Goal: Task Accomplishment & Management: Use online tool/utility

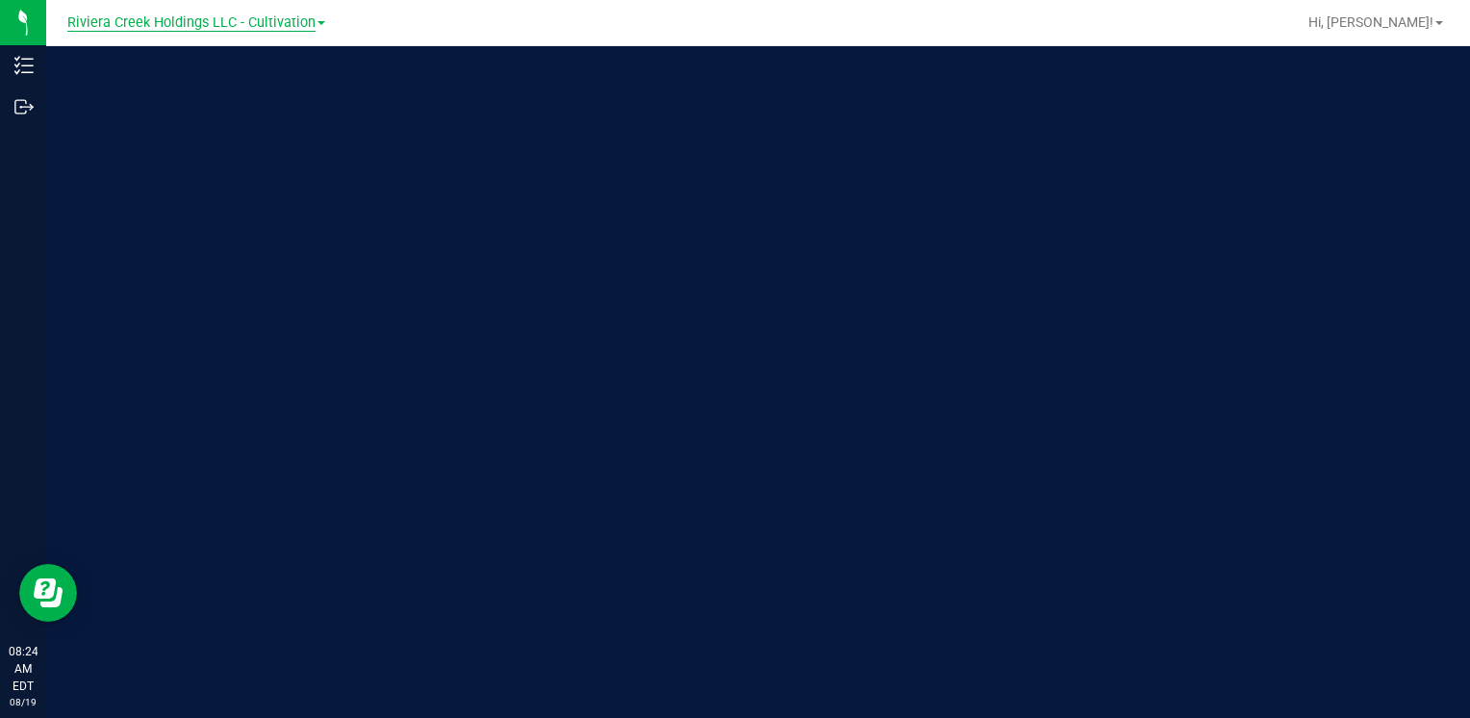
click at [250, 29] on span "Riviera Creek Holdings LLC - Cultivation" at bounding box center [191, 22] width 248 height 17
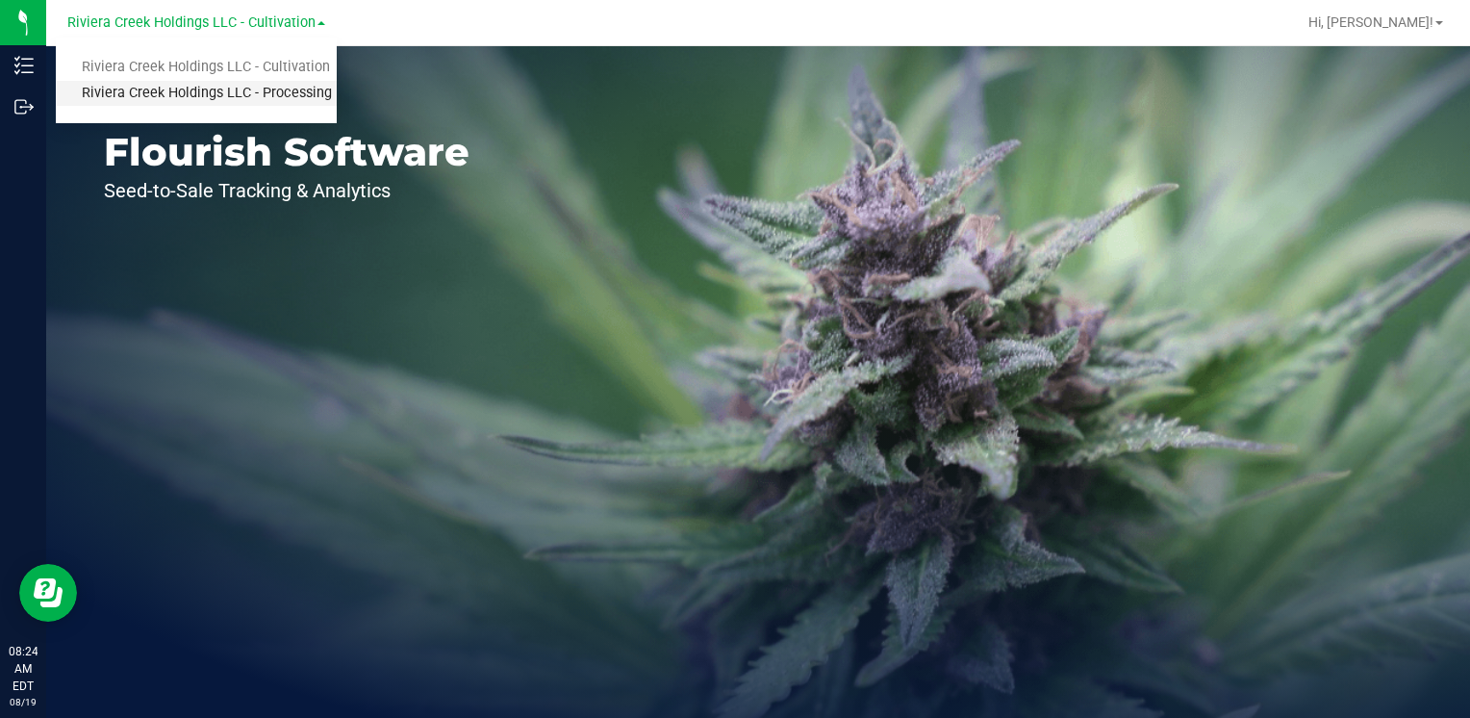
click at [271, 90] on link "Riviera Creek Holdings LLC - Processing" at bounding box center [196, 94] width 281 height 26
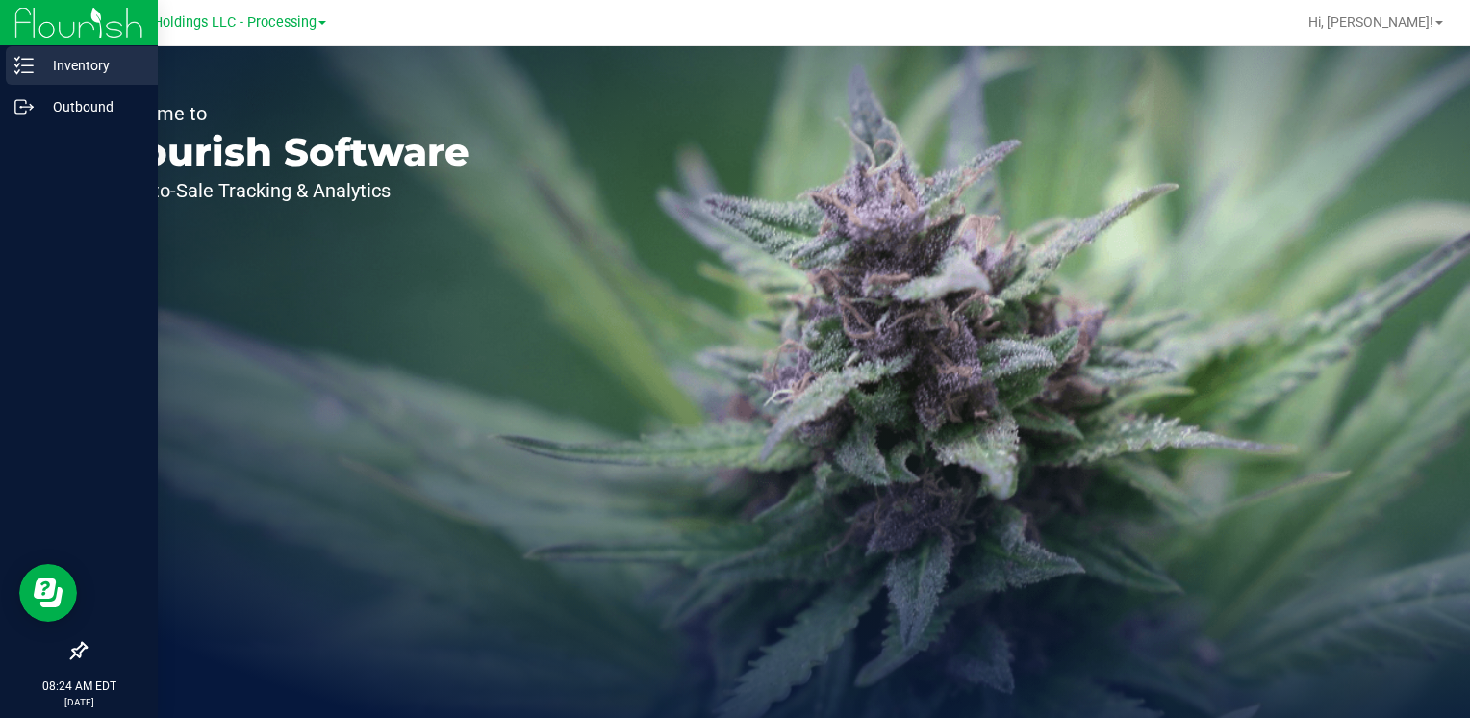
click at [89, 64] on p "Inventory" at bounding box center [91, 65] width 115 height 23
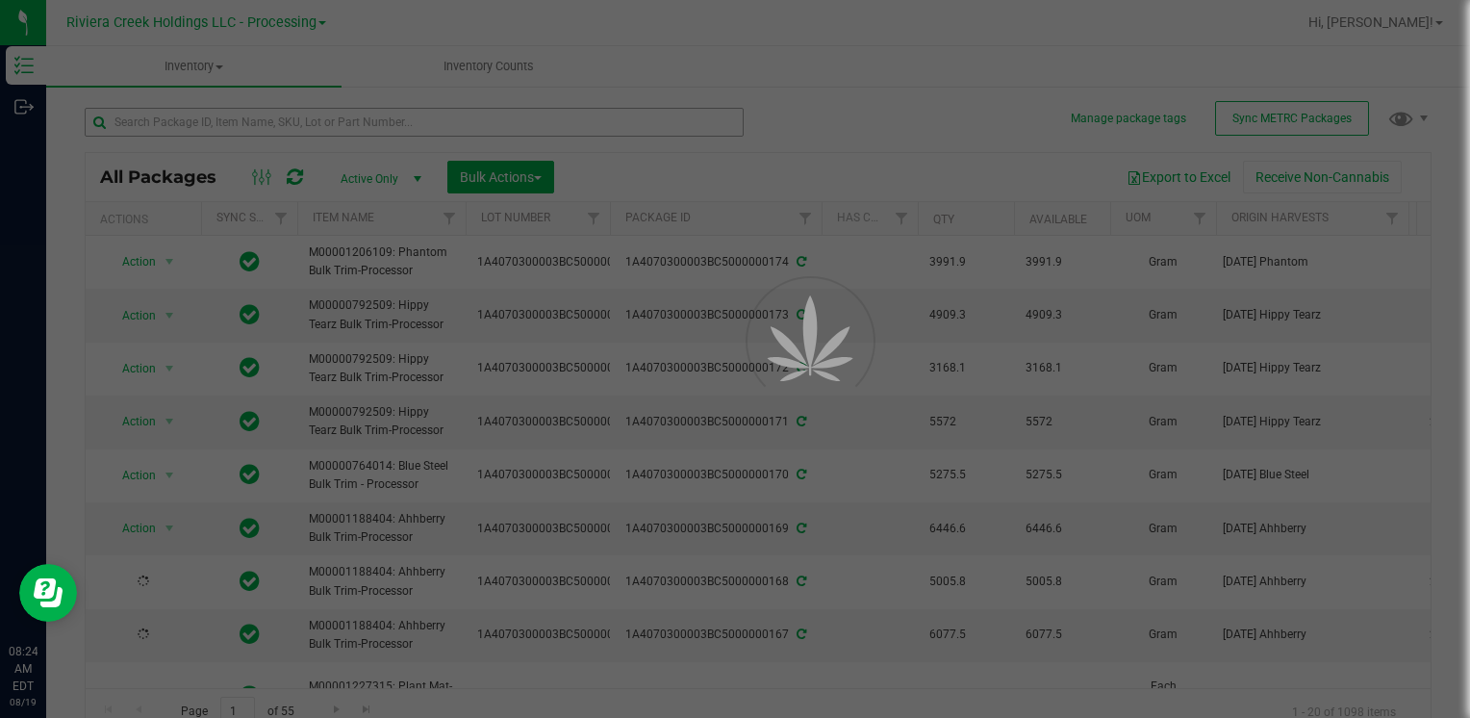
click at [223, 127] on div at bounding box center [735, 359] width 1470 height 718
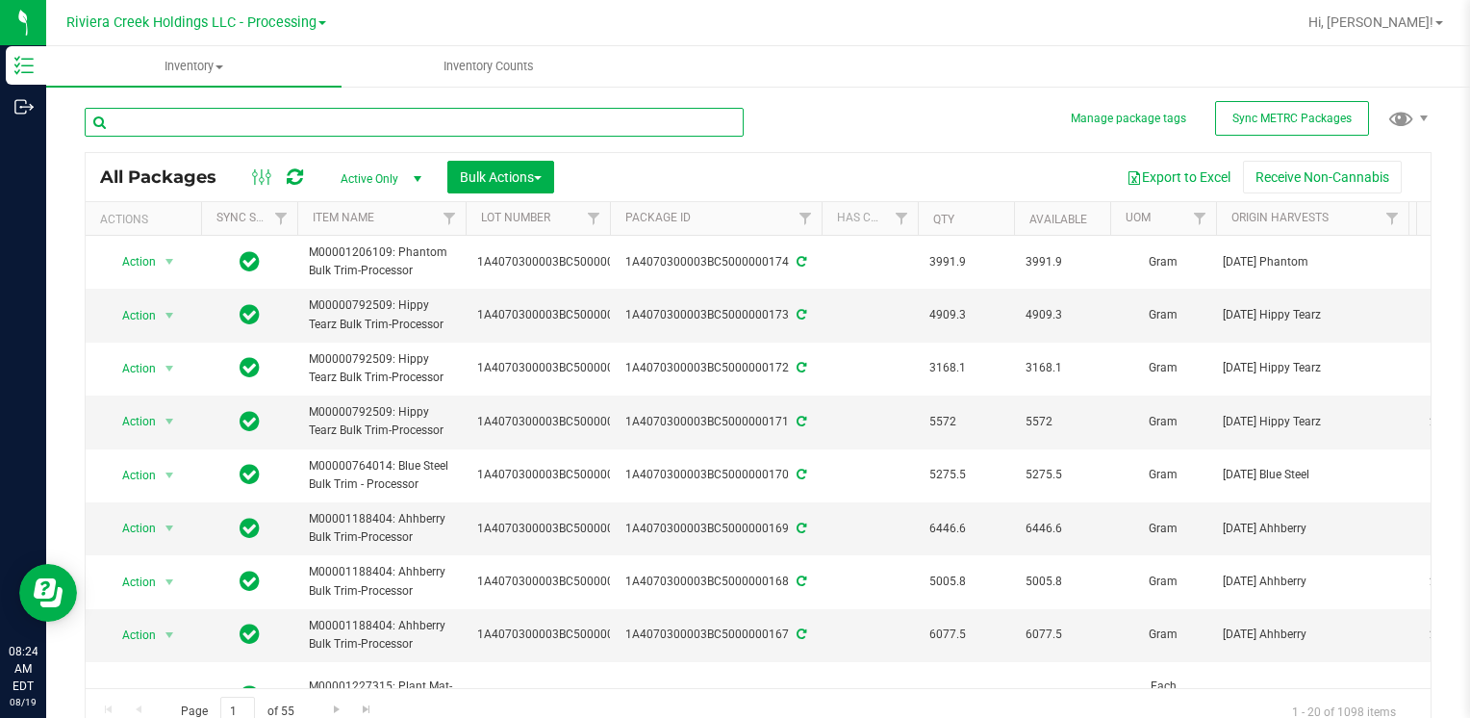
click at [223, 127] on input "text" at bounding box center [414, 122] width 659 height 29
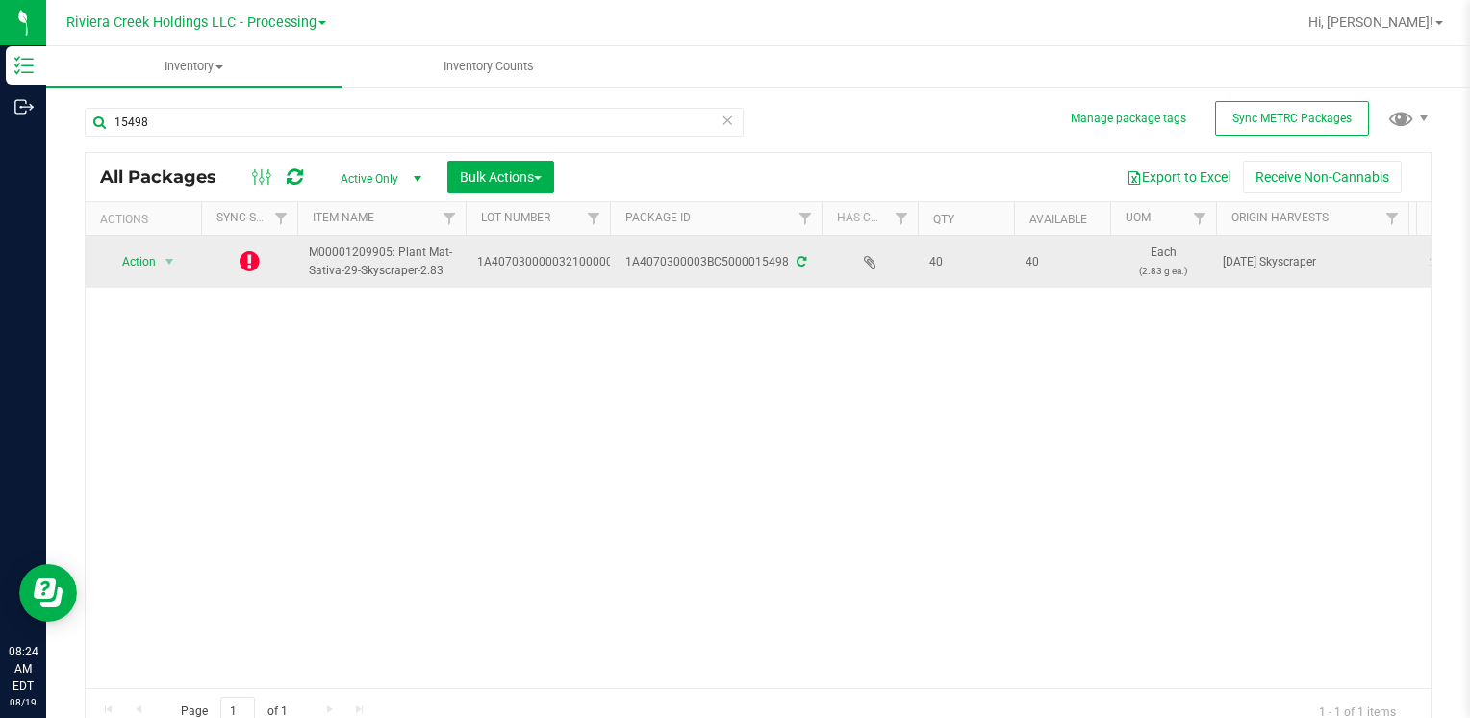
click at [254, 260] on icon at bounding box center [250, 260] width 20 height 23
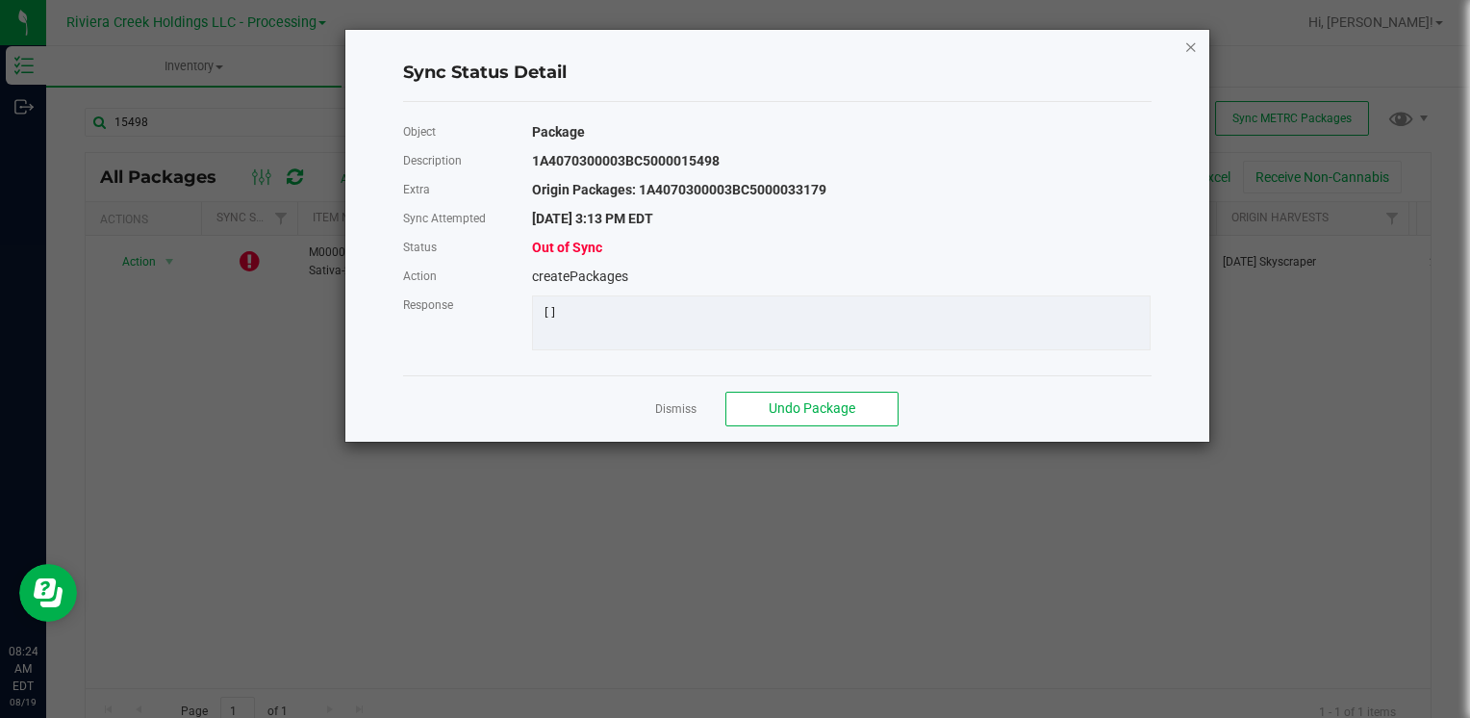
click at [1189, 48] on icon "Close" at bounding box center [1190, 46] width 13 height 23
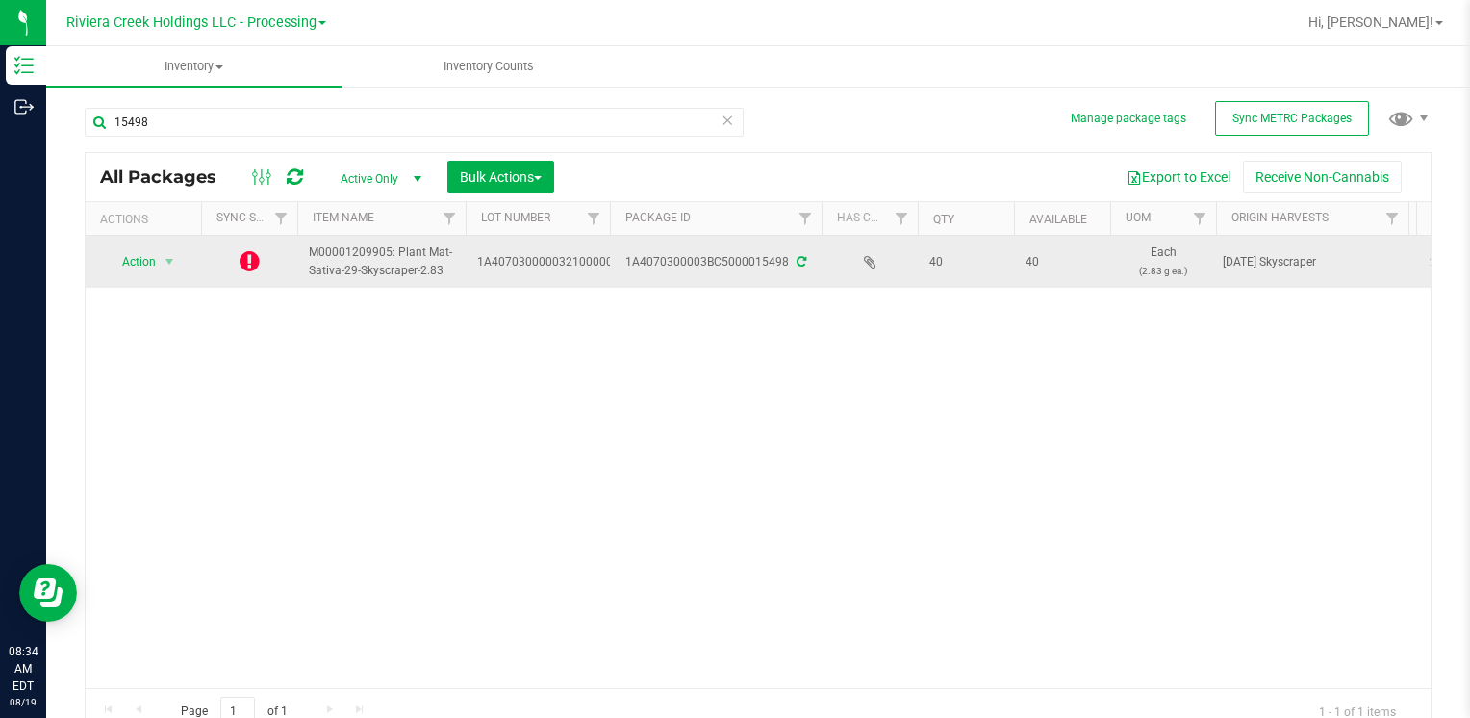
click at [797, 265] on icon at bounding box center [802, 262] width 10 height 12
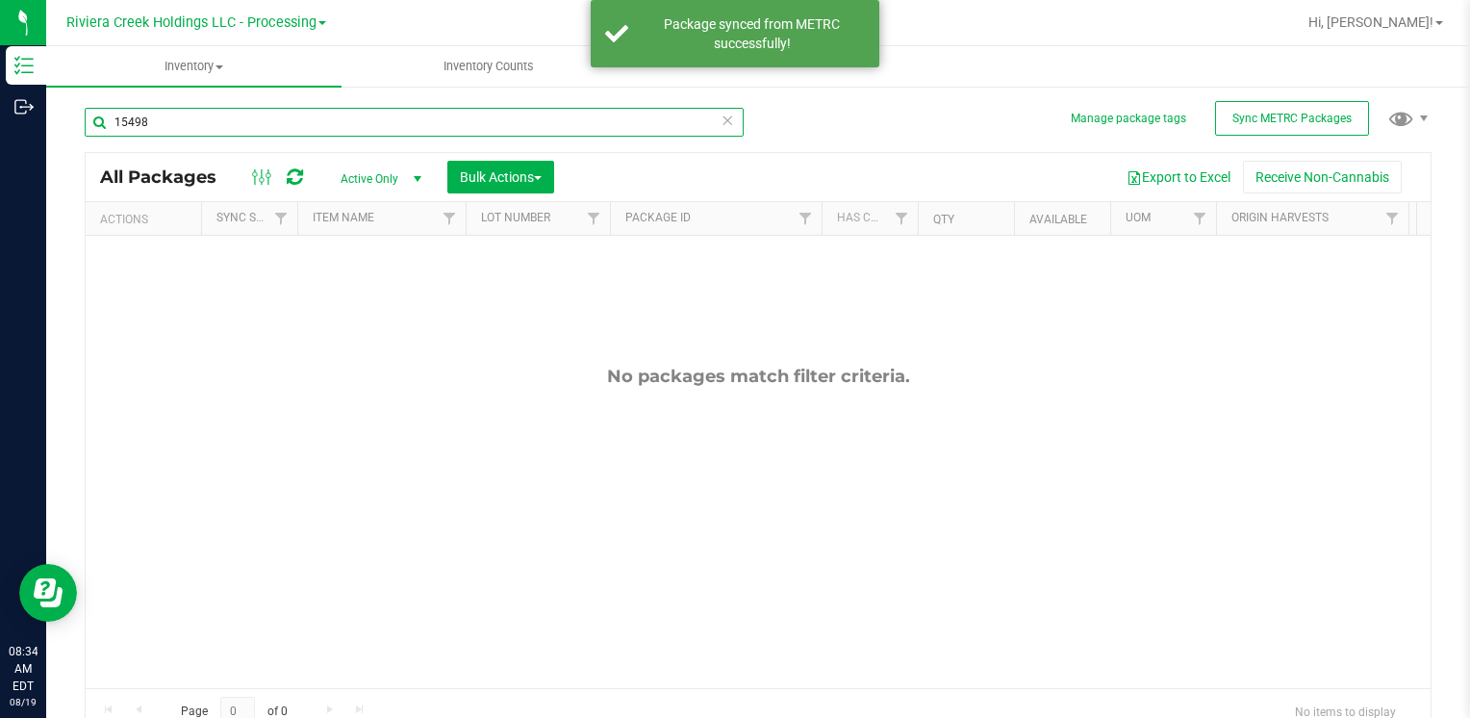
click at [217, 121] on input "15498" at bounding box center [414, 122] width 659 height 29
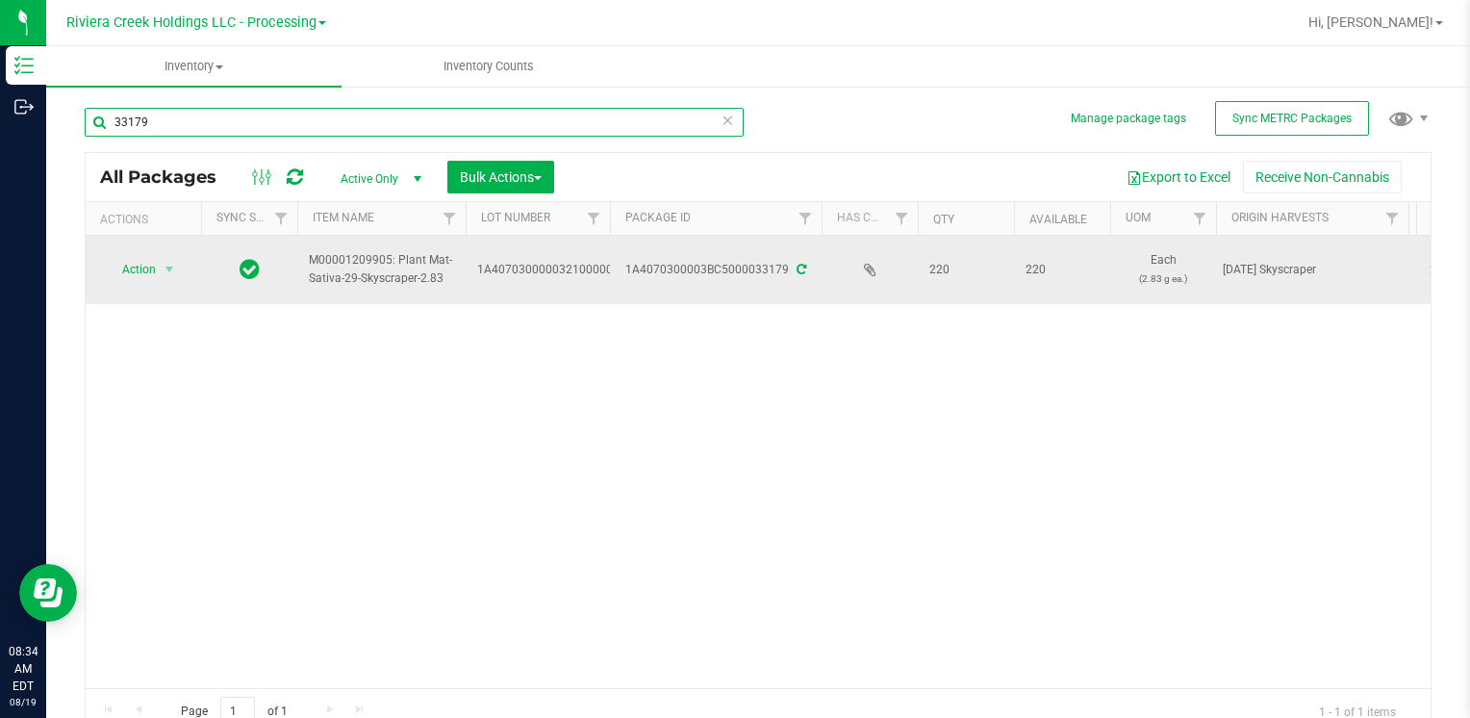
type input "33179"
click at [802, 267] on icon at bounding box center [802, 270] width 10 height 12
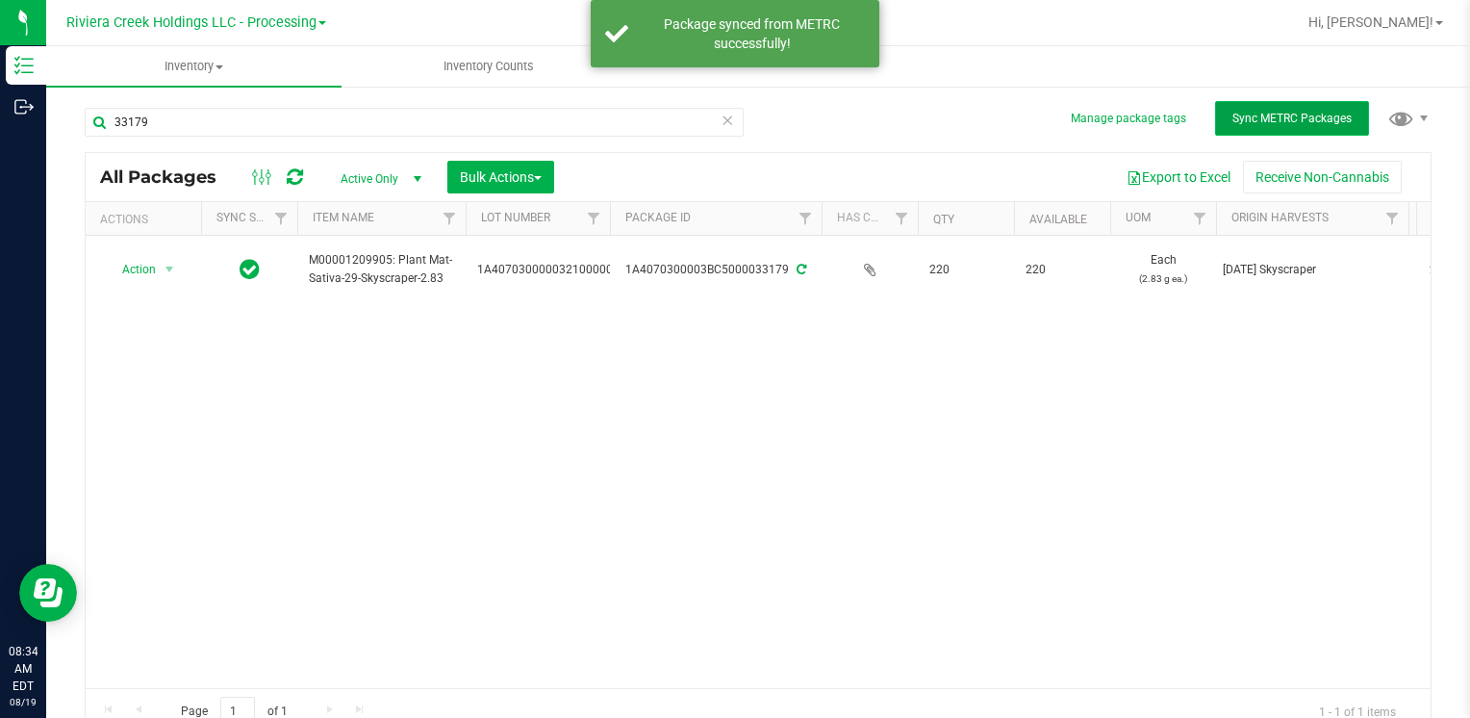
click at [1263, 119] on span "Sync METRC Packages" at bounding box center [1291, 118] width 119 height 13
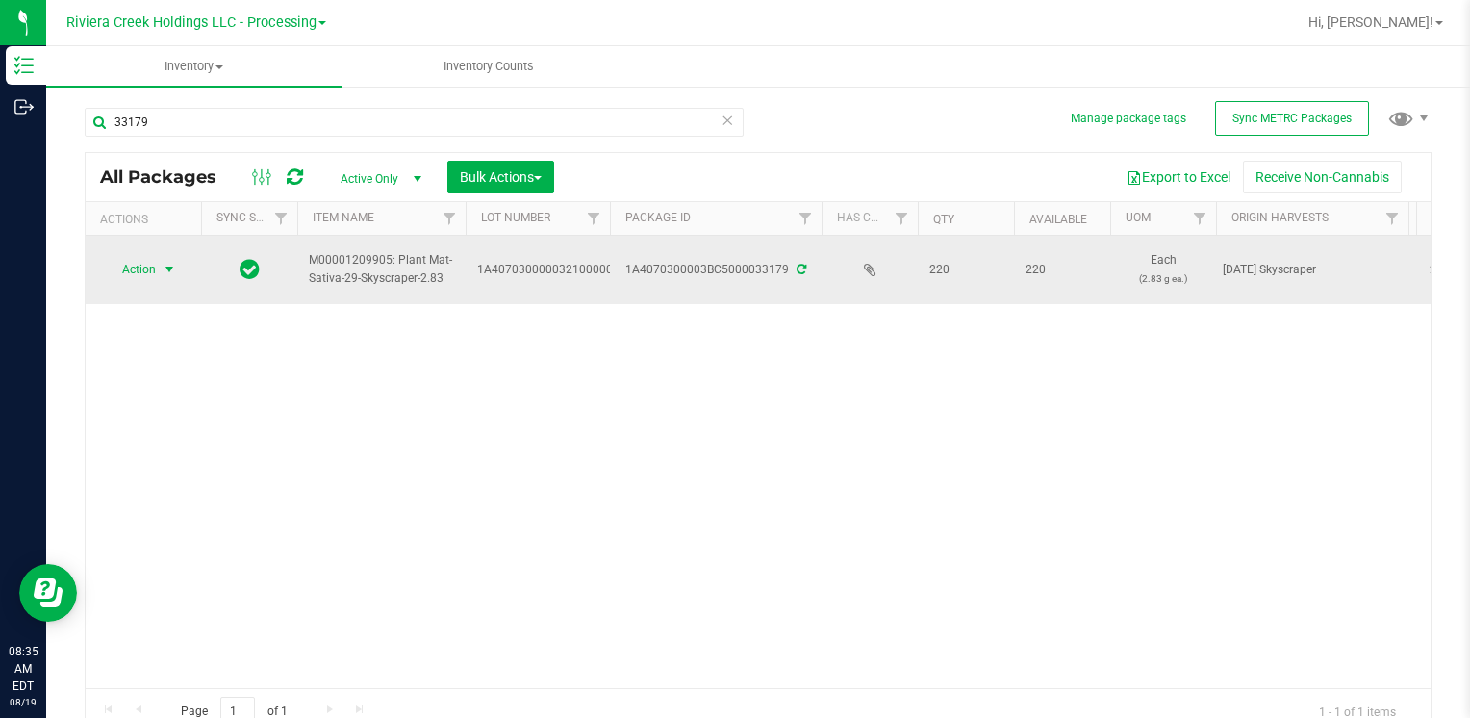
click at [140, 258] on span "Action" at bounding box center [131, 269] width 52 height 27
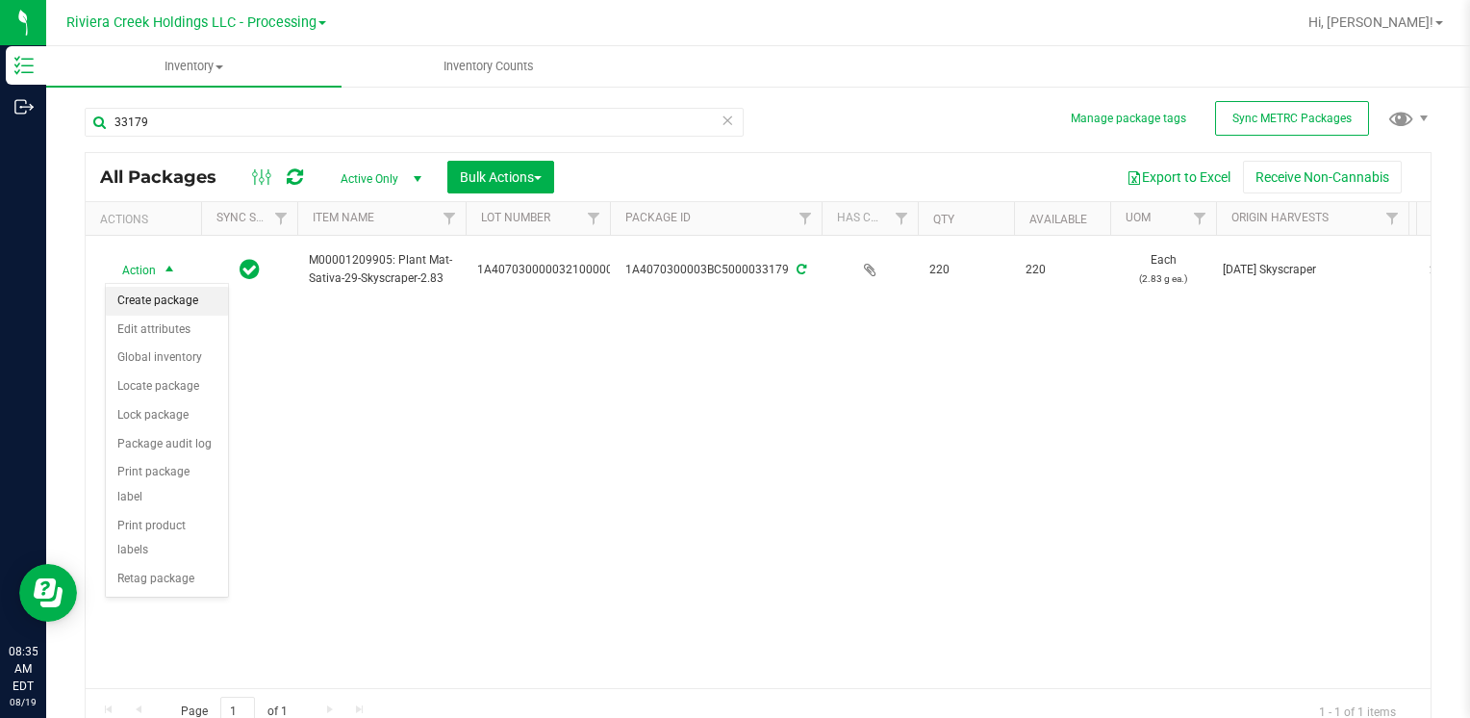
click at [169, 306] on li "Create package" at bounding box center [167, 301] width 122 height 29
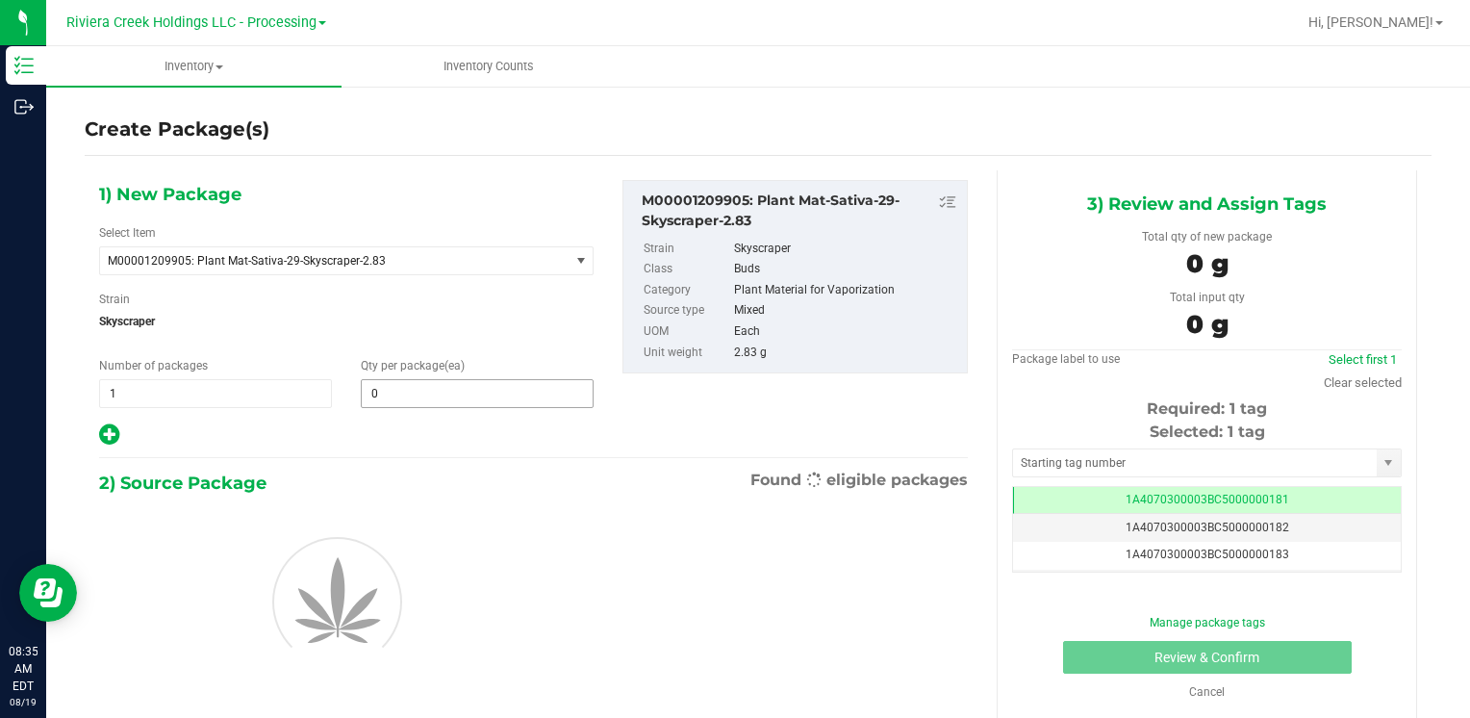
click at [473, 398] on input "0" at bounding box center [477, 393] width 231 height 27
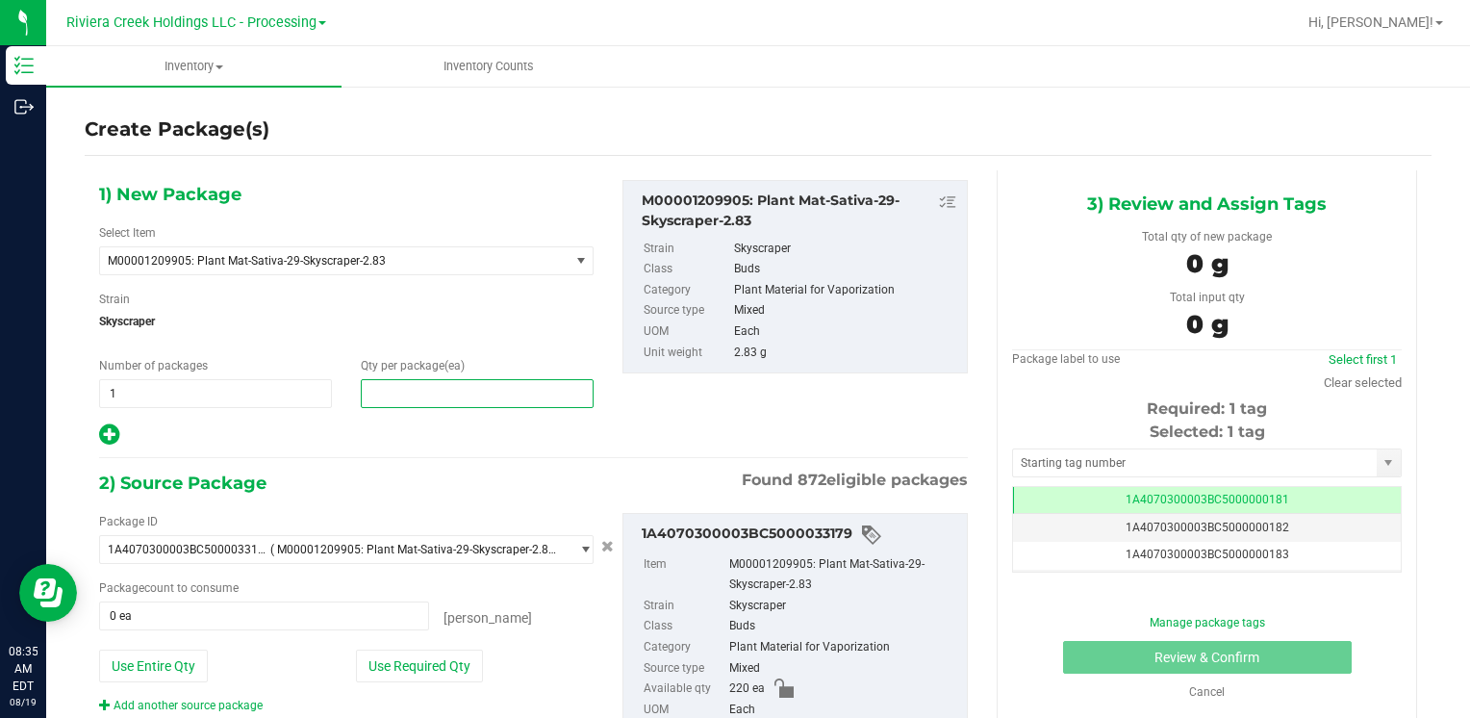
type input "0"
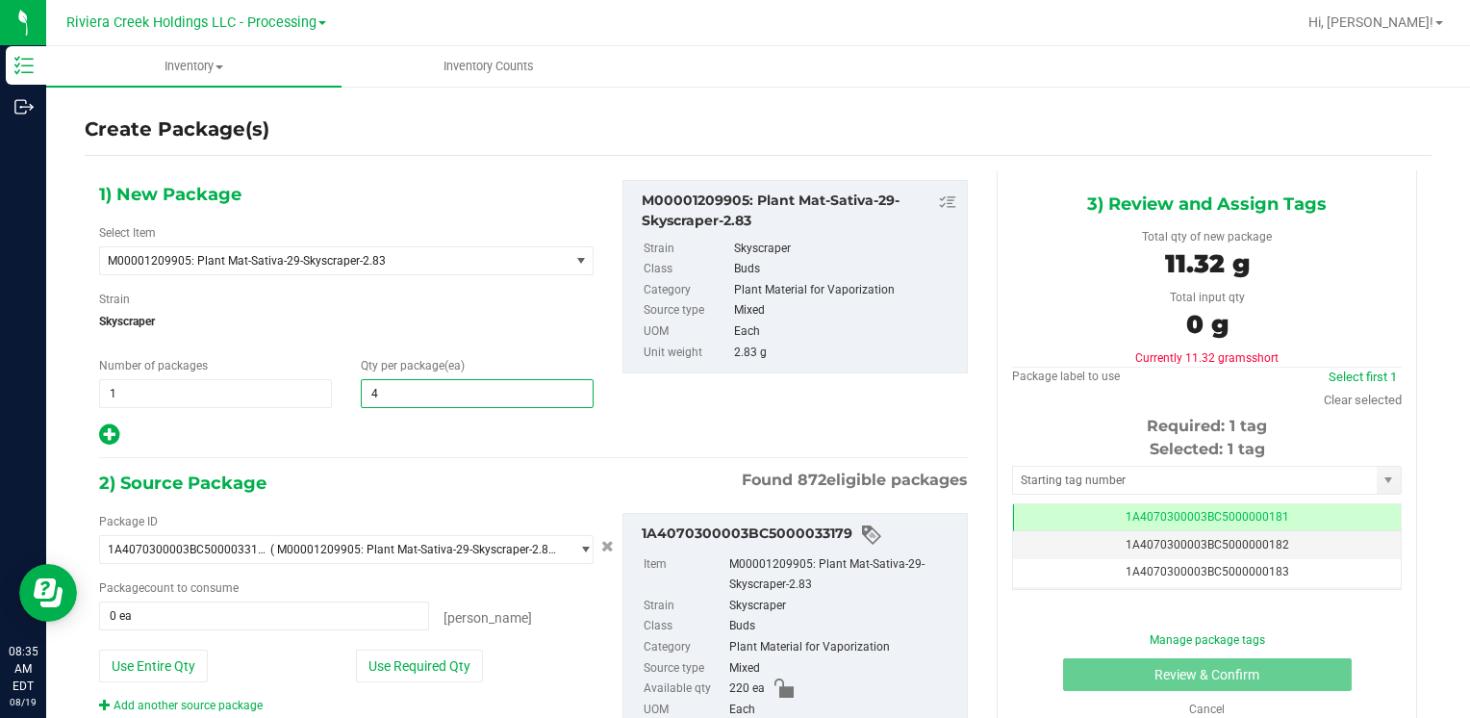
type input "40"
click at [381, 660] on button "Use Required Qty" at bounding box center [419, 665] width 127 height 33
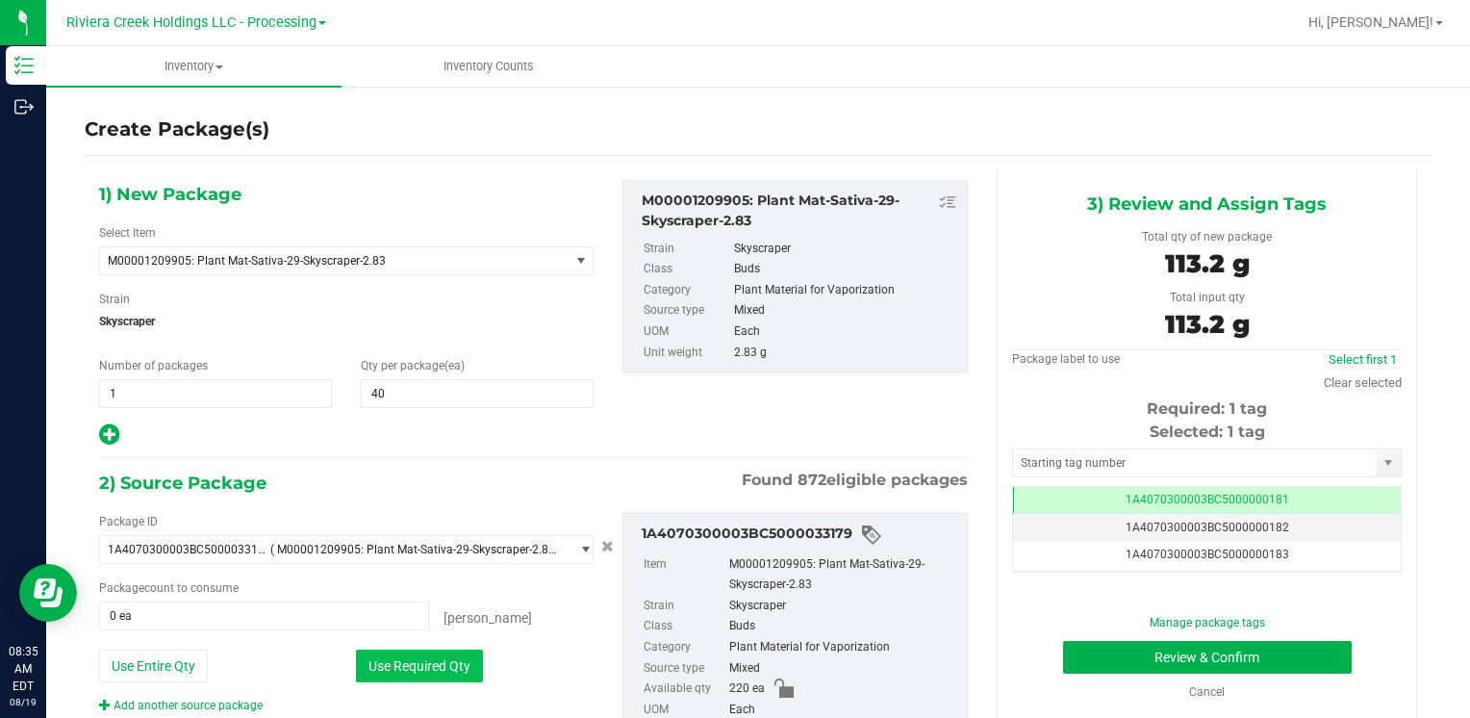
type input "40 ea"
click at [1044, 470] on input "text" at bounding box center [1195, 462] width 364 height 27
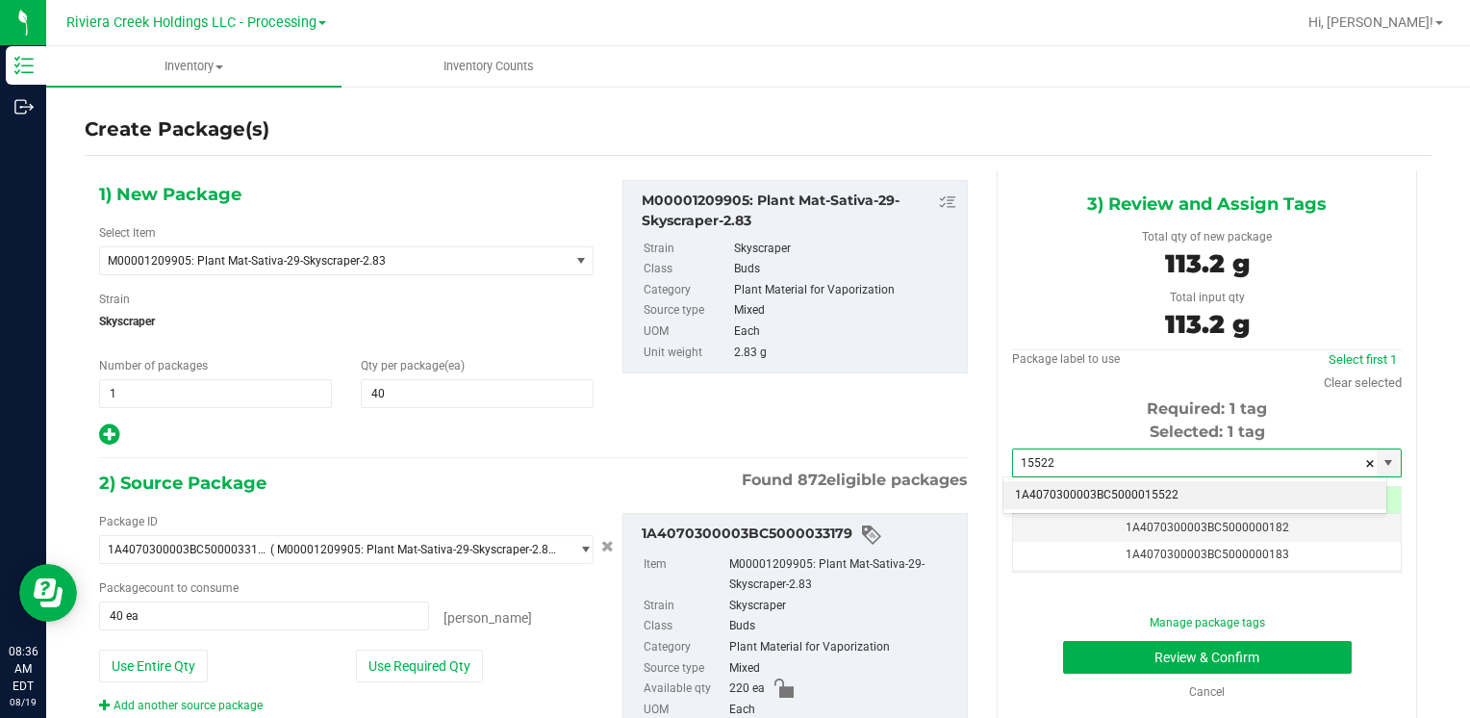
click at [1085, 489] on li "1A4070300003BC5000015522" at bounding box center [1194, 495] width 383 height 29
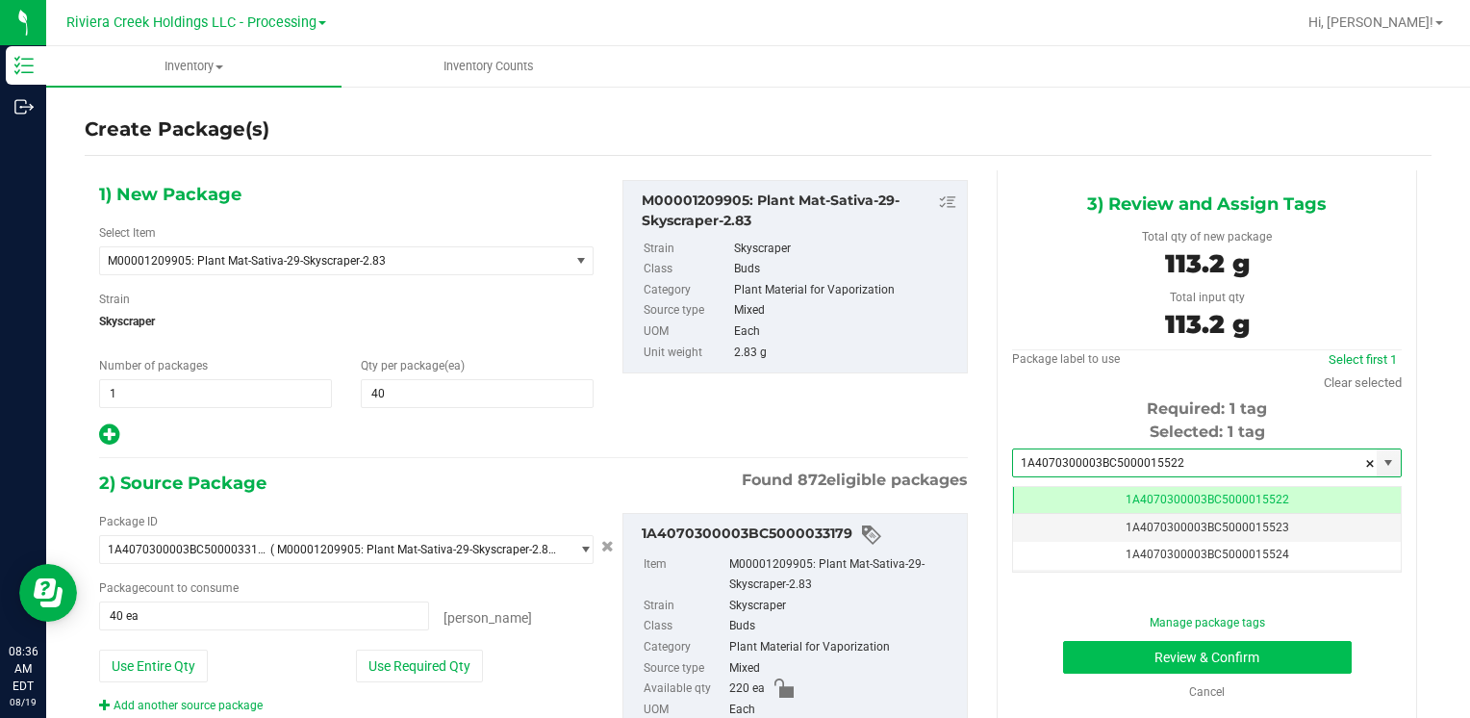
type input "1A4070300003BC5000015522"
click at [1117, 648] on button "Review & Confirm" at bounding box center [1207, 657] width 289 height 33
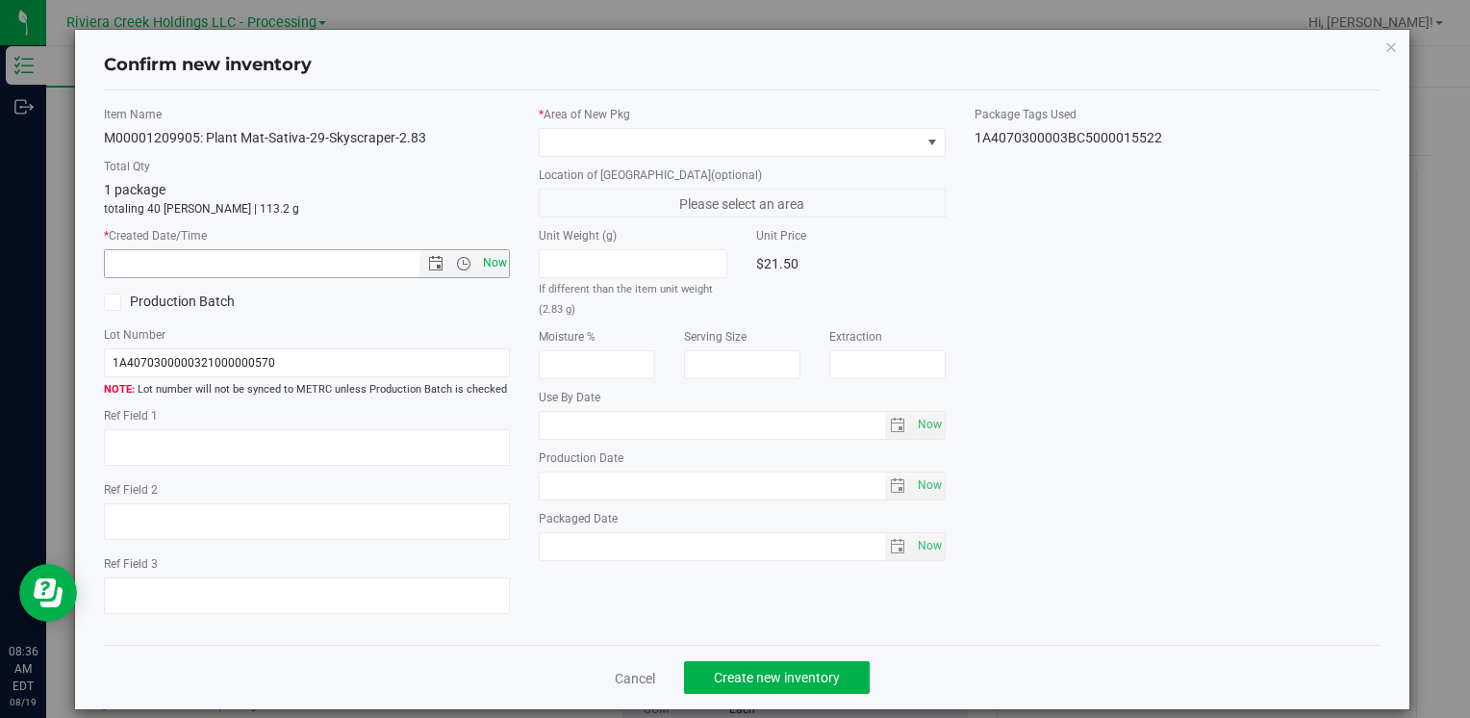
click at [493, 260] on span "Now" at bounding box center [494, 263] width 33 height 28
type input "8/19/2025 8:36 AM"
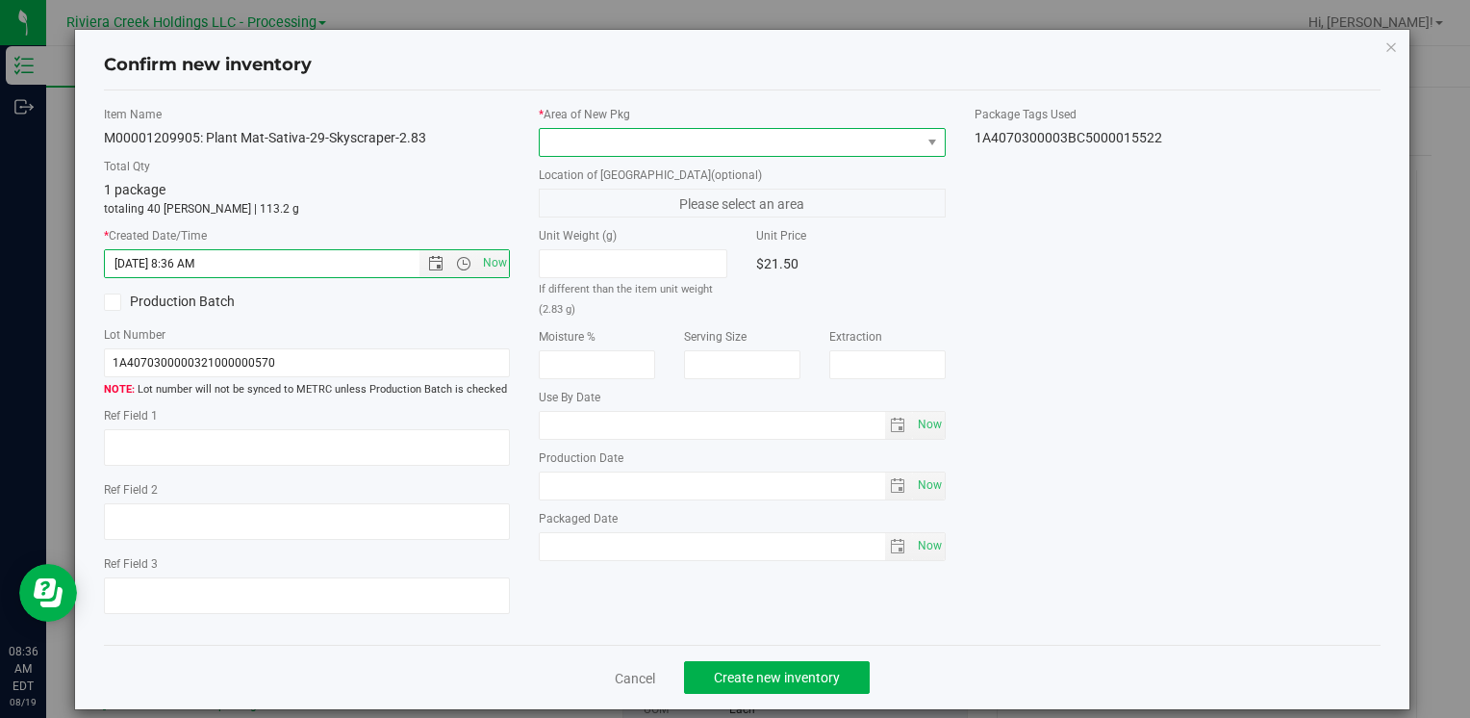
click at [563, 129] on span at bounding box center [730, 142] width 380 height 27
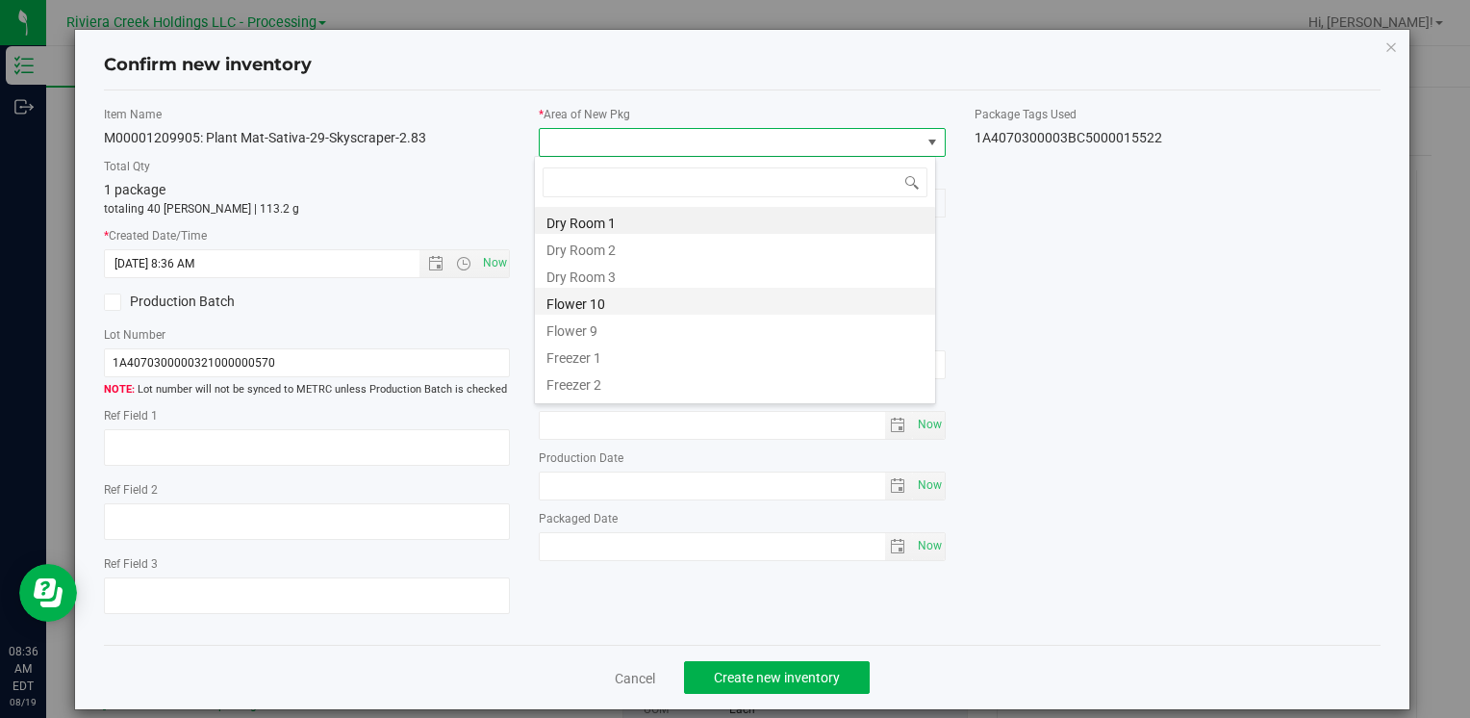
click at [624, 301] on li "Flower 10" at bounding box center [735, 301] width 400 height 27
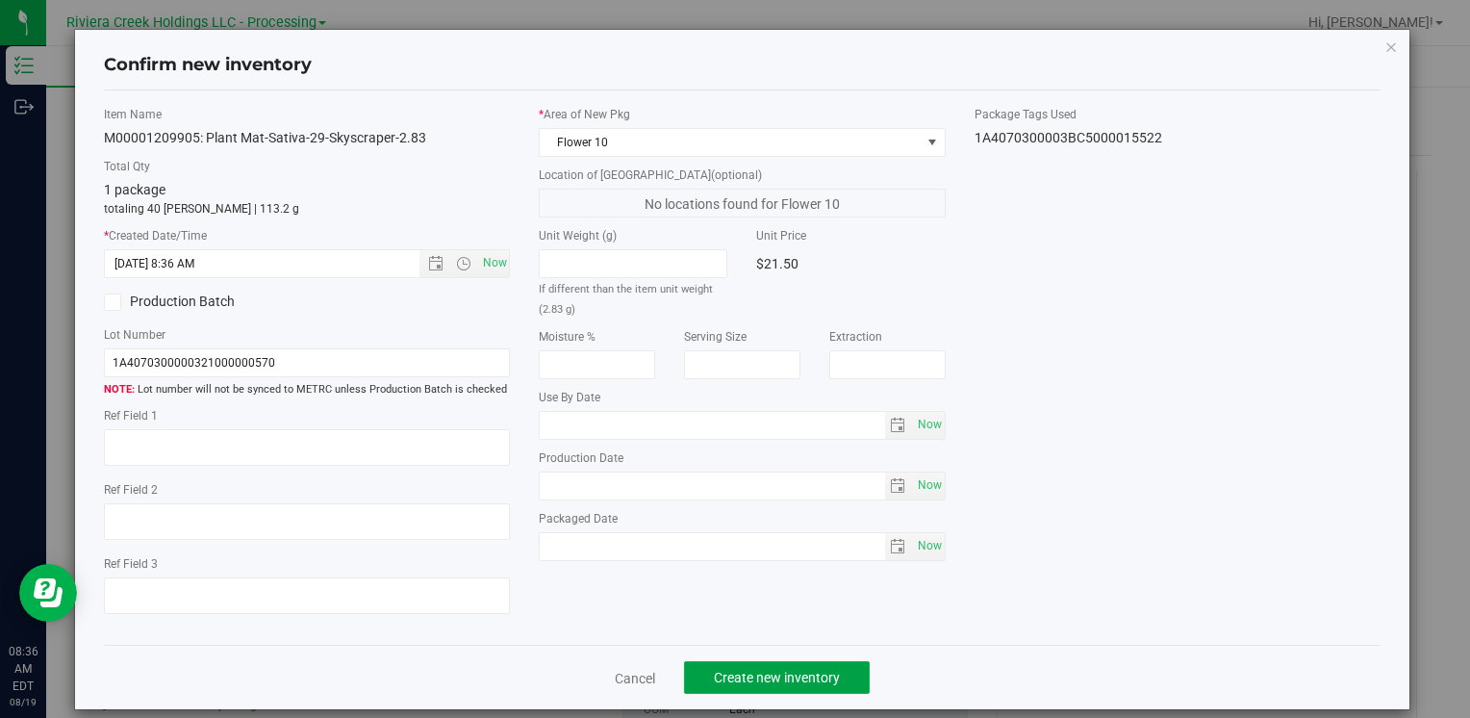
click at [720, 670] on span "Create new inventory" at bounding box center [777, 677] width 126 height 15
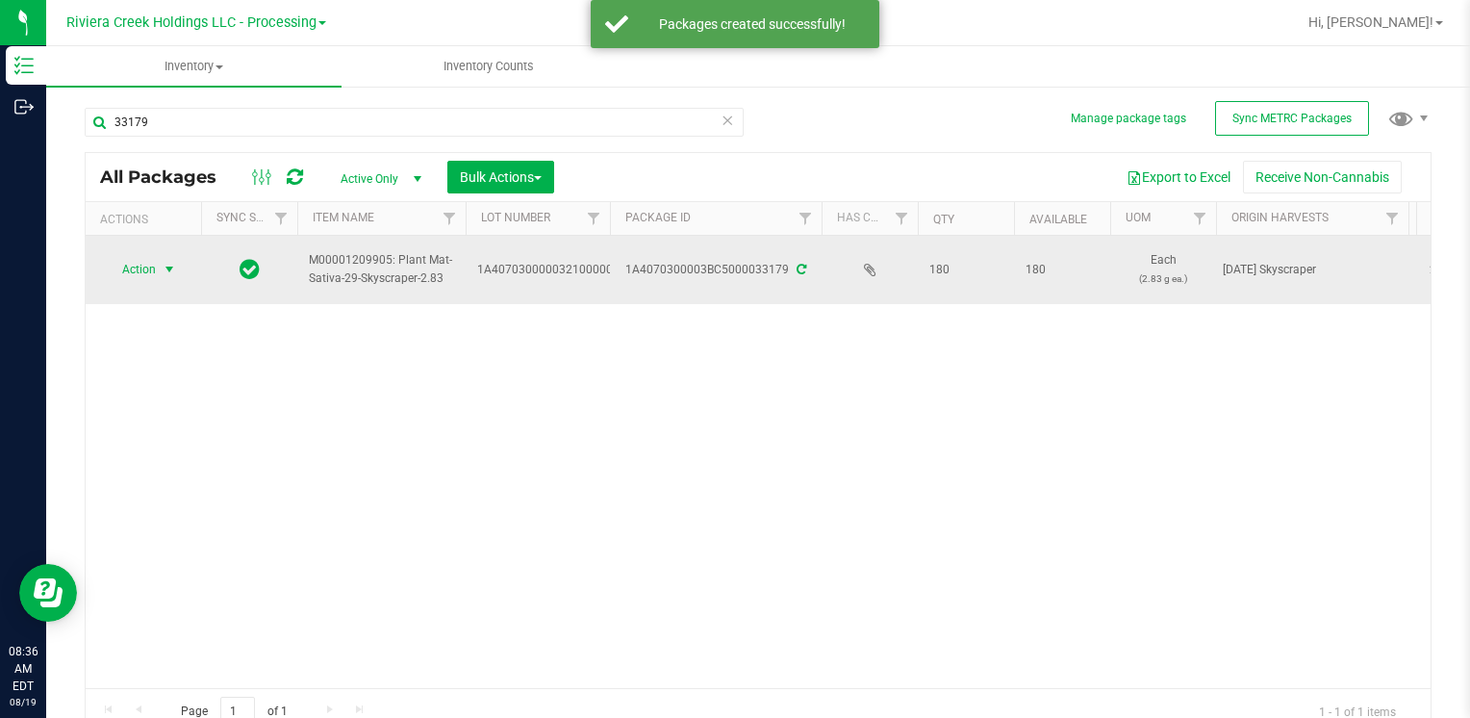
click at [123, 261] on span "Action" at bounding box center [131, 269] width 52 height 27
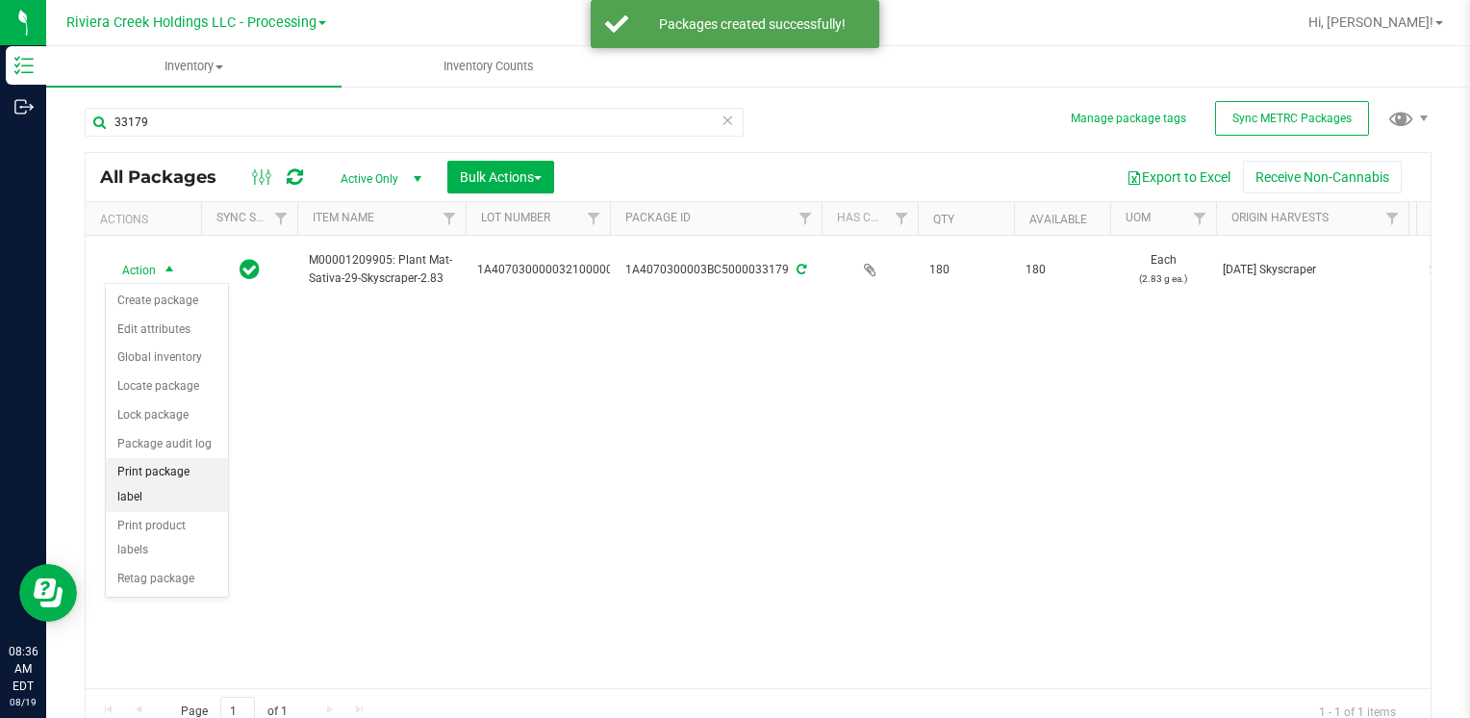
click at [195, 468] on li "Print package label" at bounding box center [167, 484] width 122 height 53
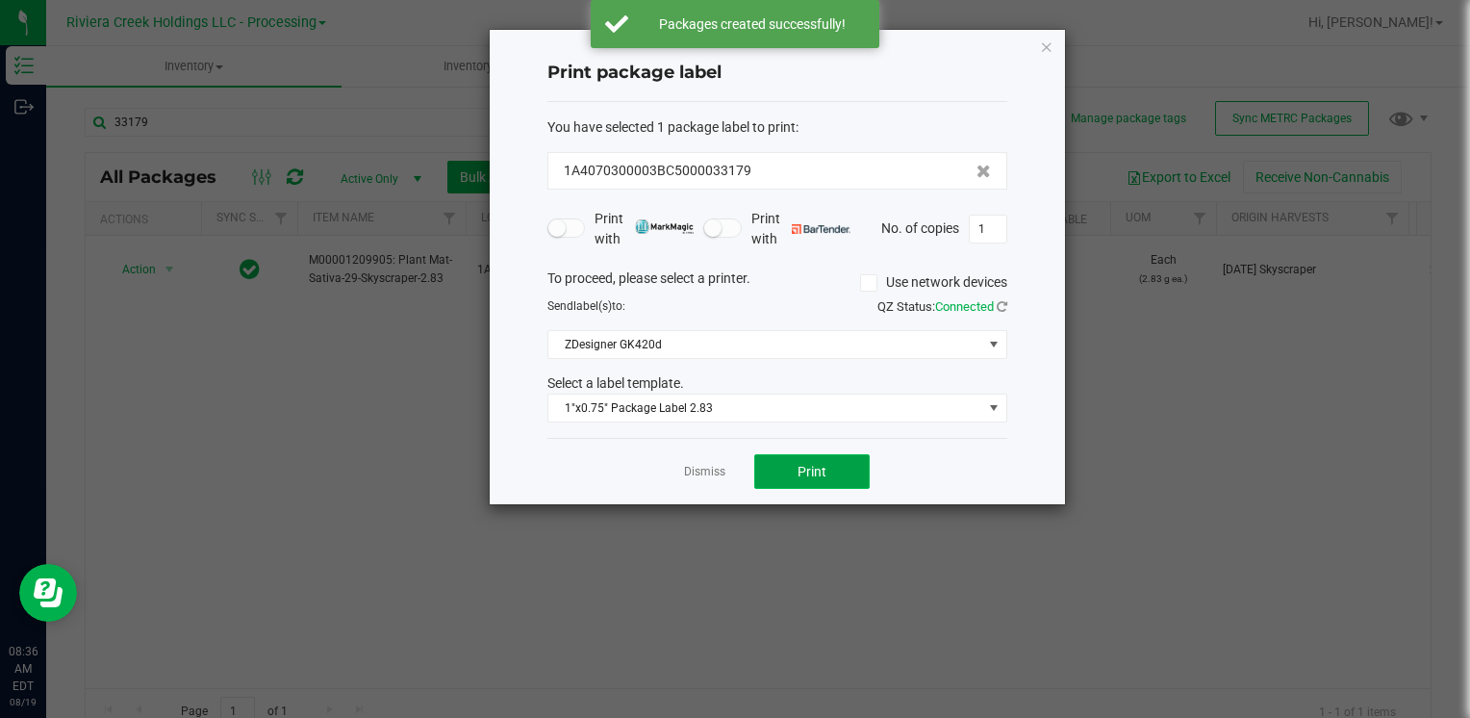
click at [809, 469] on span "Print" at bounding box center [812, 471] width 29 height 15
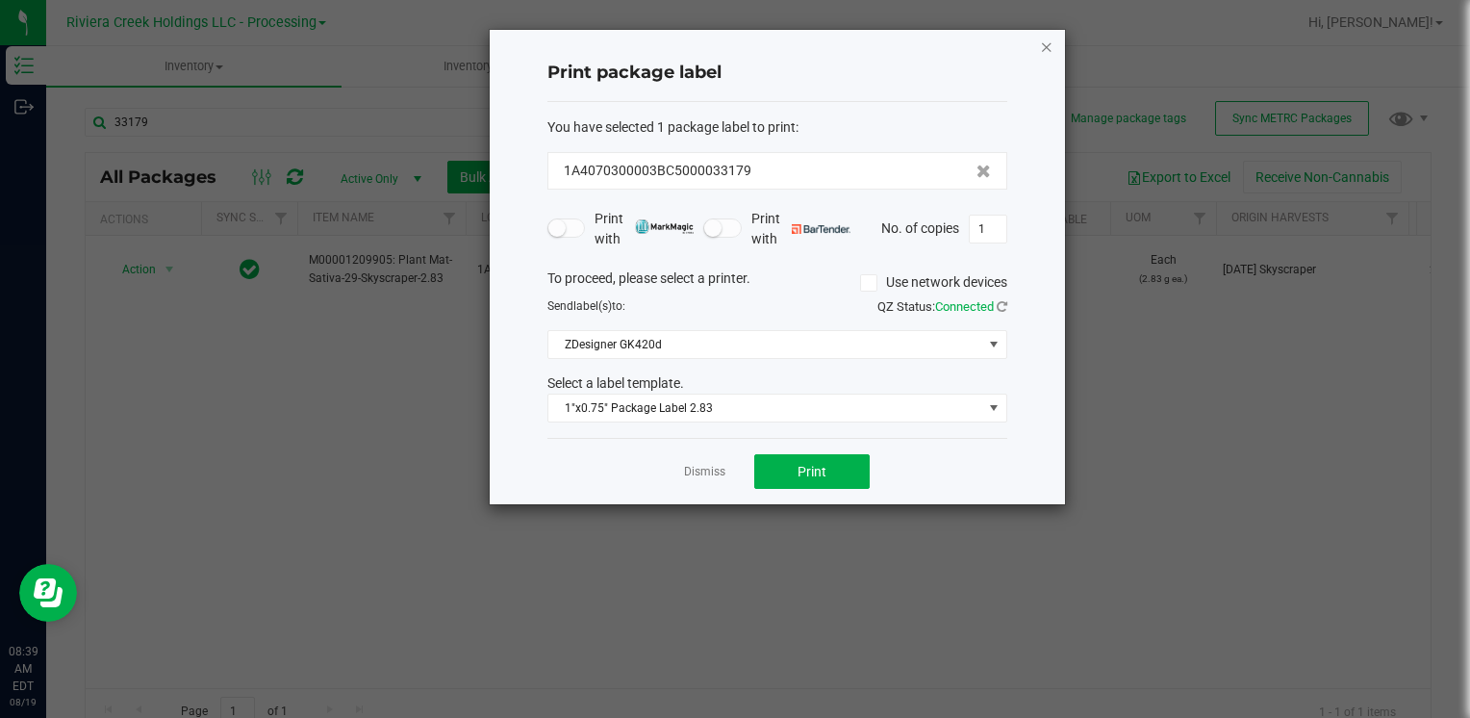
click at [1051, 45] on icon "button" at bounding box center [1046, 46] width 13 height 23
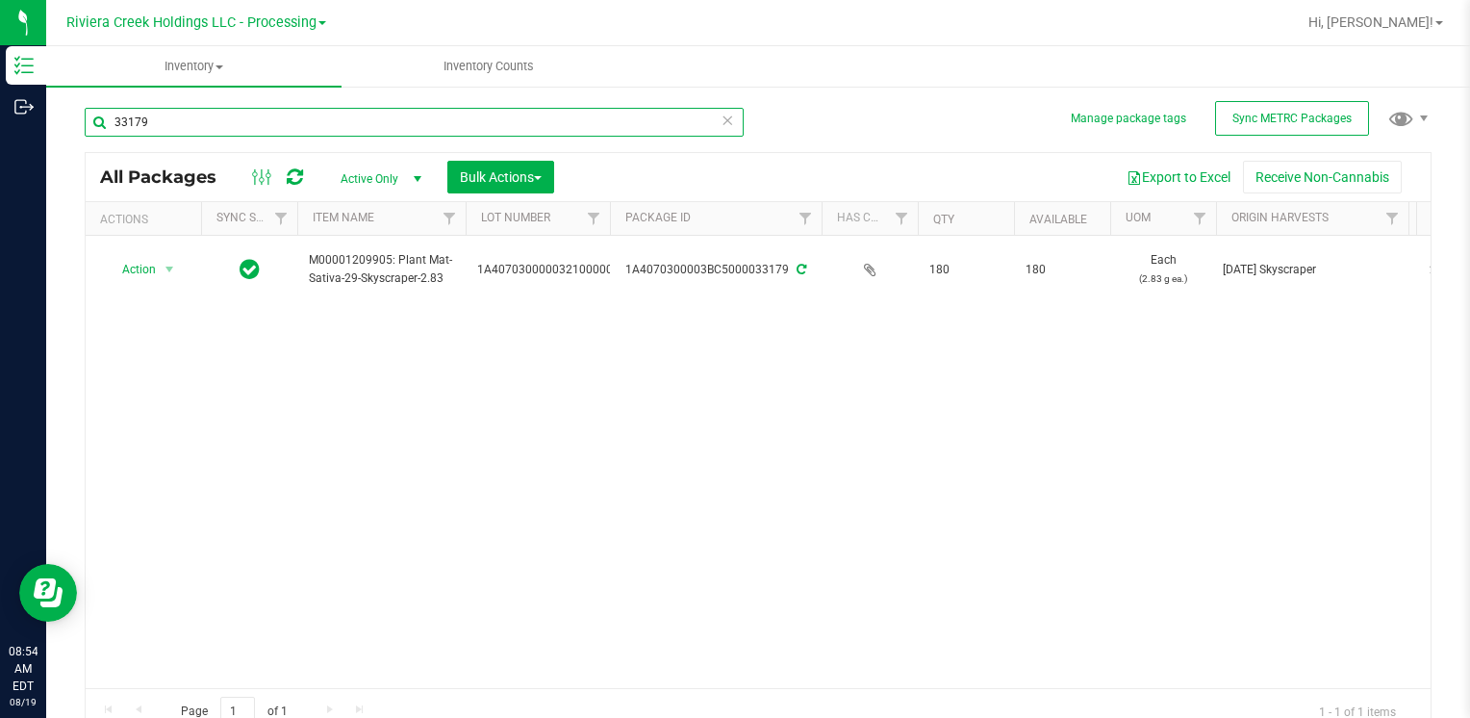
click at [207, 125] on input "33179" at bounding box center [414, 122] width 659 height 29
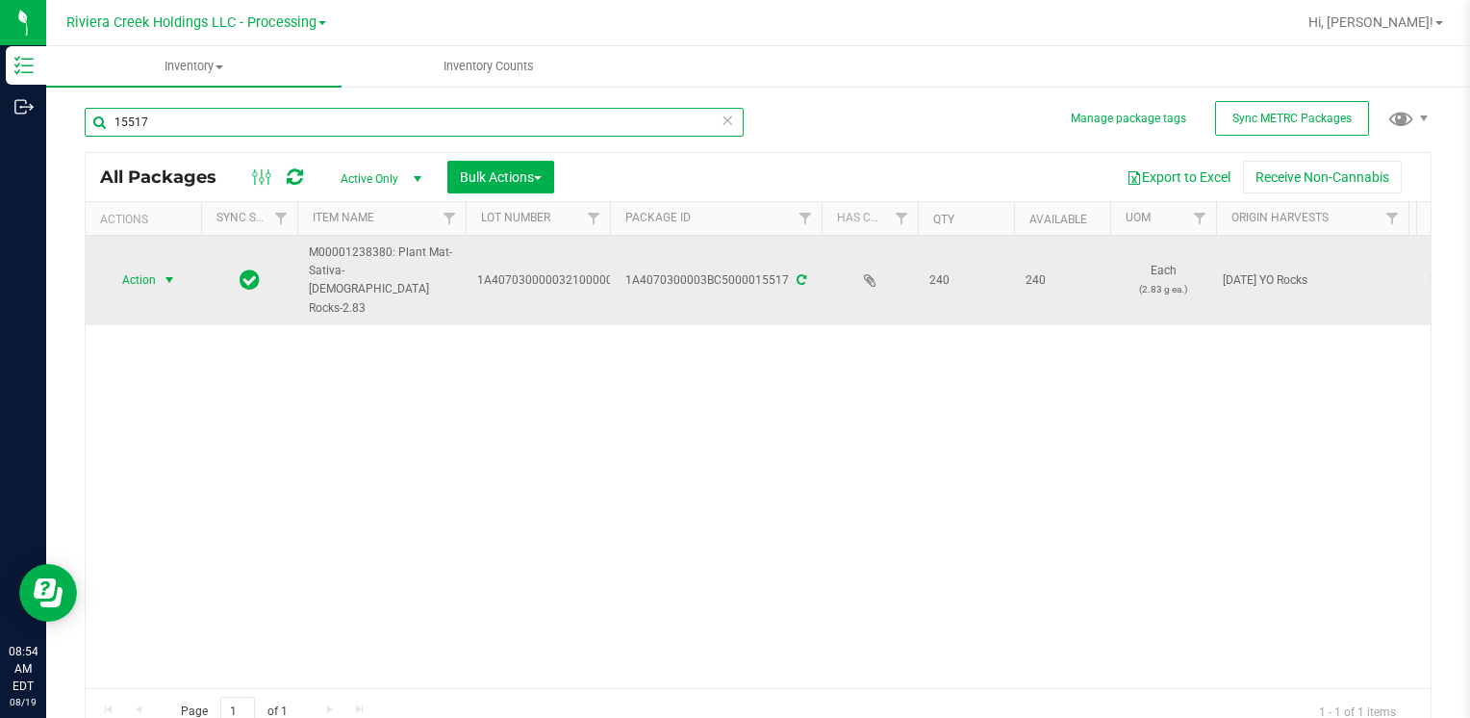
type input "15517"
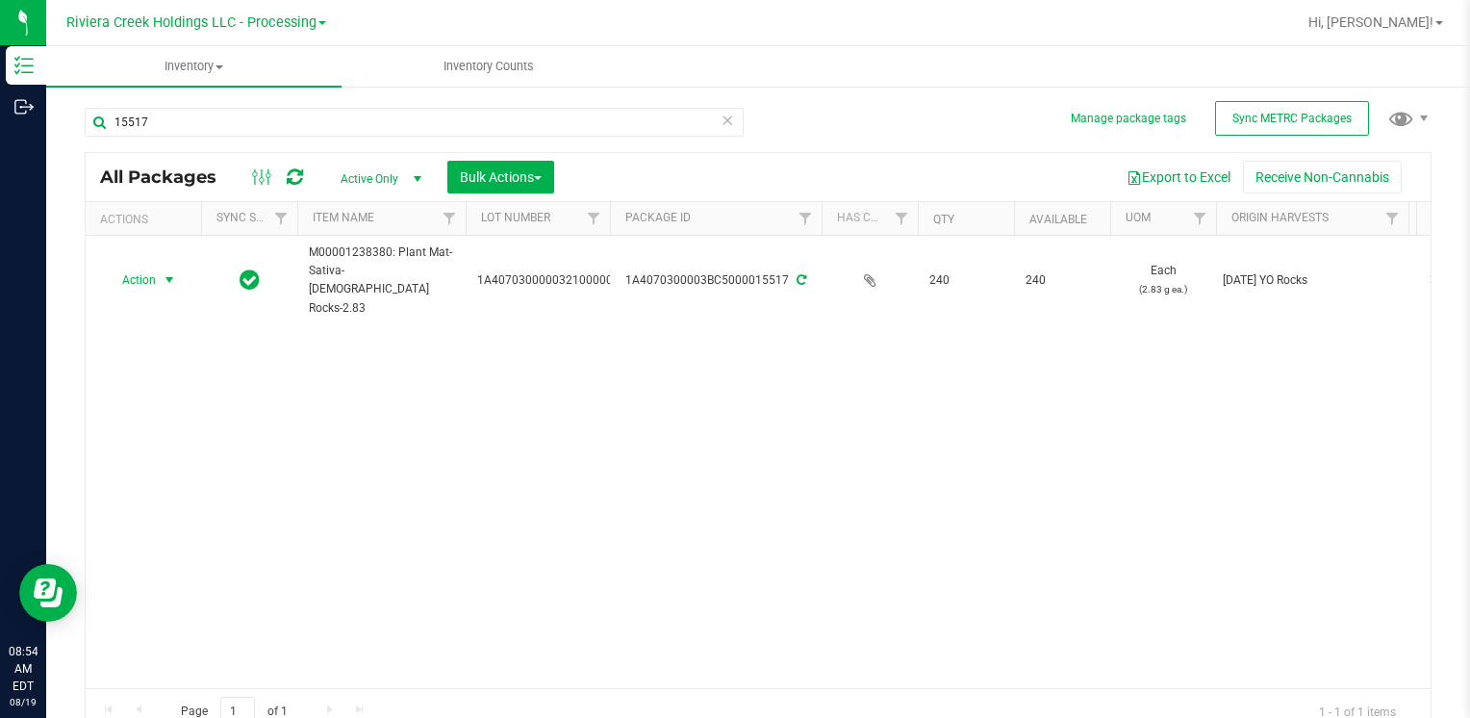
drag, startPoint x: 173, startPoint y: 266, endPoint x: 160, endPoint y: 306, distance: 41.7
click at [173, 272] on span "select" at bounding box center [169, 279] width 15 height 15
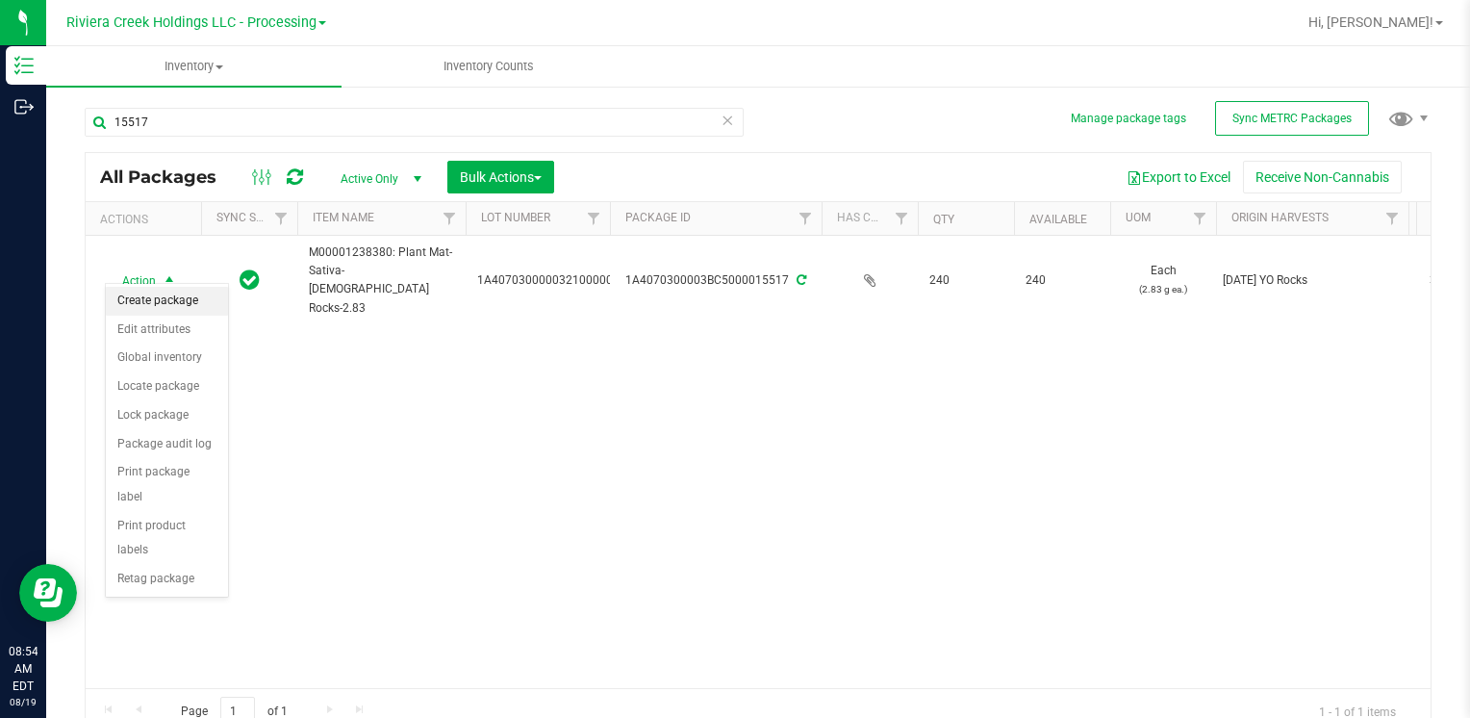
click at [164, 300] on li "Create package" at bounding box center [167, 301] width 122 height 29
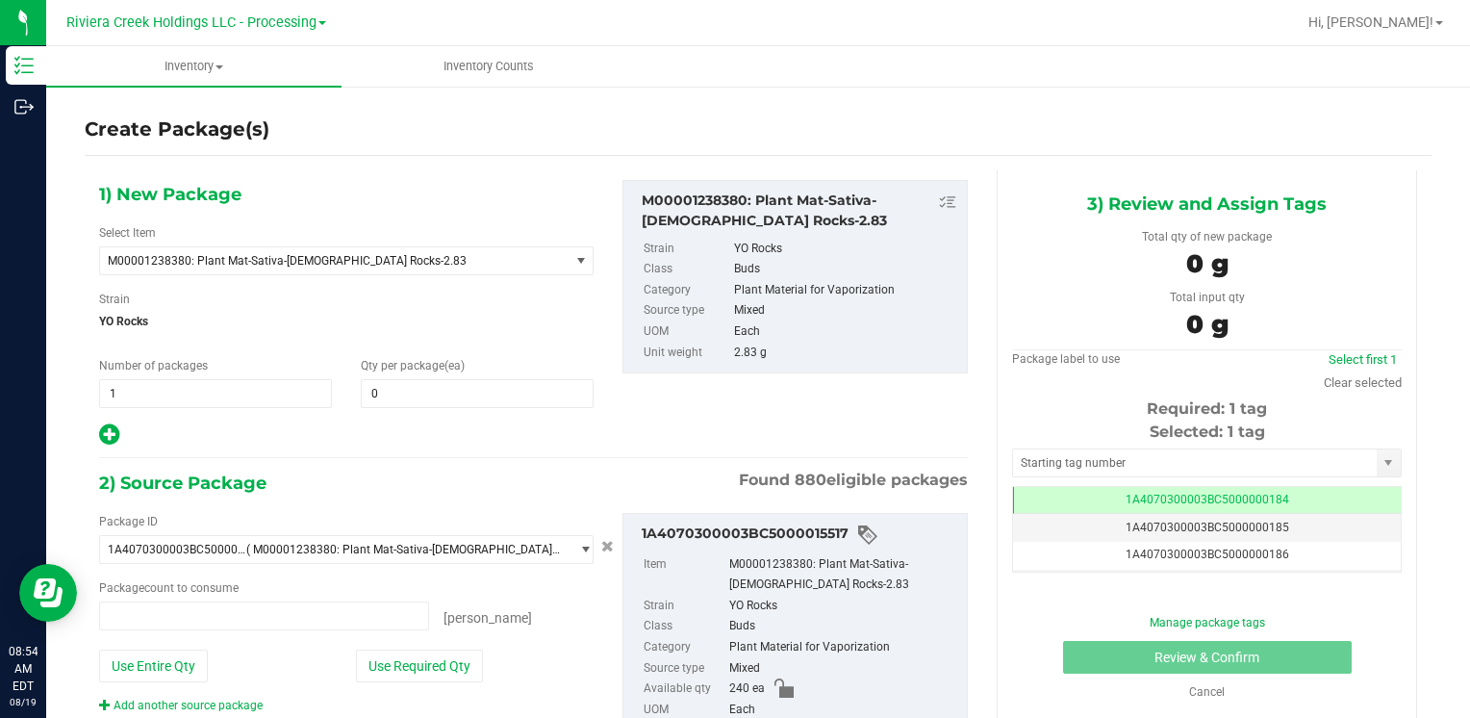
type input "0 ea"
click at [408, 398] on span at bounding box center [477, 393] width 233 height 29
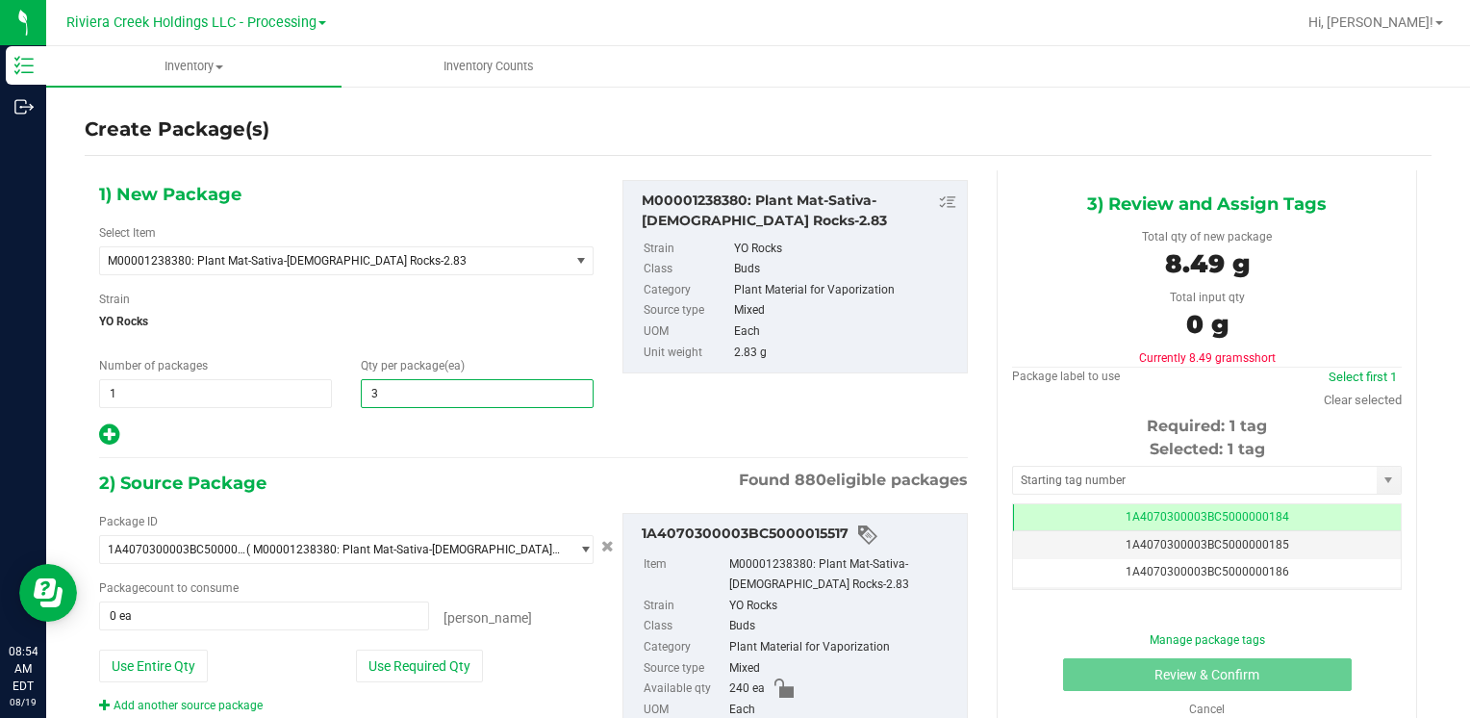
type input "30"
click at [416, 664] on button "Use Required Qty" at bounding box center [419, 665] width 127 height 33
type input "30 ea"
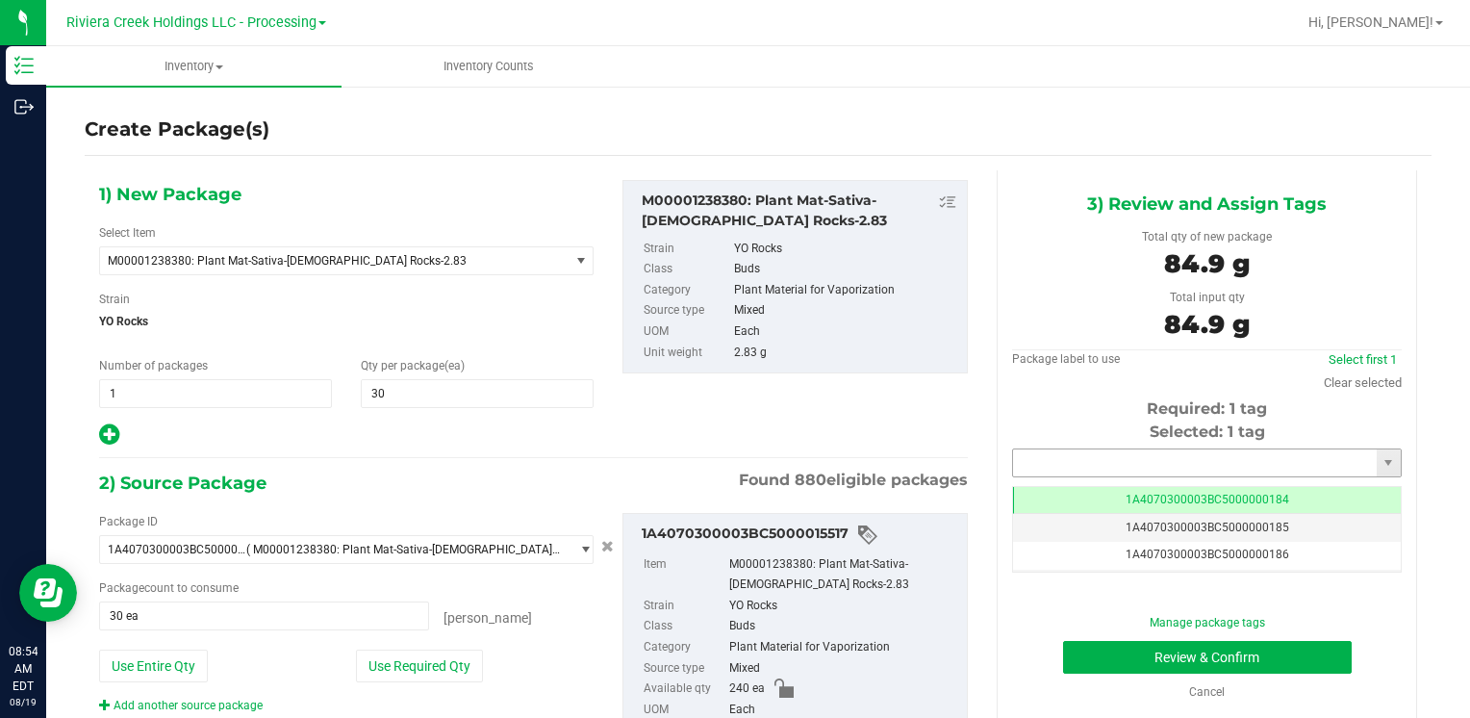
click at [1049, 449] on input "text" at bounding box center [1195, 462] width 364 height 27
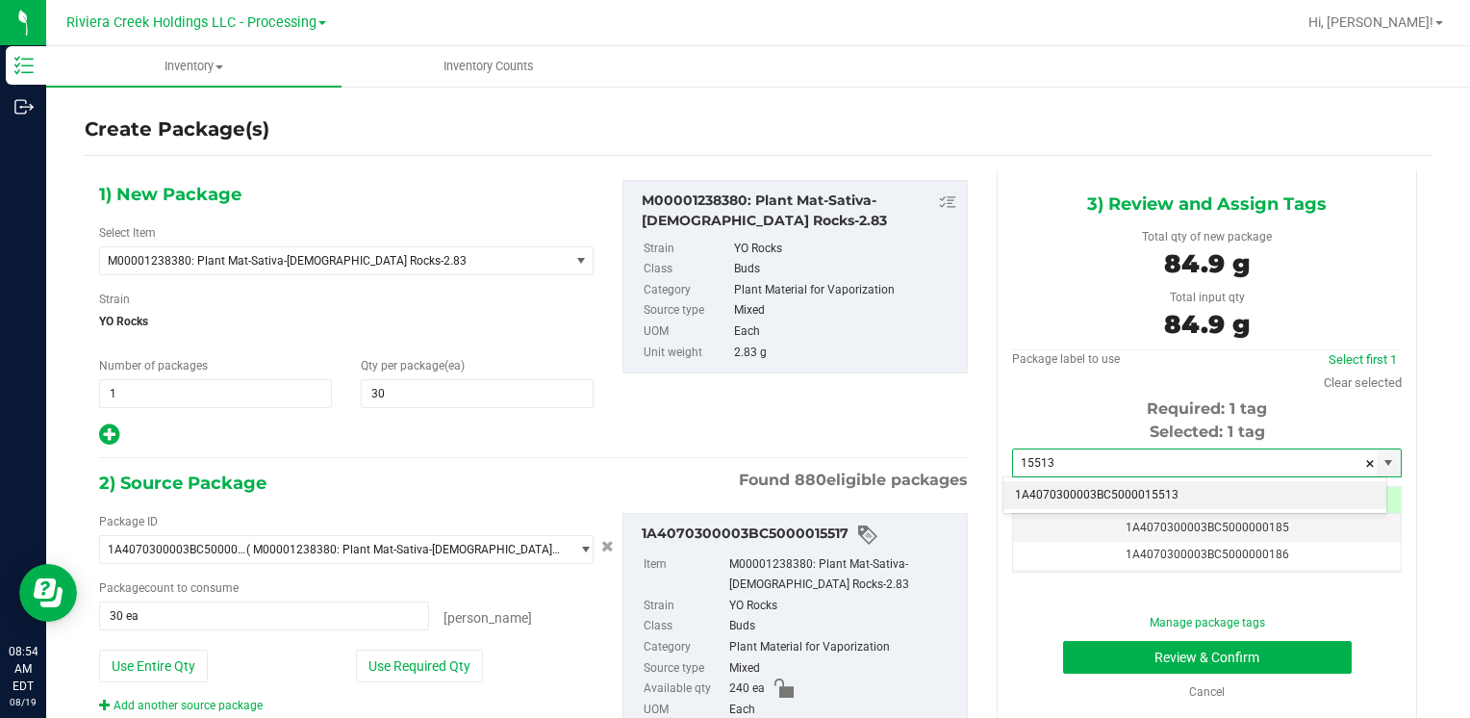
click at [1036, 489] on li "1A4070300003BC5000015513" at bounding box center [1194, 495] width 383 height 29
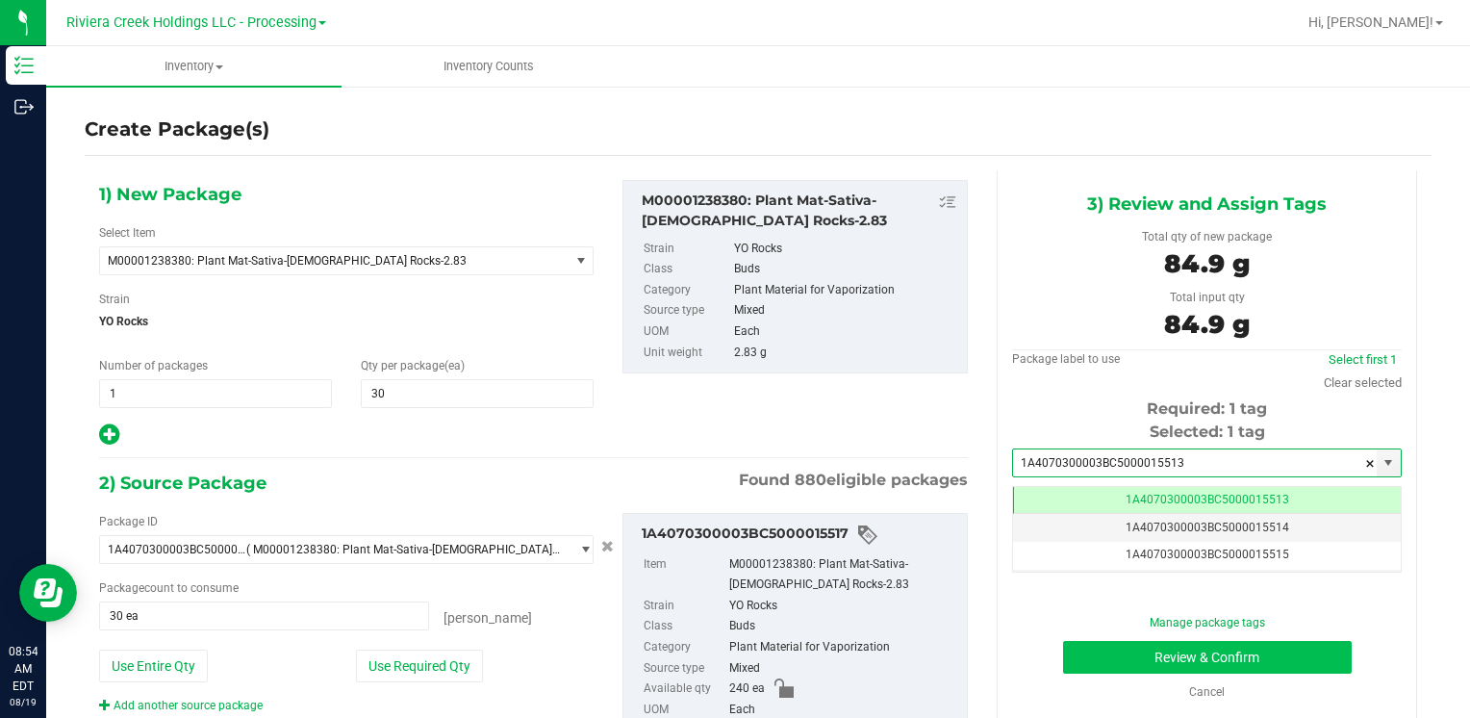
type input "1A4070300003BC5000015513"
click at [1089, 651] on button "Review & Confirm" at bounding box center [1207, 657] width 289 height 33
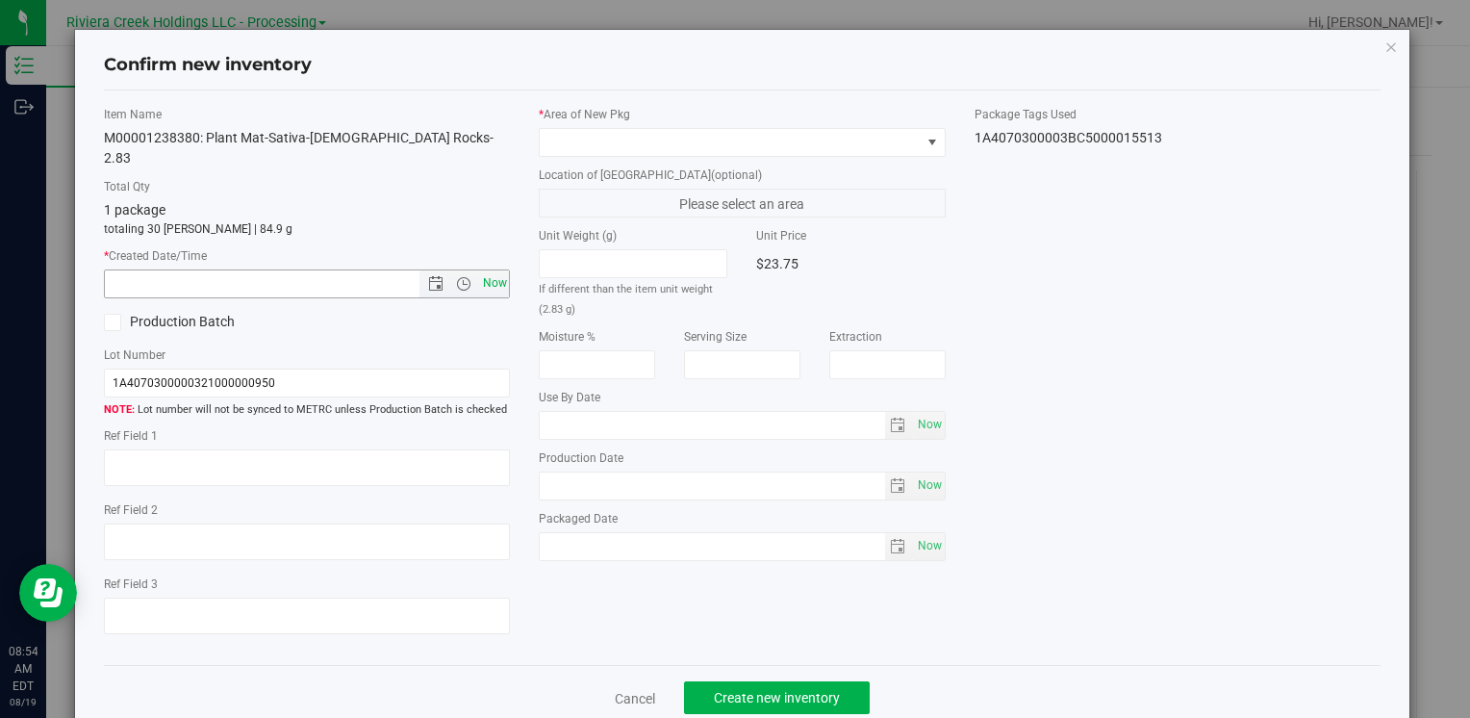
click at [485, 269] on span "Now" at bounding box center [494, 283] width 33 height 28
type input "8/19/2025 8:54 AM"
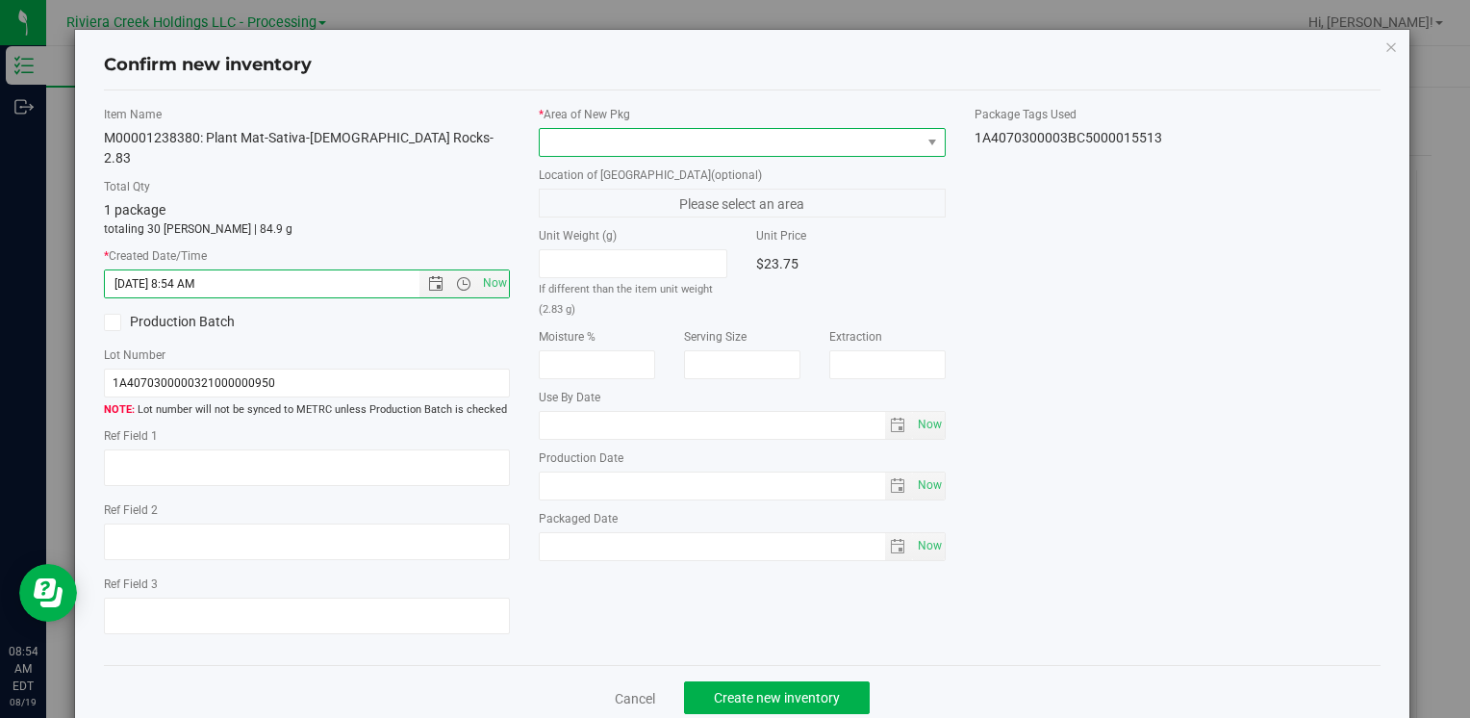
click at [564, 137] on span at bounding box center [730, 142] width 380 height 27
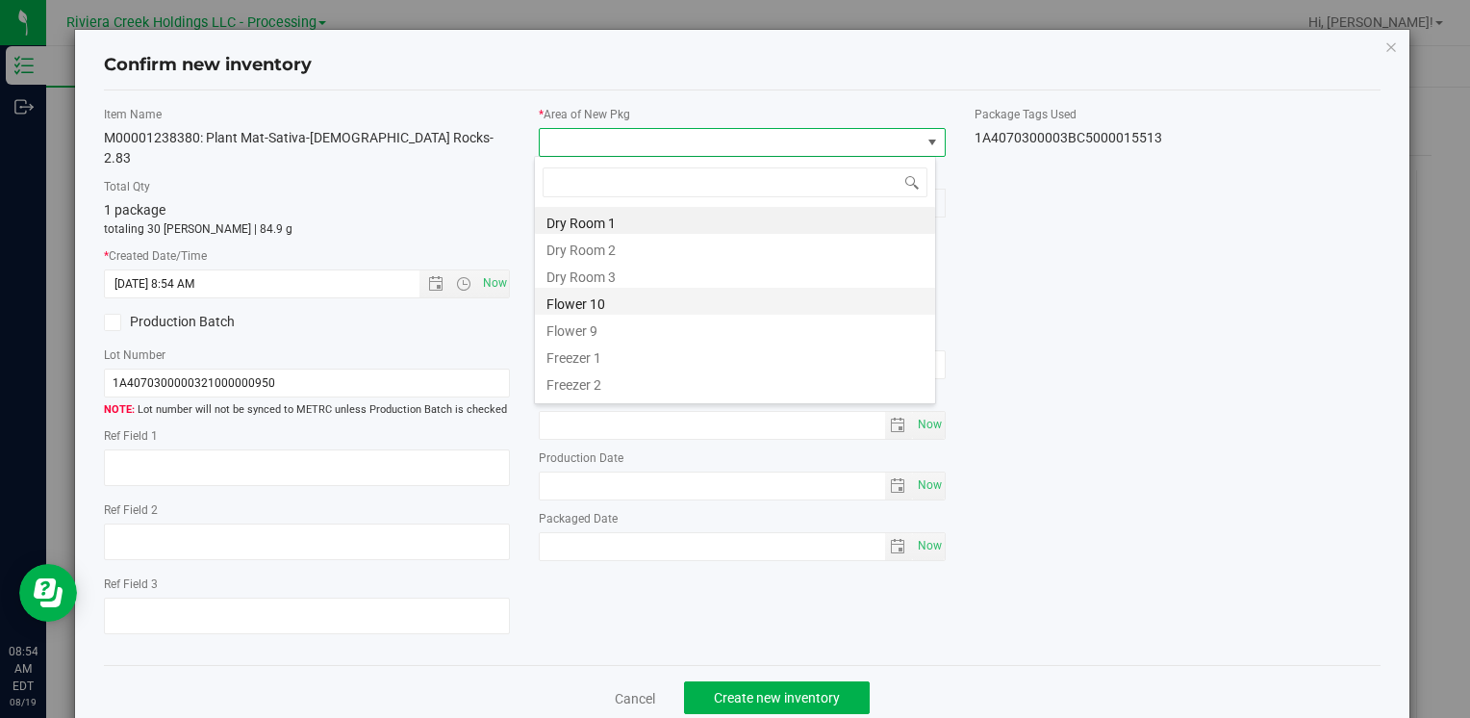
click at [663, 308] on li "Flower 10" at bounding box center [735, 301] width 400 height 27
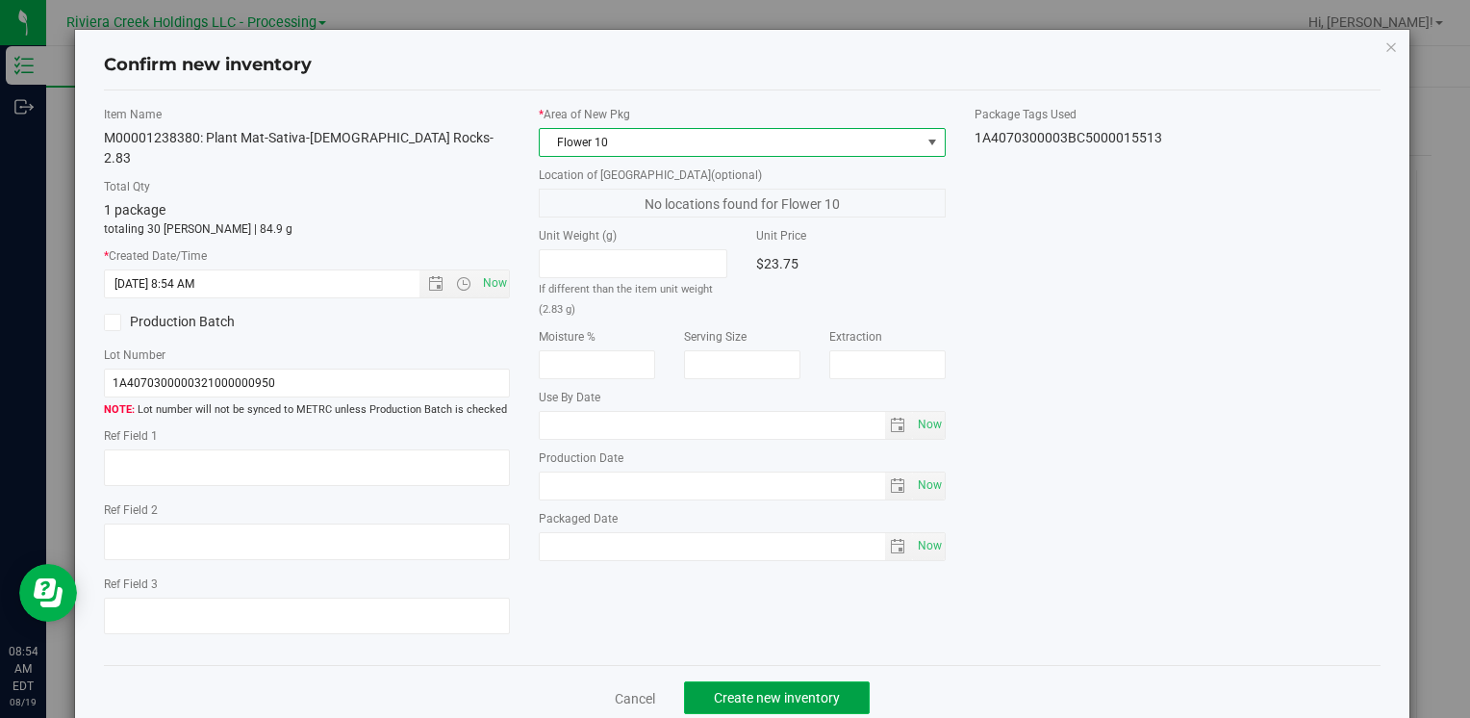
click at [750, 690] on span "Create new inventory" at bounding box center [777, 697] width 126 height 15
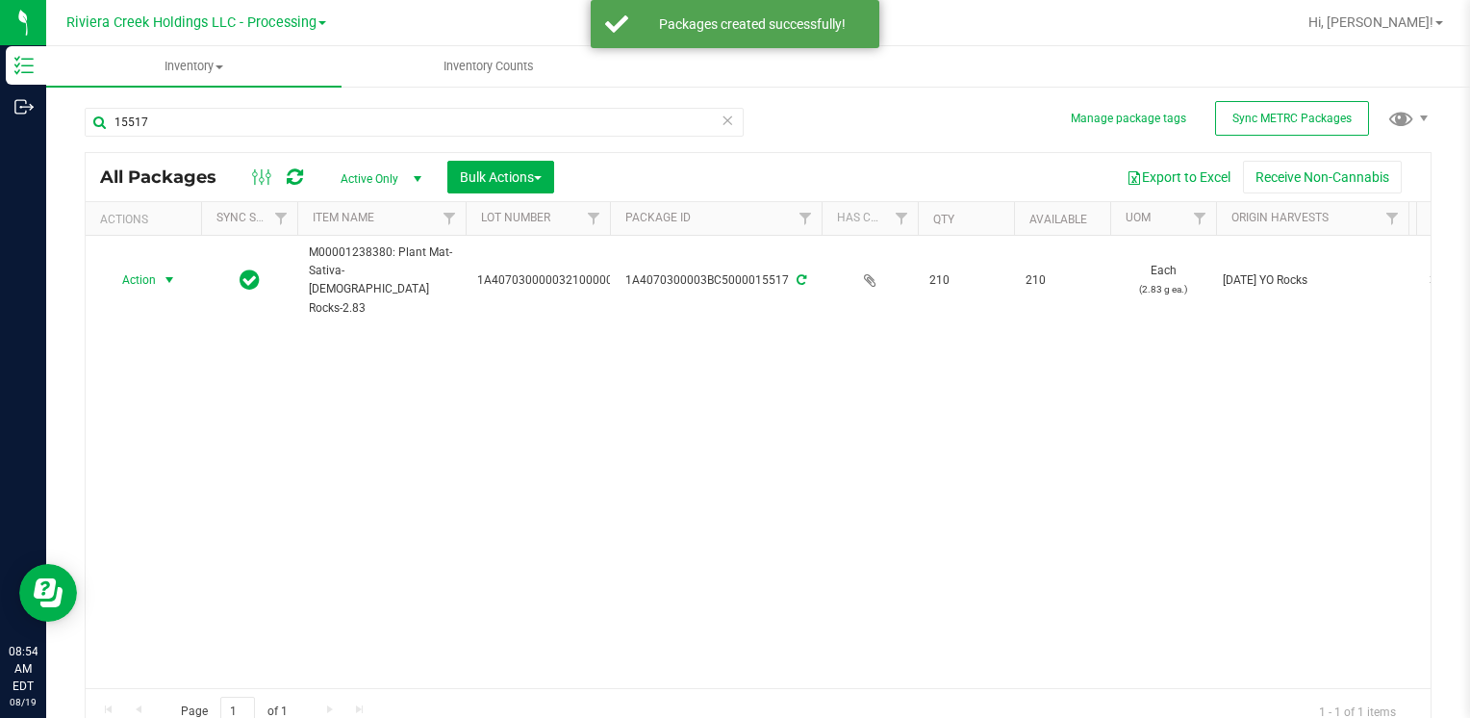
drag, startPoint x: 111, startPoint y: 274, endPoint x: 119, endPoint y: 283, distance: 12.2
click at [111, 275] on span "Action" at bounding box center [131, 279] width 52 height 27
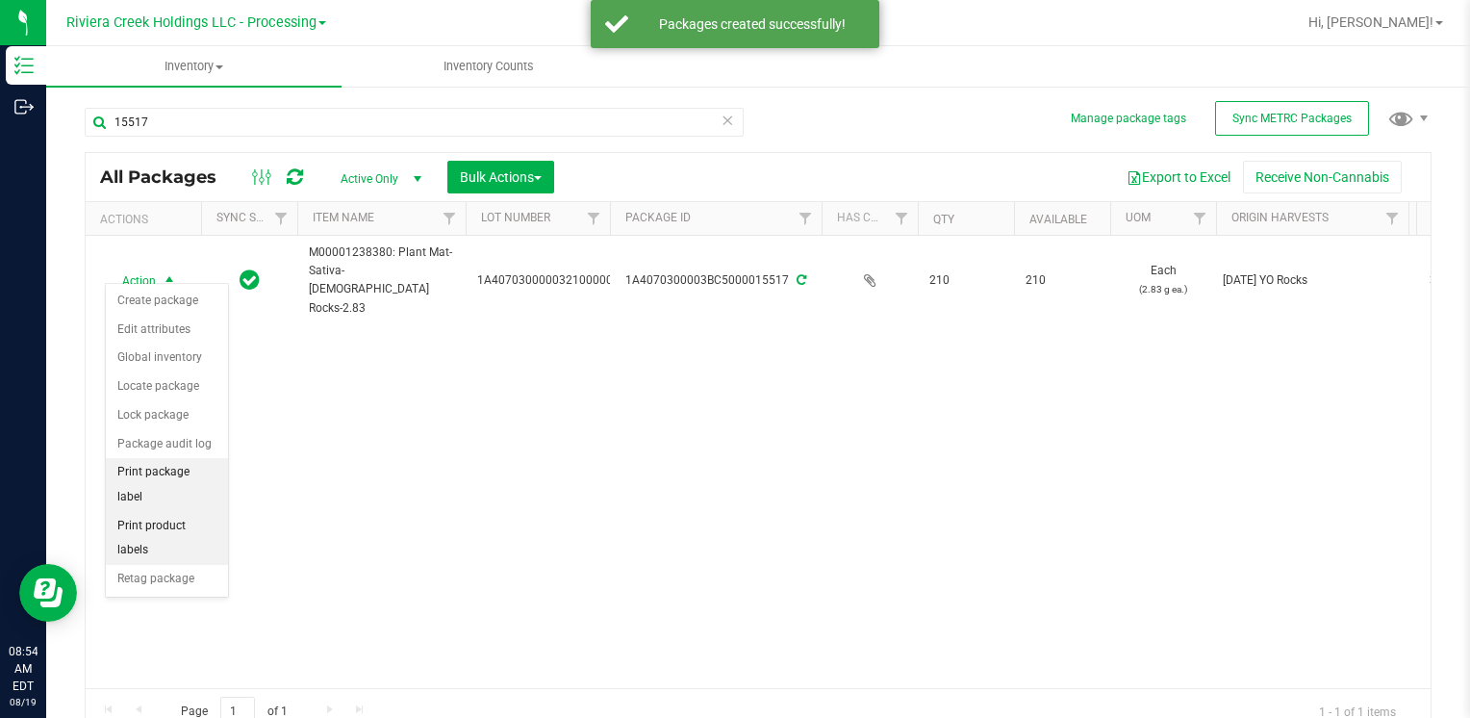
click at [209, 480] on li "Print package label" at bounding box center [167, 484] width 122 height 53
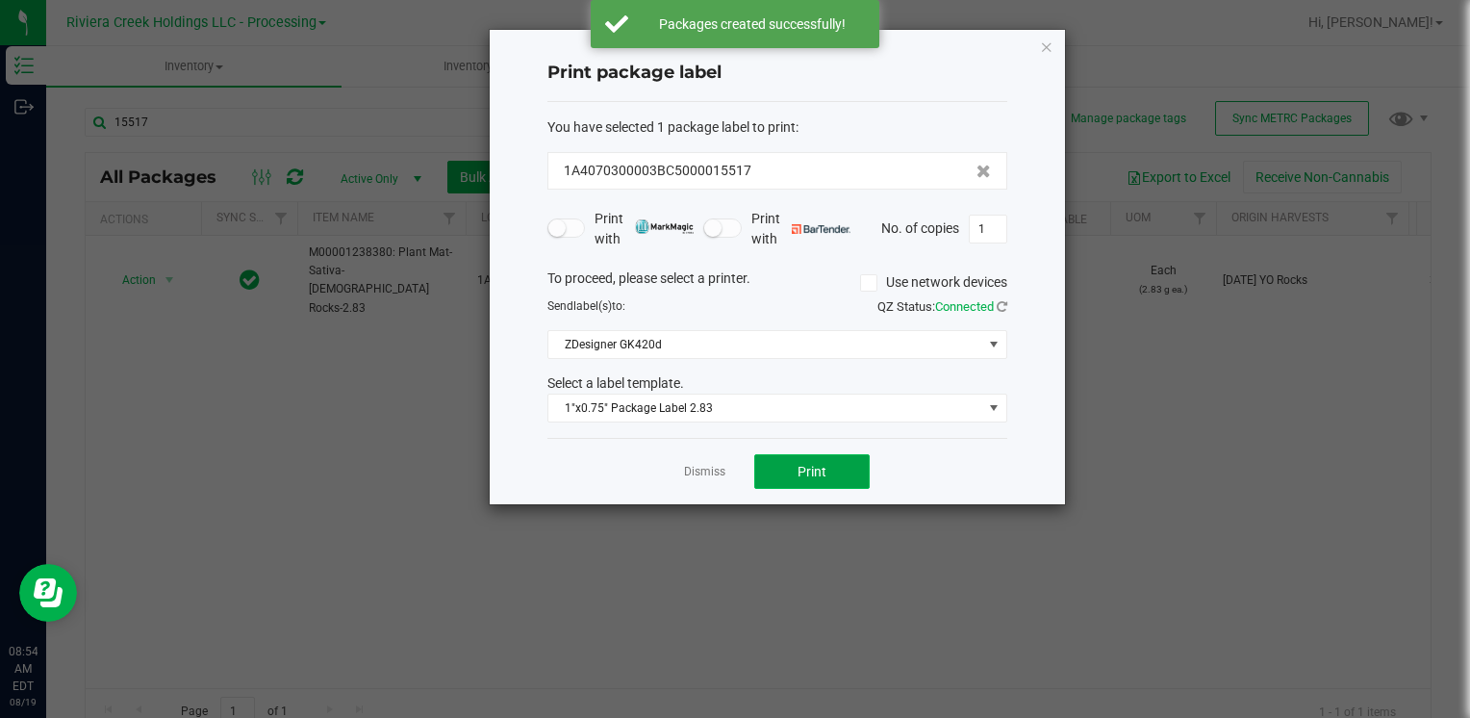
click at [837, 476] on button "Print" at bounding box center [811, 471] width 115 height 35
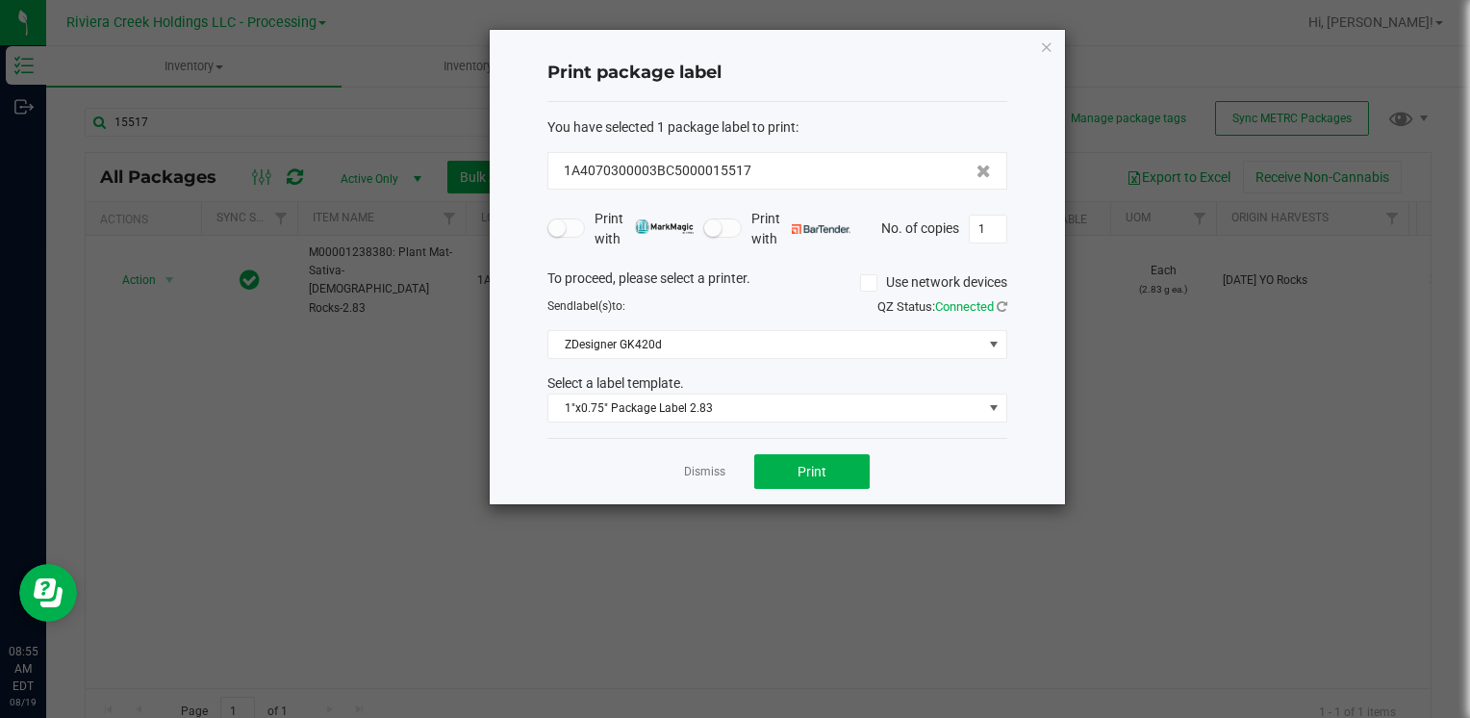
click at [1054, 39] on div "Print package label You have selected 1 package label to print : 1A4070300003BC…" at bounding box center [777, 267] width 575 height 474
click at [1041, 44] on icon "button" at bounding box center [1046, 46] width 13 height 23
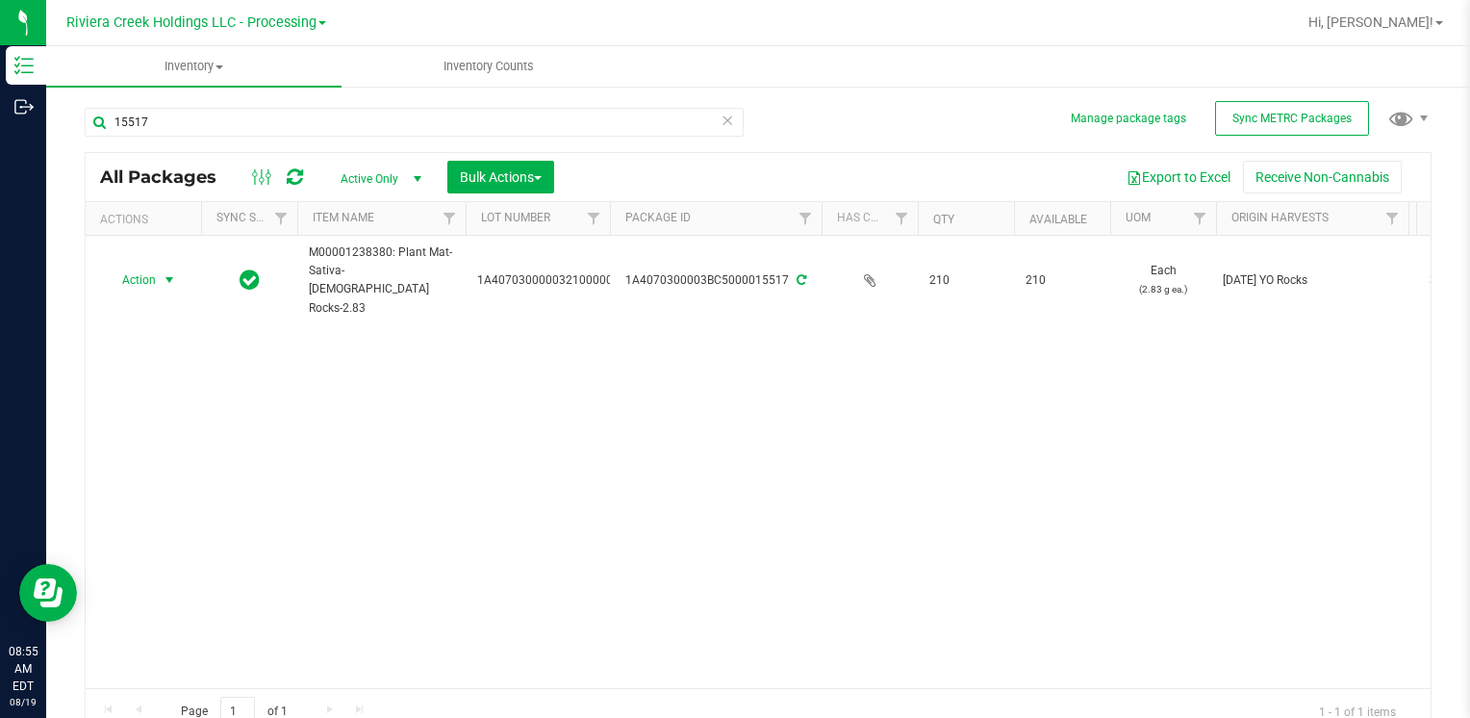
click at [350, 105] on div "15517" at bounding box center [421, 121] width 673 height 62
click at [340, 120] on input "15517" at bounding box center [414, 122] width 659 height 29
click at [339, 121] on input "15517" at bounding box center [414, 122] width 659 height 29
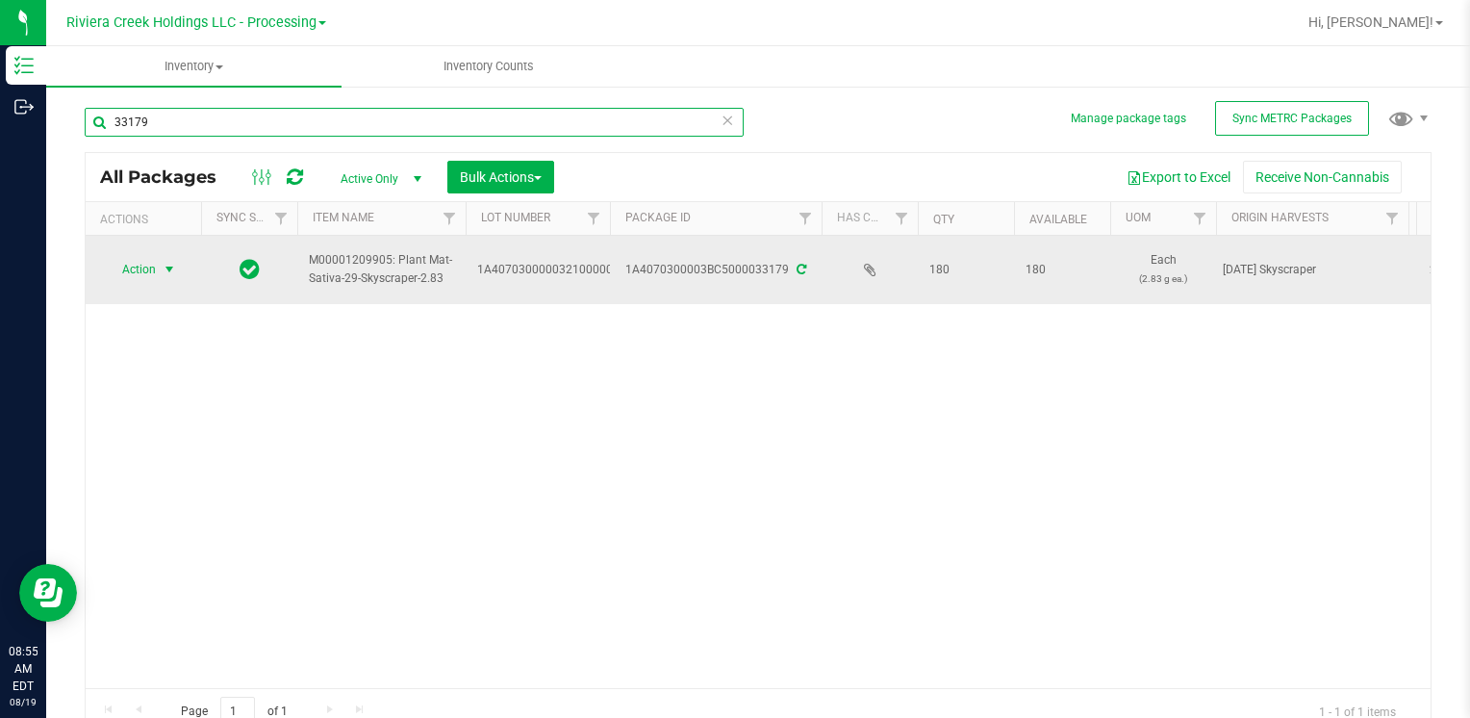
type input "33179"
click at [152, 270] on span "Action" at bounding box center [131, 269] width 52 height 27
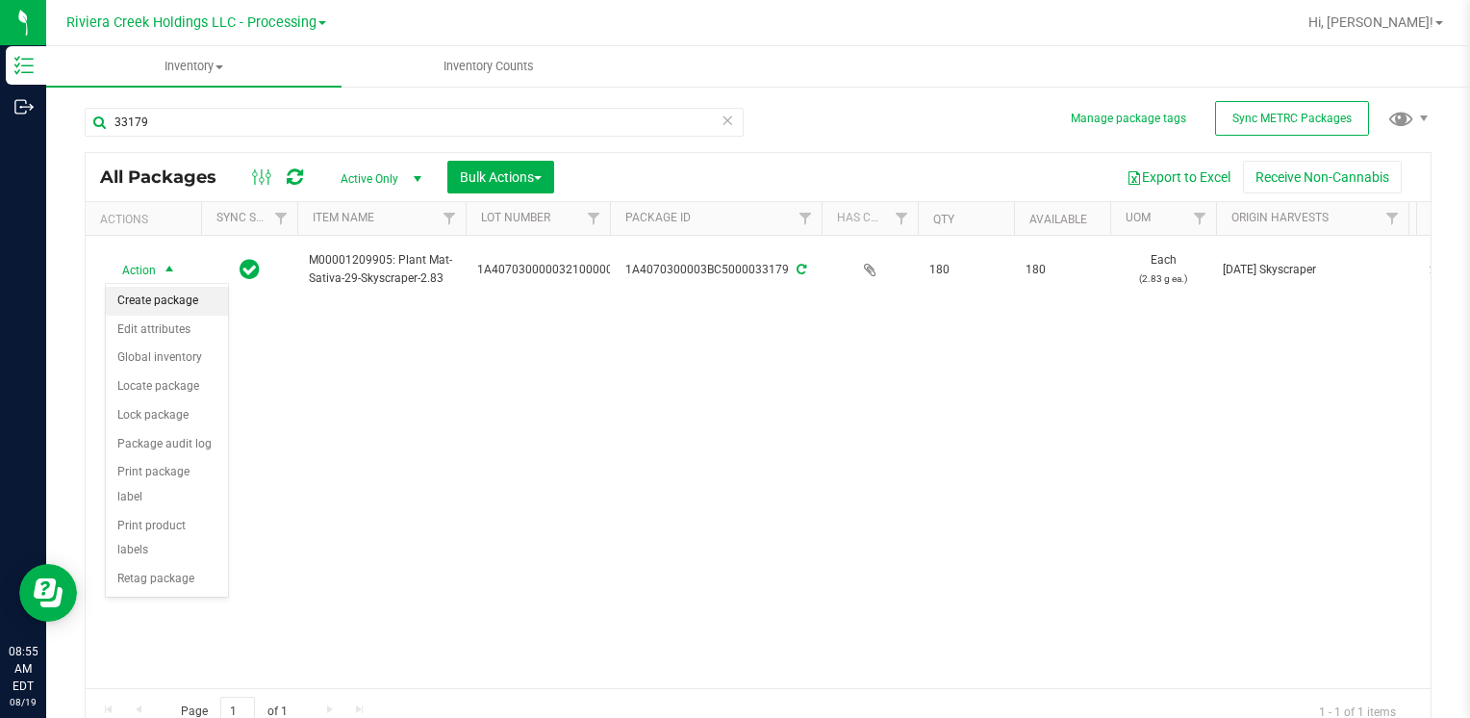
click at [178, 302] on li "Create package" at bounding box center [167, 301] width 122 height 29
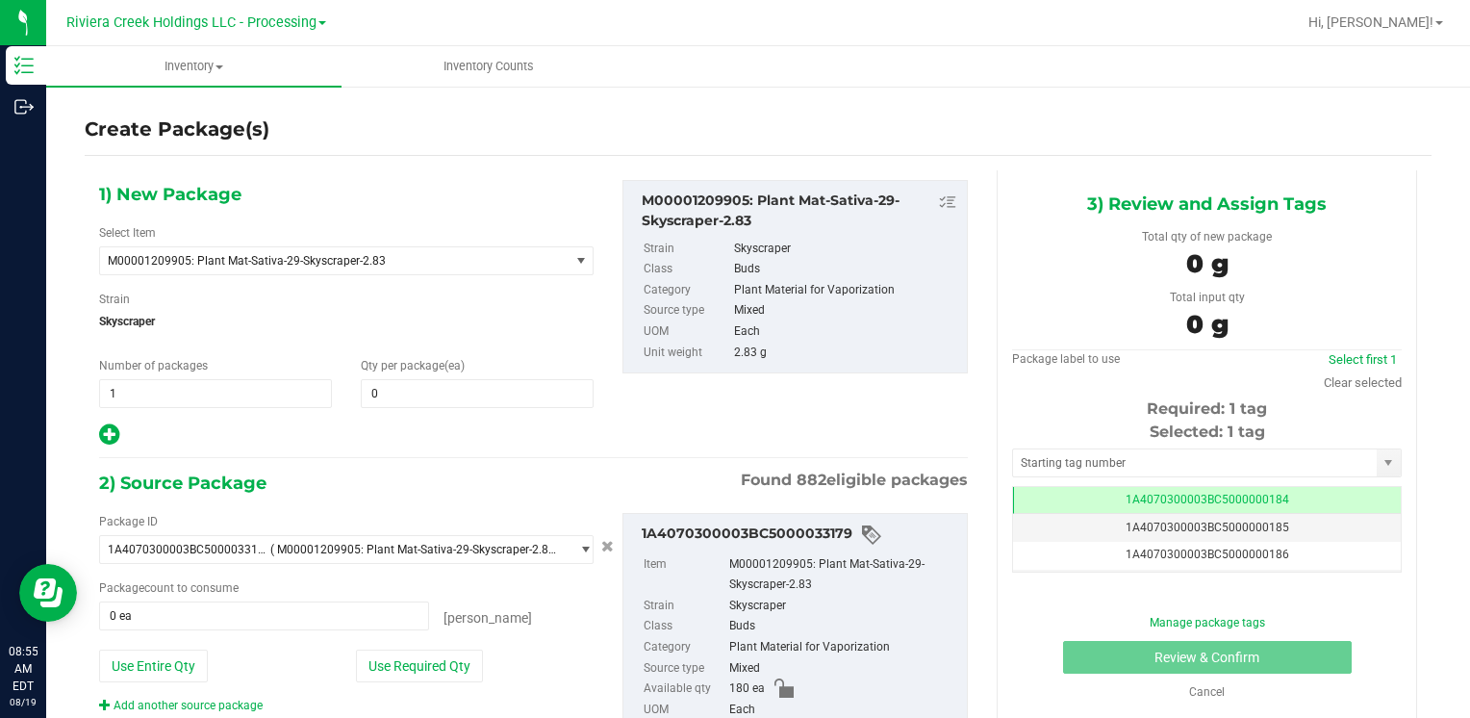
click at [463, 407] on div "1) New Package Select Item M00001209905: Plant Mat-Sativa-29-Skyscraper-2.83 M0…" at bounding box center [346, 313] width 523 height 267
click at [452, 410] on div "1) New Package Select Item M00001209905: Plant Mat-Sativa-29-Skyscraper-2.83 M0…" at bounding box center [346, 313] width 523 height 267
click at [454, 400] on div "1) New Package Select Item M00001209905: Plant Mat-Sativa-29-Skyscraper-2.83 M0…" at bounding box center [346, 313] width 523 height 267
click at [454, 400] on span at bounding box center [477, 393] width 233 height 29
type input "40"
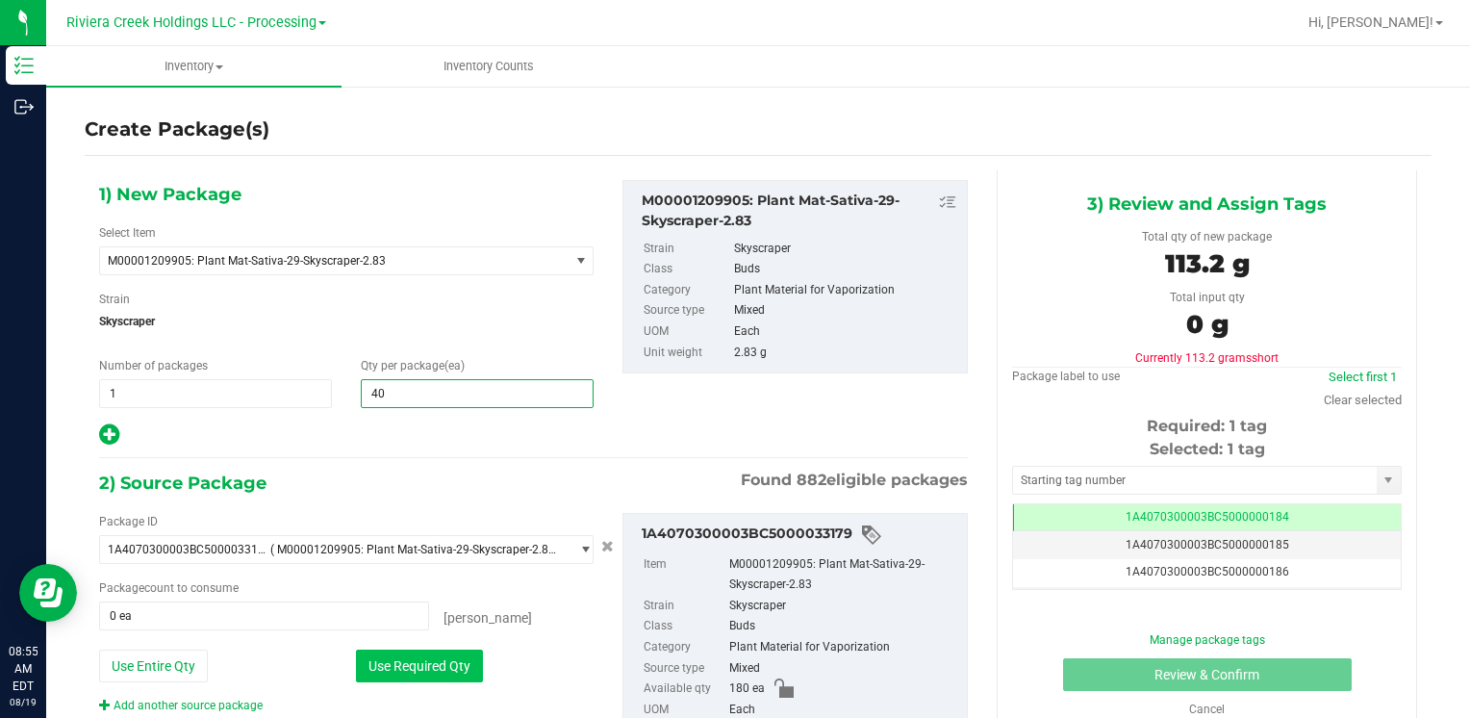
type input "40"
click at [384, 651] on button "Use Required Qty" at bounding box center [419, 665] width 127 height 33
type input "40 ea"
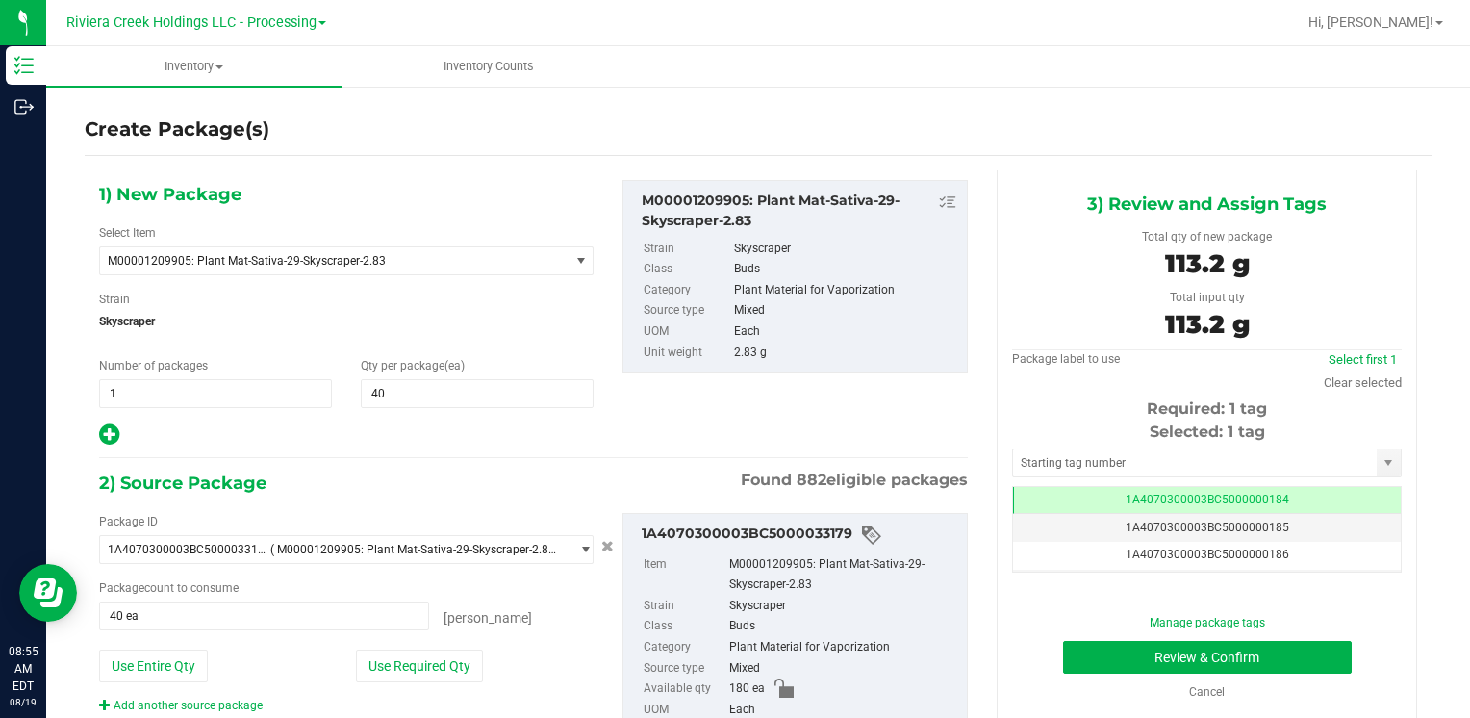
click at [1049, 444] on div "Selected: 1 tag Tag 1A4070300003BC5000000184 1A4070300003BC5000000185 1A4070300…" at bounding box center [1207, 496] width 390 height 152
click at [1048, 456] on input "text" at bounding box center [1195, 462] width 364 height 27
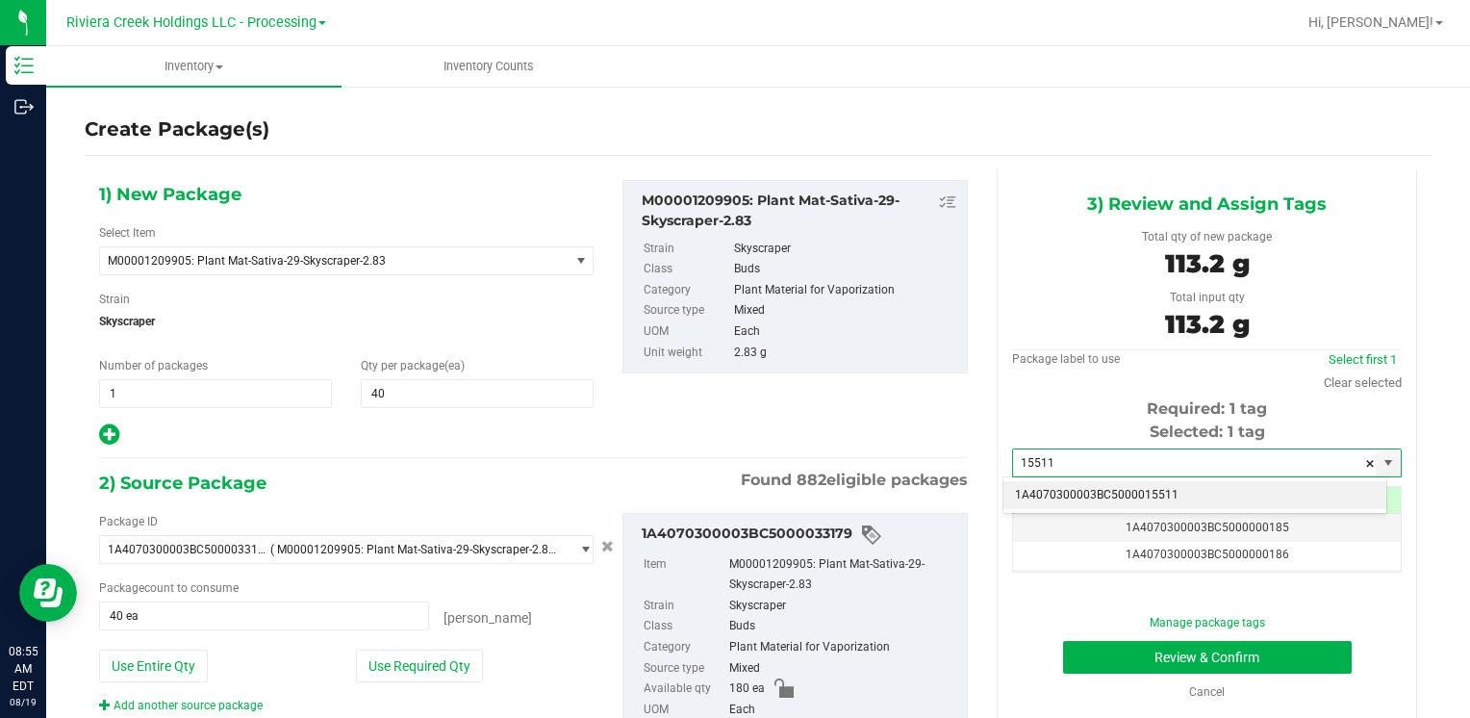
click at [1044, 481] on li "1A4070300003BC5000015511" at bounding box center [1194, 495] width 383 height 29
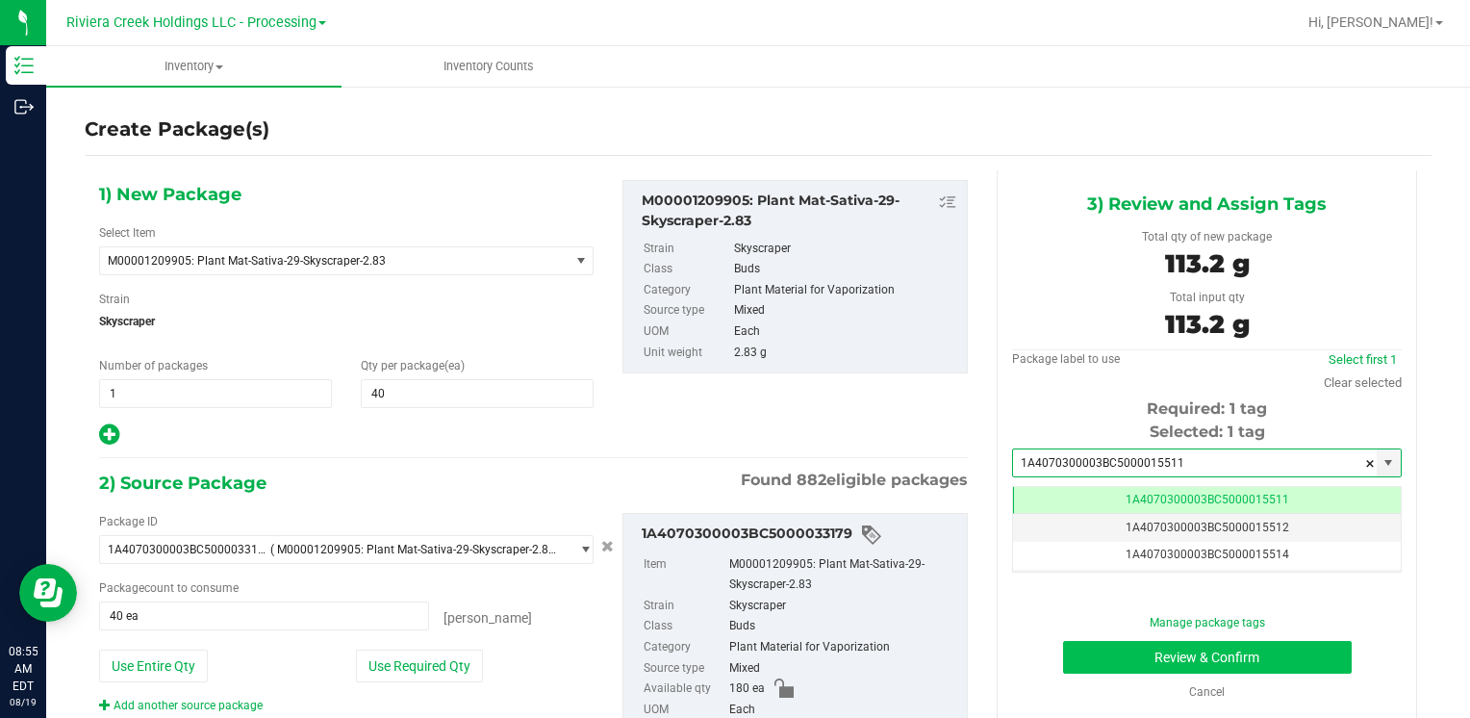
type input "1A4070300003BC5000015511"
click at [1074, 656] on button "Review & Confirm" at bounding box center [1207, 657] width 289 height 33
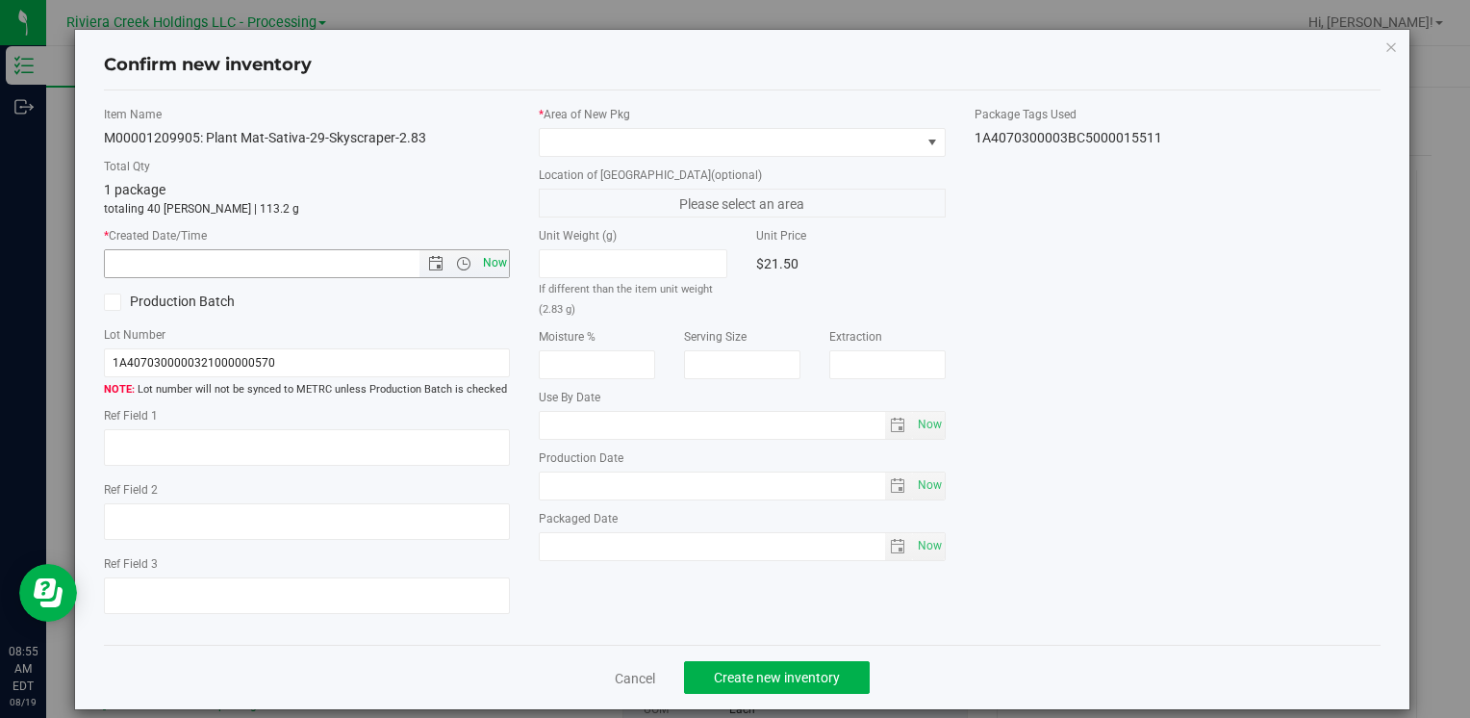
click at [491, 261] on span "Now" at bounding box center [494, 263] width 33 height 28
type input "8/19/2025 8:55 AM"
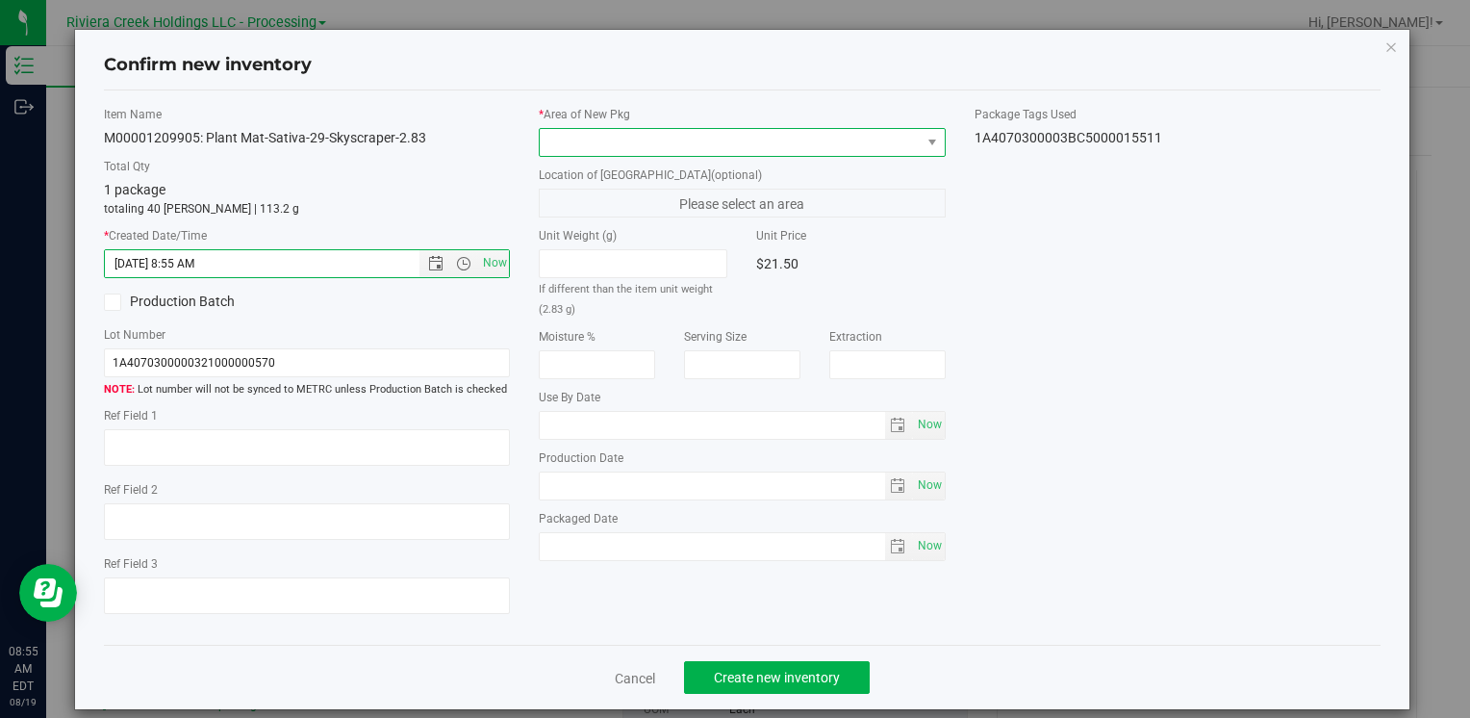
click at [572, 139] on span at bounding box center [730, 142] width 380 height 27
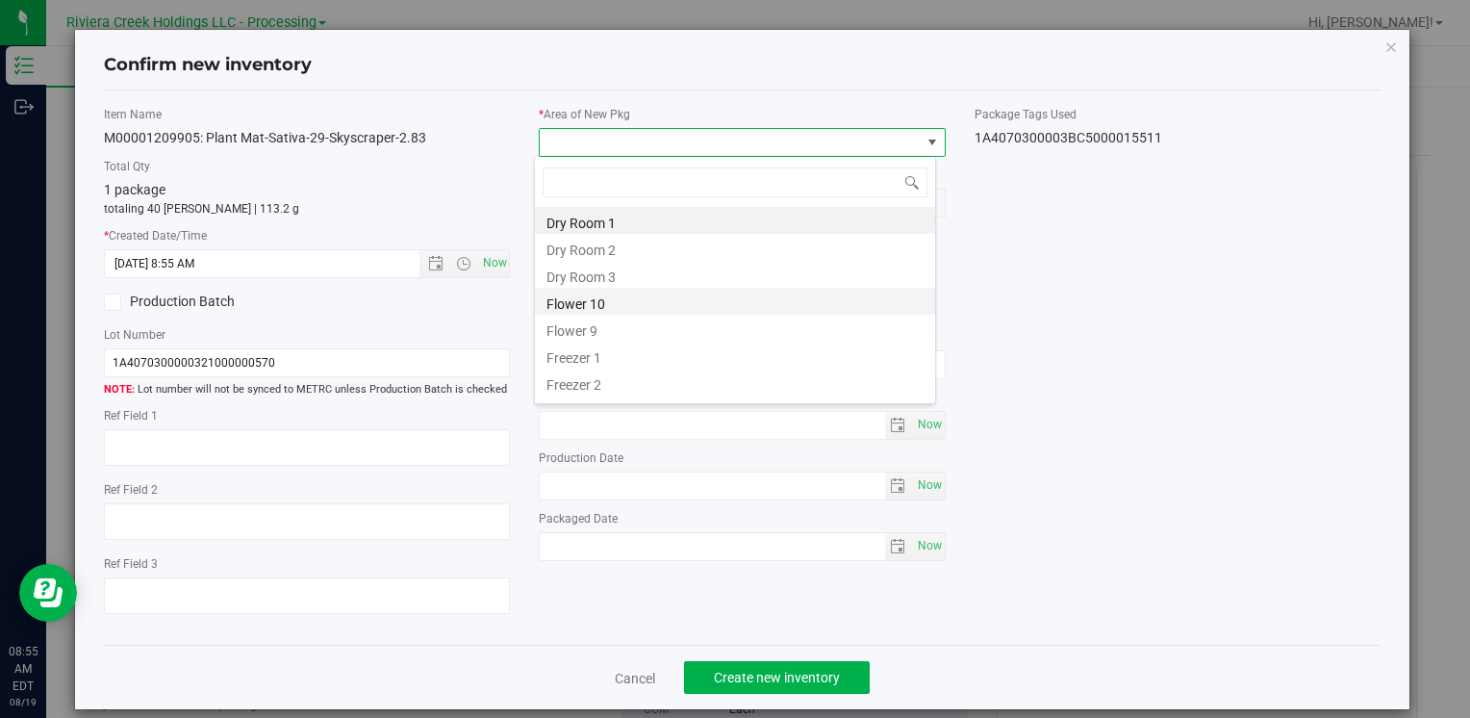
click at [631, 311] on li "Flower 10" at bounding box center [735, 301] width 400 height 27
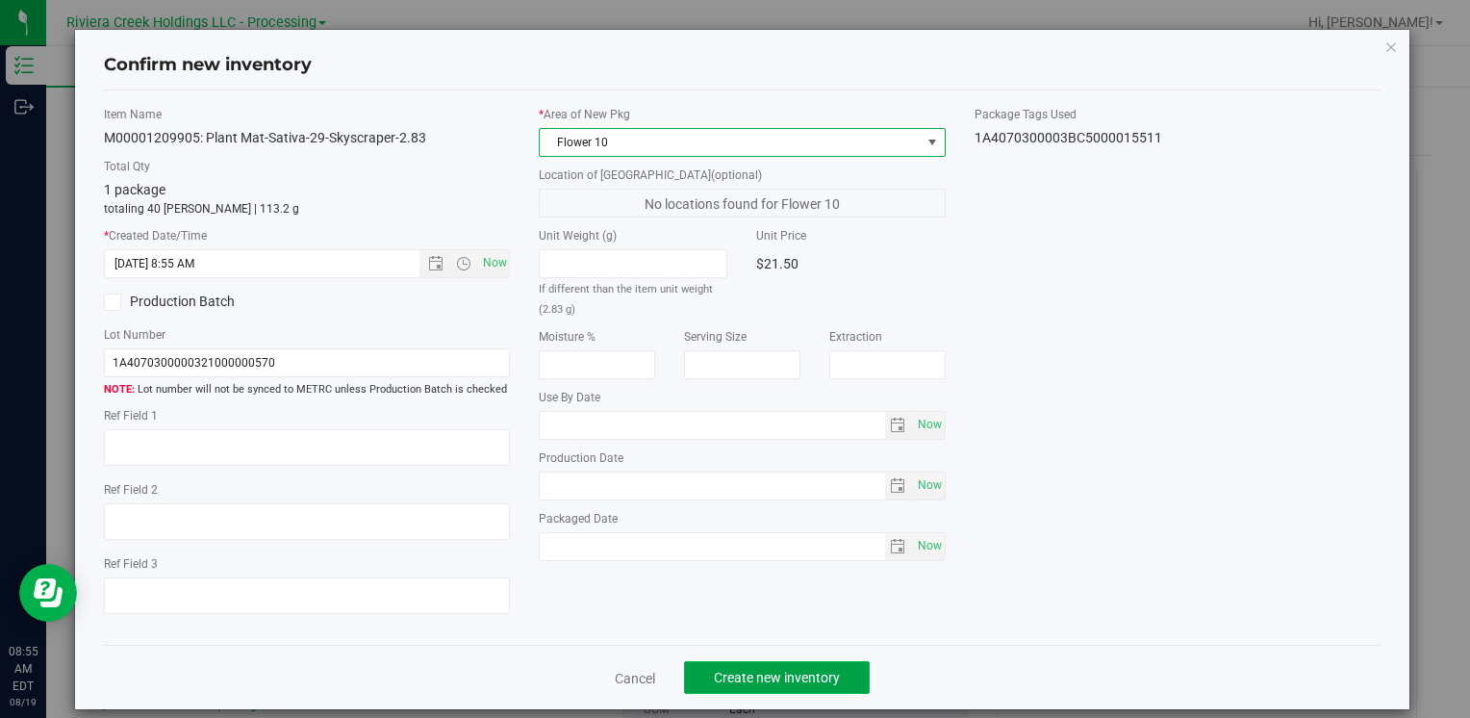
click at [762, 677] on span "Create new inventory" at bounding box center [777, 677] width 126 height 15
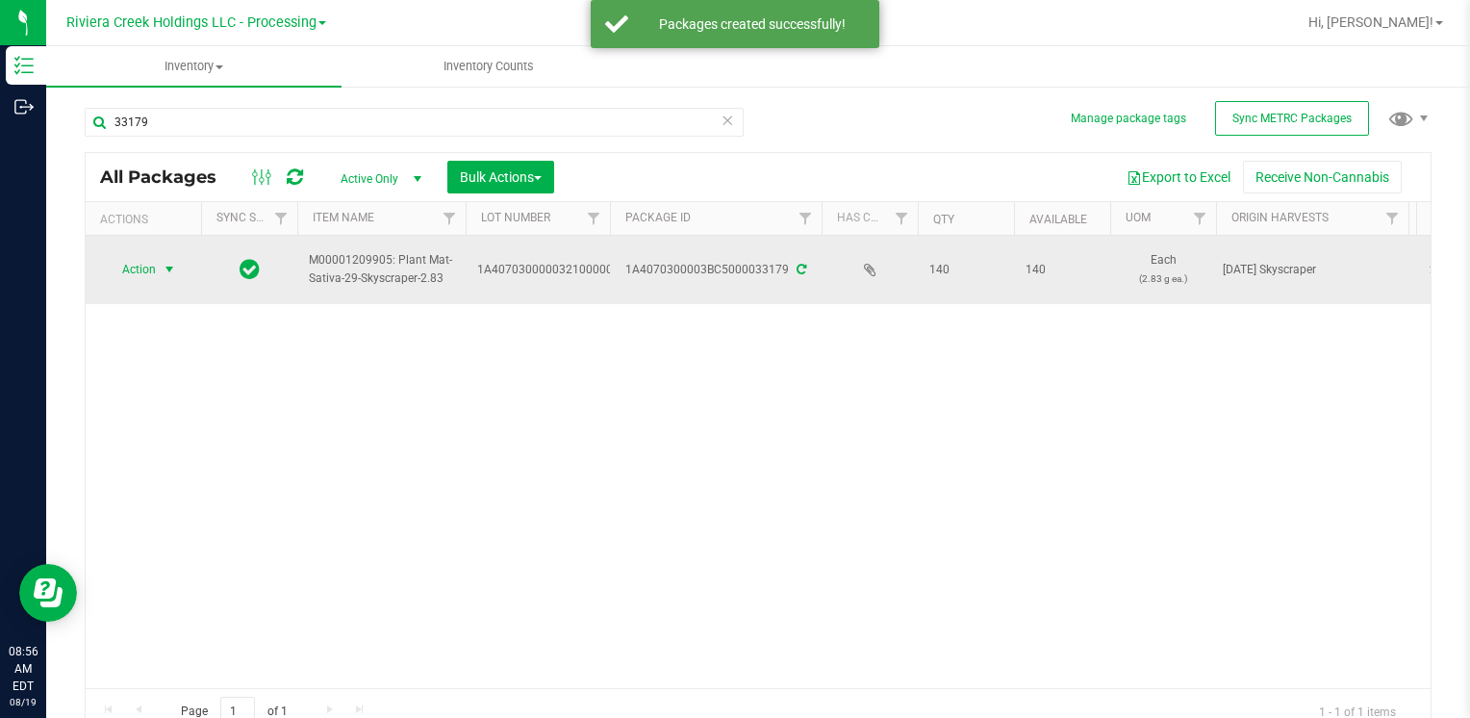
click at [142, 268] on span "Action" at bounding box center [131, 269] width 52 height 27
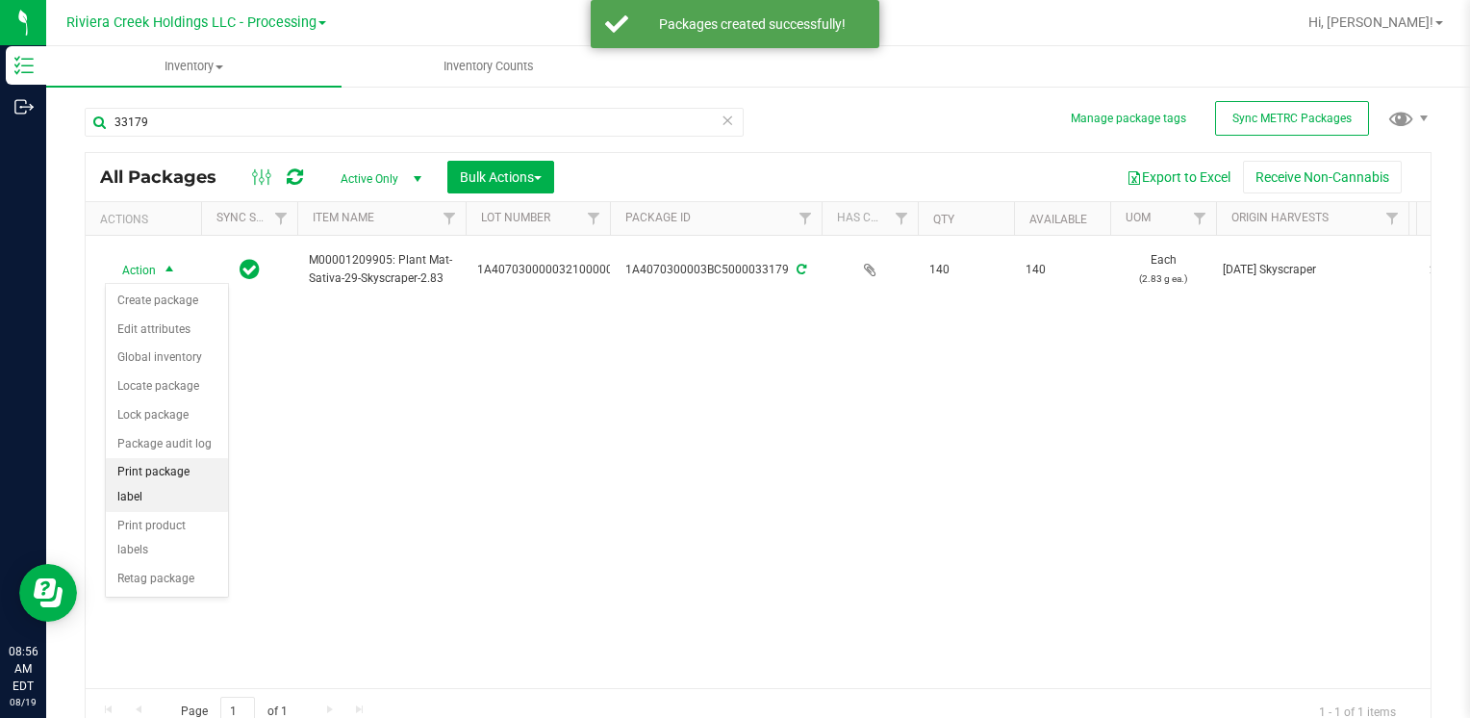
click at [190, 460] on li "Print package label" at bounding box center [167, 484] width 122 height 53
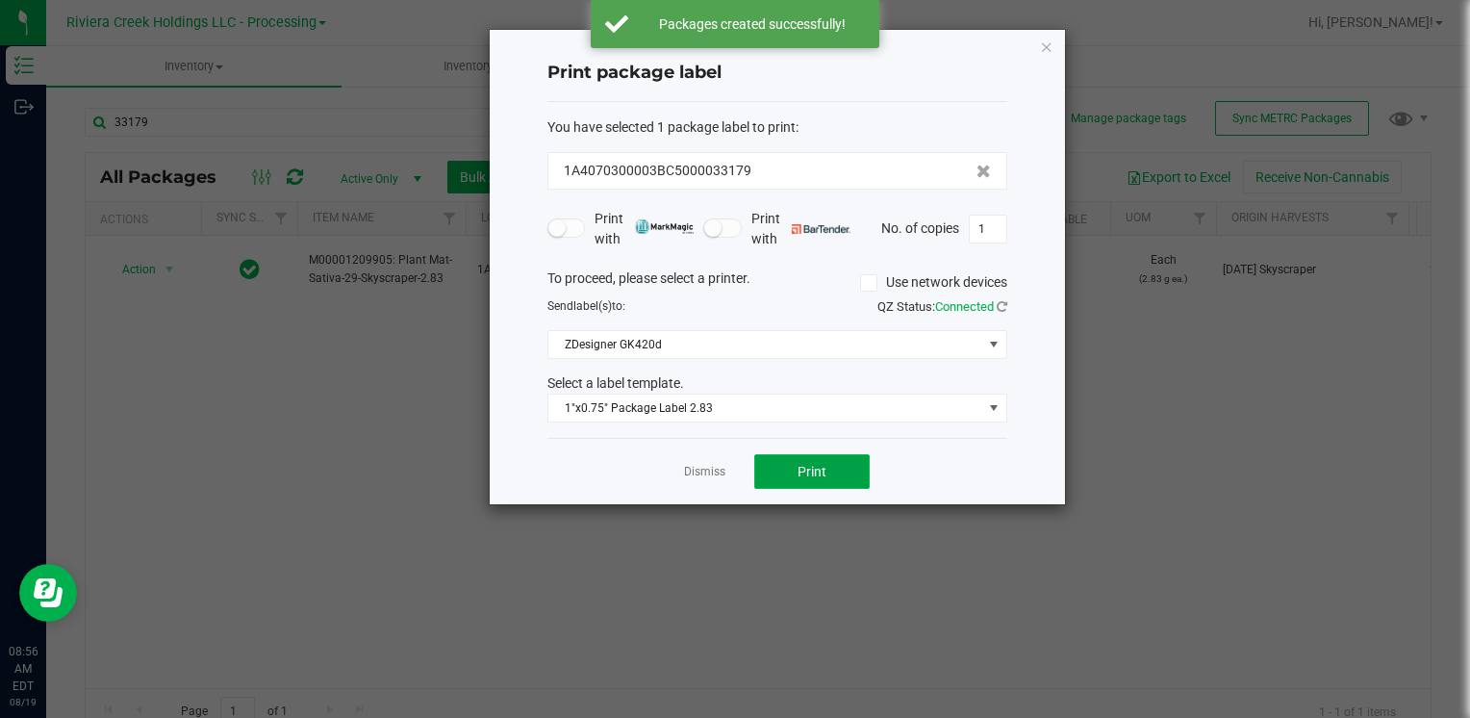
click at [816, 460] on button "Print" at bounding box center [811, 471] width 115 height 35
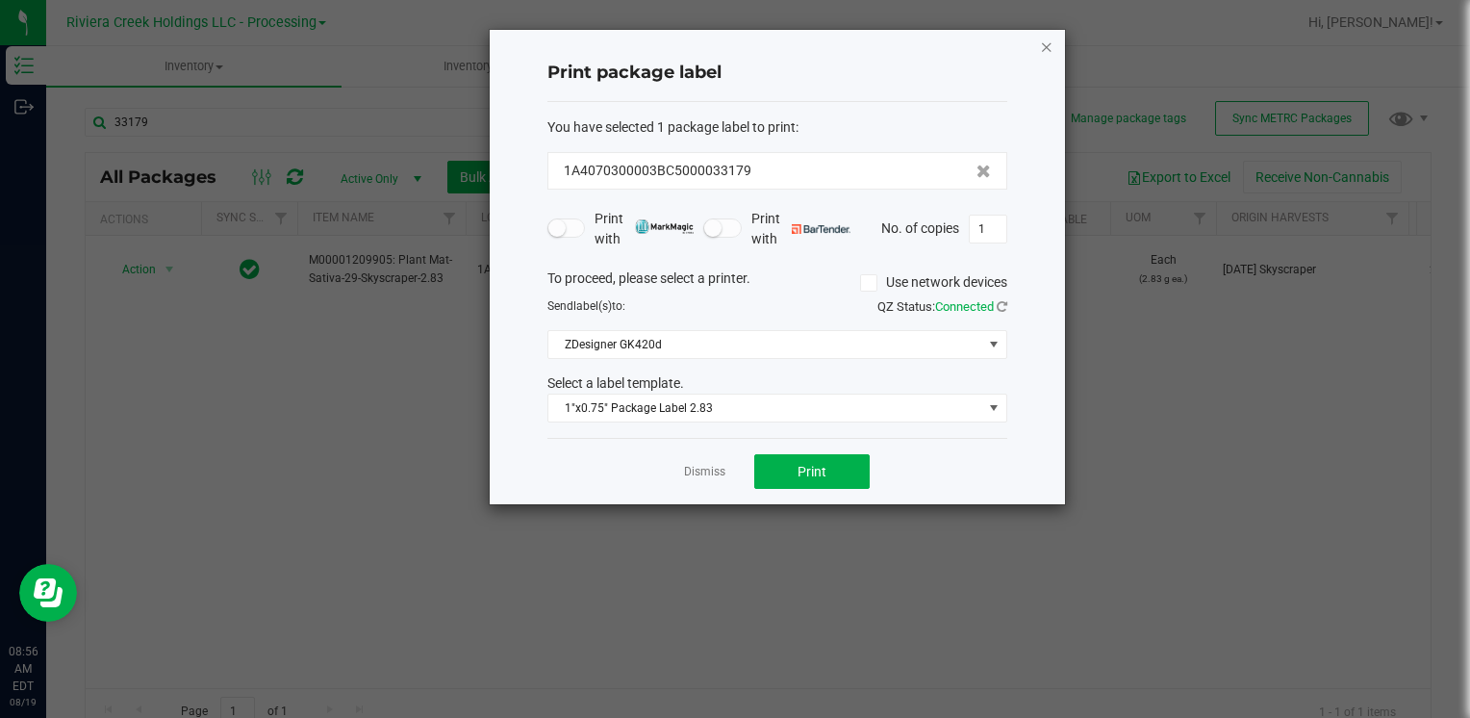
click at [1046, 48] on icon "button" at bounding box center [1046, 46] width 13 height 23
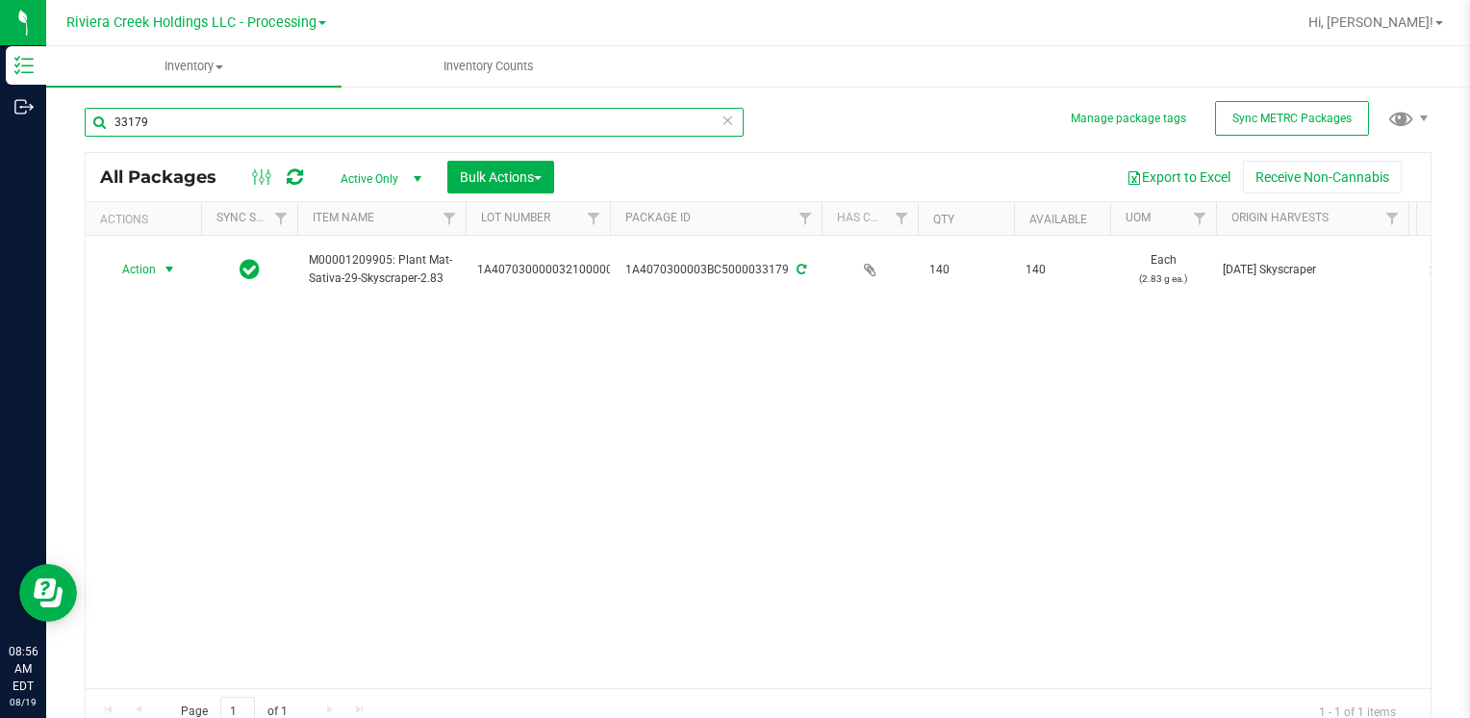
click at [490, 136] on input "33179" at bounding box center [414, 122] width 659 height 29
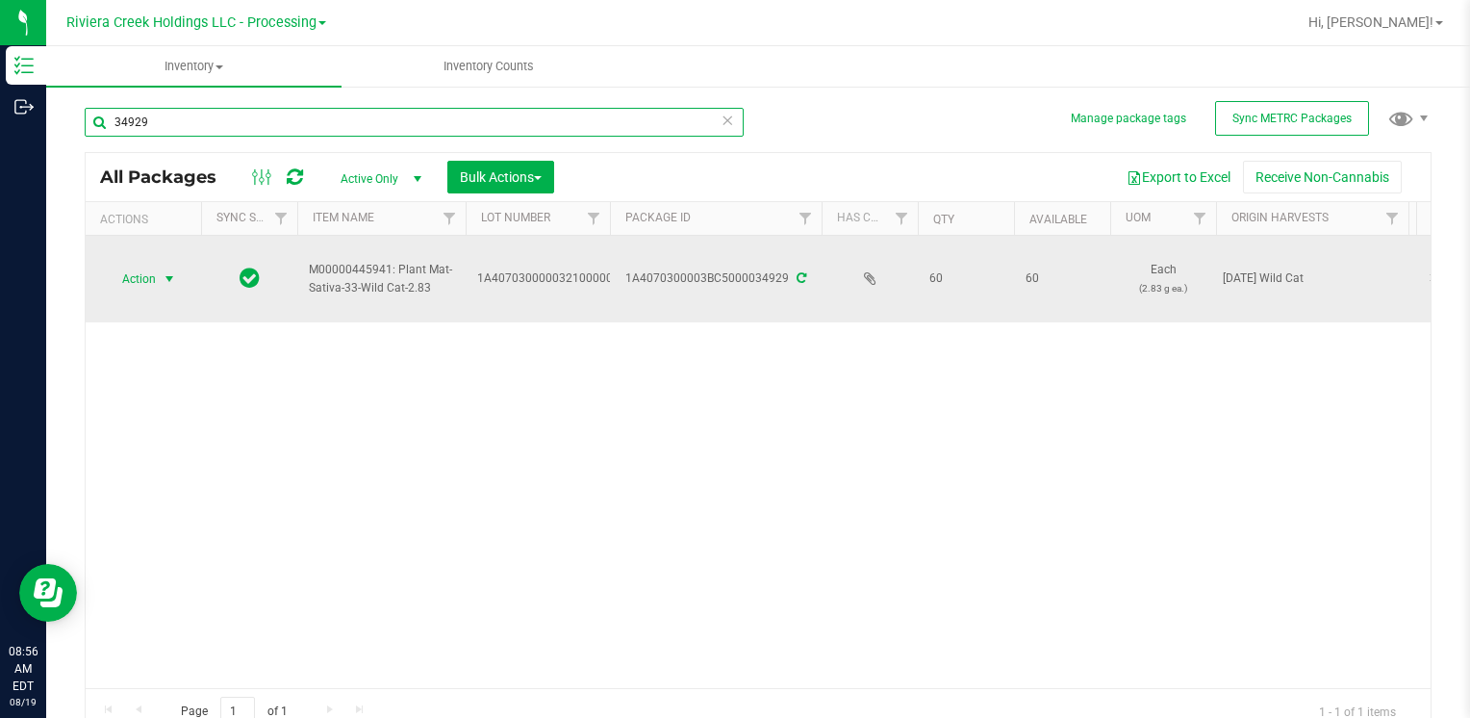
type input "34929"
click at [165, 282] on span "select" at bounding box center [169, 278] width 15 height 15
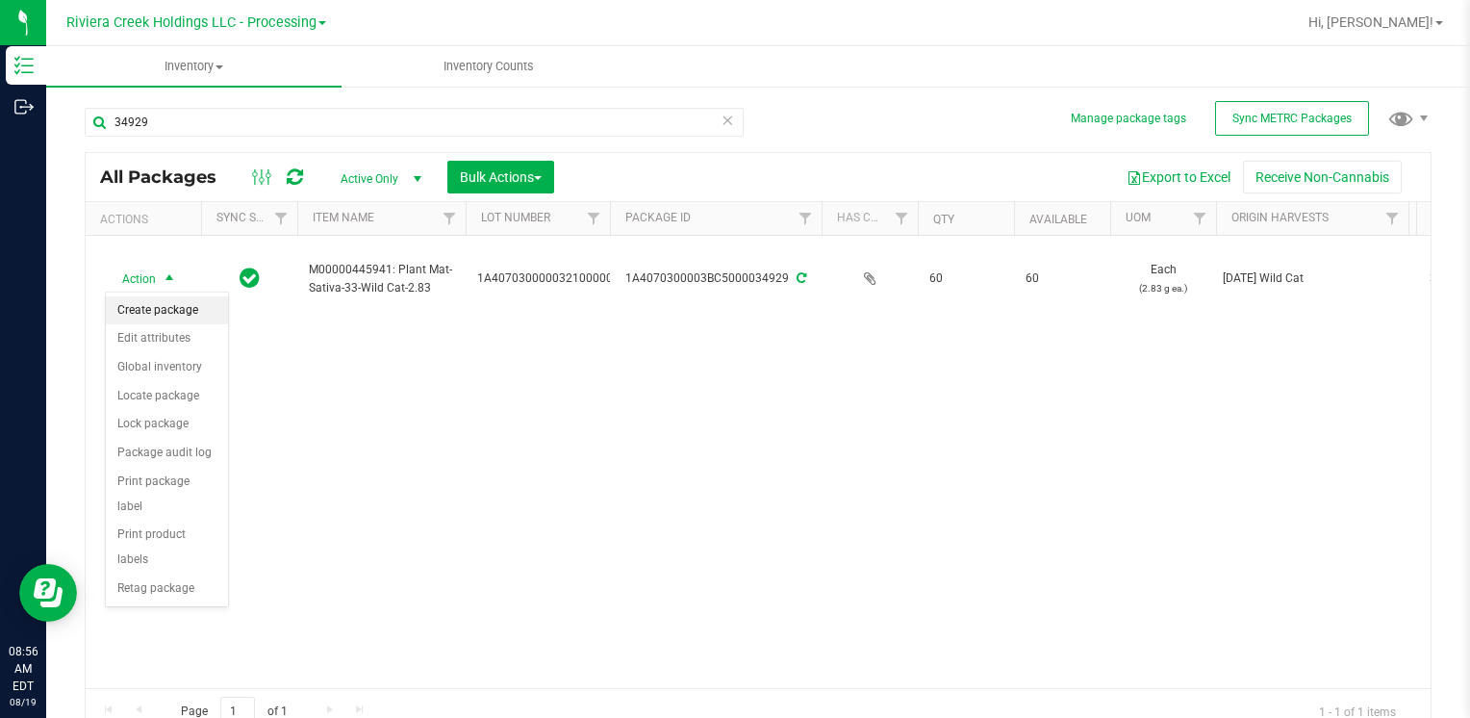
click at [173, 313] on li "Create package" at bounding box center [167, 310] width 122 height 29
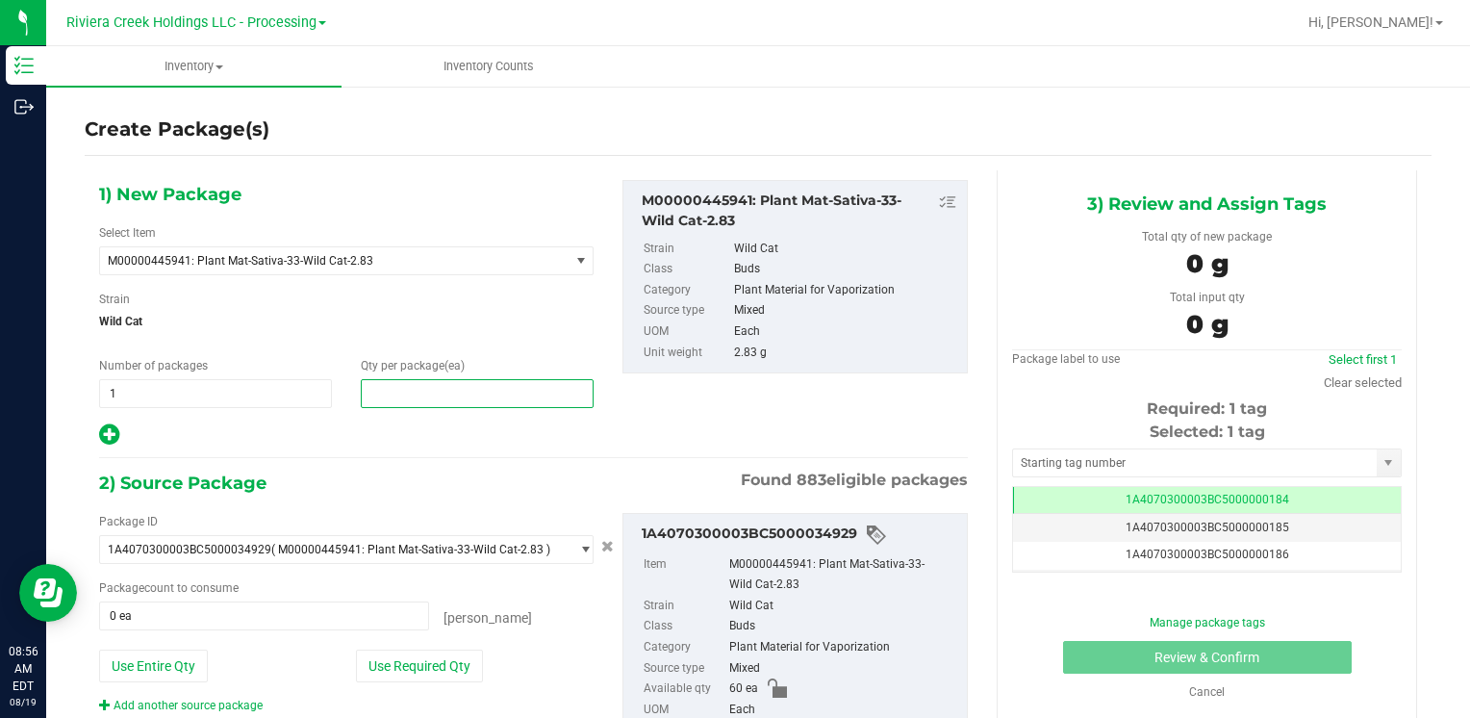
click at [381, 405] on span at bounding box center [477, 393] width 233 height 29
type input "40"
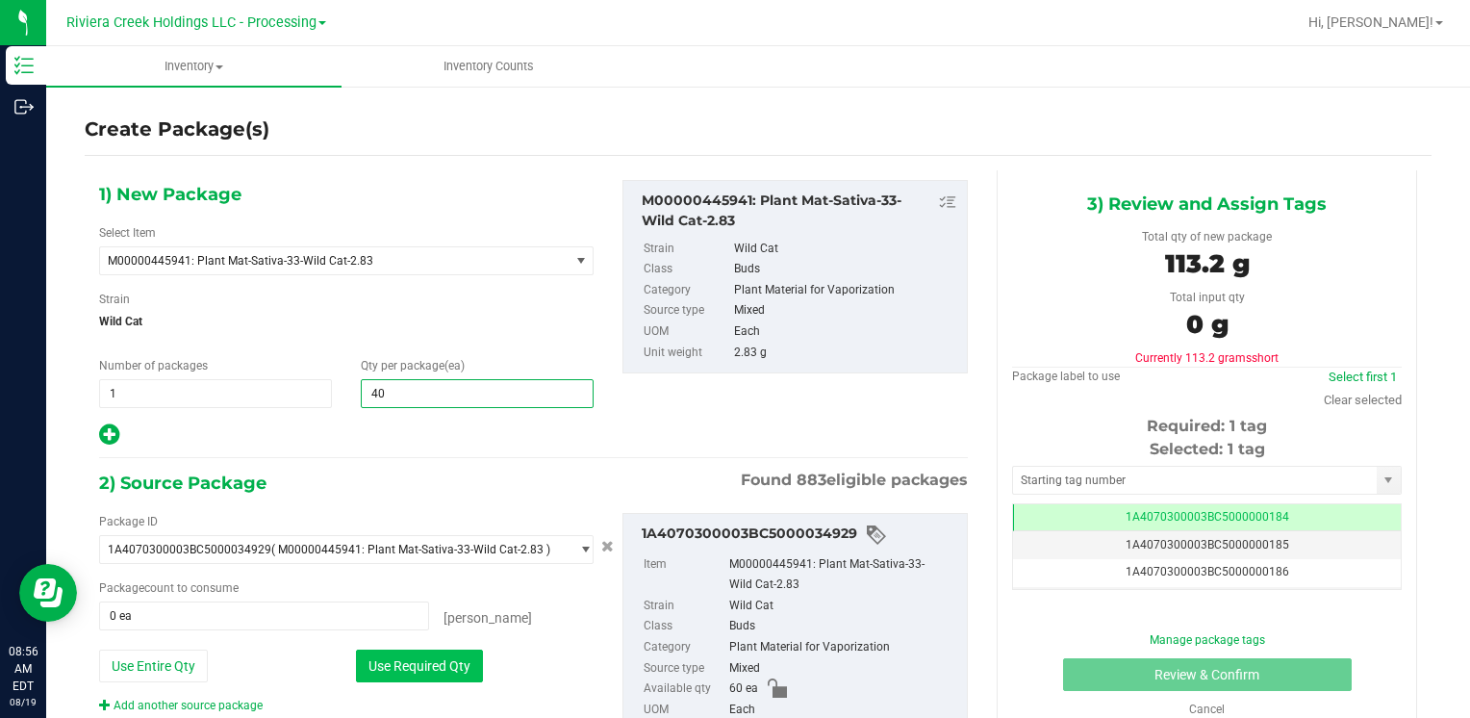
type input "40"
click at [370, 660] on button "Use Required Qty" at bounding box center [419, 665] width 127 height 33
type input "40 ea"
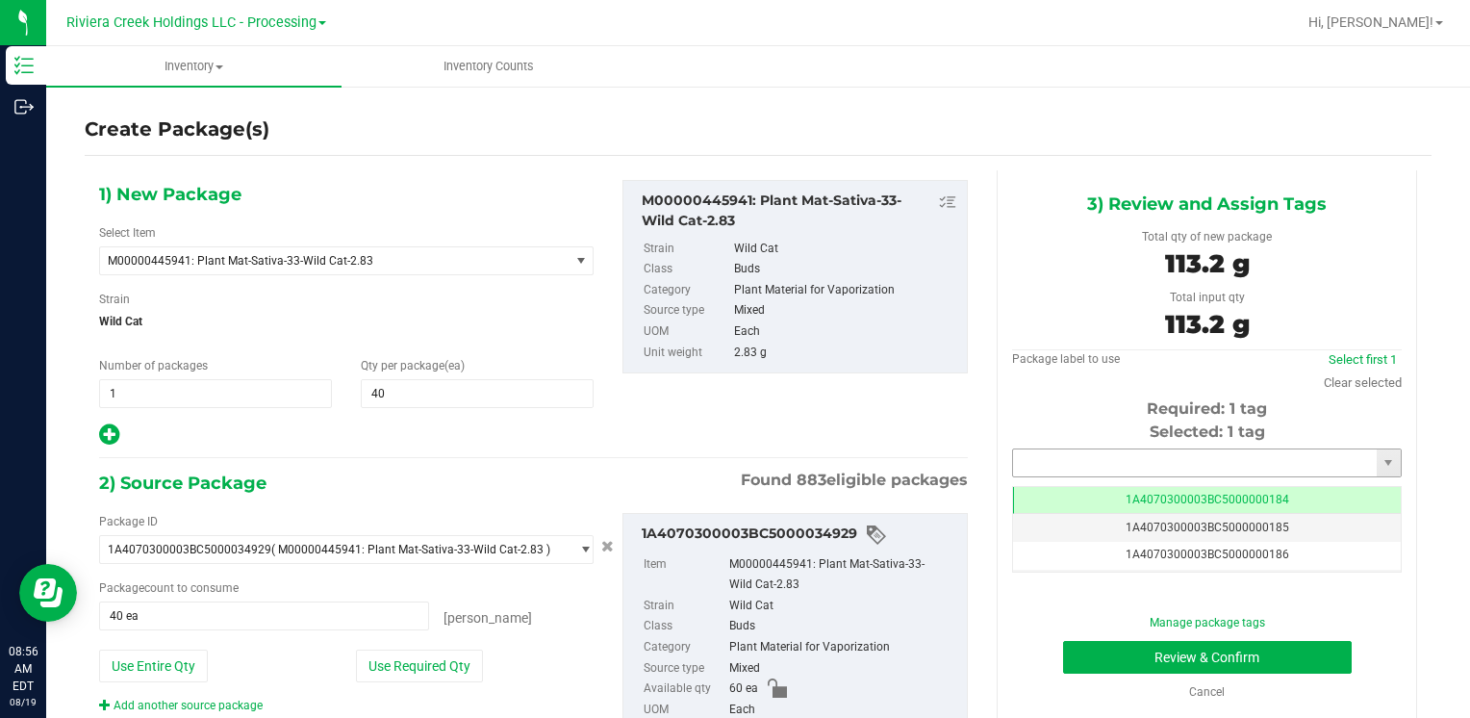
click at [1025, 467] on input "text" at bounding box center [1195, 462] width 364 height 27
type input "5"
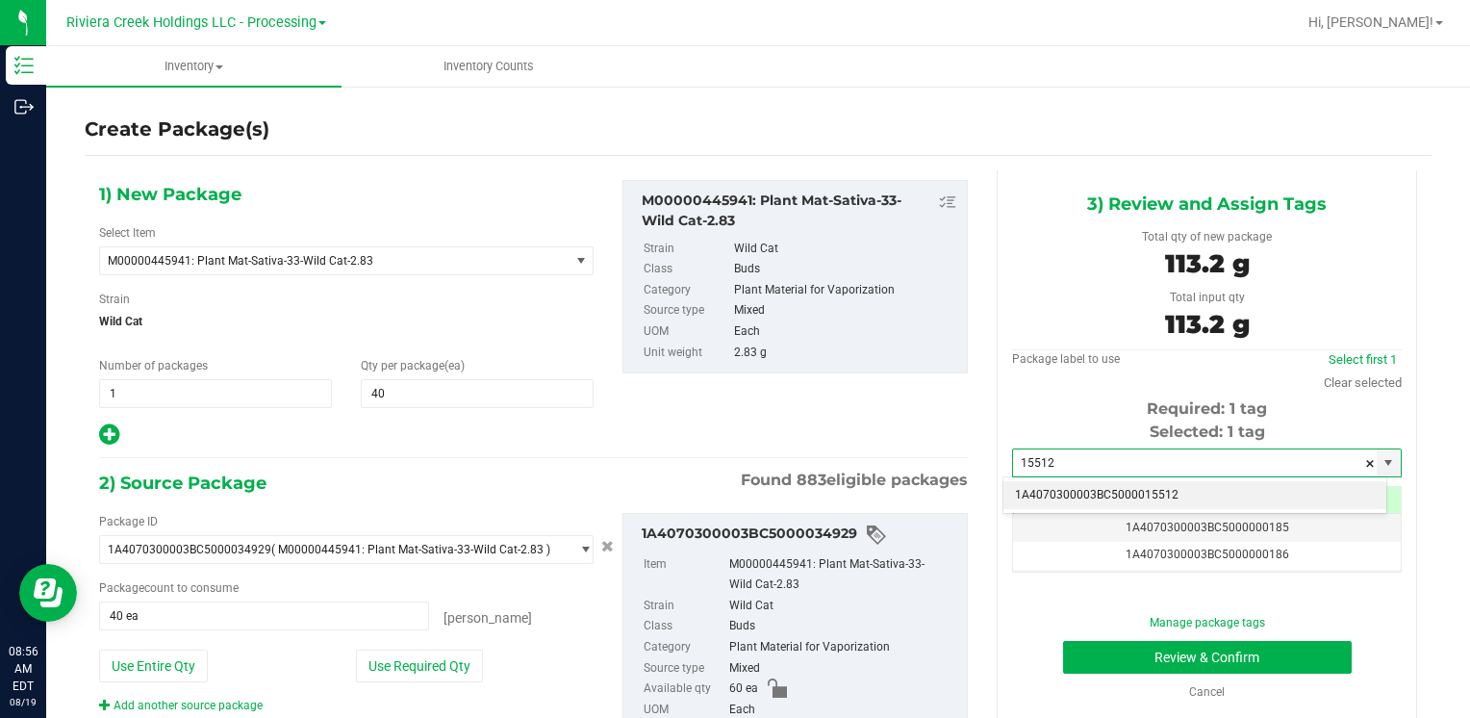
click at [1036, 488] on li "1A4070300003BC5000015512" at bounding box center [1194, 495] width 383 height 29
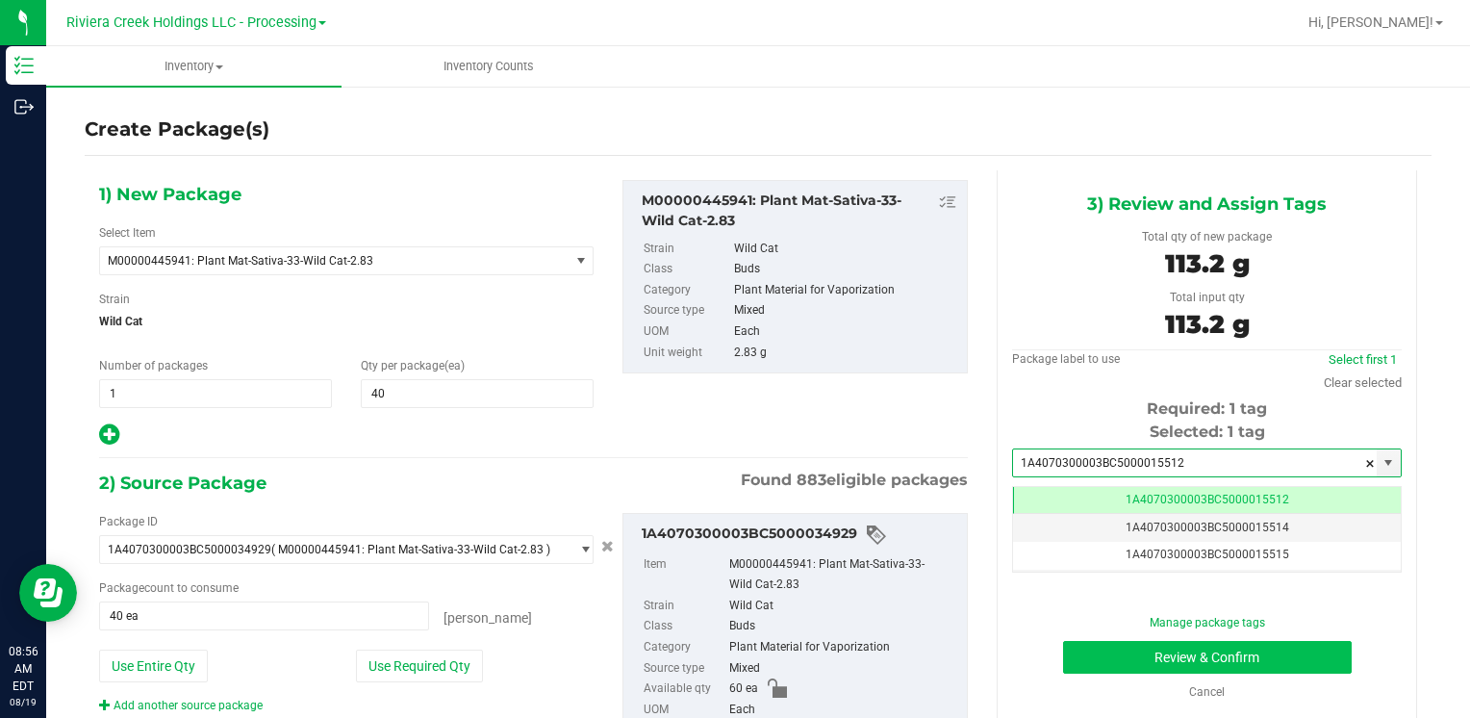
type input "1A4070300003BC5000015512"
click at [1098, 645] on button "Review & Confirm" at bounding box center [1207, 657] width 289 height 33
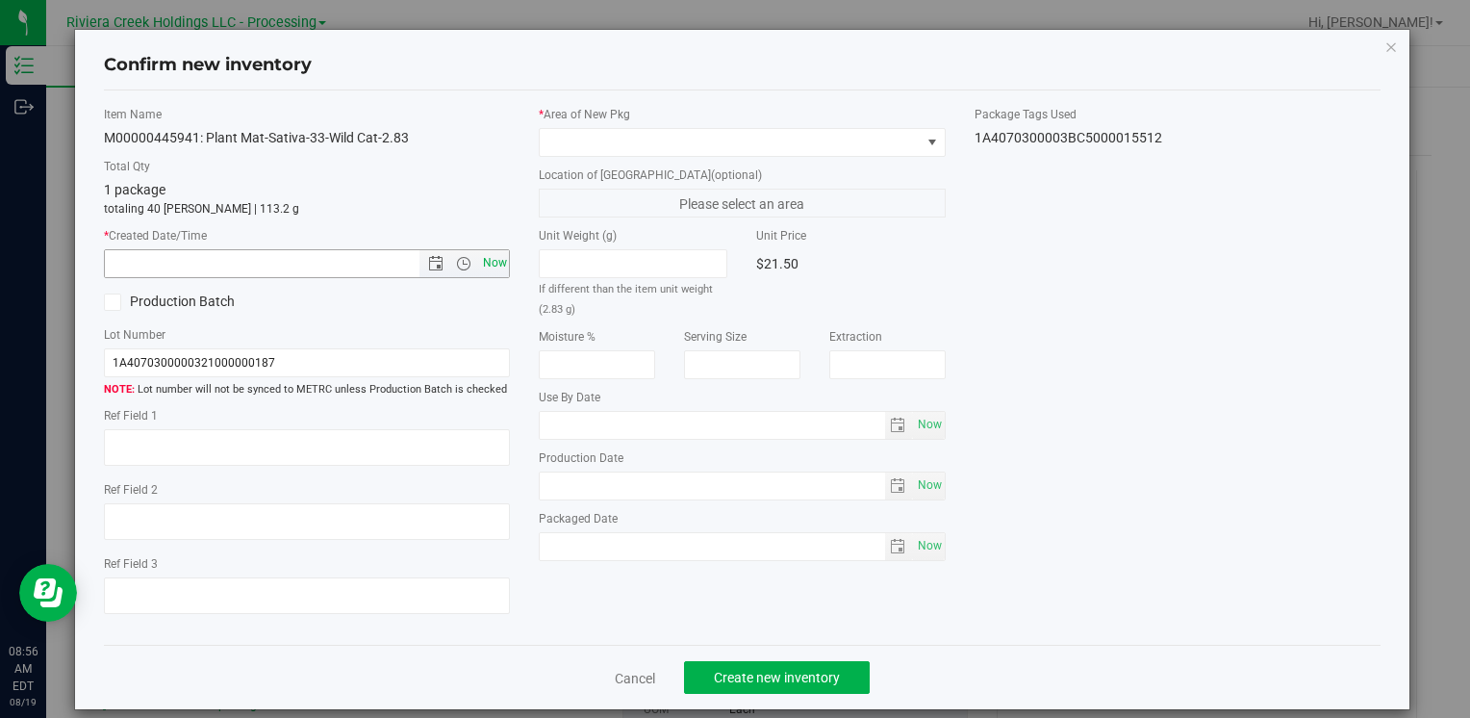
click at [480, 265] on span "Now" at bounding box center [494, 263] width 33 height 28
type input "8/19/2025 8:56 AM"
click at [582, 139] on span at bounding box center [730, 142] width 380 height 27
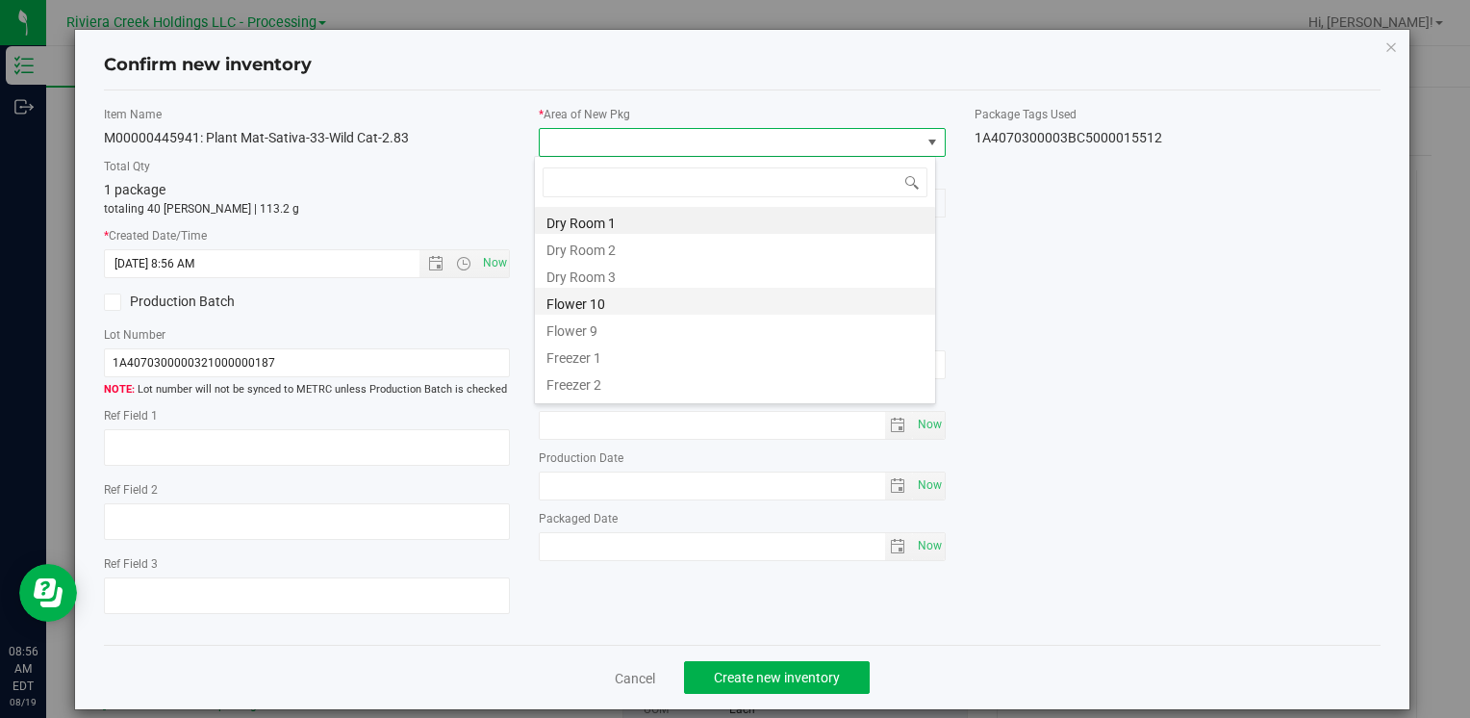
click at [635, 306] on li "Flower 10" at bounding box center [735, 301] width 400 height 27
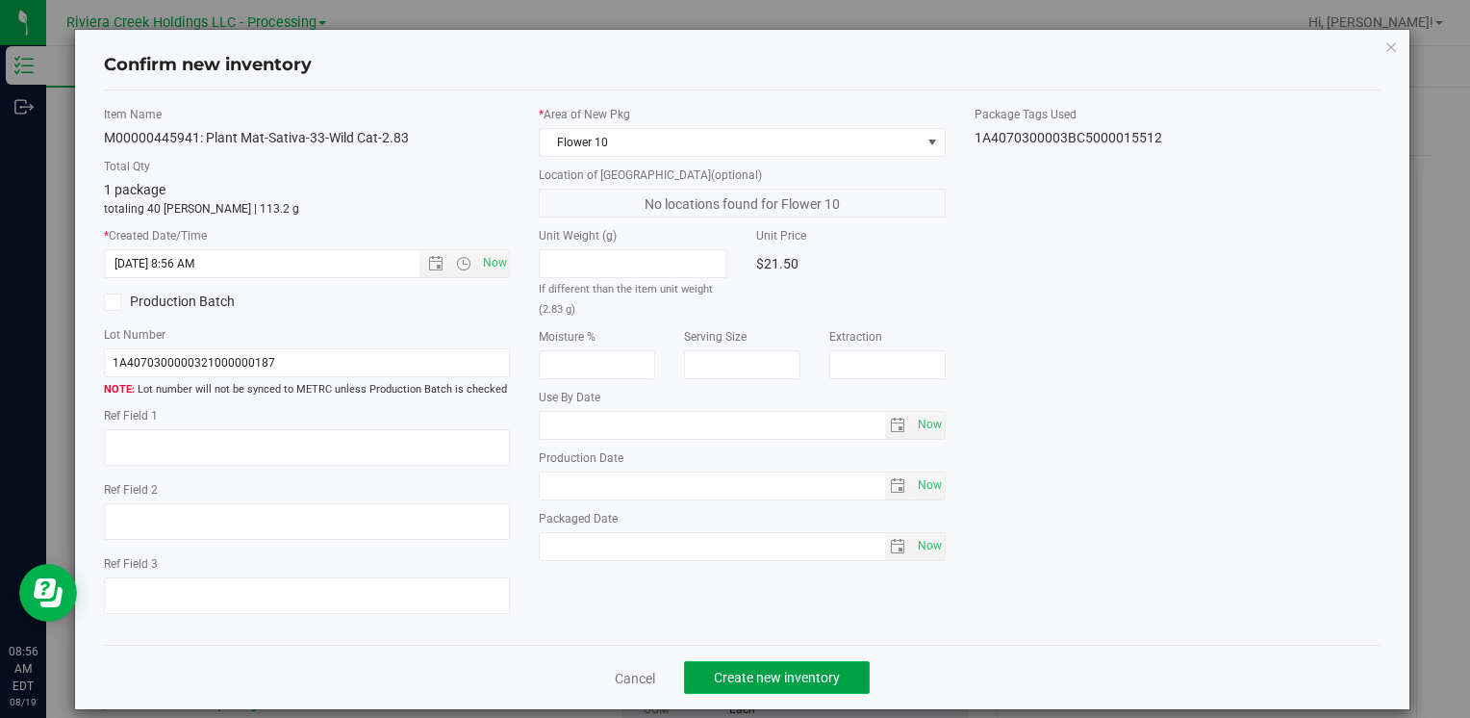
click at [741, 672] on span "Create new inventory" at bounding box center [777, 677] width 126 height 15
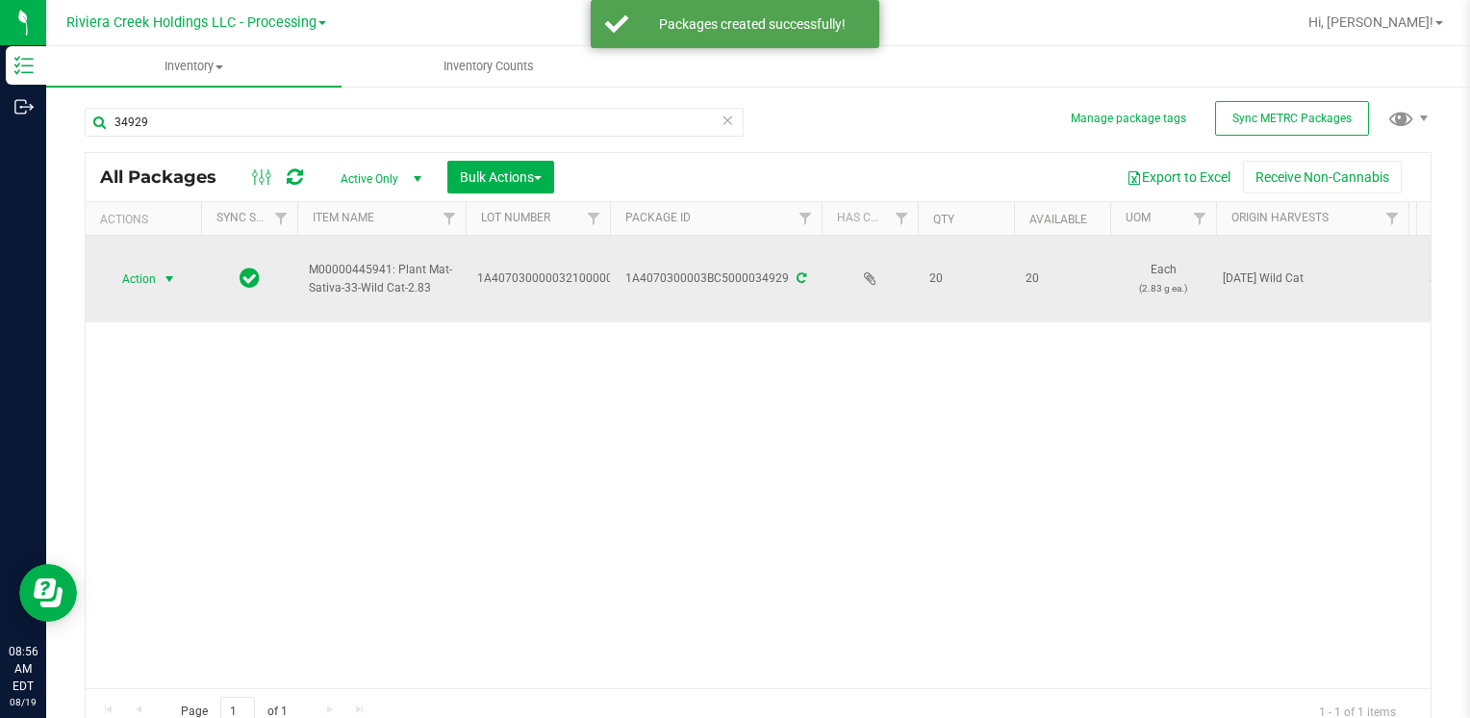
click at [148, 278] on span "Action" at bounding box center [131, 279] width 52 height 27
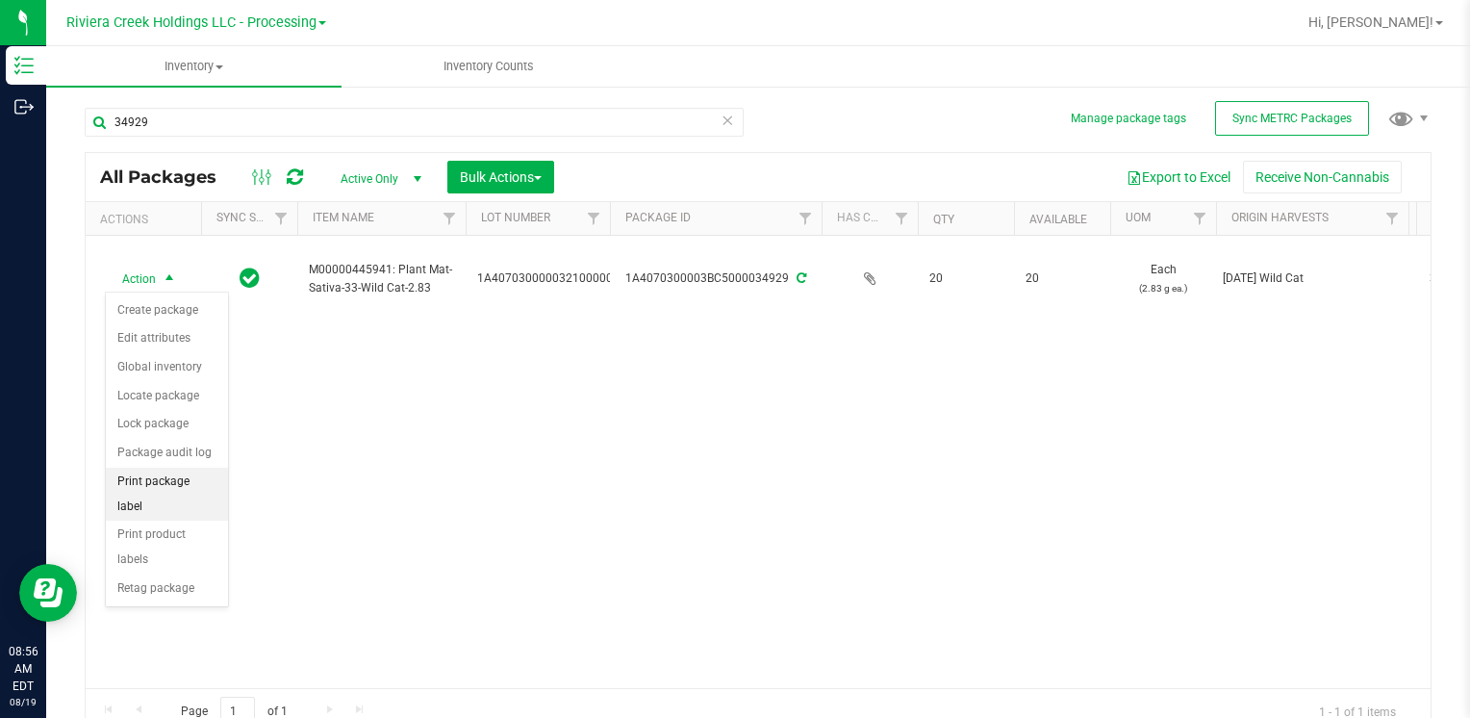
click at [210, 477] on li "Print package label" at bounding box center [167, 494] width 122 height 53
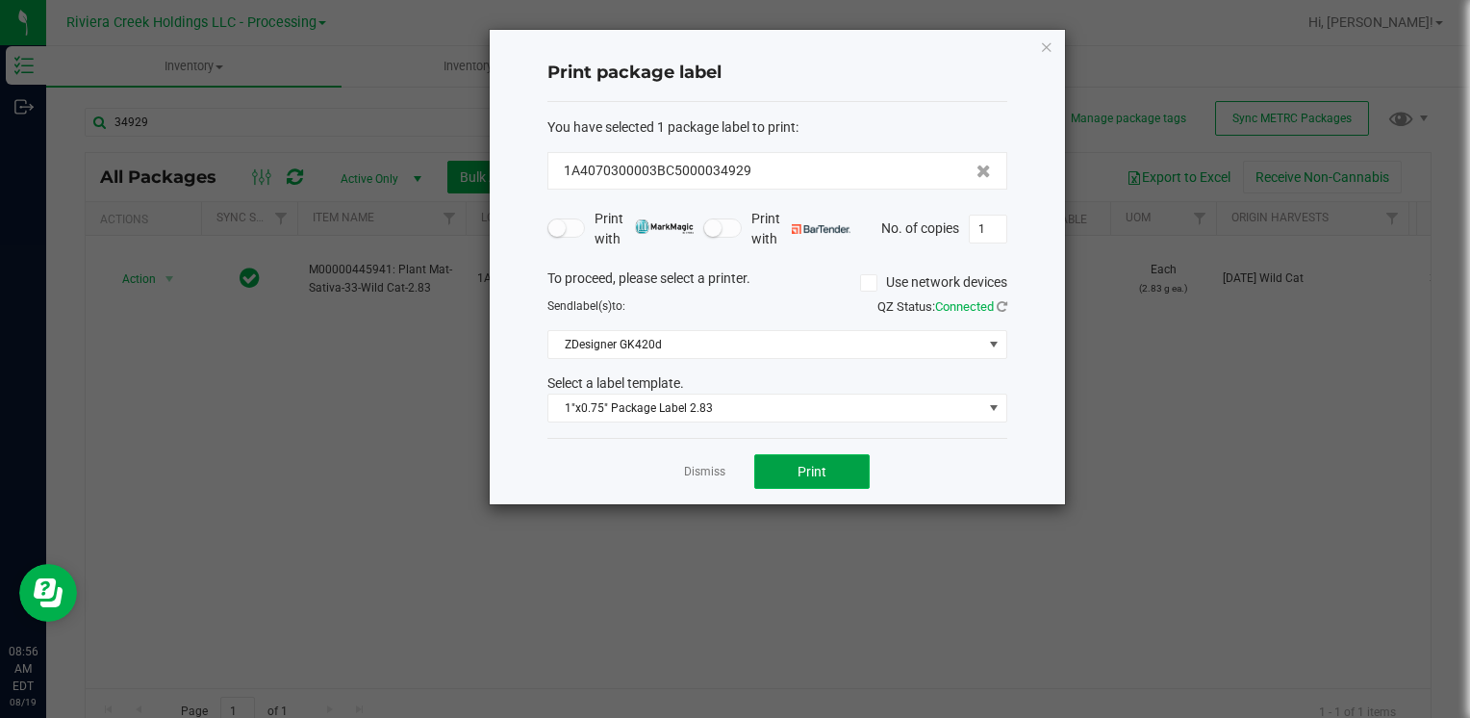
click at [804, 472] on span "Print" at bounding box center [812, 471] width 29 height 15
click at [1047, 49] on icon "button" at bounding box center [1046, 46] width 13 height 23
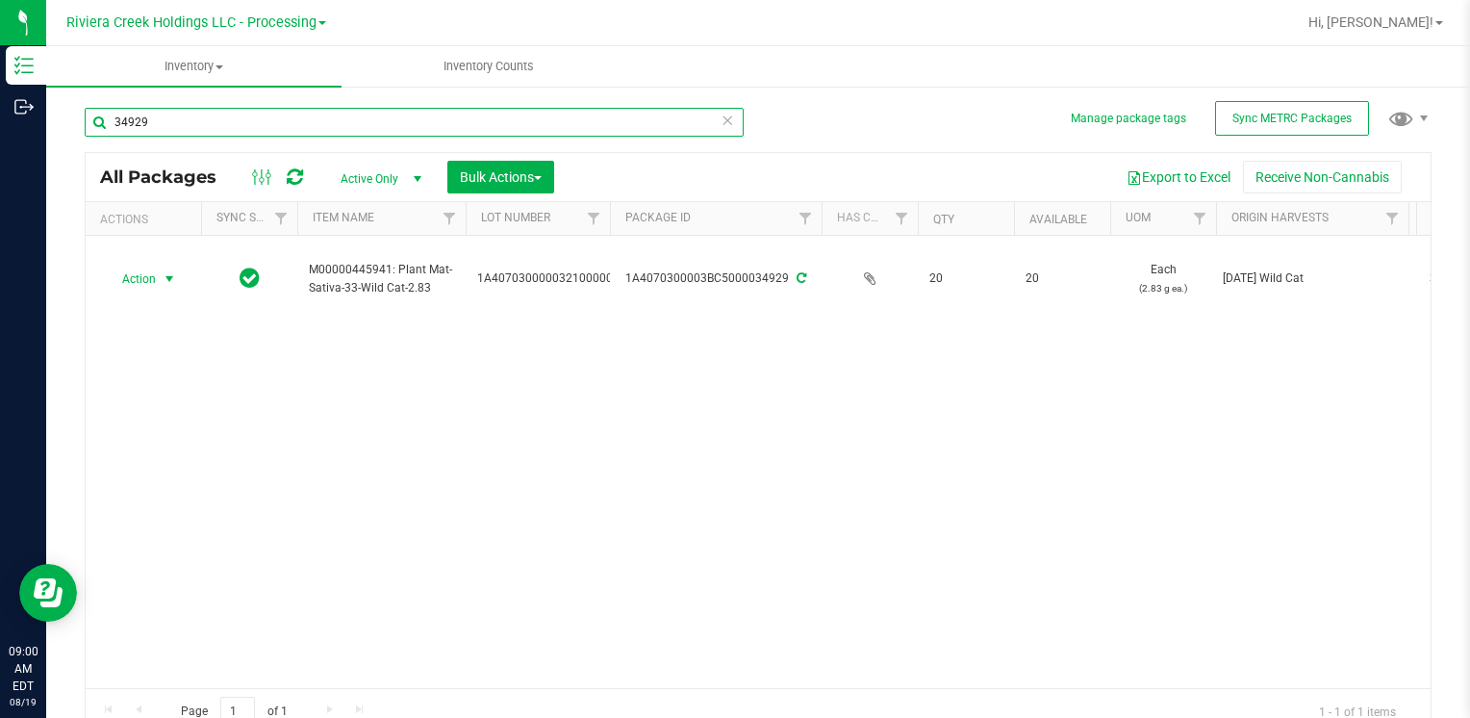
click at [208, 129] on input "34929" at bounding box center [414, 122] width 659 height 29
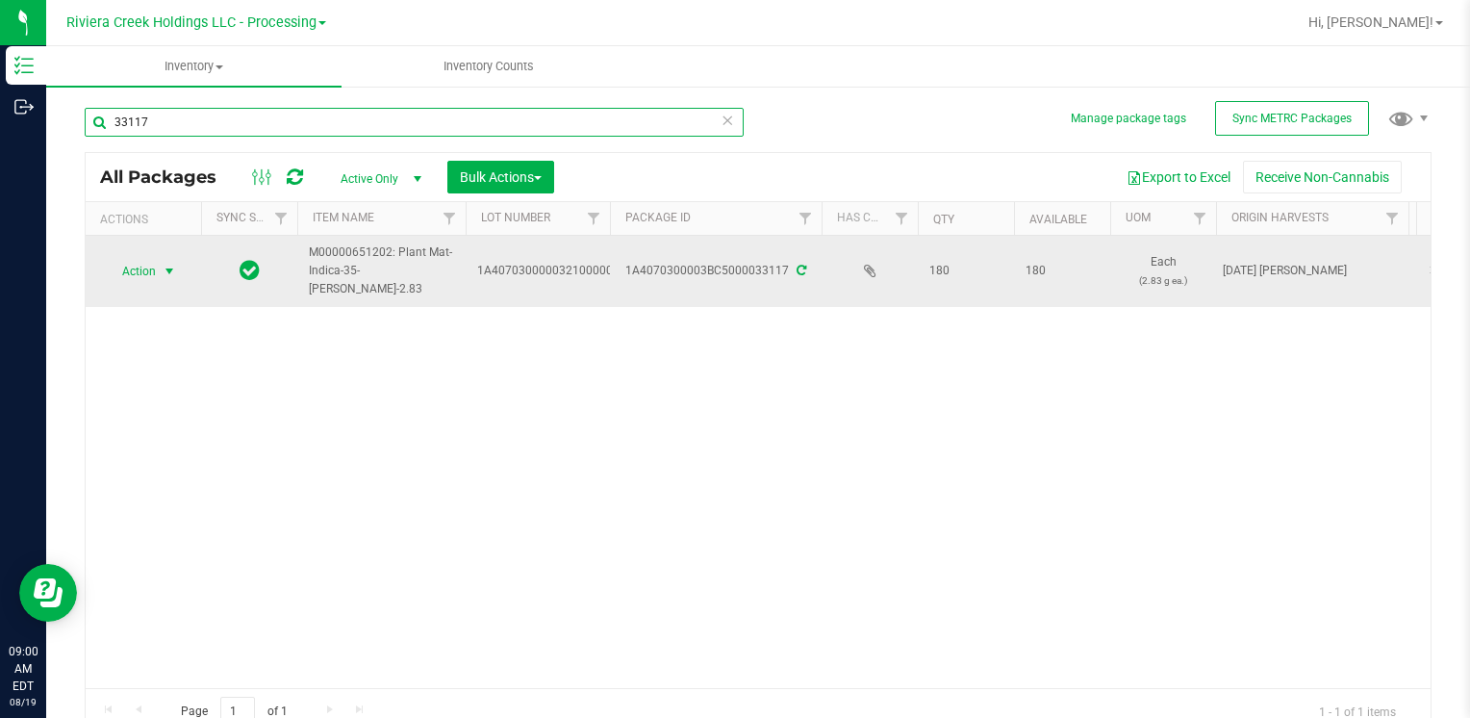
type input "33117"
click at [172, 273] on span "select" at bounding box center [169, 271] width 15 height 15
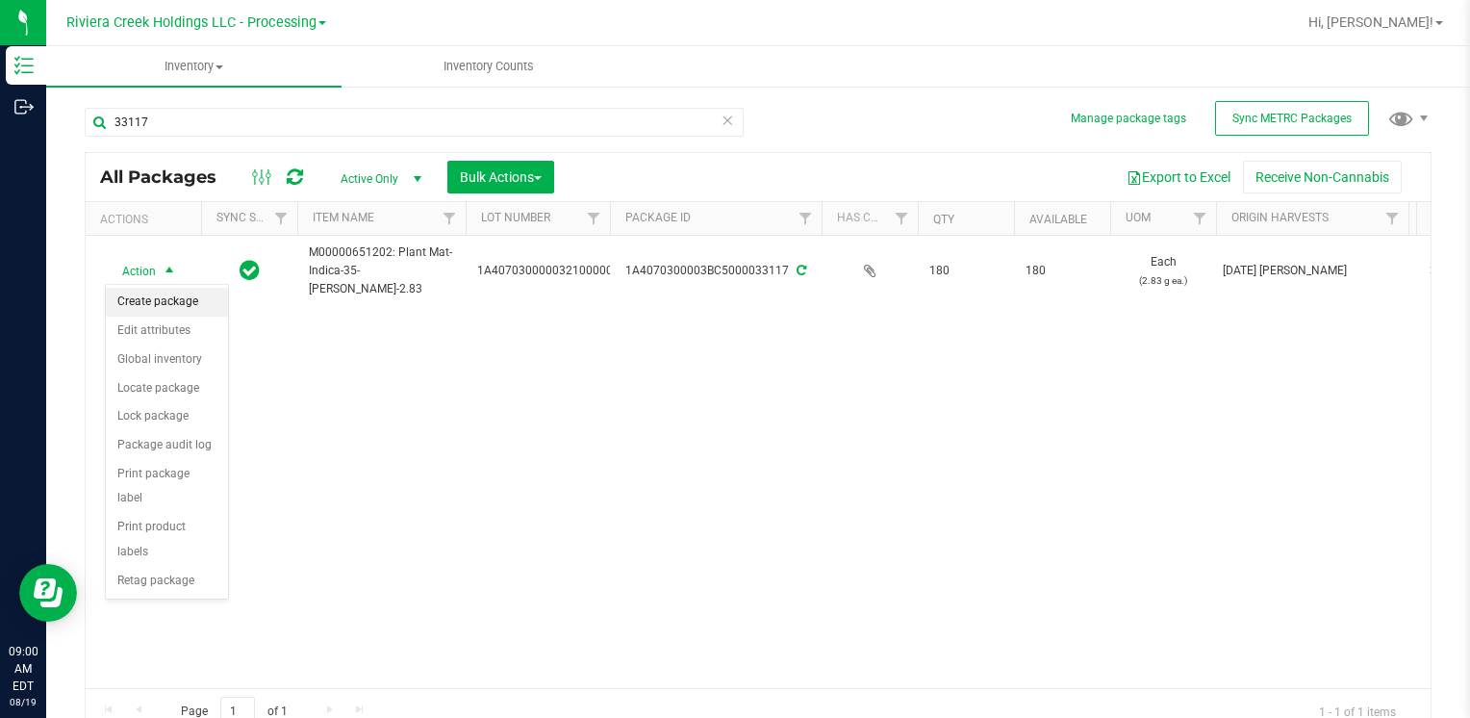
click at [167, 298] on li "Create package" at bounding box center [167, 302] width 122 height 29
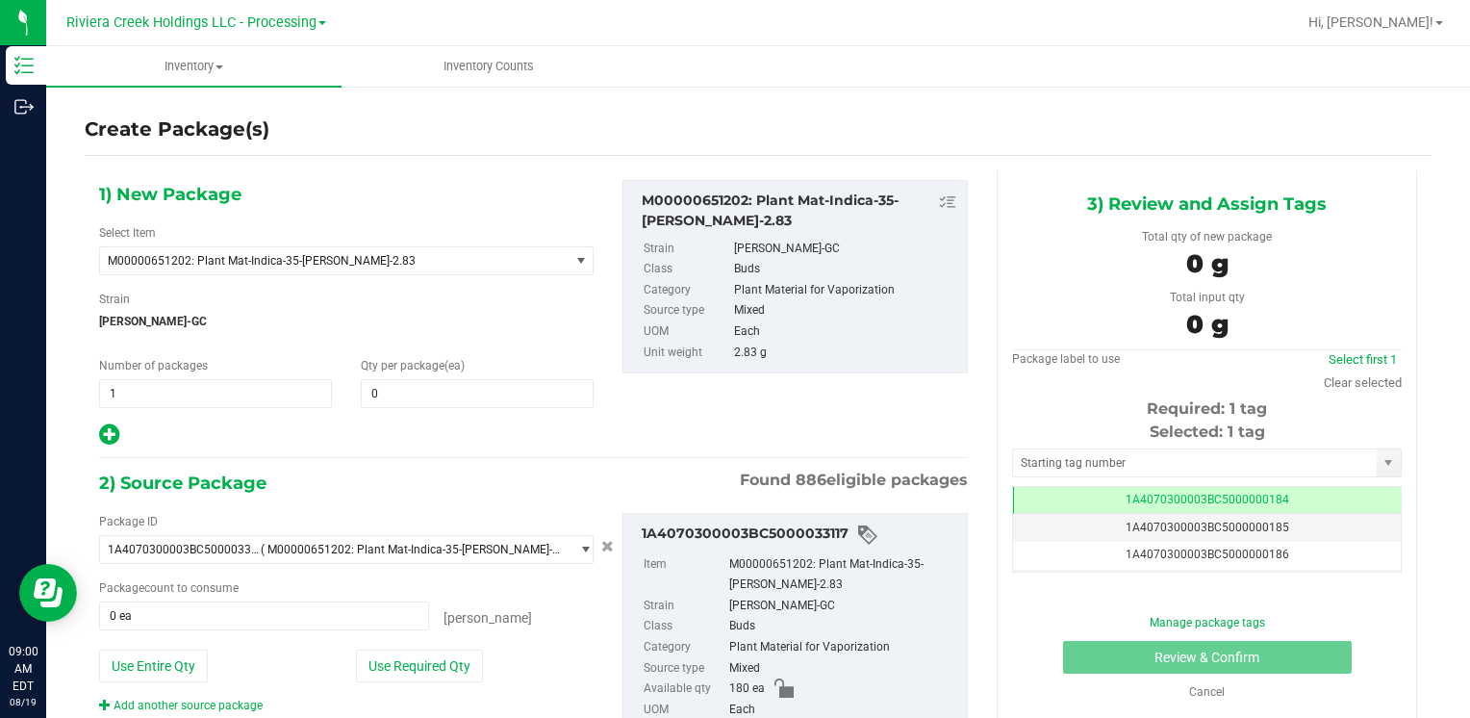
click at [504, 374] on div "Qty per package (ea) 0 0" at bounding box center [477, 382] width 262 height 51
click at [492, 387] on span at bounding box center [477, 393] width 233 height 29
type input "80"
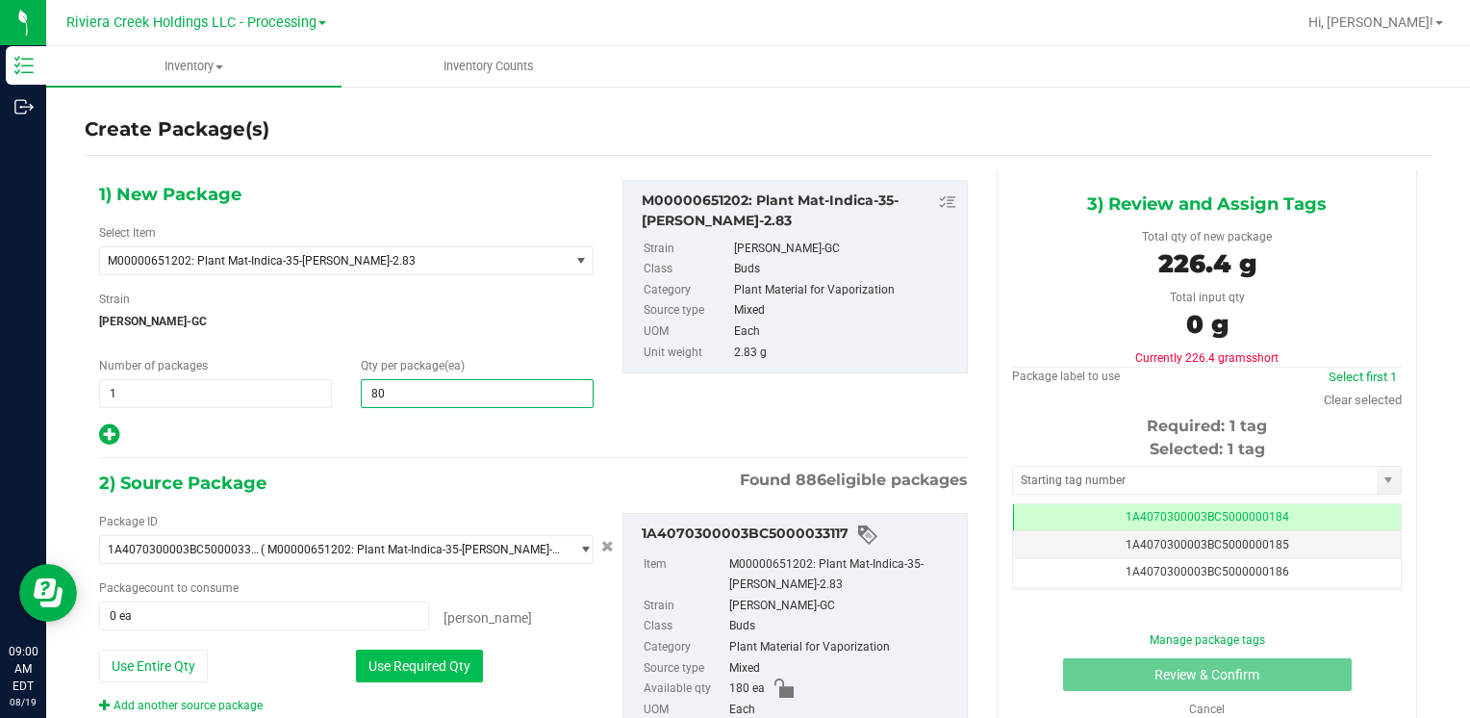
type input "80"
drag, startPoint x: 384, startPoint y: 678, endPoint x: 384, endPoint y: 653, distance: 25.0
click at [383, 678] on button "Use Required Qty" at bounding box center [419, 665] width 127 height 33
type input "80 ea"
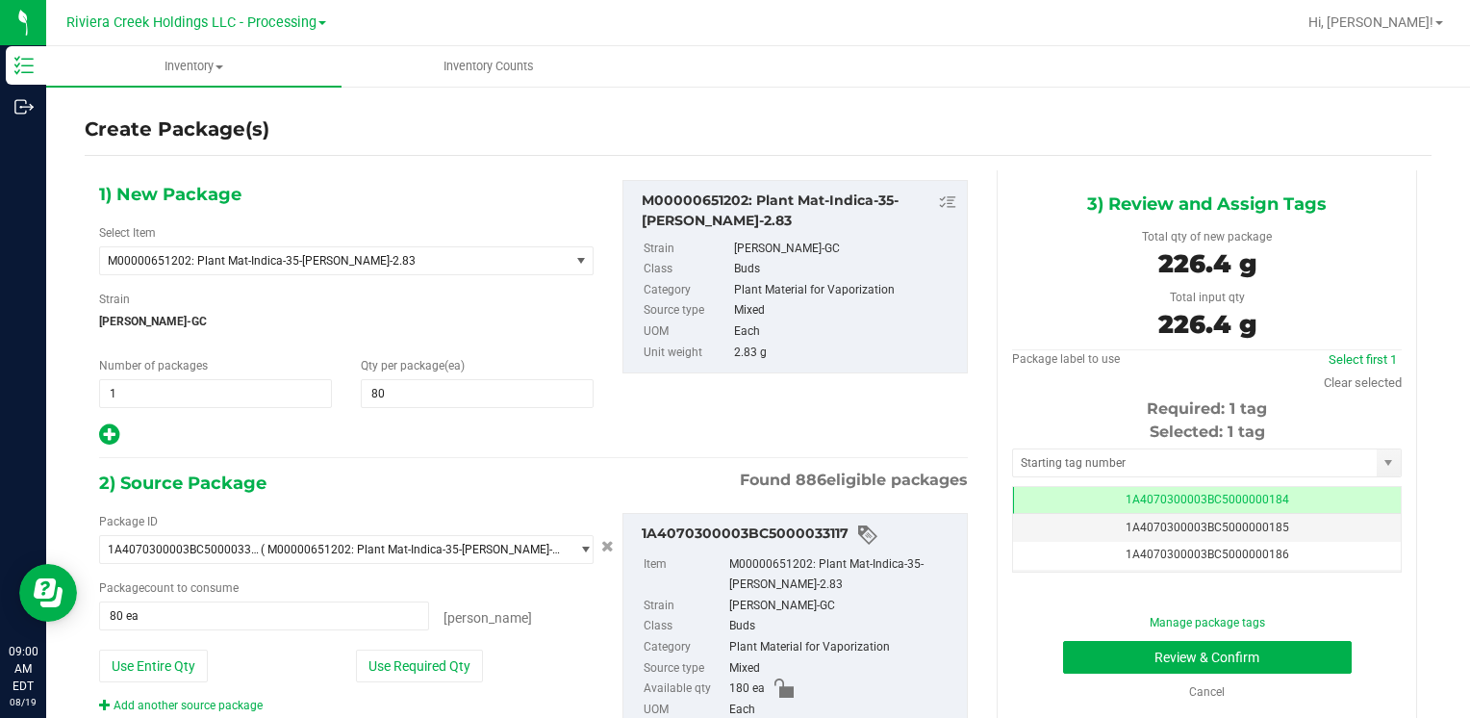
click at [1065, 486] on div "Tag 1A4070300003BC5000000184 1A4070300003BC5000000185 1A4070300003BC5000000186 …" at bounding box center [1207, 529] width 390 height 87
click at [1070, 465] on input "text" at bounding box center [1195, 462] width 364 height 27
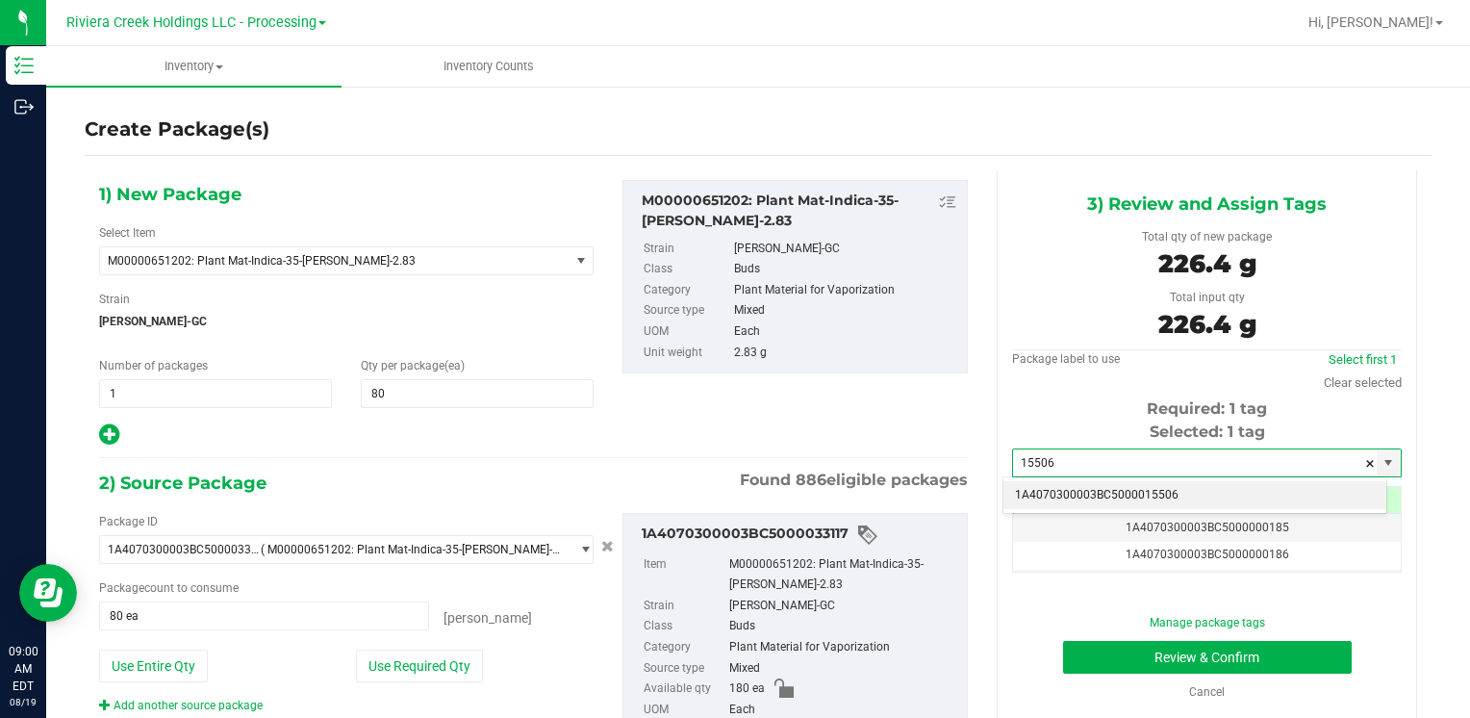
click at [1062, 486] on li "1A4070300003BC5000015506" at bounding box center [1194, 495] width 383 height 29
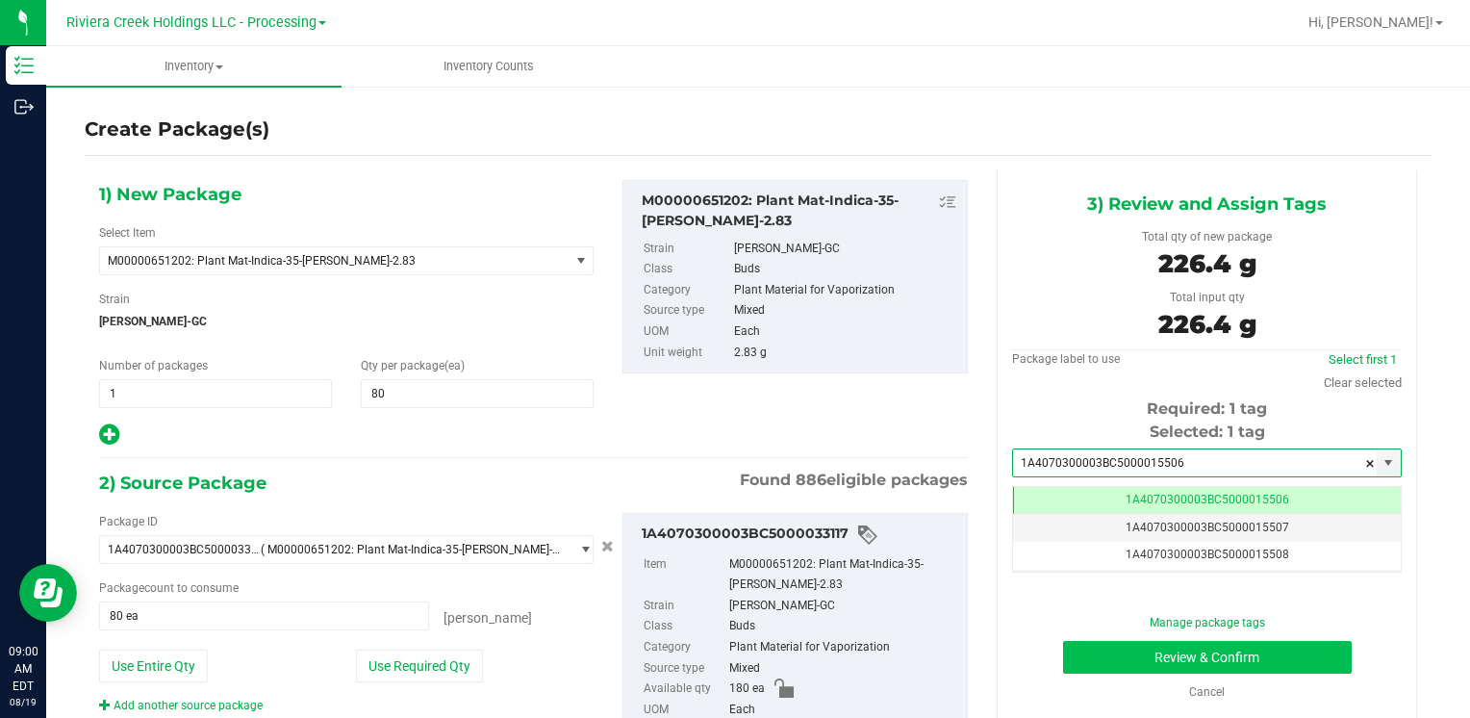
type input "1A4070300003BC5000015506"
click at [1119, 653] on button "Review & Confirm" at bounding box center [1207, 657] width 289 height 33
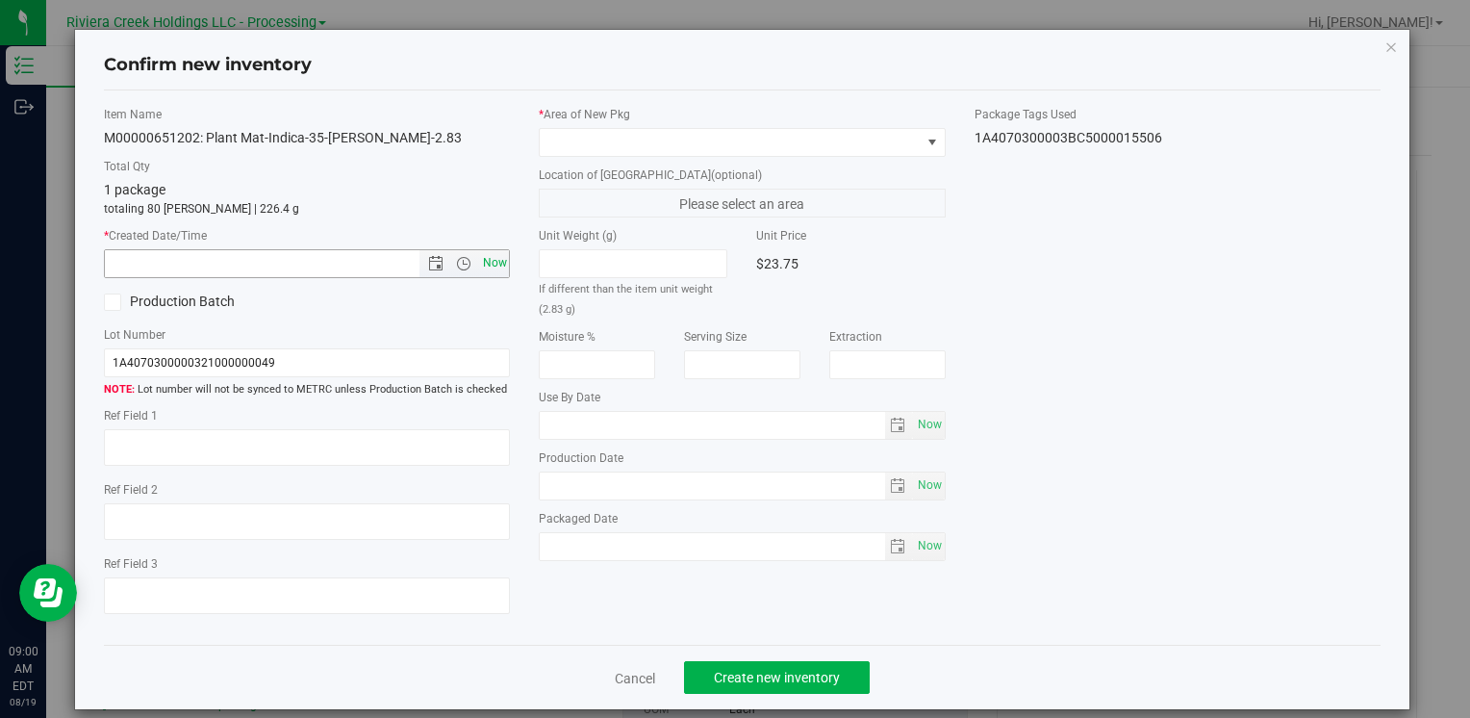
click at [495, 270] on span "Now" at bounding box center [494, 263] width 33 height 28
type input "8/19/2025 9:00 AM"
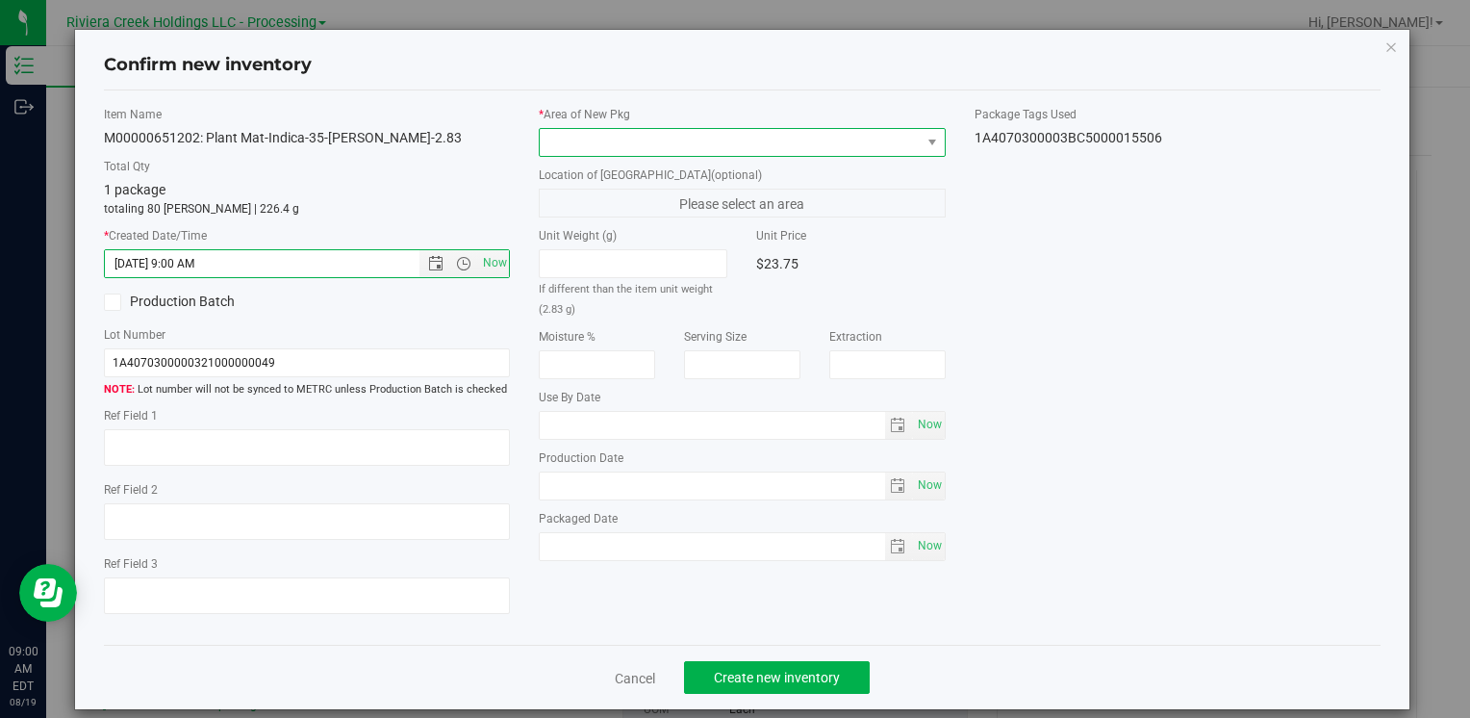
click at [573, 144] on span at bounding box center [730, 142] width 380 height 27
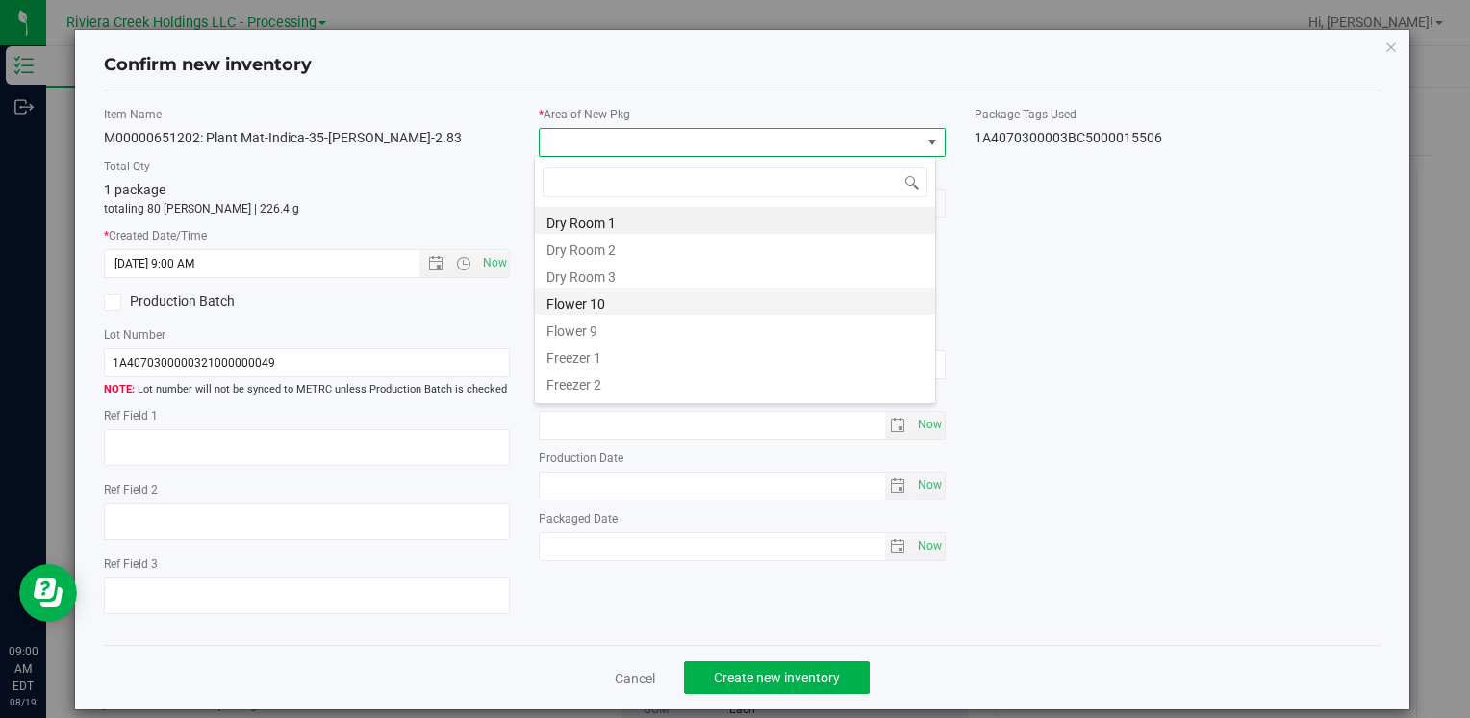
click at [645, 301] on li "Flower 10" at bounding box center [735, 301] width 400 height 27
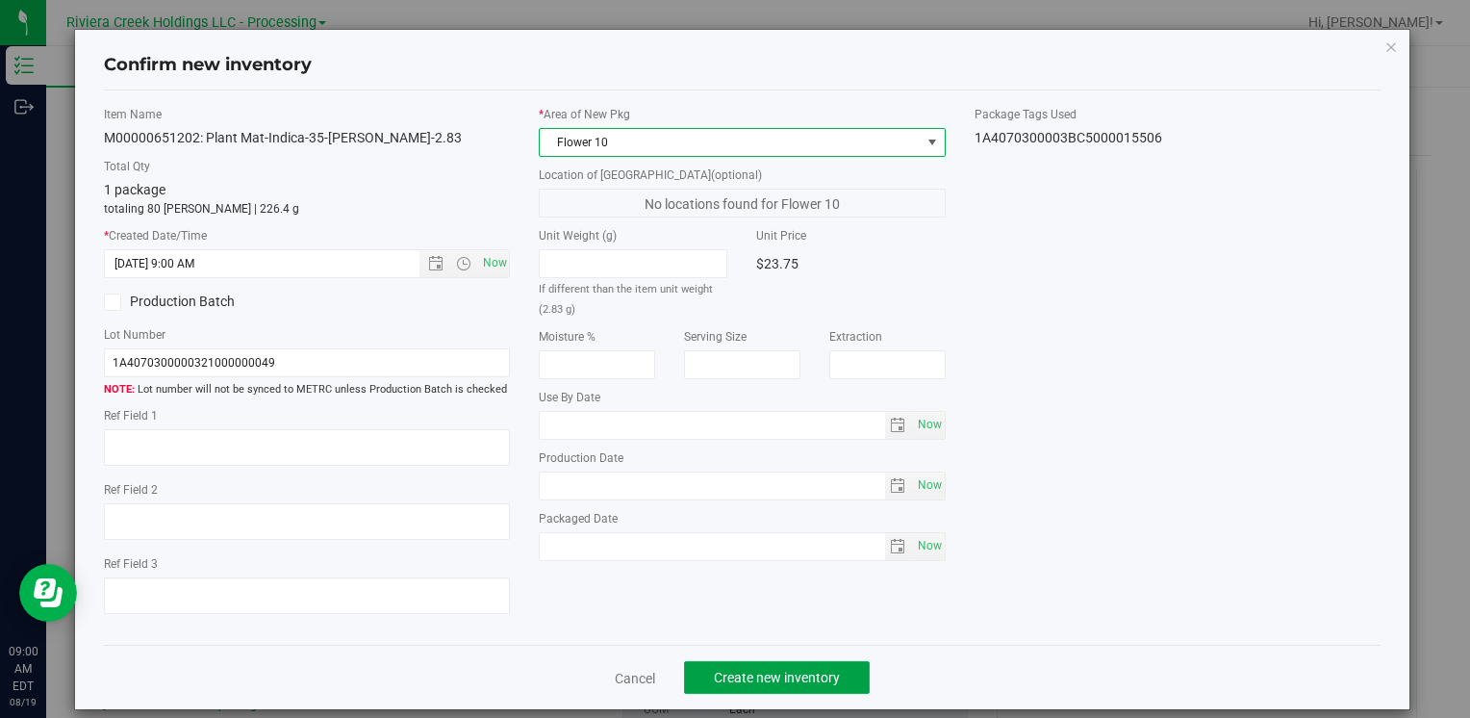
click at [761, 676] on span "Create new inventory" at bounding box center [777, 677] width 126 height 15
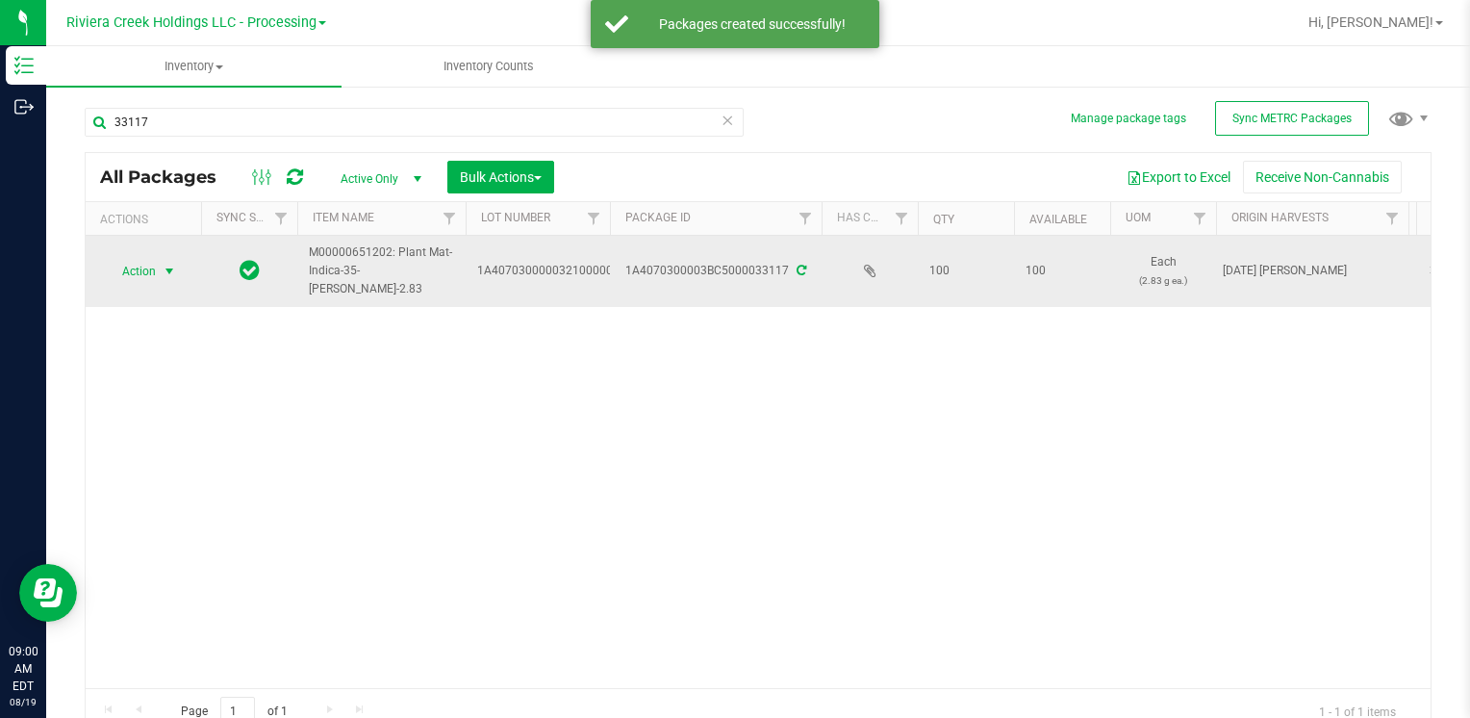
click at [117, 269] on span "Action" at bounding box center [131, 271] width 52 height 27
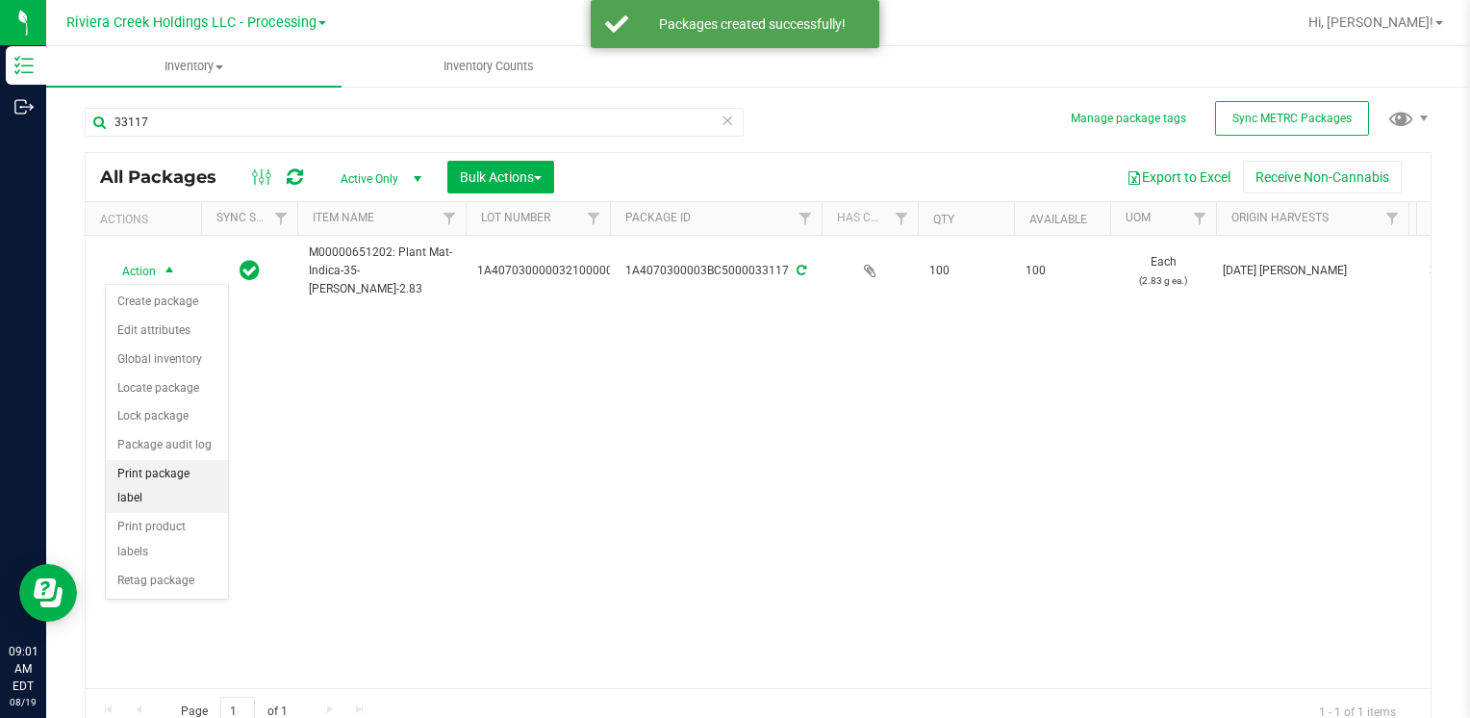
click at [215, 475] on li "Print package label" at bounding box center [167, 486] width 122 height 53
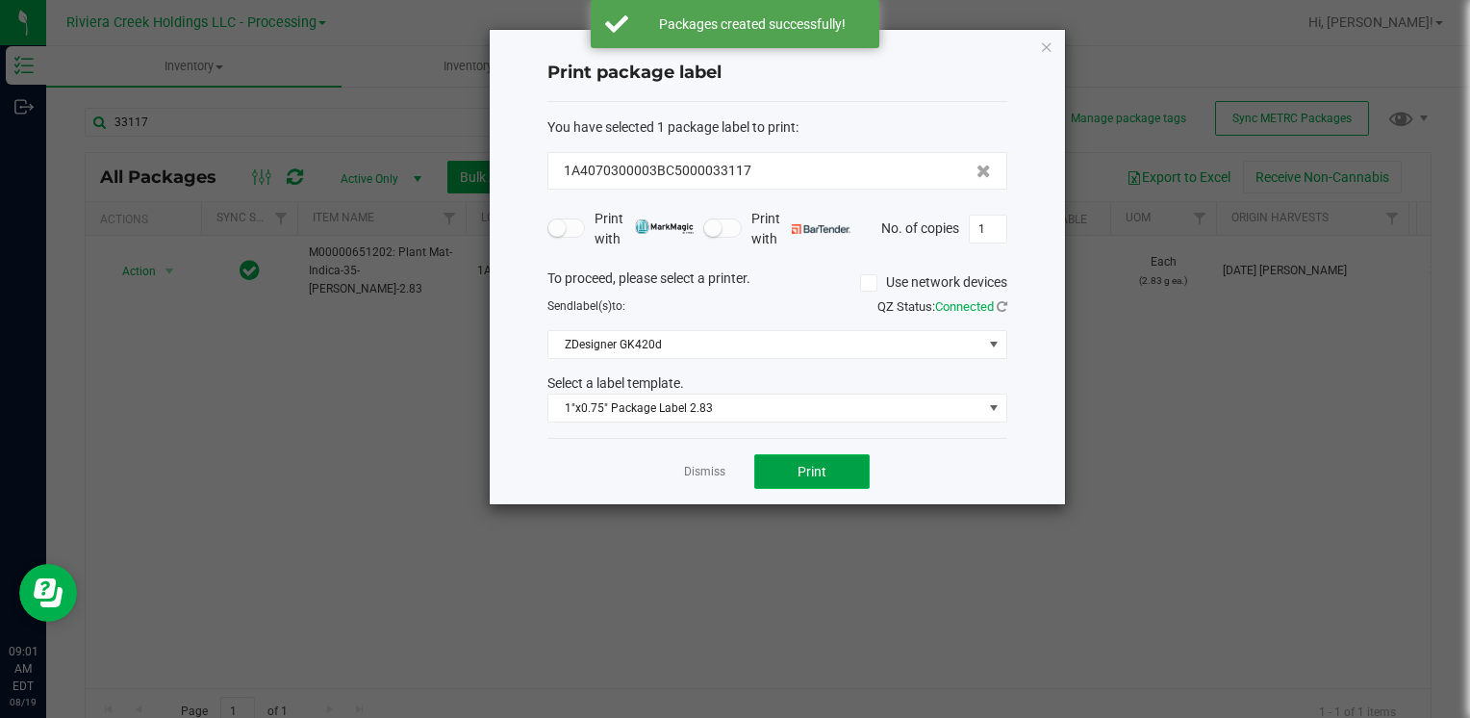
click at [793, 475] on button "Print" at bounding box center [811, 471] width 115 height 35
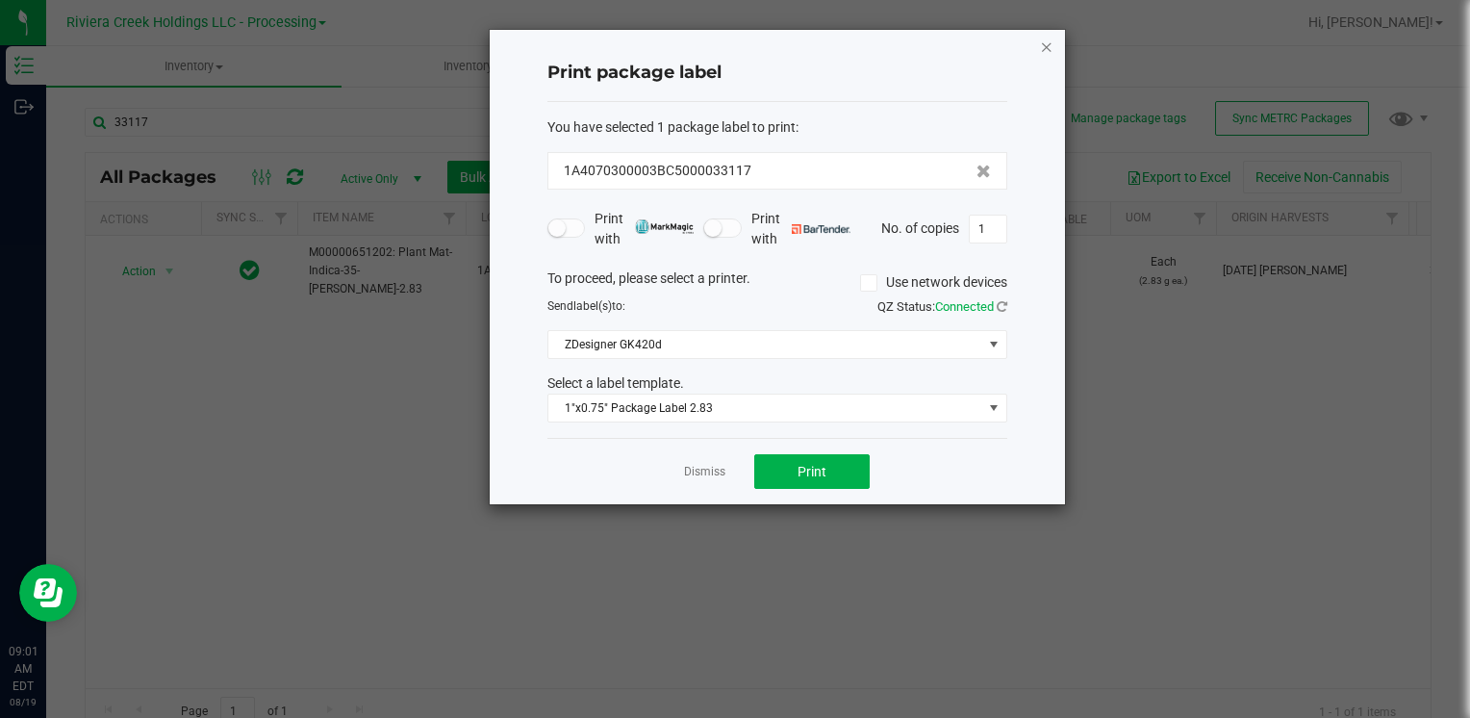
click at [1049, 51] on div "Print package label You have selected 1 package label to print : 1A4070300003BC…" at bounding box center [777, 267] width 575 height 474
click at [1044, 41] on icon "button" at bounding box center [1046, 46] width 13 height 23
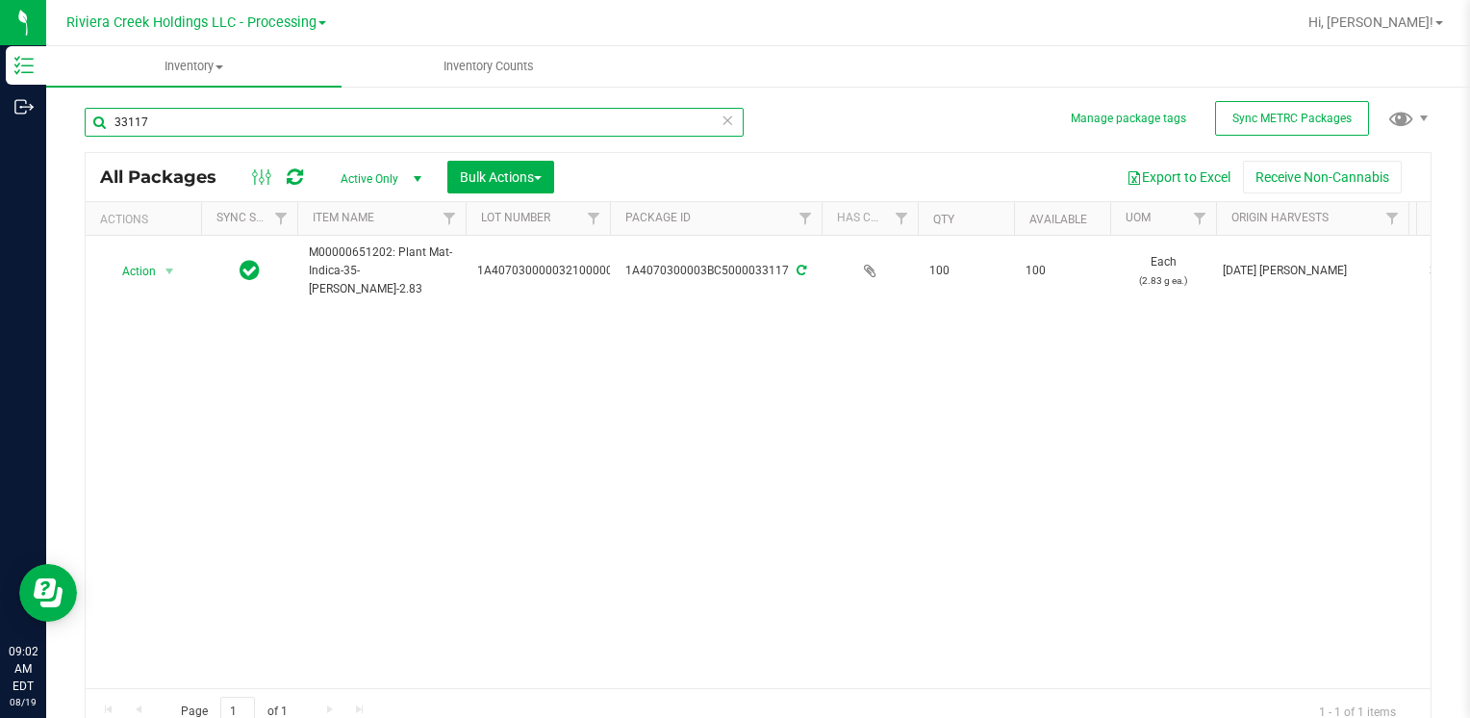
click at [250, 122] on input "33117" at bounding box center [414, 122] width 659 height 29
click at [250, 122] on input "34930" at bounding box center [414, 122] width 659 height 29
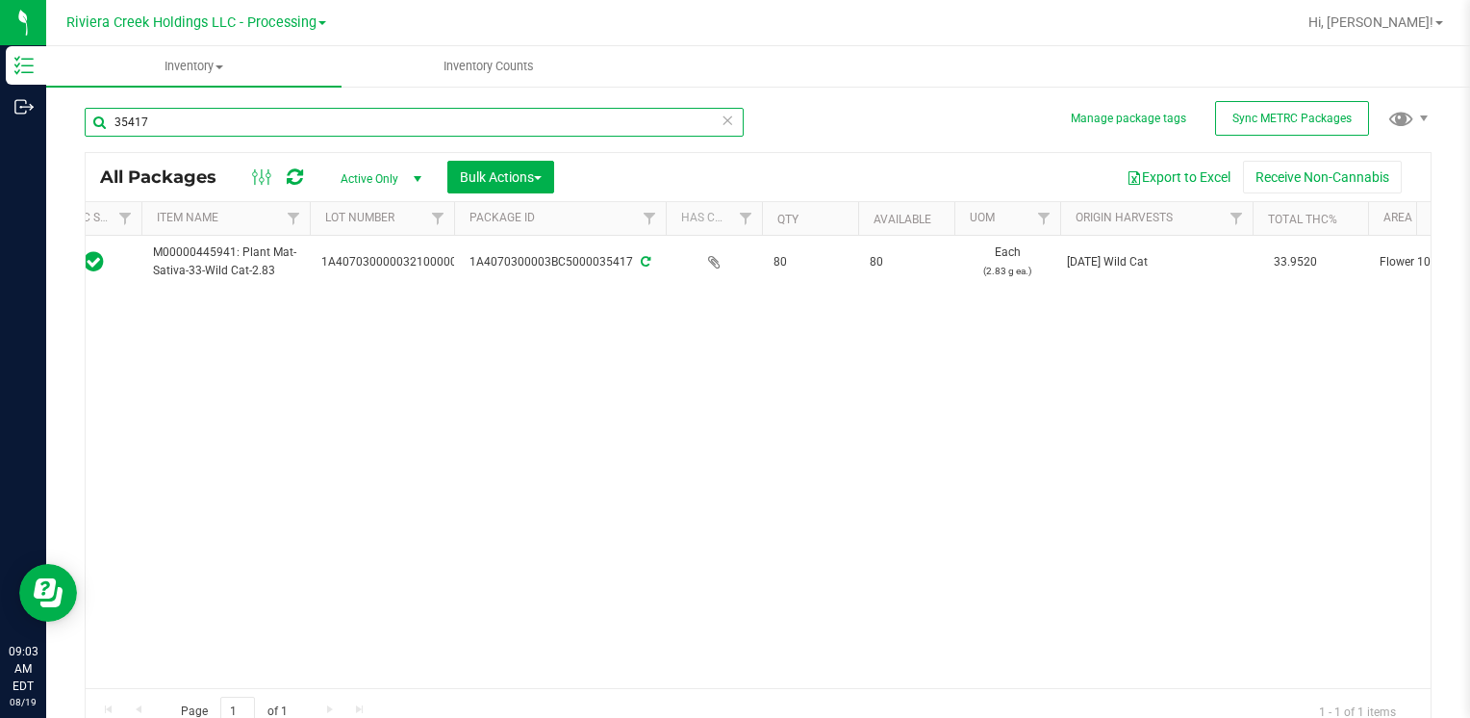
scroll to position [0, 139]
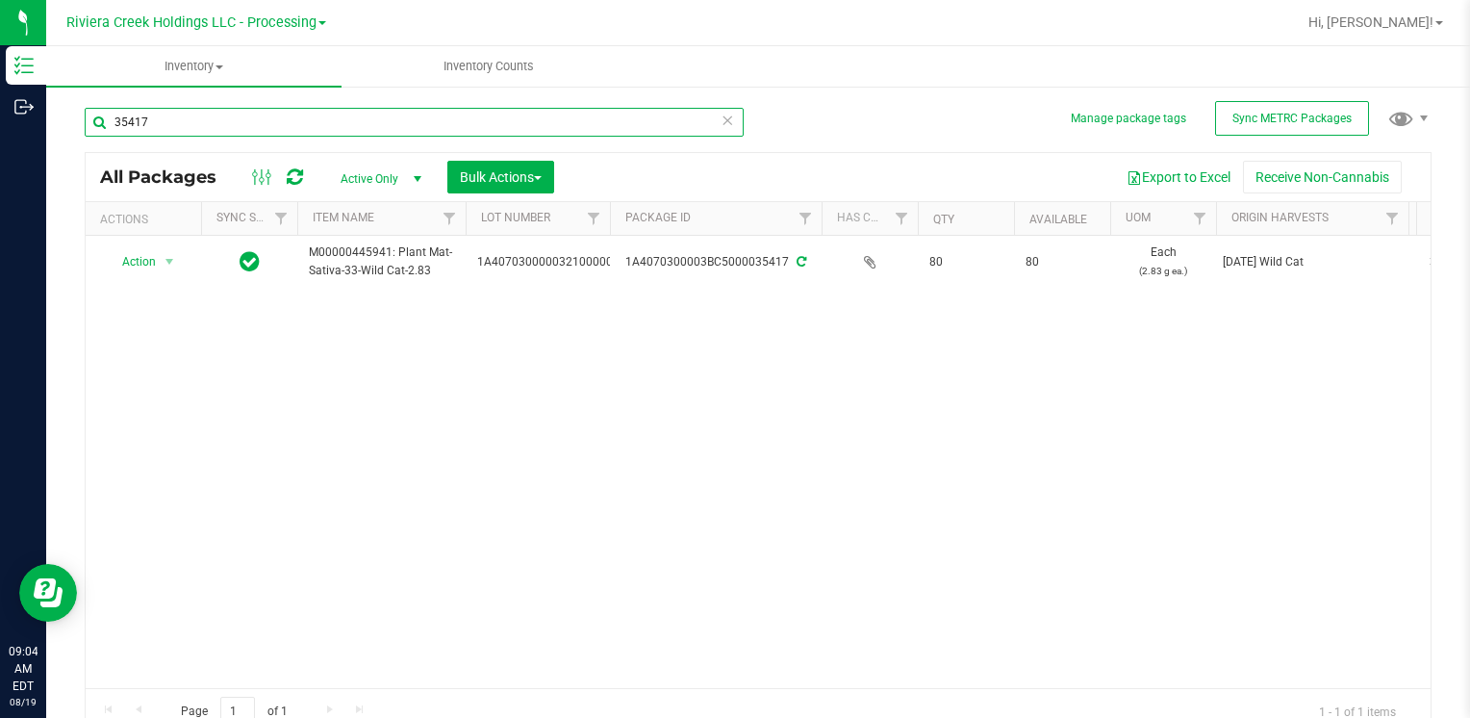
click at [156, 129] on input "35417" at bounding box center [414, 122] width 659 height 29
click at [157, 129] on input "35417" at bounding box center [414, 122] width 659 height 29
type input "34930"
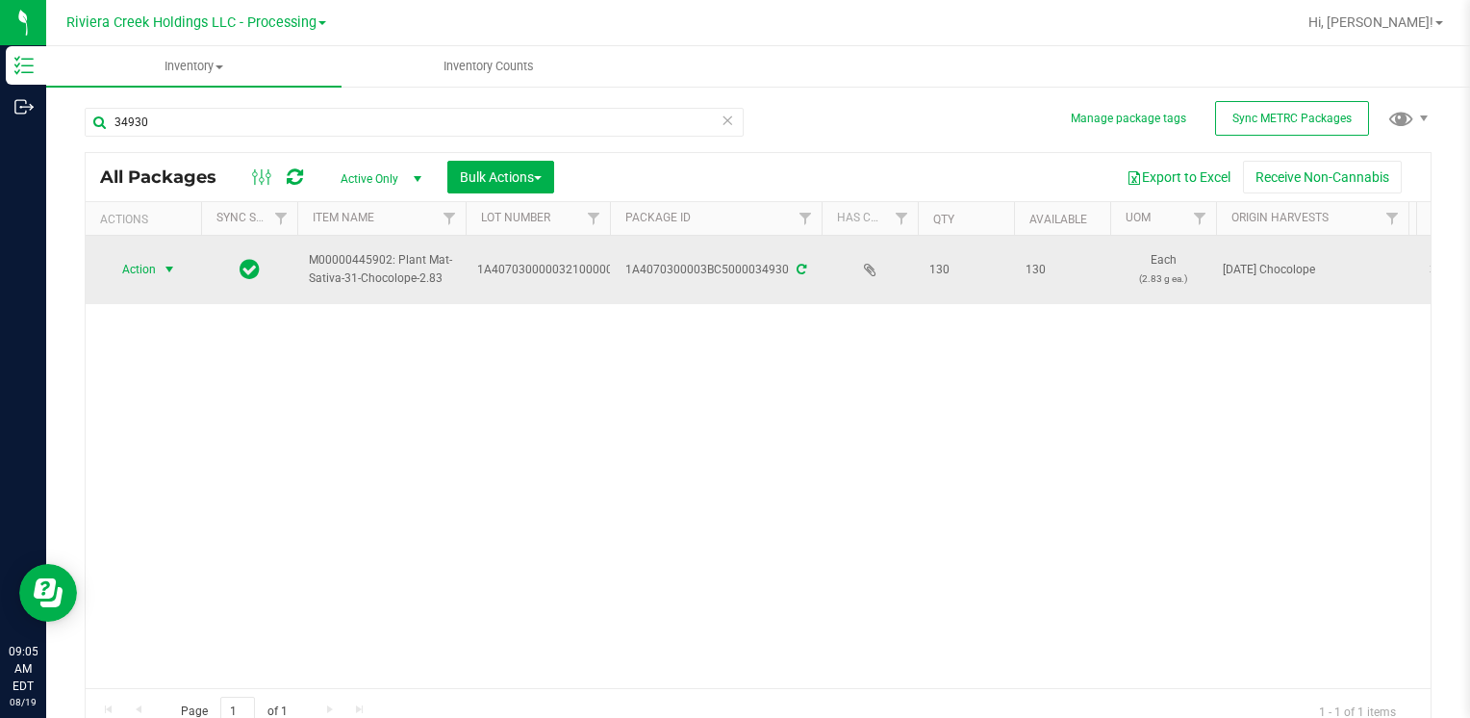
click at [150, 264] on span "Action" at bounding box center [131, 269] width 52 height 27
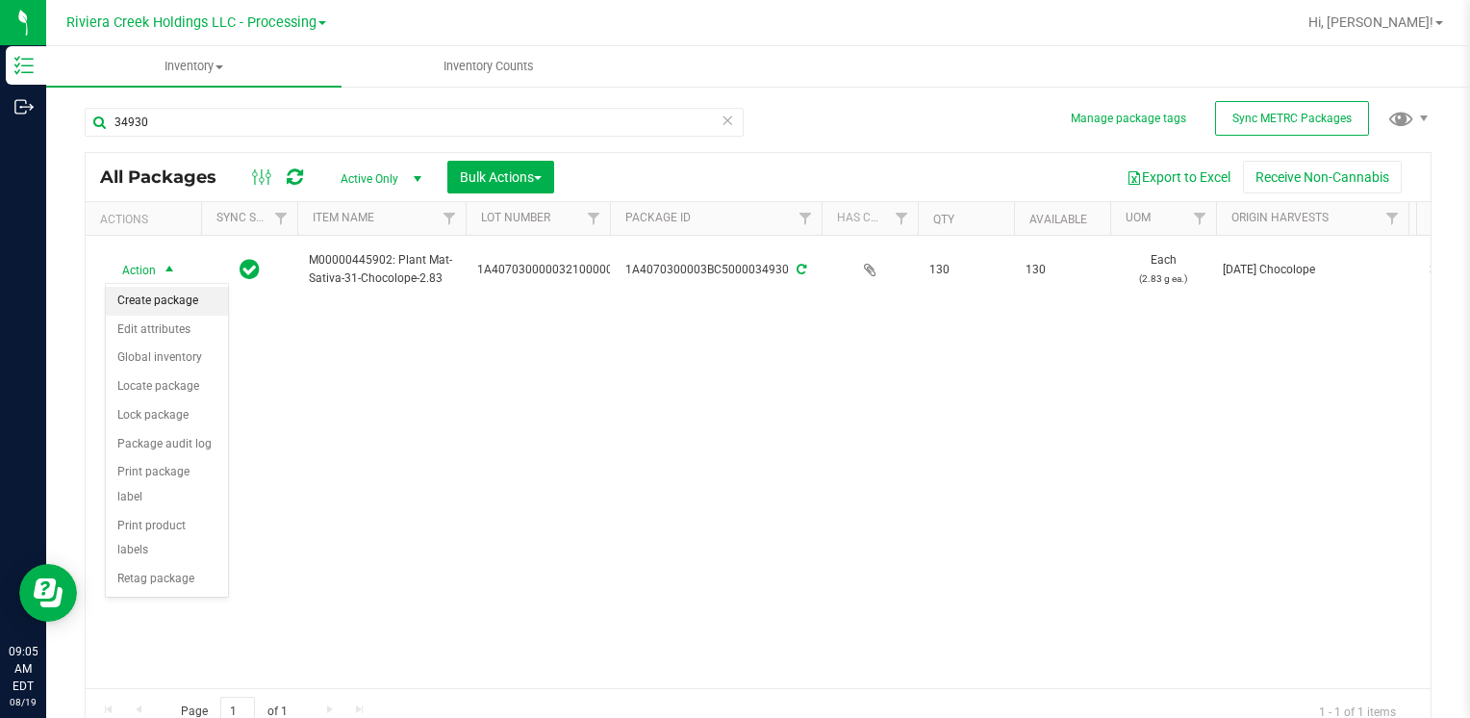
click at [165, 302] on li "Create package" at bounding box center [167, 301] width 122 height 29
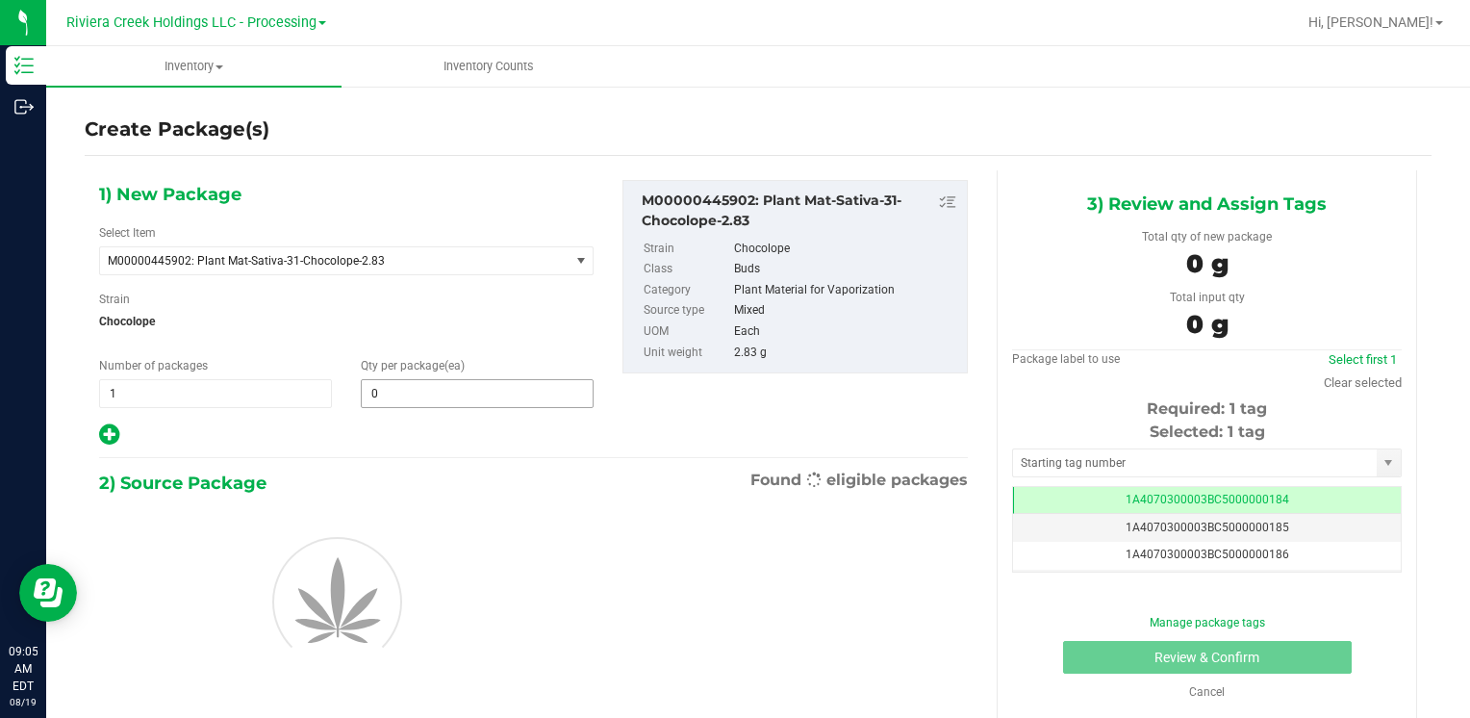
click at [432, 394] on span "0 0" at bounding box center [477, 393] width 233 height 29
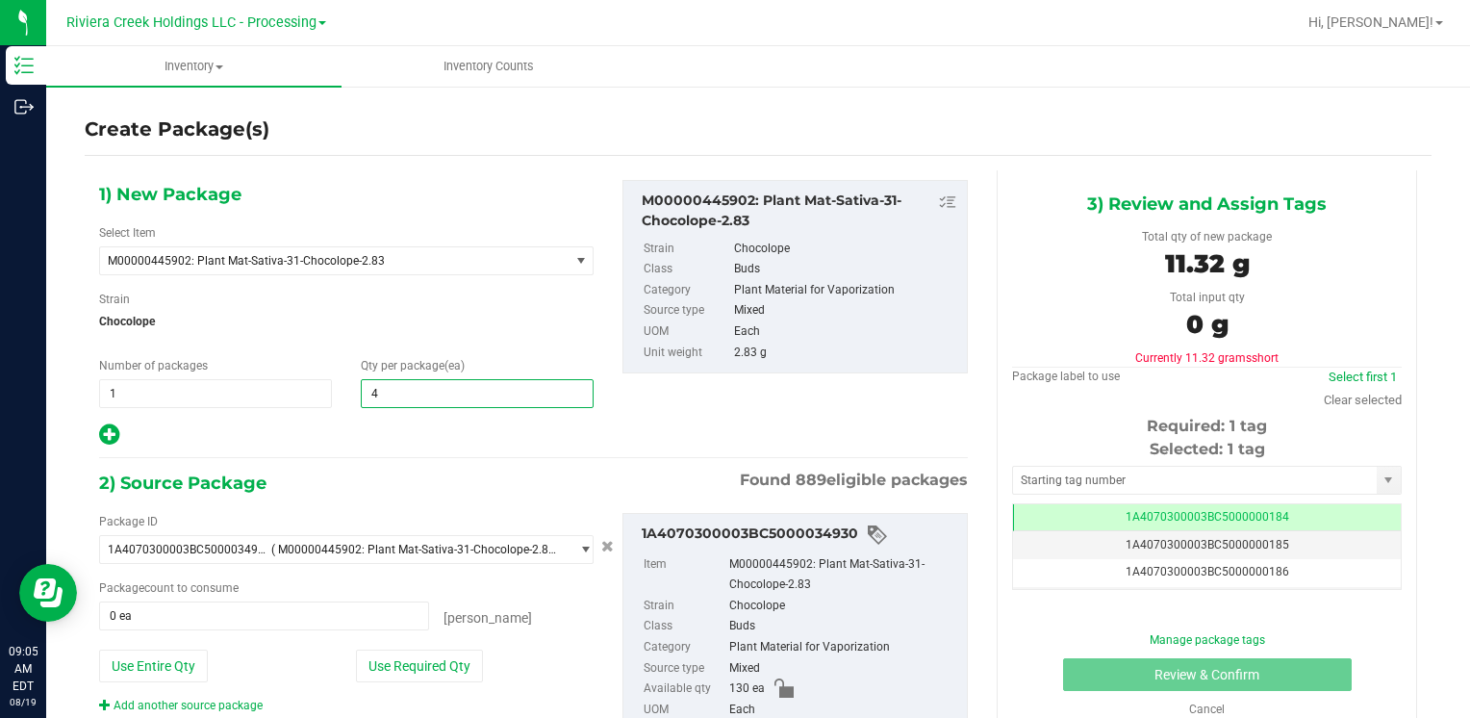
type input "40"
click at [419, 664] on button "Use Required Qty" at bounding box center [419, 665] width 127 height 33
type input "40 ea"
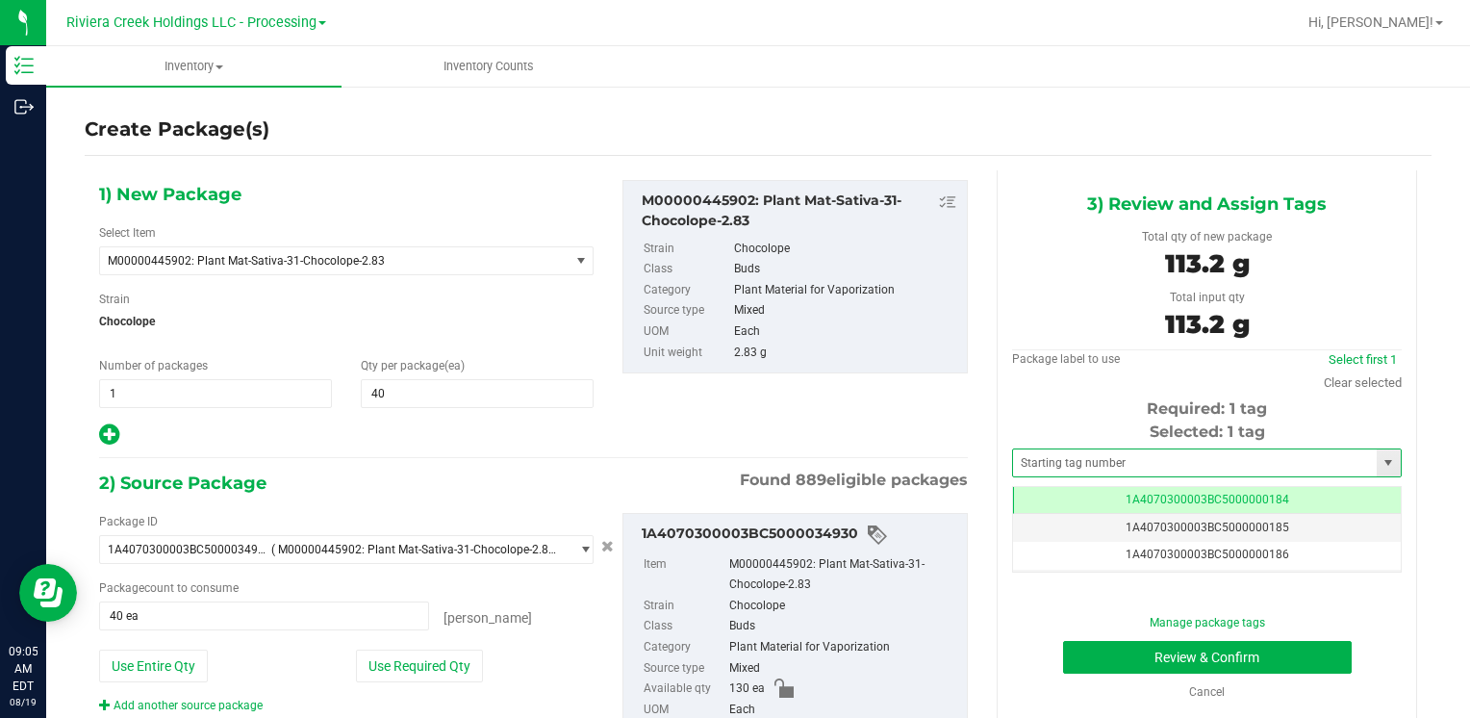
click at [1055, 475] on span at bounding box center [1207, 462] width 390 height 29
click at [1056, 475] on span at bounding box center [1207, 462] width 390 height 29
drag, startPoint x: 1056, startPoint y: 475, endPoint x: 1058, endPoint y: 464, distance: 11.7
click at [1058, 464] on input "text" at bounding box center [1195, 462] width 364 height 27
click at [1058, 486] on li "1A4070300003BC5000015507" at bounding box center [1194, 495] width 383 height 29
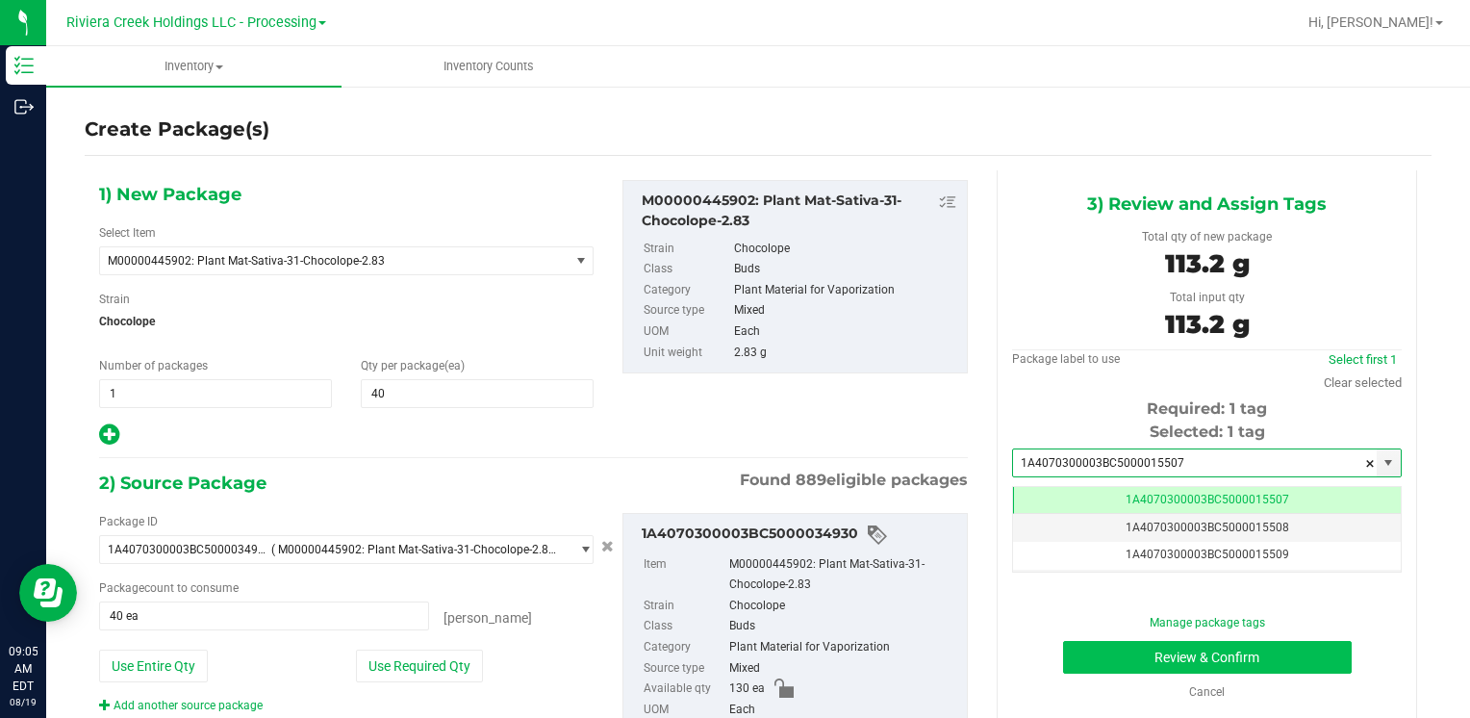
type input "1A4070300003BC5000015507"
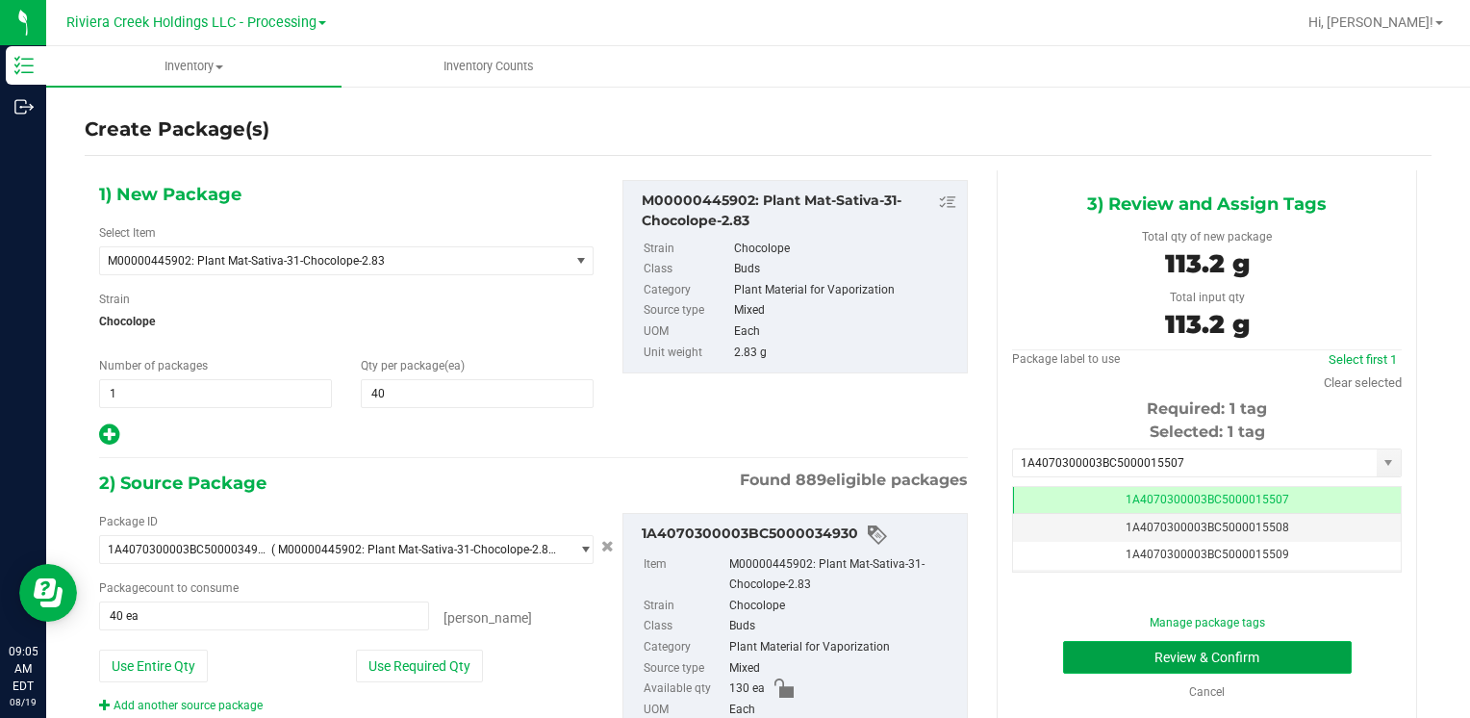
click at [1107, 660] on button "Review & Confirm" at bounding box center [1207, 657] width 289 height 33
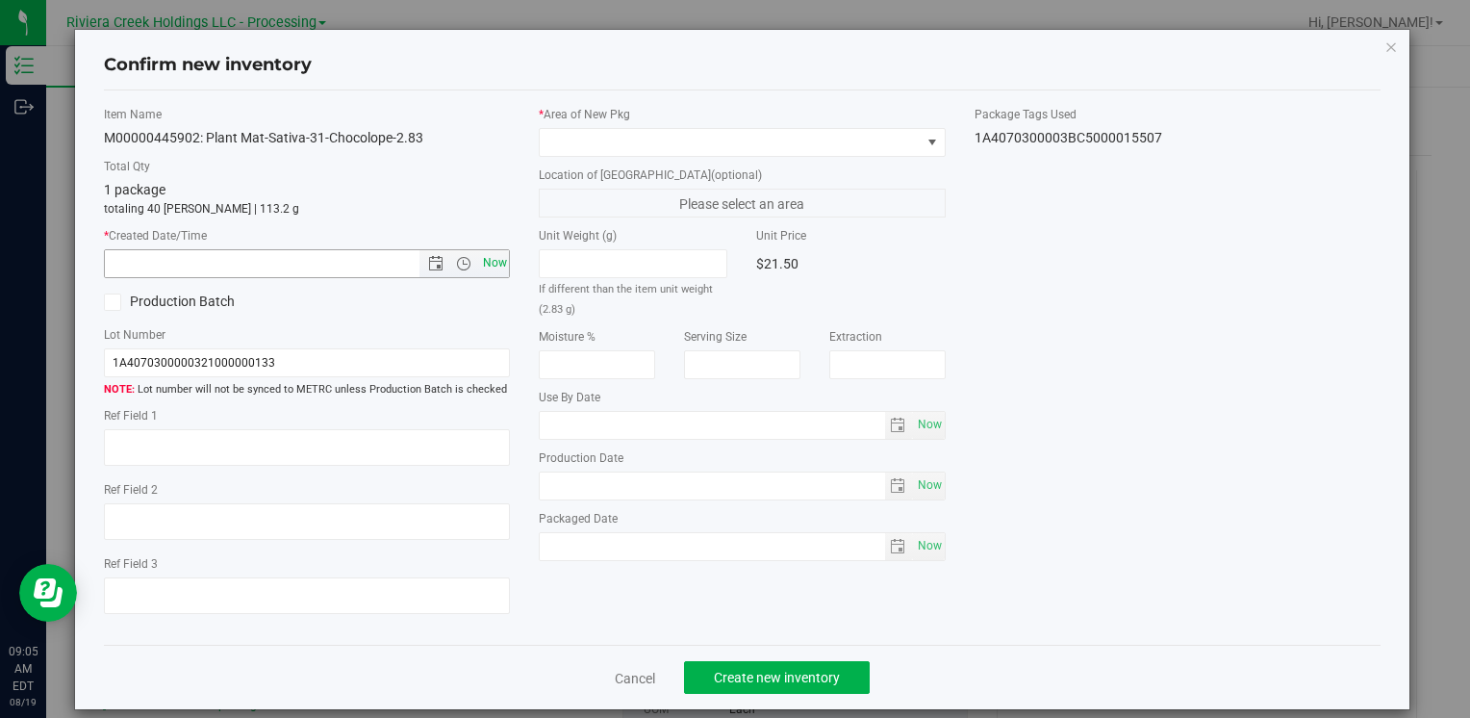
click at [489, 273] on span "Now" at bounding box center [494, 263] width 33 height 28
type input "8/19/2025 9:05 AM"
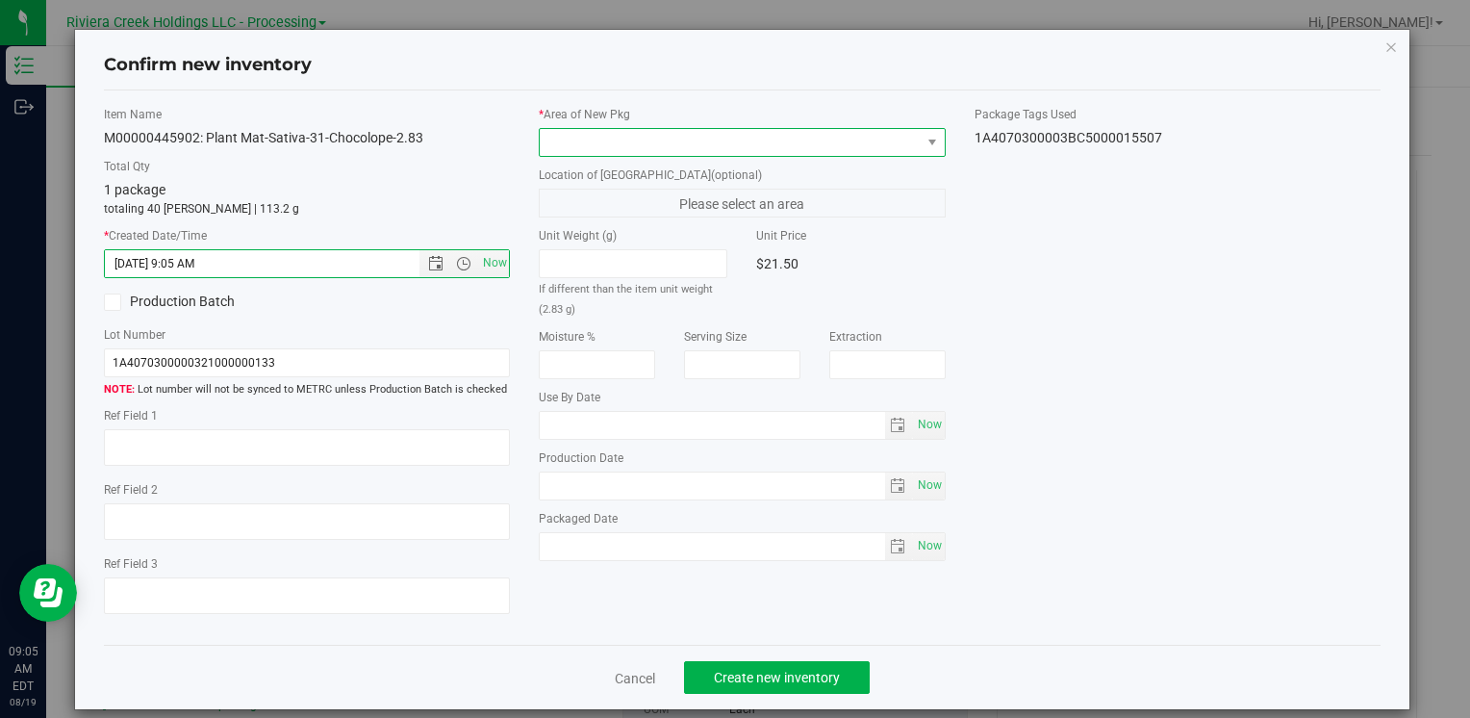
click at [554, 139] on span at bounding box center [730, 142] width 380 height 27
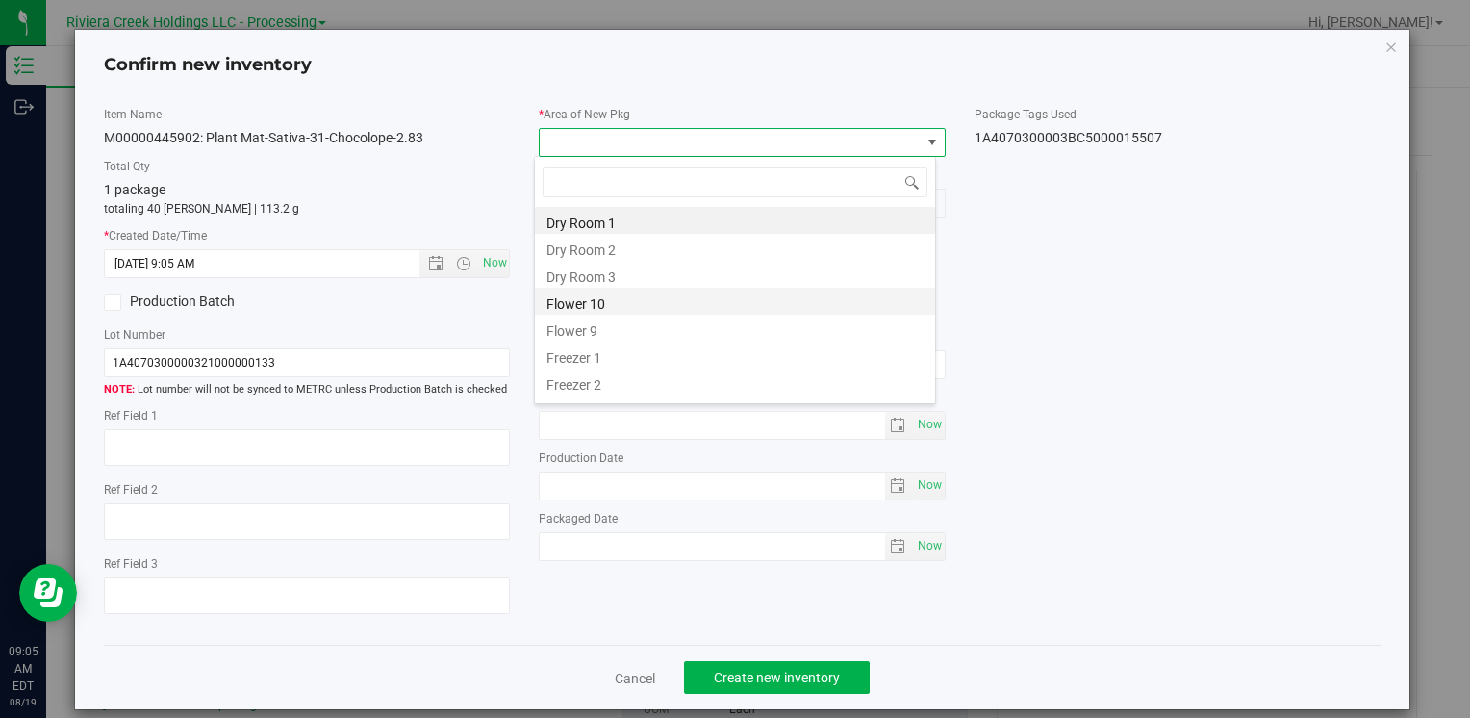
click at [654, 291] on li "Flower 10" at bounding box center [735, 301] width 400 height 27
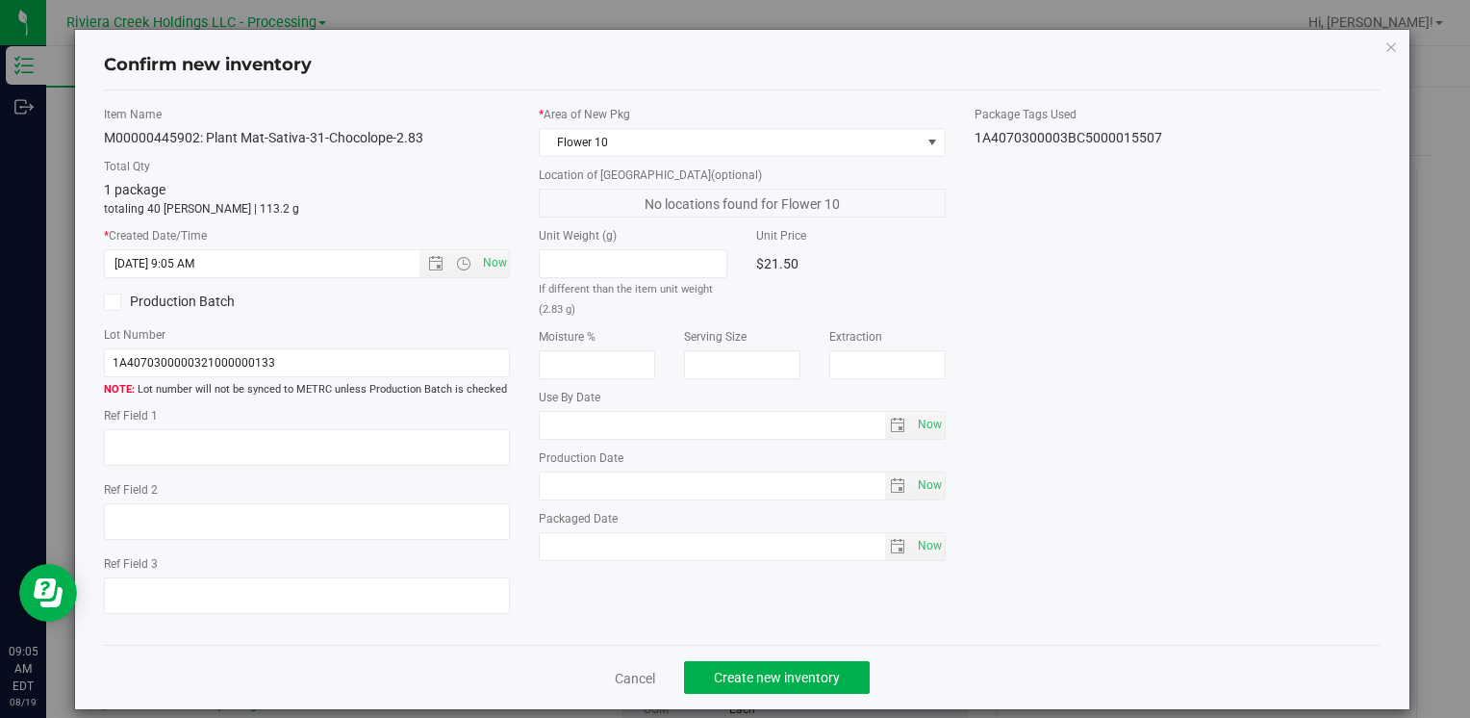
click at [785, 704] on div "Cancel Create new inventory" at bounding box center [742, 677] width 1277 height 64
click at [785, 683] on span "Create new inventory" at bounding box center [777, 677] width 126 height 15
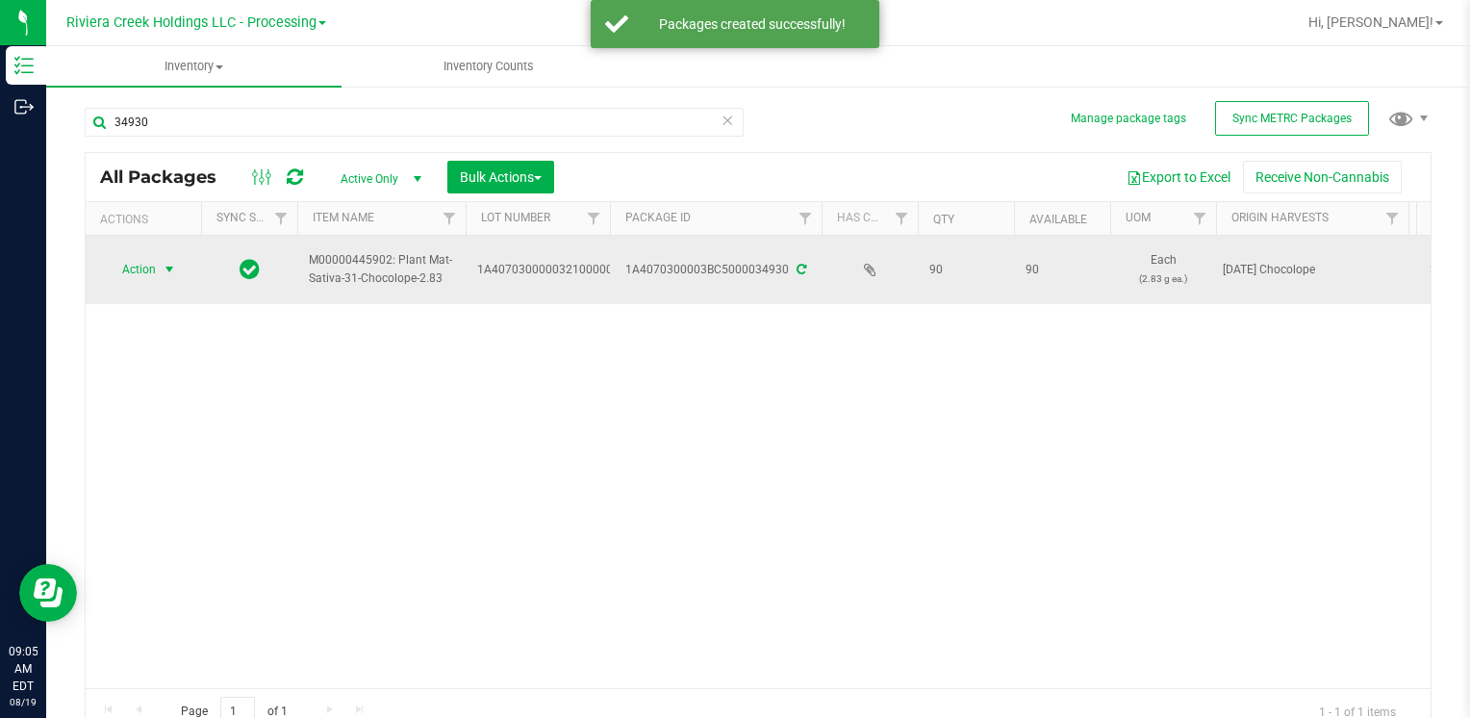
click at [159, 261] on span "select" at bounding box center [170, 269] width 24 height 27
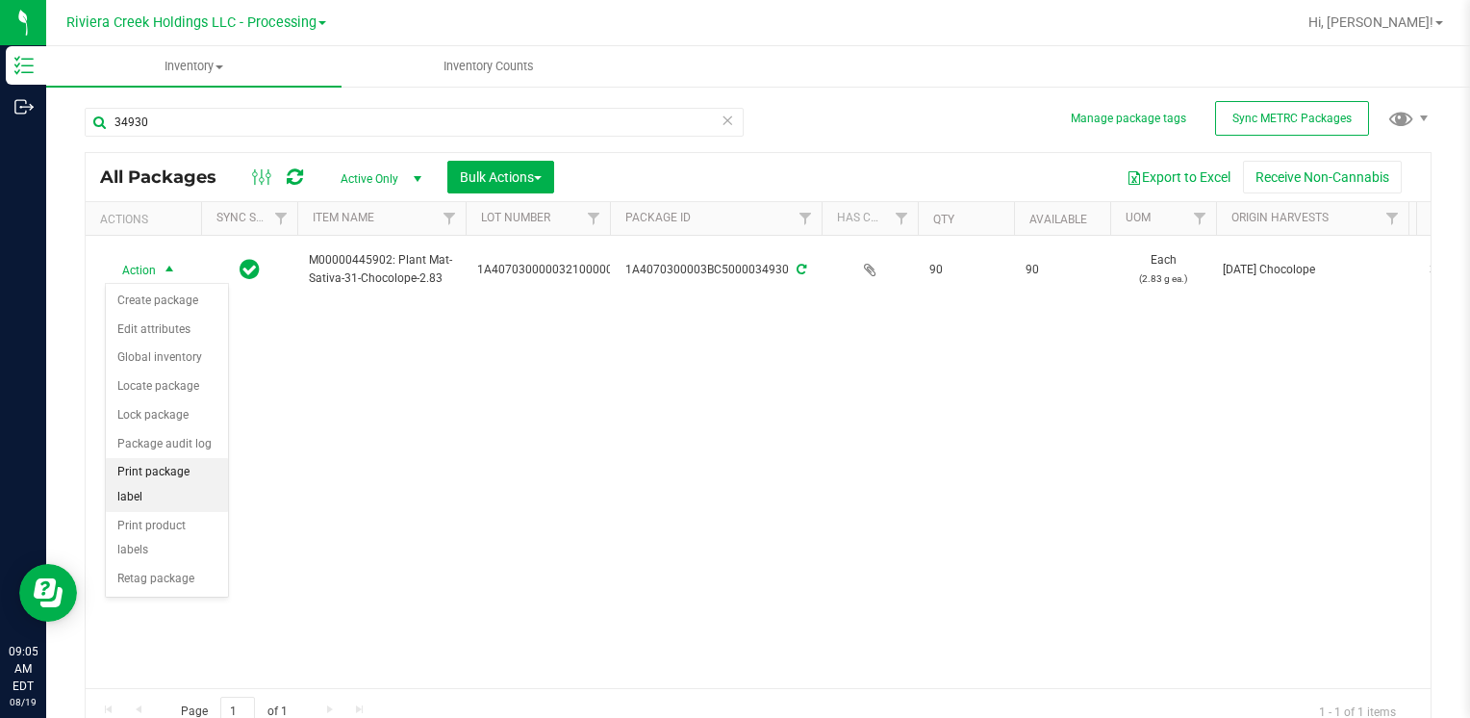
click at [209, 469] on li "Print package label" at bounding box center [167, 484] width 122 height 53
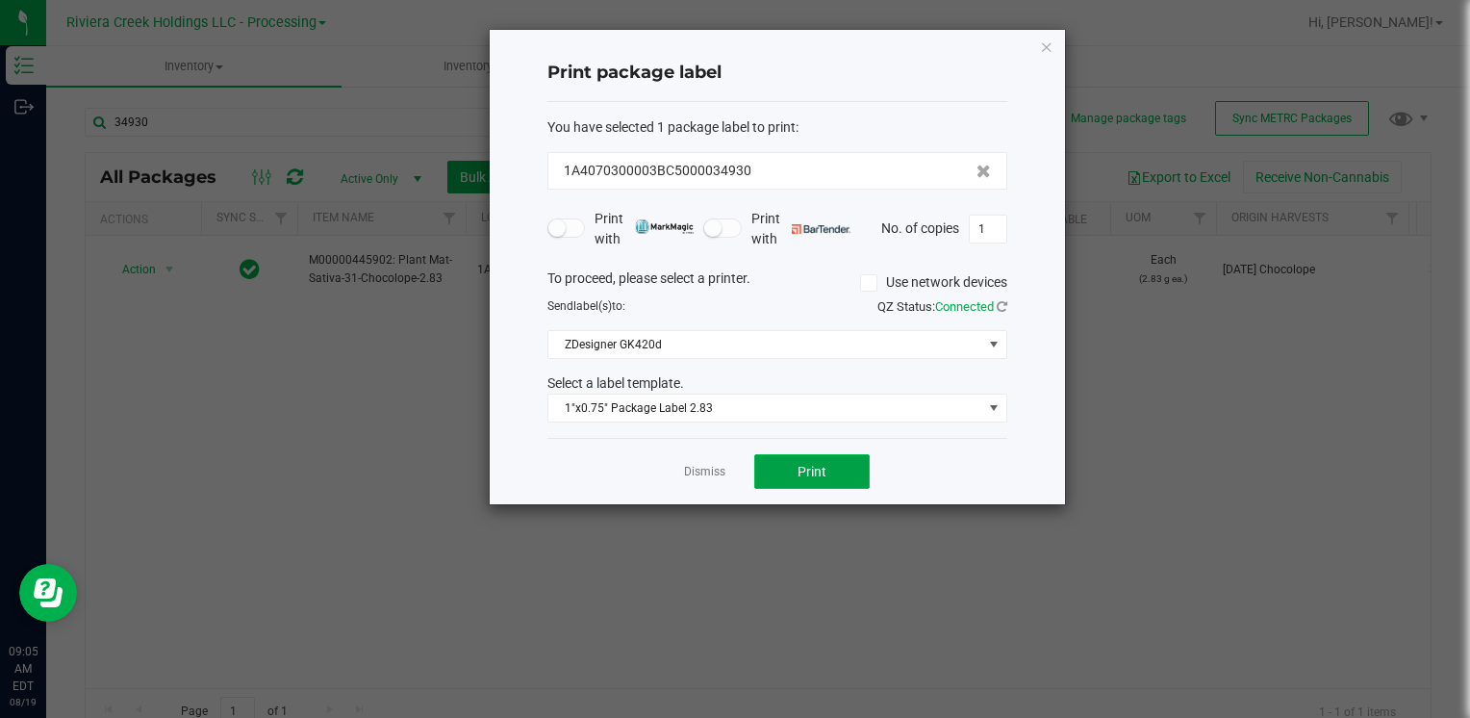
click at [781, 464] on button "Print" at bounding box center [811, 471] width 115 height 35
click at [1043, 51] on icon "button" at bounding box center [1046, 46] width 13 height 23
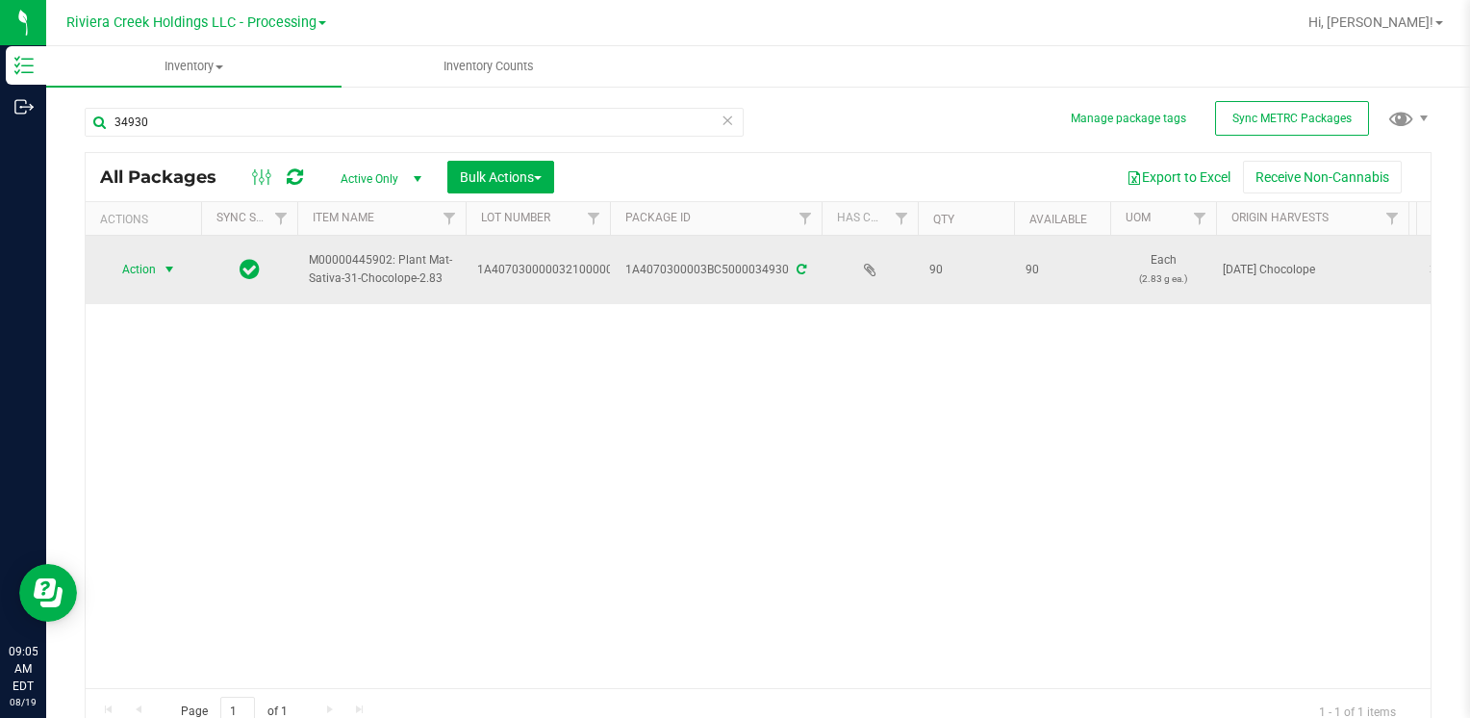
click at [152, 267] on span "Action" at bounding box center [131, 269] width 52 height 27
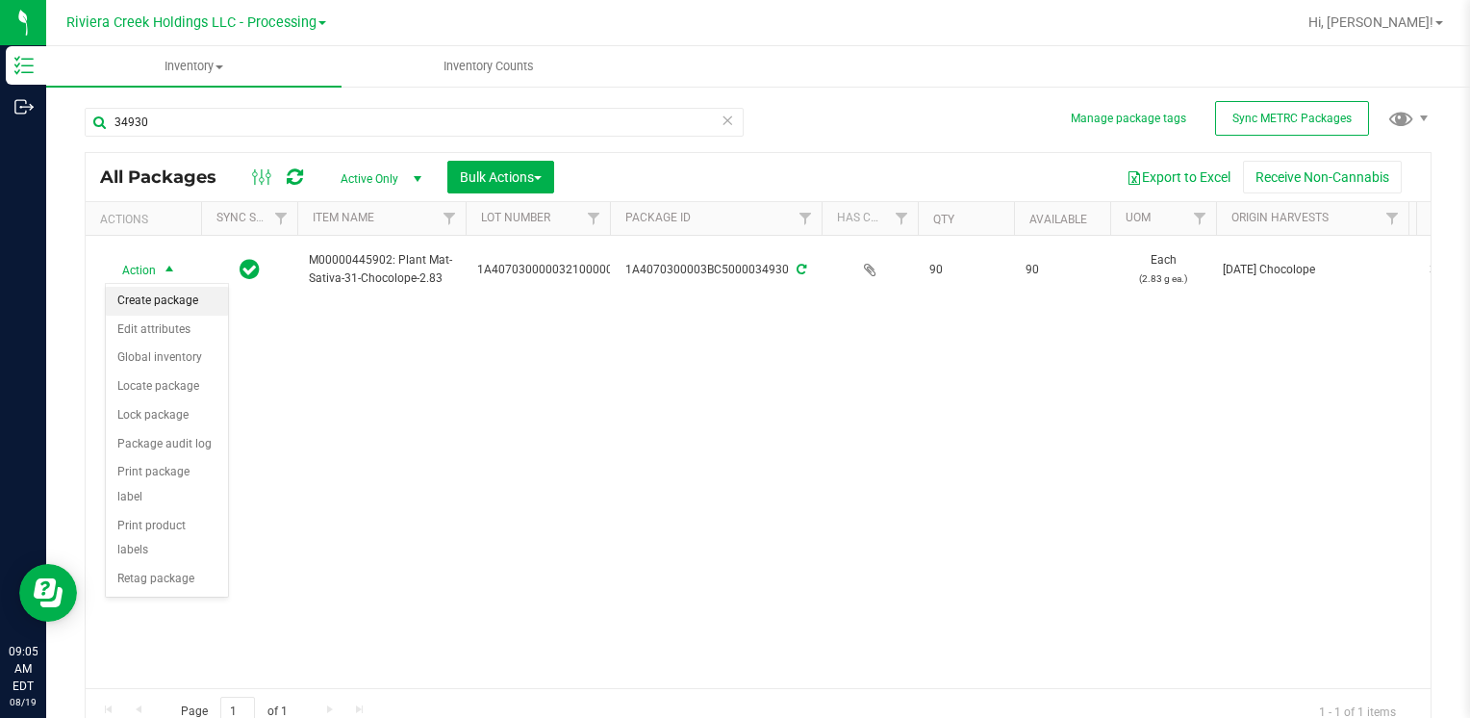
click at [176, 301] on li "Create package" at bounding box center [167, 301] width 122 height 29
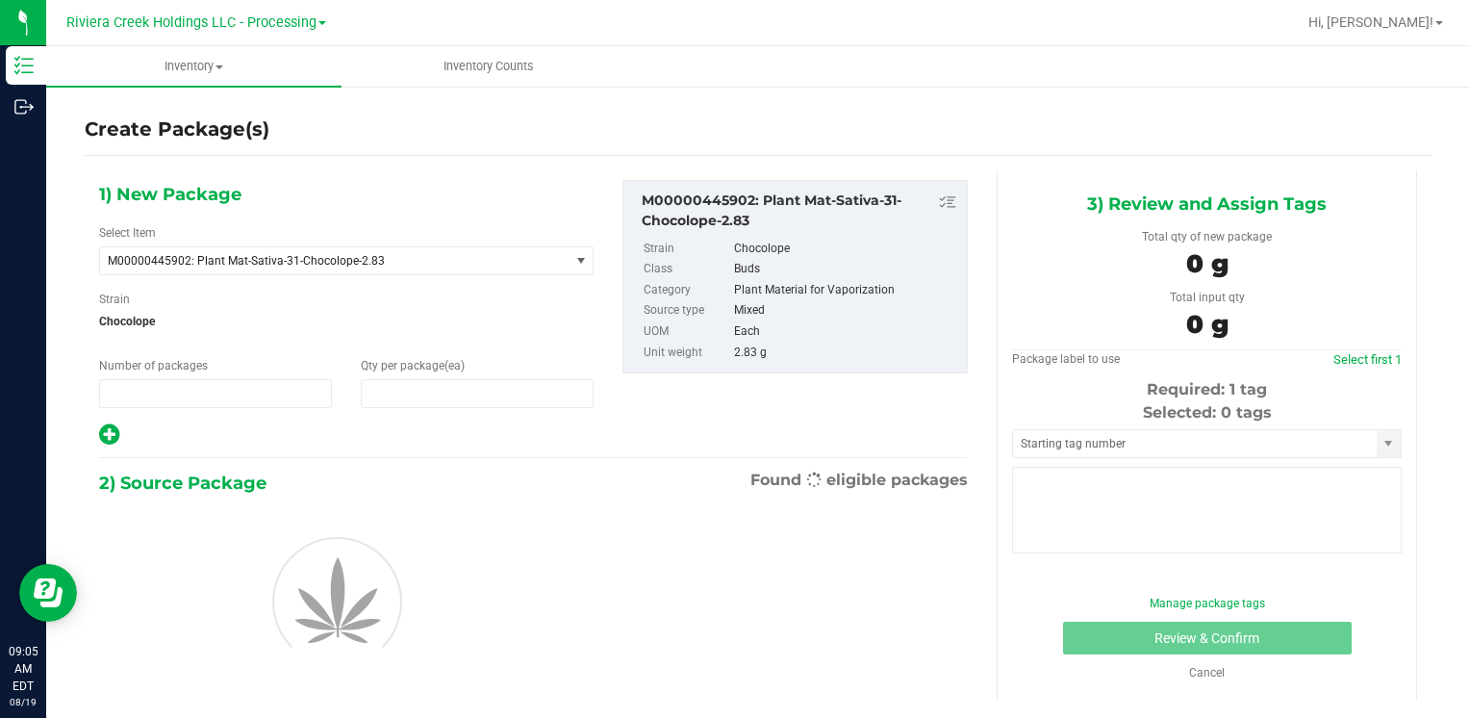
type input "1"
type input "0"
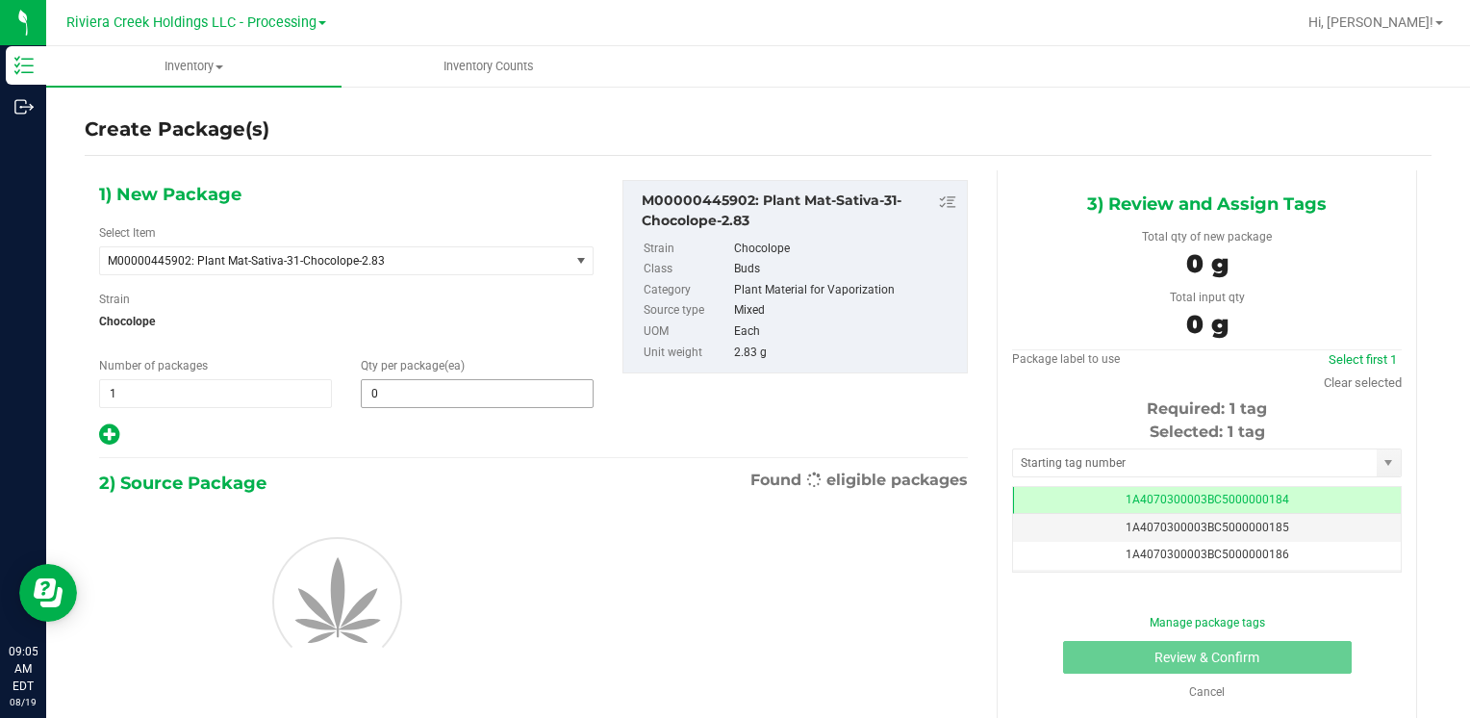
click at [423, 391] on input "0" at bounding box center [477, 393] width 231 height 27
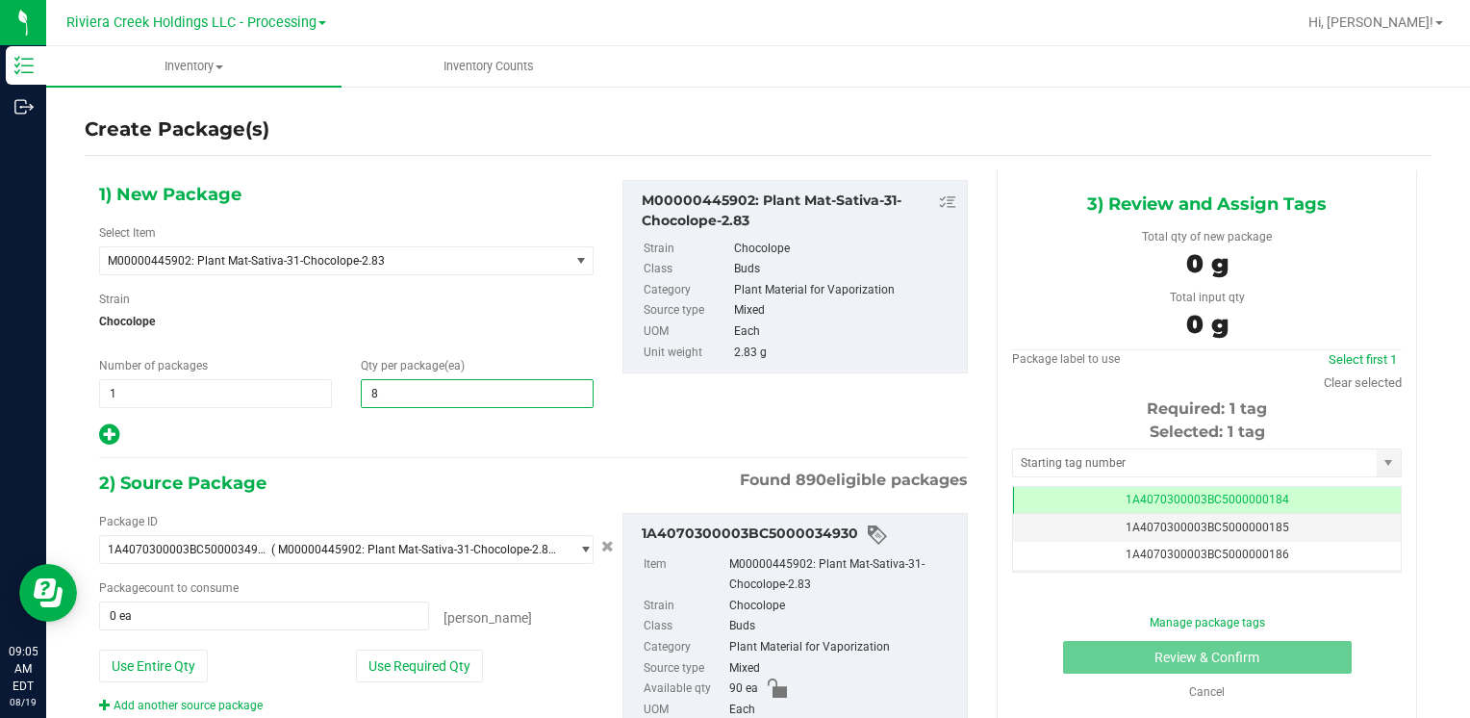
type input "80"
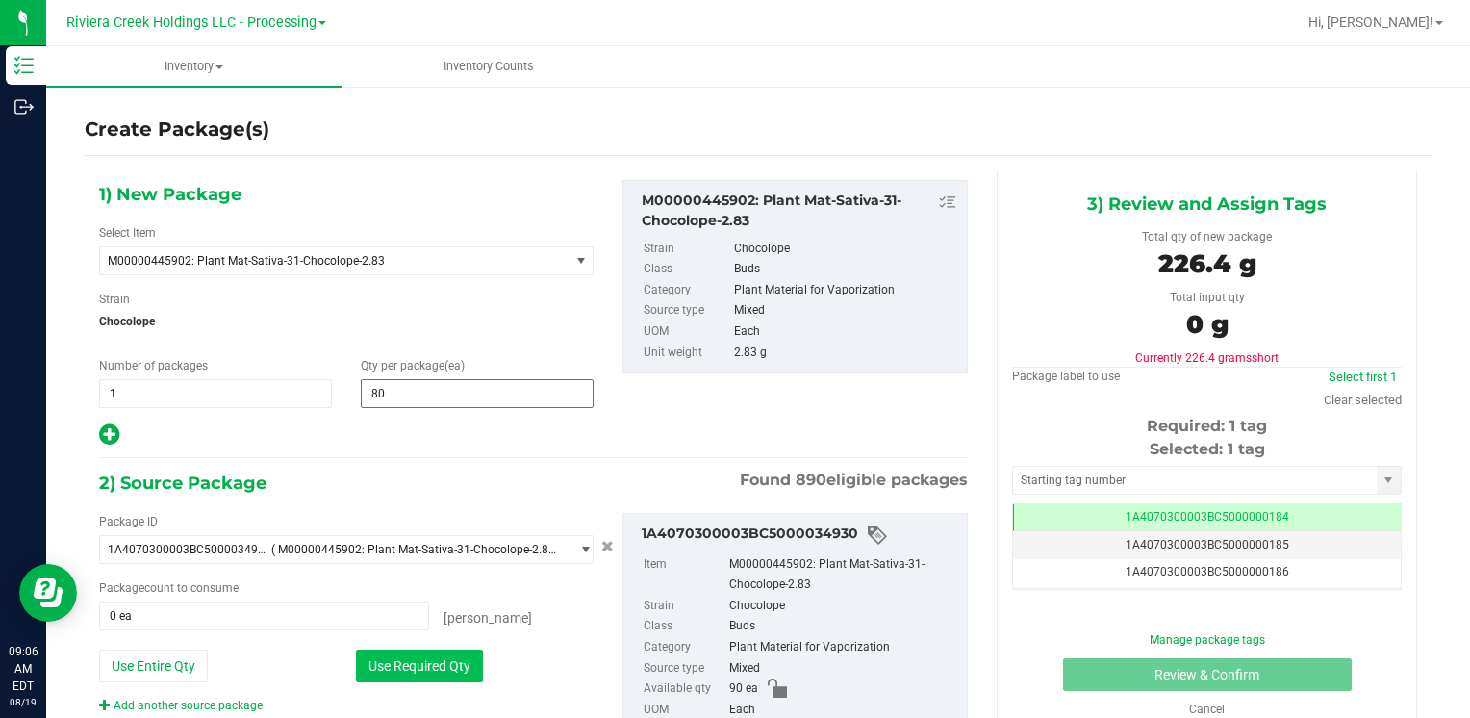
type input "80"
click at [426, 678] on button "Use Required Qty" at bounding box center [419, 665] width 127 height 33
type input "80 ea"
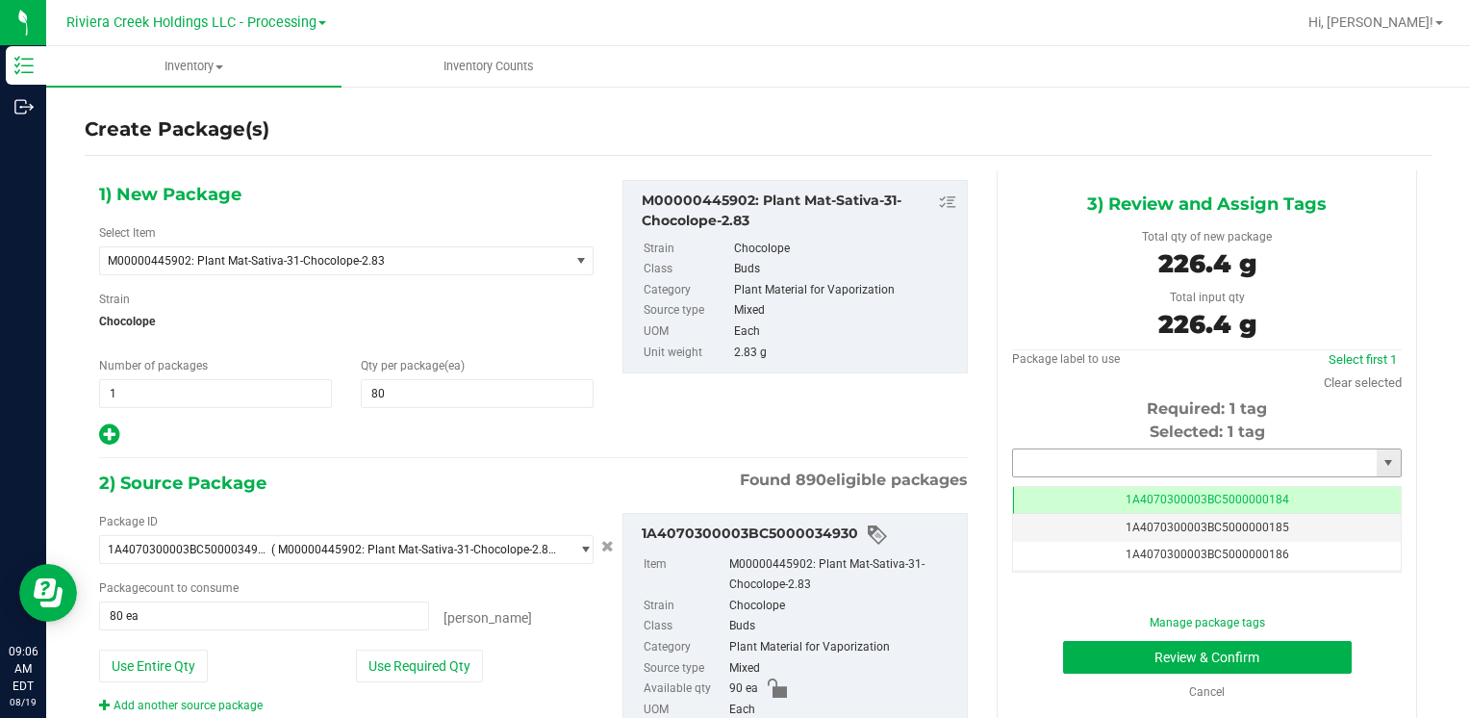
click at [1207, 451] on input "text" at bounding box center [1195, 462] width 364 height 27
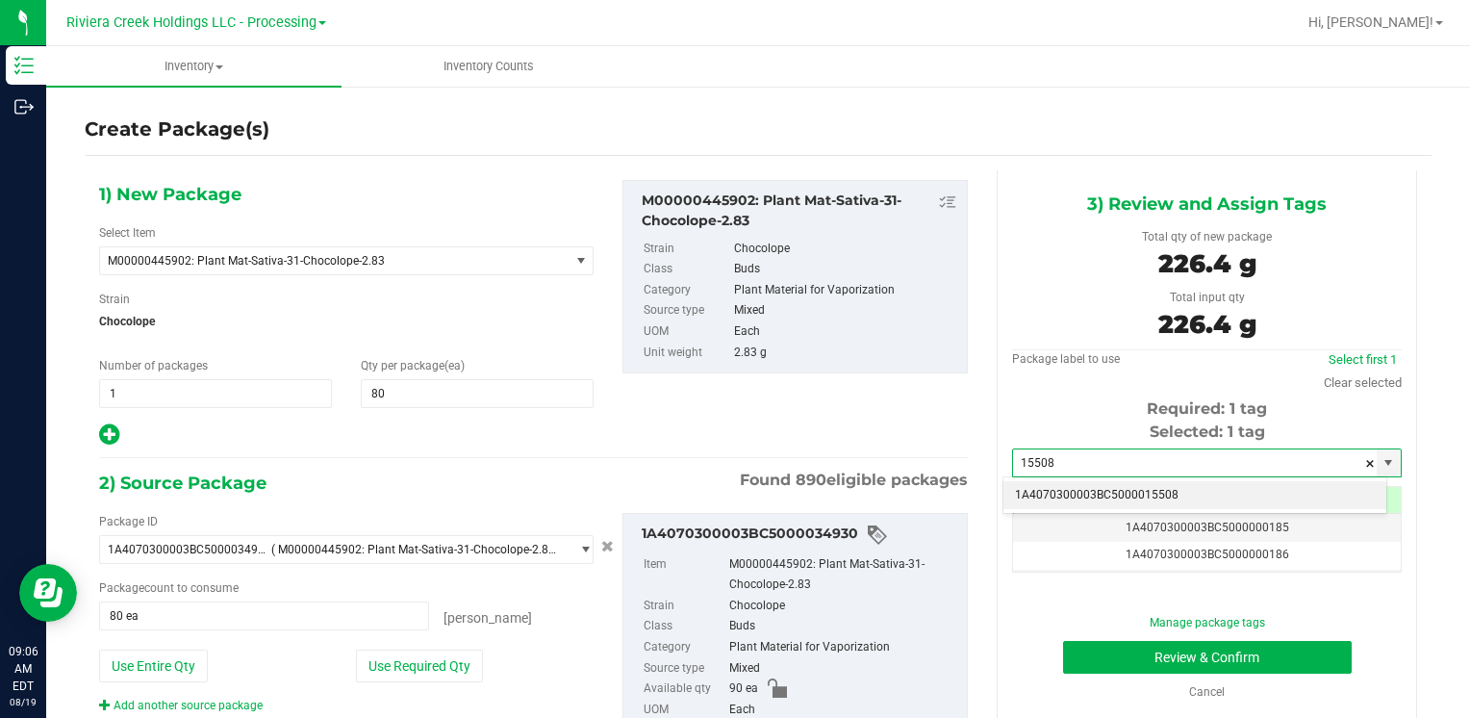
click at [1074, 479] on div "1A4070300003BC5000015508 No matching tags" at bounding box center [1194, 495] width 385 height 38
click at [1078, 490] on li "1A4070300003BC5000015508" at bounding box center [1194, 495] width 383 height 29
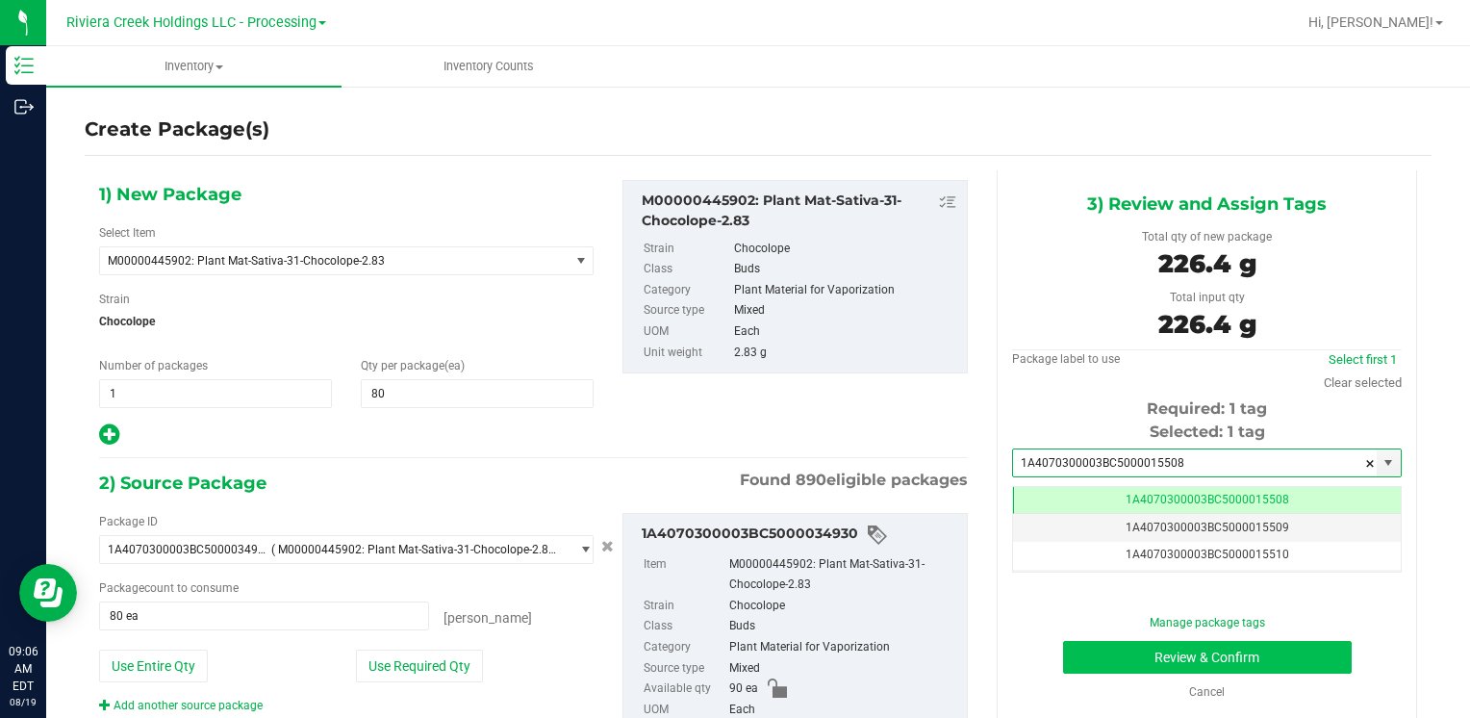
type input "1A4070300003BC5000015508"
click at [1090, 652] on button "Review & Confirm" at bounding box center [1207, 657] width 289 height 33
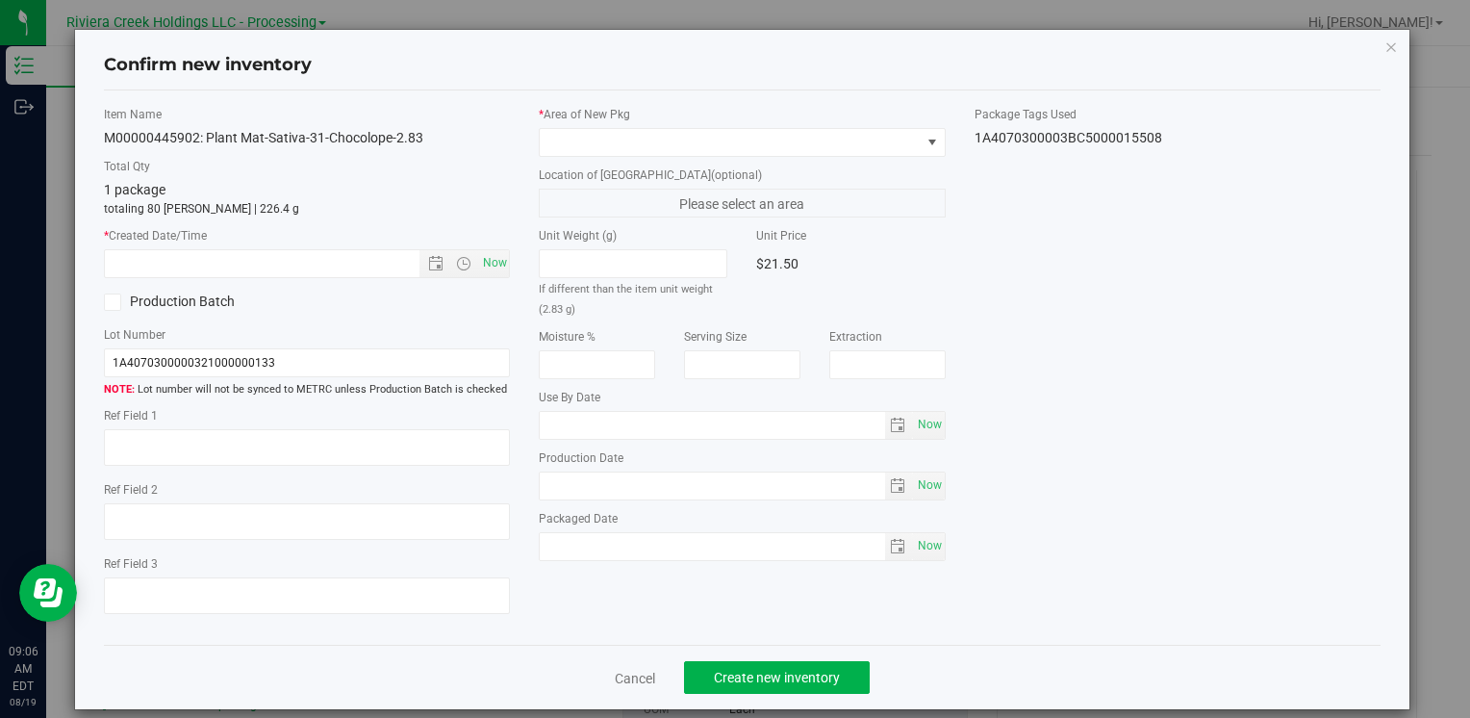
drag, startPoint x: 495, startPoint y: 266, endPoint x: 509, endPoint y: 261, distance: 14.7
click at [496, 267] on span "Now" at bounding box center [494, 263] width 33 height 28
type input "8/19/2025 9:06 AM"
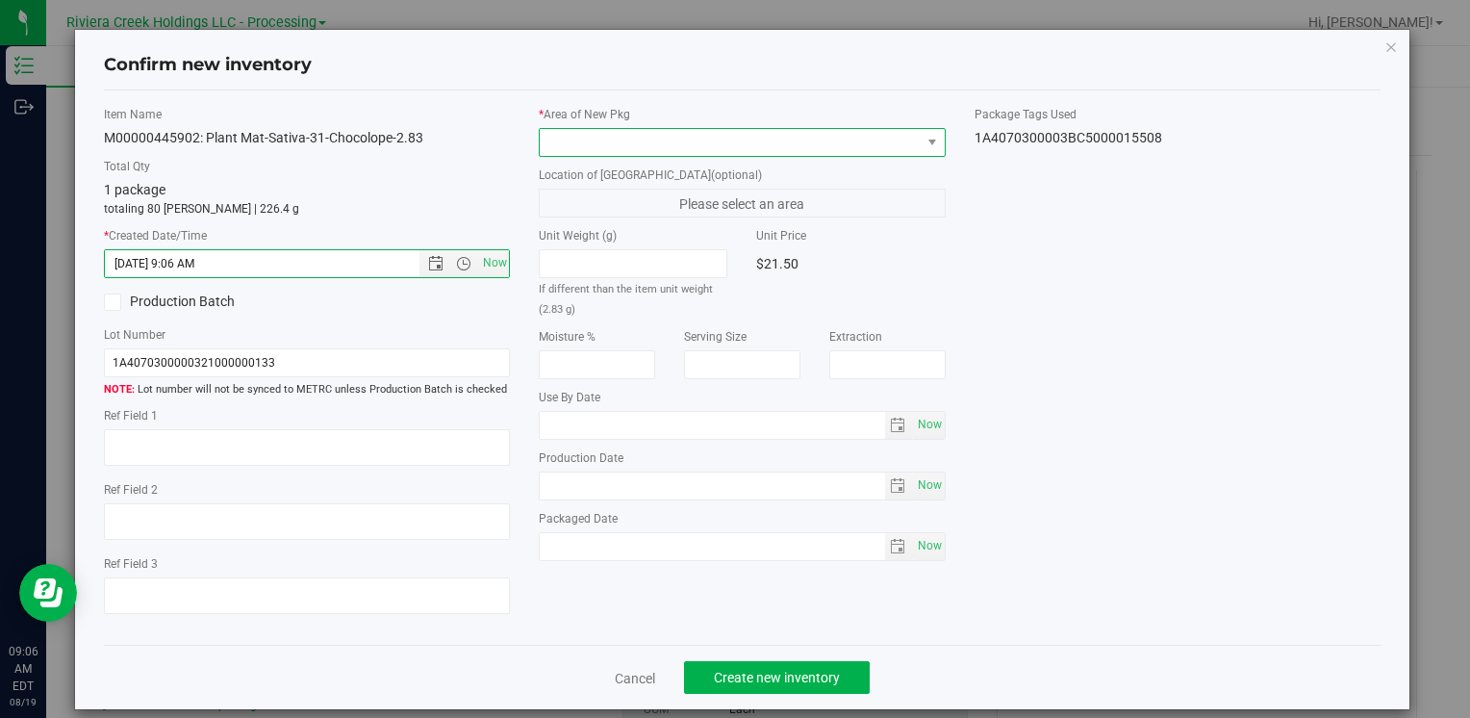
click at [614, 129] on span at bounding box center [730, 142] width 380 height 27
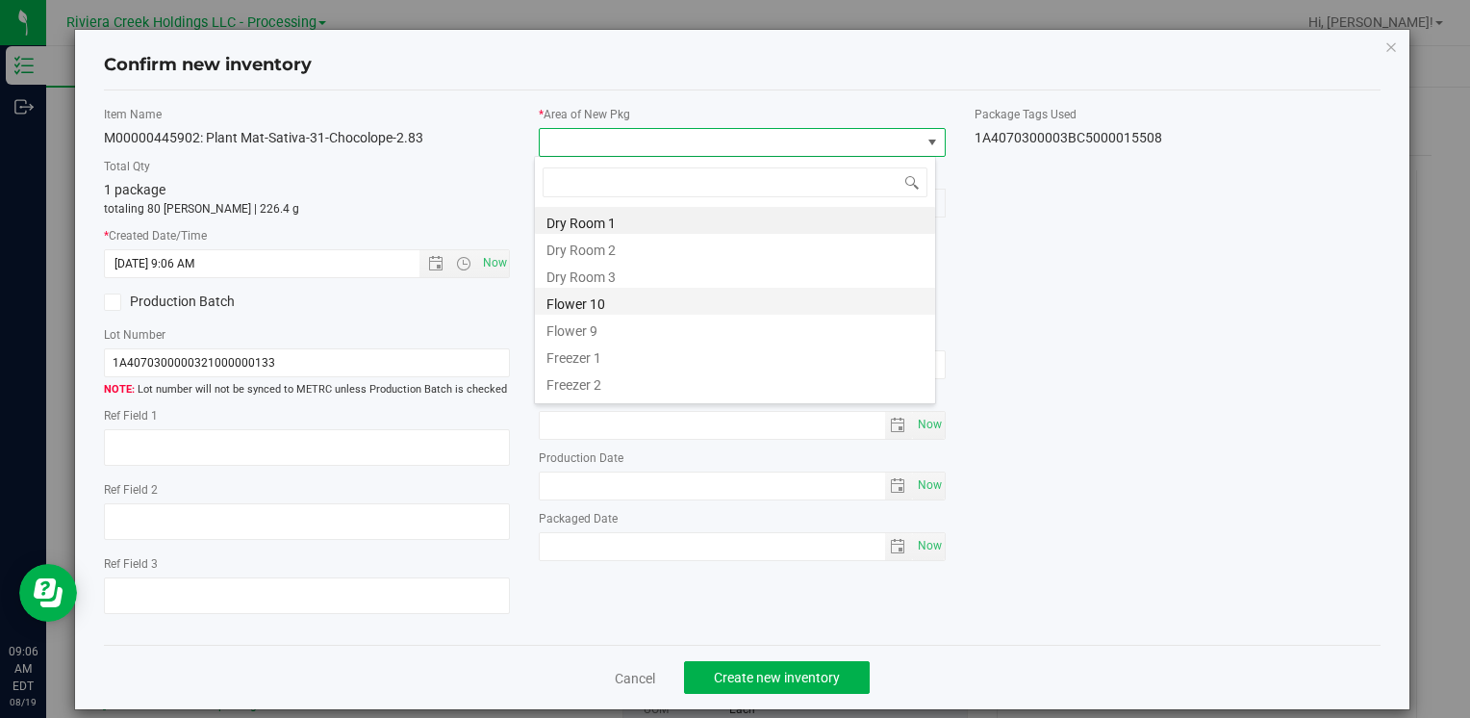
click at [656, 298] on li "Flower 10" at bounding box center [735, 301] width 400 height 27
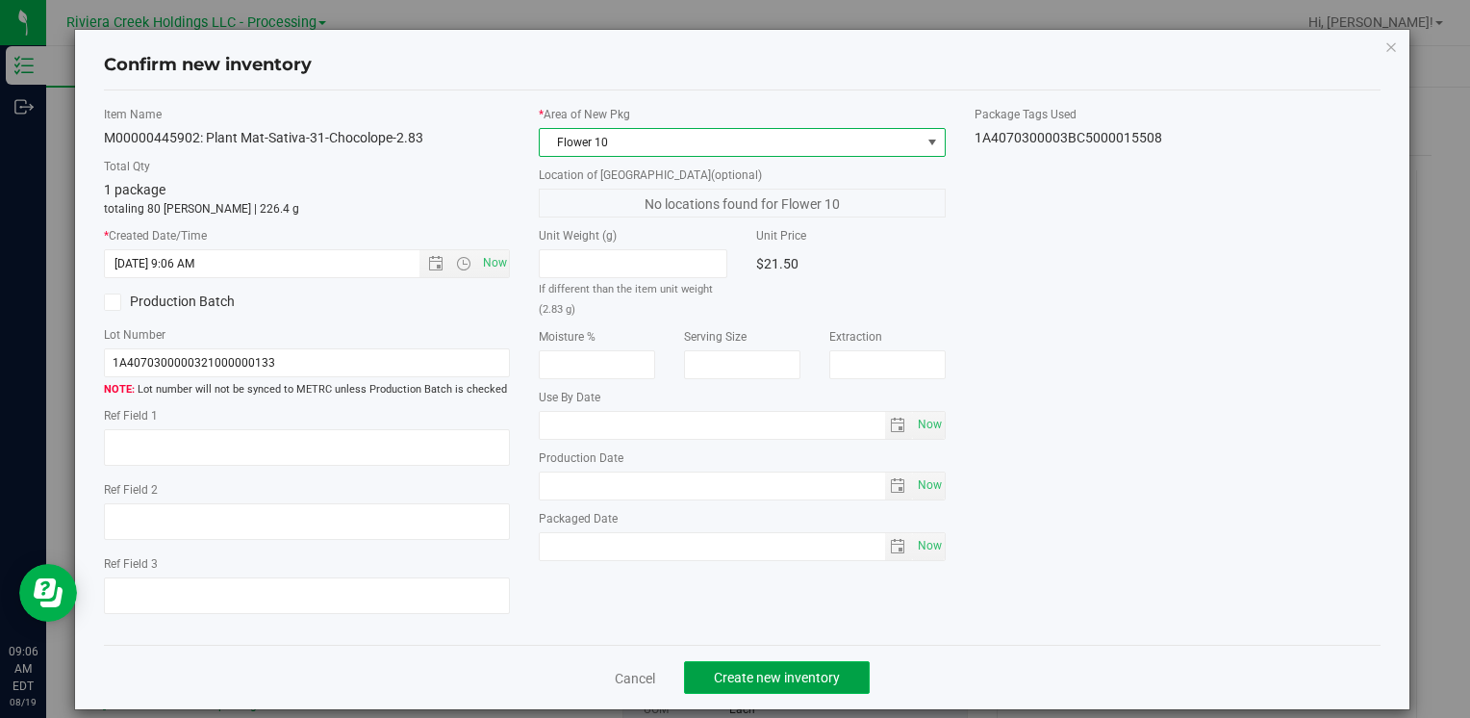
click at [771, 679] on span "Create new inventory" at bounding box center [777, 677] width 126 height 15
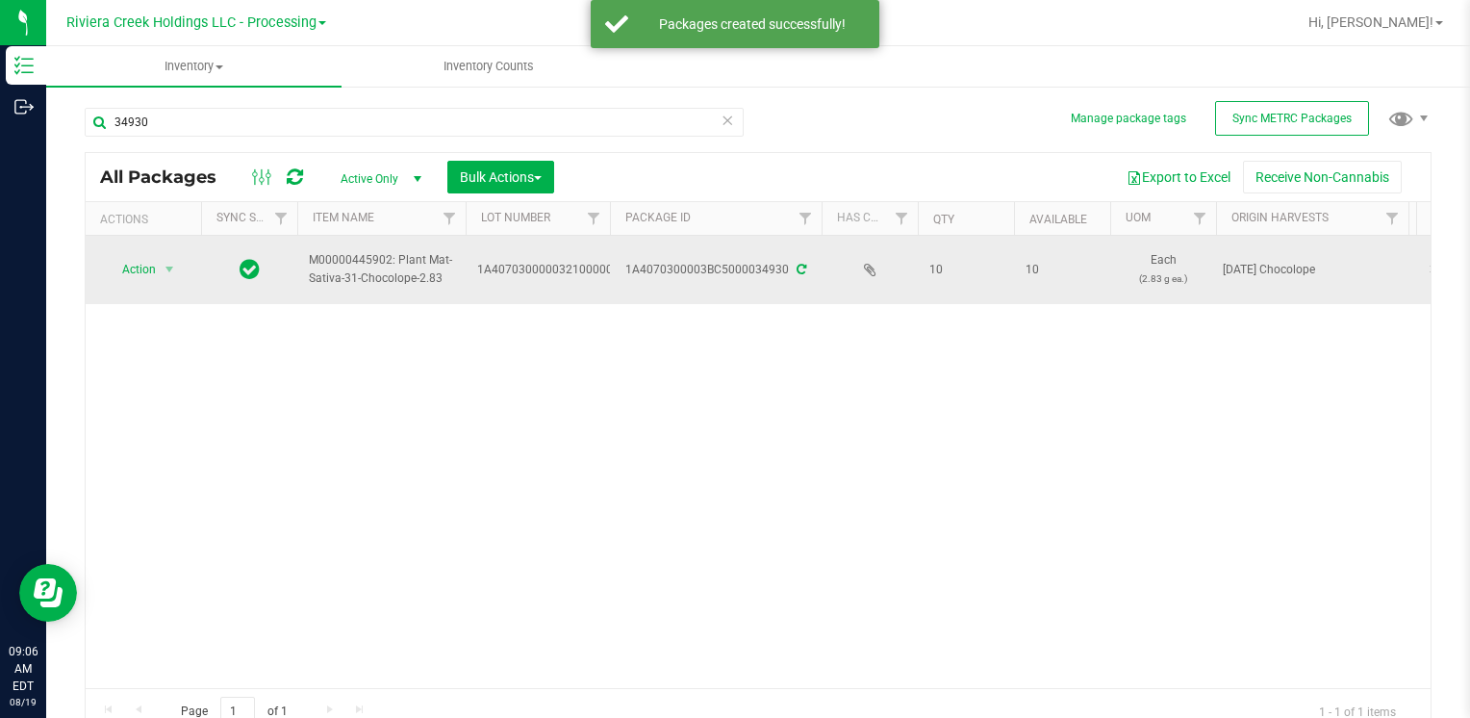
click at [180, 266] on span "select" at bounding box center [170, 269] width 24 height 27
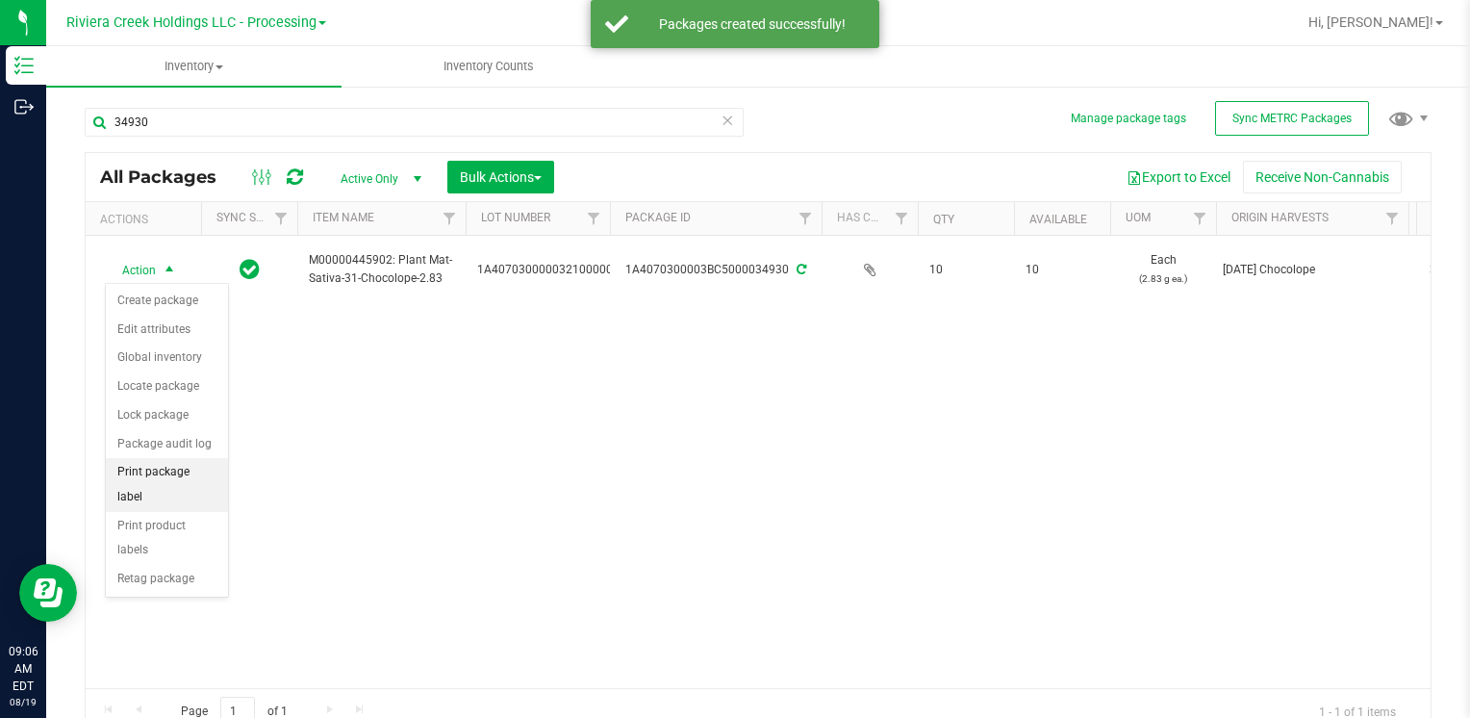
click at [213, 472] on li "Print package label" at bounding box center [167, 484] width 122 height 53
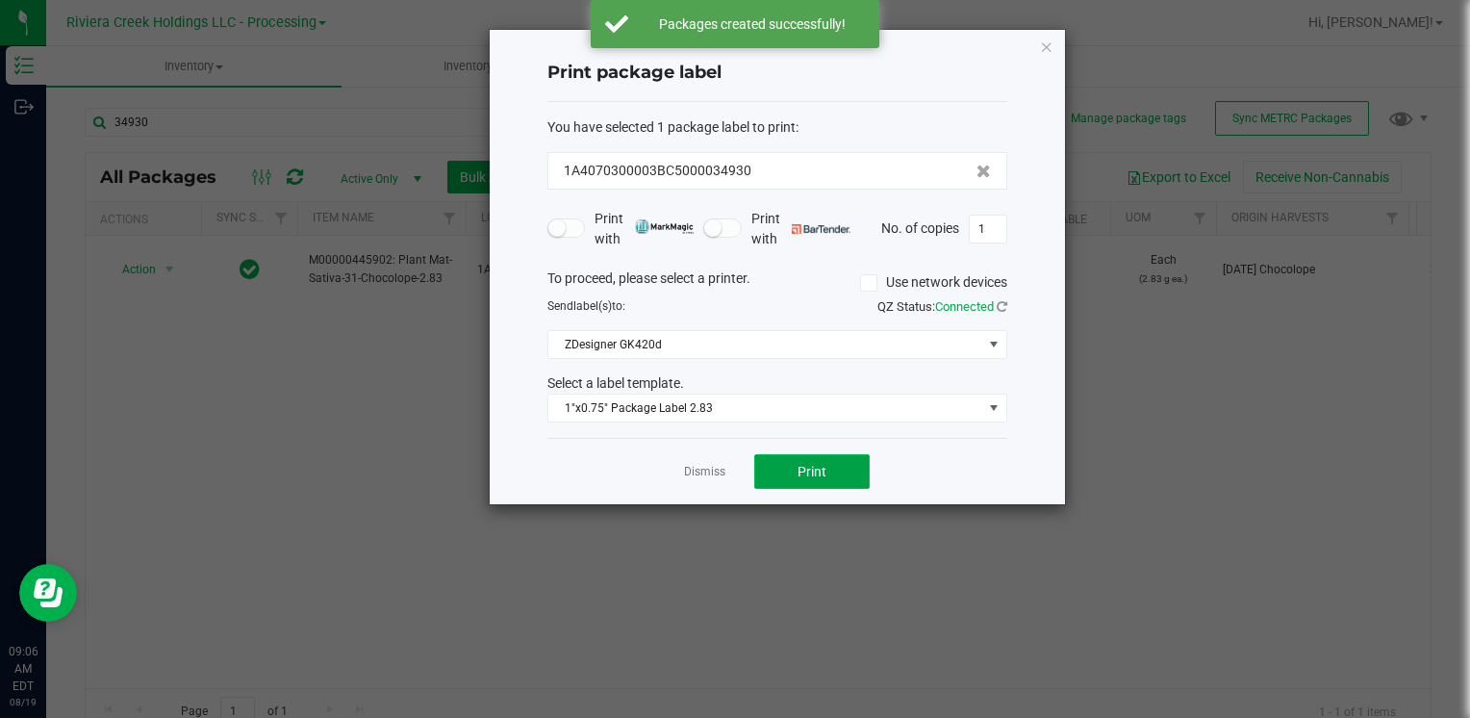
click at [840, 470] on button "Print" at bounding box center [811, 471] width 115 height 35
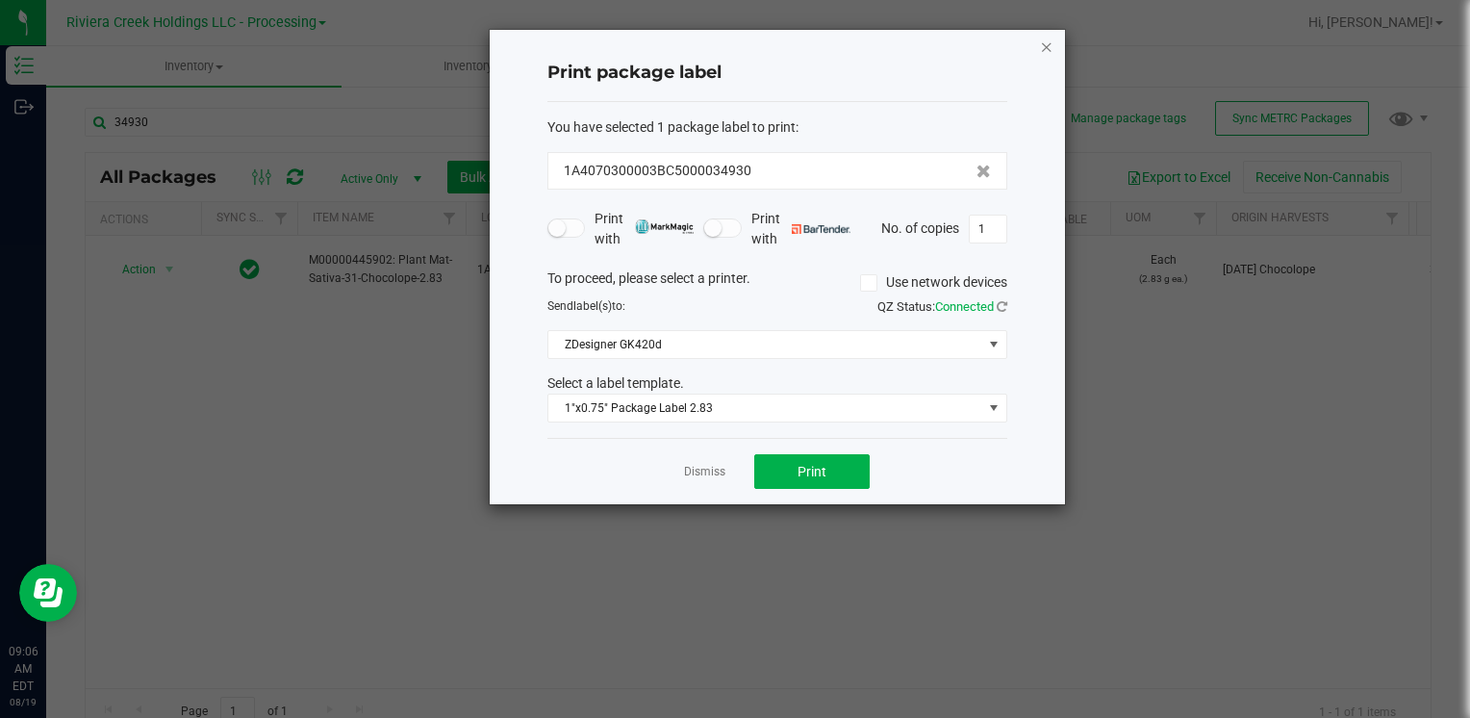
click at [1045, 44] on icon "button" at bounding box center [1046, 46] width 13 height 23
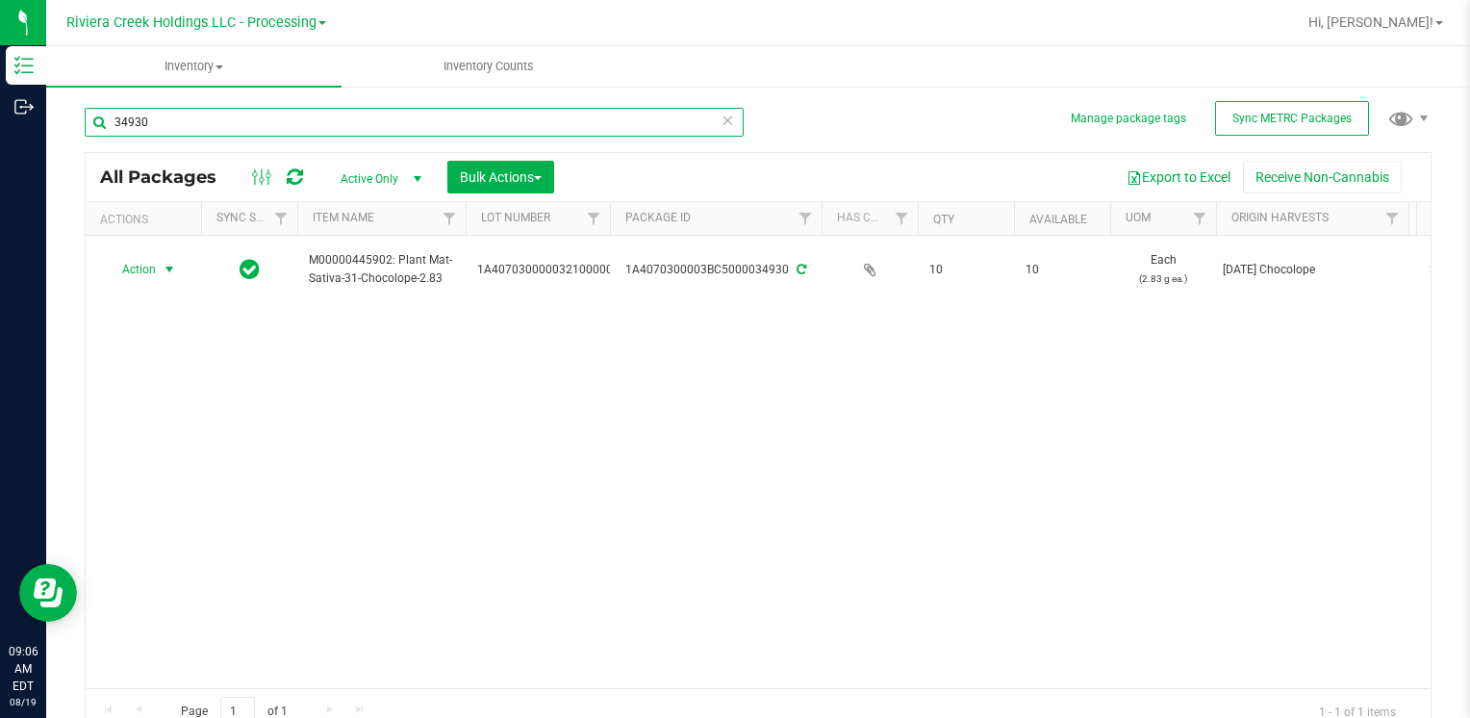
click at [208, 120] on input "34930" at bounding box center [414, 122] width 659 height 29
click at [208, 119] on input "34930" at bounding box center [414, 122] width 659 height 29
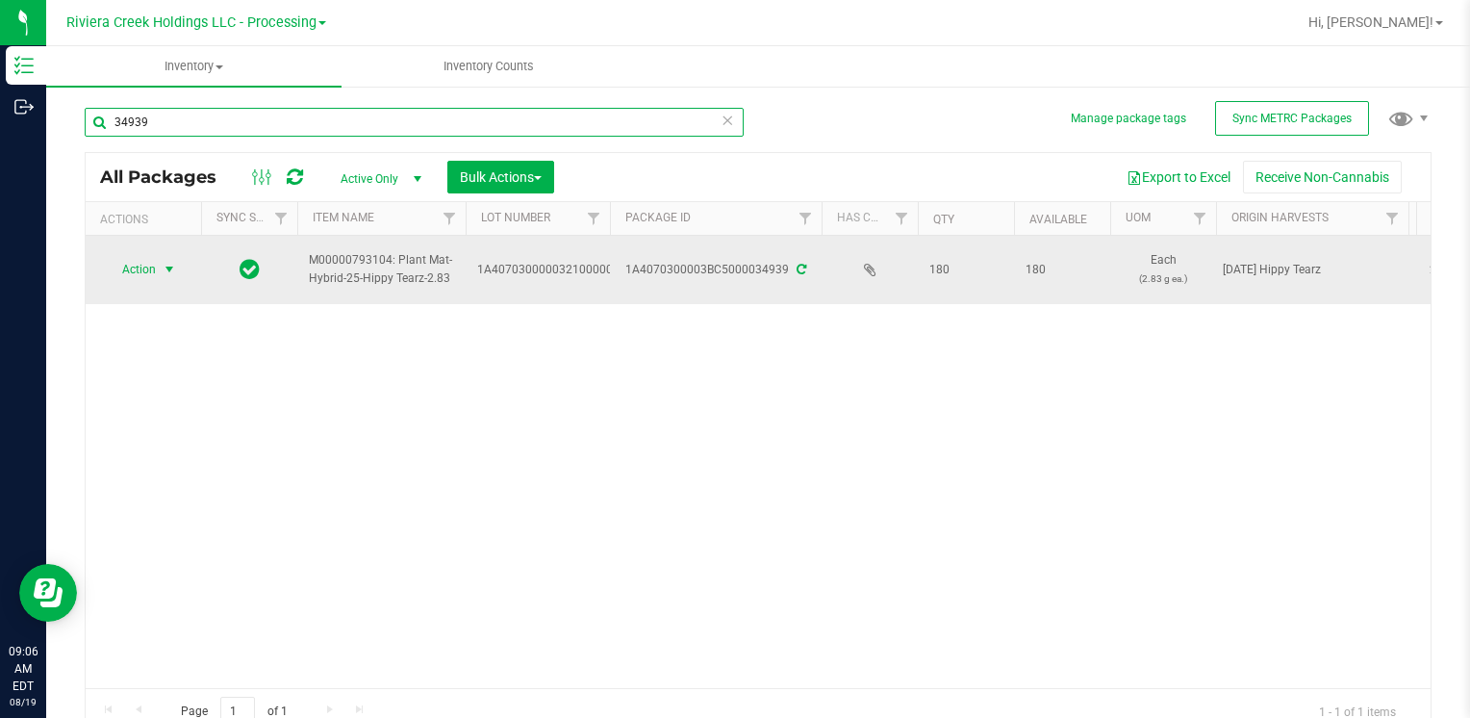
type input "34939"
click at [163, 262] on span "select" at bounding box center [169, 269] width 15 height 15
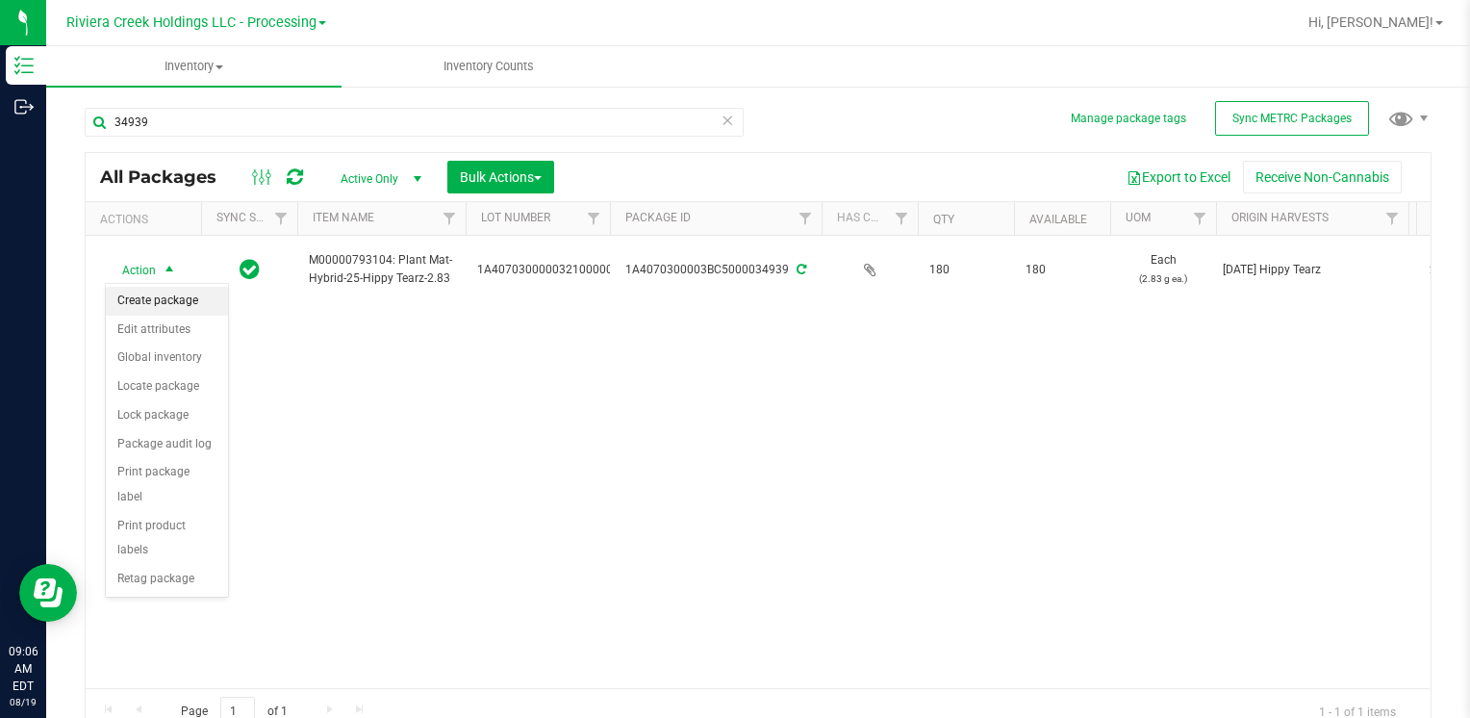
click at [173, 306] on li "Create package" at bounding box center [167, 301] width 122 height 29
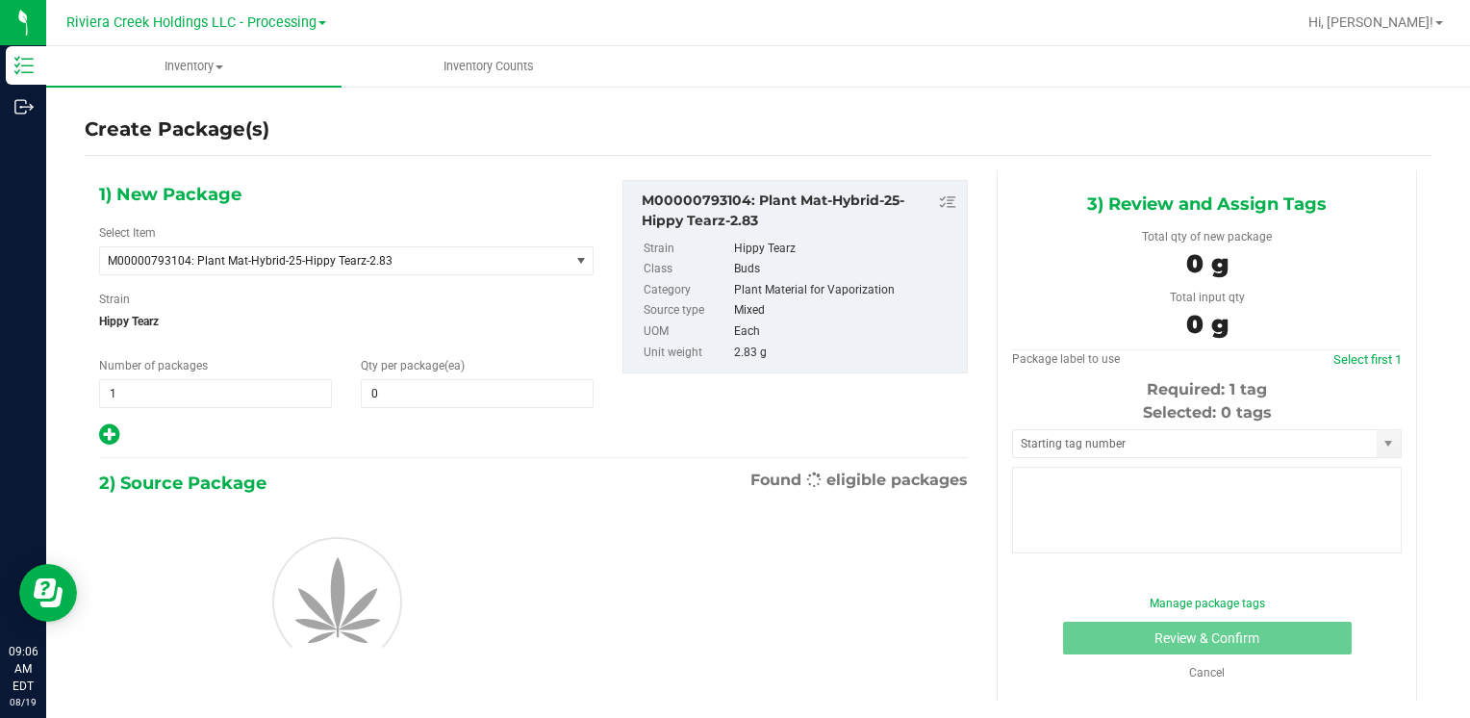
type input "0"
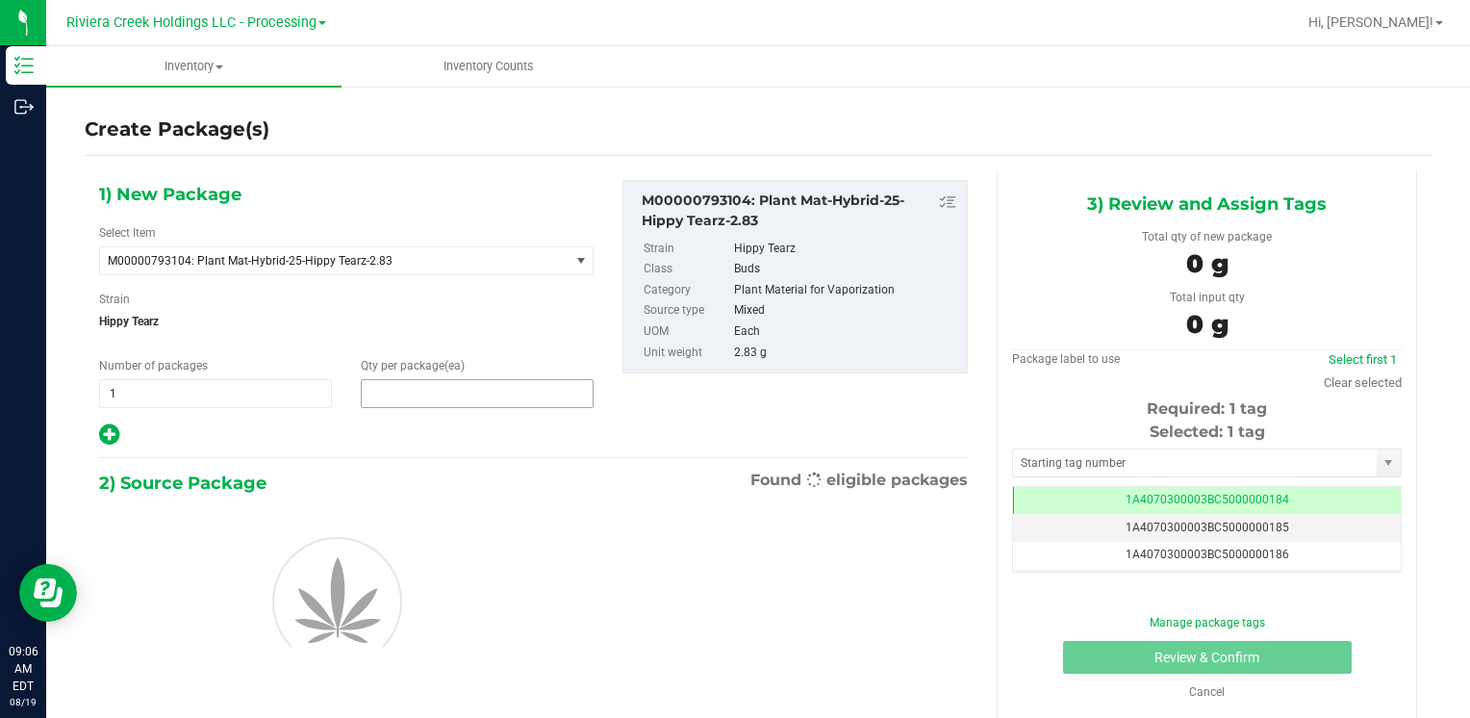
click at [426, 394] on span at bounding box center [477, 393] width 233 height 29
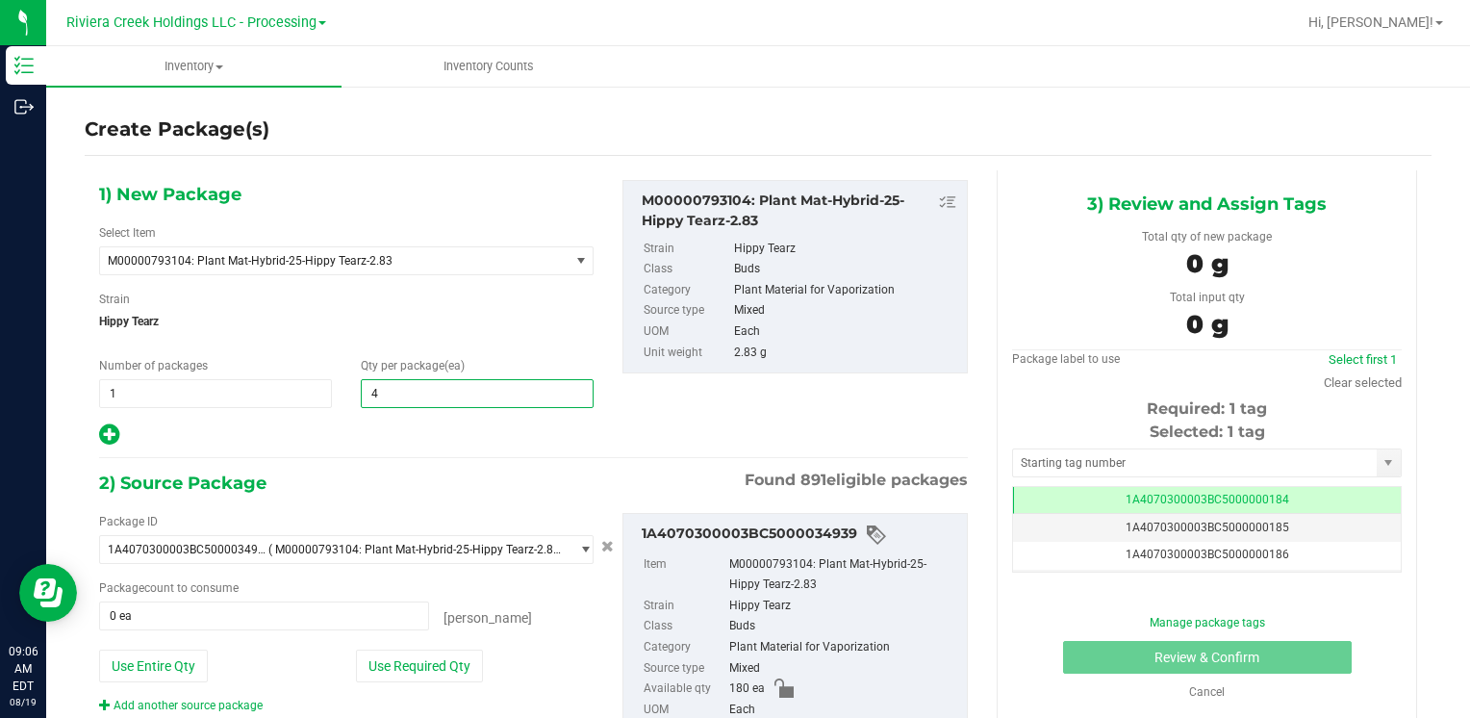
type input "40"
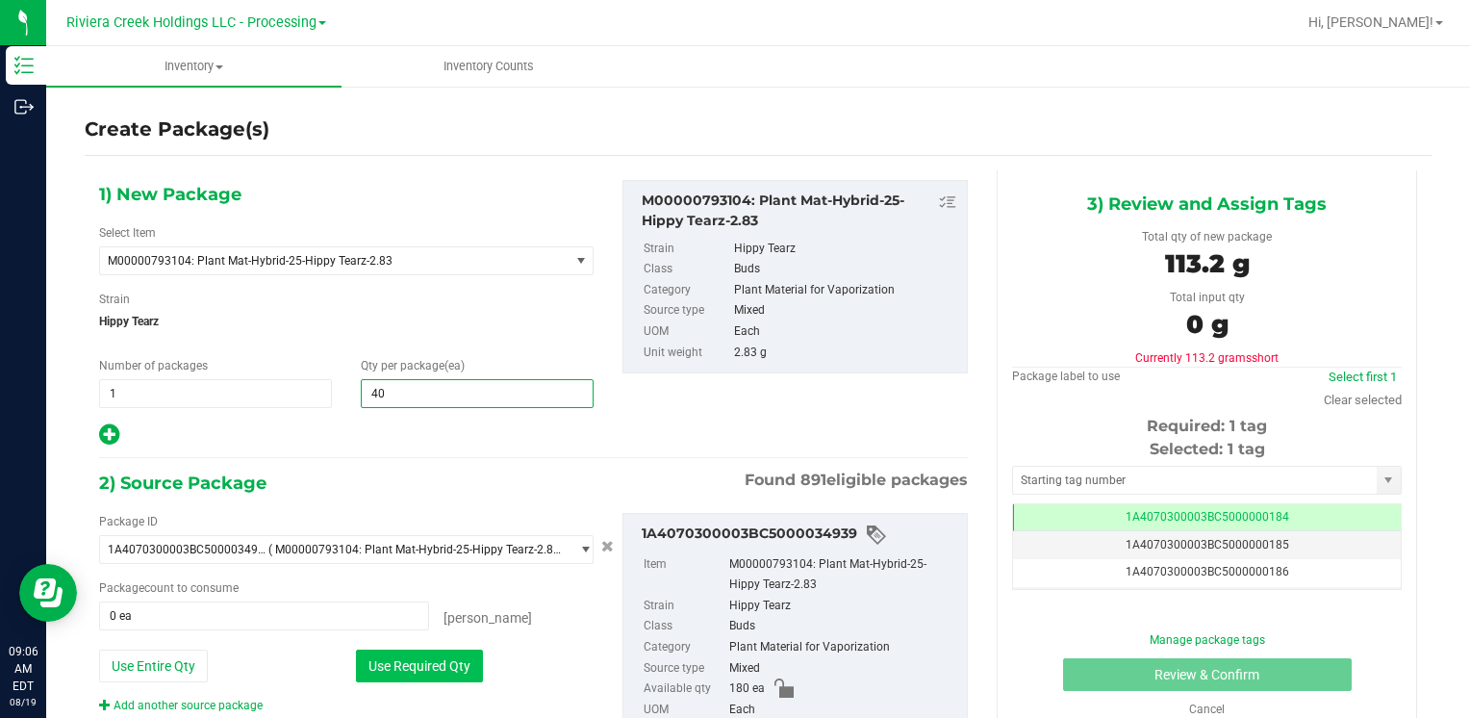
type input "40"
click at [419, 672] on button "Use Required Qty" at bounding box center [419, 665] width 127 height 33
type input "40 ea"
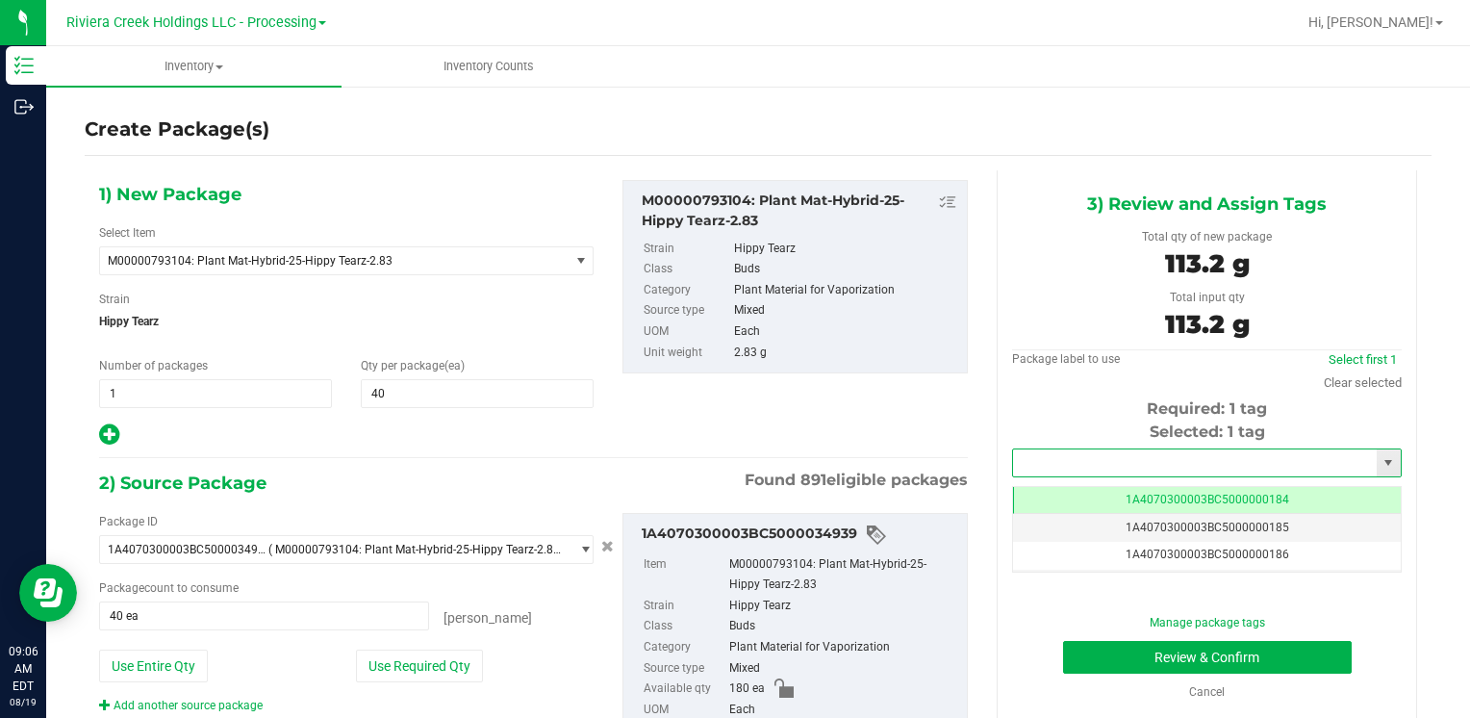
click at [1054, 451] on input "text" at bounding box center [1195, 462] width 364 height 27
click at [1049, 489] on li "1A4070300003BC5000015509" at bounding box center [1194, 495] width 383 height 29
type input "1A4070300003BC5000015509"
click at [1078, 656] on button "Review & Confirm" at bounding box center [1207, 657] width 289 height 33
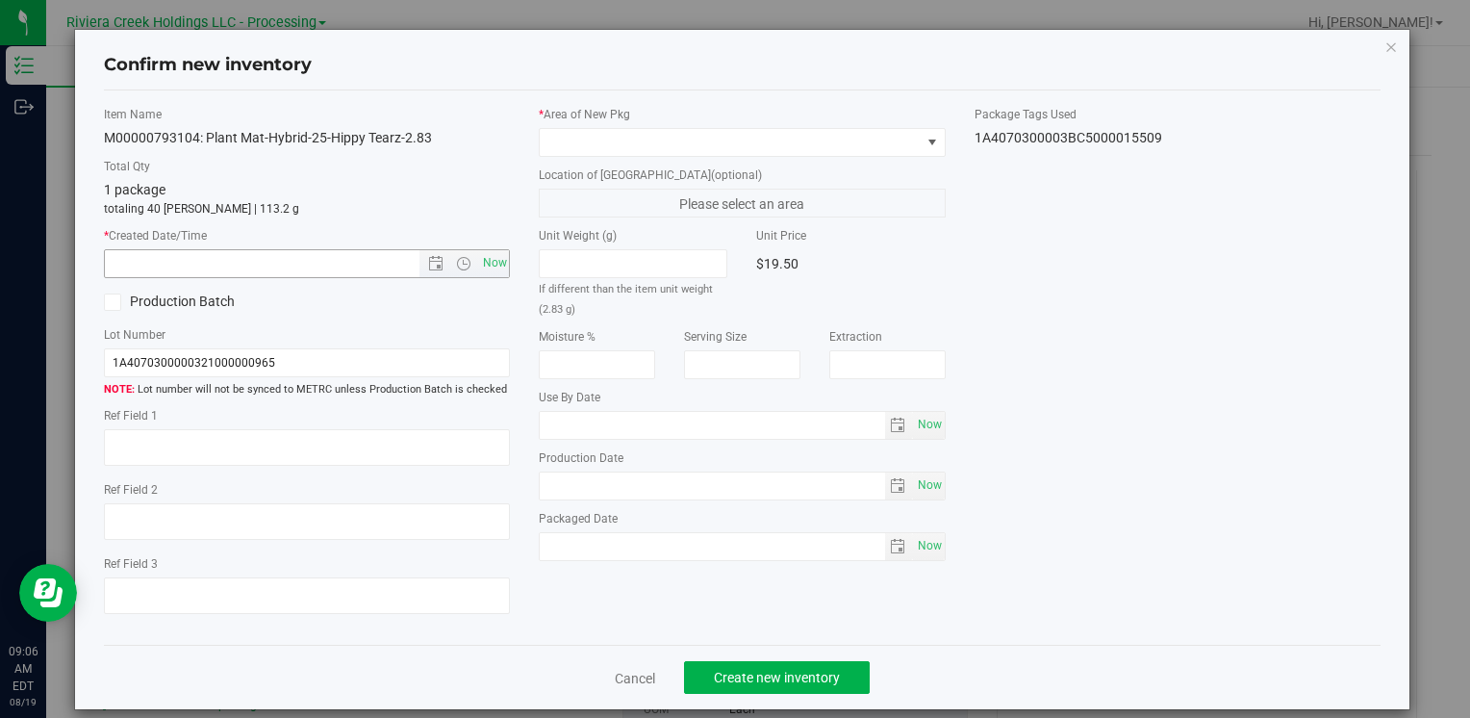
click at [495, 276] on span "Now" at bounding box center [307, 263] width 406 height 29
click at [491, 264] on span "Now" at bounding box center [494, 263] width 33 height 28
type input "8/19/2025 9:06 AM"
click at [591, 142] on span at bounding box center [730, 142] width 380 height 27
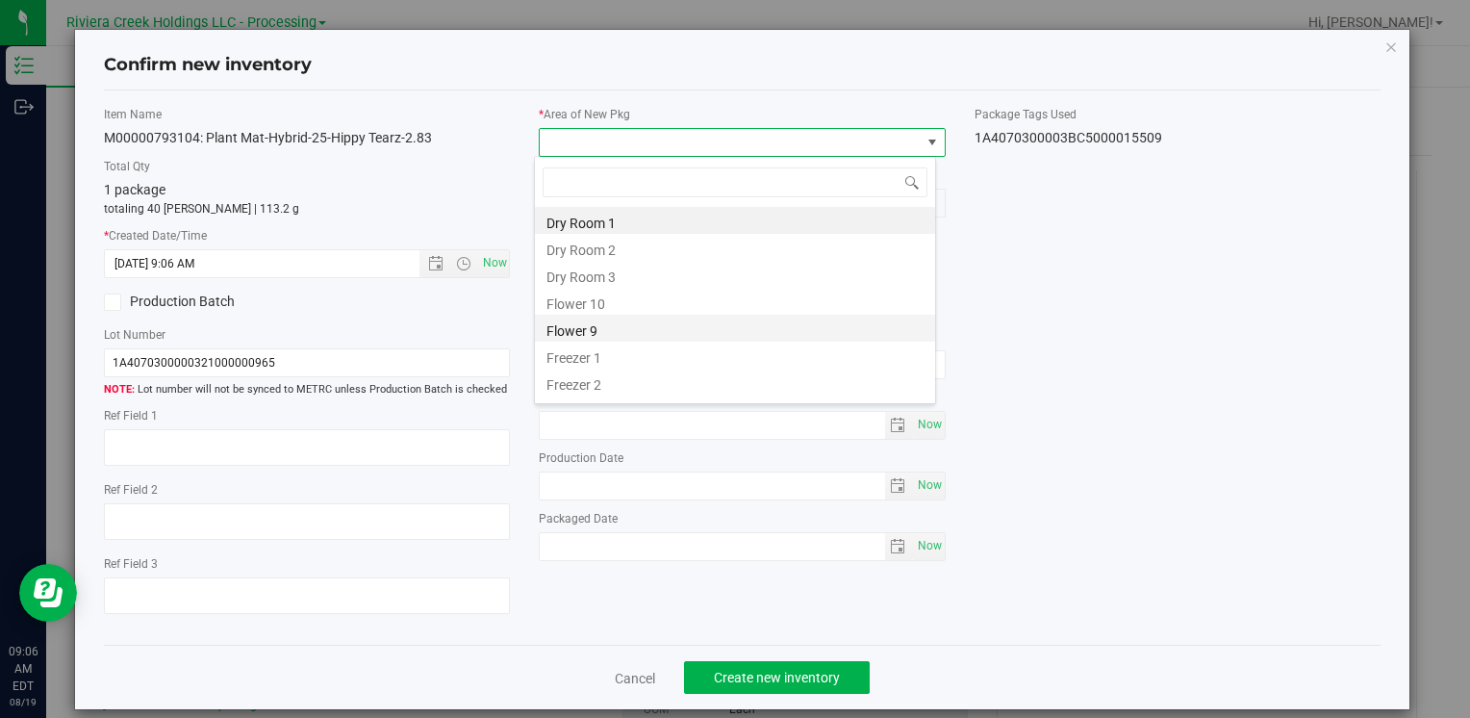
click at [643, 315] on li "Flower 9" at bounding box center [735, 328] width 400 height 27
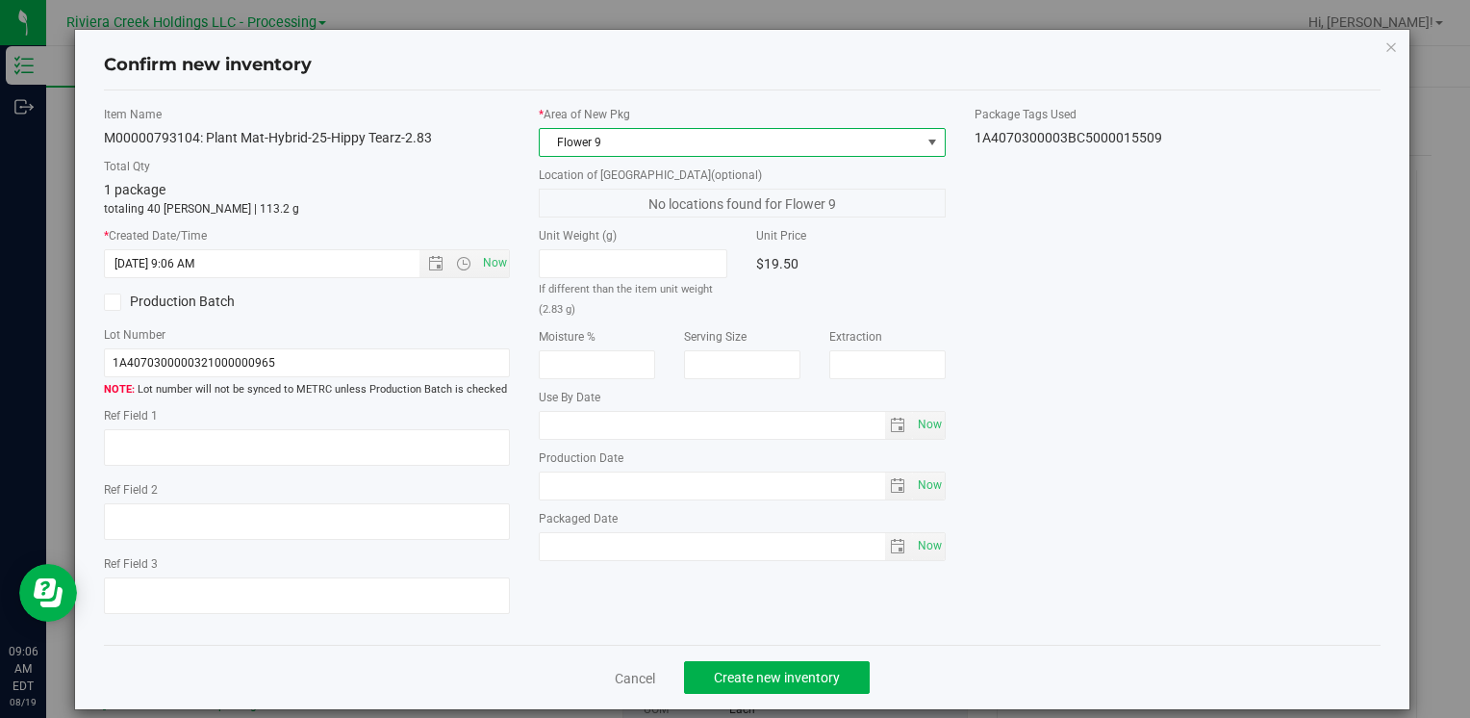
click at [597, 140] on span "Flower 9" at bounding box center [730, 142] width 380 height 27
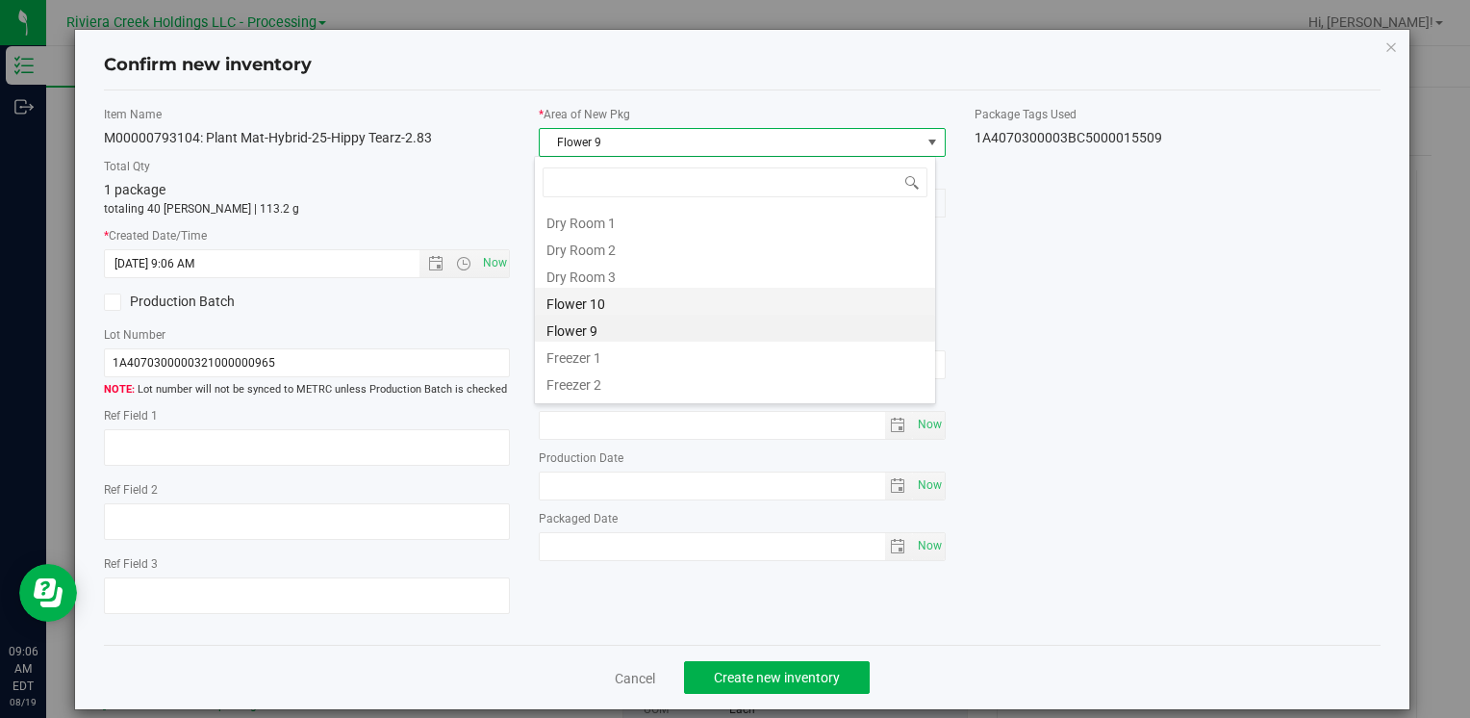
click at [639, 305] on li "Flower 10" at bounding box center [735, 301] width 400 height 27
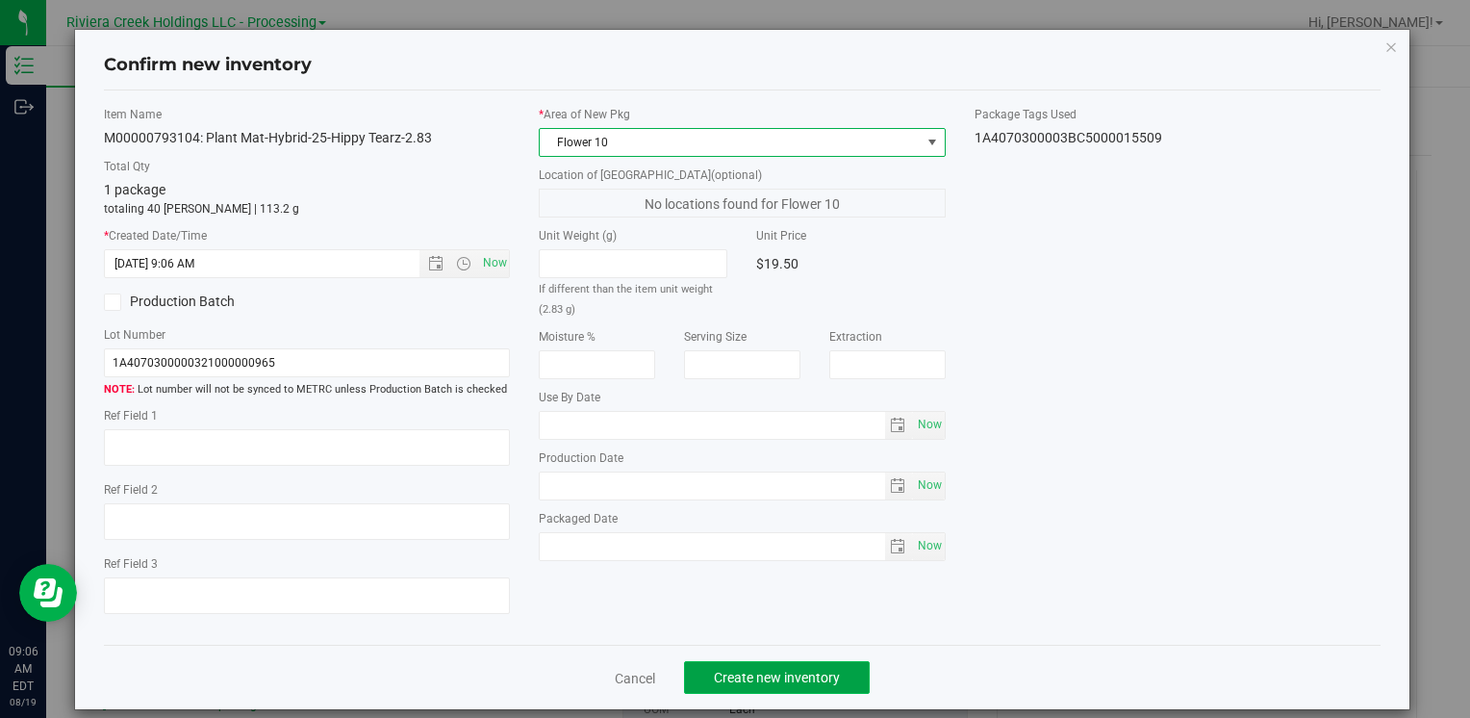
click at [800, 681] on span "Create new inventory" at bounding box center [777, 677] width 126 height 15
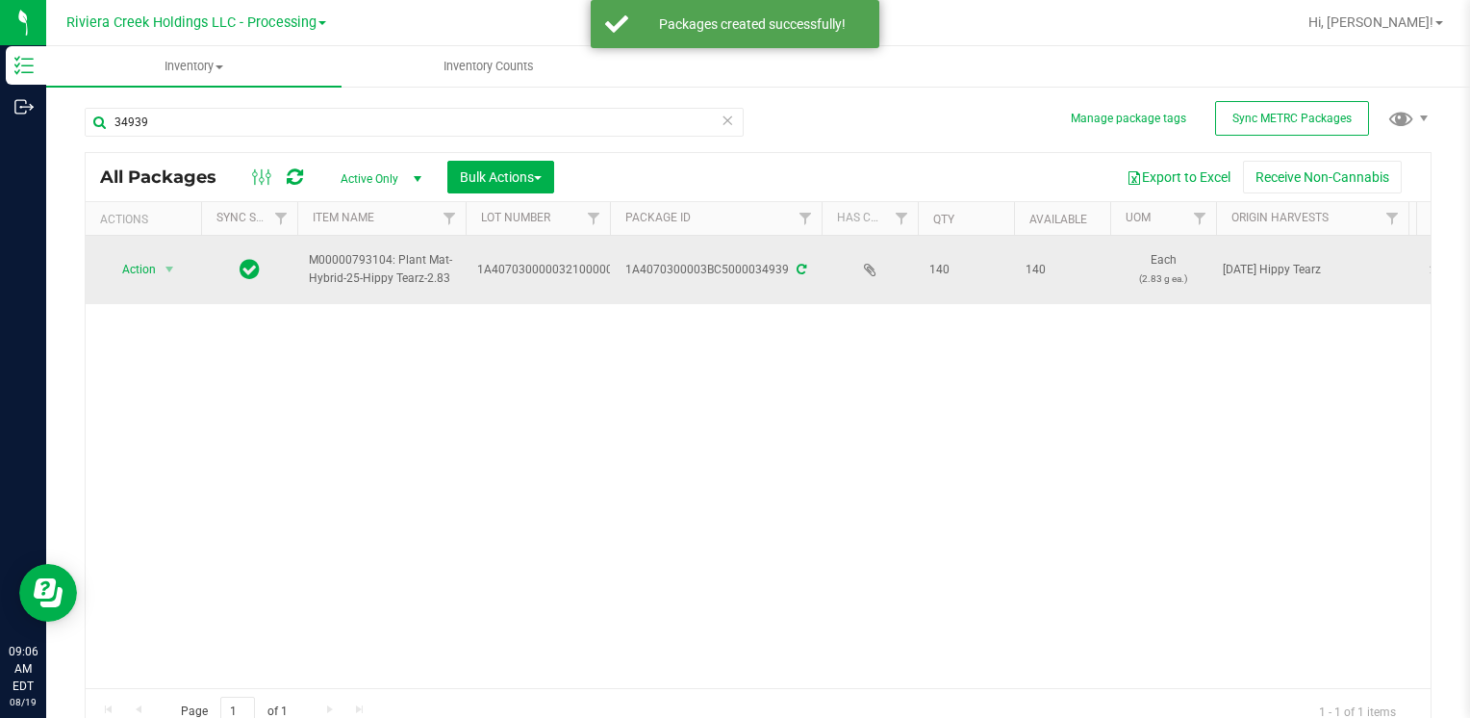
click at [114, 286] on td "Action Action Create package Edit attributes Global inventory Locate package Lo…" at bounding box center [143, 270] width 115 height 68
click at [121, 279] on span "Action" at bounding box center [131, 269] width 52 height 27
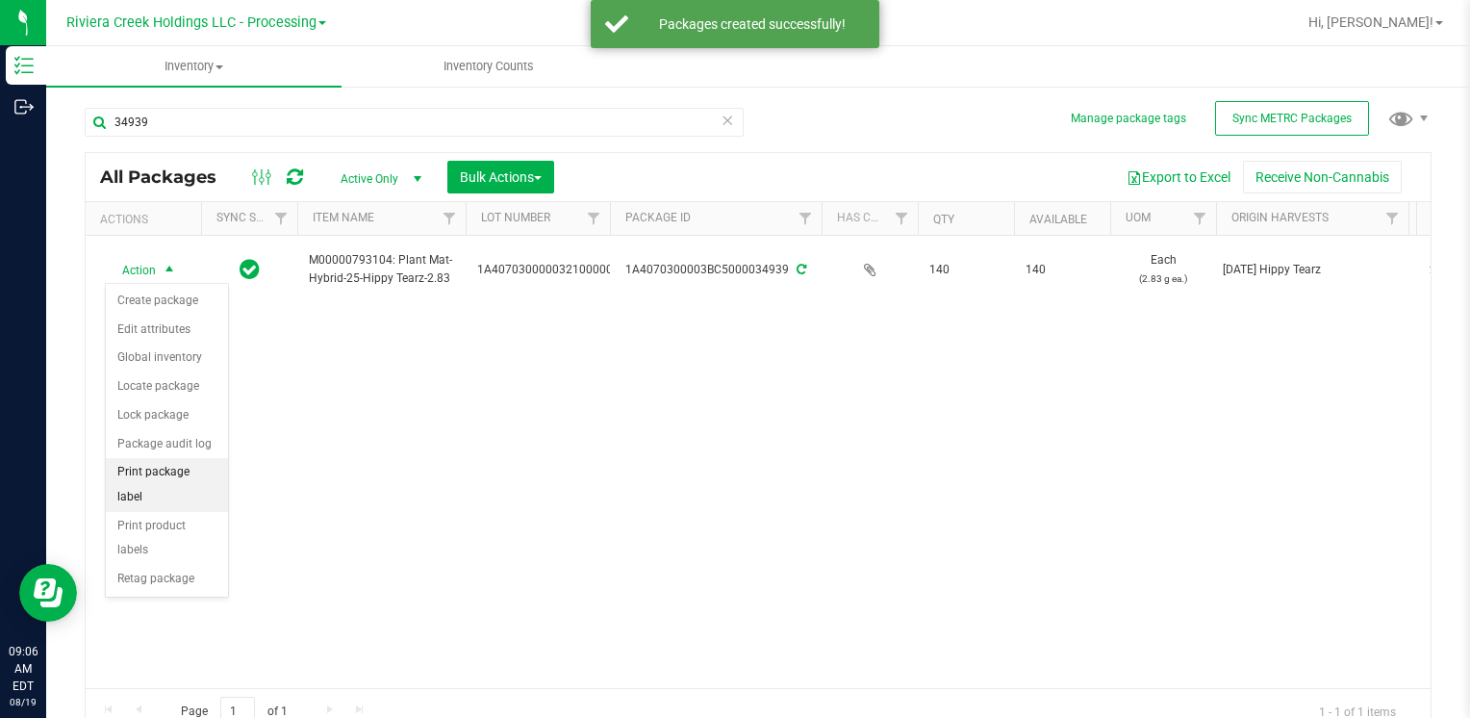
click at [199, 479] on ul "Create package Edit attributes Global inventory Locate package Lock package Pac…" at bounding box center [167, 440] width 122 height 307
click at [154, 468] on li "Print package label" at bounding box center [167, 484] width 122 height 53
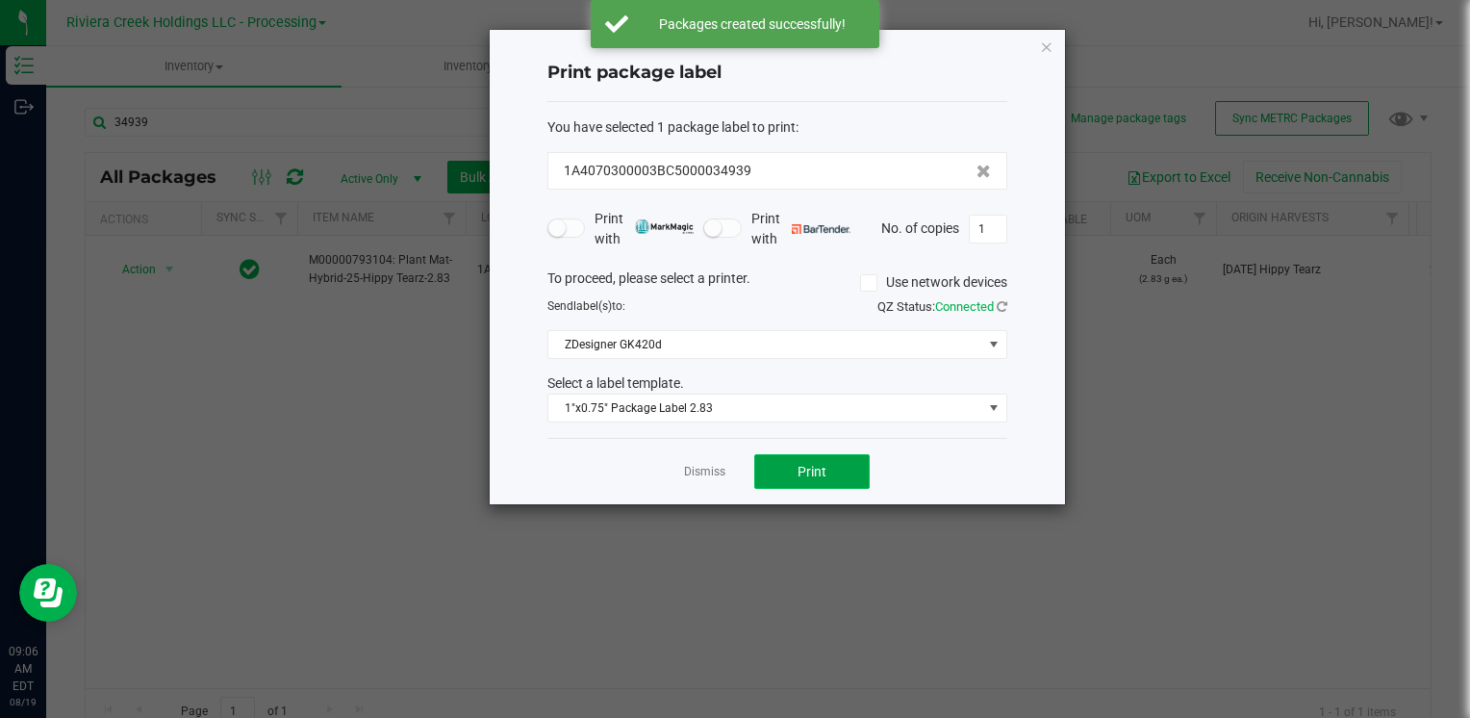
click at [843, 473] on button "Print" at bounding box center [811, 471] width 115 height 35
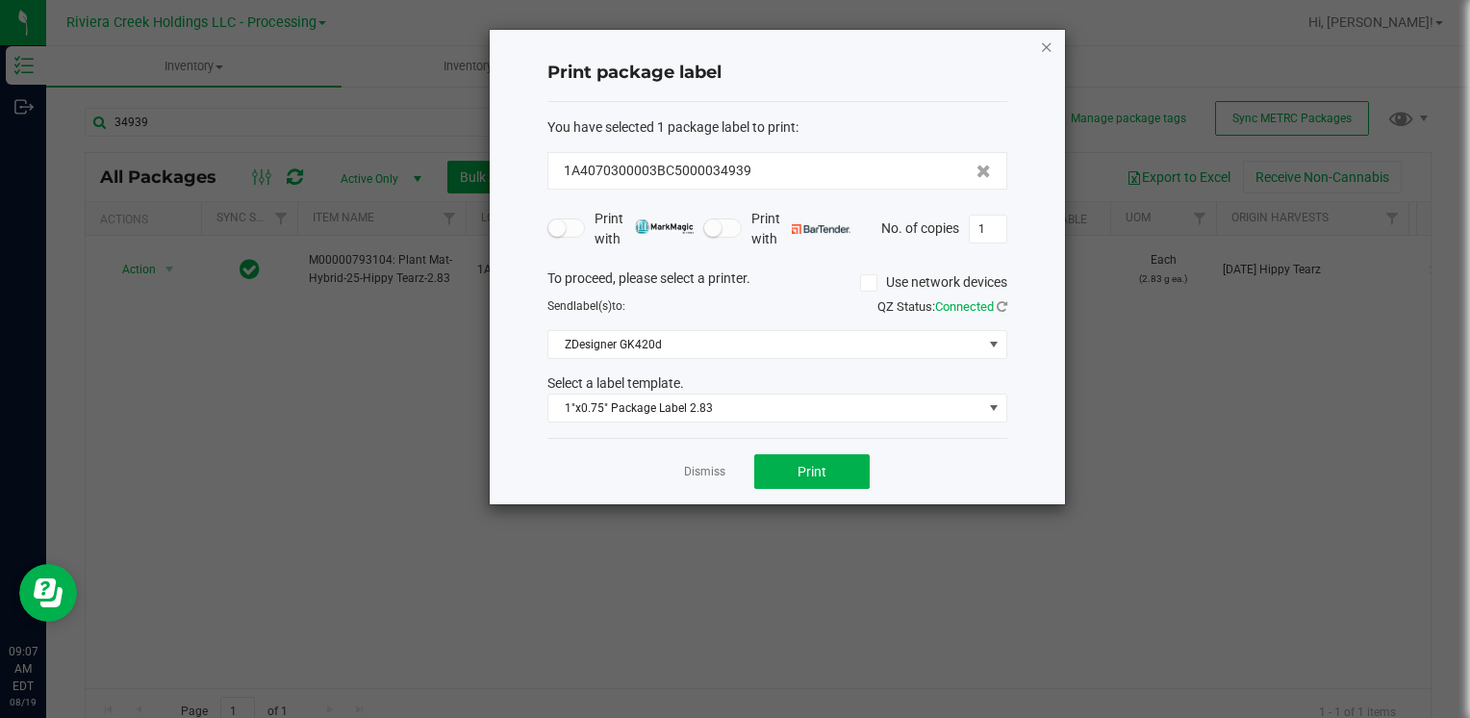
click at [1043, 39] on icon "button" at bounding box center [1046, 46] width 13 height 23
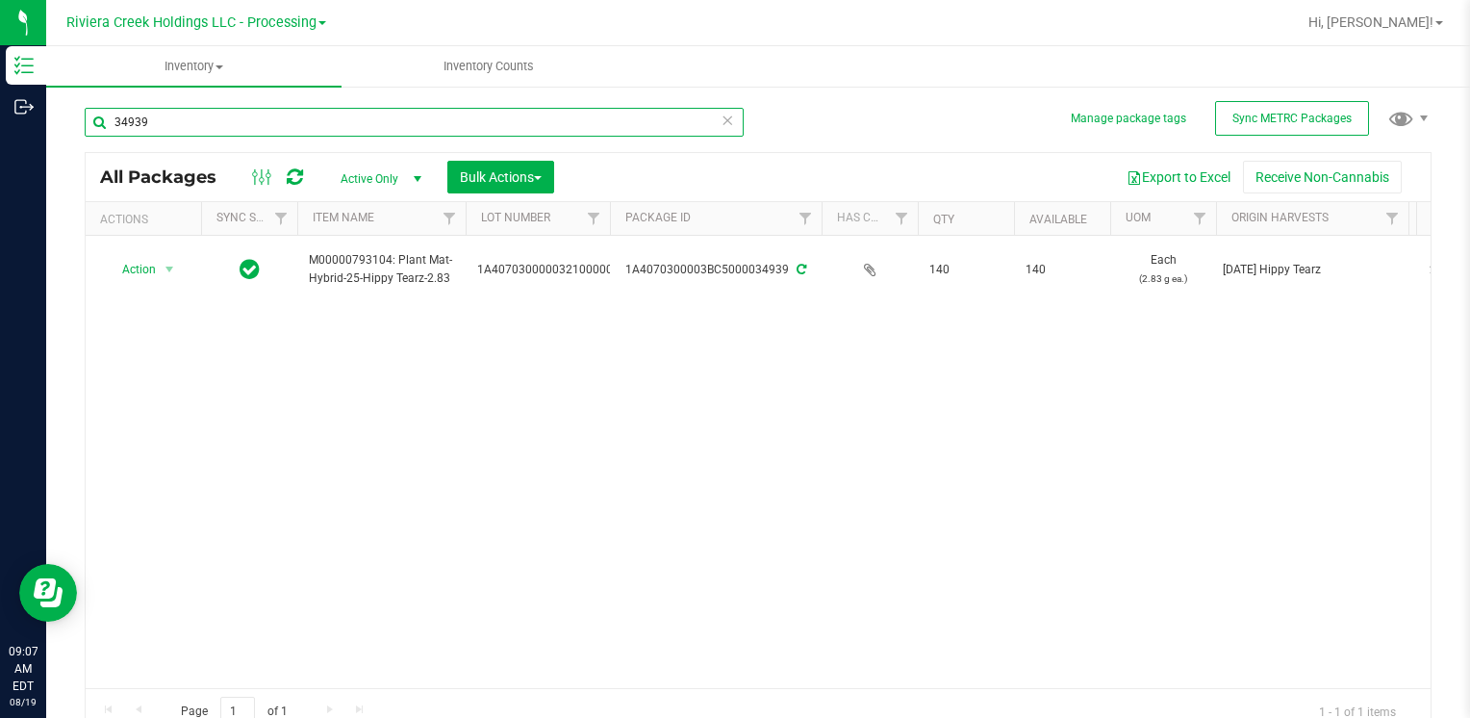
click at [190, 125] on input "34939" at bounding box center [414, 122] width 659 height 29
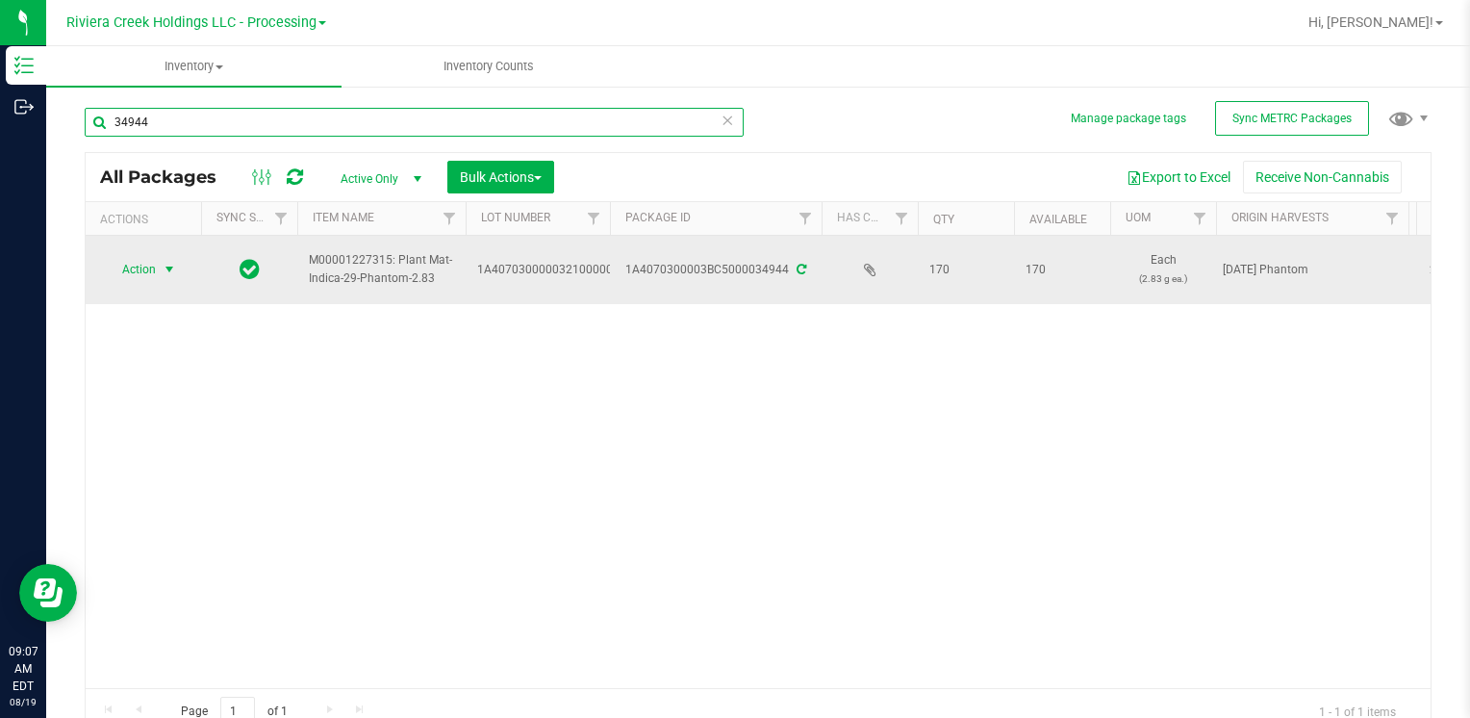
type input "34944"
click at [107, 274] on span "Action" at bounding box center [131, 269] width 52 height 27
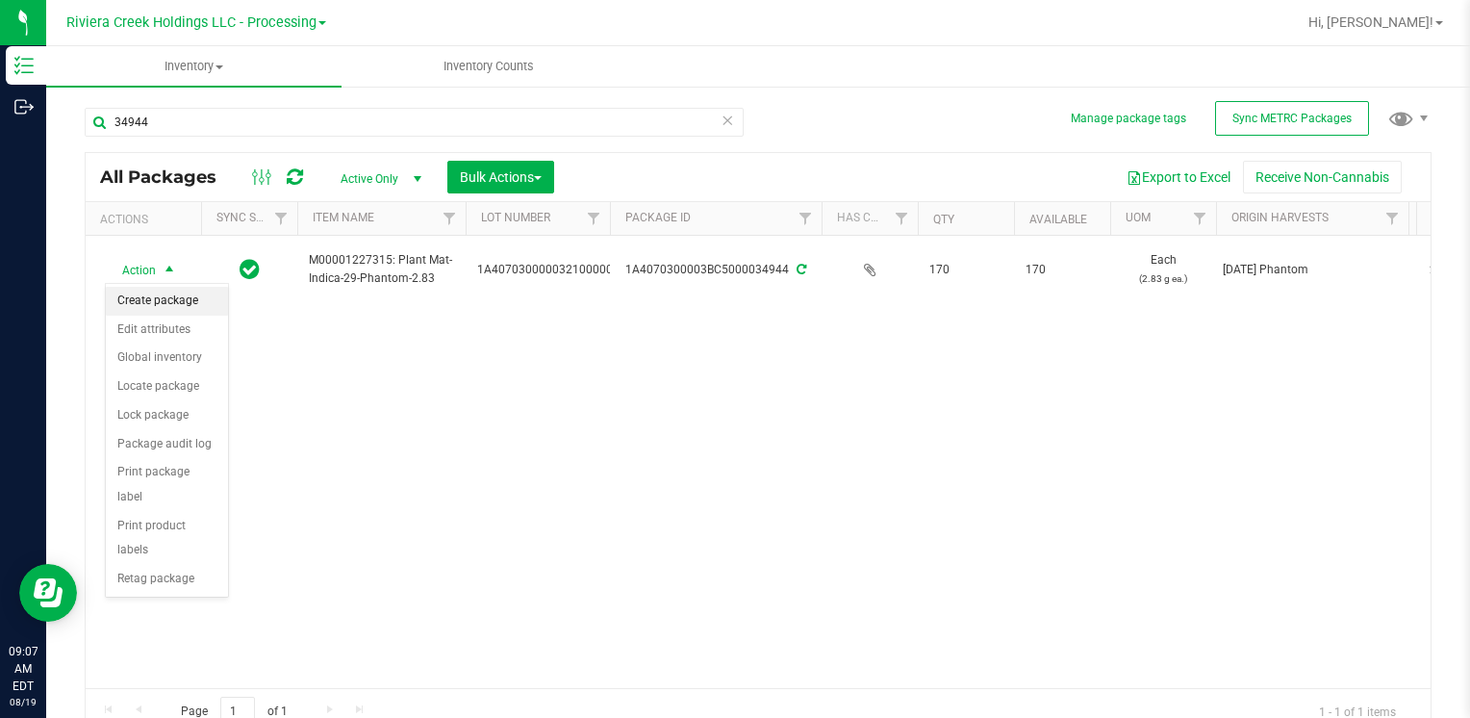
click at [179, 303] on li "Create package" at bounding box center [167, 301] width 122 height 29
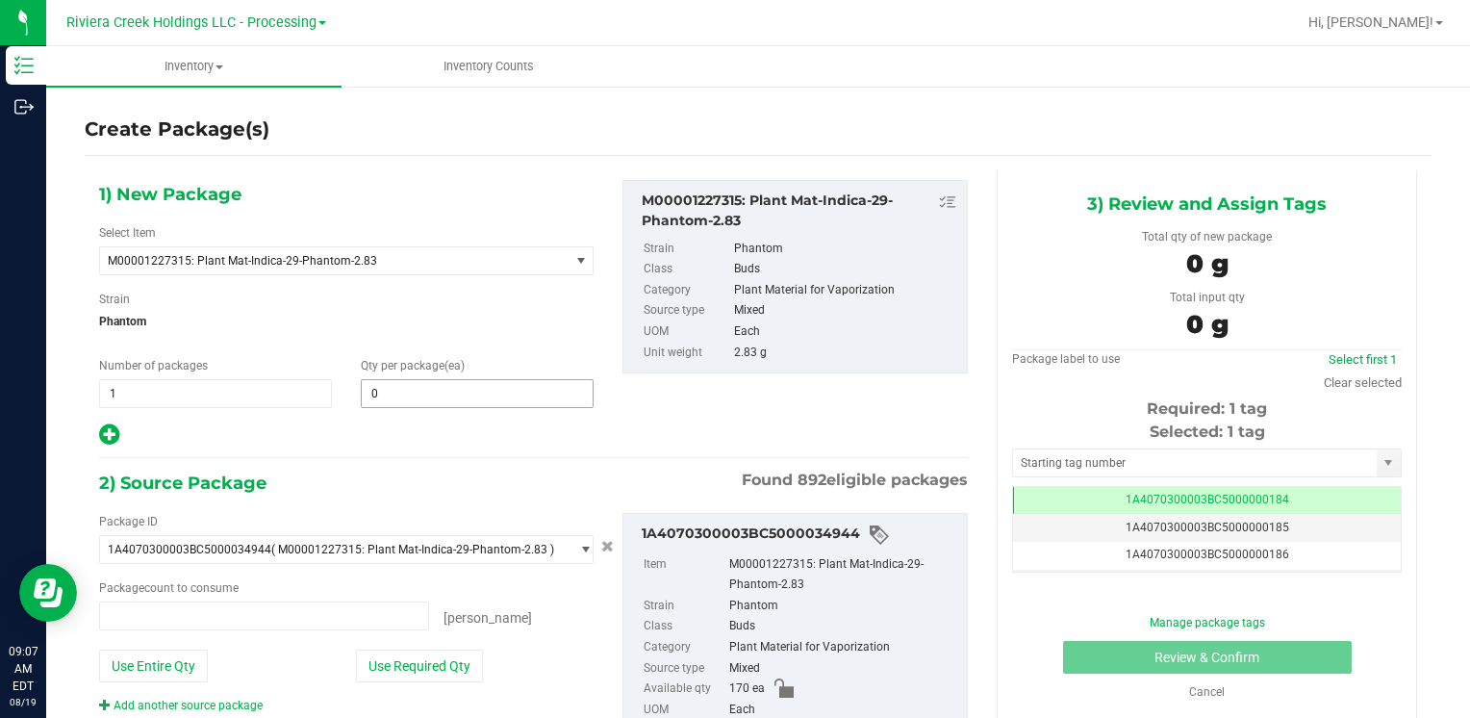
type input "0 ea"
click at [444, 386] on span at bounding box center [477, 393] width 233 height 29
type input "40"
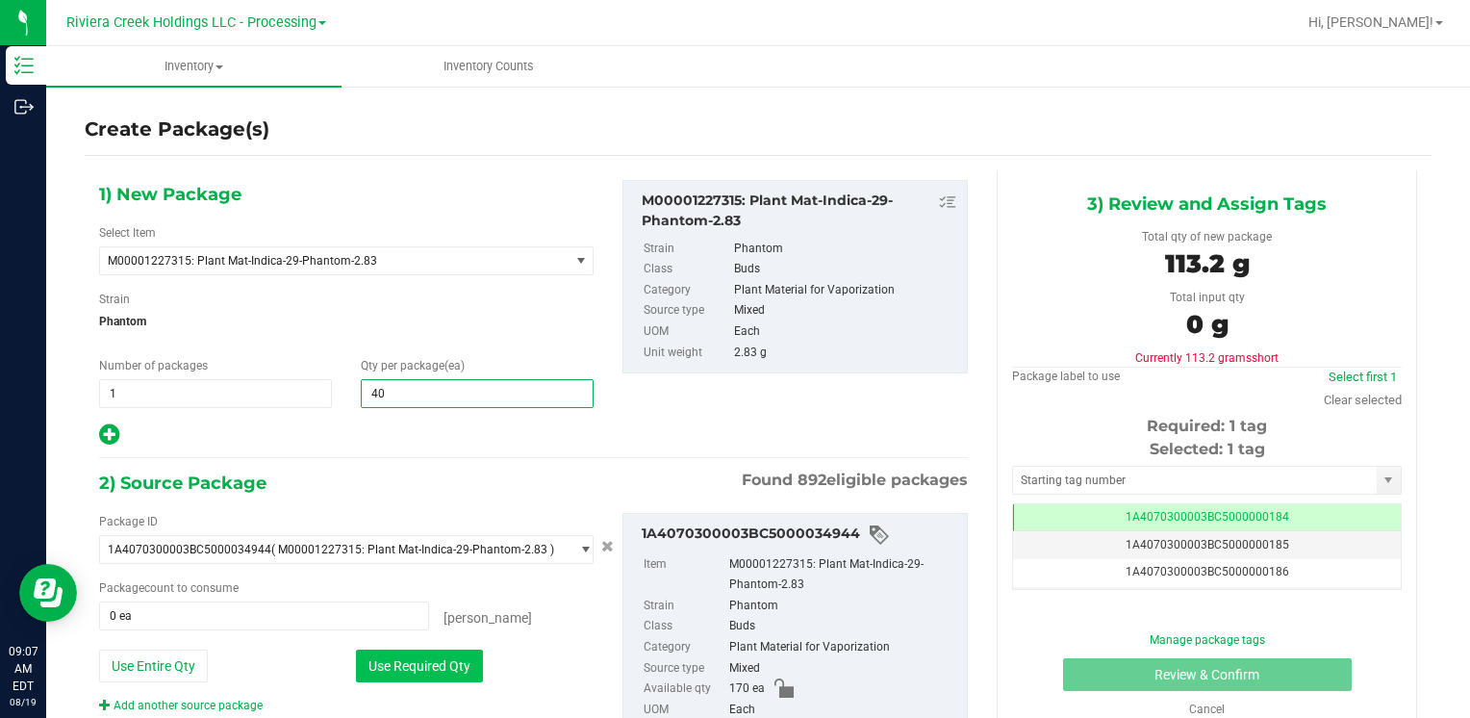
type input "40"
click at [368, 649] on button "Use Required Qty" at bounding box center [419, 665] width 127 height 33
type input "40 ea"
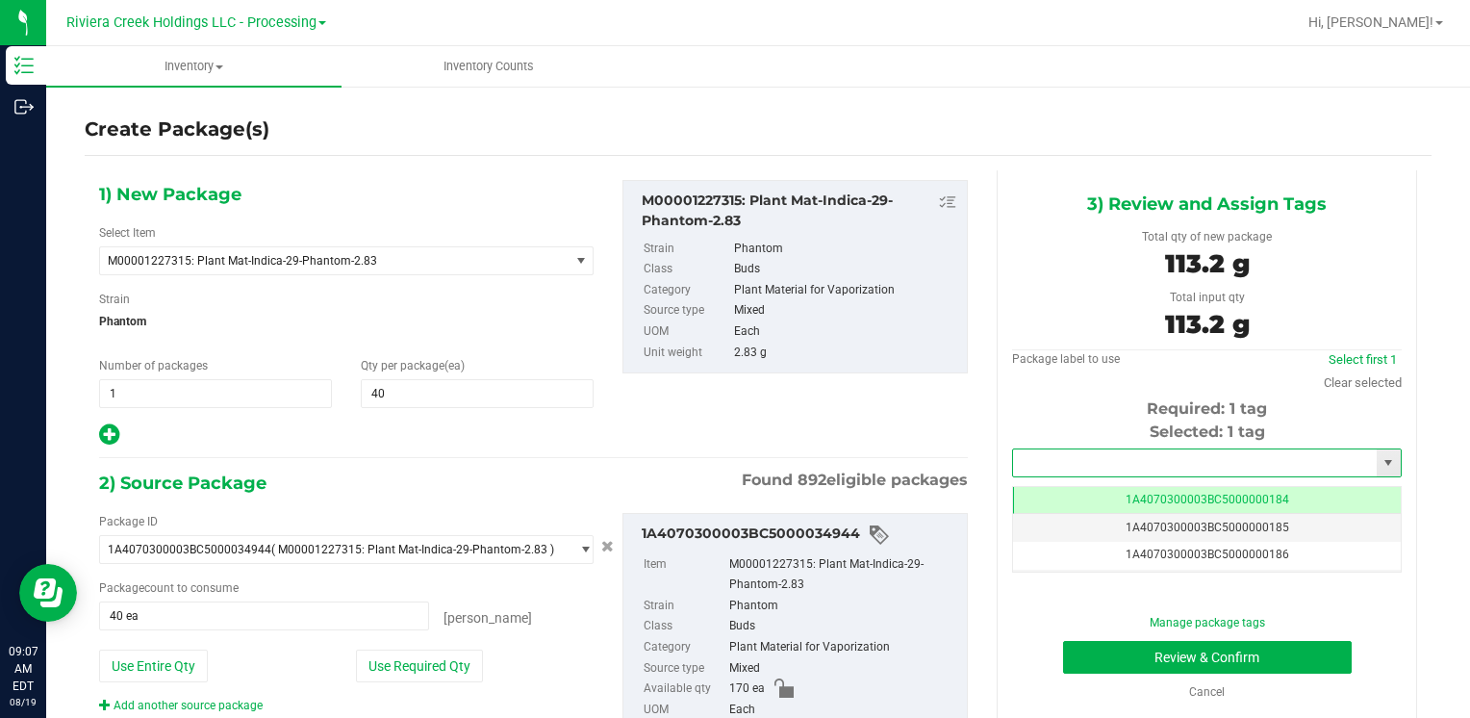
click at [1119, 460] on input "text" at bounding box center [1195, 462] width 364 height 27
click at [1095, 483] on li "1A4070300003BC5000015510" at bounding box center [1194, 495] width 383 height 29
type input "1A4070300003BC5000015510"
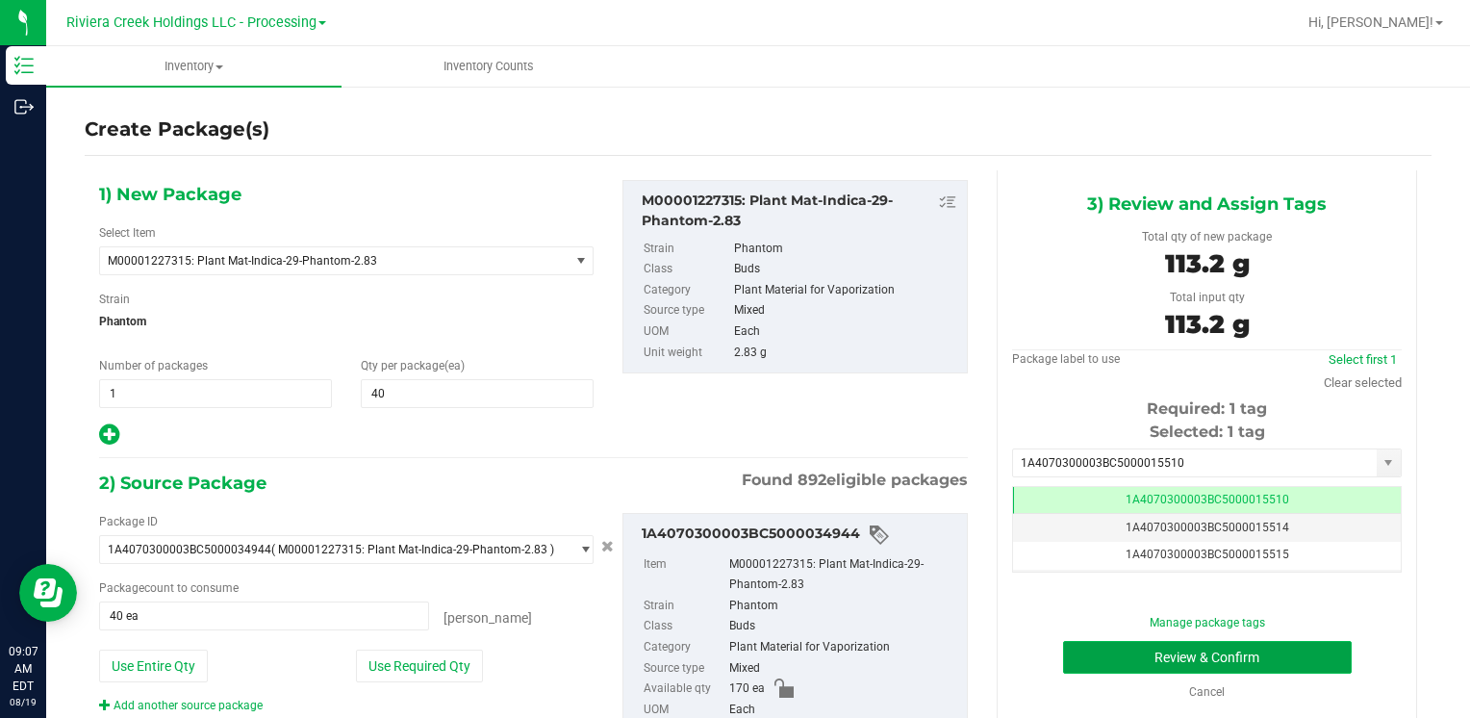
click at [1088, 658] on button "Review & Confirm" at bounding box center [1207, 657] width 289 height 33
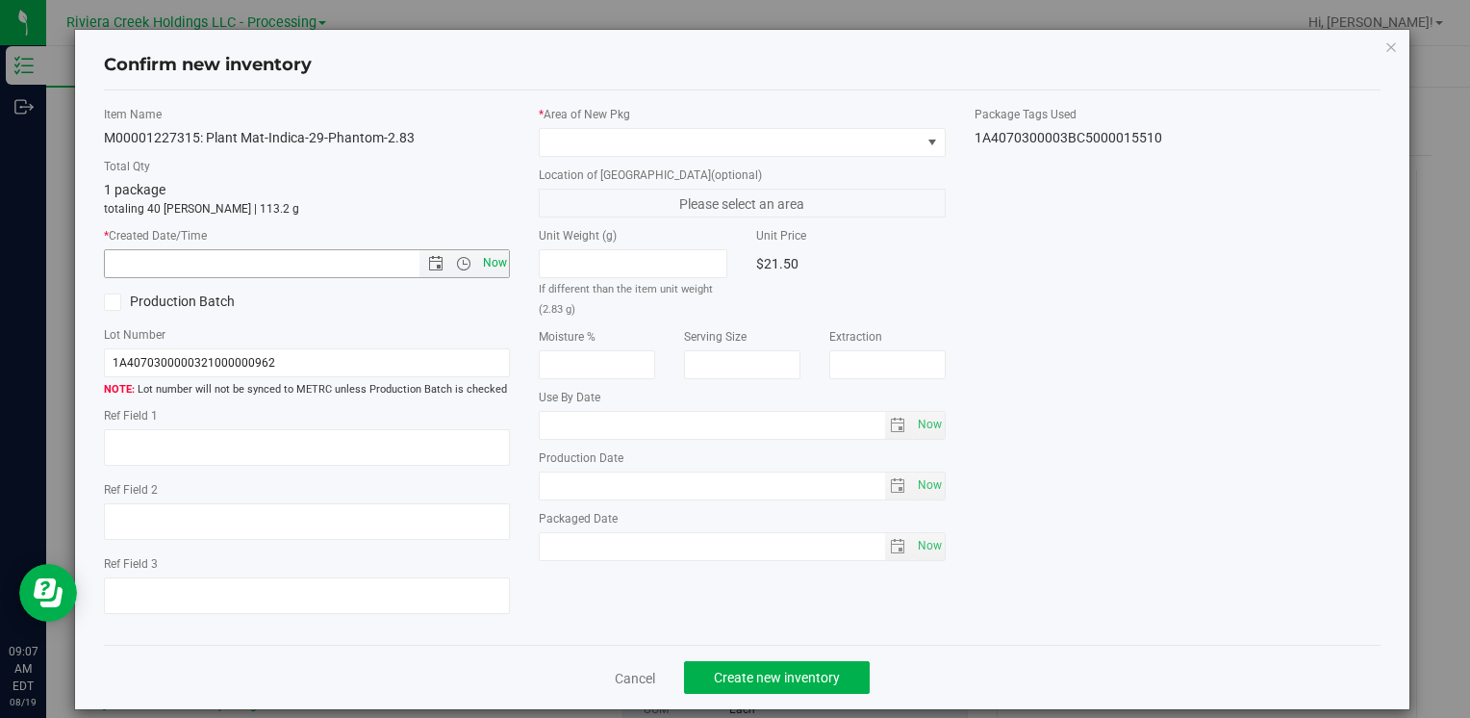
click at [497, 267] on span "Now" at bounding box center [494, 263] width 33 height 28
type input "8/19/2025 9:07 AM"
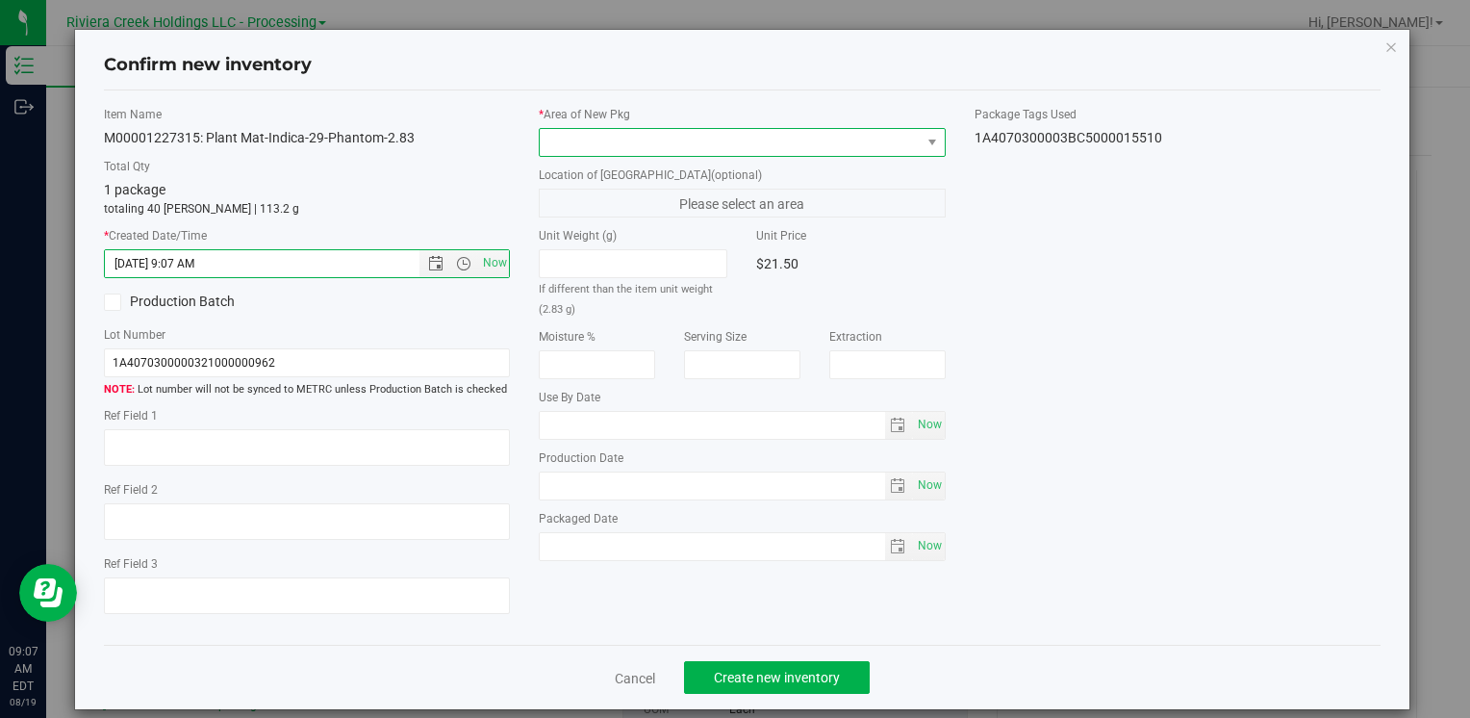
click at [570, 139] on span at bounding box center [730, 142] width 380 height 27
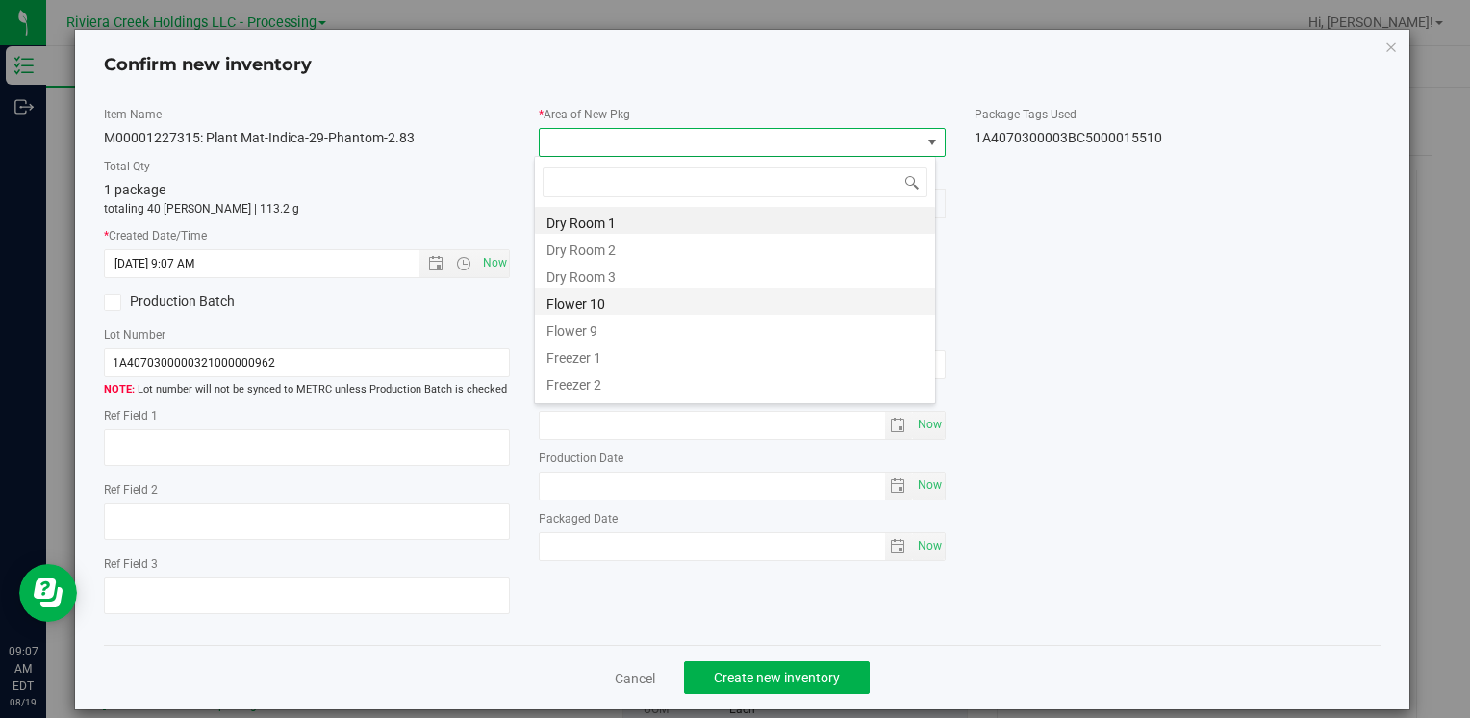
click at [631, 309] on li "Flower 10" at bounding box center [735, 301] width 400 height 27
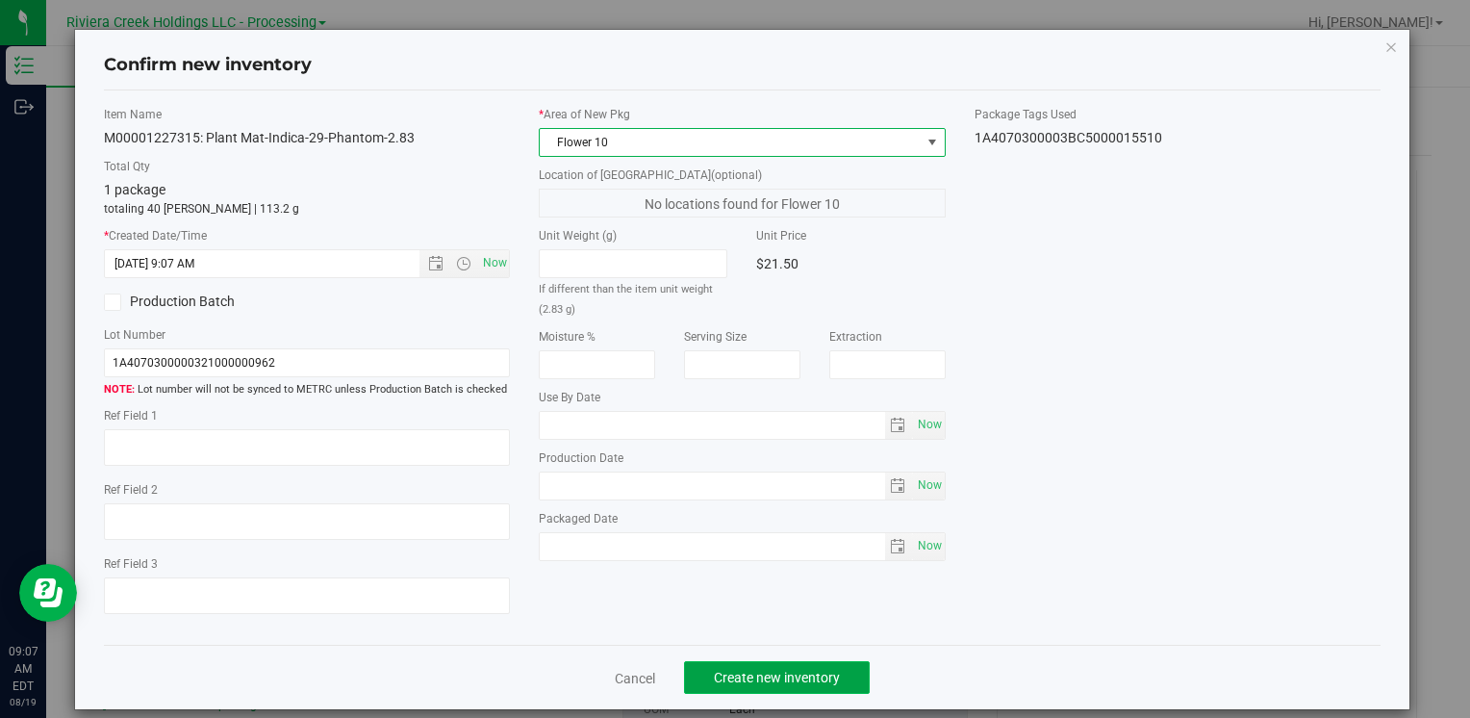
click at [727, 679] on span "Create new inventory" at bounding box center [777, 677] width 126 height 15
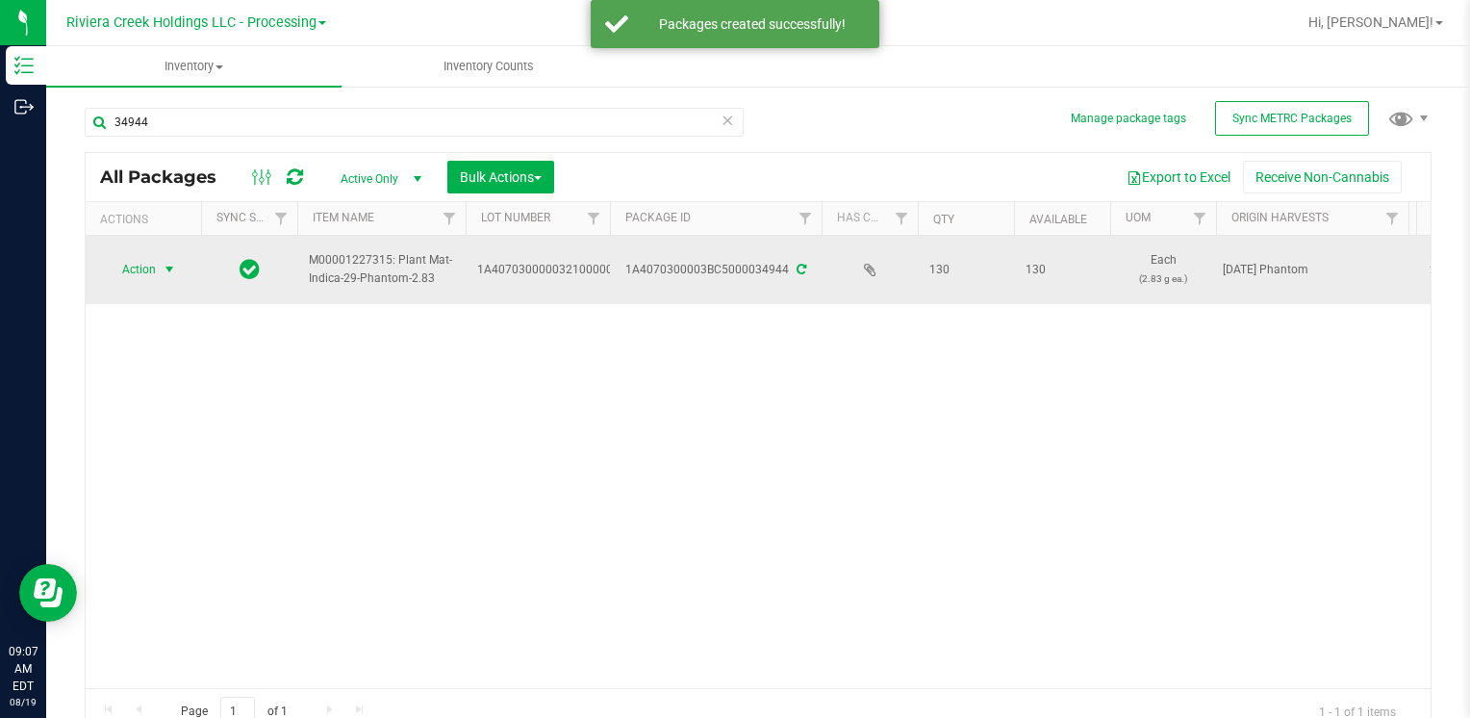
click at [145, 269] on span "Action" at bounding box center [131, 269] width 52 height 27
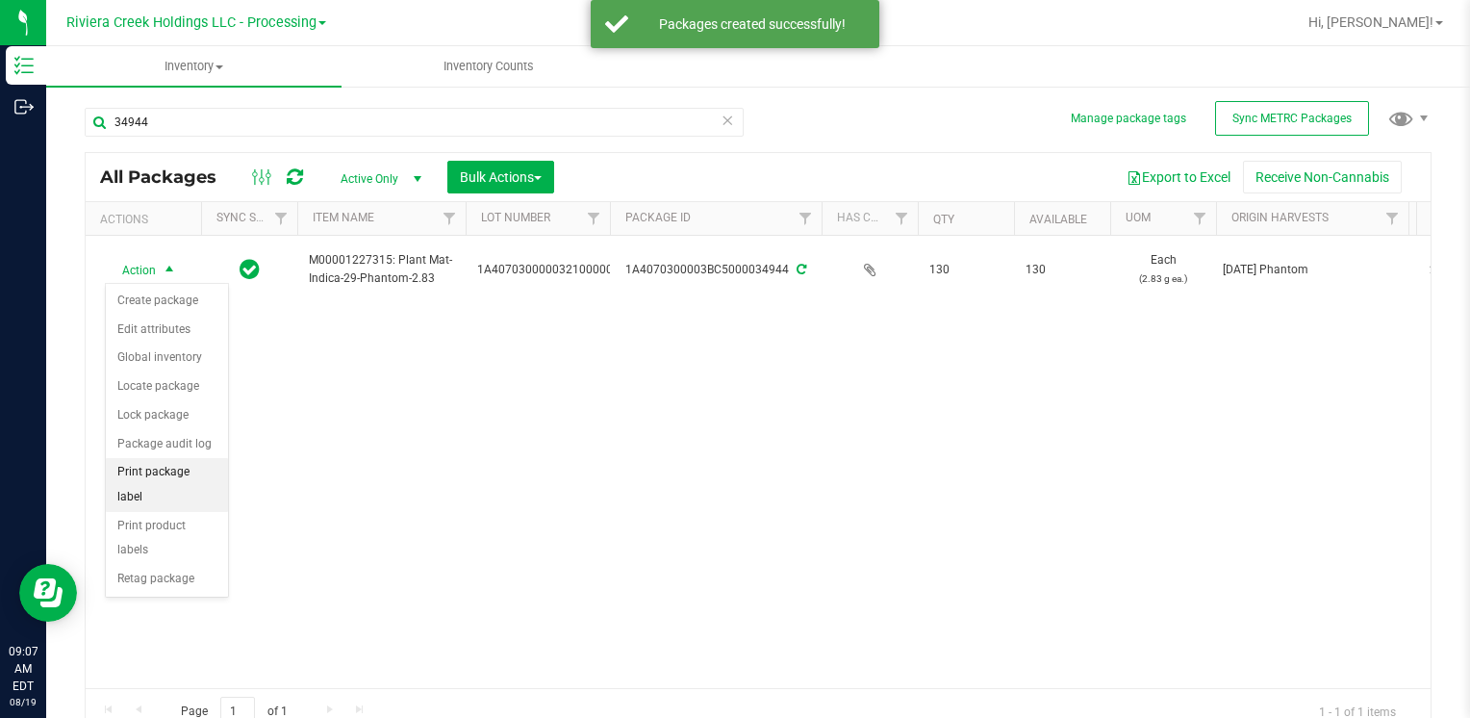
click at [197, 462] on li "Print package label" at bounding box center [167, 484] width 122 height 53
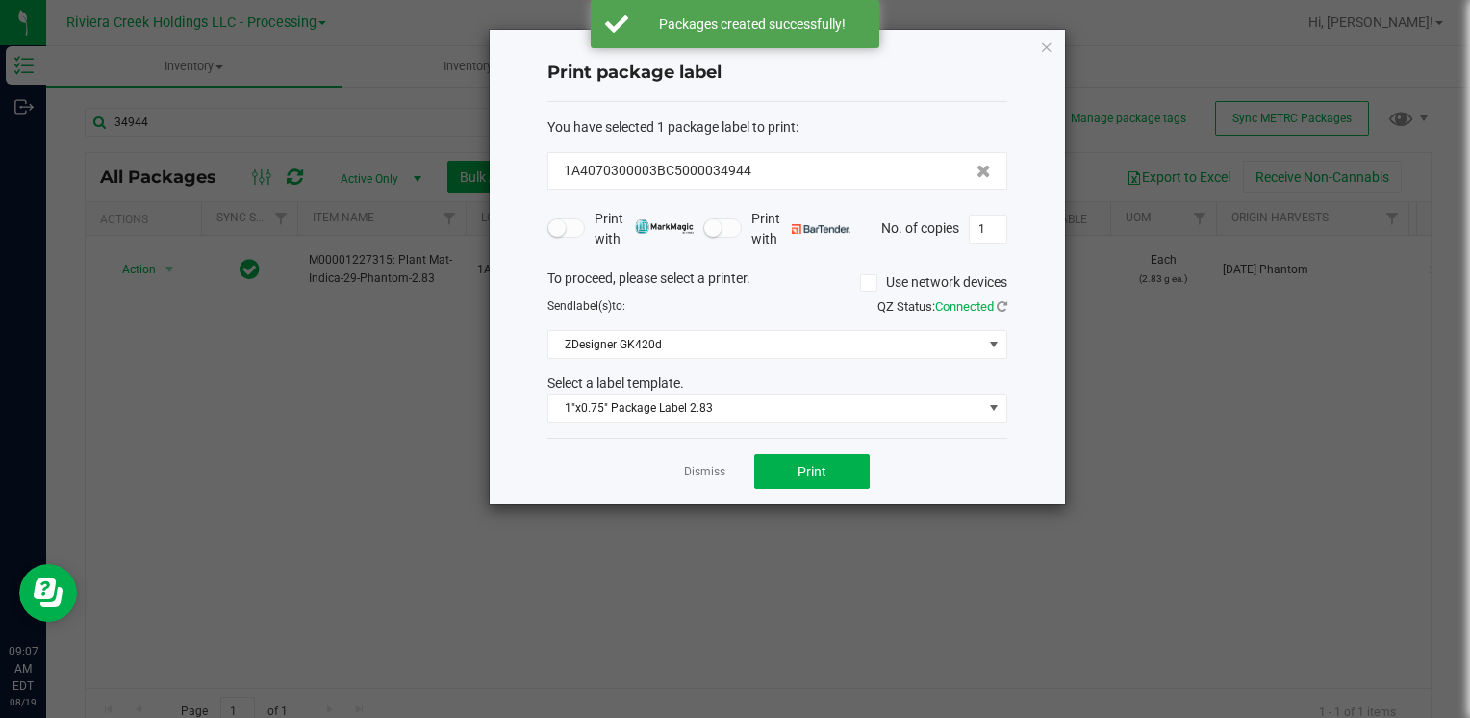
click at [835, 487] on div "Dismiss Print" at bounding box center [777, 471] width 460 height 66
click at [835, 479] on button "Print" at bounding box center [811, 471] width 115 height 35
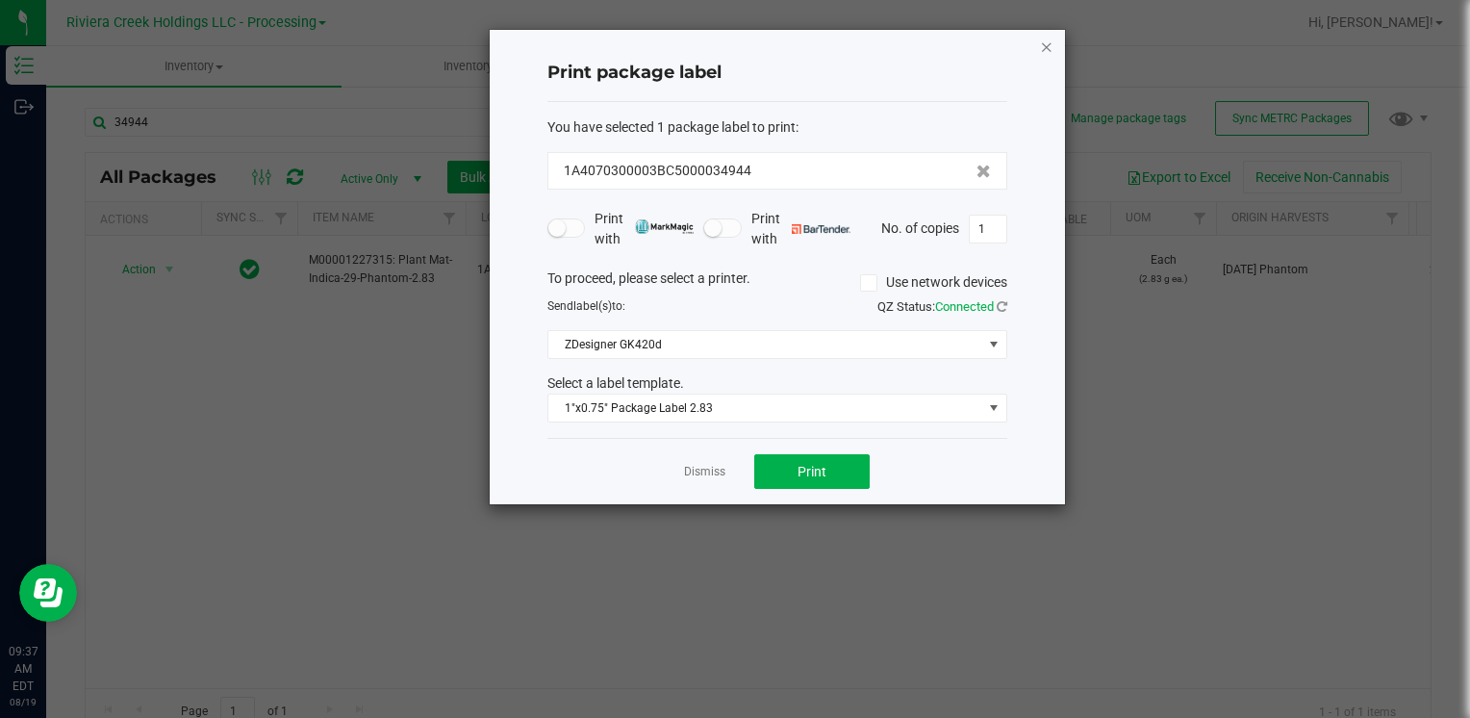
click at [1050, 44] on div "Print package label You have selected 1 package label to print : 1A4070300003BC…" at bounding box center [777, 267] width 575 height 474
click at [1050, 44] on icon "button" at bounding box center [1046, 46] width 13 height 23
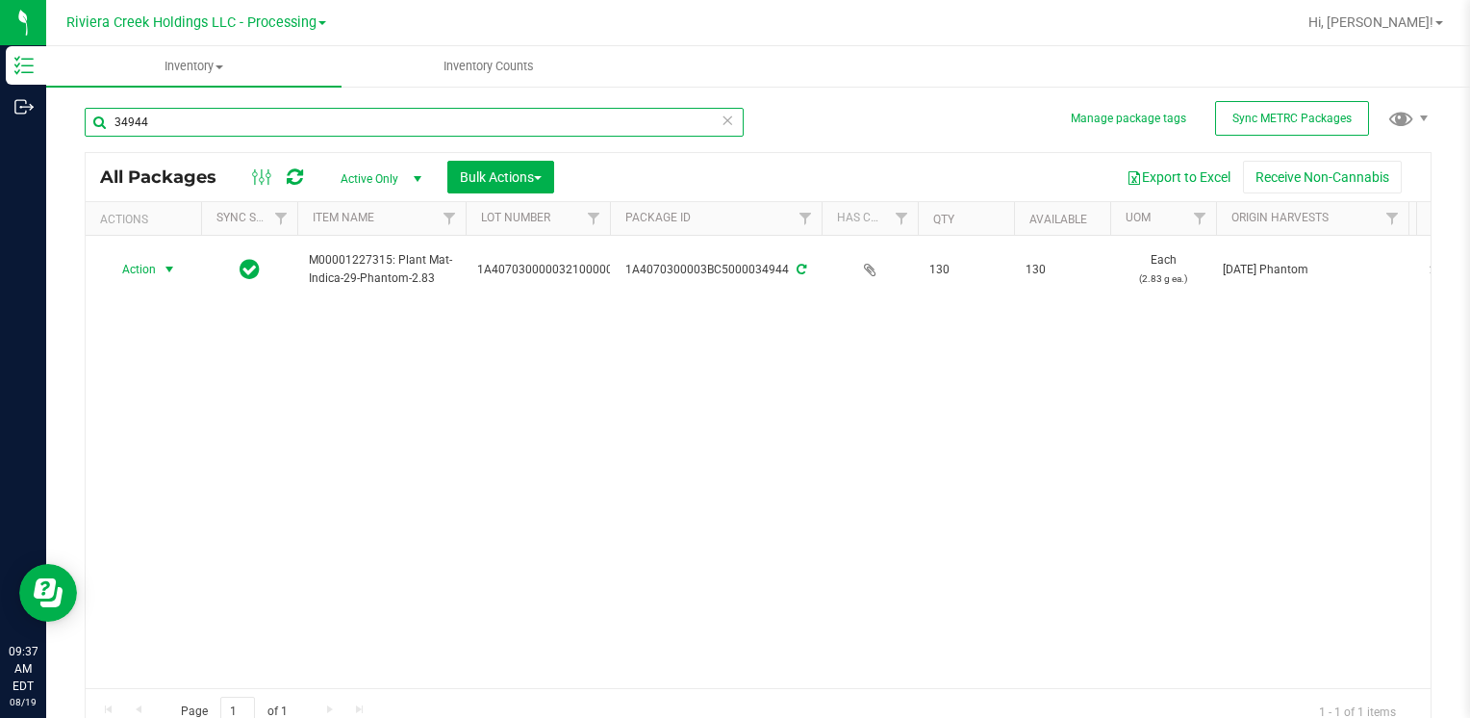
click at [235, 119] on input "34944" at bounding box center [414, 122] width 659 height 29
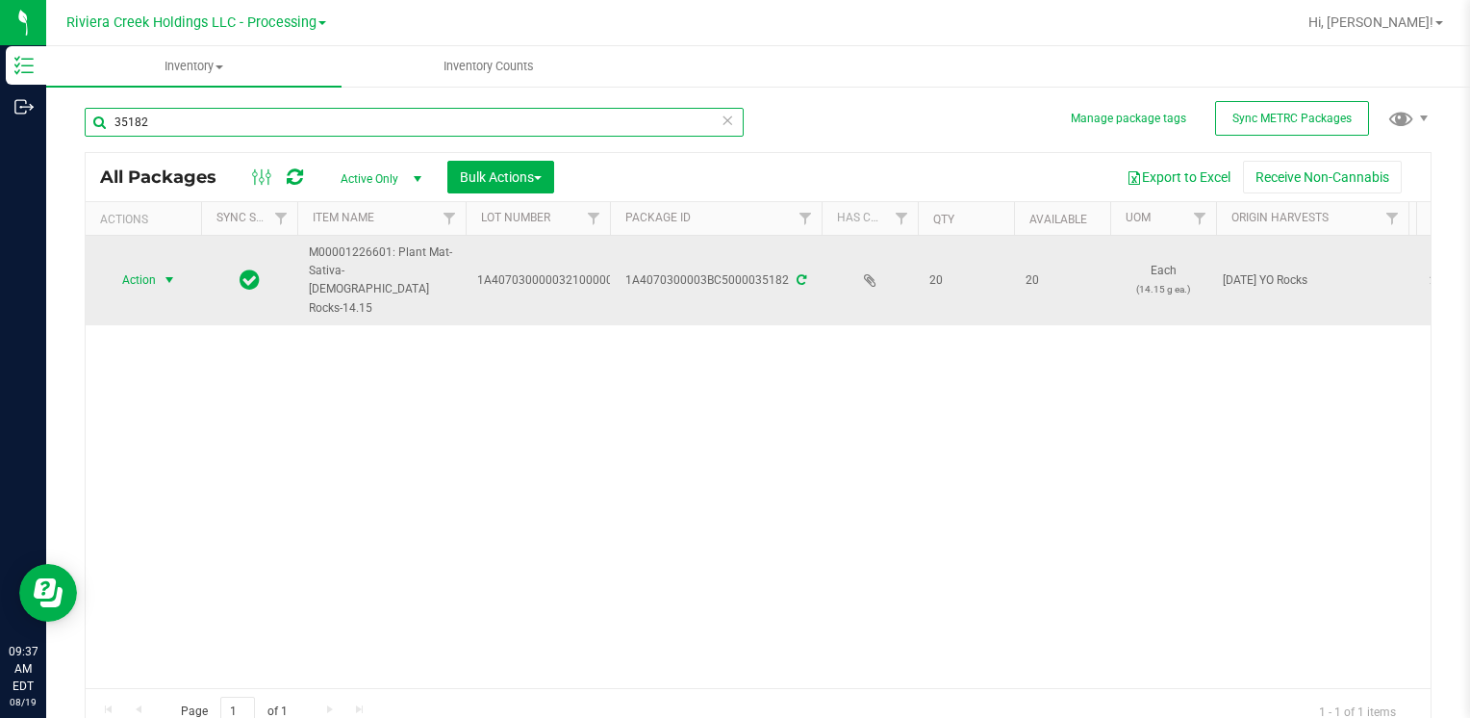
type input "35182"
click at [167, 272] on span "select" at bounding box center [169, 279] width 15 height 15
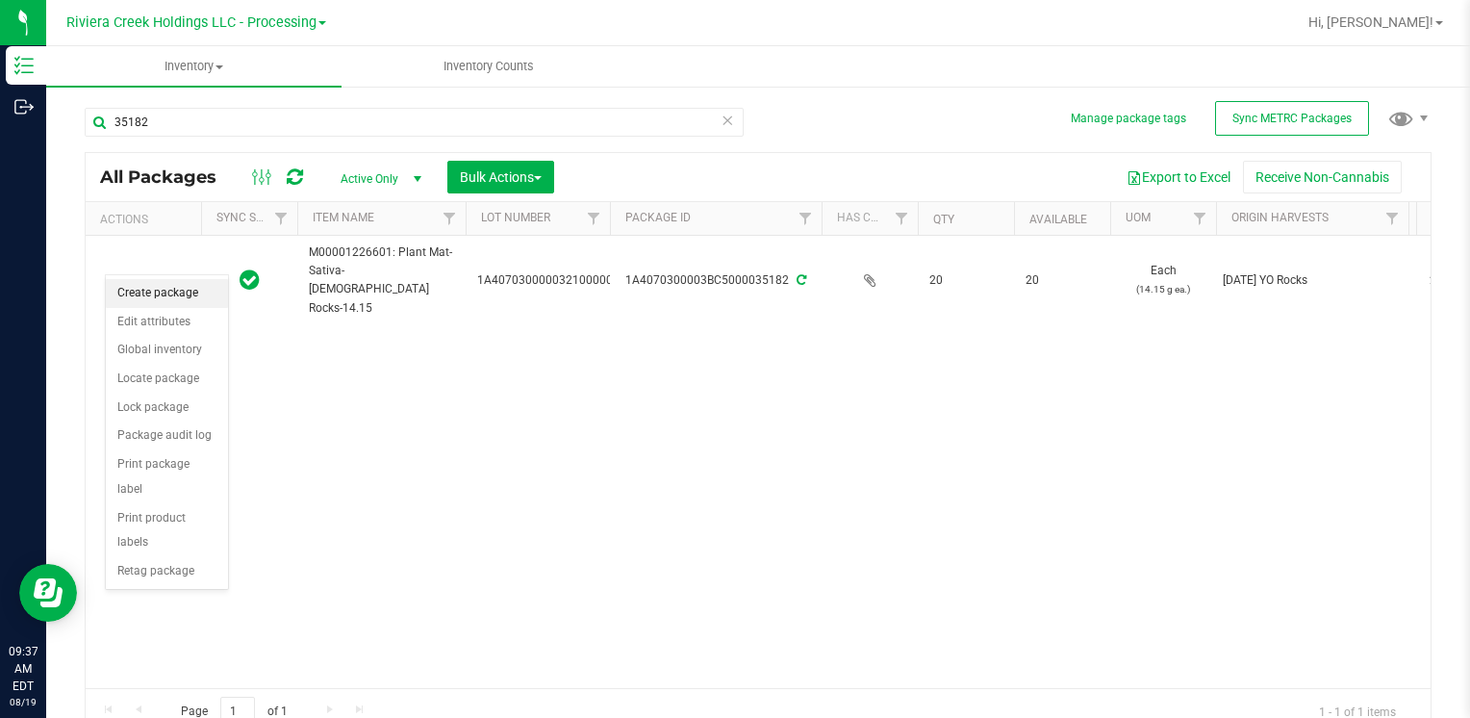
click at [175, 298] on li "Create package" at bounding box center [167, 293] width 122 height 29
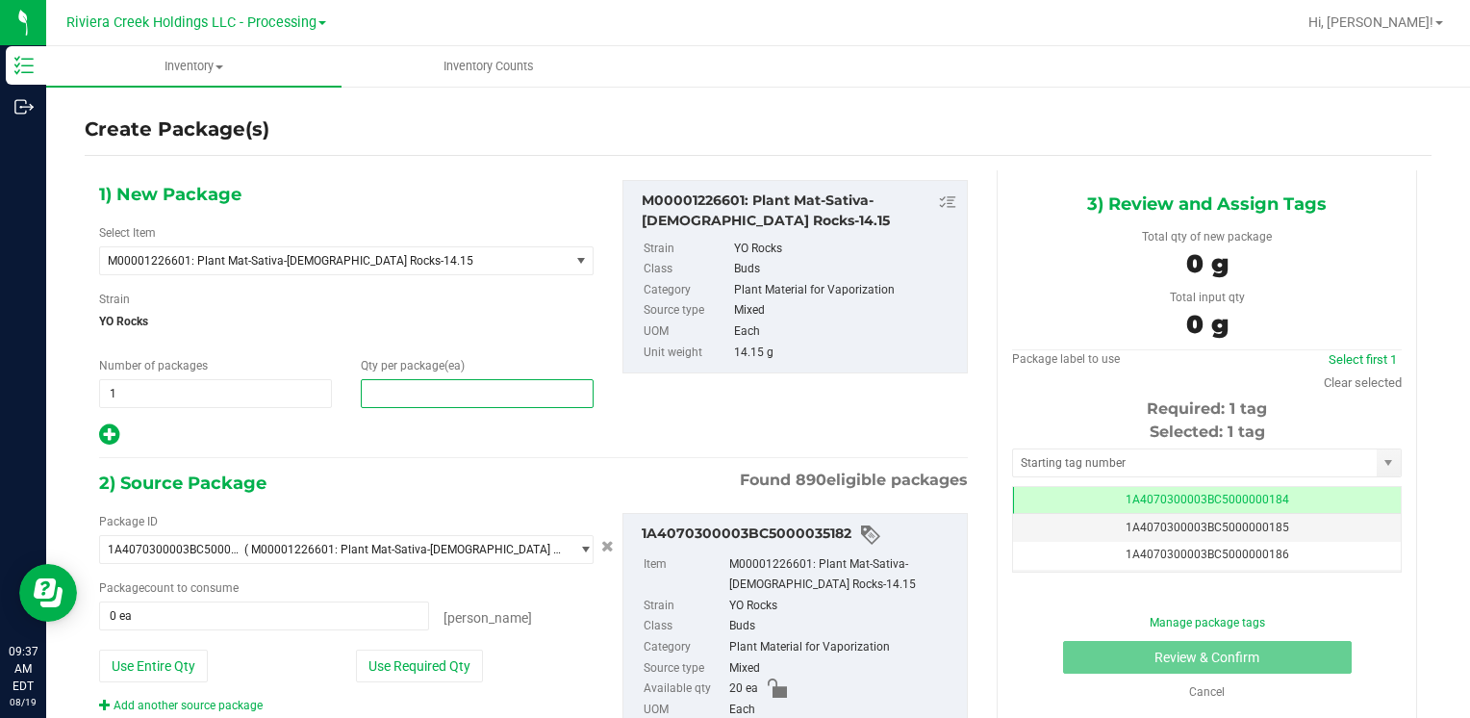
click at [434, 394] on span at bounding box center [477, 393] width 233 height 29
type input "10"
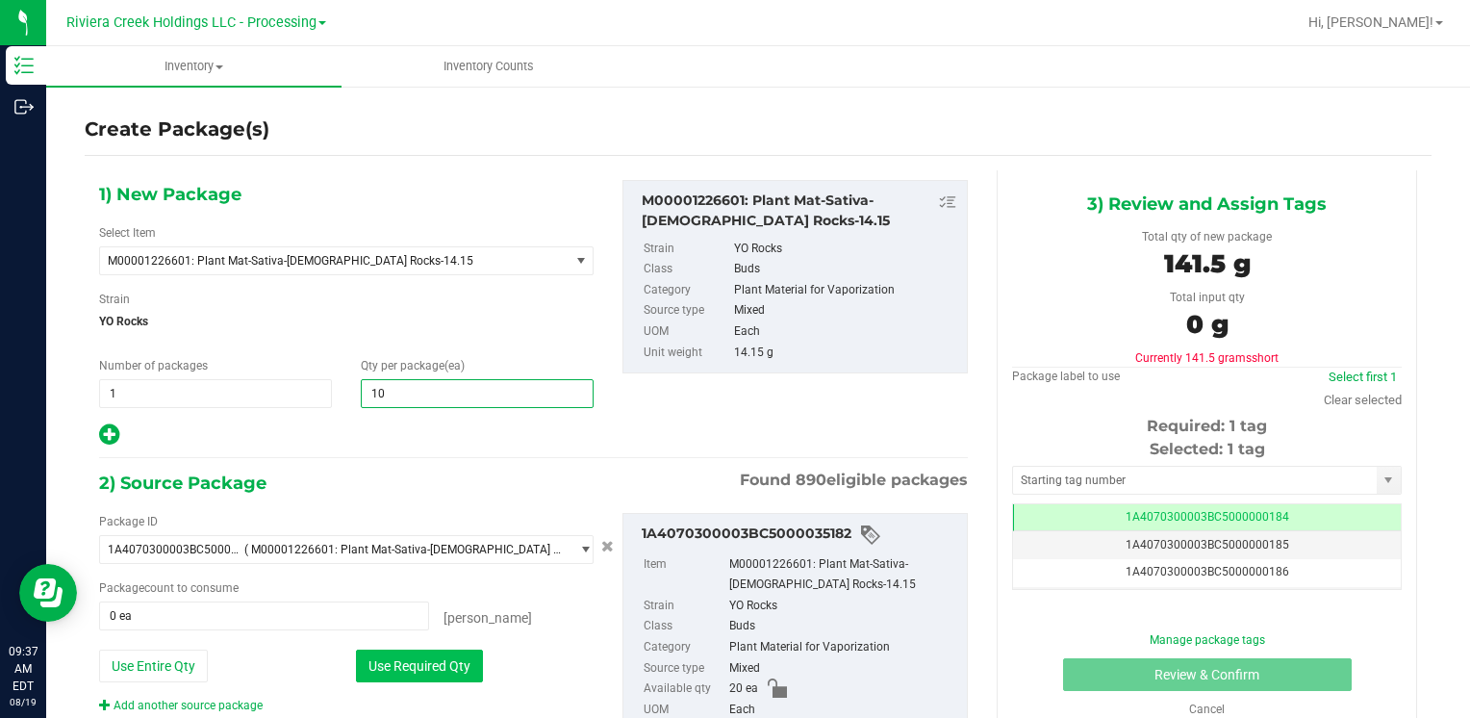
type input "10"
click at [392, 668] on button "Use Required Qty" at bounding box center [419, 665] width 127 height 33
type input "10 ea"
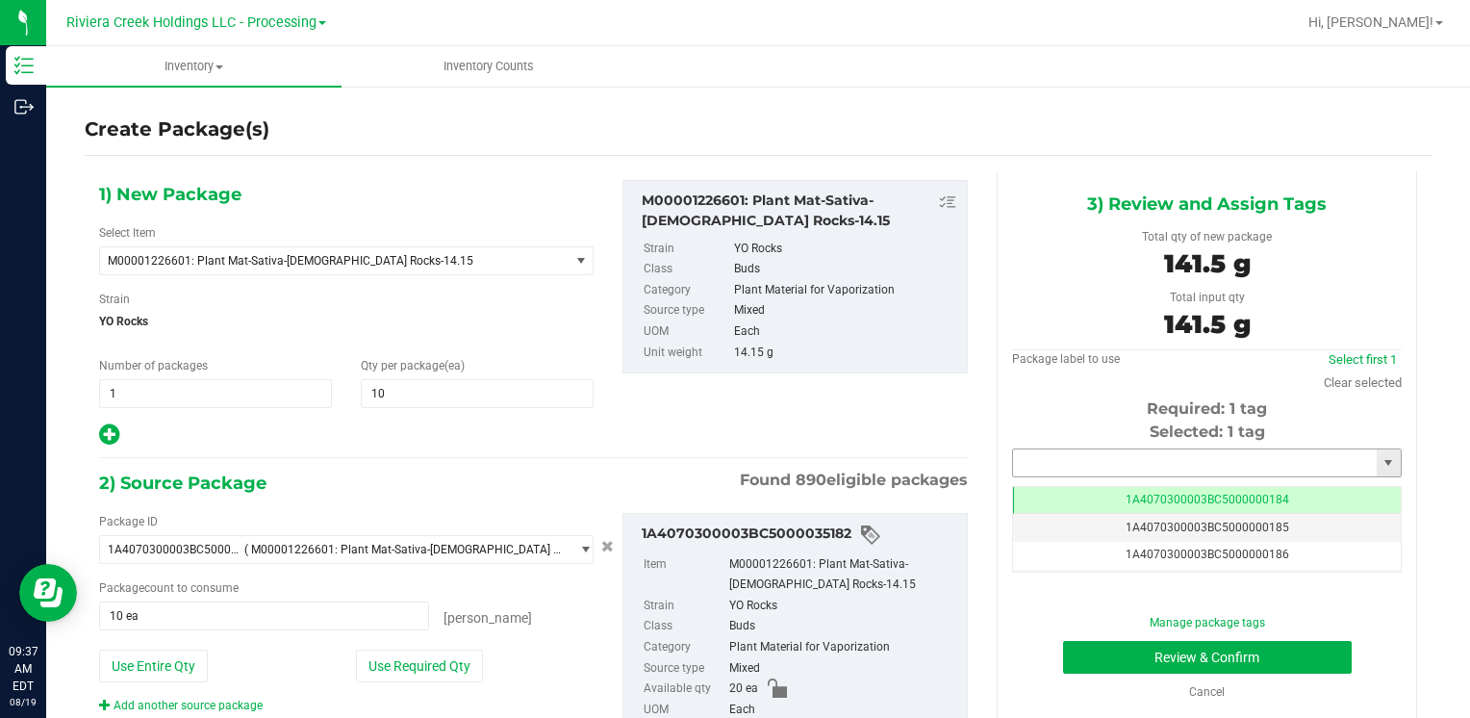
click at [1048, 459] on input "text" at bounding box center [1195, 462] width 364 height 27
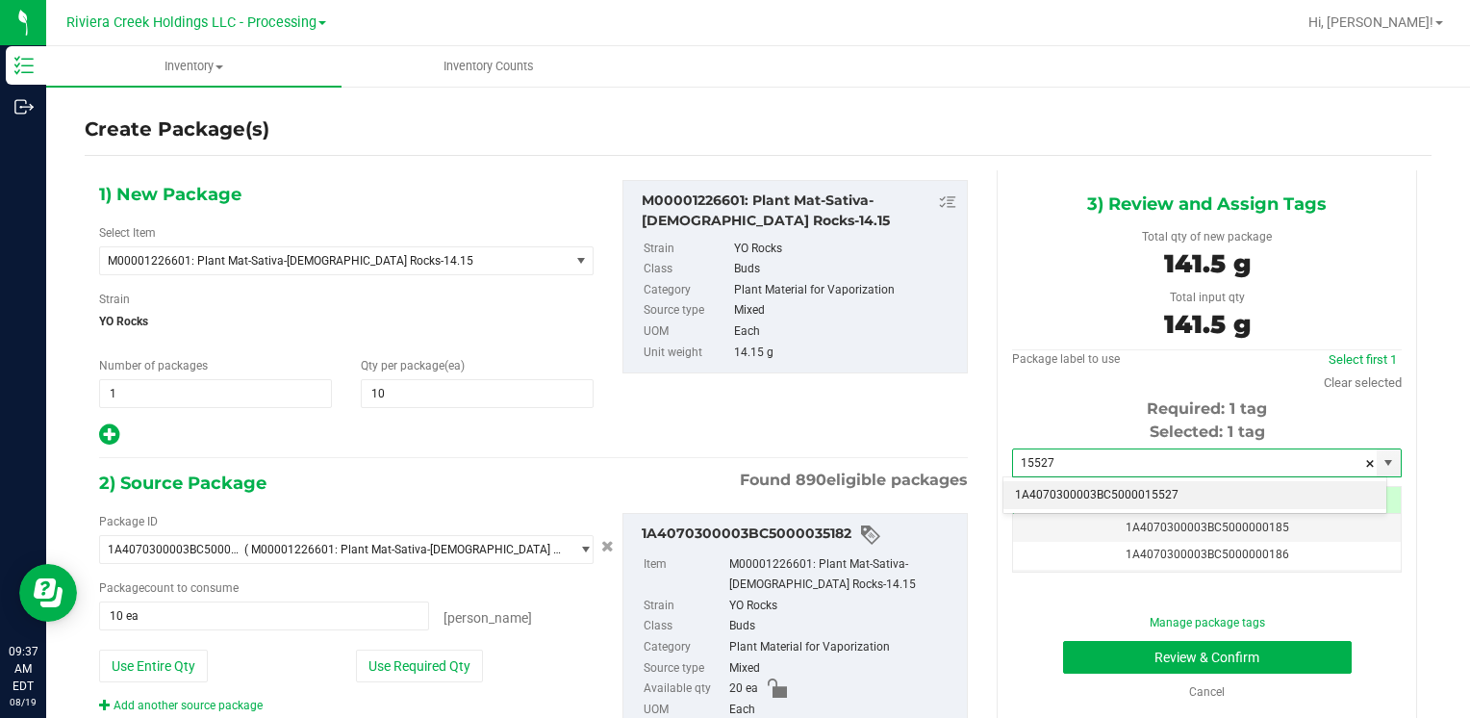
click at [1054, 483] on li "1A4070300003BC5000015527" at bounding box center [1194, 495] width 383 height 29
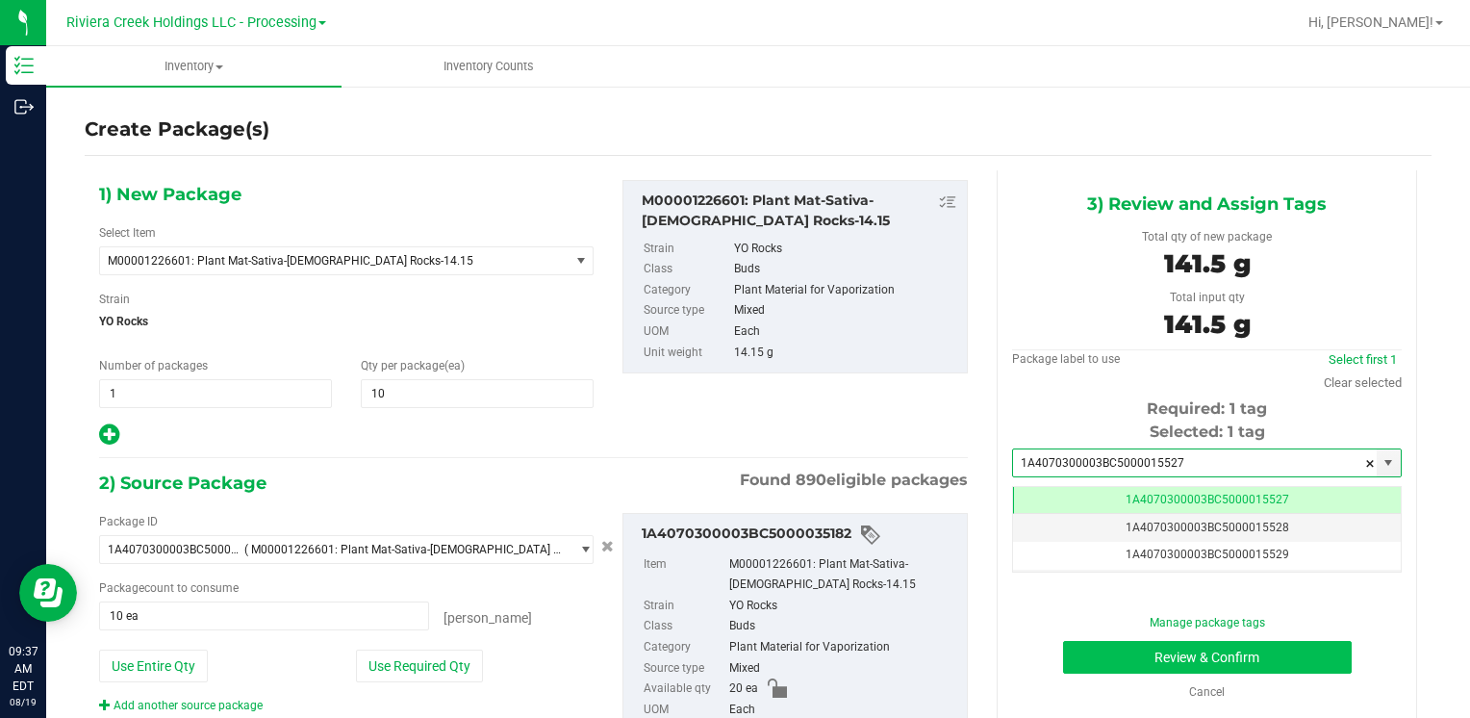
type input "1A4070300003BC5000015527"
click at [1085, 654] on button "Review & Confirm" at bounding box center [1207, 657] width 289 height 33
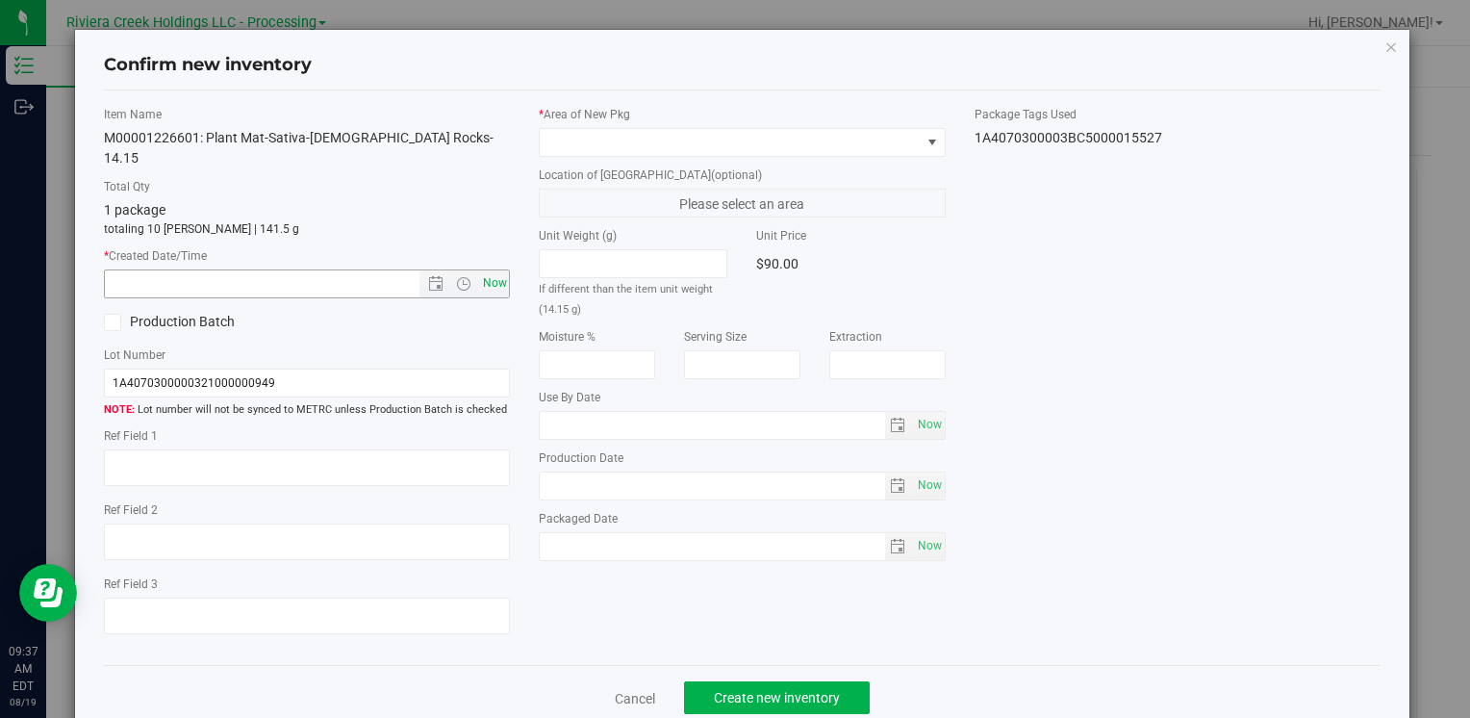
click at [489, 269] on span "Now" at bounding box center [494, 283] width 33 height 28
type input "8/19/2025 9:37 AM"
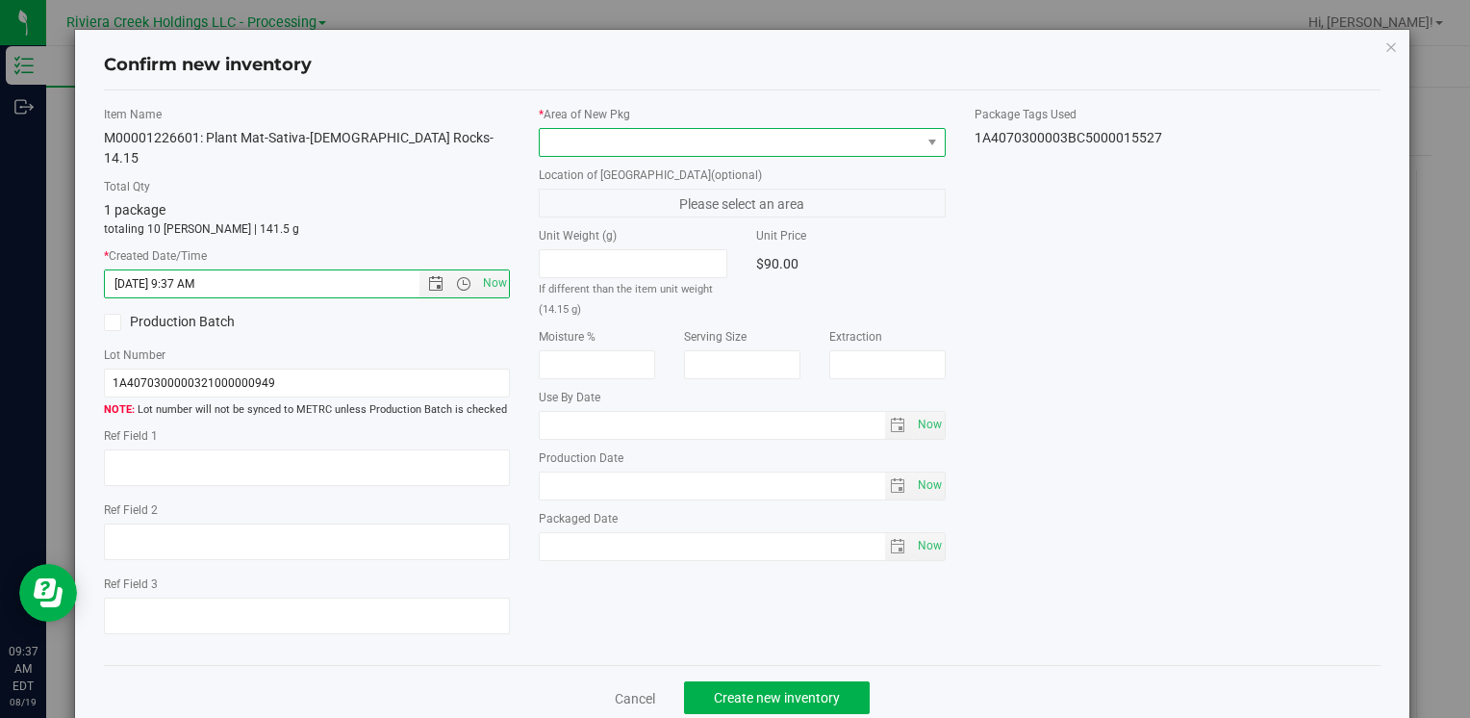
click at [568, 140] on span at bounding box center [730, 142] width 380 height 27
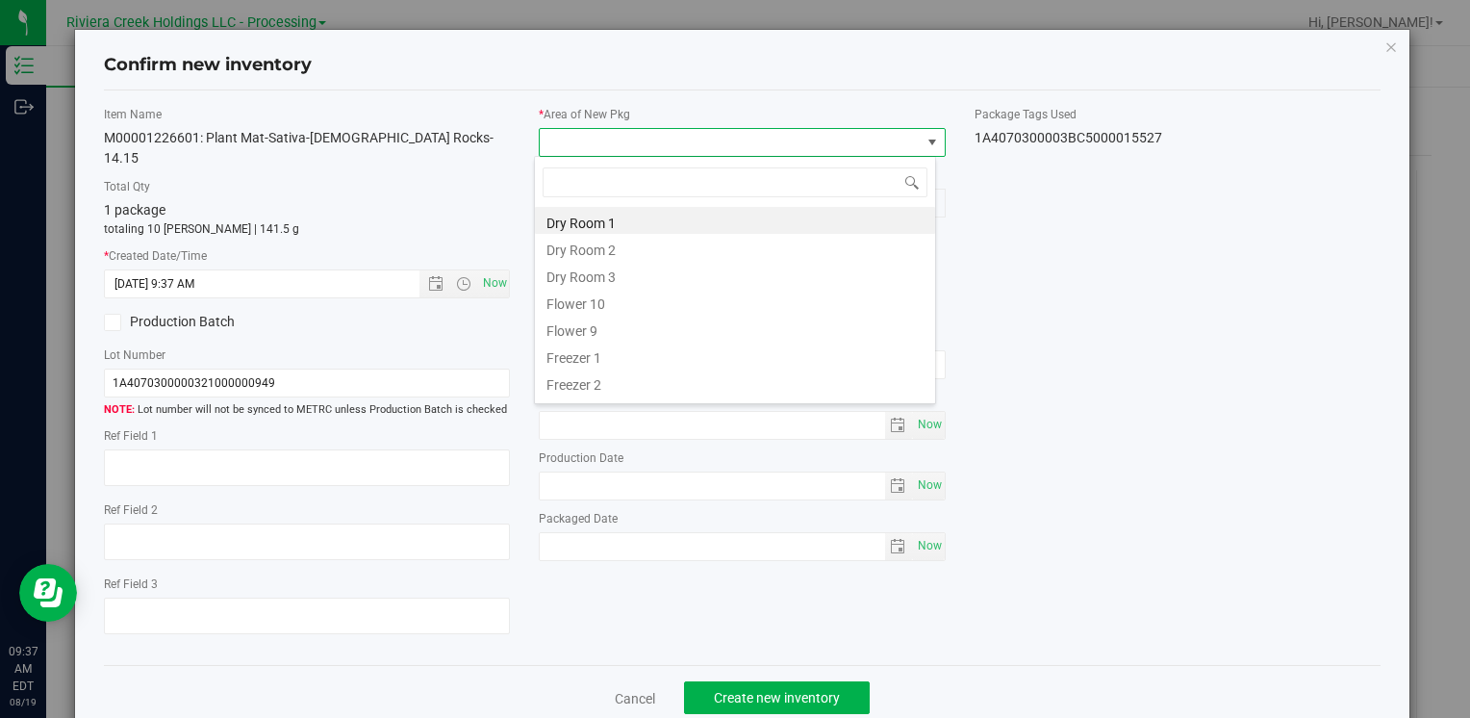
click at [640, 297] on li "Flower 10" at bounding box center [735, 301] width 400 height 27
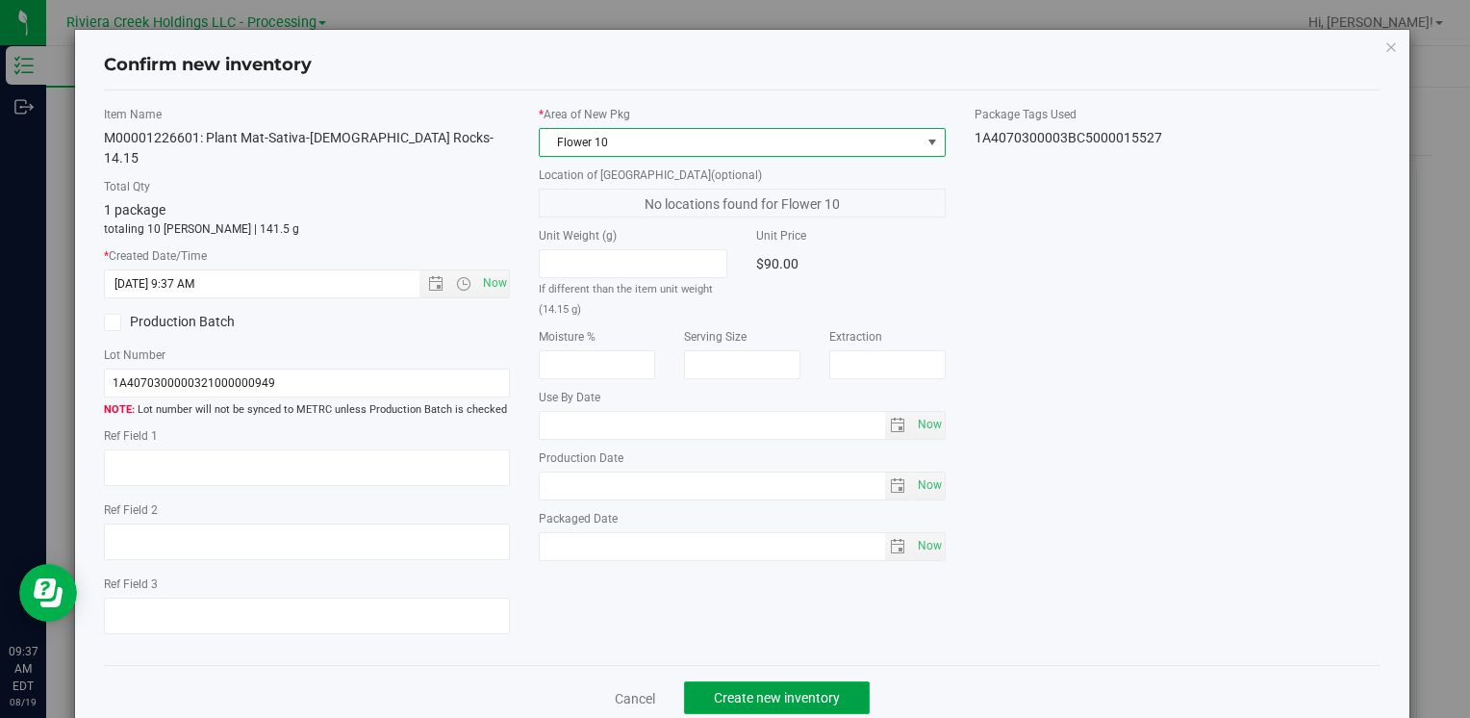
click at [751, 690] on span "Create new inventory" at bounding box center [777, 697] width 126 height 15
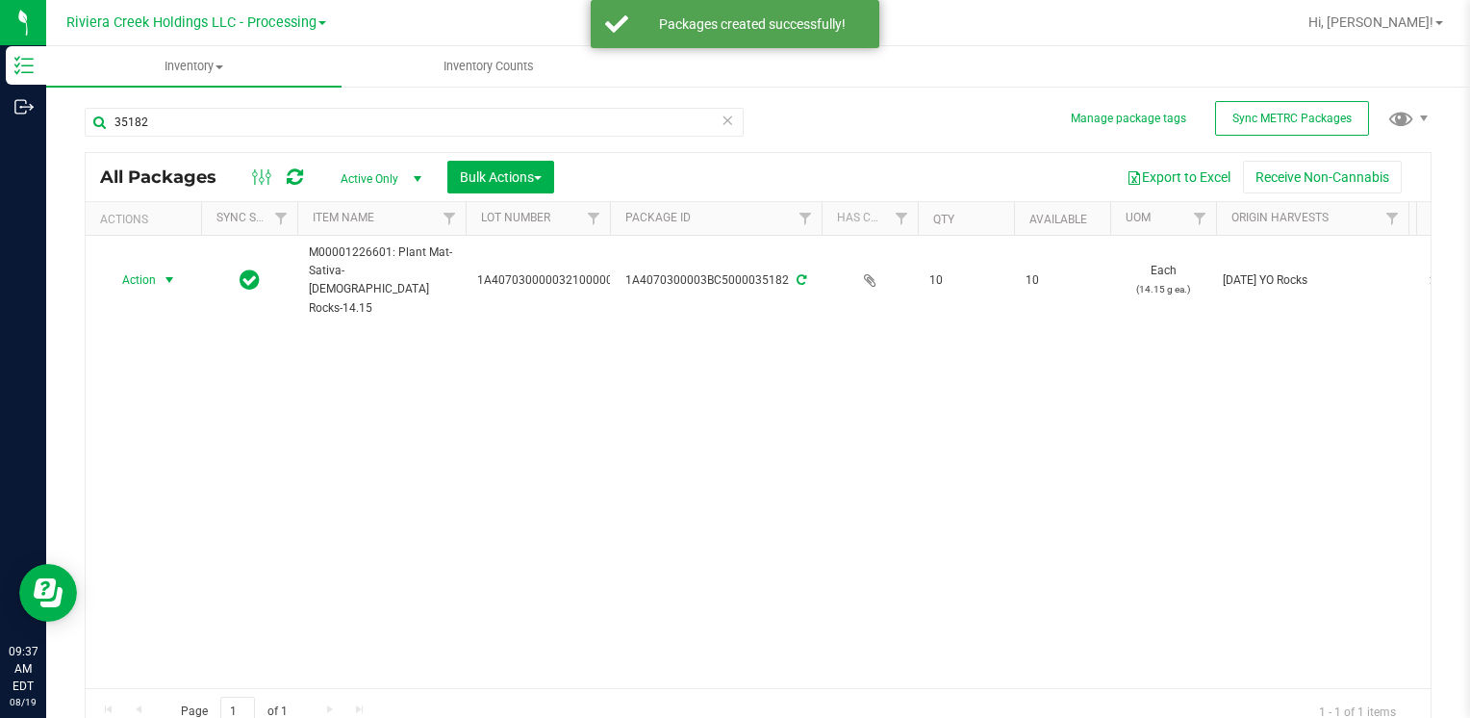
drag, startPoint x: 156, startPoint y: 257, endPoint x: 259, endPoint y: 390, distance: 168.0
click at [156, 266] on span "Action" at bounding box center [131, 279] width 52 height 27
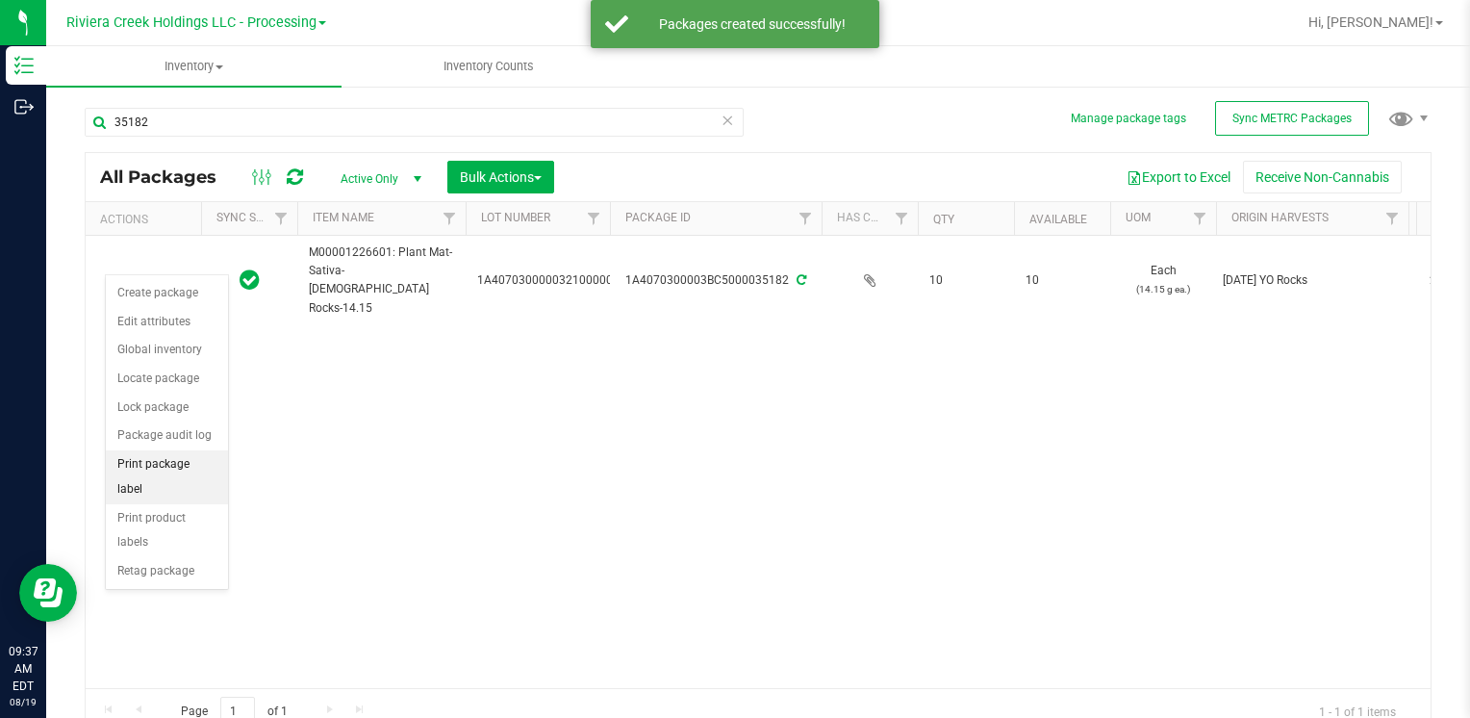
click at [212, 462] on li "Print package label" at bounding box center [167, 476] width 122 height 53
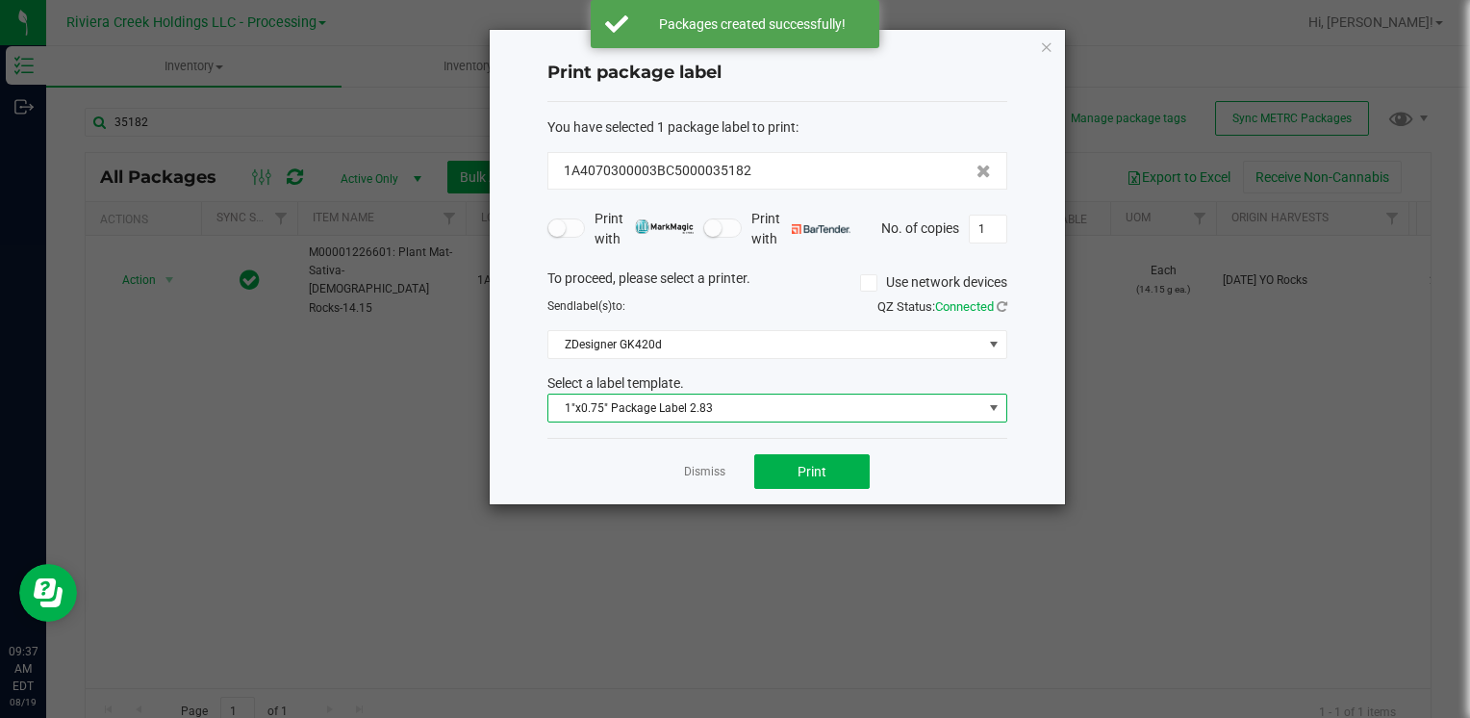
drag, startPoint x: 705, startPoint y: 402, endPoint x: 712, endPoint y: 414, distance: 13.4
click at [706, 402] on span "1"x0.75" Package Label 2.83" at bounding box center [765, 407] width 434 height 27
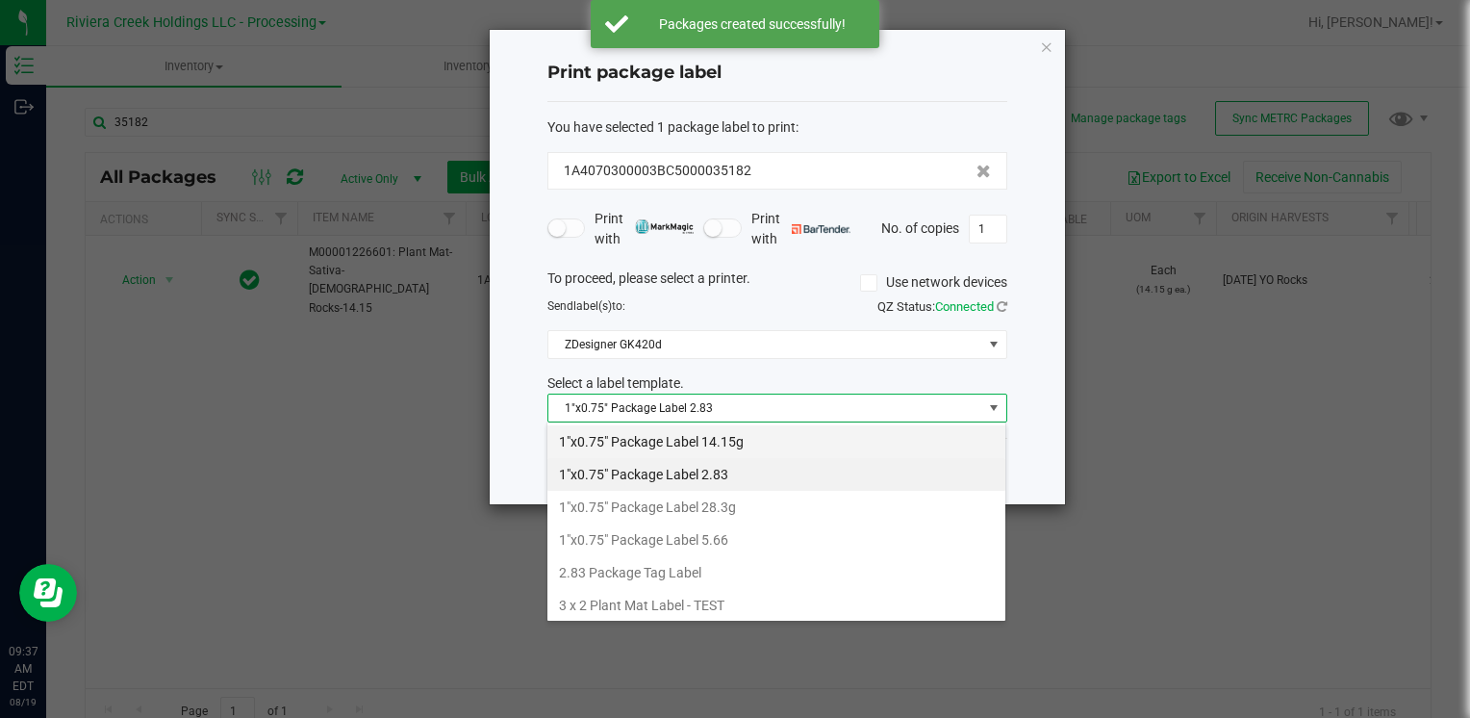
click at [754, 445] on li "1"x0.75" Package Label 14.15g" at bounding box center [776, 441] width 458 height 33
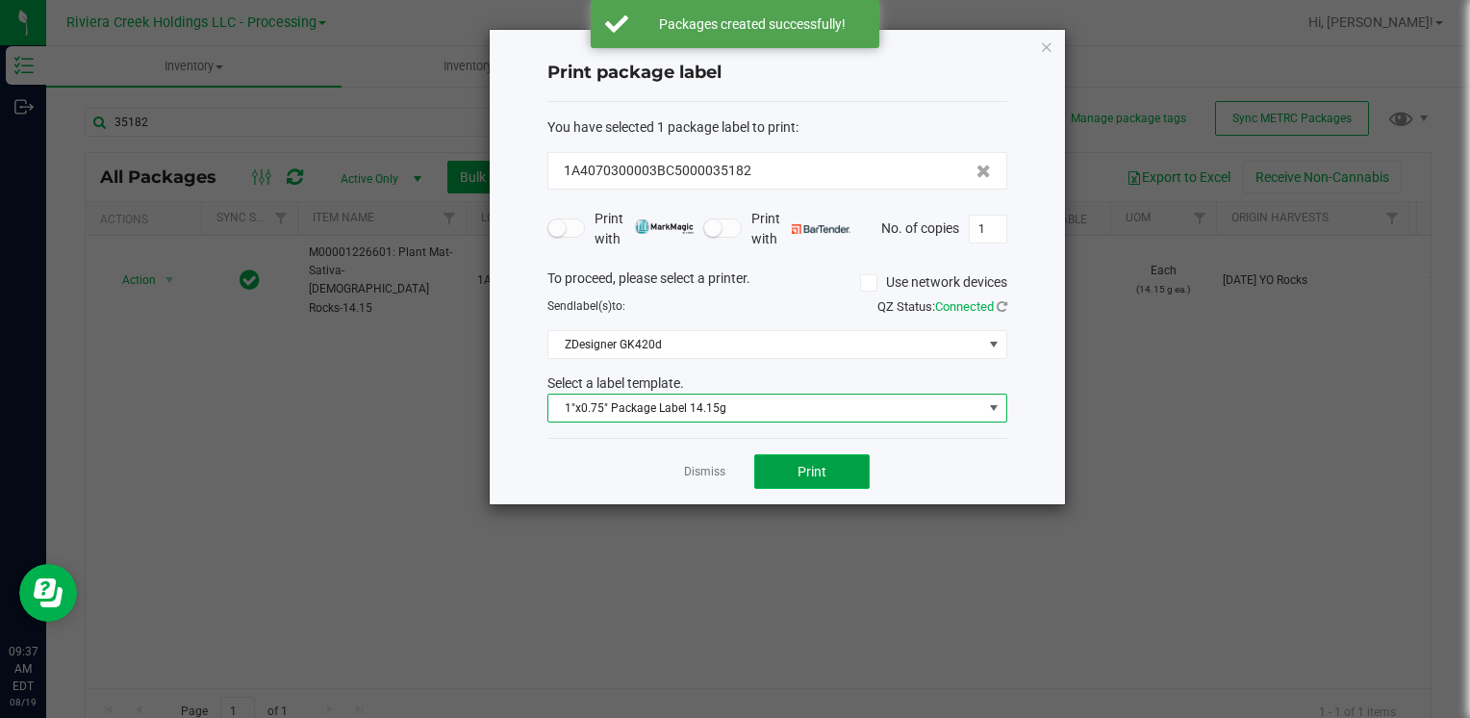
click at [793, 468] on button "Print" at bounding box center [811, 471] width 115 height 35
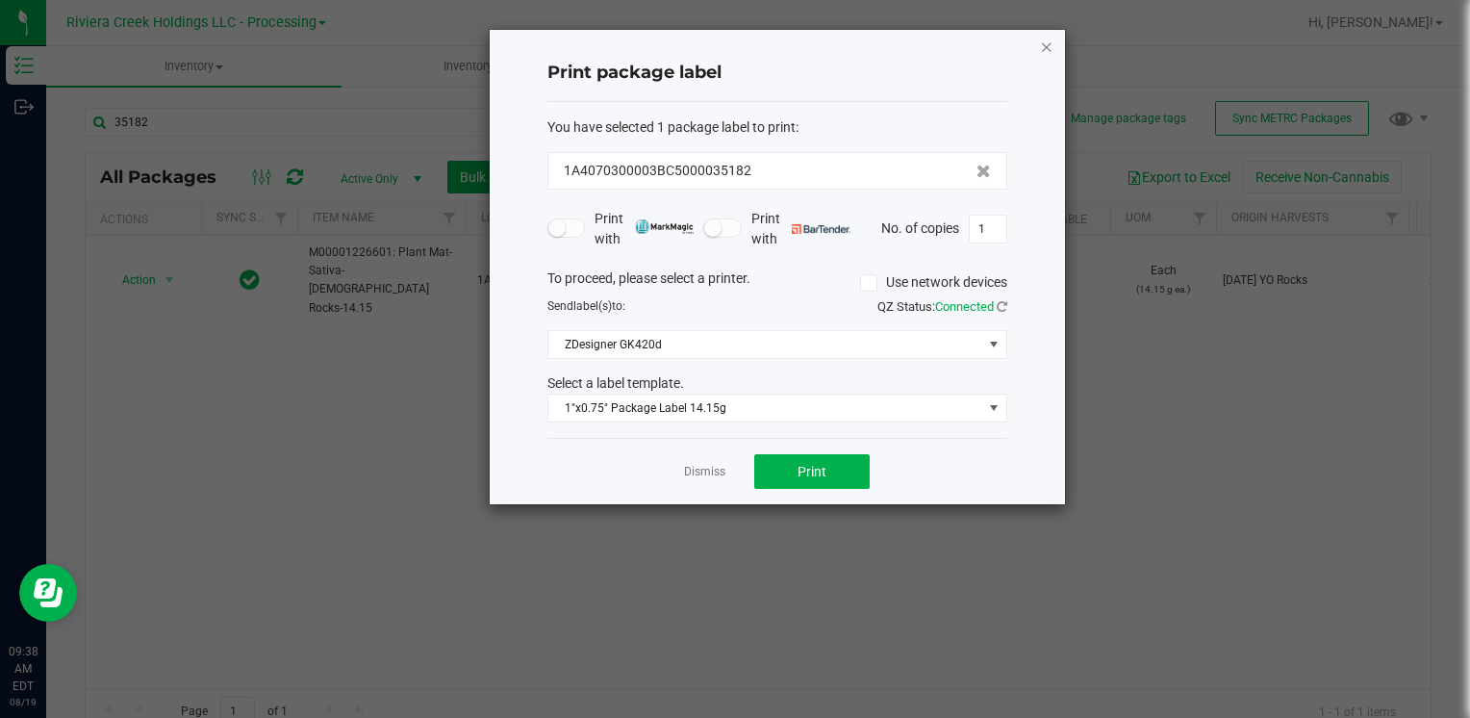
click at [1047, 48] on div "Print package label You have selected 1 package label to print : 1A4070300003BC…" at bounding box center [777, 267] width 575 height 474
click at [1046, 45] on icon "button" at bounding box center [1046, 46] width 13 height 23
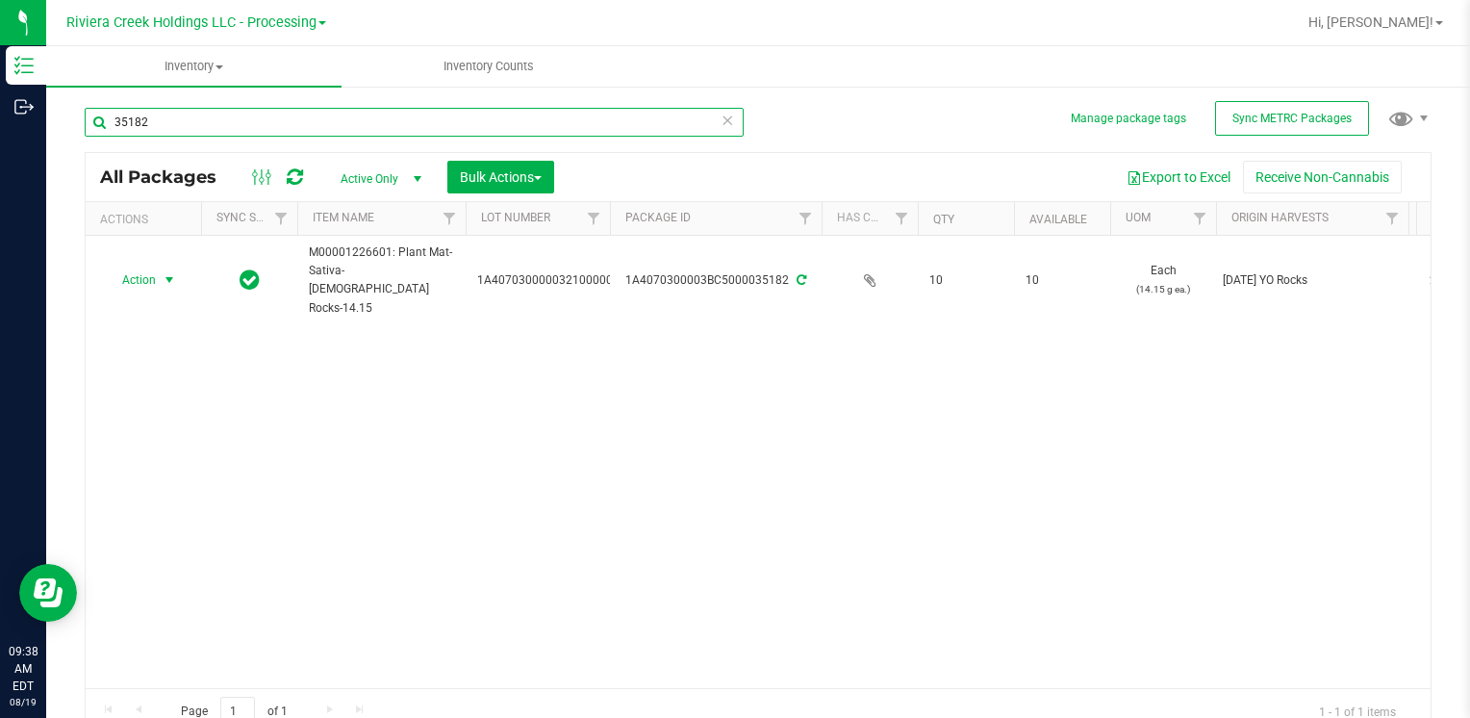
click at [228, 114] on input "35182" at bounding box center [414, 122] width 659 height 29
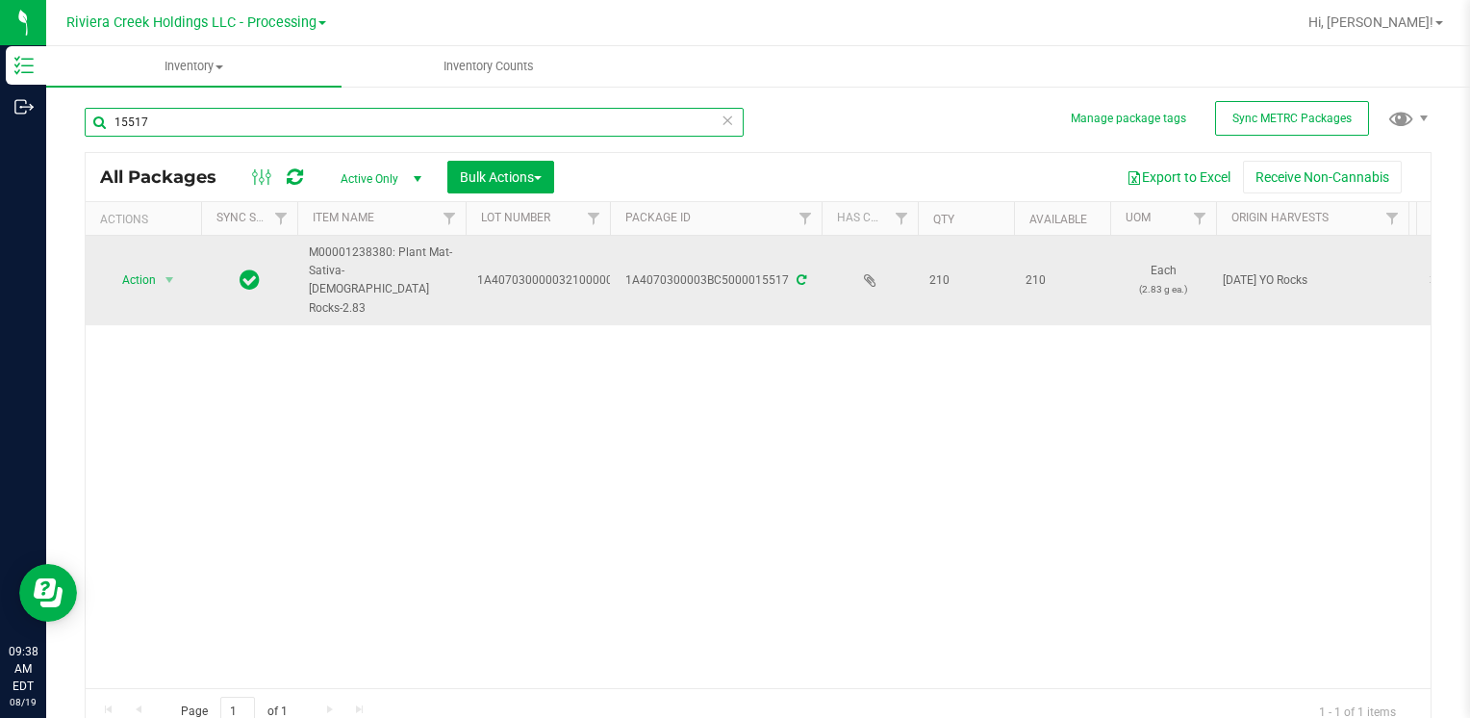
type input "15517"
click at [154, 266] on span "Action" at bounding box center [131, 279] width 52 height 27
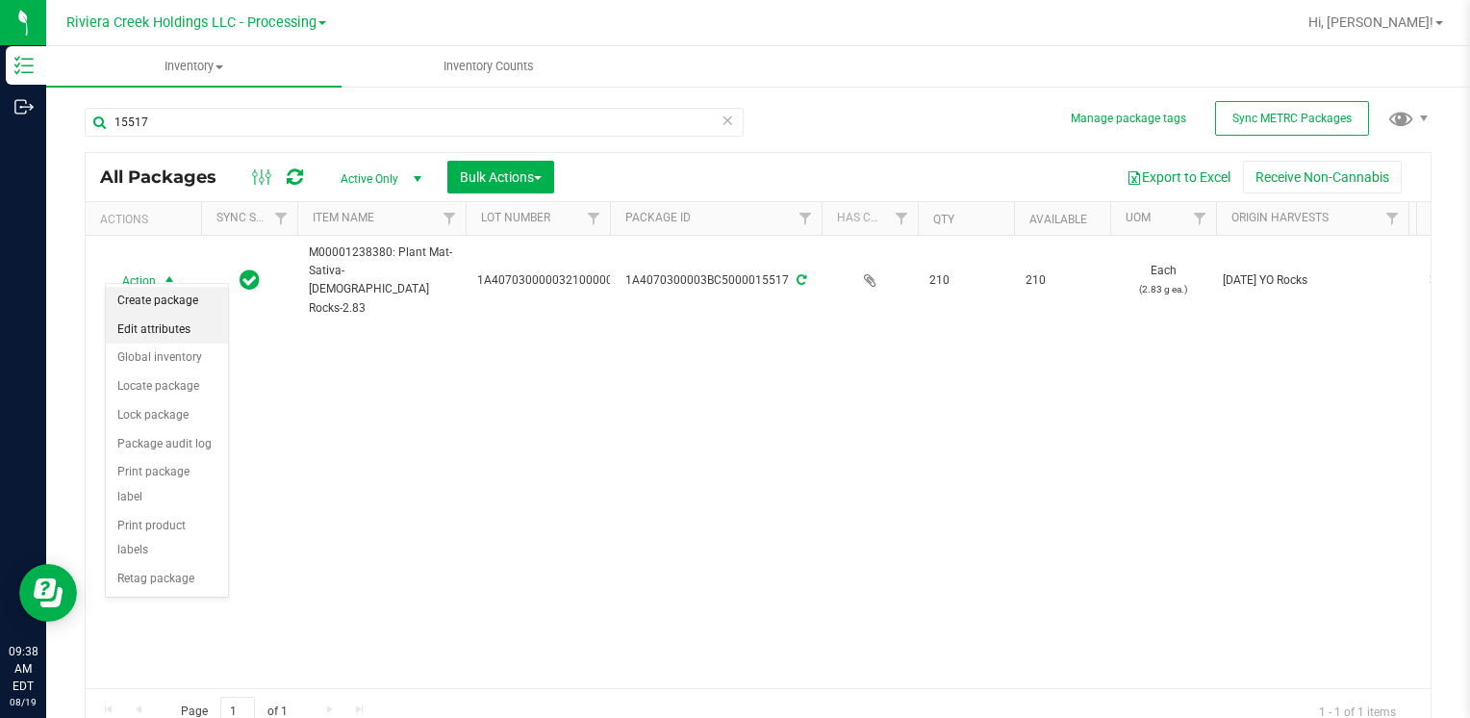
click at [195, 303] on li "Create package" at bounding box center [167, 301] width 122 height 29
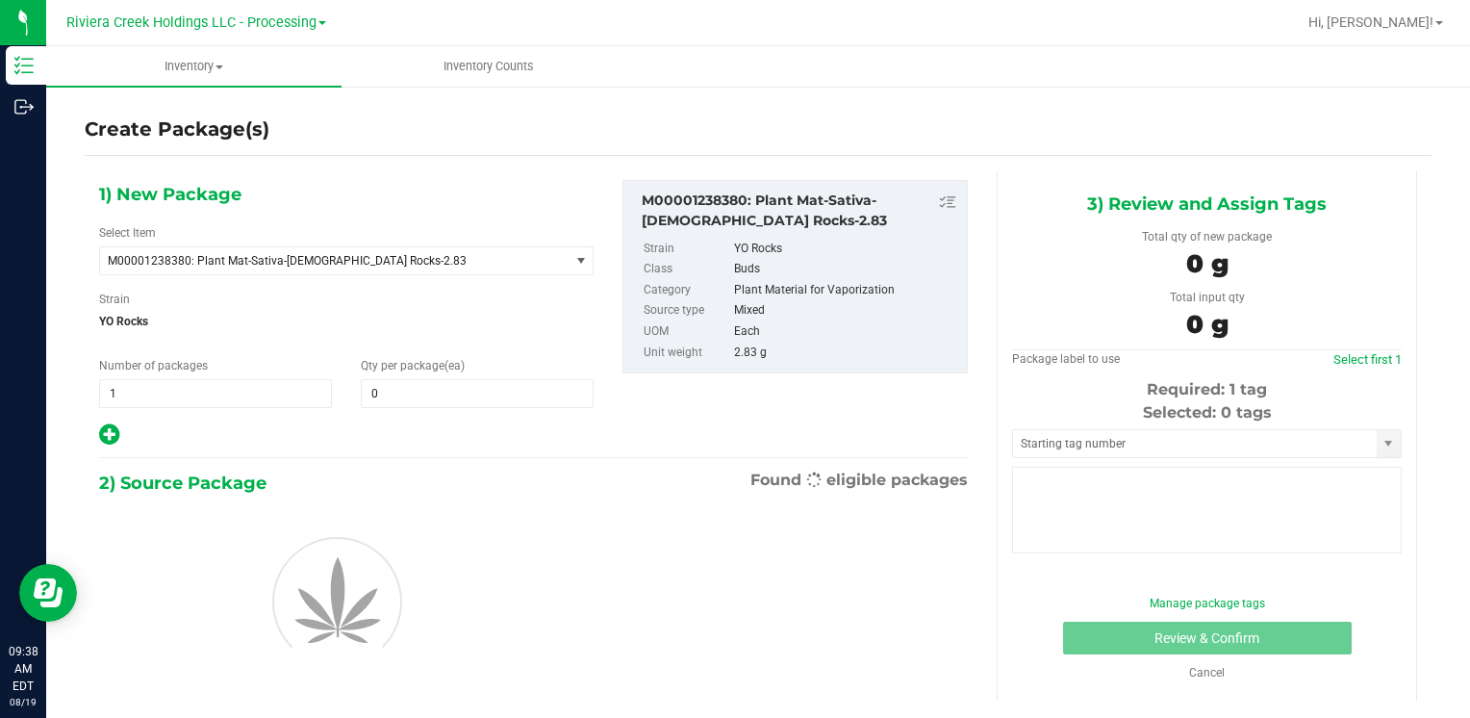
type input "0"
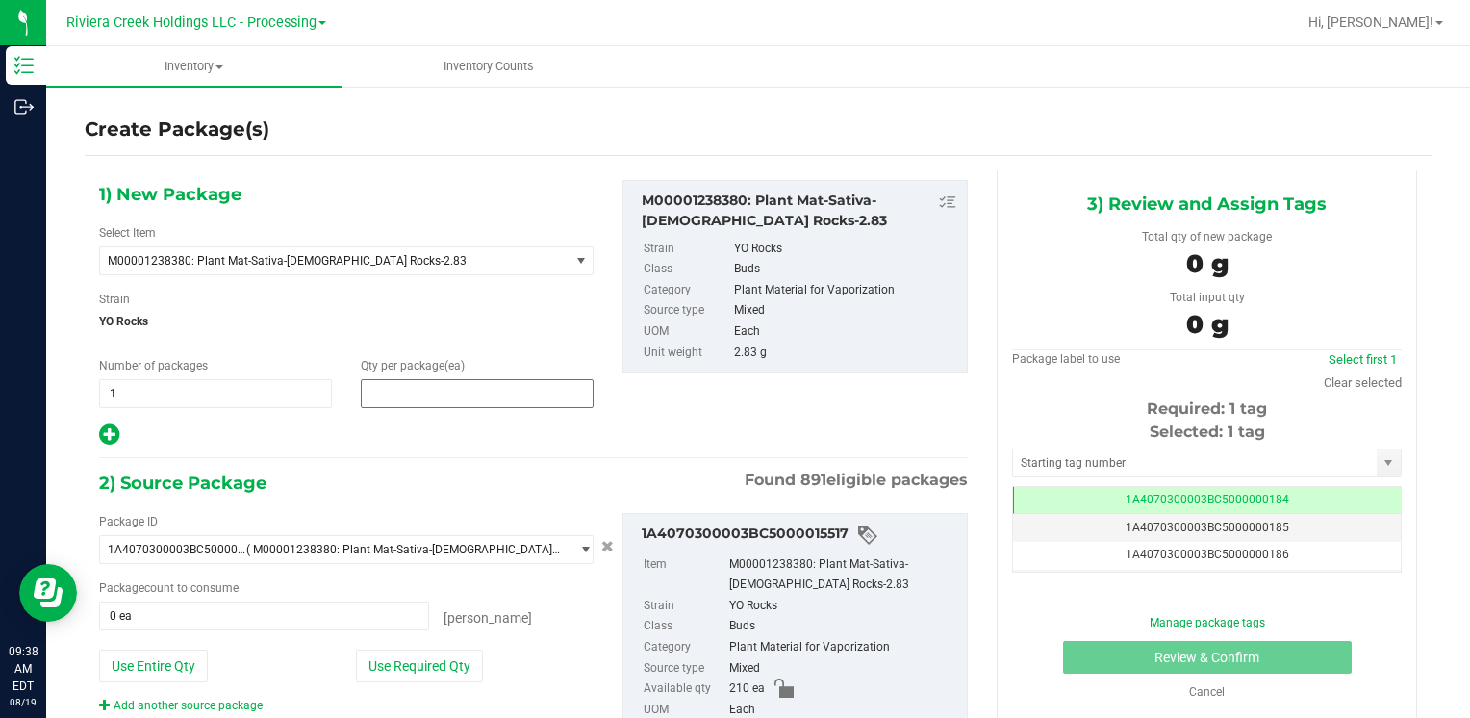
click at [444, 398] on span at bounding box center [477, 393] width 233 height 29
type input "2"
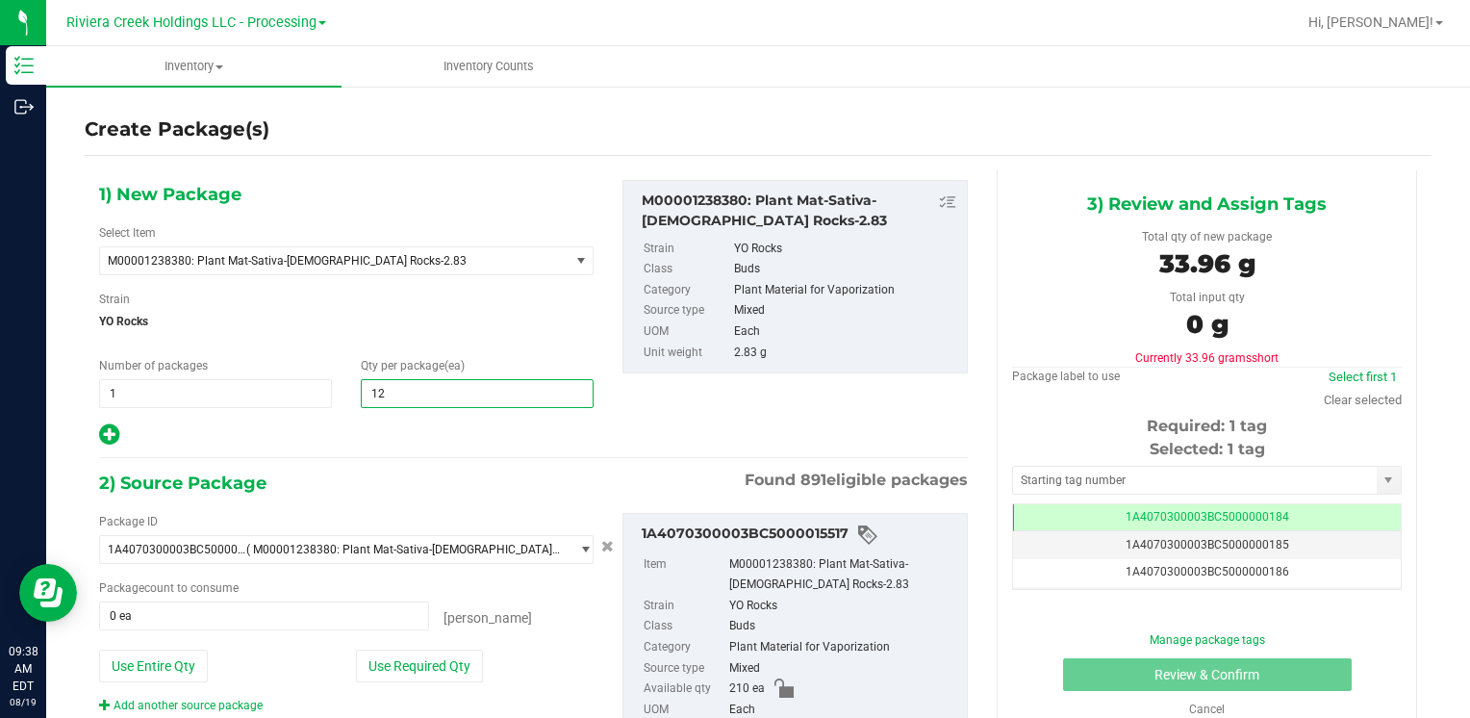
type input "120"
click at [423, 656] on button "Use Required Qty" at bounding box center [419, 665] width 127 height 33
type input "120 ea"
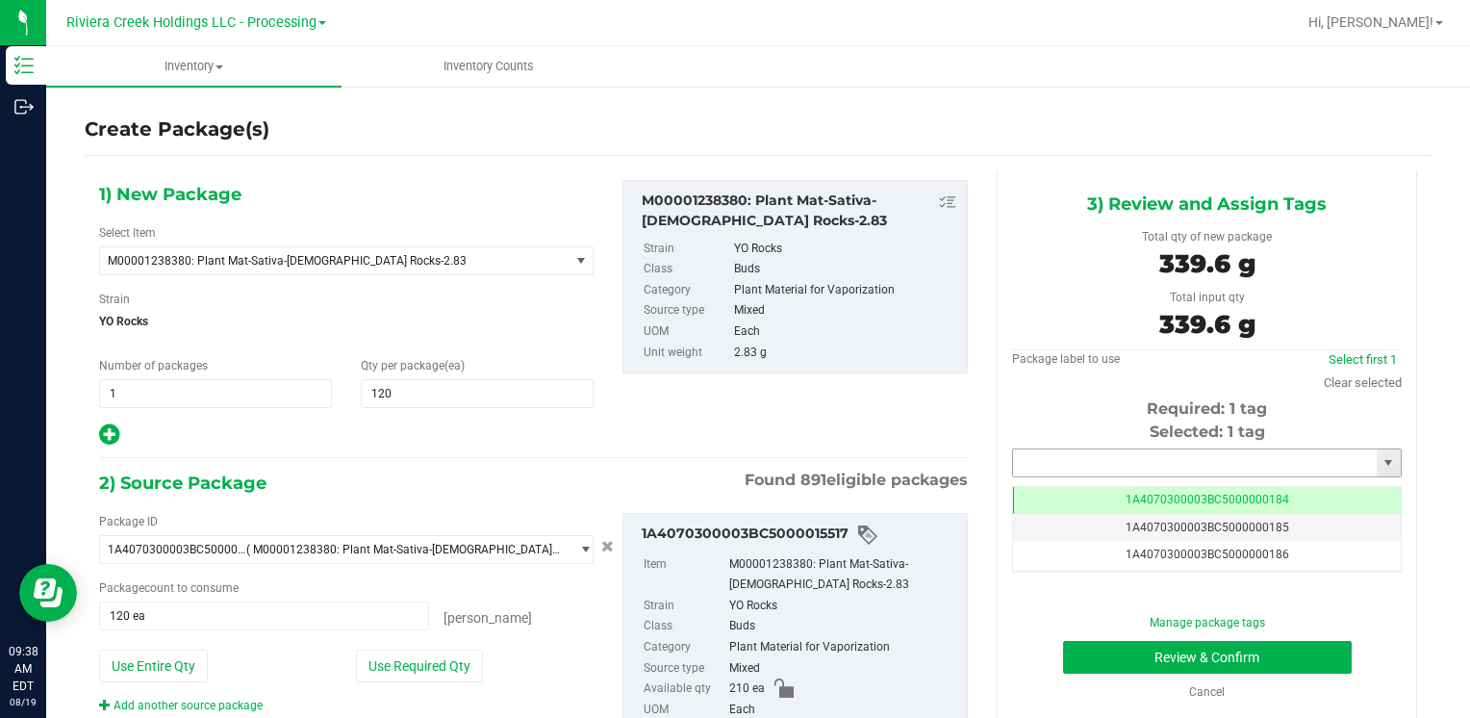
click at [1063, 460] on input "text" at bounding box center [1195, 462] width 364 height 27
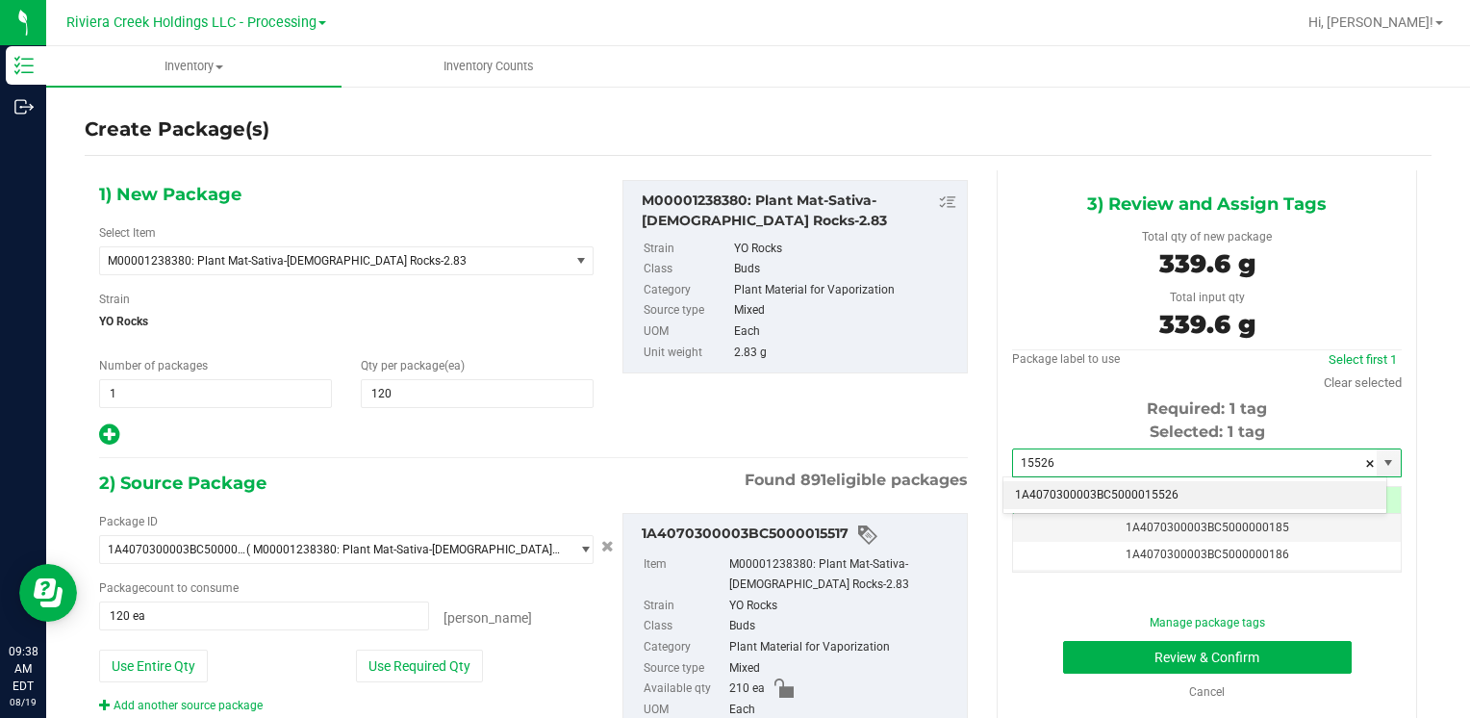
click at [1065, 485] on li "1A4070300003BC5000015526" at bounding box center [1194, 495] width 383 height 29
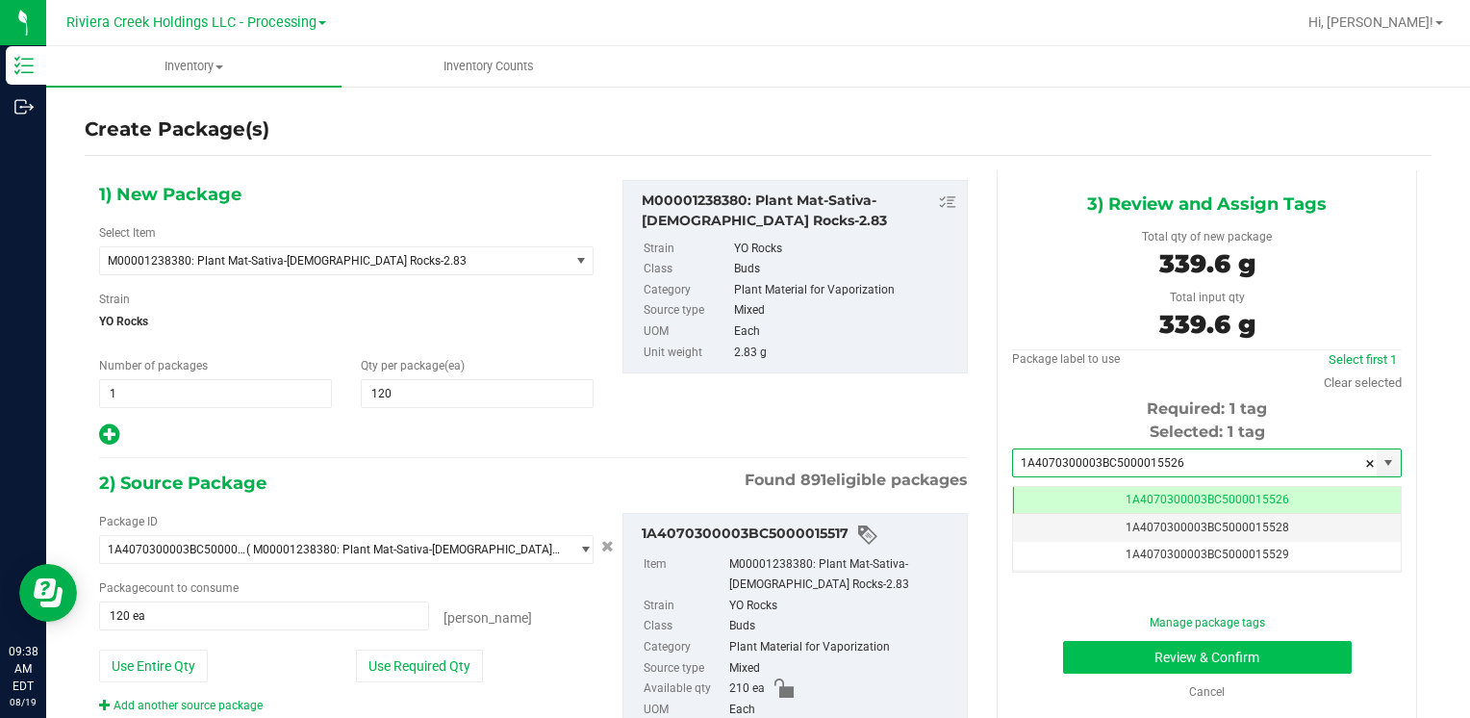
type input "1A4070300003BC5000015526"
click at [1087, 650] on button "Review & Confirm" at bounding box center [1207, 657] width 289 height 33
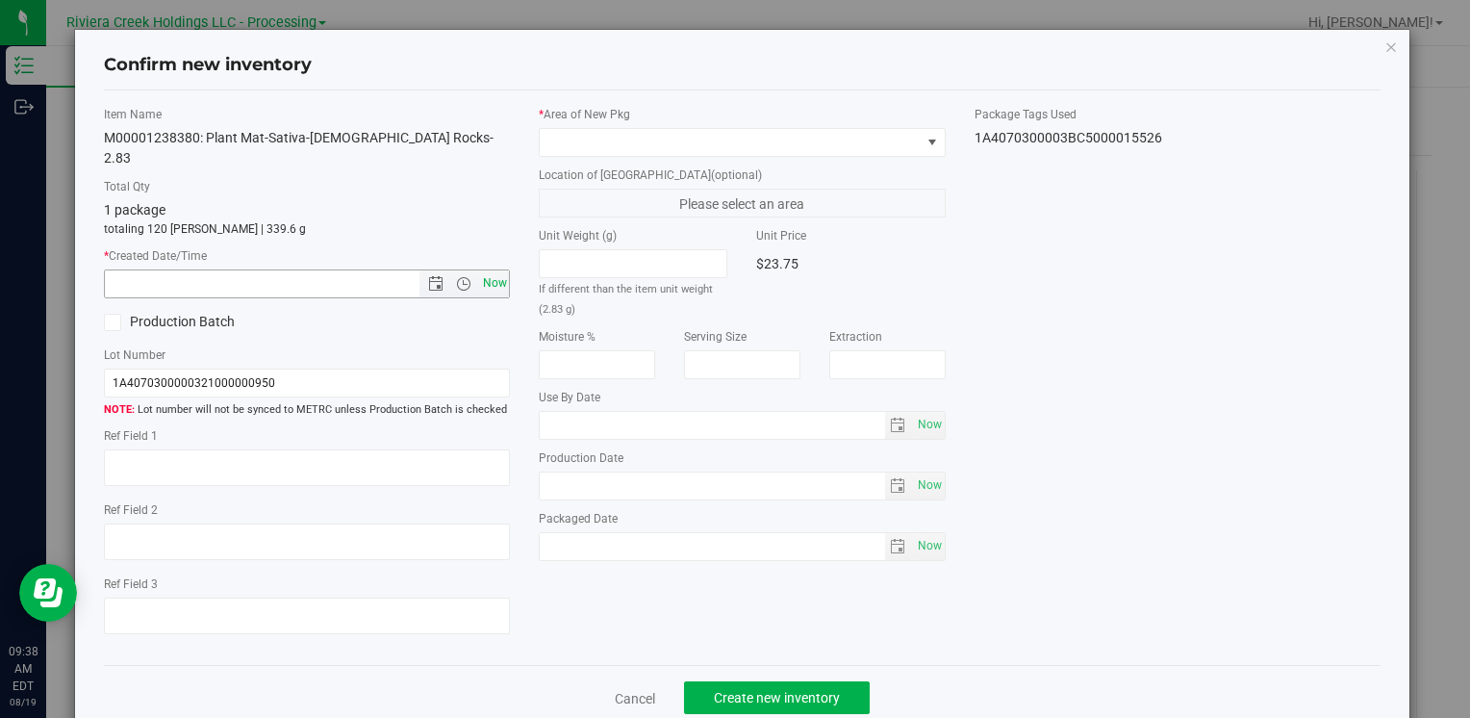
click at [485, 272] on span "Now" at bounding box center [494, 283] width 33 height 28
type input "8/19/2025 9:38 AM"
click at [579, 137] on span at bounding box center [730, 142] width 380 height 27
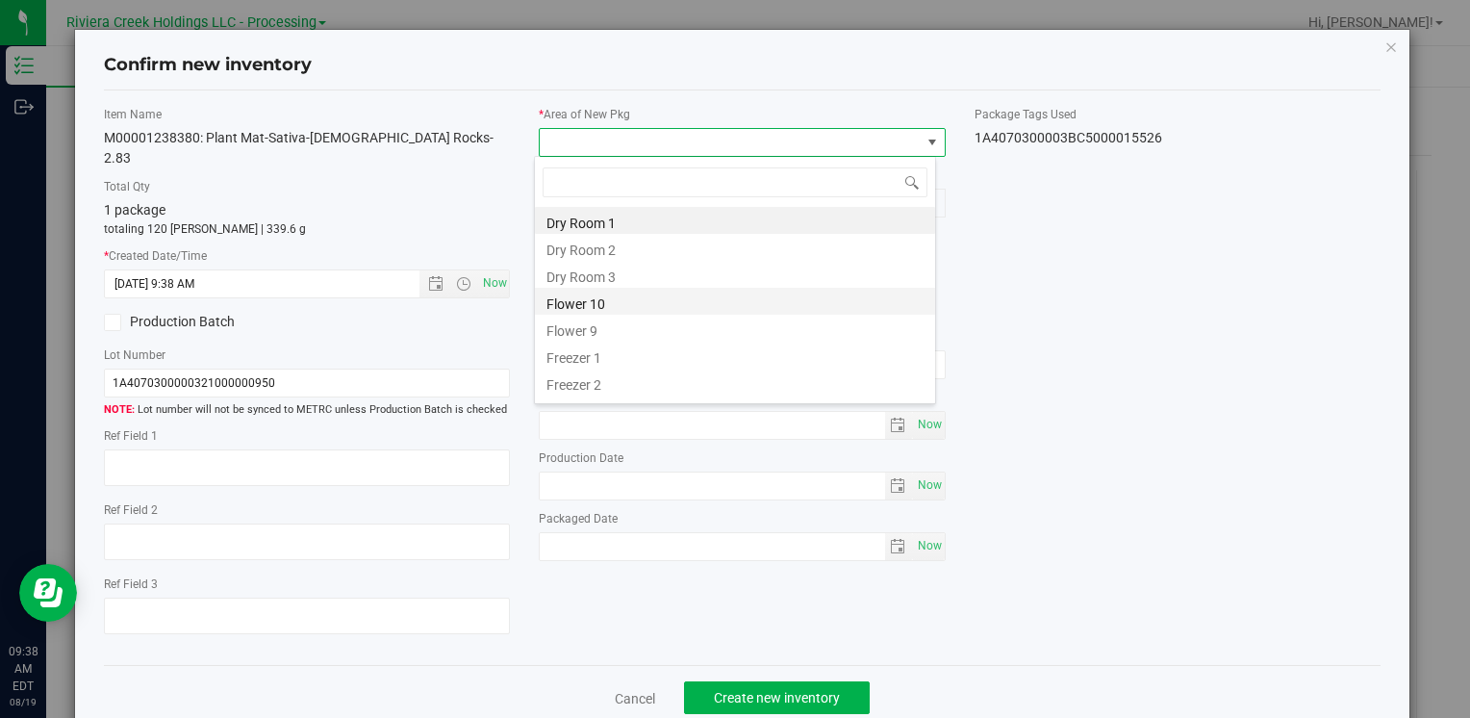
click at [619, 293] on li "Flower 10" at bounding box center [735, 301] width 400 height 27
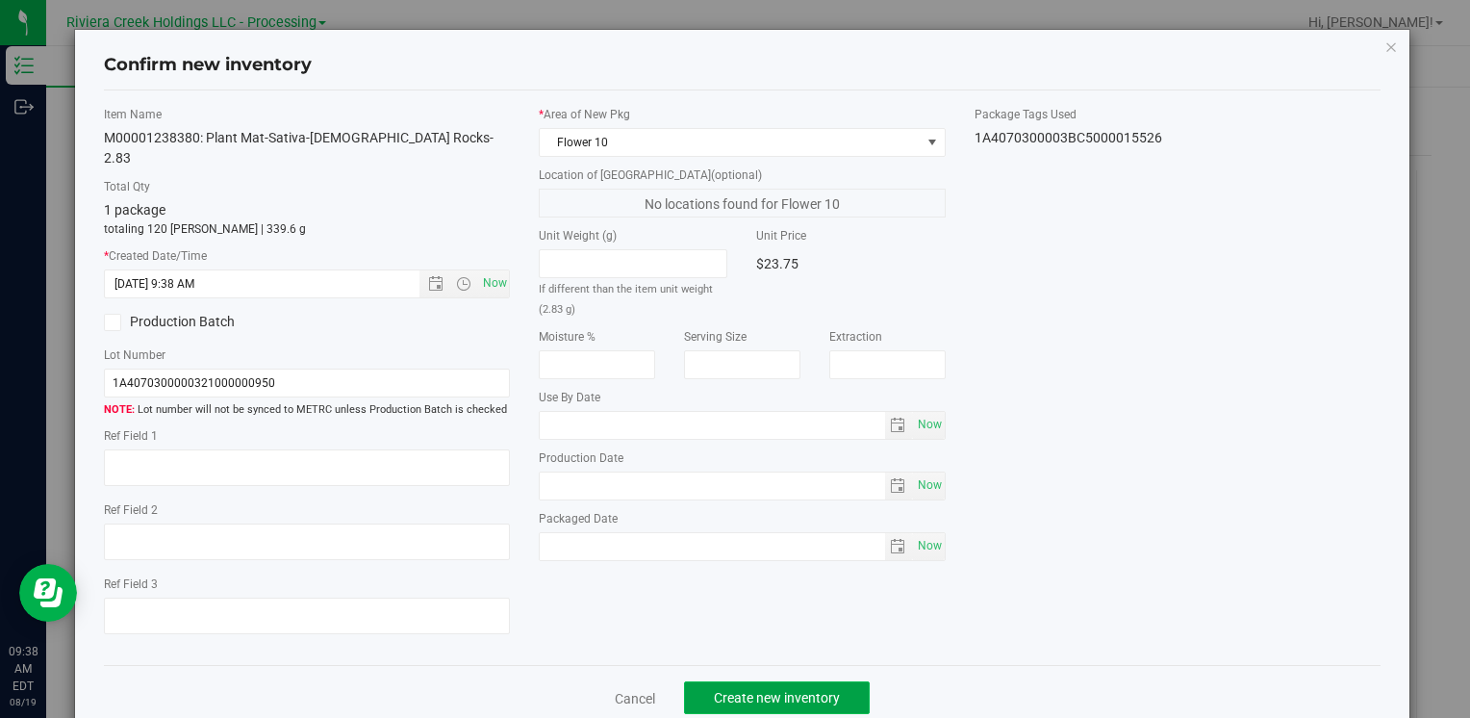
click at [754, 690] on span "Create new inventory" at bounding box center [777, 697] width 126 height 15
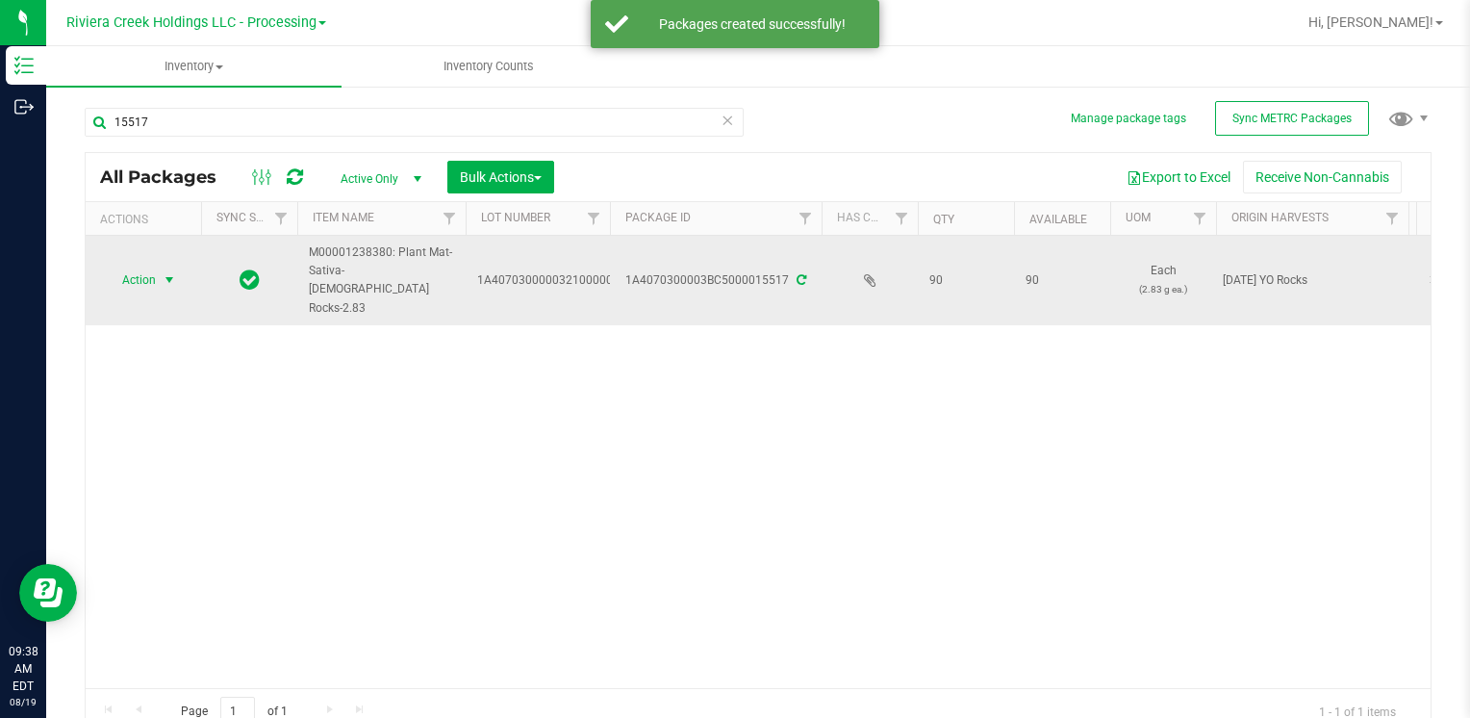
click at [149, 266] on span "Action" at bounding box center [131, 279] width 52 height 27
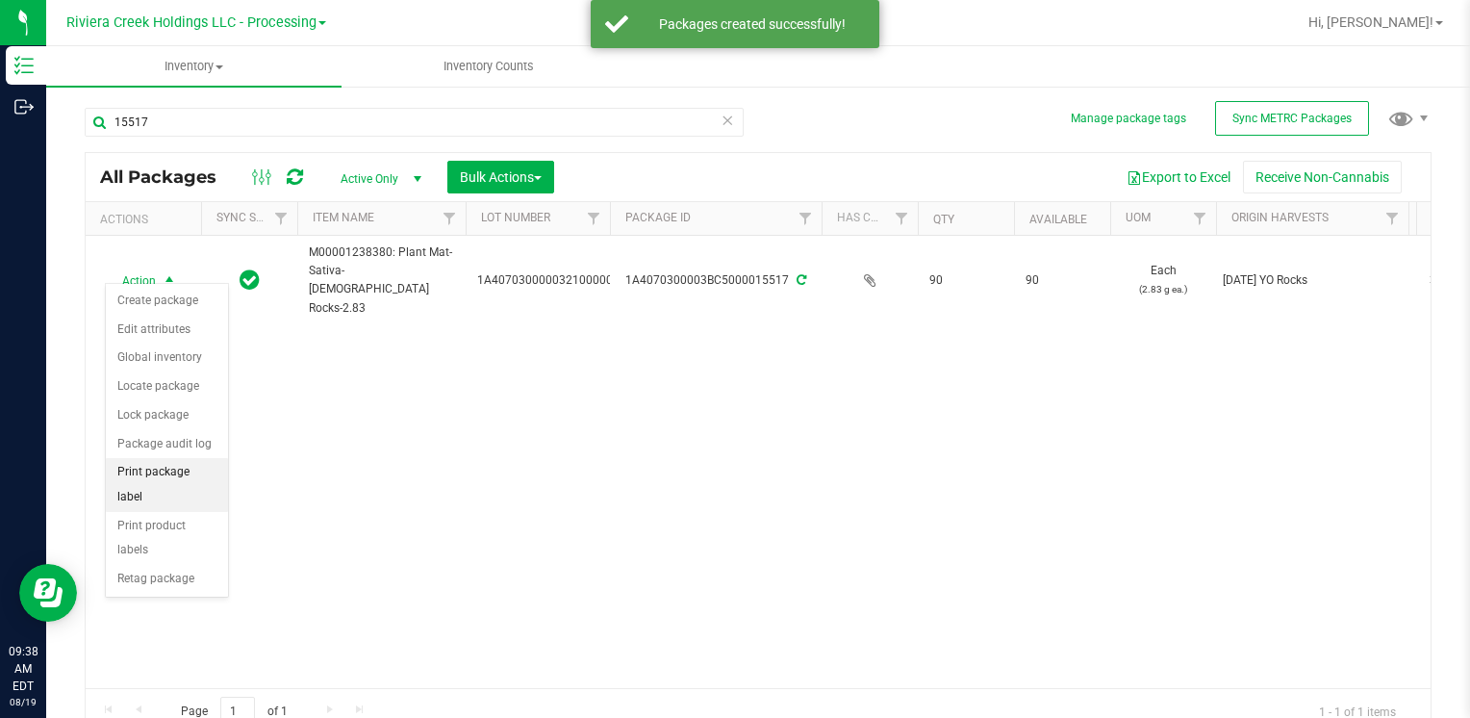
click at [193, 469] on li "Print package label" at bounding box center [167, 484] width 122 height 53
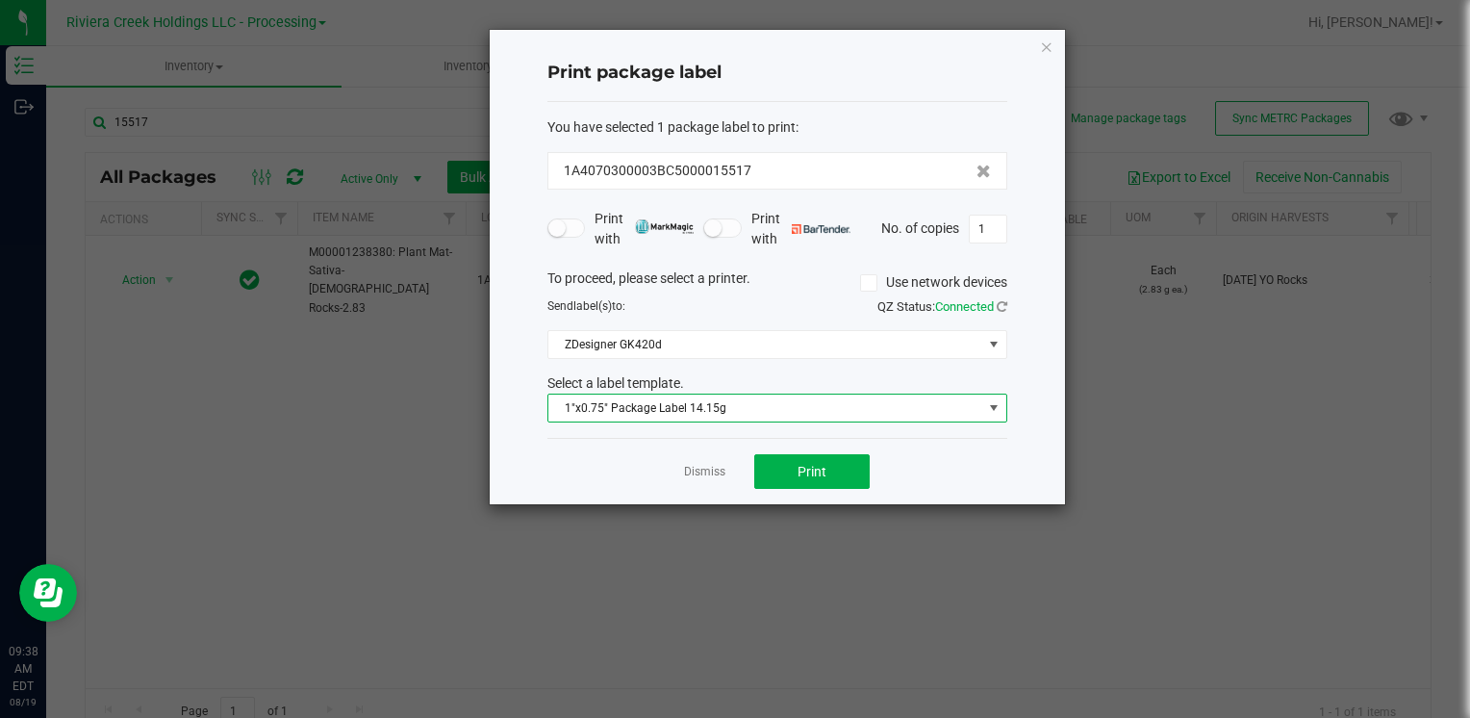
click at [782, 418] on span "1"x0.75" Package Label 14.15g" at bounding box center [765, 407] width 434 height 27
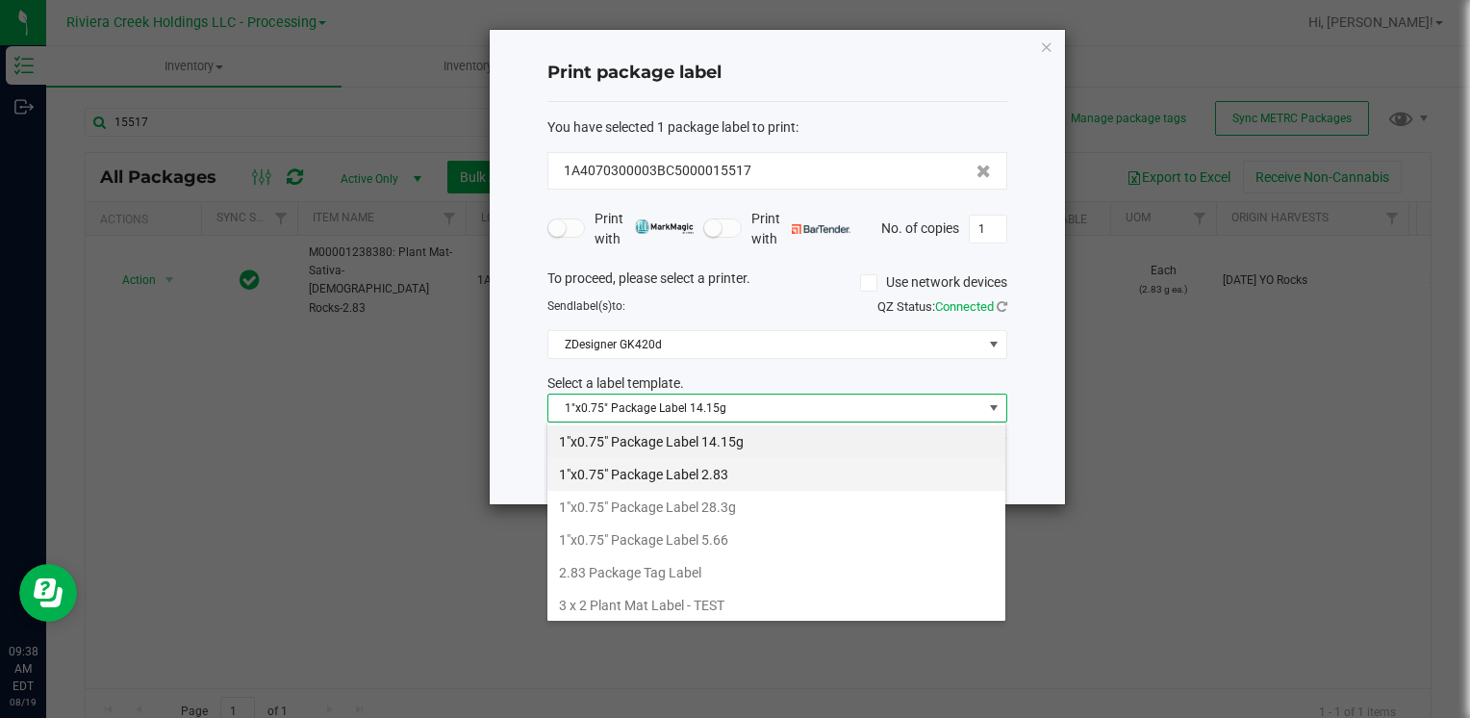
click at [762, 470] on li "1"x0.75" Package Label 2.83" at bounding box center [776, 474] width 458 height 33
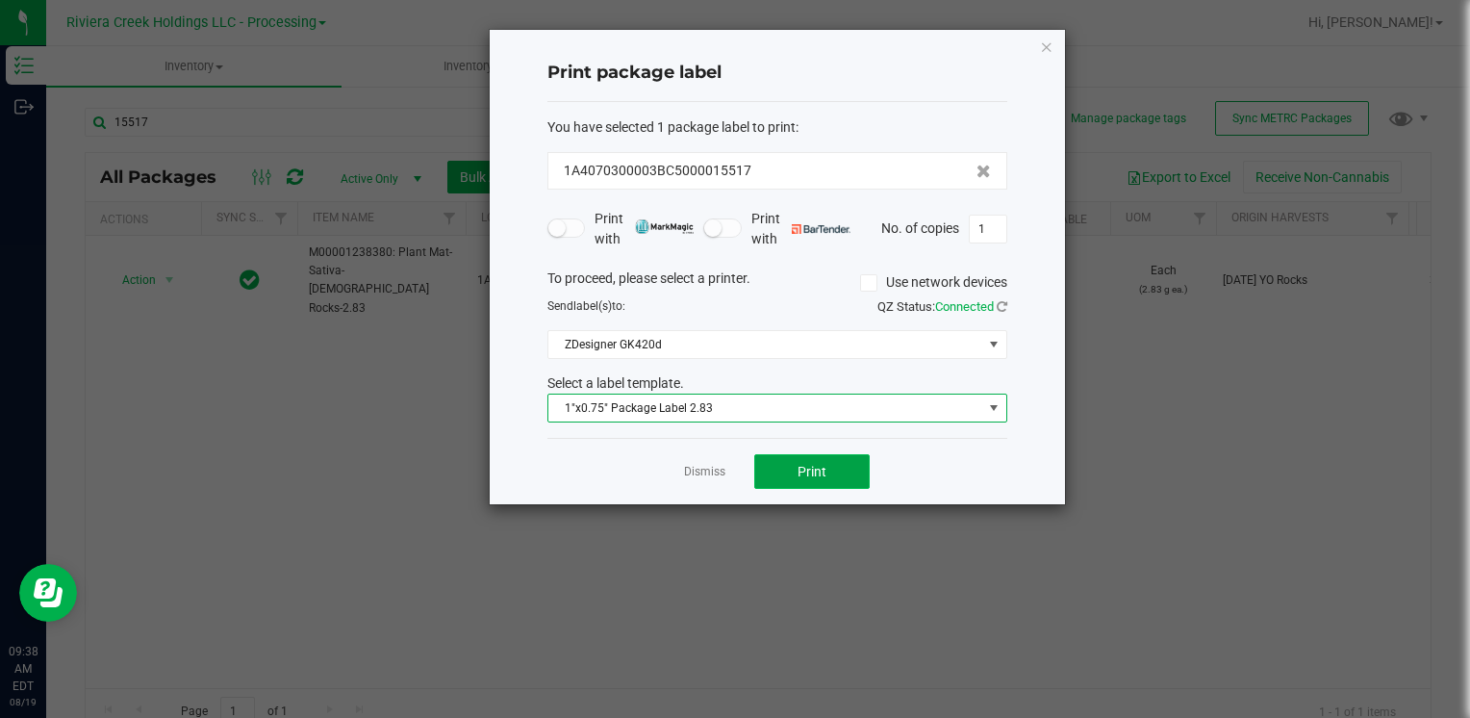
click at [789, 479] on button "Print" at bounding box center [811, 471] width 115 height 35
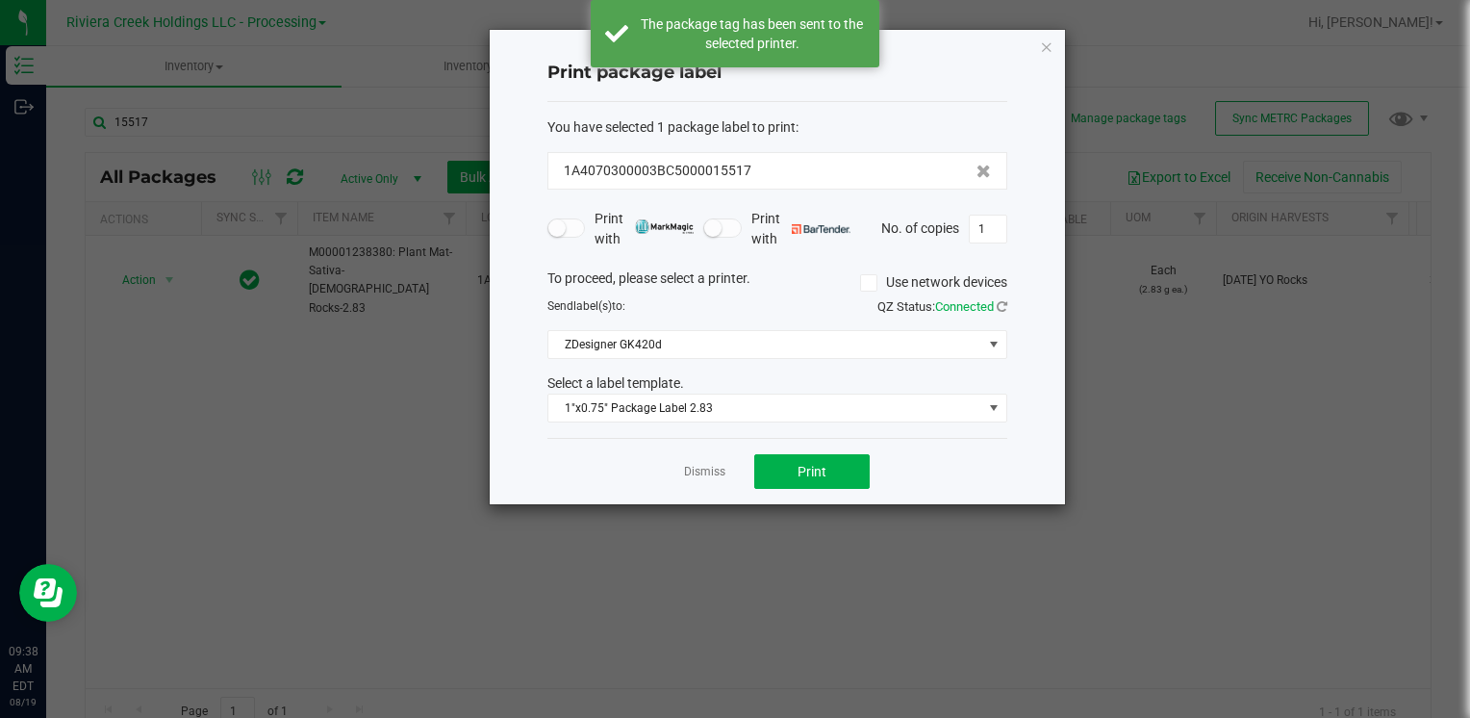
click at [1053, 39] on icon "button" at bounding box center [1046, 46] width 13 height 23
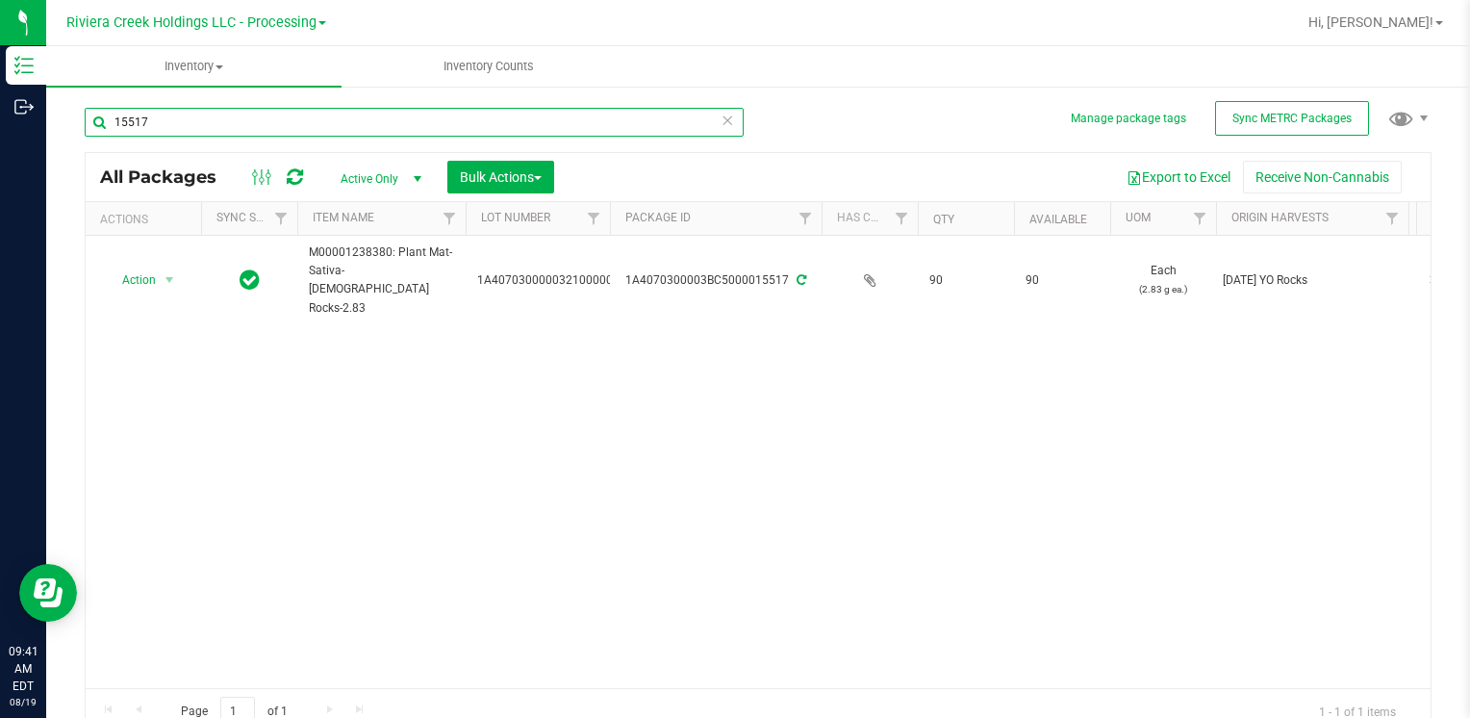
click at [204, 128] on input "15517" at bounding box center [414, 122] width 659 height 29
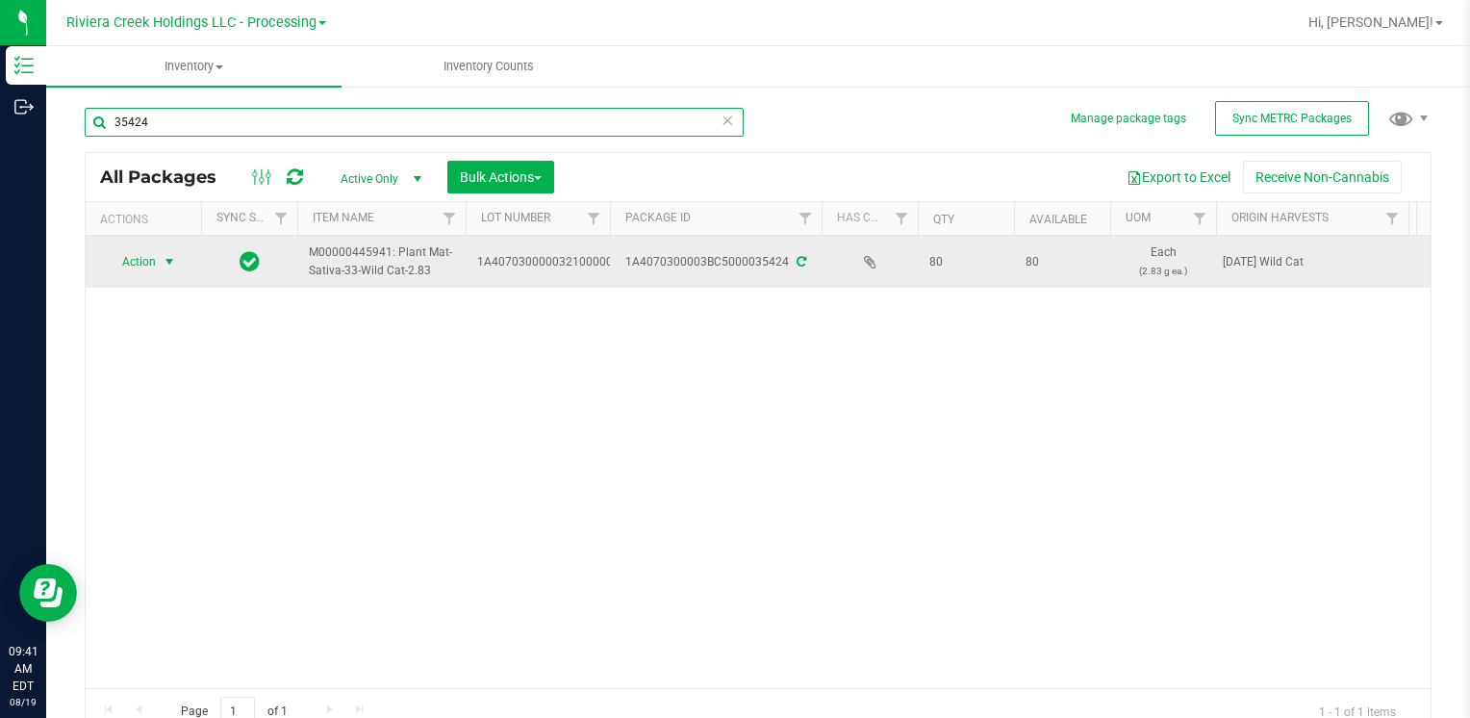
type input "35424"
click at [165, 260] on span "select" at bounding box center [169, 261] width 15 height 15
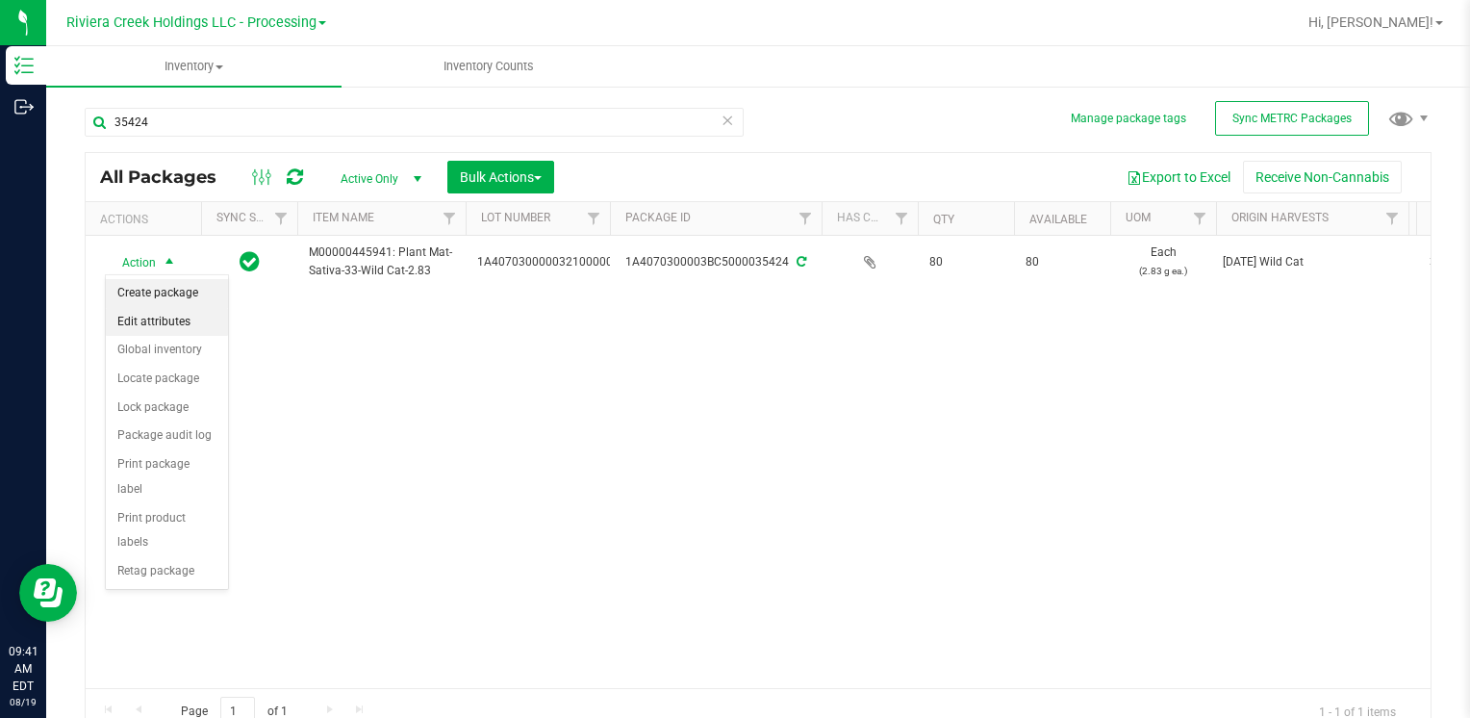
click at [167, 300] on li "Create package" at bounding box center [167, 293] width 122 height 29
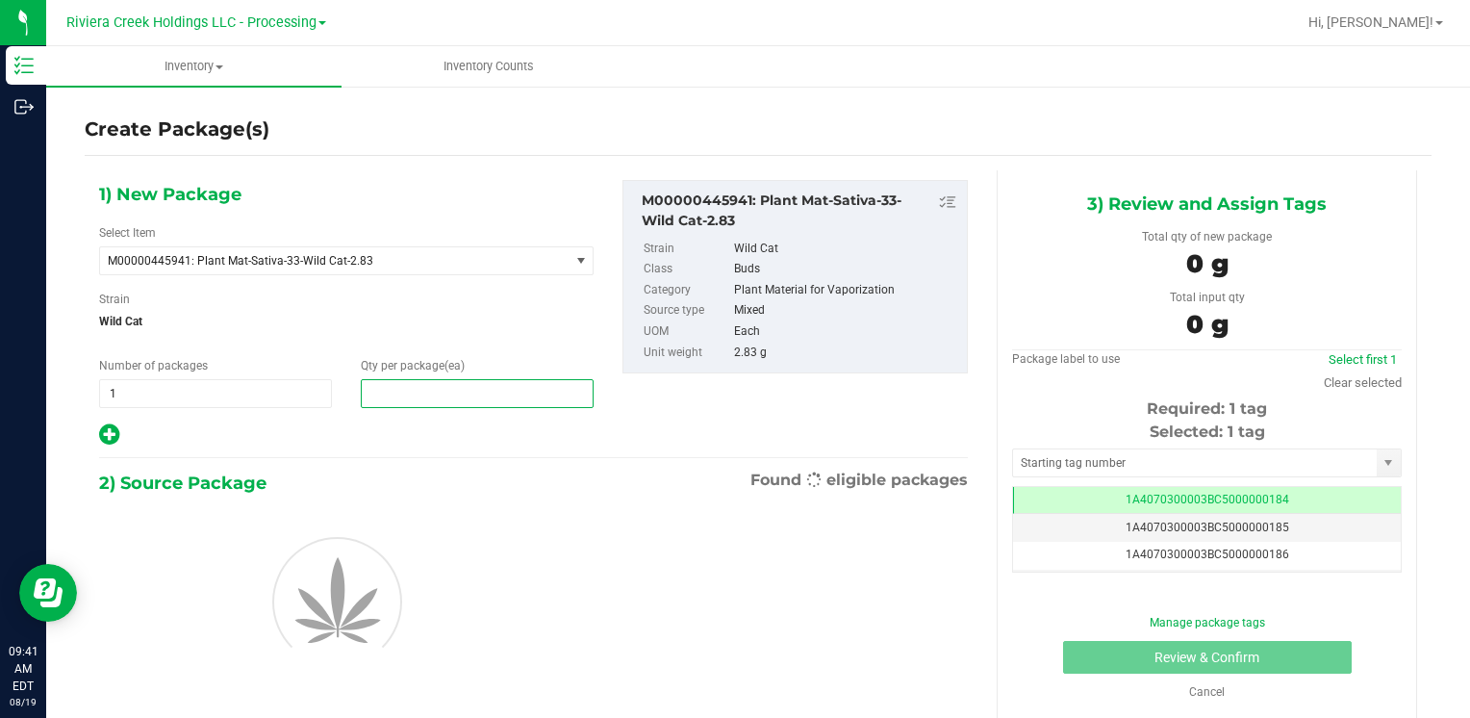
click at [446, 401] on span at bounding box center [477, 393] width 233 height 29
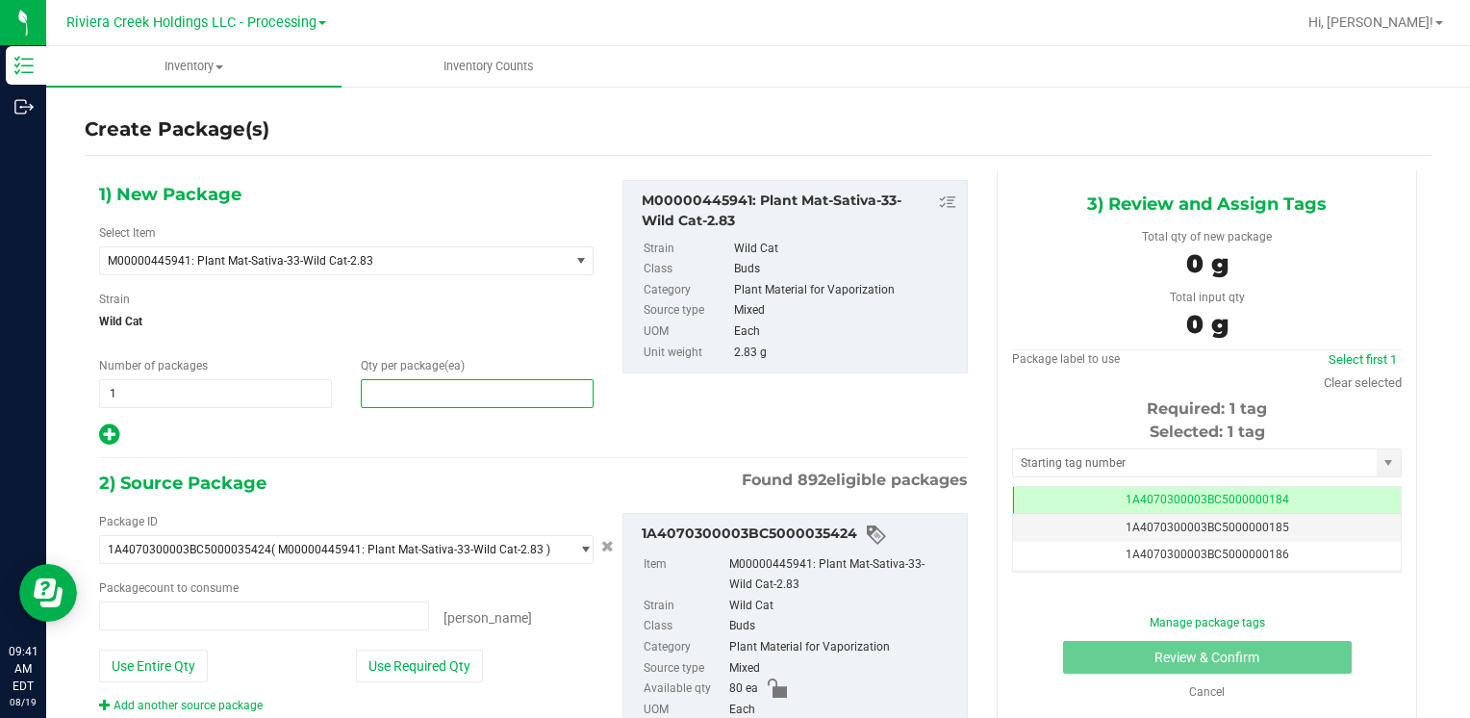
type input "0 ea"
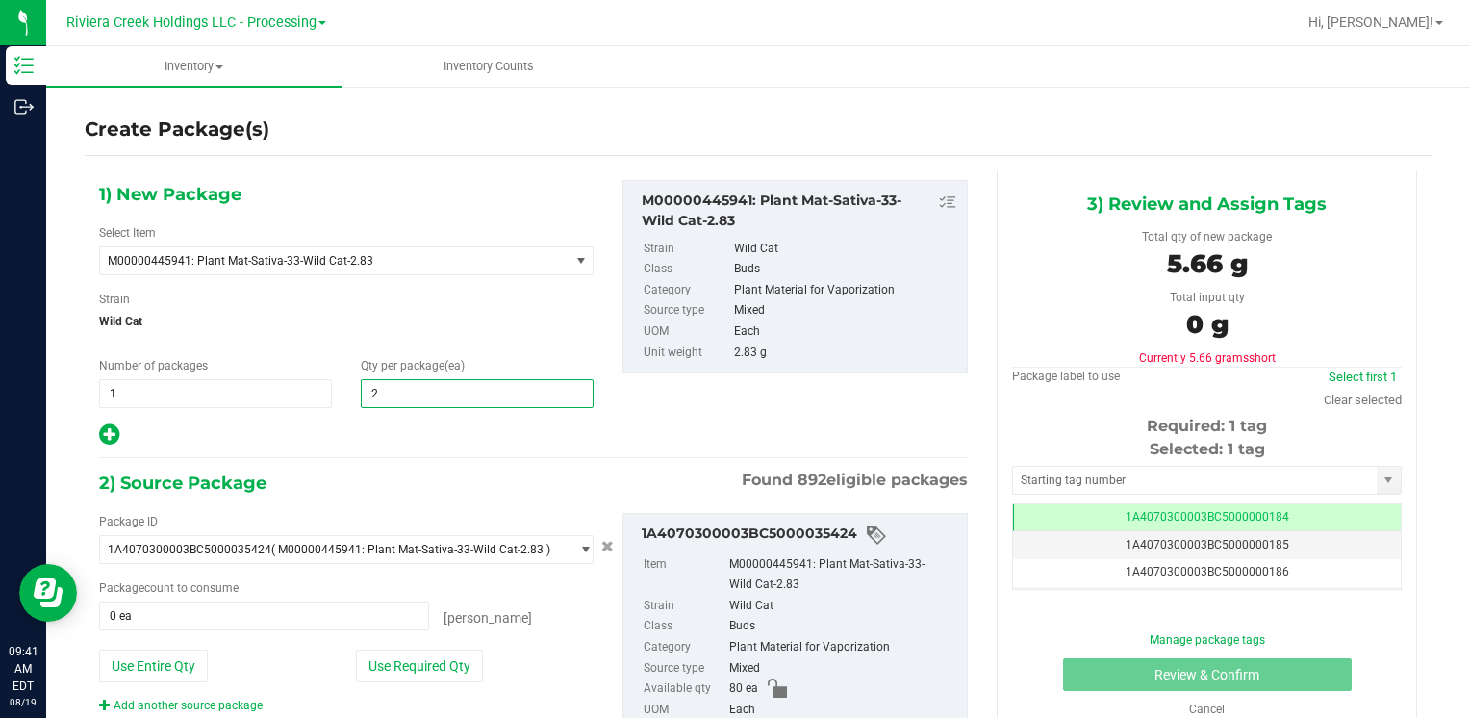
type input "20"
click at [442, 677] on button "Use Required Qty" at bounding box center [419, 665] width 127 height 33
type input "20 ea"
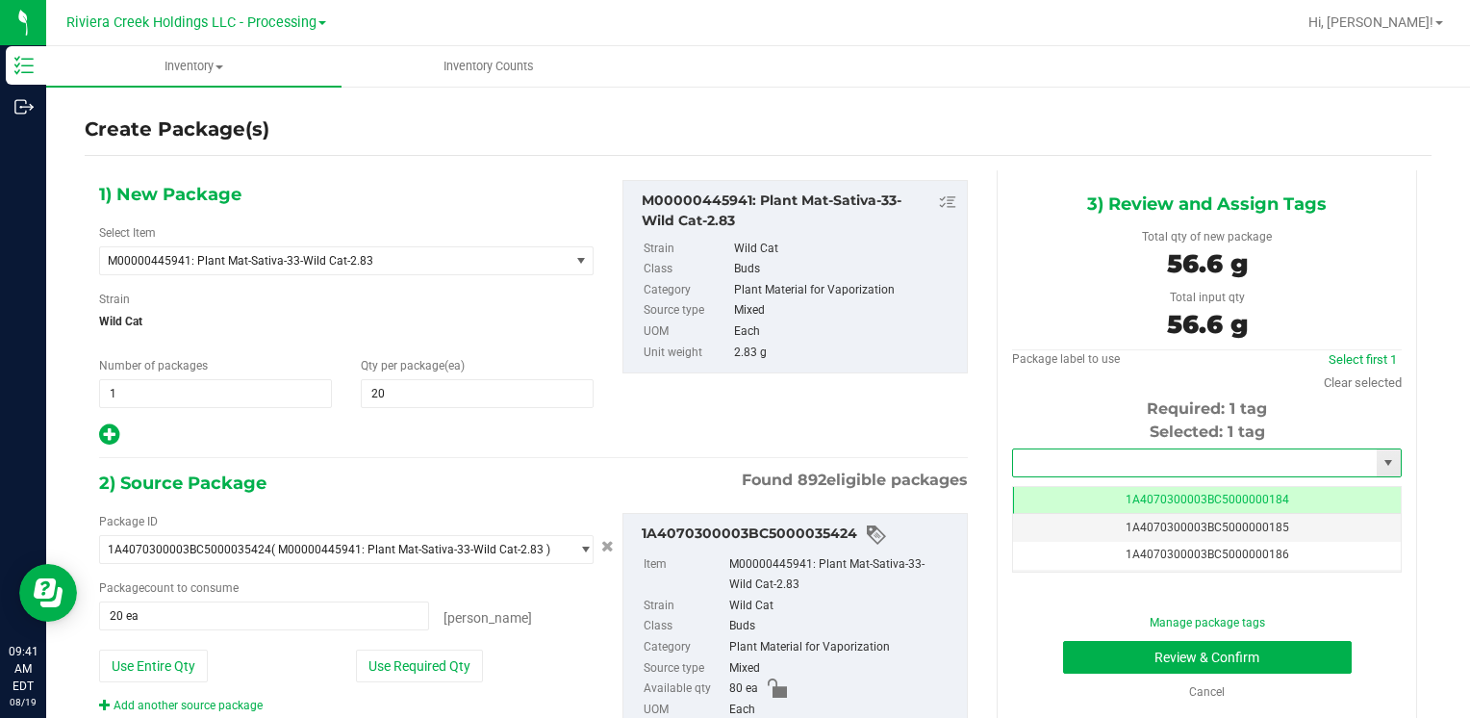
click at [1013, 453] on input "text" at bounding box center [1195, 462] width 364 height 27
click at [1034, 483] on li "1A4070300003BC5000015525" at bounding box center [1194, 495] width 383 height 29
type input "1A4070300003BC5000015525"
click at [1078, 641] on button "Review & Confirm" at bounding box center [1207, 657] width 289 height 33
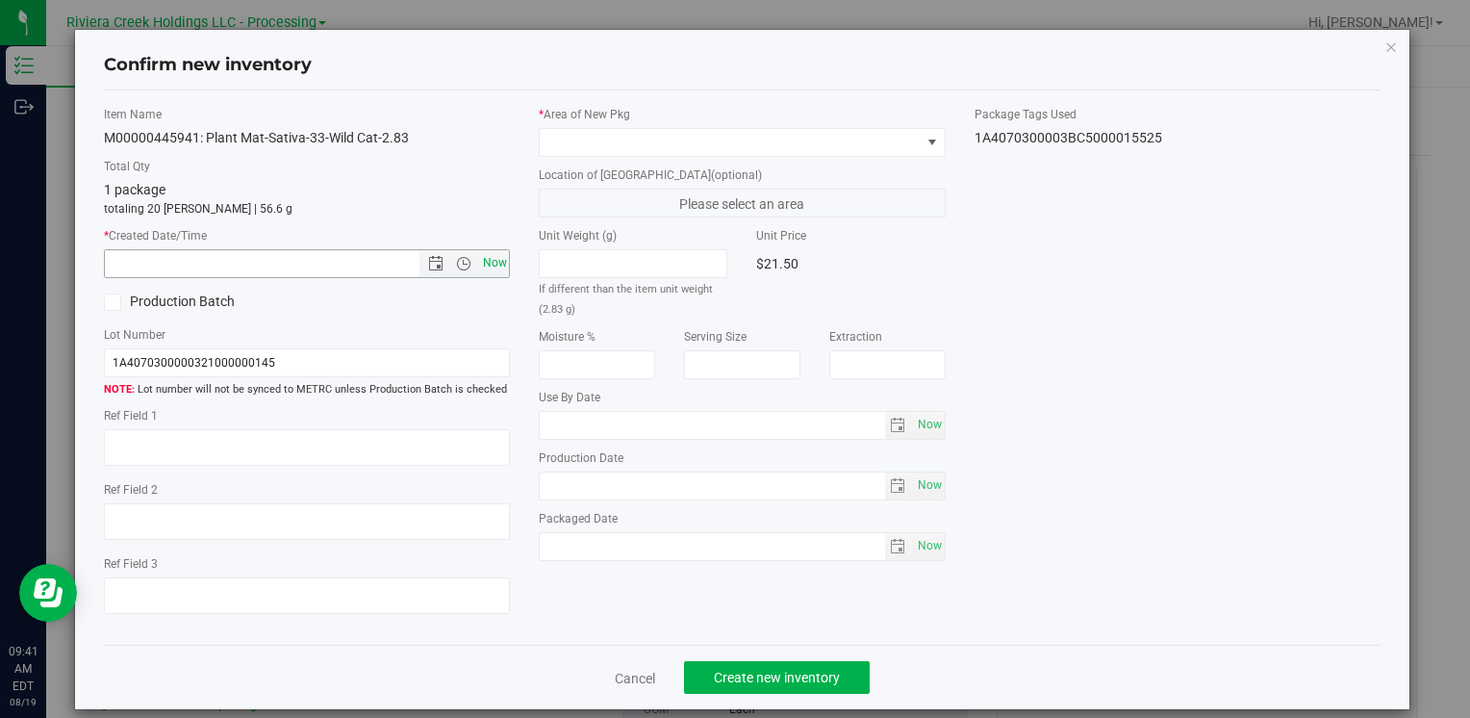
click at [483, 252] on span "Now" at bounding box center [494, 263] width 33 height 28
type input "8/19/2025 9:41 AM"
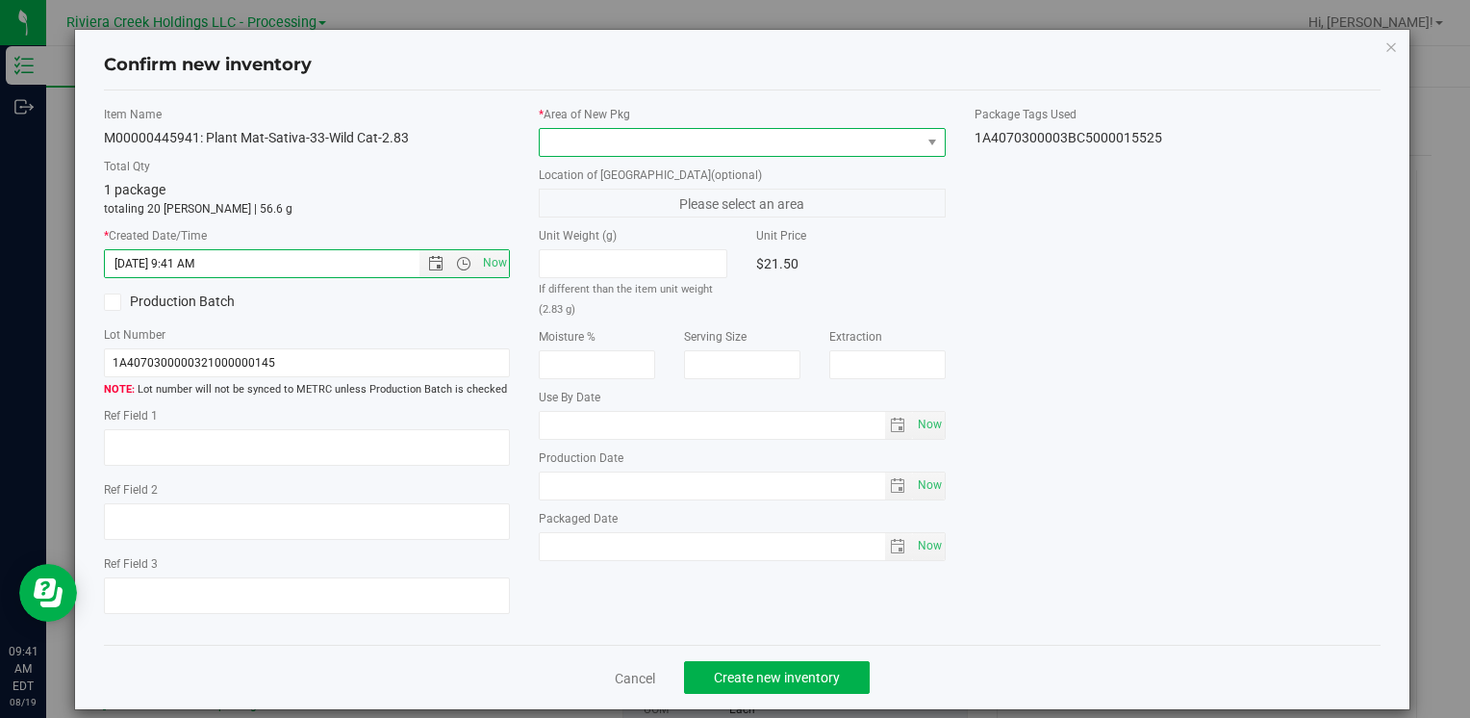
click at [557, 141] on span at bounding box center [730, 142] width 380 height 27
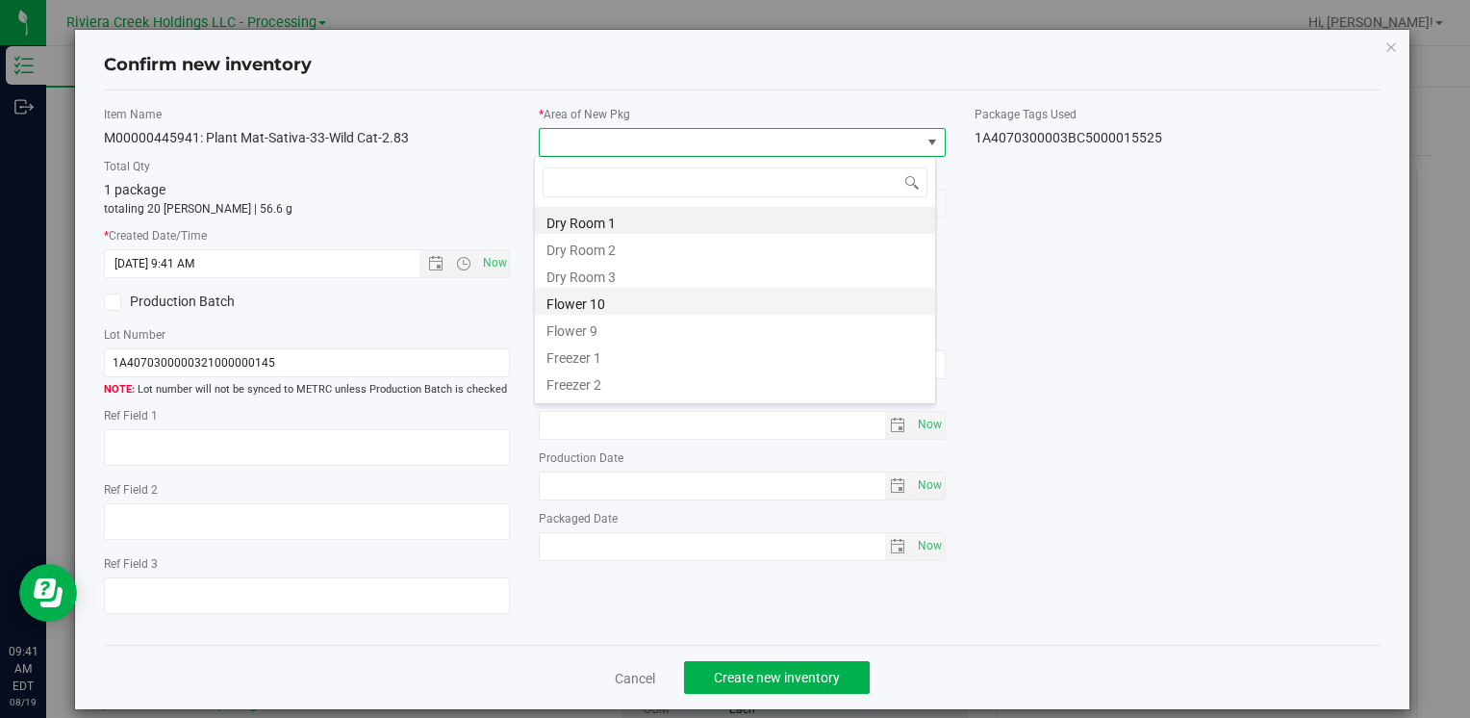
click at [647, 305] on li "Flower 10" at bounding box center [735, 301] width 400 height 27
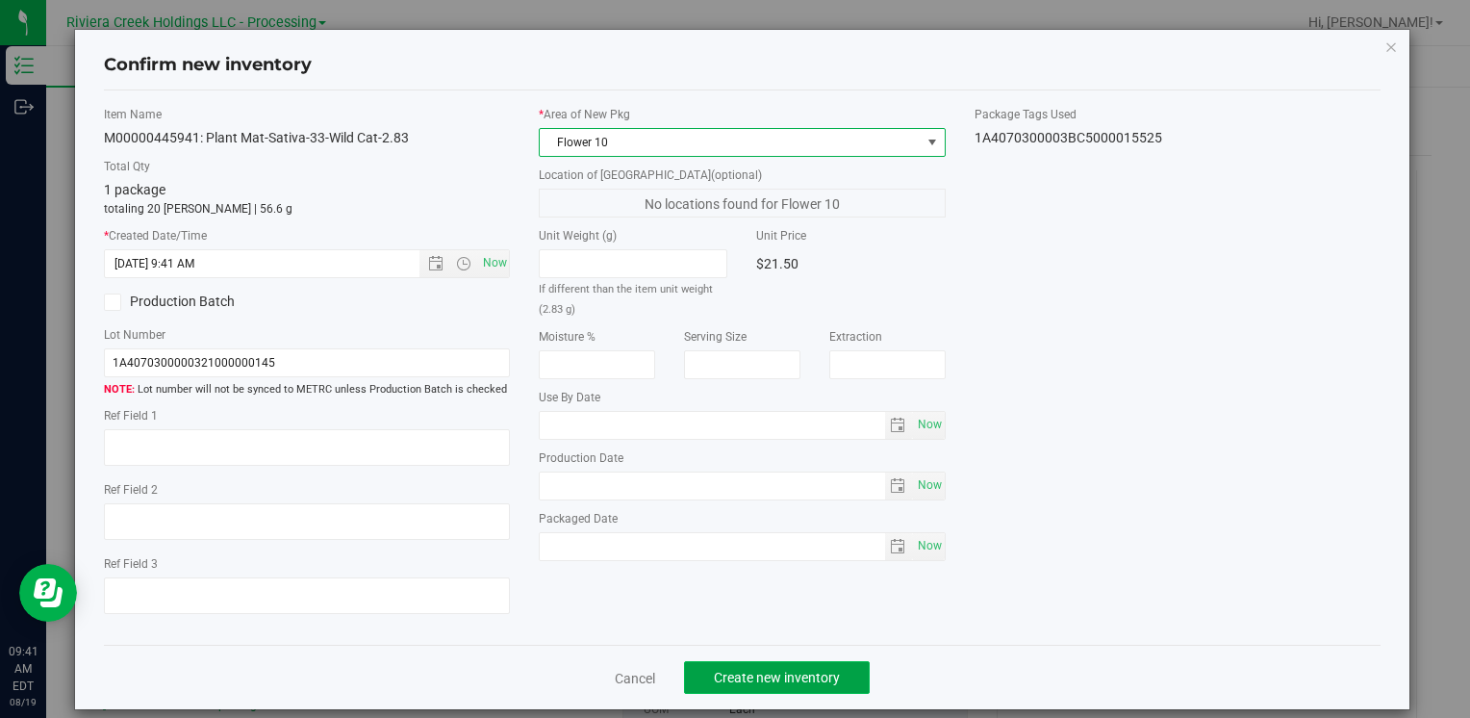
click at [745, 678] on span "Create new inventory" at bounding box center [777, 677] width 126 height 15
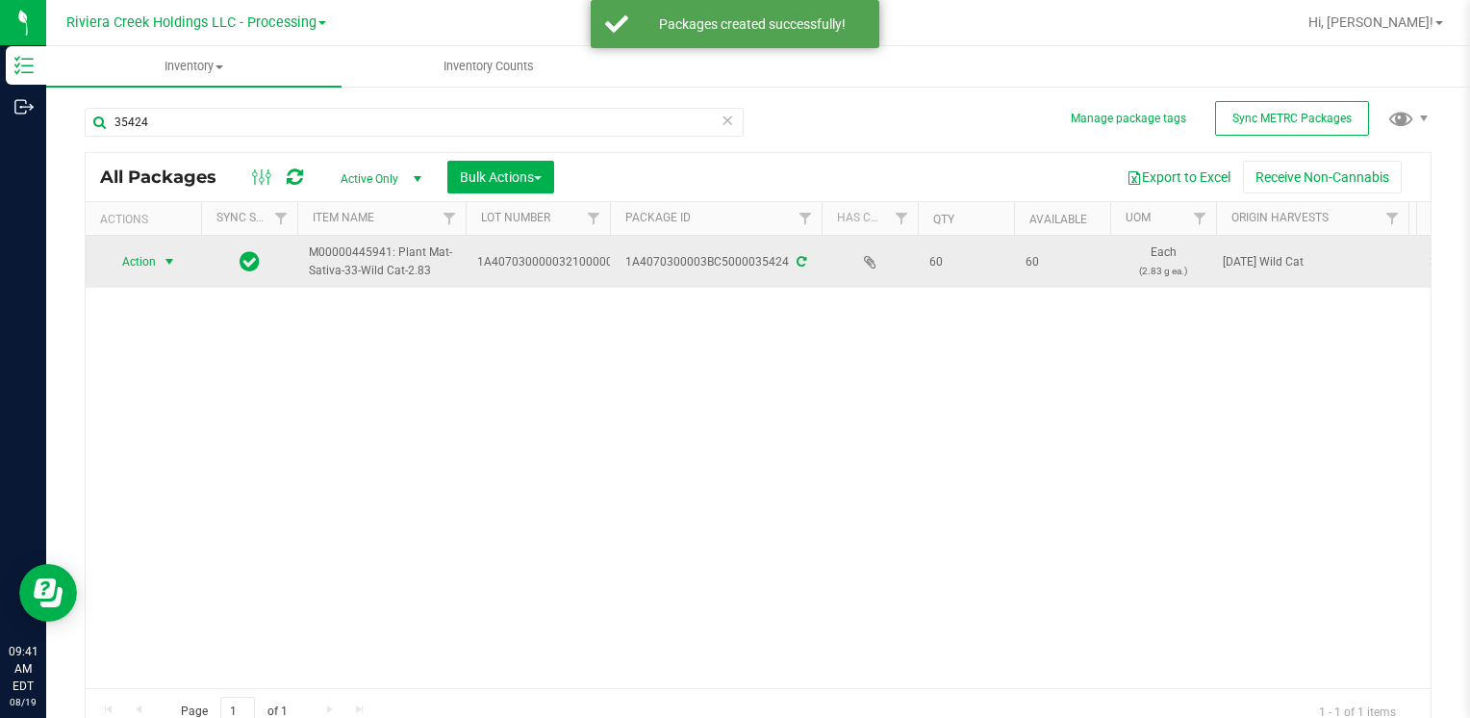
drag, startPoint x: 181, startPoint y: 268, endPoint x: 163, endPoint y: 263, distance: 19.2
click at [181, 268] on div "Action Action Create package Edit attributes Global inventory Locate package Lo…" at bounding box center [143, 261] width 92 height 27
click at [158, 260] on span "select" at bounding box center [170, 261] width 24 height 27
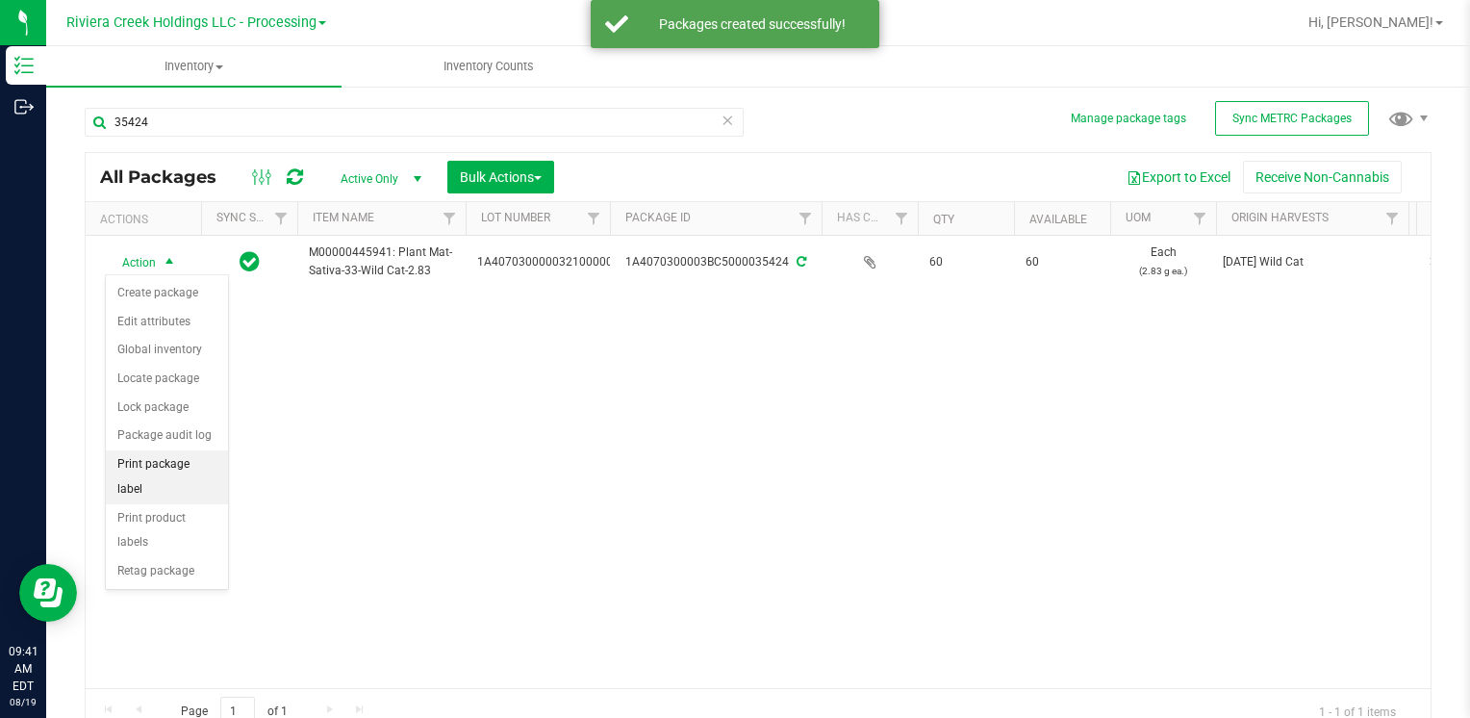
click at [173, 460] on li "Print package label" at bounding box center [167, 476] width 122 height 53
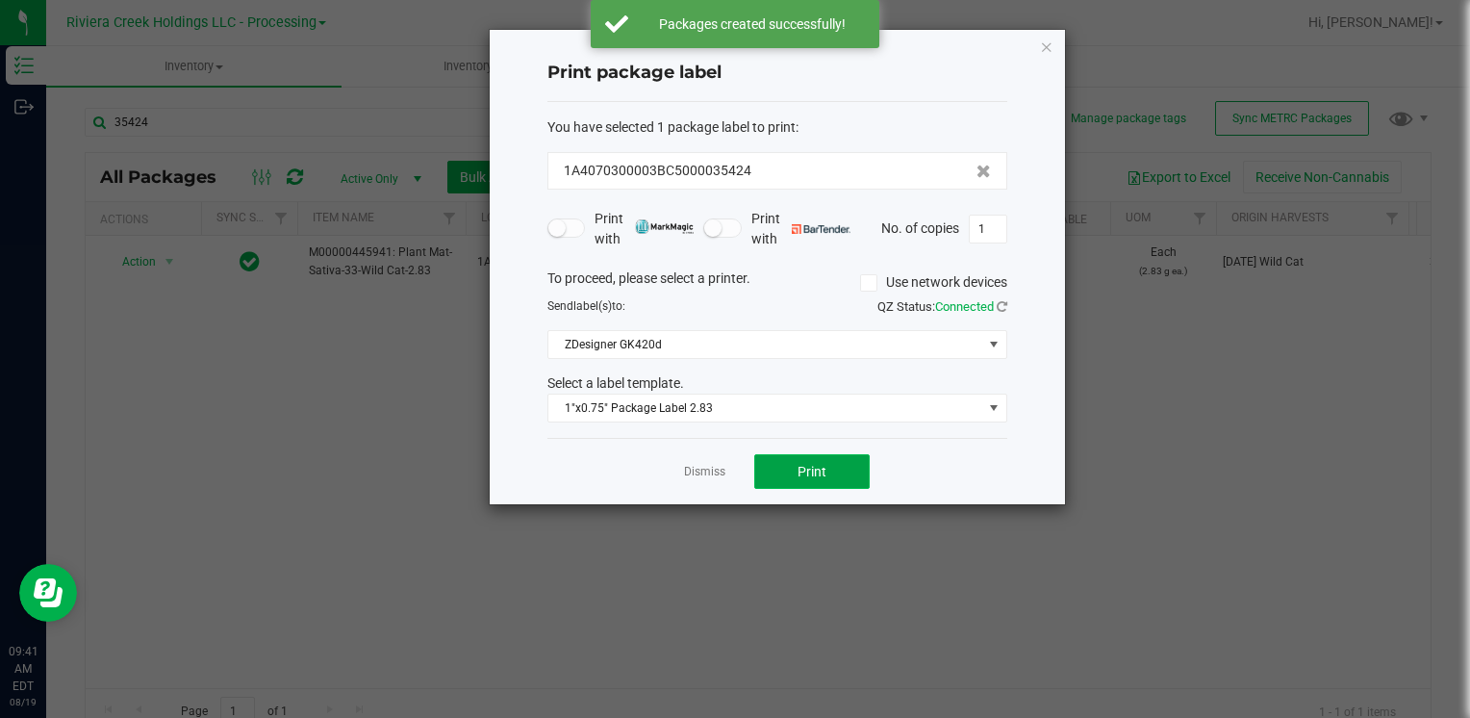
click at [815, 479] on button "Print" at bounding box center [811, 471] width 115 height 35
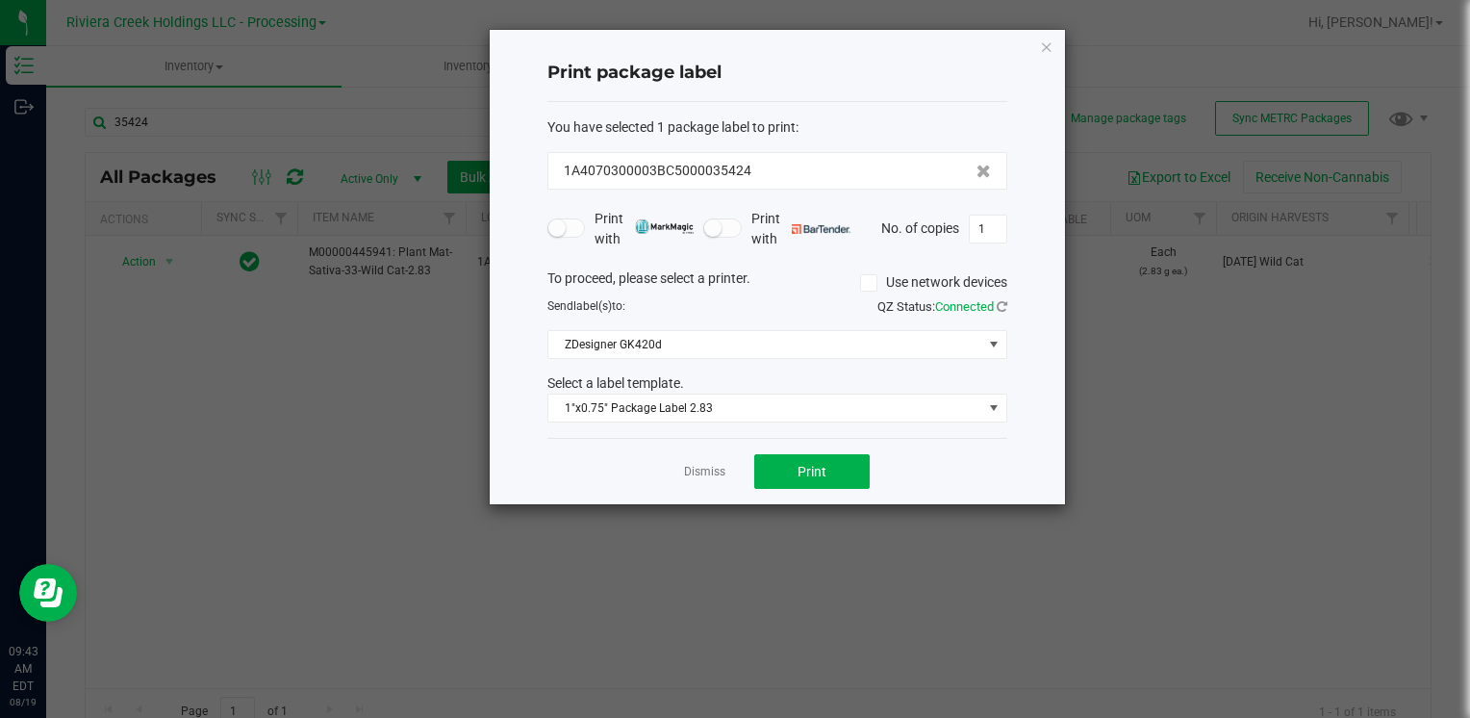
click at [1050, 42] on icon "button" at bounding box center [1046, 46] width 13 height 23
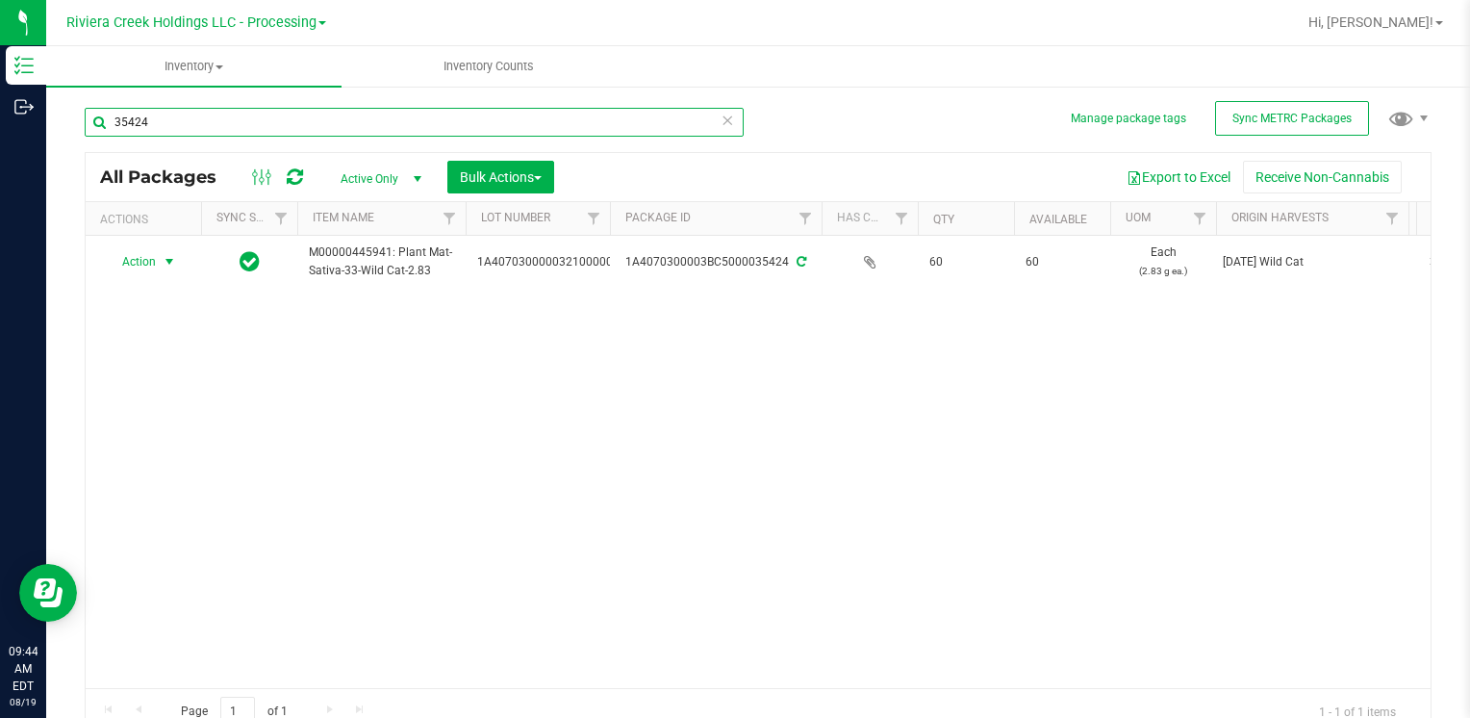
click at [173, 115] on input "35424" at bounding box center [414, 122] width 659 height 29
click at [173, 120] on input "35424" at bounding box center [414, 122] width 659 height 29
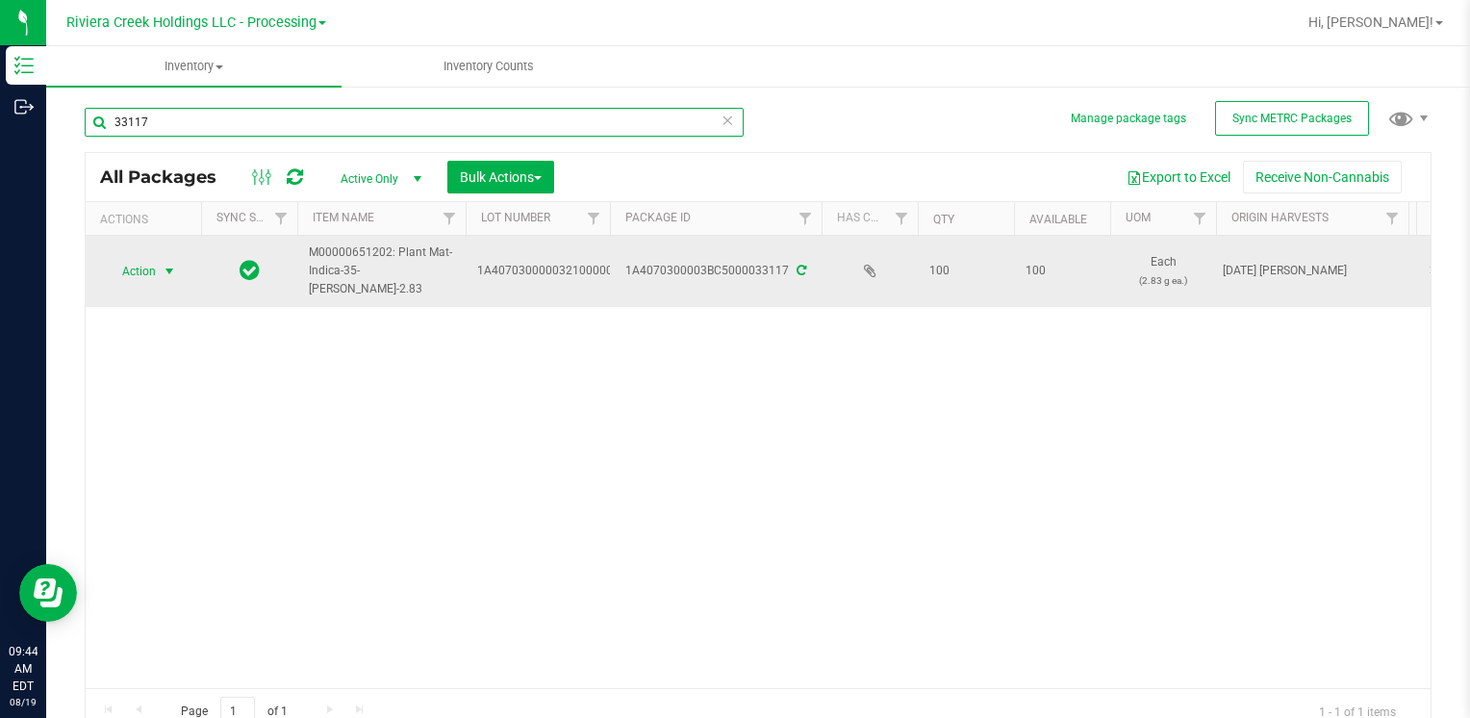
type input "33117"
click at [158, 263] on span "select" at bounding box center [170, 271] width 24 height 27
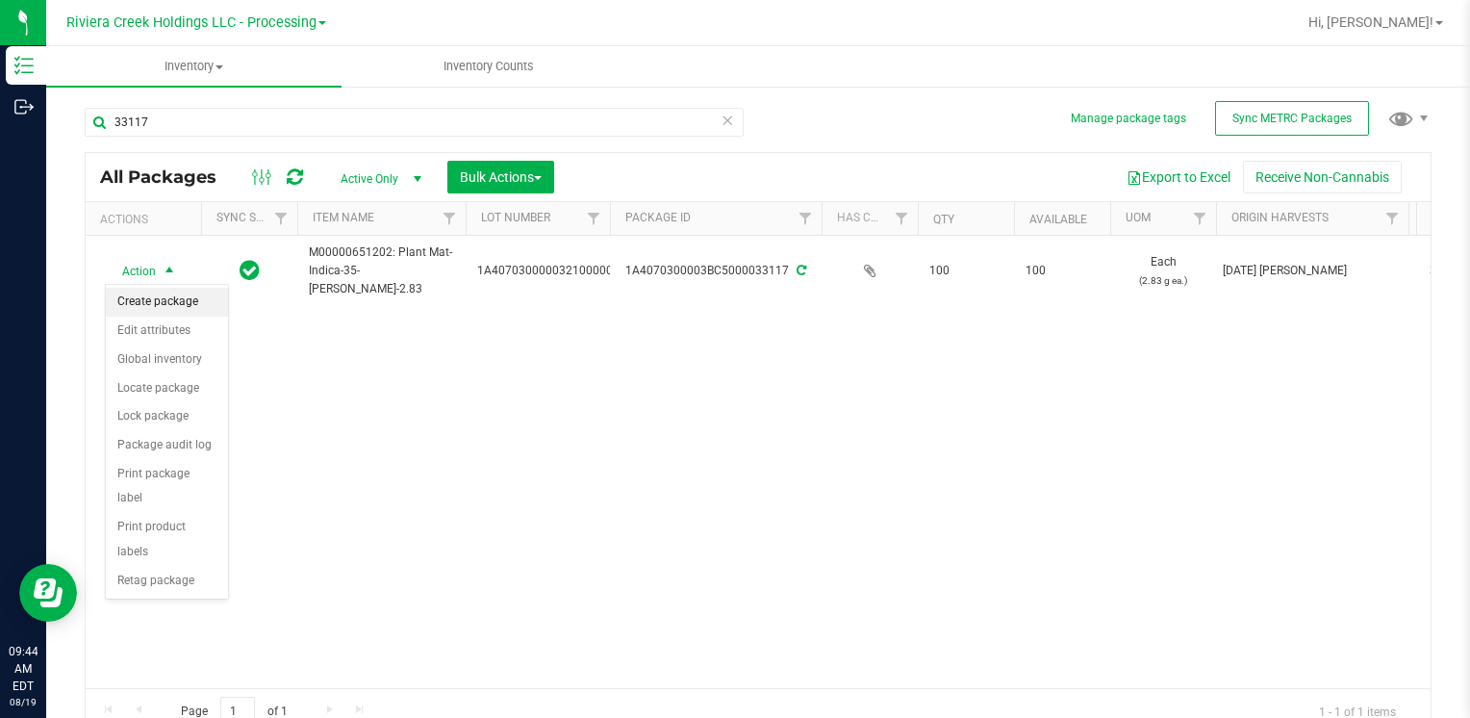
click at [185, 299] on li "Create package" at bounding box center [167, 302] width 122 height 29
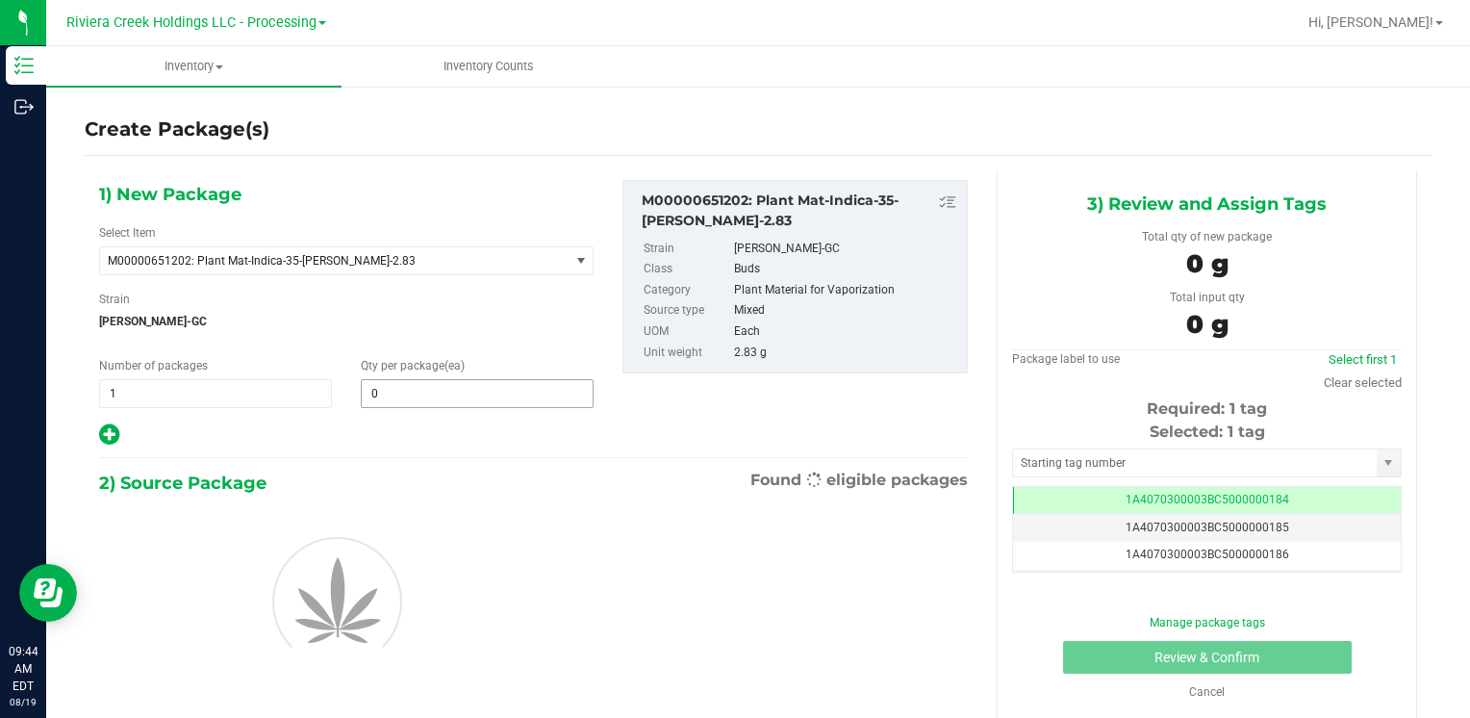
click at [423, 386] on span "0 0" at bounding box center [477, 393] width 233 height 29
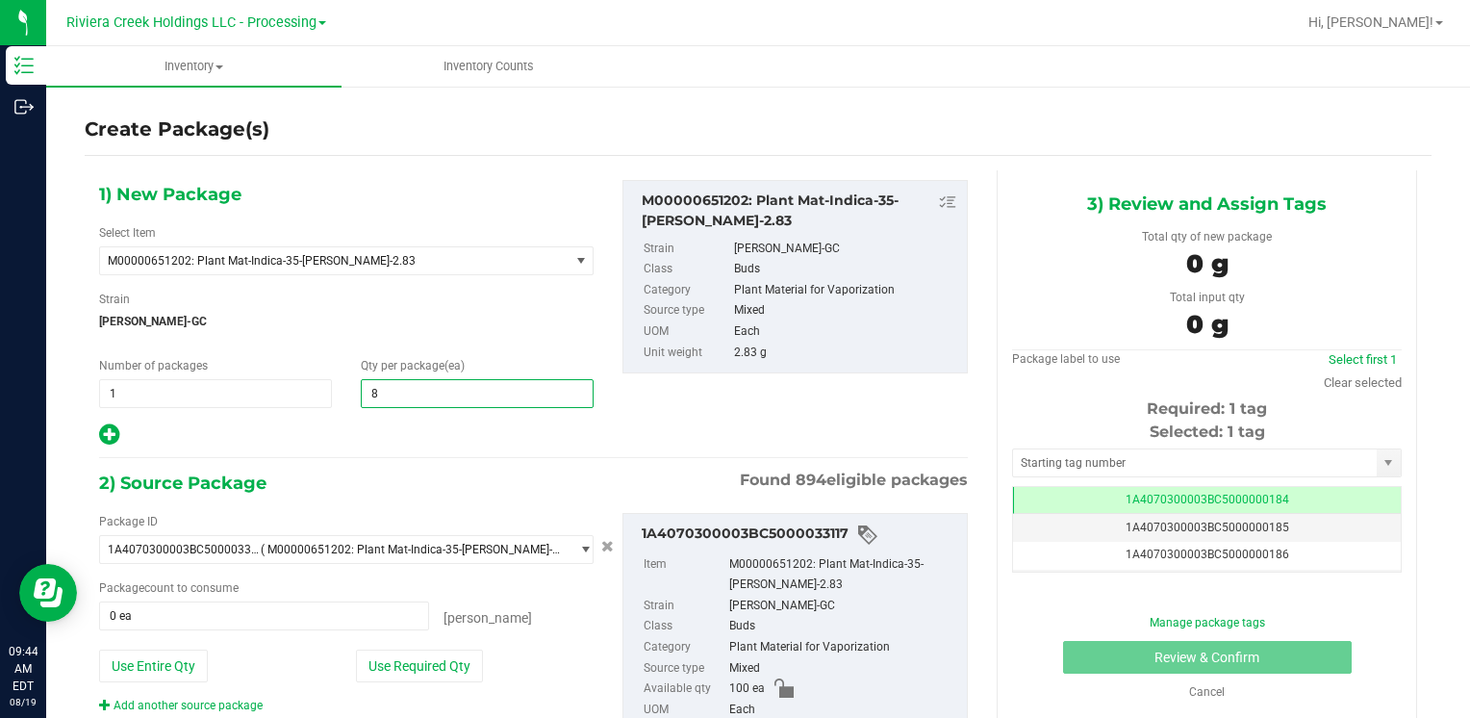
type input "80"
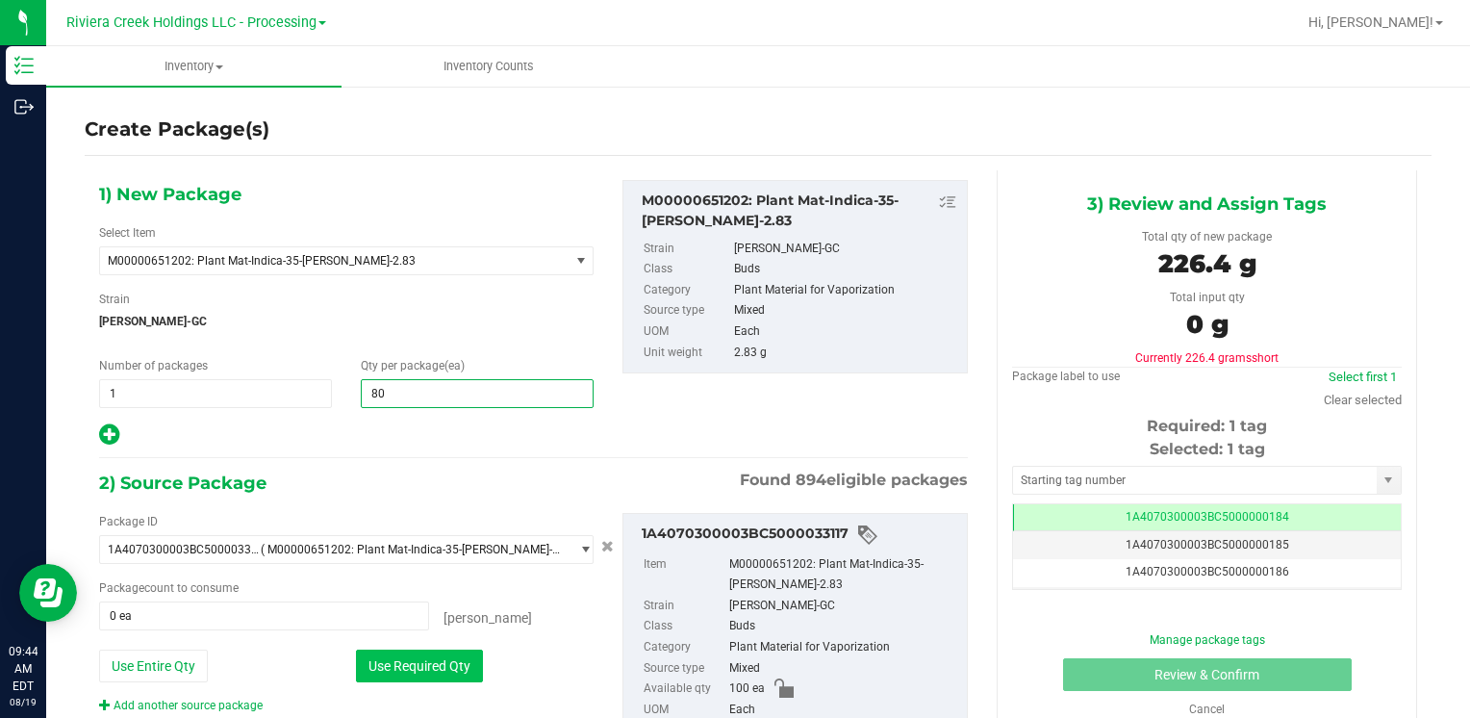
type input "80"
click at [404, 668] on button "Use Required Qty" at bounding box center [419, 665] width 127 height 33
type input "80 ea"
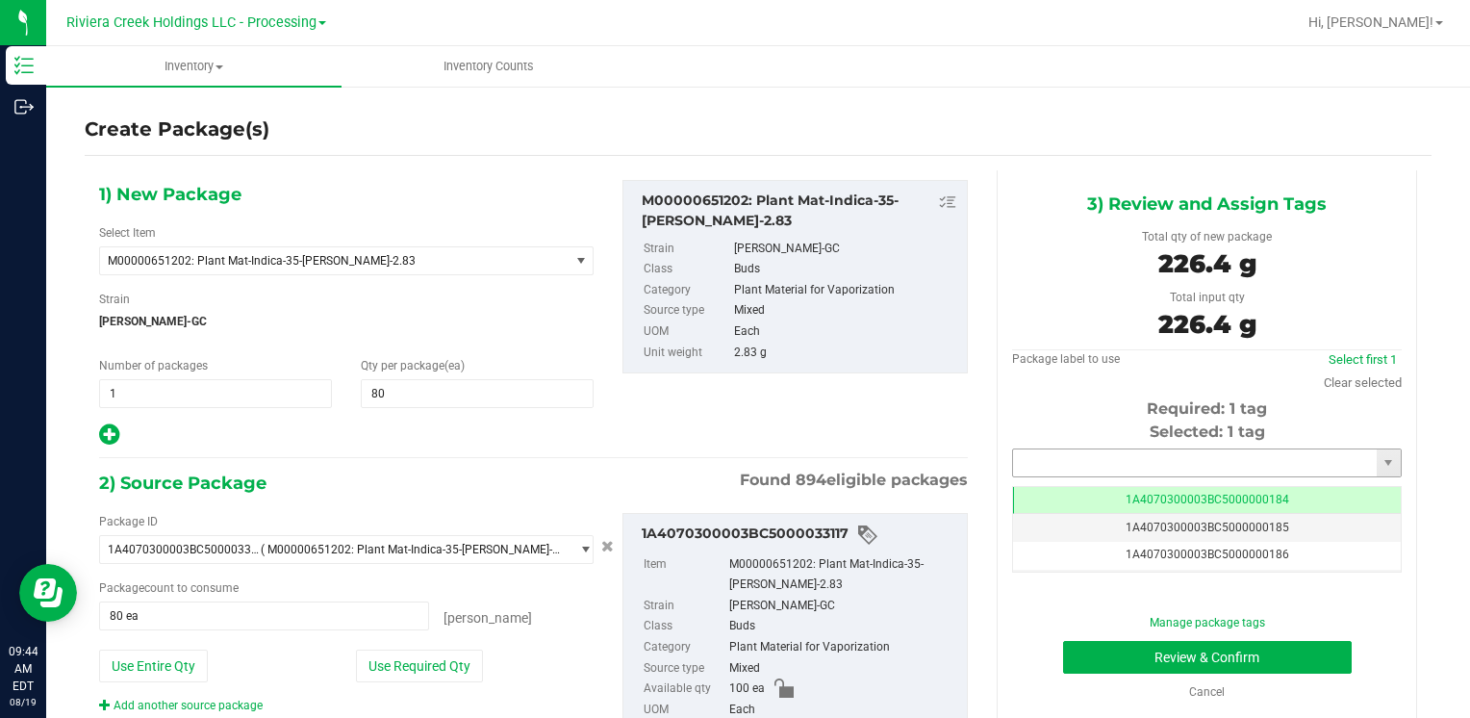
click at [1078, 471] on input "text" at bounding box center [1195, 462] width 364 height 27
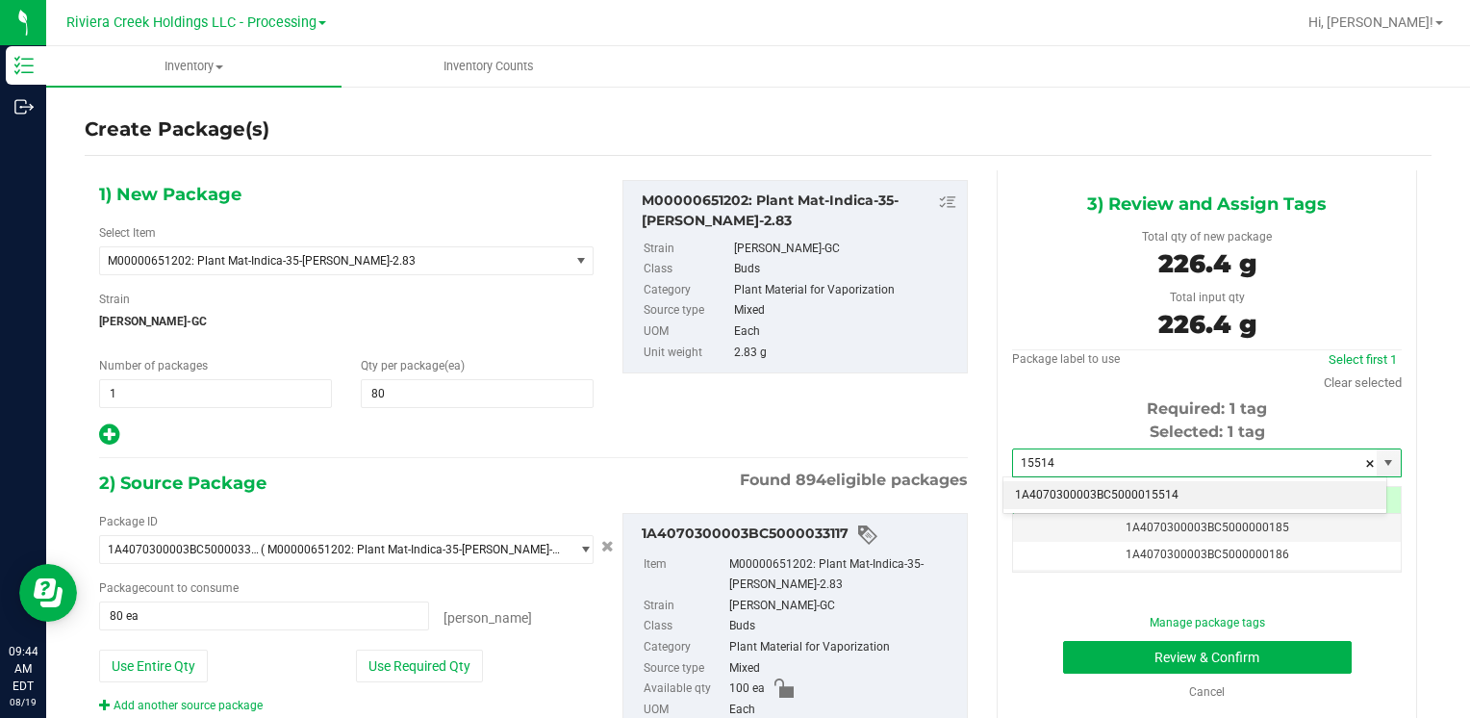
click at [1089, 483] on li "1A4070300003BC5000015514" at bounding box center [1194, 495] width 383 height 29
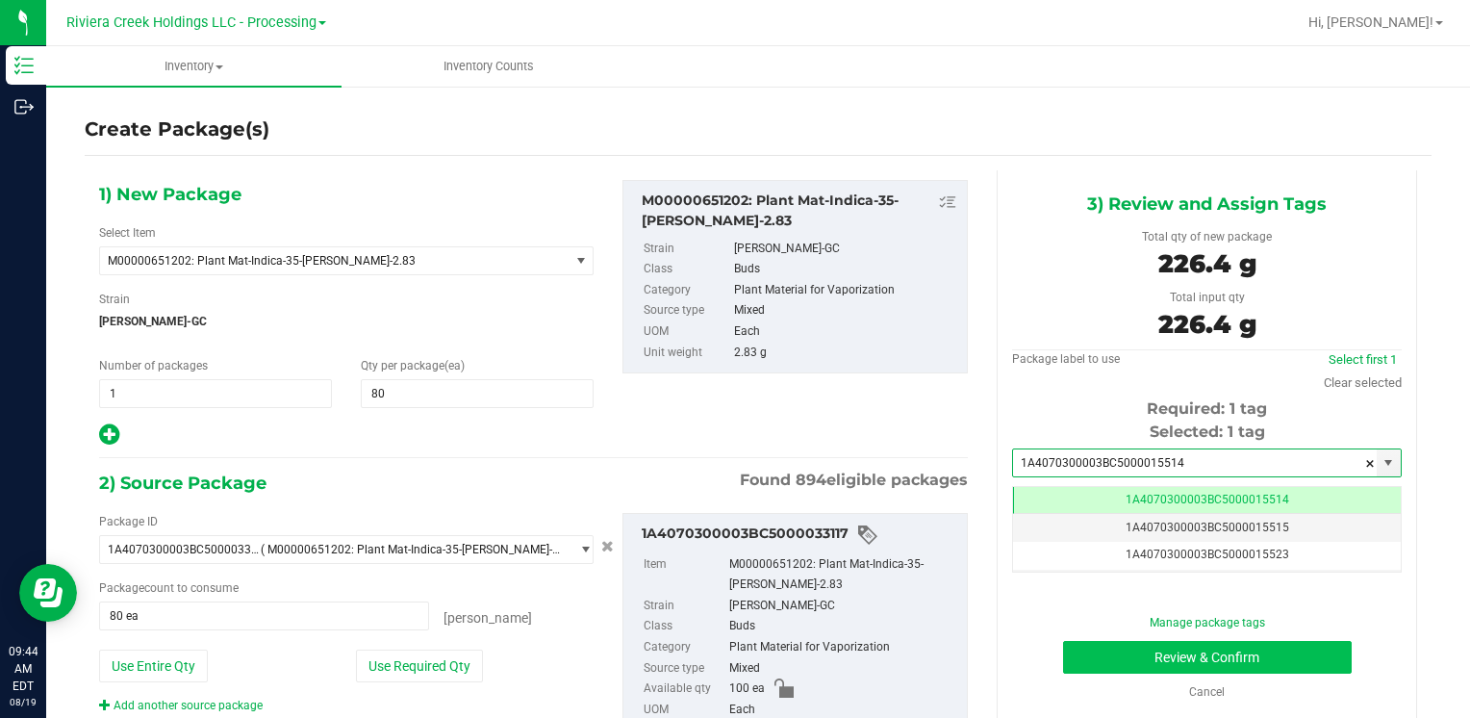
type input "1A4070300003BC5000015514"
click at [1085, 654] on button "Review & Confirm" at bounding box center [1207, 657] width 289 height 33
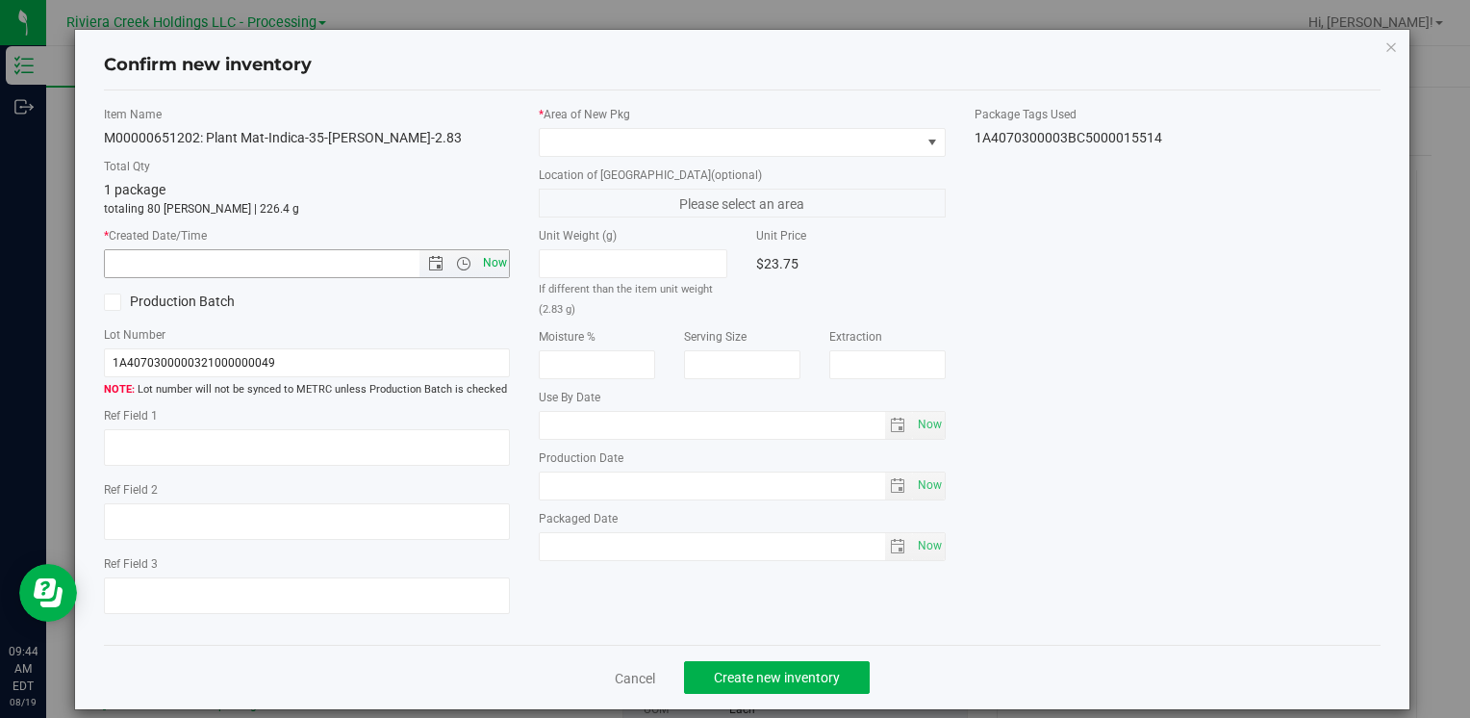
click at [480, 263] on span "Now" at bounding box center [494, 263] width 33 height 28
type input "8/19/2025 9:44 AM"
click at [617, 130] on span at bounding box center [730, 142] width 380 height 27
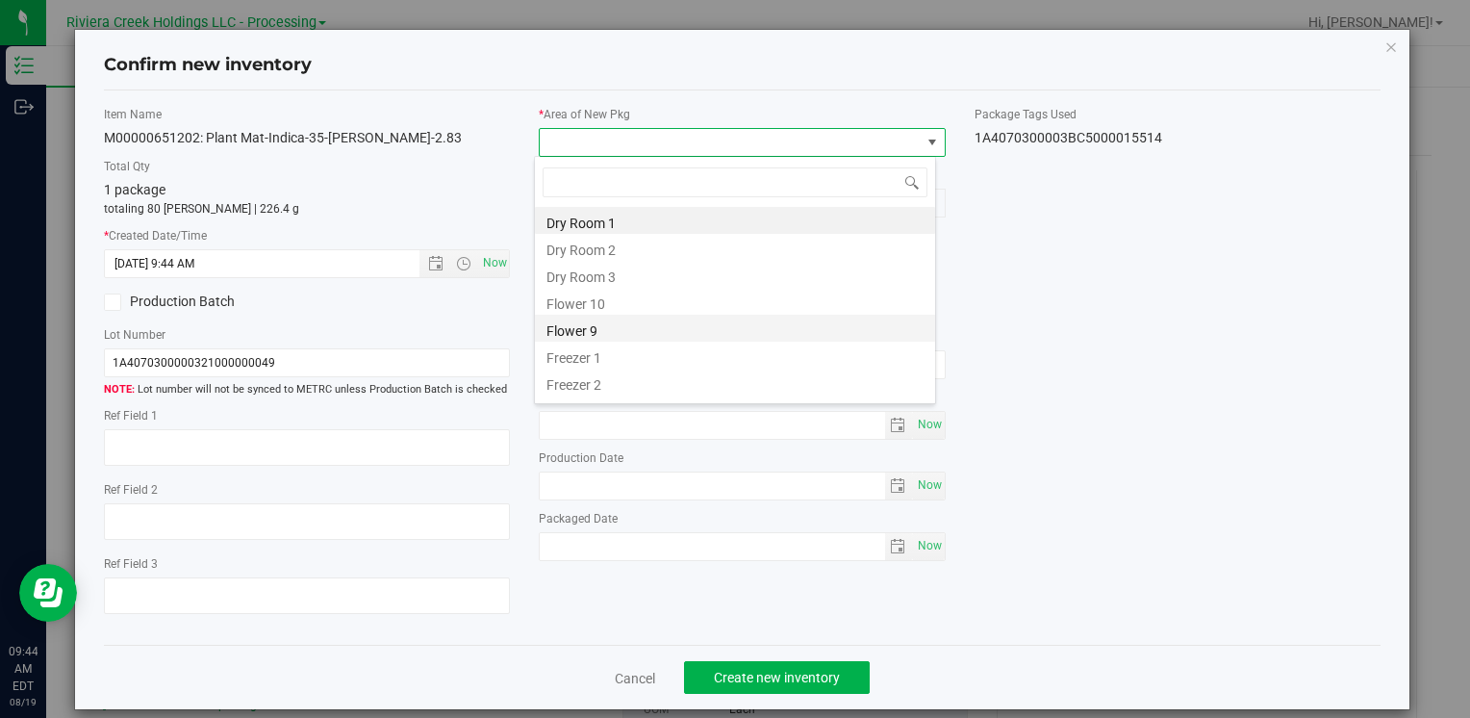
click at [633, 315] on li "Flower 9" at bounding box center [735, 328] width 400 height 27
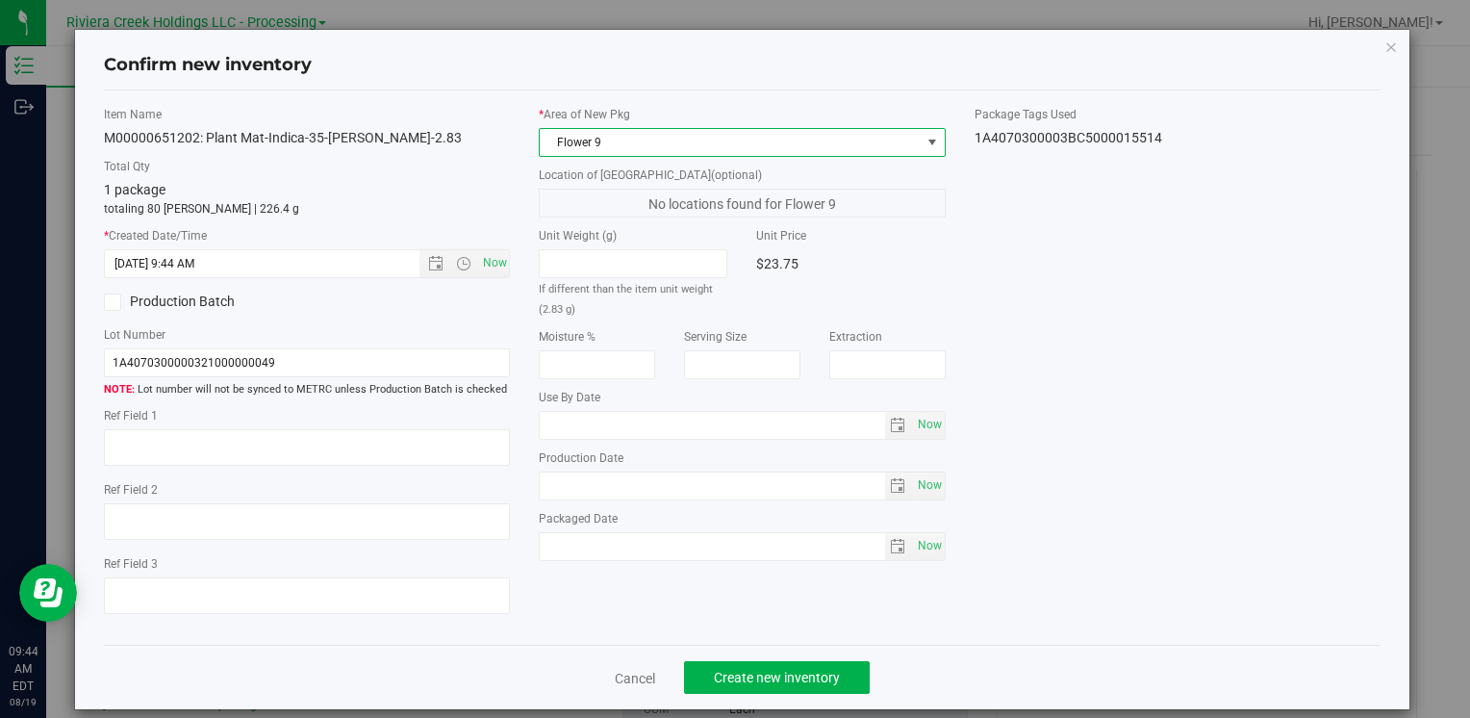
click at [593, 128] on span "Flower 9" at bounding box center [742, 142] width 406 height 29
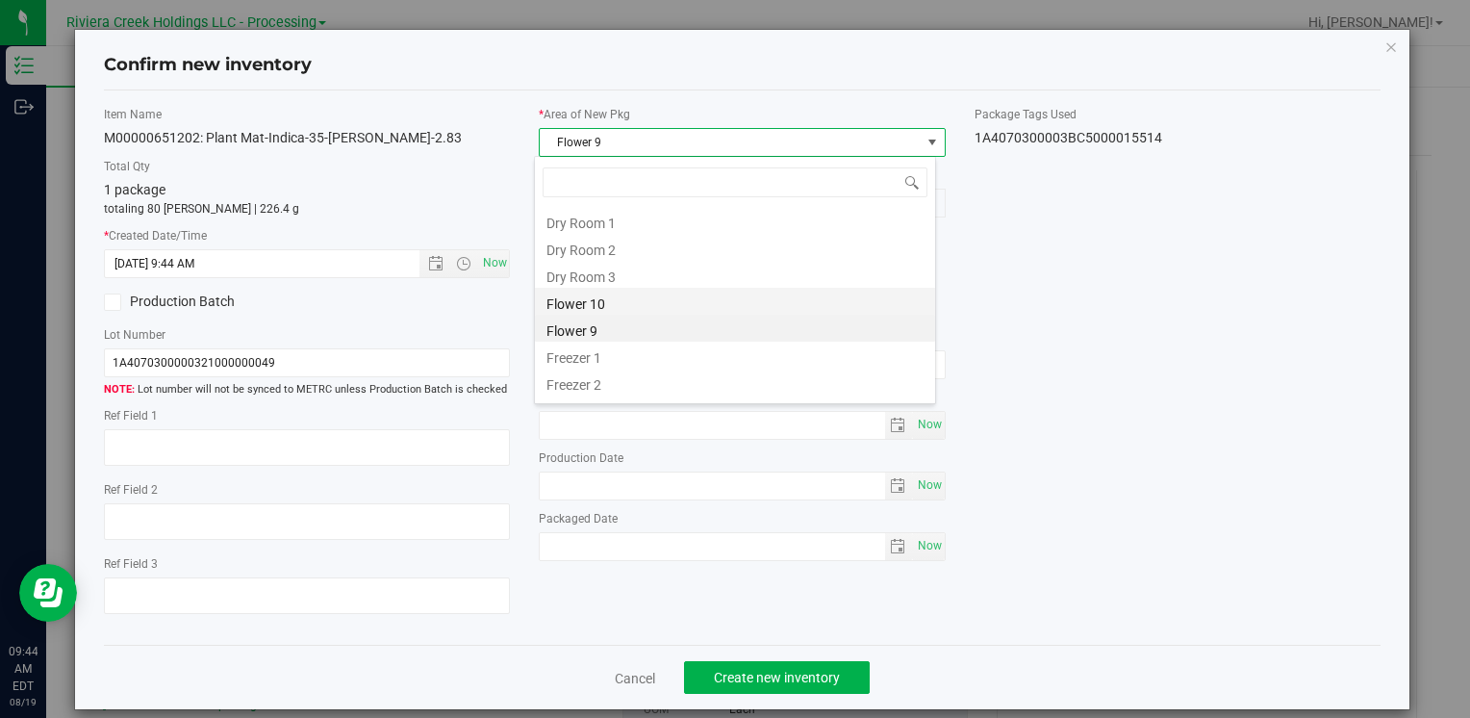
click at [635, 306] on li "Flower 10" at bounding box center [735, 301] width 400 height 27
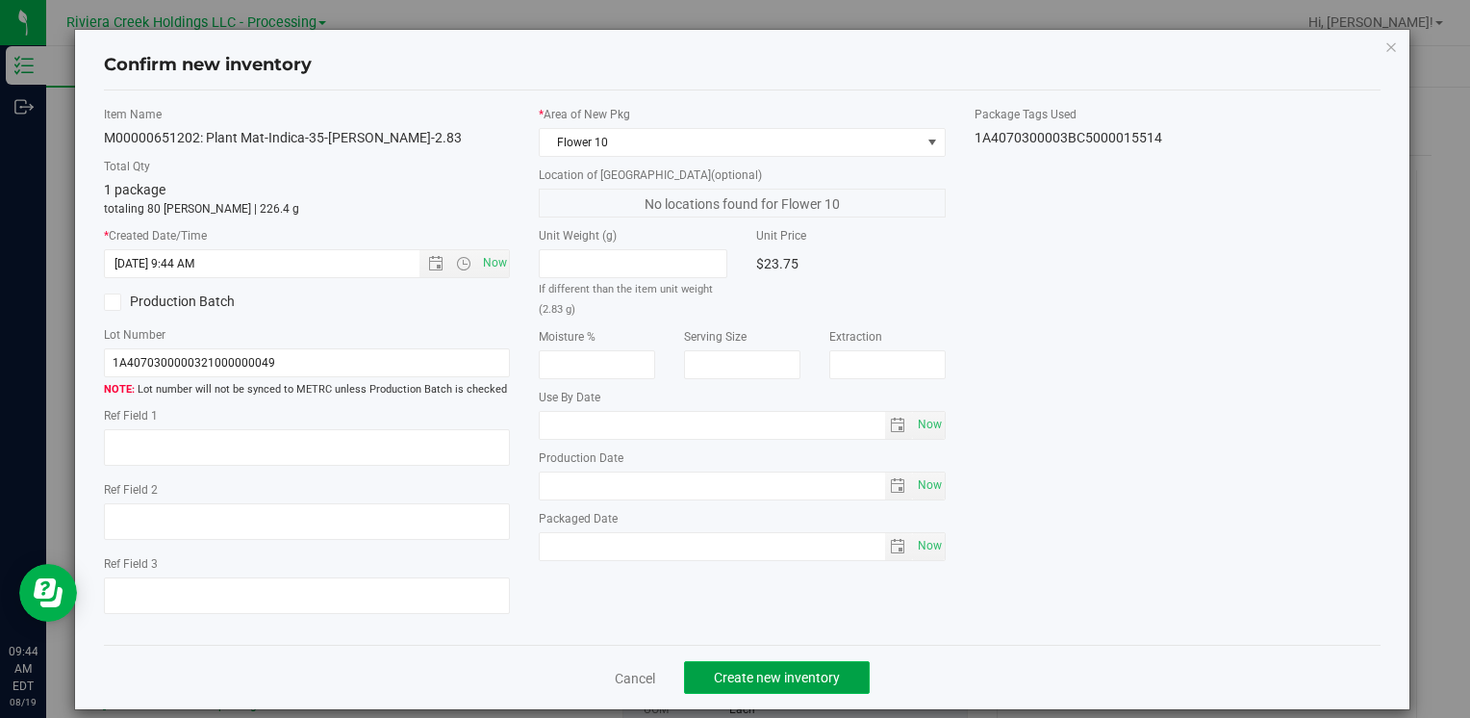
click at [723, 669] on button "Create new inventory" at bounding box center [777, 677] width 186 height 33
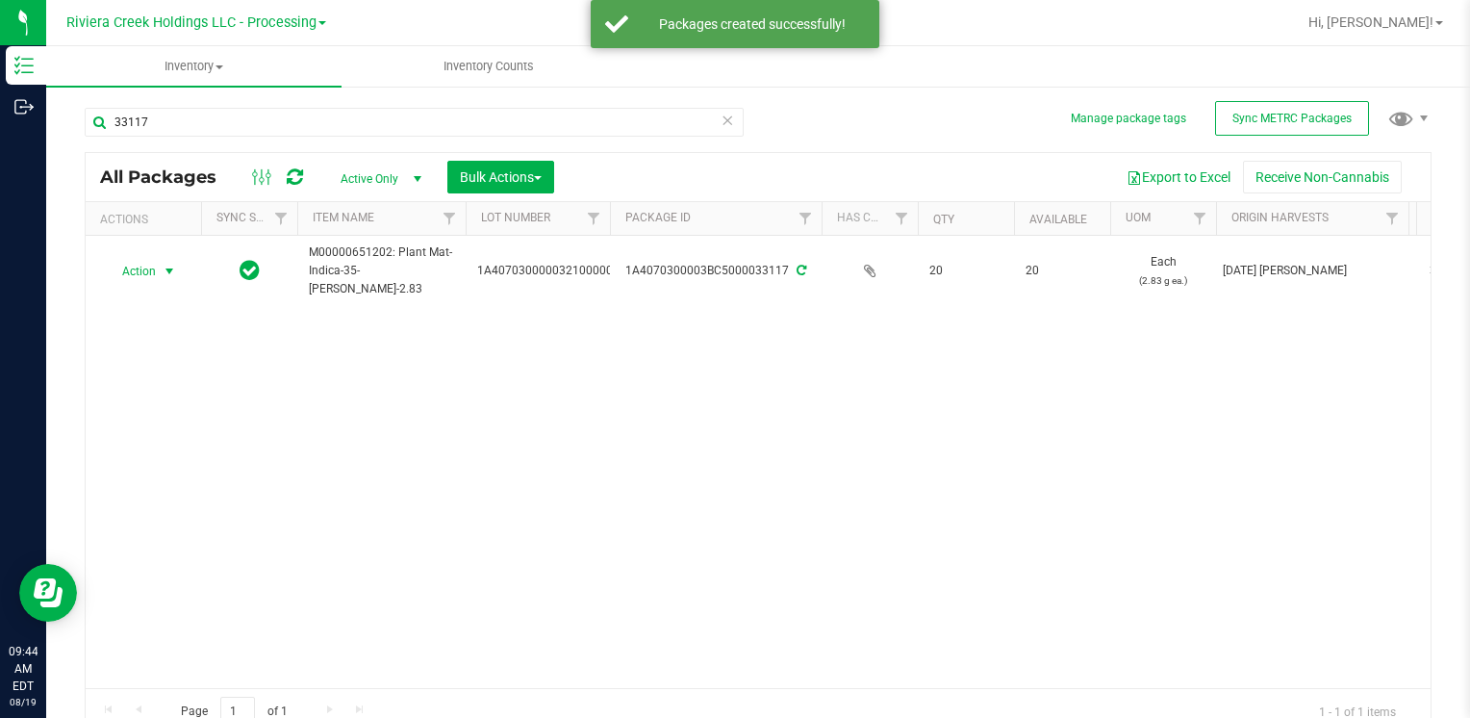
drag, startPoint x: 120, startPoint y: 275, endPoint x: 180, endPoint y: 360, distance: 103.6
click at [120, 275] on span "Action" at bounding box center [131, 271] width 52 height 27
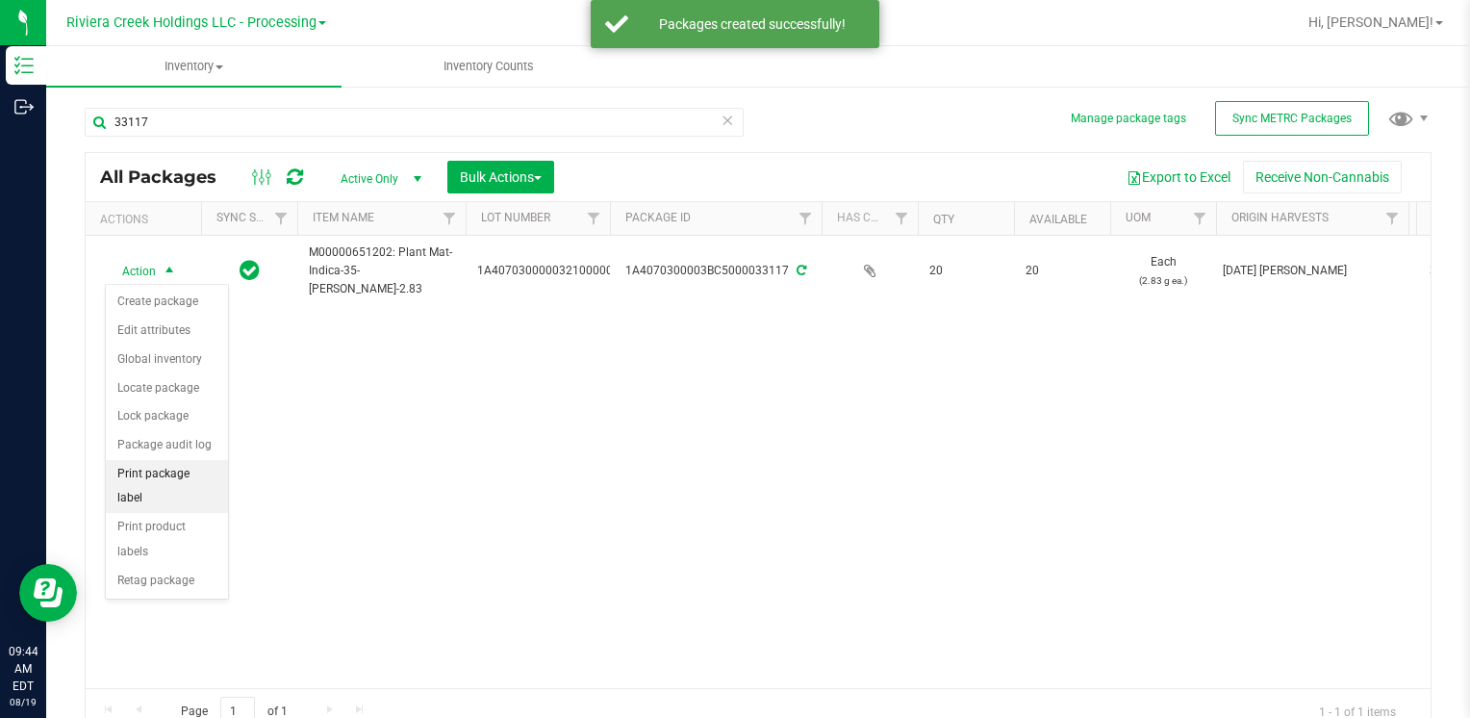
click at [191, 463] on li "Print package label" at bounding box center [167, 486] width 122 height 53
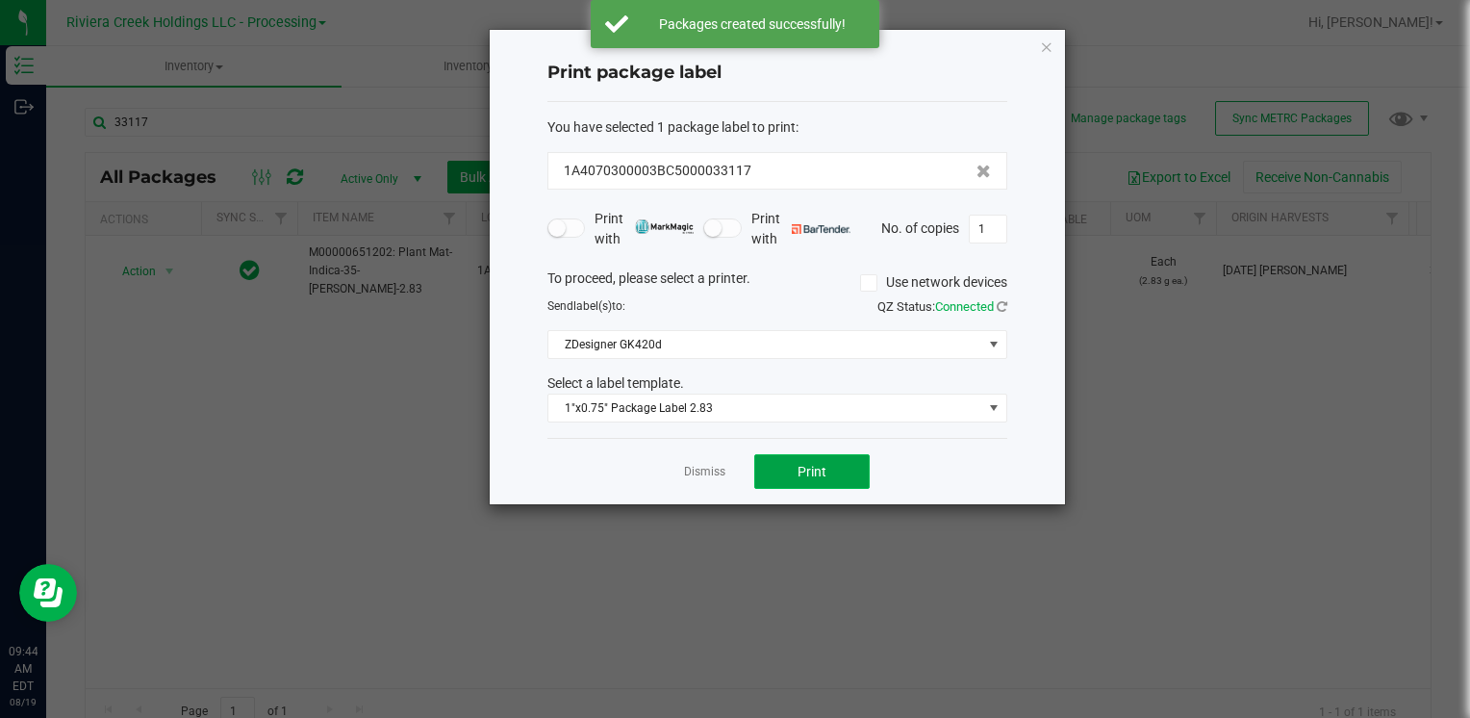
click at [839, 474] on button "Print" at bounding box center [811, 471] width 115 height 35
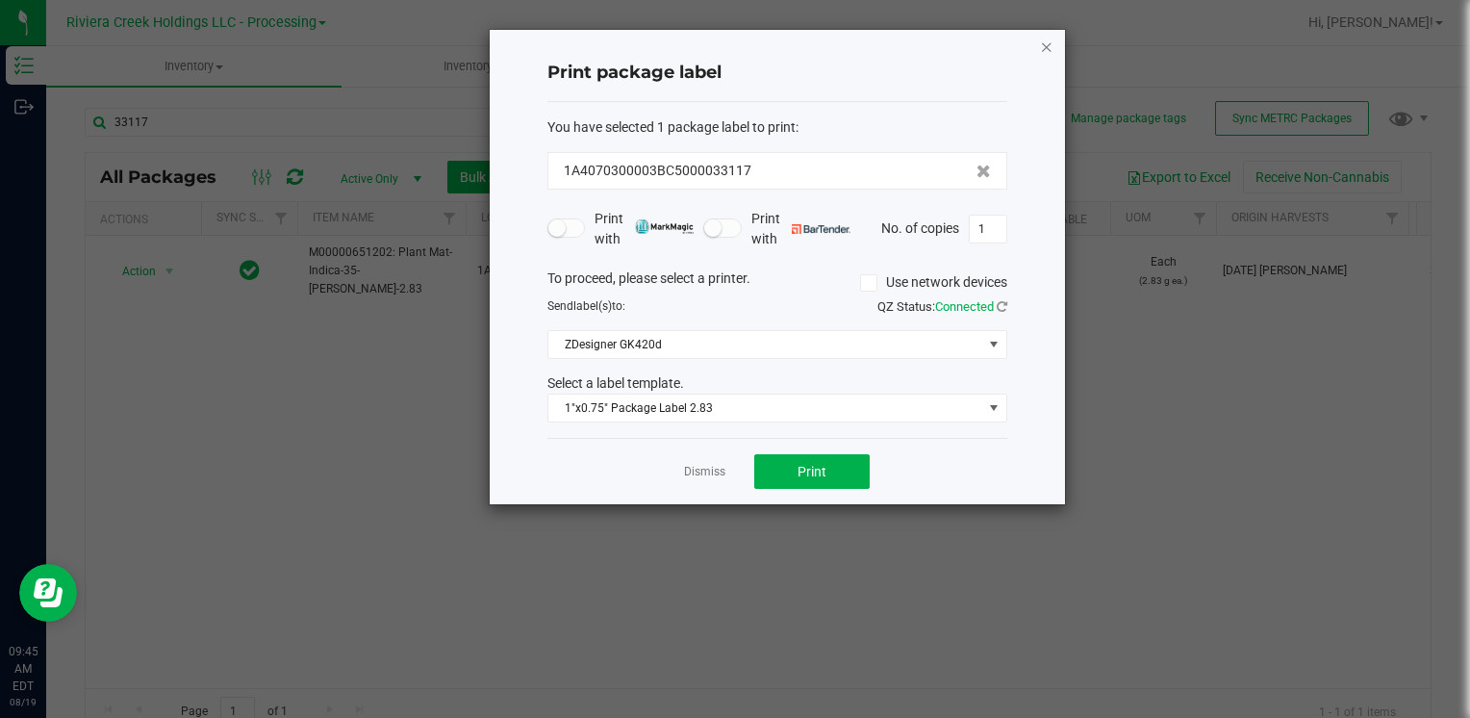
click at [1051, 52] on icon "button" at bounding box center [1046, 46] width 13 height 23
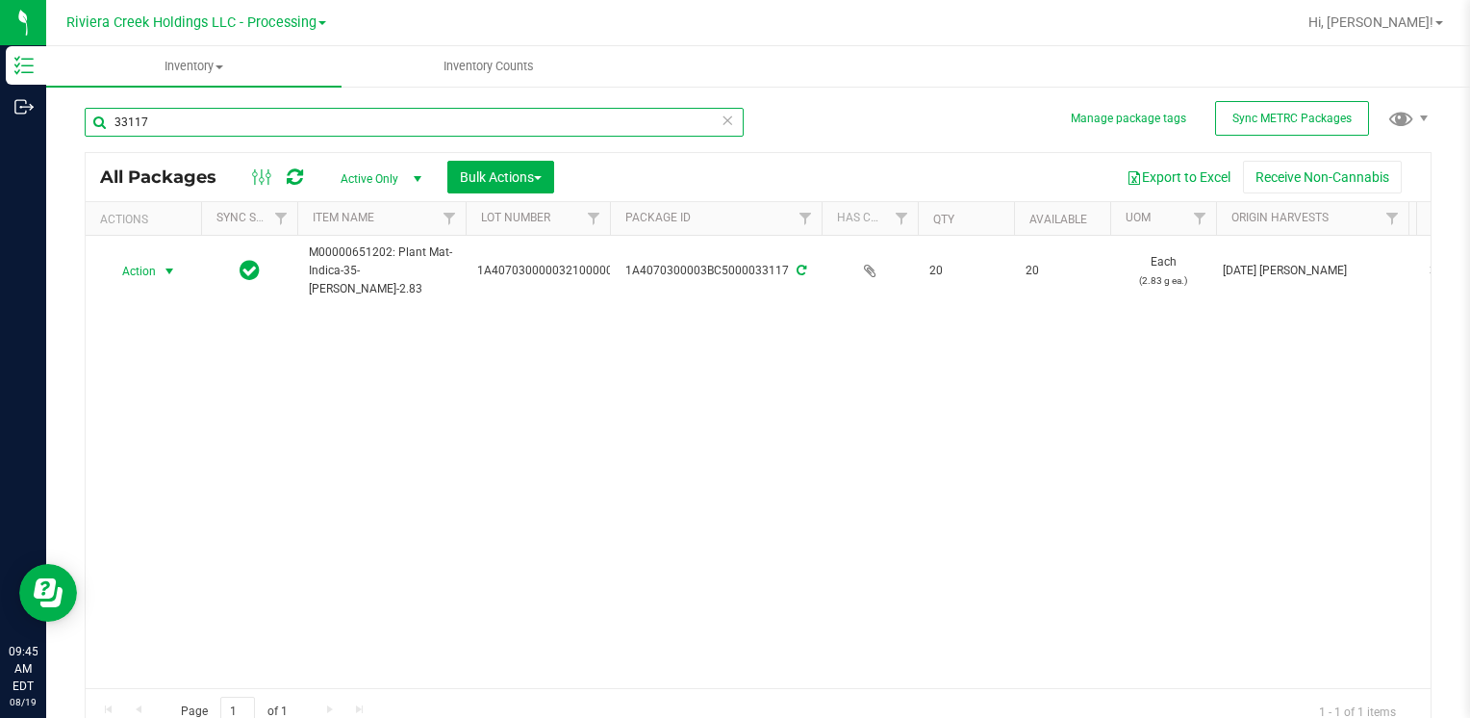
click at [189, 118] on input "33117" at bounding box center [414, 122] width 659 height 29
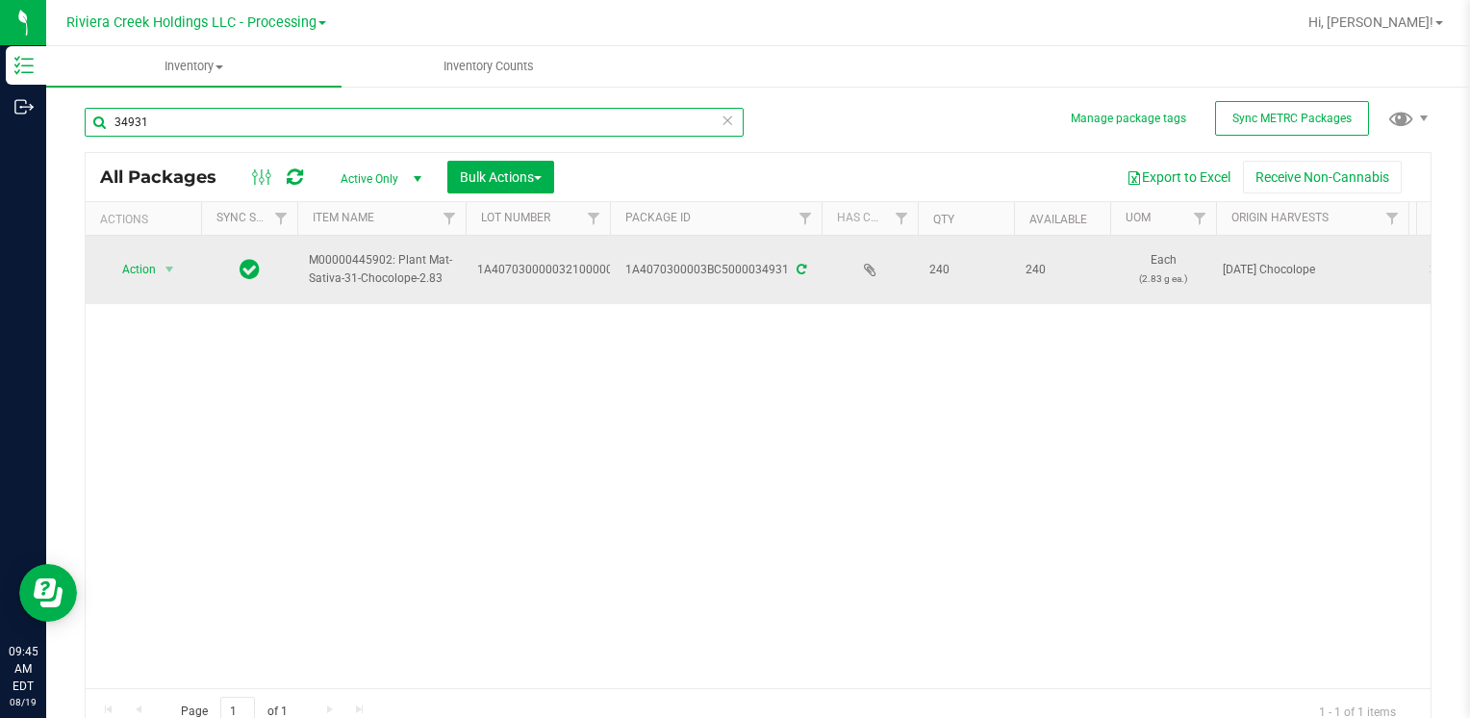
type input "34931"
click at [141, 276] on span "Action" at bounding box center [131, 269] width 52 height 27
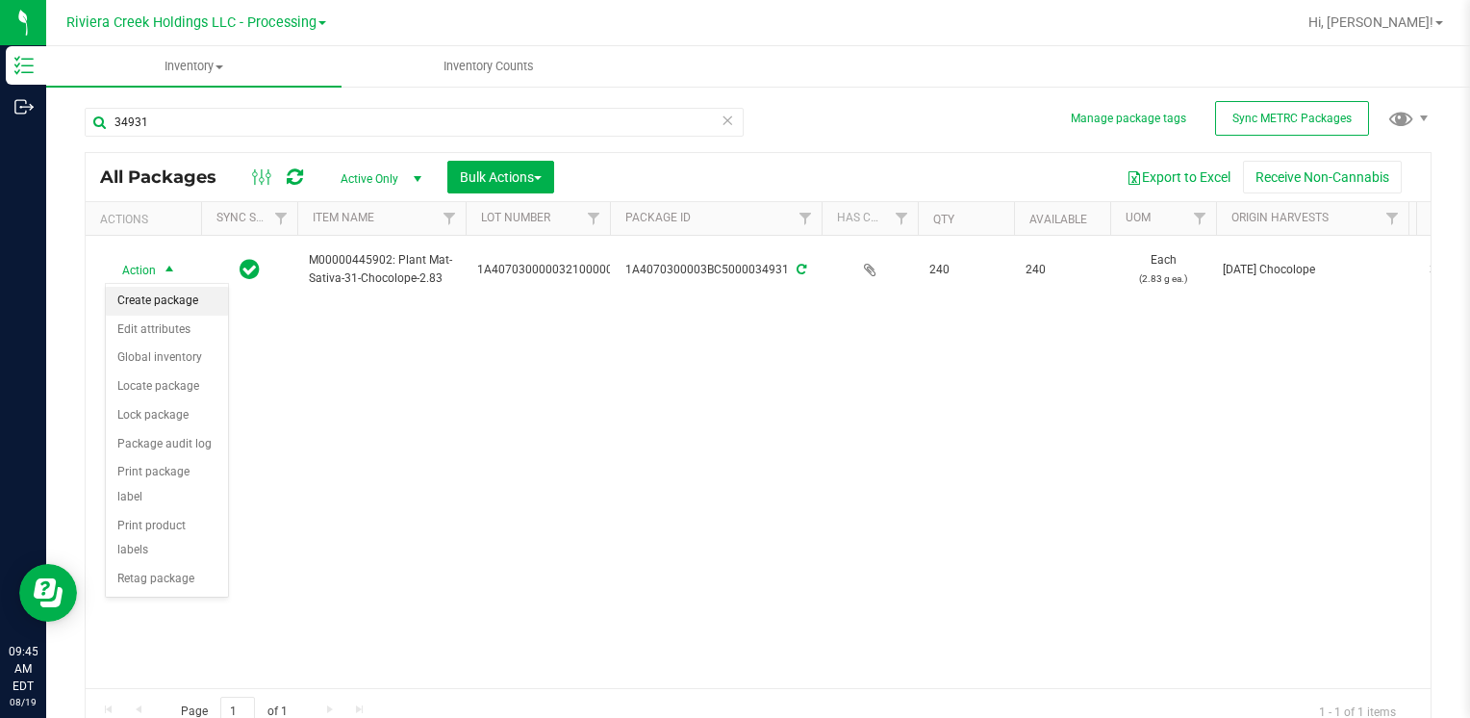
click at [177, 295] on li "Create package" at bounding box center [167, 301] width 122 height 29
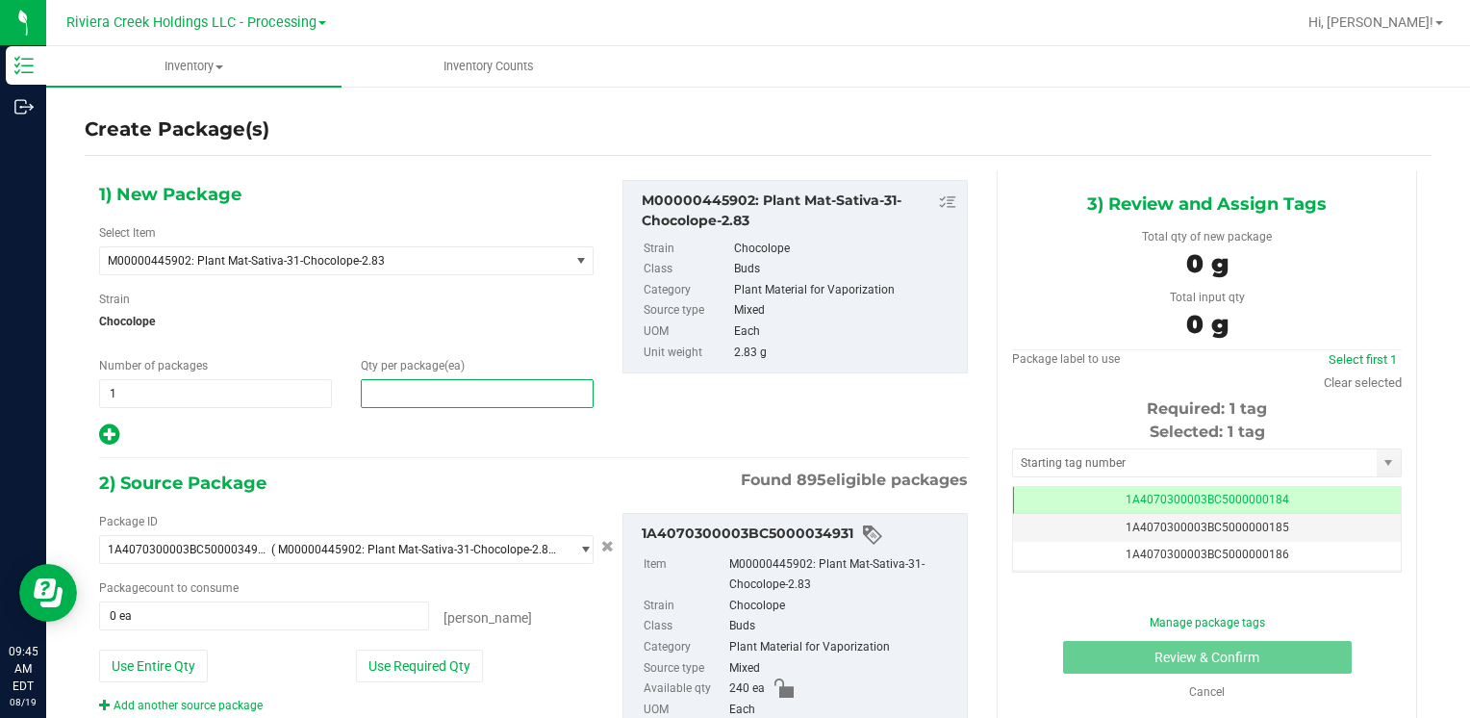
click at [523, 396] on span at bounding box center [477, 393] width 233 height 29
type input "50"
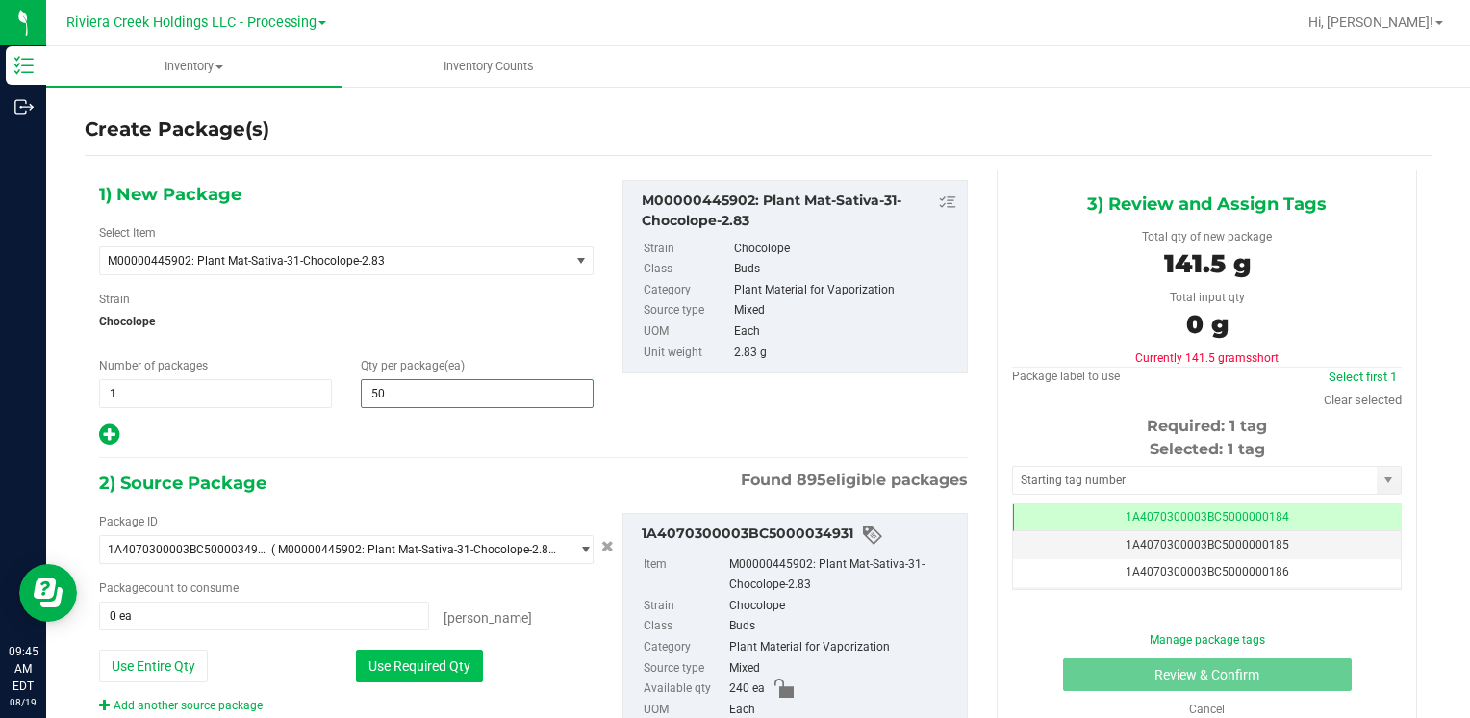
type input "50"
click at [464, 656] on button "Use Required Qty" at bounding box center [419, 665] width 127 height 33
type input "50 ea"
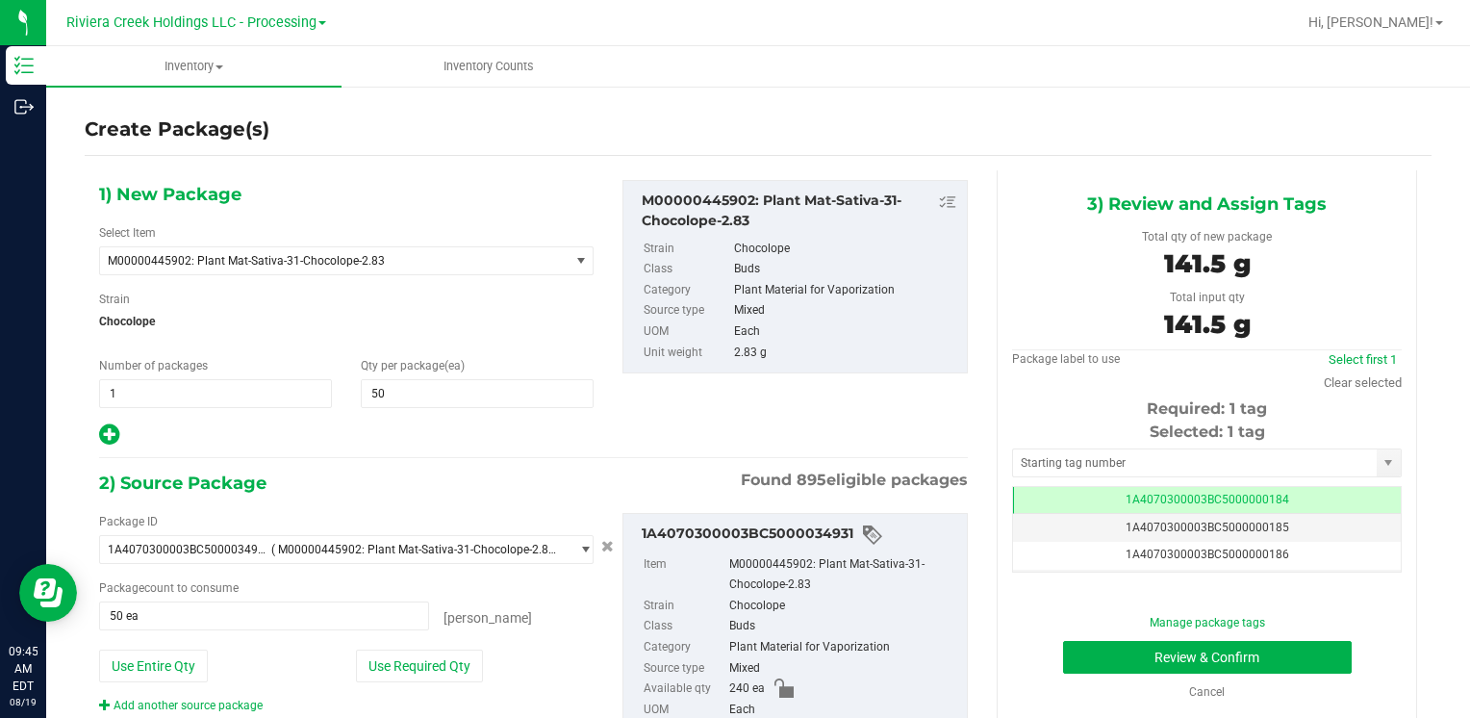
click at [1094, 442] on div "Selected: 1 tag" at bounding box center [1207, 431] width 390 height 23
click at [1093, 458] on input "text" at bounding box center [1195, 462] width 364 height 27
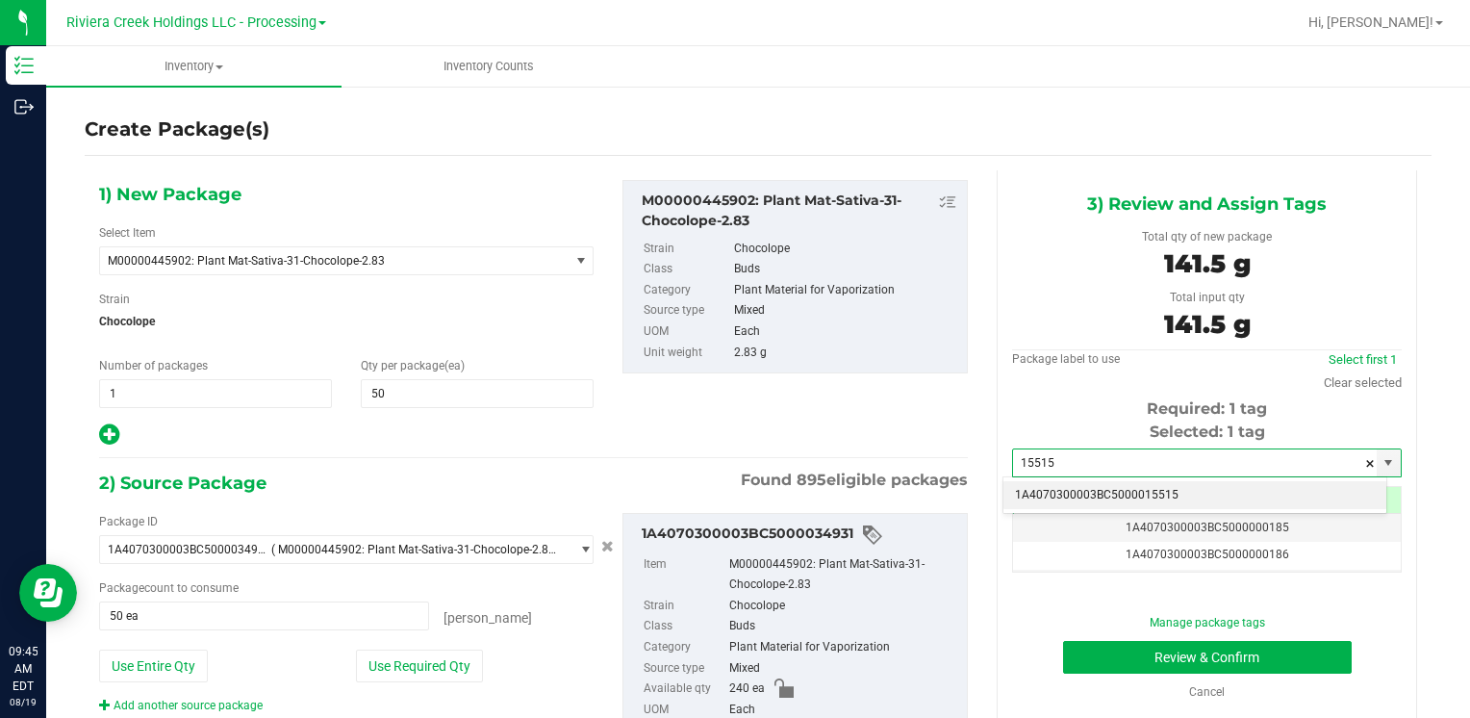
click at [1067, 488] on li "1A4070300003BC5000015515" at bounding box center [1194, 495] width 383 height 29
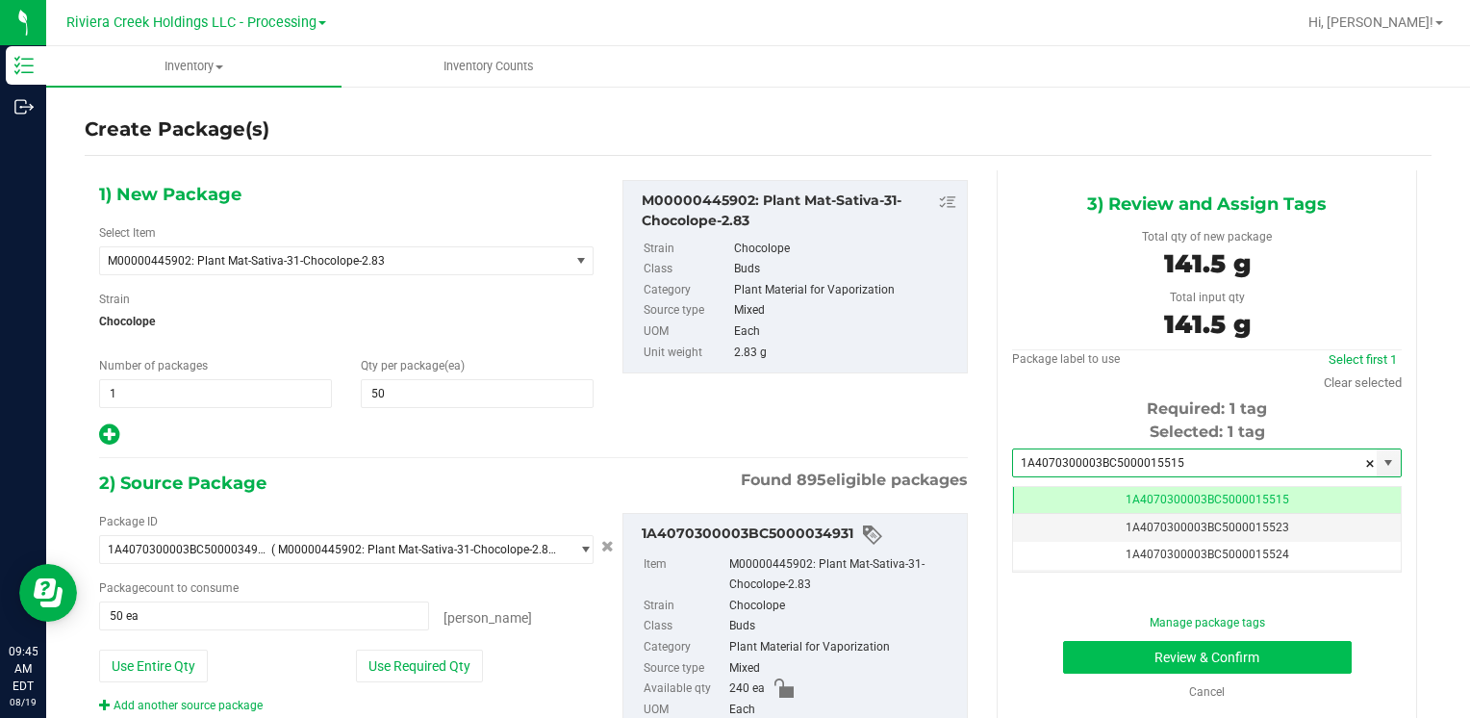
type input "1A4070300003BC5000015515"
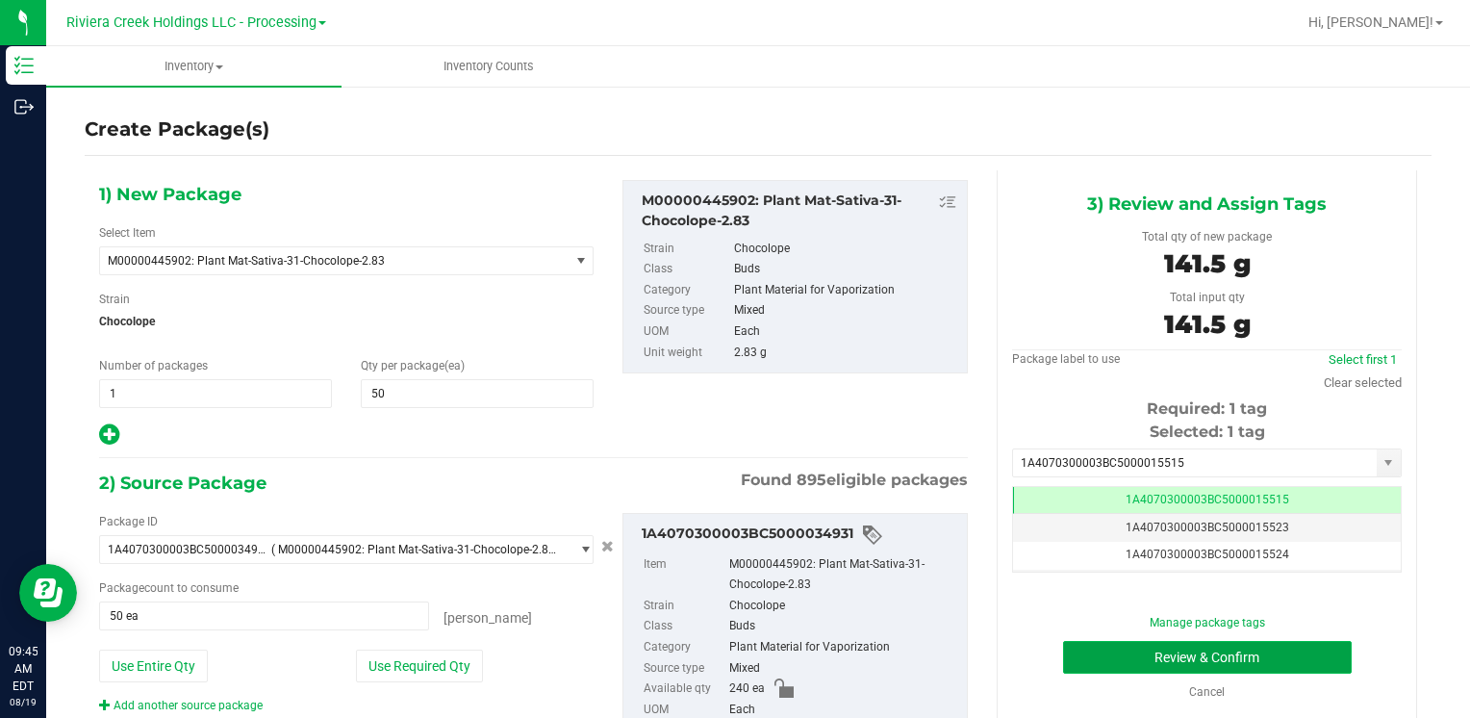
click at [1093, 664] on button "Review & Confirm" at bounding box center [1207, 657] width 289 height 33
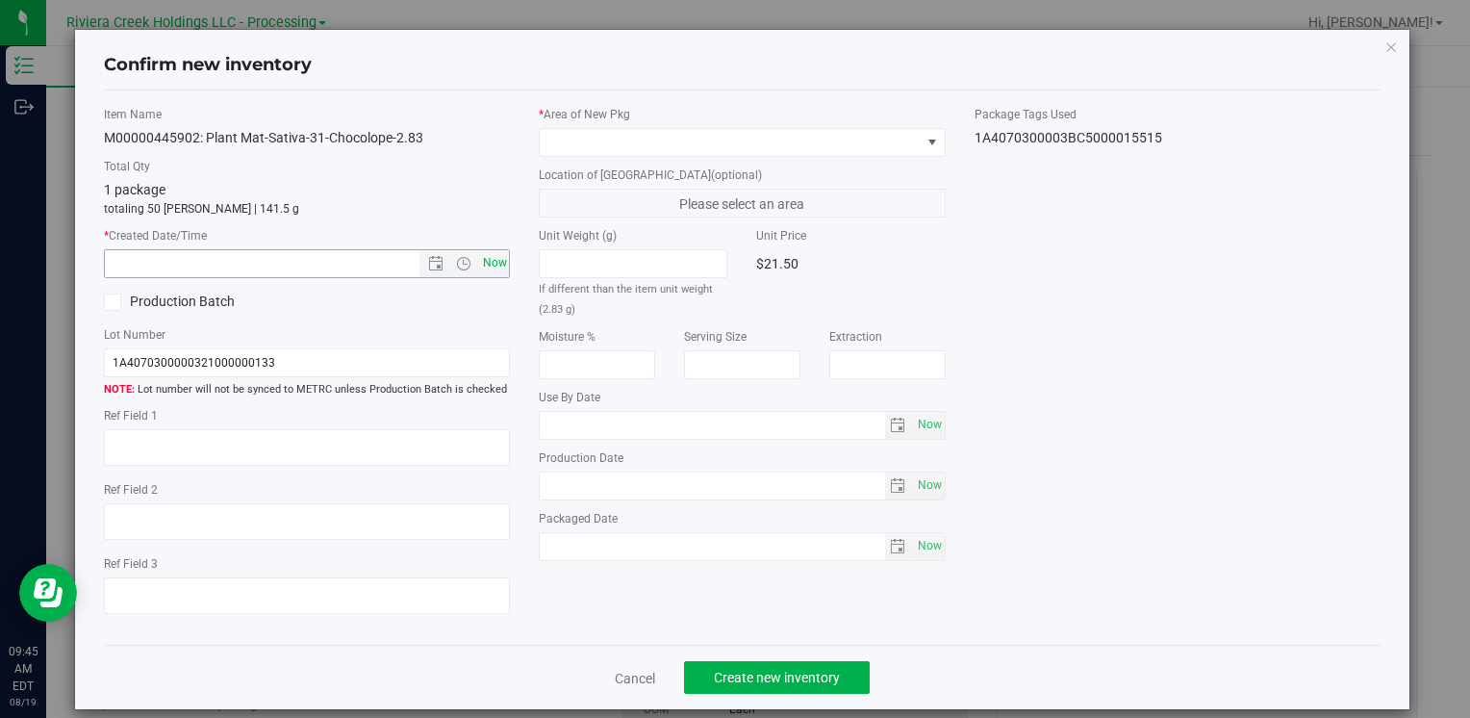
click at [489, 272] on span "Now" at bounding box center [494, 263] width 33 height 28
type input "8/19/2025 9:45 AM"
click at [589, 141] on span at bounding box center [730, 142] width 380 height 27
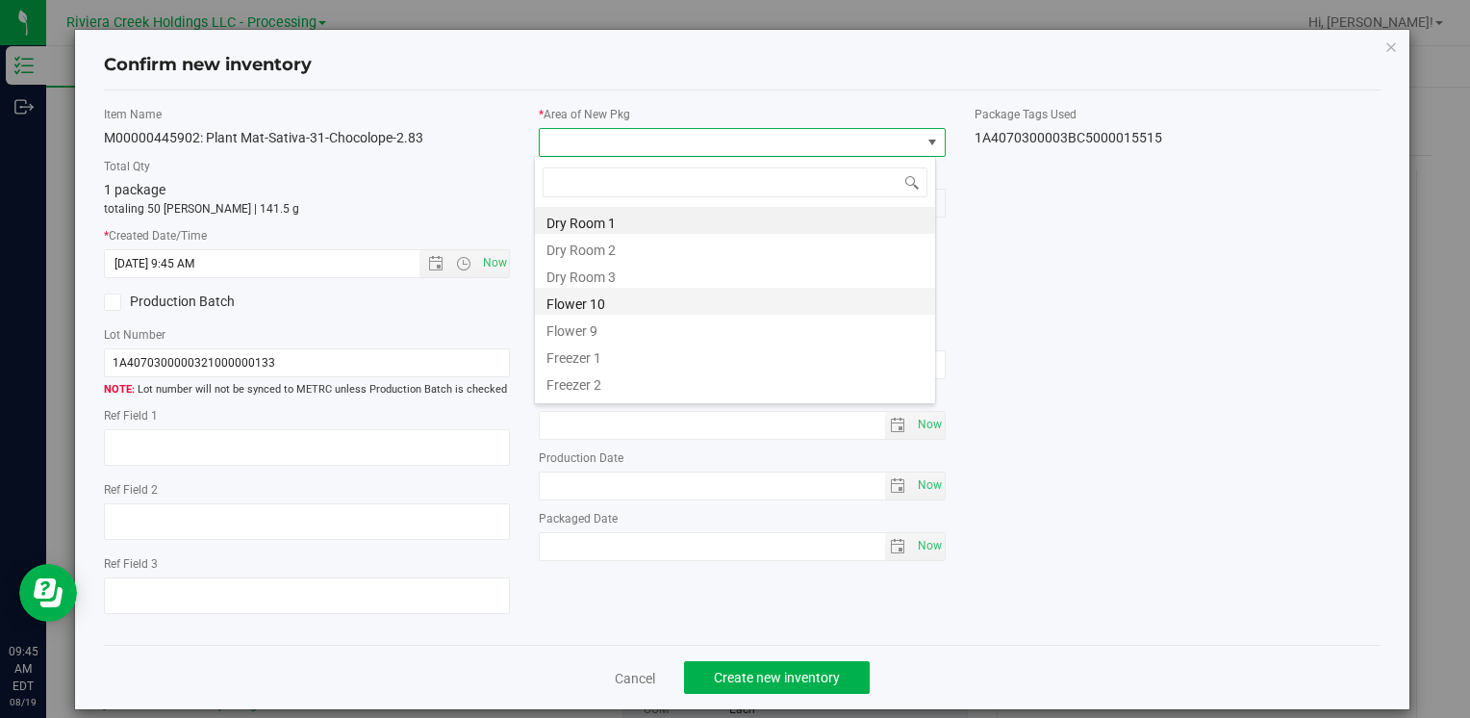
click at [614, 302] on li "Flower 10" at bounding box center [735, 301] width 400 height 27
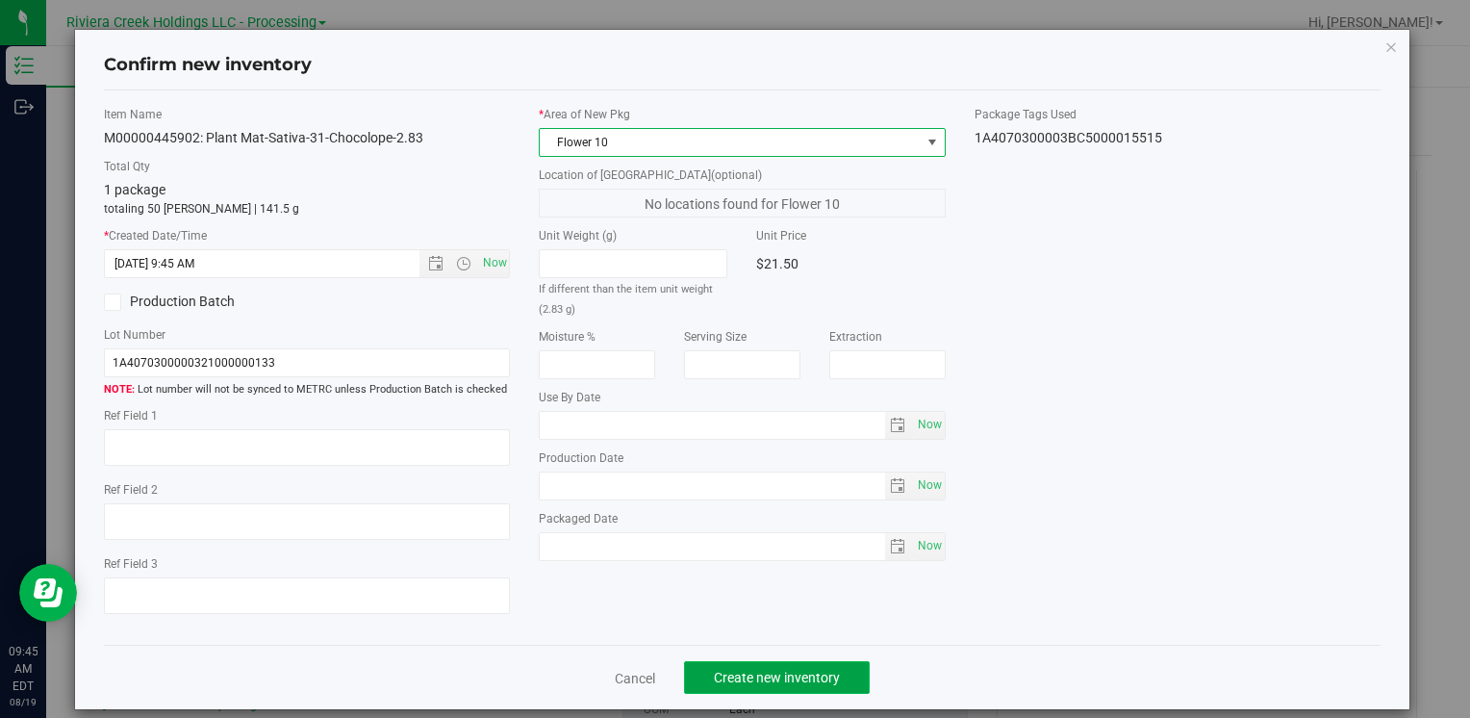
click at [773, 670] on span "Create new inventory" at bounding box center [777, 677] width 126 height 15
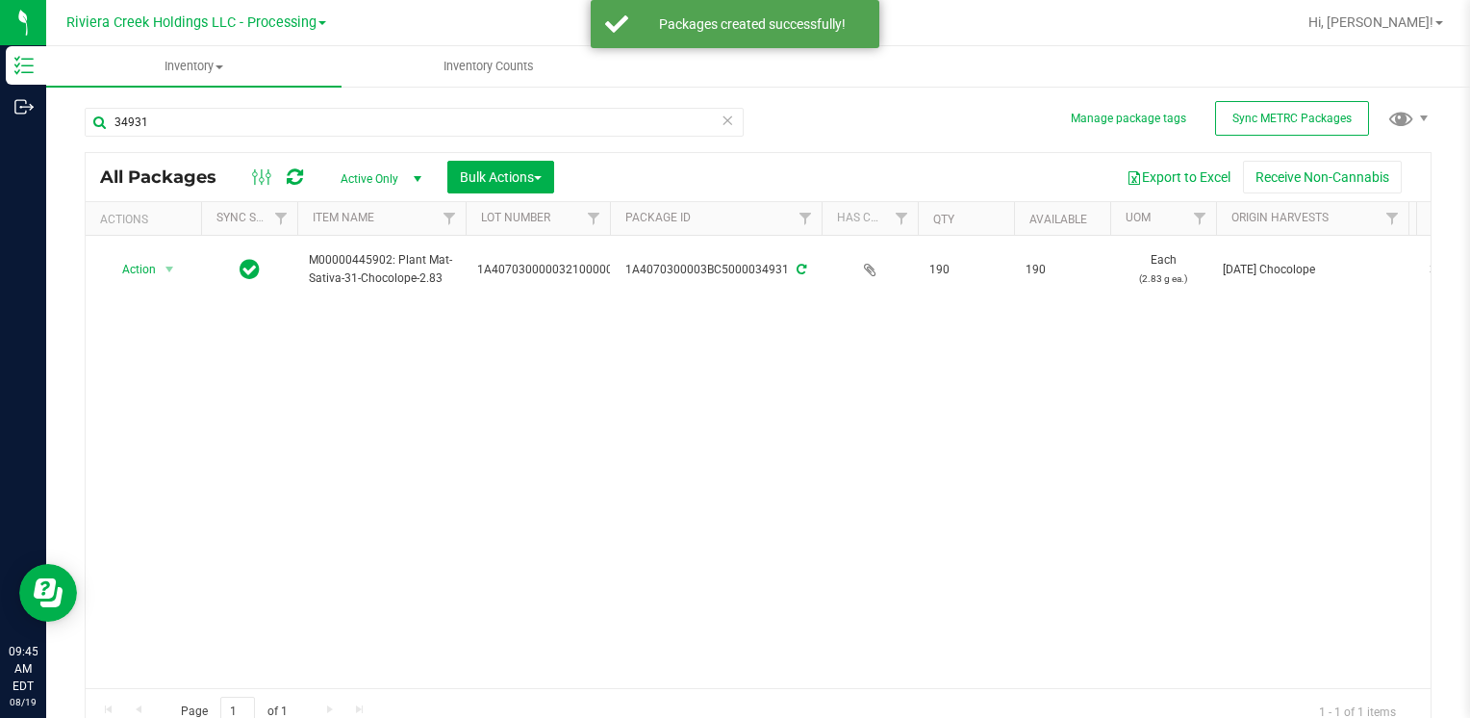
drag, startPoint x: 165, startPoint y: 266, endPoint x: 201, endPoint y: 294, distance: 45.2
click at [165, 268] on span "select" at bounding box center [169, 269] width 15 height 15
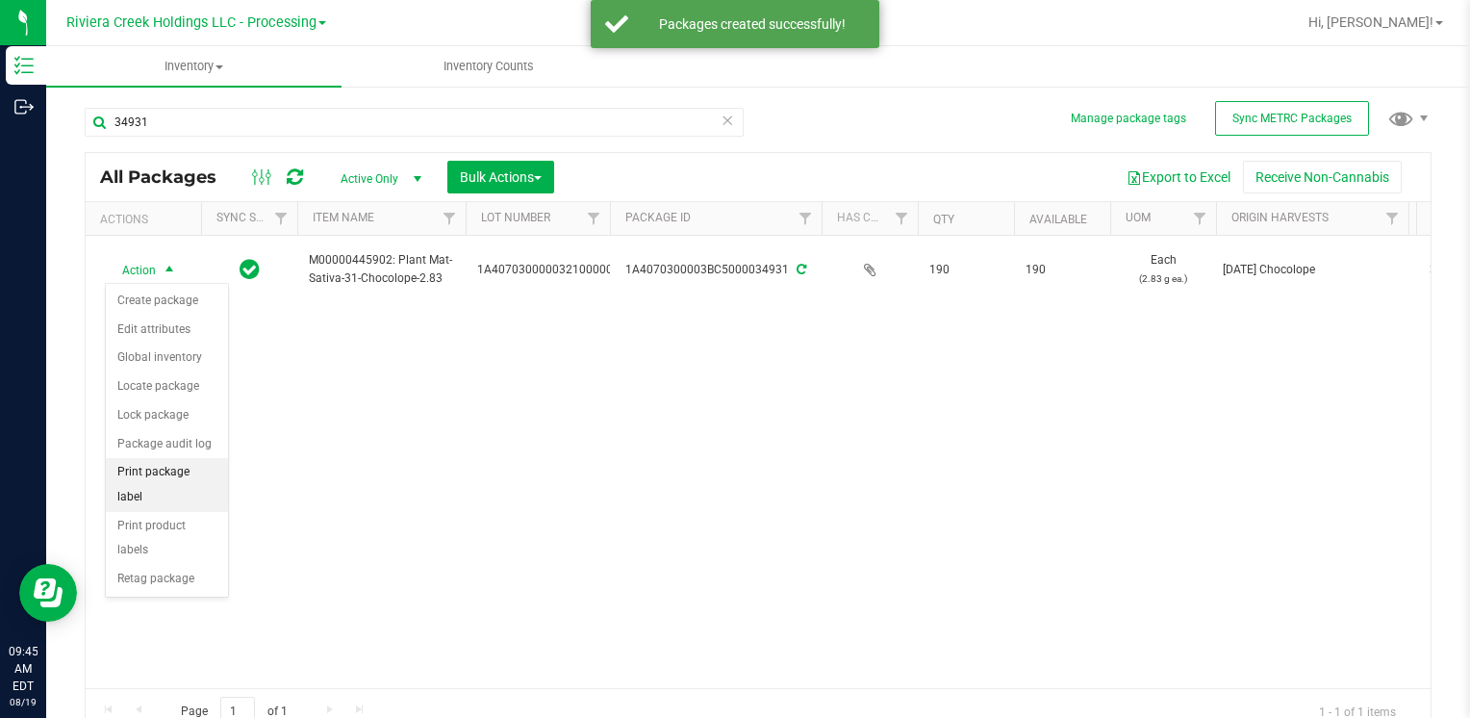
click at [204, 468] on li "Print package label" at bounding box center [167, 484] width 122 height 53
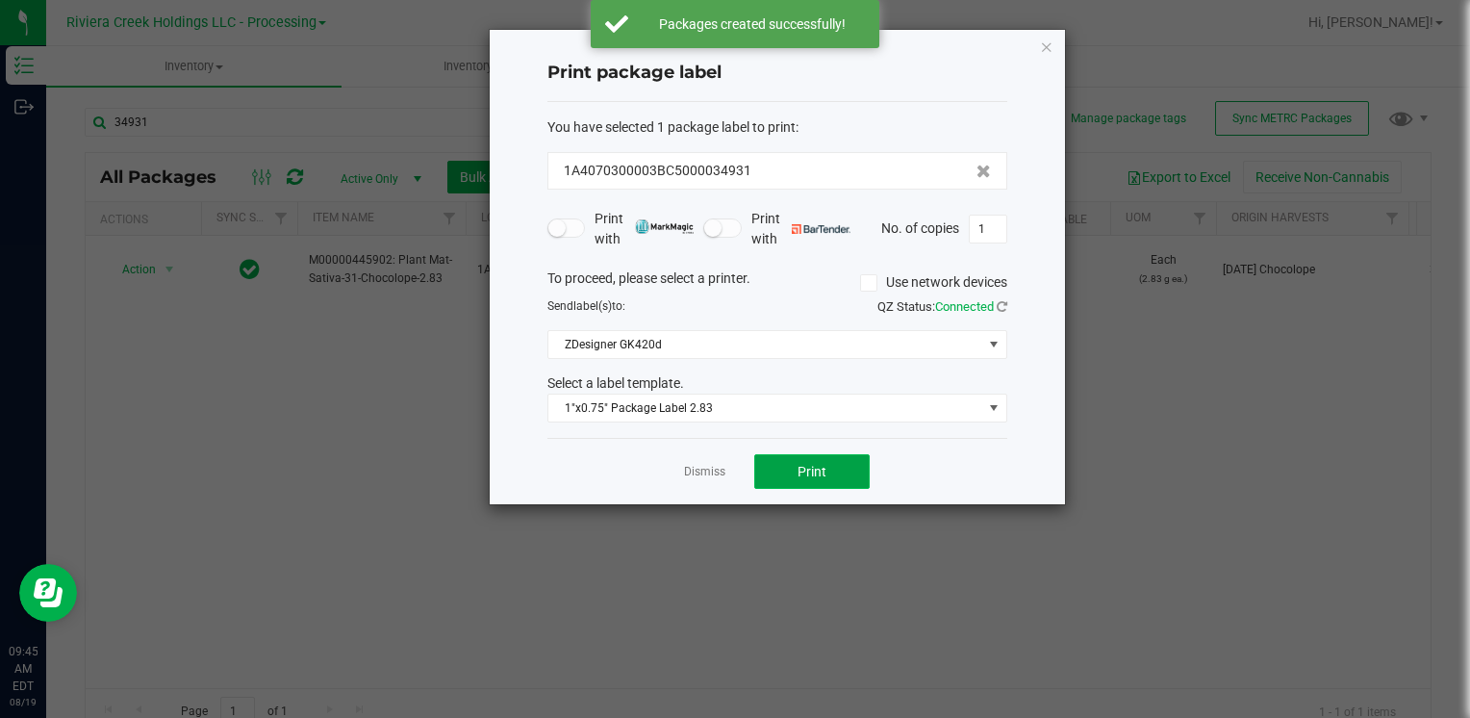
click at [833, 460] on button "Print" at bounding box center [811, 471] width 115 height 35
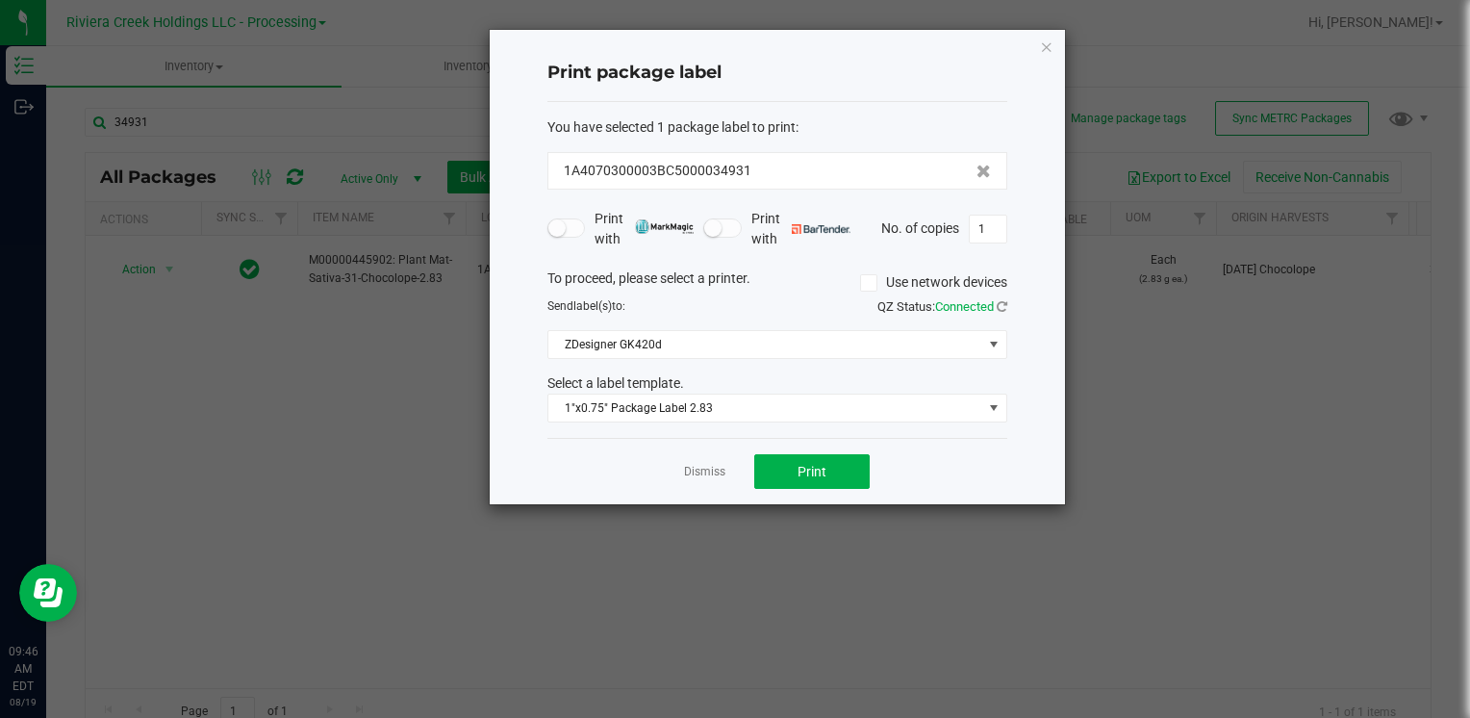
drag, startPoint x: 1043, startPoint y: 48, endPoint x: 854, endPoint y: 102, distance: 196.1
click at [1041, 50] on icon "button" at bounding box center [1046, 46] width 13 height 23
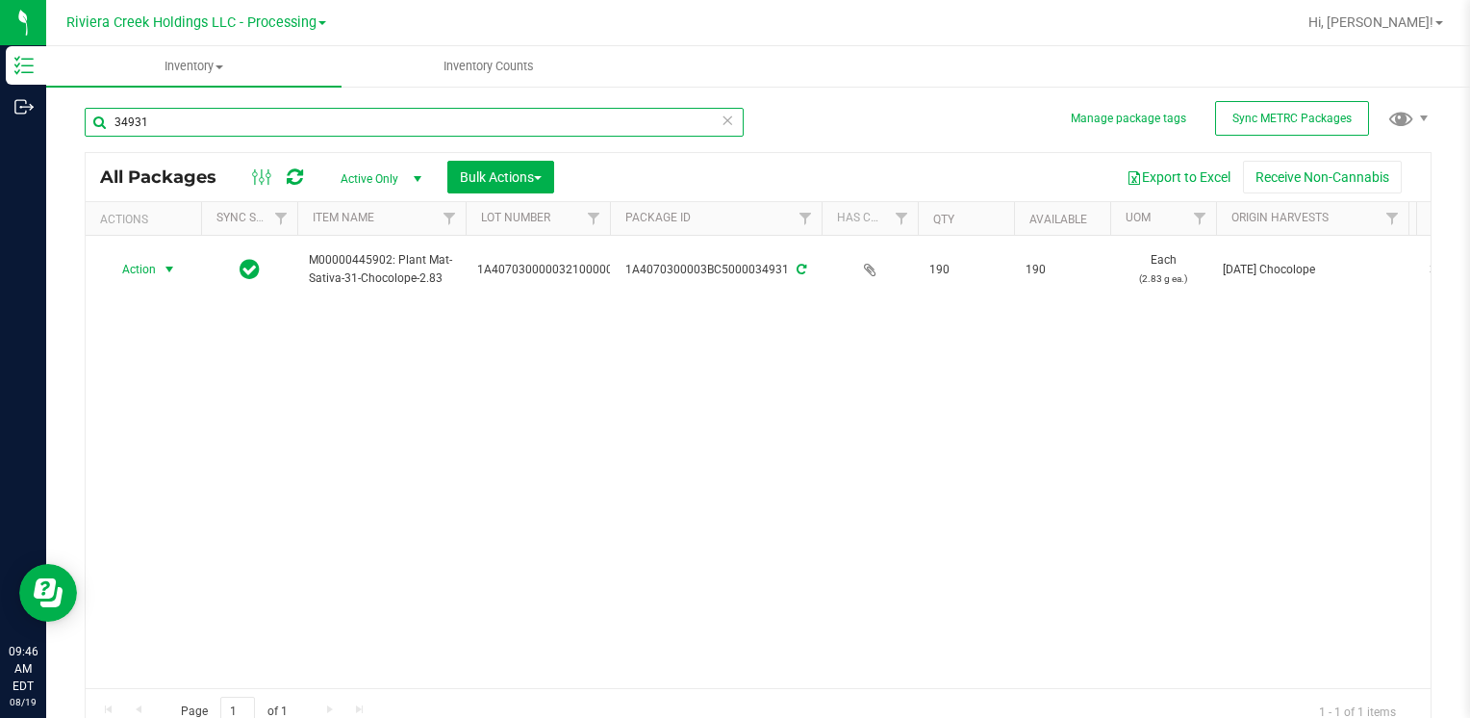
click at [184, 111] on input "34931" at bounding box center [414, 122] width 659 height 29
click at [185, 110] on input "34931" at bounding box center [414, 122] width 659 height 29
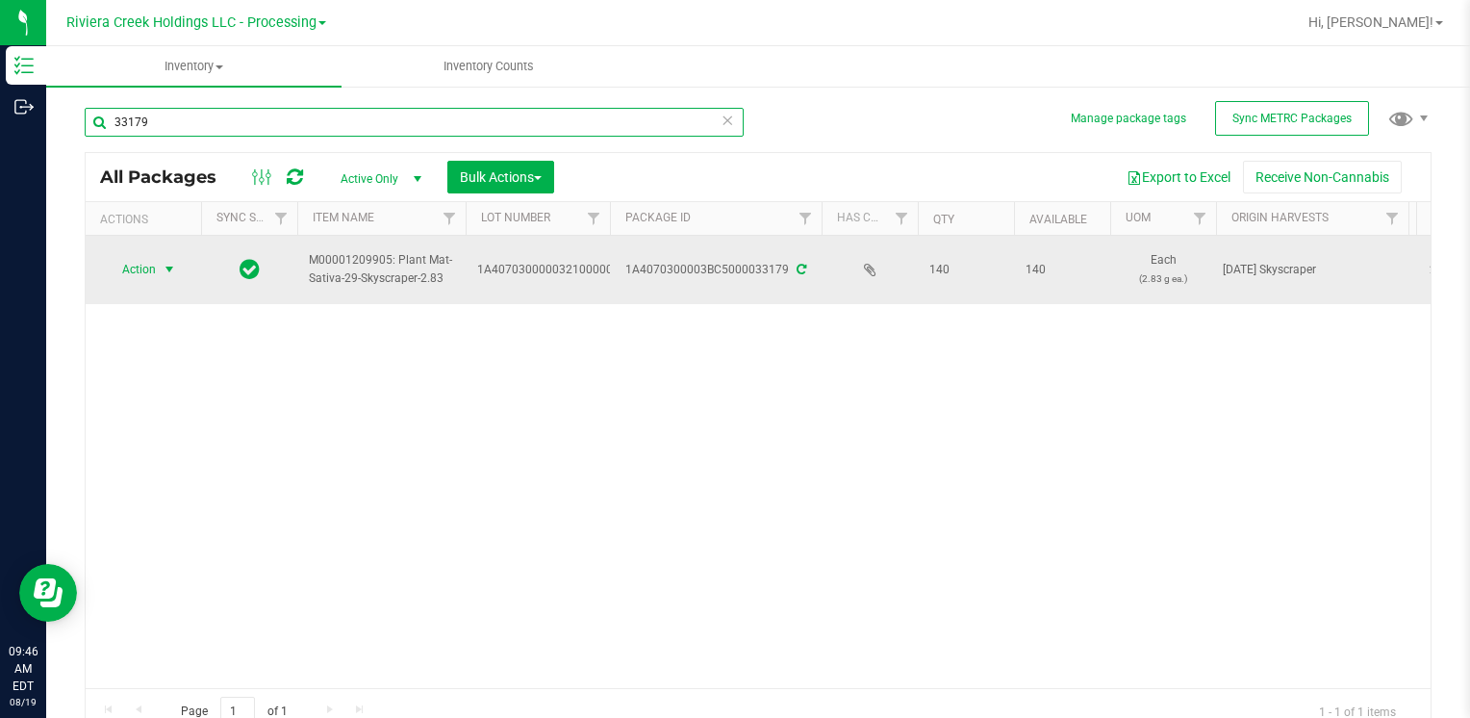
type input "33179"
click at [144, 262] on span "Action" at bounding box center [131, 269] width 52 height 27
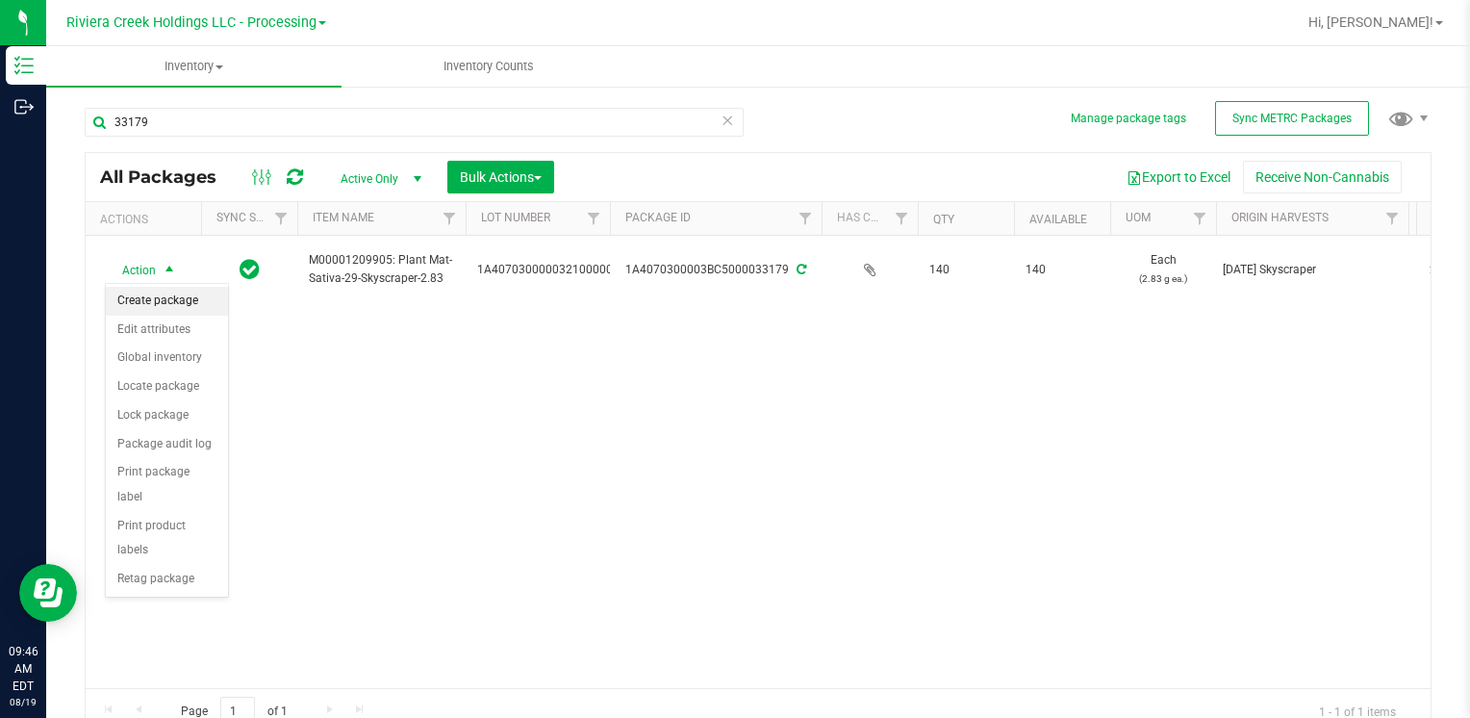
click at [208, 302] on li "Create package" at bounding box center [167, 301] width 122 height 29
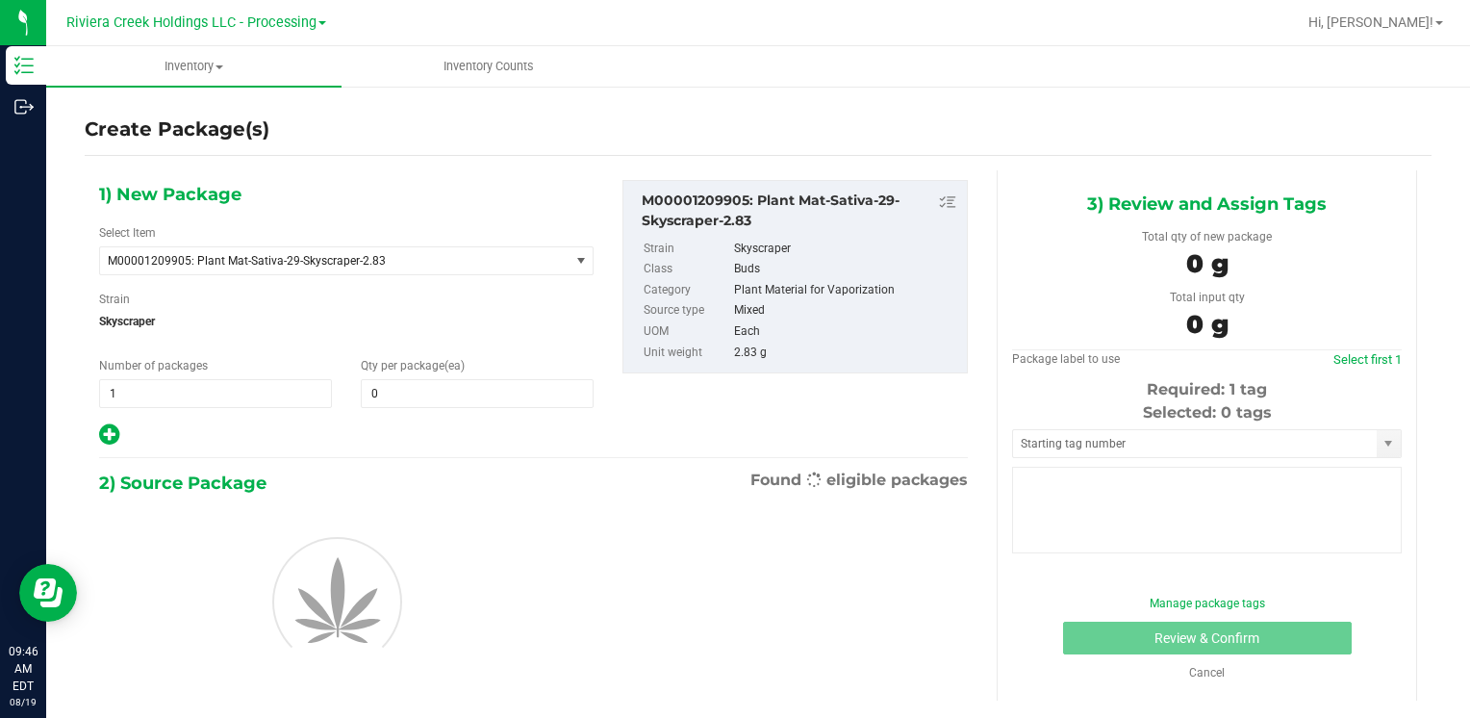
type input "0"
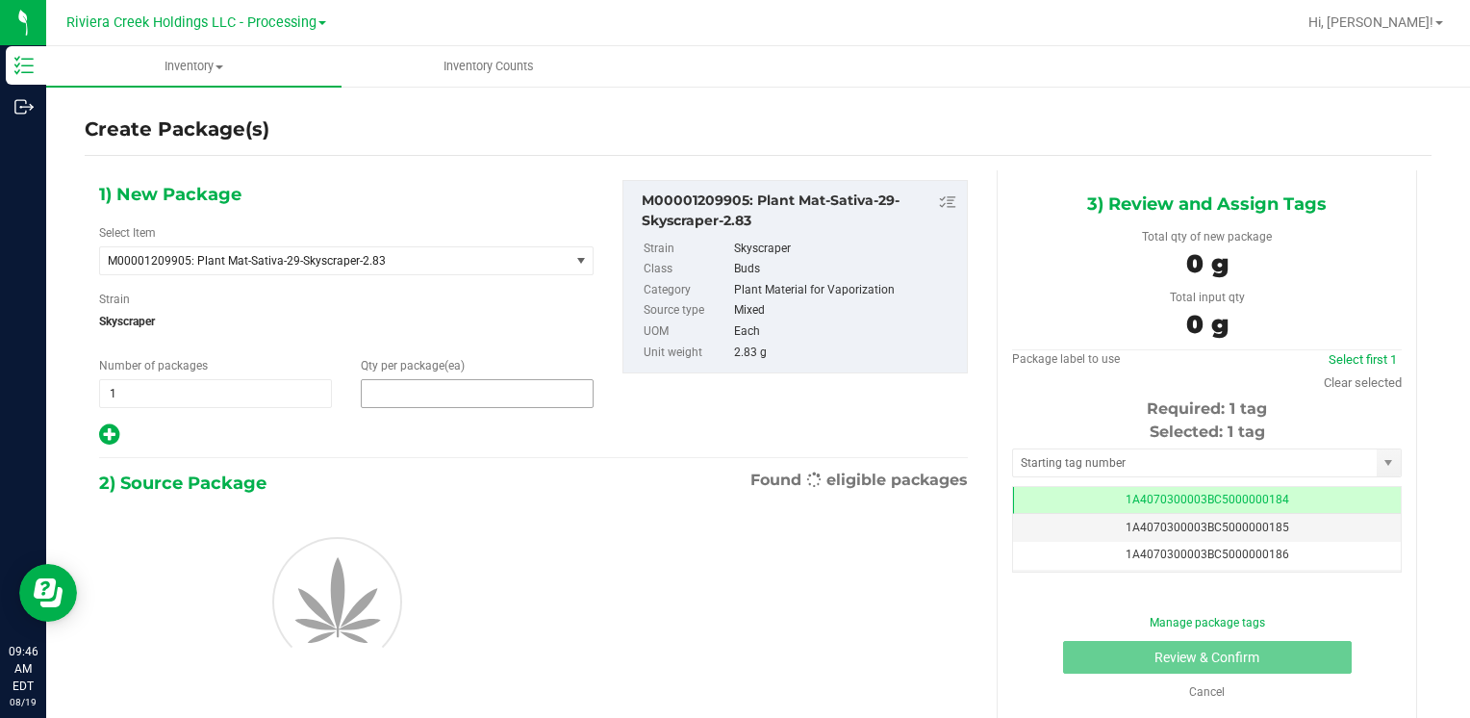
click at [408, 394] on span at bounding box center [477, 393] width 233 height 29
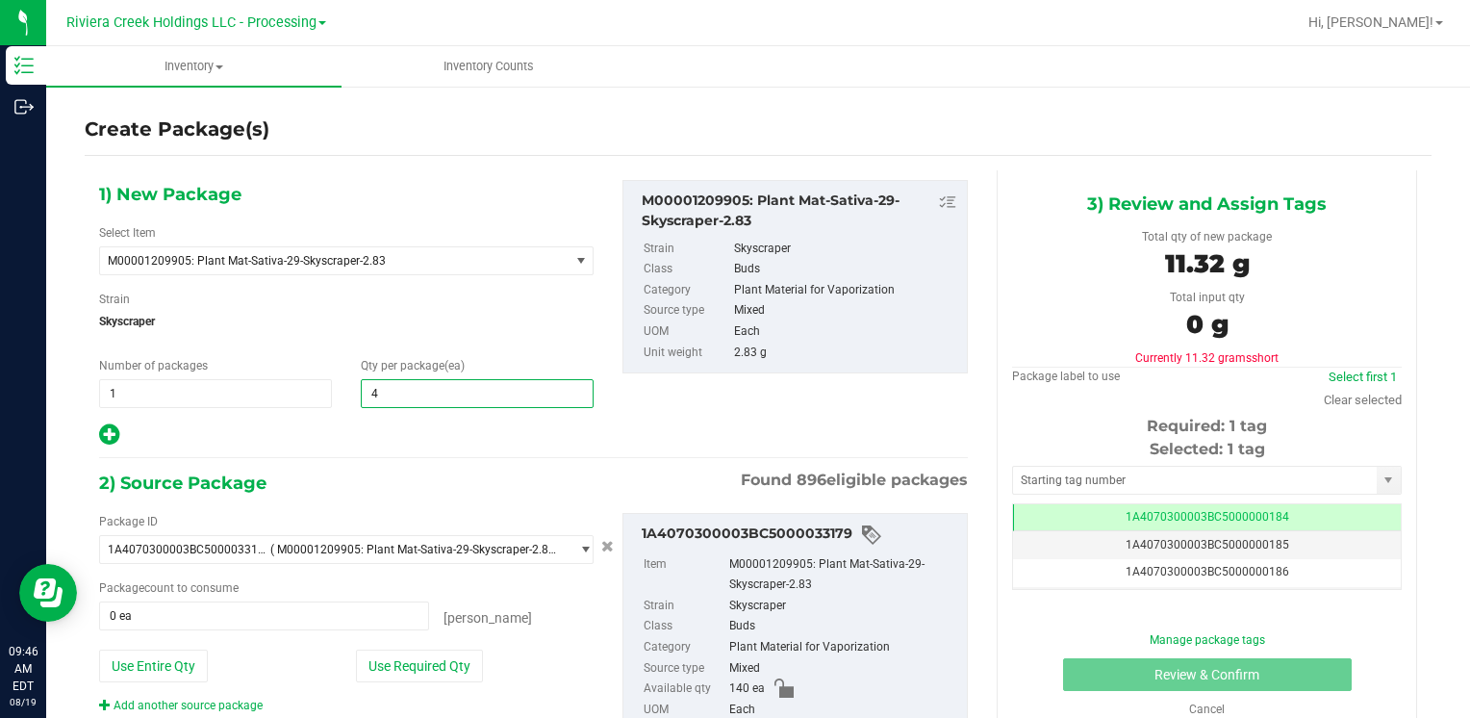
type input "40"
click at [389, 672] on button "Use Required Qty" at bounding box center [419, 665] width 127 height 33
type input "40 ea"
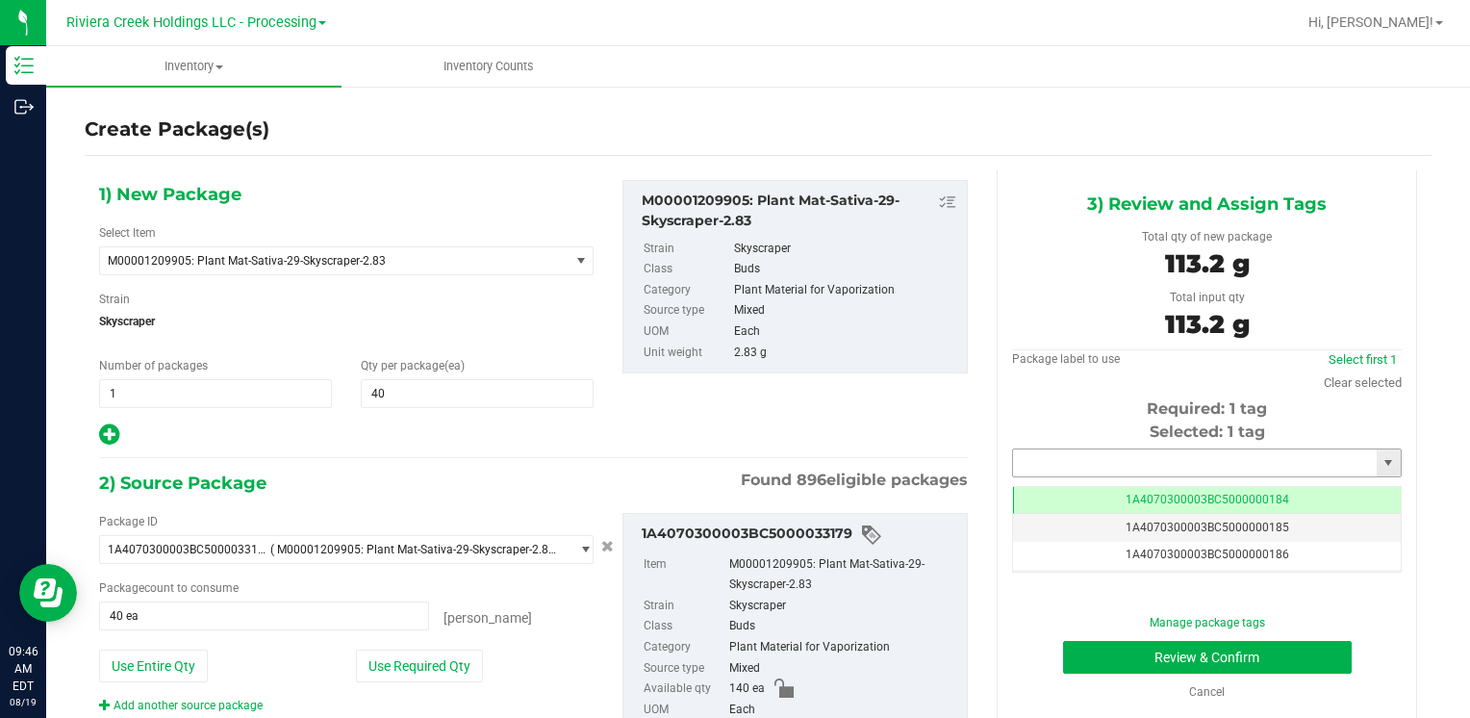
click at [1064, 467] on input "text" at bounding box center [1195, 462] width 364 height 27
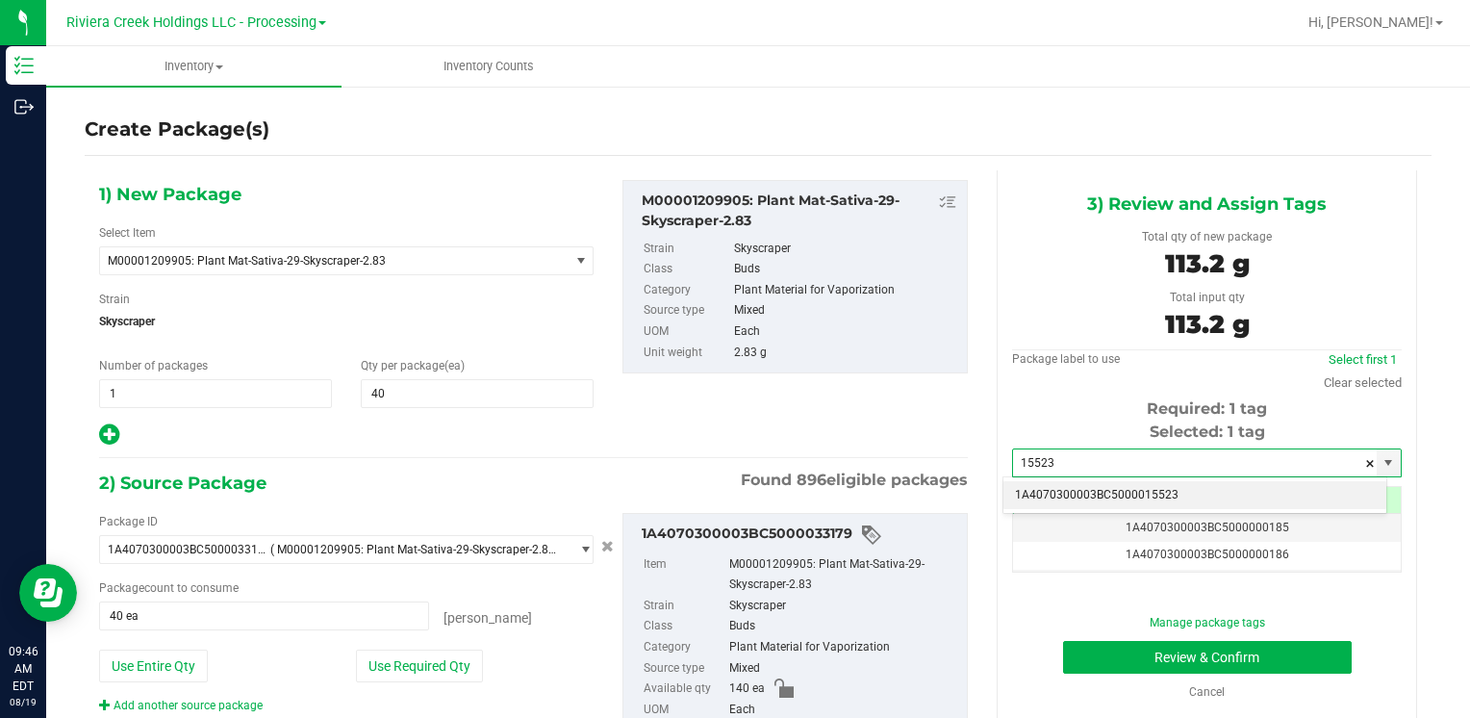
click at [1058, 488] on li "1A4070300003BC5000015523" at bounding box center [1194, 495] width 383 height 29
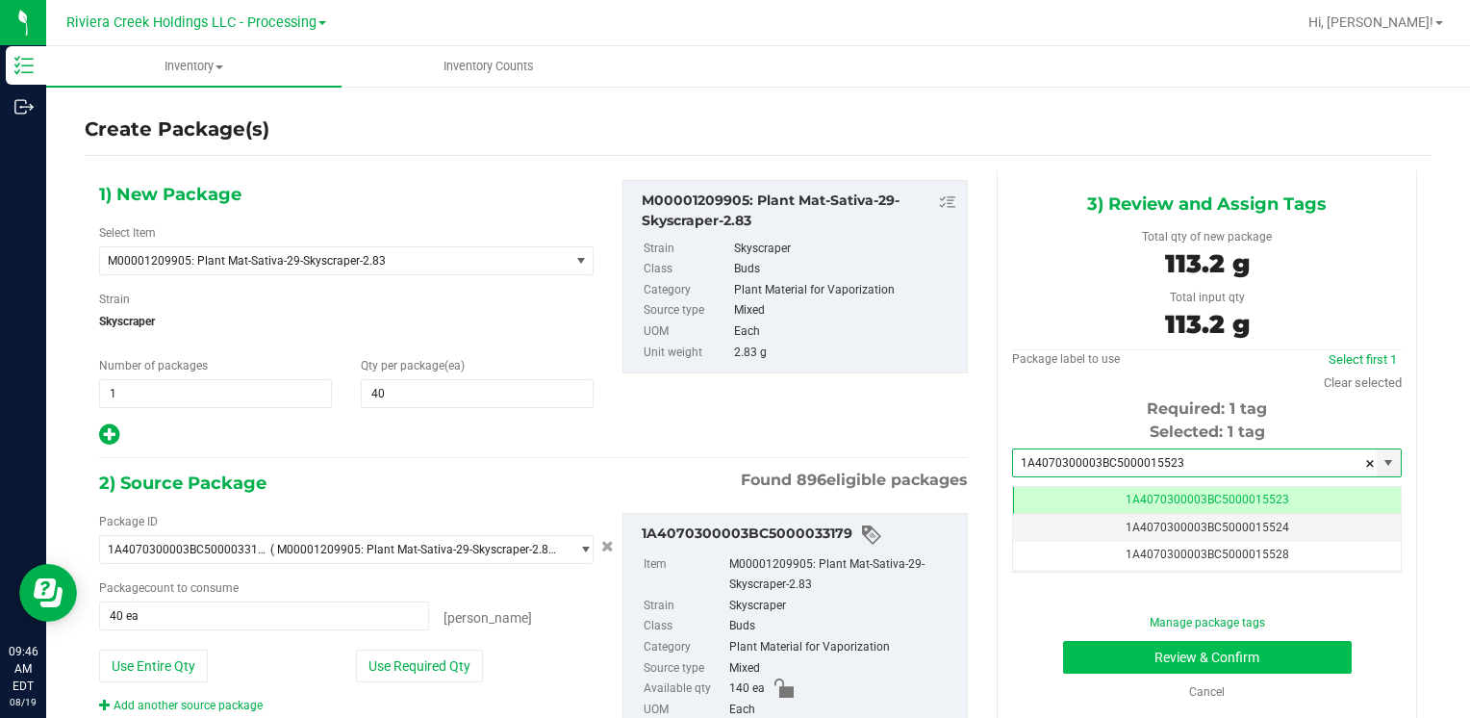
type input "1A4070300003BC5000015523"
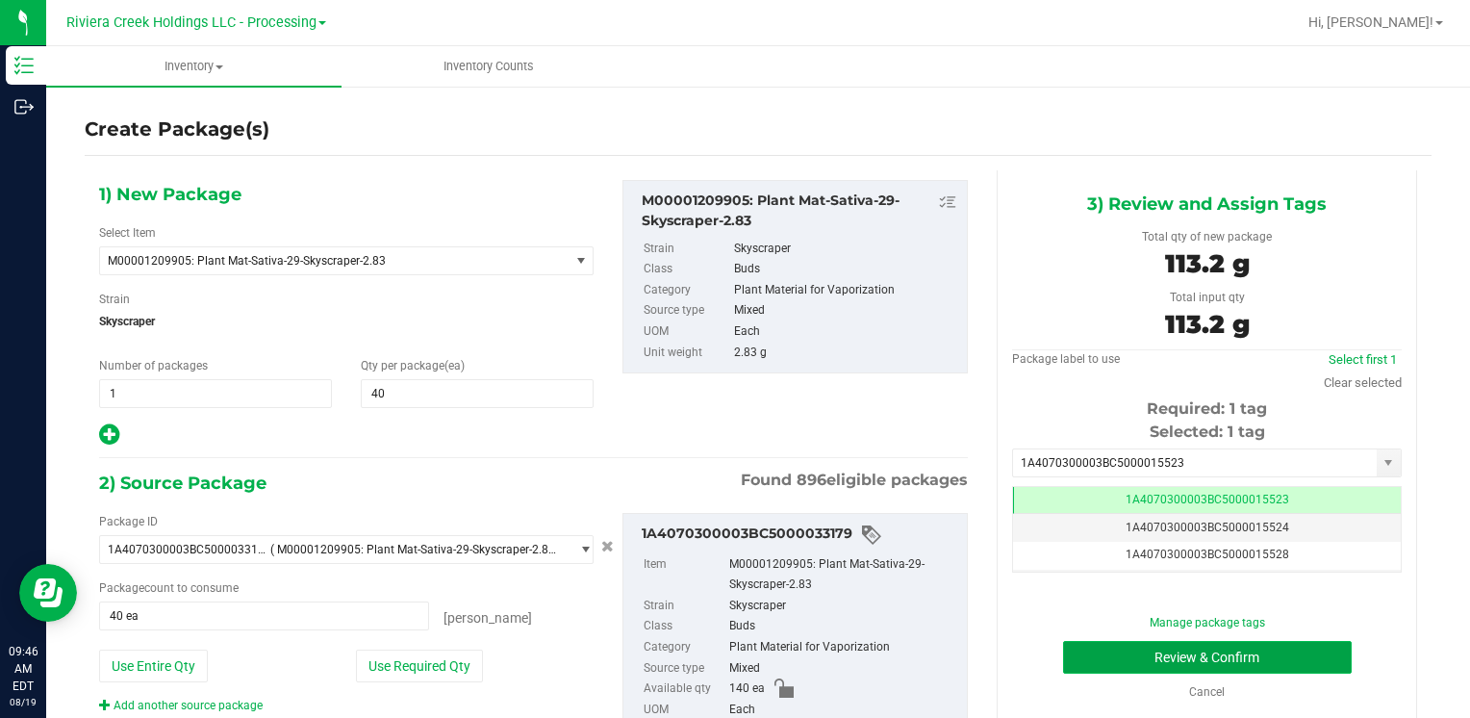
click at [1089, 660] on button "Review & Confirm" at bounding box center [1207, 657] width 289 height 33
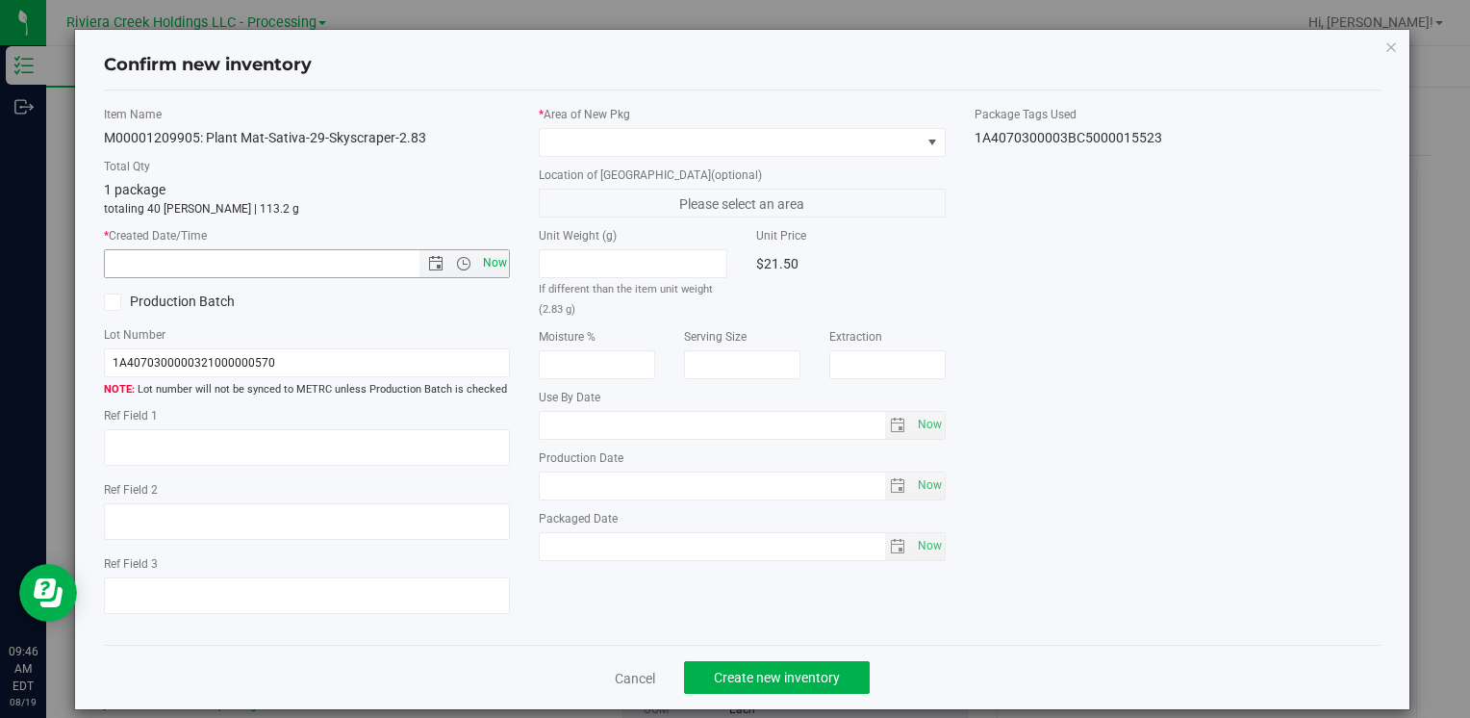
click at [489, 265] on span "Now" at bounding box center [494, 263] width 33 height 28
type input "8/19/2025 9:46 AM"
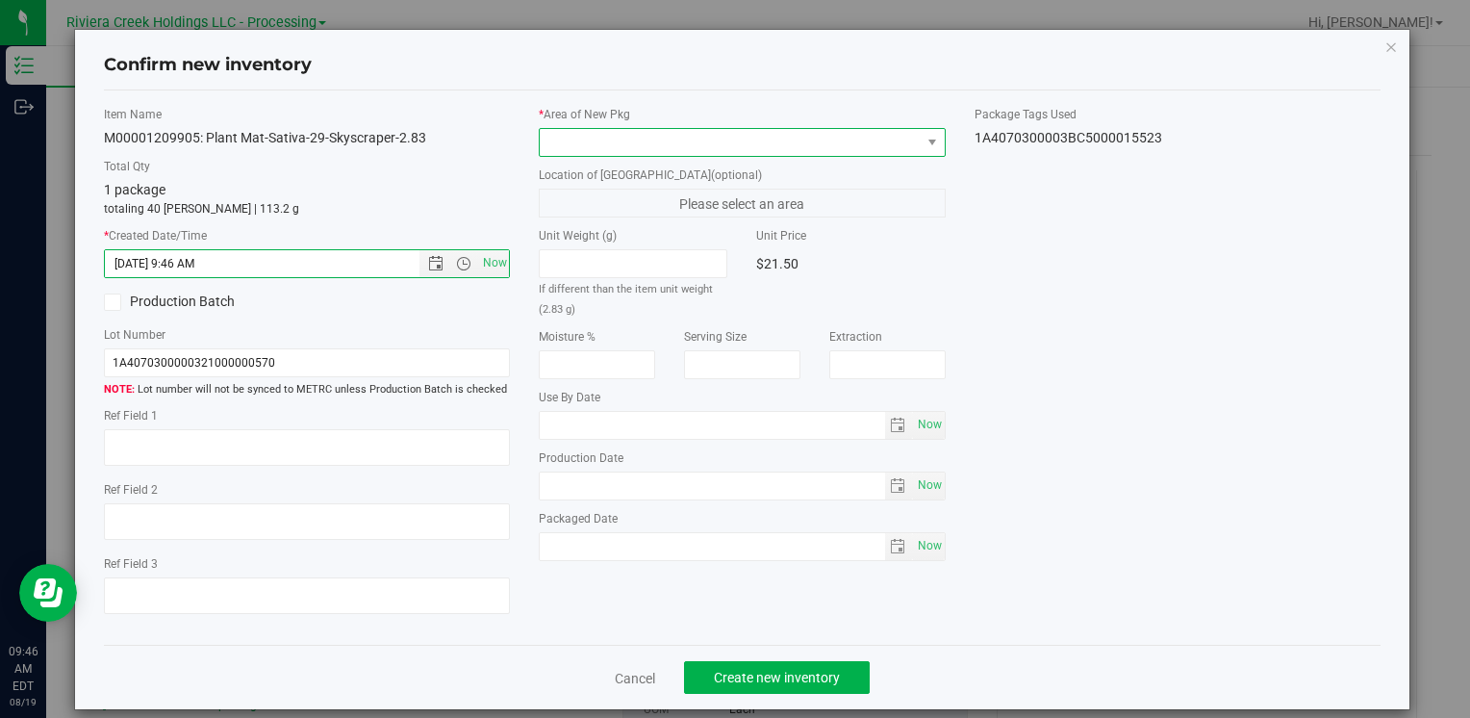
click at [556, 142] on span at bounding box center [730, 142] width 380 height 27
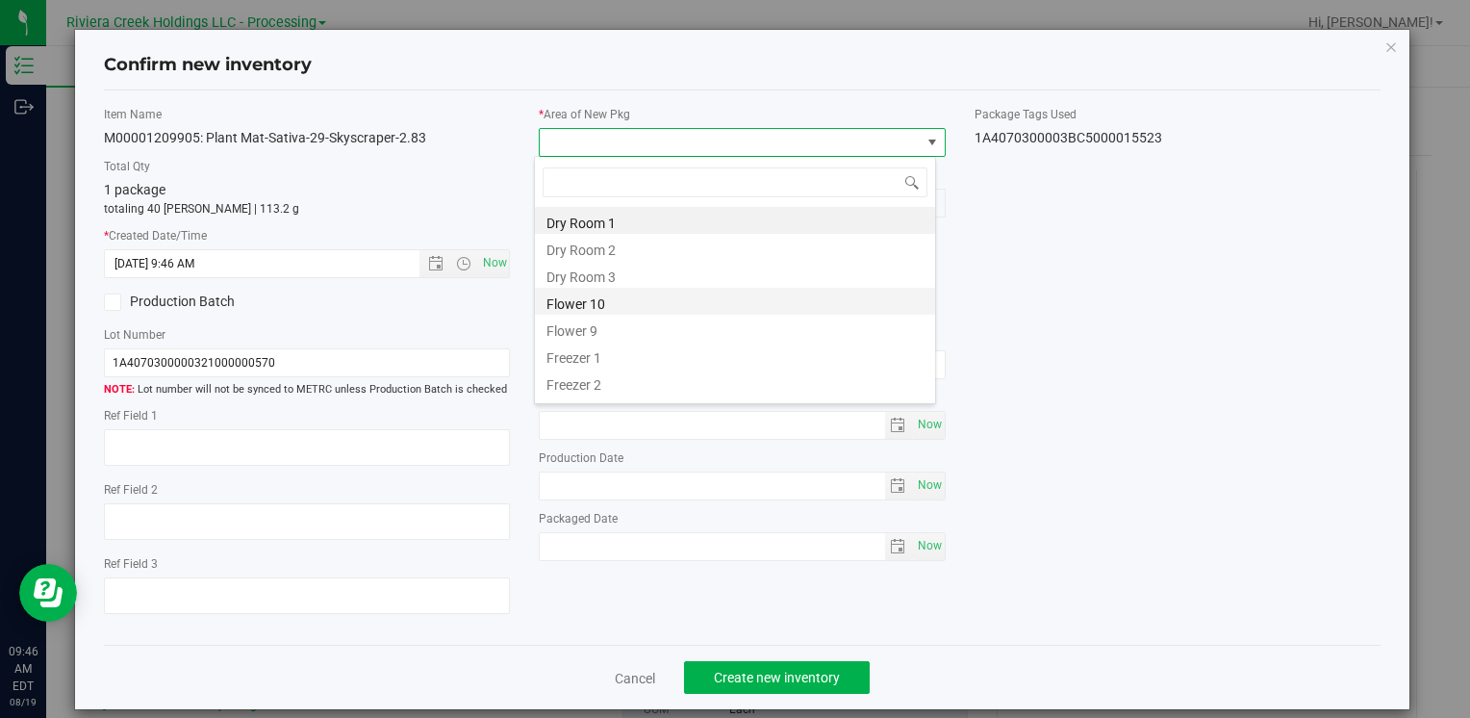
click at [618, 309] on li "Flower 10" at bounding box center [735, 301] width 400 height 27
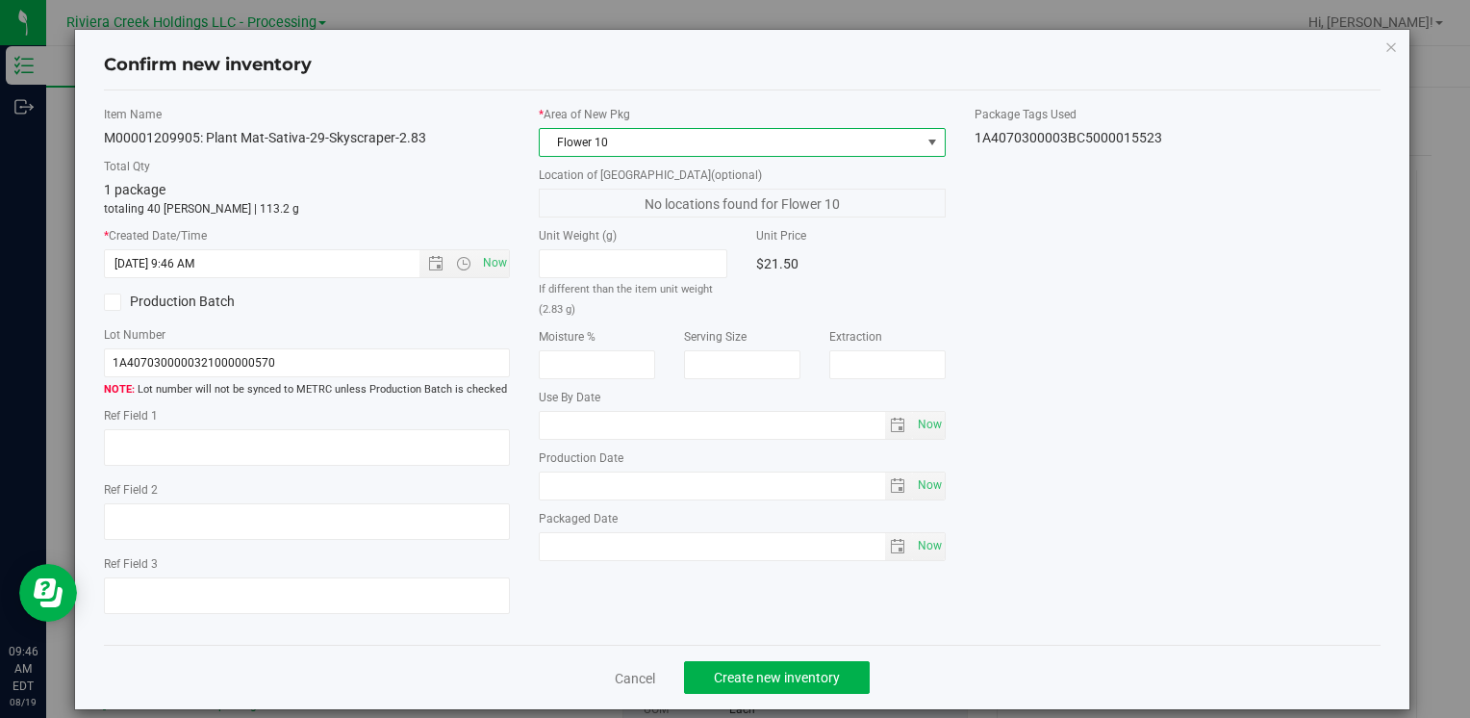
click at [794, 698] on div "Cancel Create new inventory" at bounding box center [742, 677] width 1277 height 64
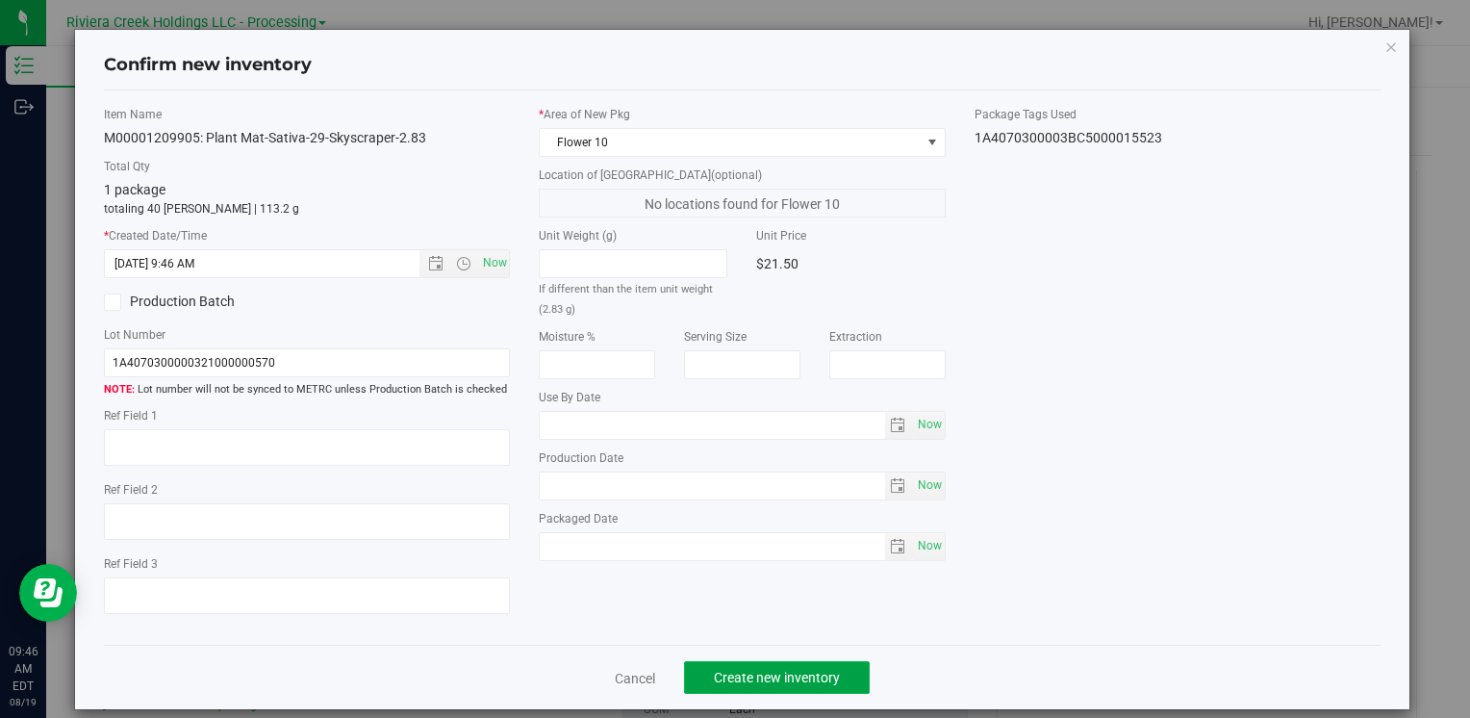
click at [794, 680] on span "Create new inventory" at bounding box center [777, 677] width 126 height 15
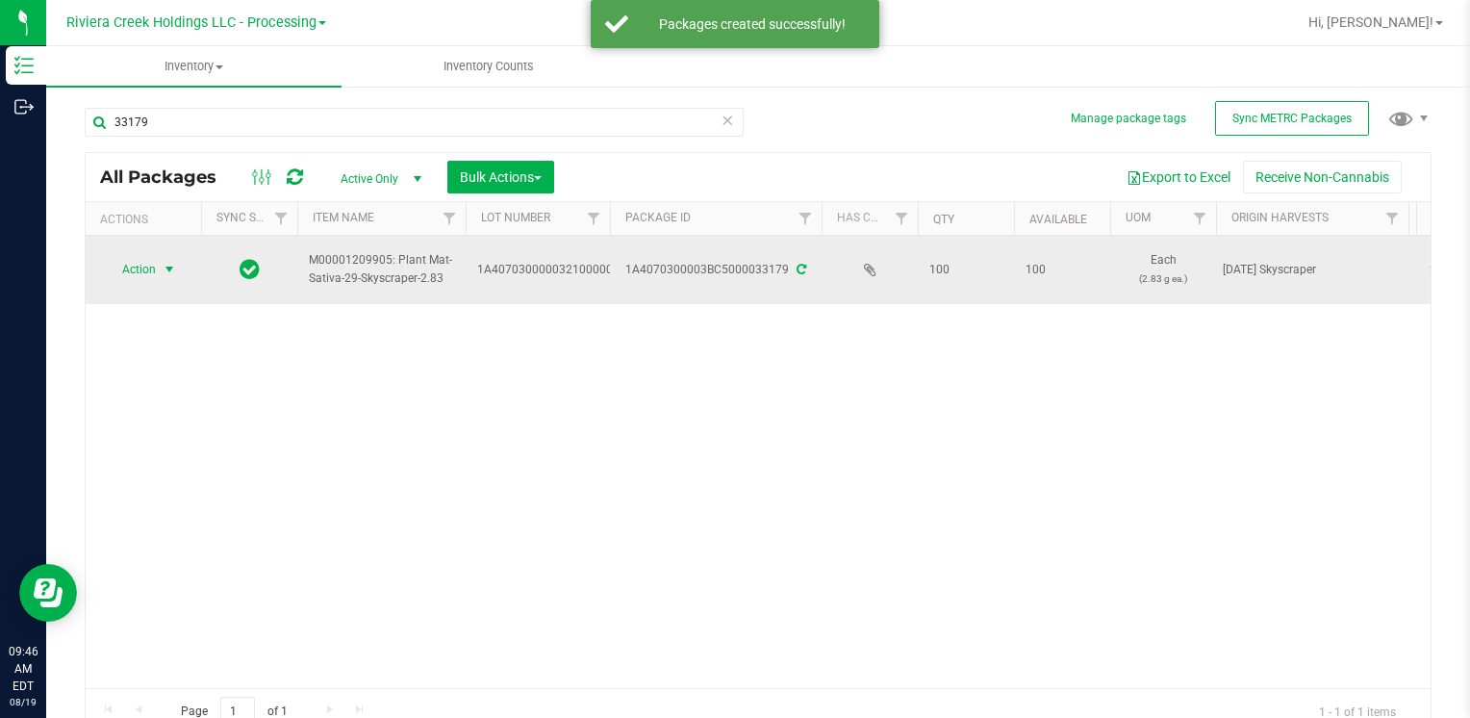
click at [165, 268] on span "select" at bounding box center [169, 269] width 15 height 15
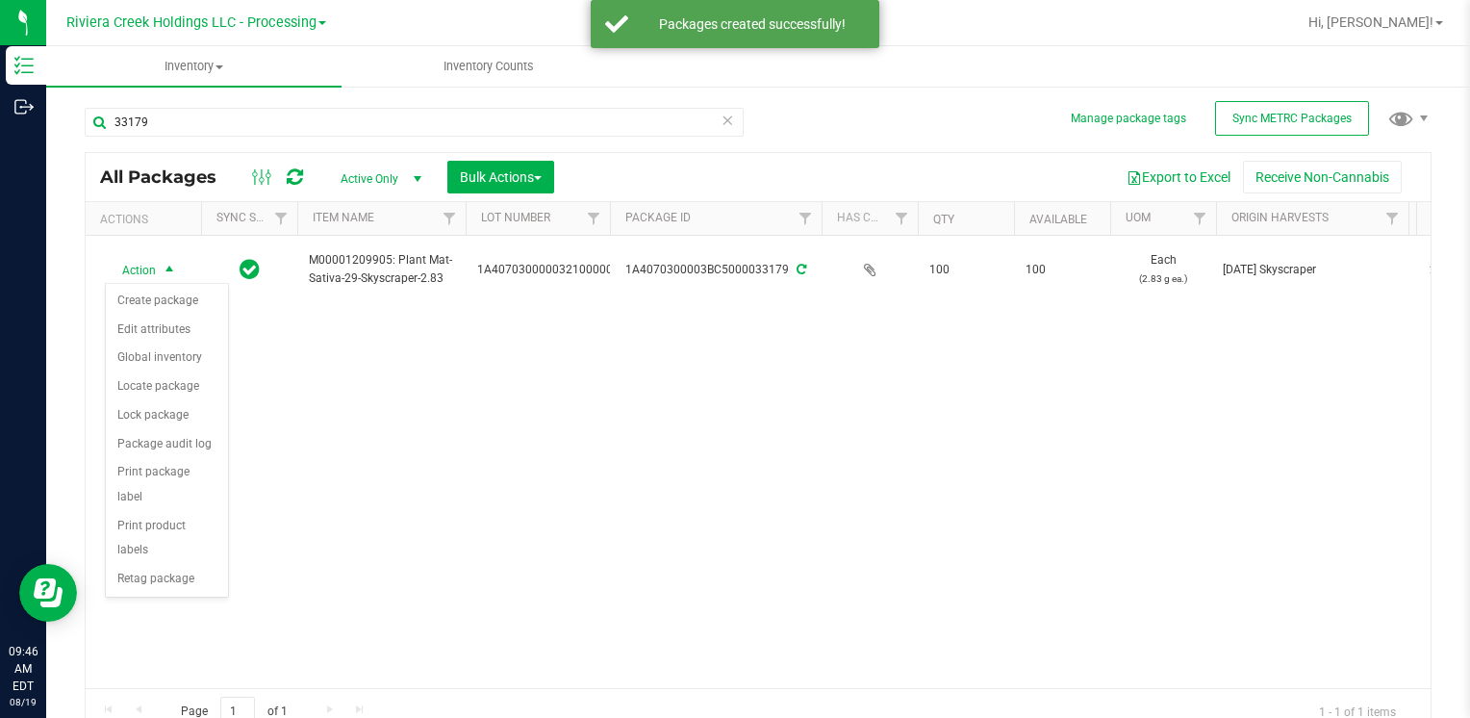
click at [211, 469] on li "Print package label" at bounding box center [167, 484] width 122 height 53
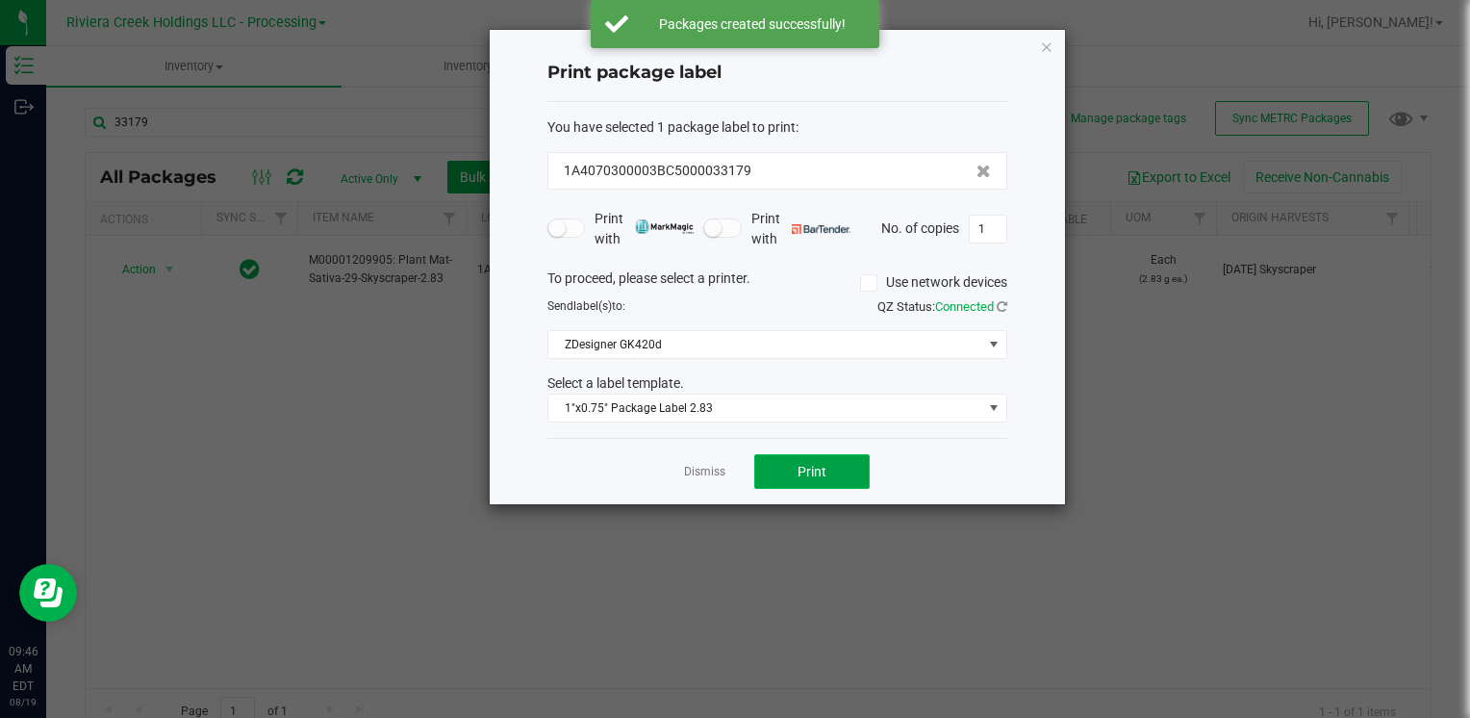
click at [850, 471] on button "Print" at bounding box center [811, 471] width 115 height 35
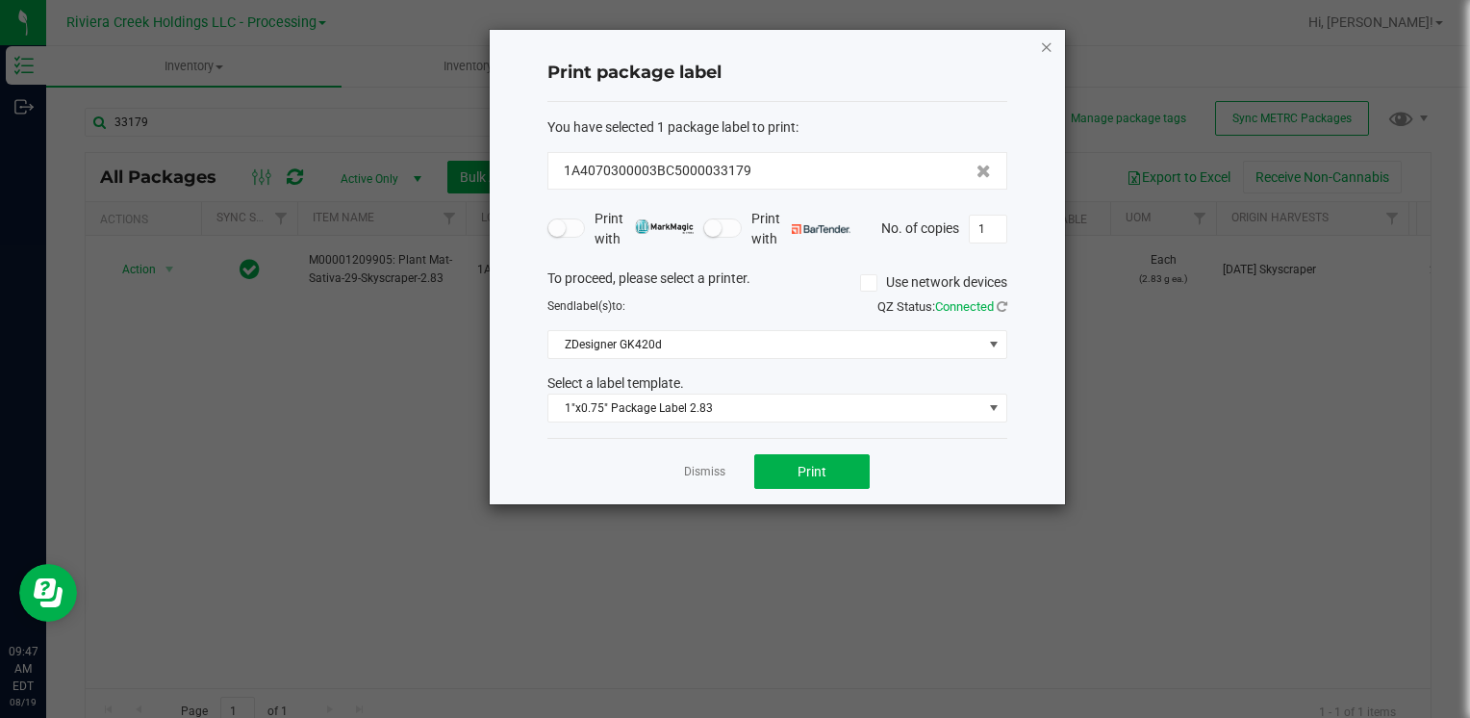
click at [1048, 43] on icon "button" at bounding box center [1046, 46] width 13 height 23
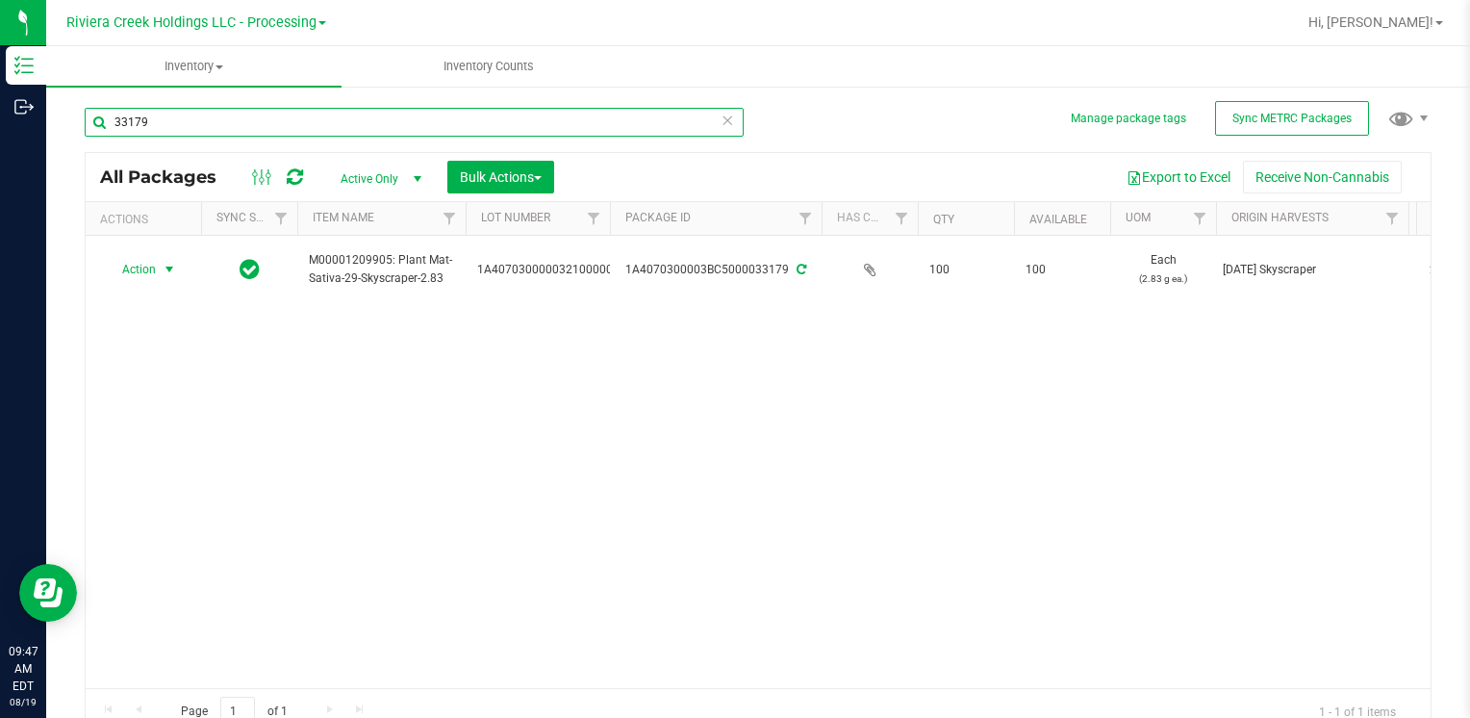
click at [289, 128] on input "33179" at bounding box center [414, 122] width 659 height 29
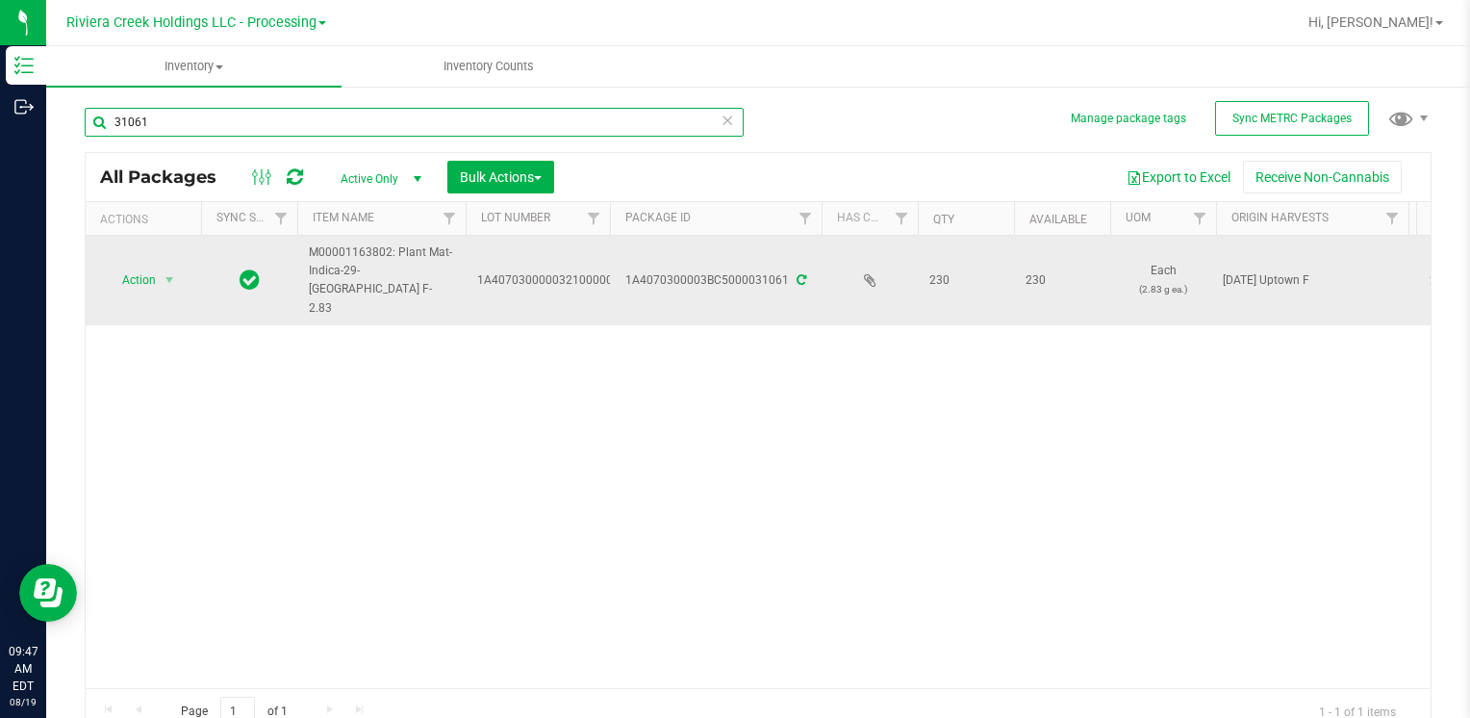
type input "31061"
click at [148, 275] on span "Action" at bounding box center [131, 279] width 52 height 27
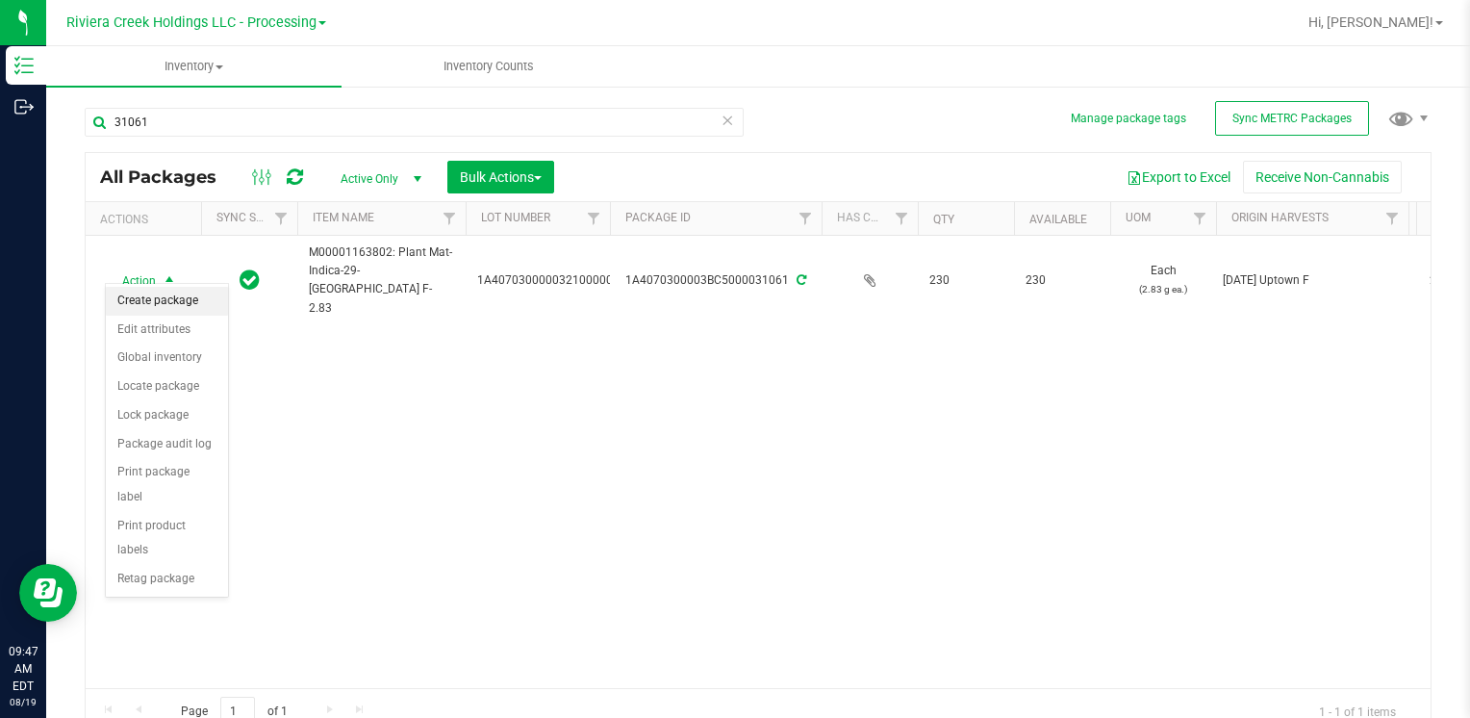
click at [154, 298] on li "Create package" at bounding box center [167, 301] width 122 height 29
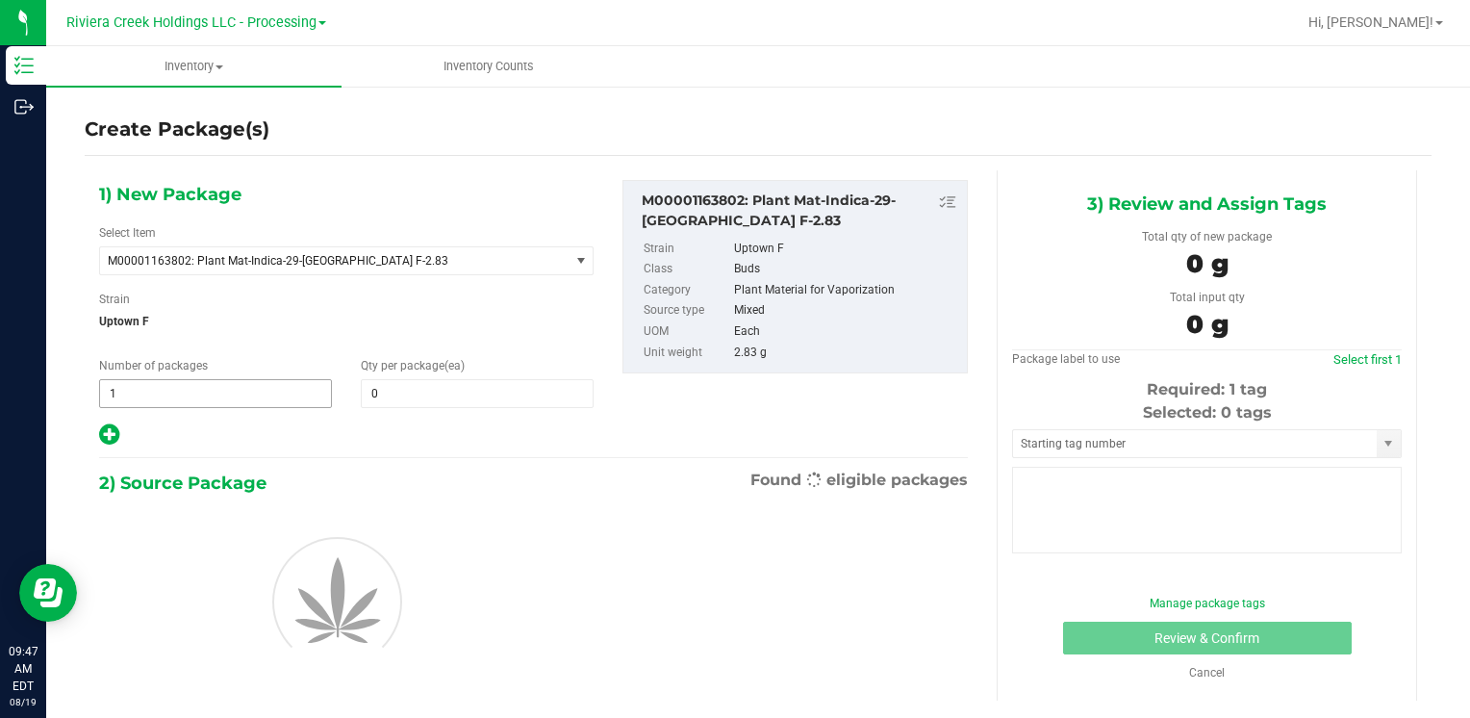
type input "0"
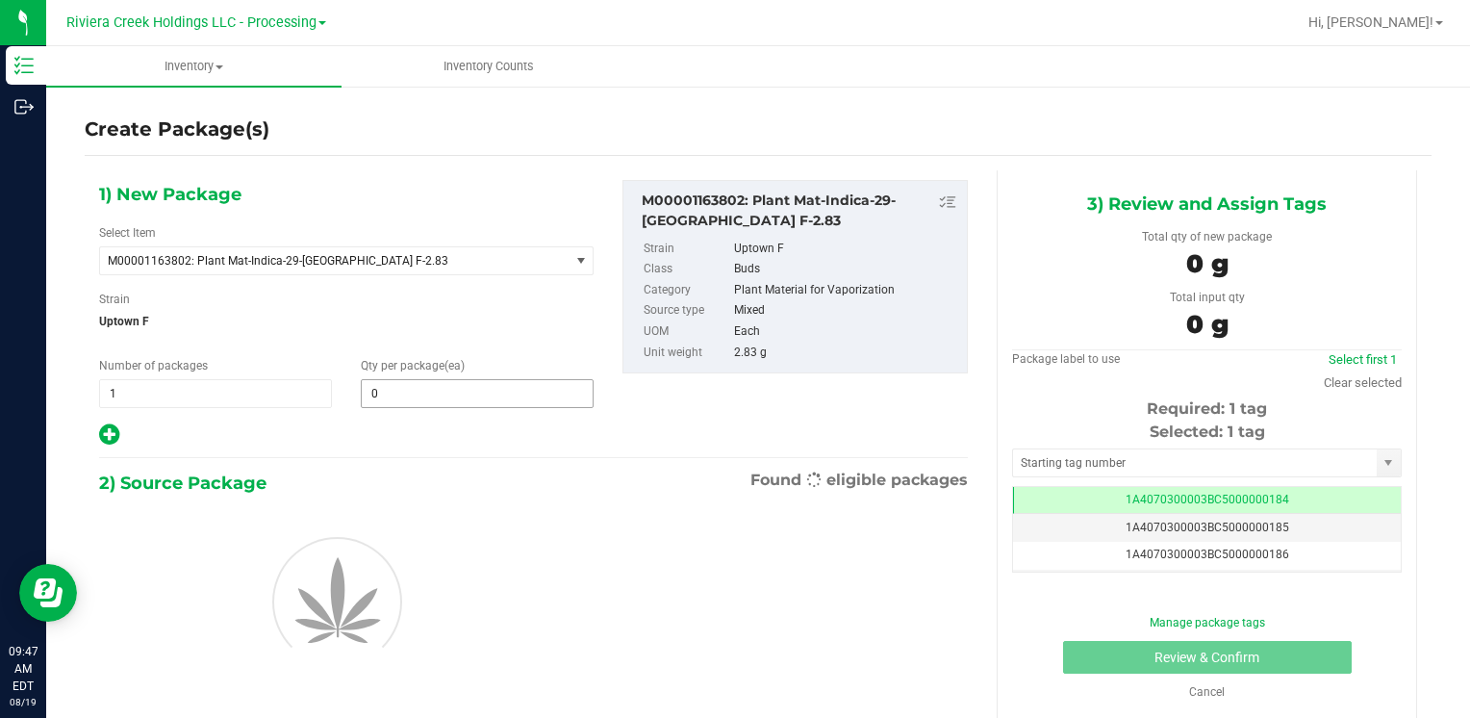
click at [384, 393] on span "0 0" at bounding box center [477, 393] width 233 height 29
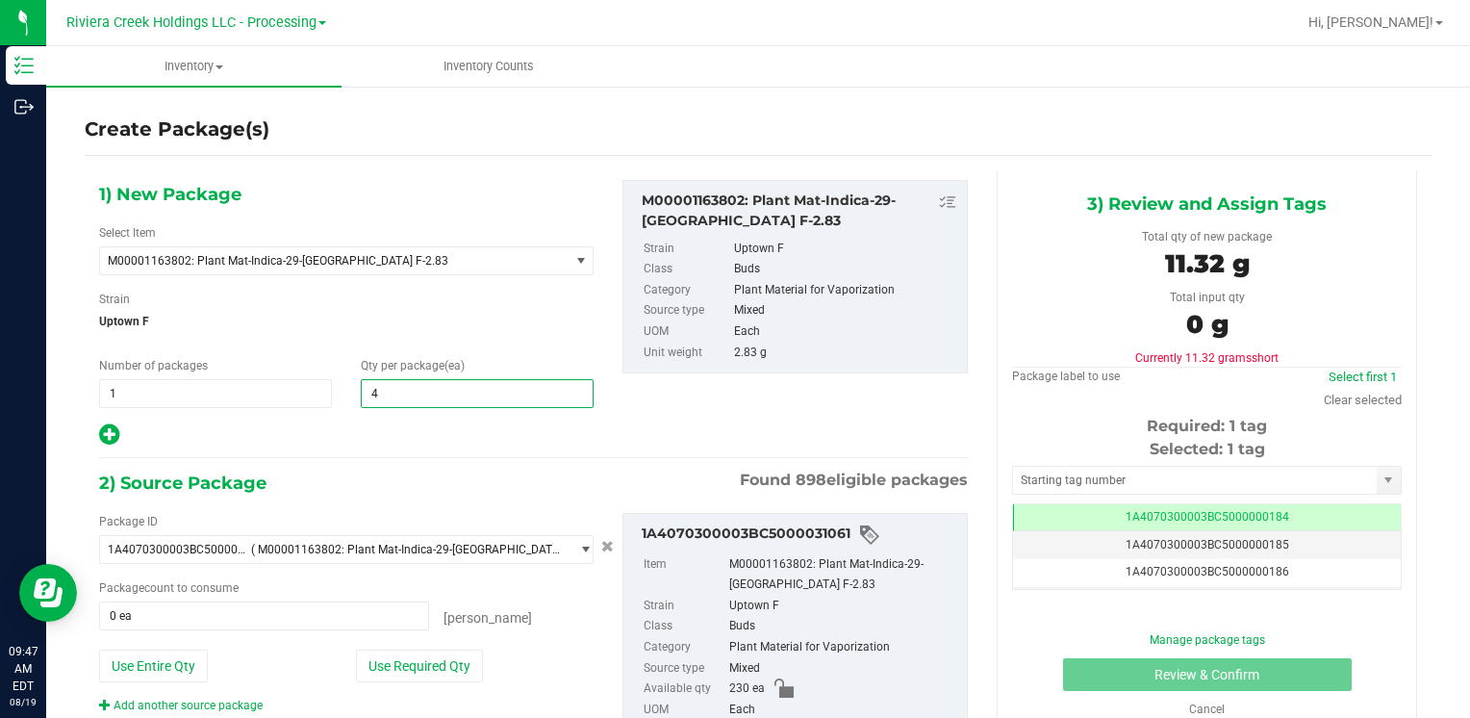
type input "40"
click at [407, 671] on button "Use Required Qty" at bounding box center [419, 665] width 127 height 33
type input "40 ea"
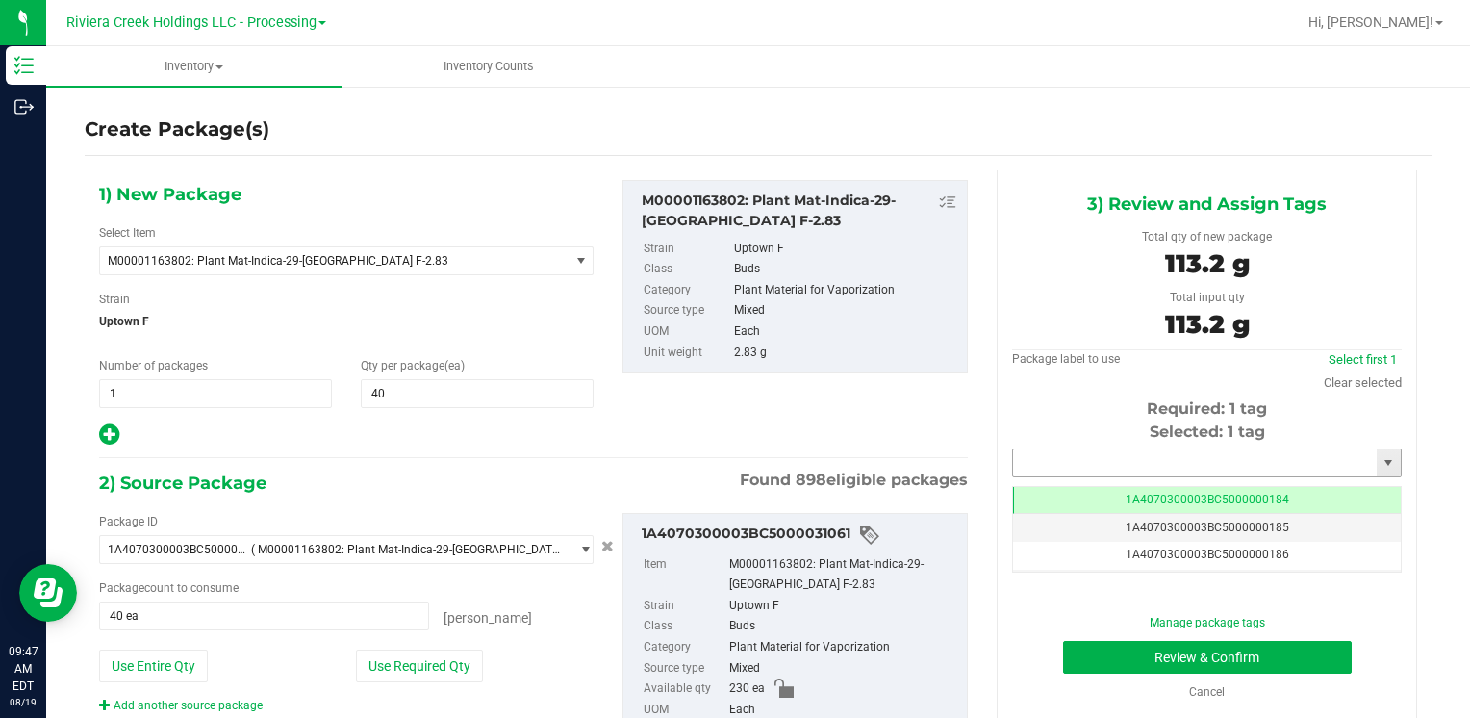
click at [1085, 460] on input "text" at bounding box center [1195, 462] width 364 height 27
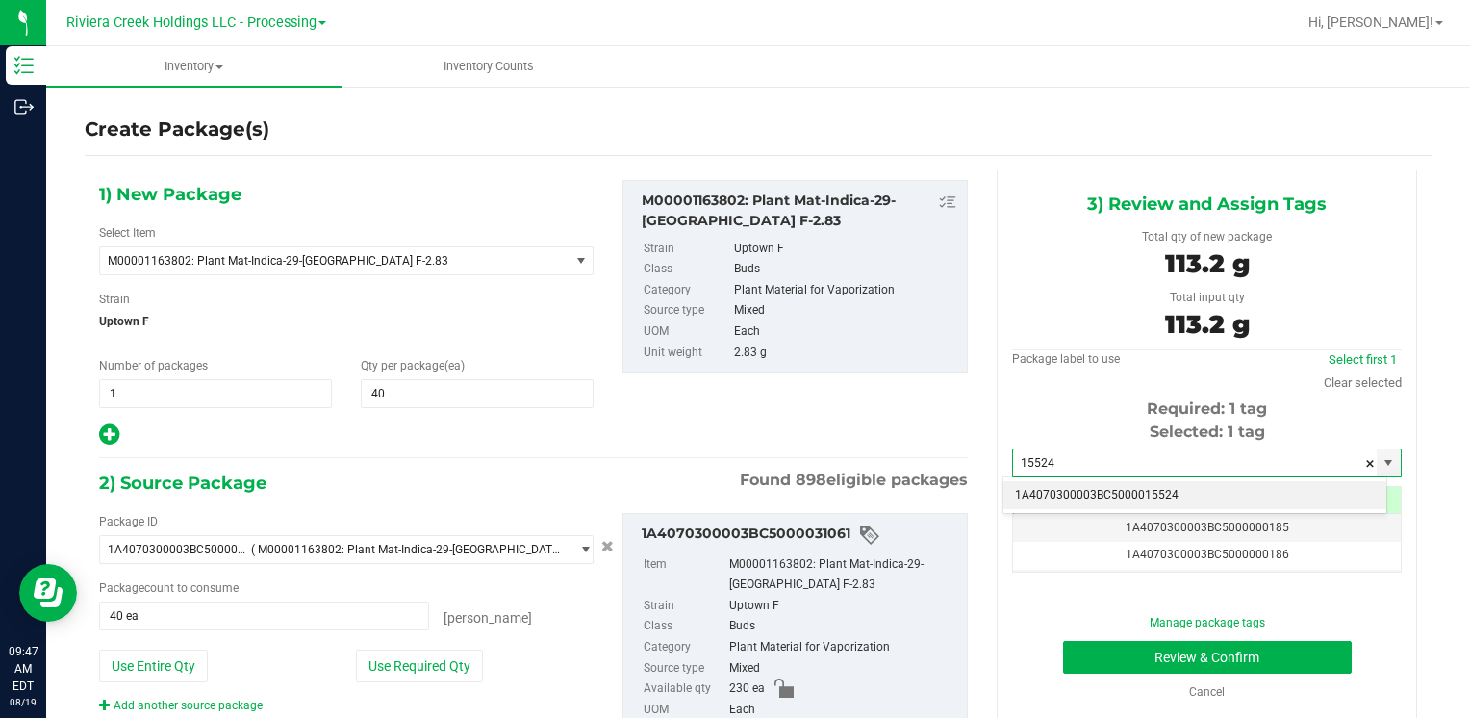
click at [1070, 482] on li "1A4070300003BC5000015524" at bounding box center [1194, 495] width 383 height 29
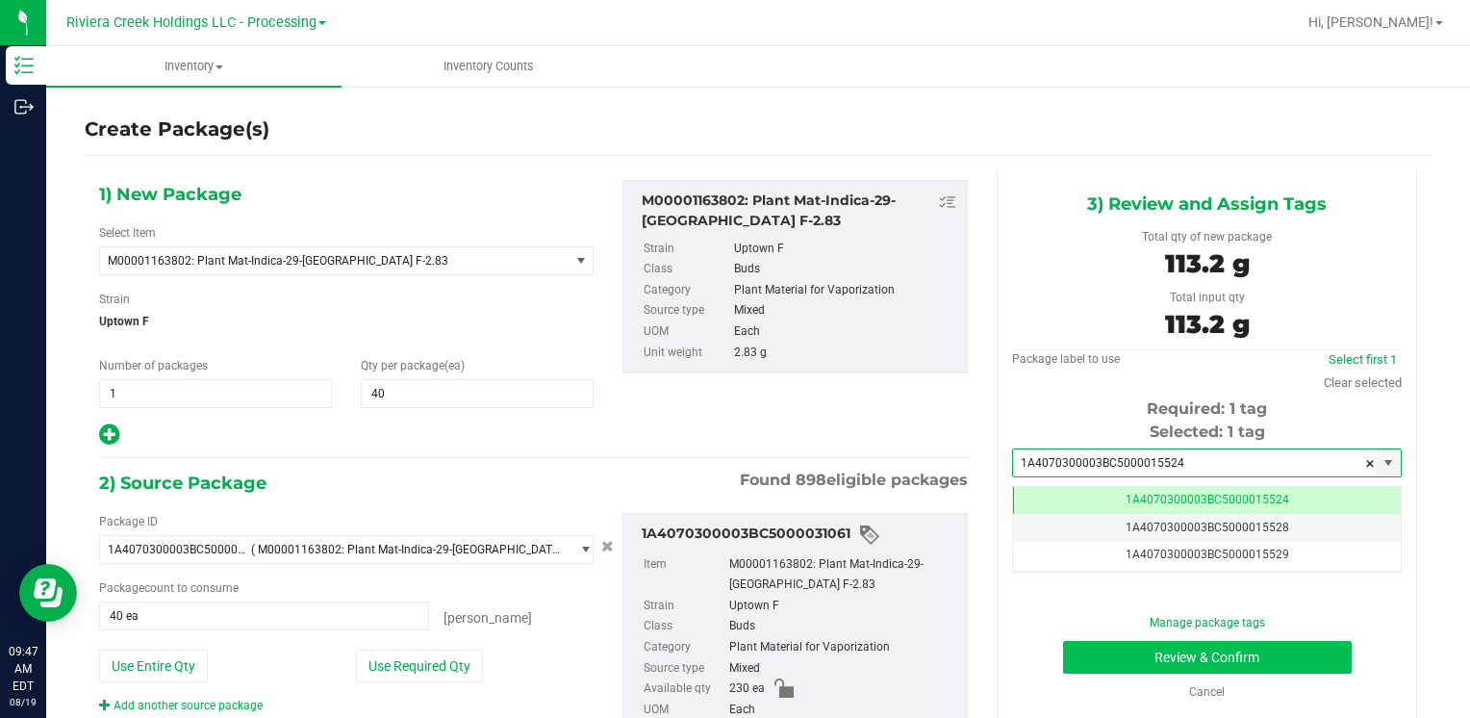
type input "1A4070300003BC5000015524"
click at [1098, 645] on button "Review & Confirm" at bounding box center [1207, 657] width 289 height 33
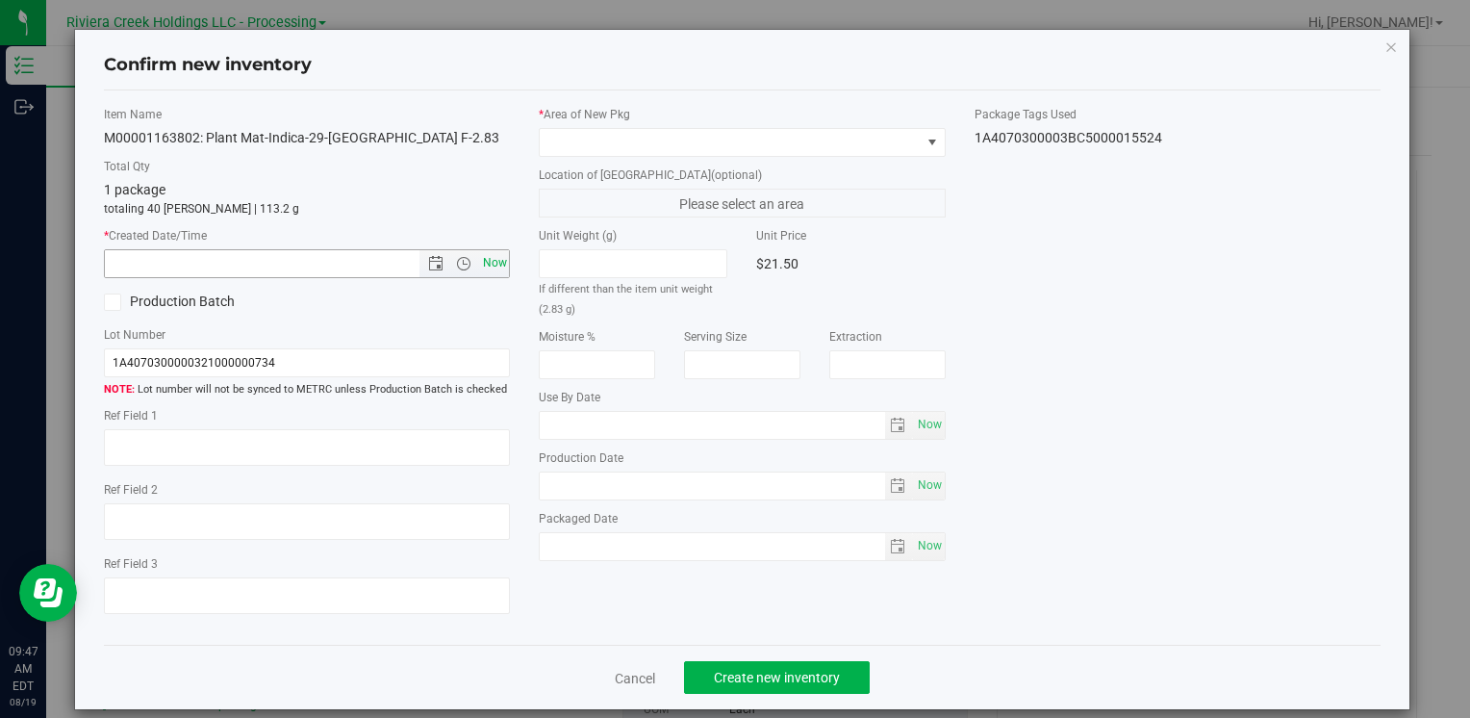
click at [491, 254] on span "Now" at bounding box center [494, 263] width 33 height 28
type input "8/19/2025 9:47 AM"
click at [554, 138] on span at bounding box center [730, 142] width 380 height 27
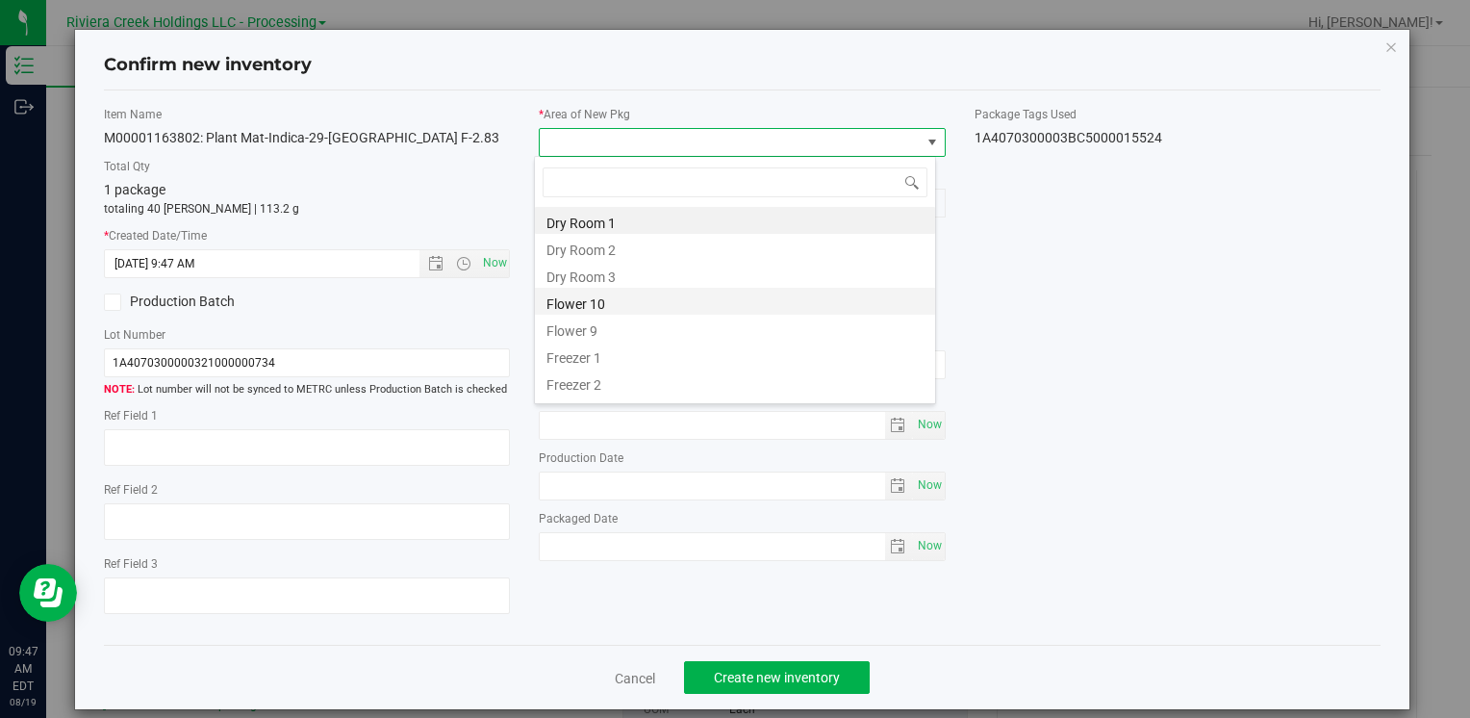
click at [624, 303] on li "Flower 10" at bounding box center [735, 301] width 400 height 27
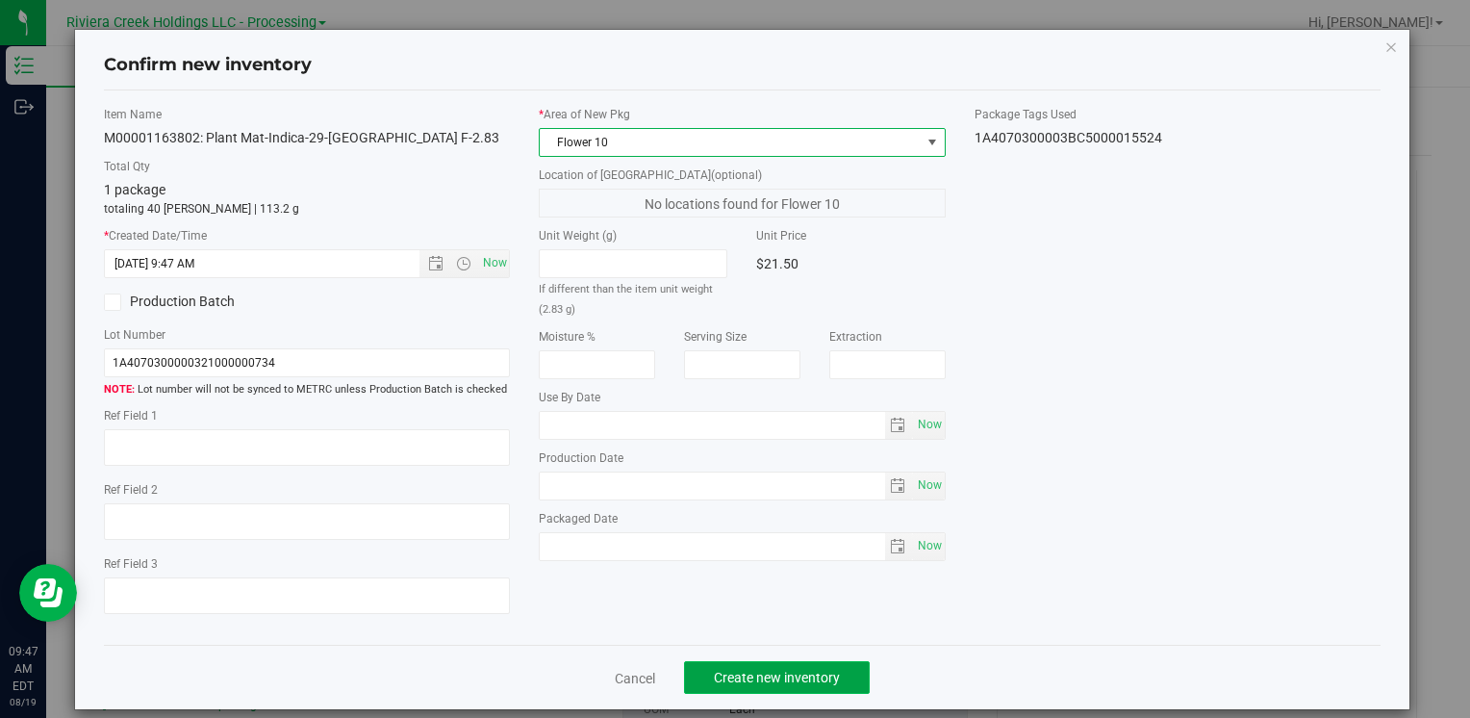
click at [743, 678] on span "Create new inventory" at bounding box center [777, 677] width 126 height 15
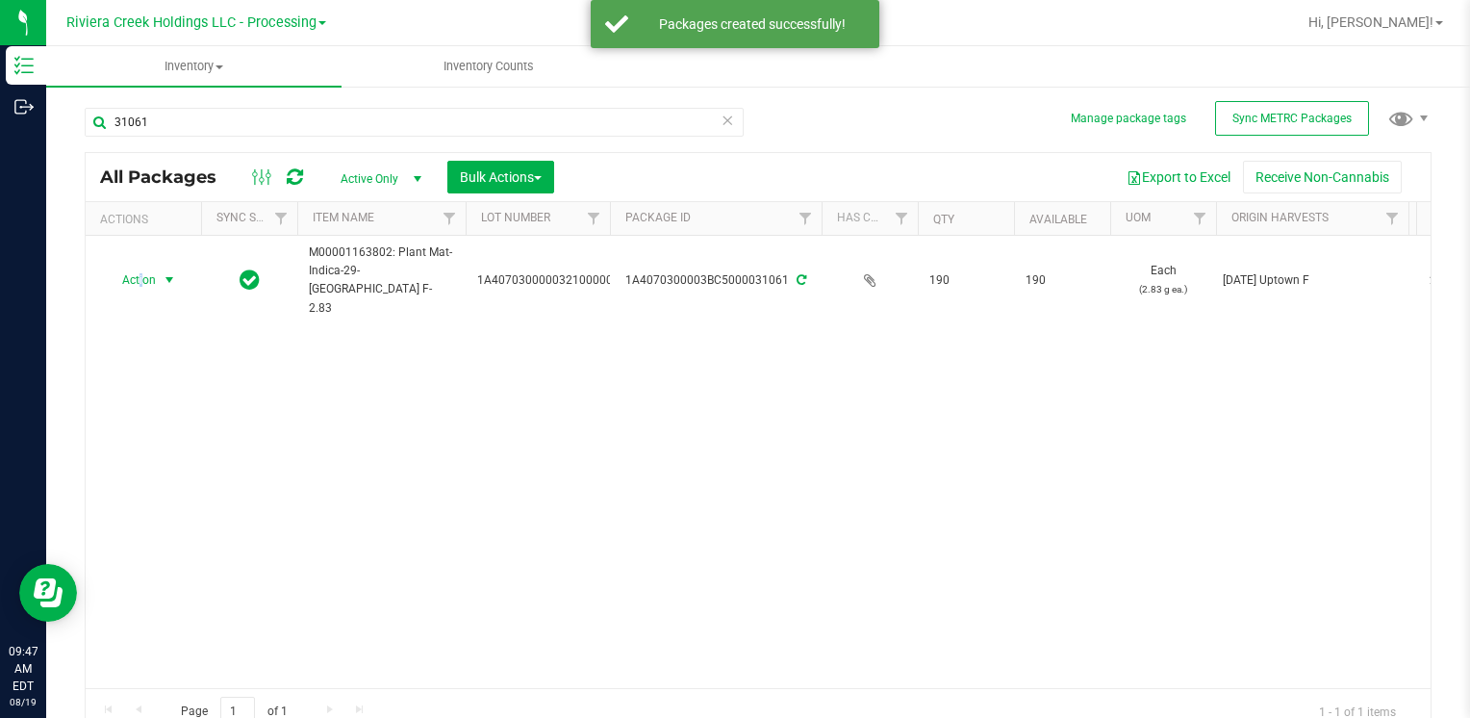
drag, startPoint x: 139, startPoint y: 266, endPoint x: 216, endPoint y: 347, distance: 113.0
click at [140, 267] on span "Action" at bounding box center [131, 279] width 52 height 27
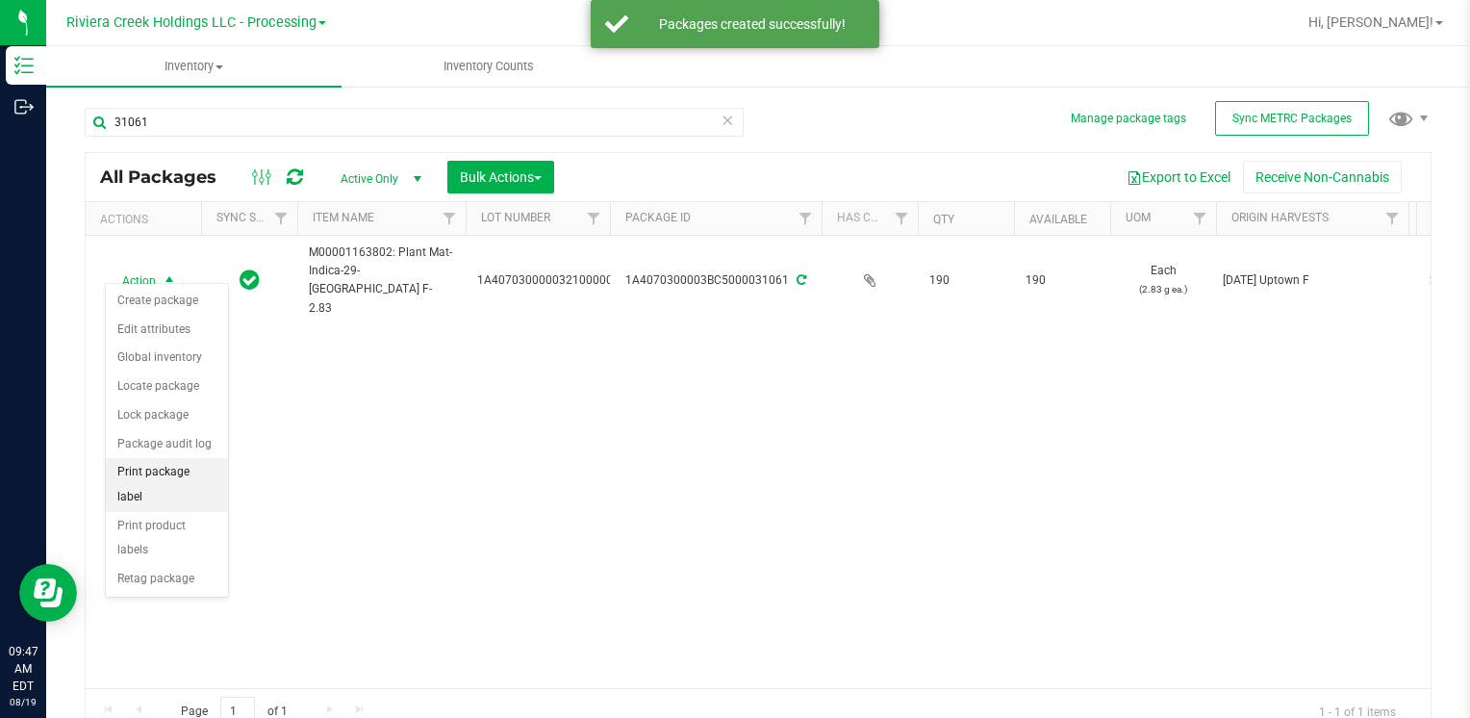
drag, startPoint x: 204, startPoint y: 467, endPoint x: 221, endPoint y: 471, distance: 18.0
click at [203, 467] on li "Print package label" at bounding box center [167, 484] width 122 height 53
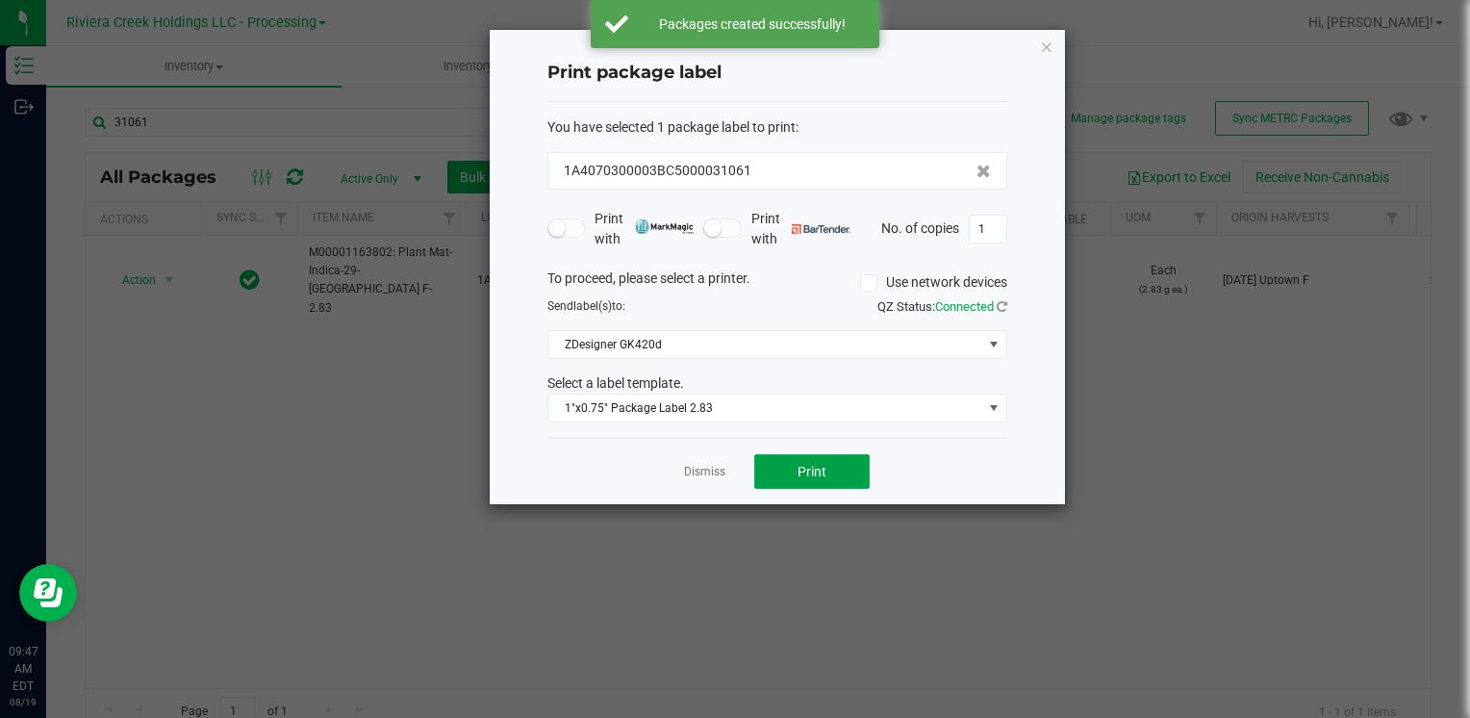
click at [798, 464] on span "Print" at bounding box center [812, 471] width 29 height 15
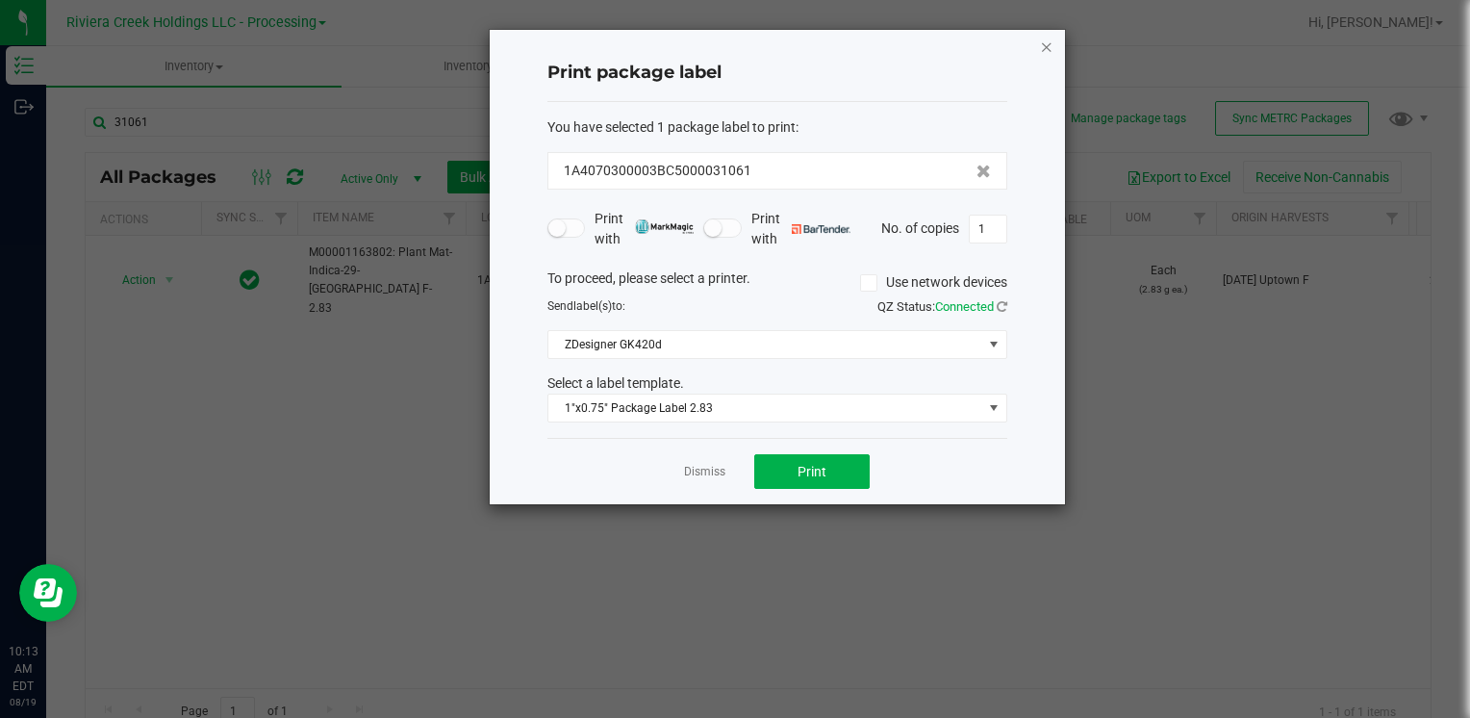
click at [1048, 43] on icon "button" at bounding box center [1046, 46] width 13 height 23
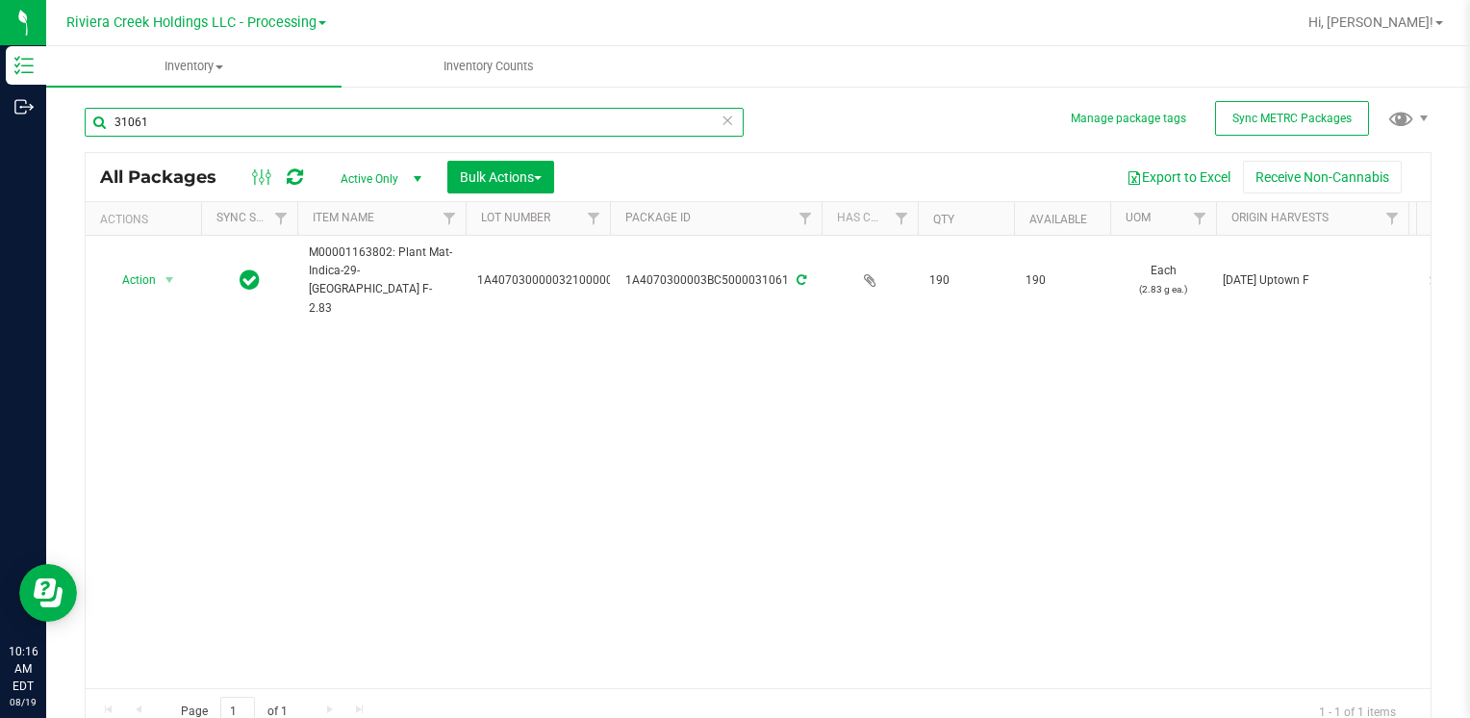
click at [258, 114] on input "31061" at bounding box center [414, 122] width 659 height 29
click at [259, 114] on input "31061" at bounding box center [414, 122] width 659 height 29
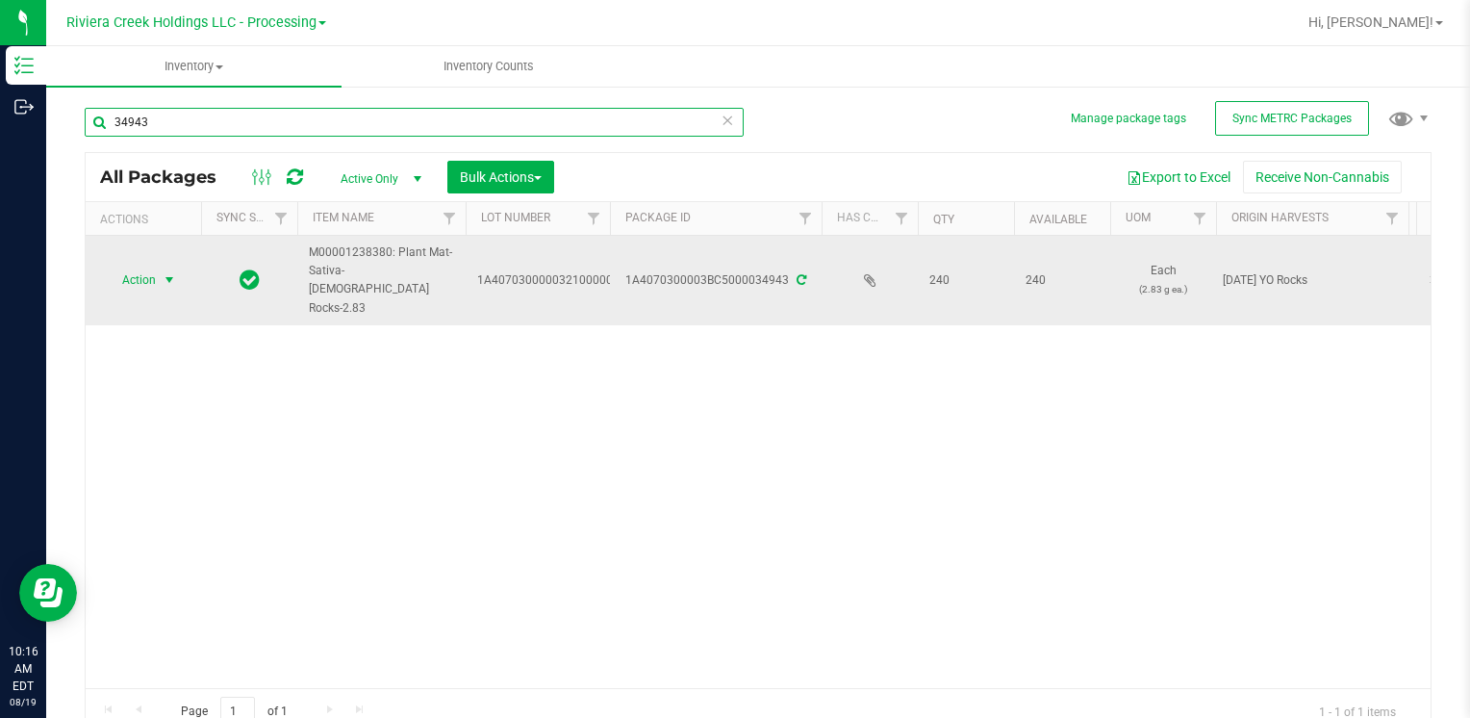
type input "34943"
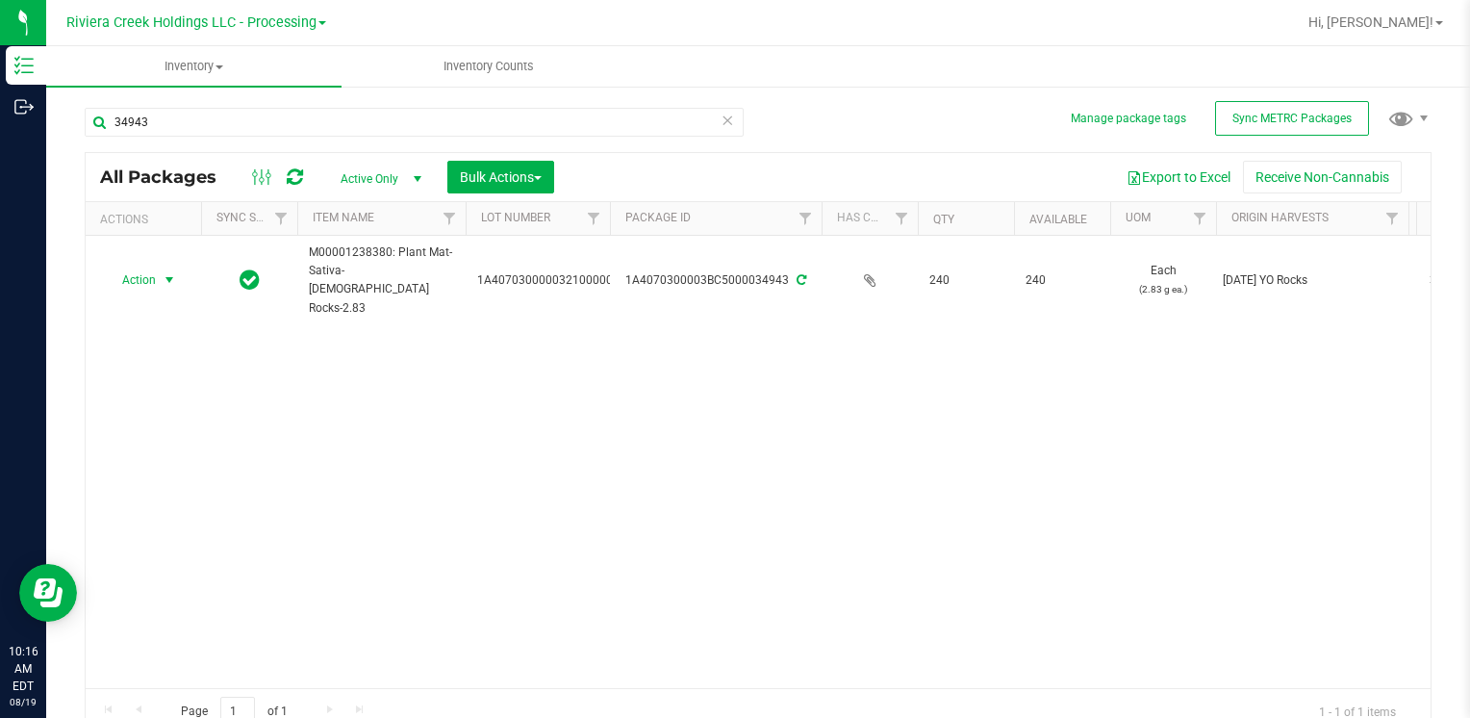
drag, startPoint x: 165, startPoint y: 271, endPoint x: 161, endPoint y: 283, distance: 12.2
click at [163, 272] on span "select" at bounding box center [169, 279] width 15 height 15
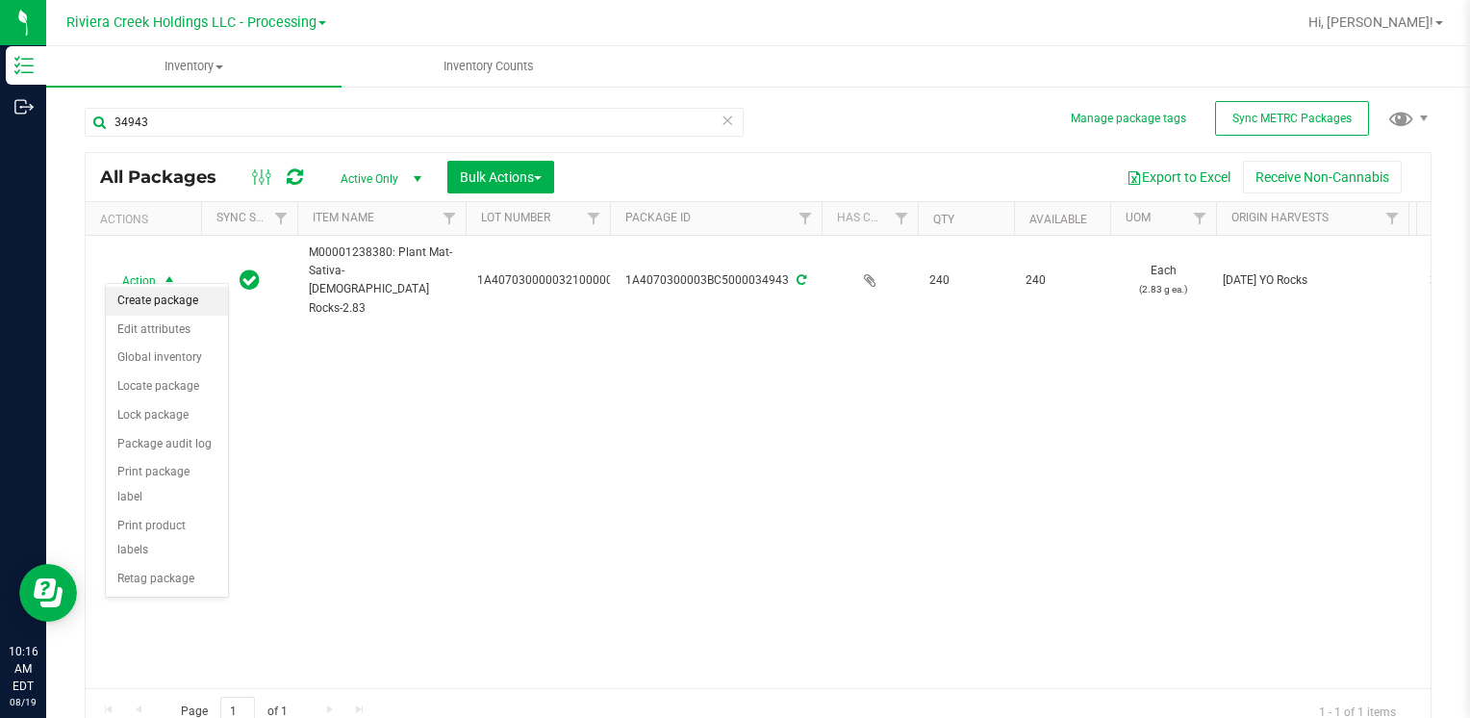
click at [180, 295] on li "Create package" at bounding box center [167, 301] width 122 height 29
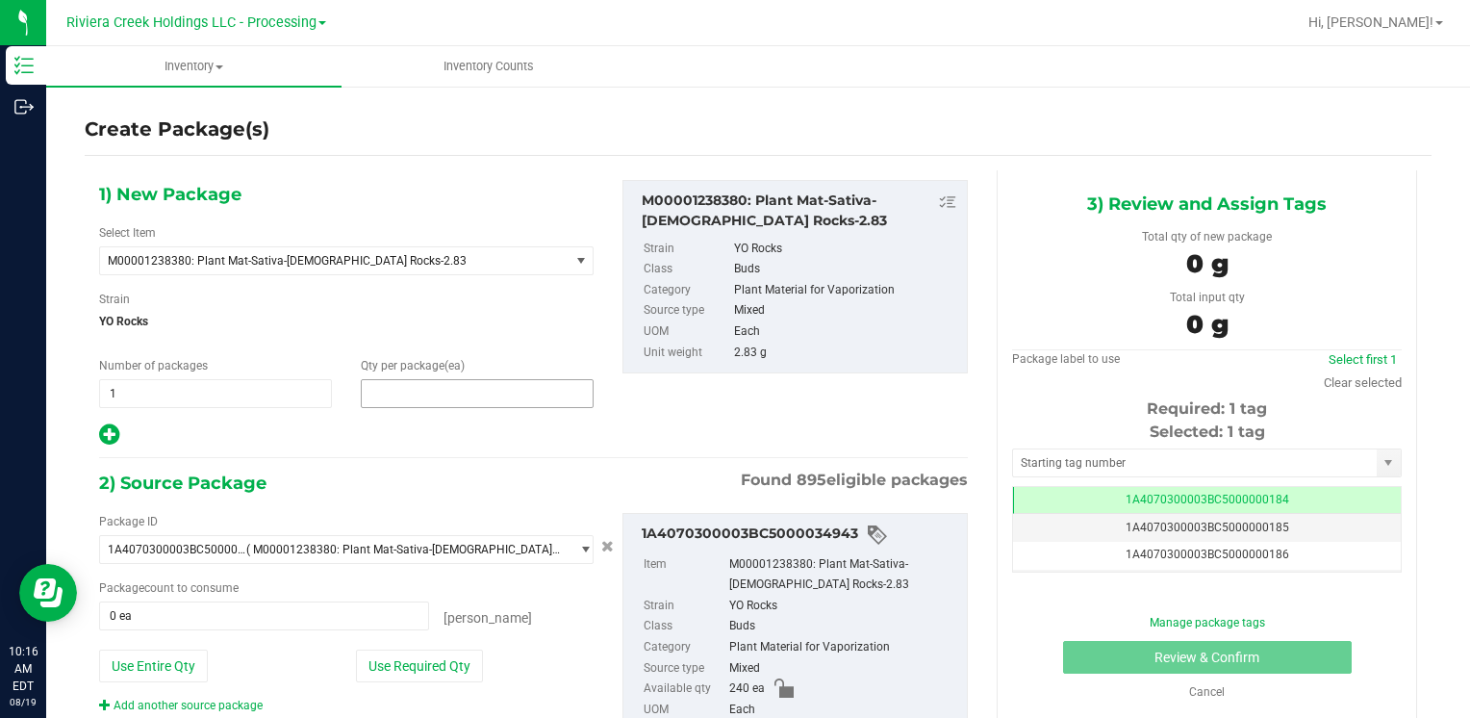
click at [405, 393] on span at bounding box center [477, 393] width 233 height 29
type input "30"
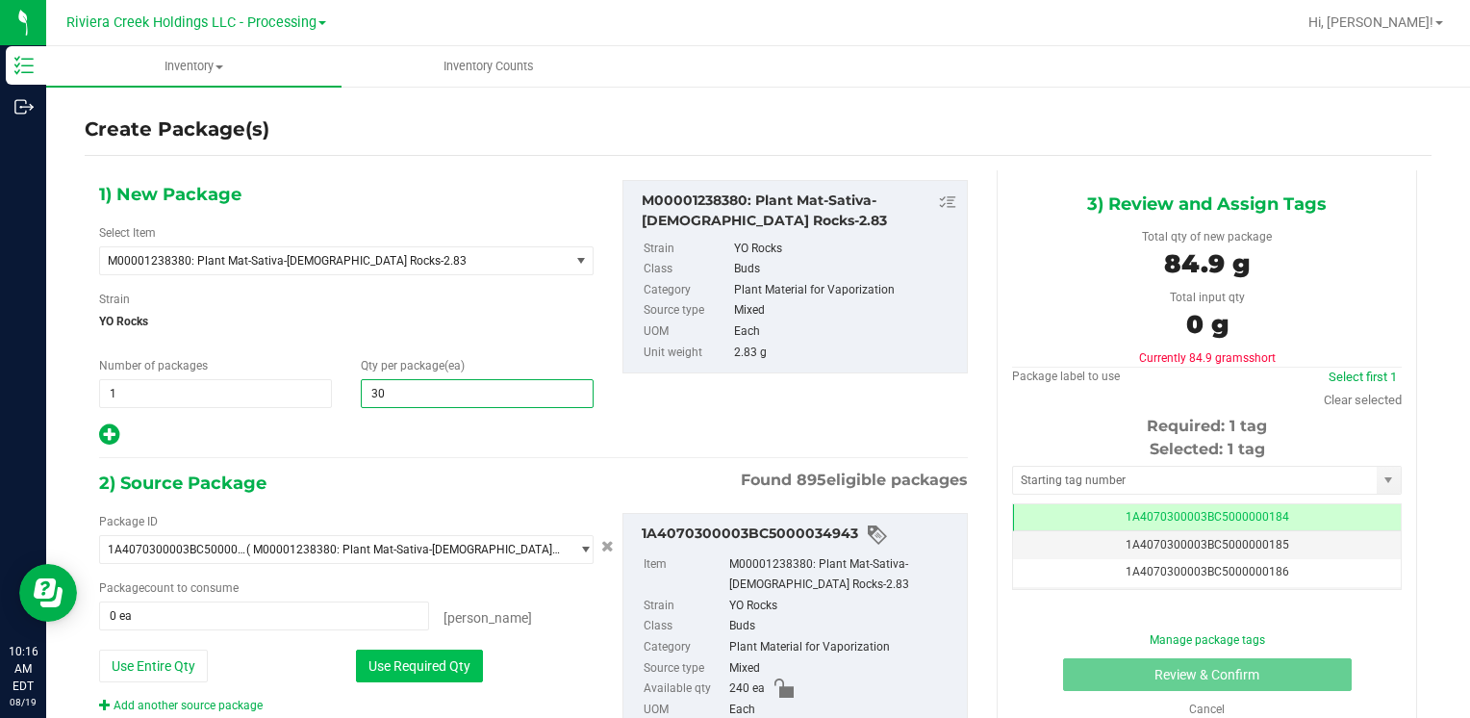
type input "30"
click at [416, 672] on button "Use Required Qty" at bounding box center [419, 665] width 127 height 33
type input "30 ea"
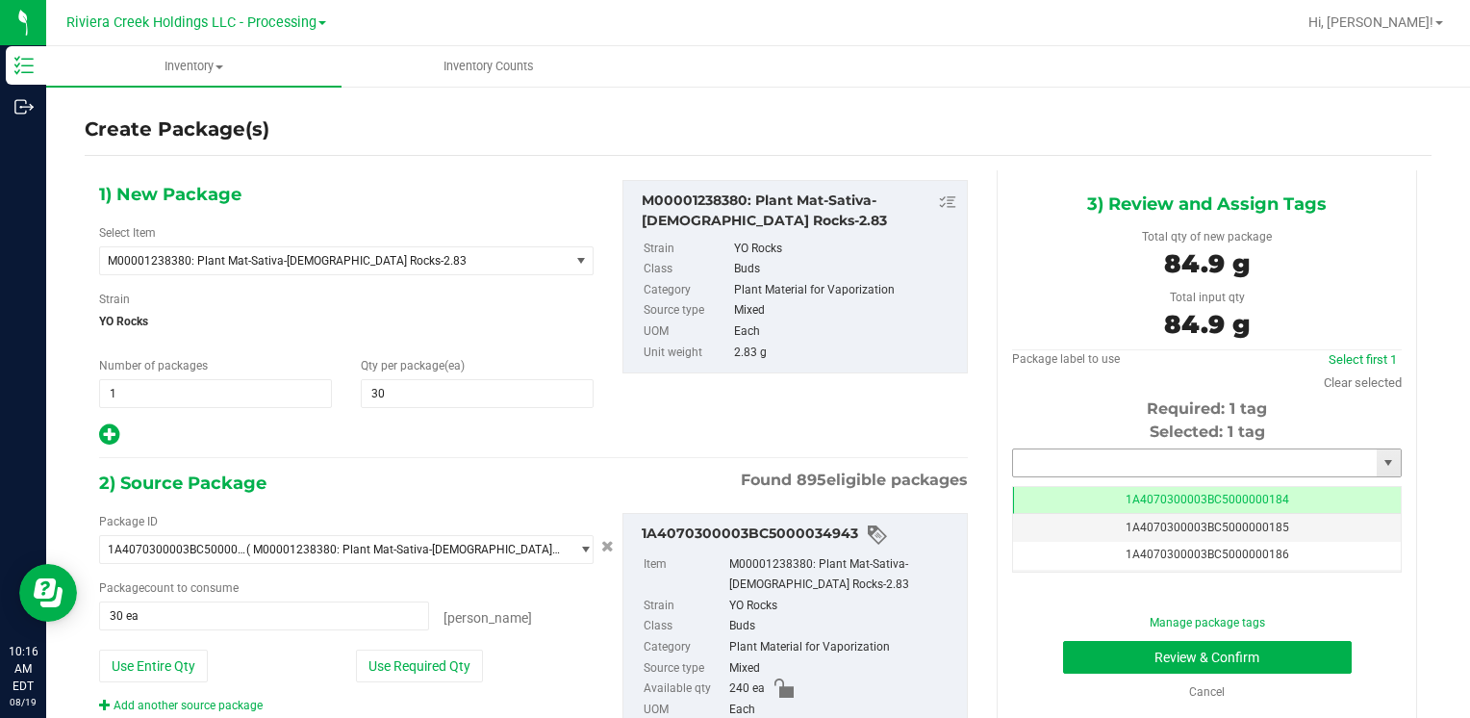
click at [1032, 468] on input "text" at bounding box center [1195, 462] width 364 height 27
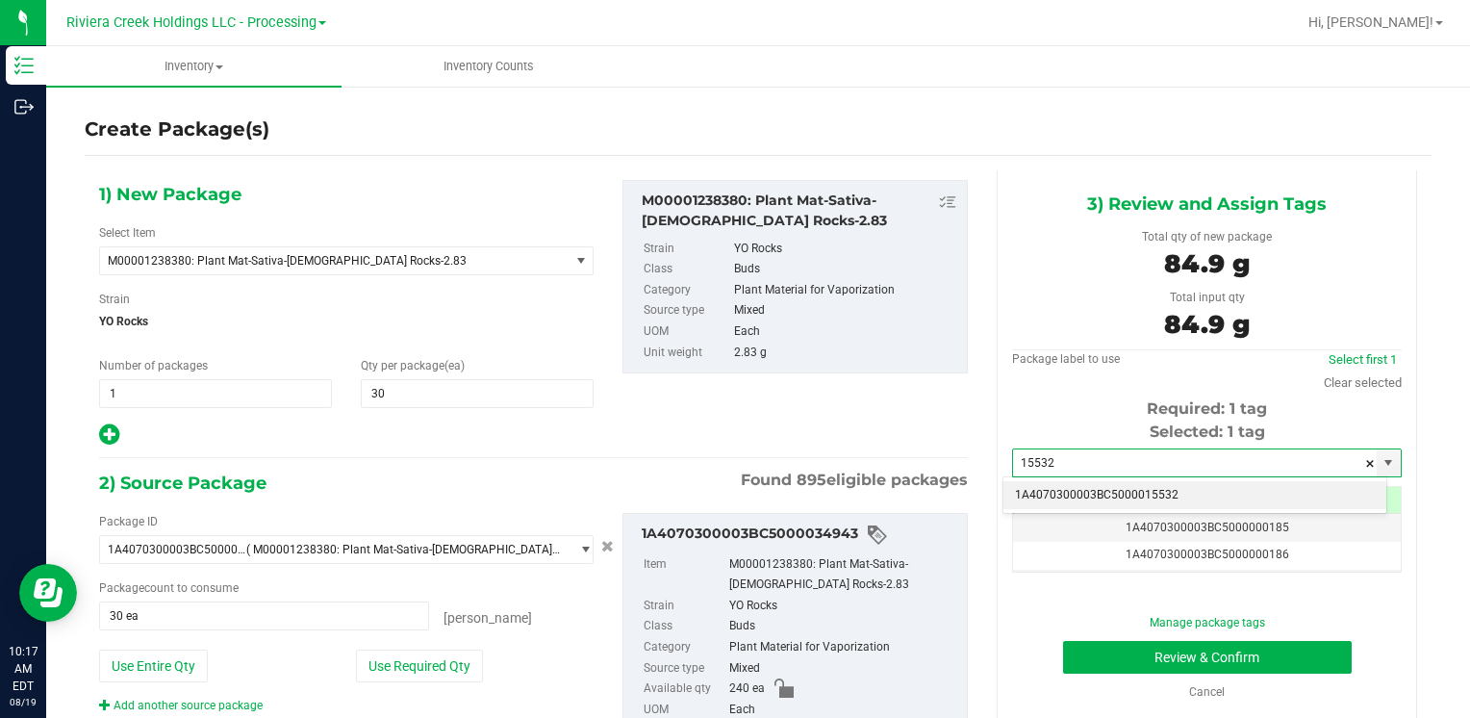
click at [1043, 491] on li "1A4070300003BC5000015532" at bounding box center [1194, 495] width 383 height 29
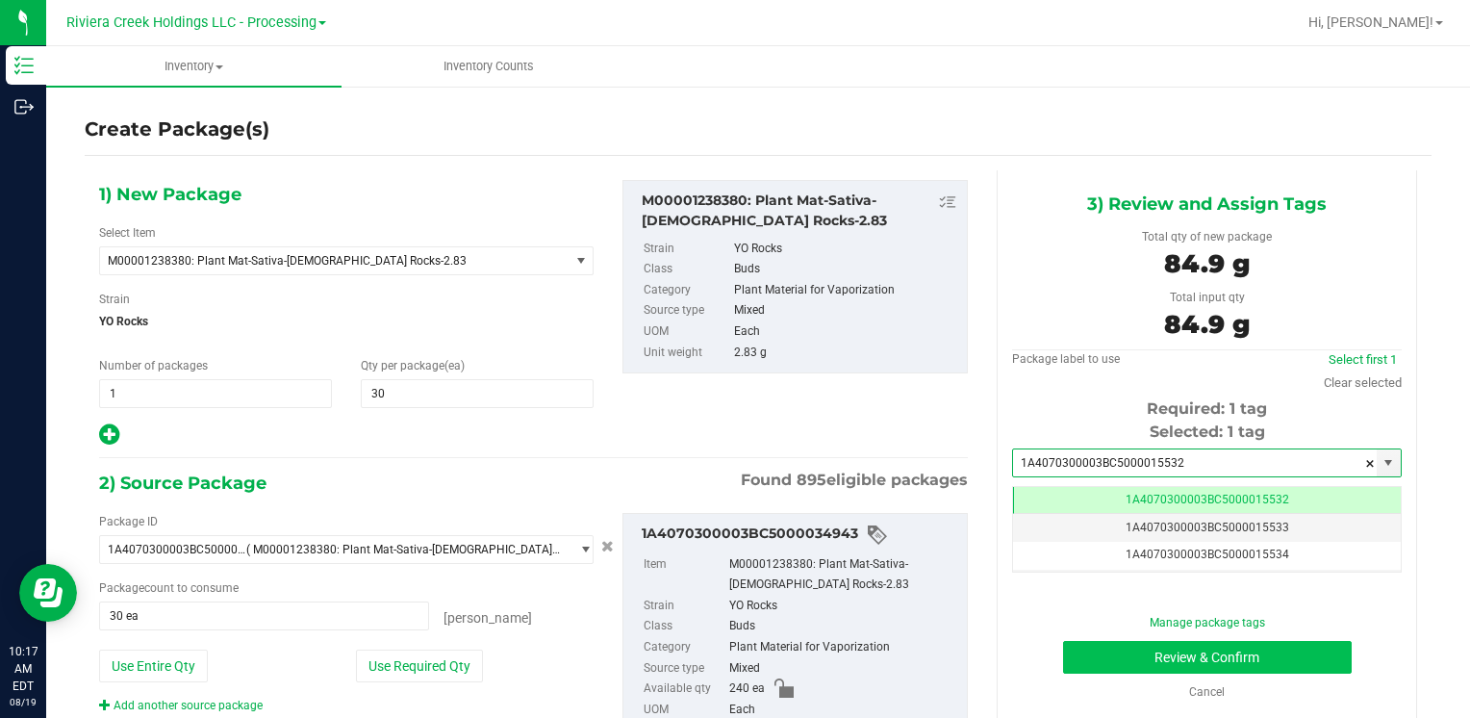
type input "1A4070300003BC5000015532"
click at [1130, 654] on button "Review & Confirm" at bounding box center [1207, 657] width 289 height 33
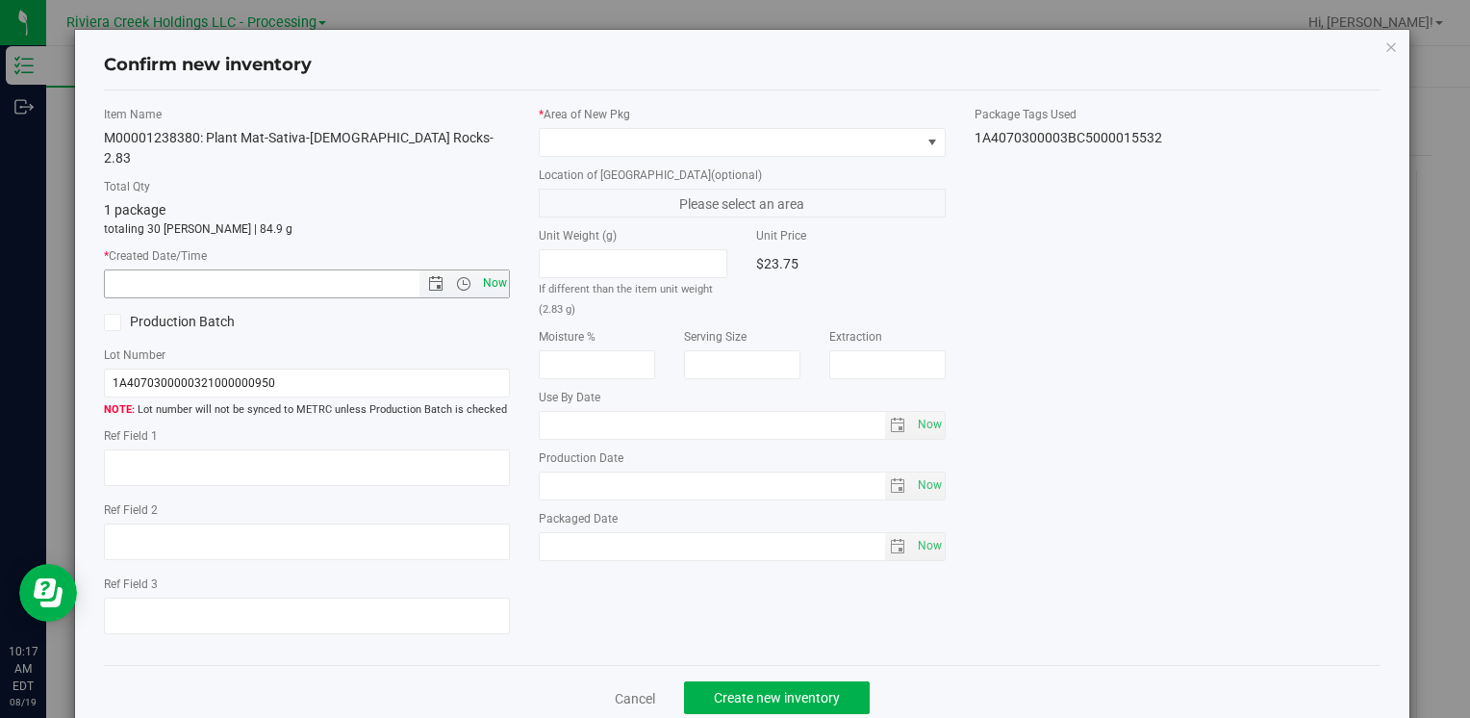
click at [490, 269] on span "Now" at bounding box center [494, 283] width 33 height 28
type input "8/19/2025 10:17 AM"
click at [571, 141] on span at bounding box center [730, 142] width 380 height 27
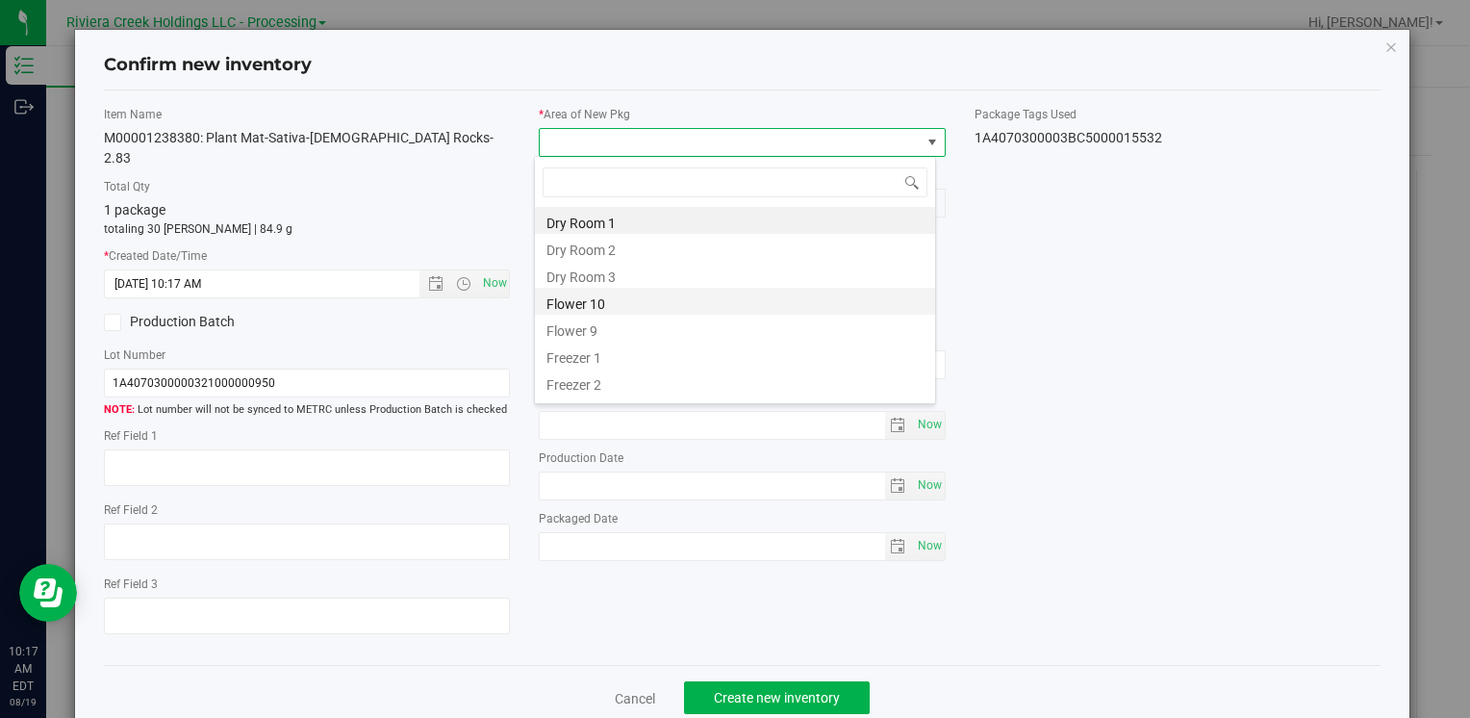
click at [620, 294] on li "Flower 10" at bounding box center [735, 301] width 400 height 27
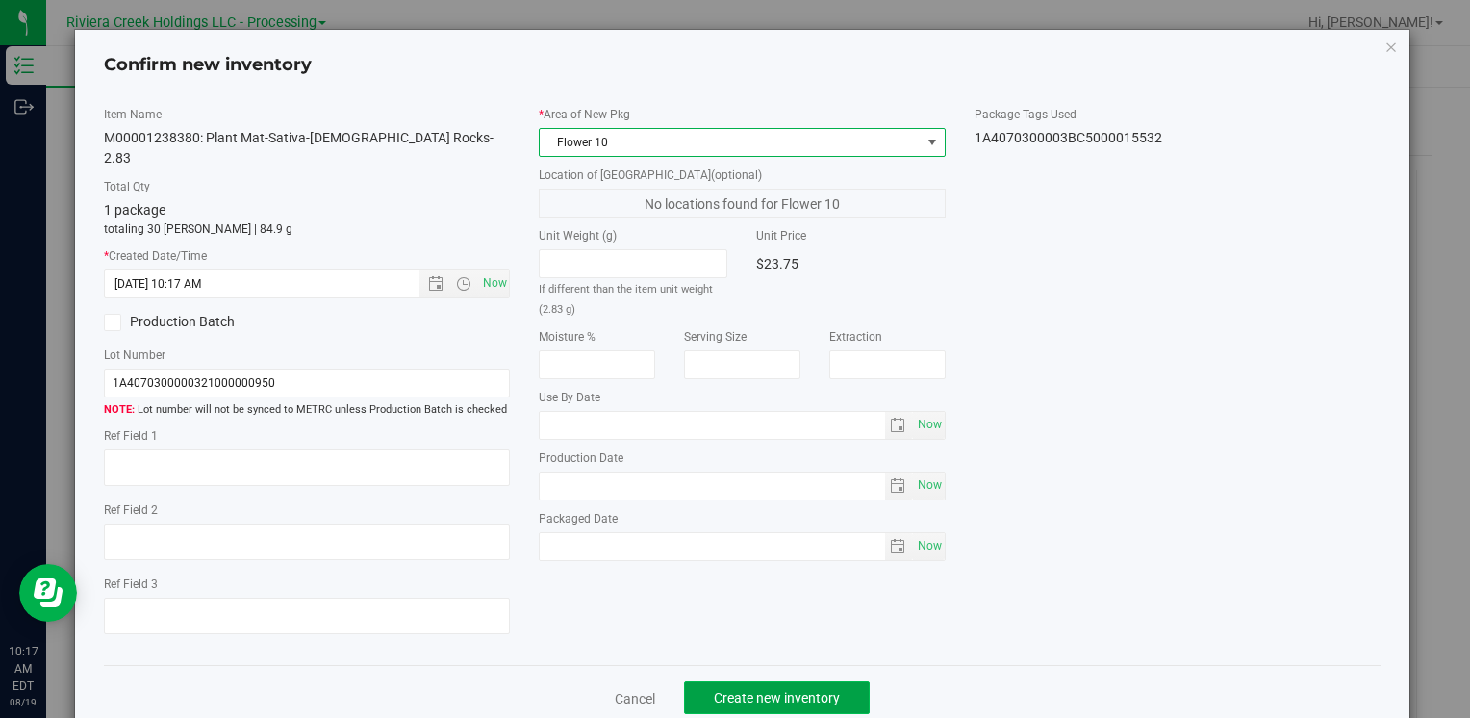
click at [769, 690] on span "Create new inventory" at bounding box center [777, 697] width 126 height 15
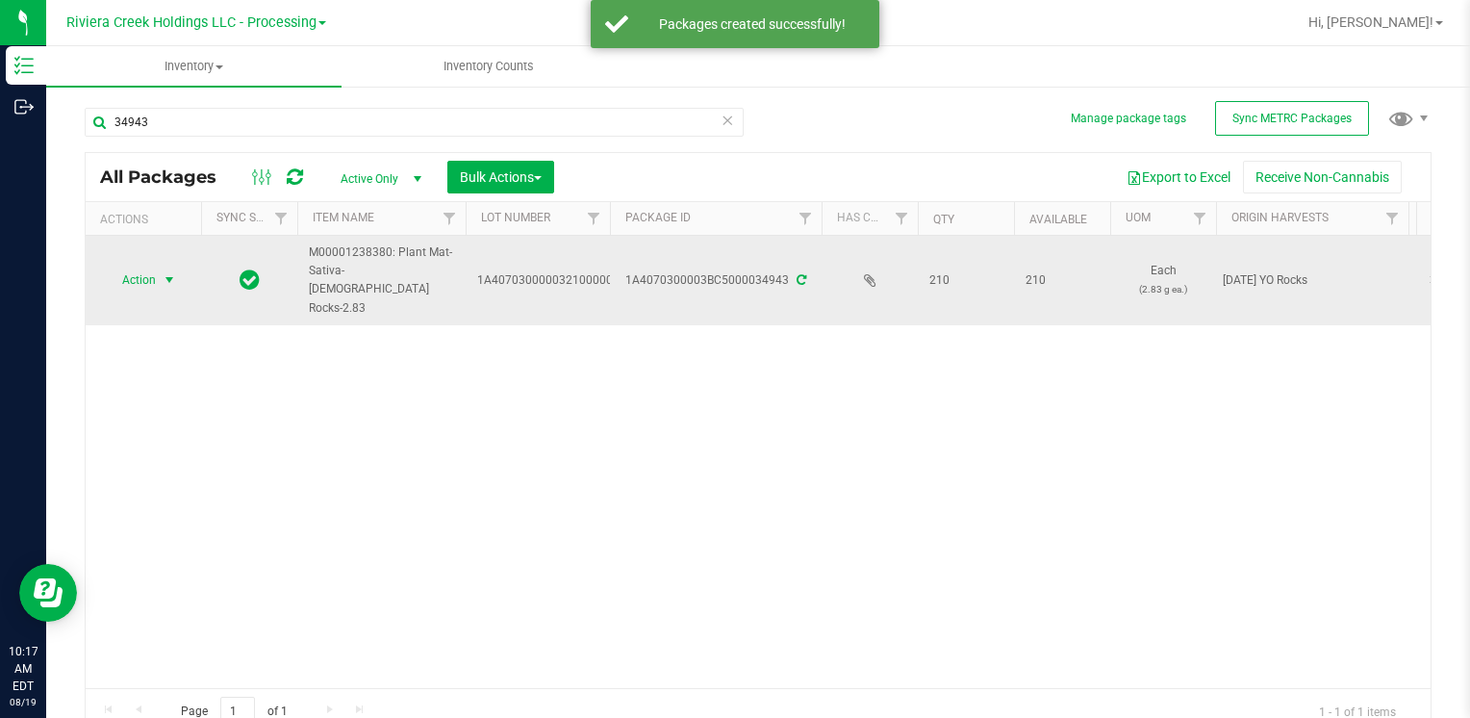
click at [167, 279] on span "select" at bounding box center [170, 279] width 24 height 27
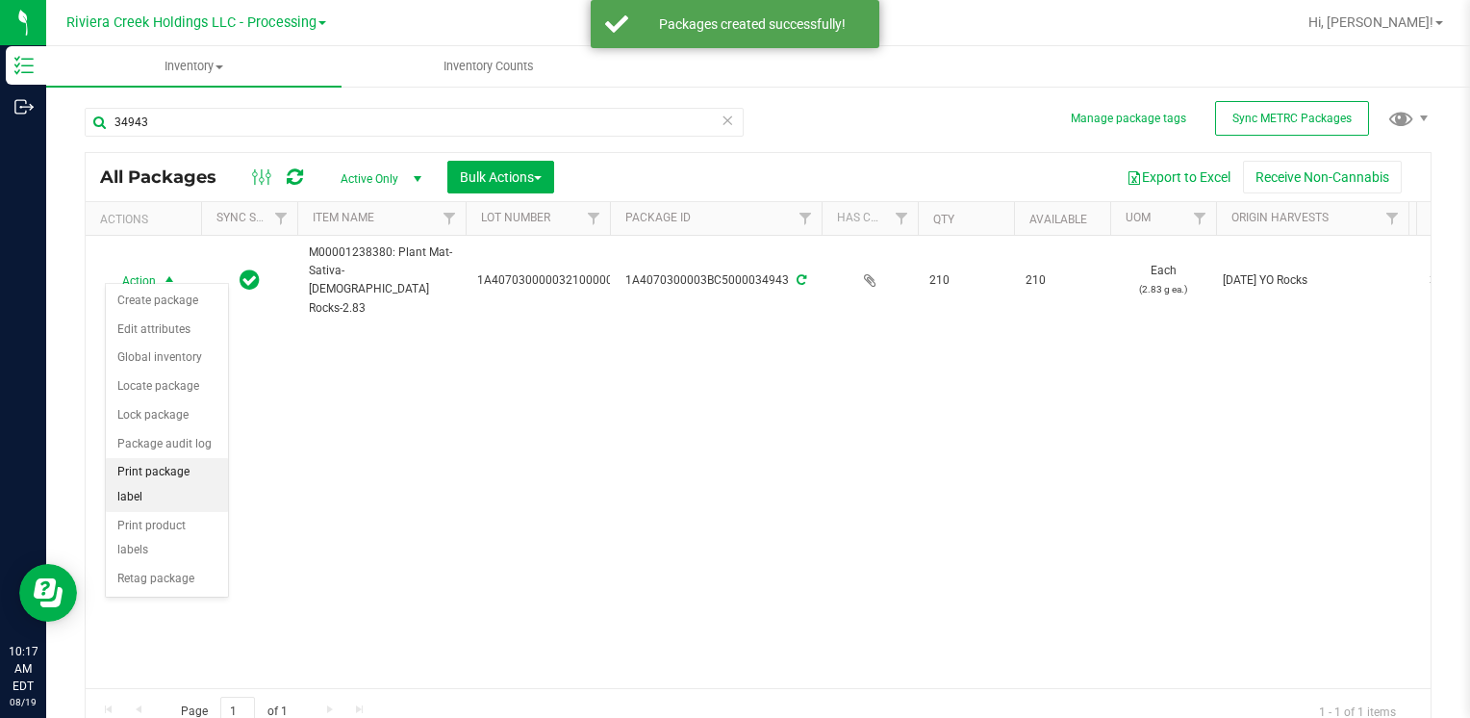
click at [214, 468] on li "Print package label" at bounding box center [167, 484] width 122 height 53
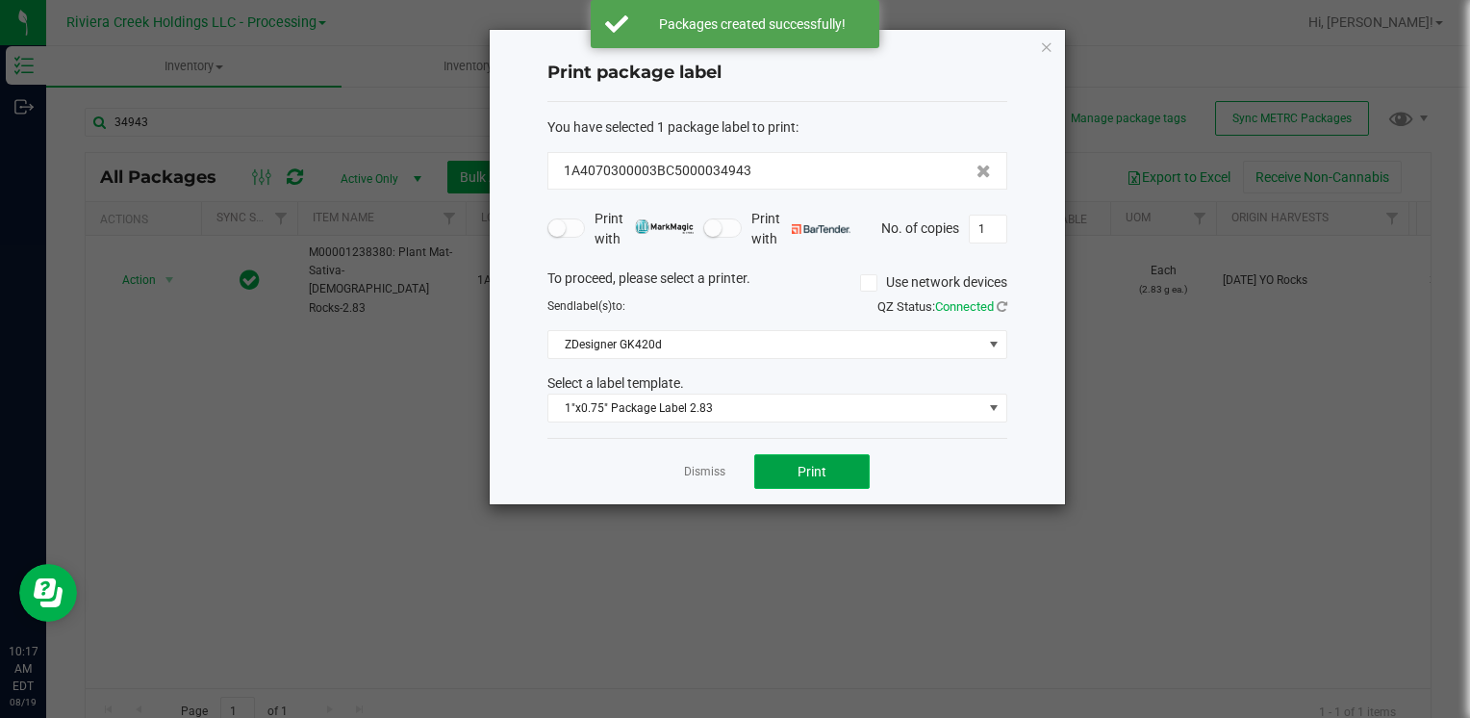
click at [792, 483] on button "Print" at bounding box center [811, 471] width 115 height 35
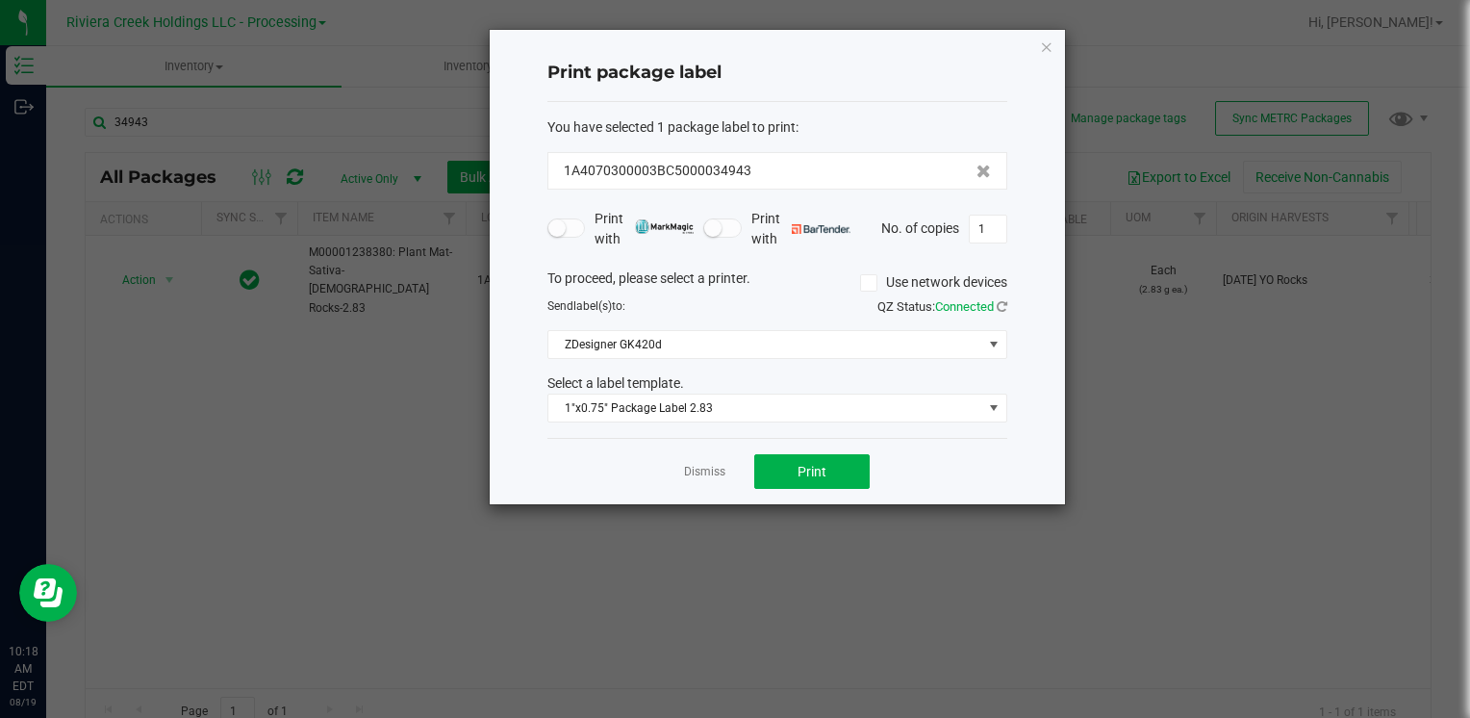
click at [1051, 46] on icon "button" at bounding box center [1046, 46] width 13 height 23
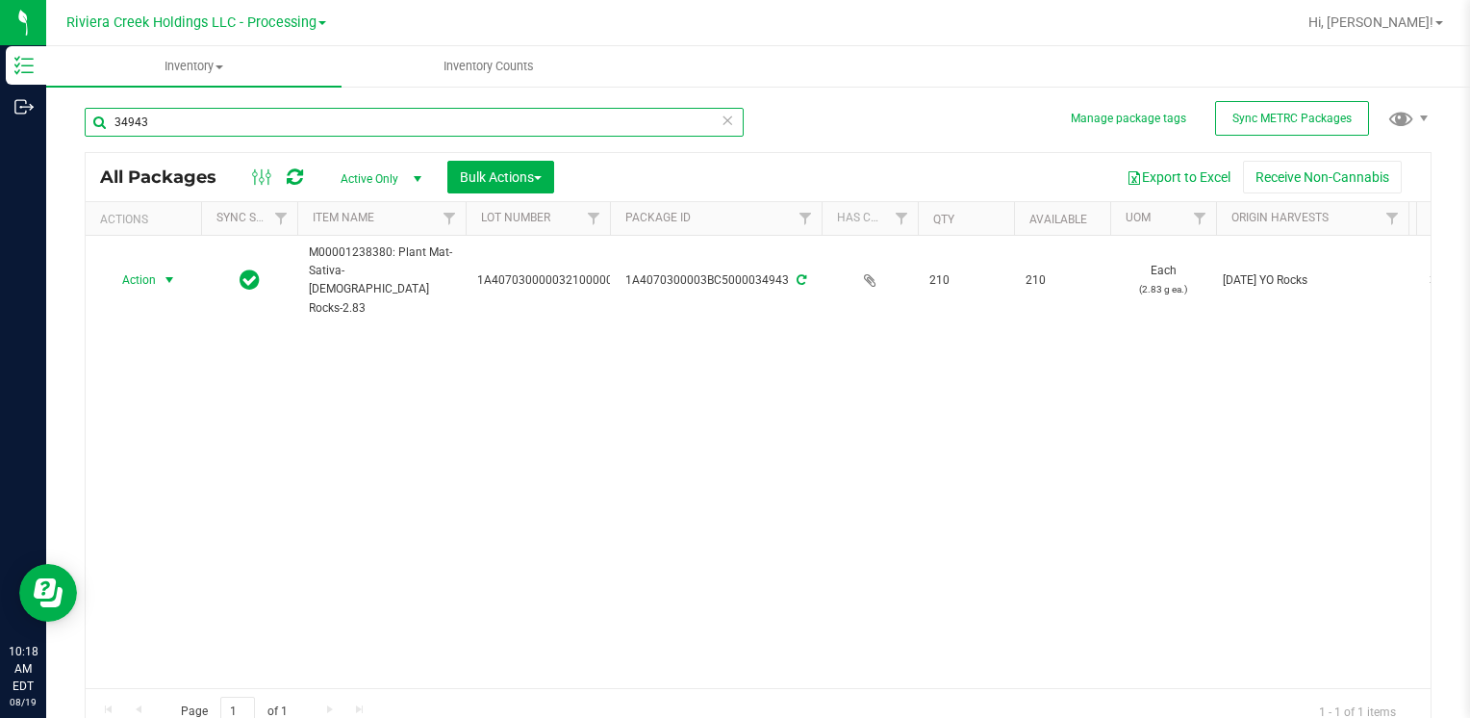
click at [283, 113] on input "34943" at bounding box center [414, 122] width 659 height 29
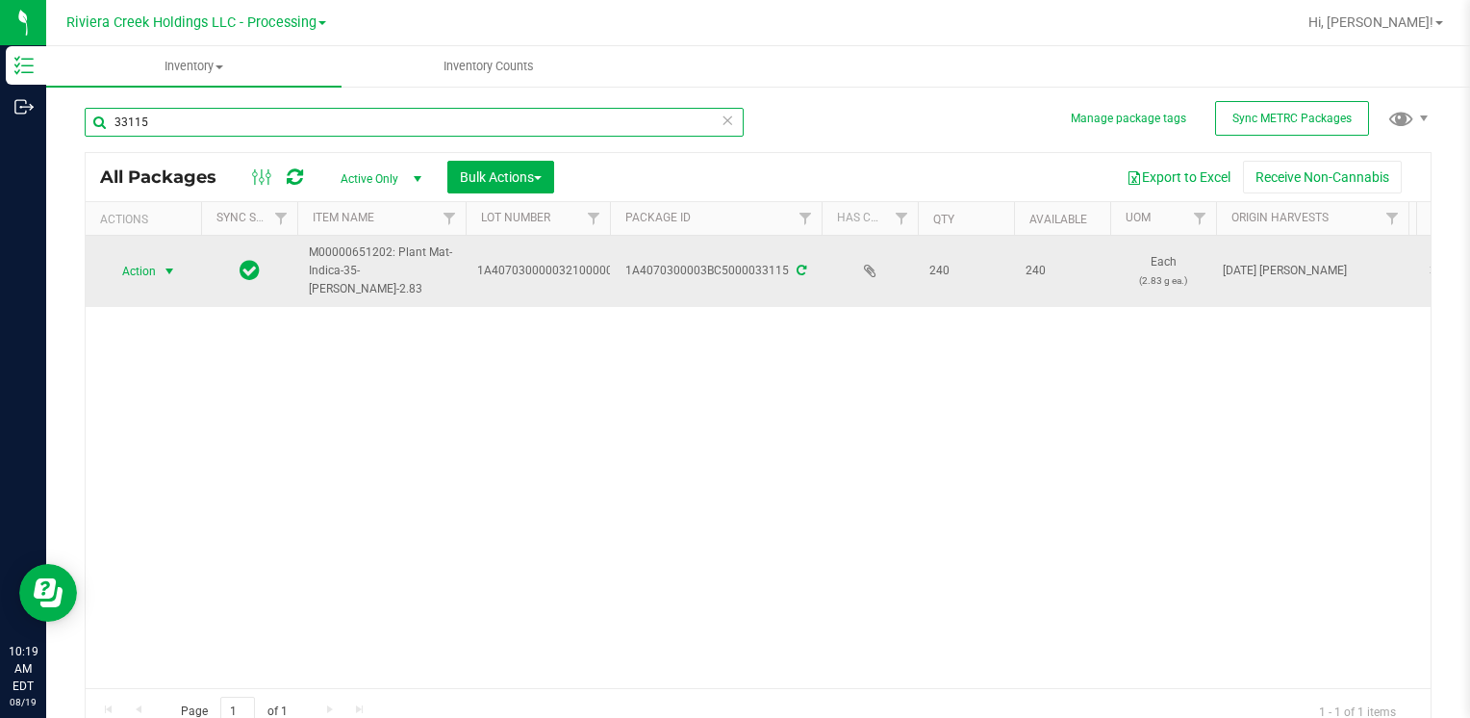
type input "33115"
click at [156, 272] on span "Action" at bounding box center [131, 271] width 52 height 27
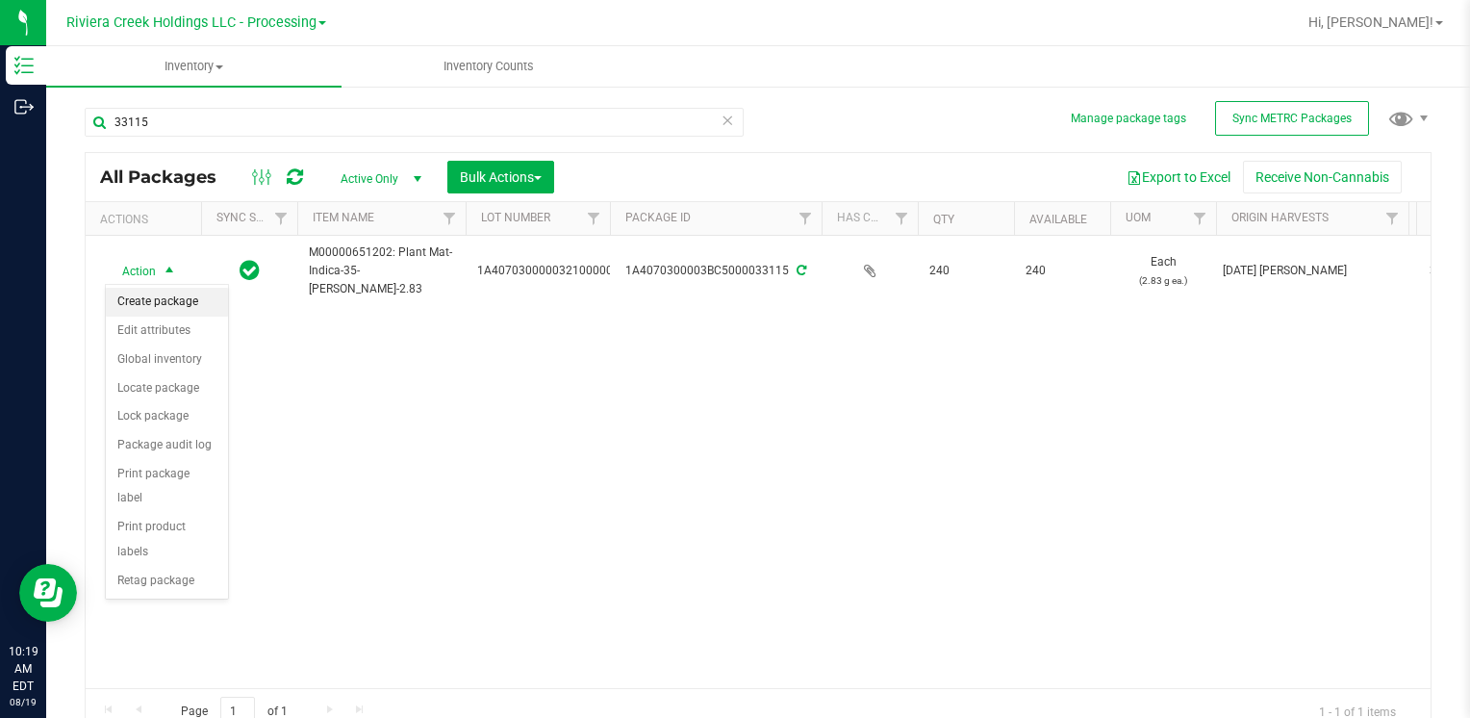
click at [165, 300] on li "Create package" at bounding box center [167, 302] width 122 height 29
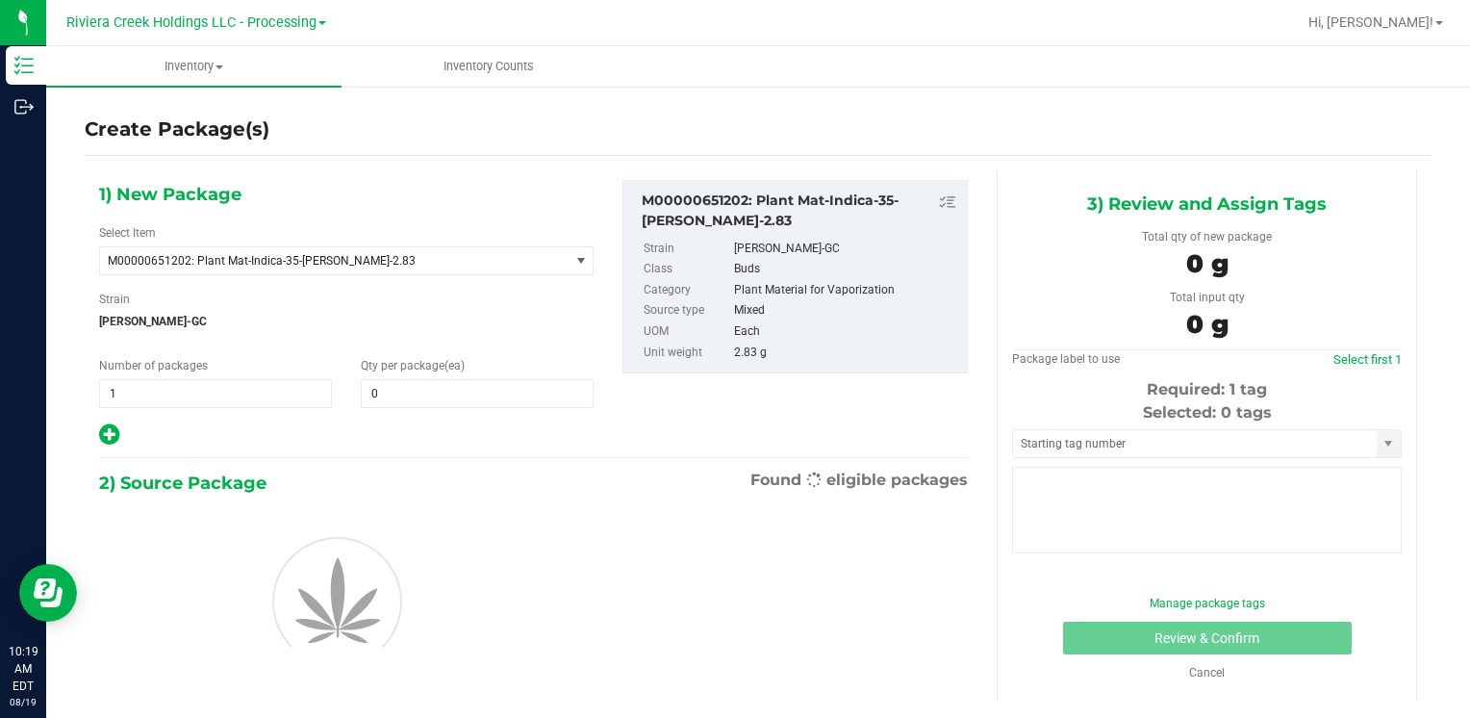
type input "0"
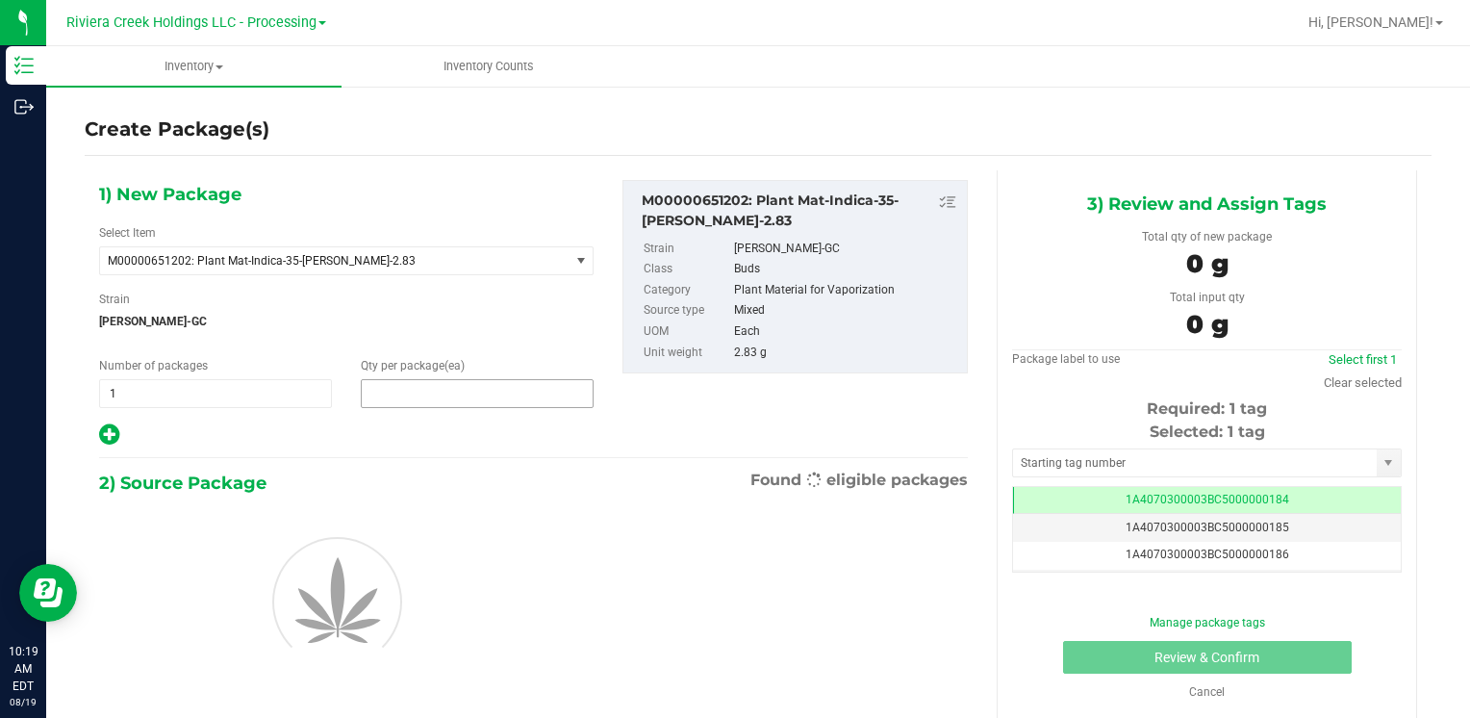
click at [431, 393] on span at bounding box center [477, 393] width 233 height 29
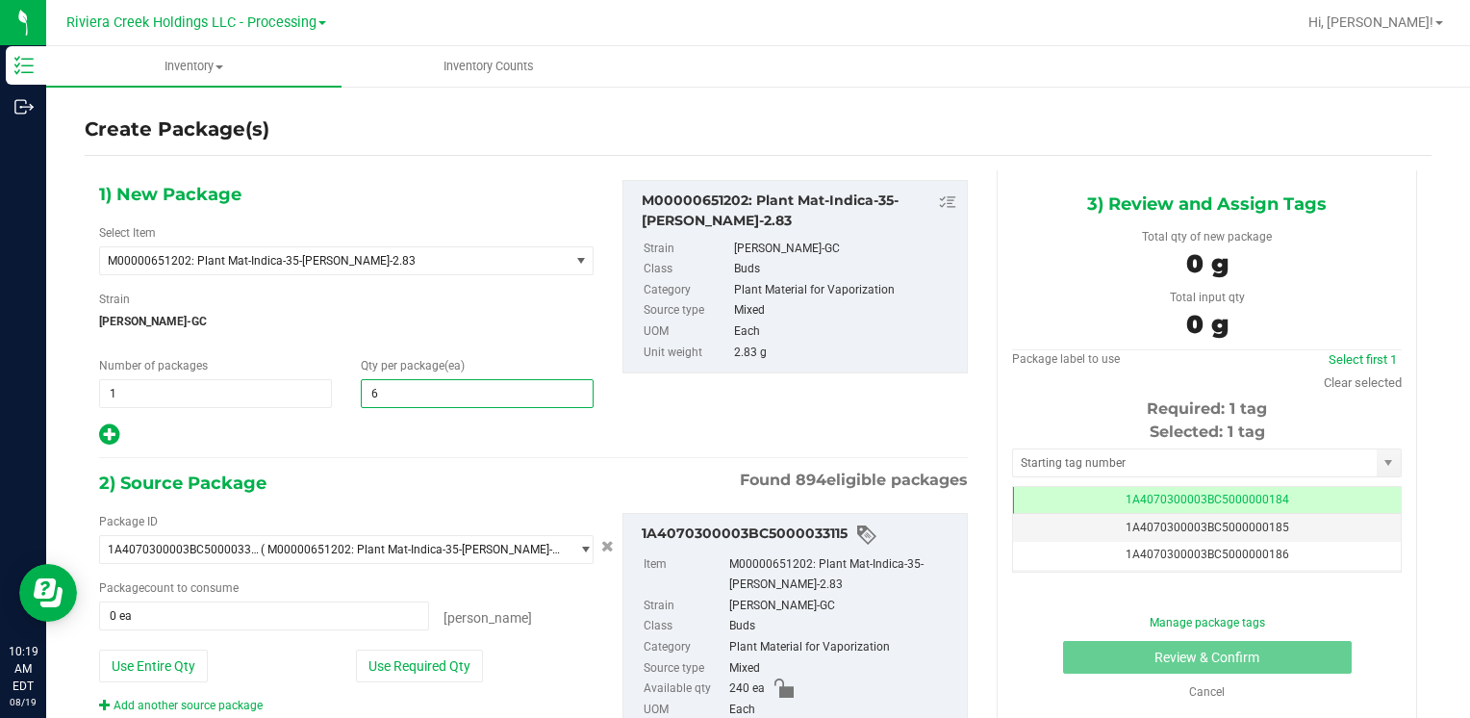
type input "60"
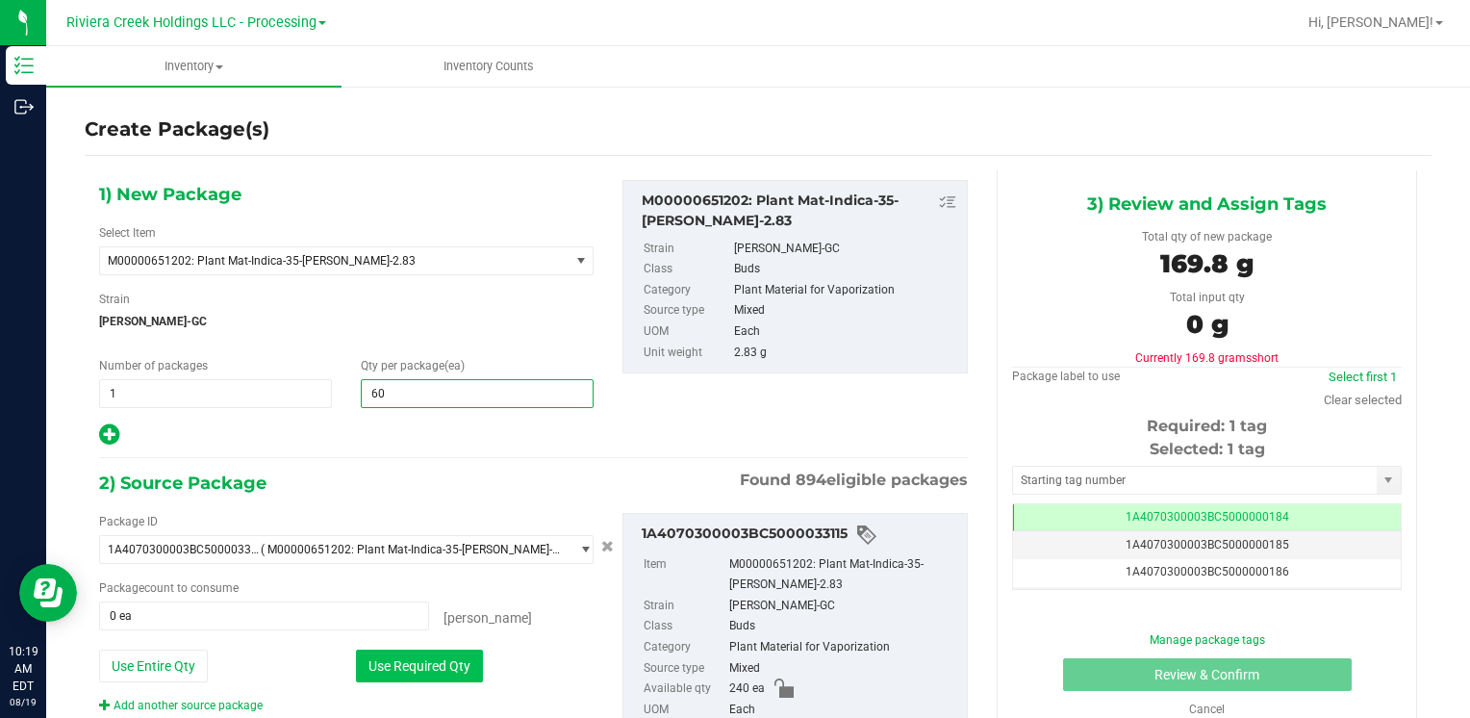
type input "60"
click at [435, 656] on button "Use Required Qty" at bounding box center [419, 665] width 127 height 33
type input "60 ea"
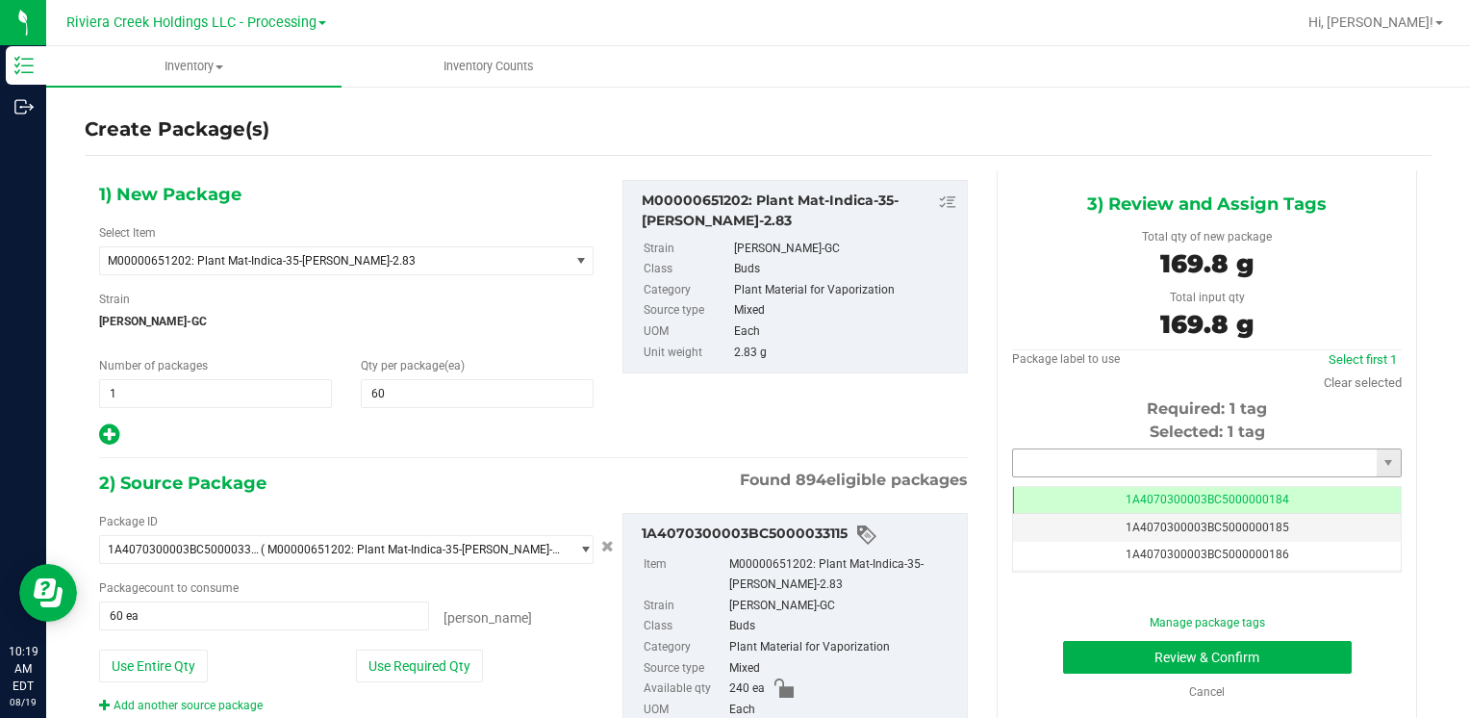
click at [1060, 471] on input "text" at bounding box center [1195, 462] width 364 height 27
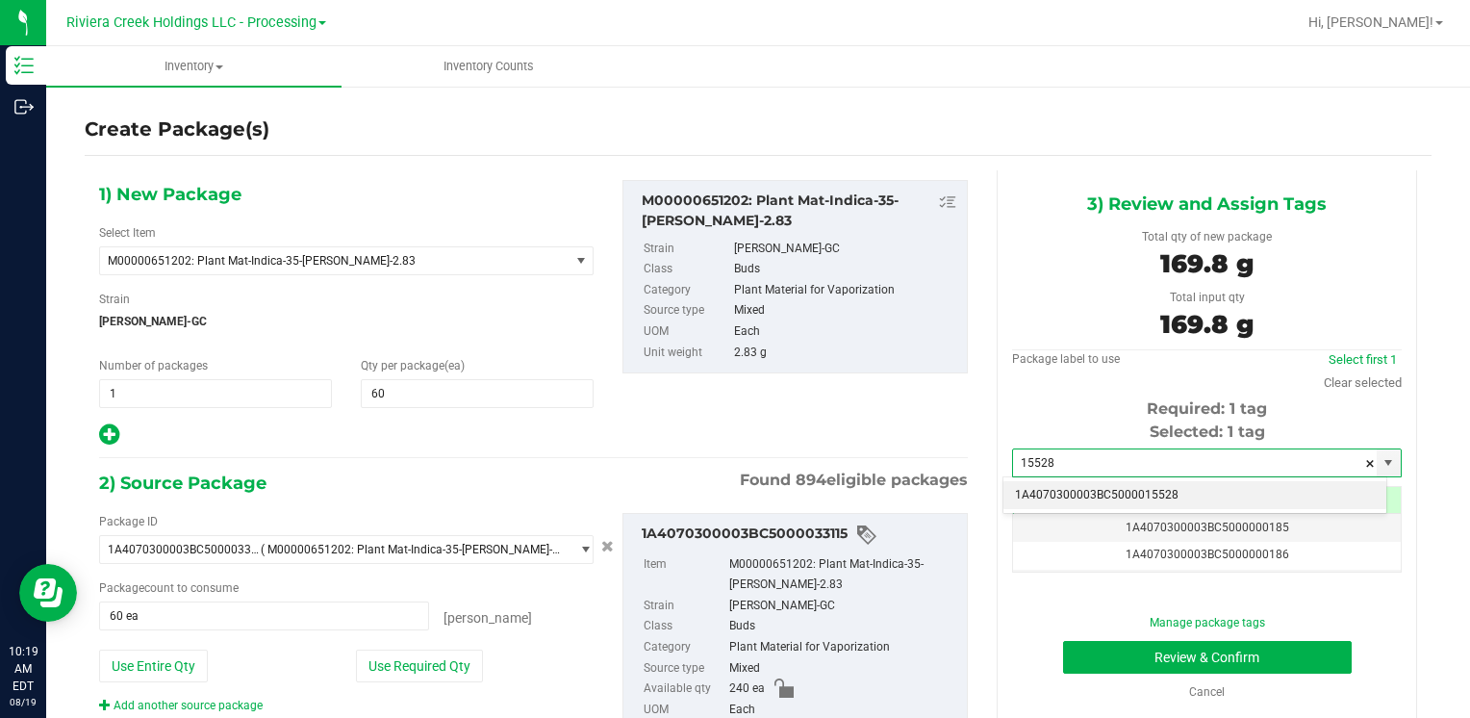
click at [1069, 483] on li "1A4070300003BC5000015528" at bounding box center [1194, 495] width 383 height 29
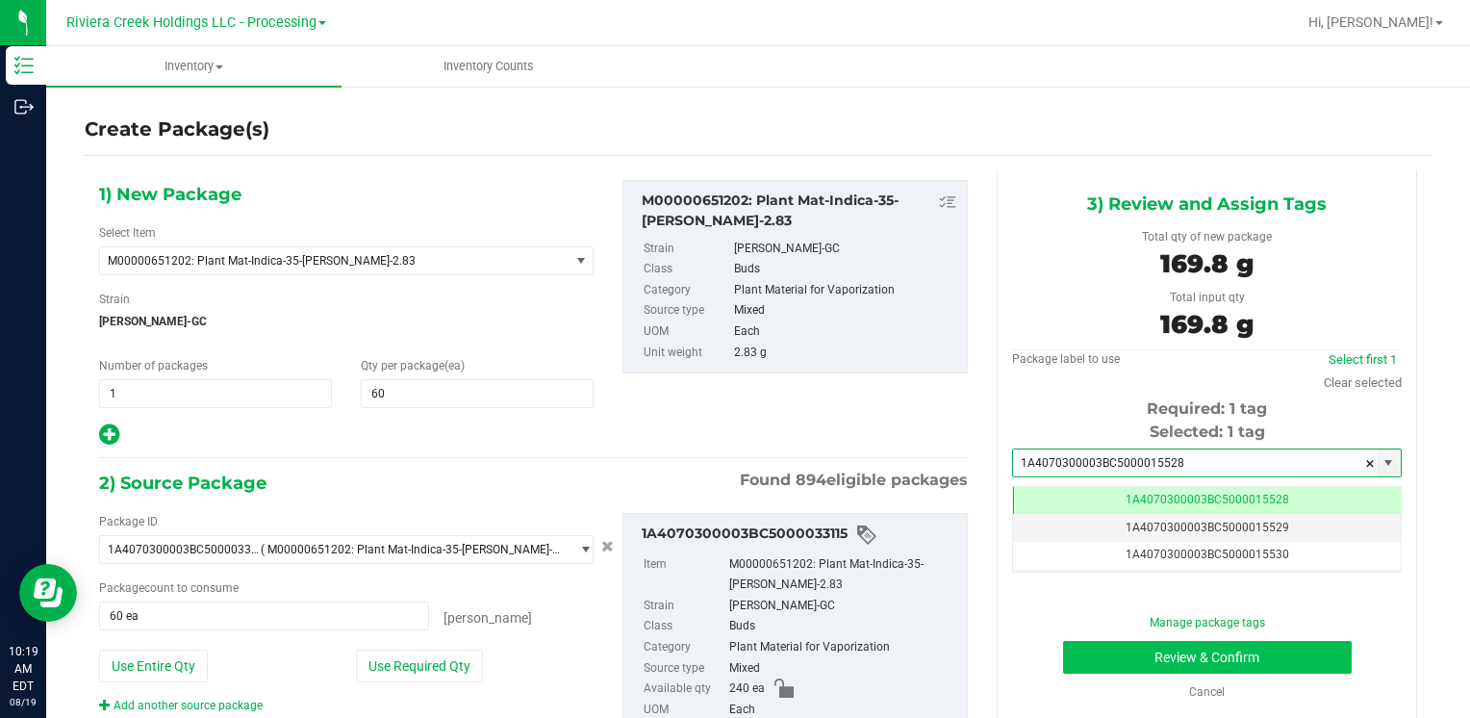
type input "1A4070300003BC5000015528"
click at [1068, 643] on button "Review & Confirm" at bounding box center [1207, 657] width 289 height 33
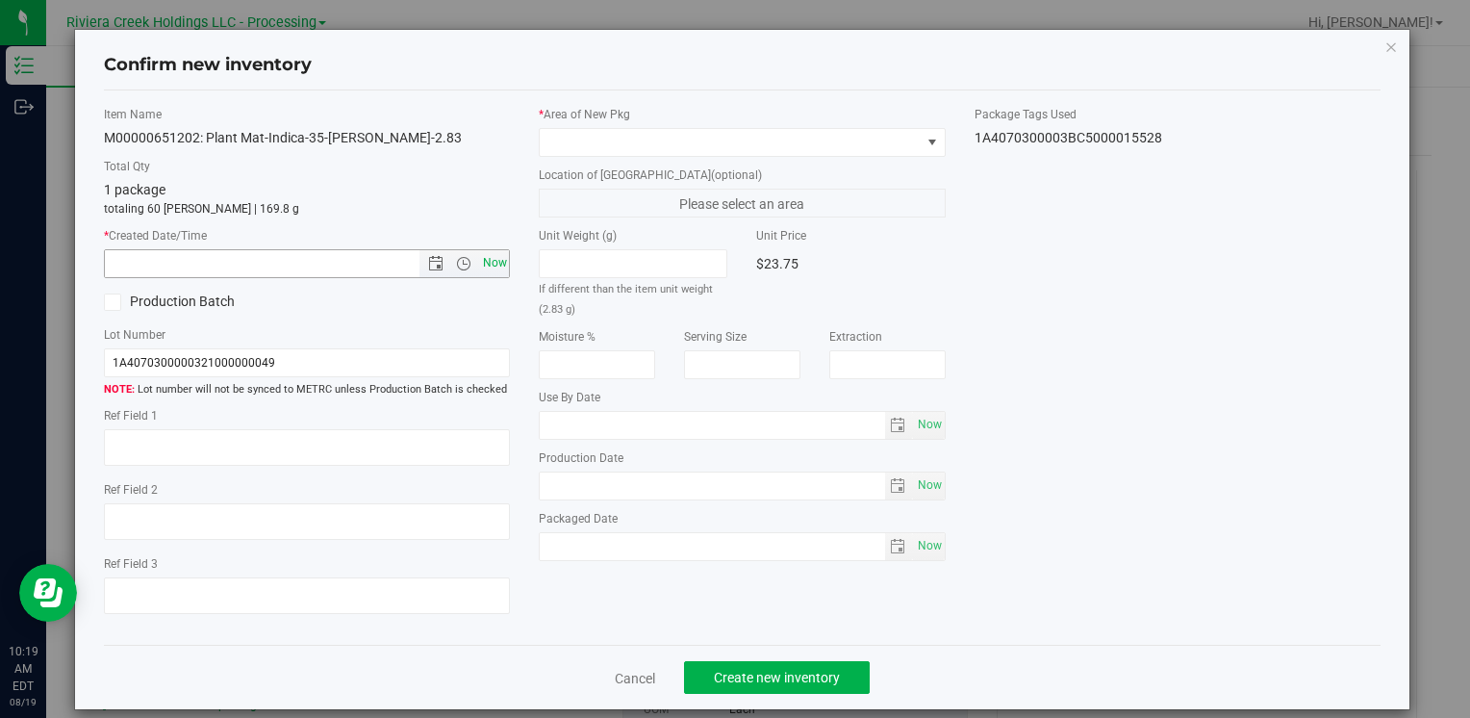
click at [495, 269] on span "Now" at bounding box center [494, 263] width 33 height 28
type input "8/19/2025 10:19 AM"
click at [561, 130] on span at bounding box center [730, 142] width 380 height 27
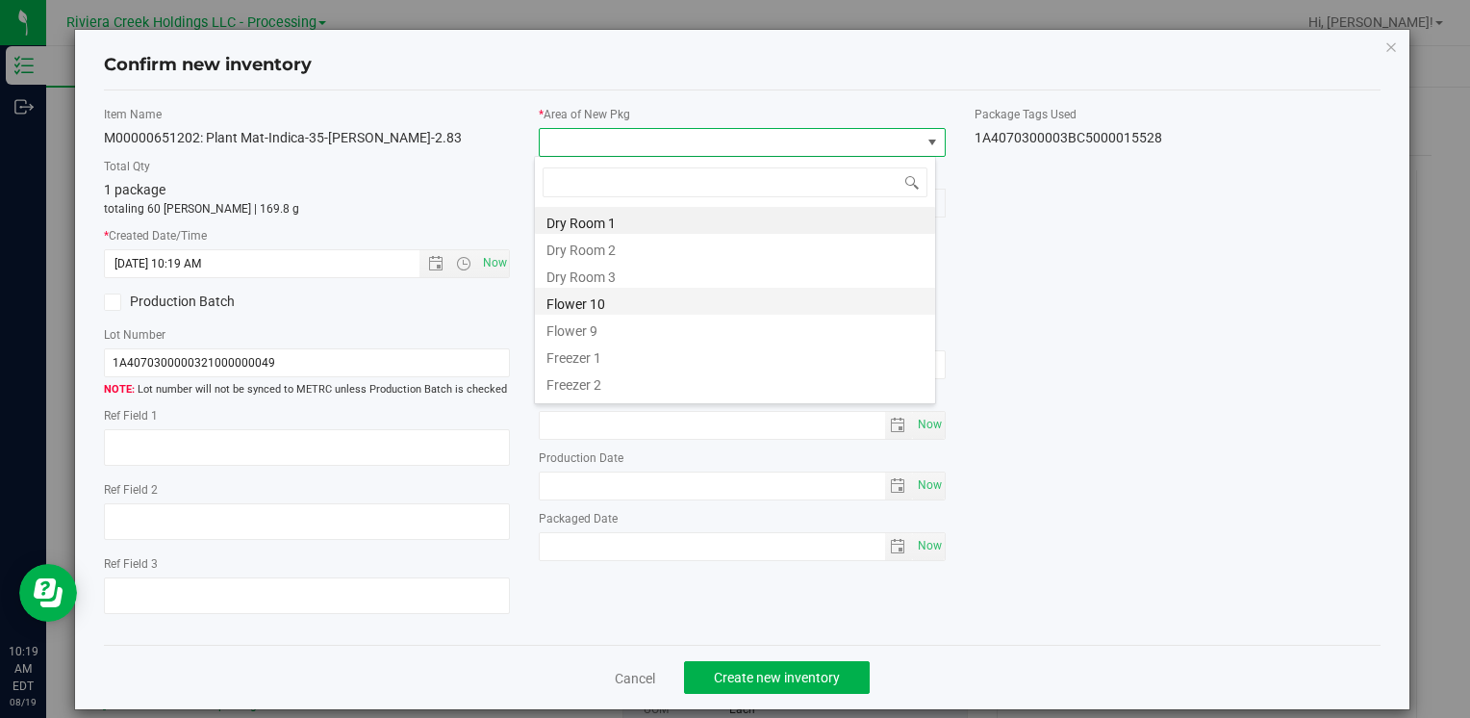
click at [635, 303] on li "Flower 10" at bounding box center [735, 301] width 400 height 27
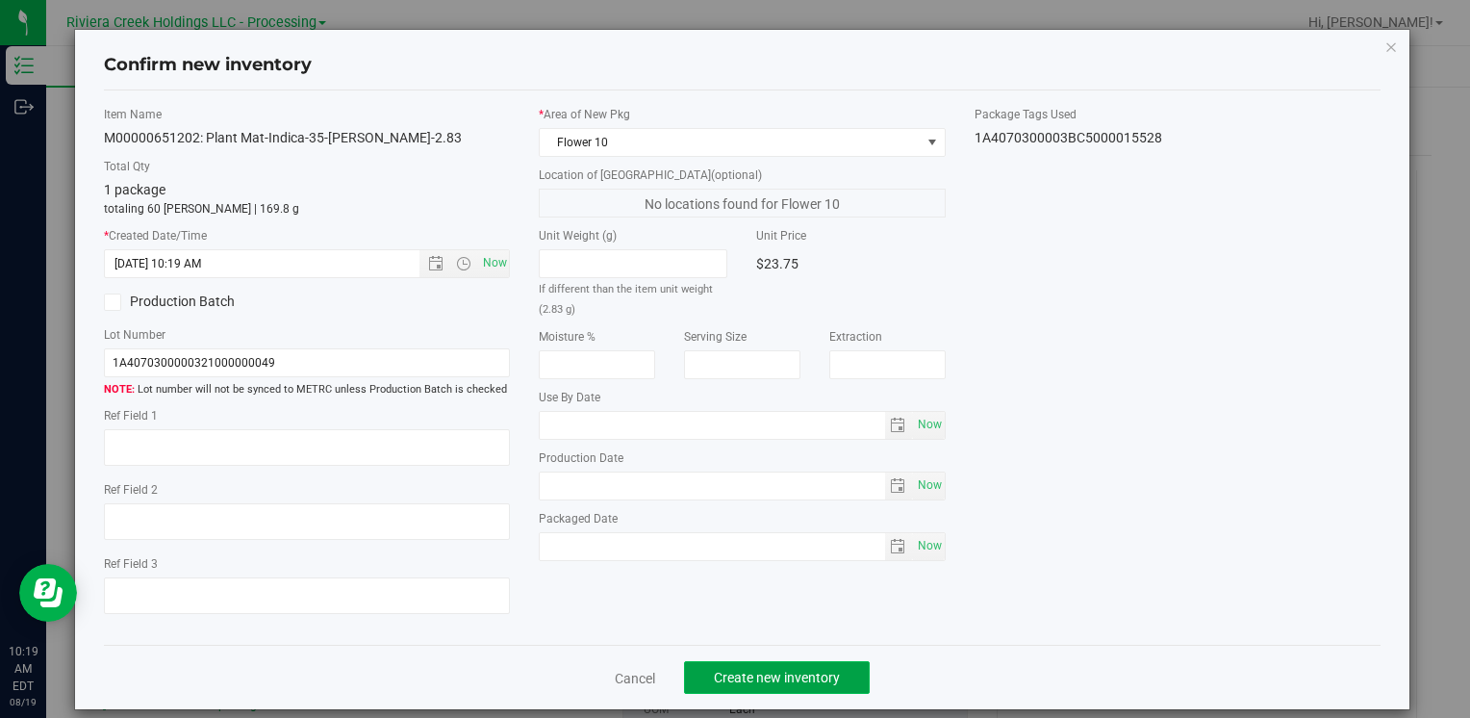
click at [762, 675] on span "Create new inventory" at bounding box center [777, 677] width 126 height 15
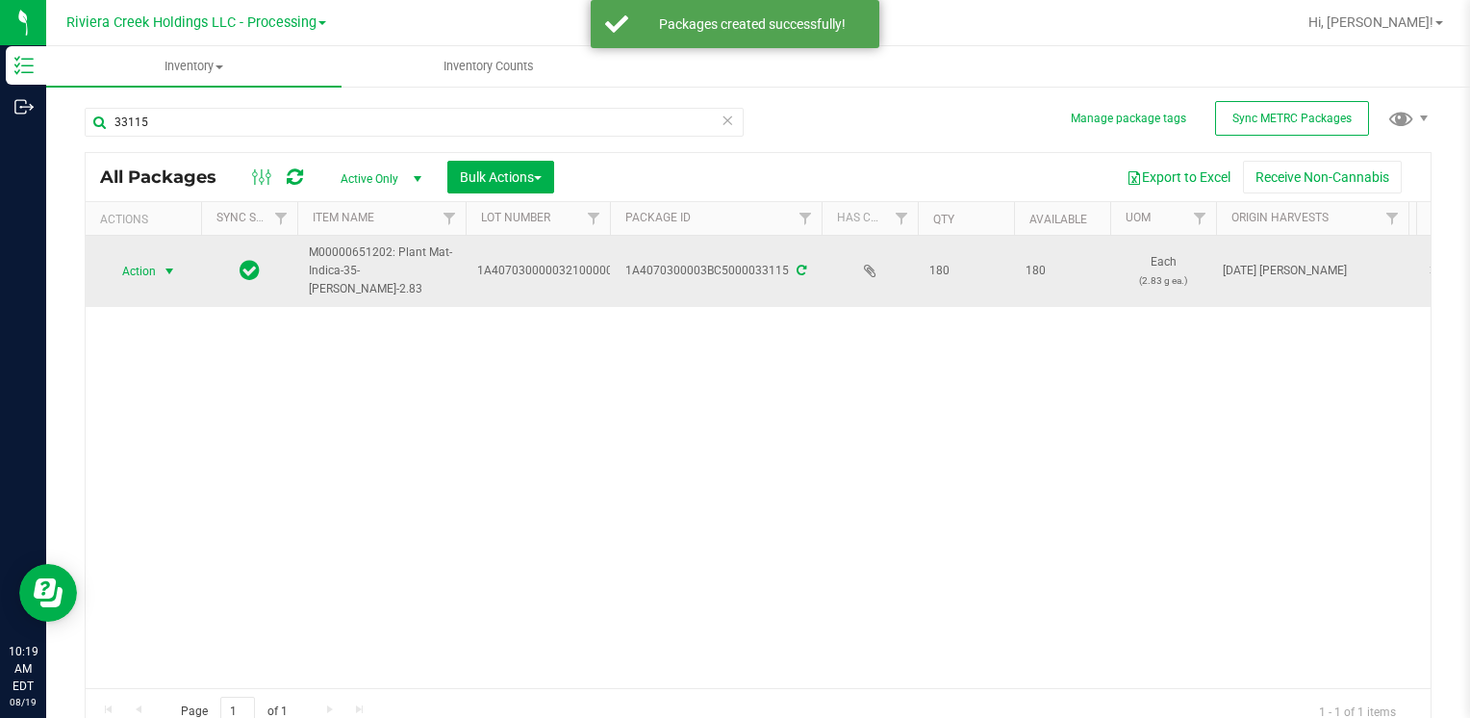
click at [137, 276] on span "Action" at bounding box center [131, 271] width 52 height 27
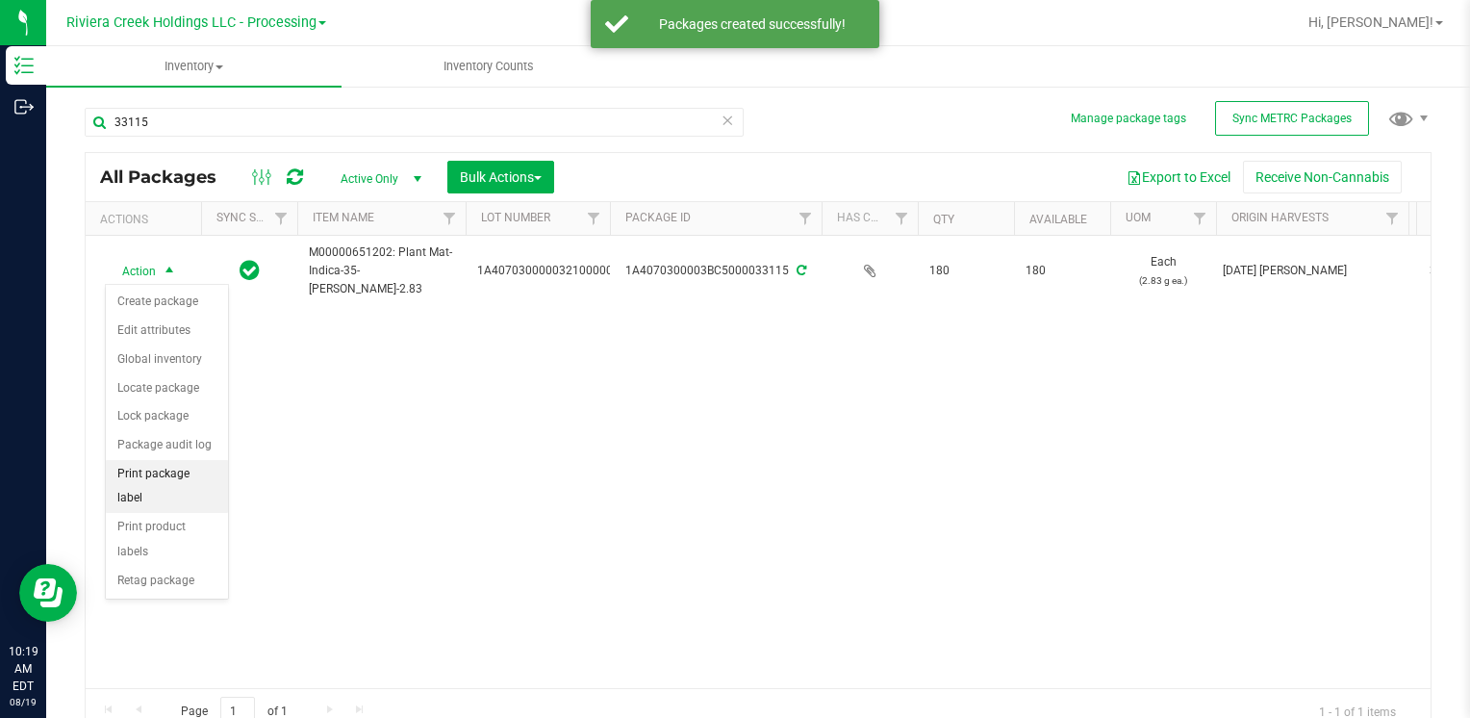
click at [202, 469] on li "Print package label" at bounding box center [167, 486] width 122 height 53
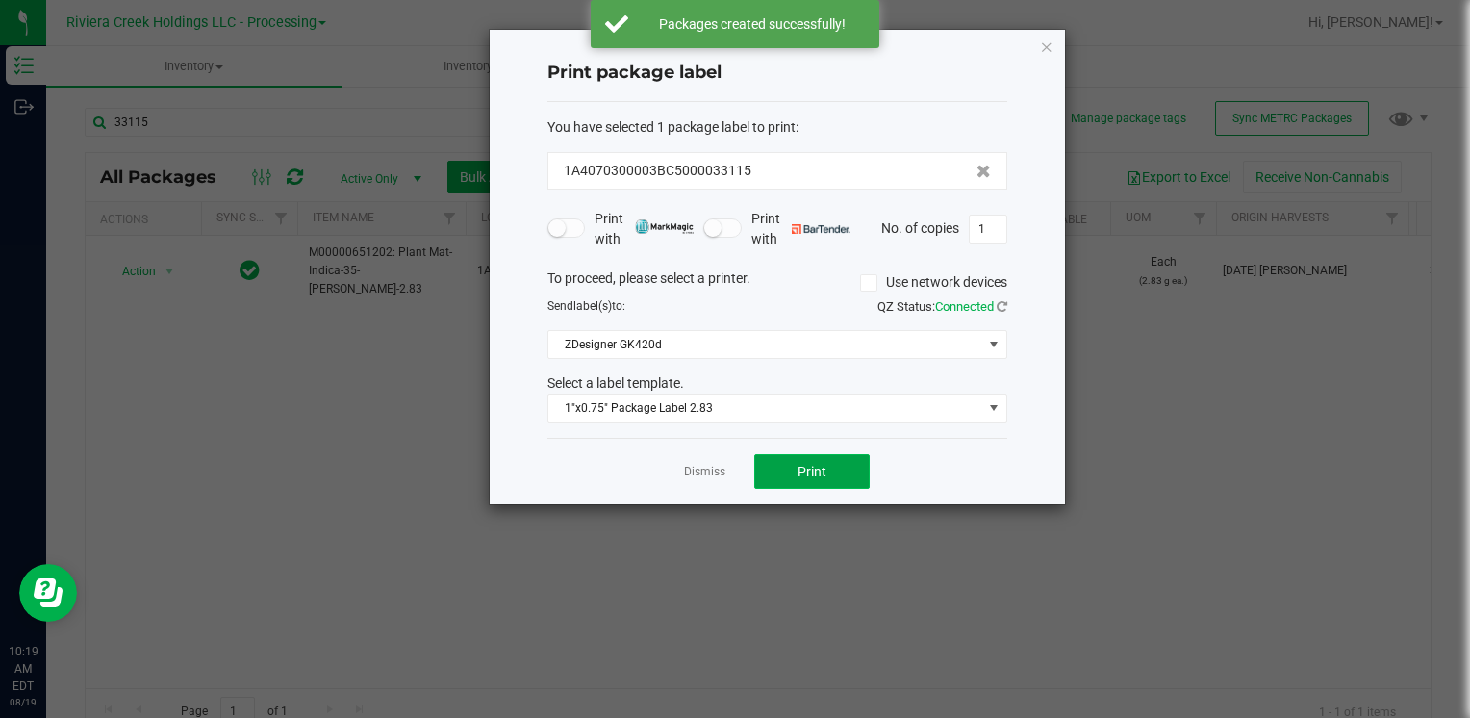
click at [818, 464] on span "Print" at bounding box center [812, 471] width 29 height 15
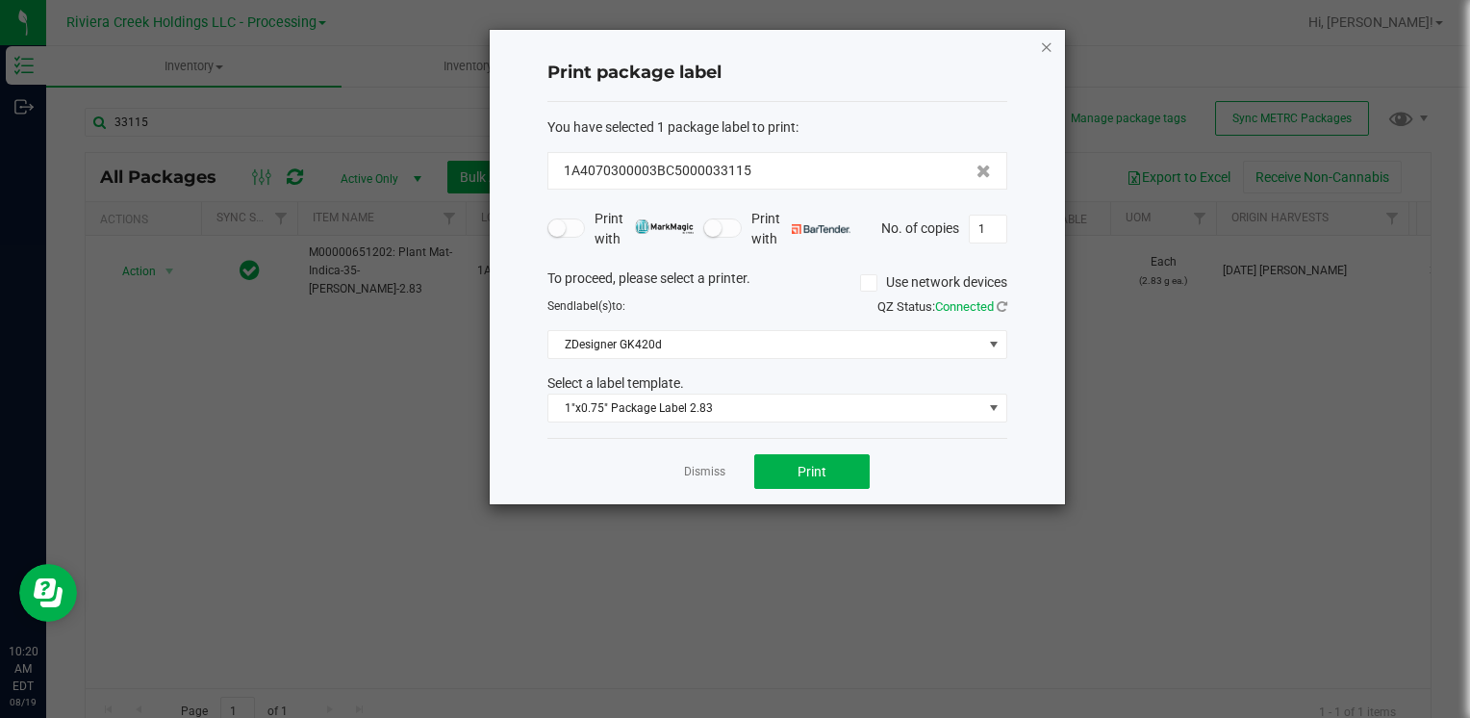
click at [1043, 45] on icon "button" at bounding box center [1046, 46] width 13 height 23
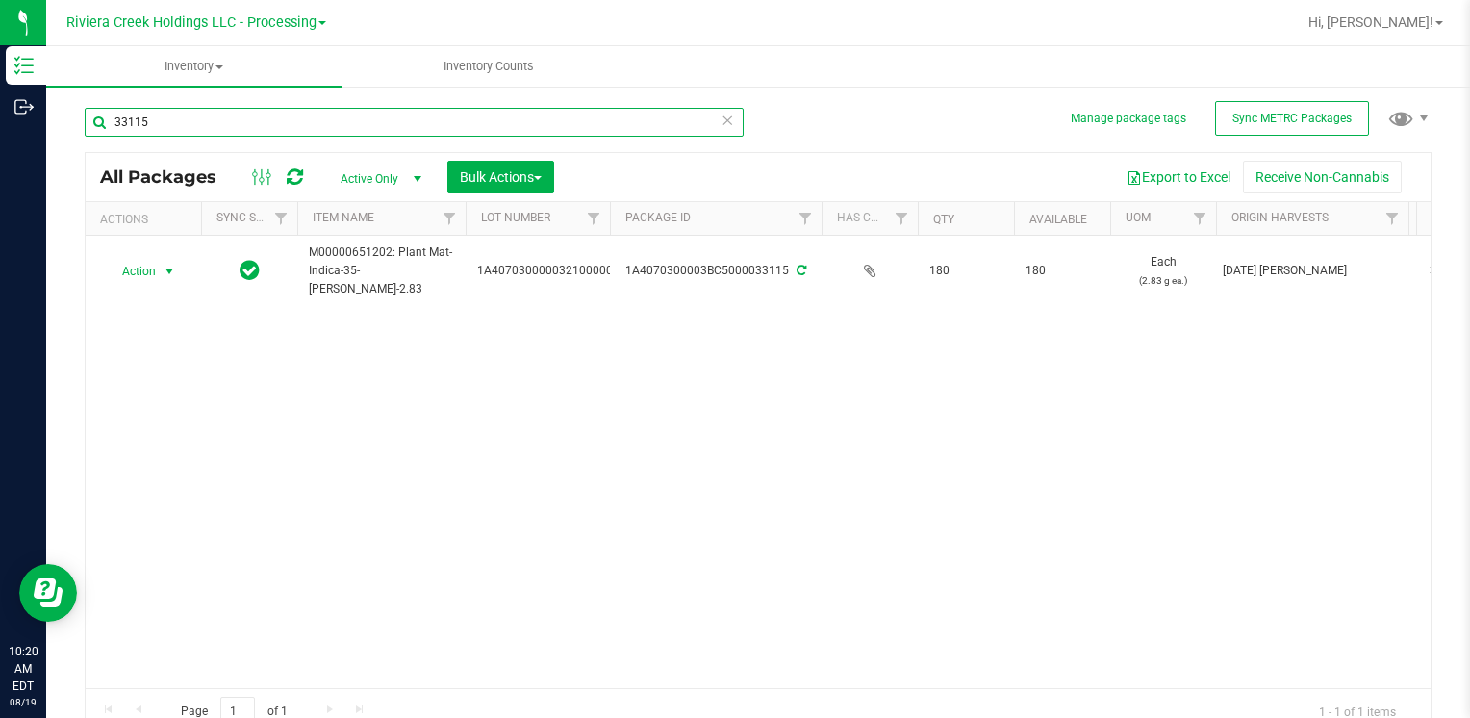
click at [273, 118] on input "33115" at bounding box center [414, 122] width 659 height 29
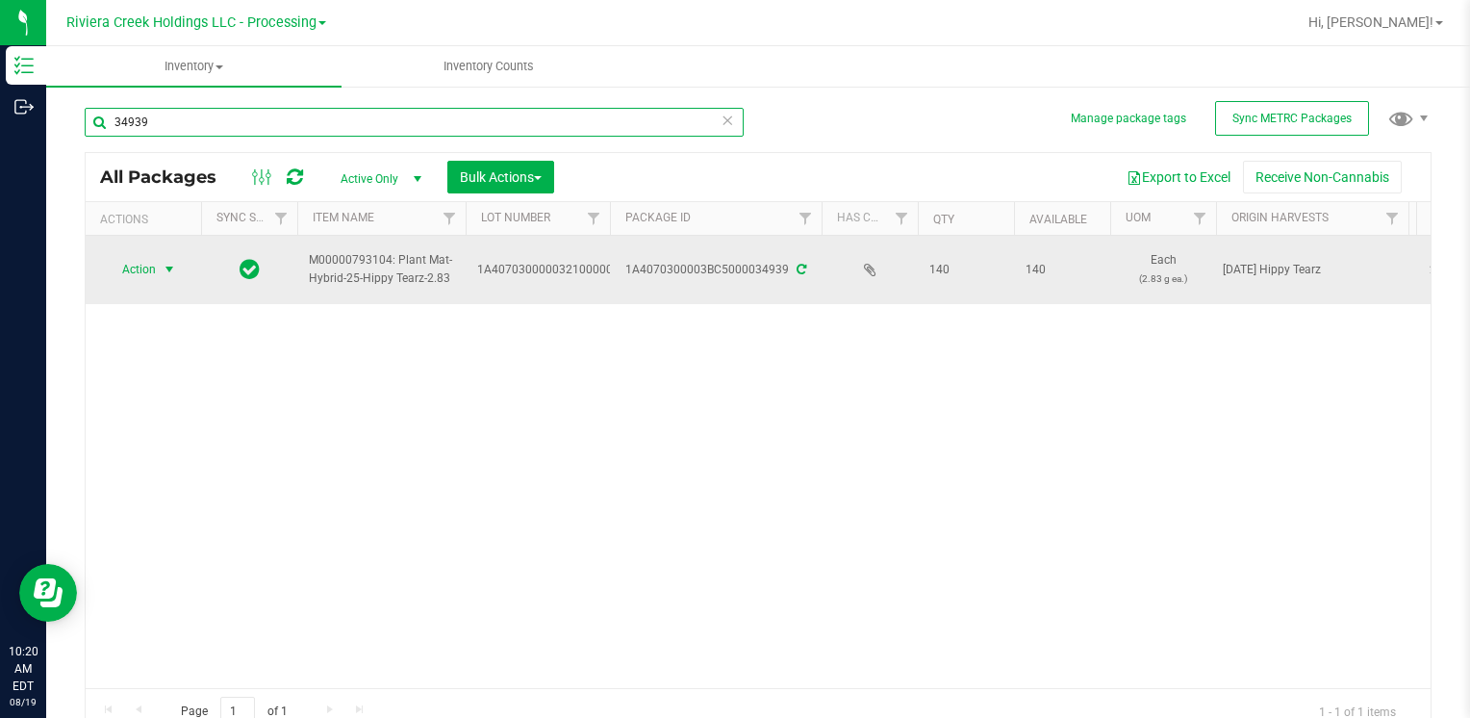
type input "34939"
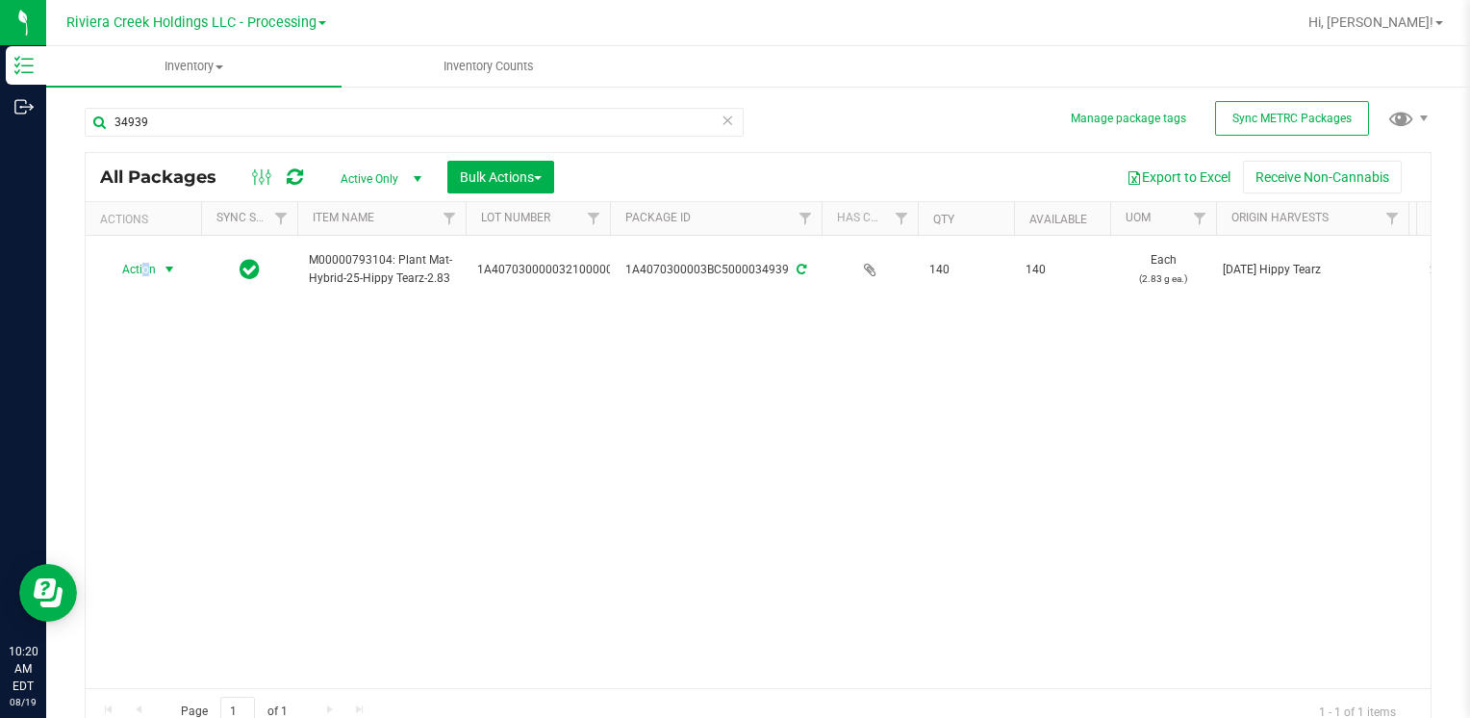
drag, startPoint x: 144, startPoint y: 261, endPoint x: 154, endPoint y: 291, distance: 31.3
click at [146, 266] on span "Action" at bounding box center [131, 269] width 52 height 27
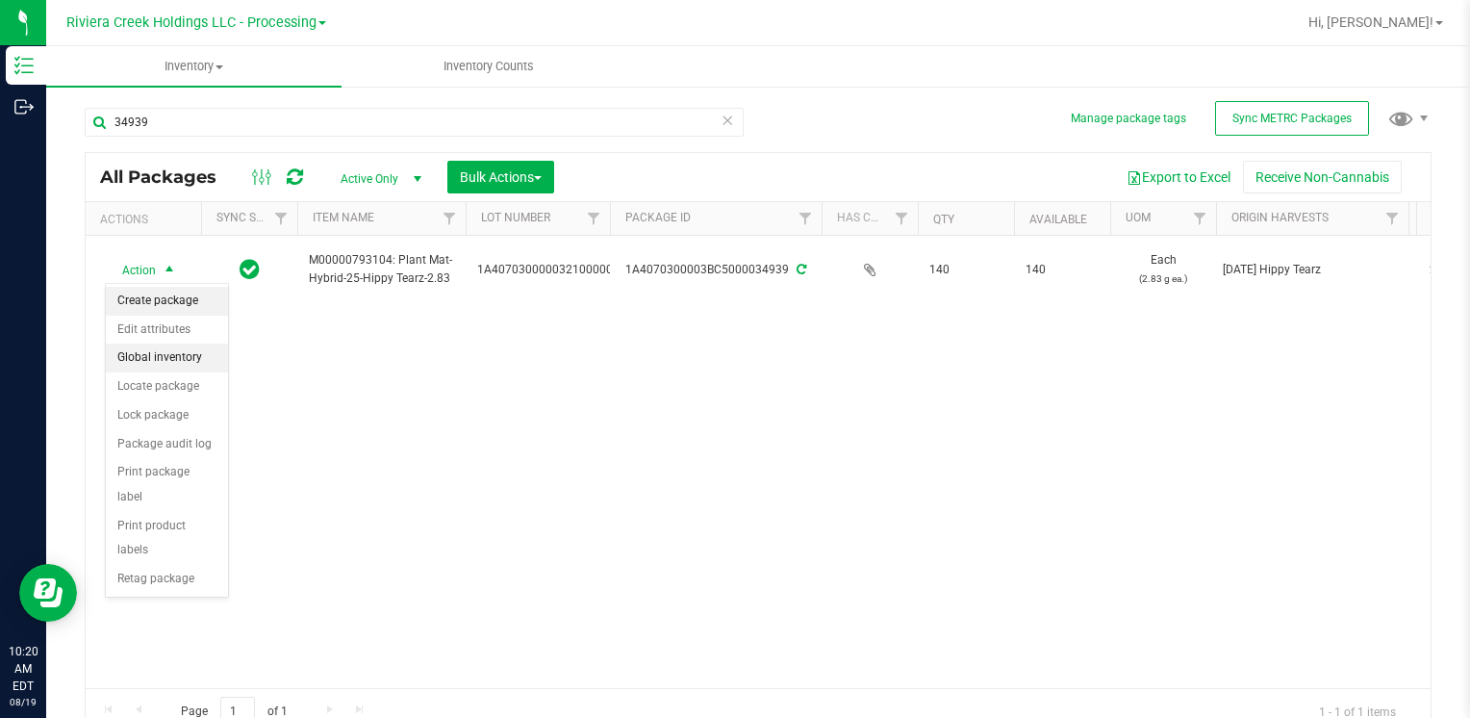
click at [161, 302] on li "Create package" at bounding box center [167, 301] width 122 height 29
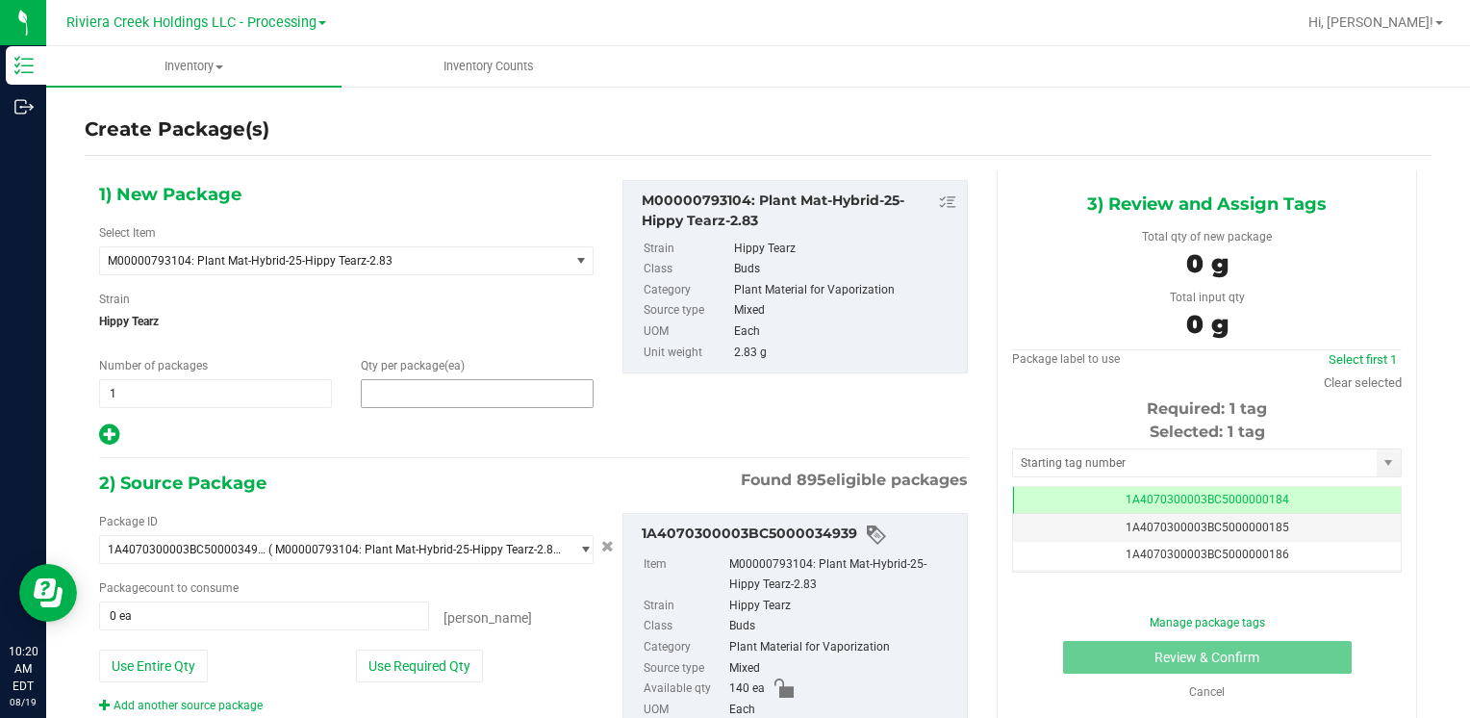
click at [412, 386] on span at bounding box center [477, 393] width 233 height 29
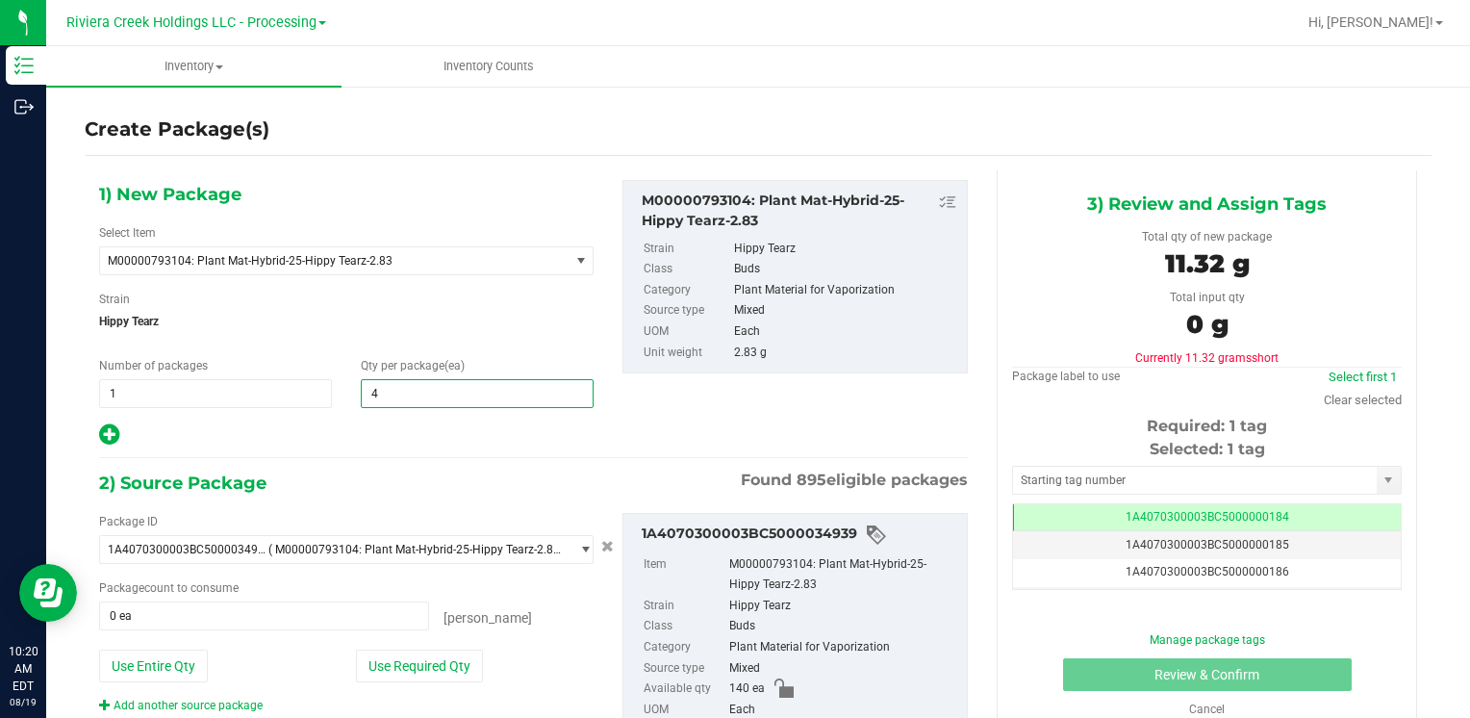
type input "40"
click at [389, 665] on button "Use Required Qty" at bounding box center [419, 665] width 127 height 33
type input "40 ea"
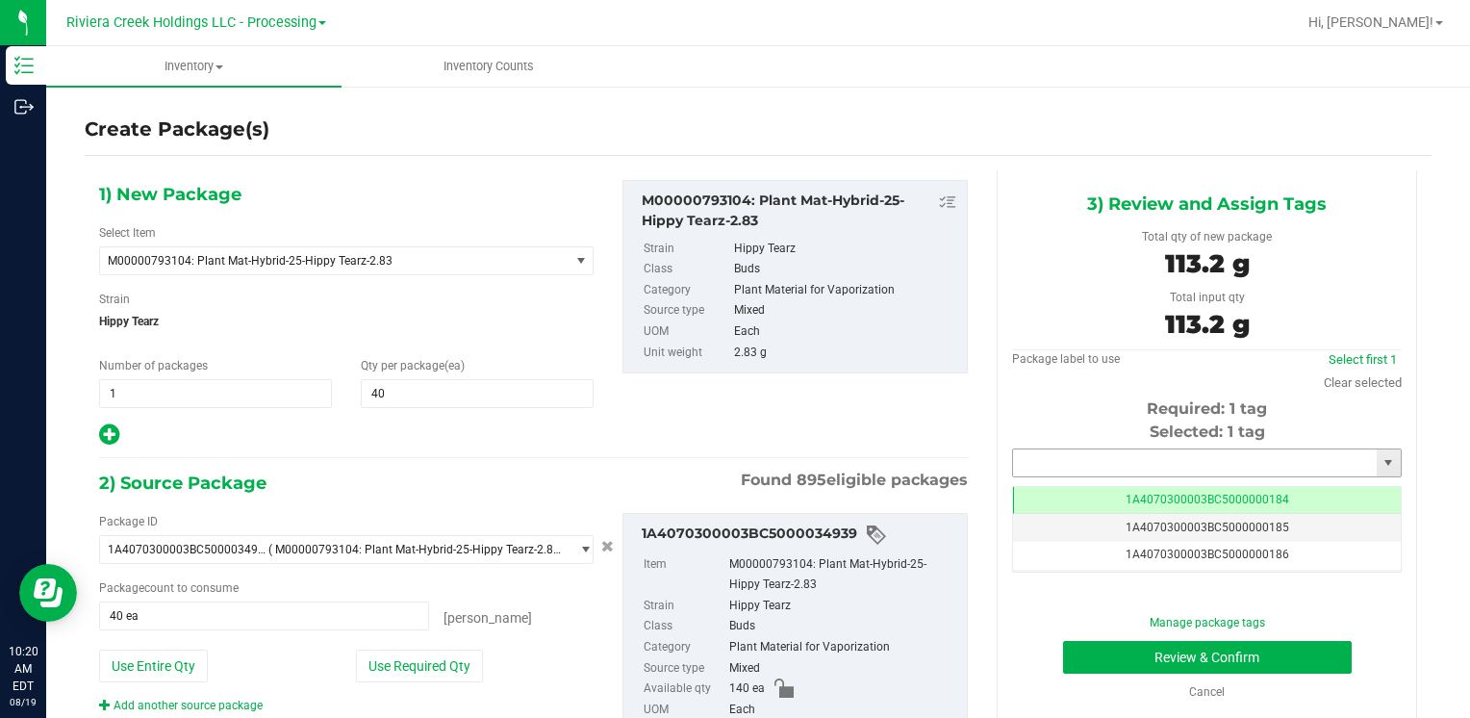
click at [1075, 468] on input "text" at bounding box center [1195, 462] width 364 height 27
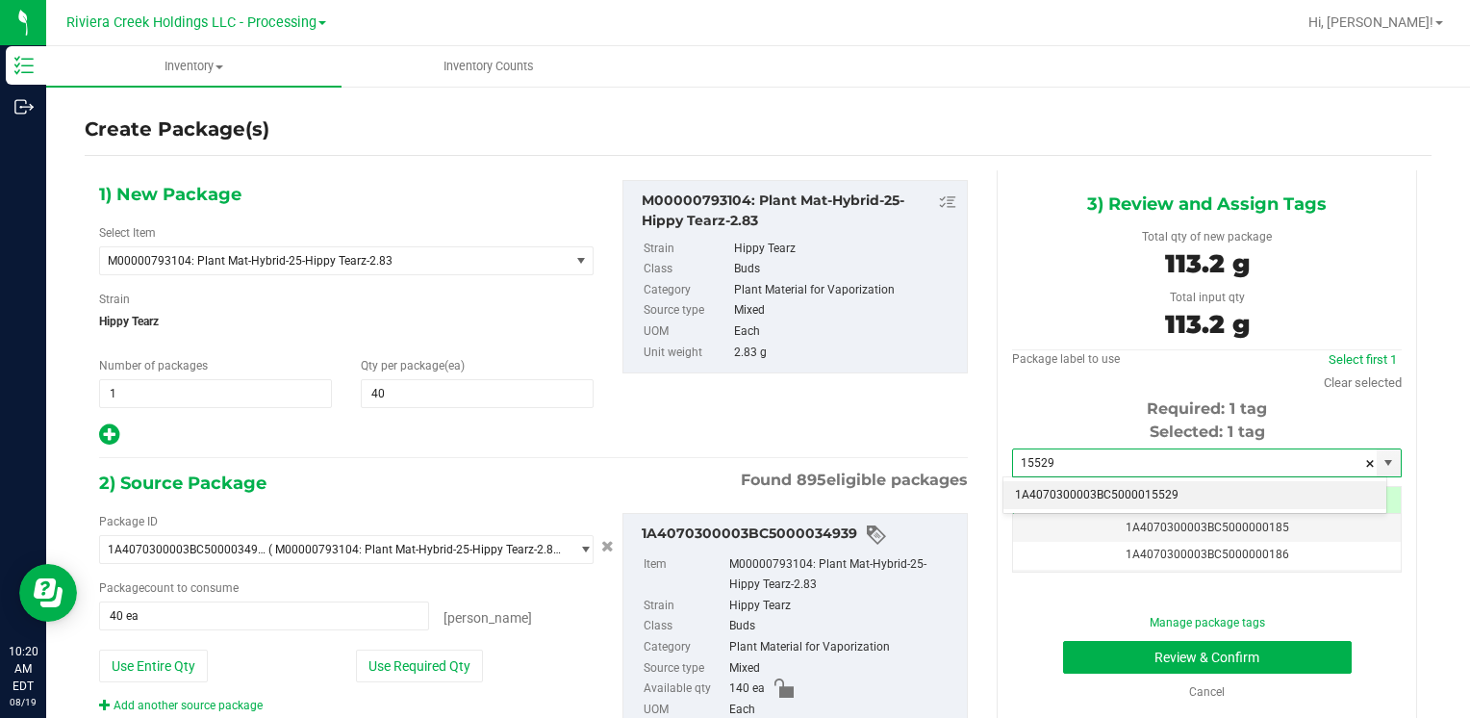
click at [1070, 491] on li "1A4070300003BC5000015529" at bounding box center [1194, 495] width 383 height 29
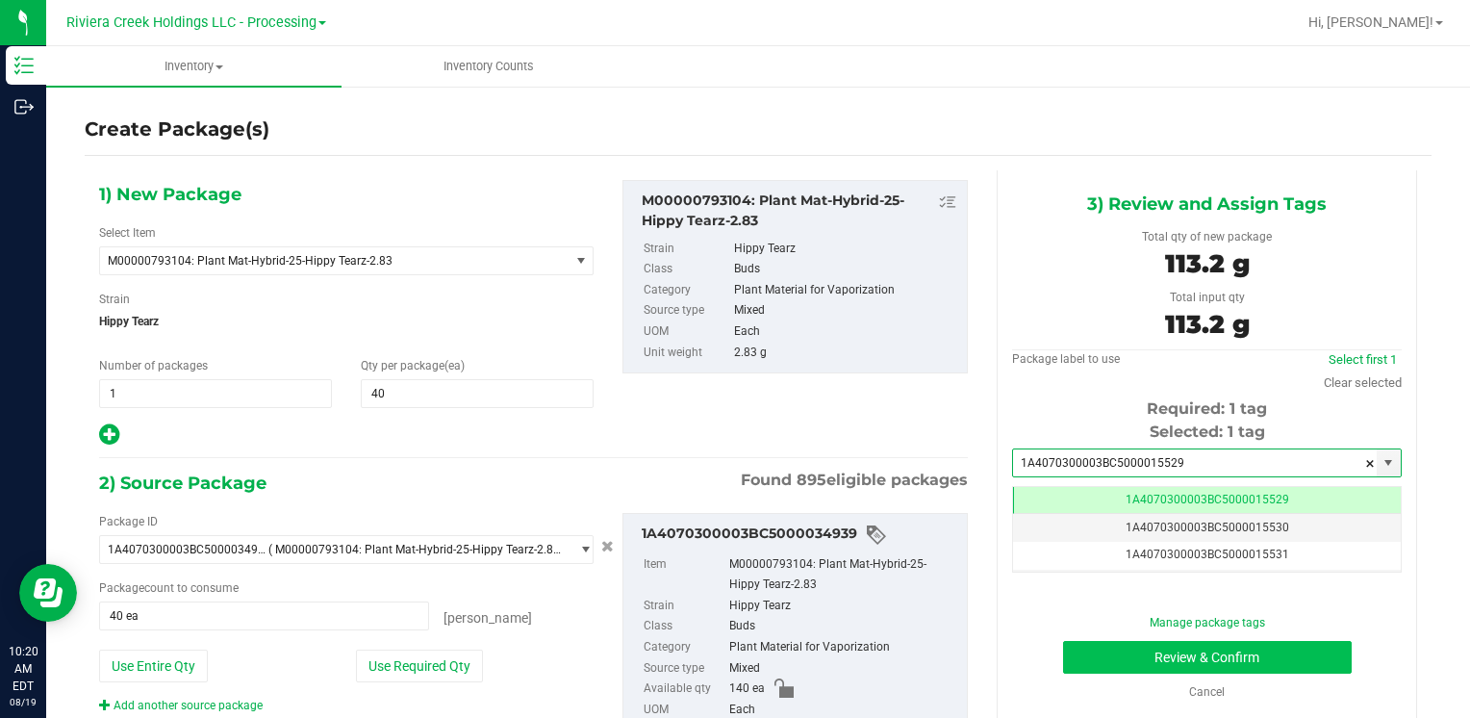
type input "1A4070300003BC5000015529"
click at [1118, 648] on button "Review & Confirm" at bounding box center [1207, 657] width 289 height 33
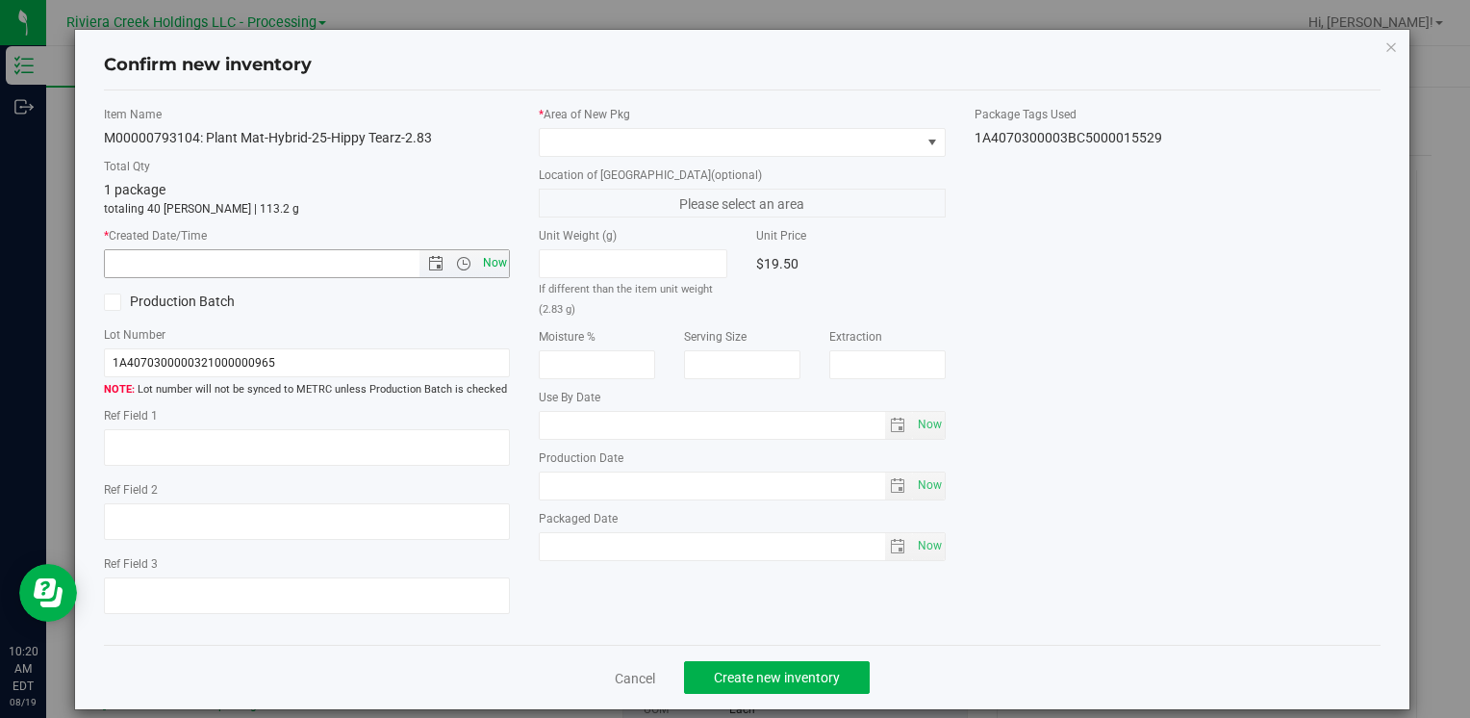
click at [489, 262] on span "Now" at bounding box center [494, 263] width 33 height 28
type input "8/19/2025 10:20 AM"
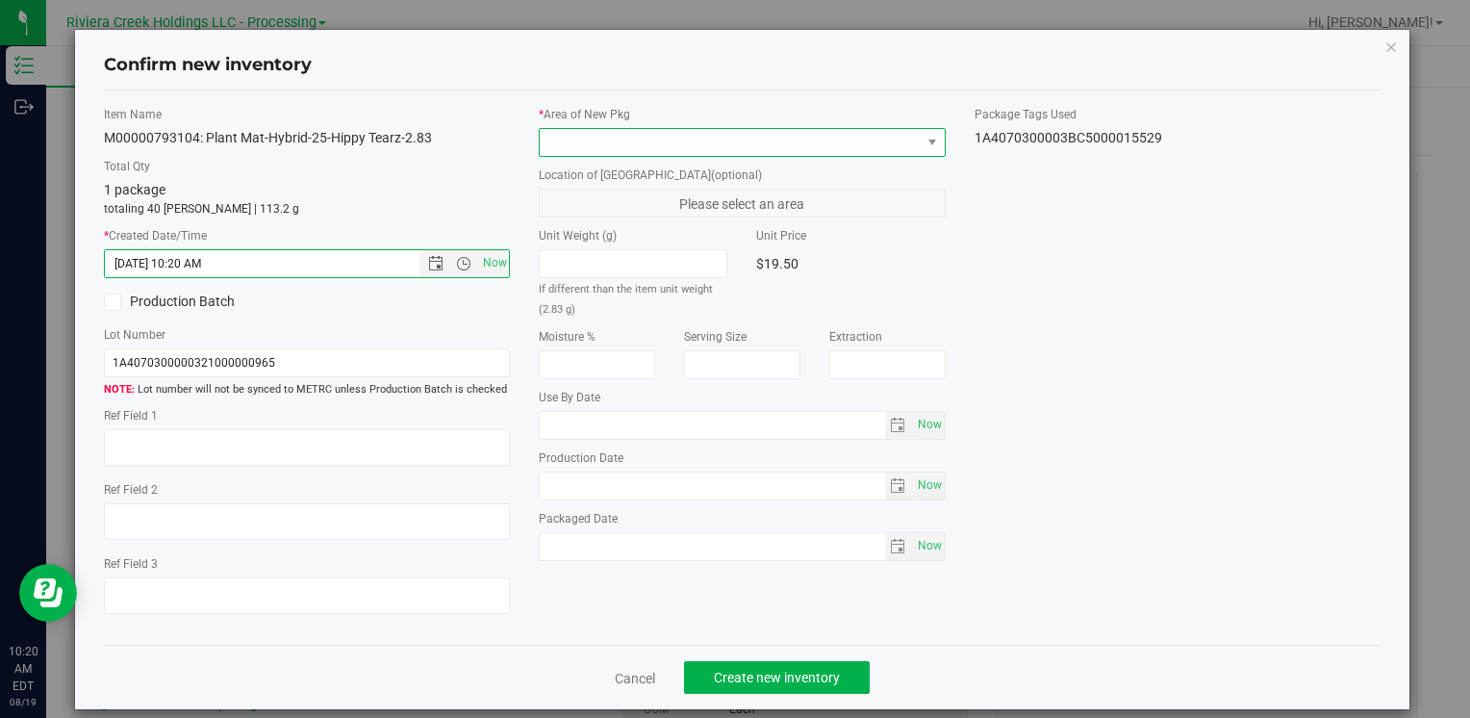
click at [596, 135] on span at bounding box center [730, 142] width 380 height 27
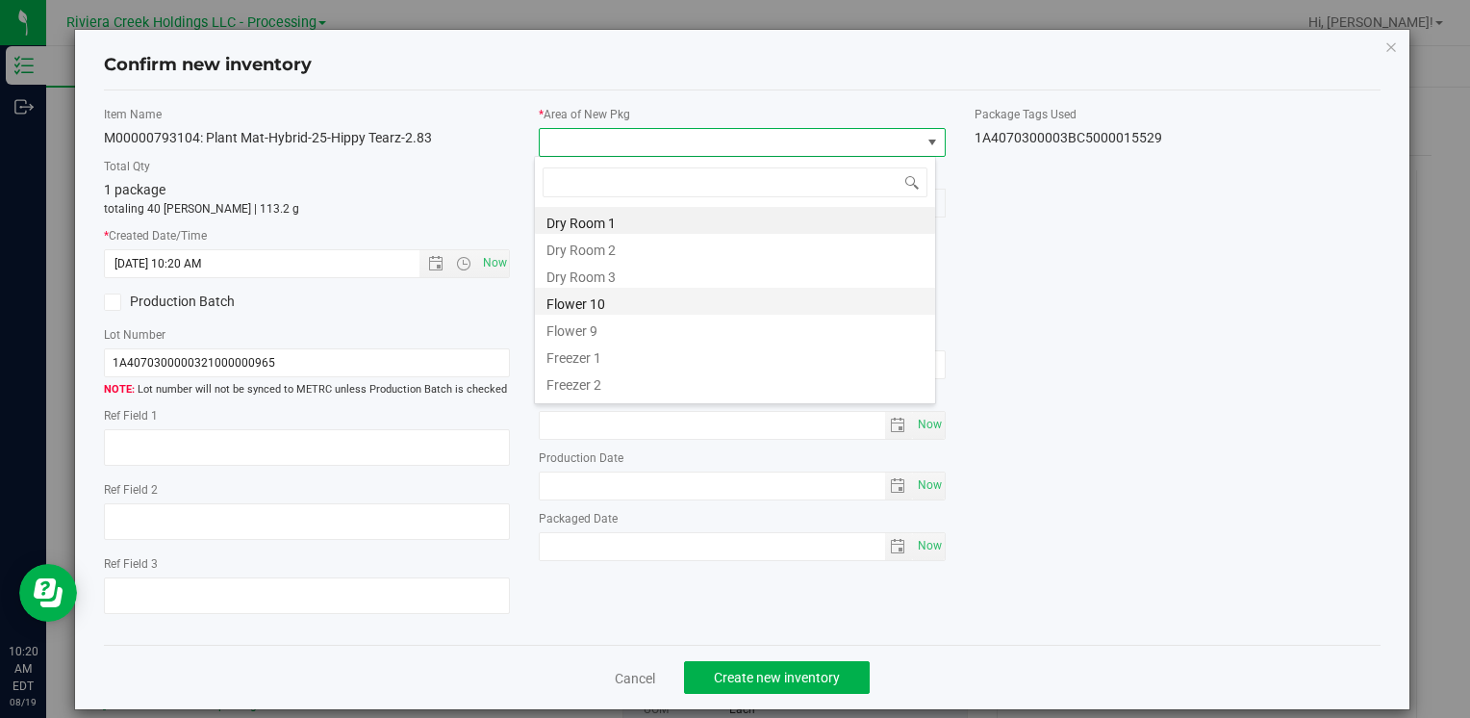
click at [614, 299] on li "Flower 10" at bounding box center [735, 301] width 400 height 27
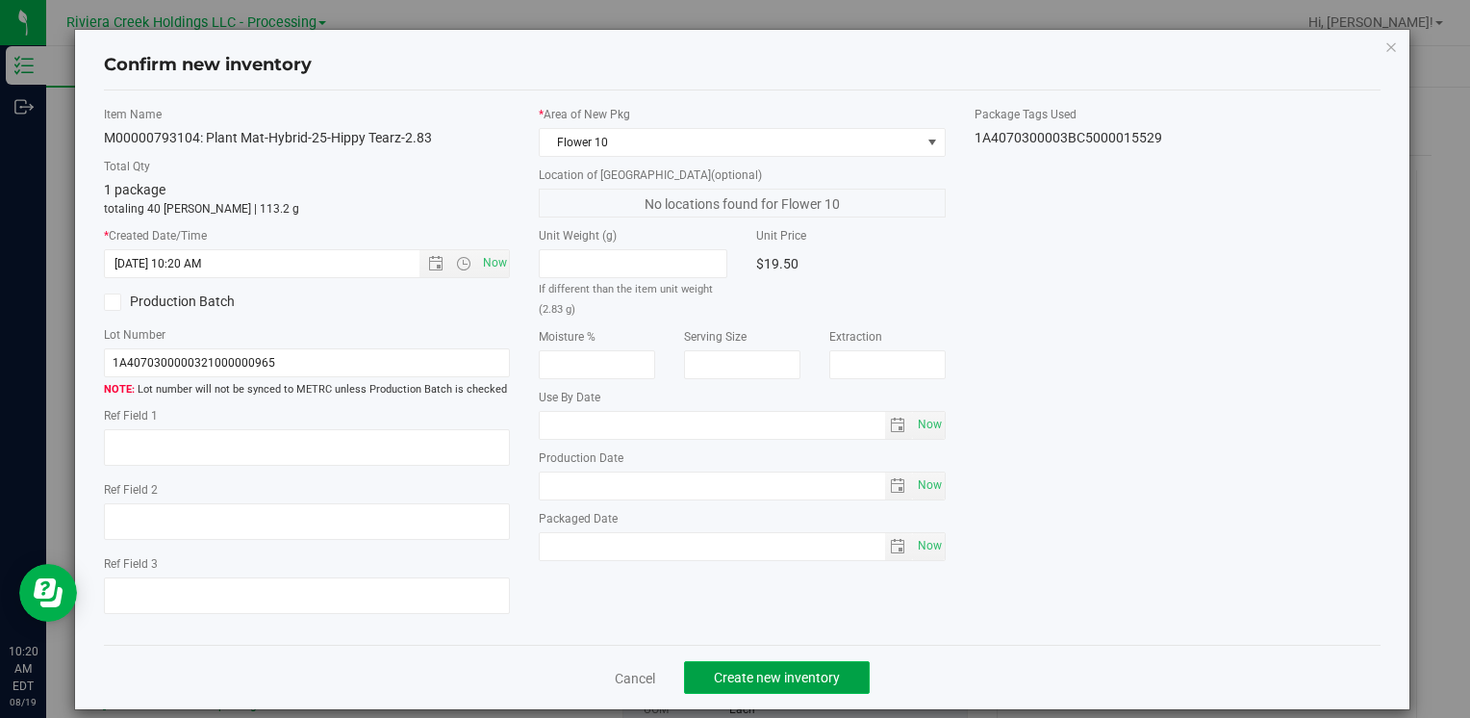
click at [735, 672] on span "Create new inventory" at bounding box center [777, 677] width 126 height 15
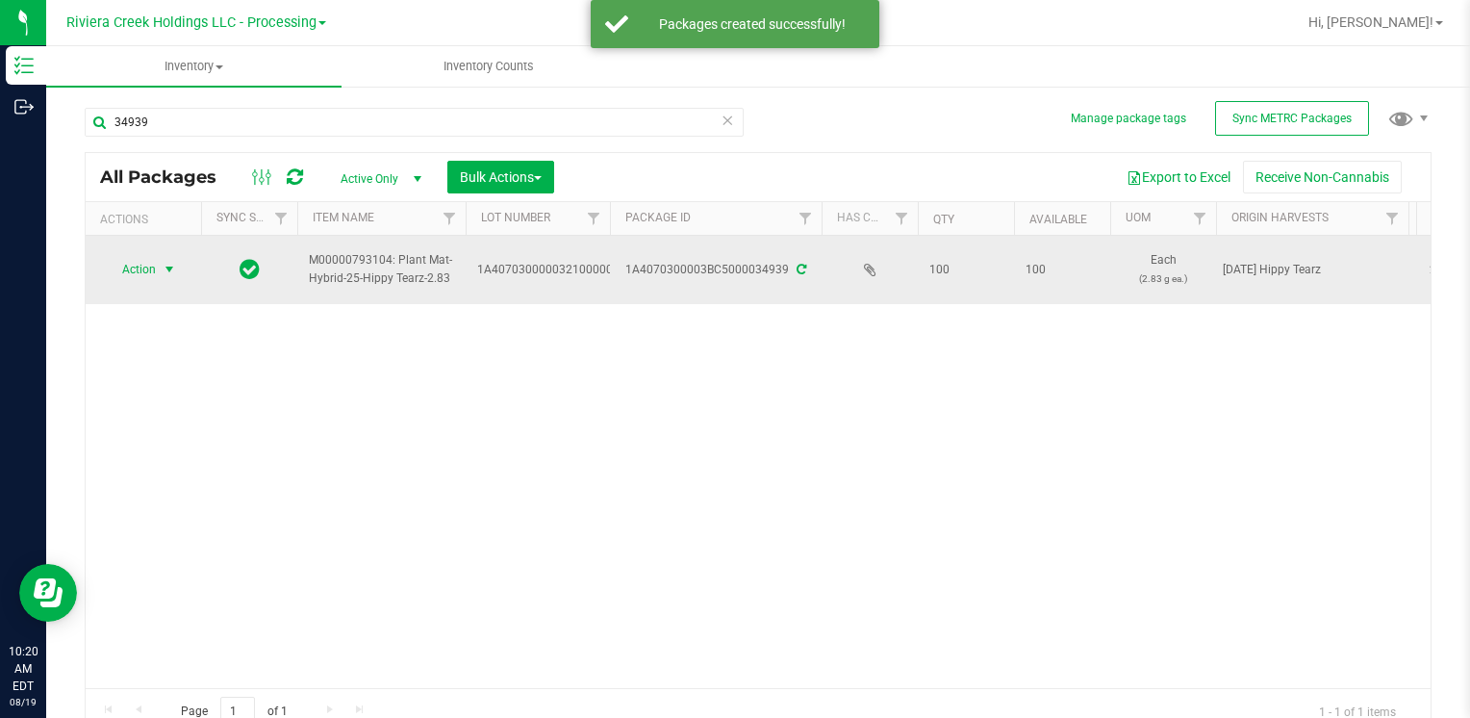
click at [160, 264] on span "select" at bounding box center [170, 269] width 24 height 27
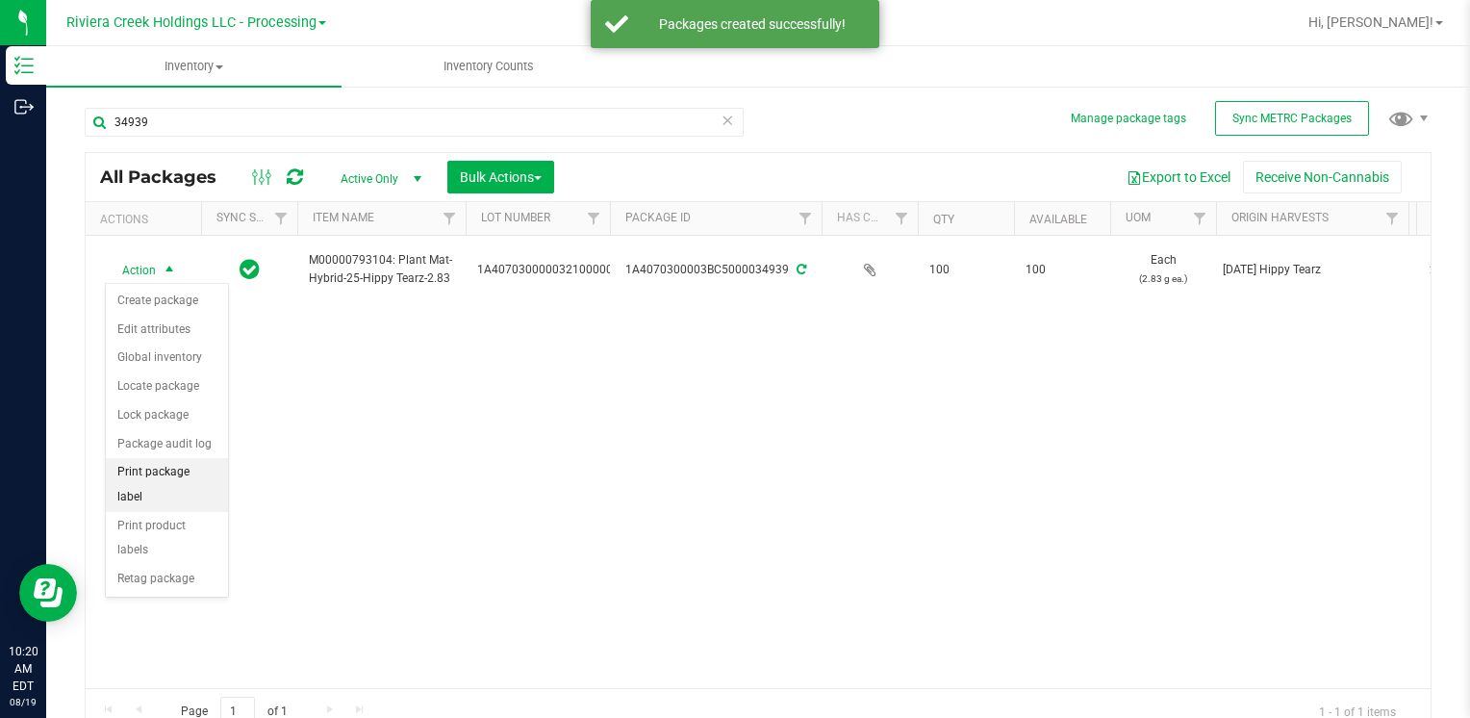
click at [193, 465] on li "Print package label" at bounding box center [167, 484] width 122 height 53
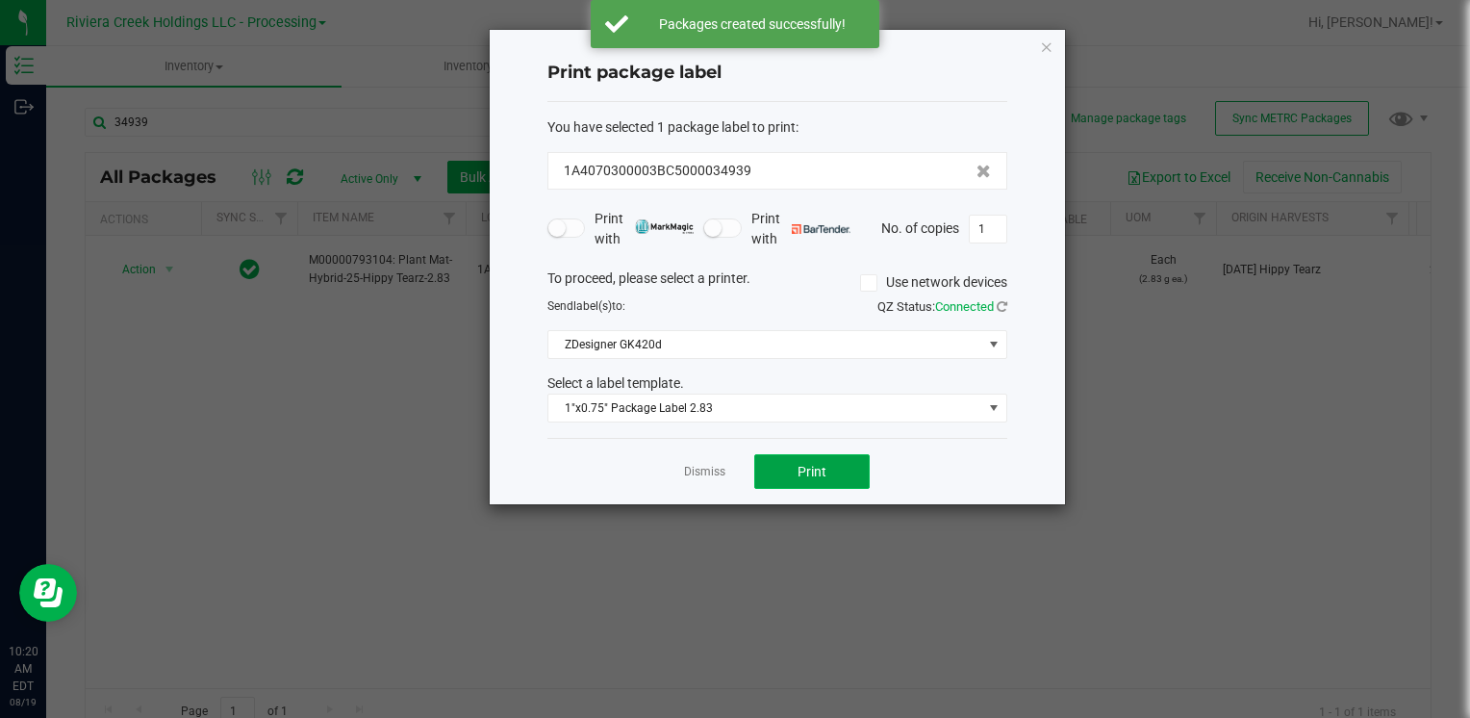
click at [821, 476] on button "Print" at bounding box center [811, 471] width 115 height 35
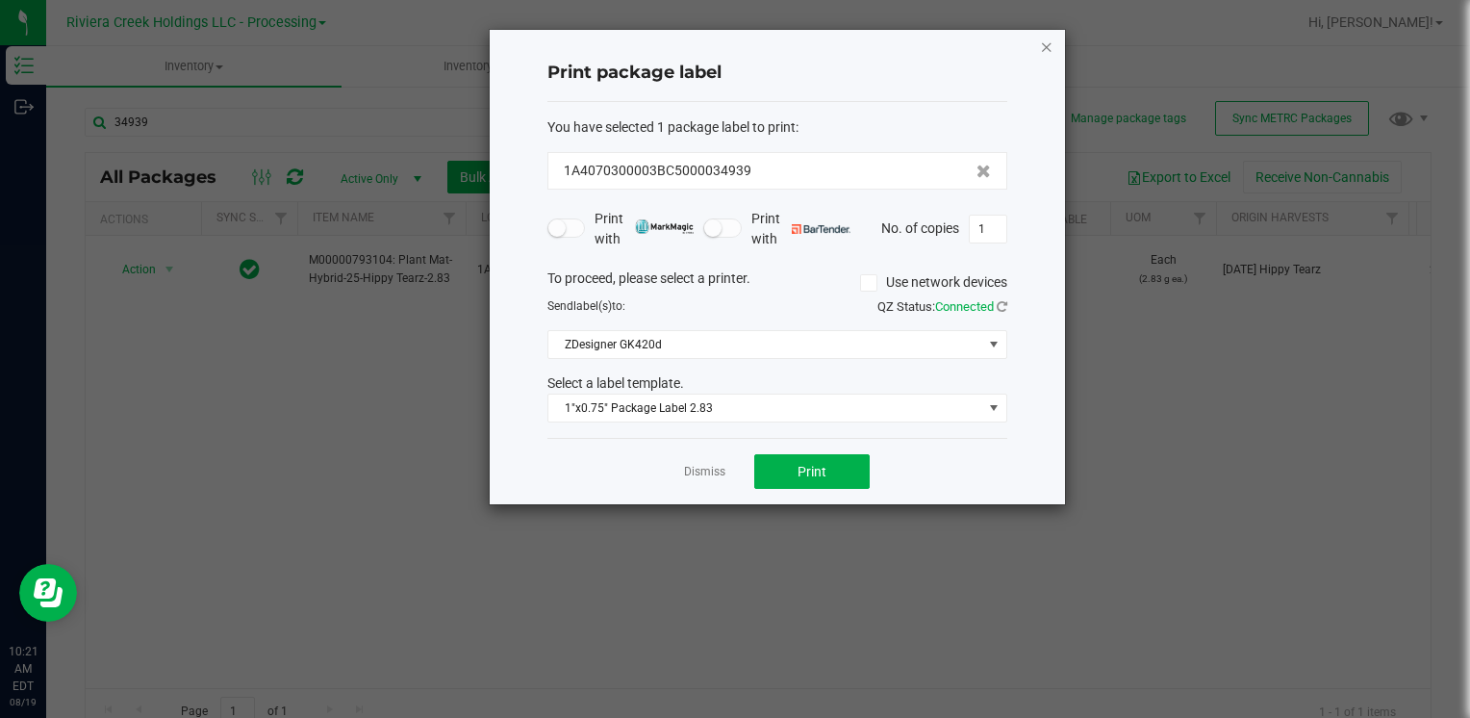
click at [1040, 42] on icon "button" at bounding box center [1046, 46] width 13 height 23
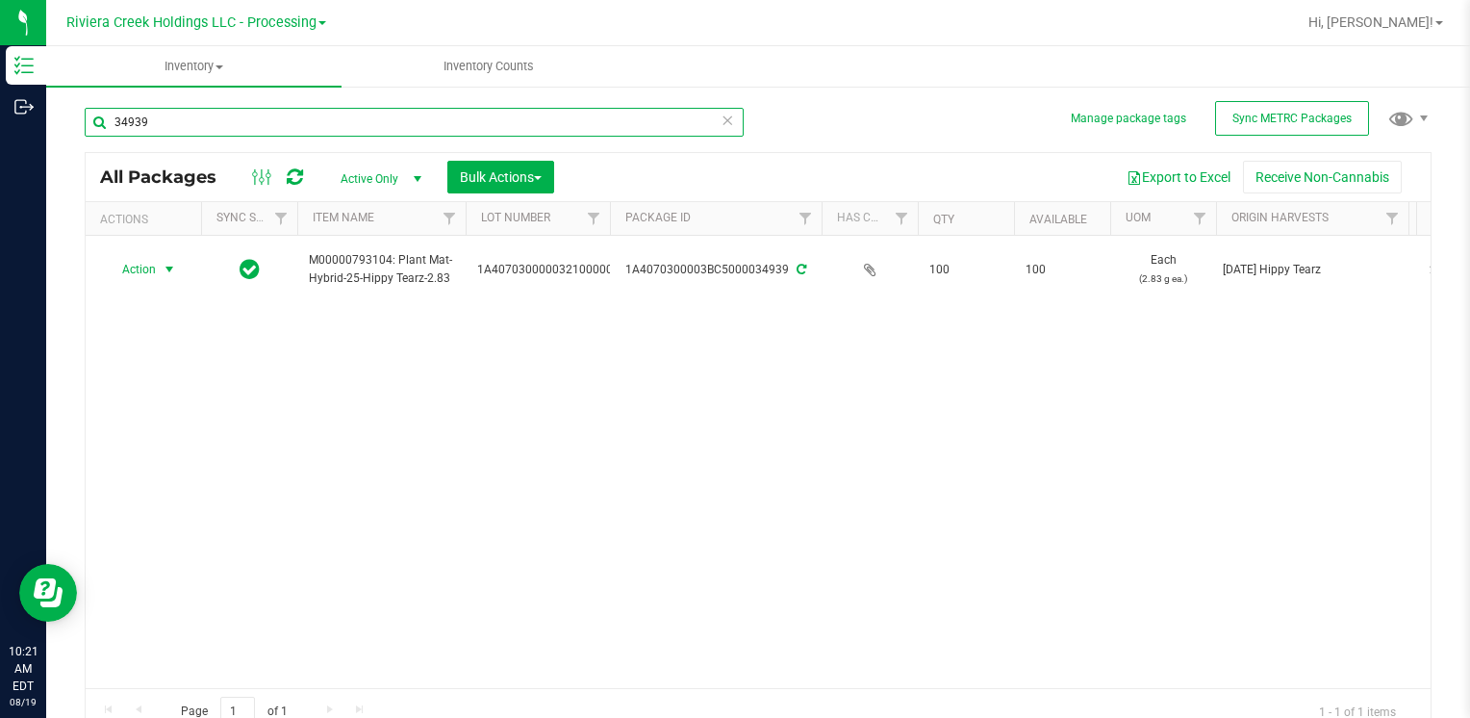
click at [208, 125] on input "34939" at bounding box center [414, 122] width 659 height 29
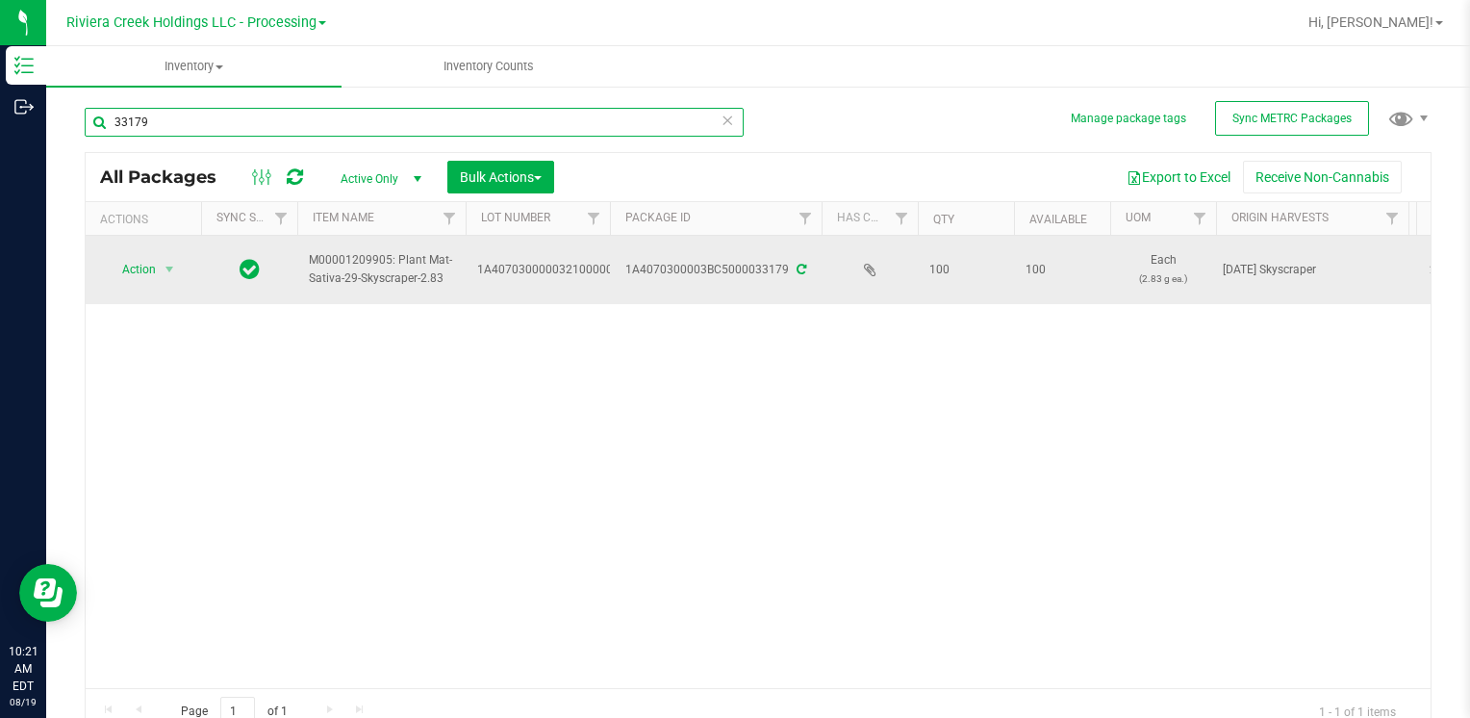
type input "33179"
click at [108, 266] on span "Action" at bounding box center [131, 269] width 52 height 27
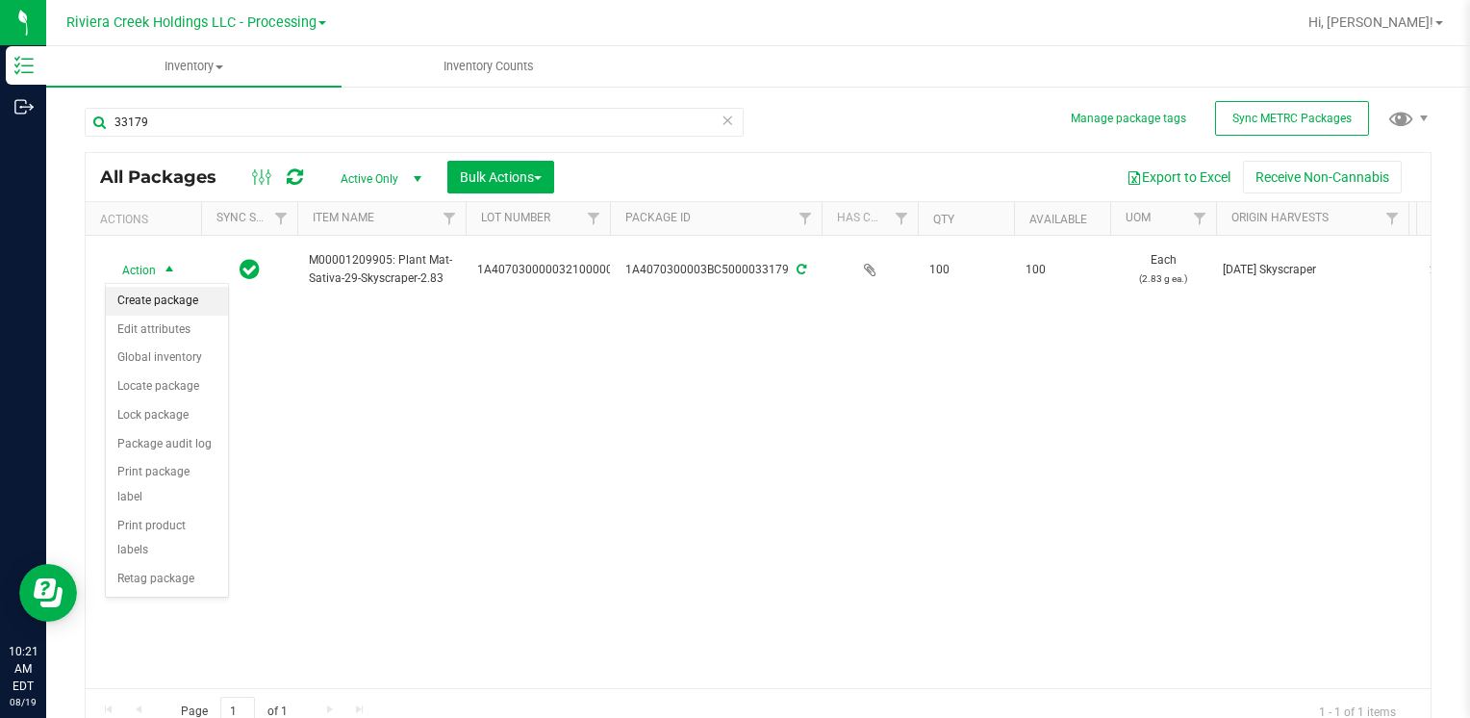
click at [176, 305] on li "Create package" at bounding box center [167, 301] width 122 height 29
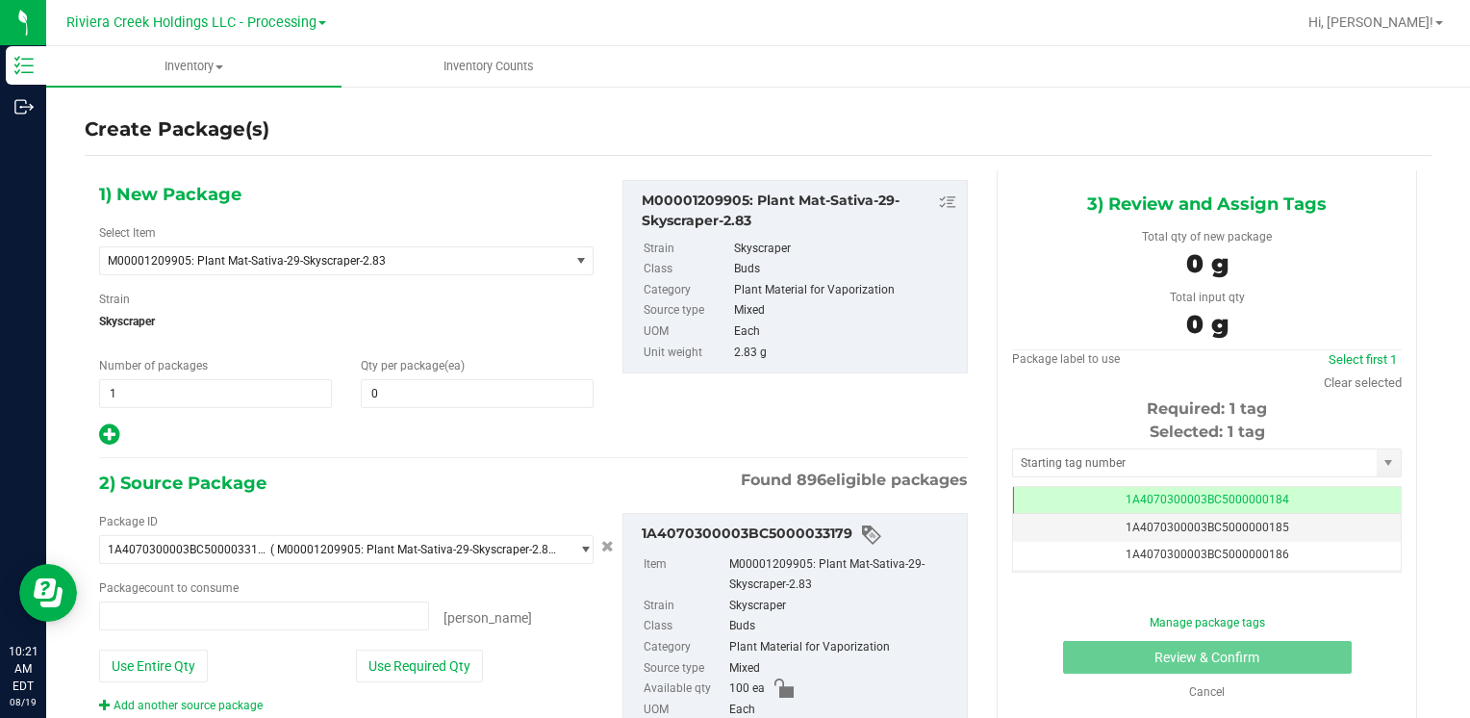
type input "0 ea"
click at [400, 398] on span at bounding box center [477, 393] width 233 height 29
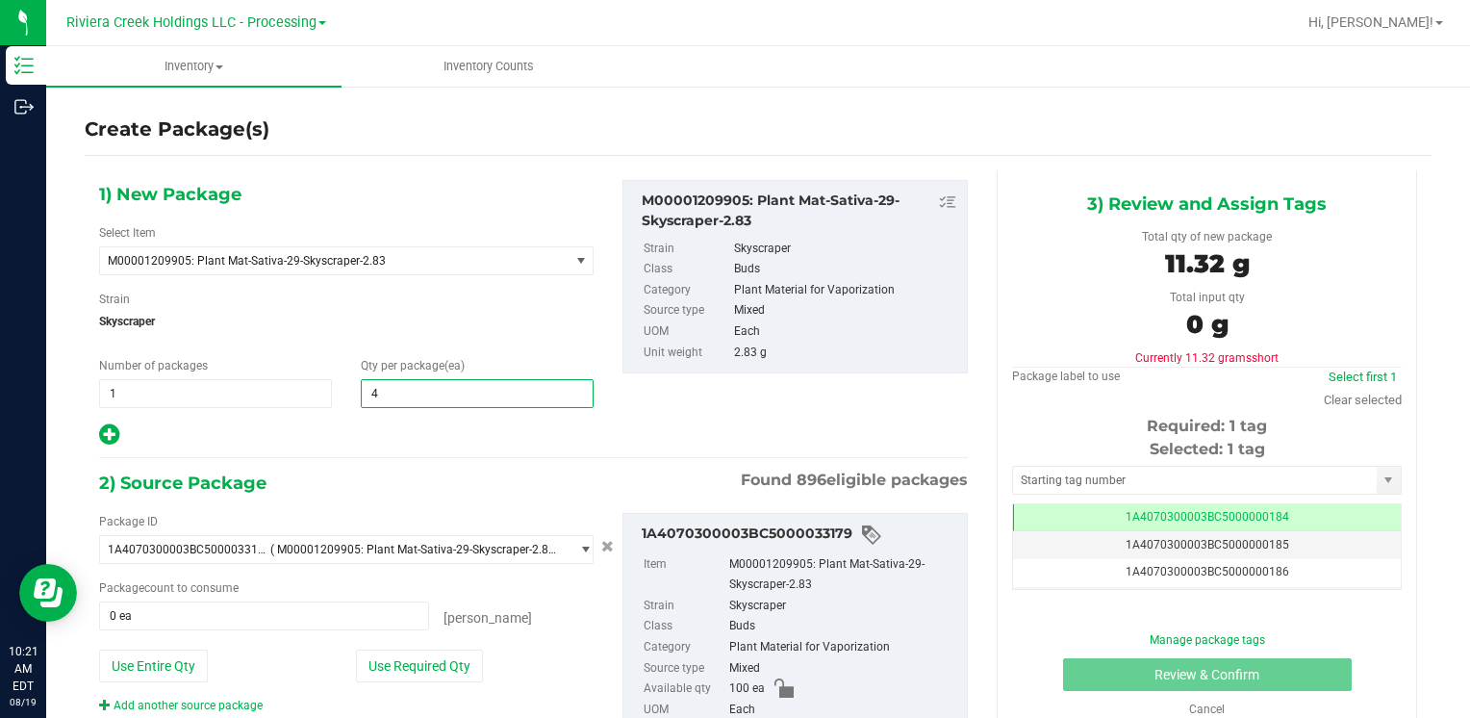
type input "40"
click at [392, 657] on button "Use Required Qty" at bounding box center [419, 665] width 127 height 33
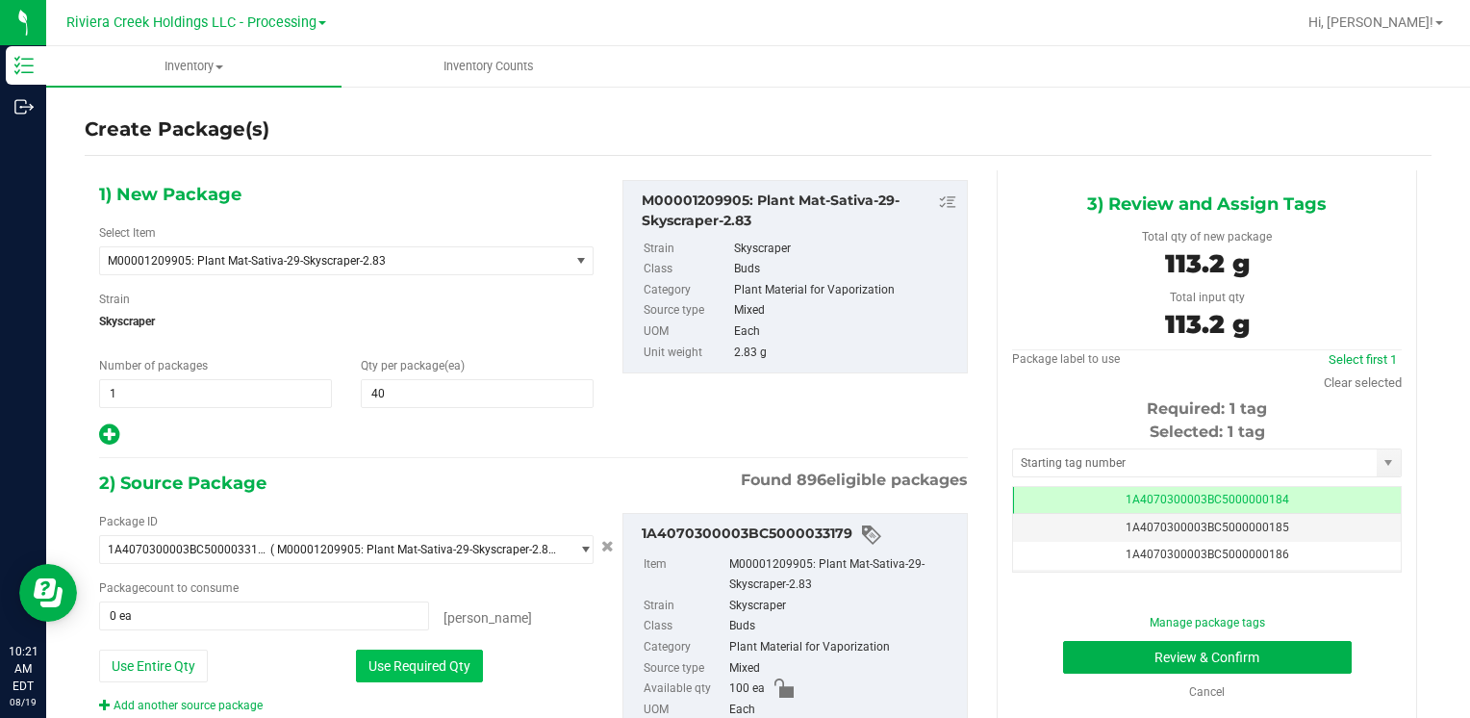
type input "40 ea"
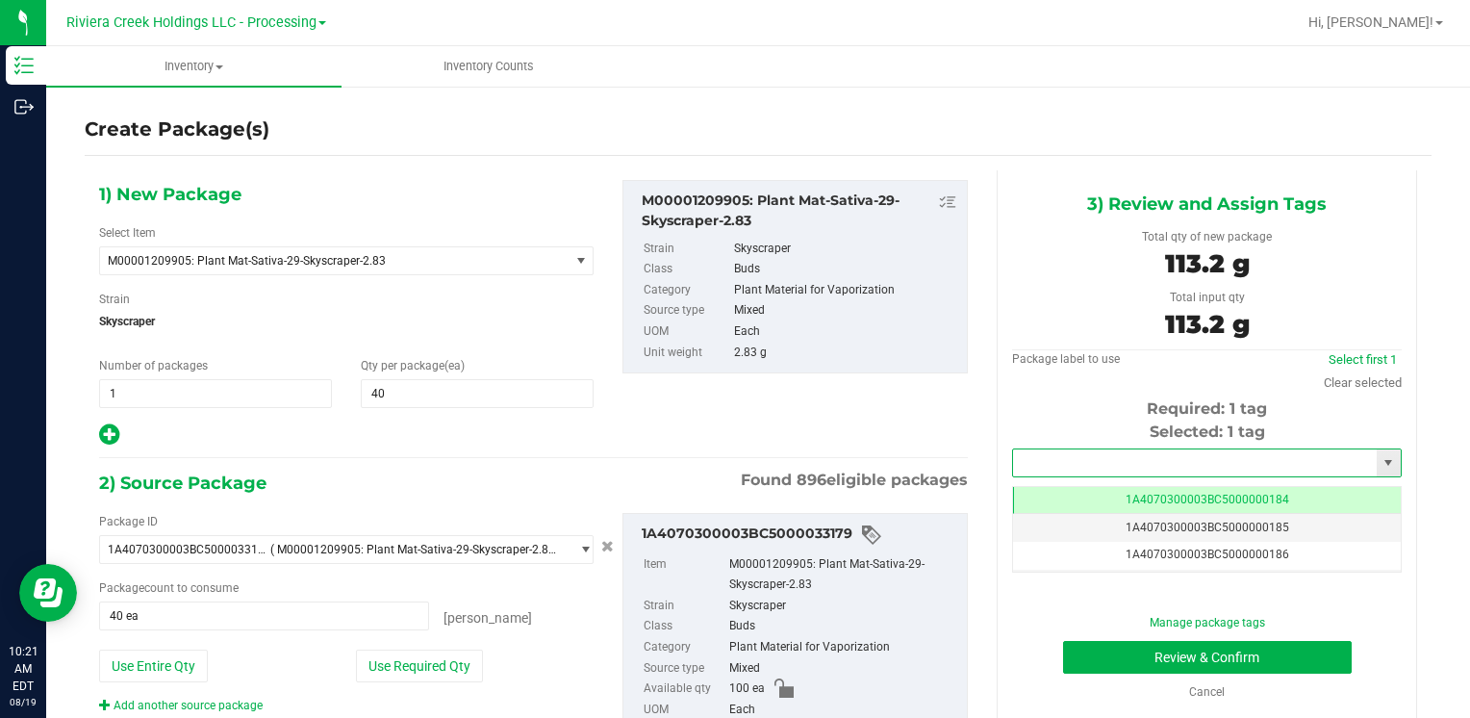
click at [1084, 469] on input "text" at bounding box center [1195, 462] width 364 height 27
click at [1064, 481] on li "1A4070300003BC5000015530" at bounding box center [1194, 495] width 383 height 29
type input "1A4070300003BC5000015530"
click at [1103, 648] on button "Review & Confirm" at bounding box center [1207, 657] width 289 height 33
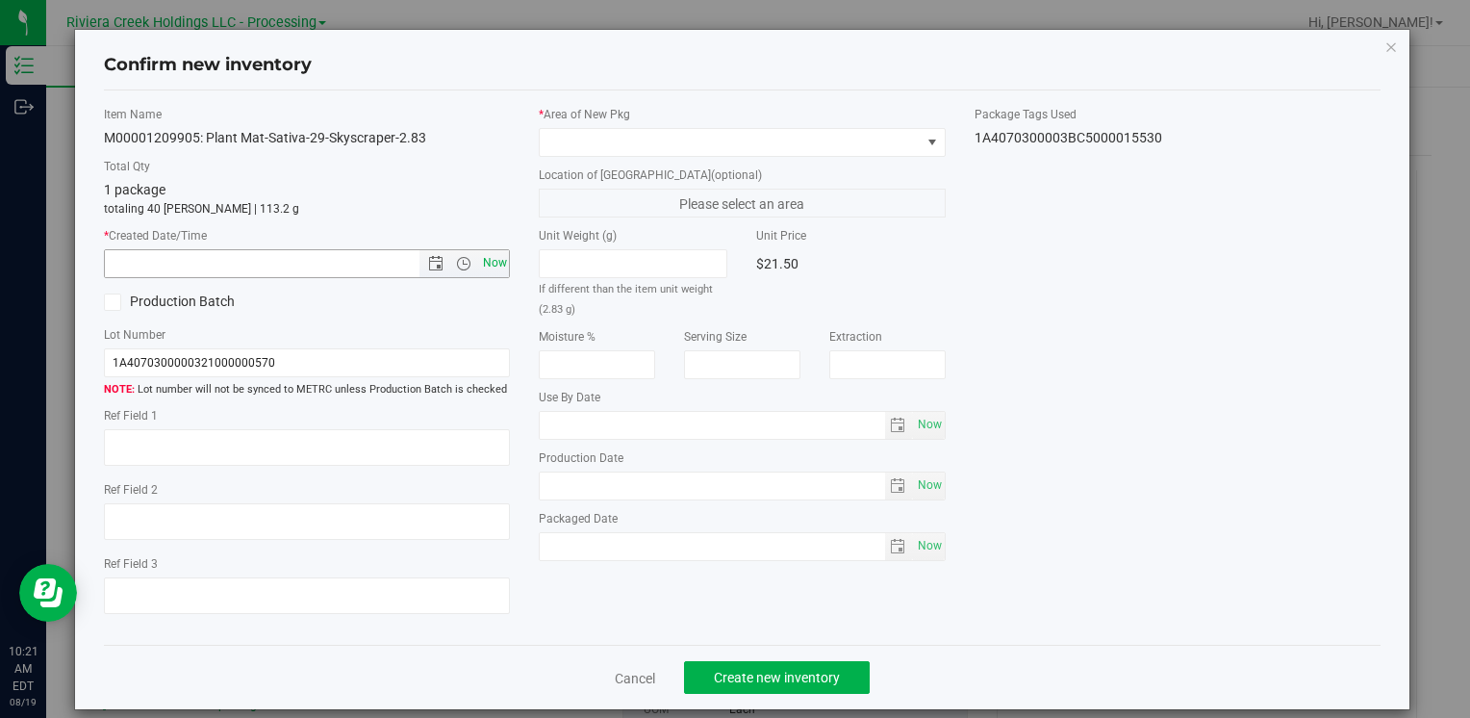
click at [500, 266] on span "Now" at bounding box center [494, 263] width 33 height 28
type input "8/19/2025 10:21 AM"
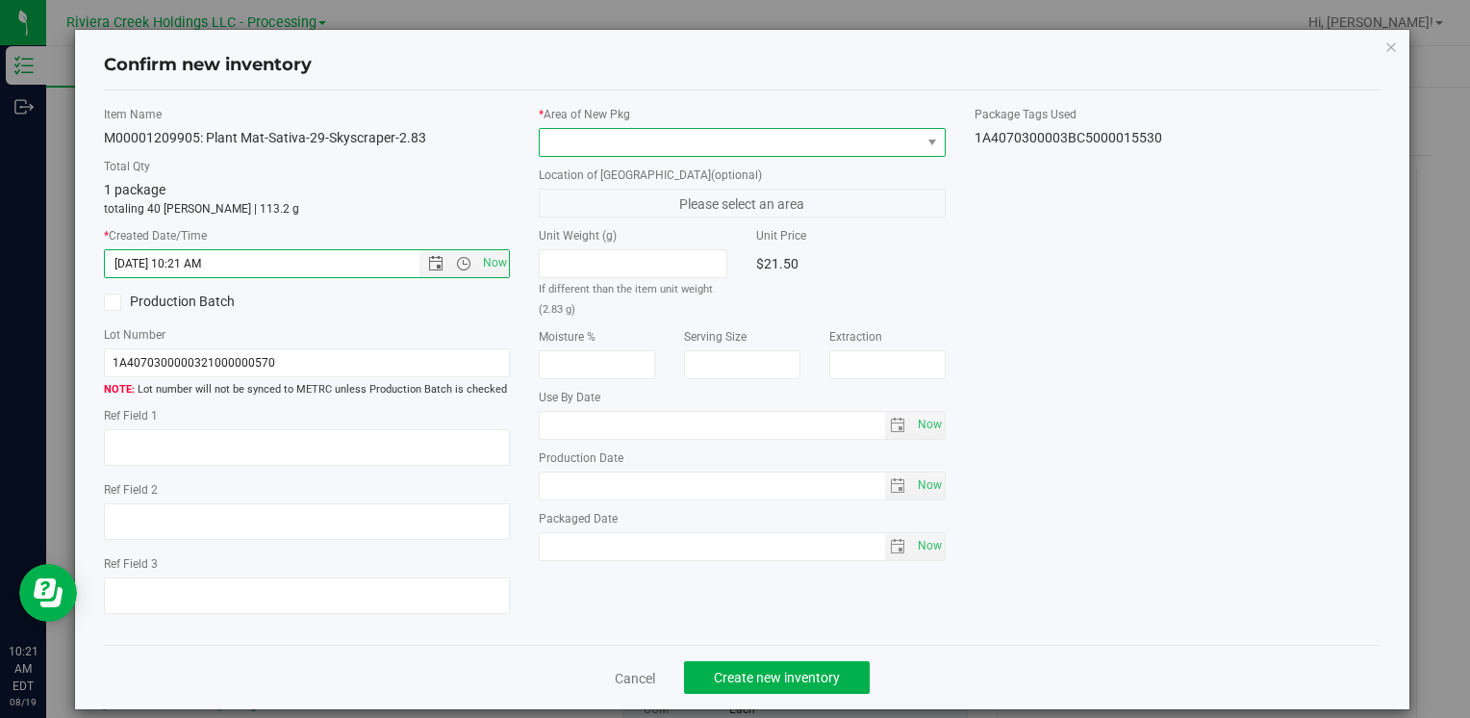
click at [559, 140] on span at bounding box center [730, 142] width 380 height 27
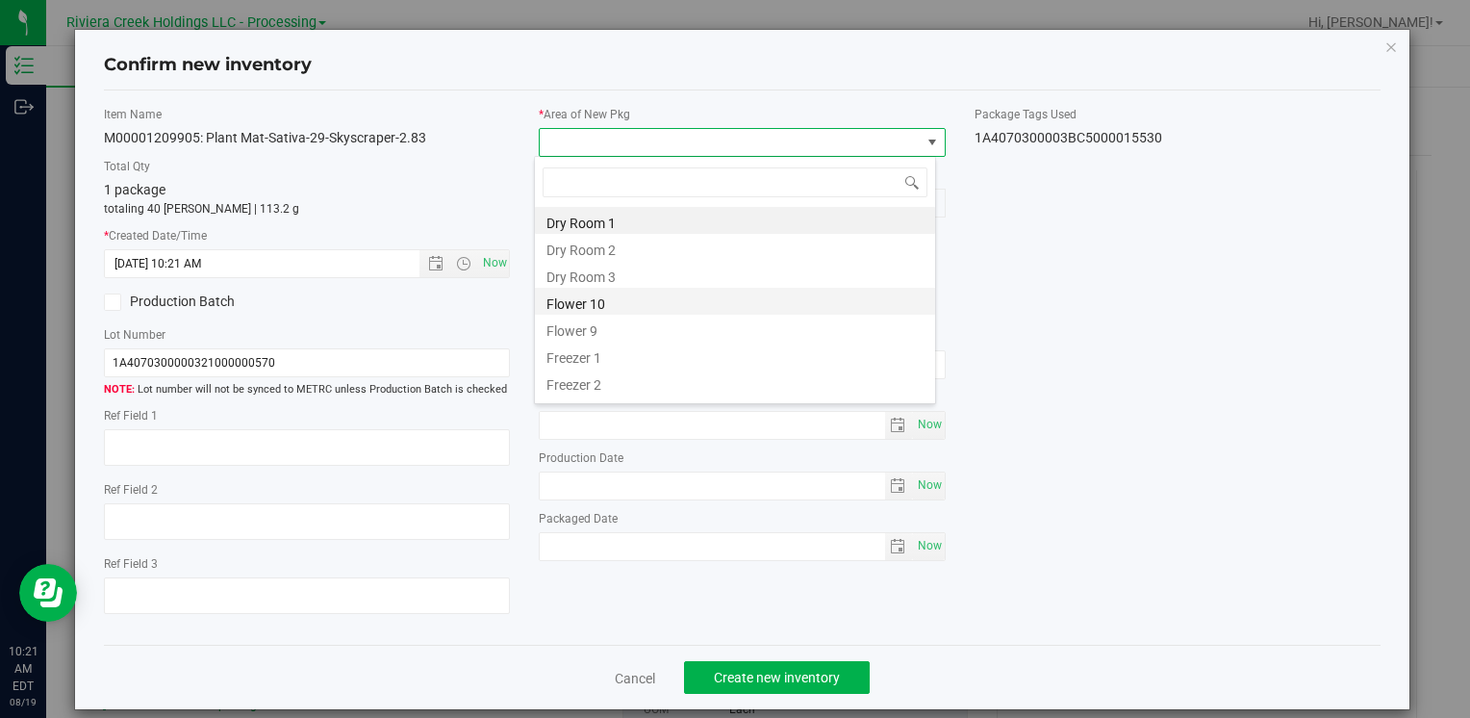
click at [626, 302] on li "Flower 10" at bounding box center [735, 301] width 400 height 27
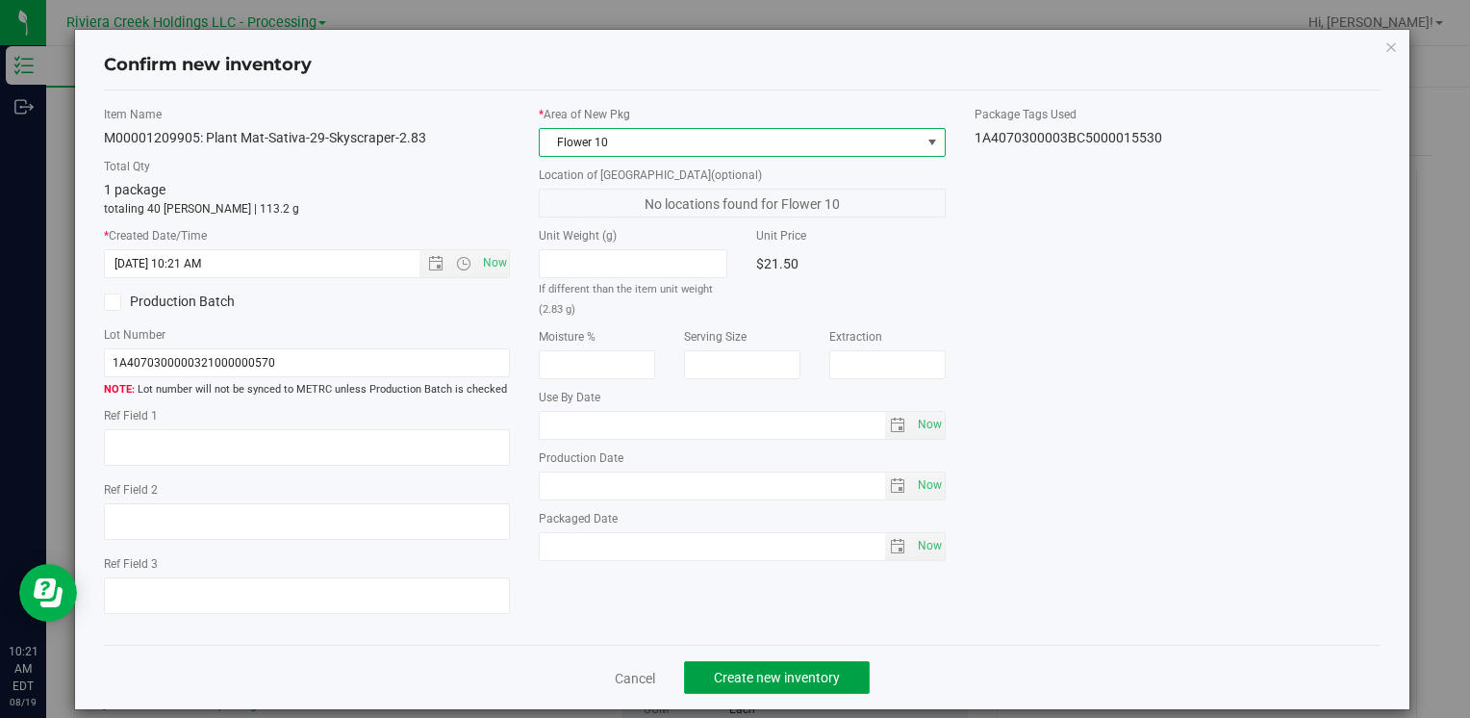
click at [779, 675] on span "Create new inventory" at bounding box center [777, 677] width 126 height 15
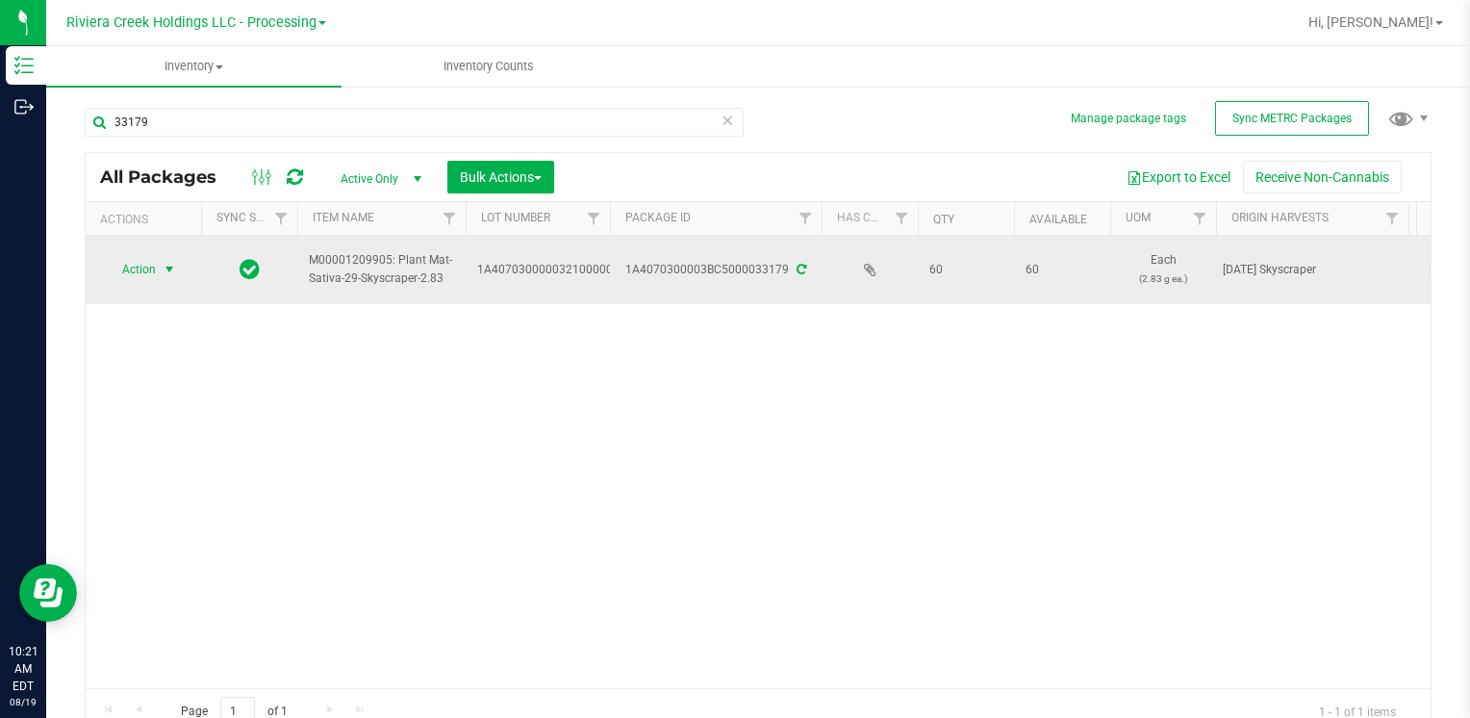
click at [162, 271] on span "select" at bounding box center [169, 269] width 15 height 15
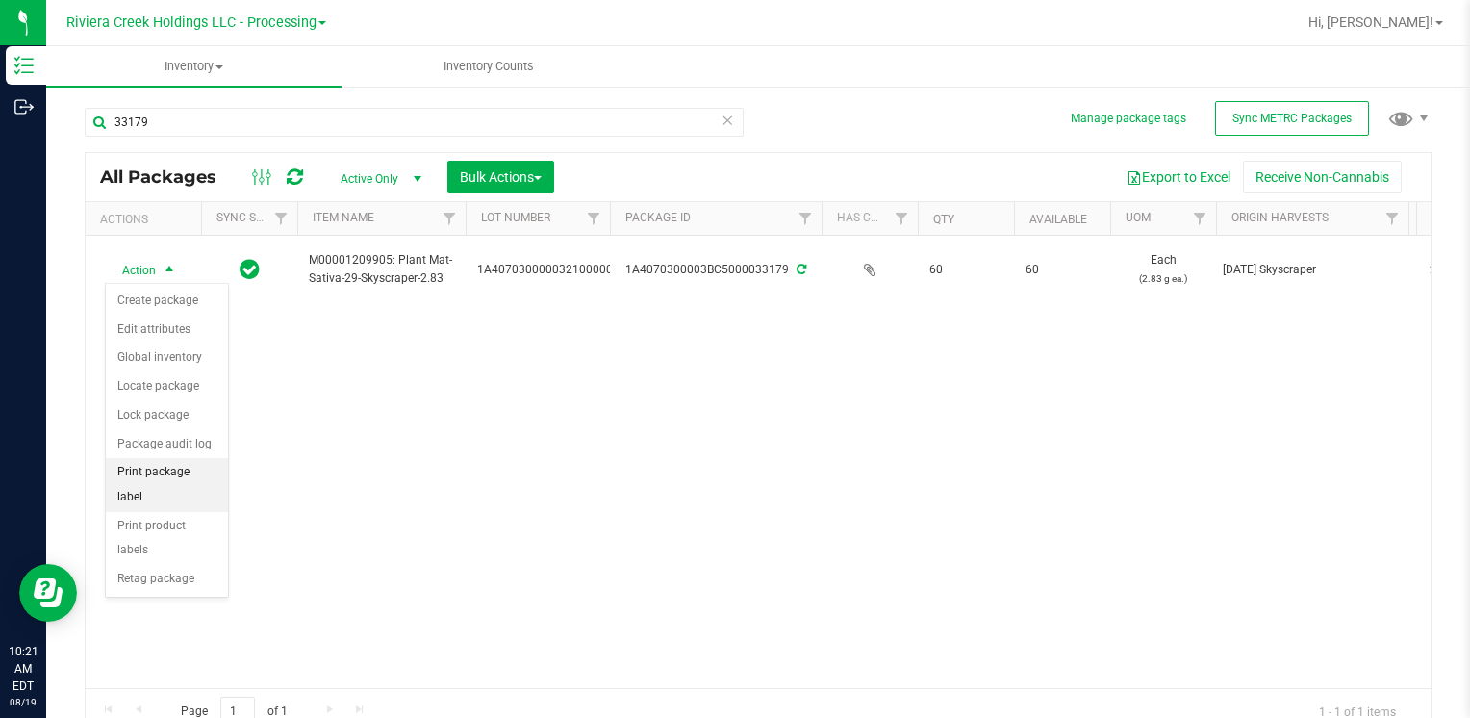
click at [208, 479] on li "Print package label" at bounding box center [167, 484] width 122 height 53
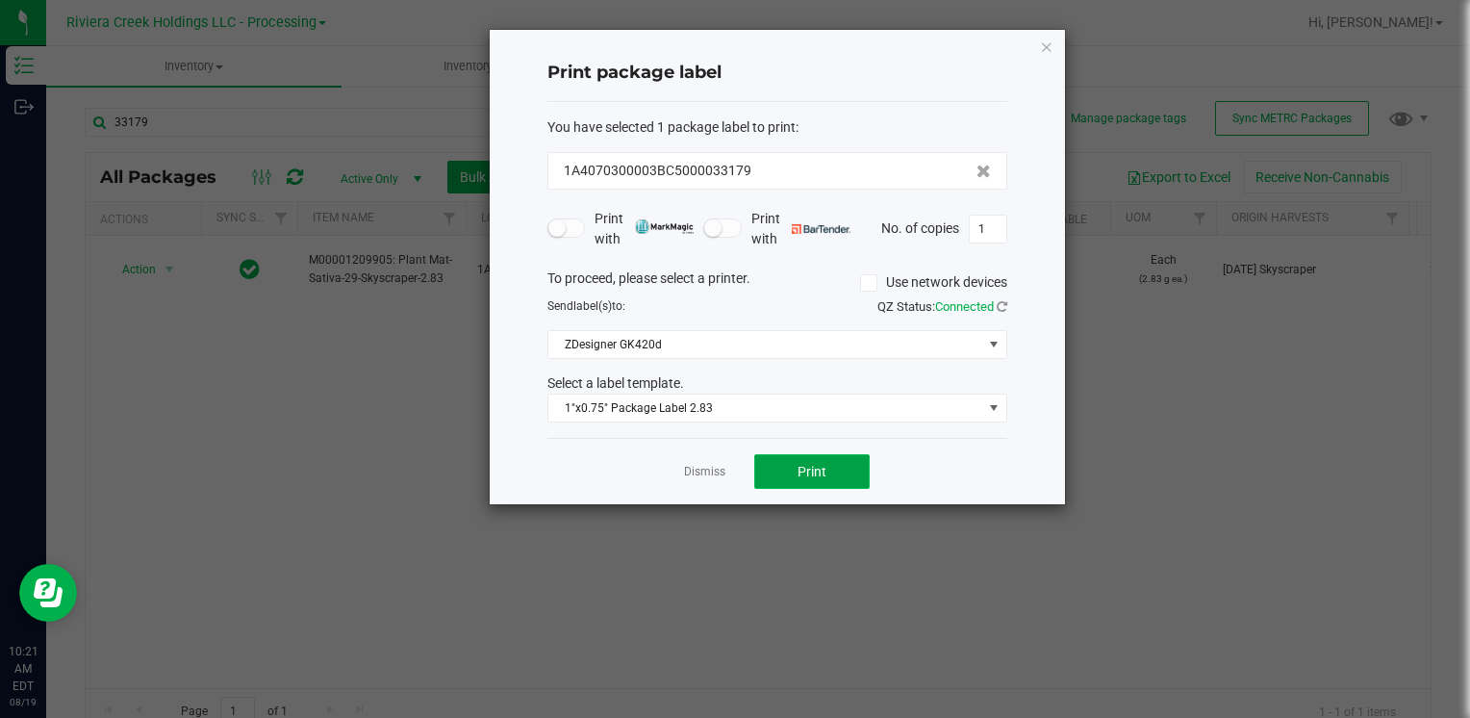
click at [819, 472] on span "Print" at bounding box center [812, 471] width 29 height 15
click at [1042, 45] on icon "button" at bounding box center [1046, 46] width 13 height 23
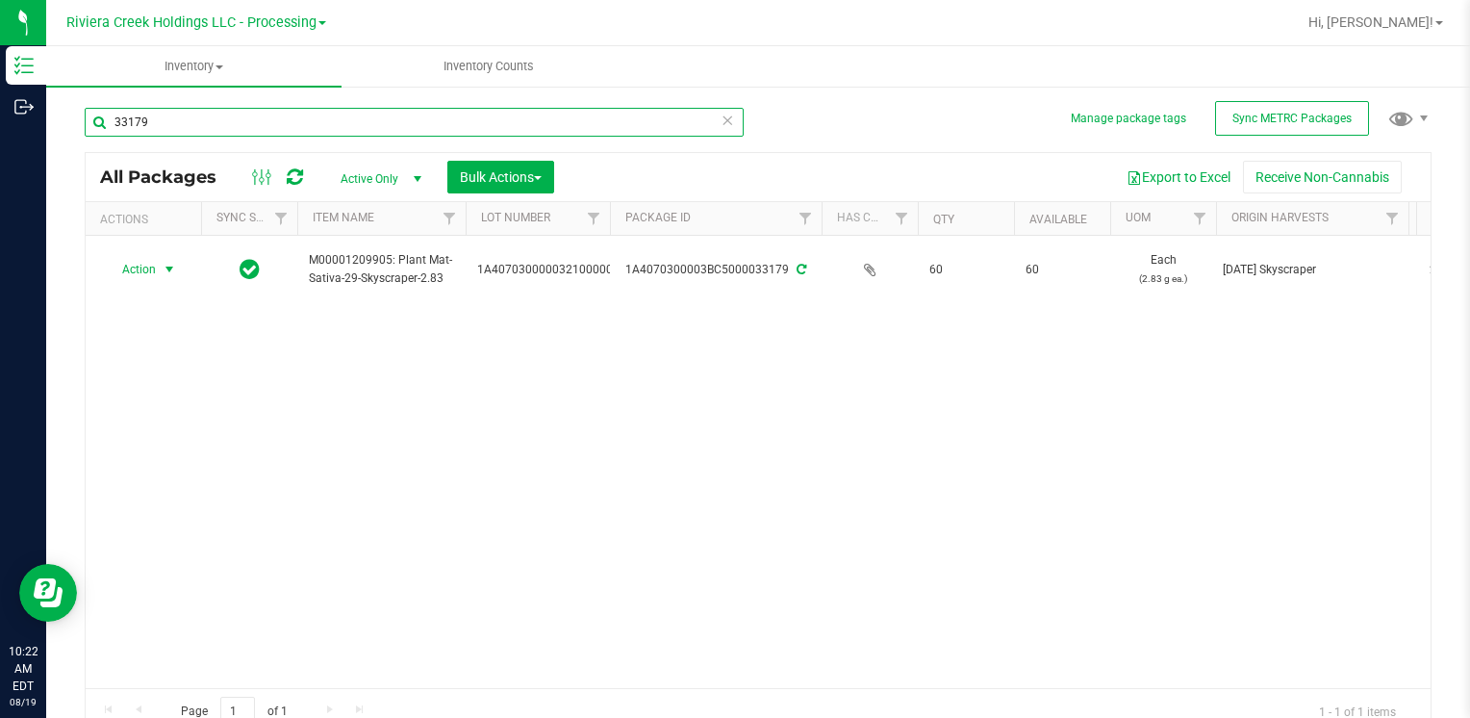
click at [184, 126] on input "33179" at bounding box center [414, 122] width 659 height 29
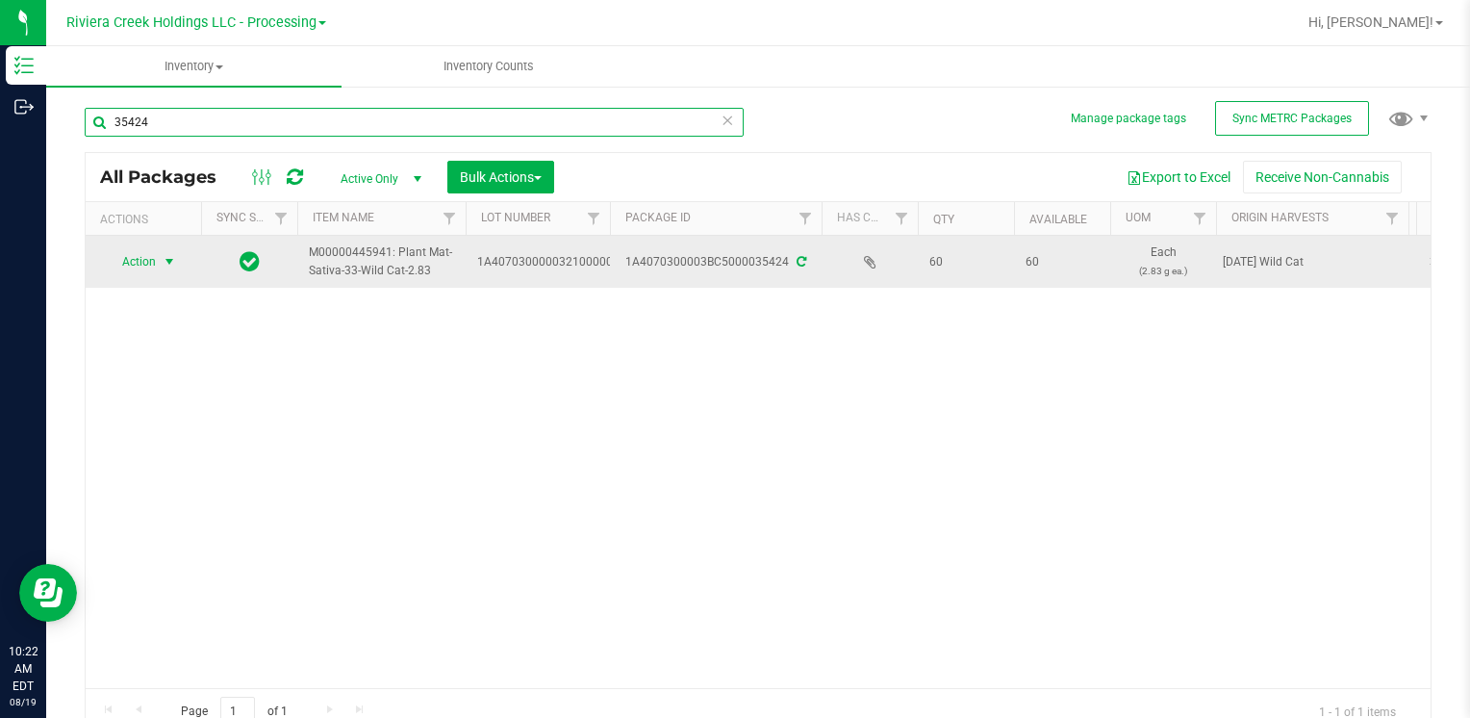
type input "35424"
click at [158, 267] on span "select" at bounding box center [170, 261] width 24 height 27
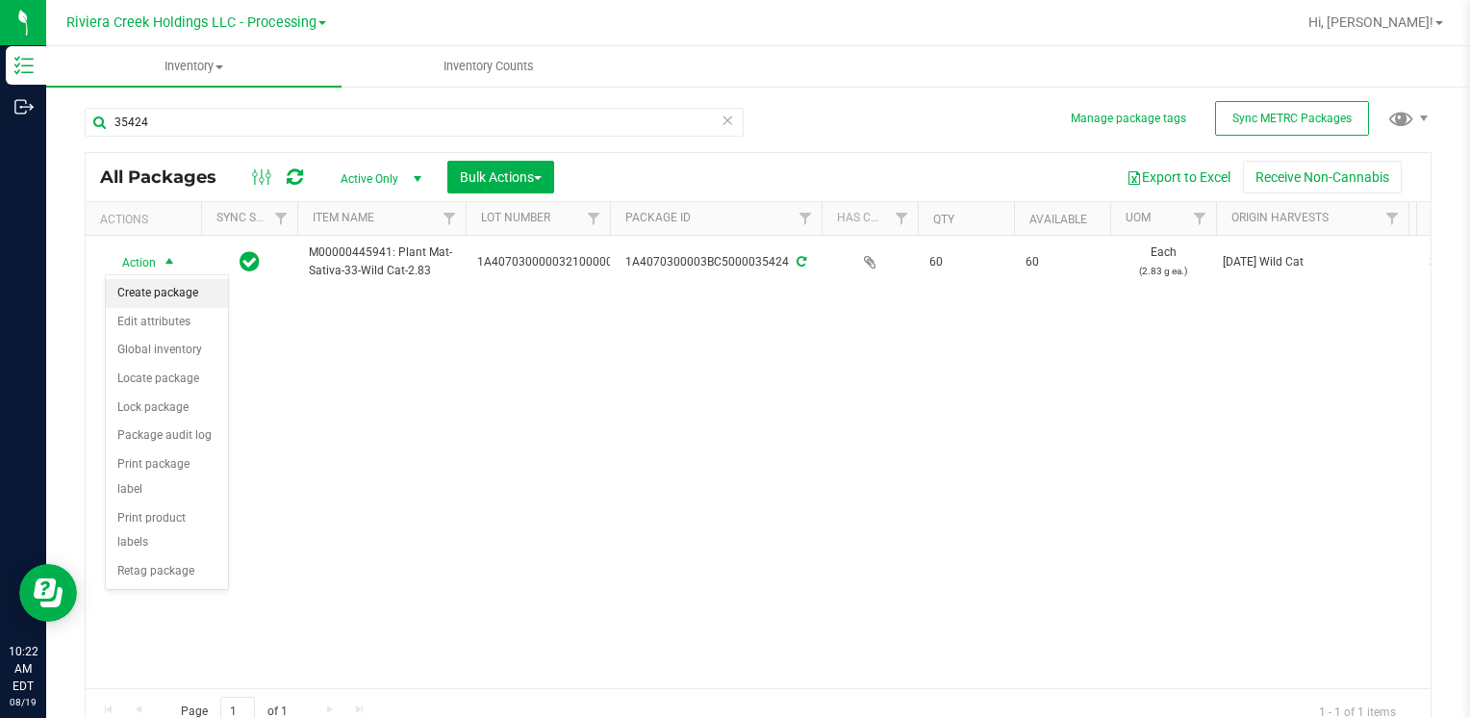
click at [172, 291] on li "Create package" at bounding box center [167, 293] width 122 height 29
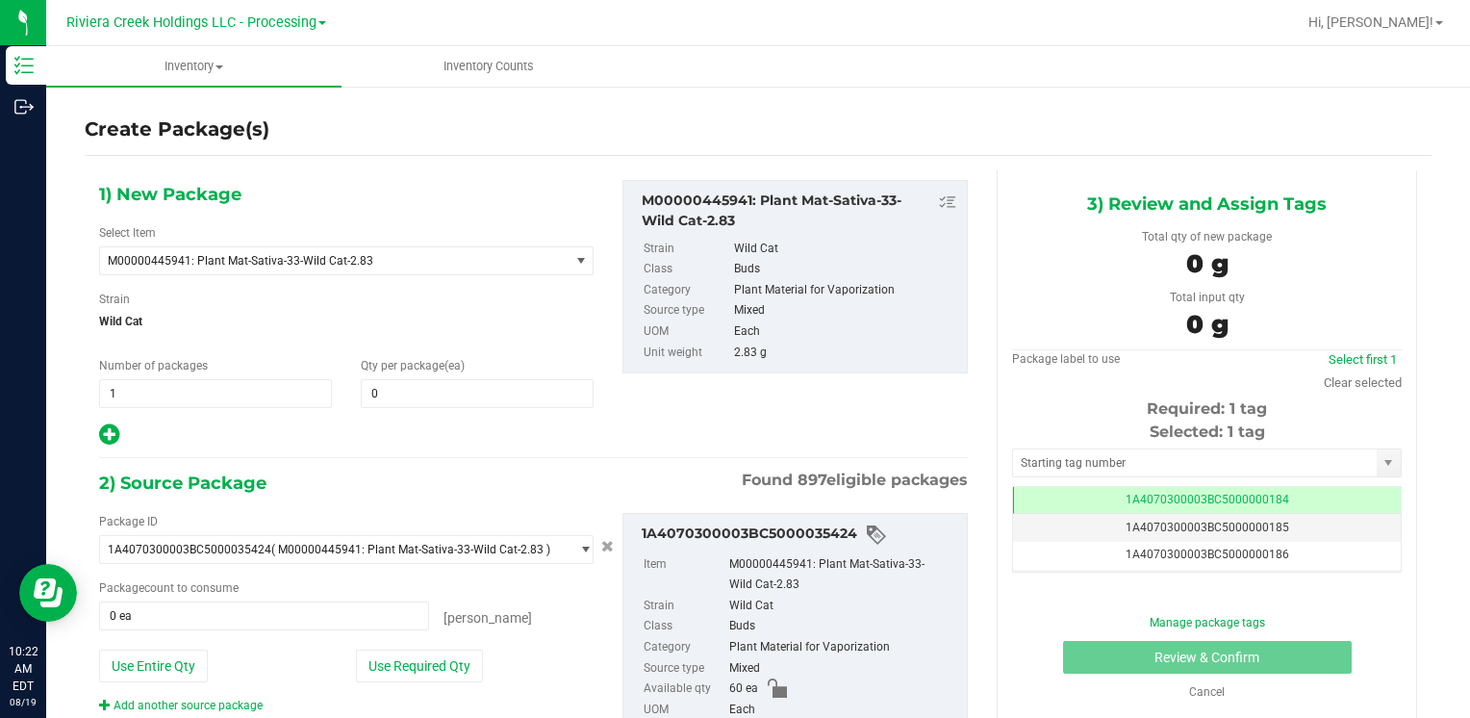
click at [427, 406] on div "1) New Package Select Item M00000445941: Plant Mat-Sativa-33-Wild Cat-2.83 M000…" at bounding box center [346, 313] width 523 height 267
click at [425, 393] on span at bounding box center [477, 393] width 233 height 29
type input "40"
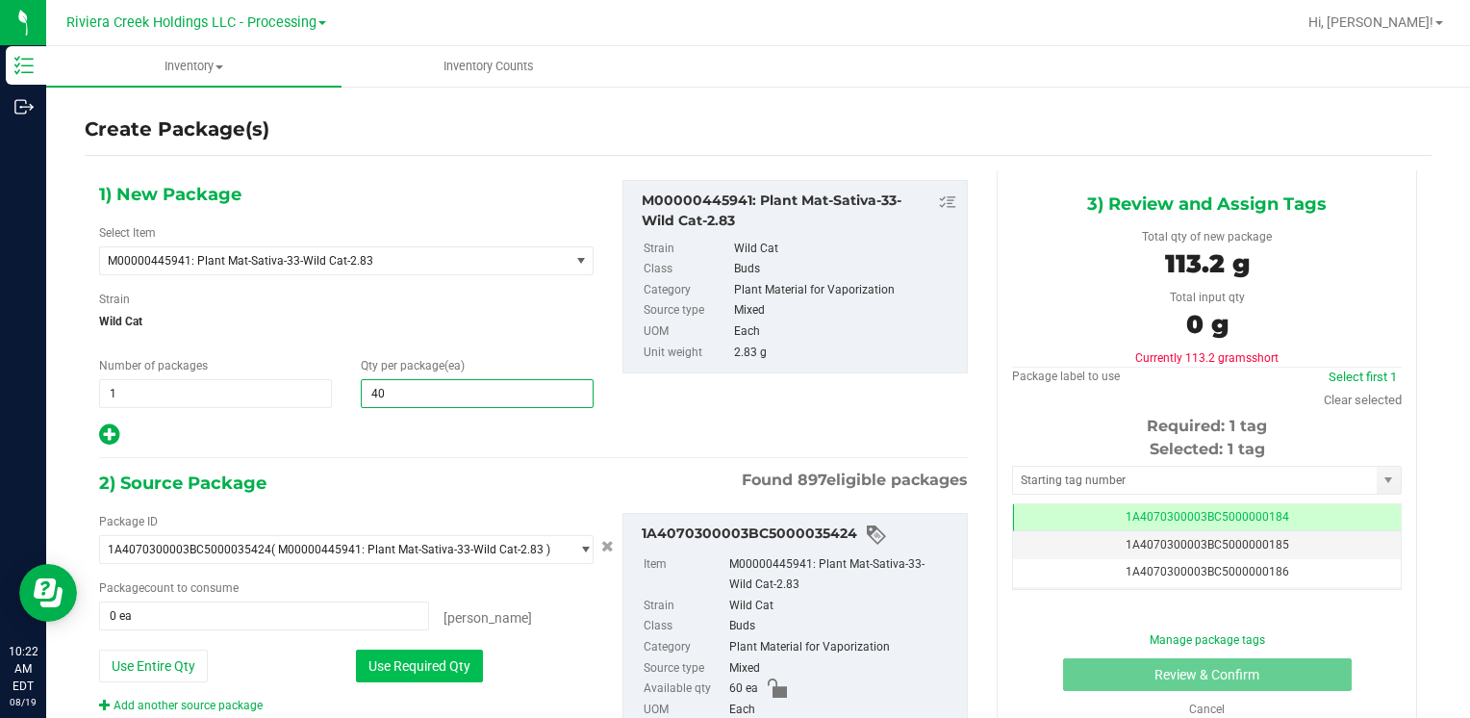
type input "40"
click at [377, 660] on button "Use Required Qty" at bounding box center [419, 665] width 127 height 33
type input "40 ea"
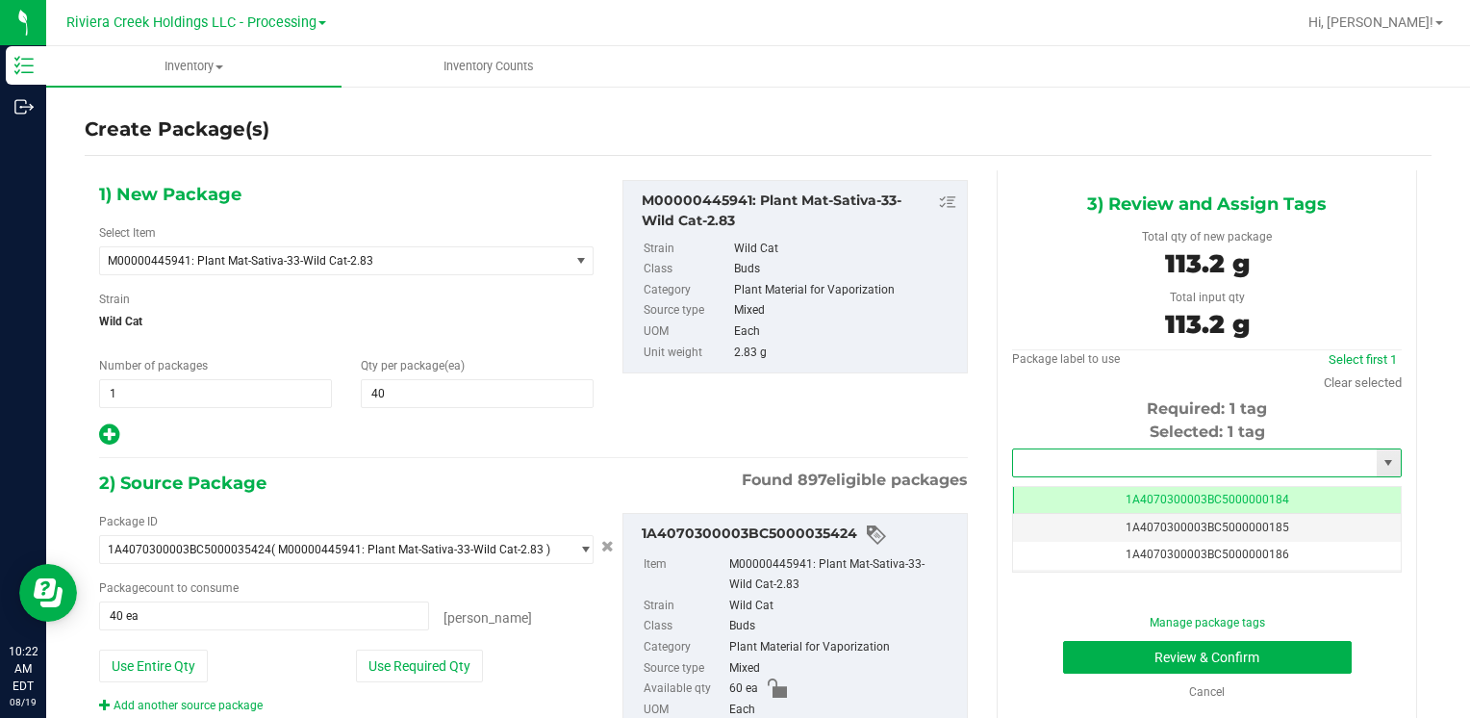
click at [1122, 464] on input "text" at bounding box center [1195, 462] width 364 height 27
click at [1078, 487] on li "1A4070300003BC5000015531" at bounding box center [1194, 495] width 383 height 29
type input "1A4070300003BC5000015531"
click at [1104, 653] on button "Review & Confirm" at bounding box center [1207, 657] width 289 height 33
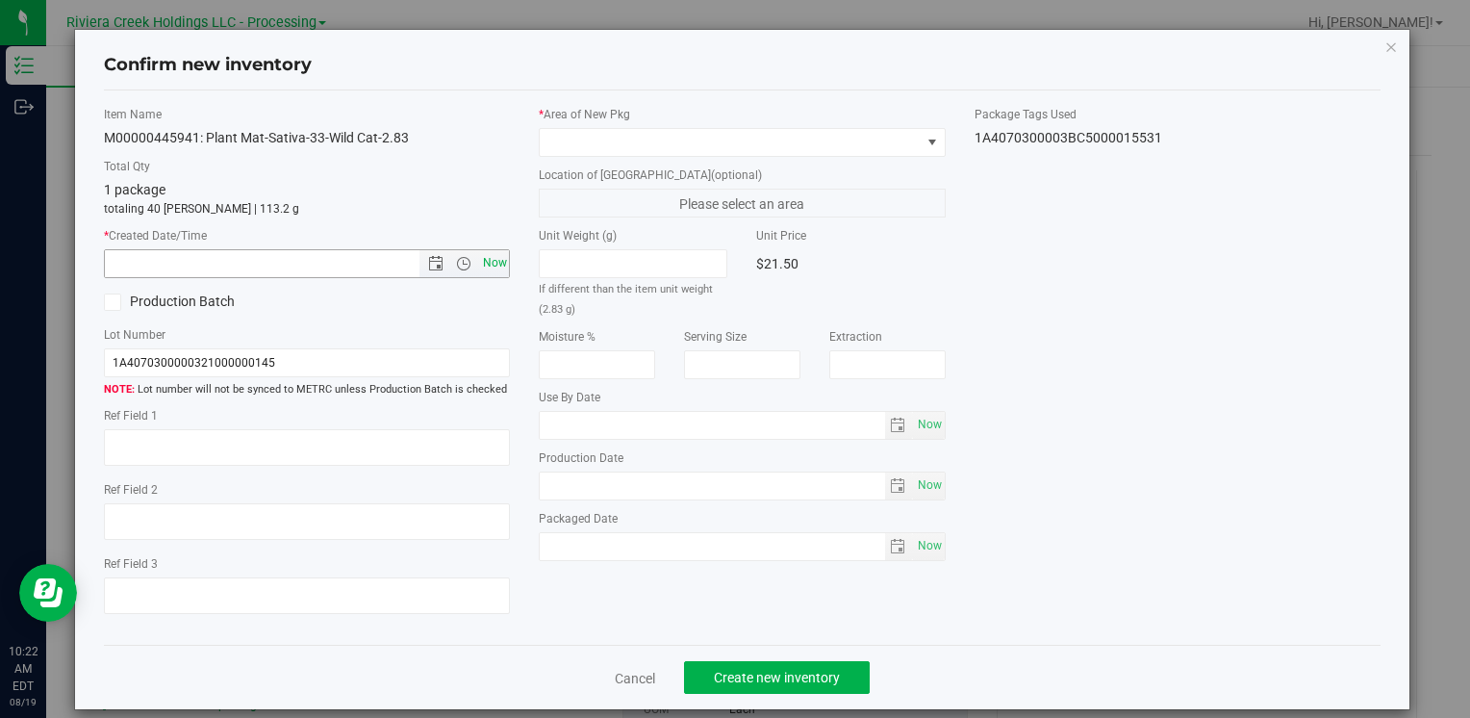
click at [494, 265] on span "Now" at bounding box center [494, 263] width 33 height 28
type input "8/19/2025 10:22 AM"
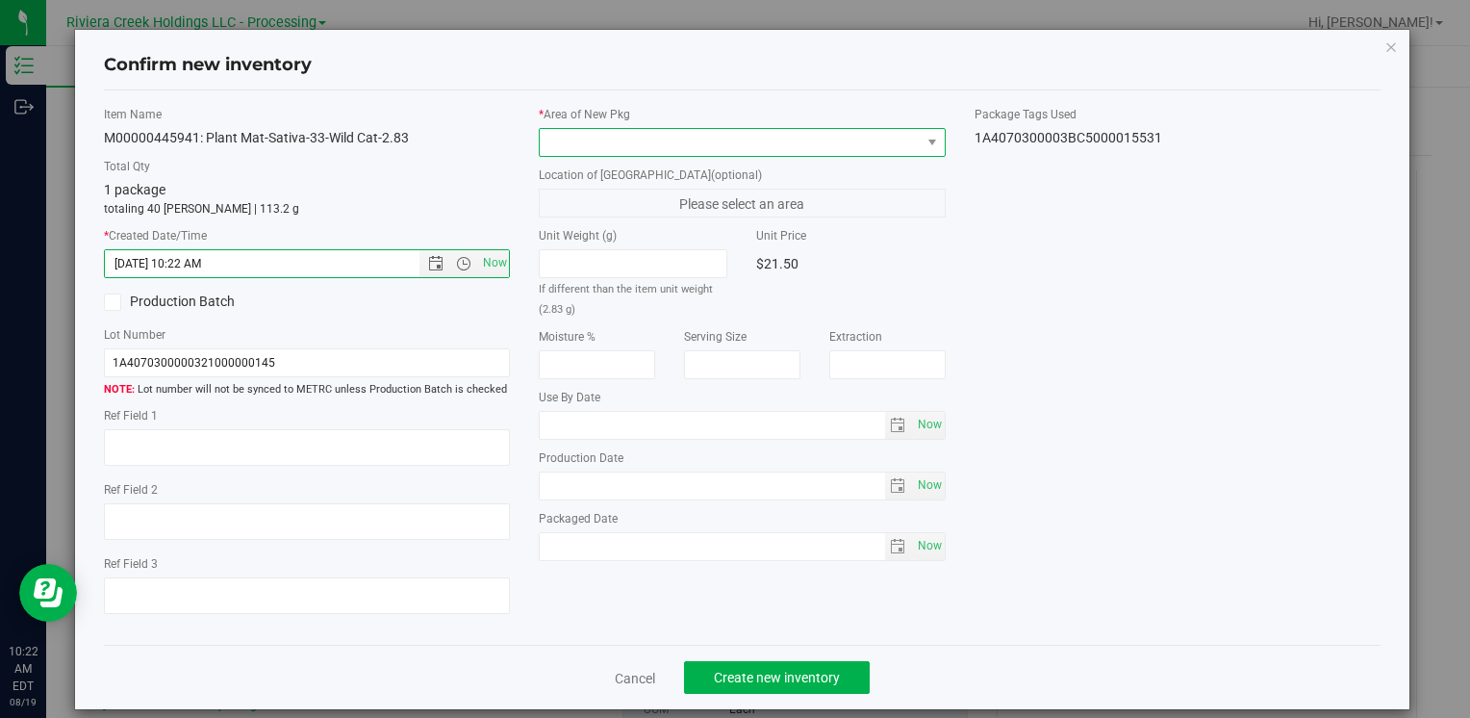
click at [571, 143] on span at bounding box center [730, 142] width 380 height 27
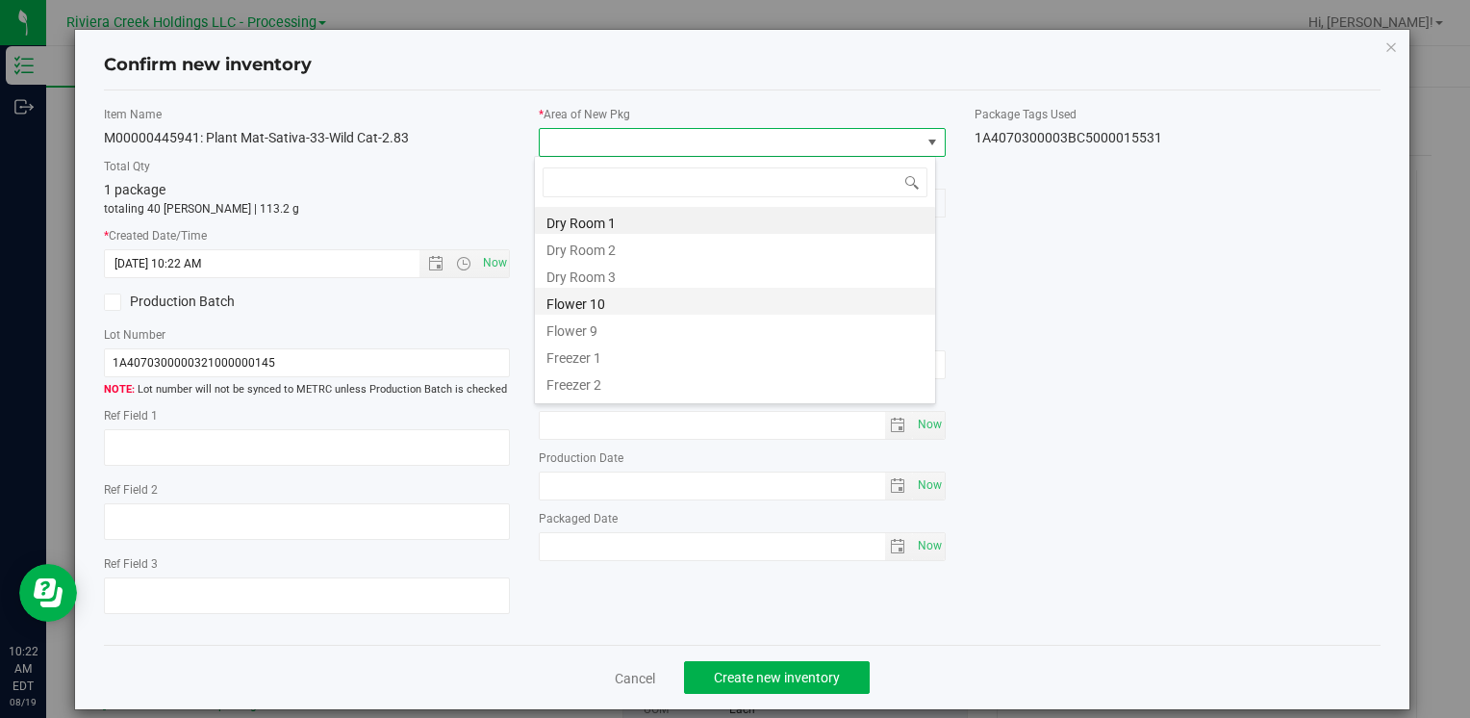
click at [659, 304] on li "Flower 10" at bounding box center [735, 301] width 400 height 27
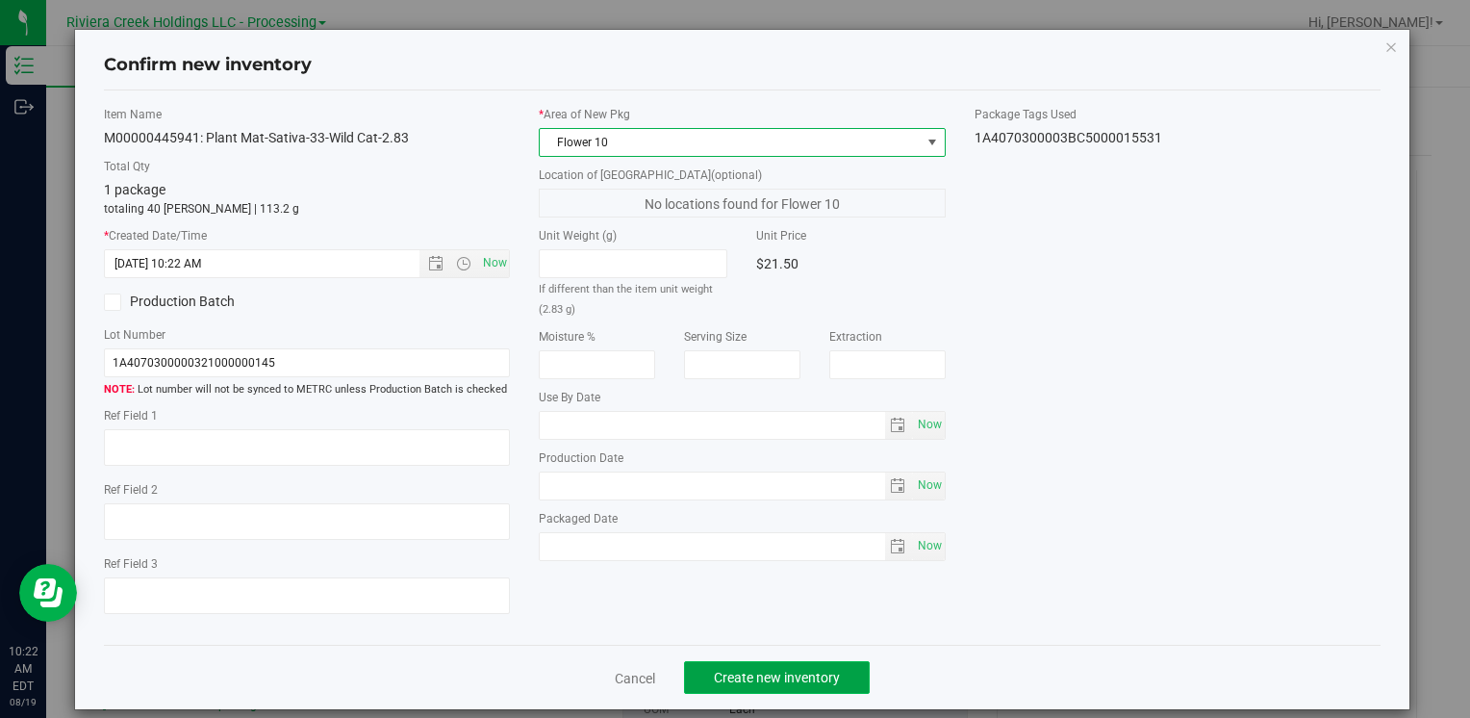
click at [760, 668] on button "Create new inventory" at bounding box center [777, 677] width 186 height 33
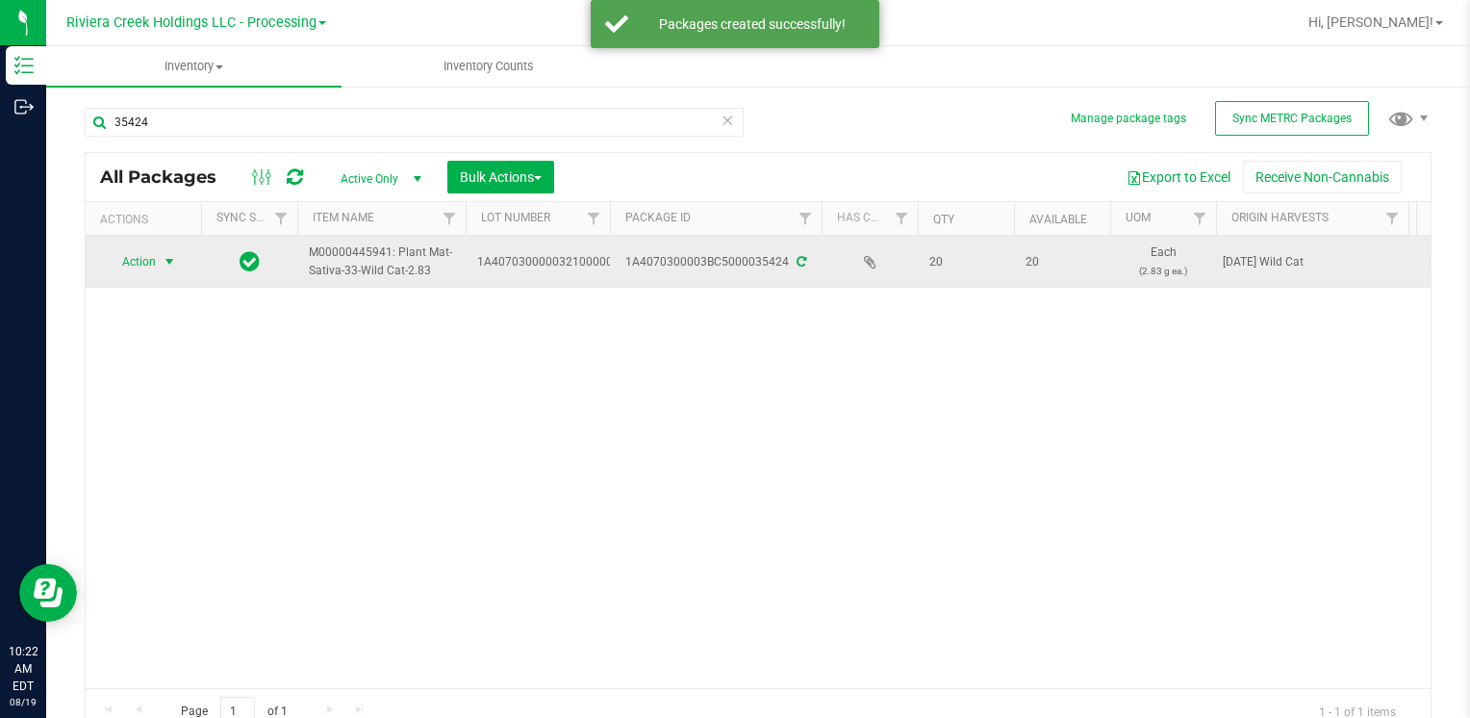
click at [163, 266] on span "select" at bounding box center [169, 261] width 15 height 15
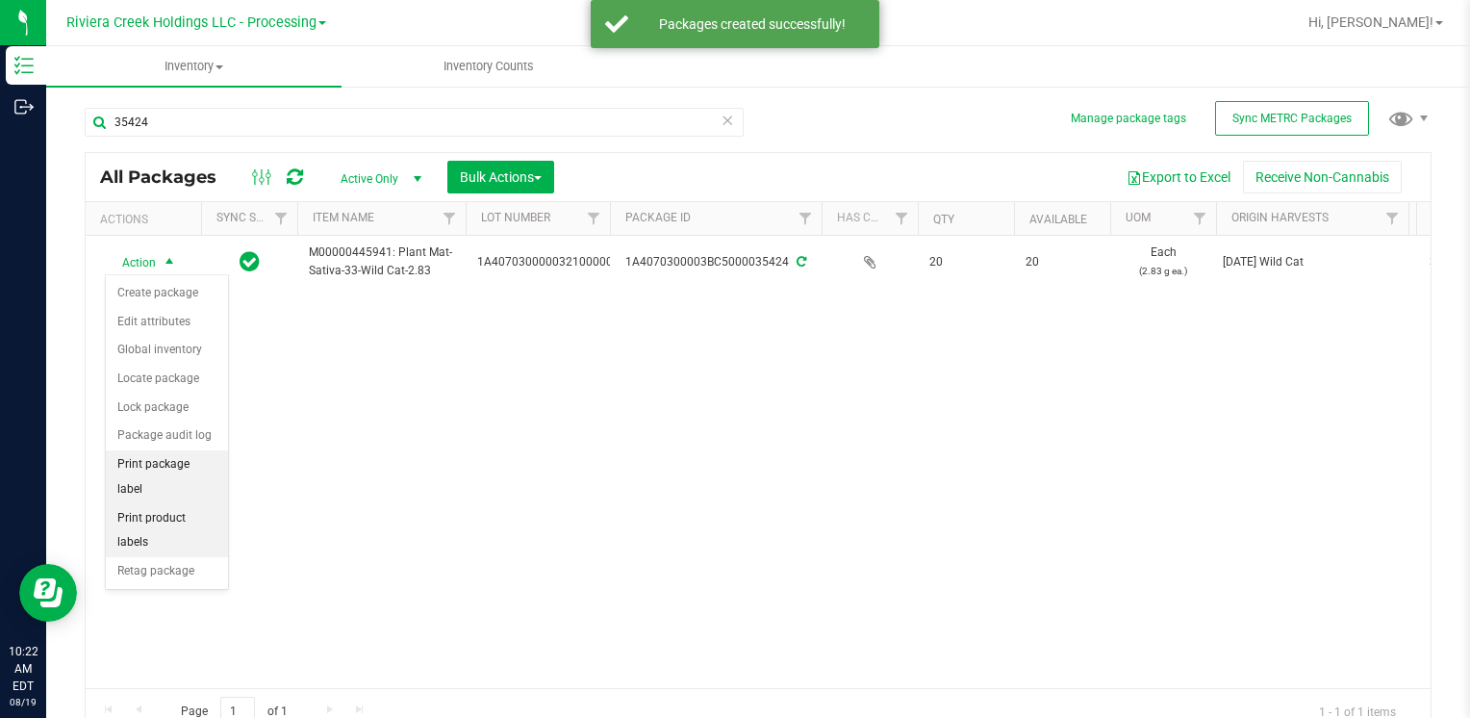
click at [210, 463] on li "Print package label" at bounding box center [167, 476] width 122 height 53
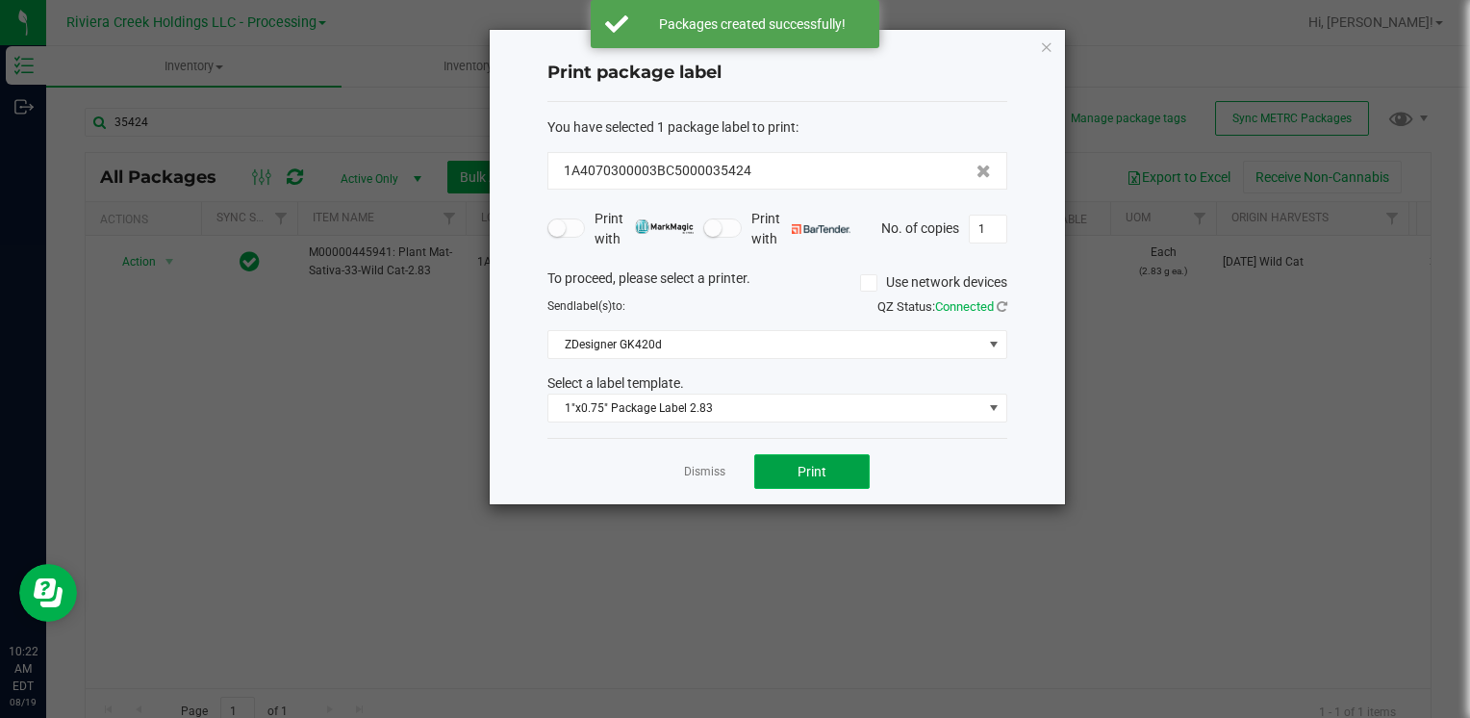
click at [820, 465] on span "Print" at bounding box center [812, 471] width 29 height 15
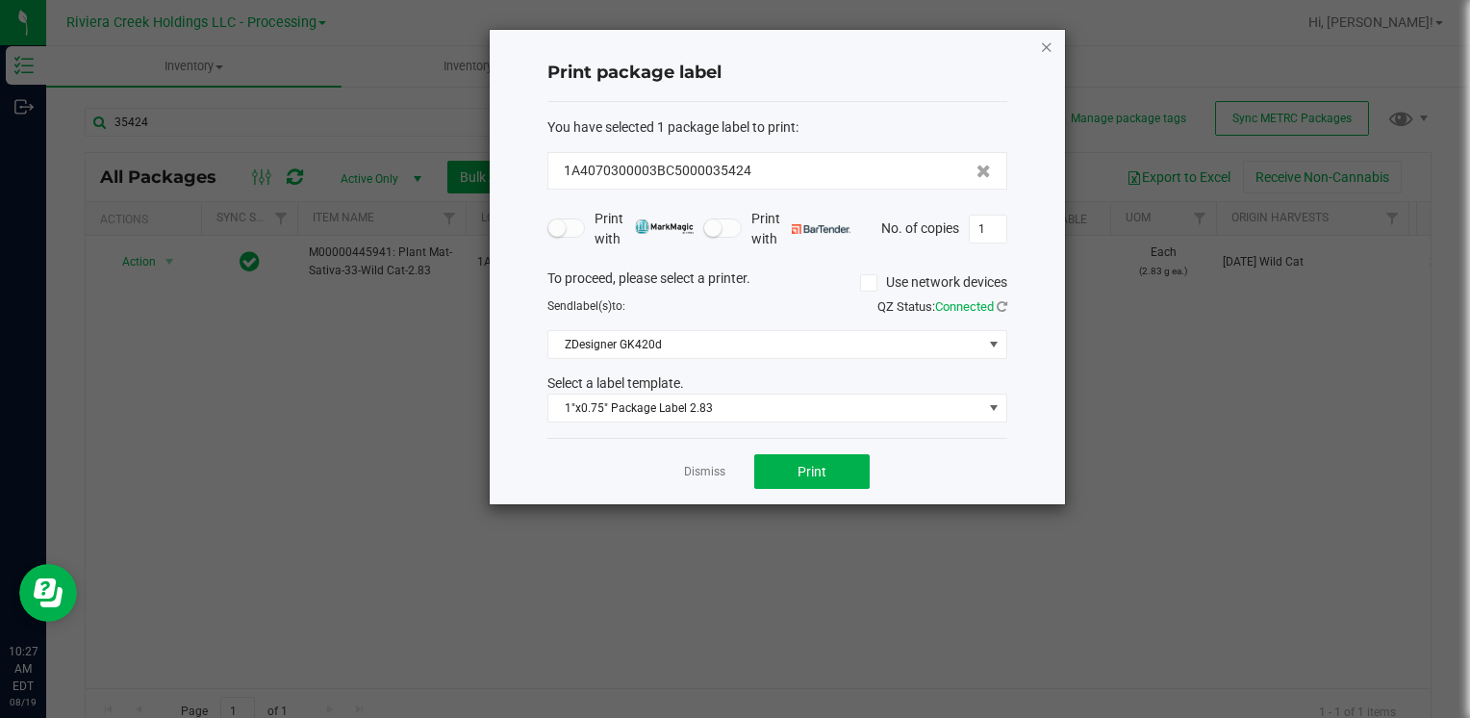
click at [1047, 44] on icon "button" at bounding box center [1046, 46] width 13 height 23
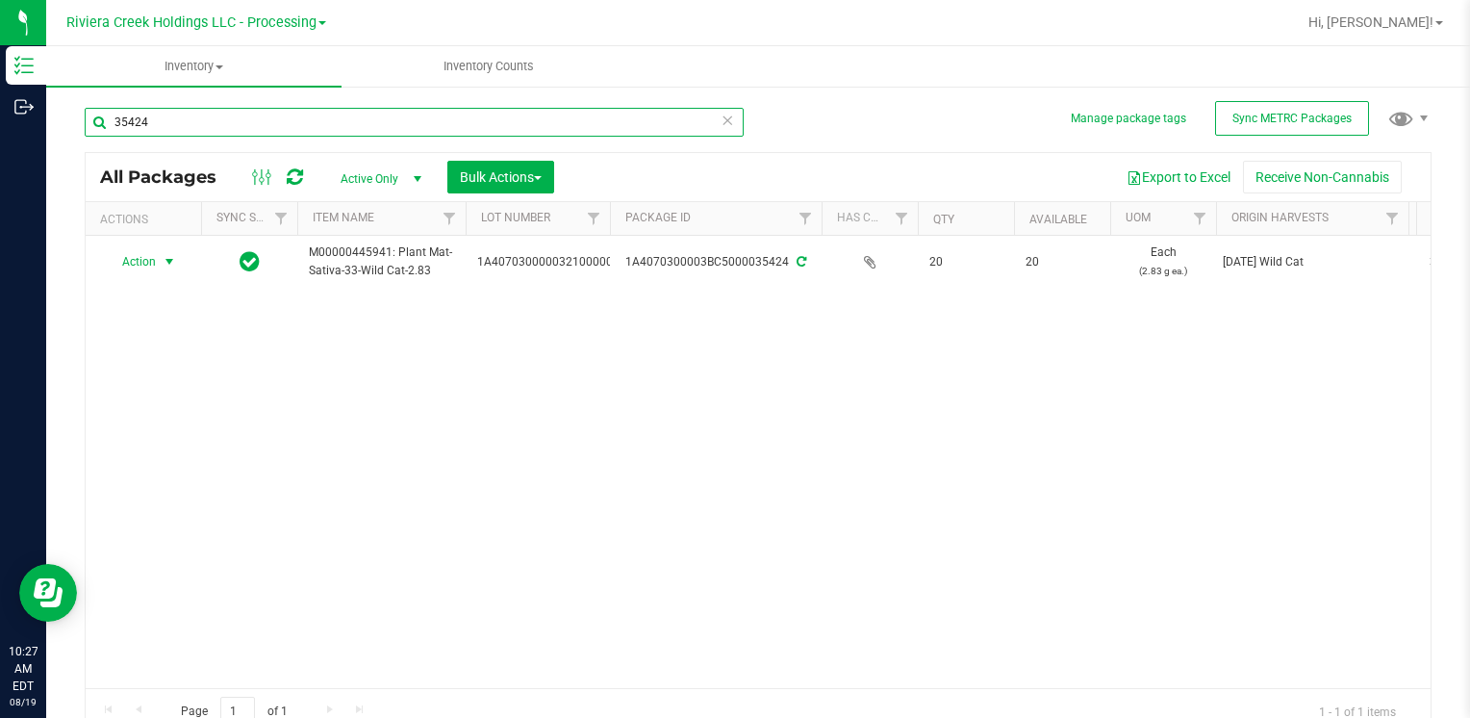
click at [168, 123] on input "35424" at bounding box center [414, 122] width 659 height 29
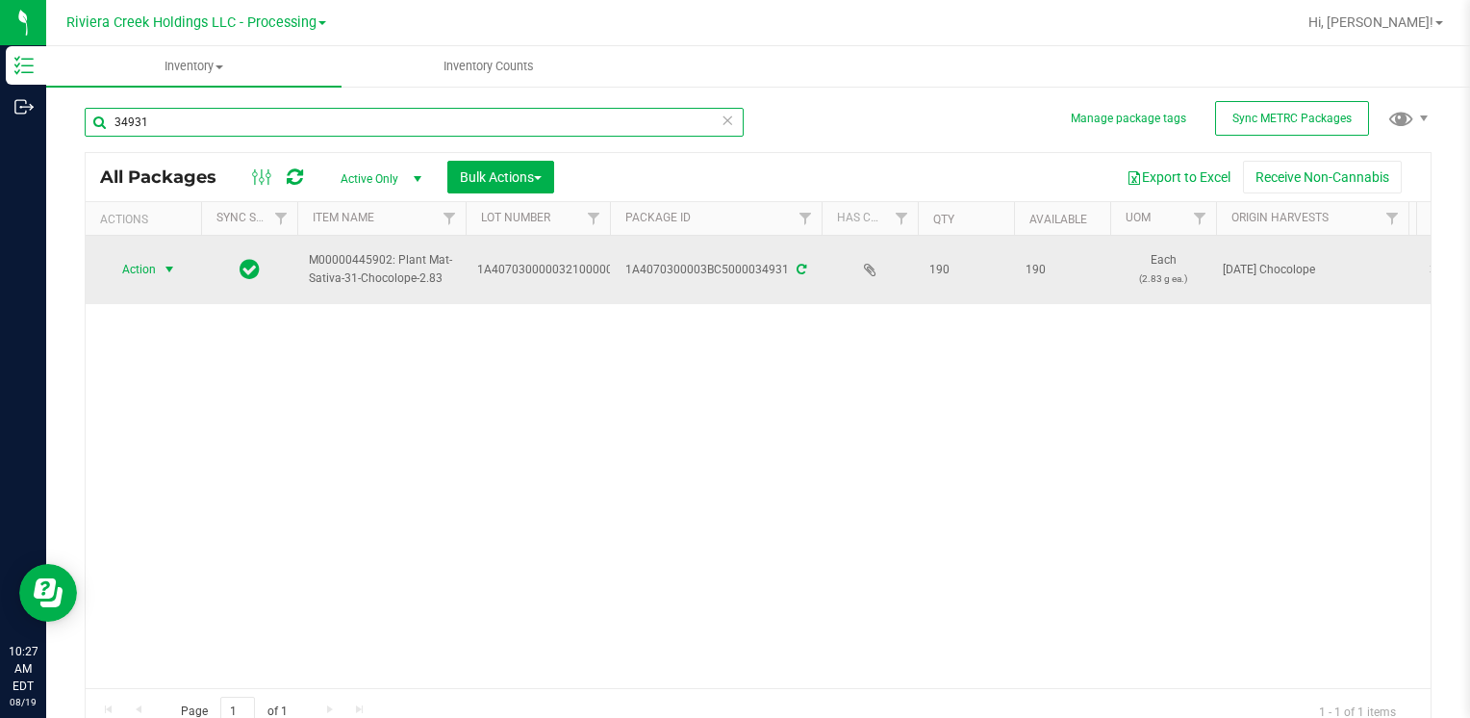
type input "34931"
click at [143, 266] on span "Action" at bounding box center [131, 269] width 52 height 27
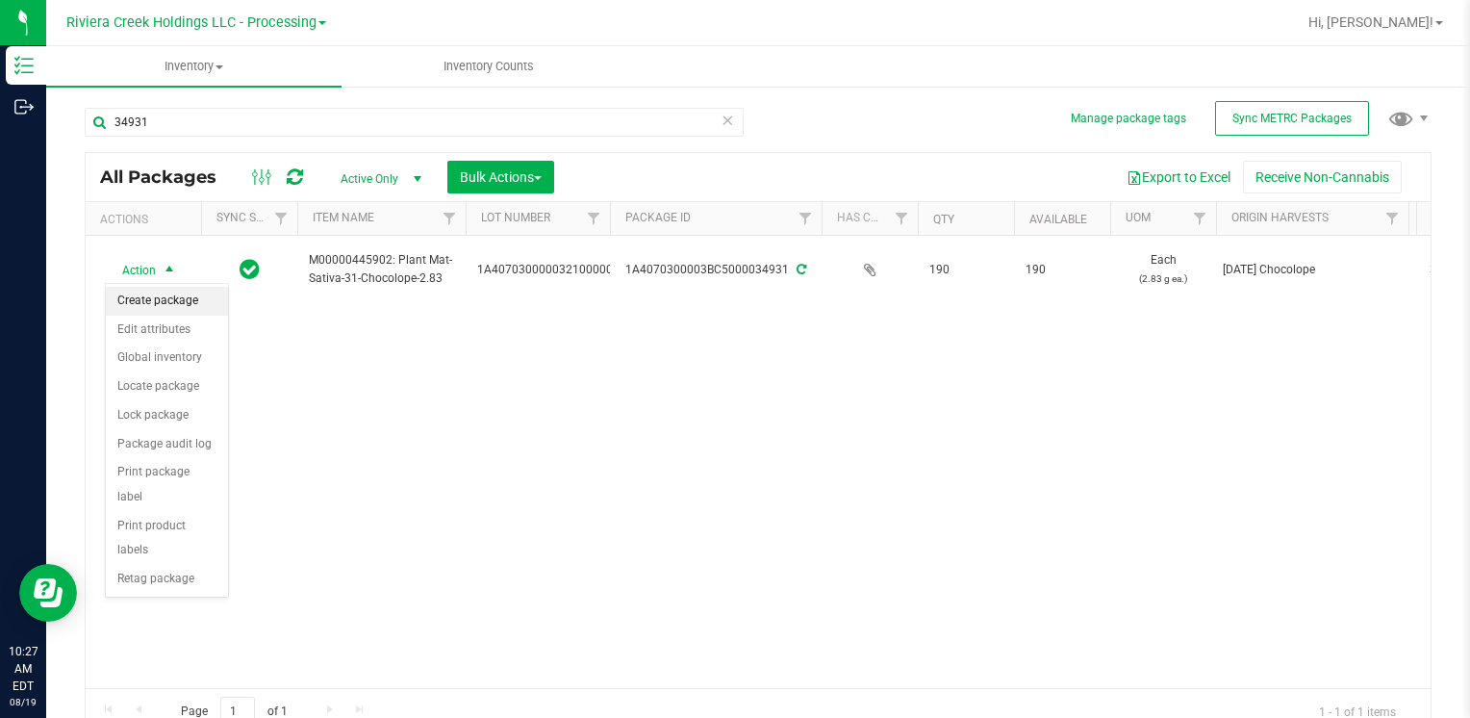
click at [181, 302] on li "Create package" at bounding box center [167, 301] width 122 height 29
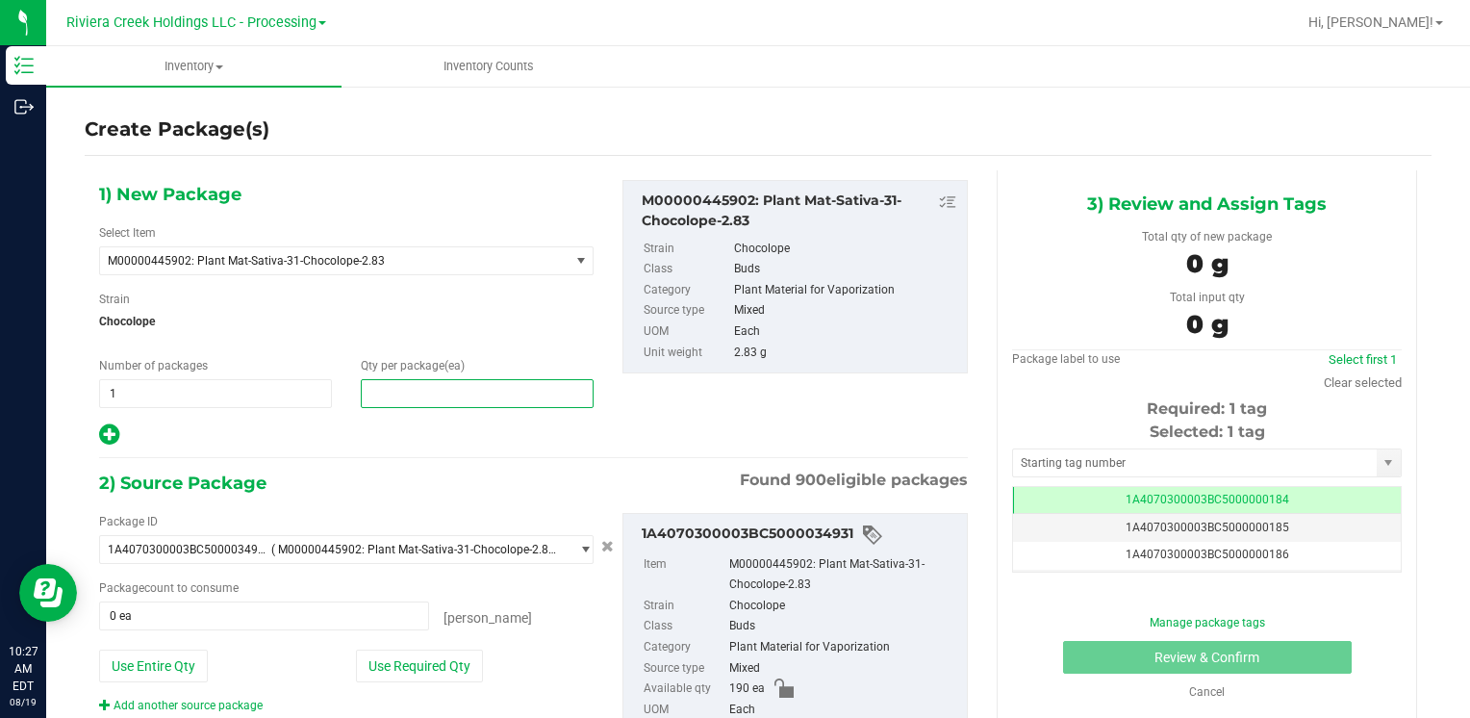
click at [435, 391] on span at bounding box center [477, 393] width 233 height 29
type input "40"
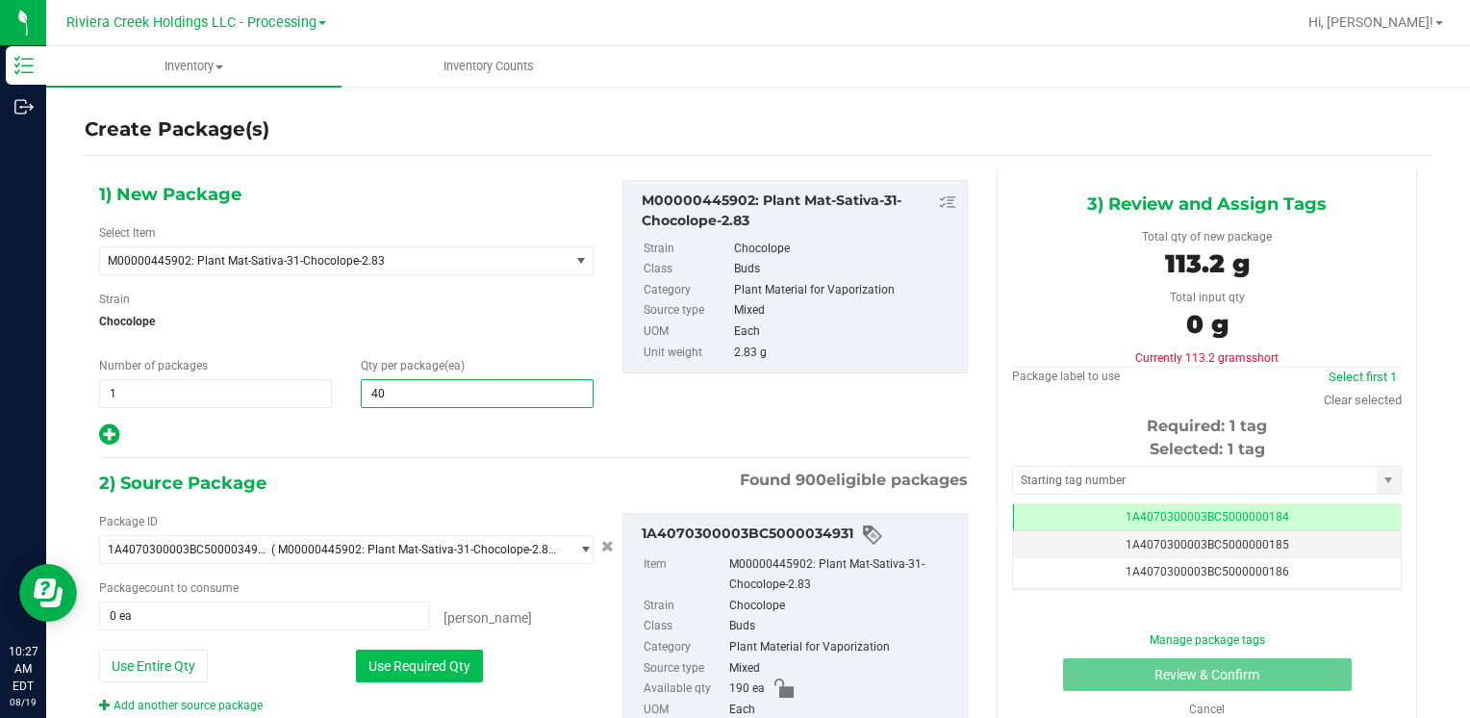
type input "40"
click at [377, 668] on button "Use Required Qty" at bounding box center [419, 665] width 127 height 33
type input "40 ea"
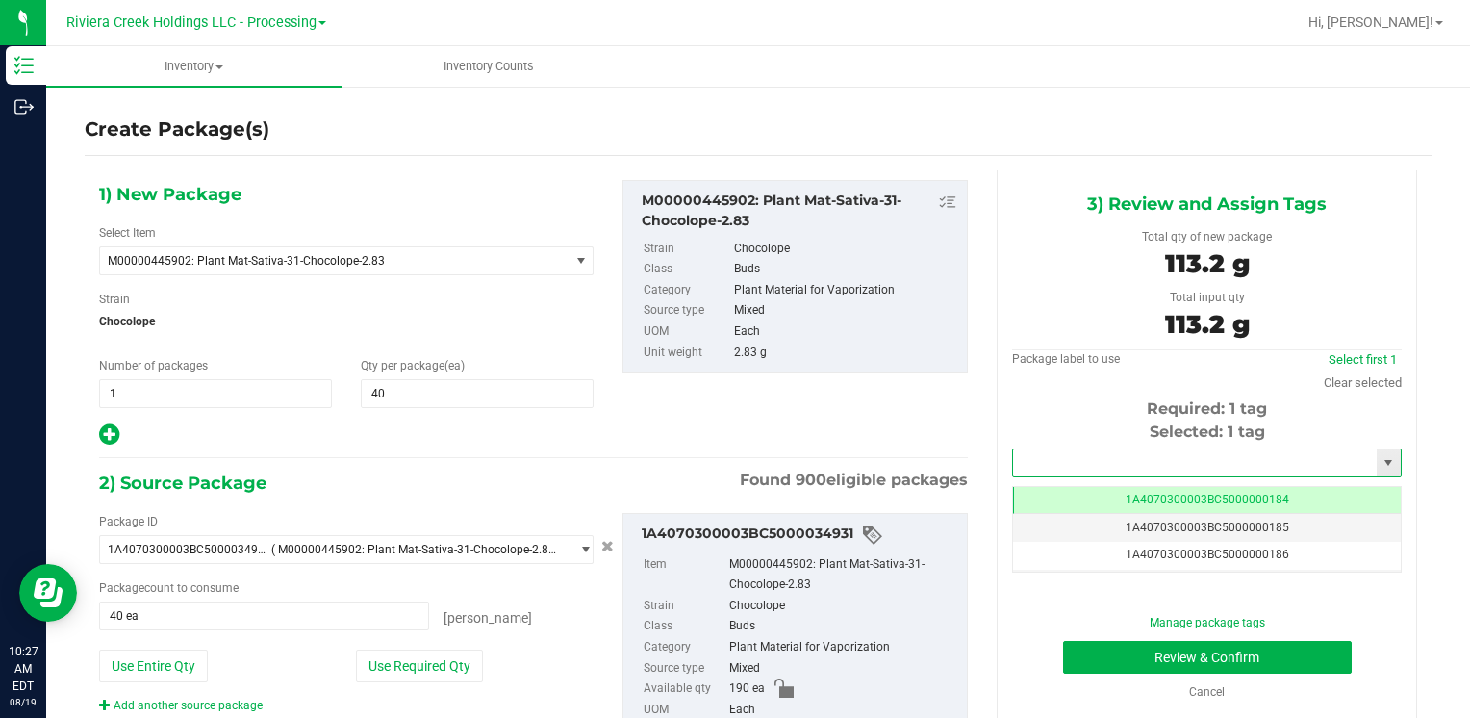
click at [1075, 456] on input "text" at bounding box center [1195, 462] width 364 height 27
click at [1065, 491] on li "1A4070300003BC5000015533" at bounding box center [1194, 495] width 383 height 29
type input "1A4070300003BC5000015533"
click at [1130, 656] on button "Review & Confirm" at bounding box center [1207, 657] width 289 height 33
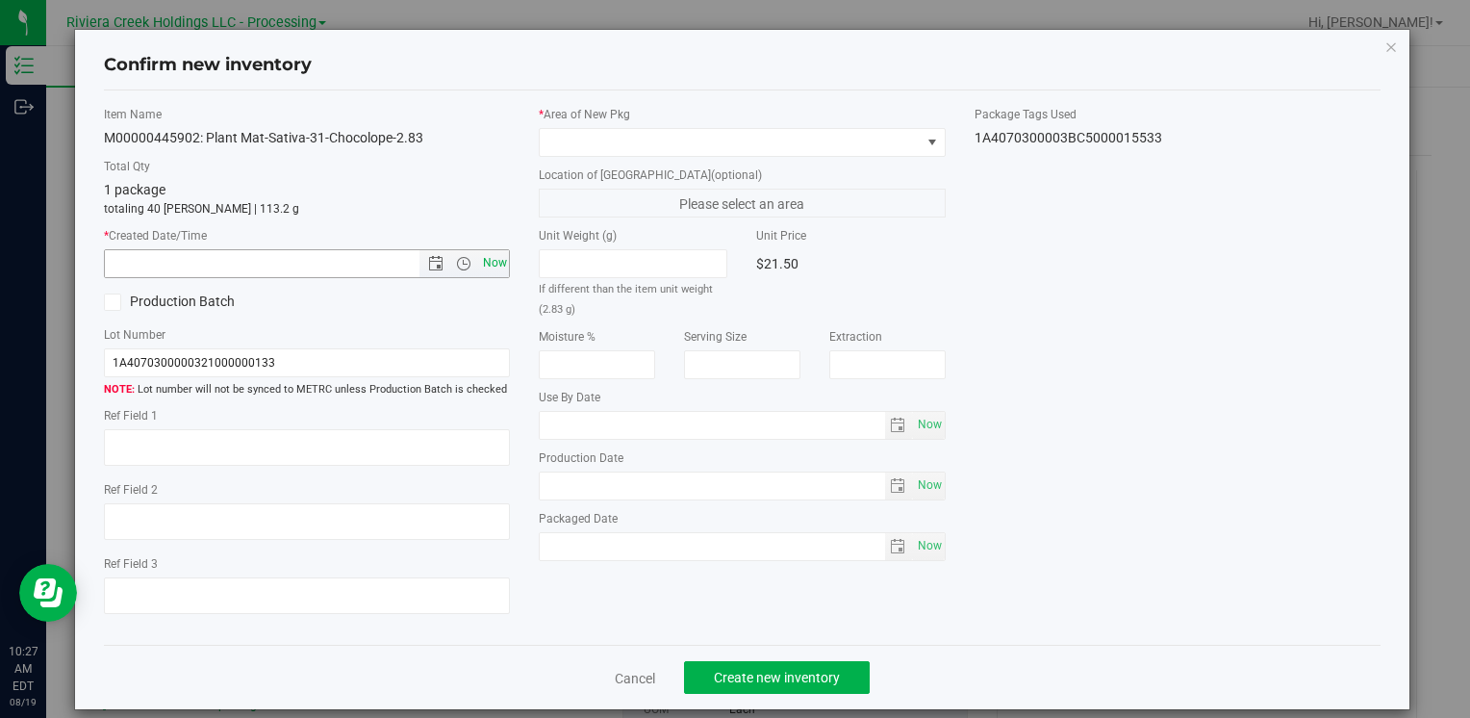
click at [489, 271] on span "Now" at bounding box center [494, 263] width 33 height 28
type input "8/19/2025 10:27 AM"
click at [569, 138] on span at bounding box center [730, 142] width 380 height 27
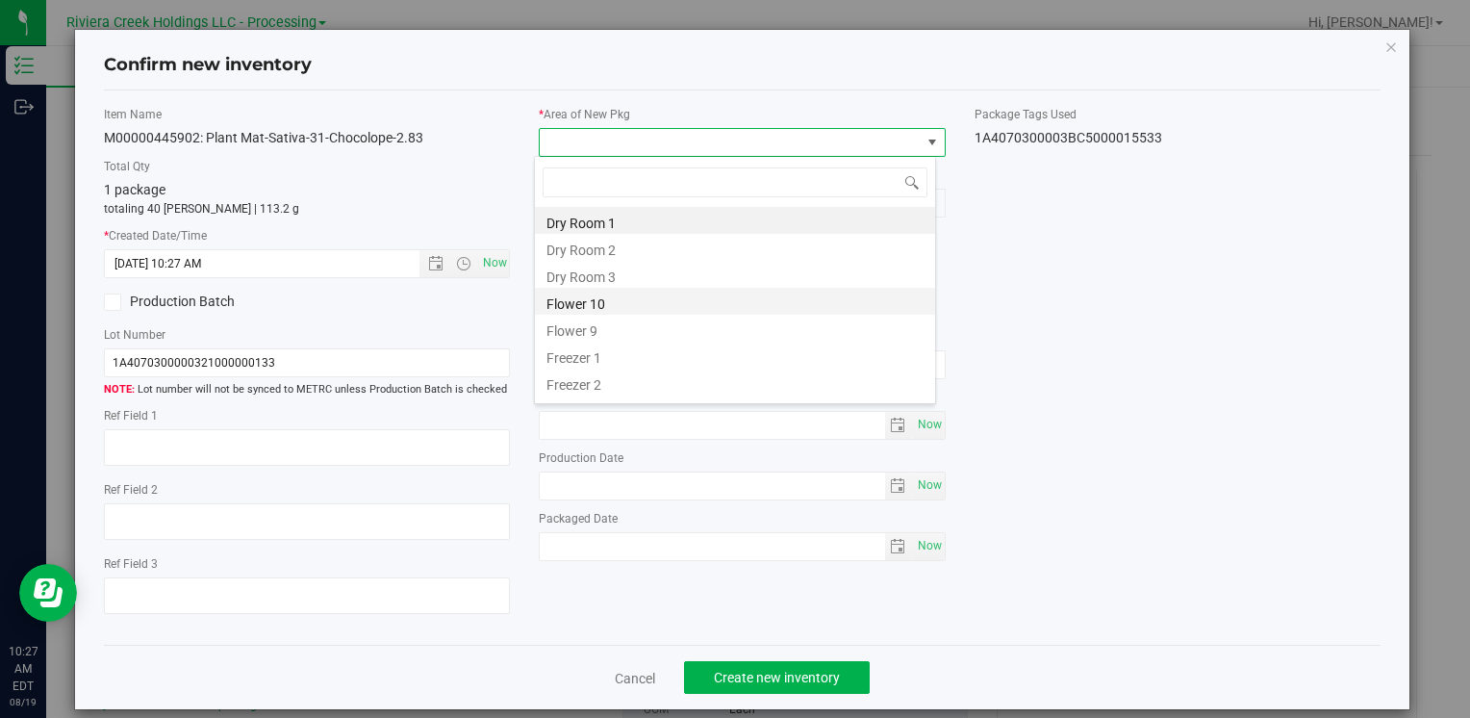
click at [594, 308] on li "Flower 10" at bounding box center [735, 301] width 400 height 27
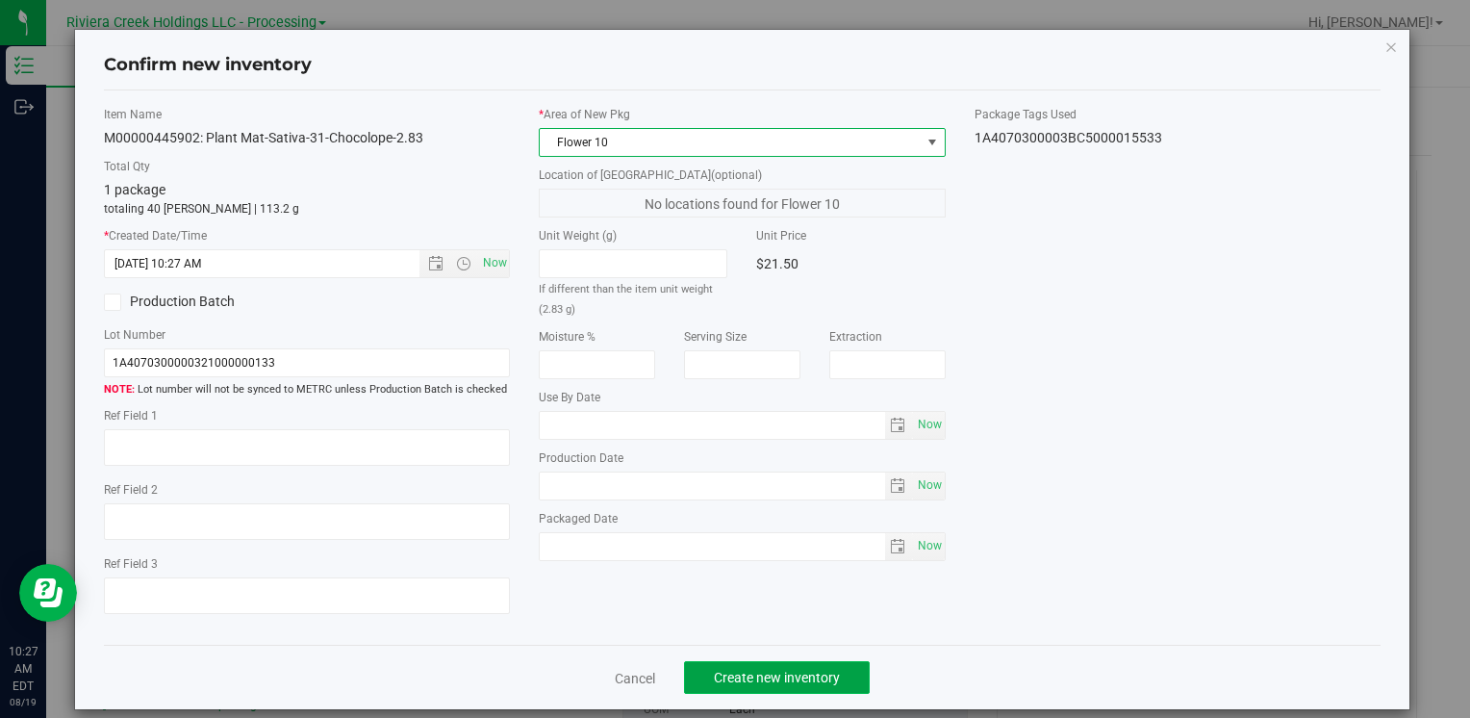
click at [711, 687] on button "Create new inventory" at bounding box center [777, 677] width 186 height 33
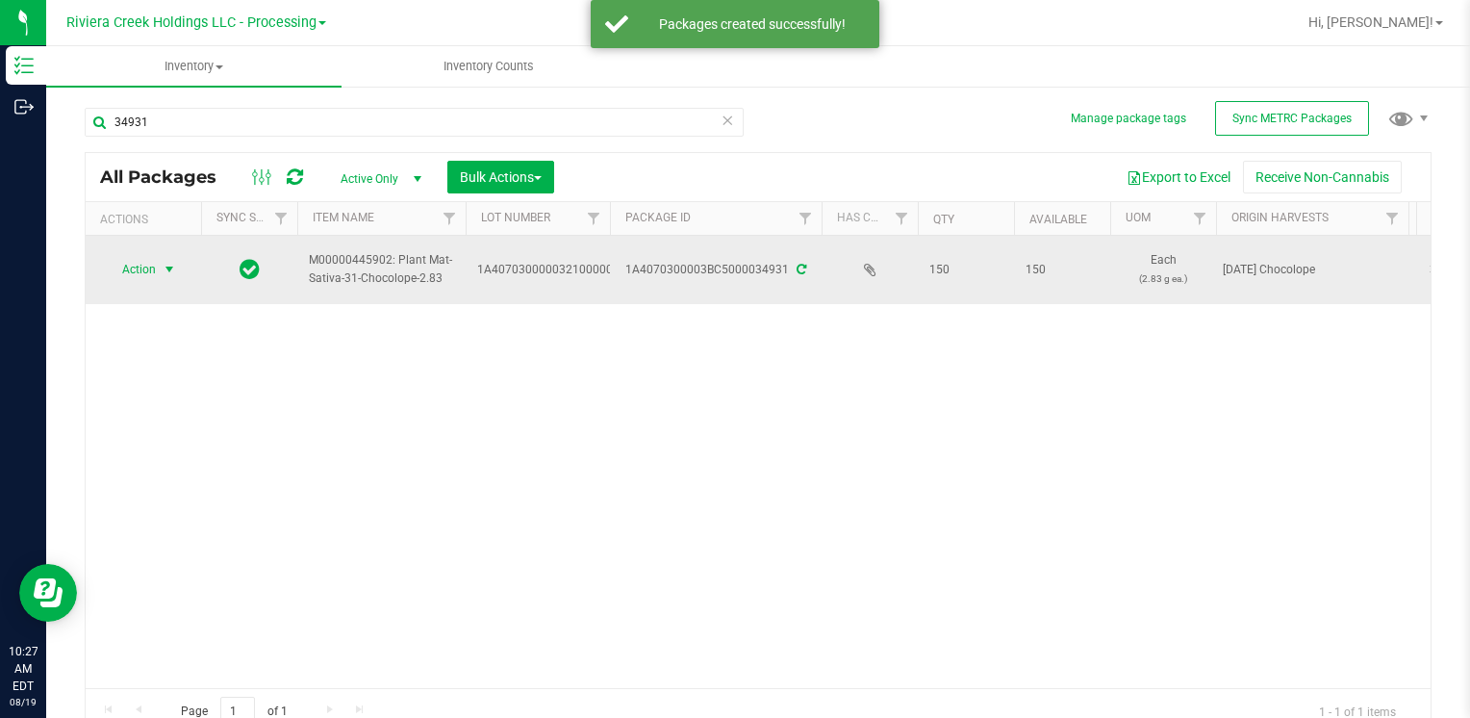
click at [154, 274] on span "Action" at bounding box center [131, 269] width 52 height 27
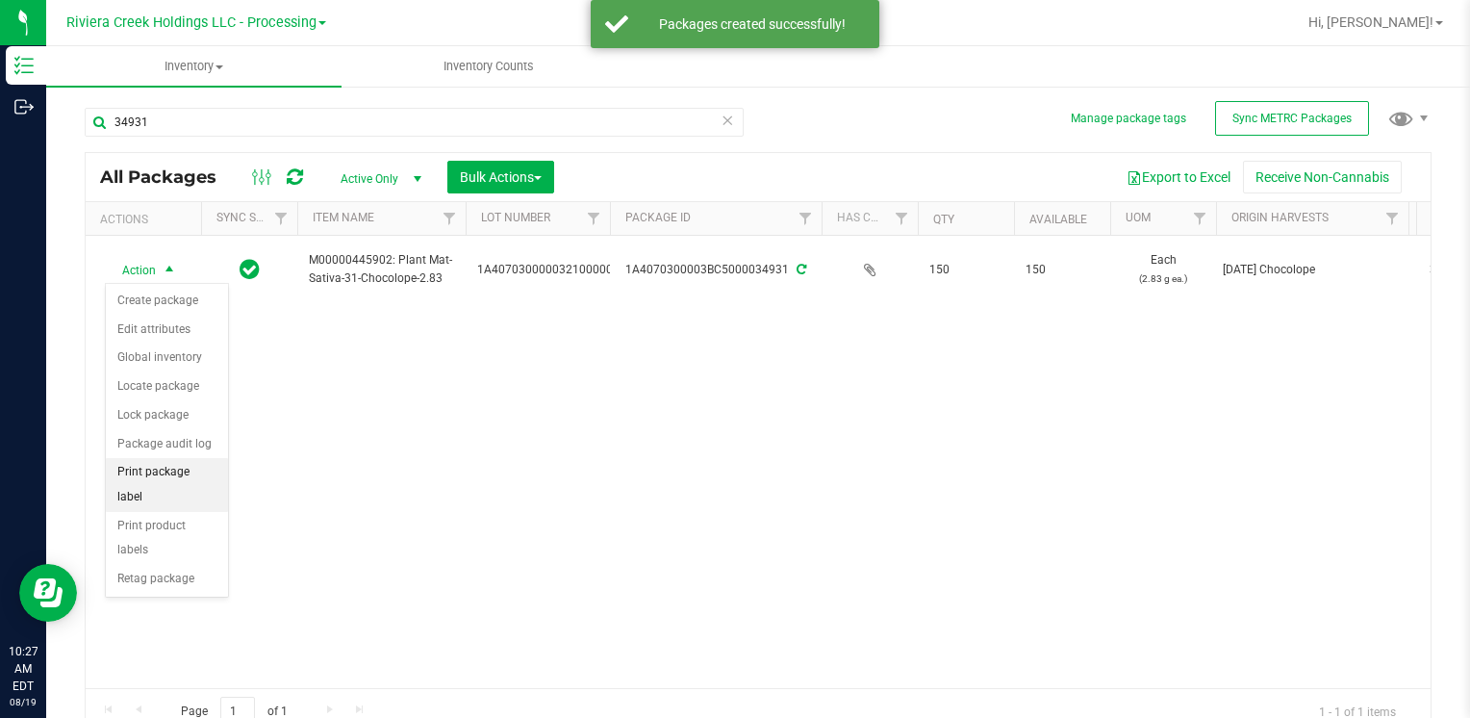
click at [222, 475] on li "Print package label" at bounding box center [167, 484] width 122 height 53
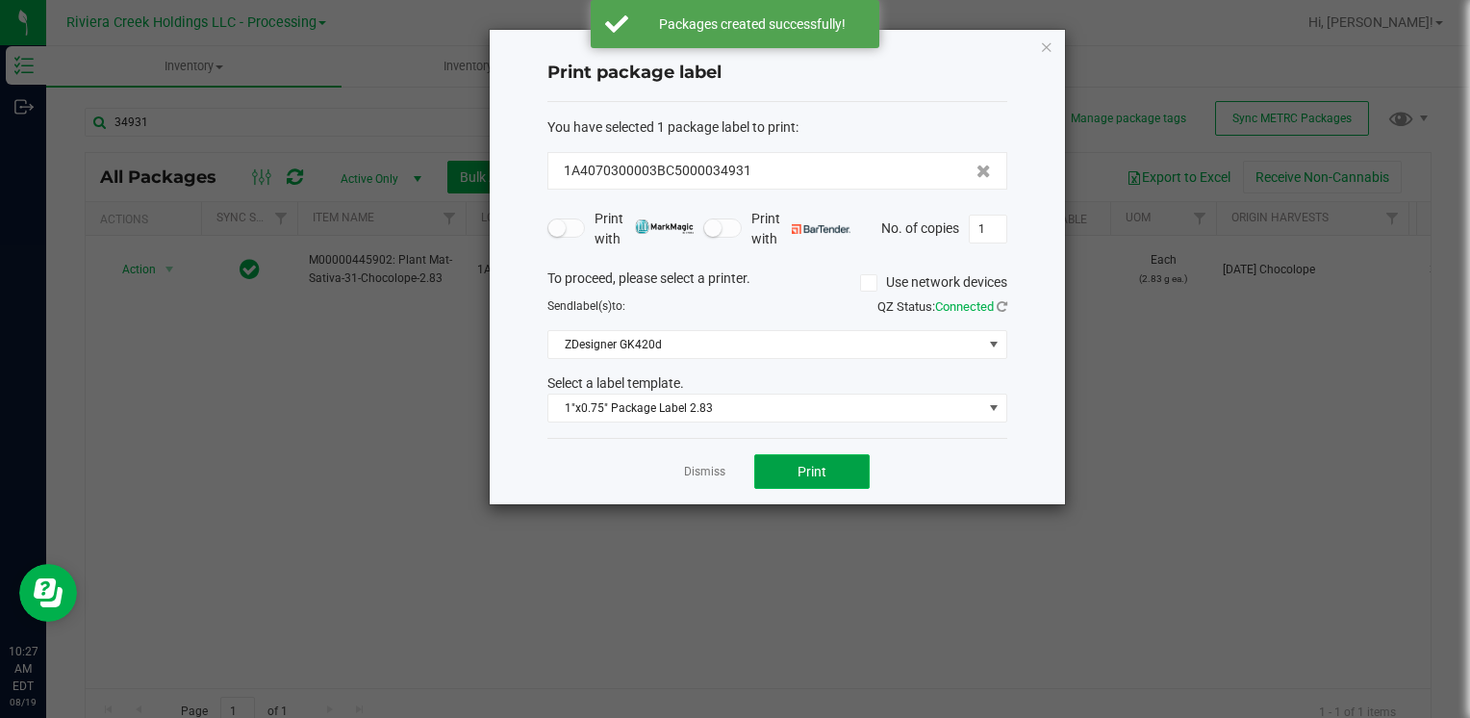
click at [811, 464] on span "Print" at bounding box center [812, 471] width 29 height 15
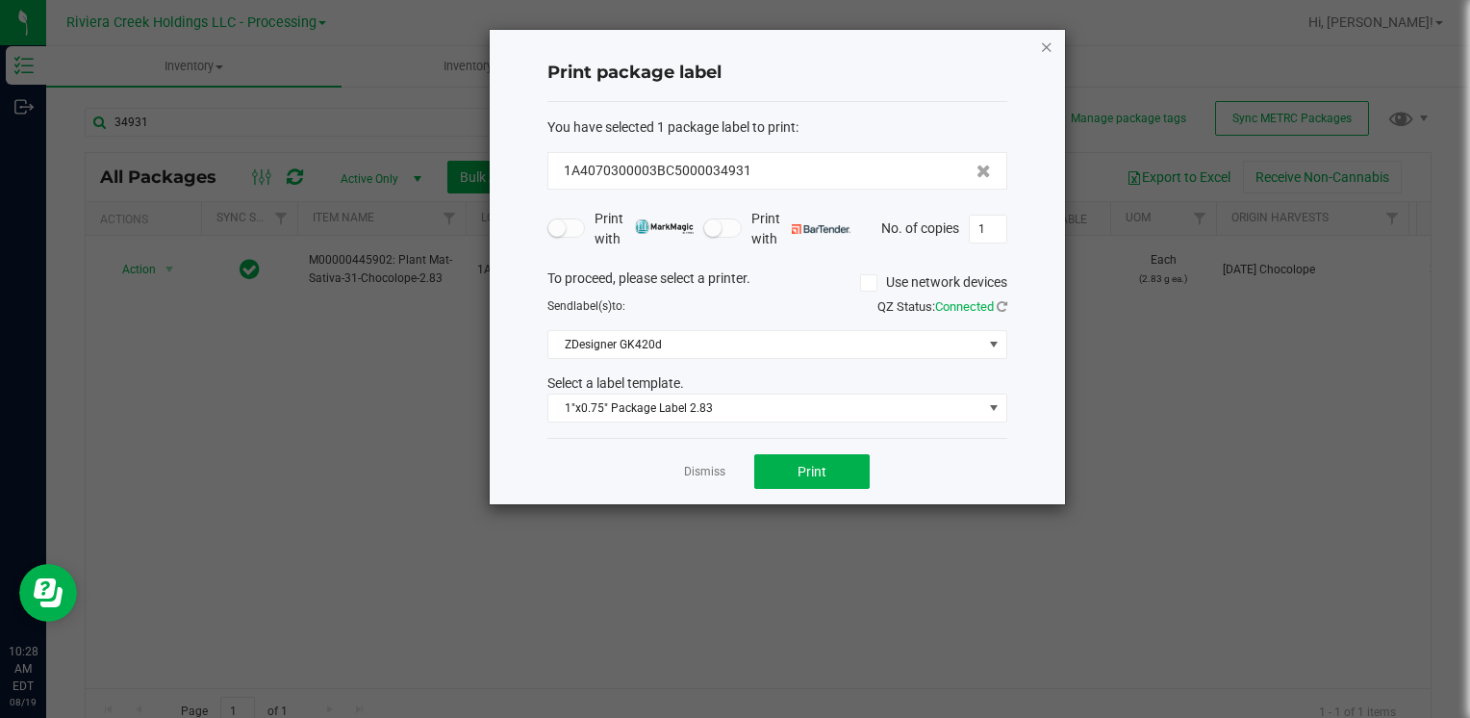
click at [1046, 44] on icon "button" at bounding box center [1046, 46] width 13 height 23
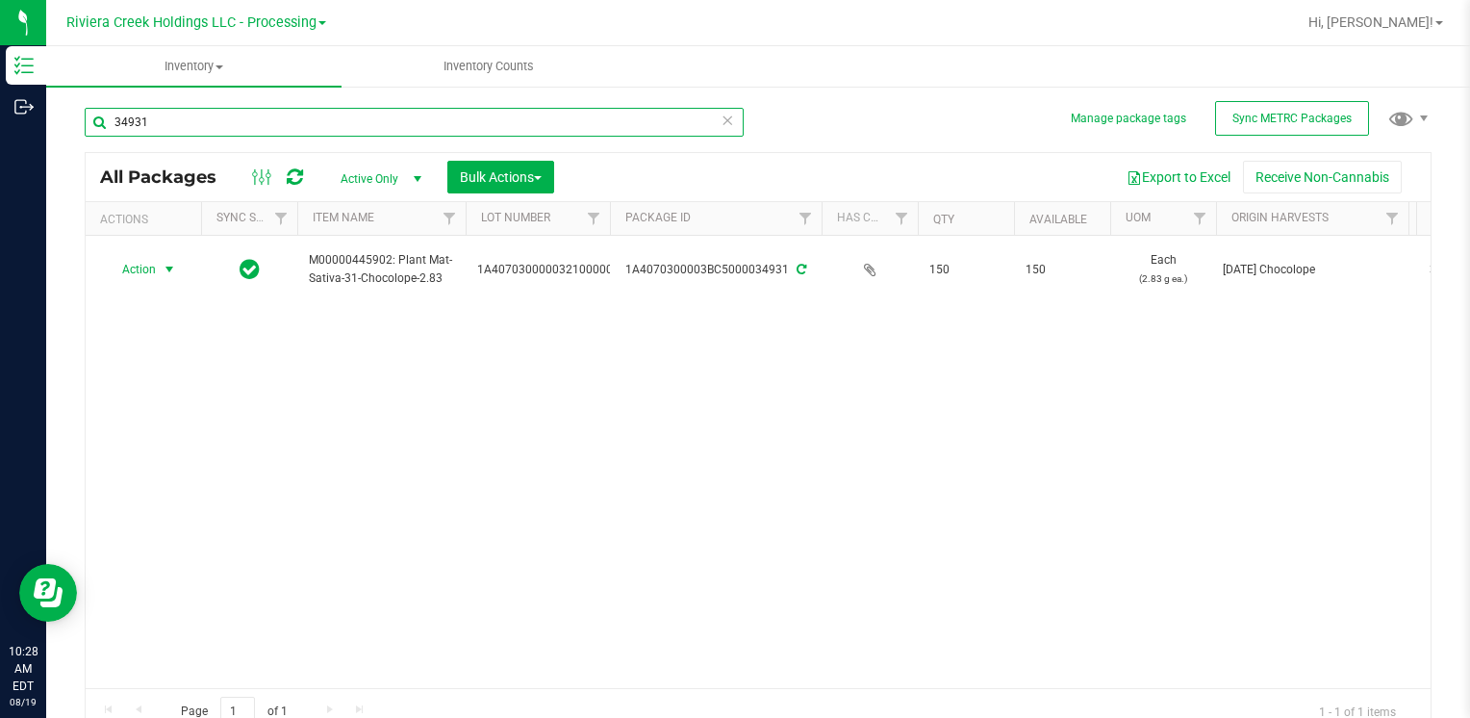
click at [235, 132] on input "34931" at bounding box center [414, 122] width 659 height 29
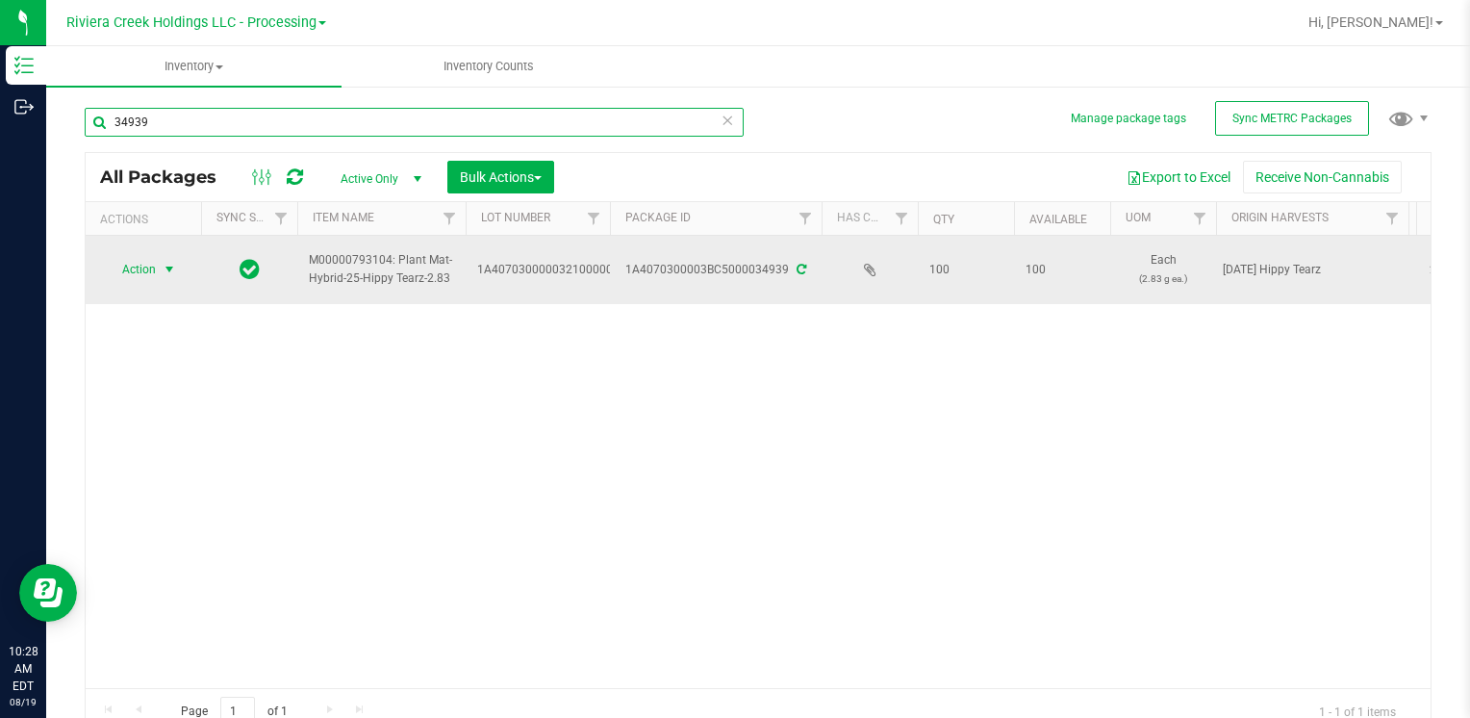
type input "34939"
click at [158, 269] on span "select" at bounding box center [170, 269] width 24 height 27
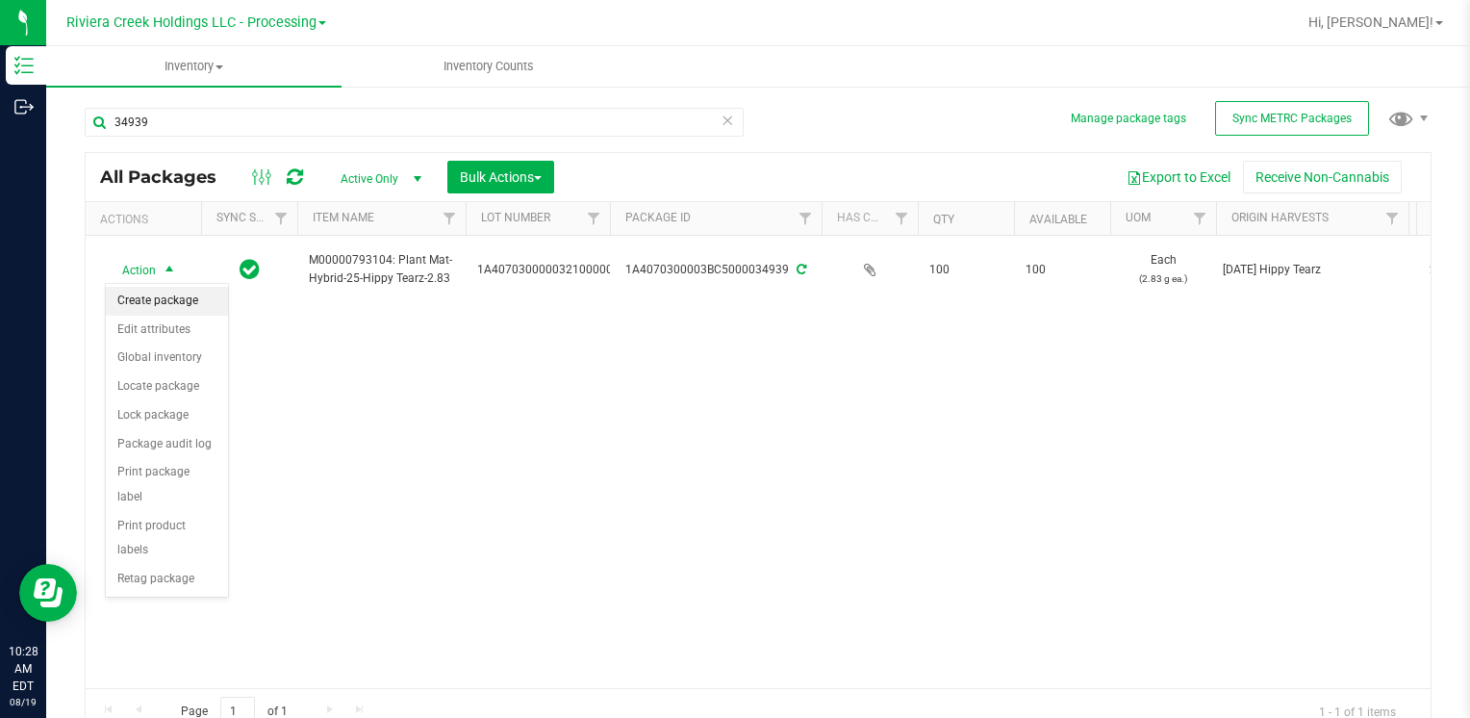
click at [171, 294] on li "Create package" at bounding box center [167, 301] width 122 height 29
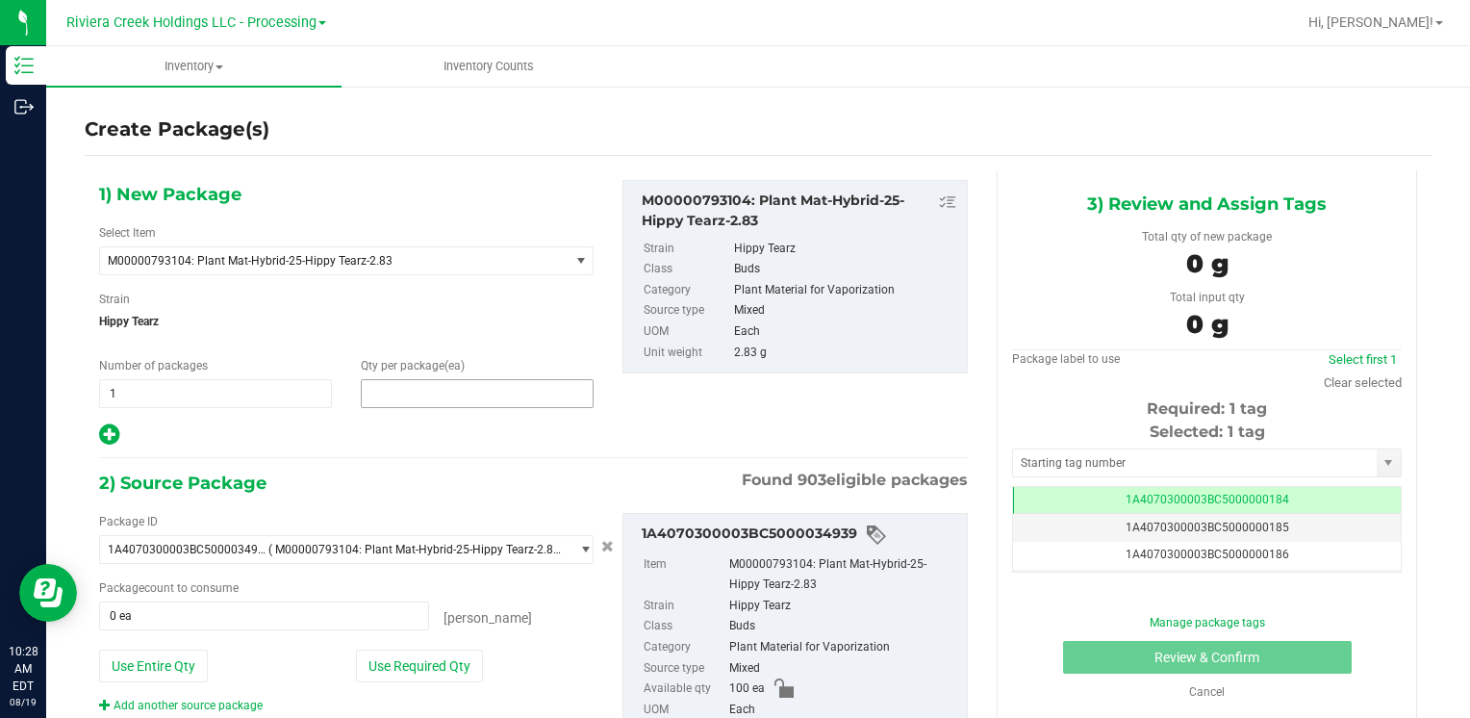
click at [412, 390] on span at bounding box center [477, 393] width 233 height 29
type input "40"
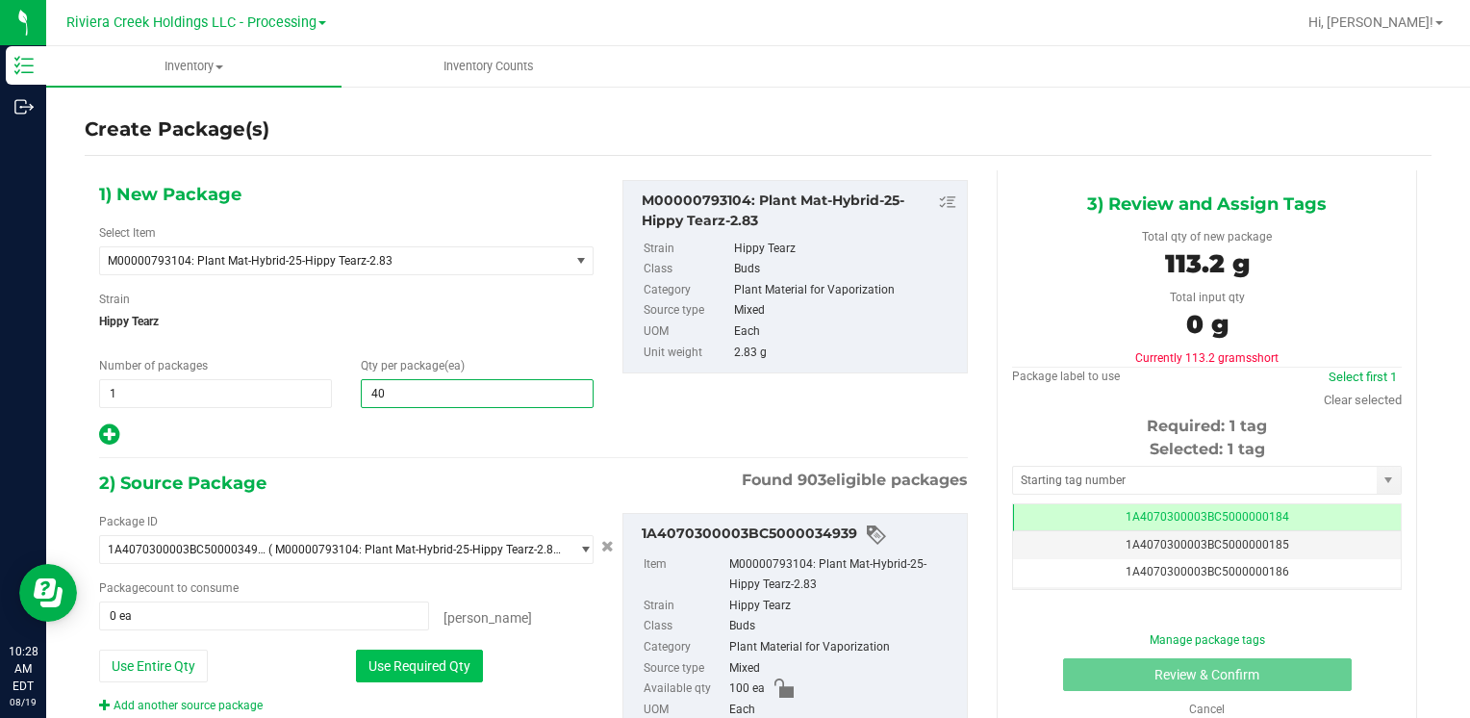
type input "40"
click at [381, 659] on button "Use Required Qty" at bounding box center [419, 665] width 127 height 33
type input "40 ea"
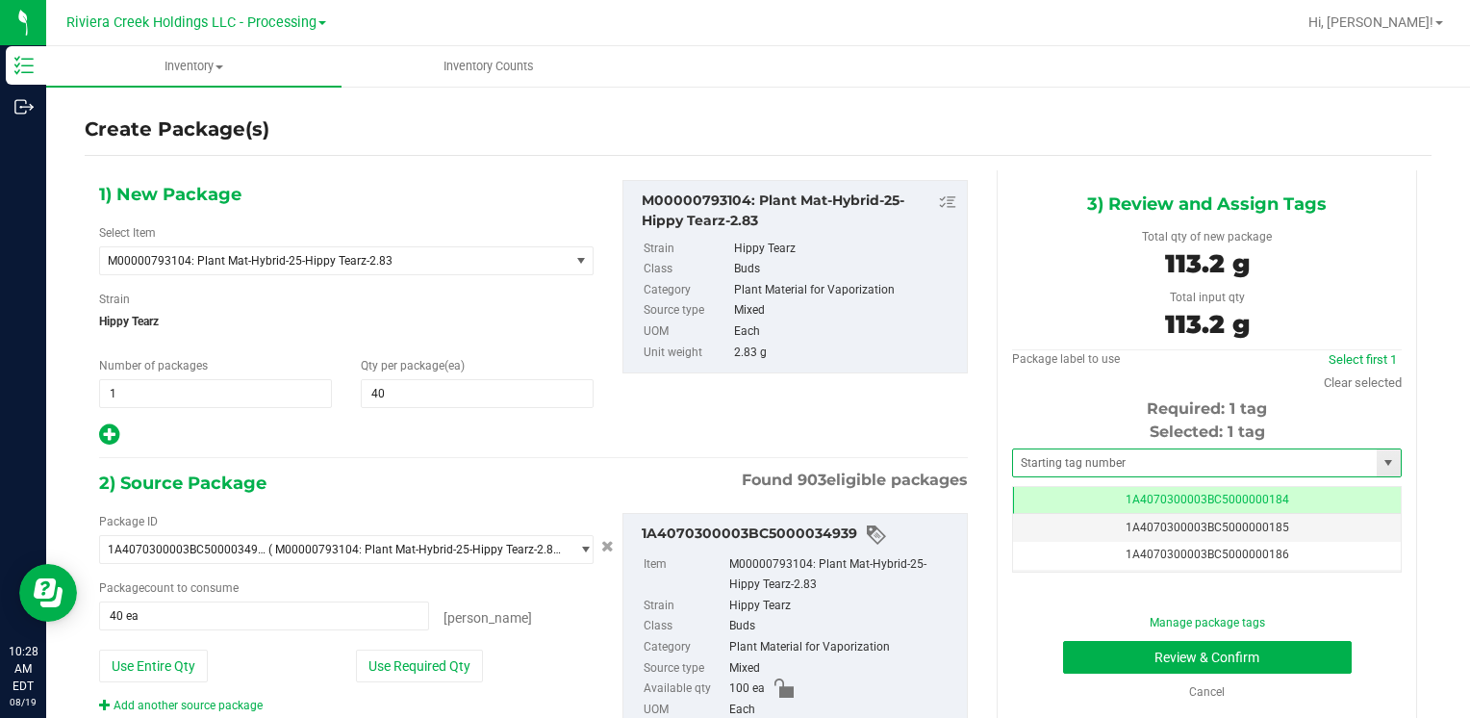
click at [1060, 475] on span at bounding box center [1207, 462] width 390 height 29
click at [1066, 469] on input "text" at bounding box center [1195, 462] width 364 height 27
click at [1057, 487] on li "1A4070300003BC5000015534" at bounding box center [1194, 495] width 383 height 29
type input "1A4070300003BC5000015534"
click at [1102, 657] on button "Review & Confirm" at bounding box center [1207, 657] width 289 height 33
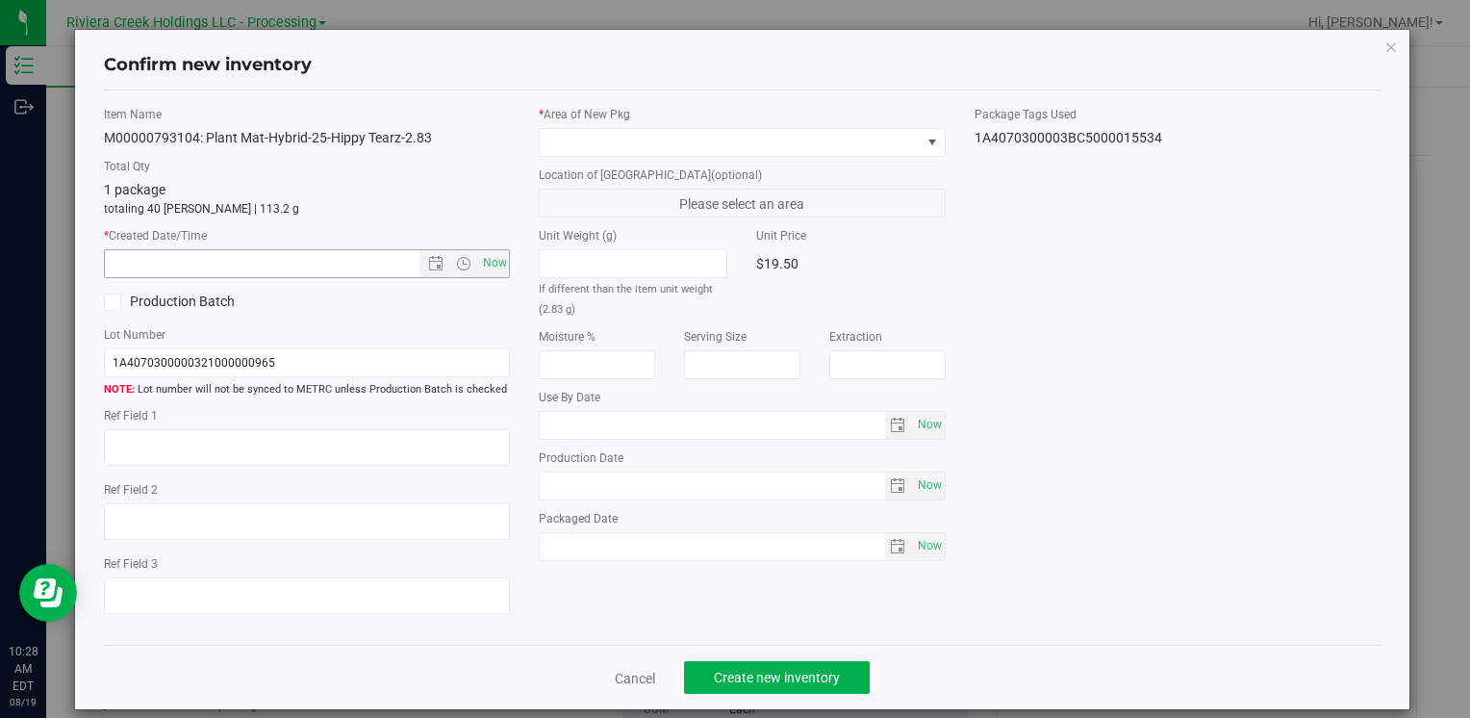
click at [504, 271] on span "Now" at bounding box center [494, 263] width 33 height 28
type input "8/19/2025 10:28 AM"
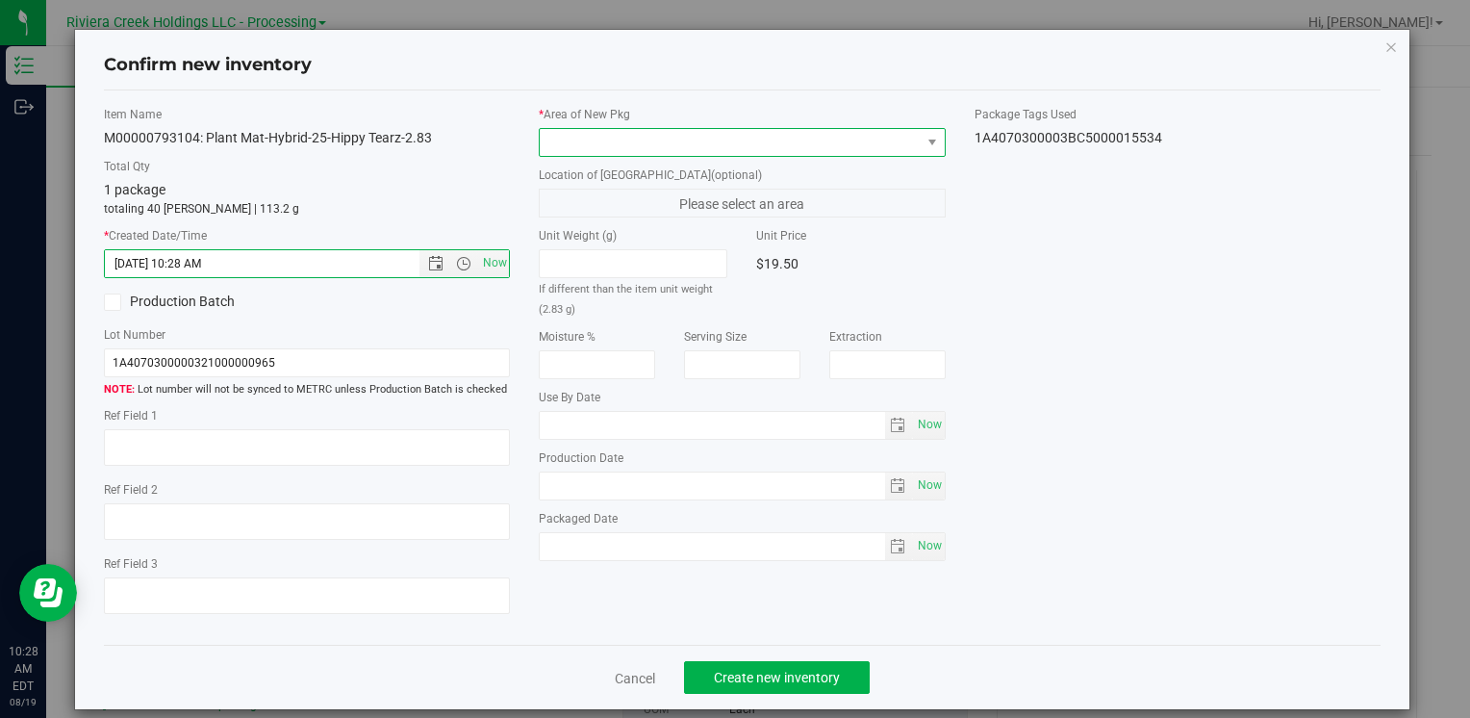
click at [584, 128] on span at bounding box center [742, 142] width 406 height 29
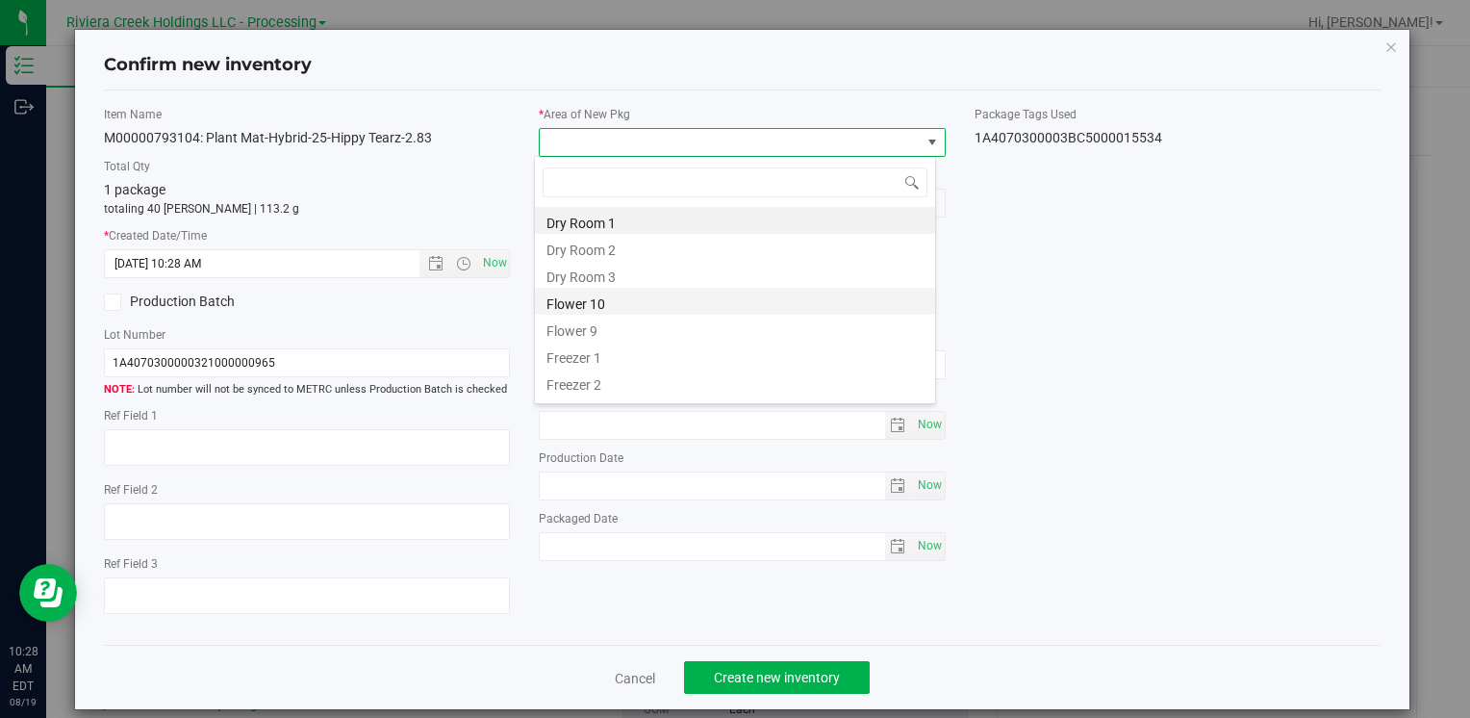
click at [620, 311] on li "Flower 10" at bounding box center [735, 301] width 400 height 27
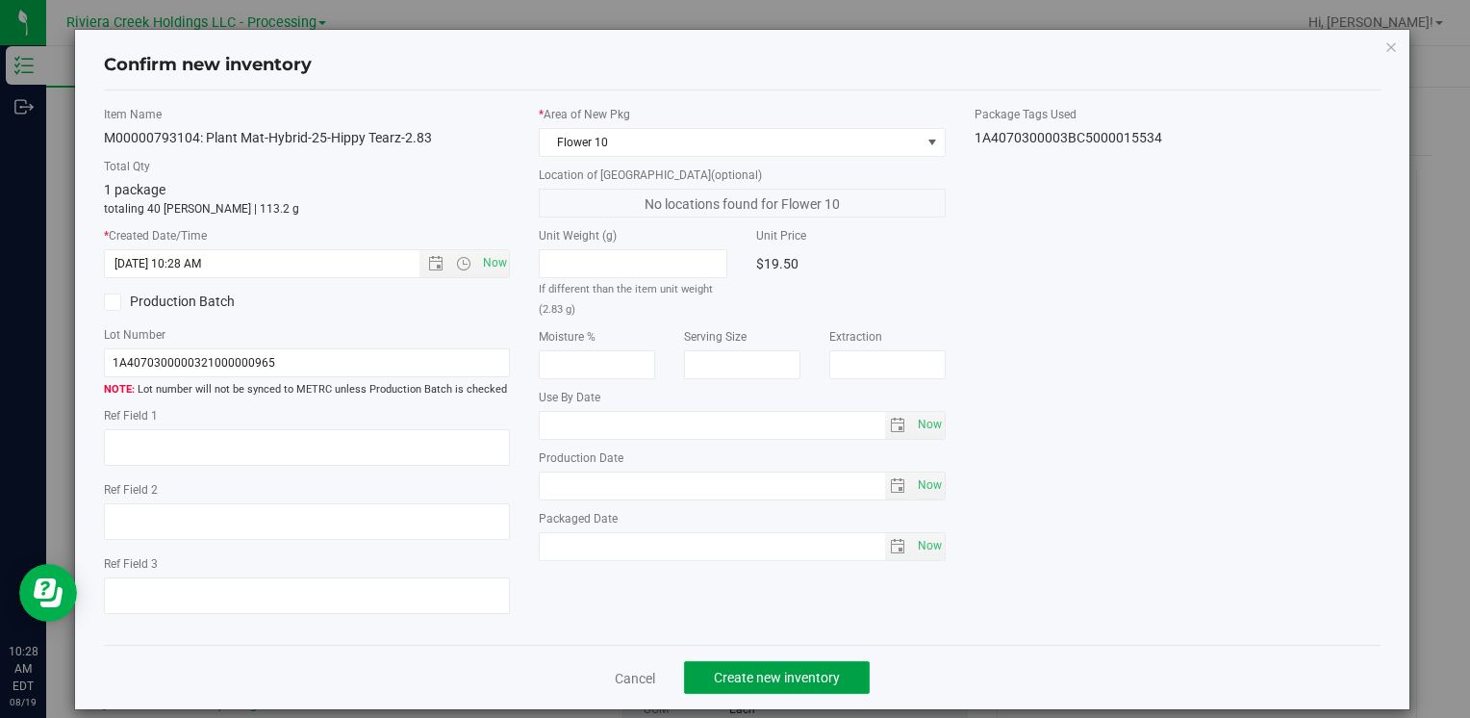
click at [733, 682] on span "Create new inventory" at bounding box center [777, 677] width 126 height 15
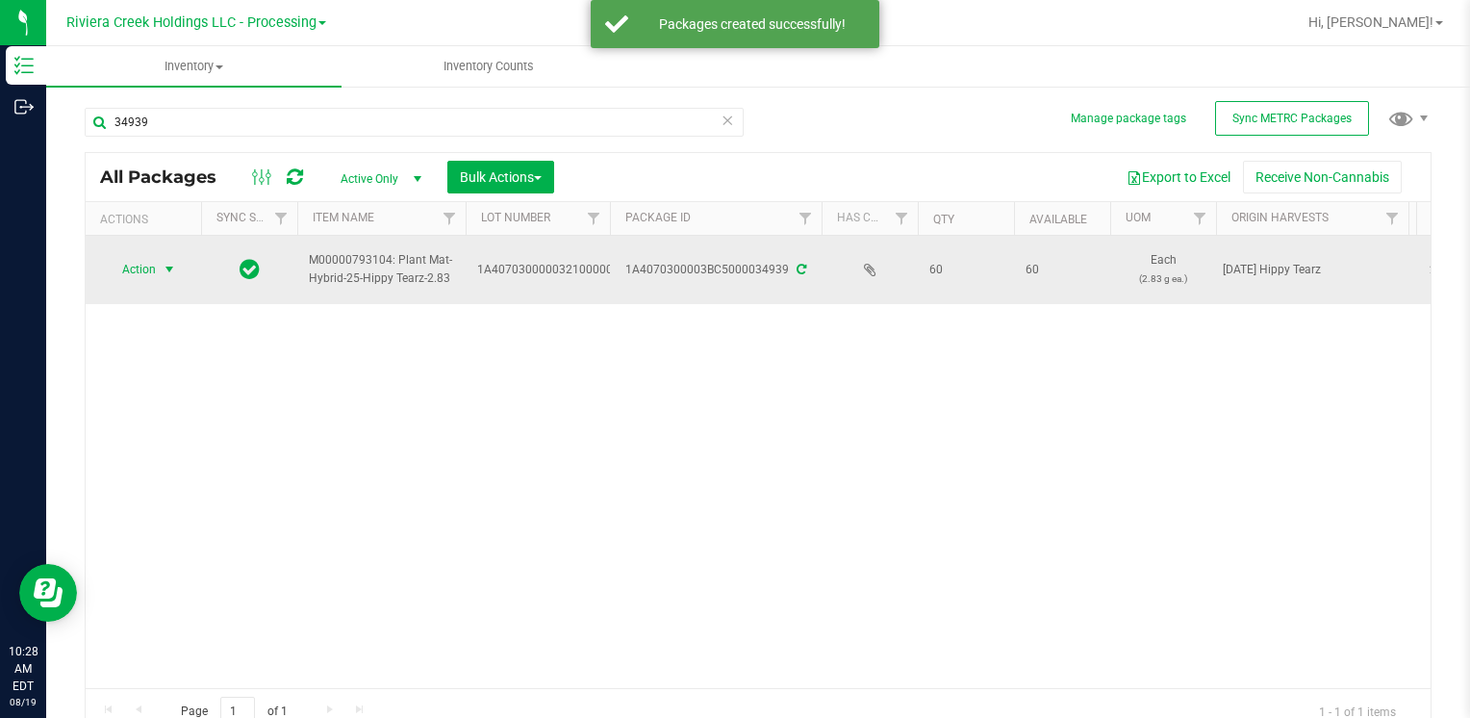
click at [133, 264] on span "Action" at bounding box center [131, 269] width 52 height 27
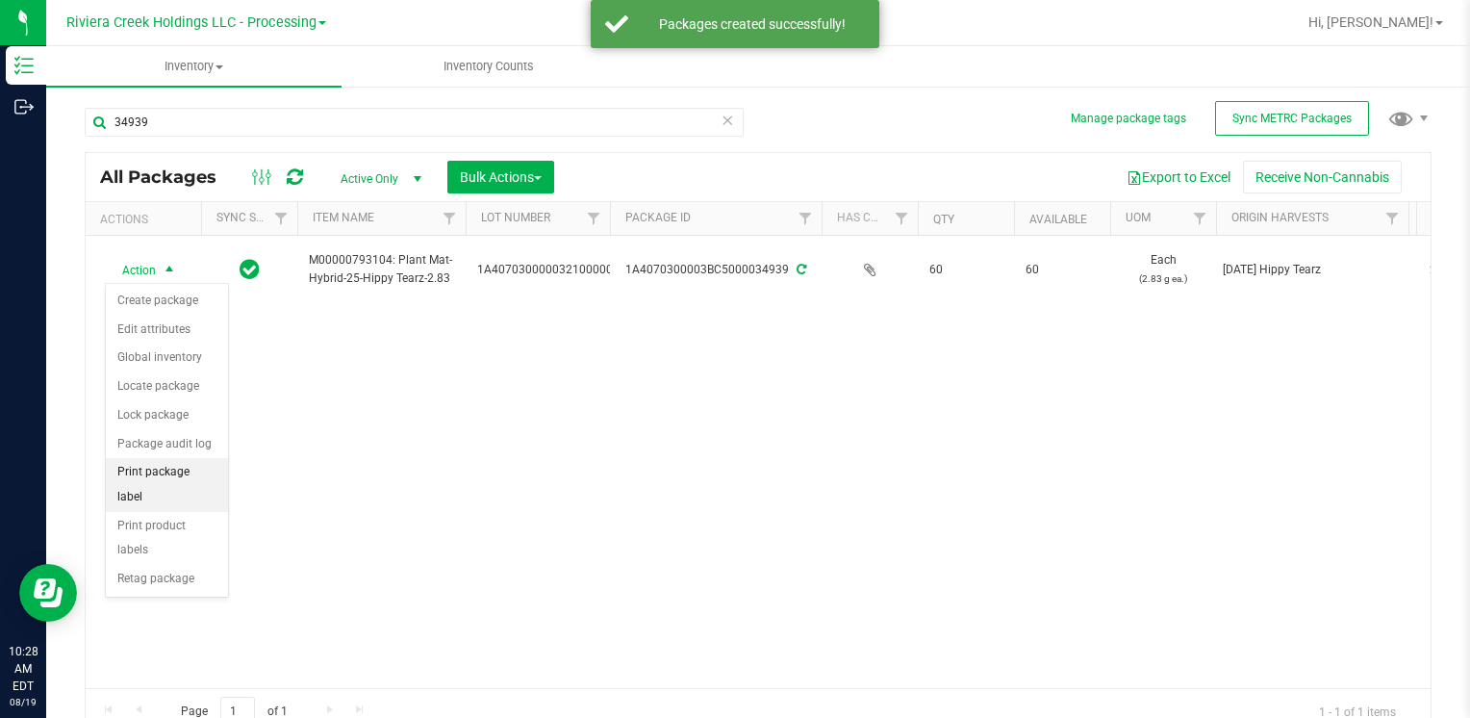
click at [214, 481] on li "Print package label" at bounding box center [167, 484] width 122 height 53
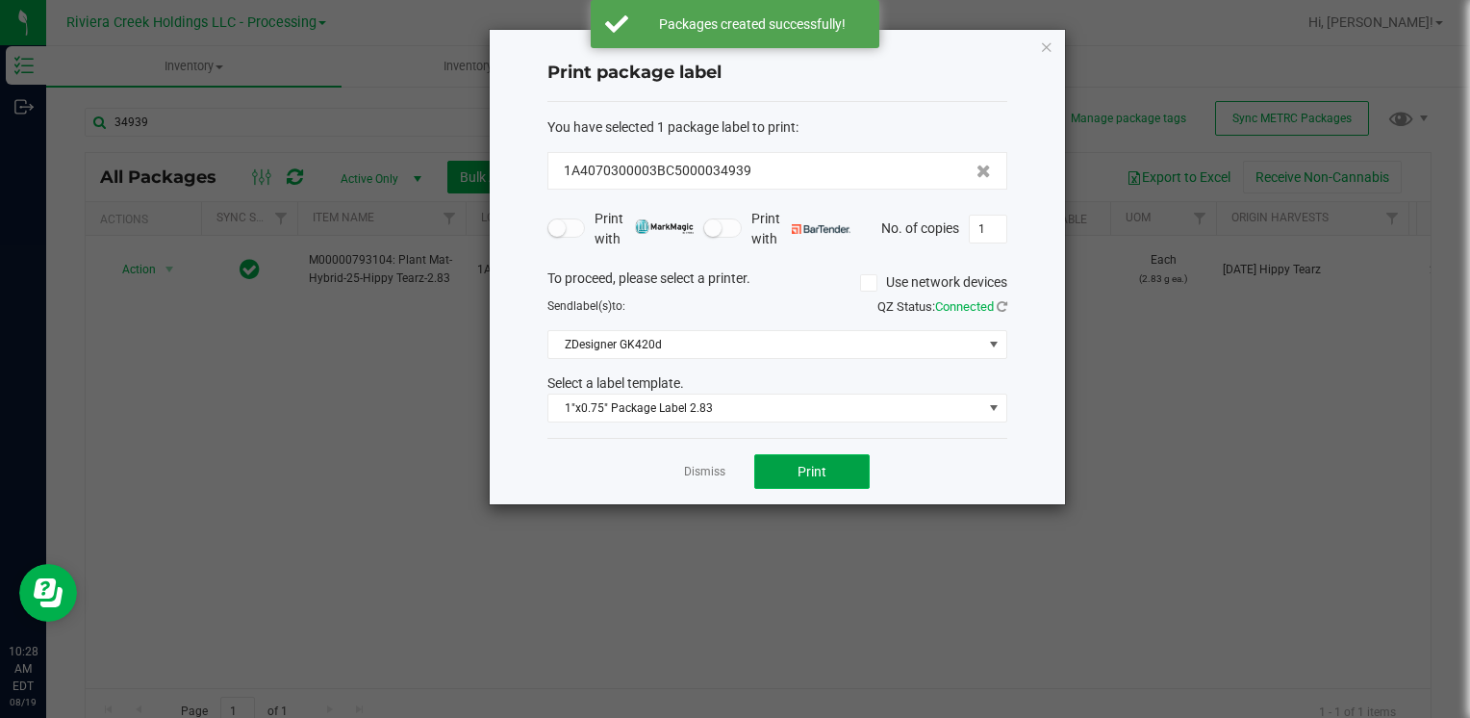
click at [793, 477] on button "Print" at bounding box center [811, 471] width 115 height 35
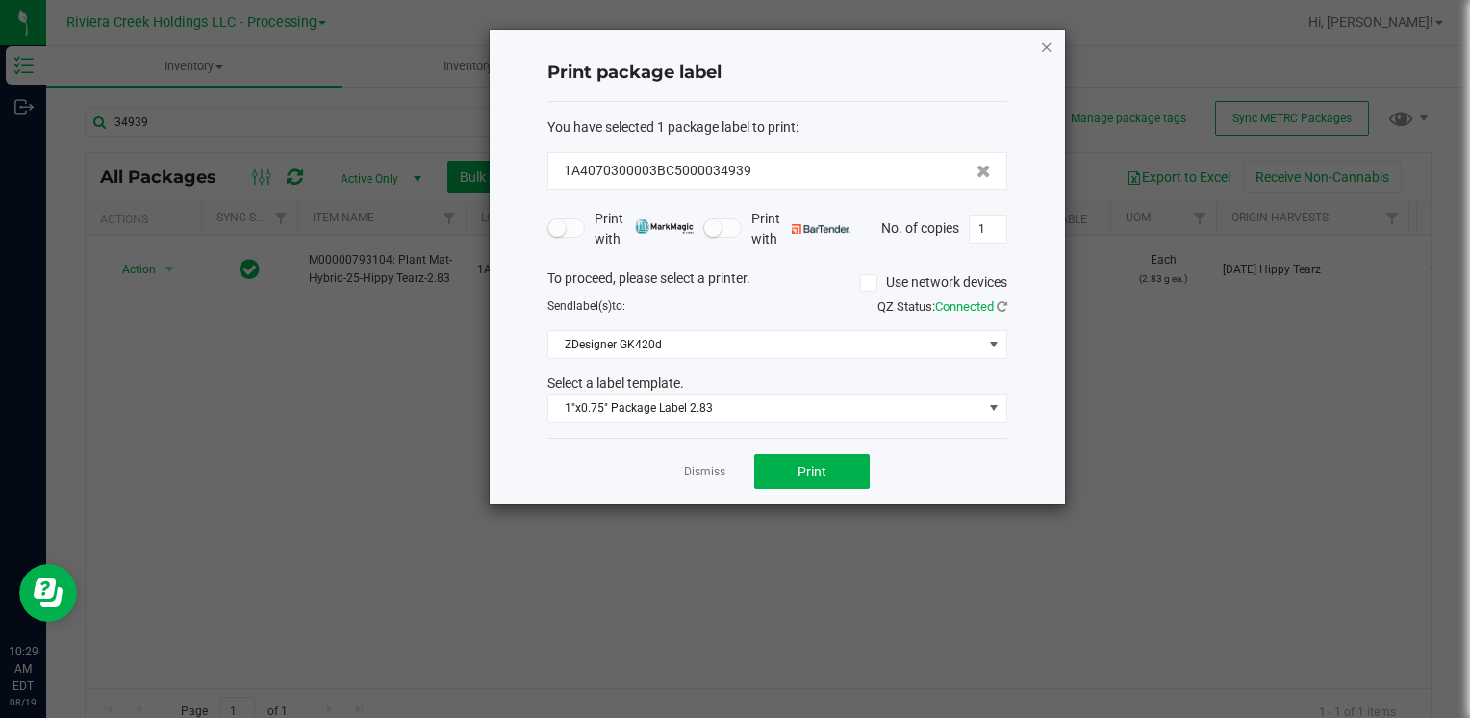
click at [1047, 47] on icon "button" at bounding box center [1046, 46] width 13 height 23
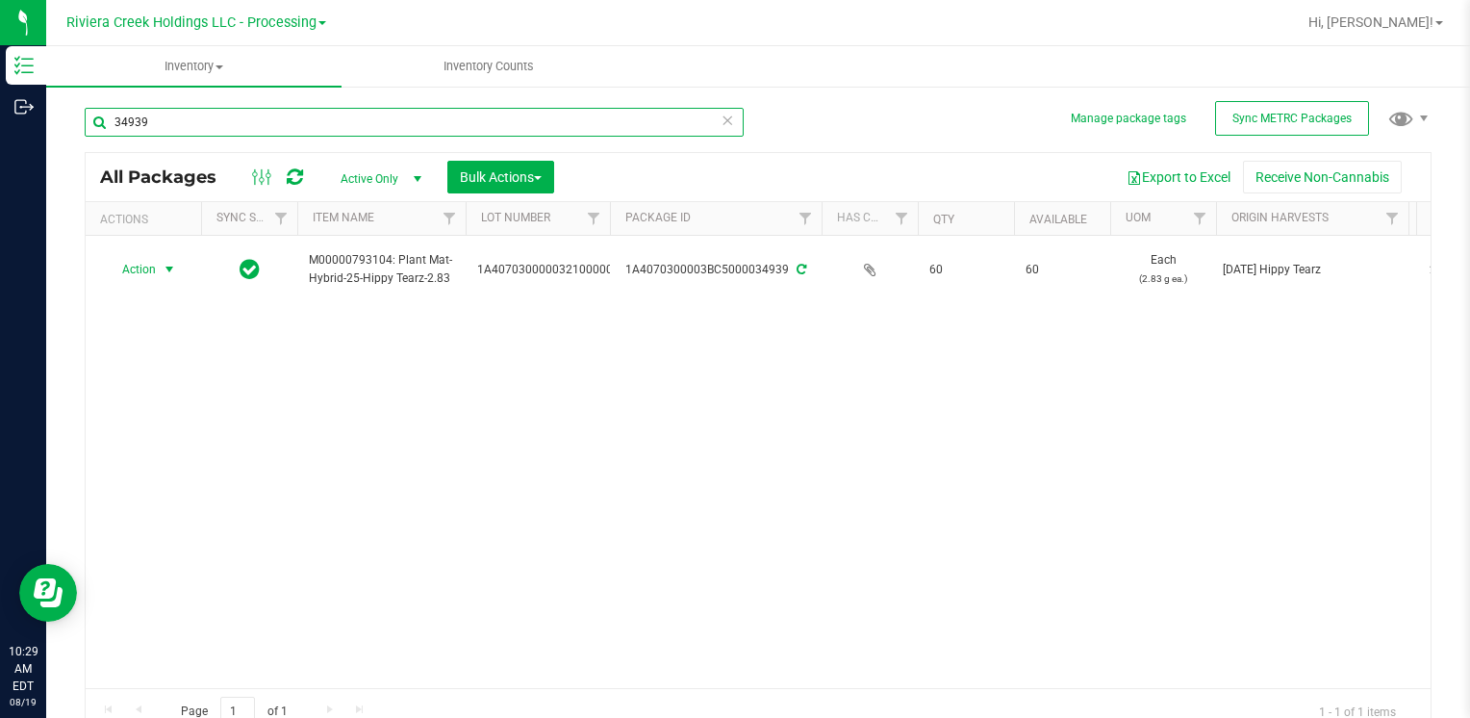
click at [173, 134] on input "34939" at bounding box center [414, 122] width 659 height 29
click at [174, 129] on input "34939" at bounding box center [414, 122] width 659 height 29
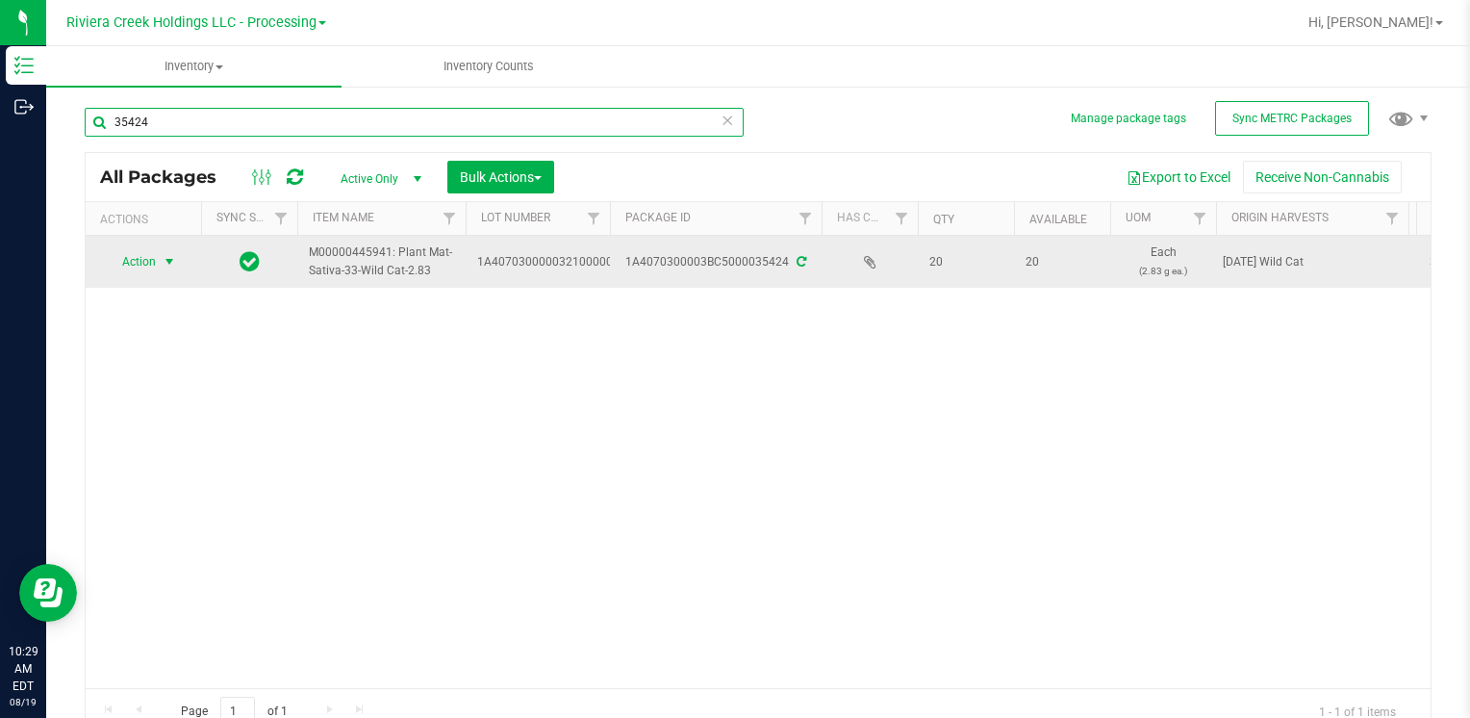
type input "35424"
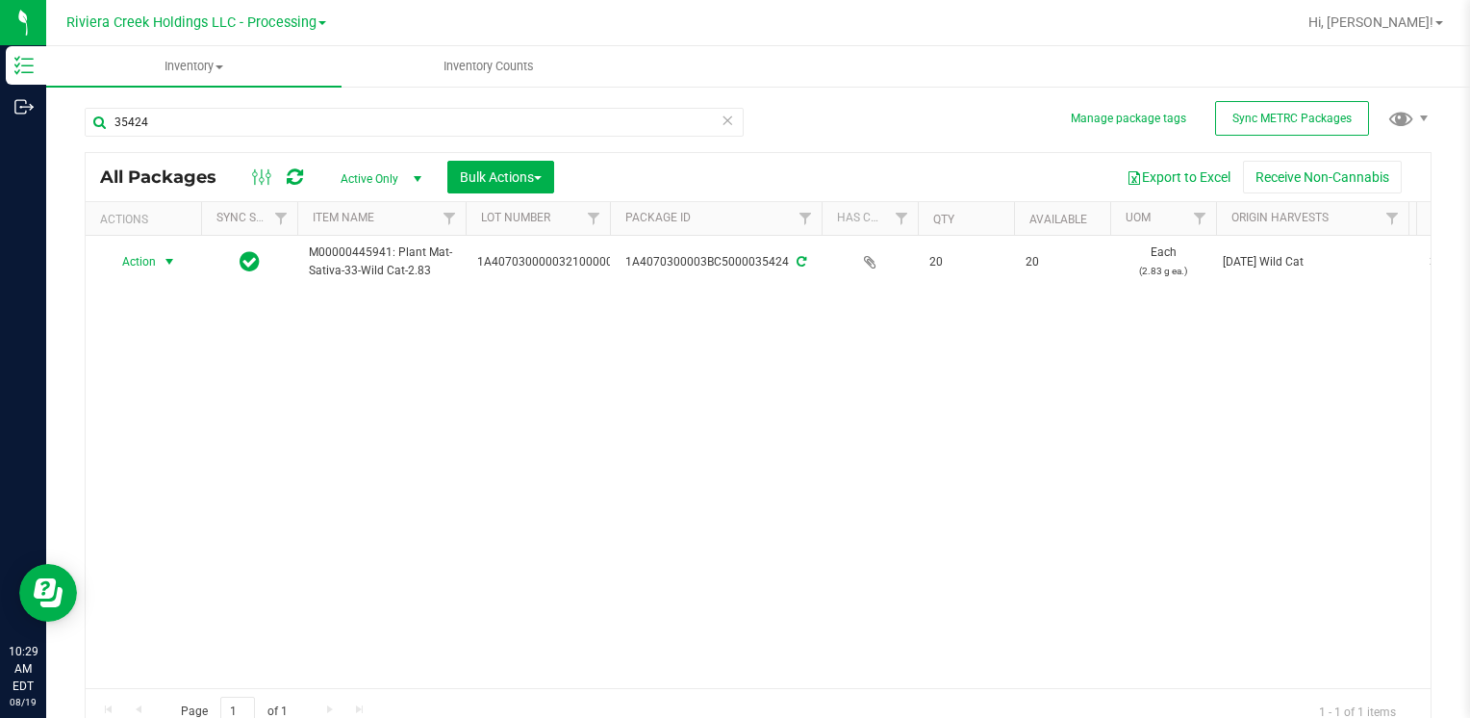
drag, startPoint x: 149, startPoint y: 264, endPoint x: 159, endPoint y: 298, distance: 35.9
click at [149, 264] on span "Action" at bounding box center [131, 261] width 52 height 27
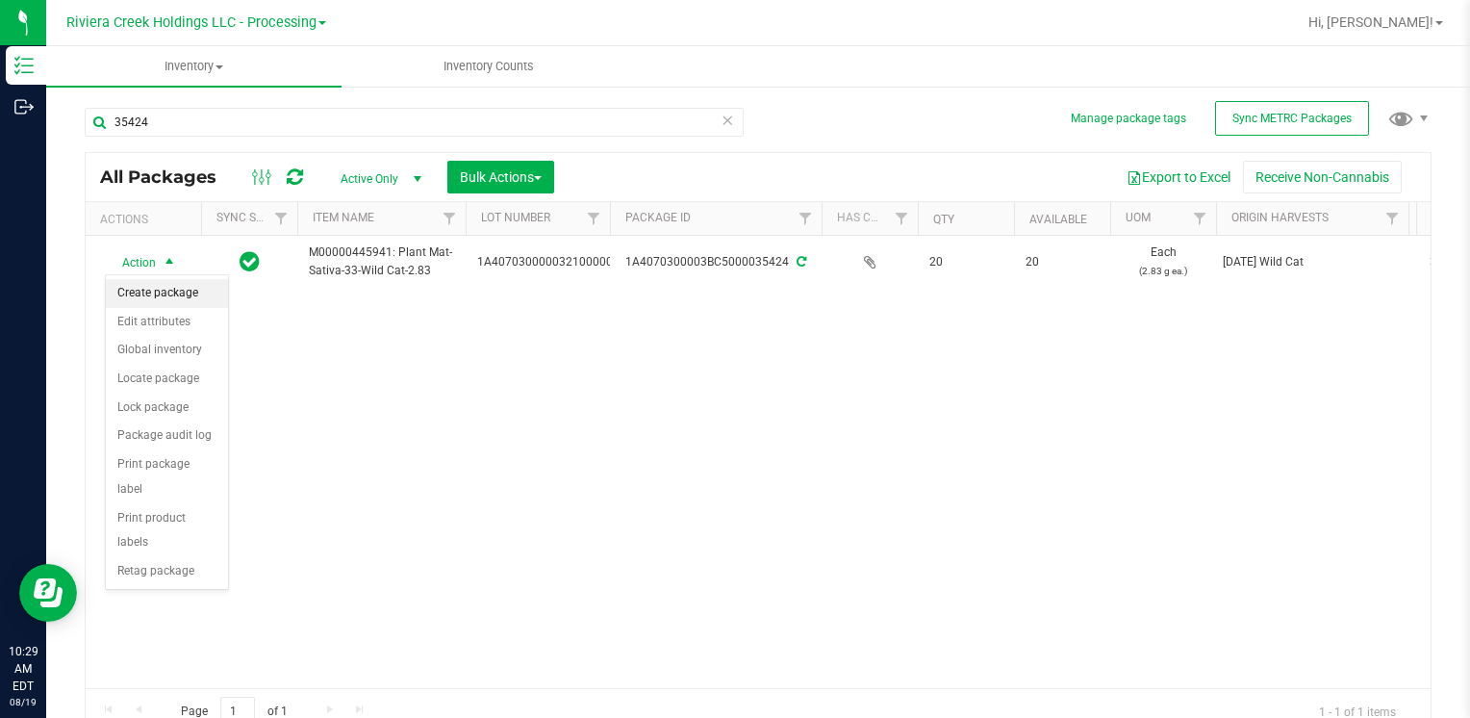
click at [177, 281] on li "Create package" at bounding box center [167, 293] width 122 height 29
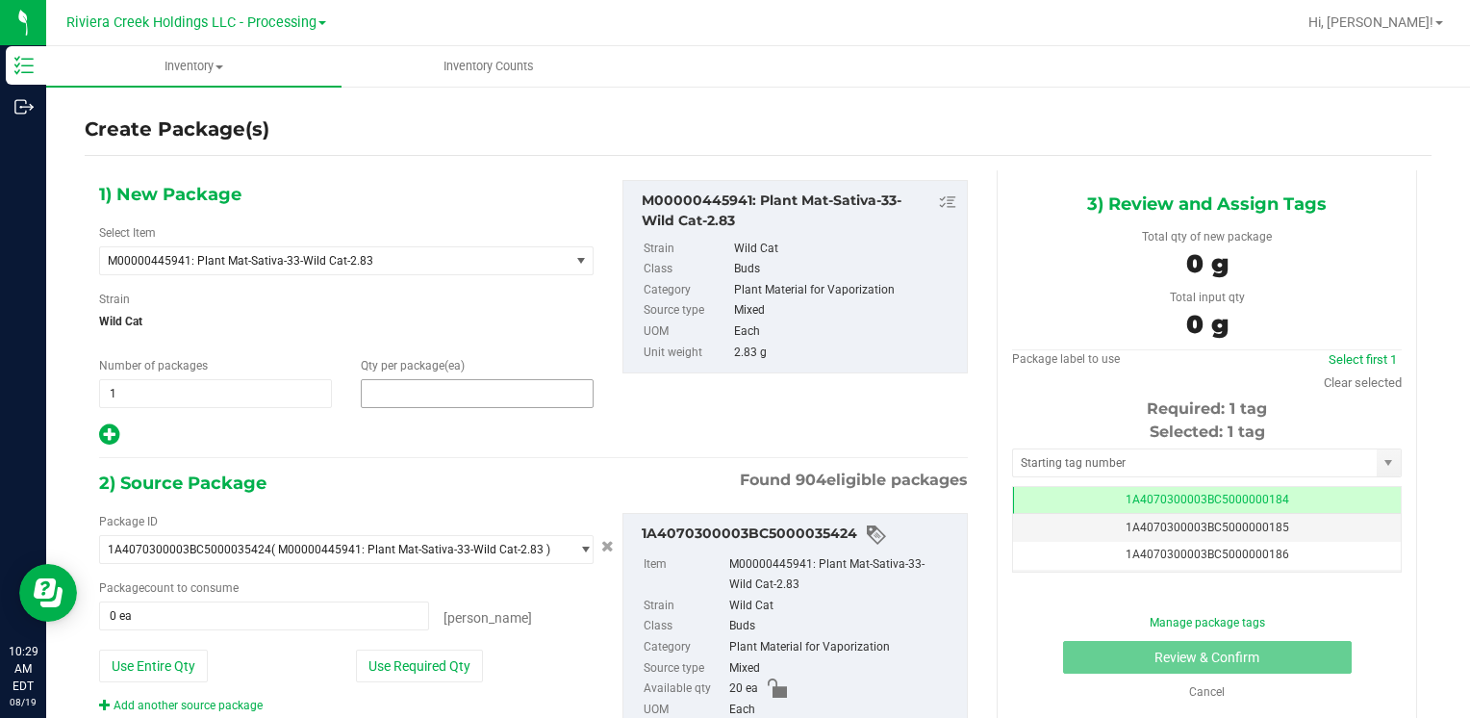
click at [446, 399] on span at bounding box center [477, 393] width 233 height 29
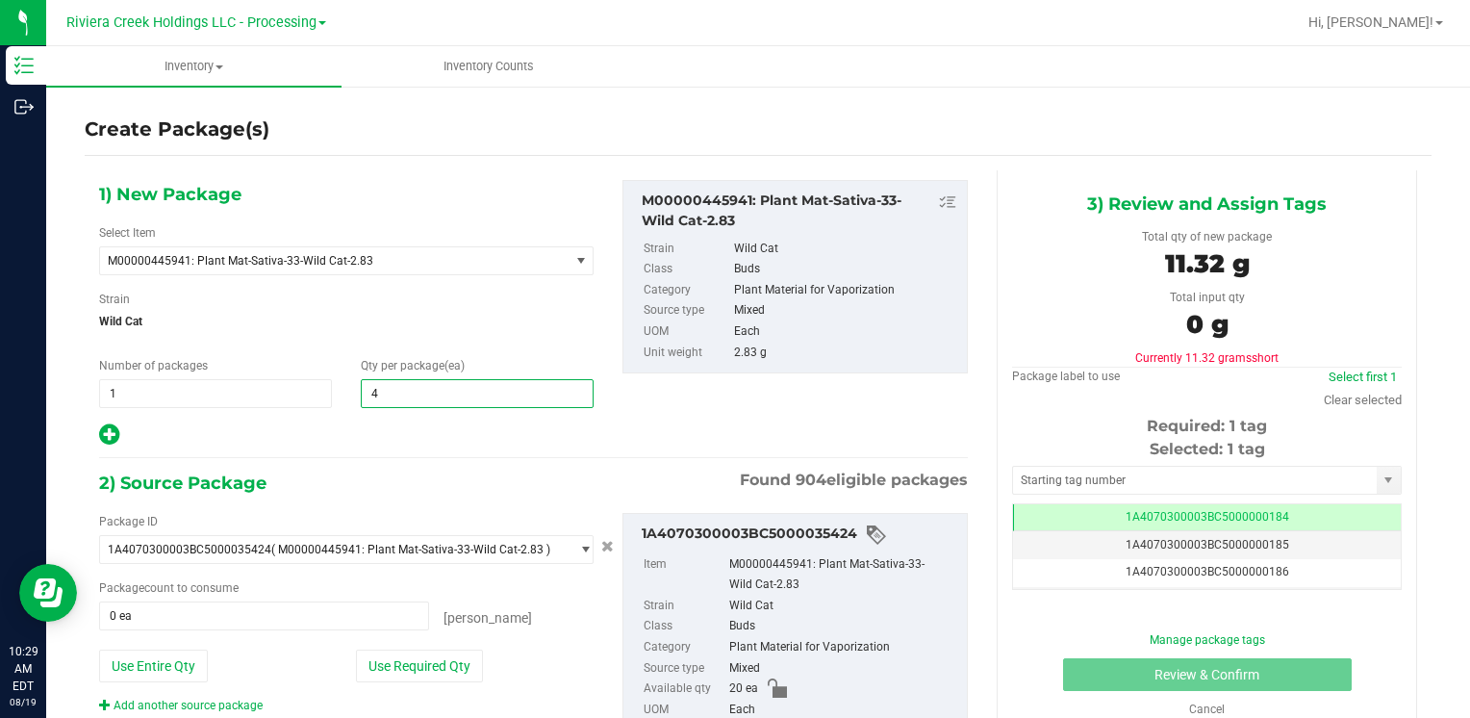
type input "40"
click at [171, 654] on button "Use Entire Qty" at bounding box center [153, 665] width 109 height 33
type input "20 ea"
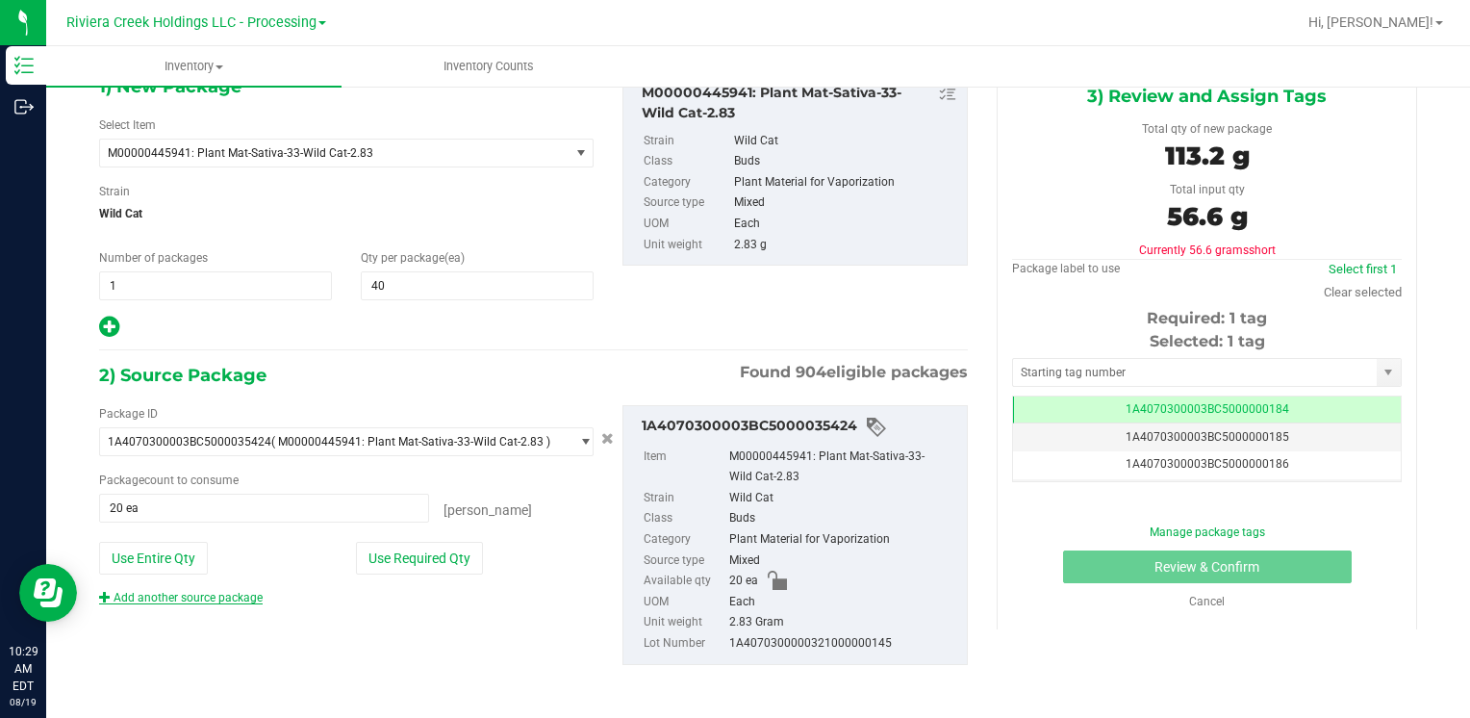
drag, startPoint x: 223, startPoint y: 606, endPoint x: 228, endPoint y: 597, distance: 9.9
click at [225, 601] on div "Package ID 1A4070300003BC5000035424 ( M00000445941: Plant Mat-Sativa-33-Wild Ca…" at bounding box center [534, 535] width 898 height 291
click at [230, 598] on link "Add another source package" at bounding box center [181, 597] width 164 height 13
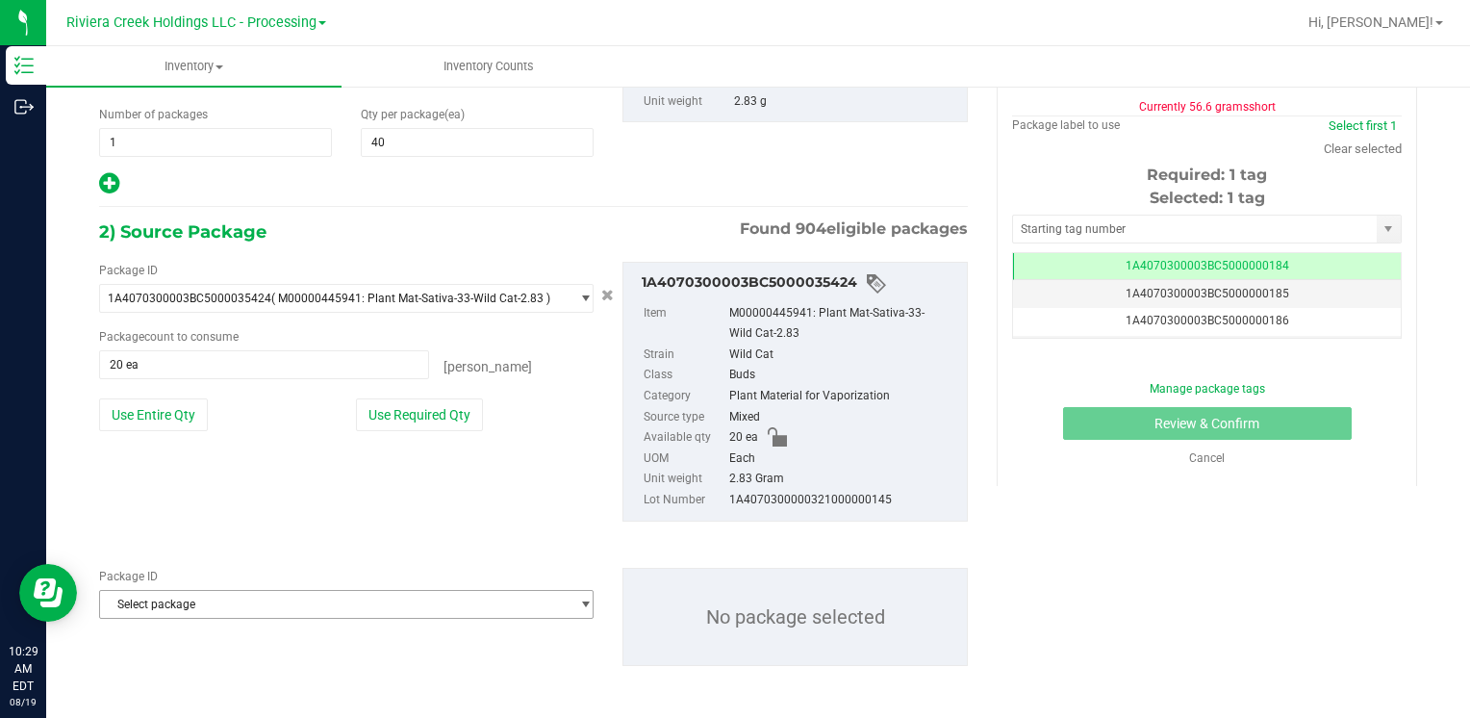
click at [224, 595] on span "Select package" at bounding box center [334, 604] width 469 height 27
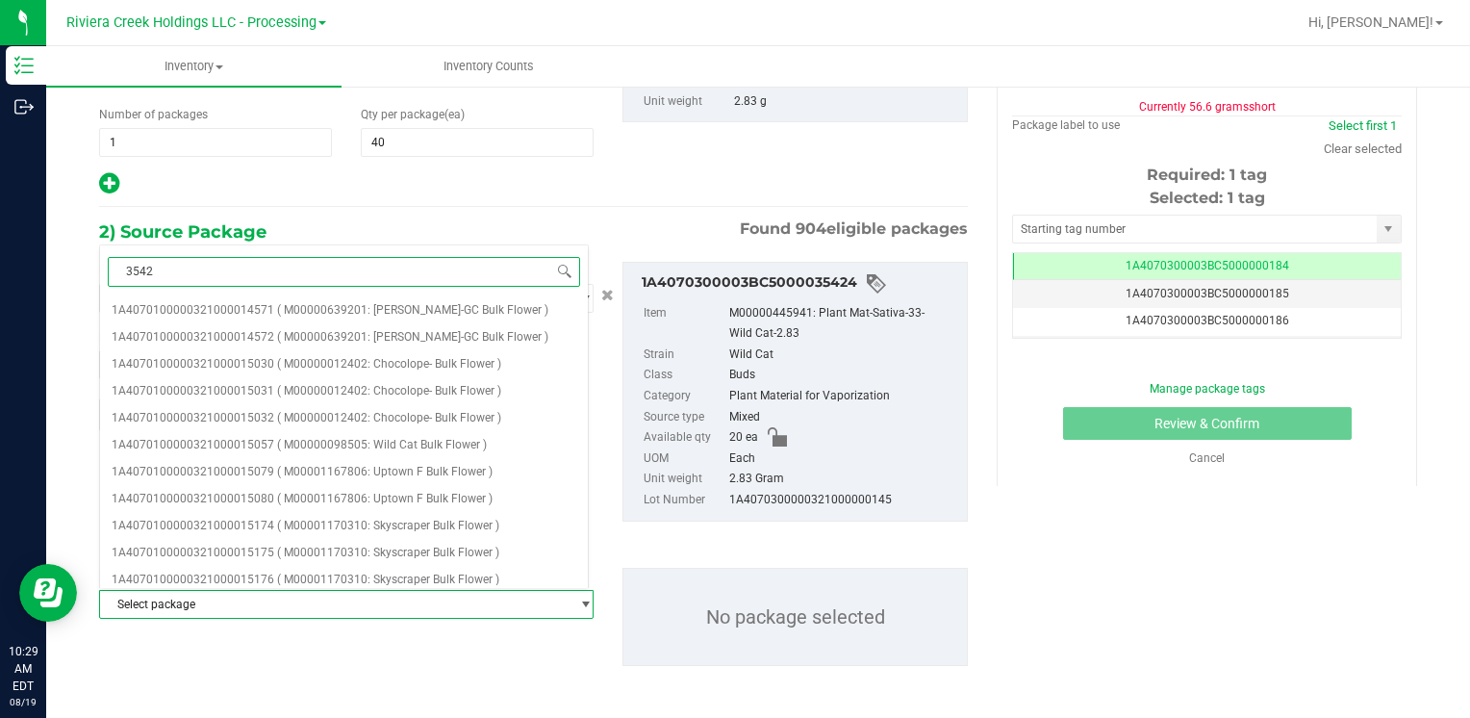
type input "35426"
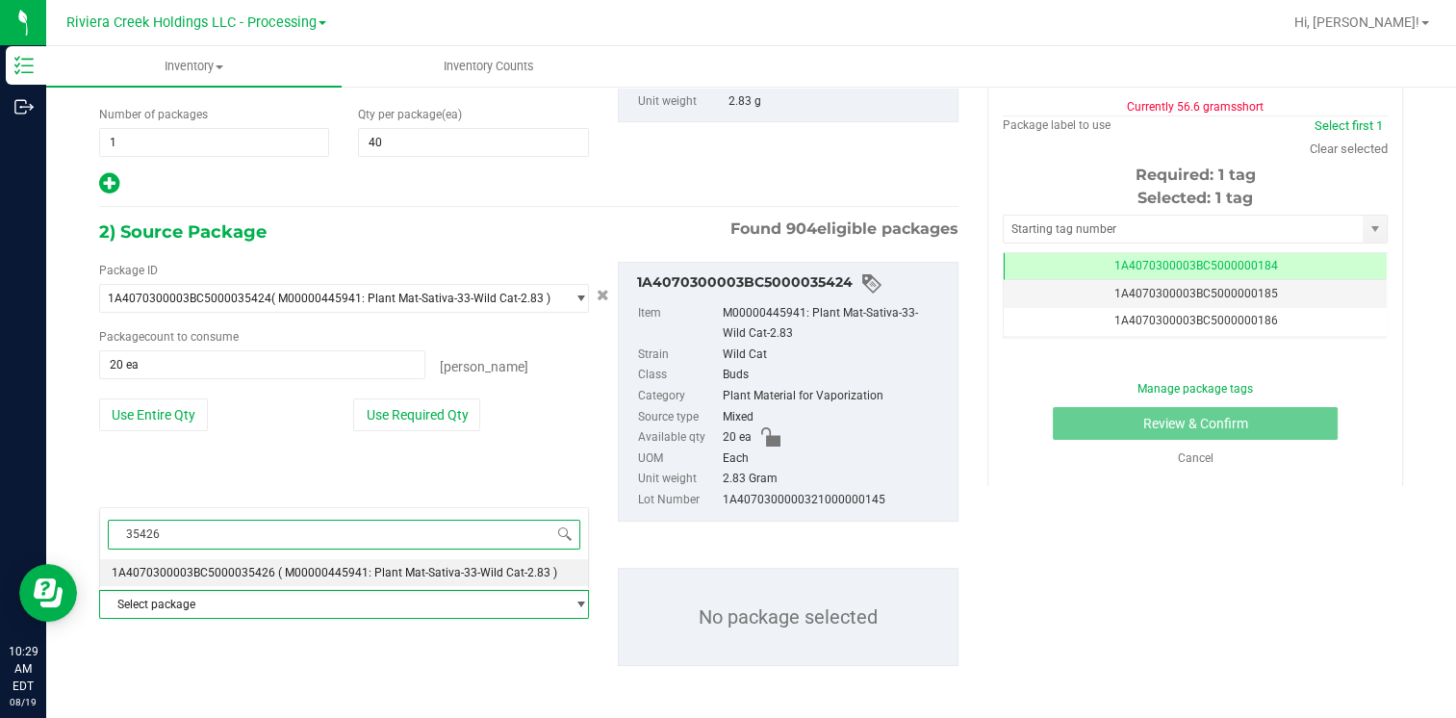
click at [248, 569] on span "1A4070300003BC5000035426" at bounding box center [194, 572] width 164 height 13
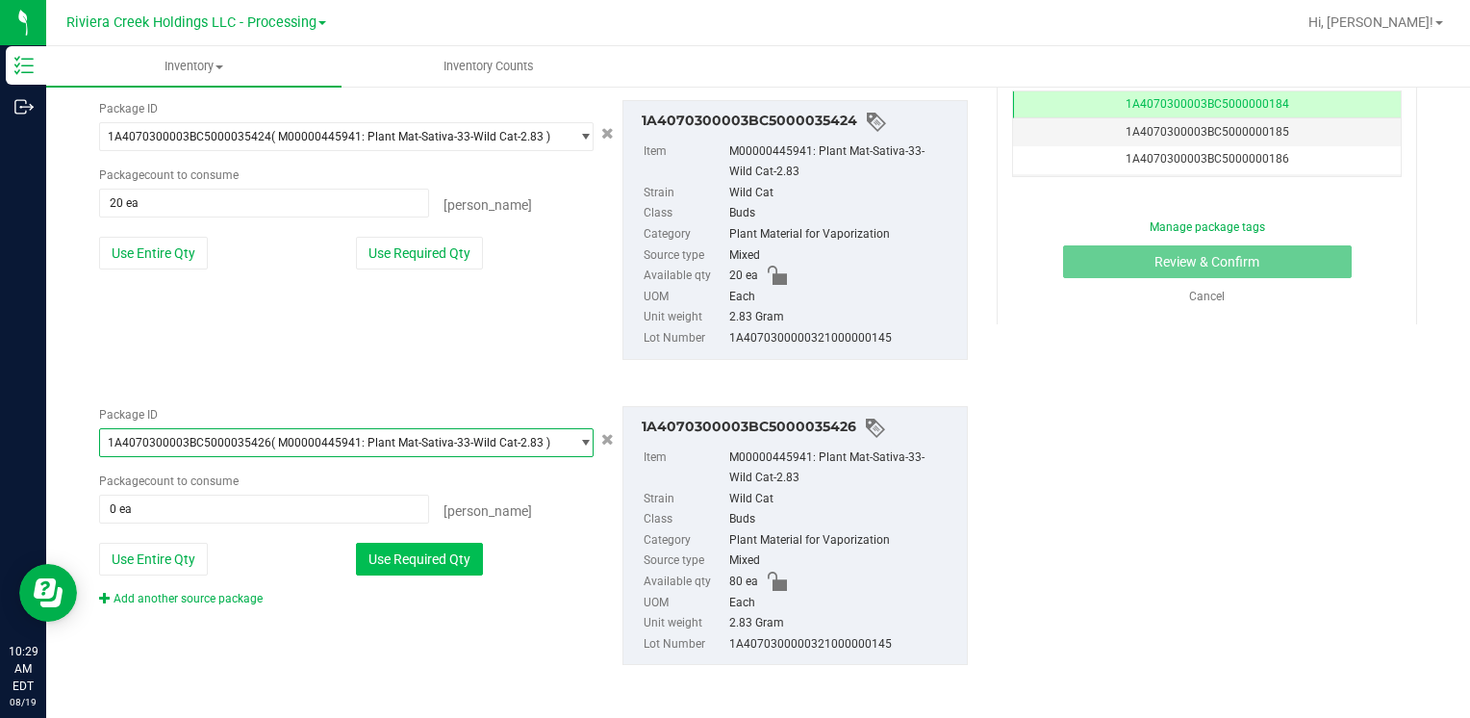
click at [453, 560] on button "Use Required Qty" at bounding box center [419, 559] width 127 height 33
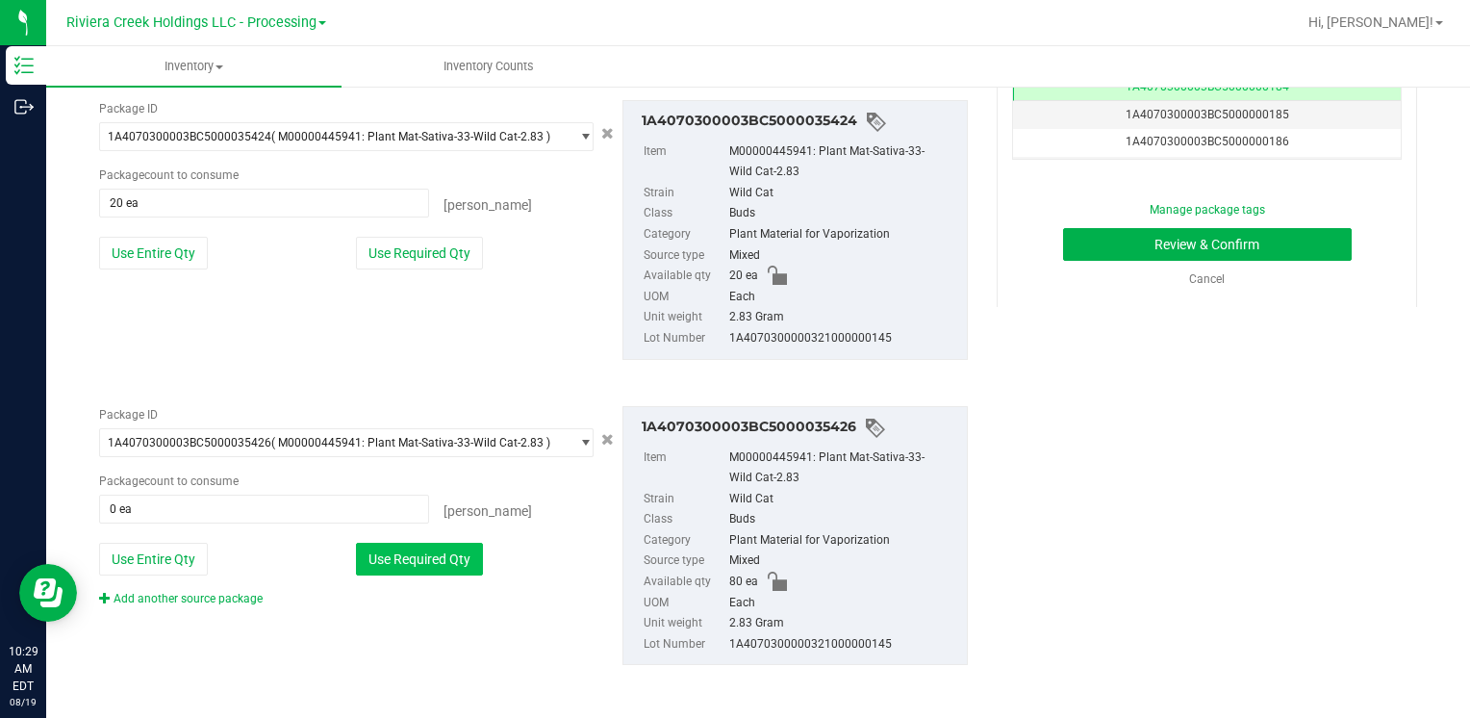
type input "20 ea"
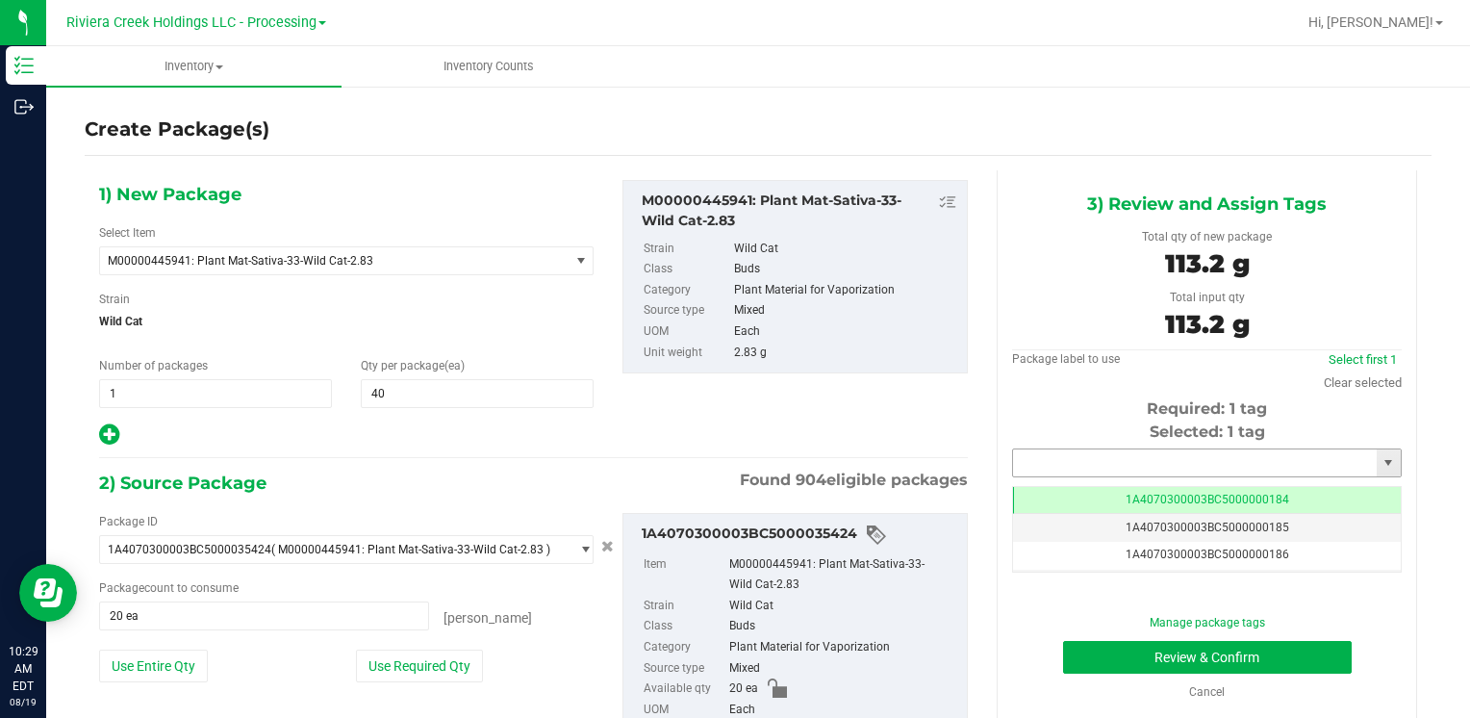
click at [1064, 464] on input "text" at bounding box center [1195, 462] width 364 height 27
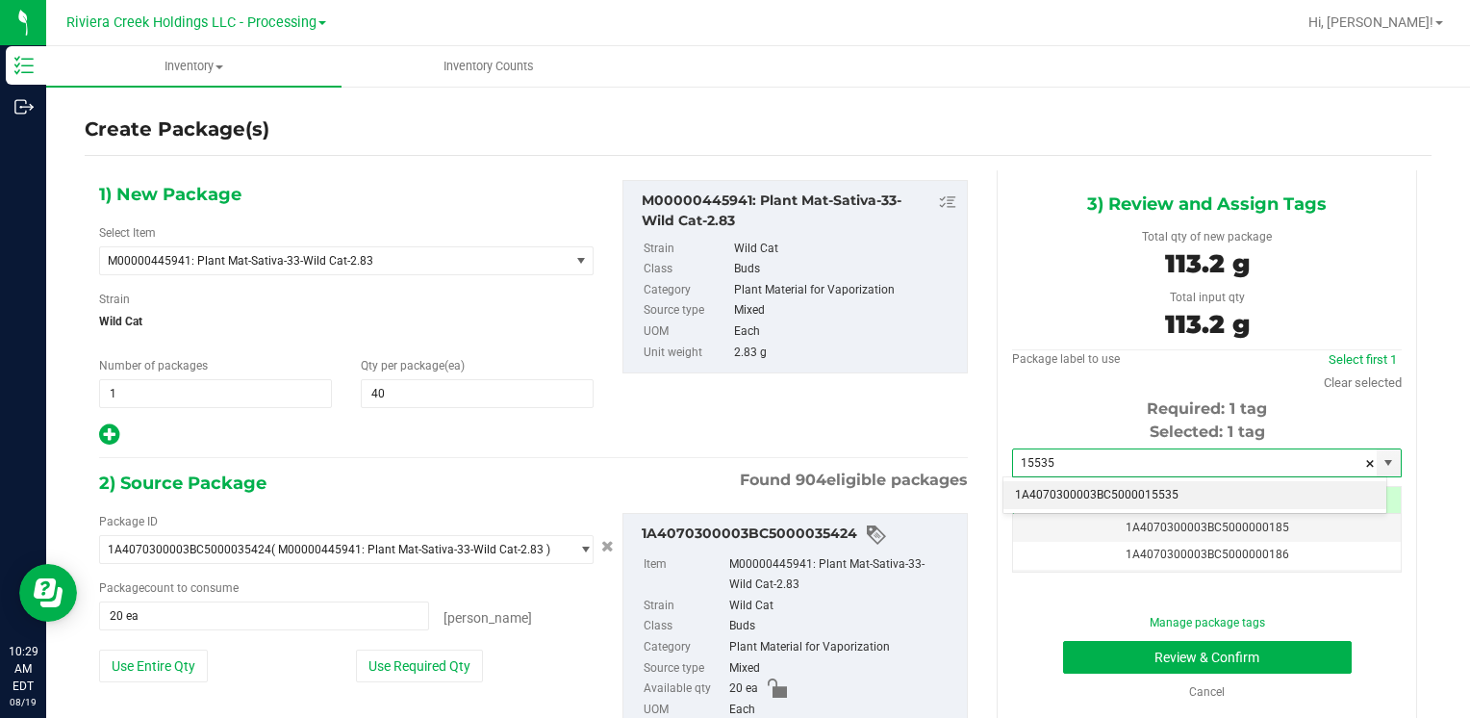
click at [1057, 483] on li "1A4070300003BC5000015535" at bounding box center [1194, 495] width 383 height 29
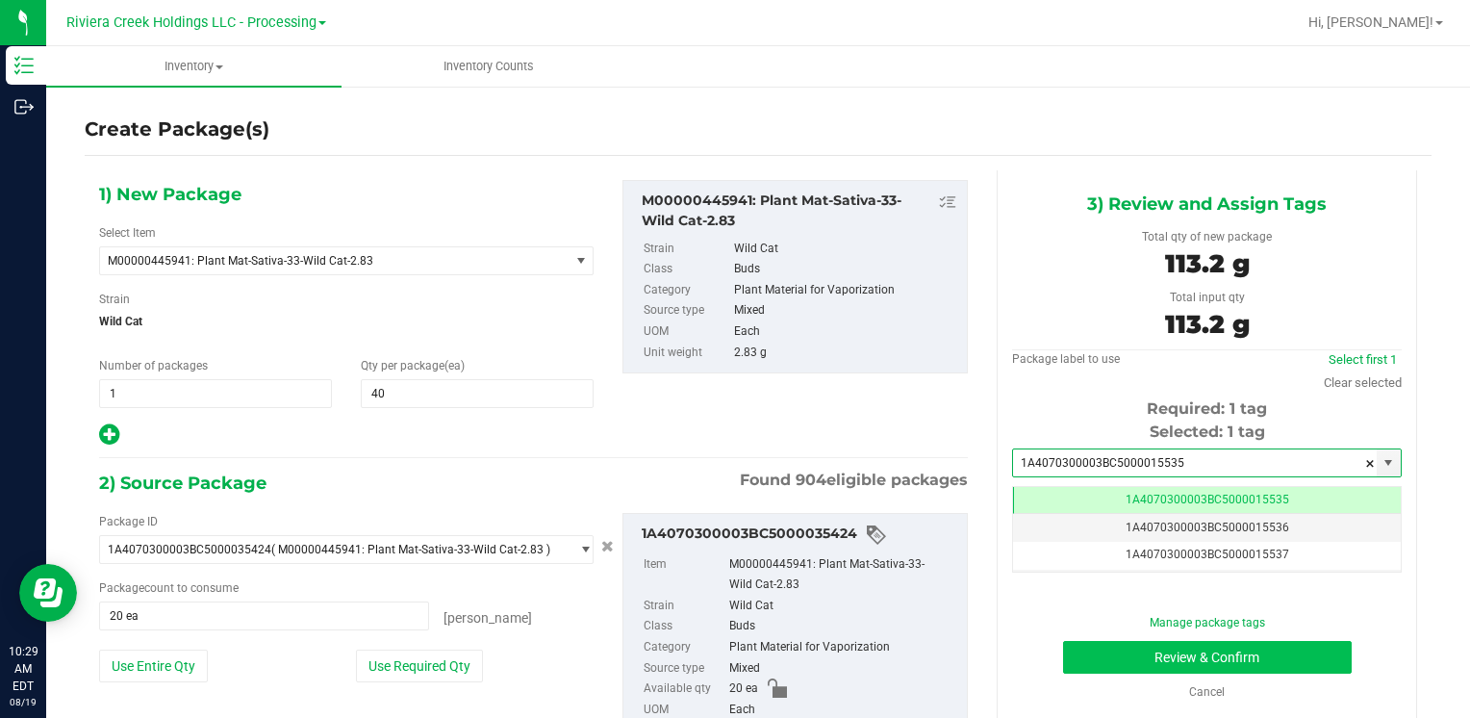
type input "1A4070300003BC5000015535"
click at [1113, 645] on button "Review & Confirm" at bounding box center [1207, 657] width 289 height 33
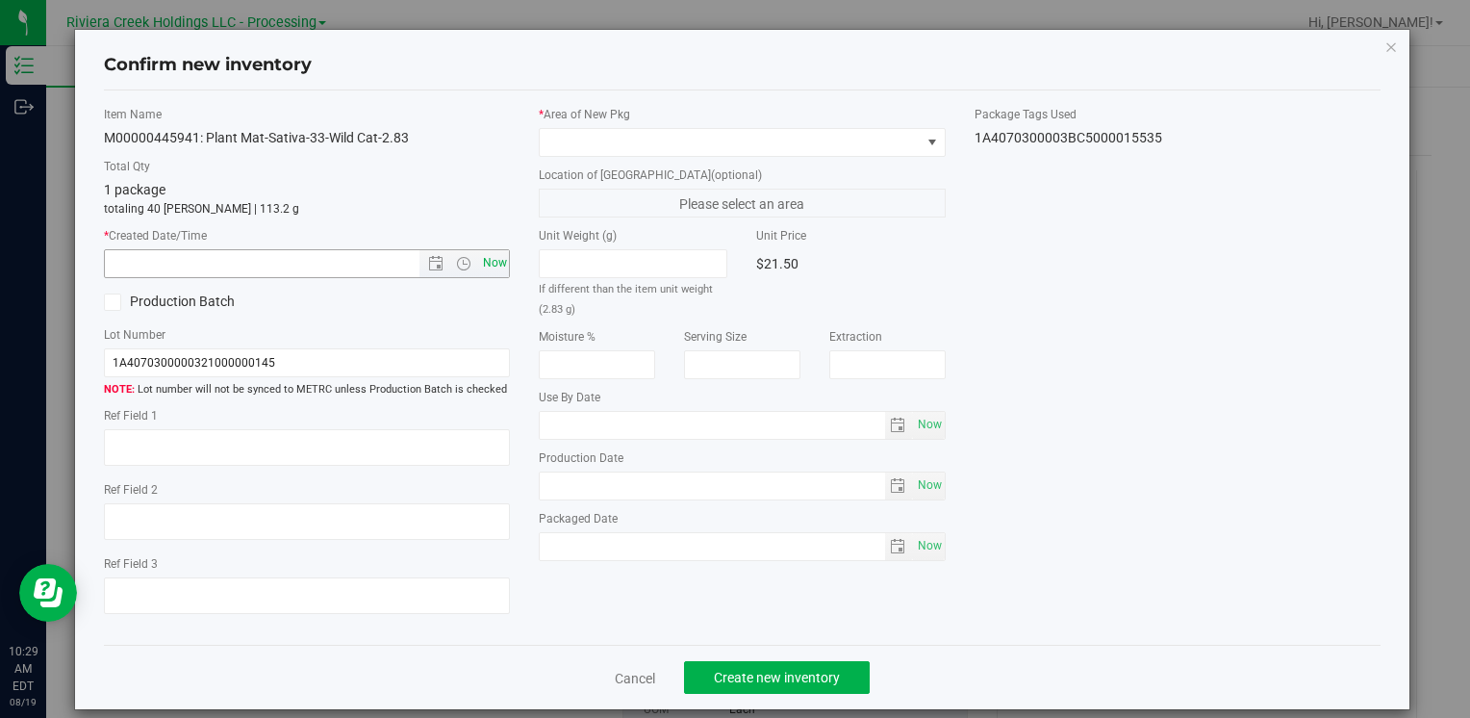
click at [496, 266] on span "Now" at bounding box center [494, 263] width 33 height 28
type input "8/19/2025 10:29 AM"
click at [589, 136] on span at bounding box center [730, 142] width 380 height 27
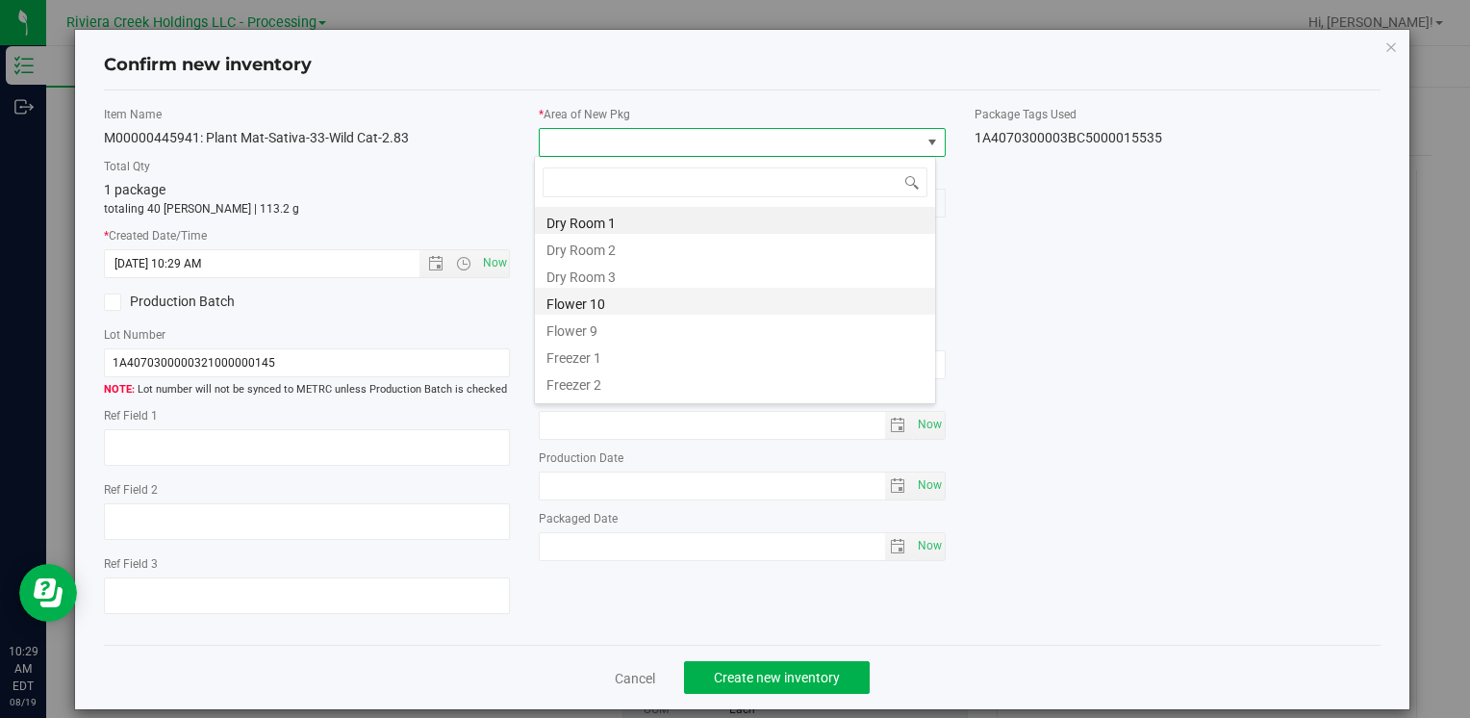
click at [648, 298] on li "Flower 10" at bounding box center [735, 301] width 400 height 27
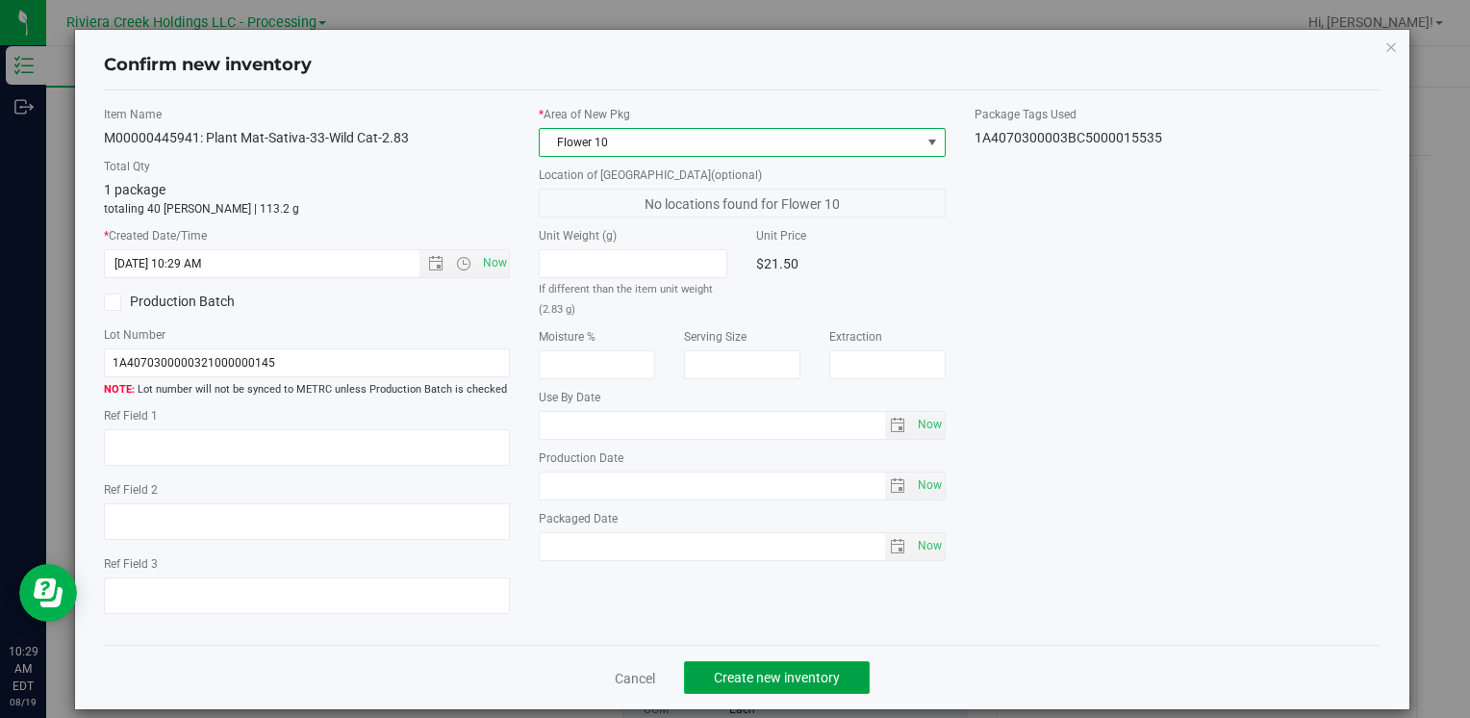
click at [755, 672] on span "Create new inventory" at bounding box center [777, 677] width 126 height 15
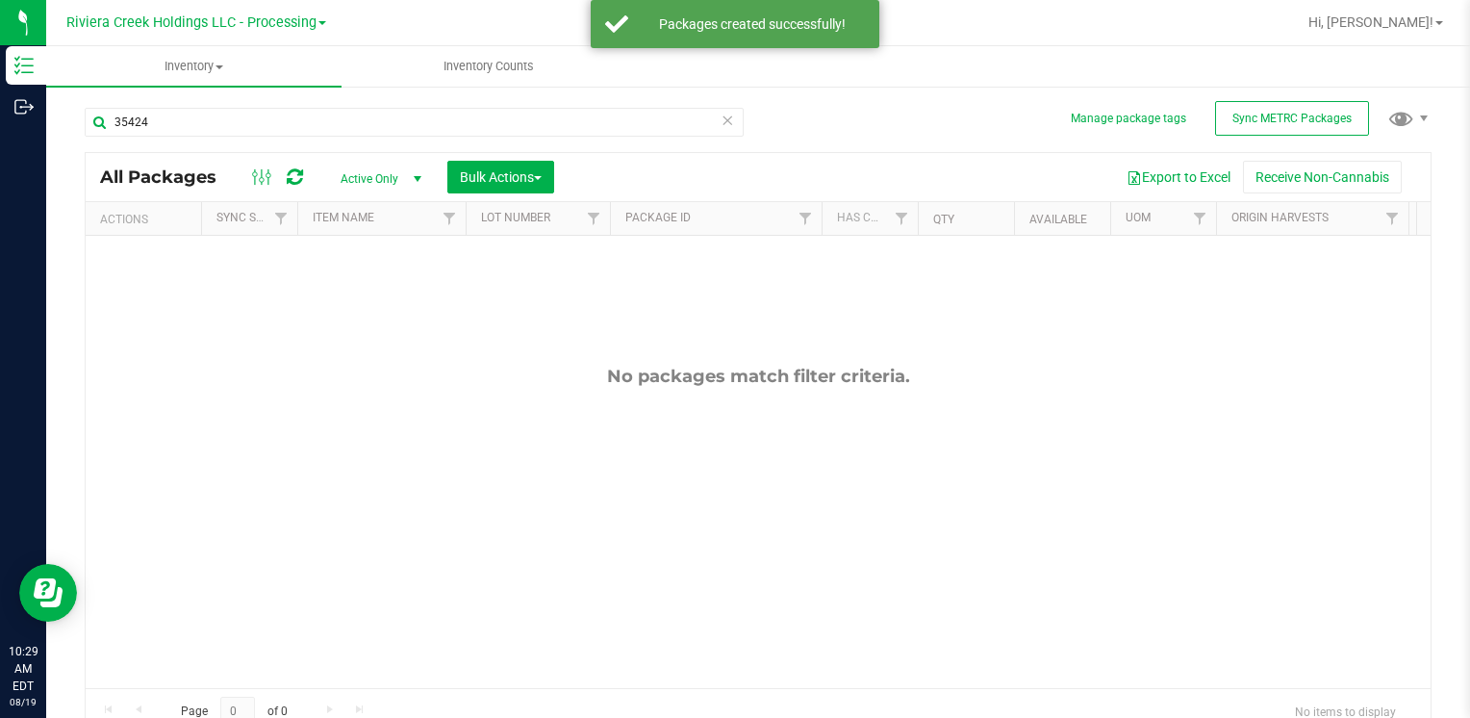
click at [210, 137] on div "35424" at bounding box center [414, 130] width 659 height 44
click at [215, 124] on input "35424" at bounding box center [414, 122] width 659 height 29
click at [215, 122] on input "35424" at bounding box center [414, 122] width 659 height 29
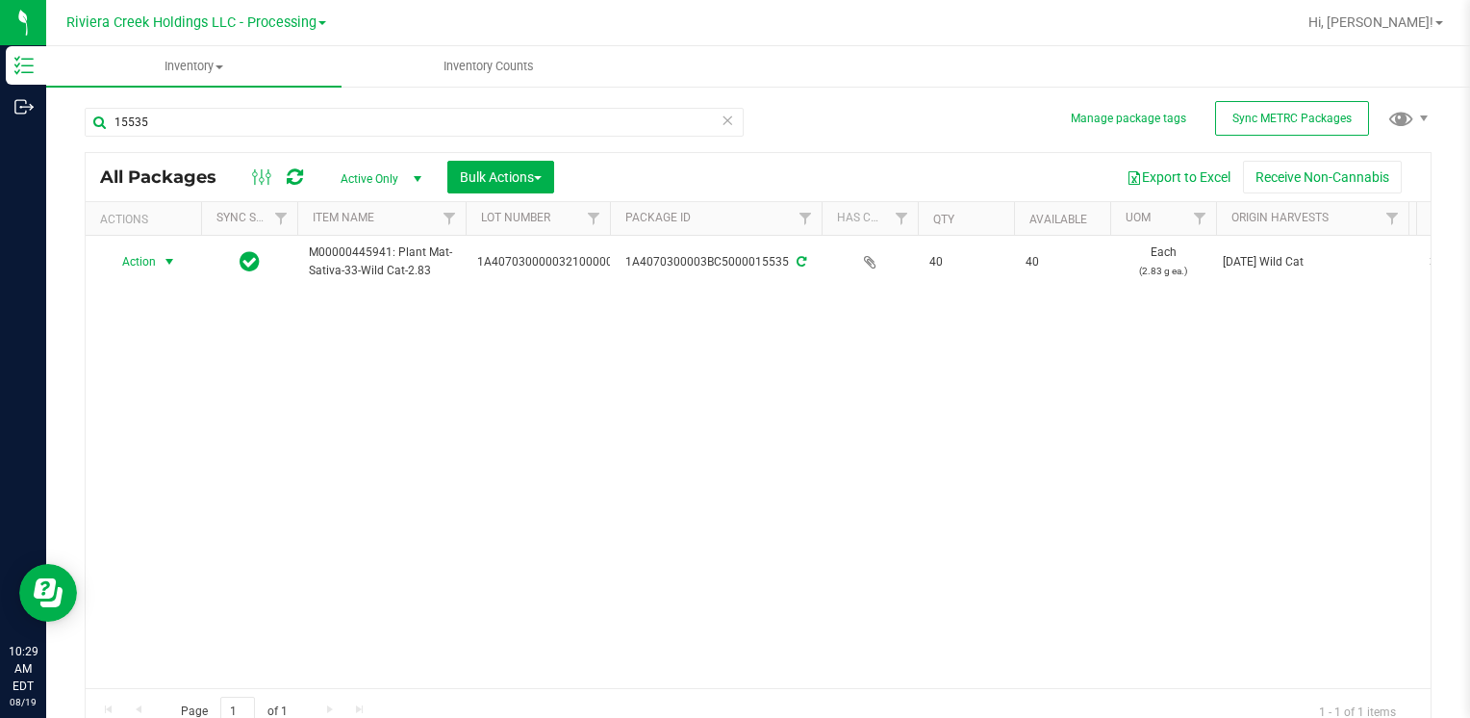
click at [142, 266] on span "Action" at bounding box center [131, 261] width 52 height 27
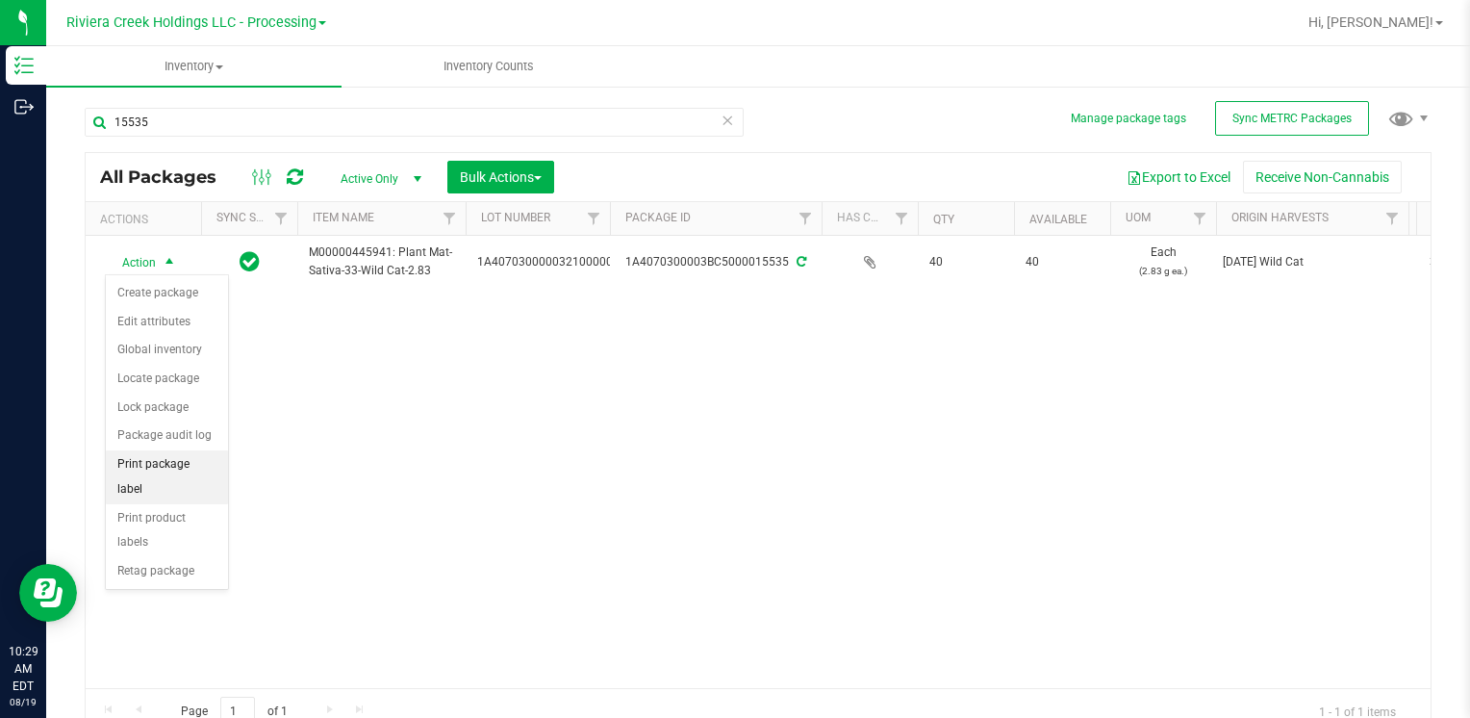
click at [203, 468] on li "Print package label" at bounding box center [167, 476] width 122 height 53
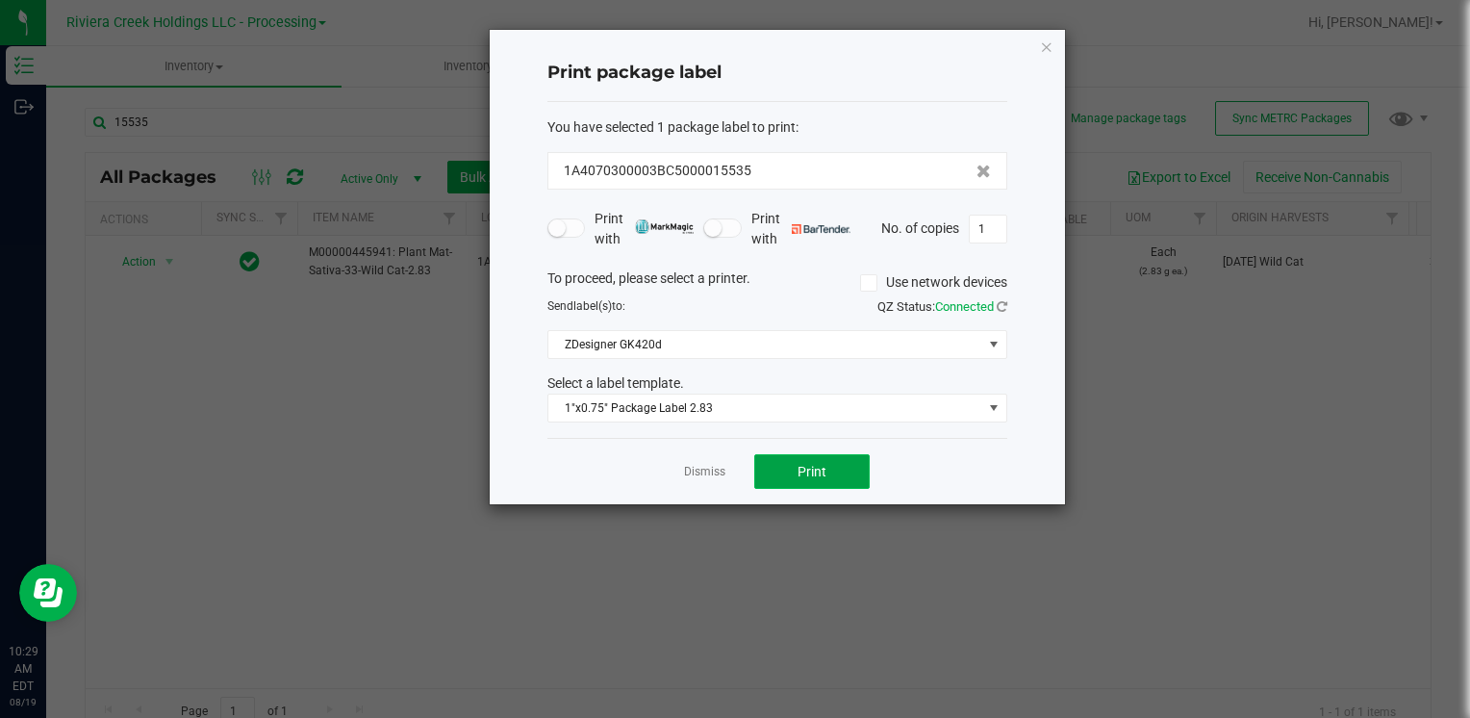
click at [795, 472] on button "Print" at bounding box center [811, 471] width 115 height 35
click at [1050, 48] on icon "button" at bounding box center [1046, 46] width 13 height 23
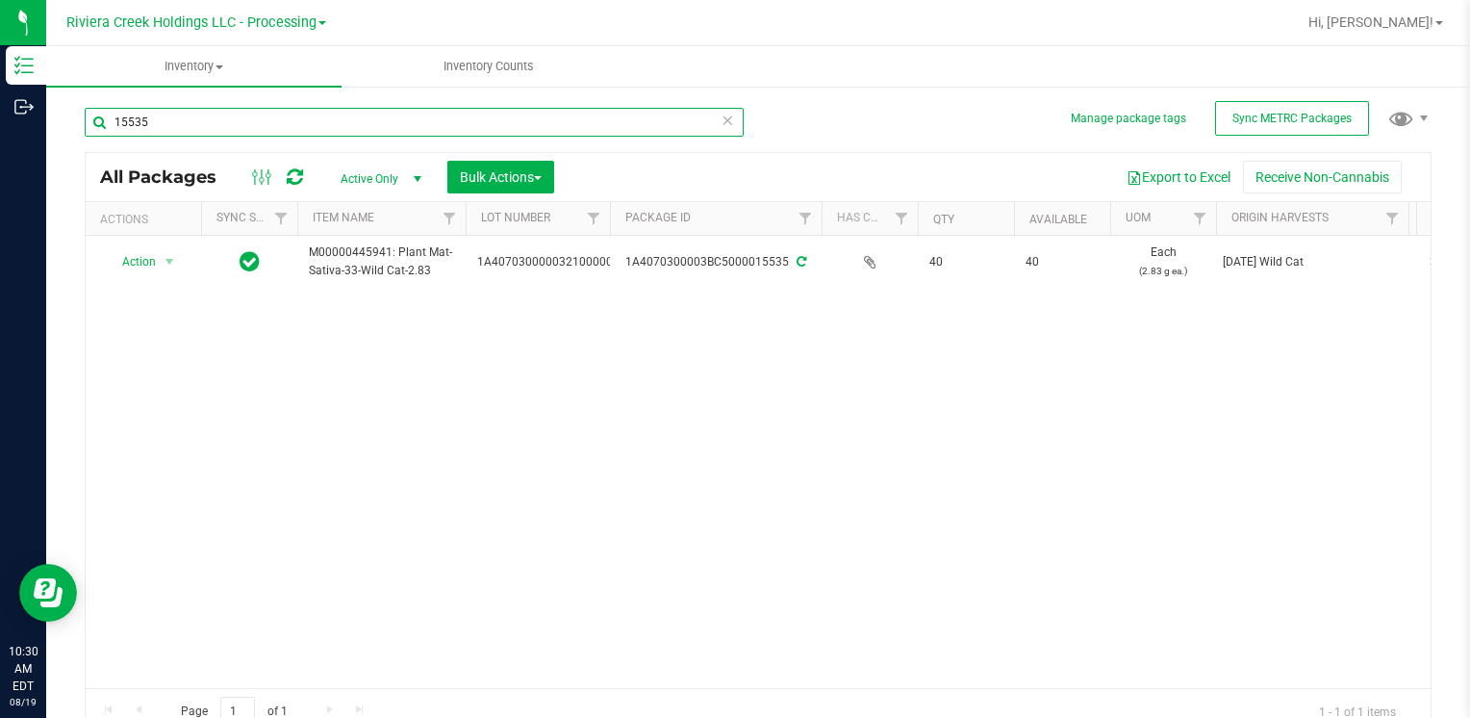
click at [220, 136] on input "15535" at bounding box center [414, 122] width 659 height 29
click at [220, 137] on div "15535" at bounding box center [414, 130] width 659 height 44
drag, startPoint x: 220, startPoint y: 137, endPoint x: 192, endPoint y: 125, distance: 30.2
click at [199, 122] on input "15535" at bounding box center [414, 122] width 659 height 29
click at [185, 129] on input "15535" at bounding box center [414, 122] width 659 height 29
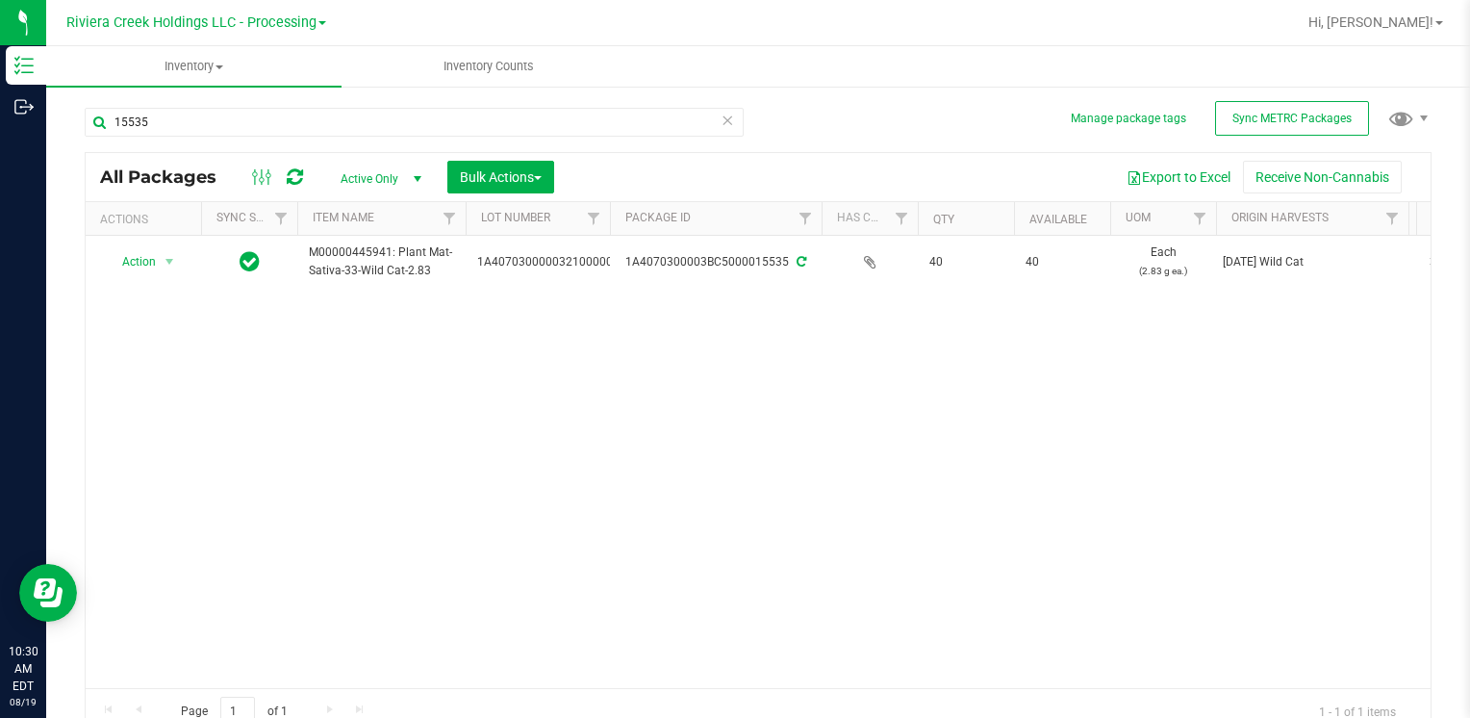
click at [290, 591] on div "Action Action Create package Edit attributes Global inventory Locate package Lo…" at bounding box center [758, 462] width 1345 height 452
click at [177, 108] on input "15535" at bounding box center [414, 122] width 659 height 29
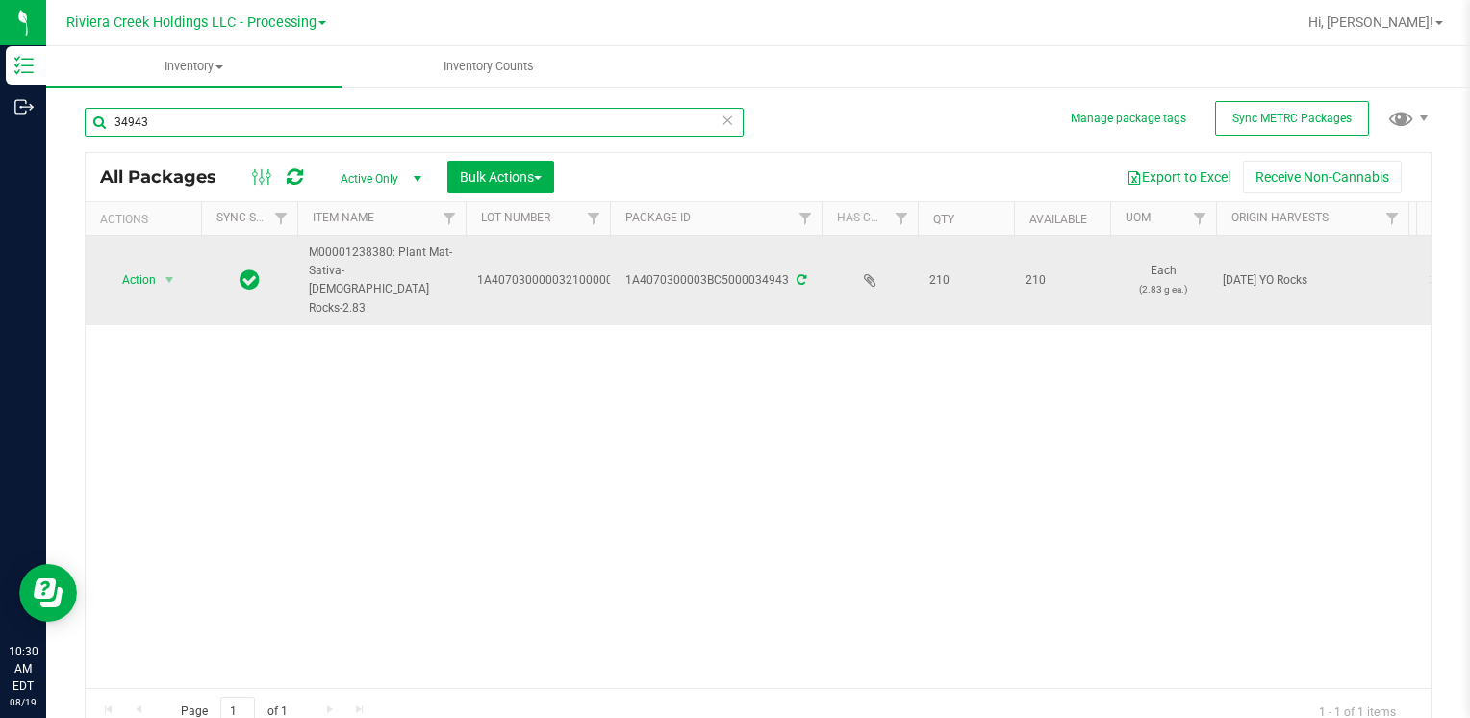
type input "34943"
drag, startPoint x: 175, startPoint y: 281, endPoint x: 160, endPoint y: 270, distance: 18.7
click at [162, 271] on span "select" at bounding box center [170, 279] width 24 height 27
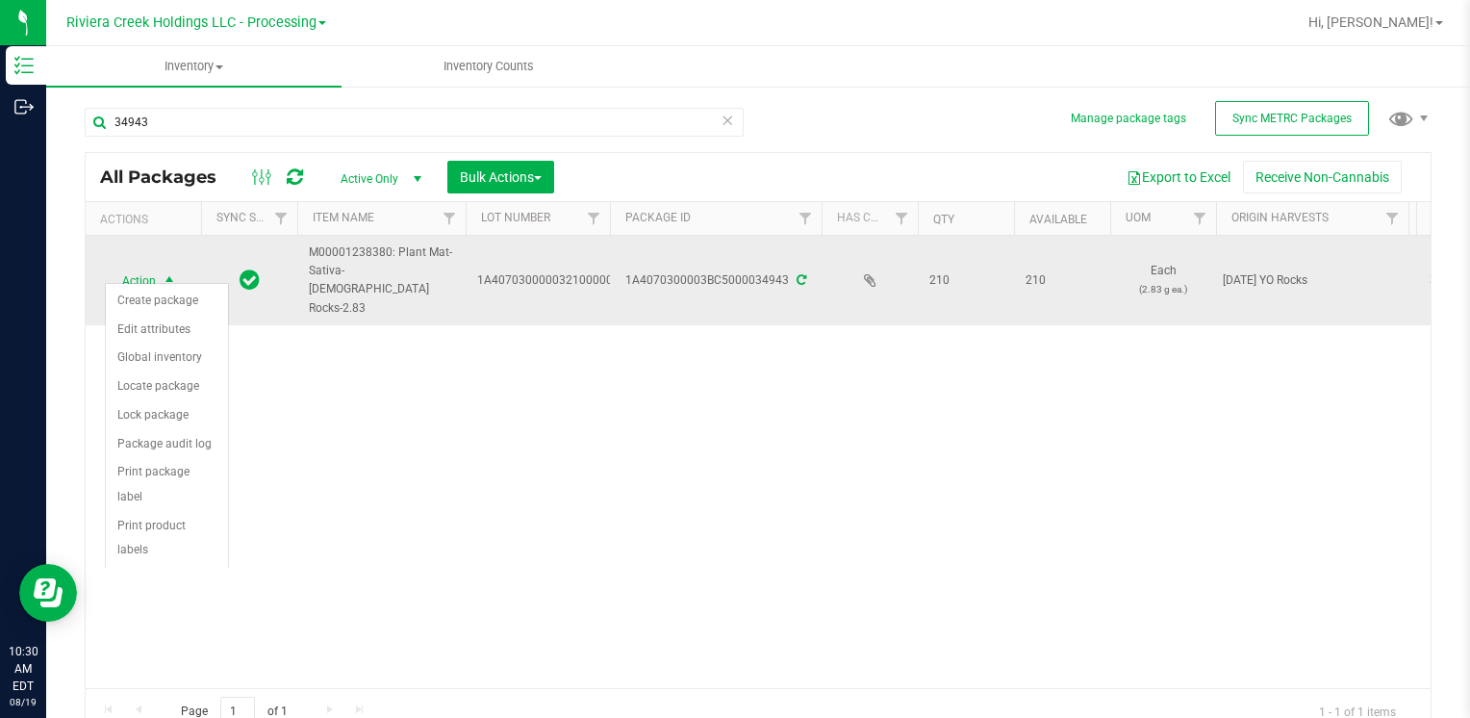
click at [160, 270] on span "select" at bounding box center [170, 280] width 24 height 27
click at [160, 270] on span "select" at bounding box center [170, 279] width 24 height 27
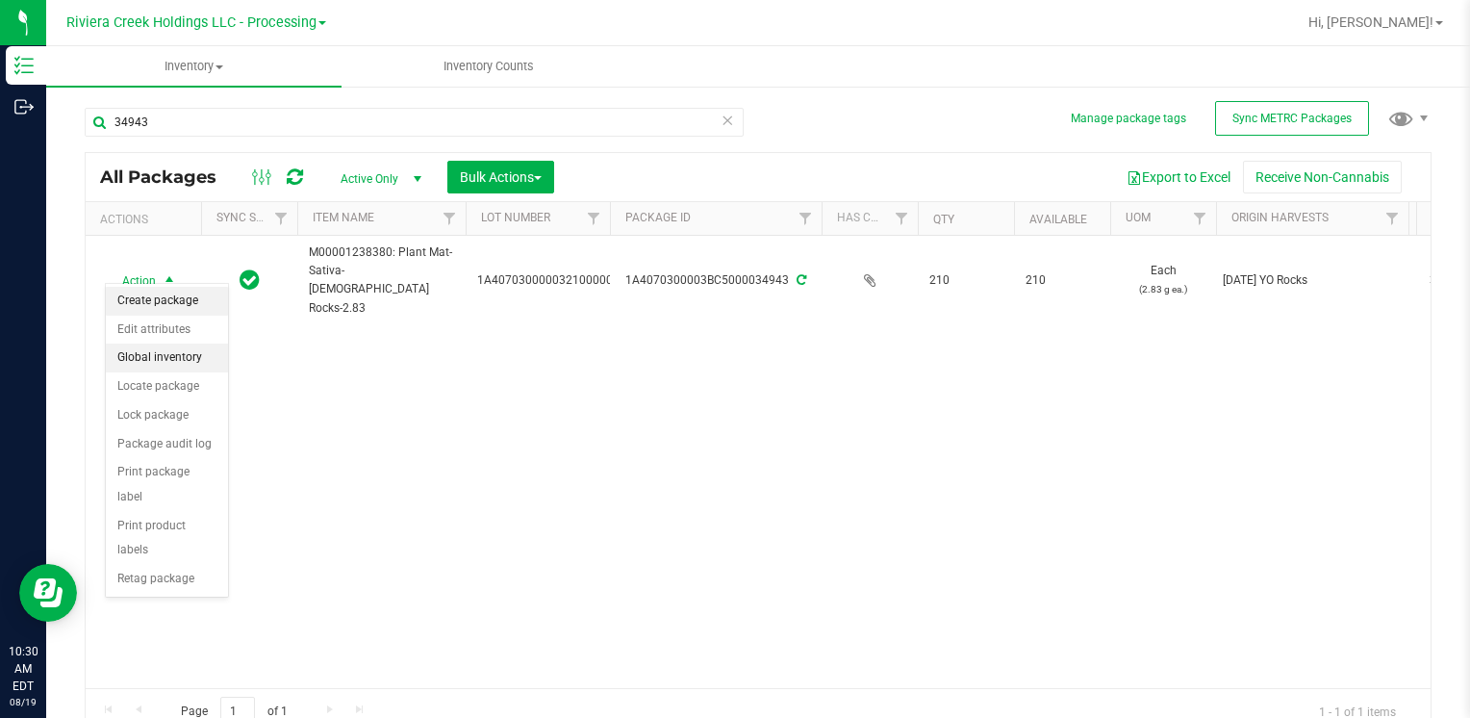
click at [168, 298] on li "Create package" at bounding box center [167, 301] width 122 height 29
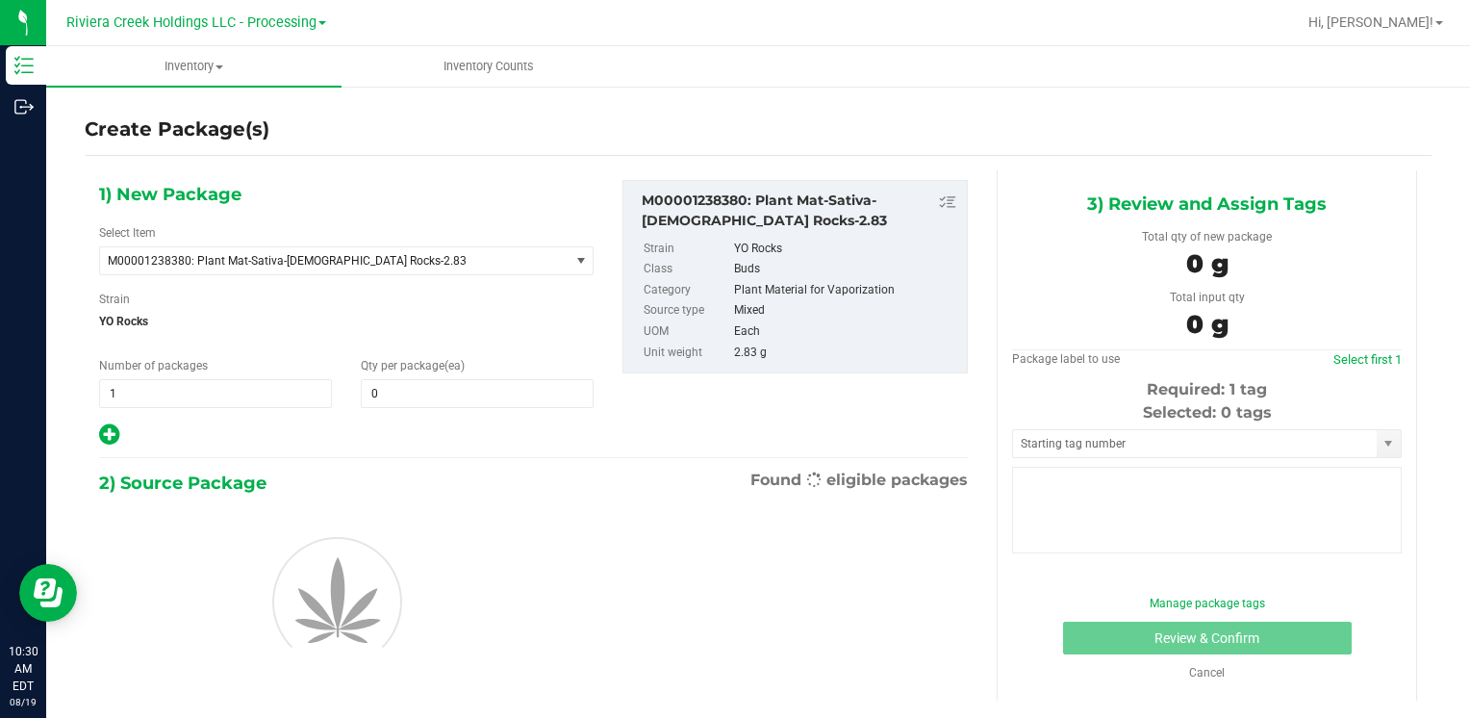
type input "0"
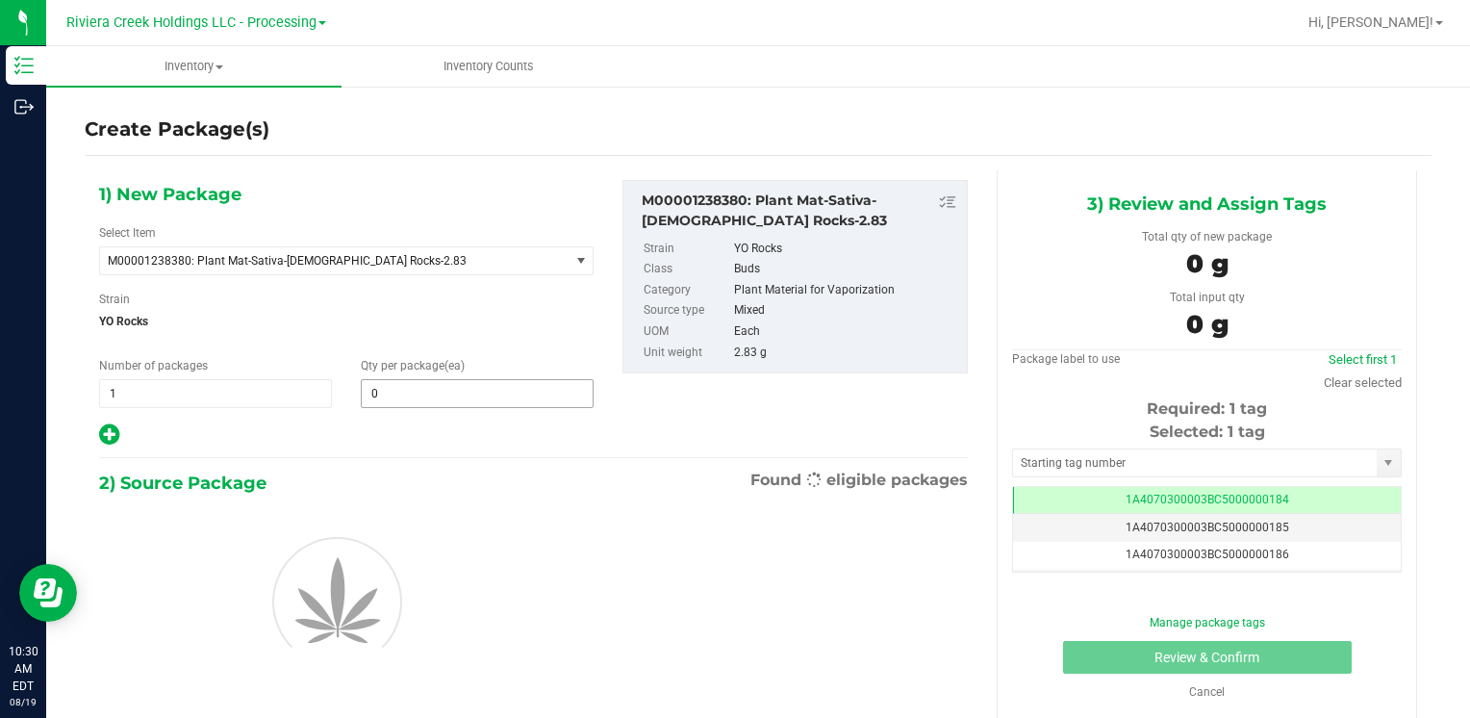
drag, startPoint x: 416, startPoint y: 375, endPoint x: 420, endPoint y: 399, distance: 24.5
click at [415, 383] on div "Qty per package (ea) 0 0" at bounding box center [477, 382] width 262 height 51
click at [422, 402] on span at bounding box center [477, 393] width 233 height 29
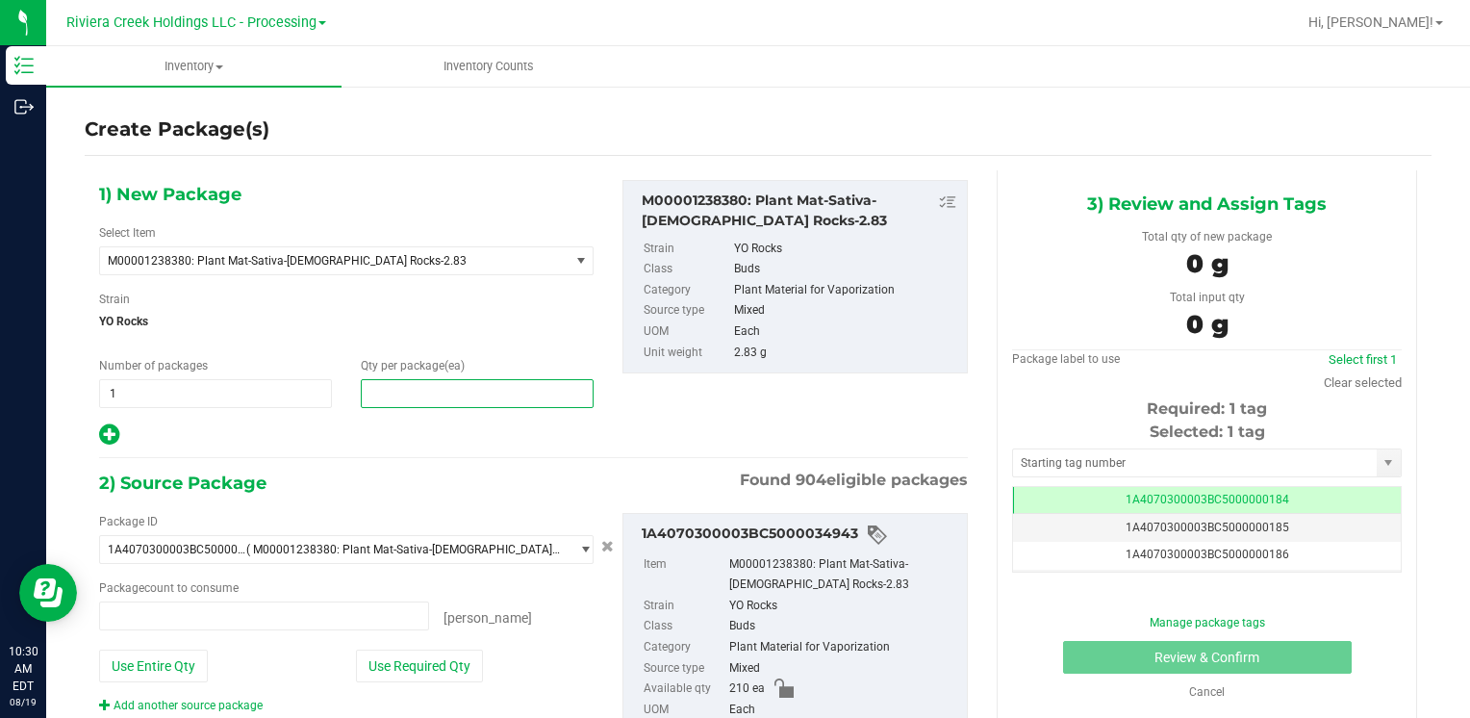
type input "0 ea"
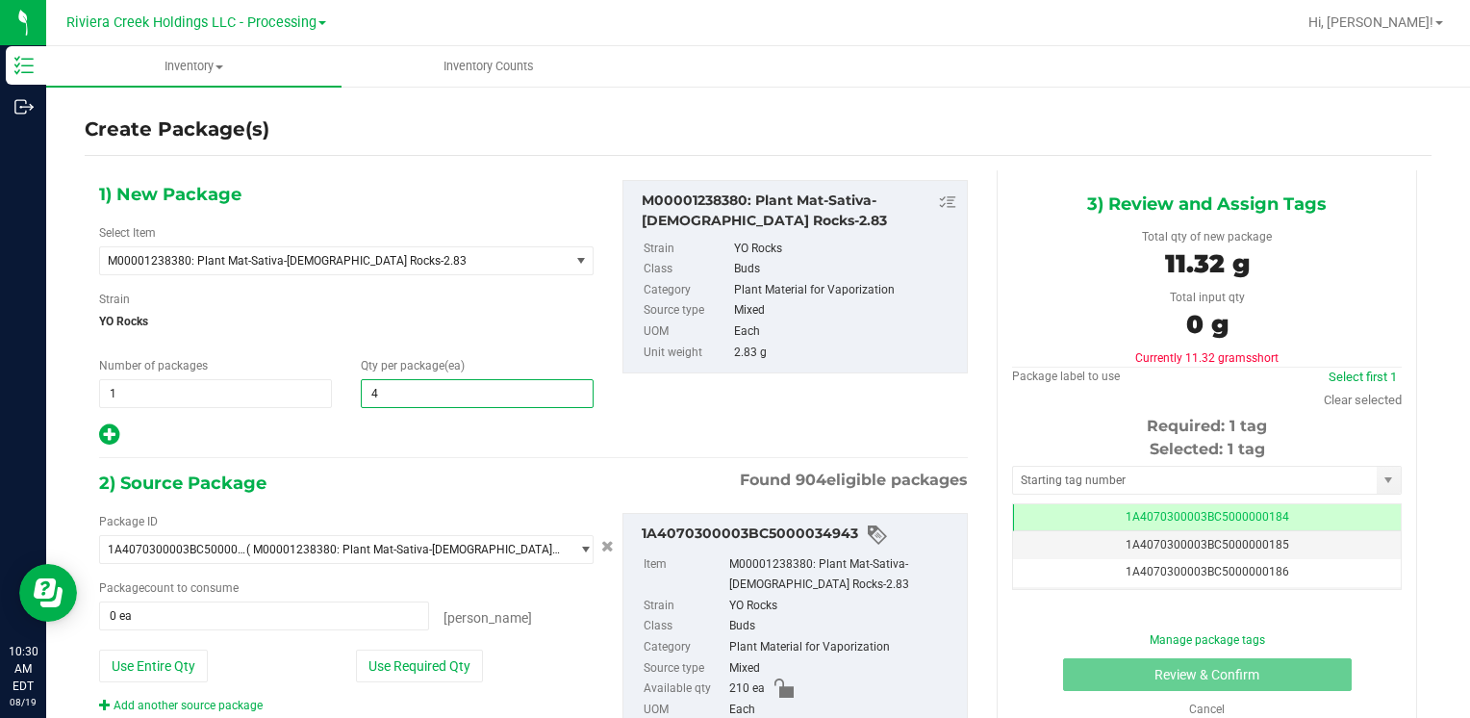
type input "40"
click at [367, 663] on button "Use Required Qty" at bounding box center [419, 665] width 127 height 33
type input "40 ea"
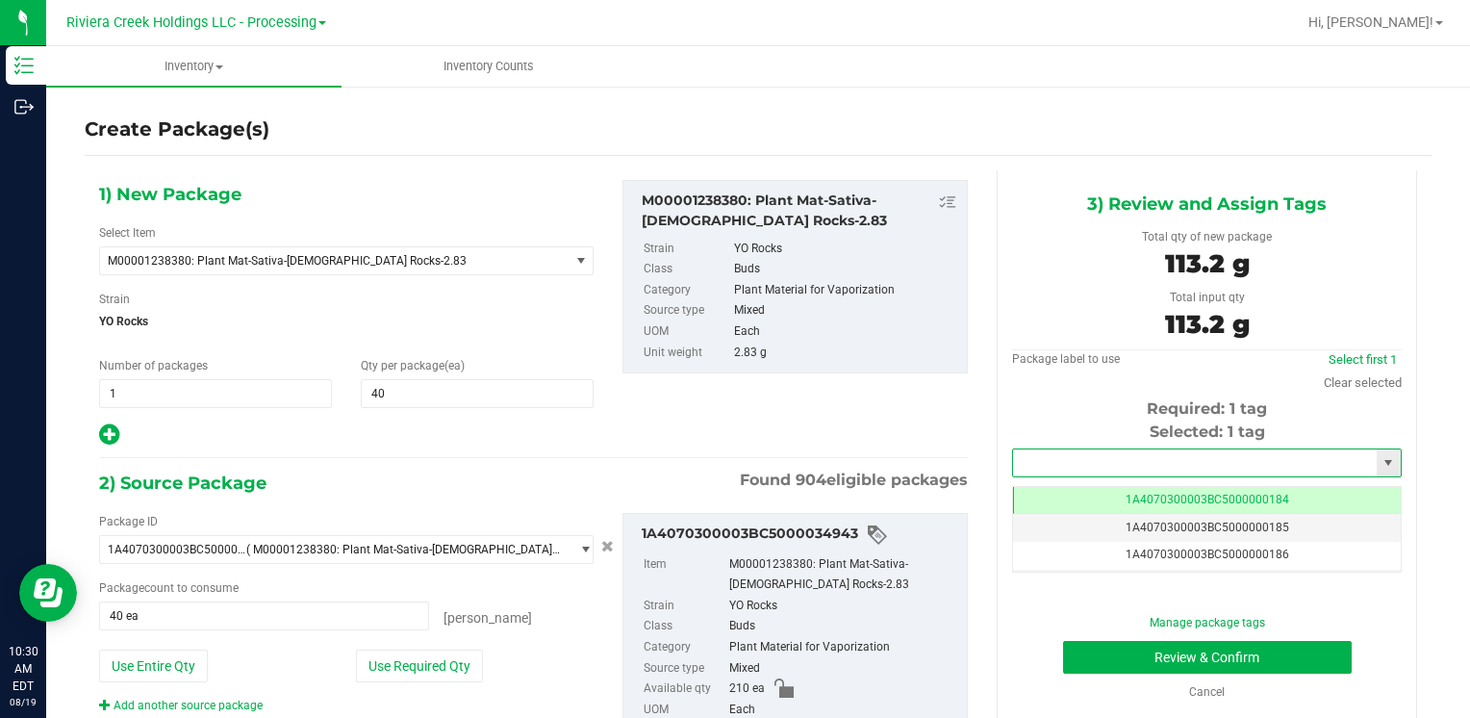
click at [1039, 467] on input "text" at bounding box center [1195, 462] width 364 height 27
click at [1040, 485] on li "1A4070300003BC5000015536" at bounding box center [1194, 495] width 383 height 29
type input "1A4070300003BC5000015536"
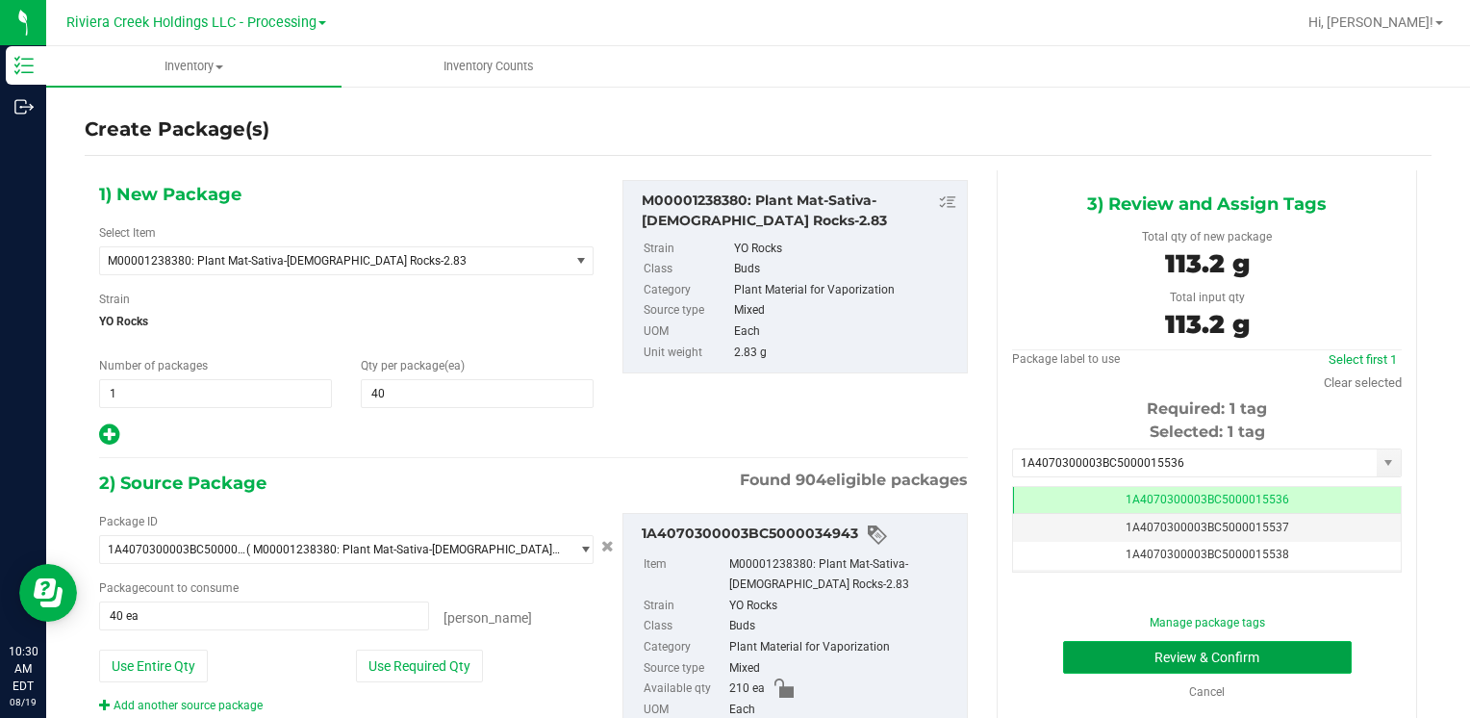
click at [1090, 647] on button "Review & Confirm" at bounding box center [1207, 657] width 289 height 33
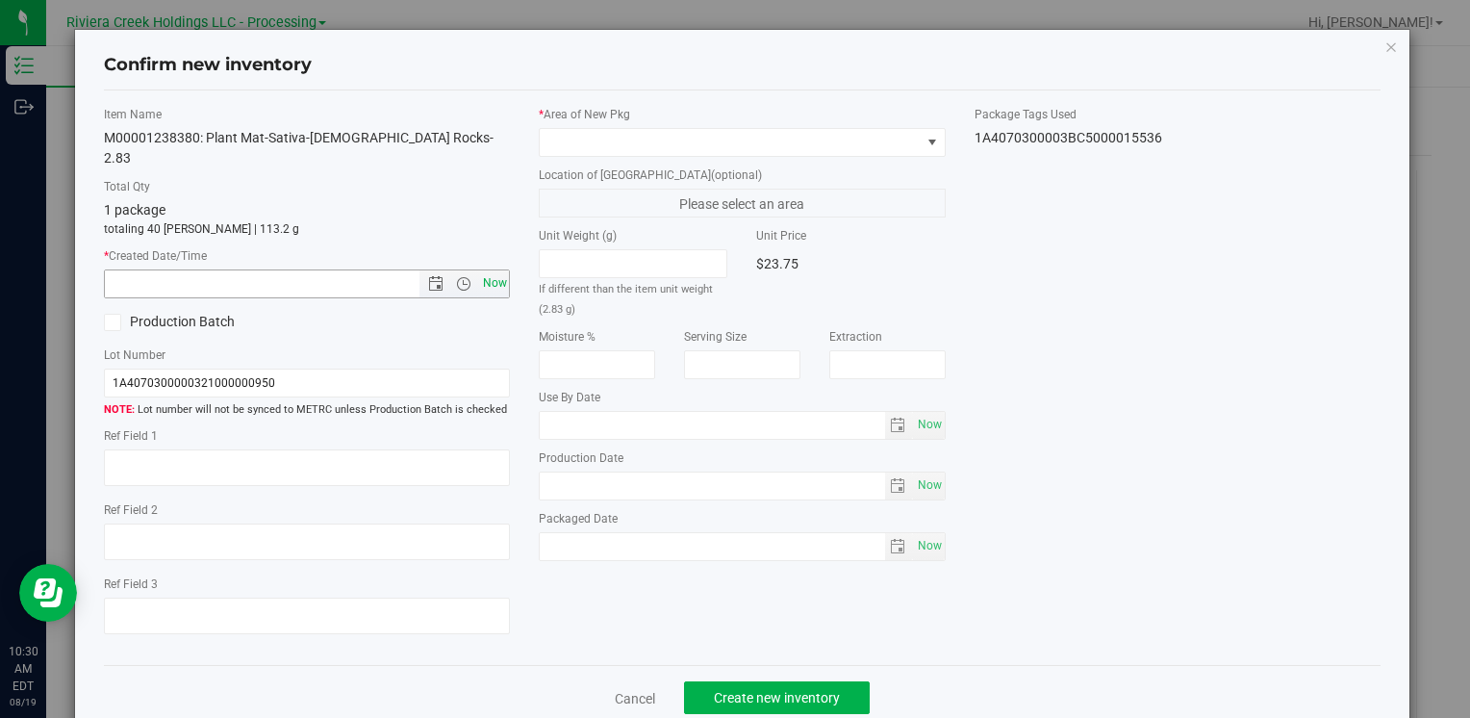
click at [486, 269] on span "Now" at bounding box center [494, 283] width 33 height 28
type input "8/19/2025 10:30 AM"
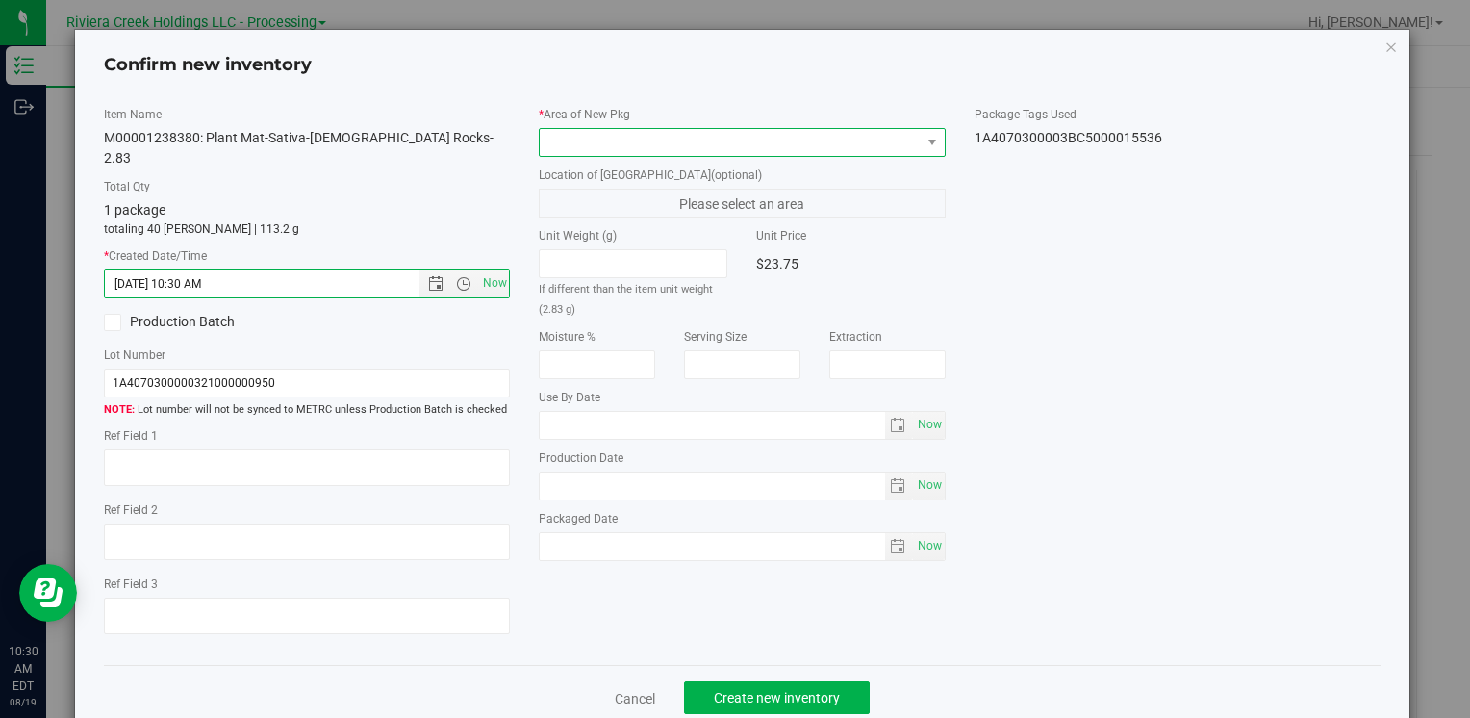
click at [572, 140] on span at bounding box center [730, 142] width 380 height 27
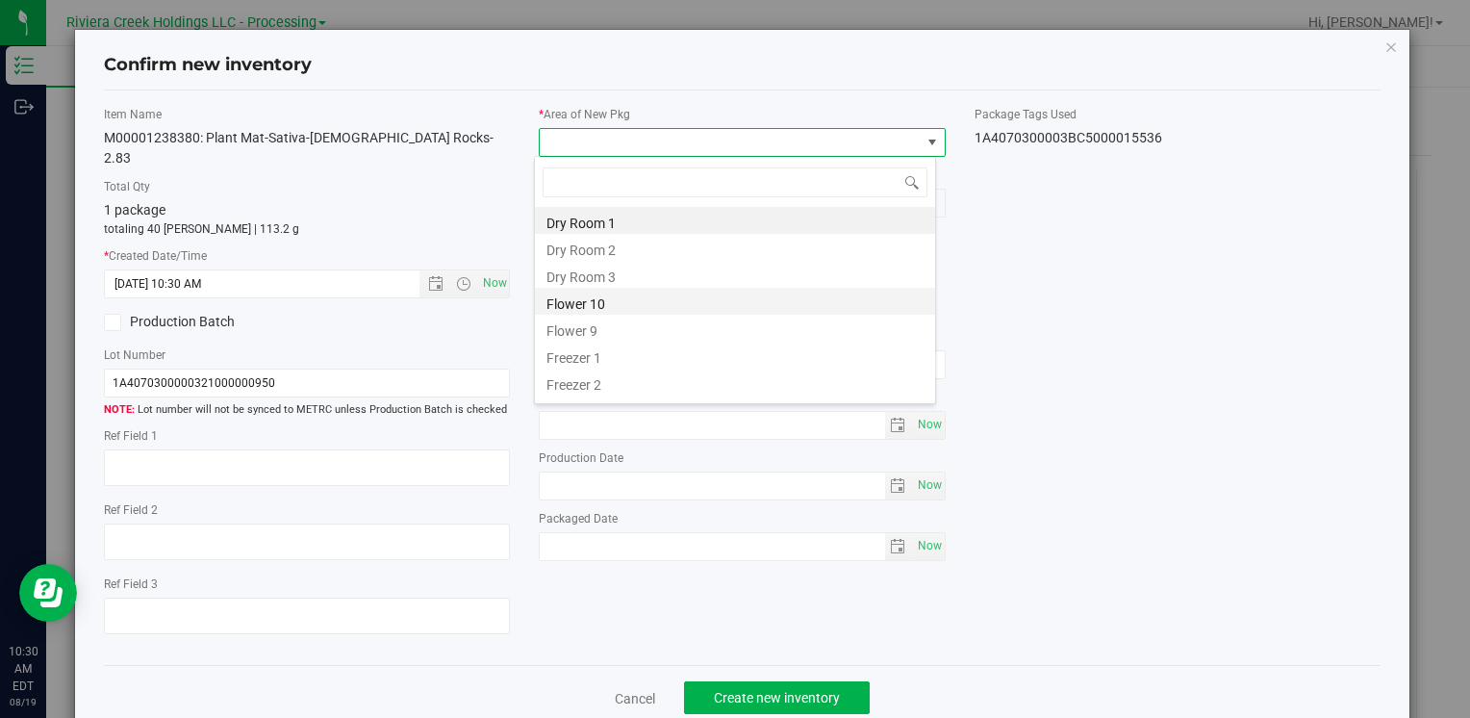
click at [615, 298] on li "Flower 10" at bounding box center [735, 301] width 400 height 27
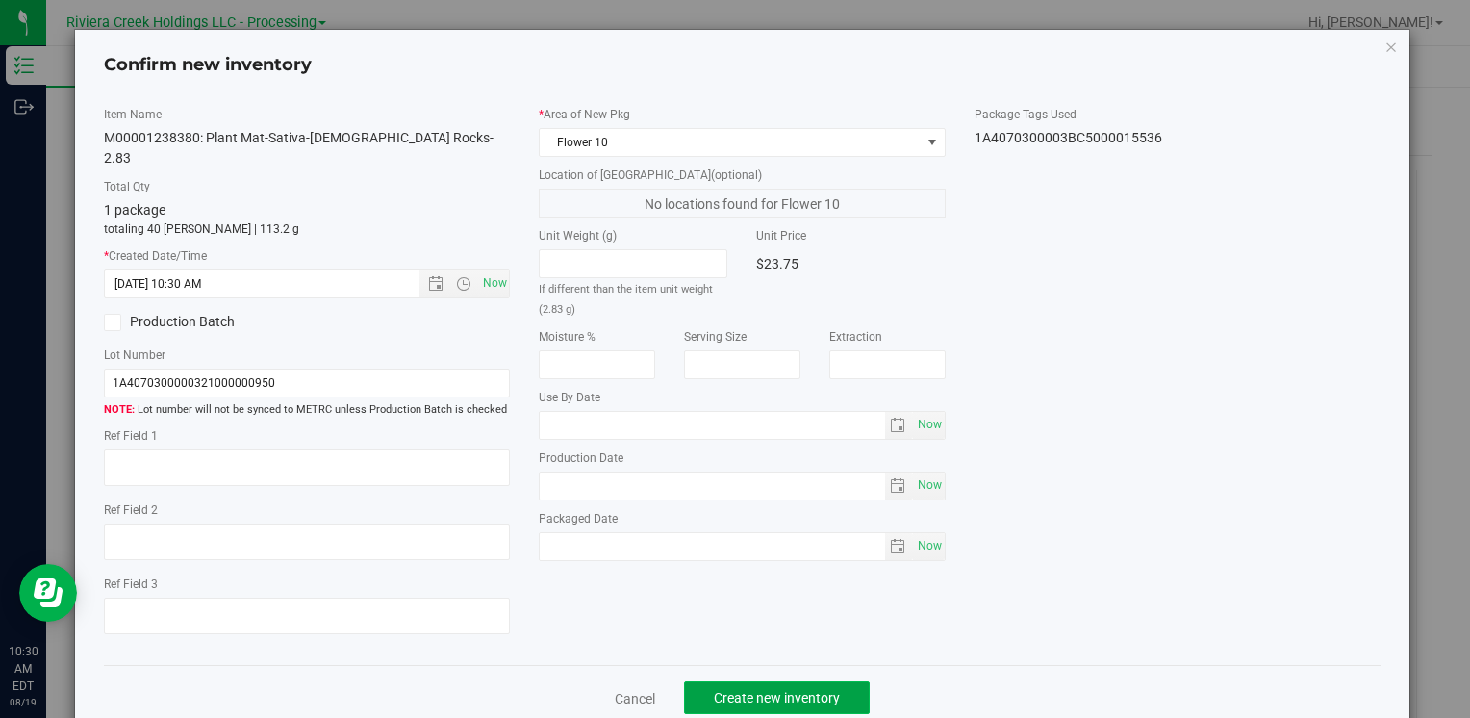
click at [744, 681] on button "Create new inventory" at bounding box center [777, 697] width 186 height 33
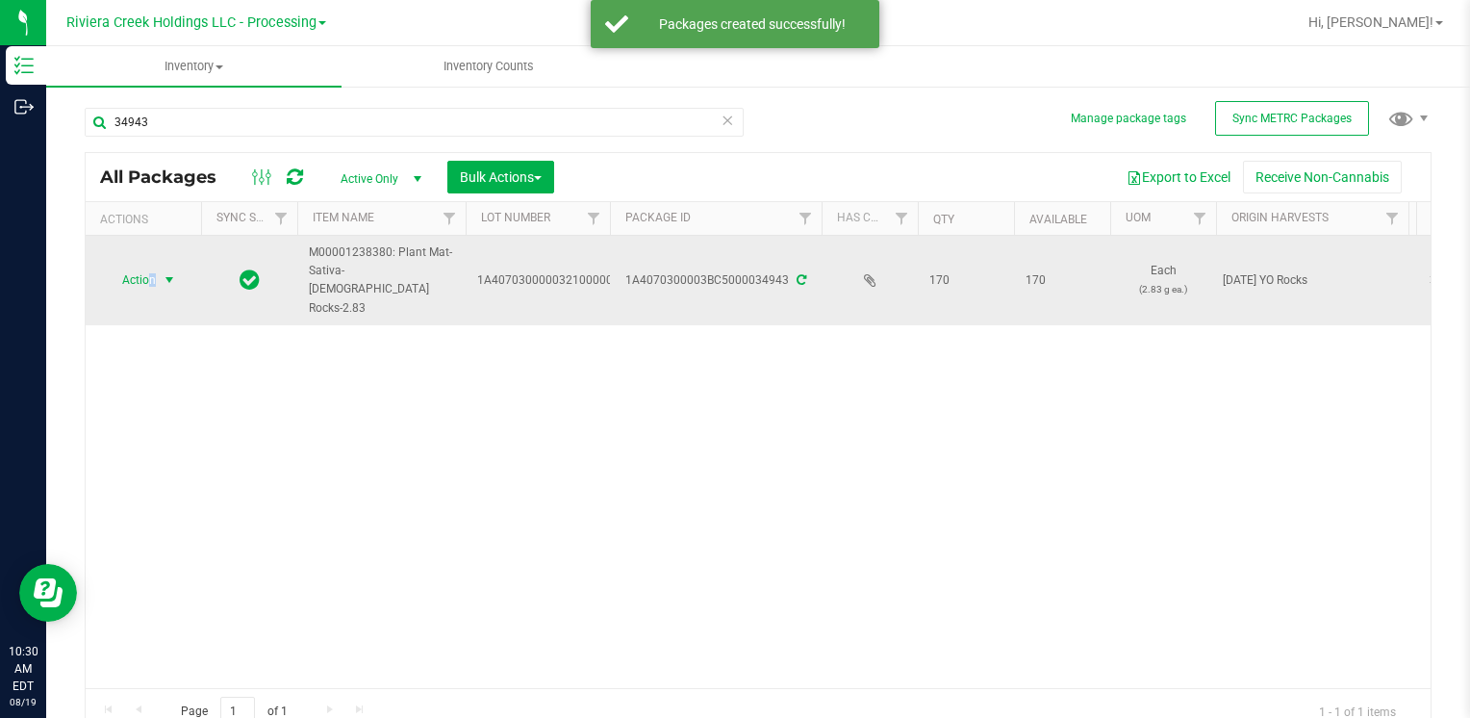
click at [152, 266] on span "Action" at bounding box center [131, 279] width 52 height 27
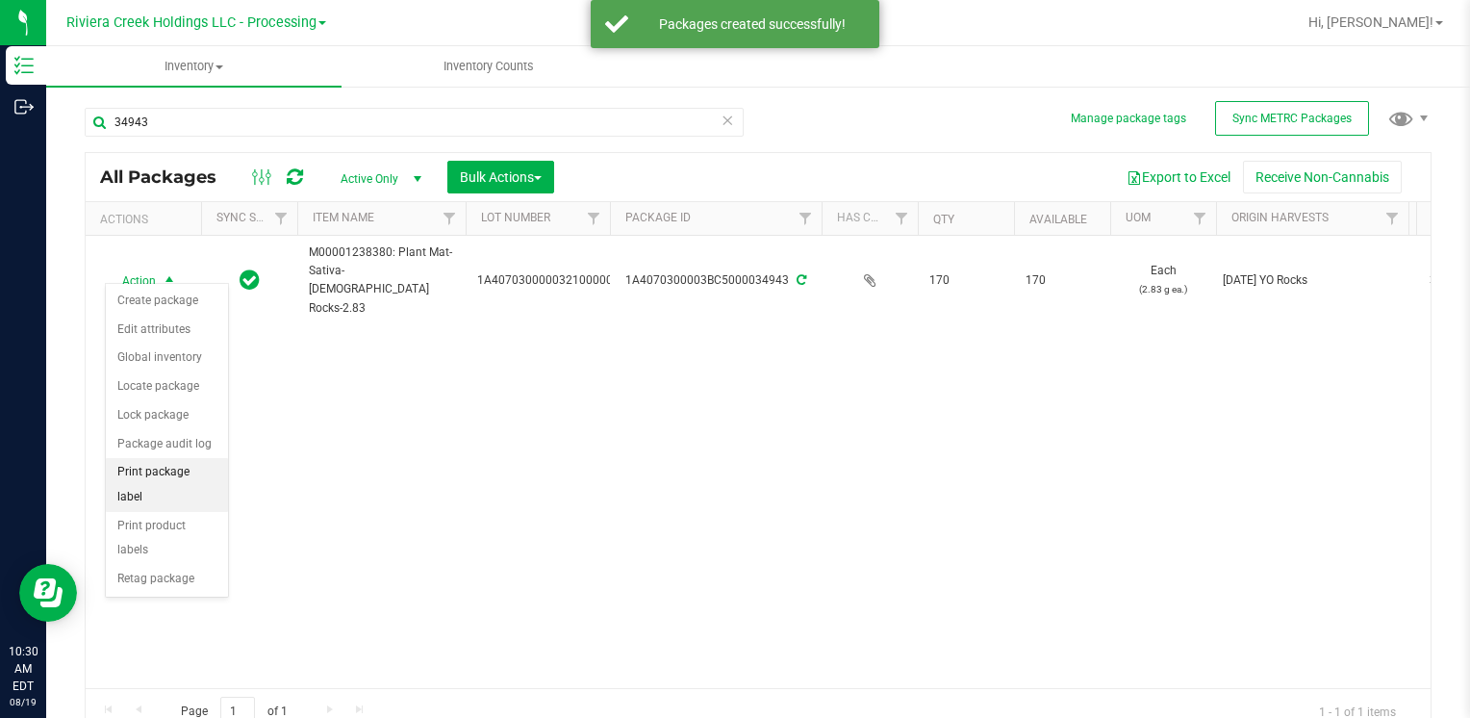
click at [190, 468] on li "Print package label" at bounding box center [167, 484] width 122 height 53
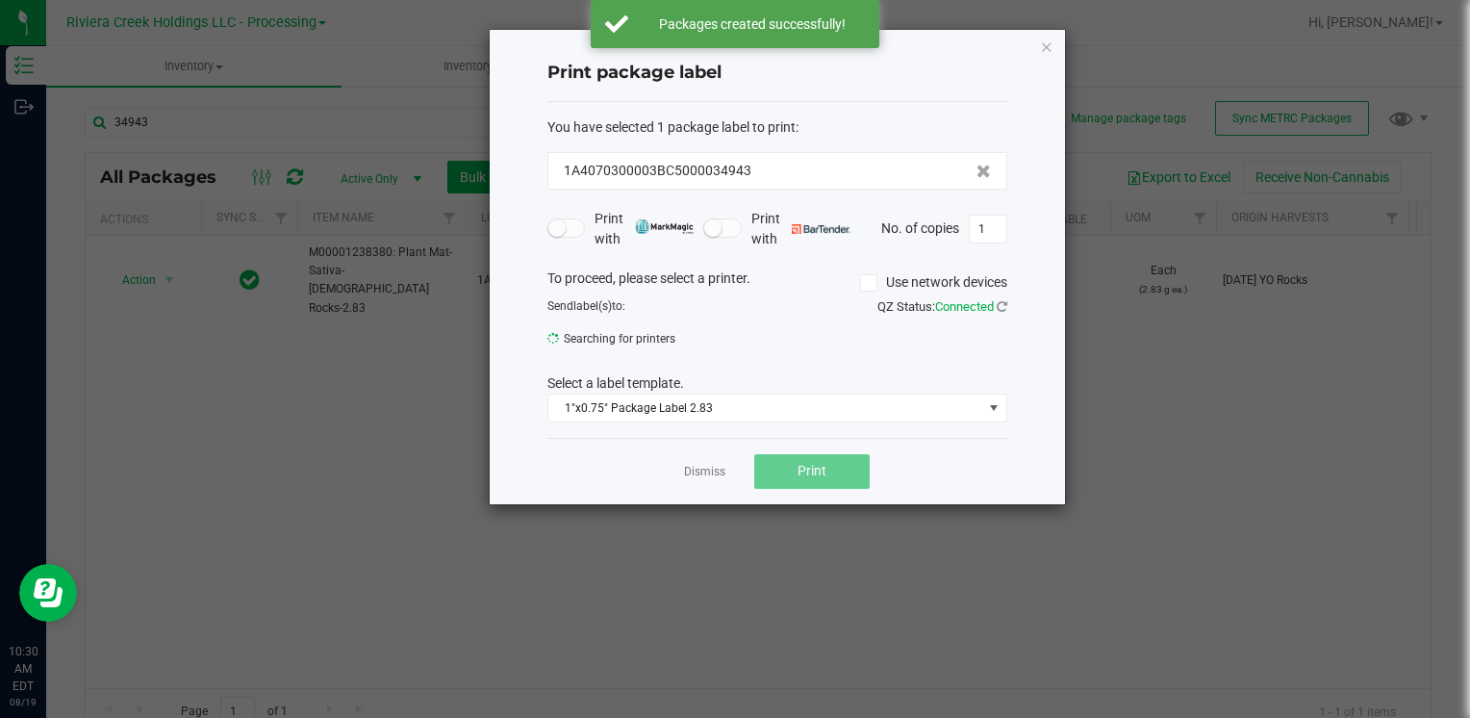
click at [821, 455] on button "Print" at bounding box center [811, 471] width 115 height 35
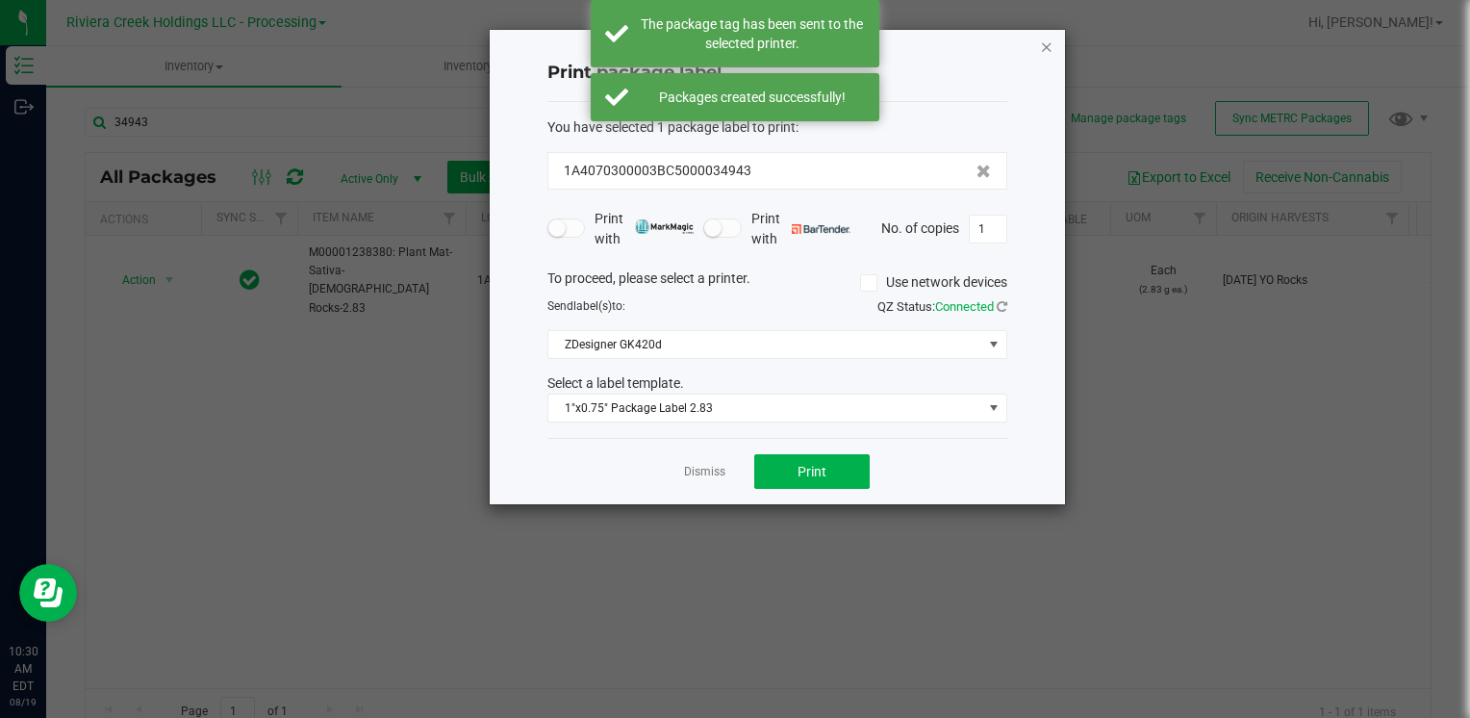
drag, startPoint x: 1031, startPoint y: 35, endPoint x: 1045, endPoint y: 46, distance: 17.7
click at [1045, 46] on div "Print package label You have selected 1 package label to print : 1A4070300003BC…" at bounding box center [777, 267] width 575 height 474
click at [1045, 47] on icon "button" at bounding box center [1046, 46] width 13 height 23
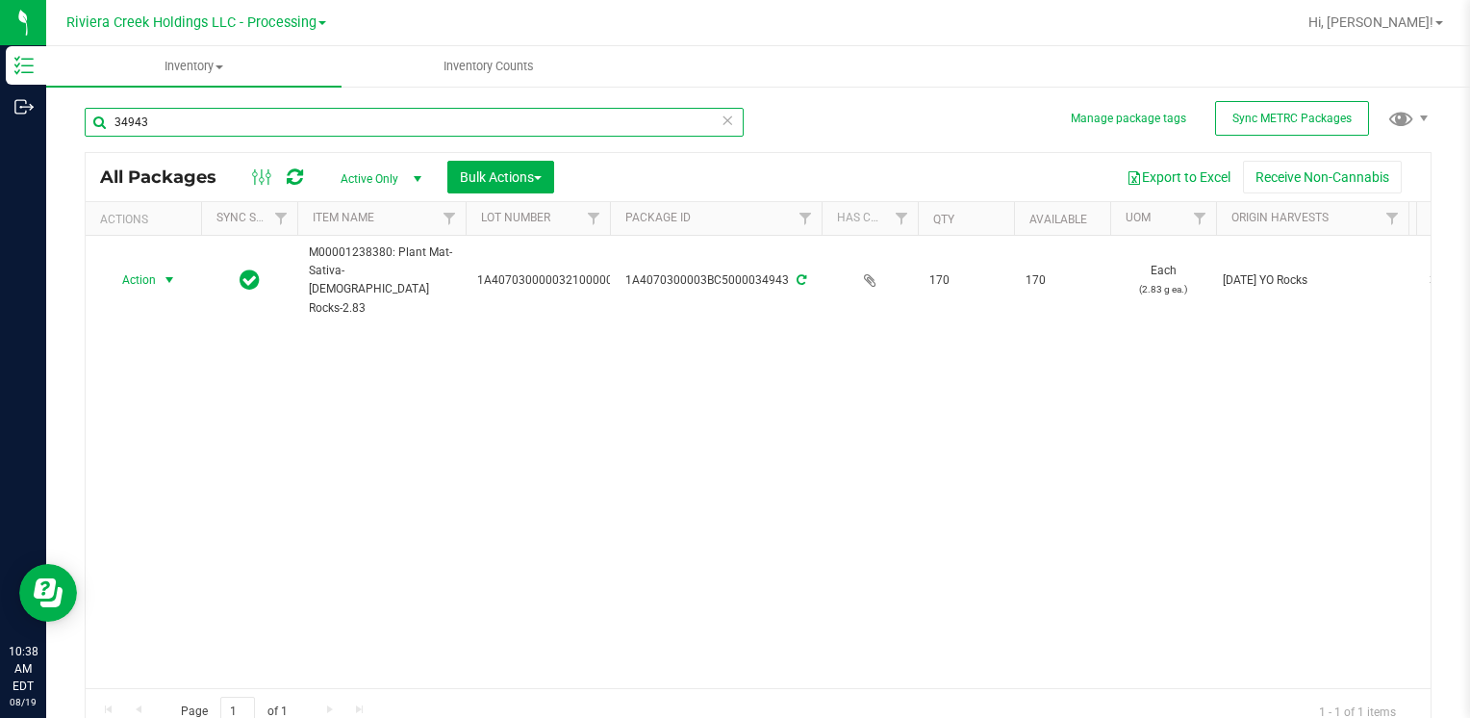
click at [266, 125] on input "34943" at bounding box center [414, 122] width 659 height 29
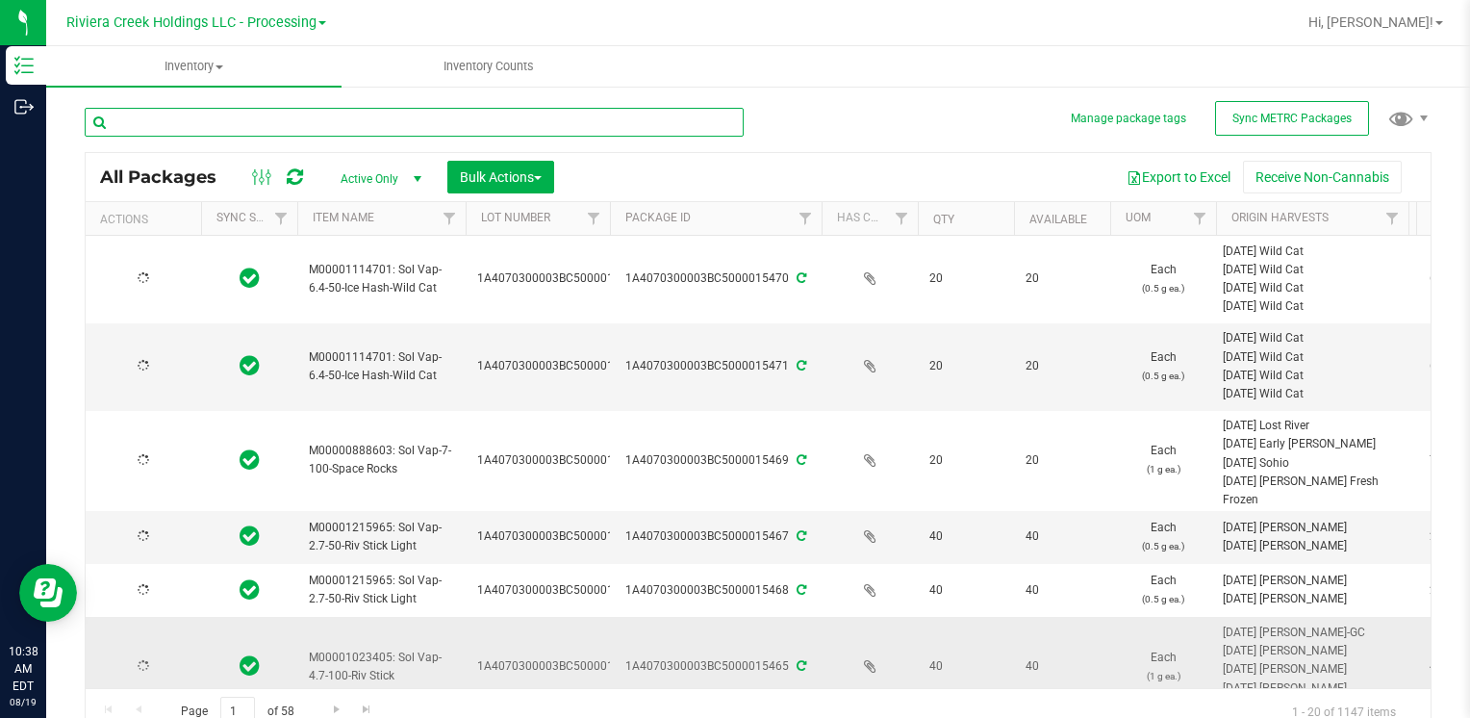
type input "2026-04-16"
type input "2026-07-26"
type input "2026-05-22"
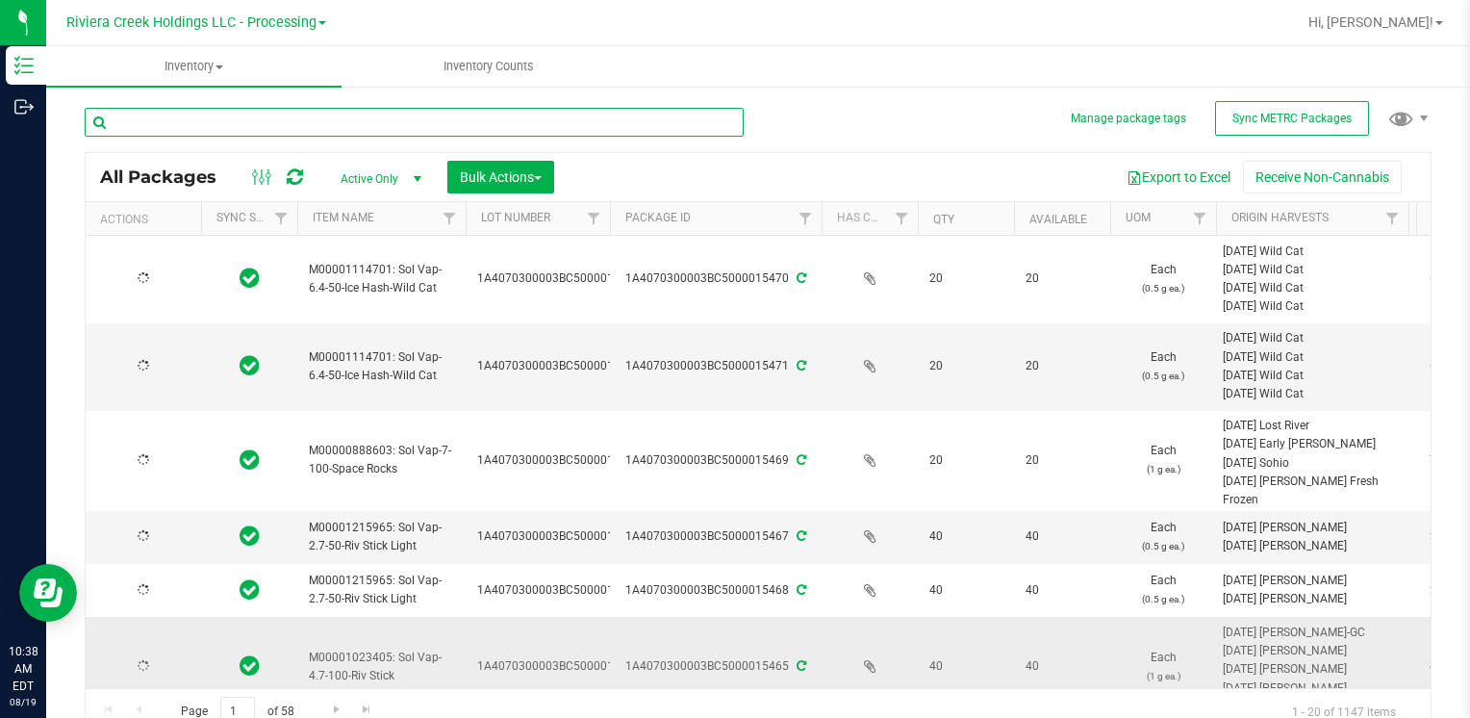
type input "2026-04-03"
type input "2026-06-08"
type input "2026-06-26"
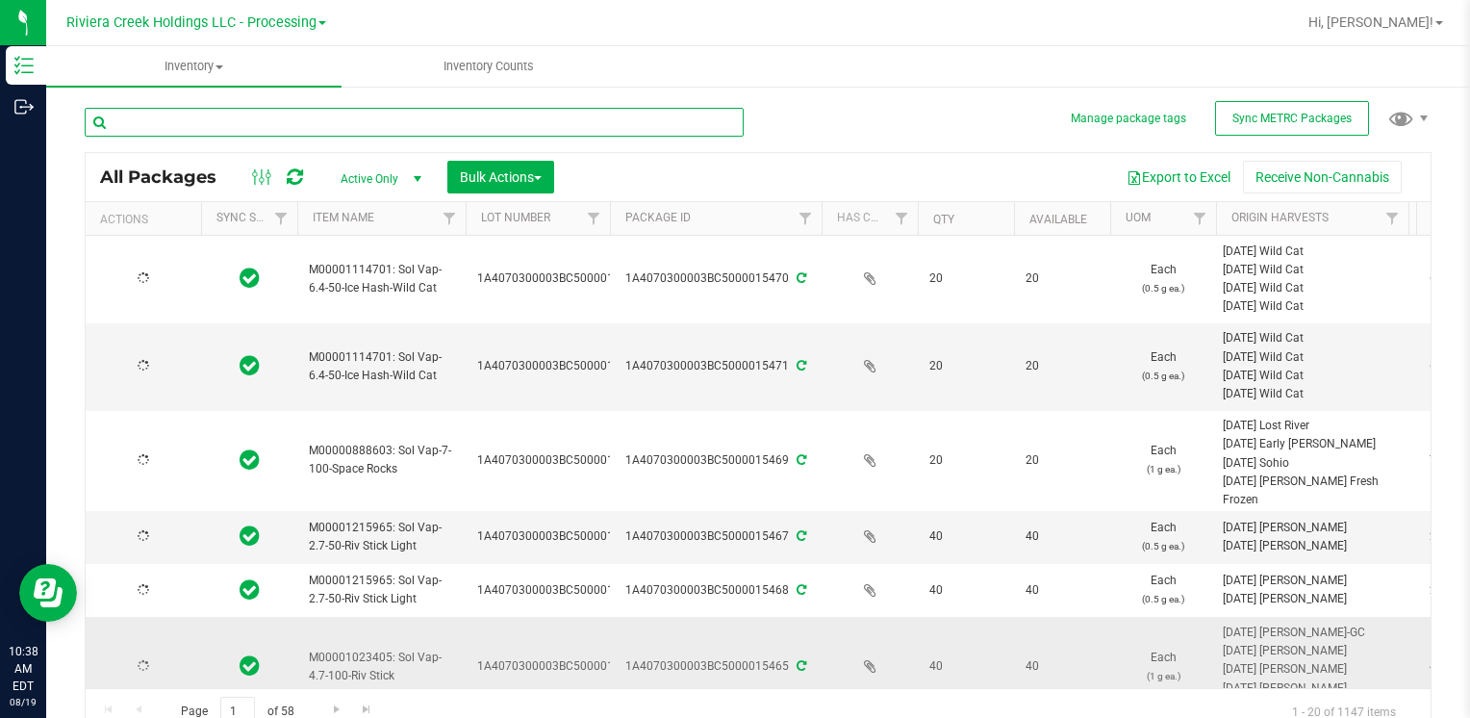
type input "2026-06-26"
type input "2026-07-26"
click at [143, 119] on input "text" at bounding box center [414, 122] width 659 height 29
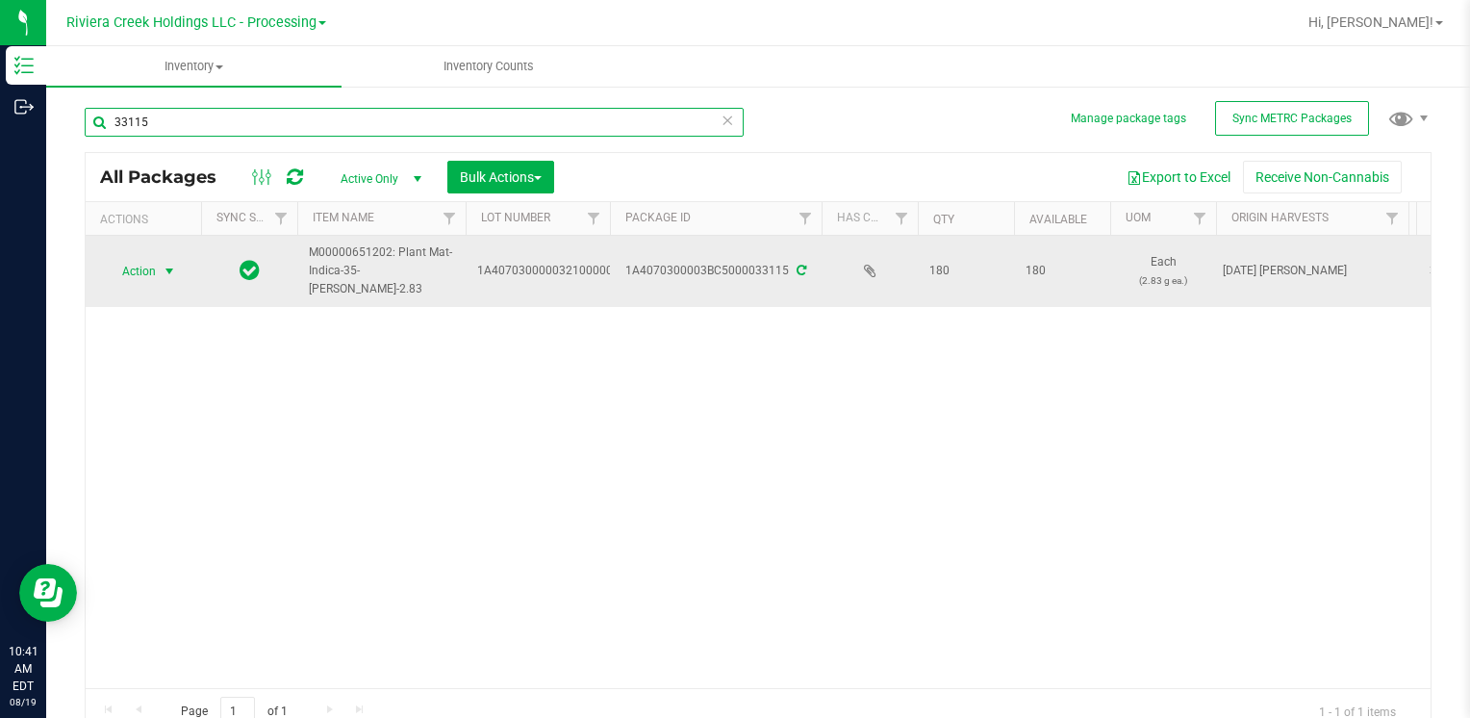
type input "33115"
click at [158, 263] on span "select" at bounding box center [170, 271] width 24 height 27
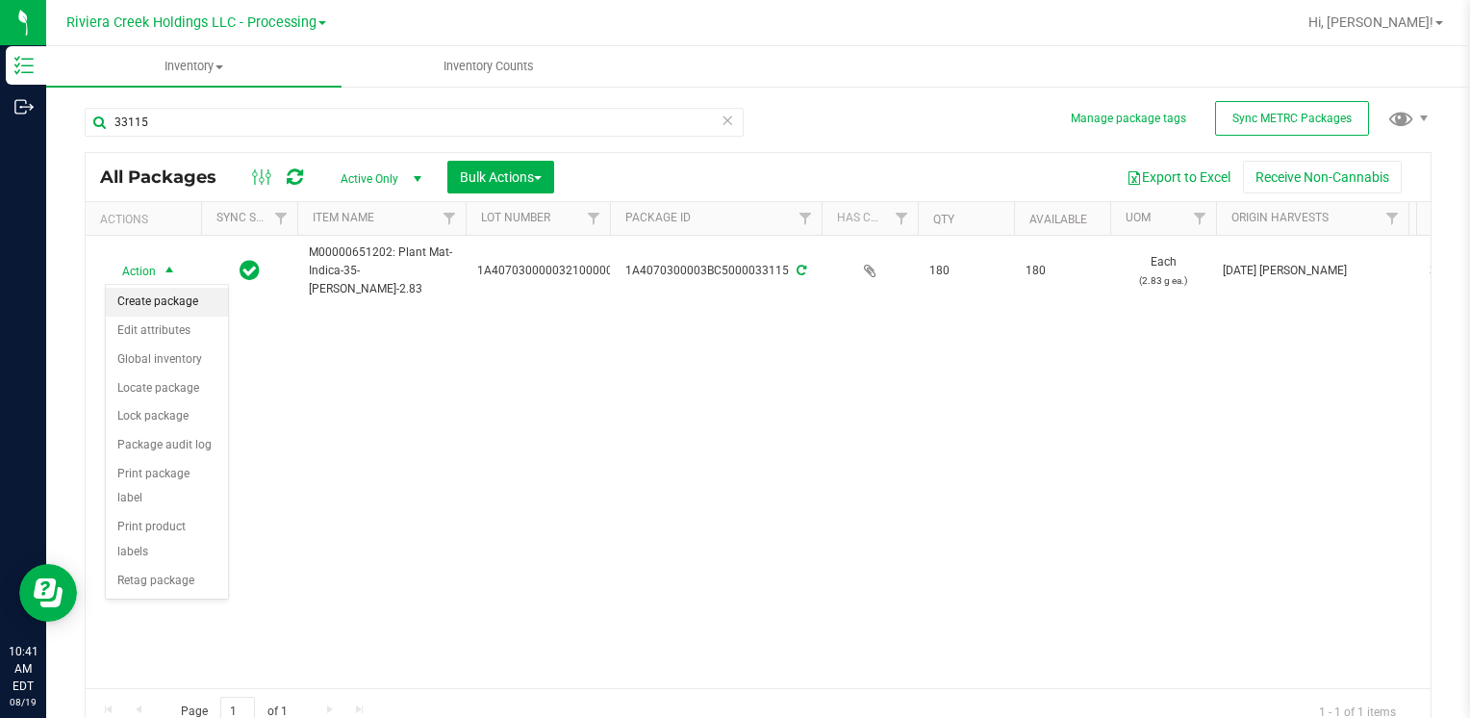
click at [174, 298] on li "Create package" at bounding box center [167, 302] width 122 height 29
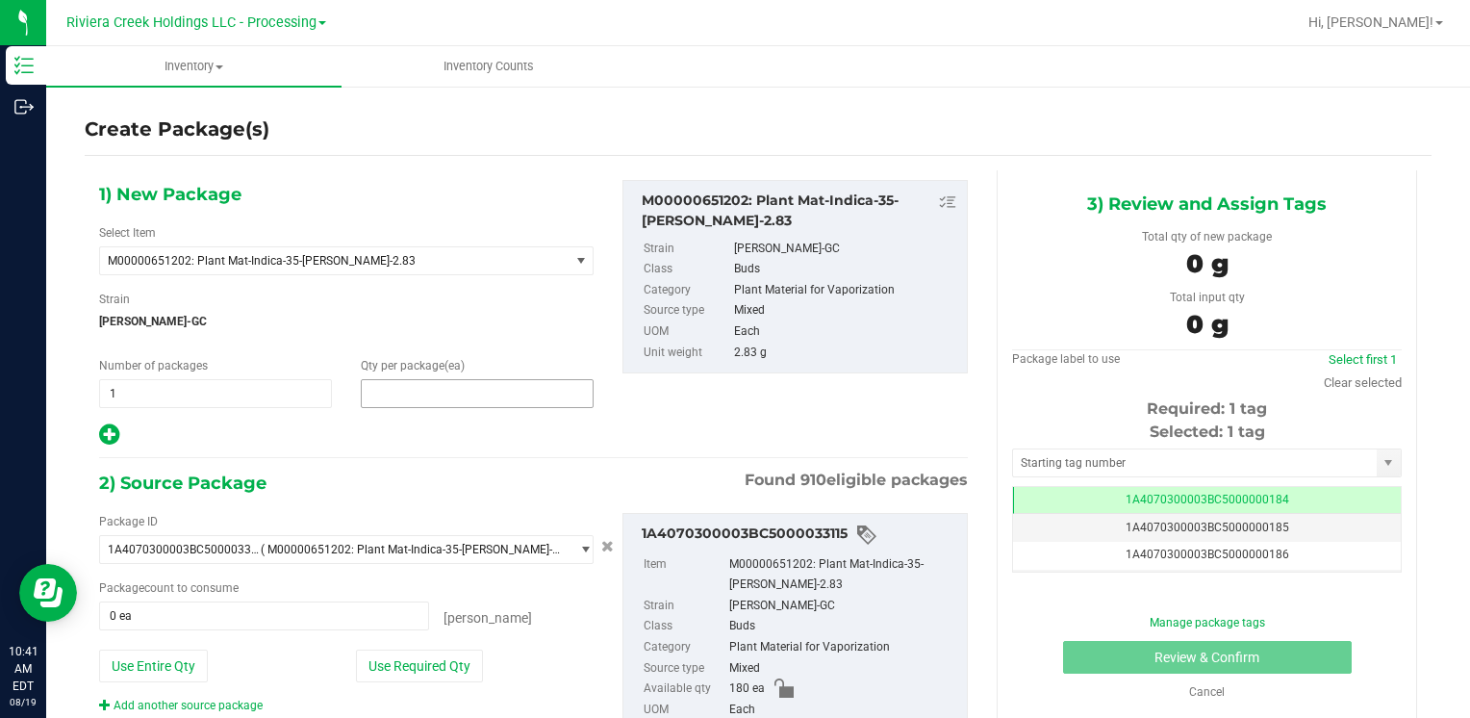
click at [377, 384] on span at bounding box center [477, 393] width 233 height 29
type input "40"
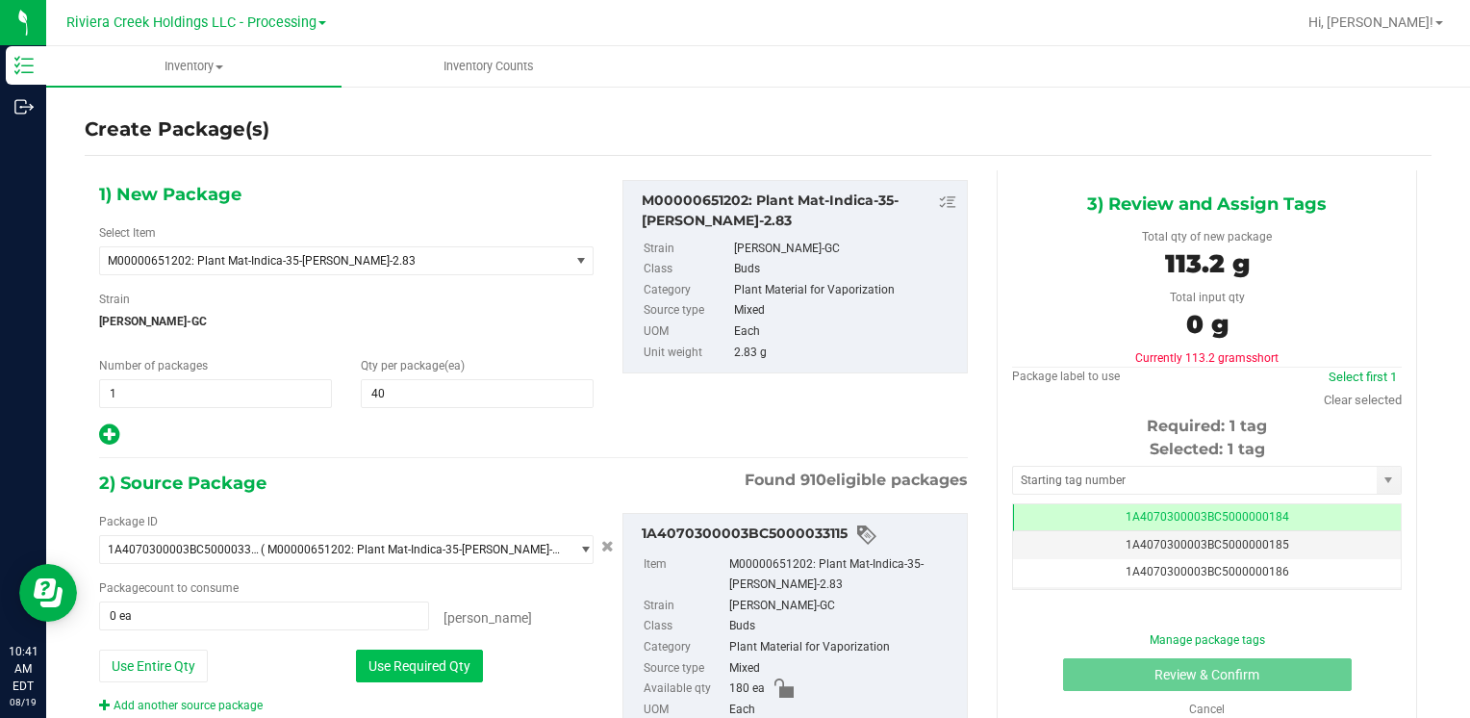
click at [373, 667] on button "Use Required Qty" at bounding box center [419, 665] width 127 height 33
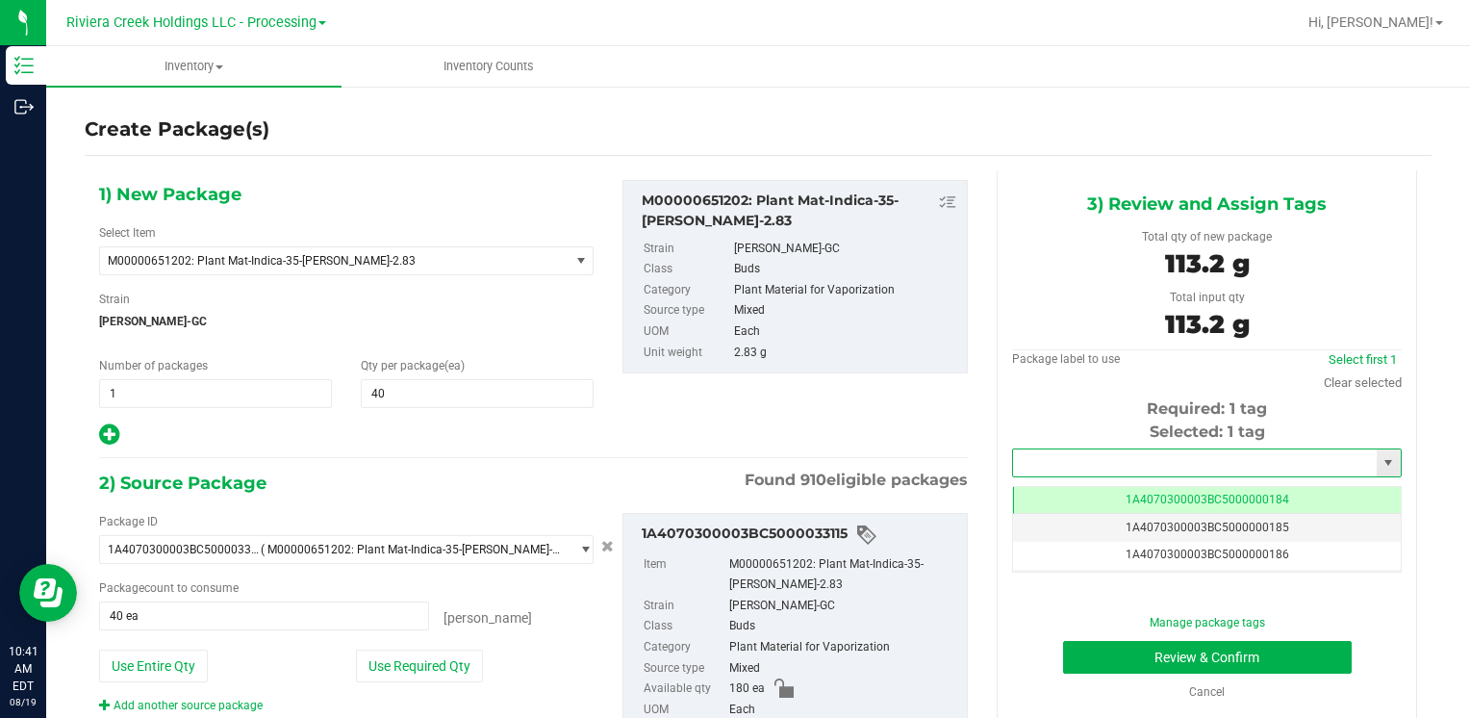
click at [1078, 462] on input "text" at bounding box center [1195, 462] width 364 height 27
click at [1058, 488] on li "1A4070300003BC5000015537" at bounding box center [1194, 495] width 383 height 29
click at [1112, 650] on button "Review & Confirm" at bounding box center [1207, 657] width 289 height 33
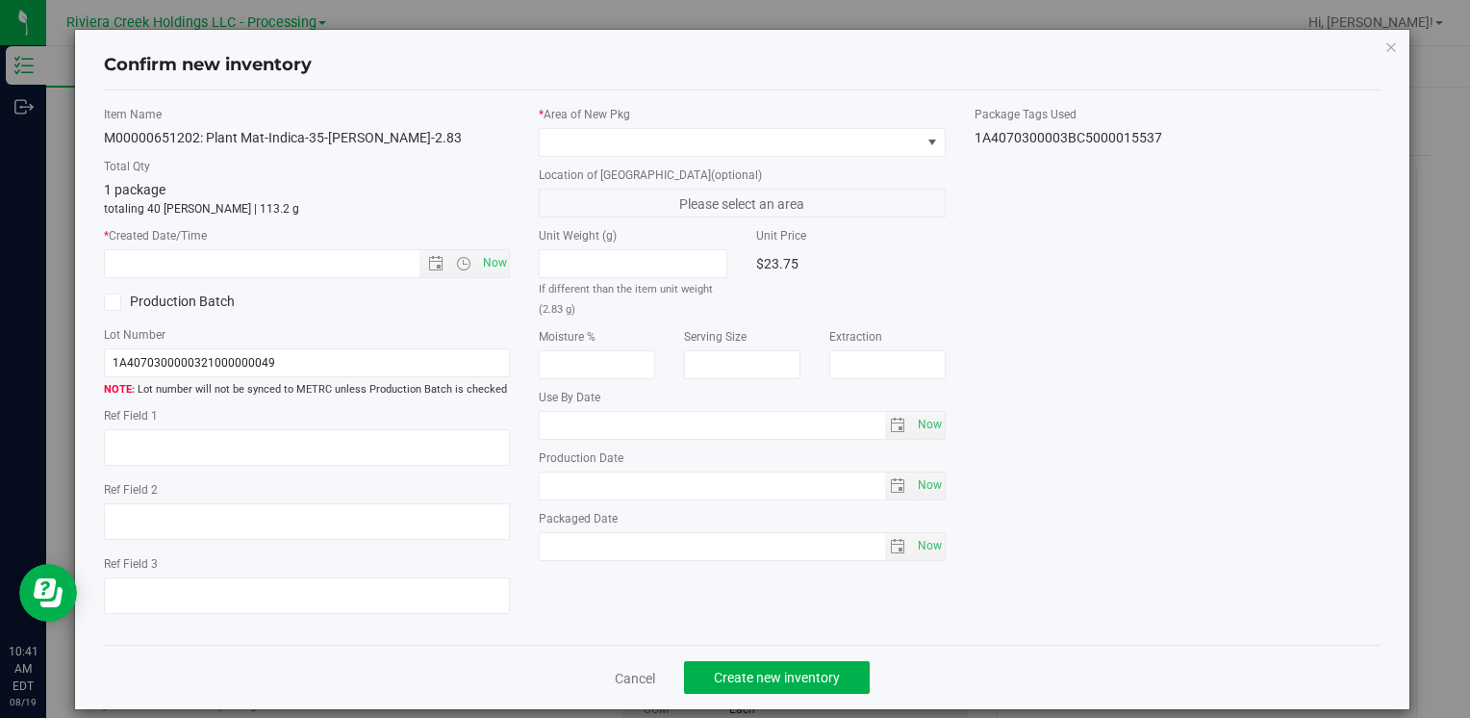
click at [492, 277] on div "Item Name M00000651202: Plant Mat-Indica-35-Stambaugh GC-2.83 Total Qty 1 packa…" at bounding box center [306, 368] width 435 height 524
click at [509, 251] on div "Item Name M00000651202: Plant Mat-Indica-35-Stambaugh GC-2.83 Total Qty 1 packa…" at bounding box center [306, 368] width 435 height 524
click at [480, 260] on span "Now" at bounding box center [494, 263] width 33 height 28
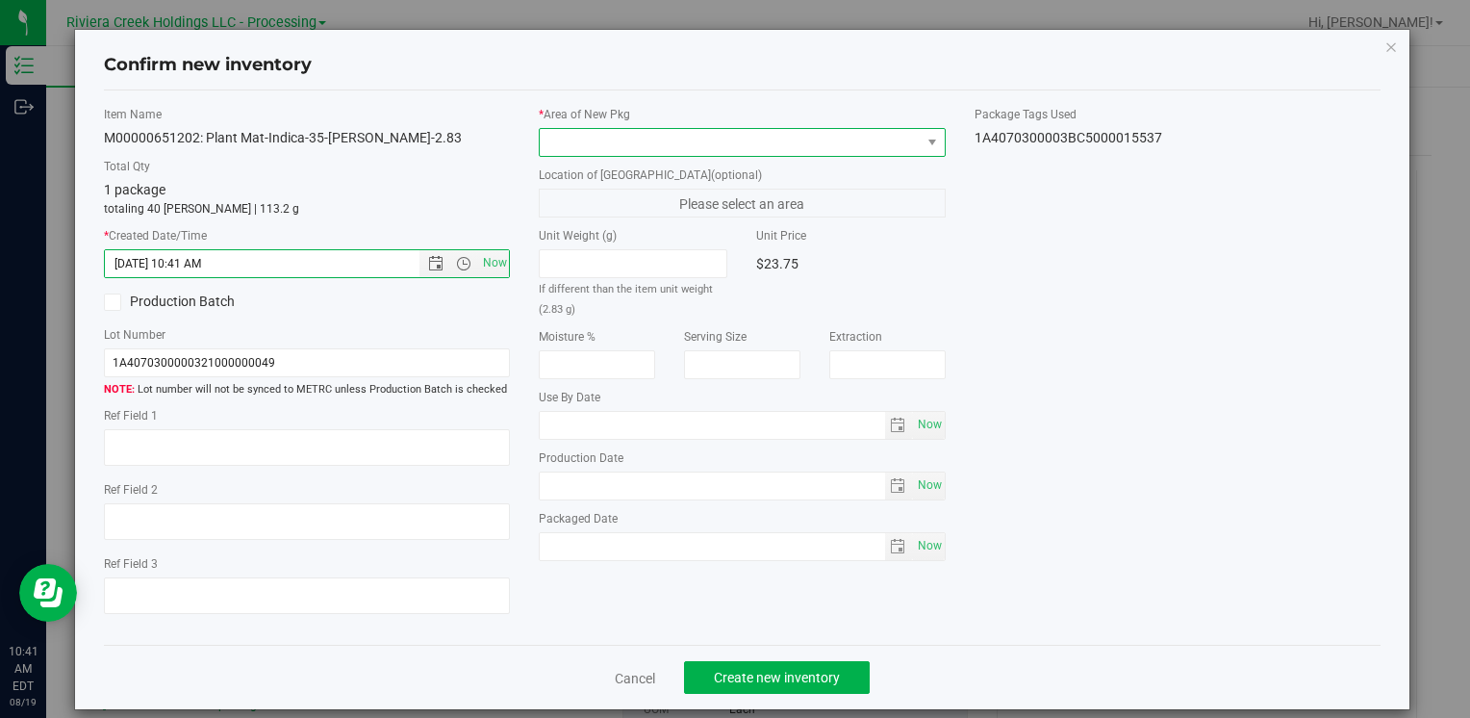
click at [605, 143] on span at bounding box center [730, 142] width 380 height 27
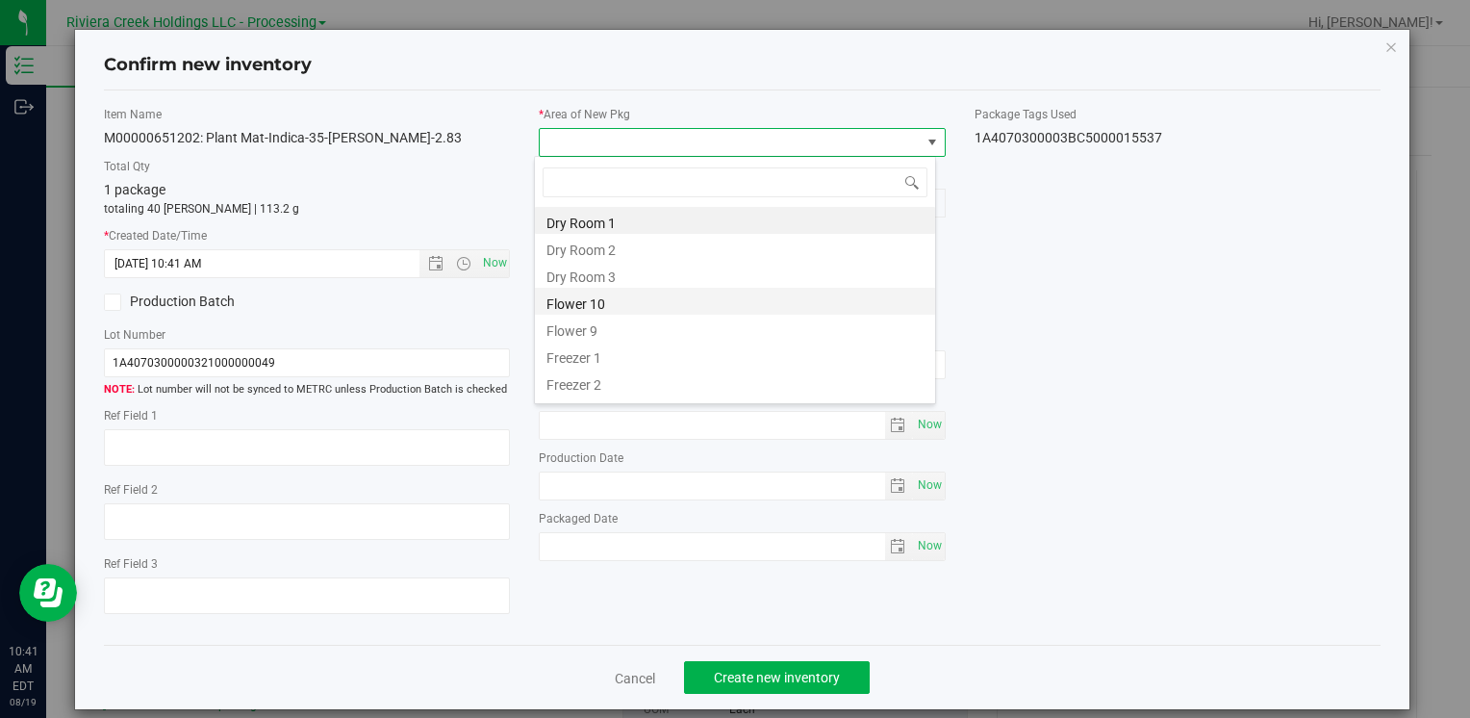
click at [648, 295] on li "Flower 10" at bounding box center [735, 301] width 400 height 27
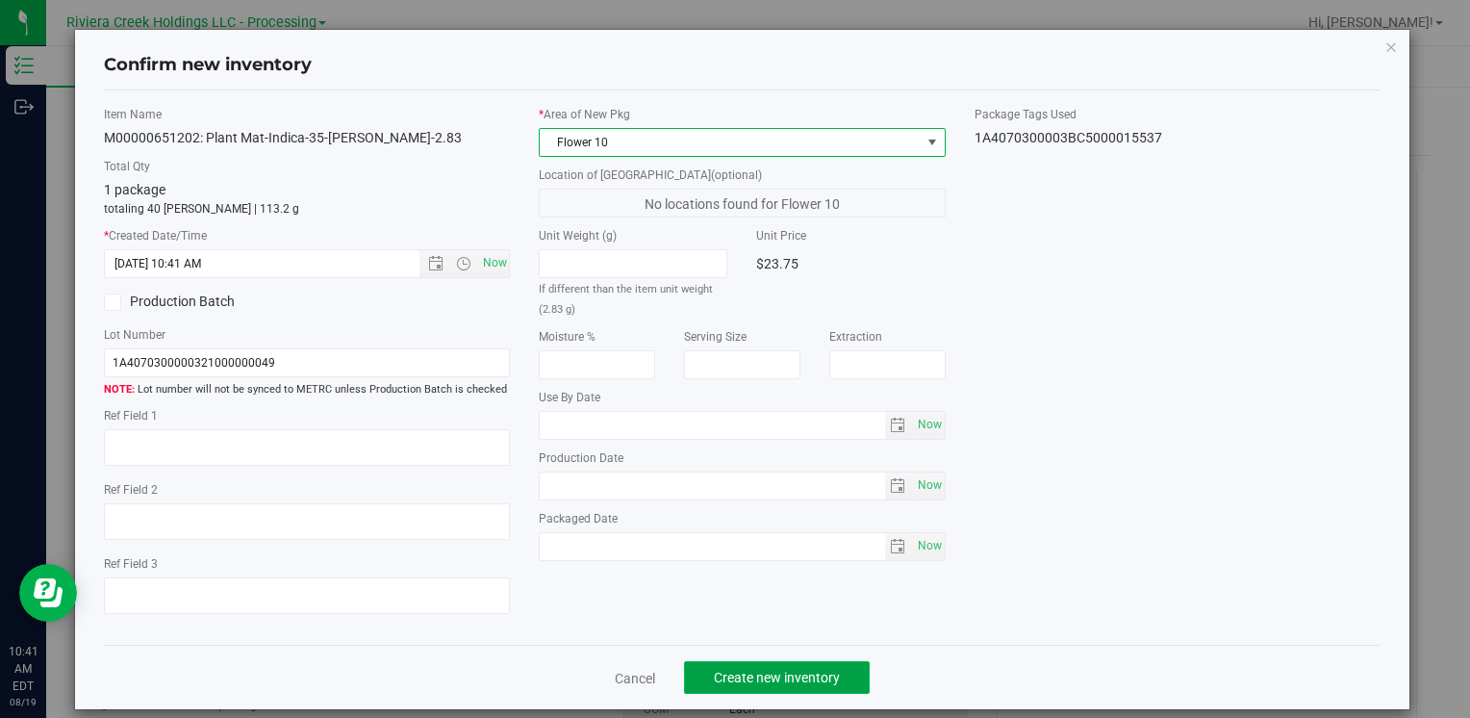
click at [723, 672] on span "Create new inventory" at bounding box center [777, 677] width 126 height 15
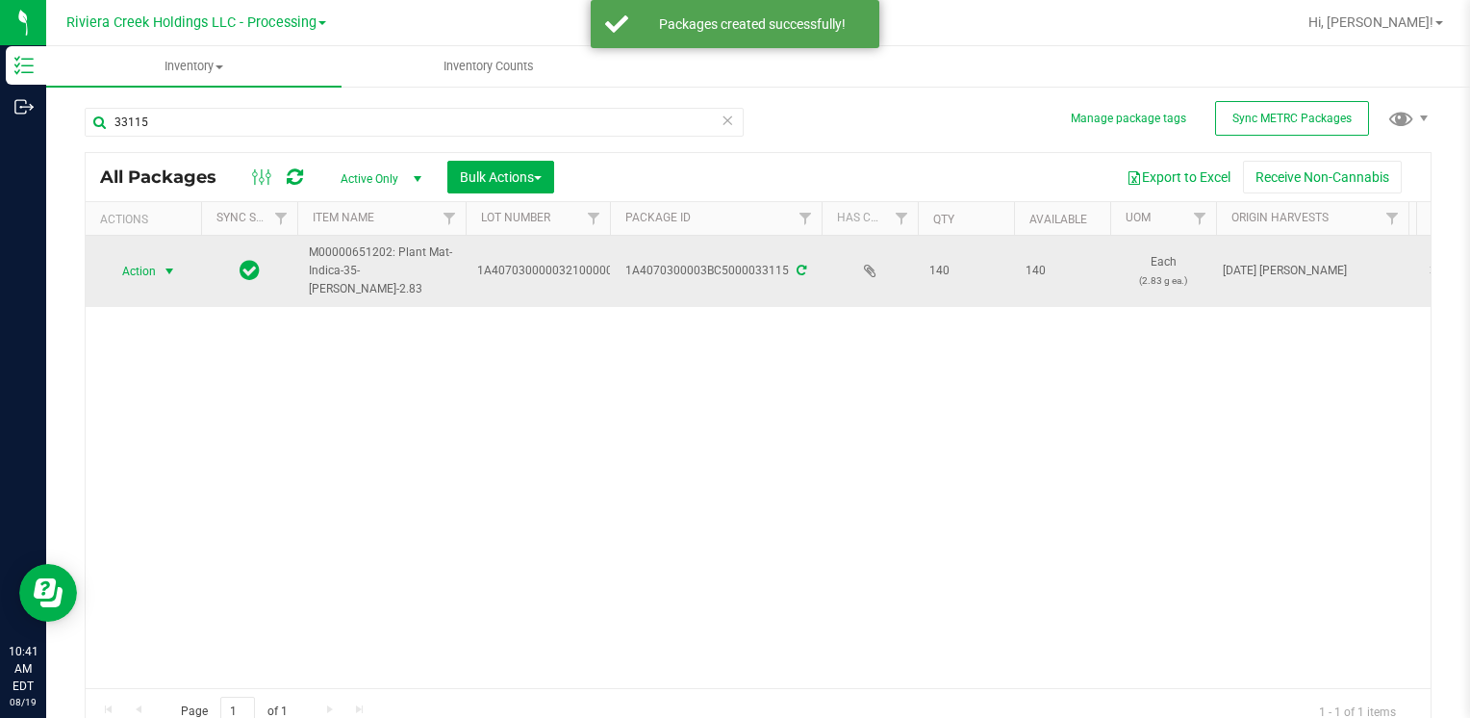
click at [165, 272] on span "select" at bounding box center [169, 271] width 15 height 15
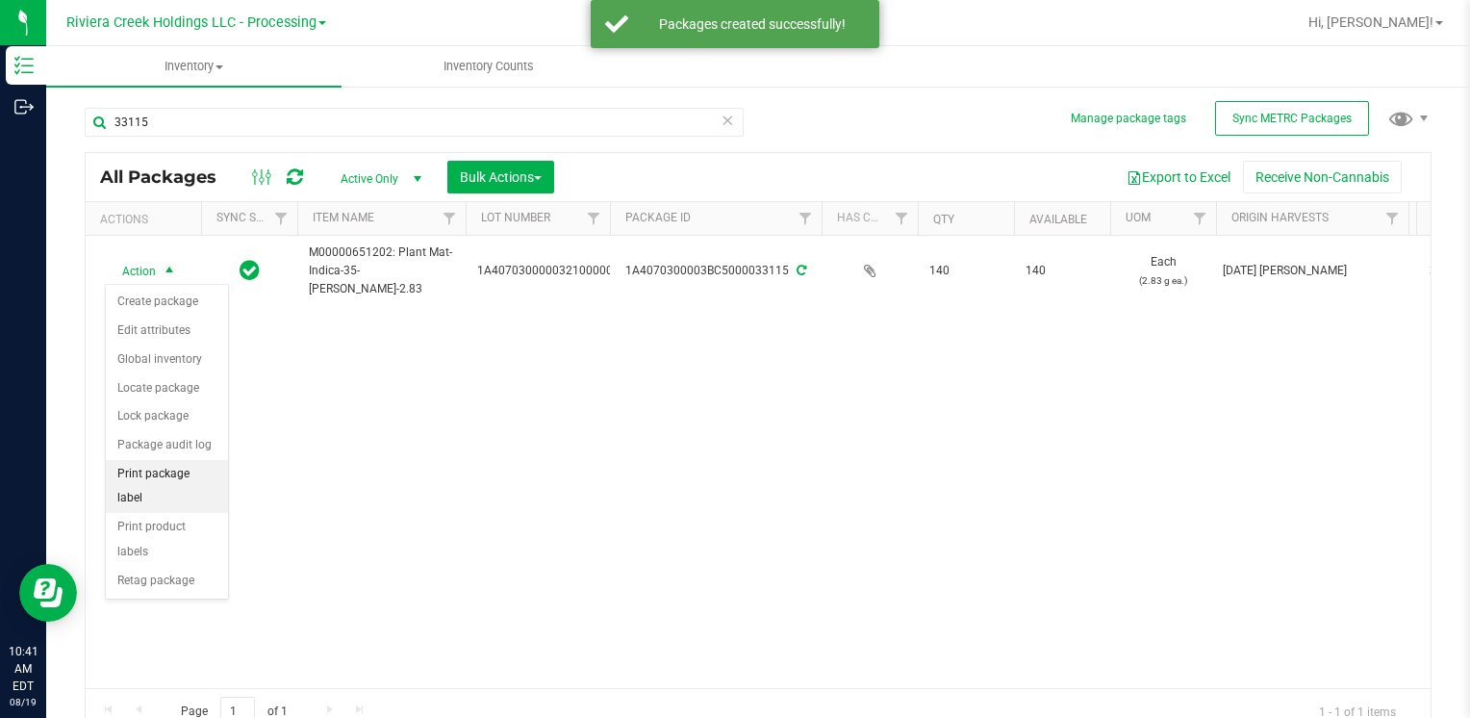
click at [211, 471] on li "Print package label" at bounding box center [167, 486] width 122 height 53
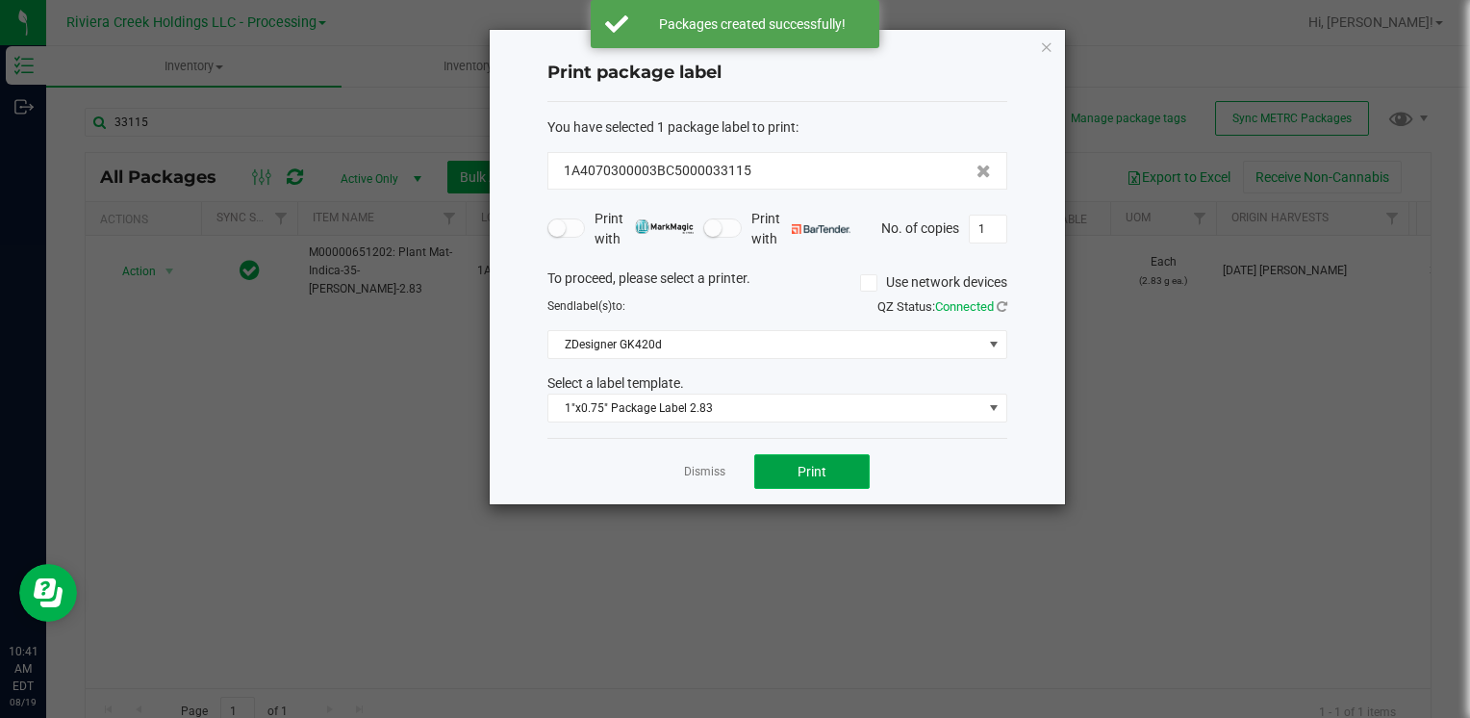
click at [827, 482] on button "Print" at bounding box center [811, 471] width 115 height 35
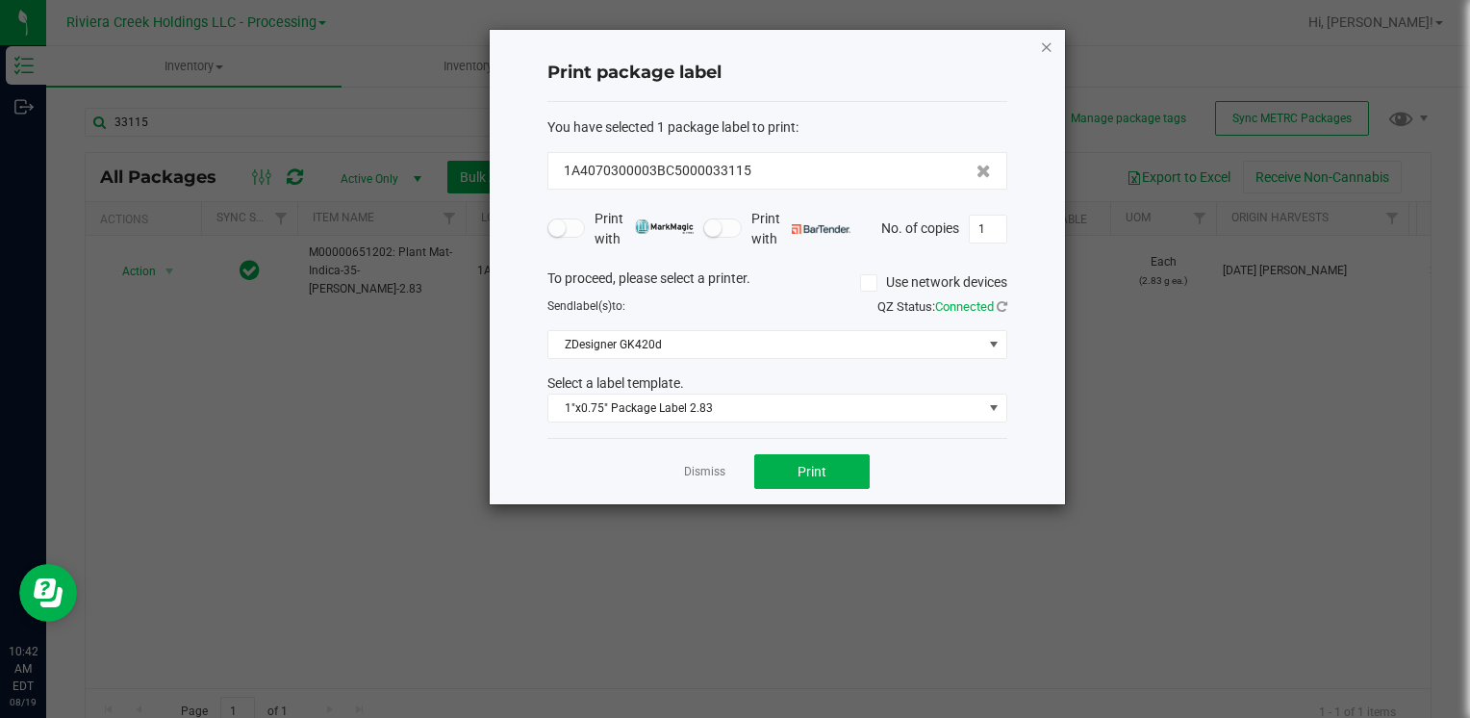
click at [1052, 48] on icon "button" at bounding box center [1046, 46] width 13 height 23
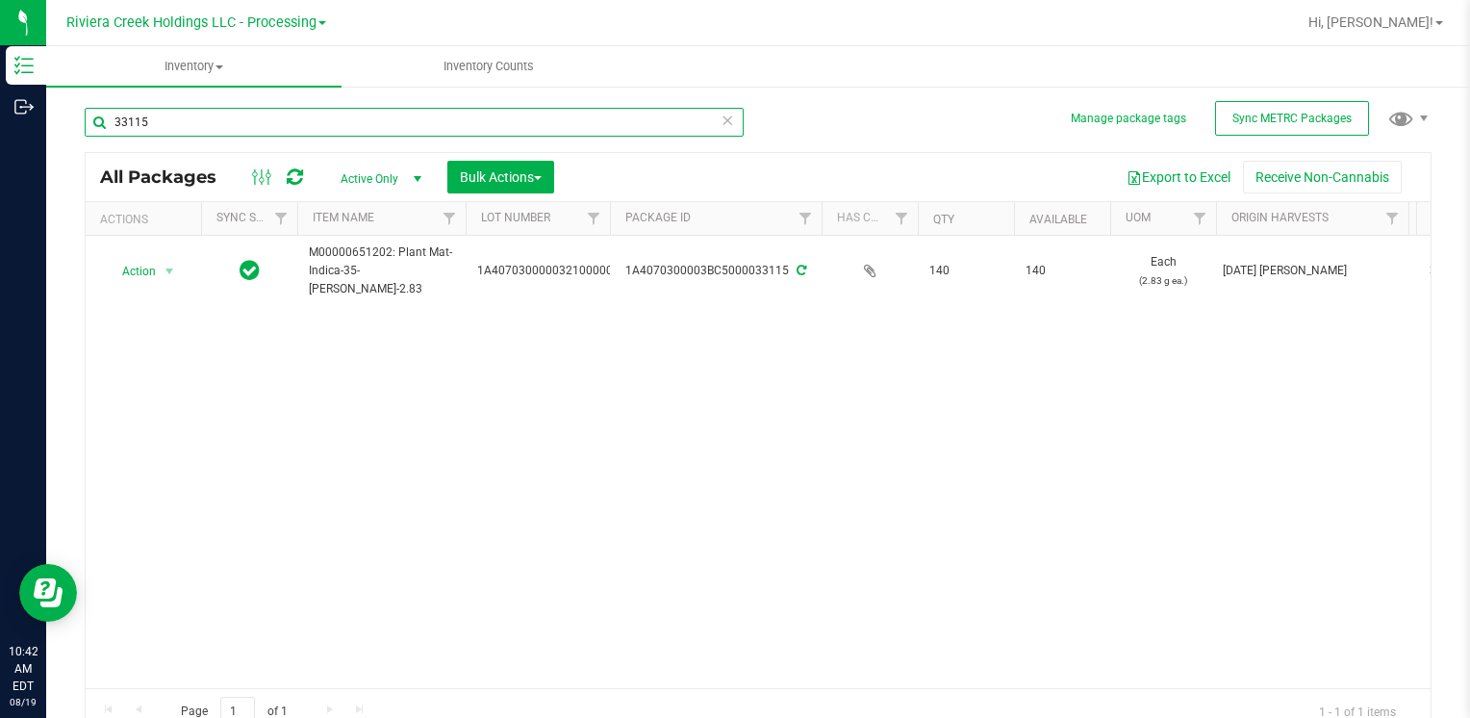
click at [170, 130] on input "33115" at bounding box center [414, 122] width 659 height 29
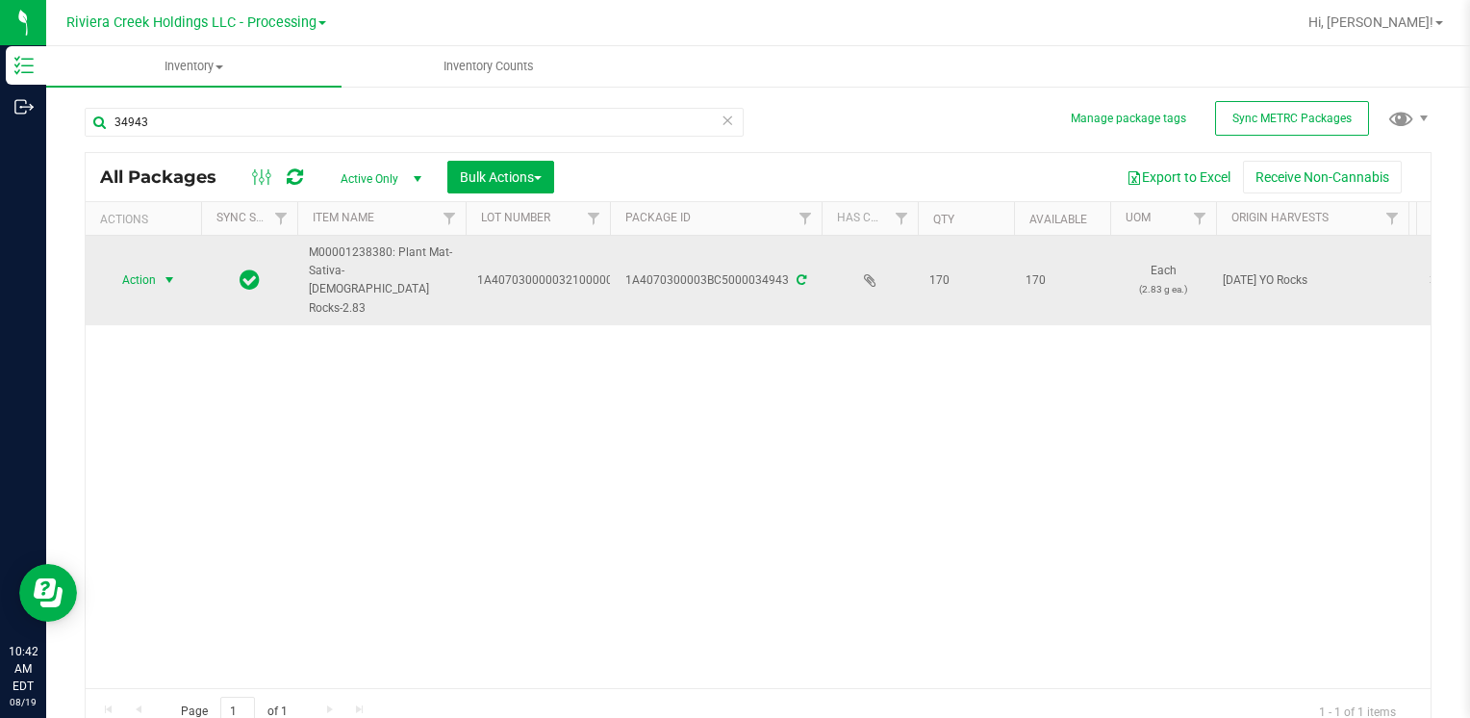
click at [149, 266] on span "Action" at bounding box center [131, 279] width 52 height 27
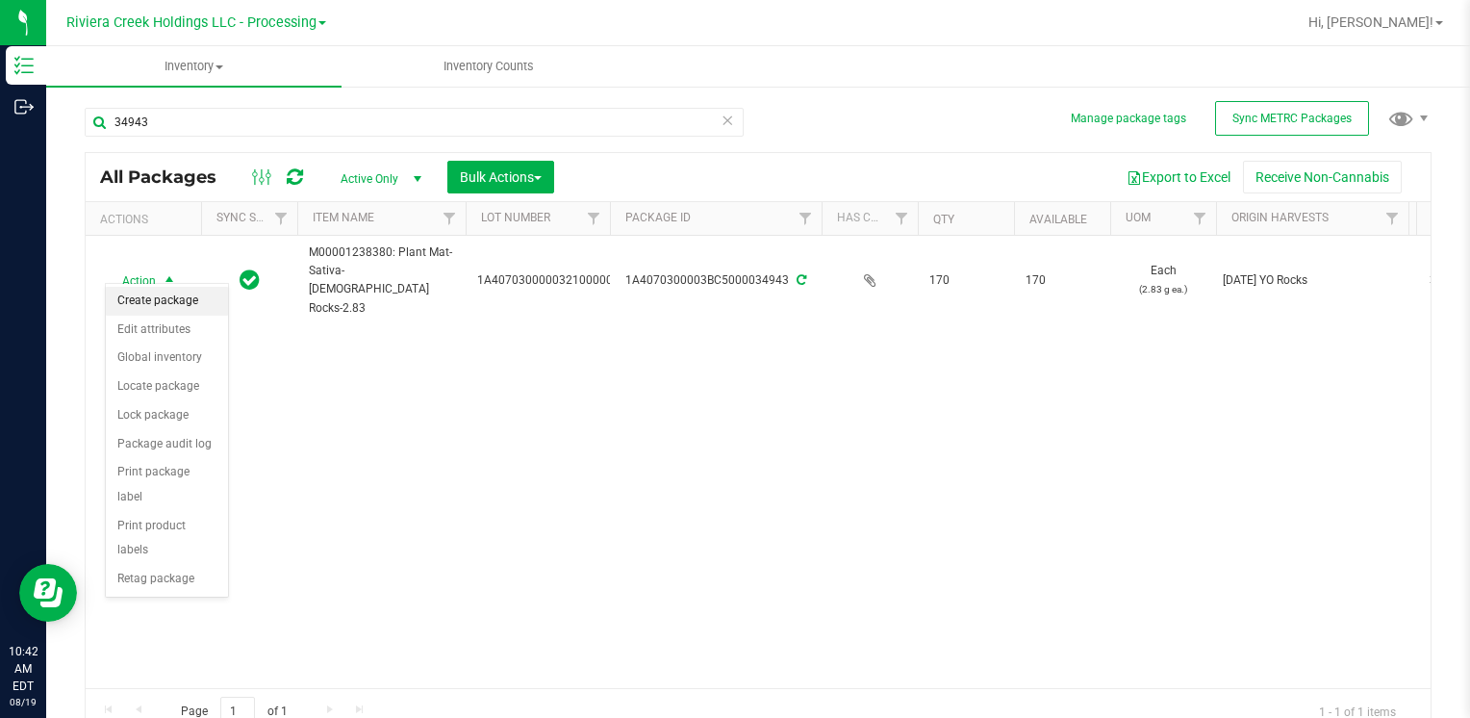
click at [154, 304] on li "Create package" at bounding box center [167, 301] width 122 height 29
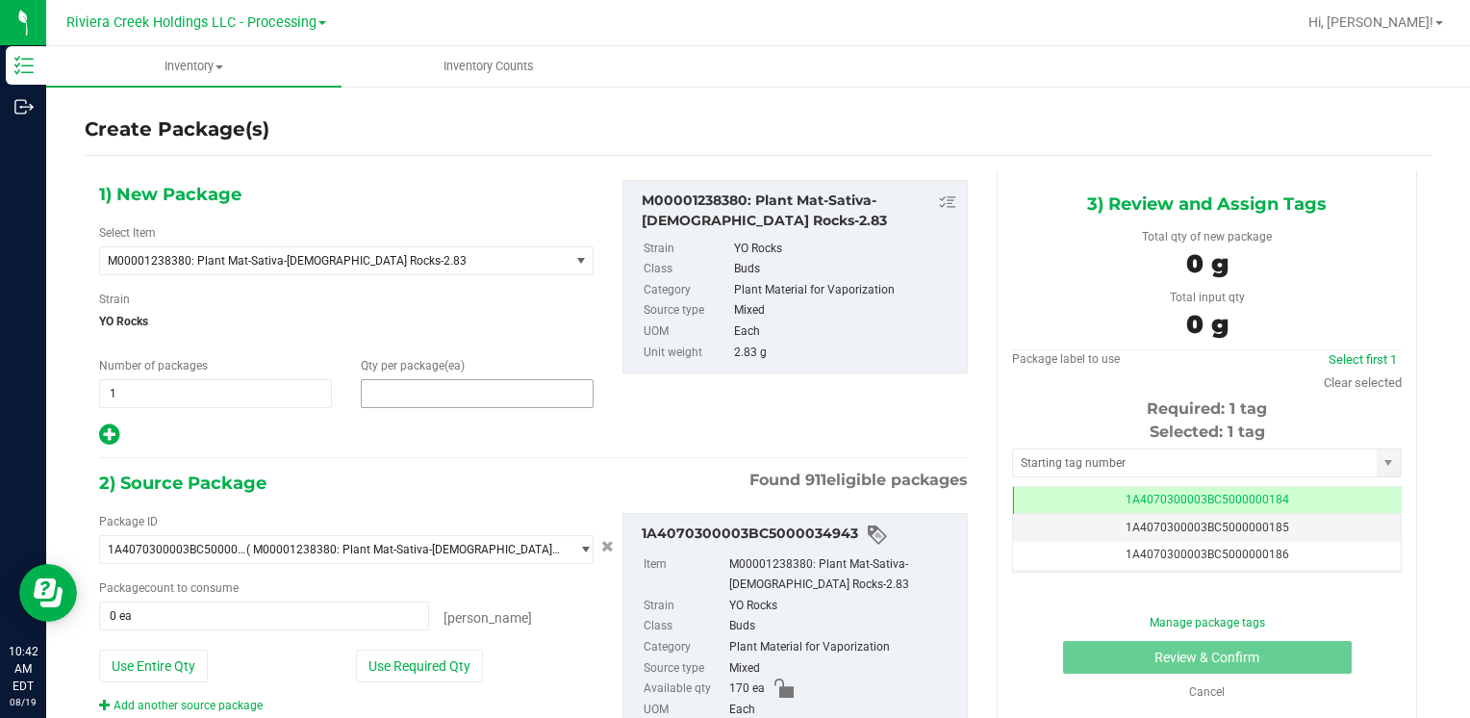
click at [391, 394] on span at bounding box center [477, 393] width 233 height 29
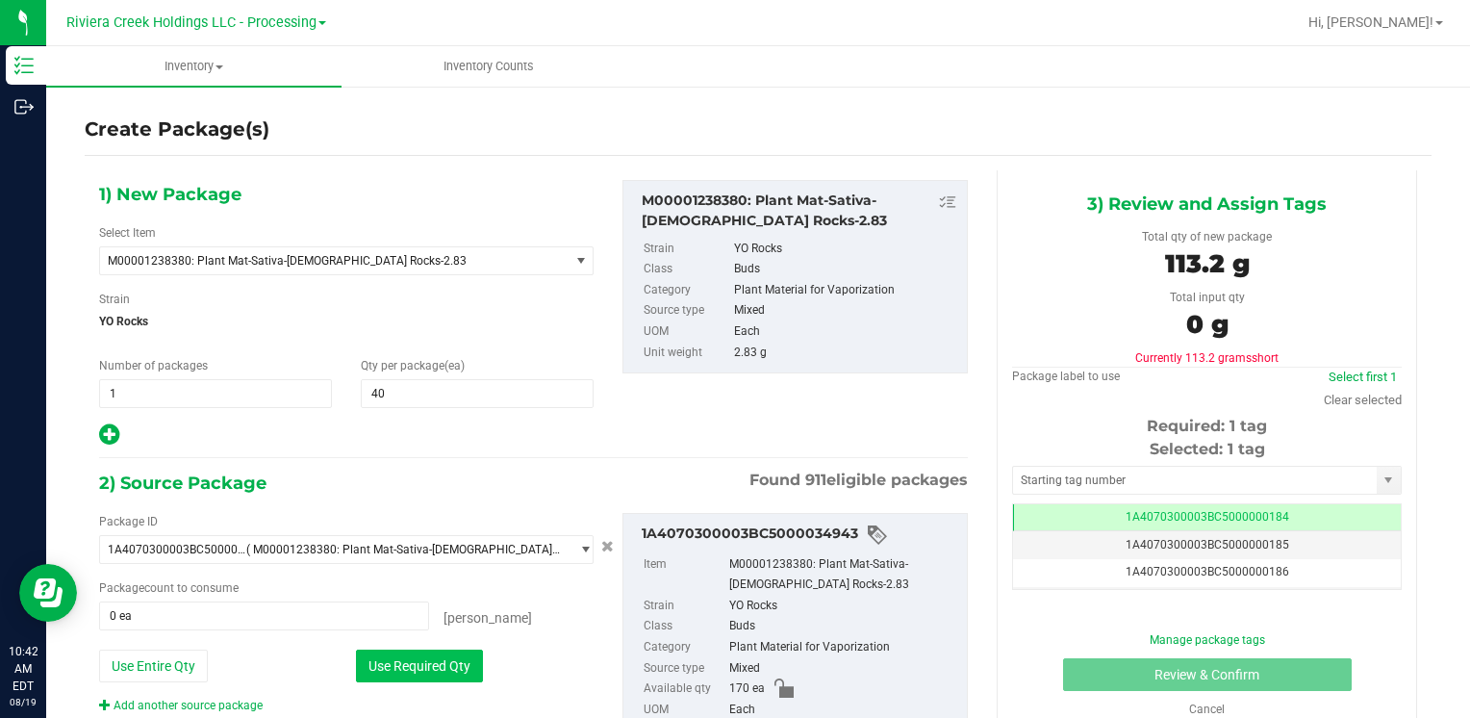
click at [382, 660] on button "Use Required Qty" at bounding box center [419, 665] width 127 height 33
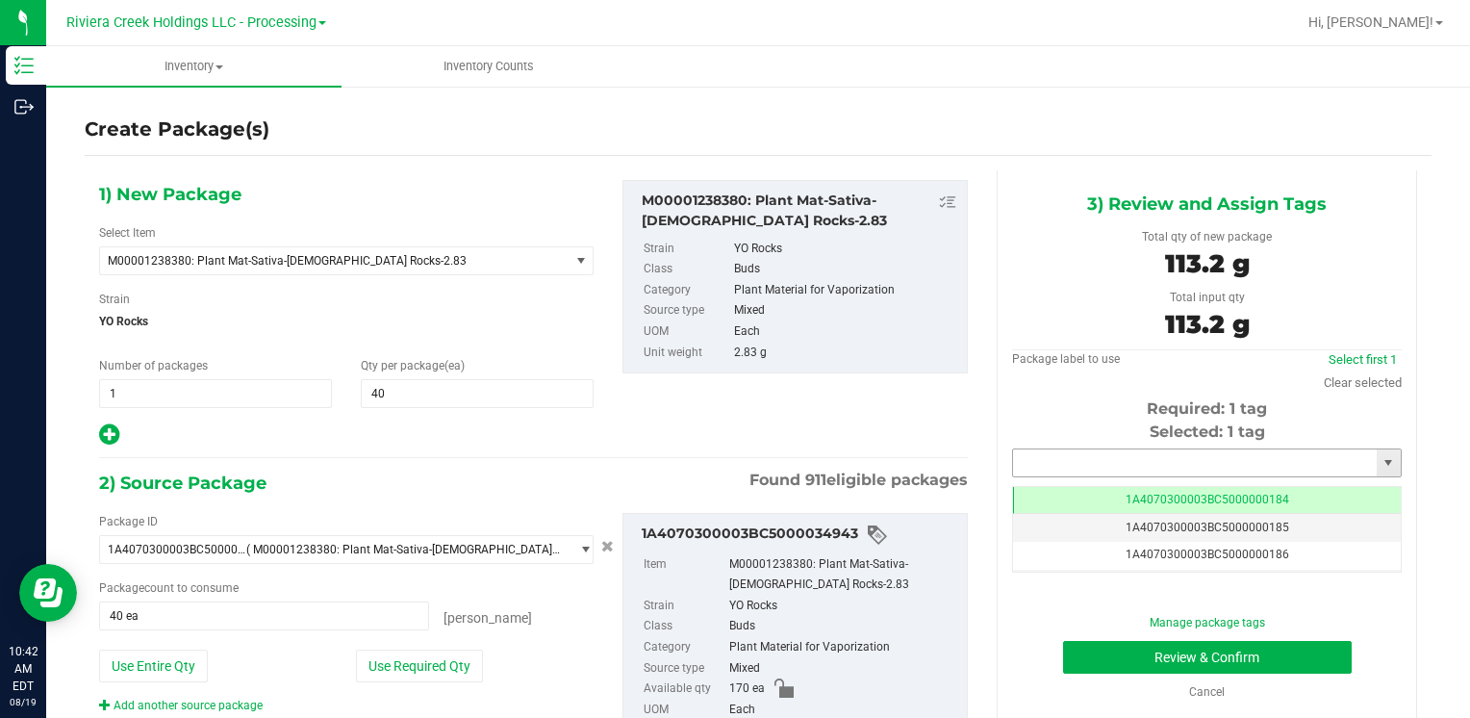
click at [1098, 468] on input "text" at bounding box center [1195, 462] width 364 height 27
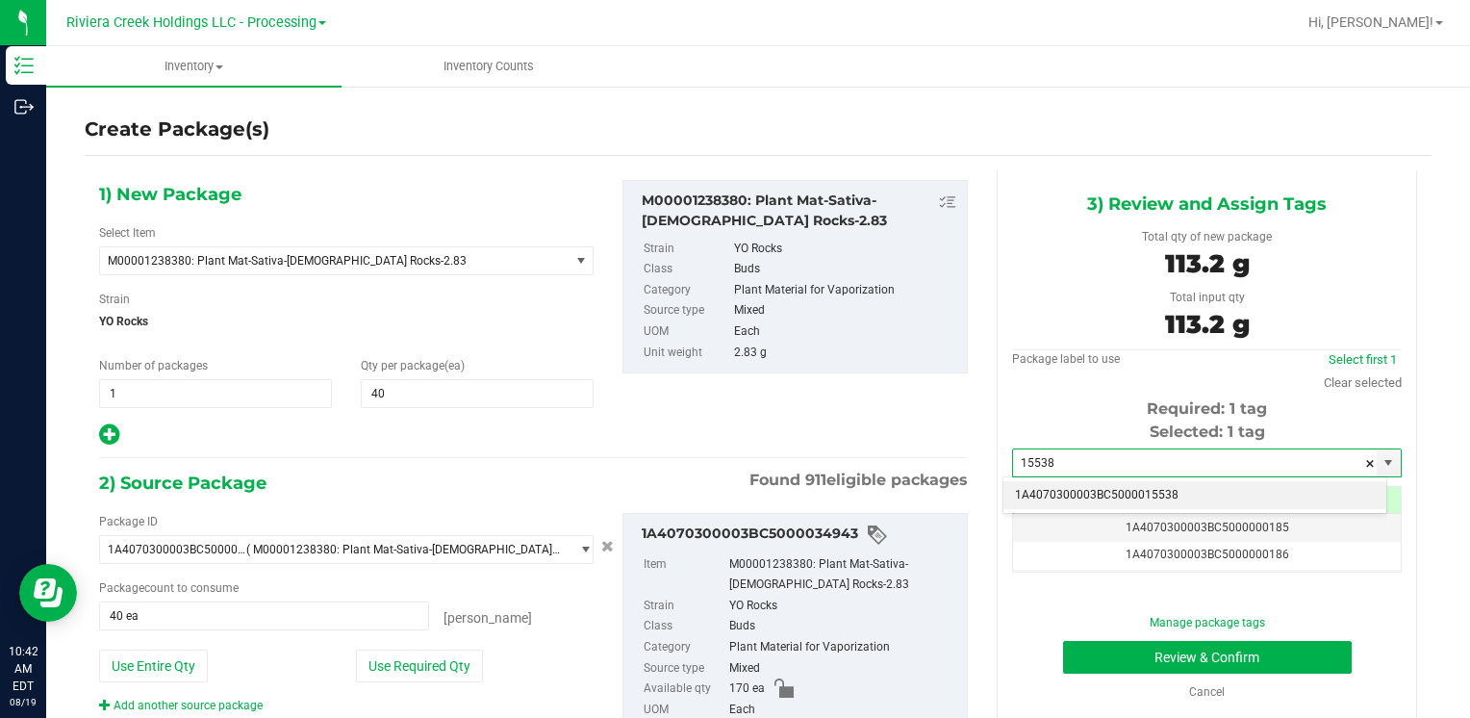
click at [1079, 485] on li "1A4070300003BC5000015538" at bounding box center [1194, 495] width 383 height 29
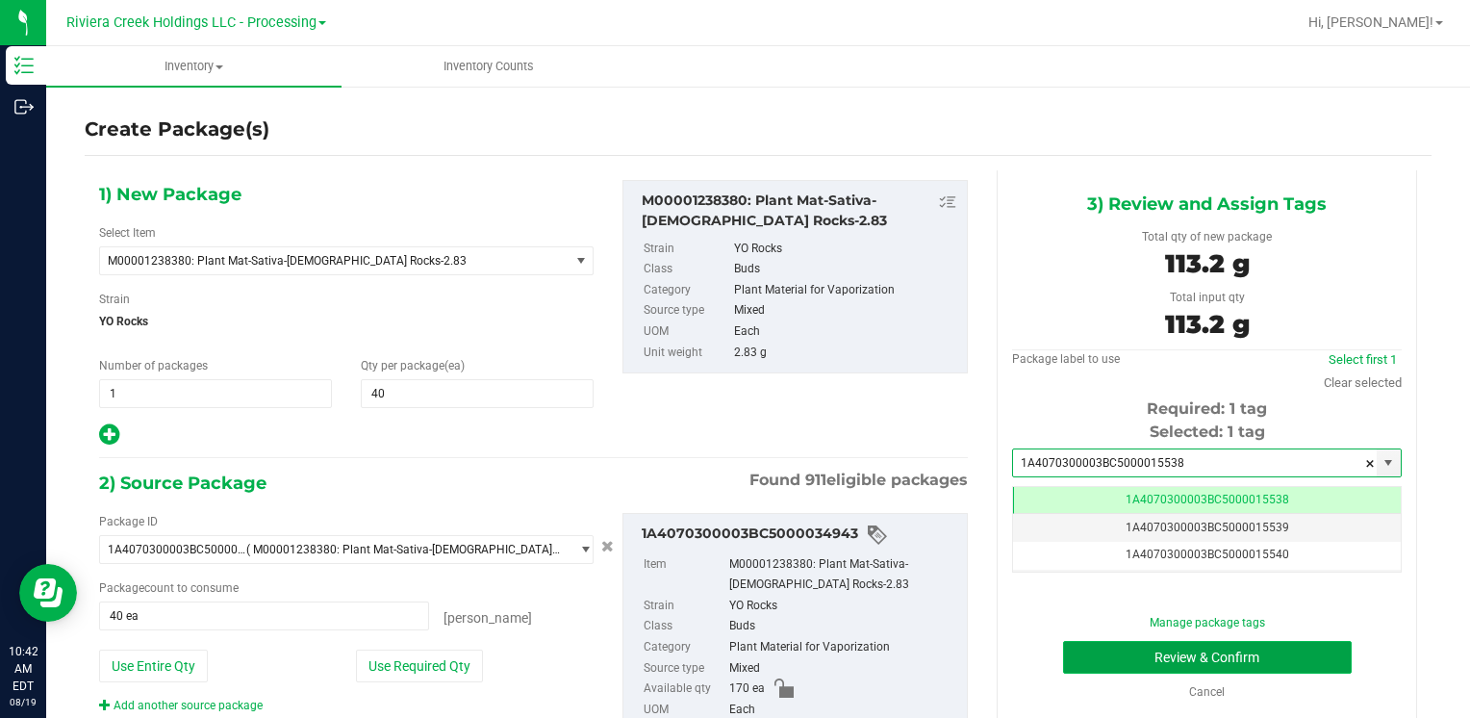
click at [1099, 646] on button "Review & Confirm" at bounding box center [1207, 657] width 289 height 33
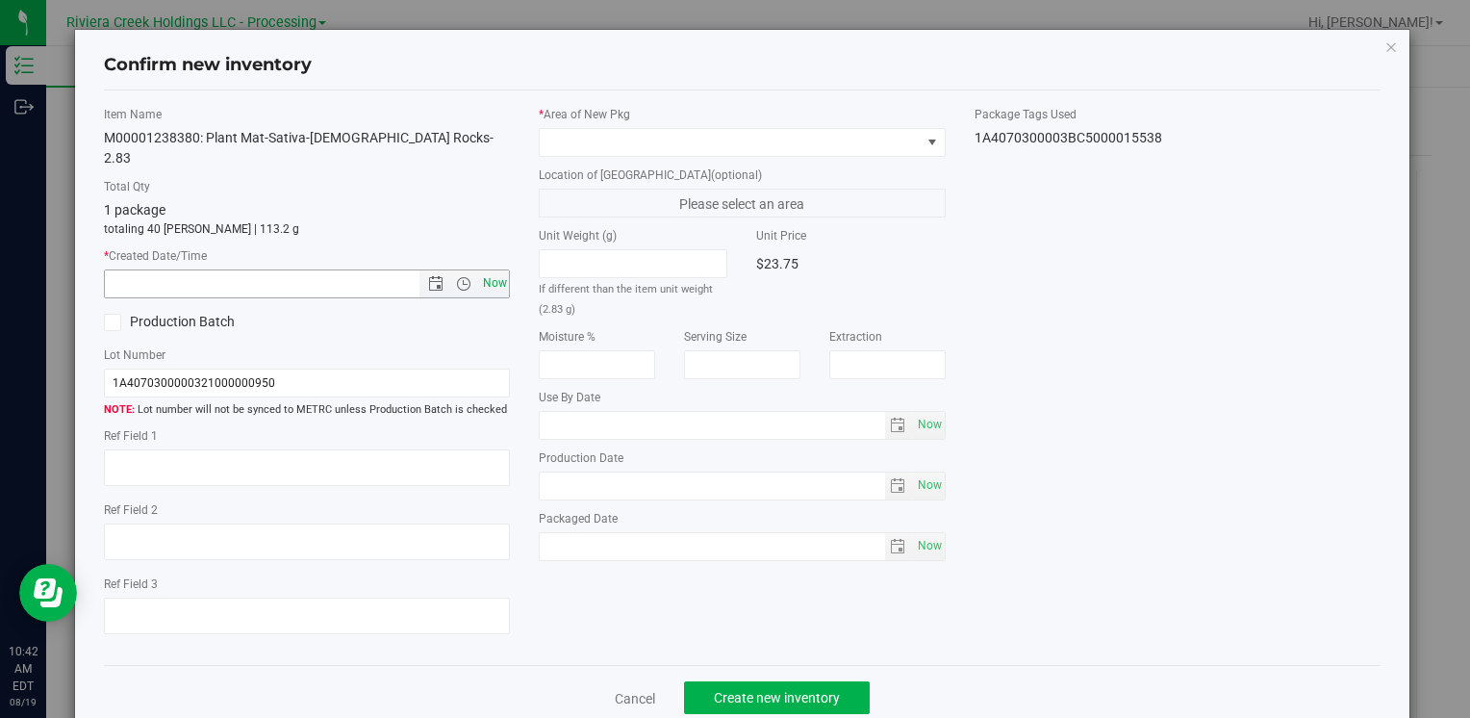
click at [493, 269] on span "Now" at bounding box center [494, 283] width 33 height 28
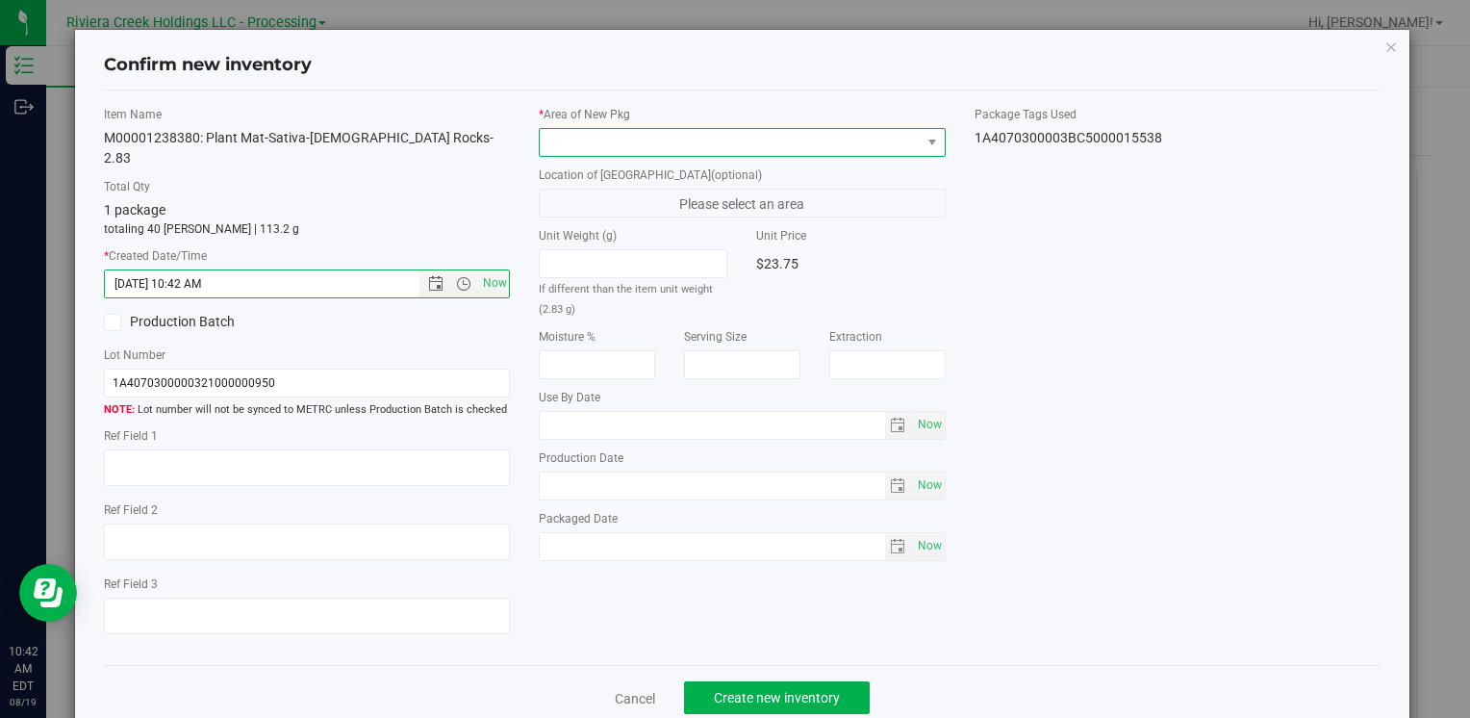
click at [552, 140] on span at bounding box center [730, 142] width 380 height 27
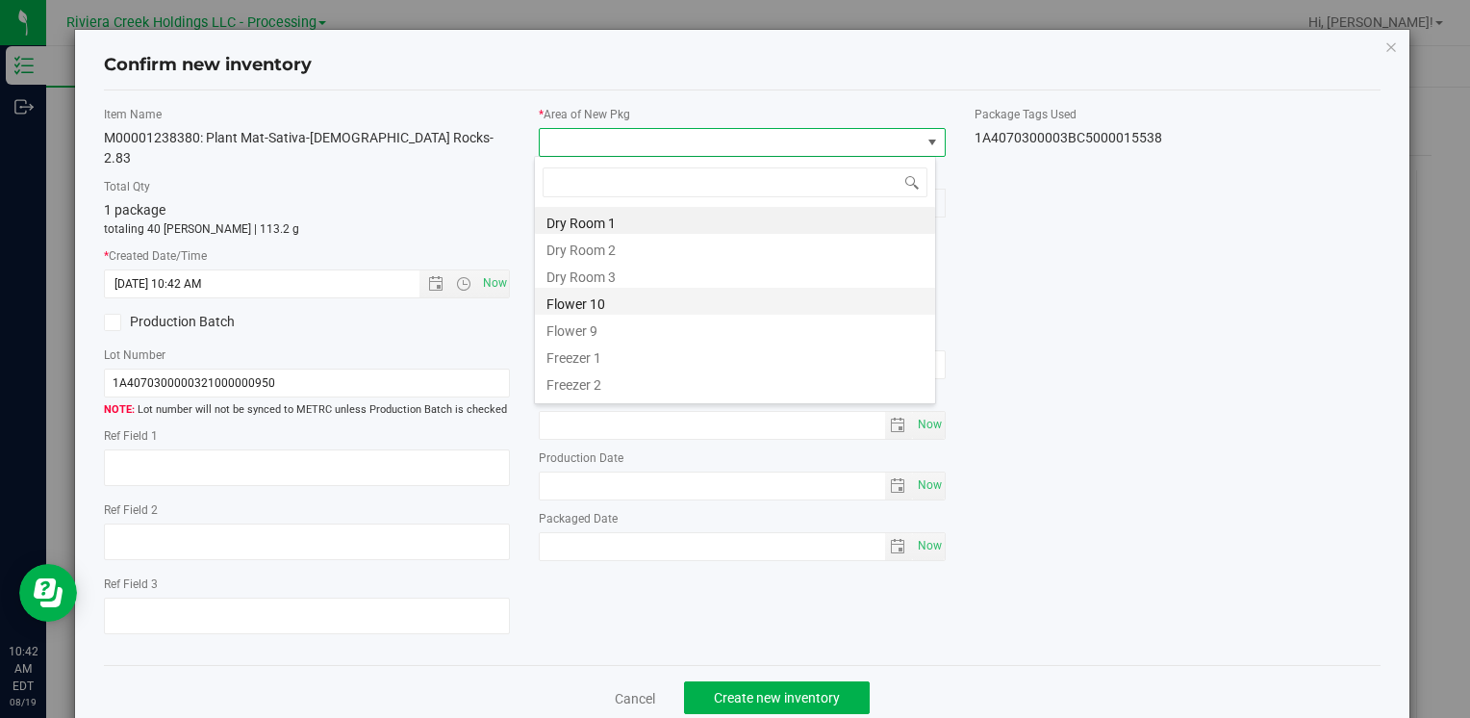
click at [625, 310] on li "Flower 10" at bounding box center [735, 301] width 400 height 27
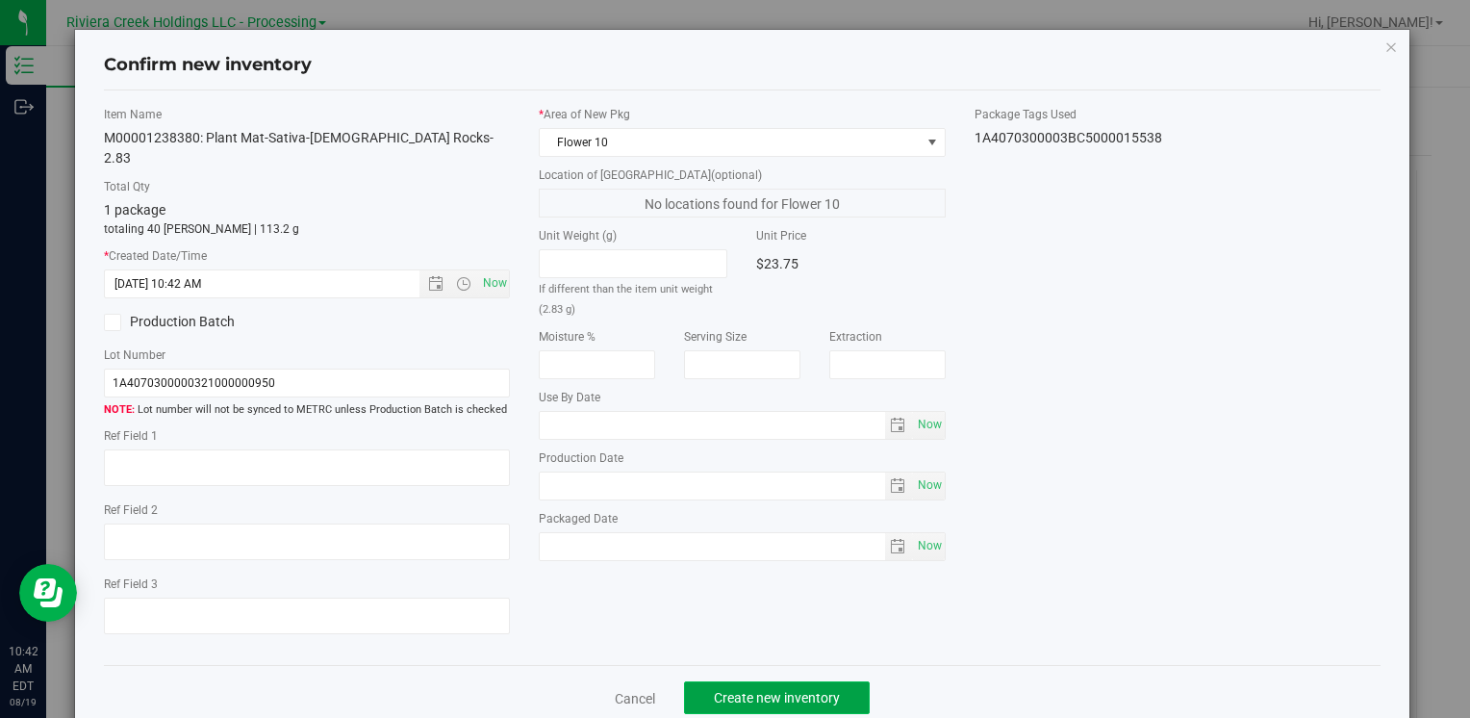
click at [783, 690] on span "Create new inventory" at bounding box center [777, 697] width 126 height 15
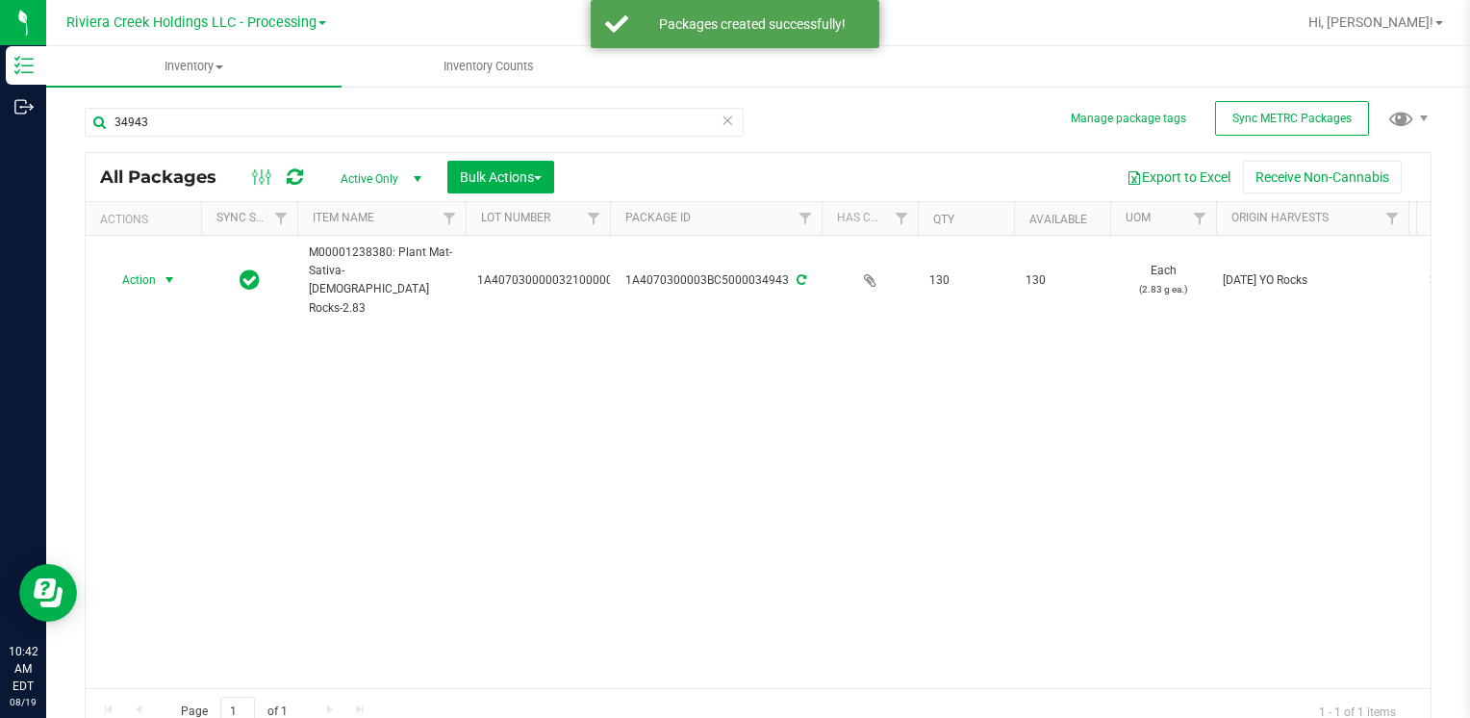
drag, startPoint x: 123, startPoint y: 264, endPoint x: 282, endPoint y: 456, distance: 249.4
click at [124, 266] on span "Action" at bounding box center [131, 279] width 52 height 27
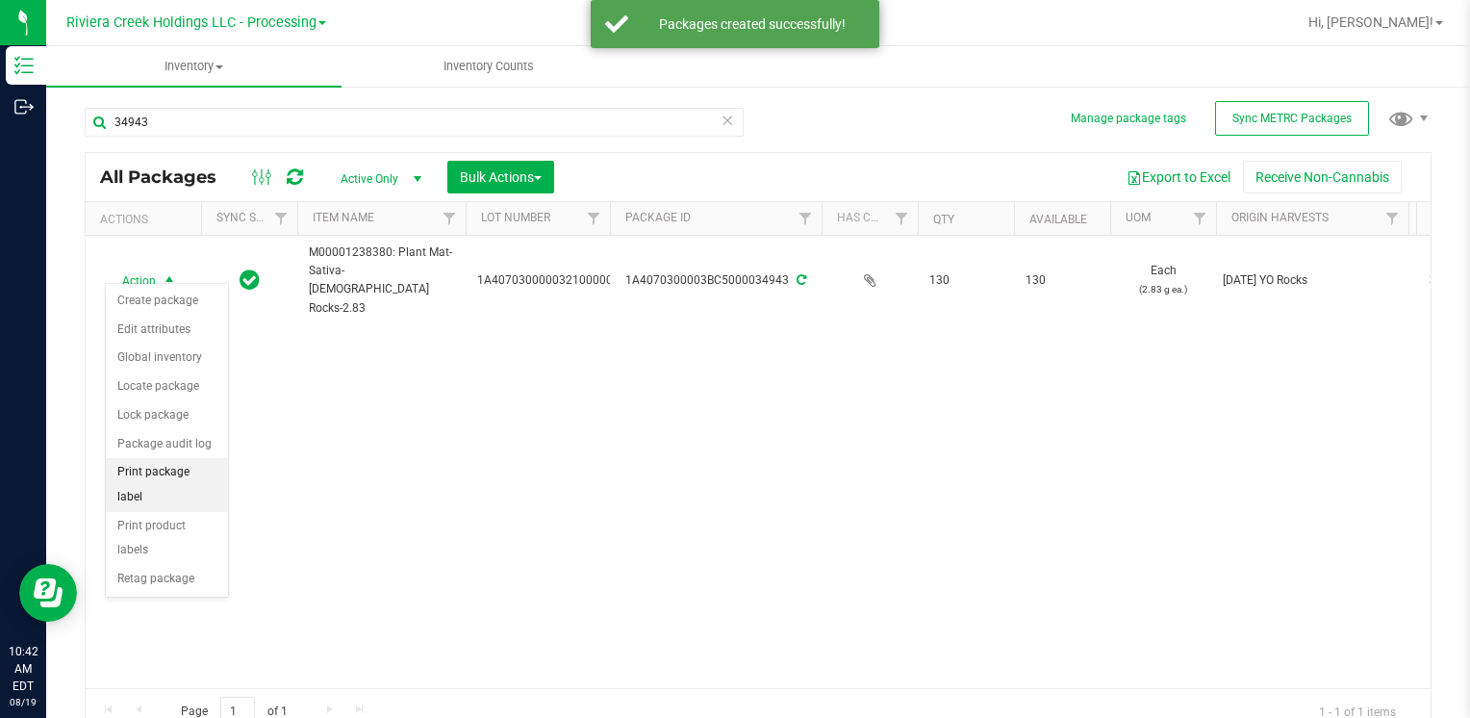
click at [216, 464] on li "Print package label" at bounding box center [167, 484] width 122 height 53
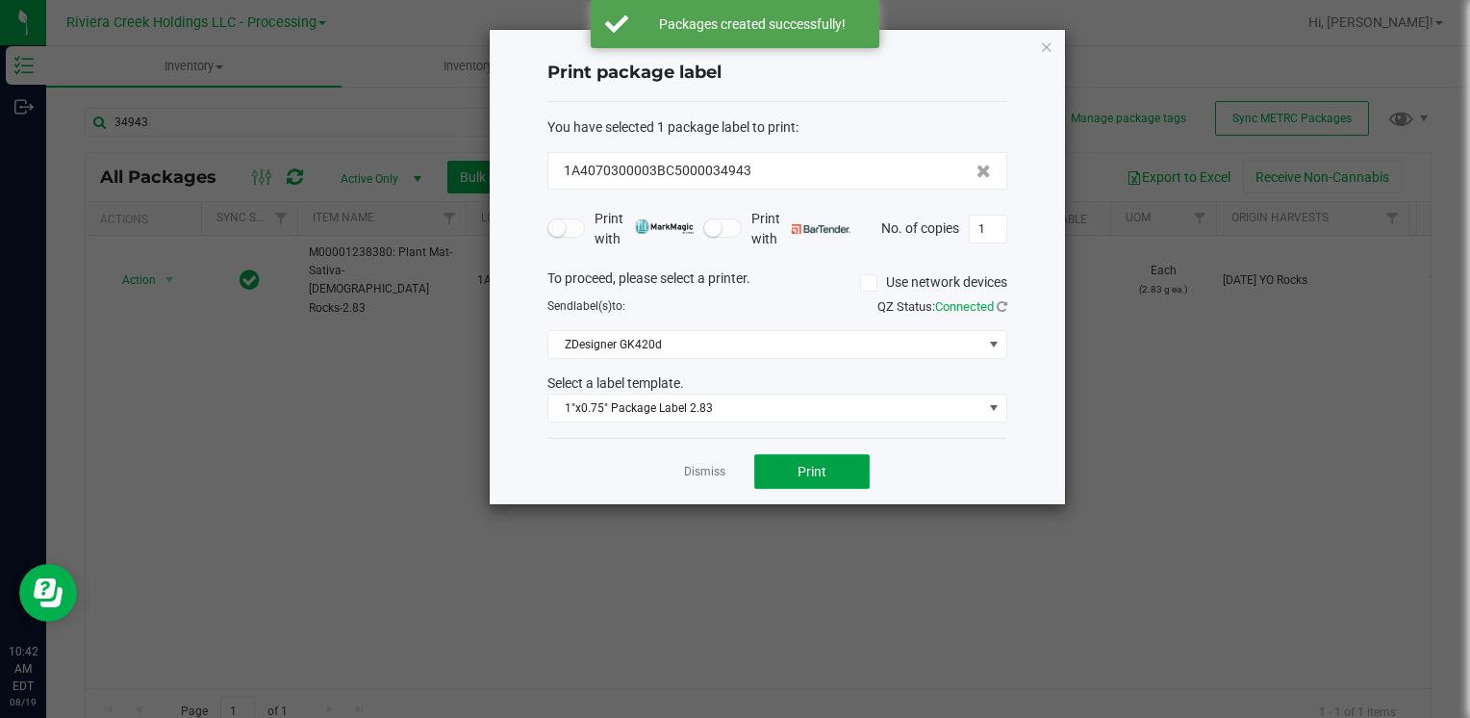
click at [802, 471] on span "Print" at bounding box center [812, 471] width 29 height 15
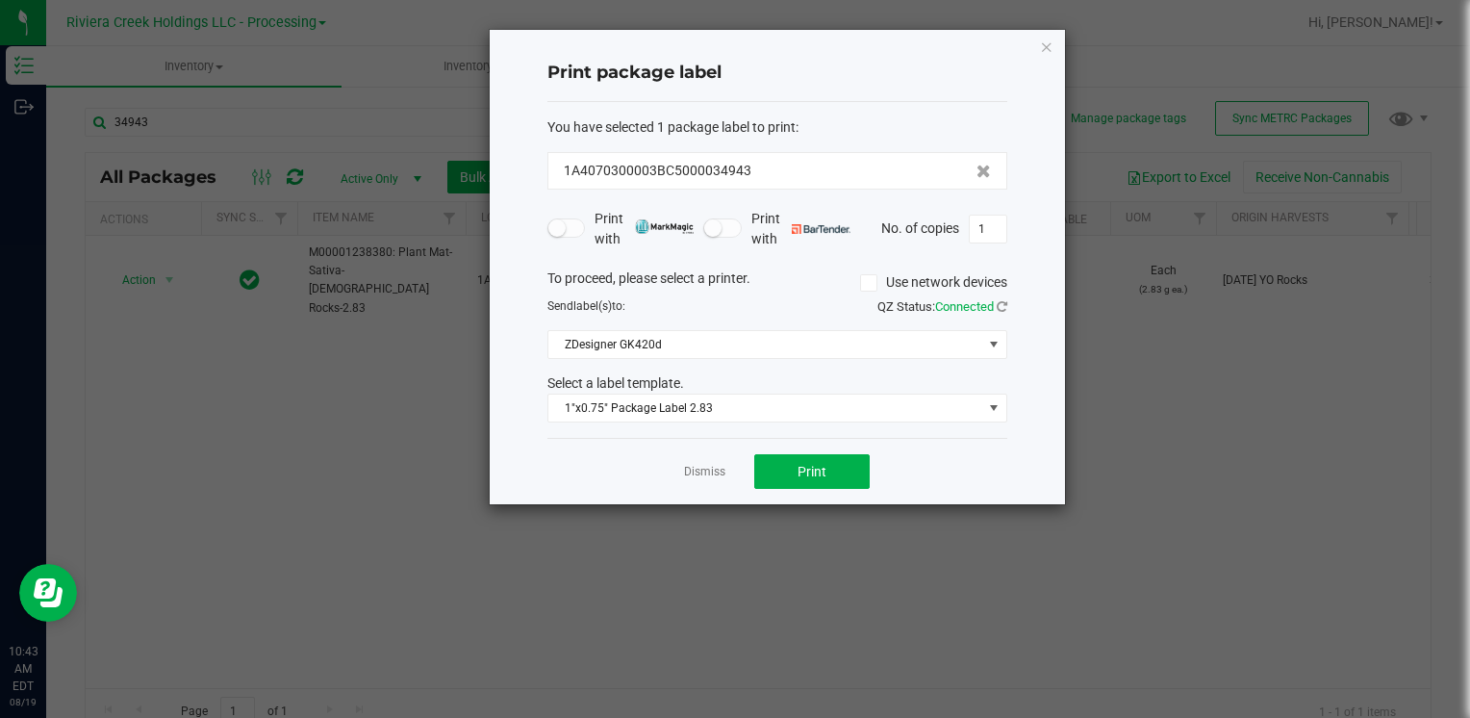
drag, startPoint x: 1045, startPoint y: 38, endPoint x: 973, endPoint y: 74, distance: 80.9
click at [1047, 39] on icon "button" at bounding box center [1046, 46] width 13 height 23
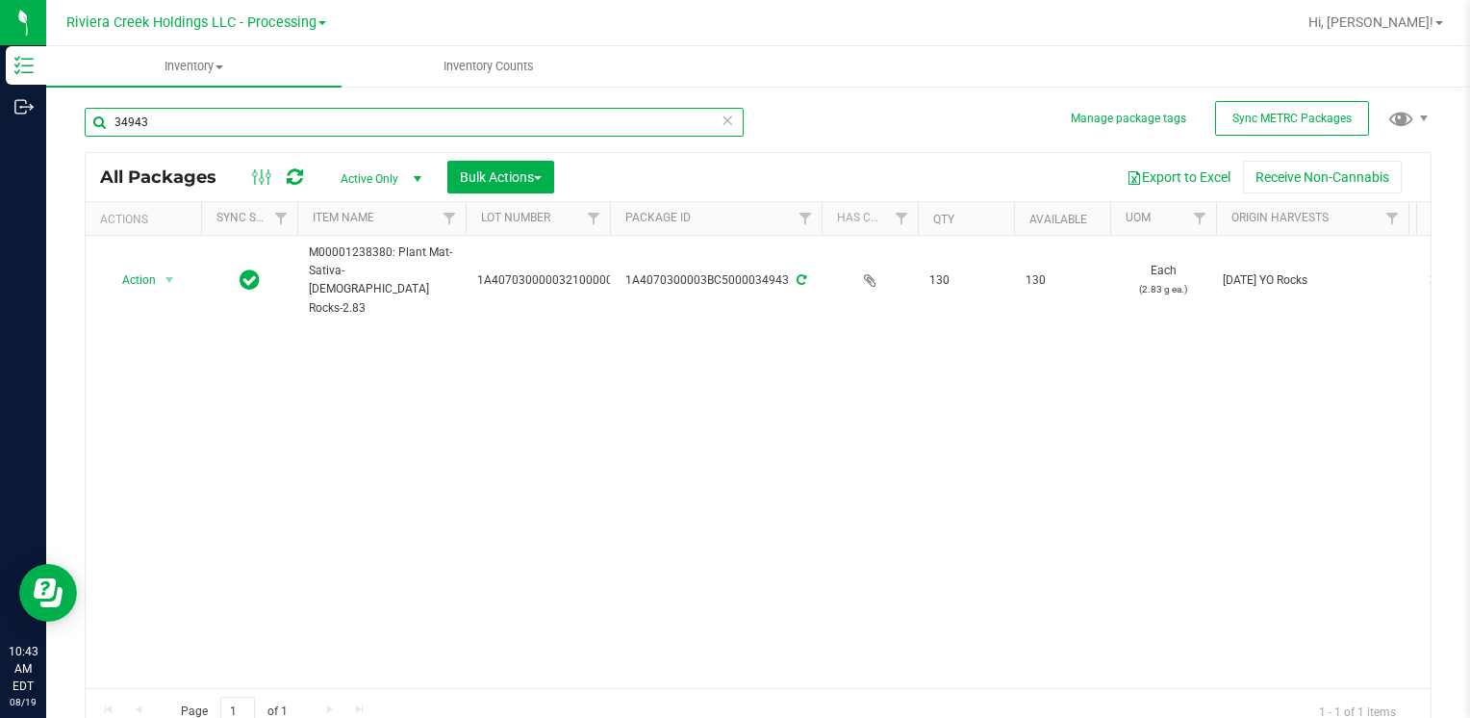
click at [208, 132] on input "34943" at bounding box center [414, 122] width 659 height 29
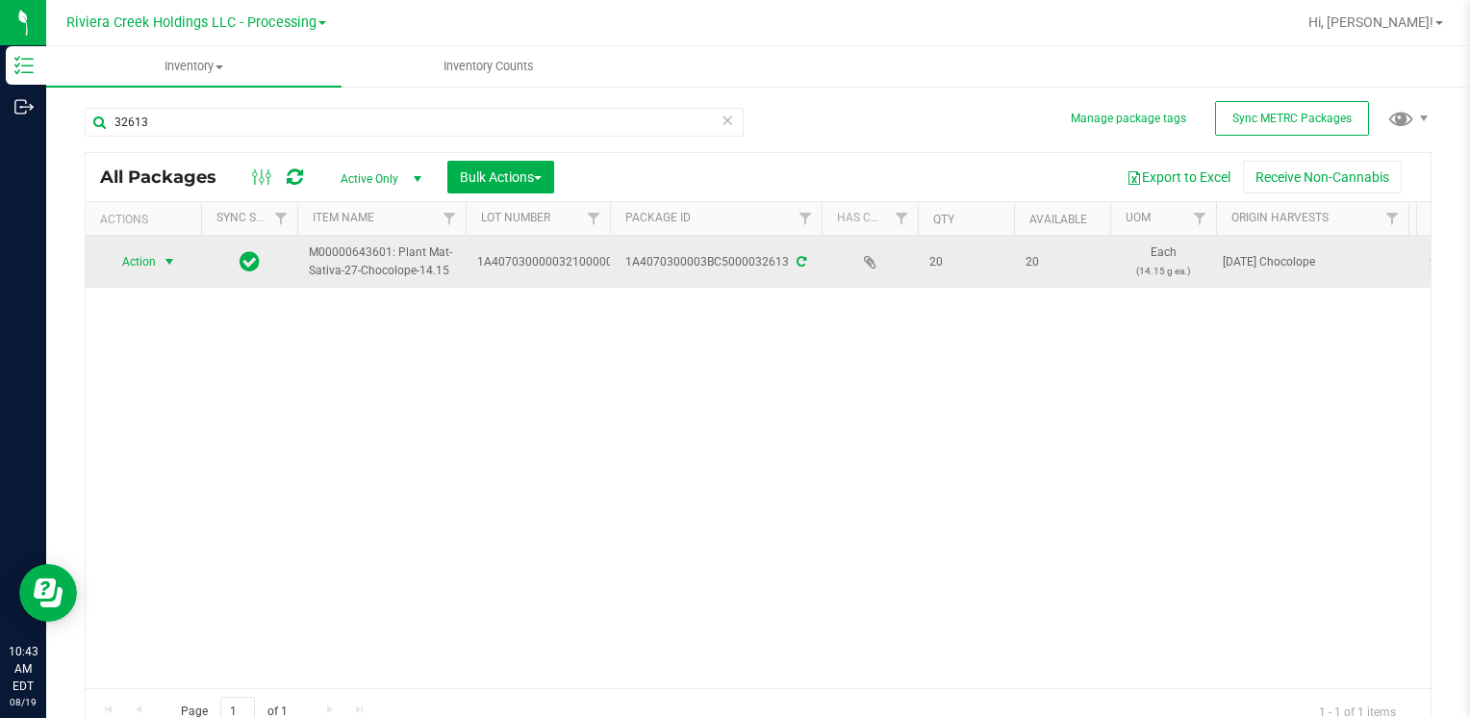
click at [142, 262] on span "Action" at bounding box center [131, 261] width 52 height 27
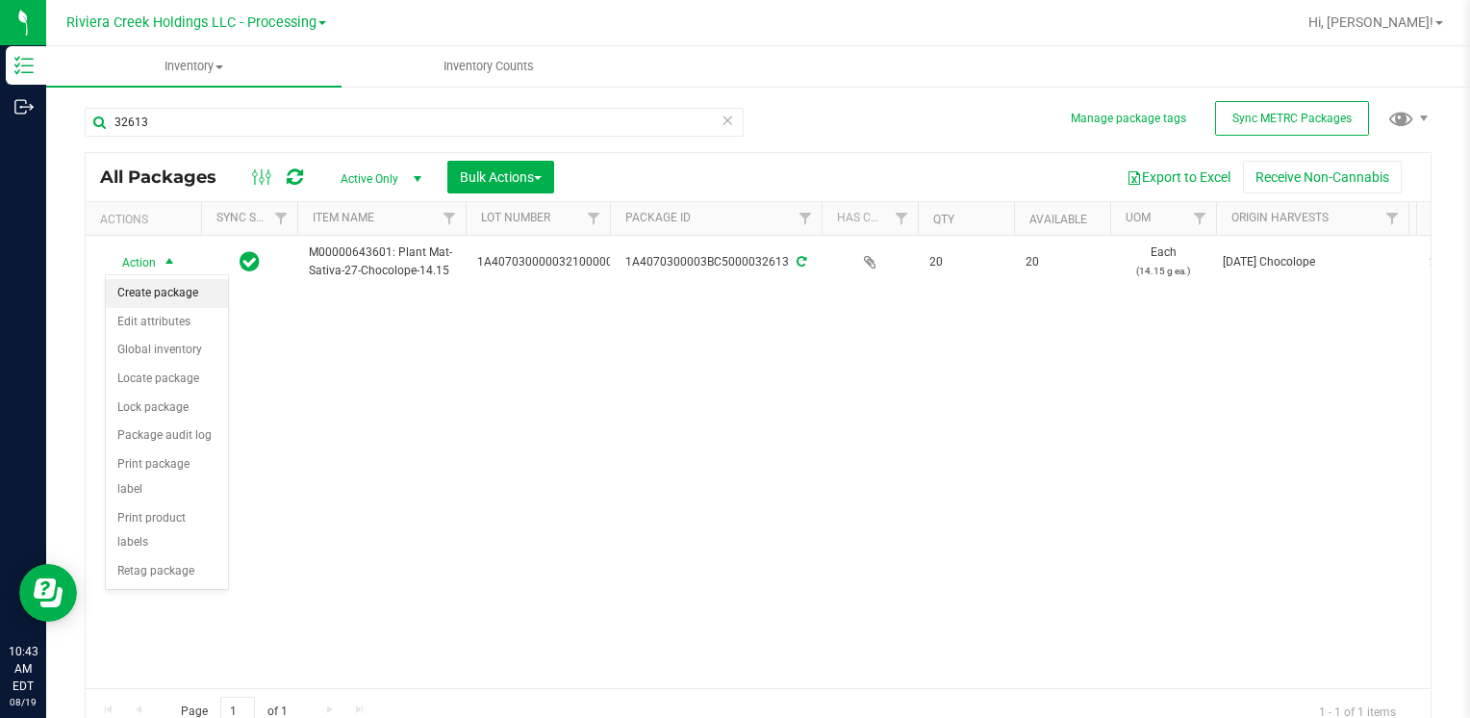
click at [172, 290] on li "Create package" at bounding box center [167, 293] width 122 height 29
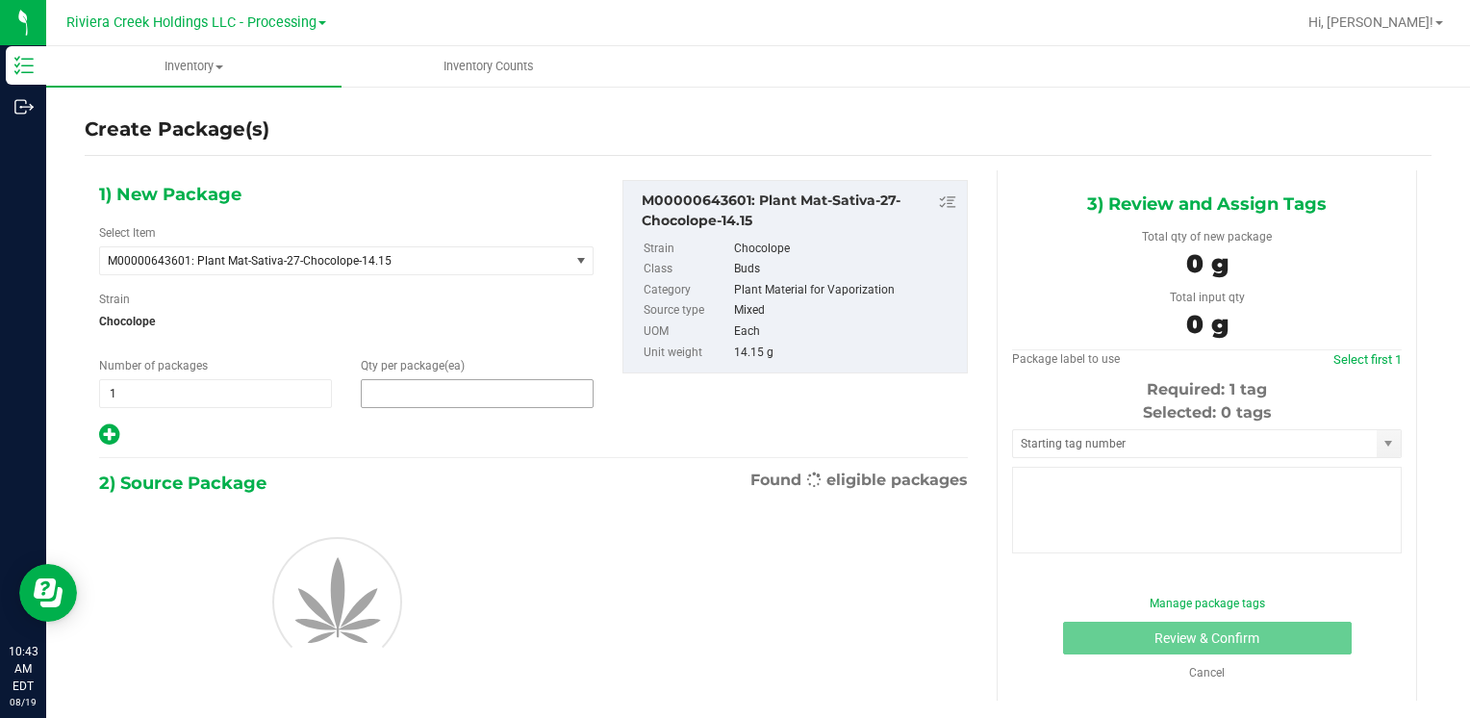
click at [446, 393] on span at bounding box center [477, 393] width 233 height 29
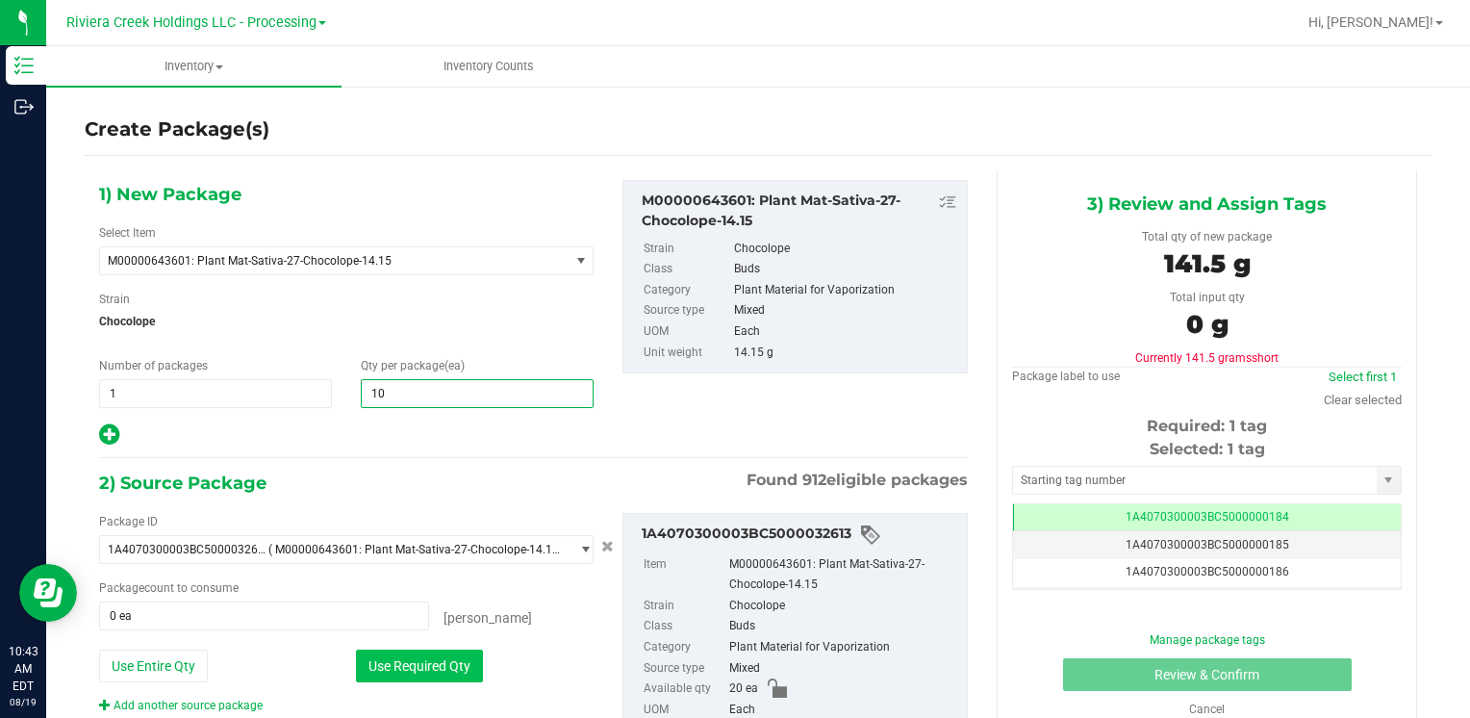
click at [377, 679] on button "Use Required Qty" at bounding box center [419, 665] width 127 height 33
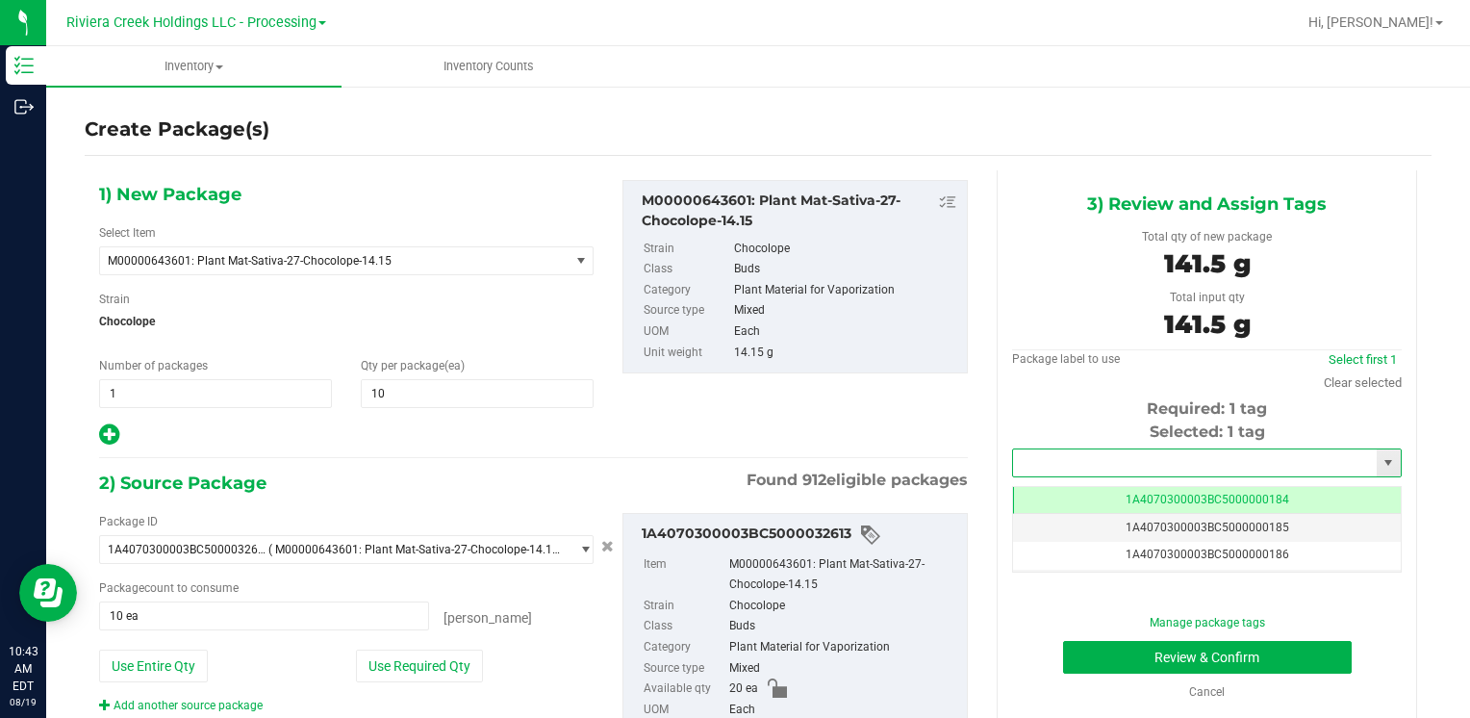
click at [1051, 468] on input "text" at bounding box center [1195, 462] width 364 height 27
click at [1057, 483] on li "1A4070300003BC5000015539" at bounding box center [1194, 495] width 383 height 29
click at [1077, 645] on button "Review & Confirm" at bounding box center [1207, 657] width 289 height 33
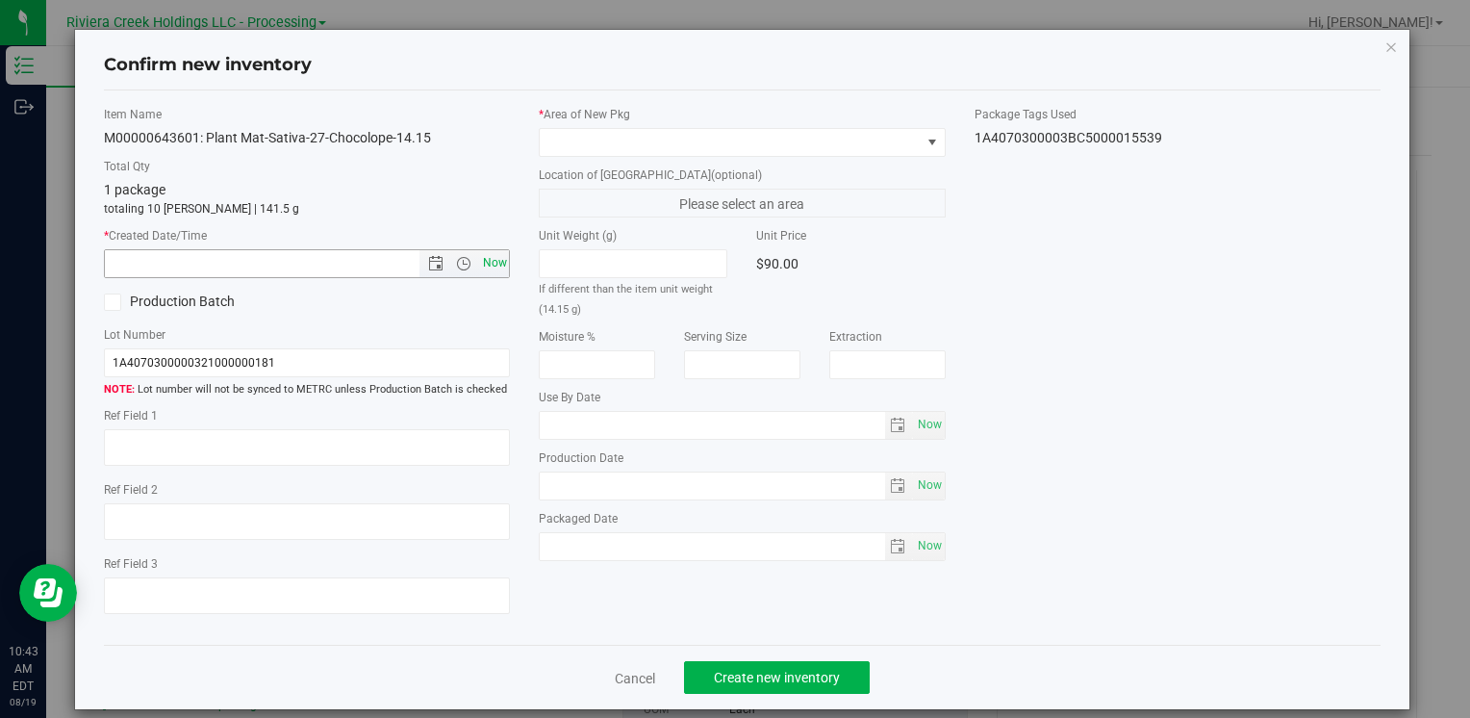
click at [494, 267] on span "Now" at bounding box center [494, 263] width 33 height 28
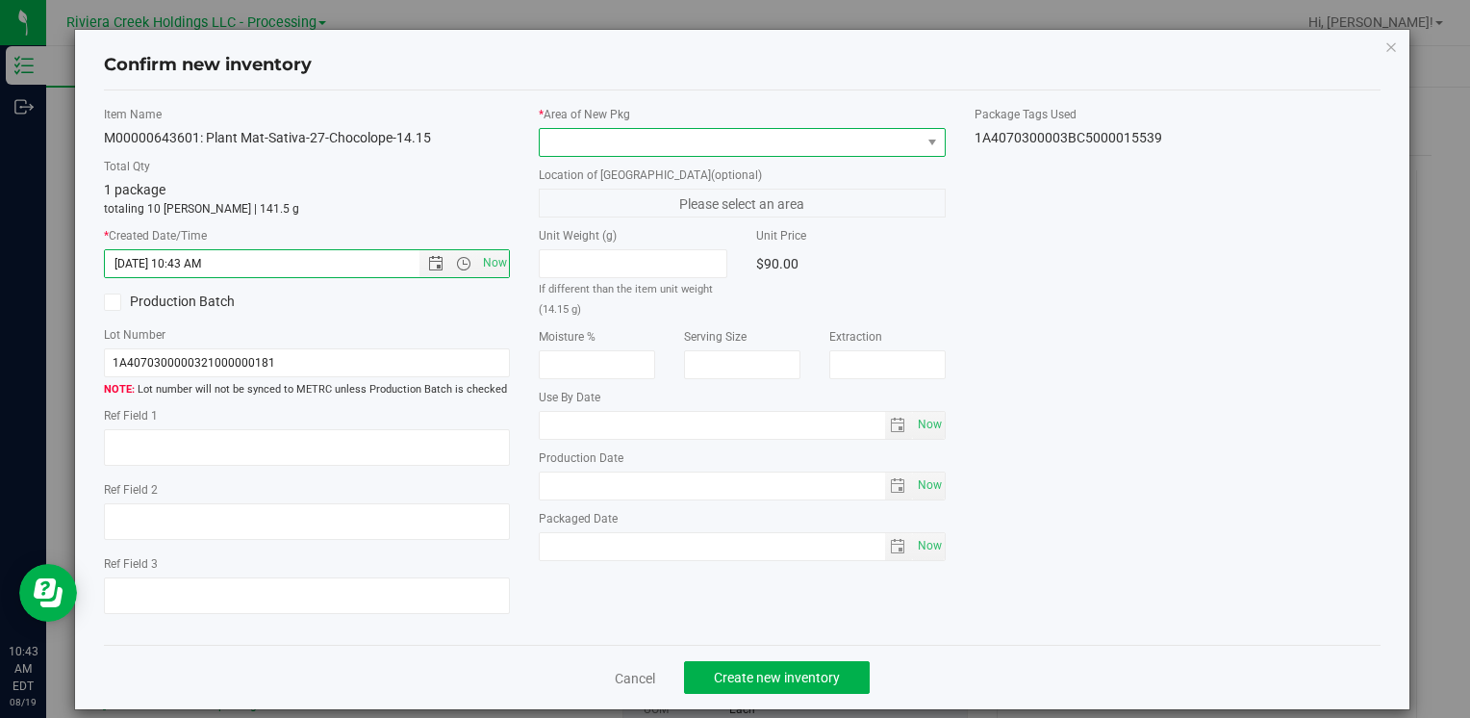
click at [600, 138] on span at bounding box center [730, 142] width 380 height 27
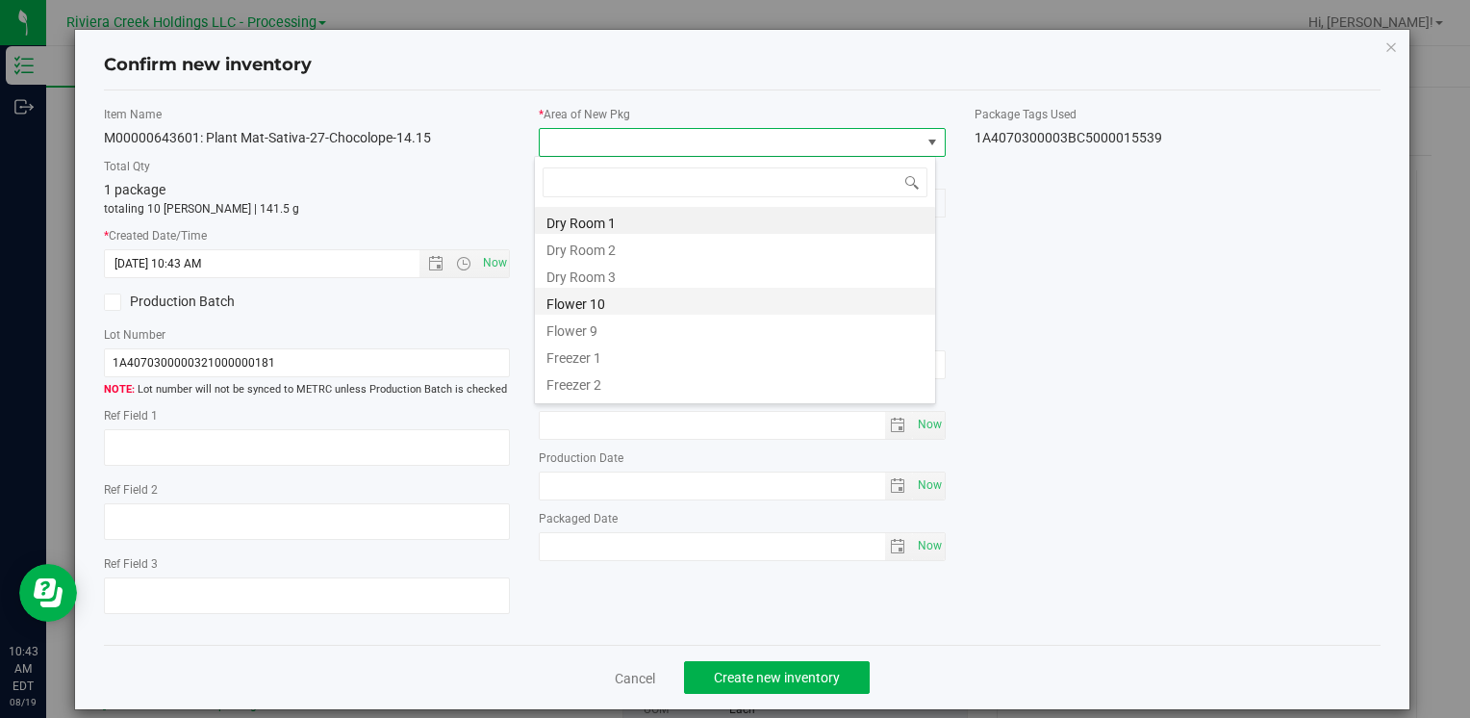
click at [660, 310] on li "Flower 10" at bounding box center [735, 301] width 400 height 27
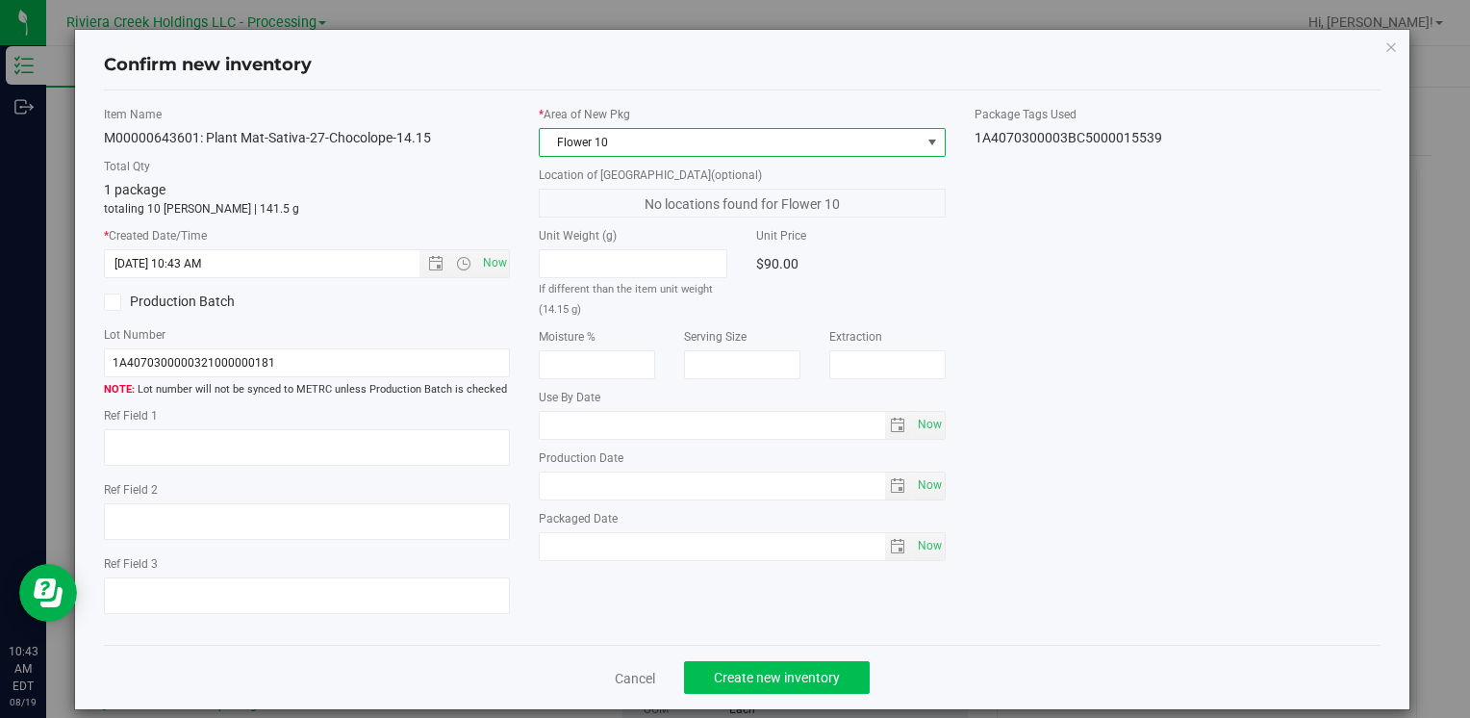
click at [749, 660] on div "Cancel Create new inventory" at bounding box center [742, 677] width 1277 height 64
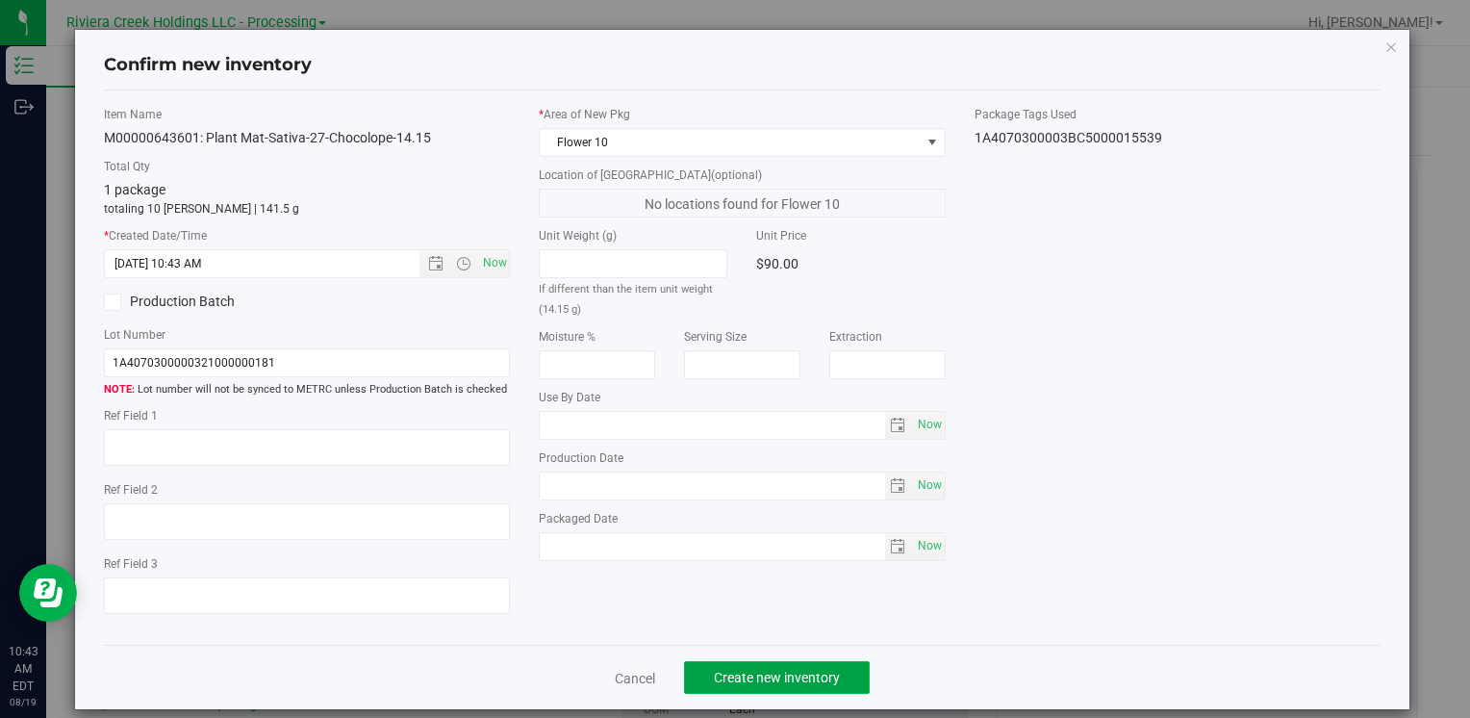
click at [749, 661] on button "Create new inventory" at bounding box center [777, 677] width 186 height 33
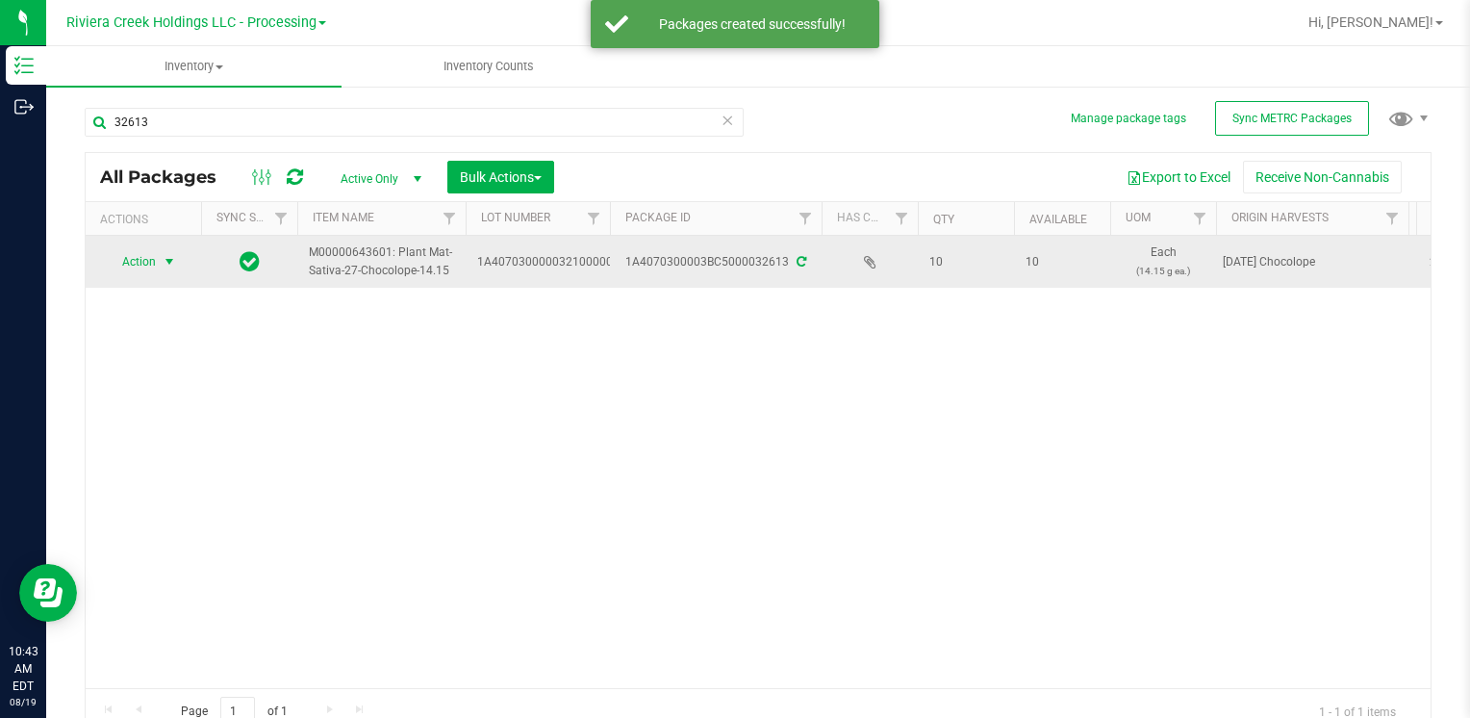
click at [131, 264] on span "Action" at bounding box center [131, 261] width 52 height 27
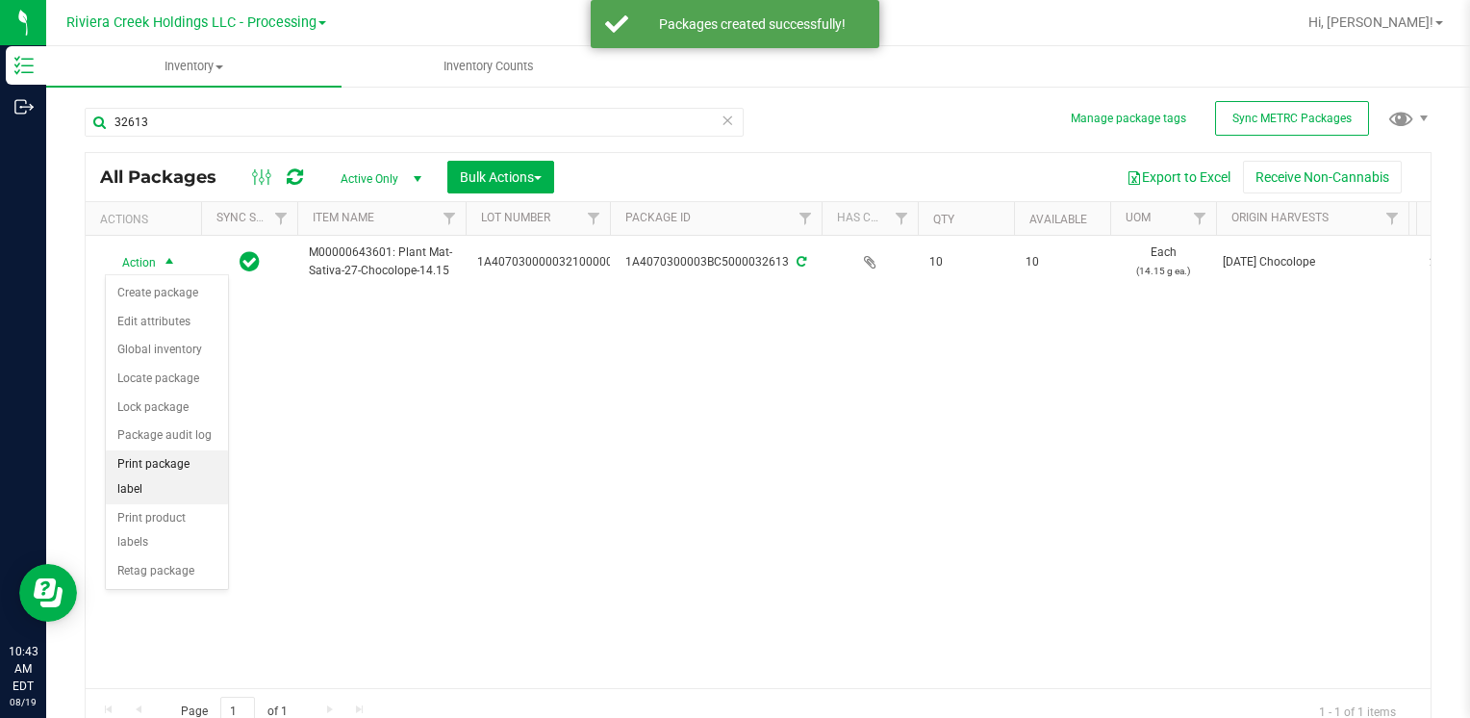
click at [165, 454] on li "Print package label" at bounding box center [167, 476] width 122 height 53
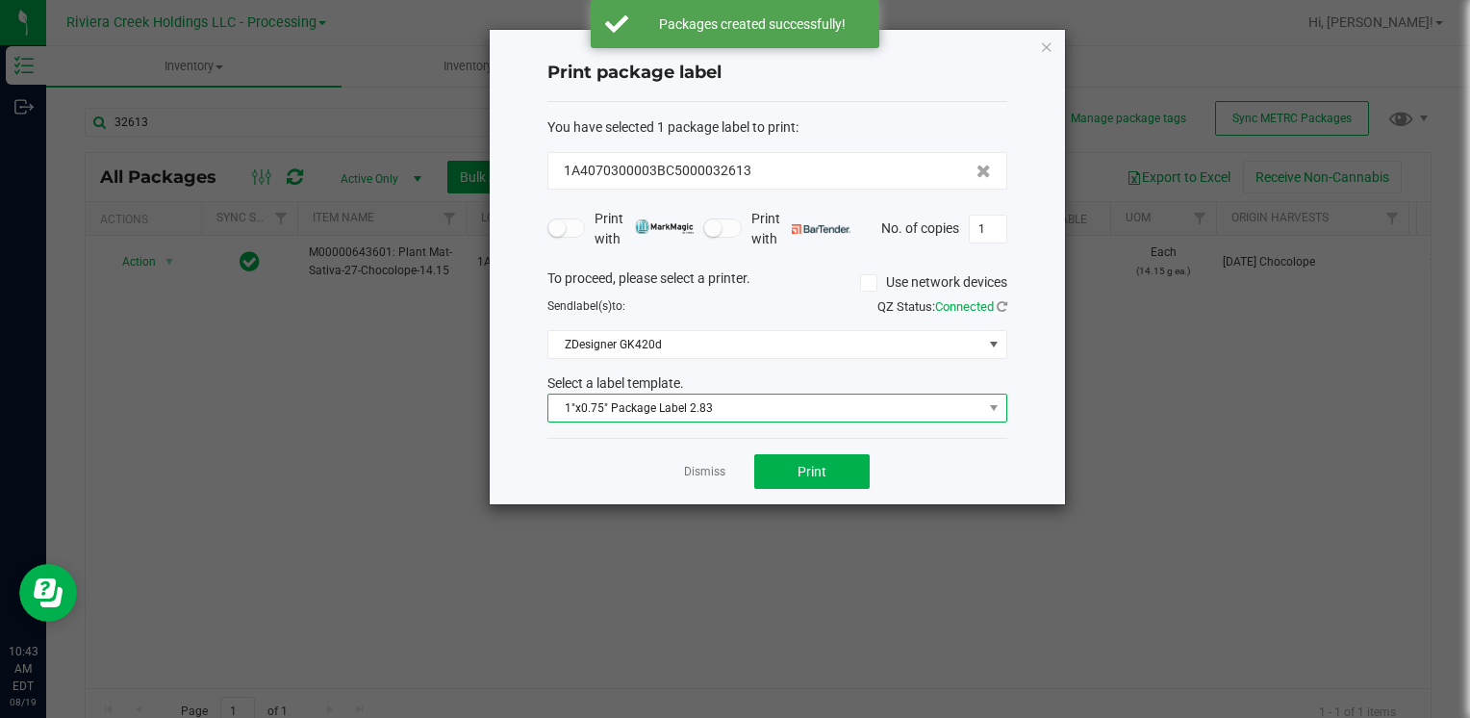
click at [787, 406] on span "1"x0.75" Package Label 2.83" at bounding box center [765, 407] width 434 height 27
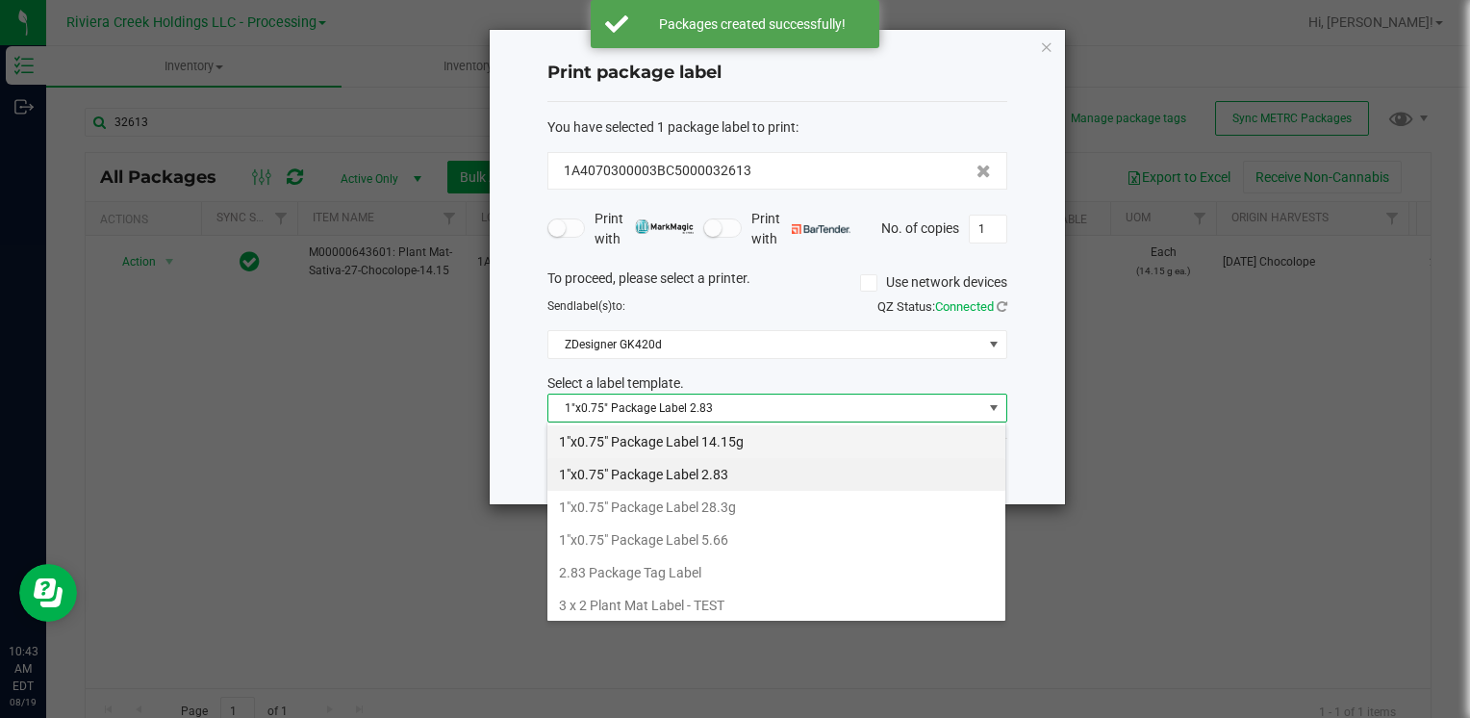
click at [786, 439] on li "1"x0.75" Package Label 14.15g" at bounding box center [776, 441] width 458 height 33
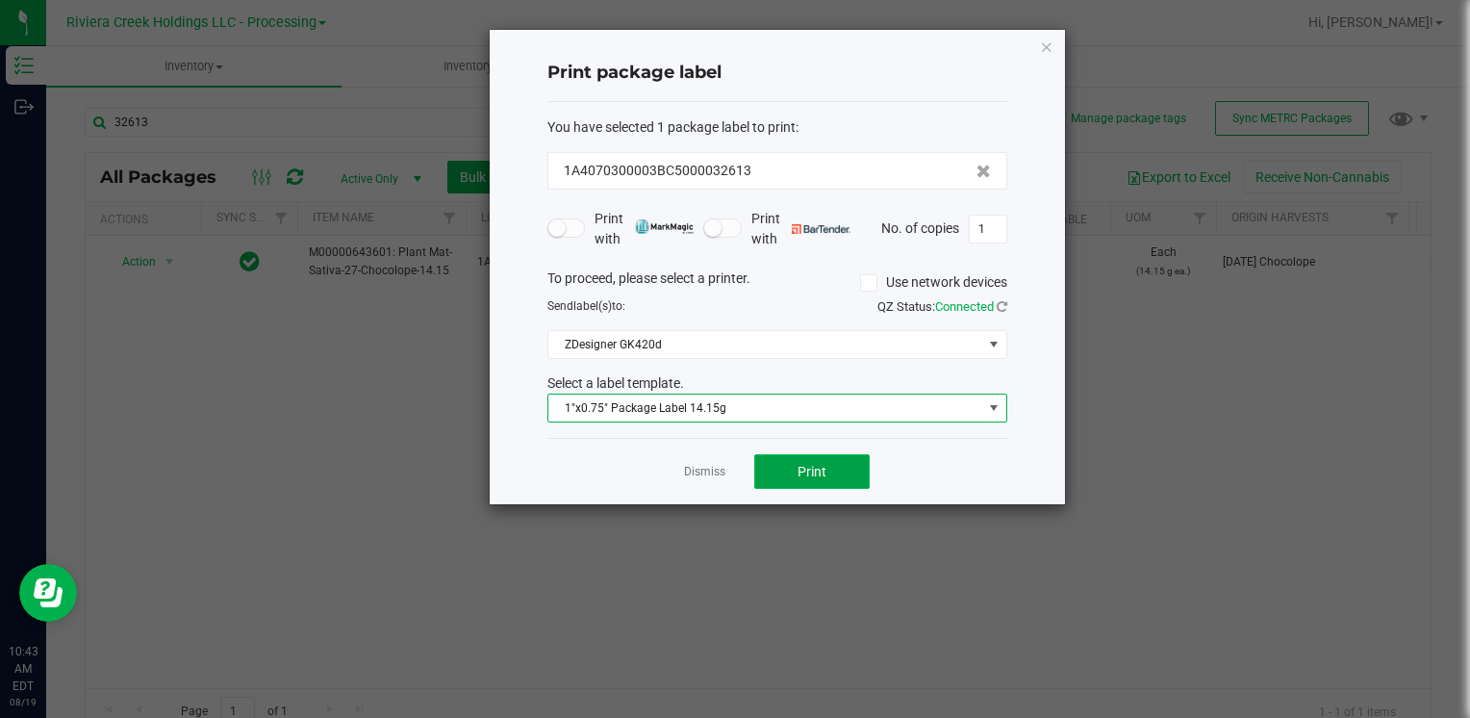
click at [824, 464] on span "Print" at bounding box center [812, 471] width 29 height 15
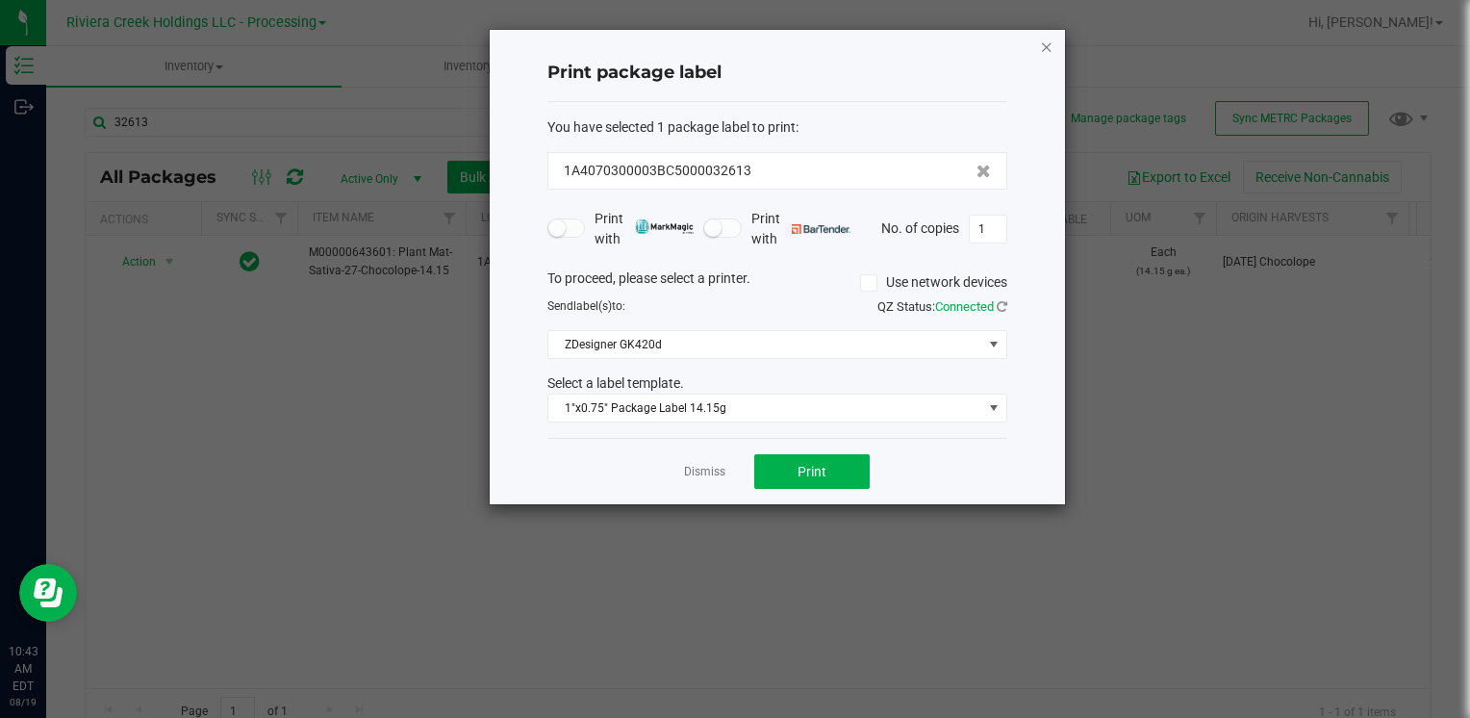
click at [1046, 35] on icon "button" at bounding box center [1046, 46] width 13 height 23
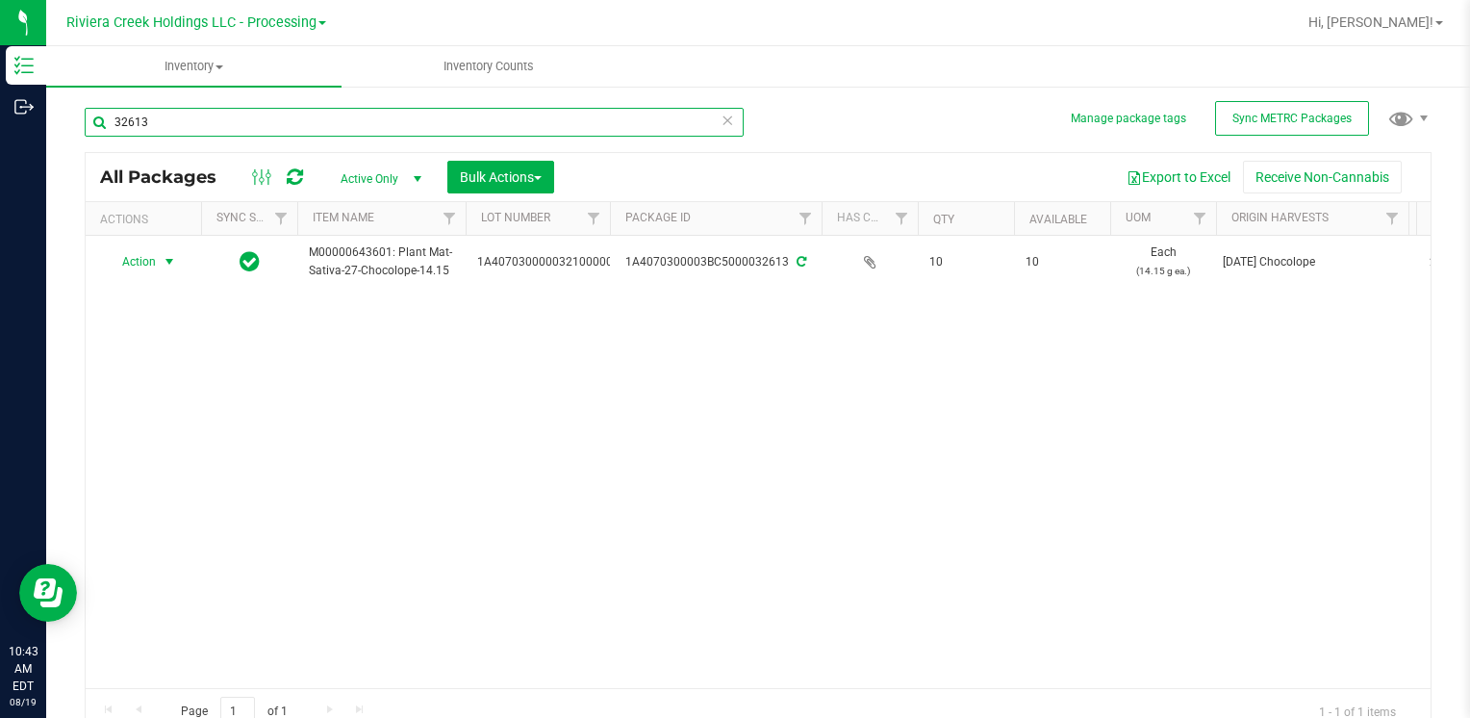
click at [235, 135] on input "32613" at bounding box center [414, 122] width 659 height 29
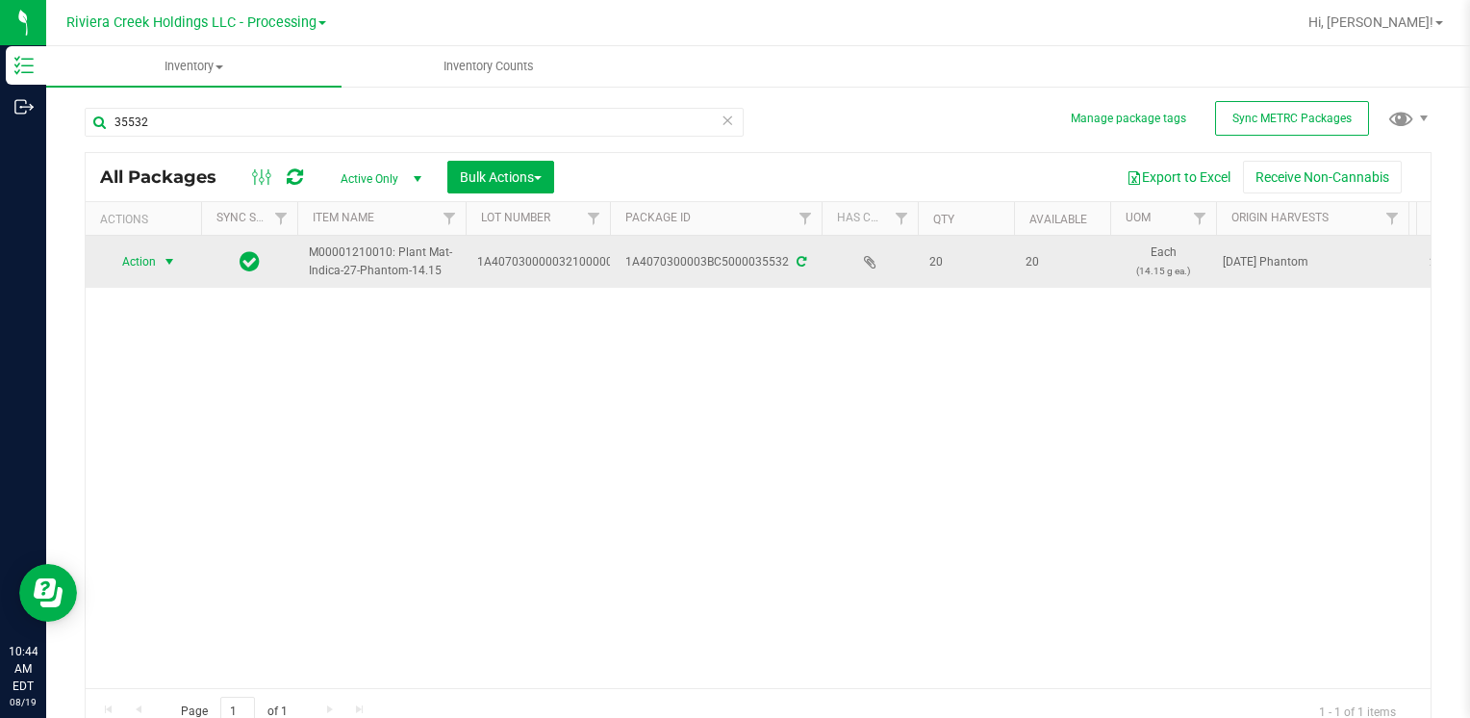
click at [145, 261] on span "Action" at bounding box center [131, 261] width 52 height 27
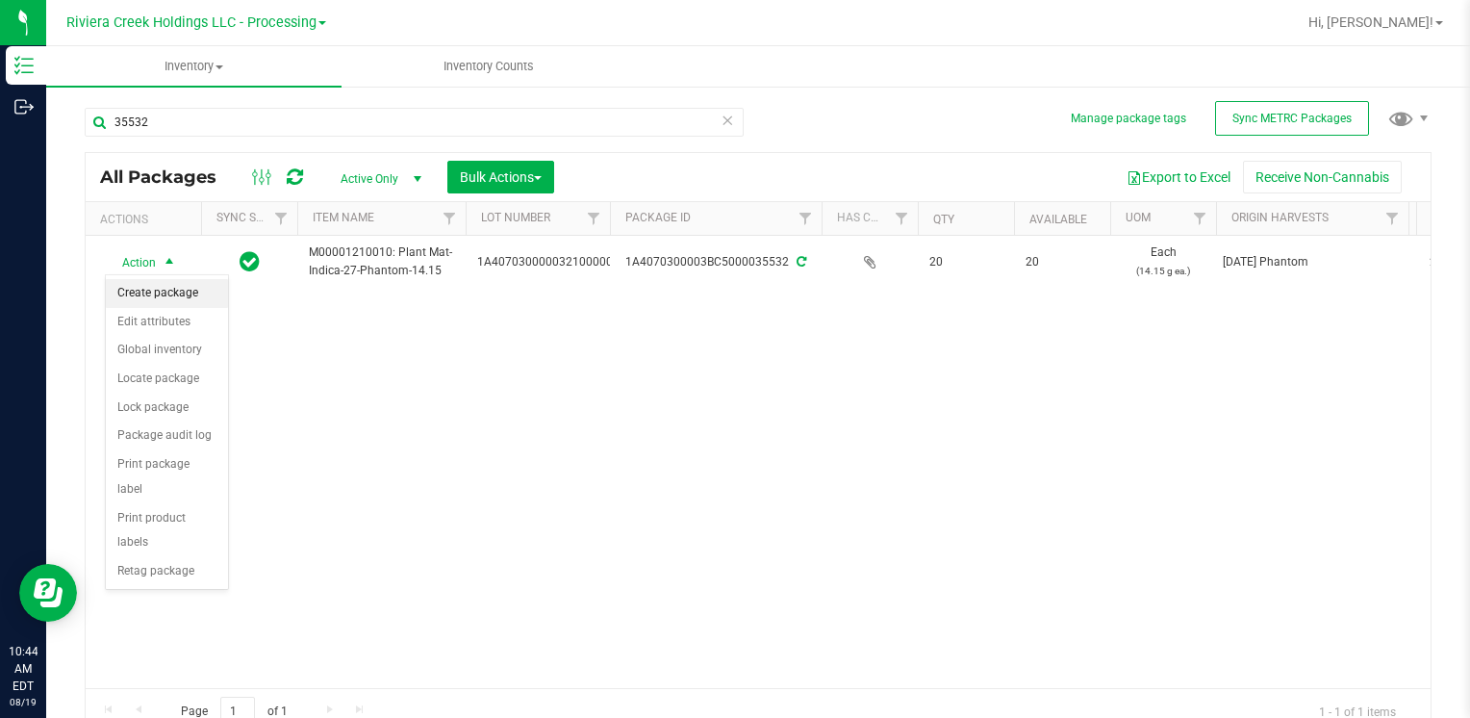
click at [168, 279] on li "Create package" at bounding box center [167, 293] width 122 height 29
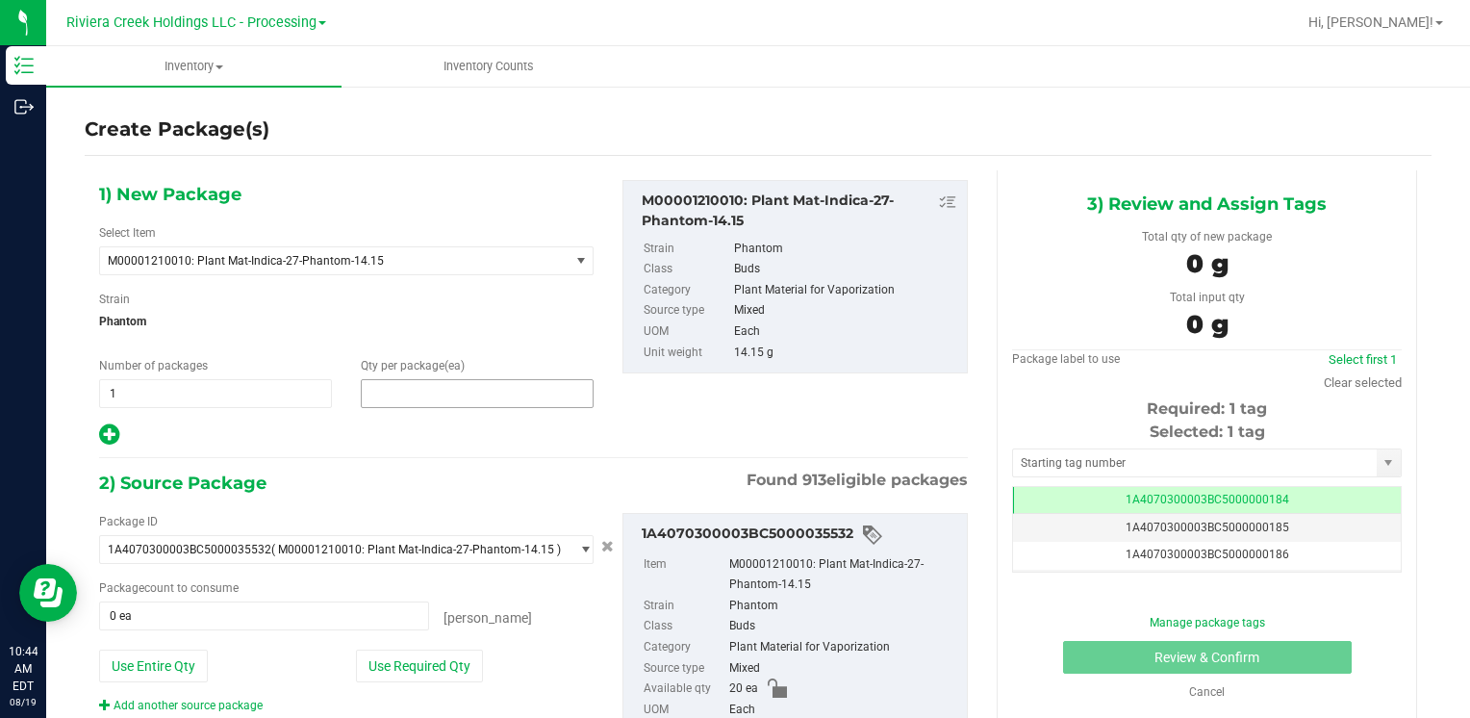
click at [390, 401] on span at bounding box center [477, 393] width 233 height 29
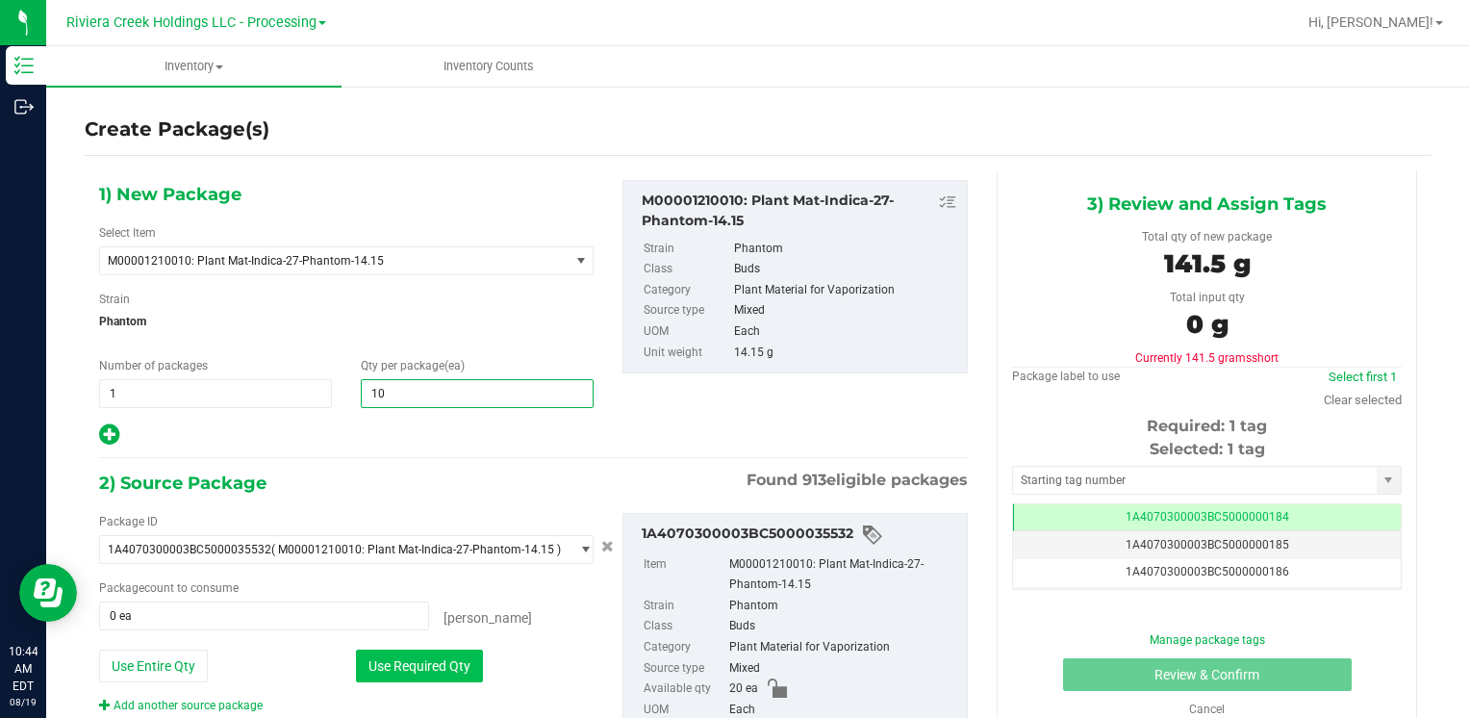
click at [393, 663] on button "Use Required Qty" at bounding box center [419, 665] width 127 height 33
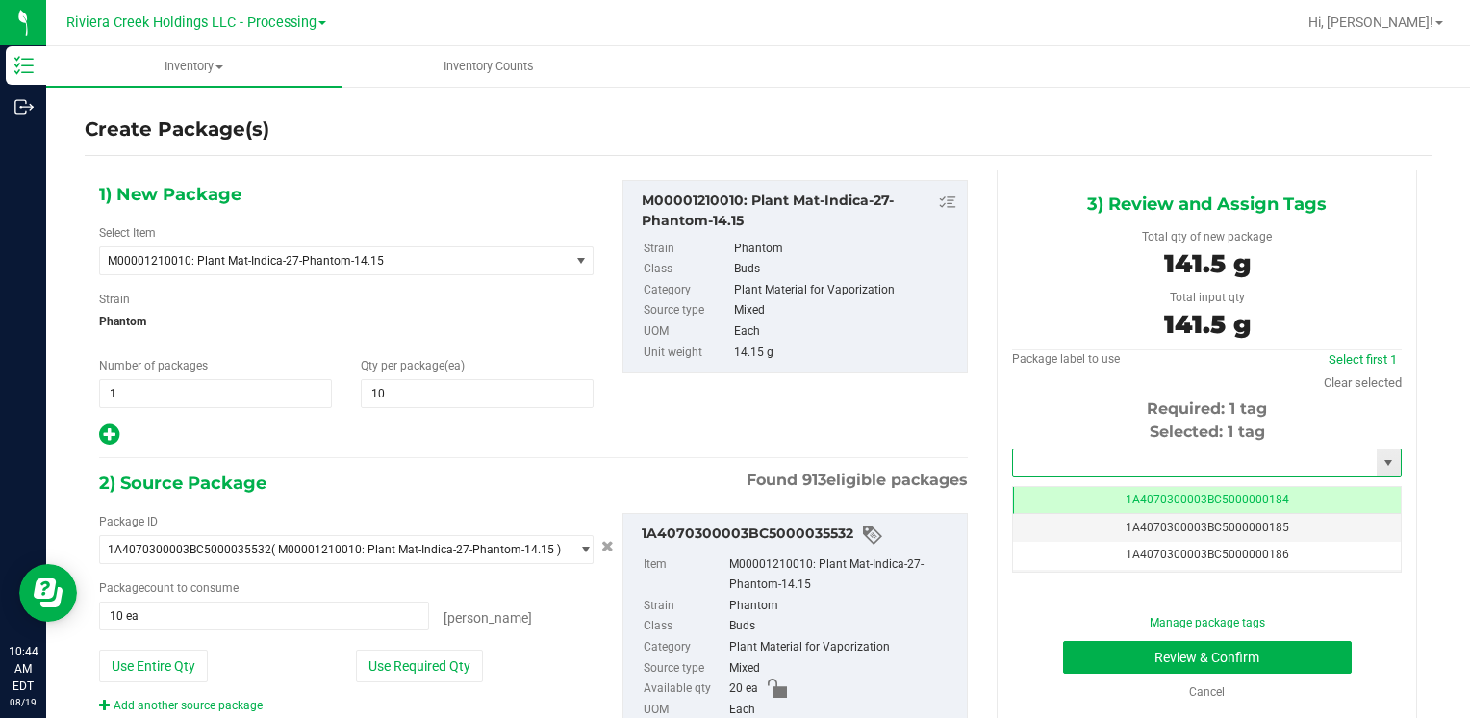
click at [1056, 473] on input "text" at bounding box center [1195, 462] width 364 height 27
click at [1049, 488] on li "1A4070300003BC5000015540" at bounding box center [1194, 495] width 383 height 29
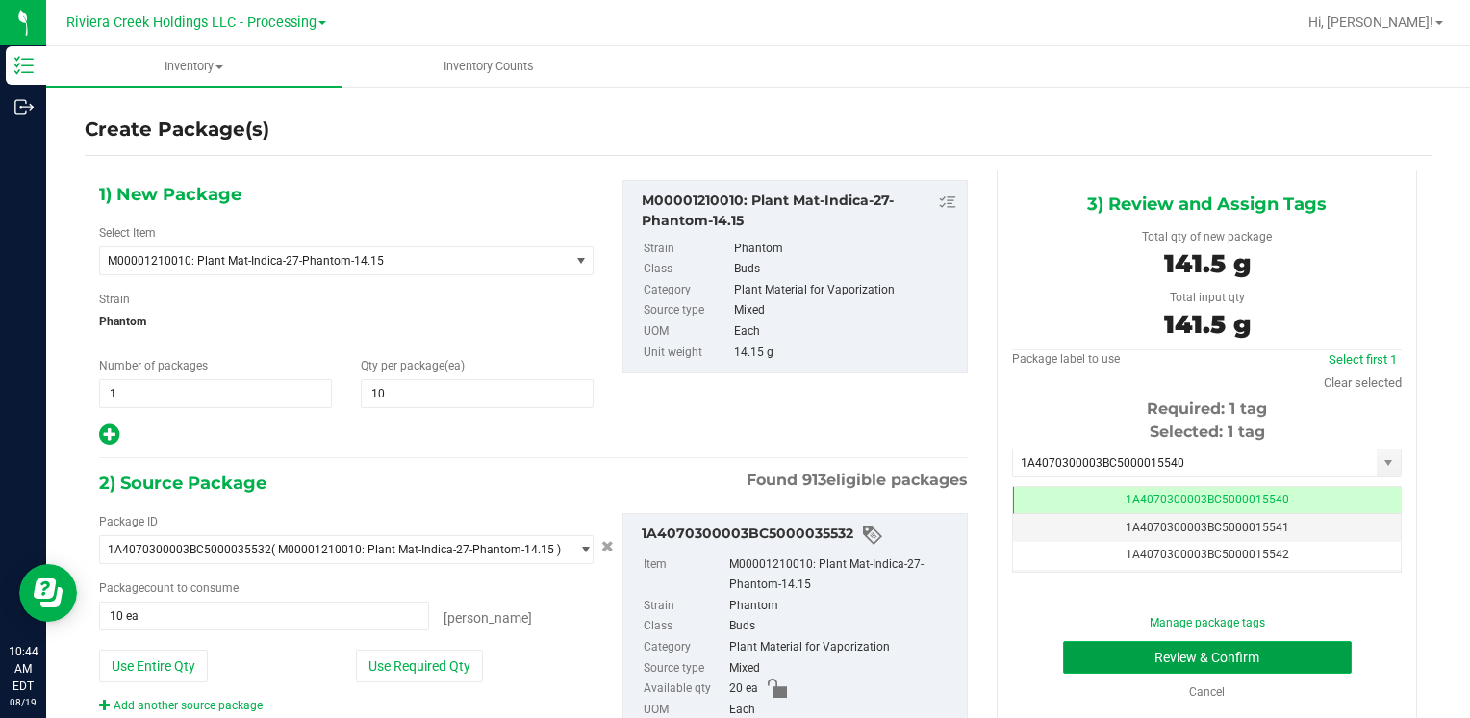
click at [1118, 653] on button "Review & Confirm" at bounding box center [1207, 657] width 289 height 33
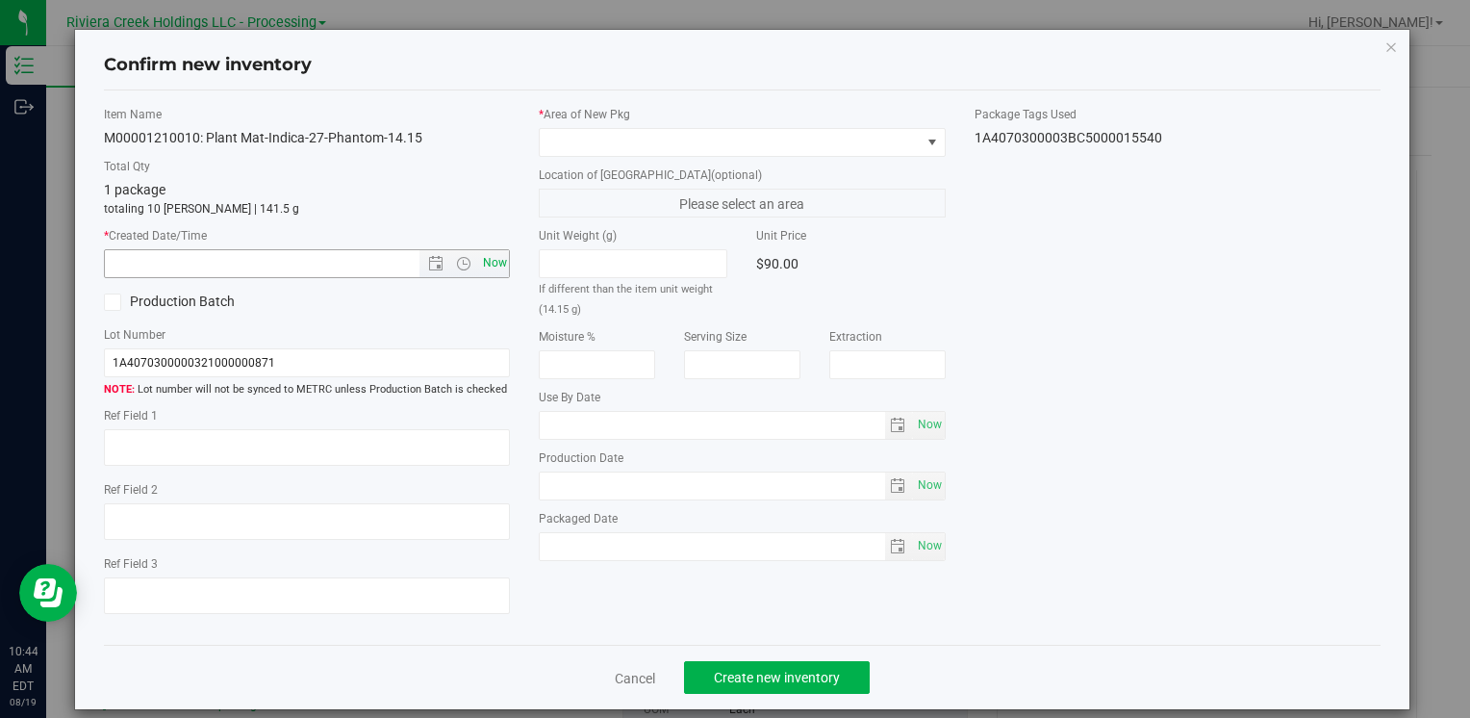
click at [487, 255] on span "Now" at bounding box center [494, 263] width 33 height 28
click at [557, 145] on span at bounding box center [730, 142] width 380 height 27
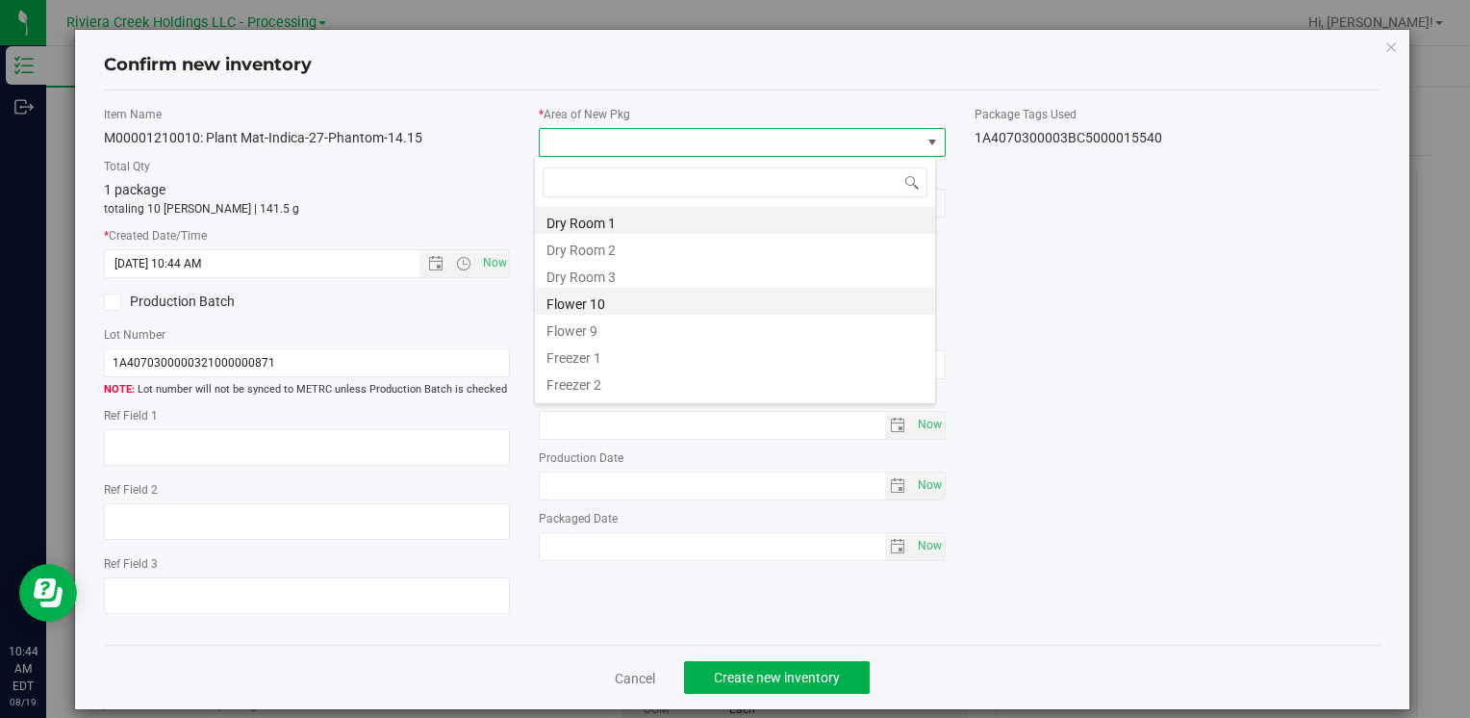
click at [649, 303] on li "Flower 10" at bounding box center [735, 301] width 400 height 27
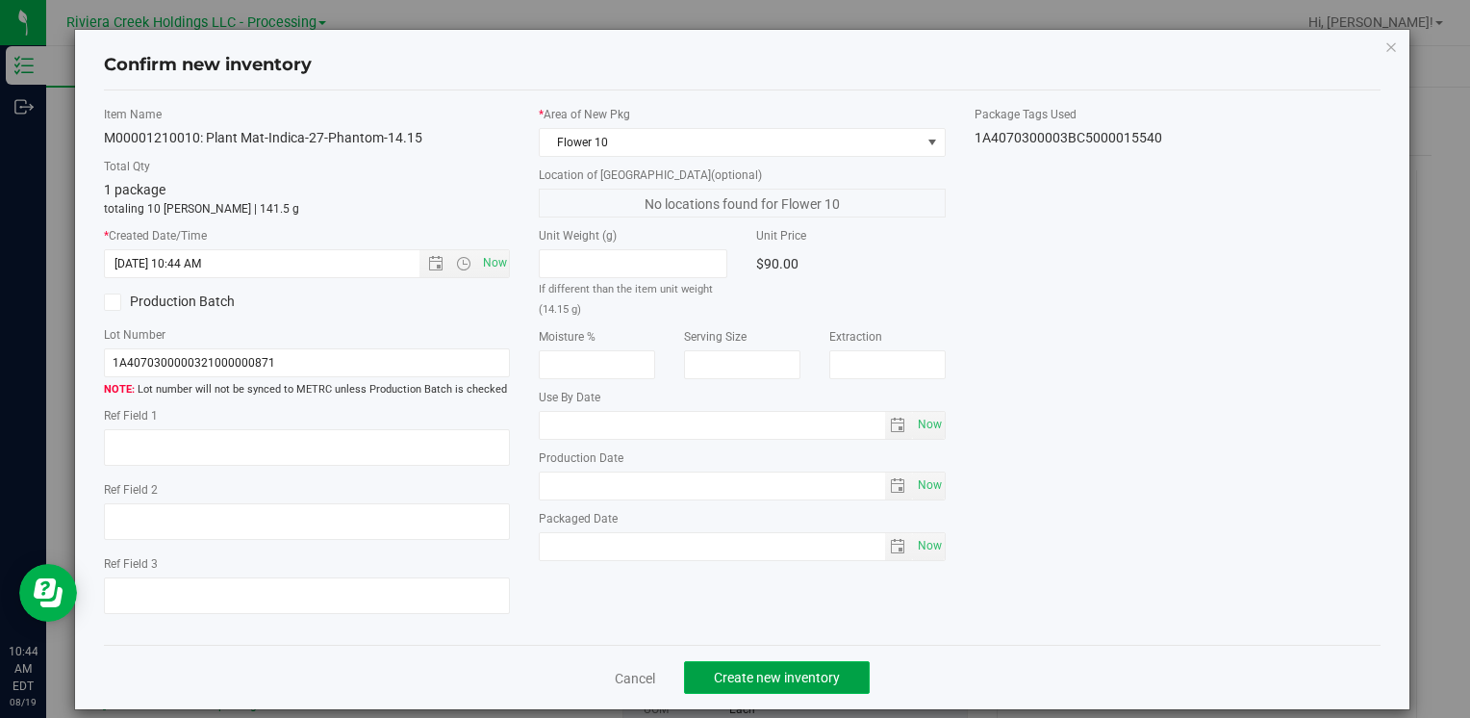
click at [749, 671] on span "Create new inventory" at bounding box center [777, 677] width 126 height 15
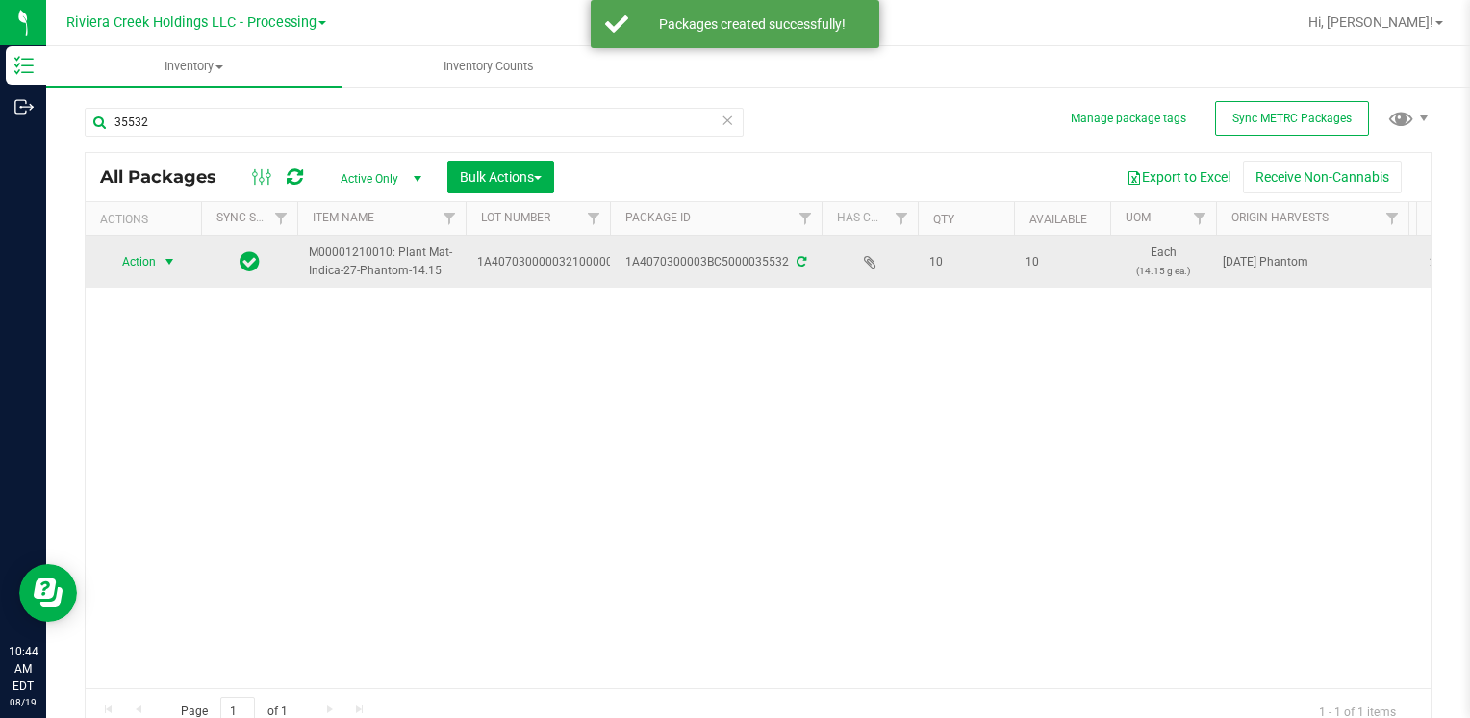
click at [128, 262] on span "Action" at bounding box center [131, 261] width 52 height 27
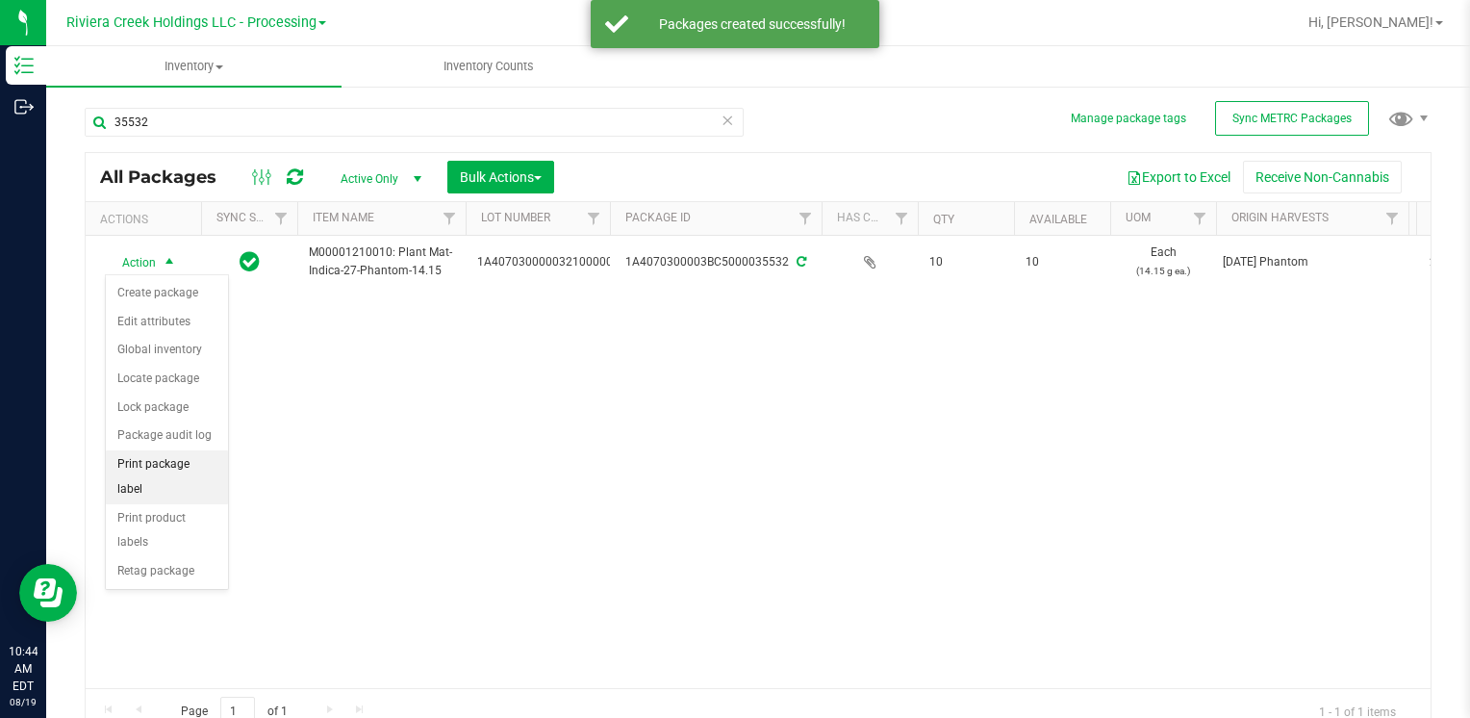
click at [210, 464] on li "Print package label" at bounding box center [167, 476] width 122 height 53
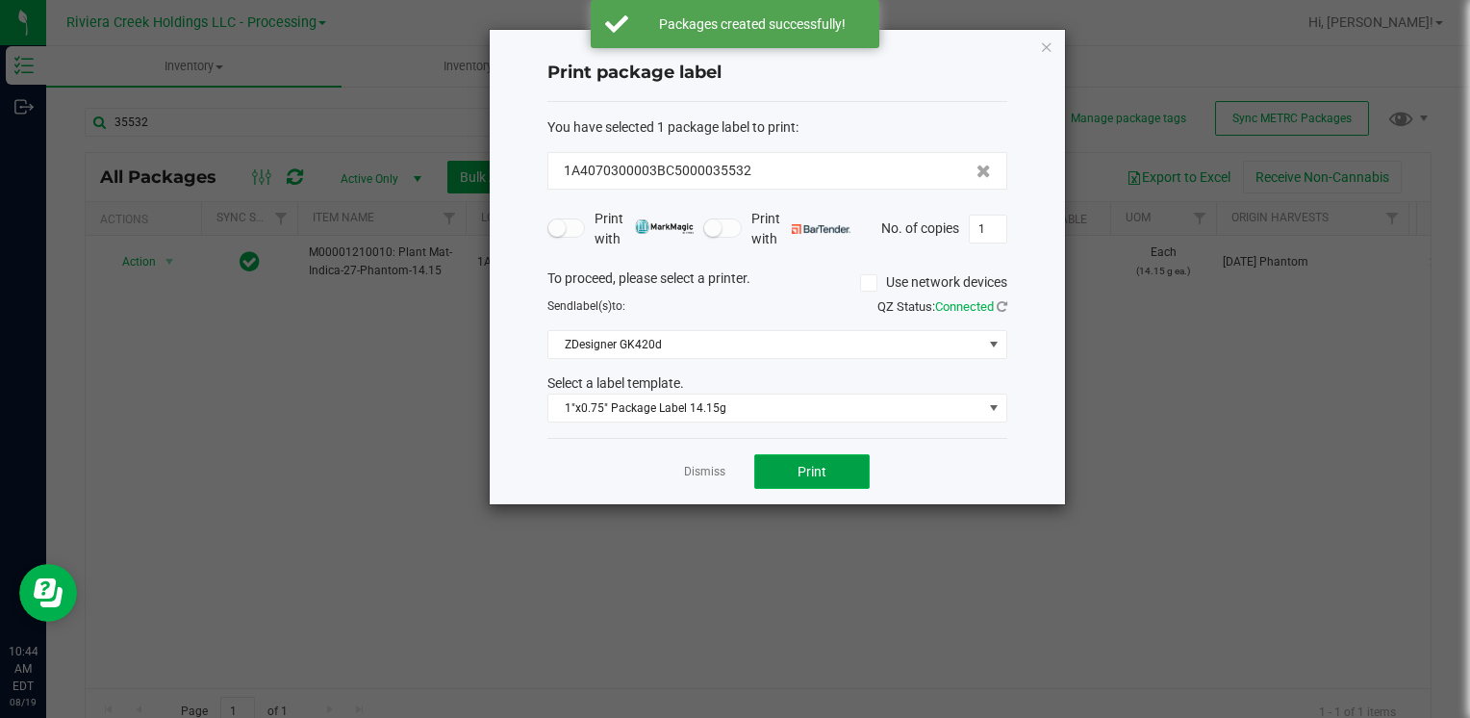
click at [821, 471] on span "Print" at bounding box center [812, 471] width 29 height 15
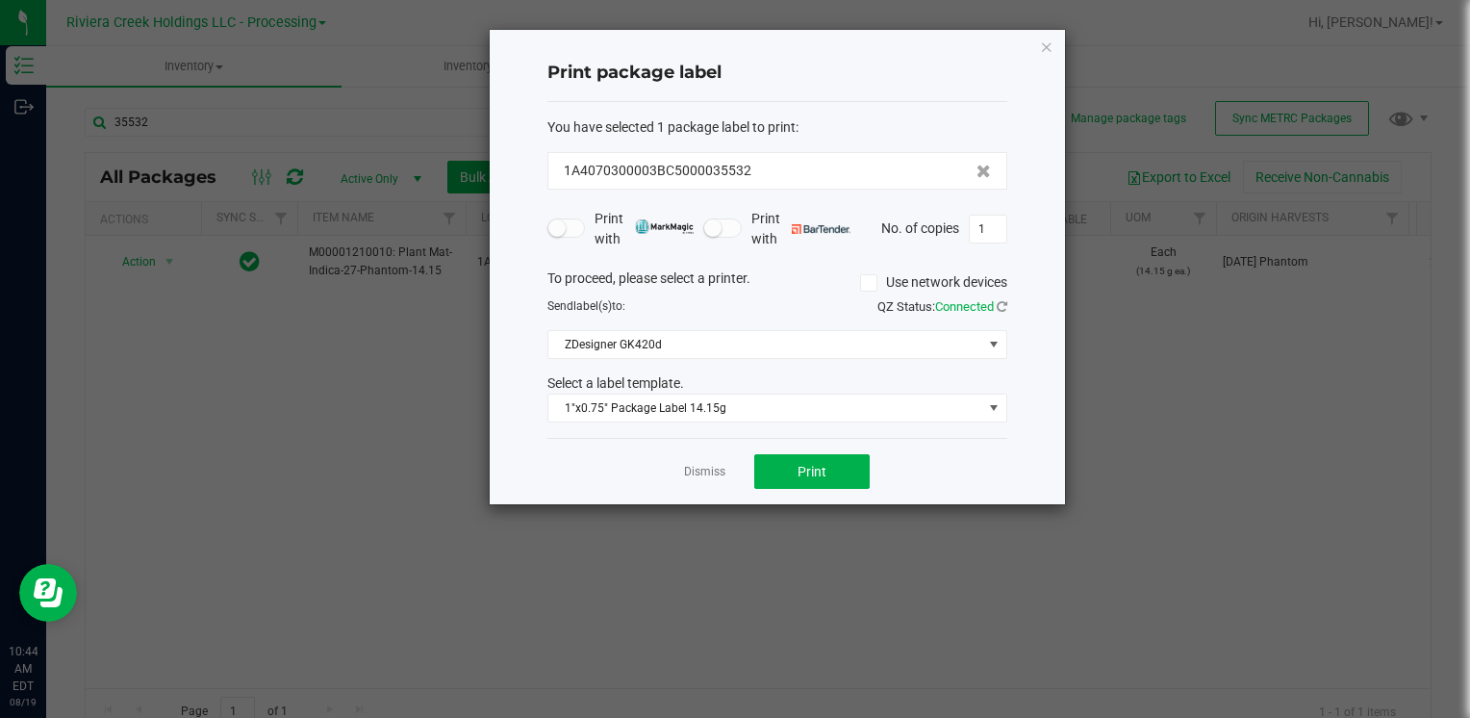
click at [1038, 49] on div "Print package label You have selected 1 package label to print : 1A4070300003BC…" at bounding box center [777, 267] width 575 height 474
click at [1045, 45] on icon "button" at bounding box center [1046, 46] width 13 height 23
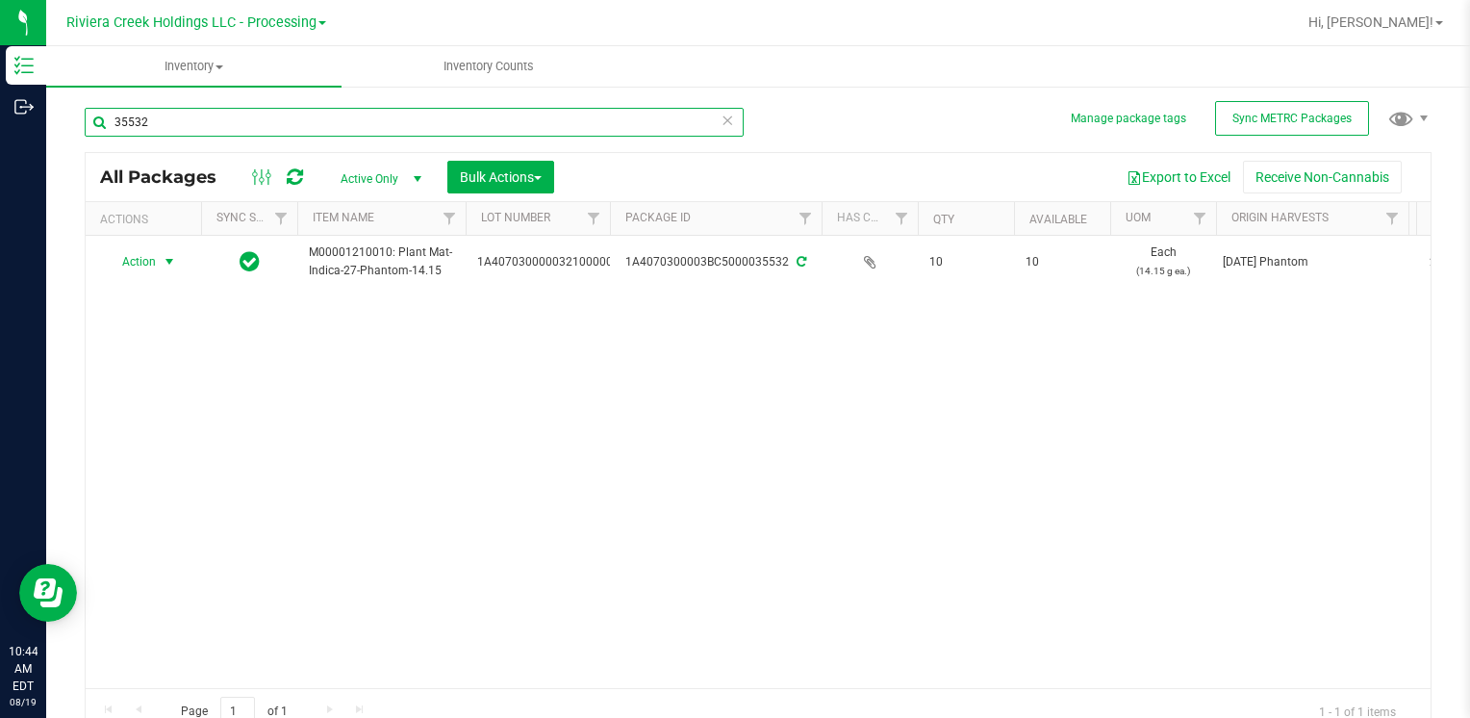
click at [204, 108] on input "35532" at bounding box center [414, 122] width 659 height 29
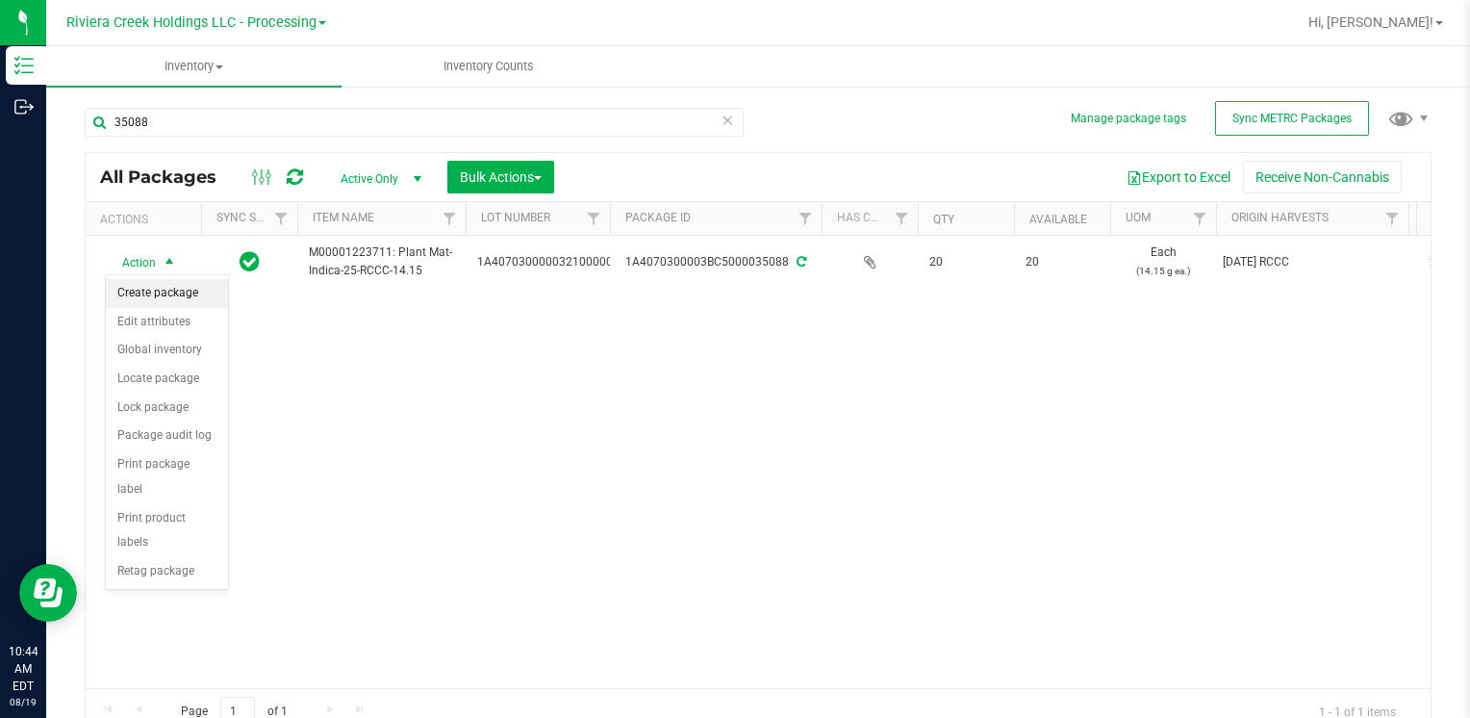
click at [160, 298] on li "Create package" at bounding box center [167, 293] width 122 height 29
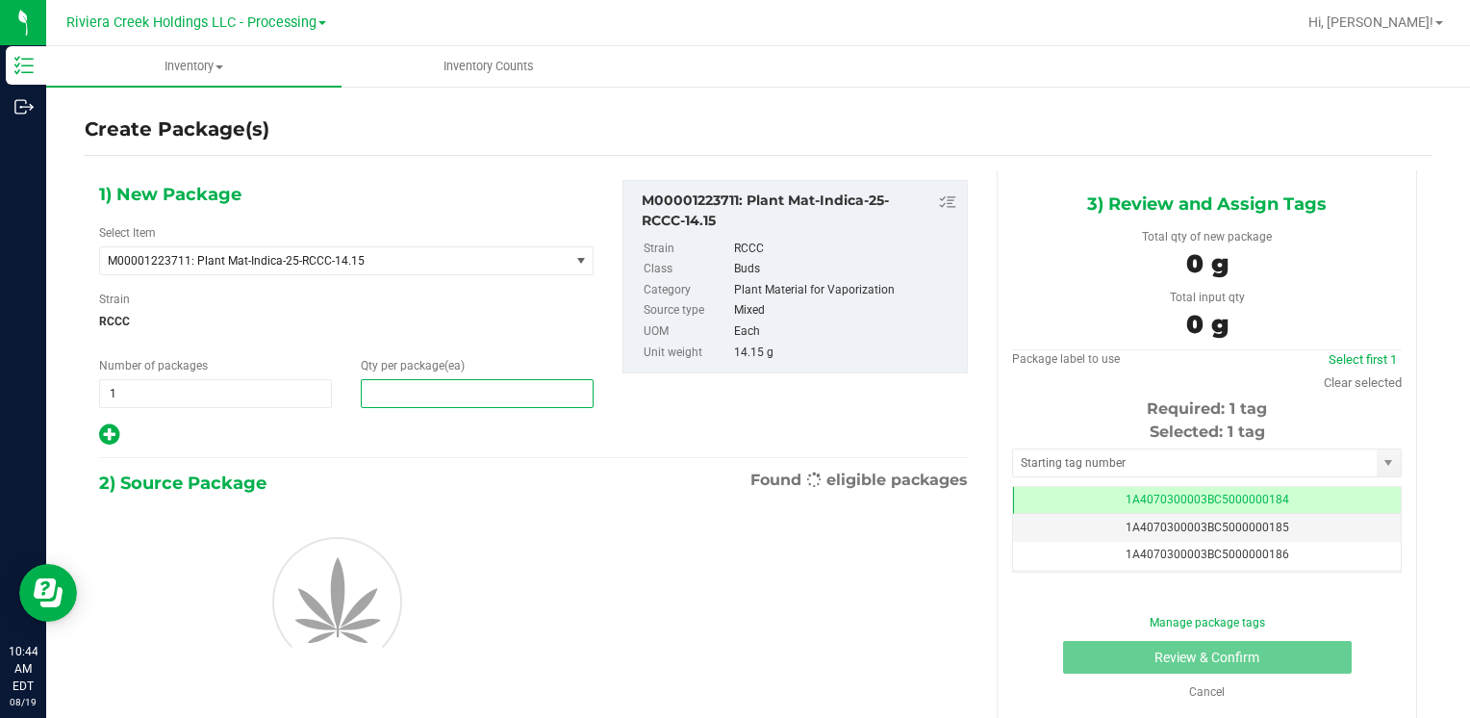
click at [427, 405] on span at bounding box center [477, 393] width 233 height 29
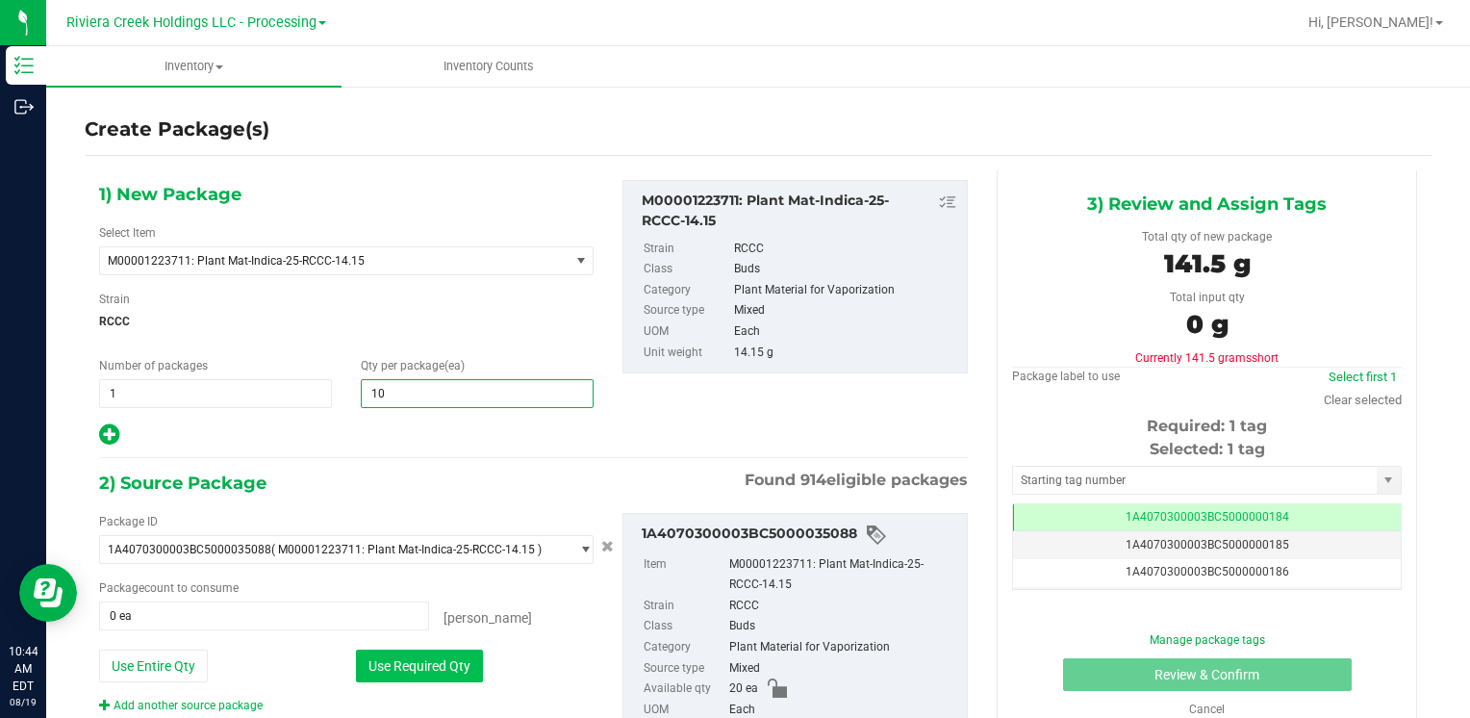
click at [385, 664] on button "Use Required Qty" at bounding box center [419, 665] width 127 height 33
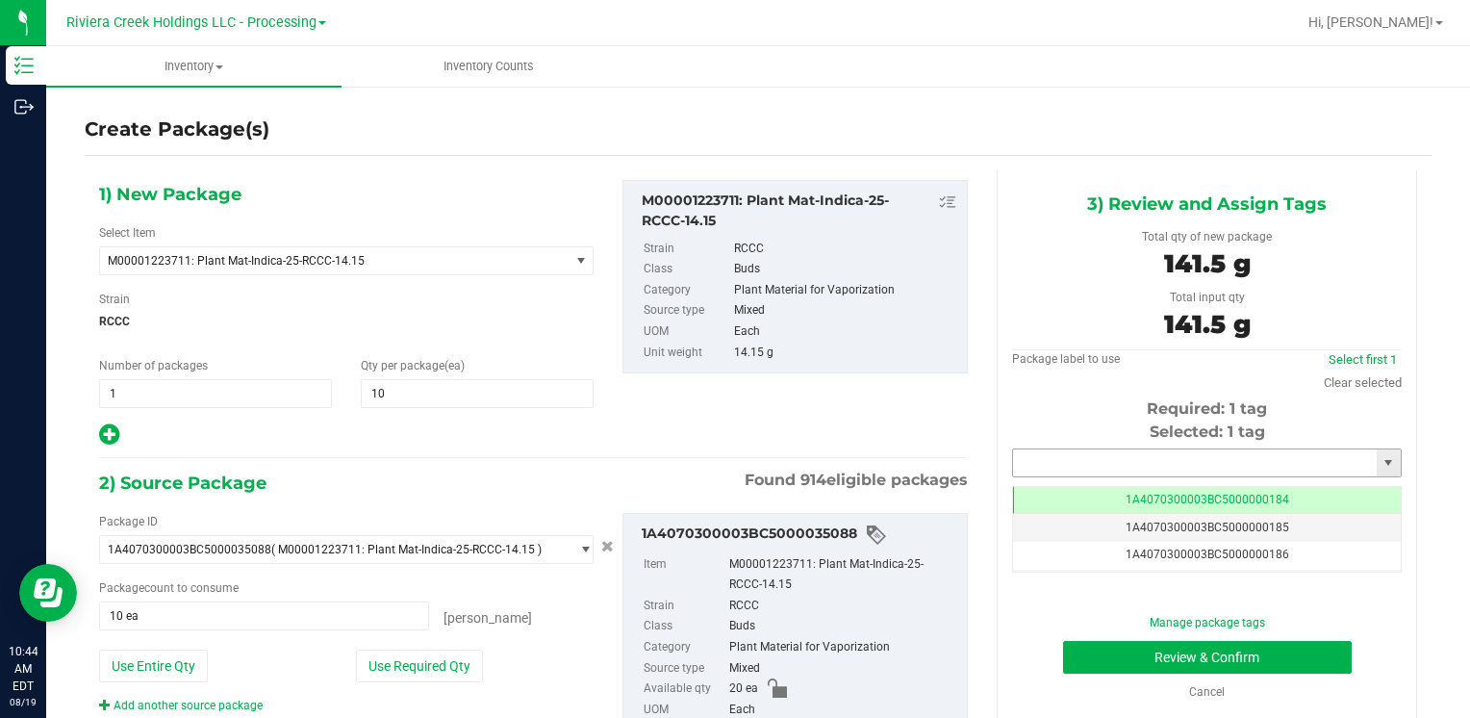
click at [1090, 452] on input "text" at bounding box center [1195, 462] width 364 height 27
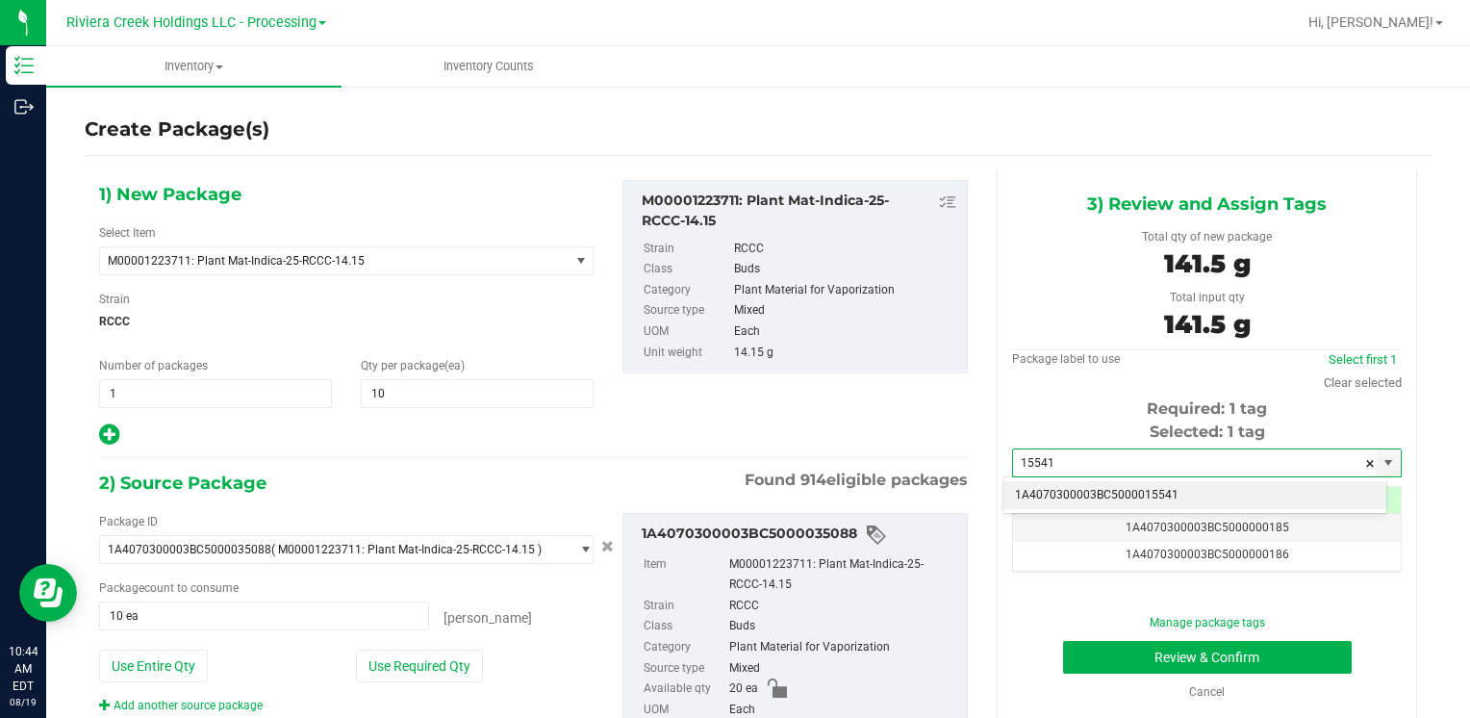
click at [1053, 491] on li "1A4070300003BC5000015541" at bounding box center [1194, 495] width 383 height 29
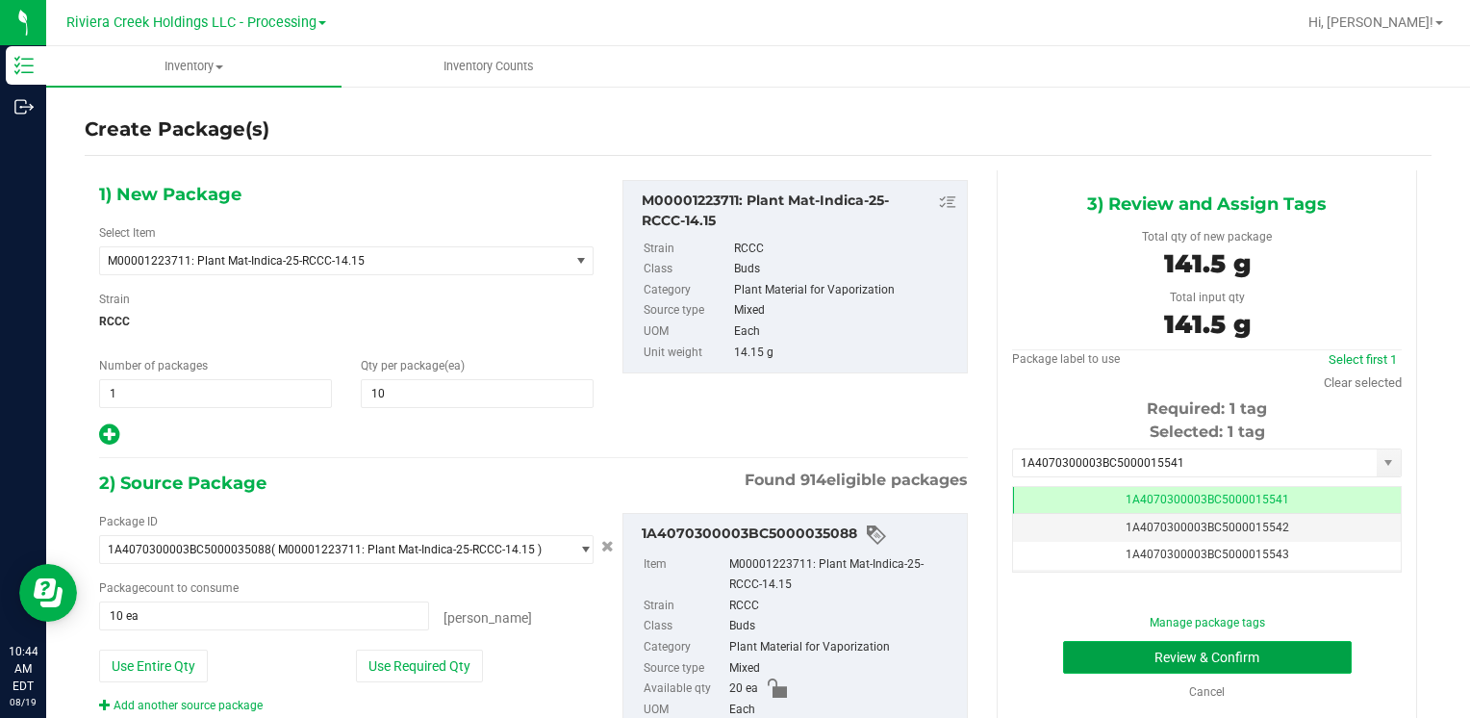
click at [1088, 655] on button "Review & Confirm" at bounding box center [1207, 657] width 289 height 33
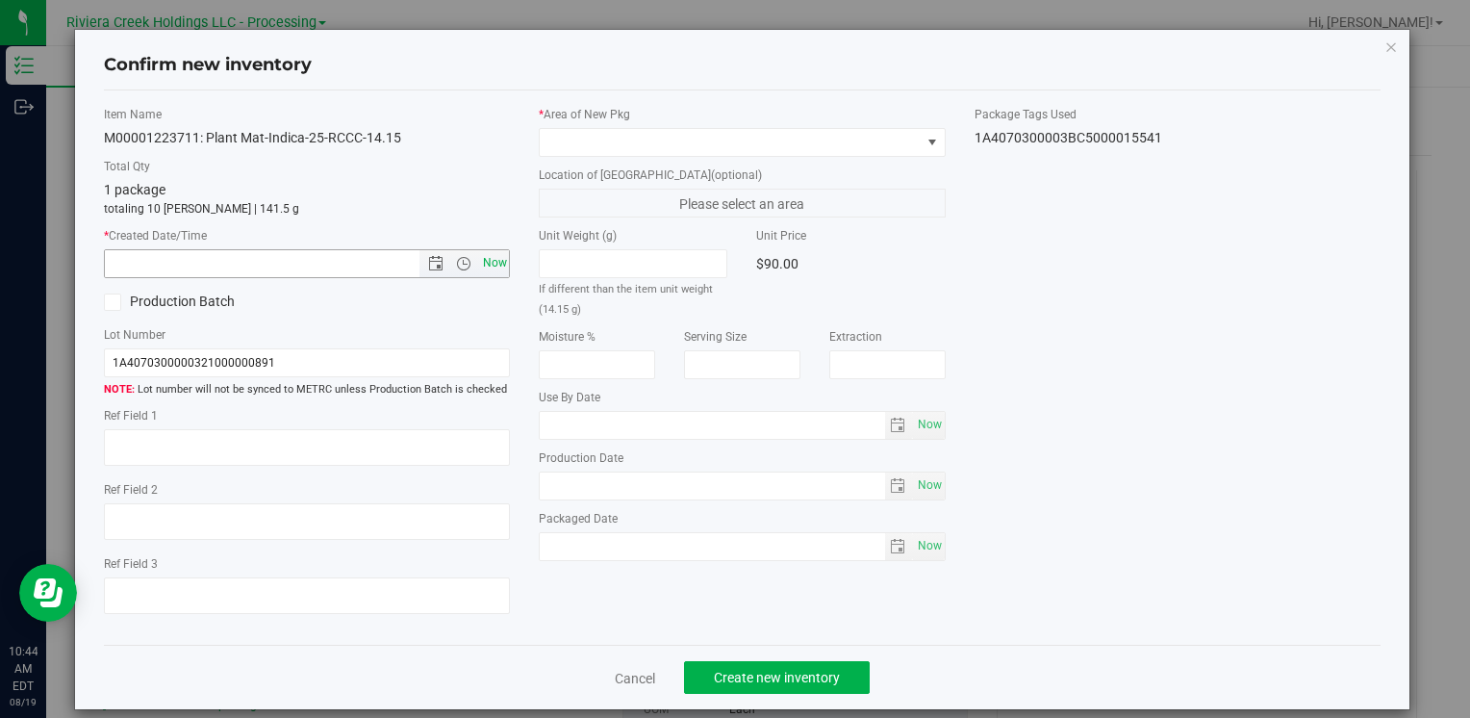
click at [501, 264] on span "Now" at bounding box center [494, 263] width 33 height 28
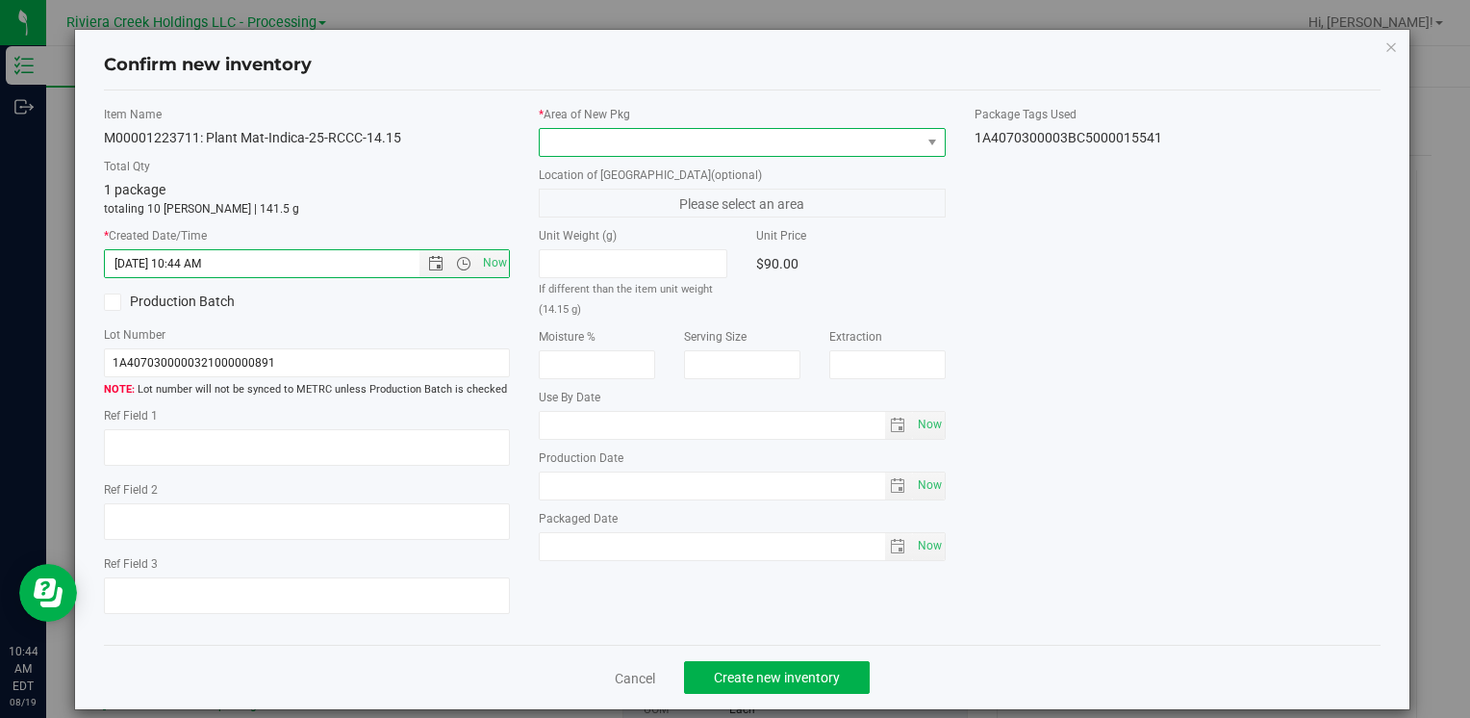
click at [577, 137] on span at bounding box center [730, 142] width 380 height 27
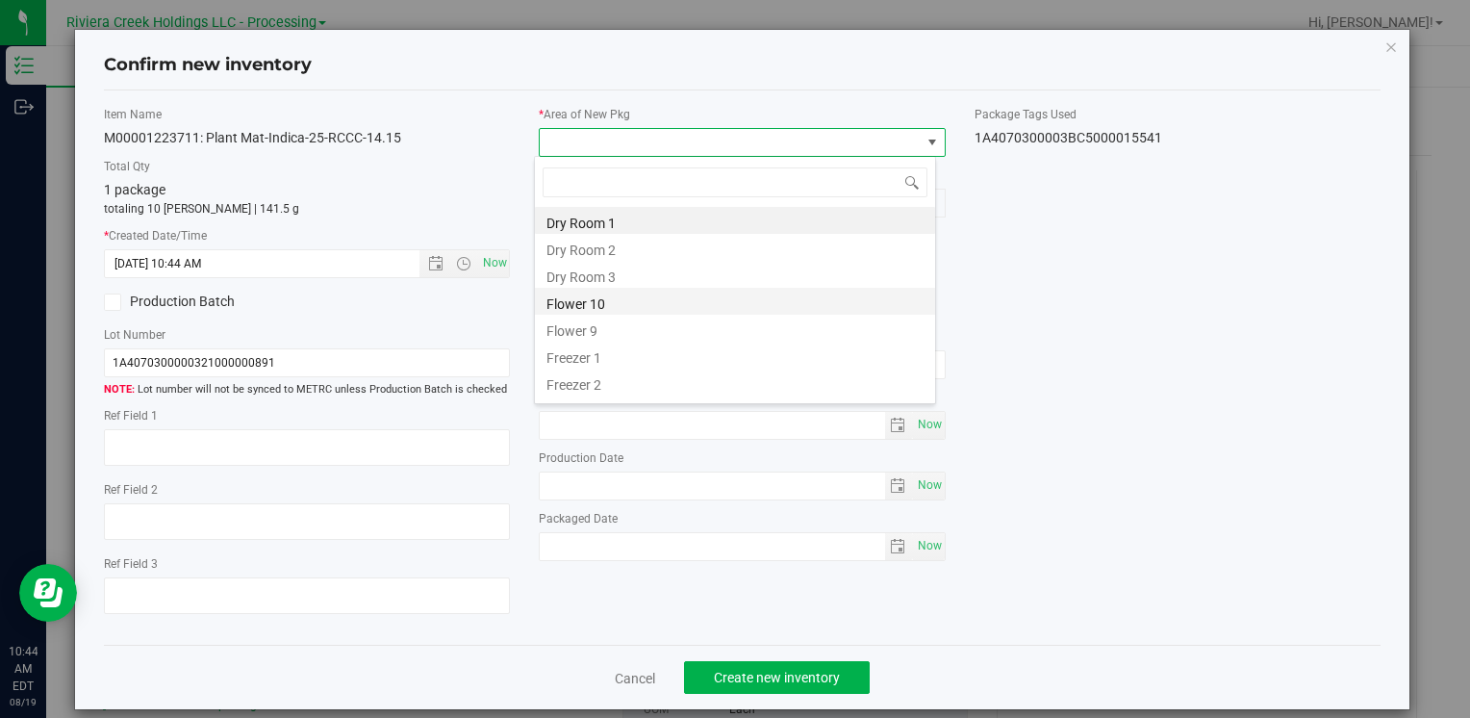
click at [610, 309] on li "Flower 10" at bounding box center [735, 301] width 400 height 27
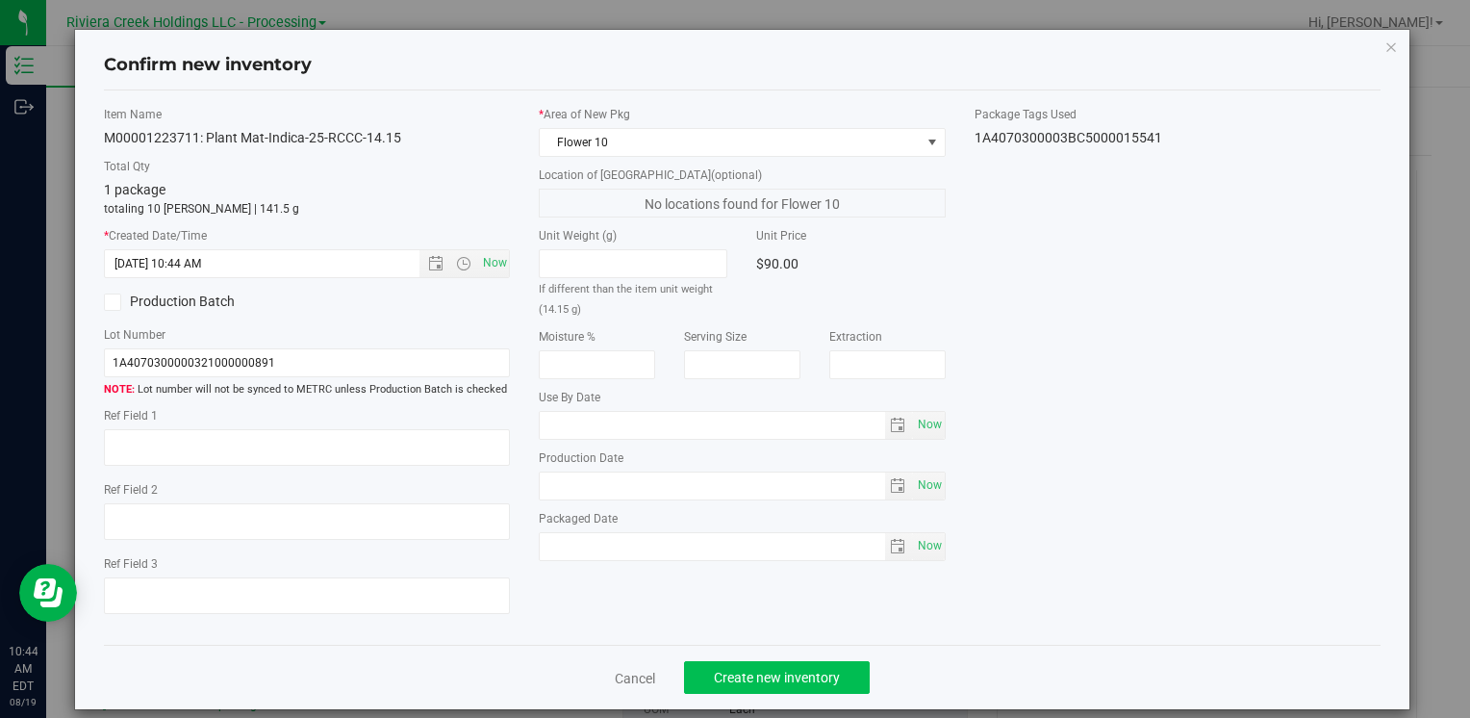
drag, startPoint x: 762, startPoint y: 641, endPoint x: 757, endPoint y: 669, distance: 28.3
click at [757, 669] on div "Confirm new inventory Item Name M00001223711: Plant Mat-Indica-25-RCCC-14.15 To…" at bounding box center [742, 369] width 1334 height 679
drag, startPoint x: 757, startPoint y: 669, endPoint x: 751, endPoint y: 687, distance: 19.2
click at [751, 687] on button "Create new inventory" at bounding box center [777, 677] width 186 height 33
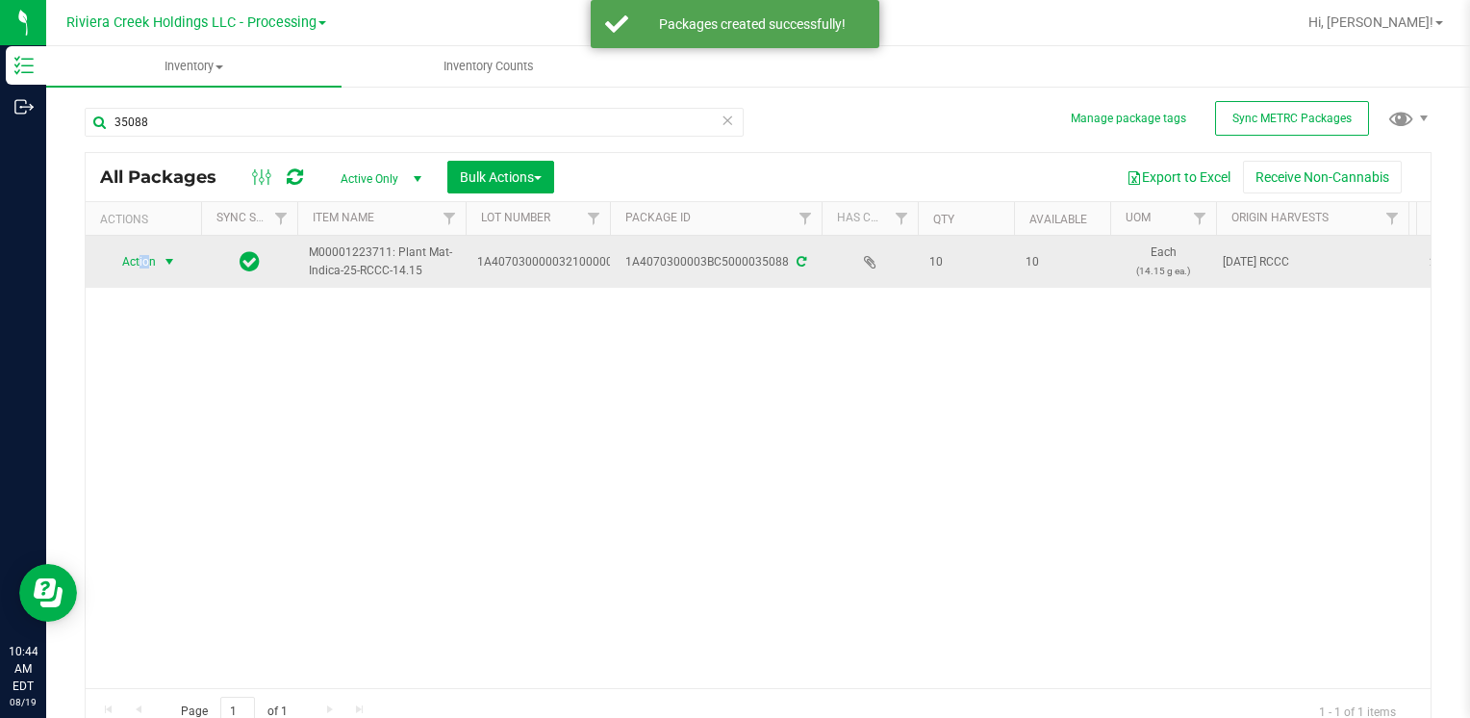
click at [149, 264] on span "Action" at bounding box center [131, 261] width 52 height 27
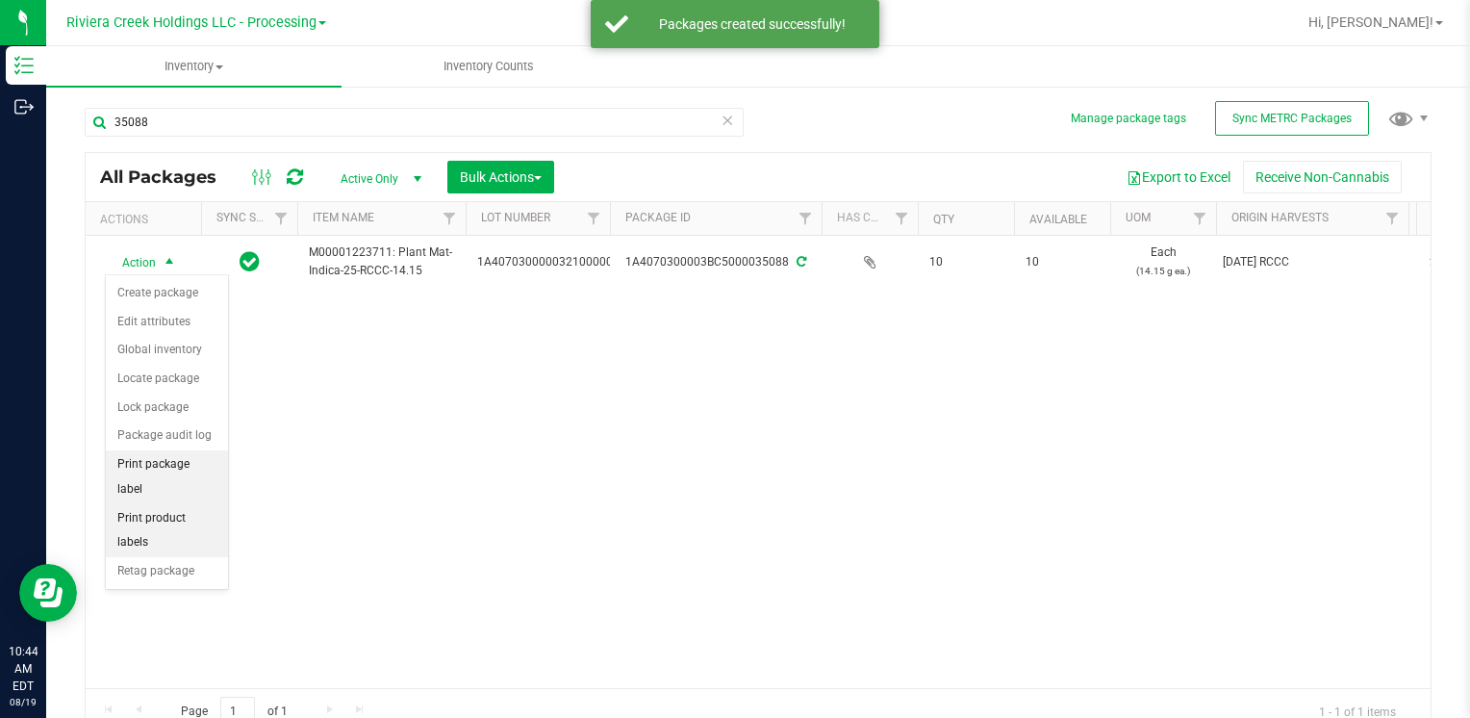
click at [208, 462] on li "Print package label" at bounding box center [167, 476] width 122 height 53
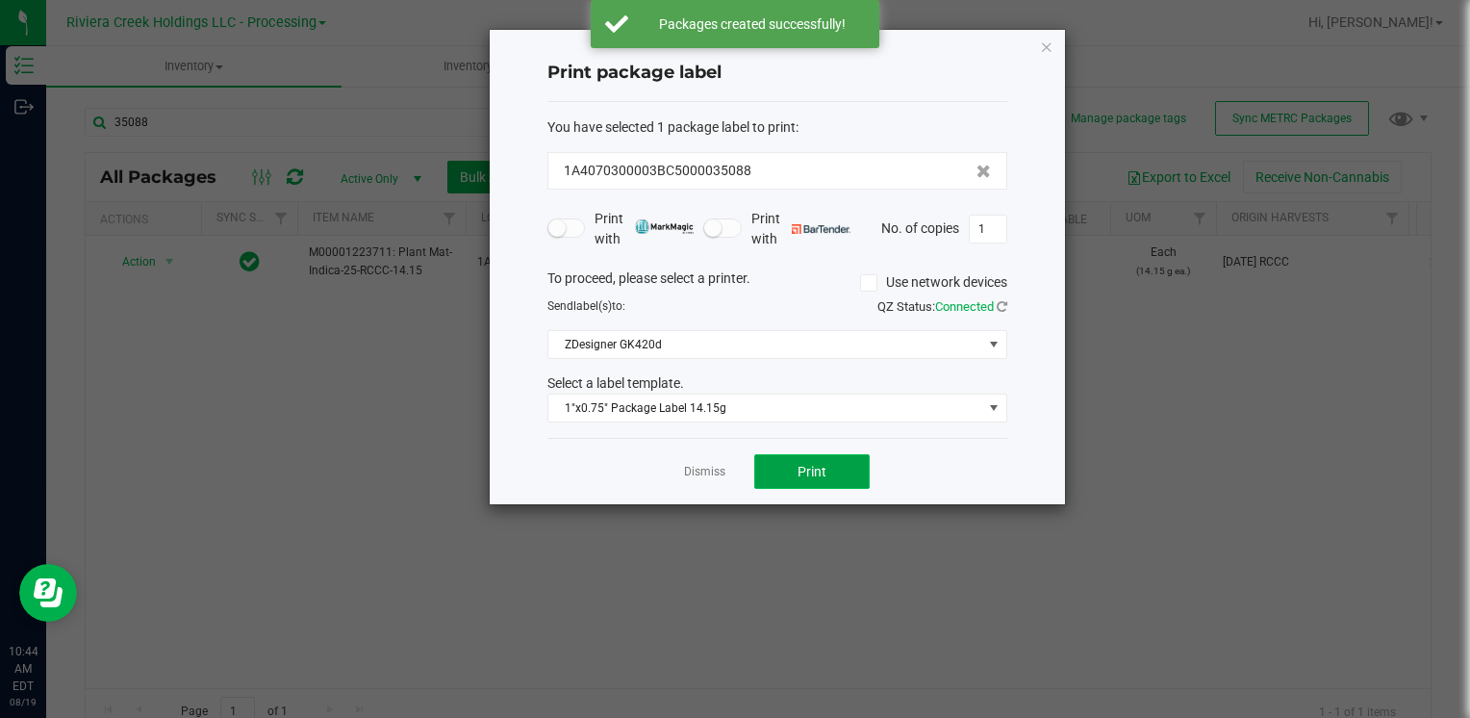
click at [835, 464] on button "Print" at bounding box center [811, 471] width 115 height 35
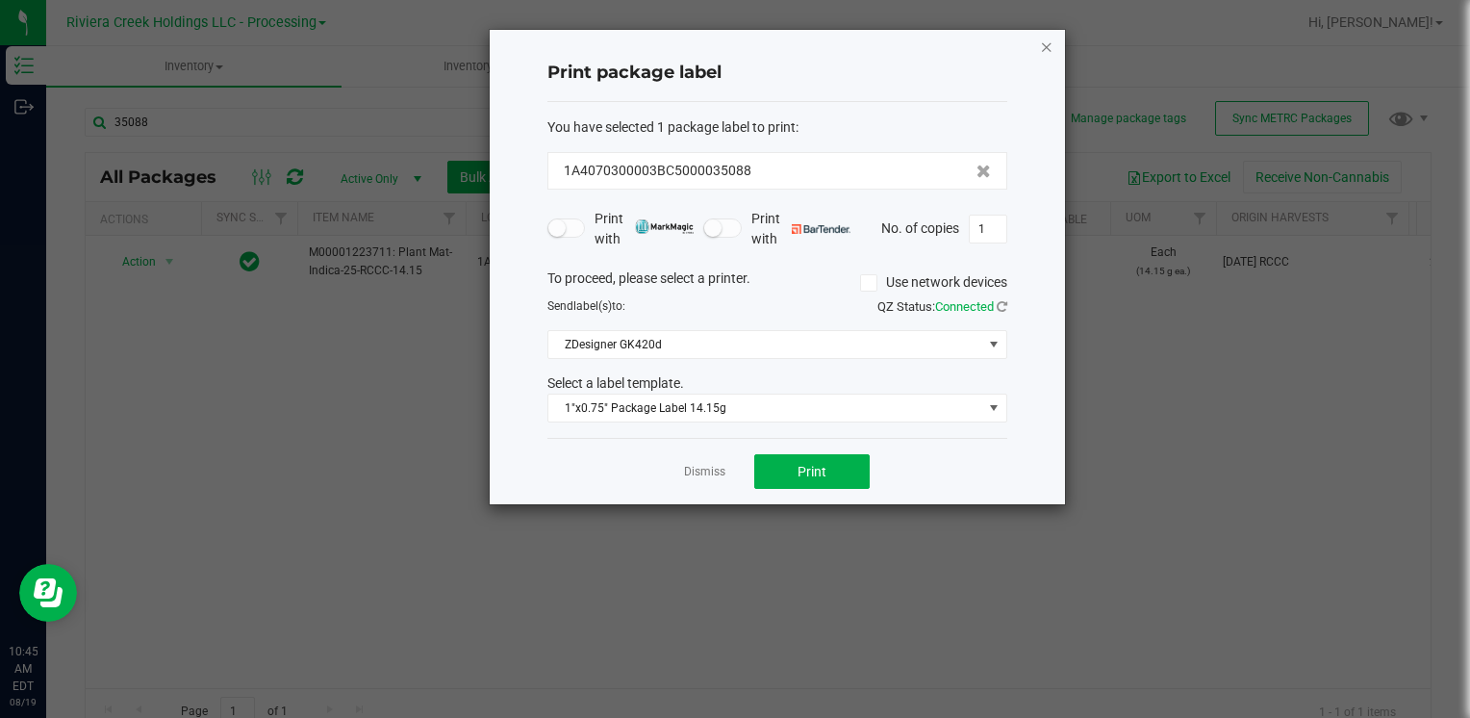
click at [1045, 50] on icon "button" at bounding box center [1046, 46] width 13 height 23
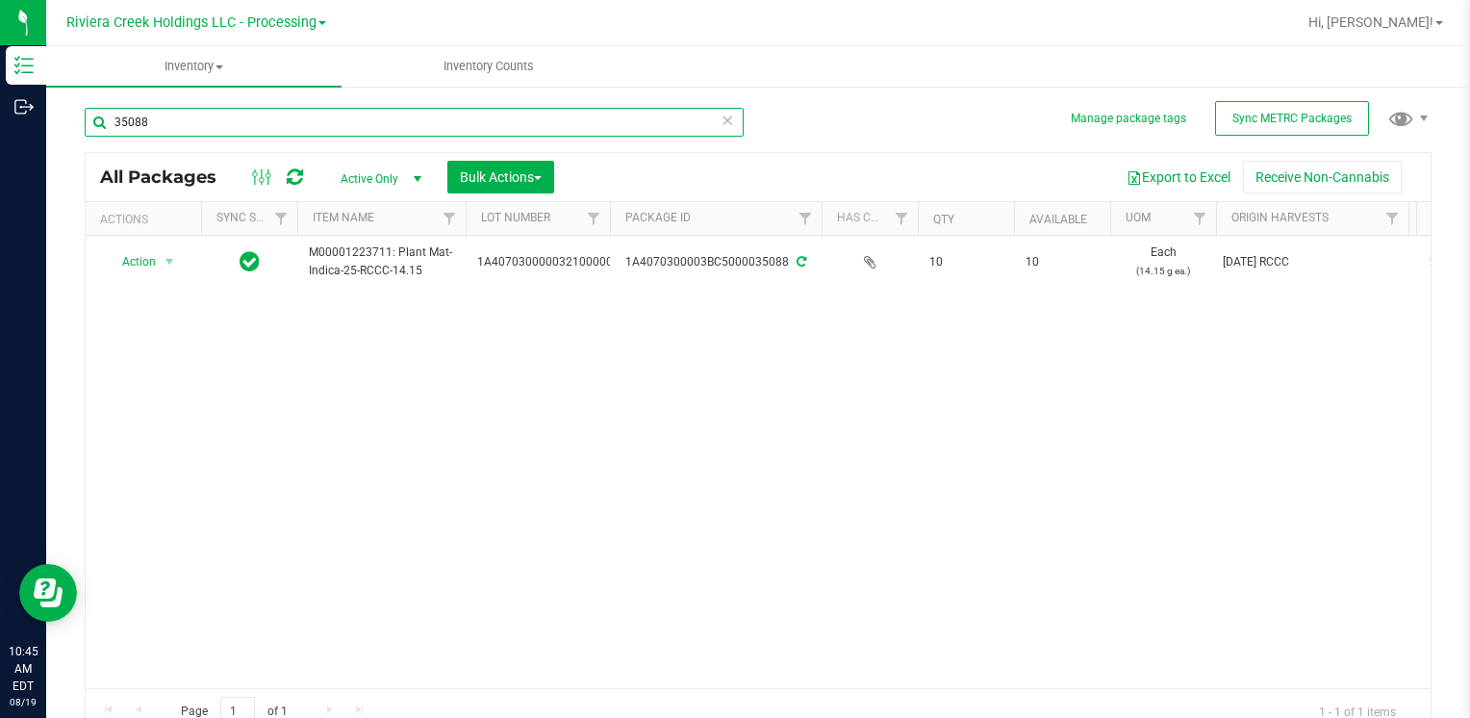
click at [162, 128] on input "35088" at bounding box center [414, 122] width 659 height 29
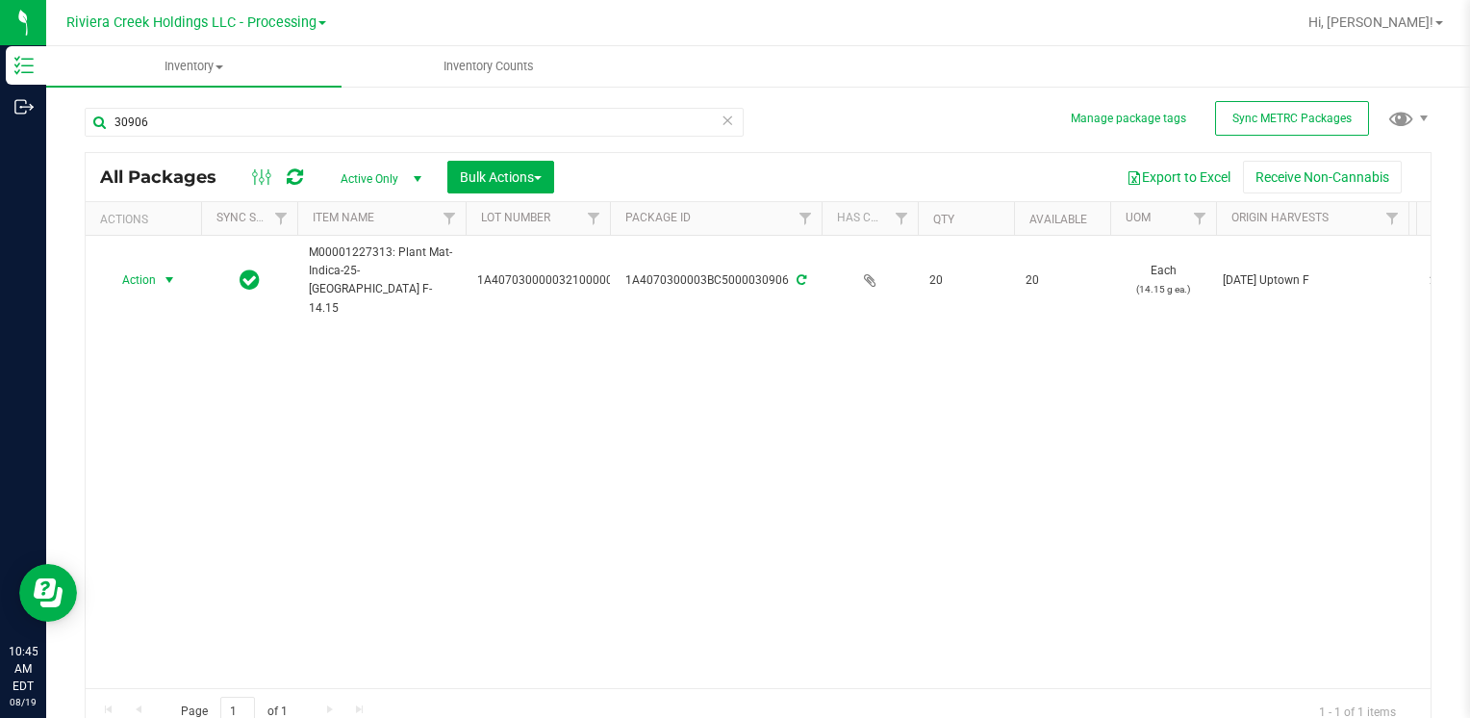
drag, startPoint x: 155, startPoint y: 256, endPoint x: 154, endPoint y: 350, distance: 94.3
click at [154, 266] on span "Action" at bounding box center [131, 279] width 52 height 27
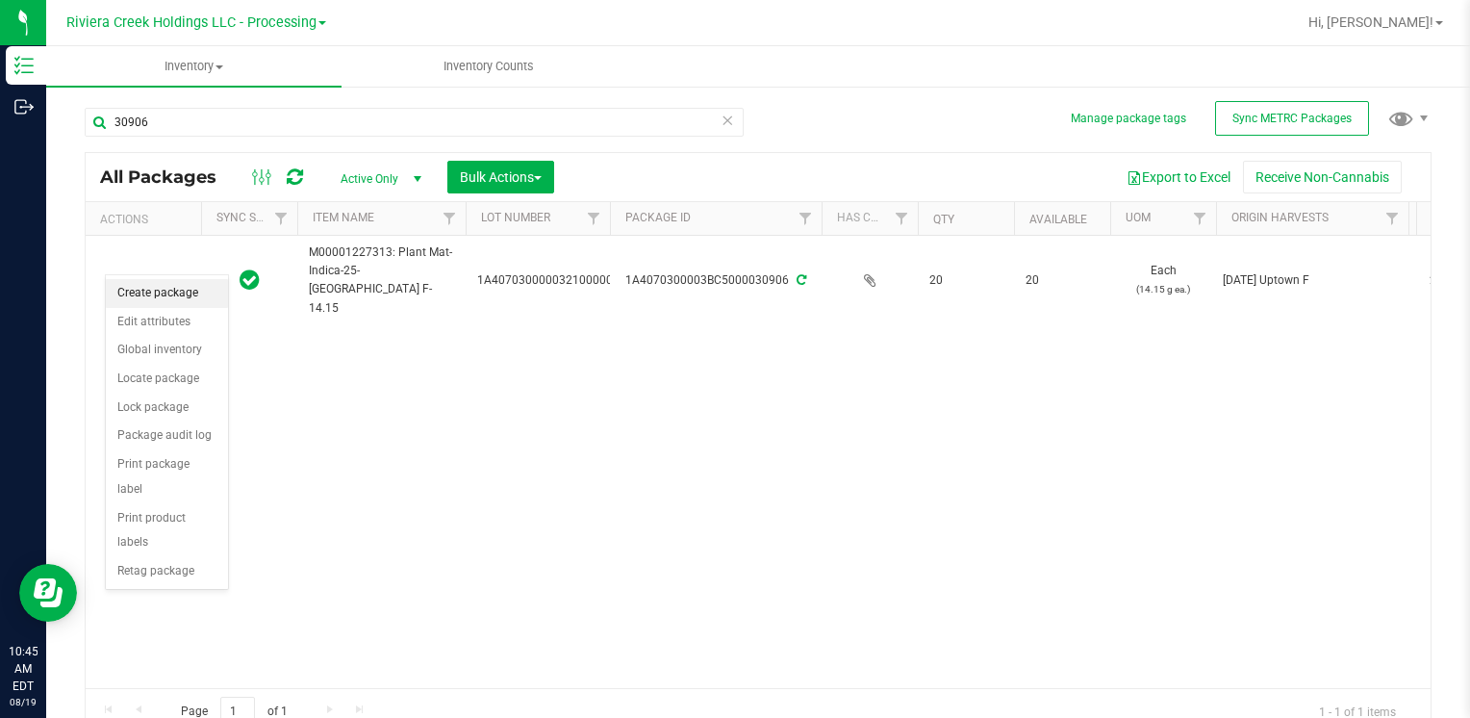
click at [170, 287] on li "Create package" at bounding box center [167, 293] width 122 height 29
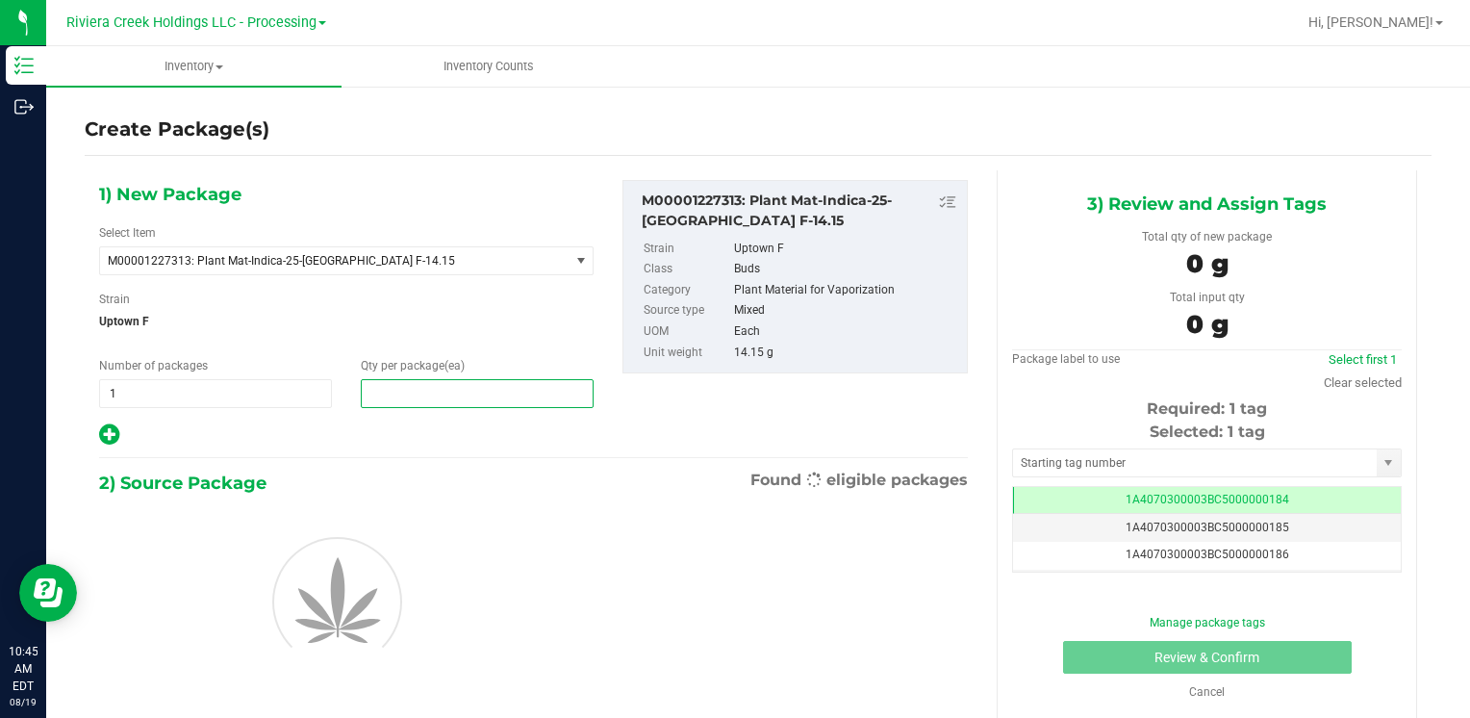
click at [362, 390] on span at bounding box center [477, 393] width 233 height 29
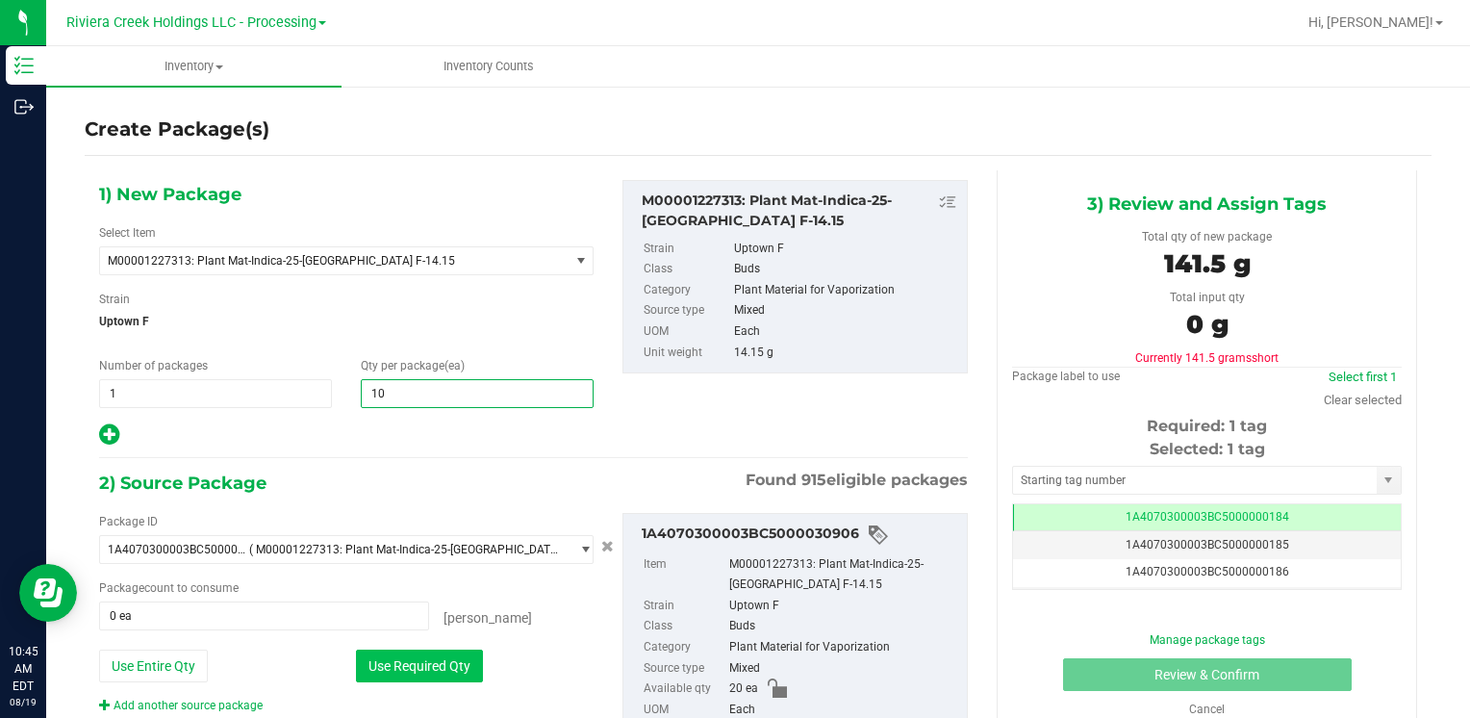
click at [386, 652] on button "Use Required Qty" at bounding box center [419, 665] width 127 height 33
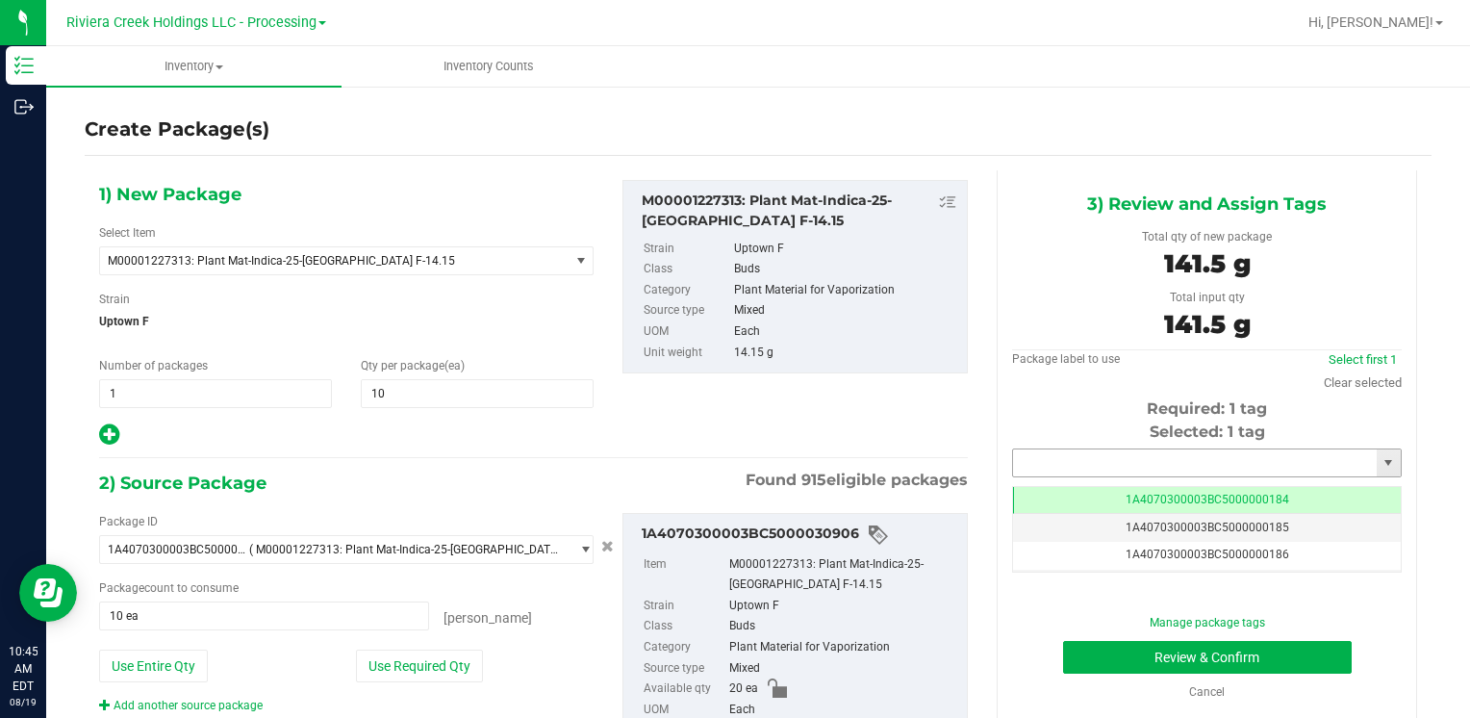
click at [1101, 464] on input "text" at bounding box center [1195, 462] width 364 height 27
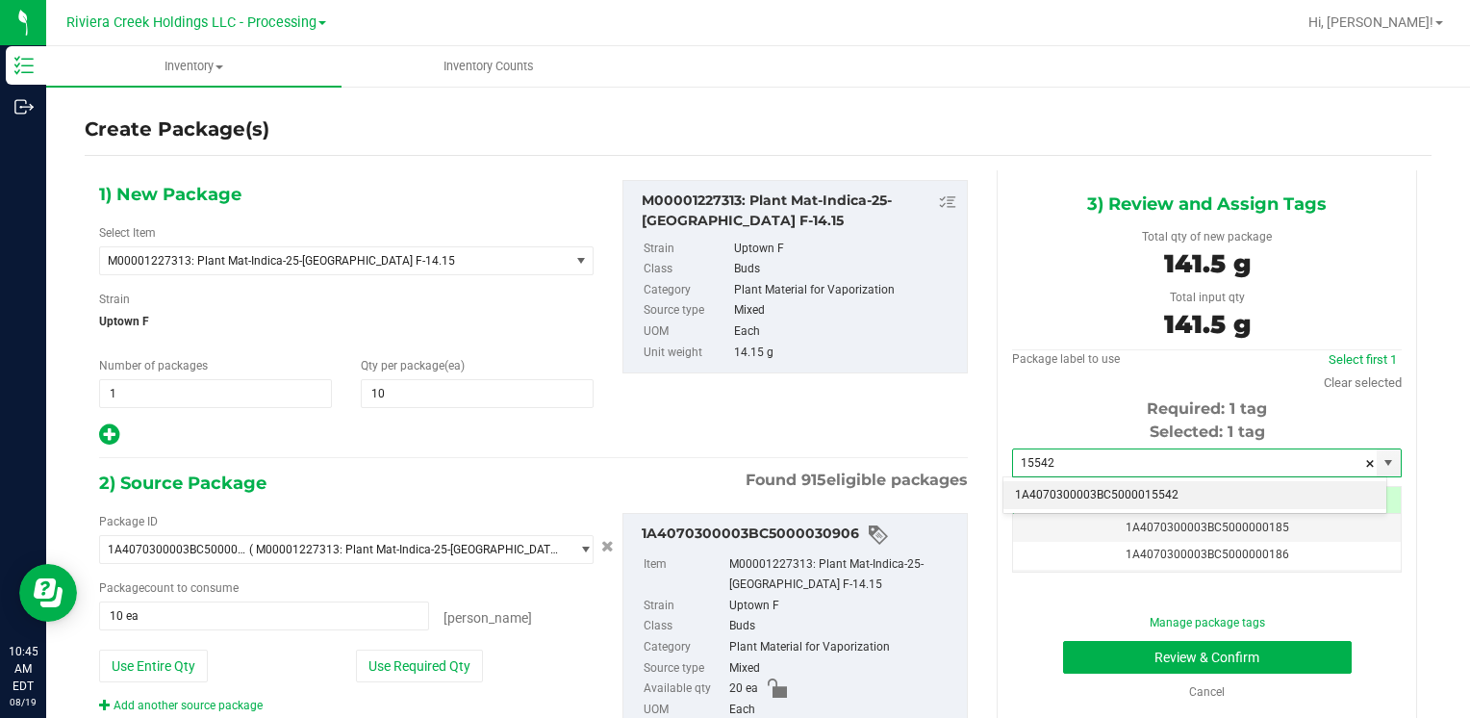
click at [1092, 487] on li "1A4070300003BC5000015542" at bounding box center [1194, 495] width 383 height 29
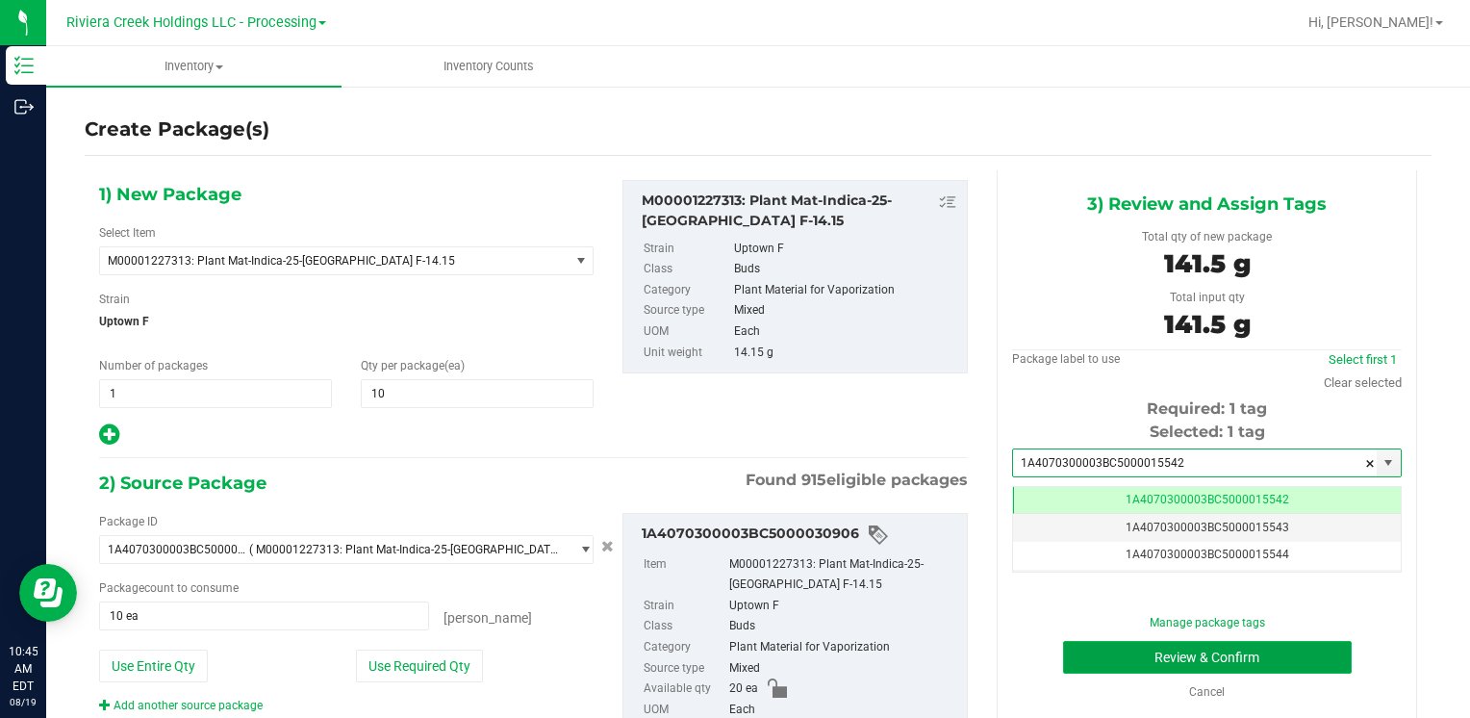
click at [1120, 647] on button "Review & Confirm" at bounding box center [1207, 657] width 289 height 33
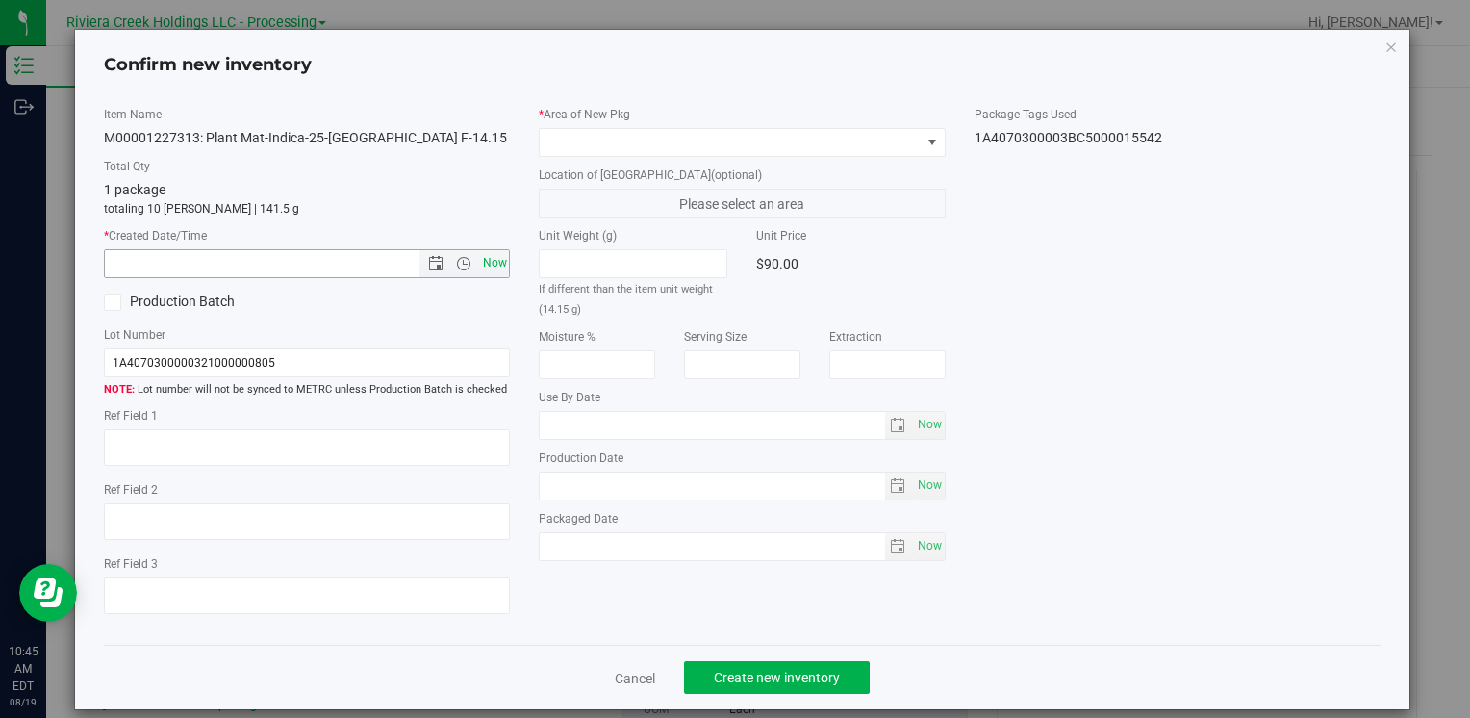
click at [503, 269] on span "Now" at bounding box center [494, 263] width 33 height 28
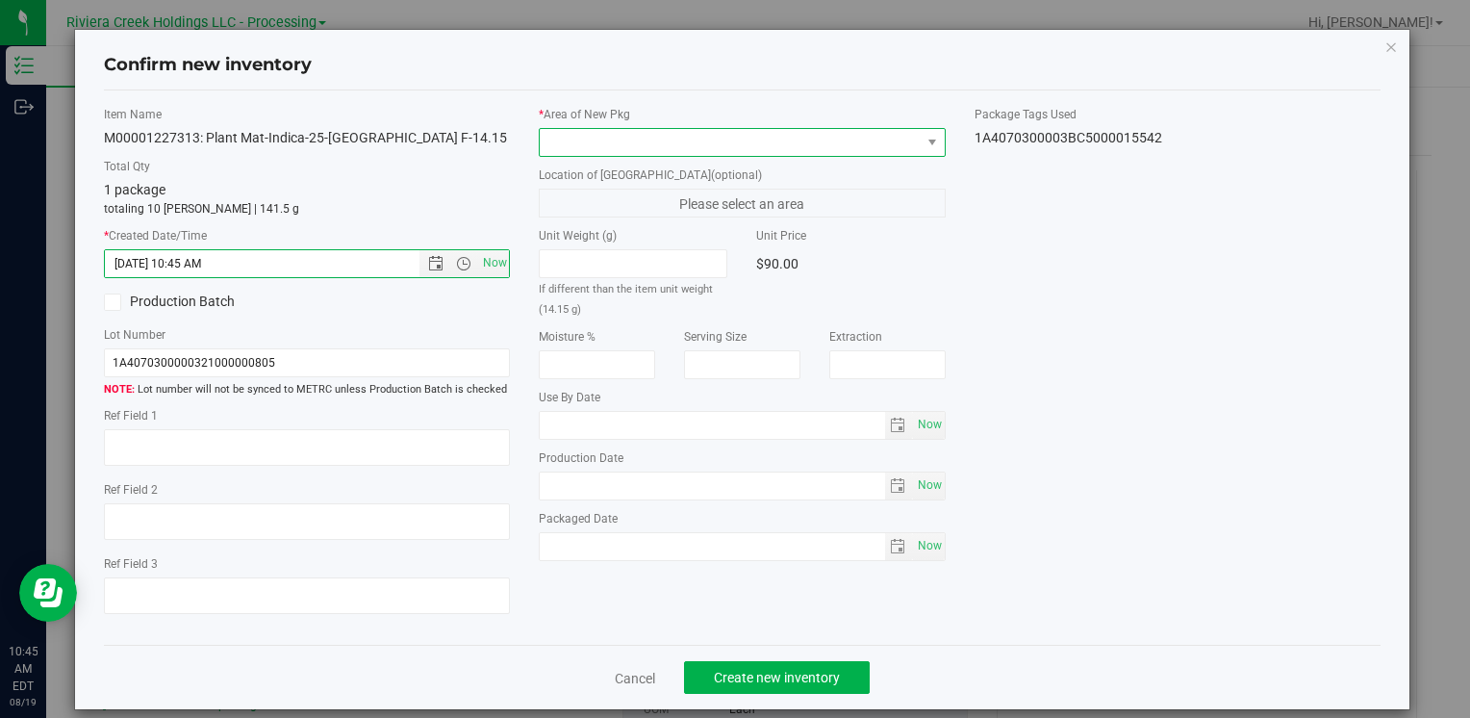
click at [583, 139] on span at bounding box center [730, 142] width 380 height 27
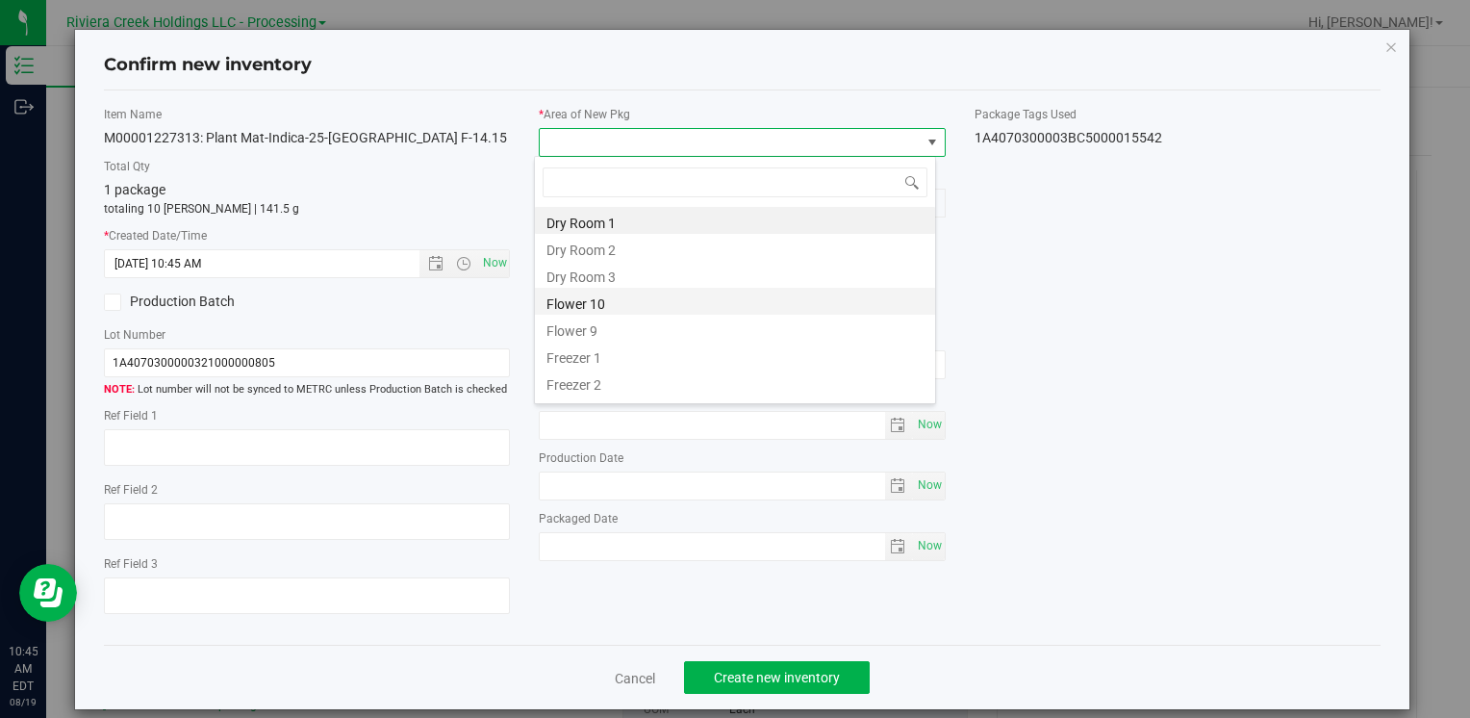
click at [656, 295] on li "Flower 10" at bounding box center [735, 301] width 400 height 27
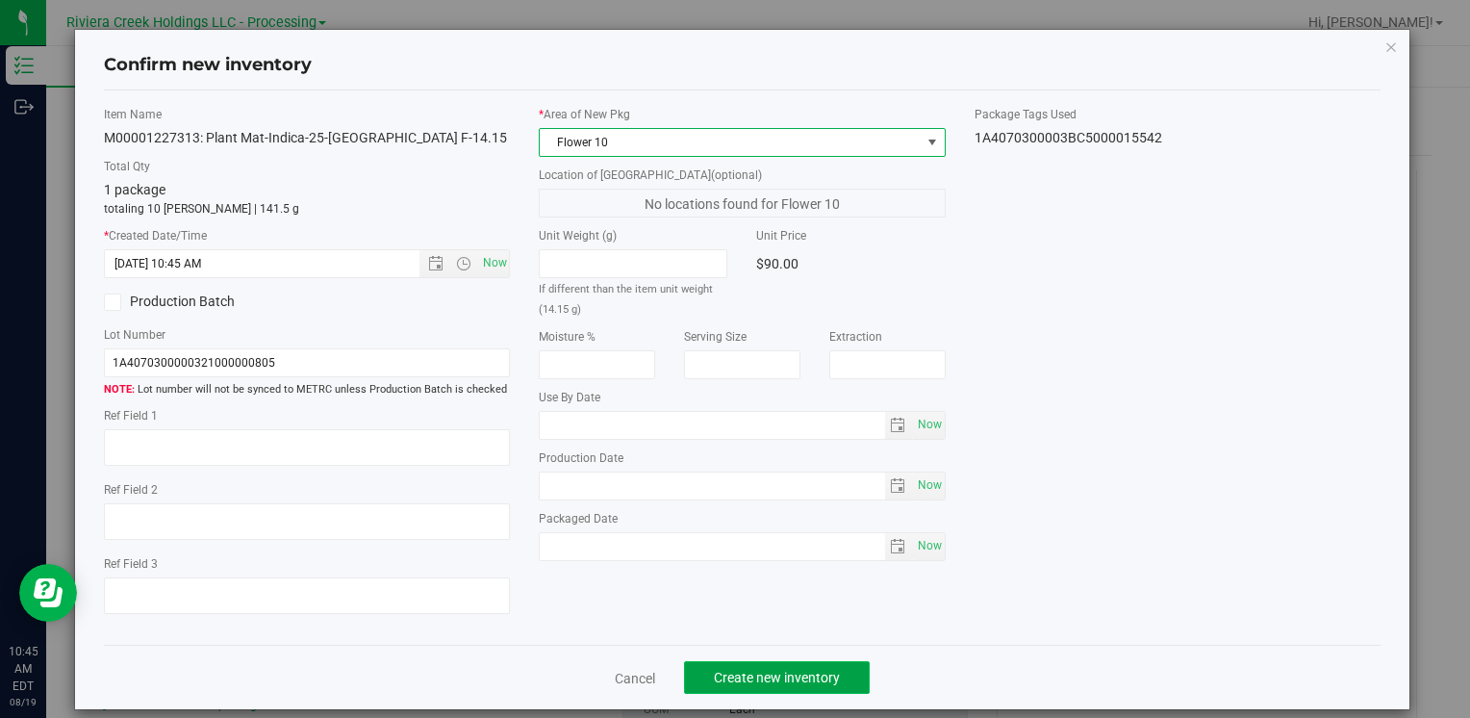
click at [769, 675] on span "Create new inventory" at bounding box center [777, 677] width 126 height 15
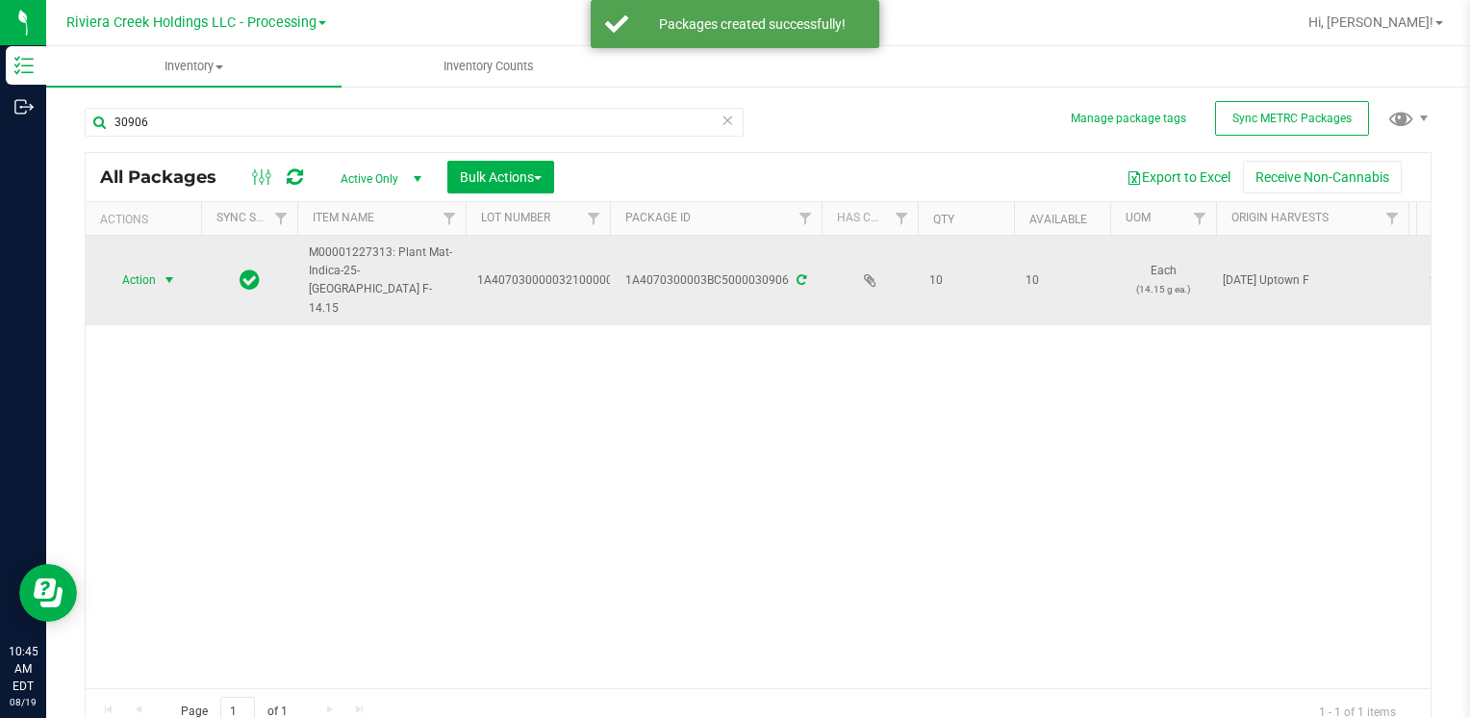
click at [134, 266] on span "Action" at bounding box center [131, 279] width 52 height 27
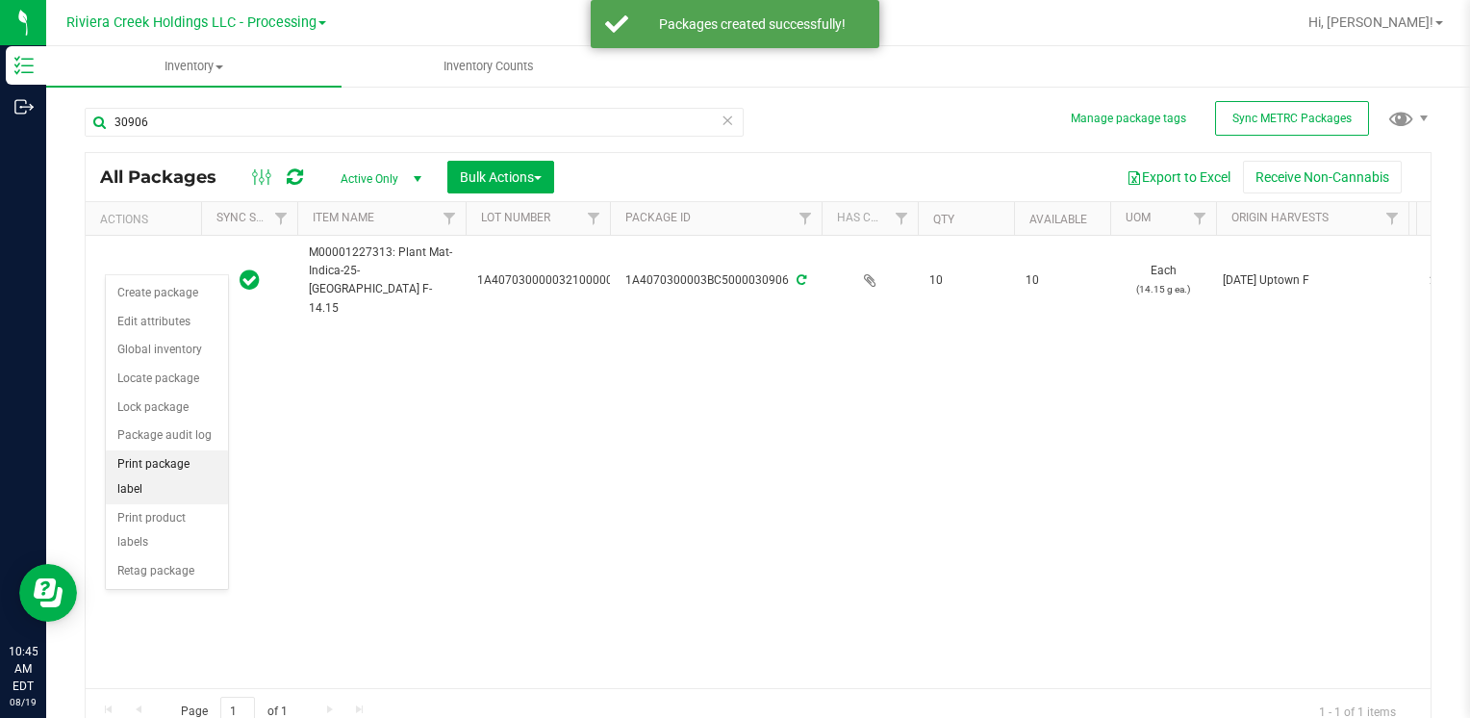
click at [200, 459] on li "Print package label" at bounding box center [167, 476] width 122 height 53
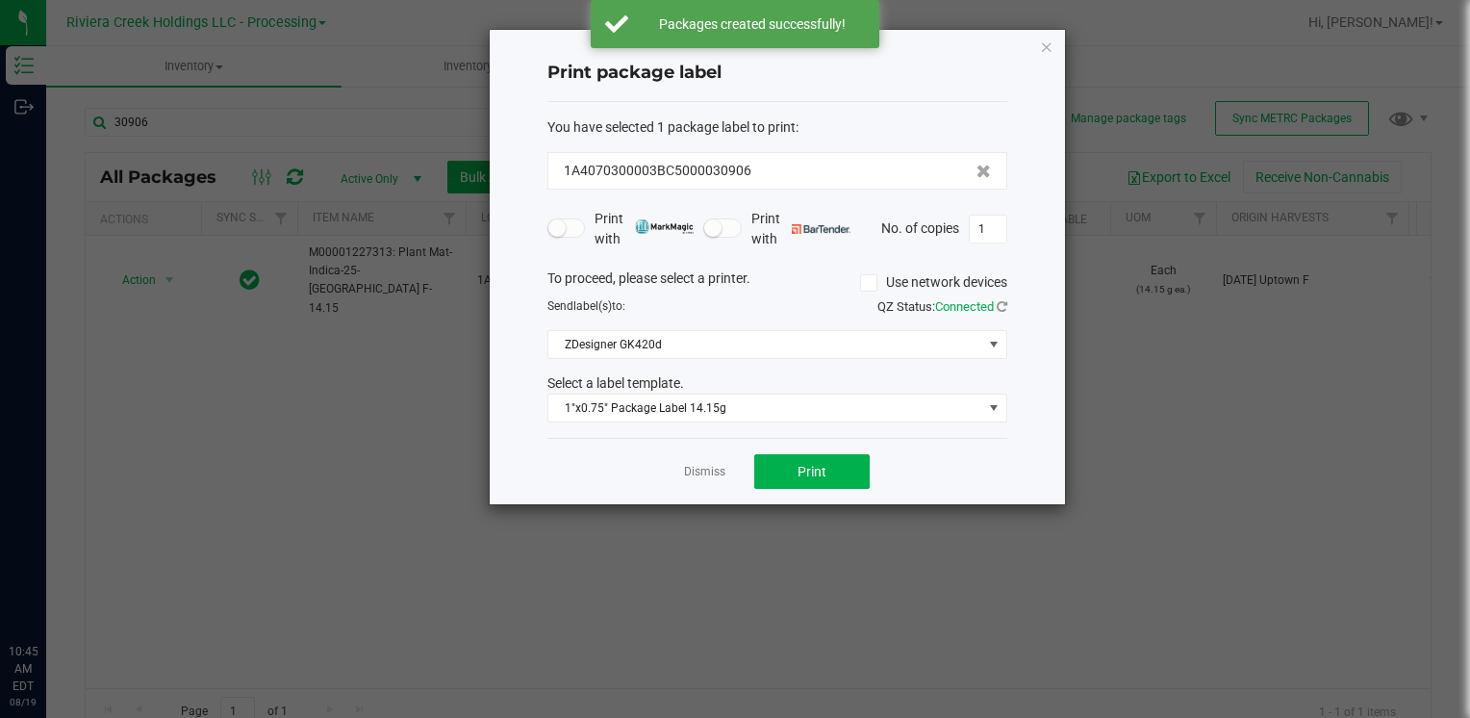
click at [773, 462] on button "Print" at bounding box center [811, 471] width 115 height 35
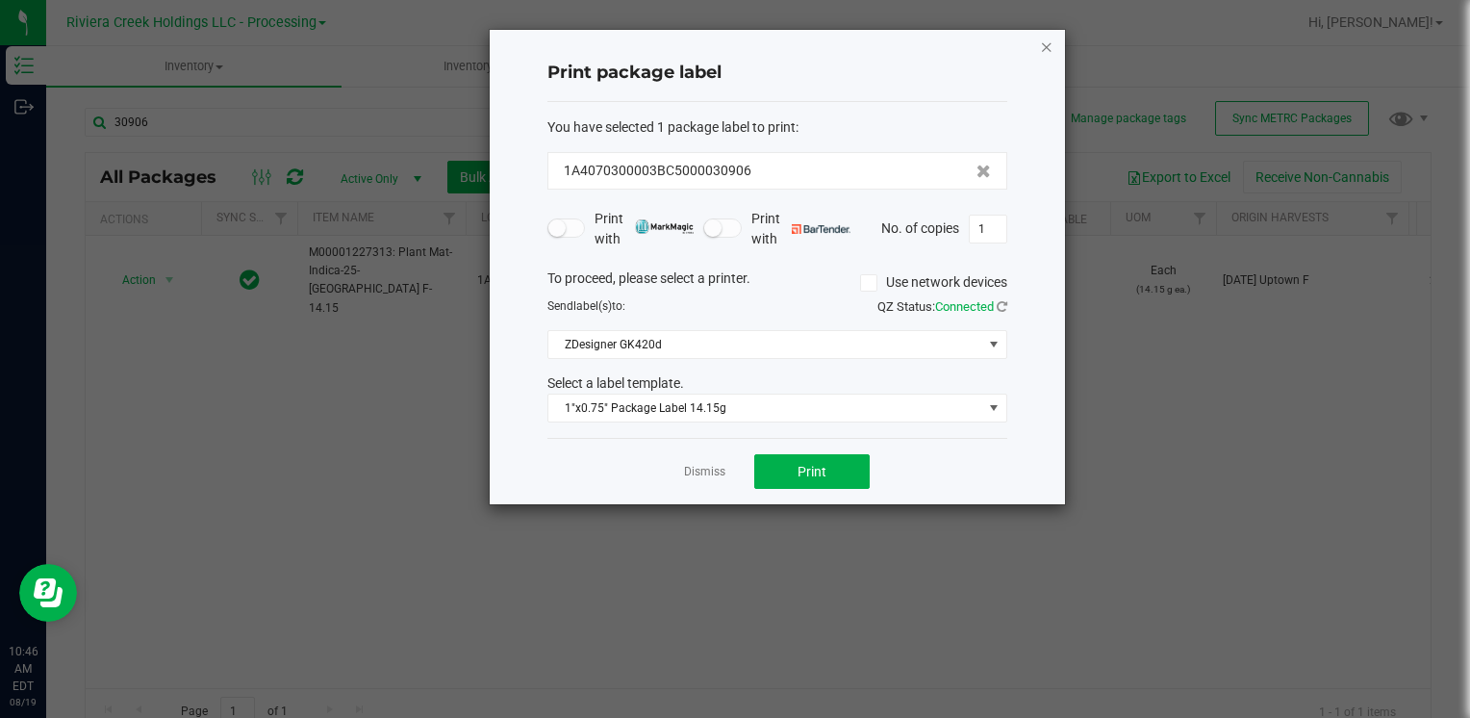
click at [1052, 44] on icon "button" at bounding box center [1046, 46] width 13 height 23
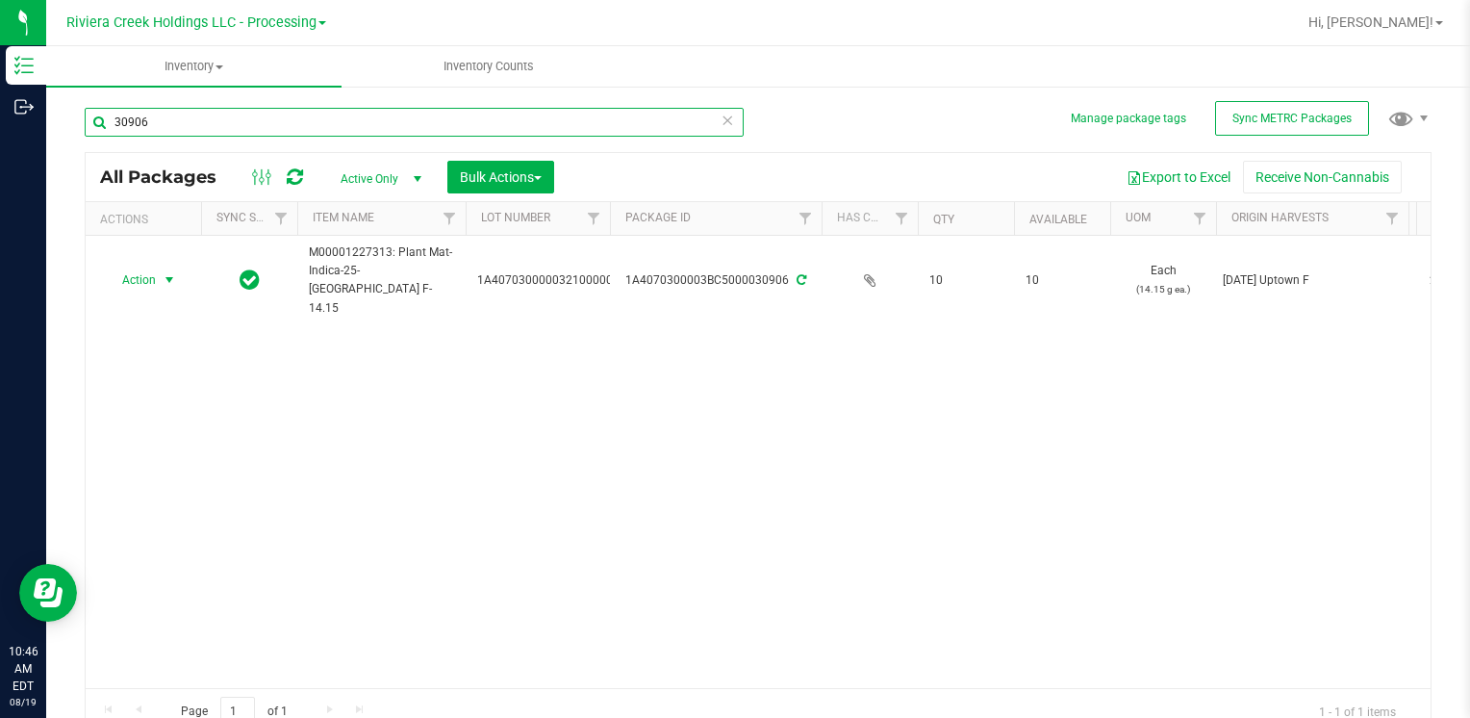
click at [202, 125] on input "30906" at bounding box center [414, 122] width 659 height 29
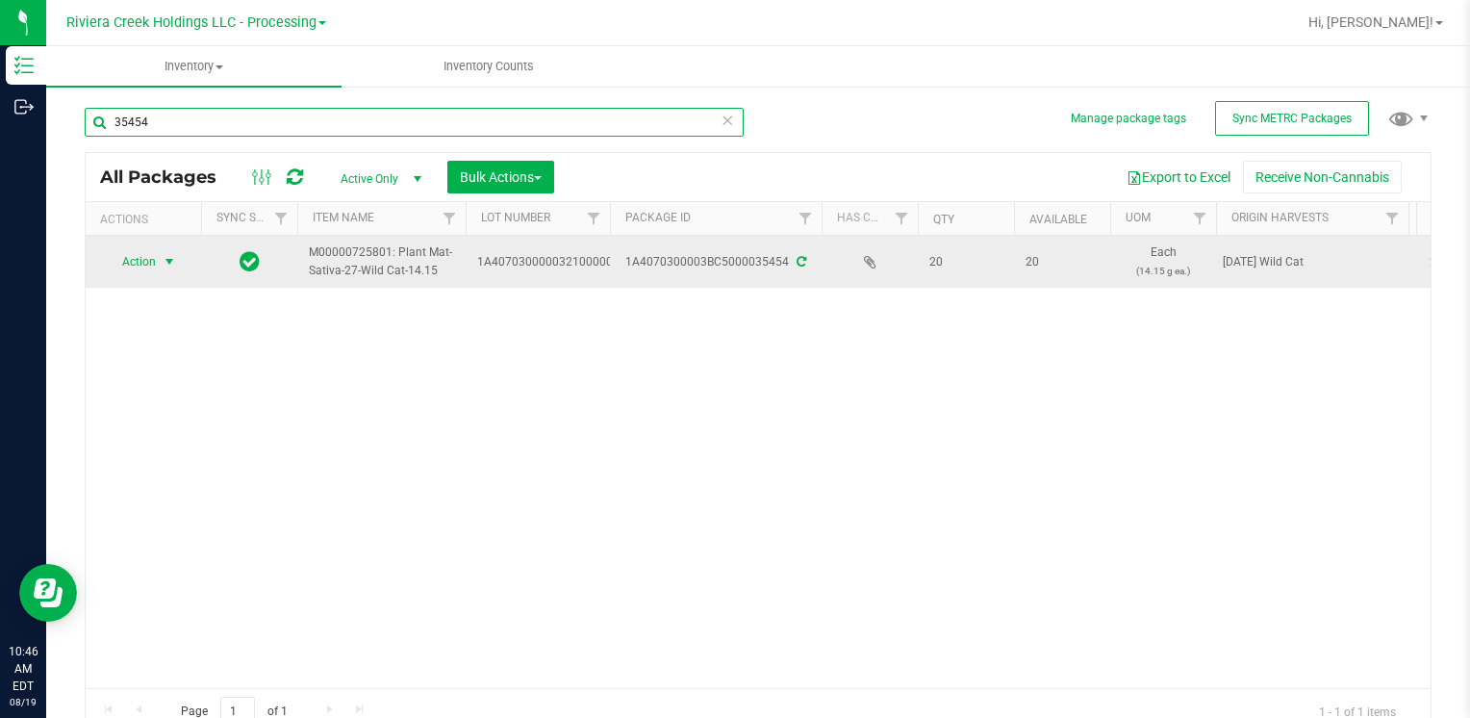
type input "35454"
click at [127, 256] on span "Action" at bounding box center [131, 261] width 52 height 27
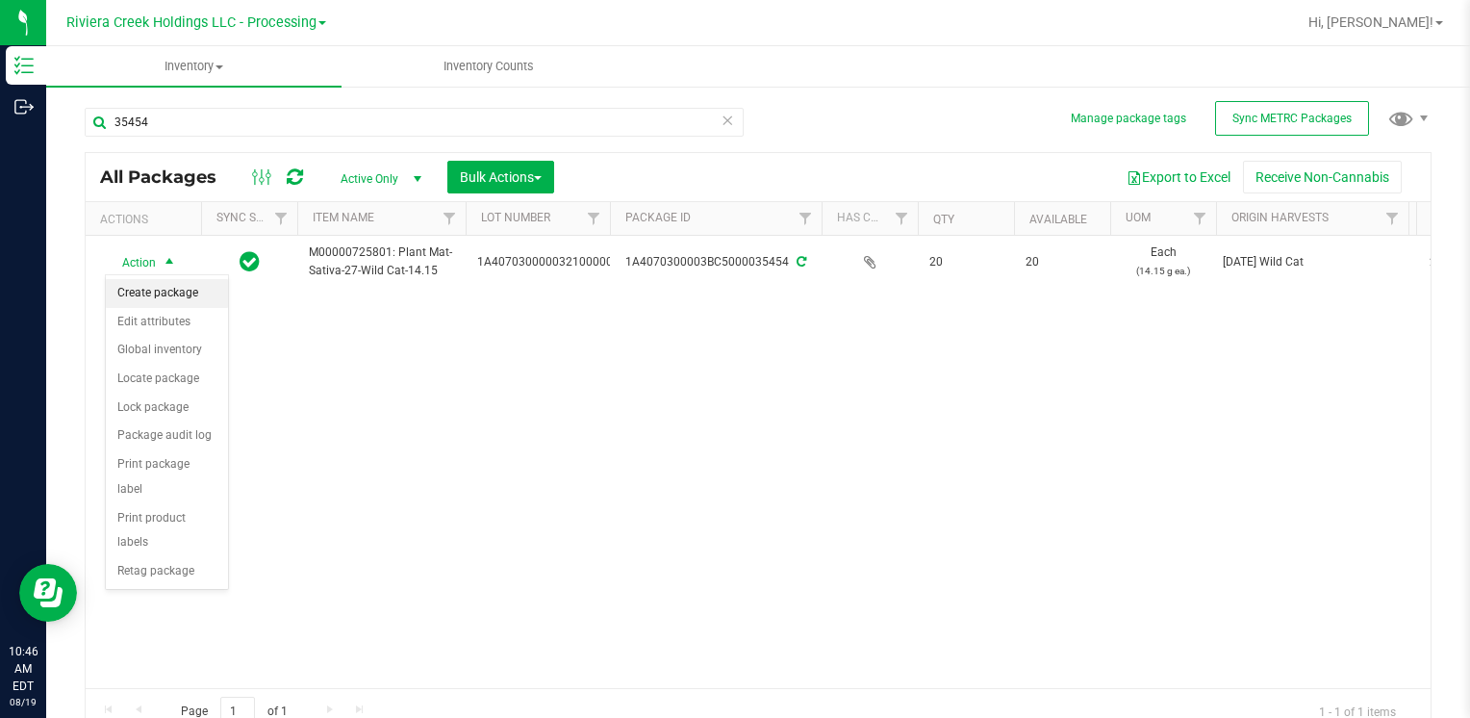
click at [156, 300] on li "Create package" at bounding box center [167, 293] width 122 height 29
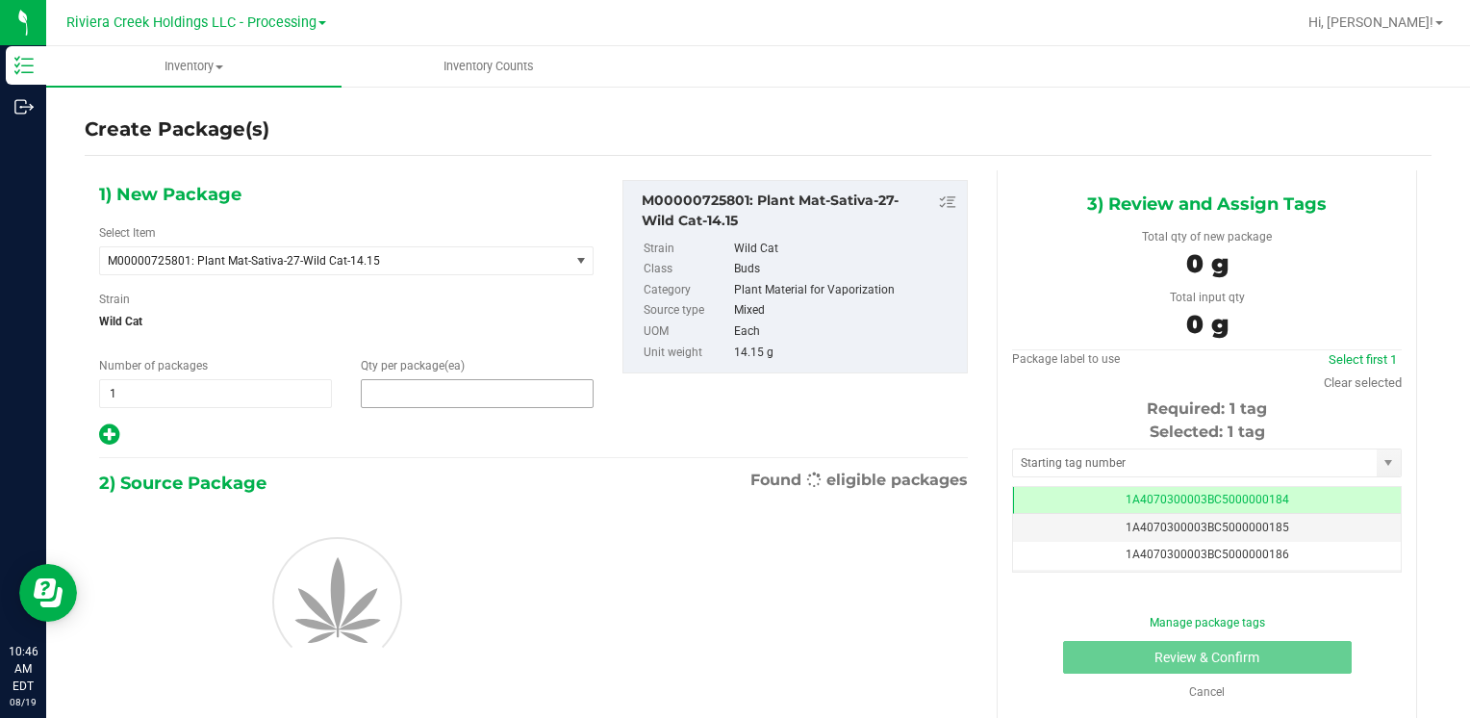
click at [434, 395] on span at bounding box center [477, 393] width 233 height 29
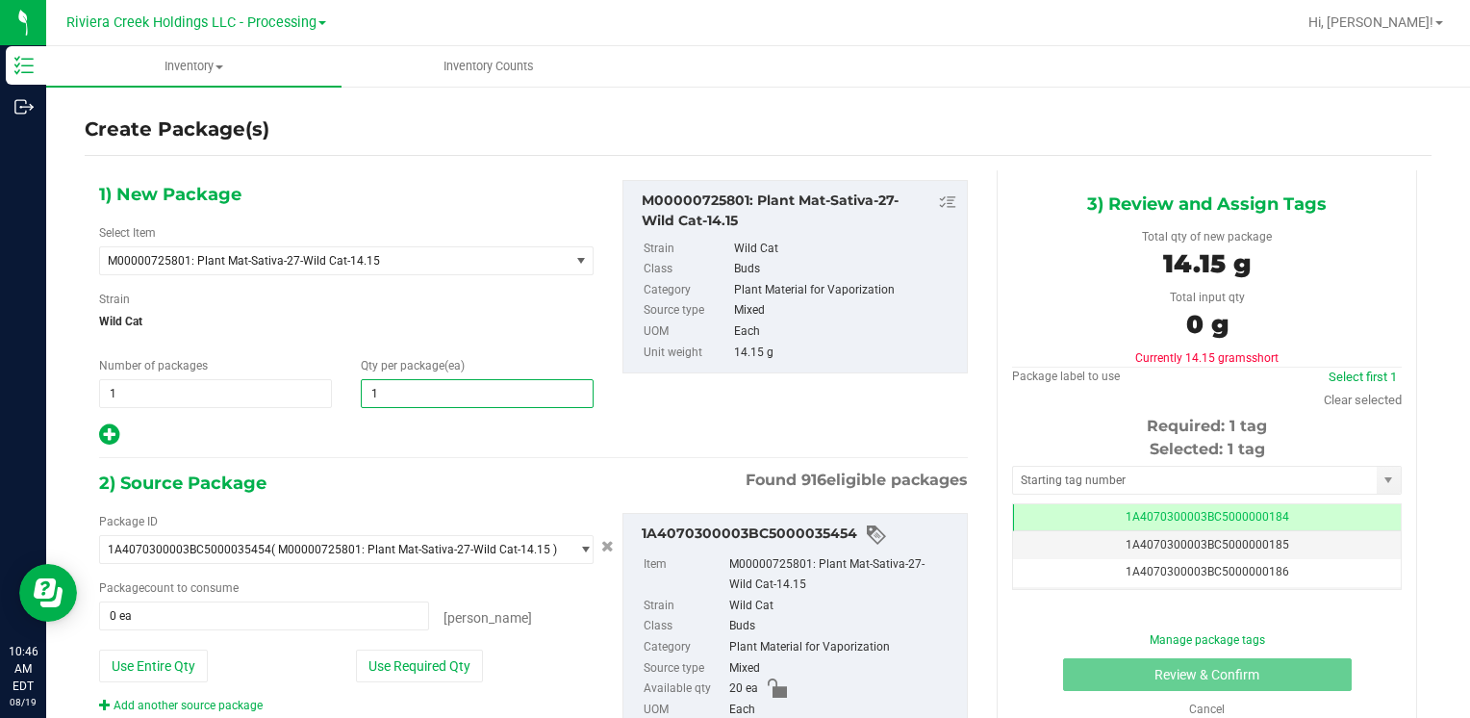
type input "10"
click at [381, 668] on button "Use Required Qty" at bounding box center [419, 665] width 127 height 33
type input "10 ea"
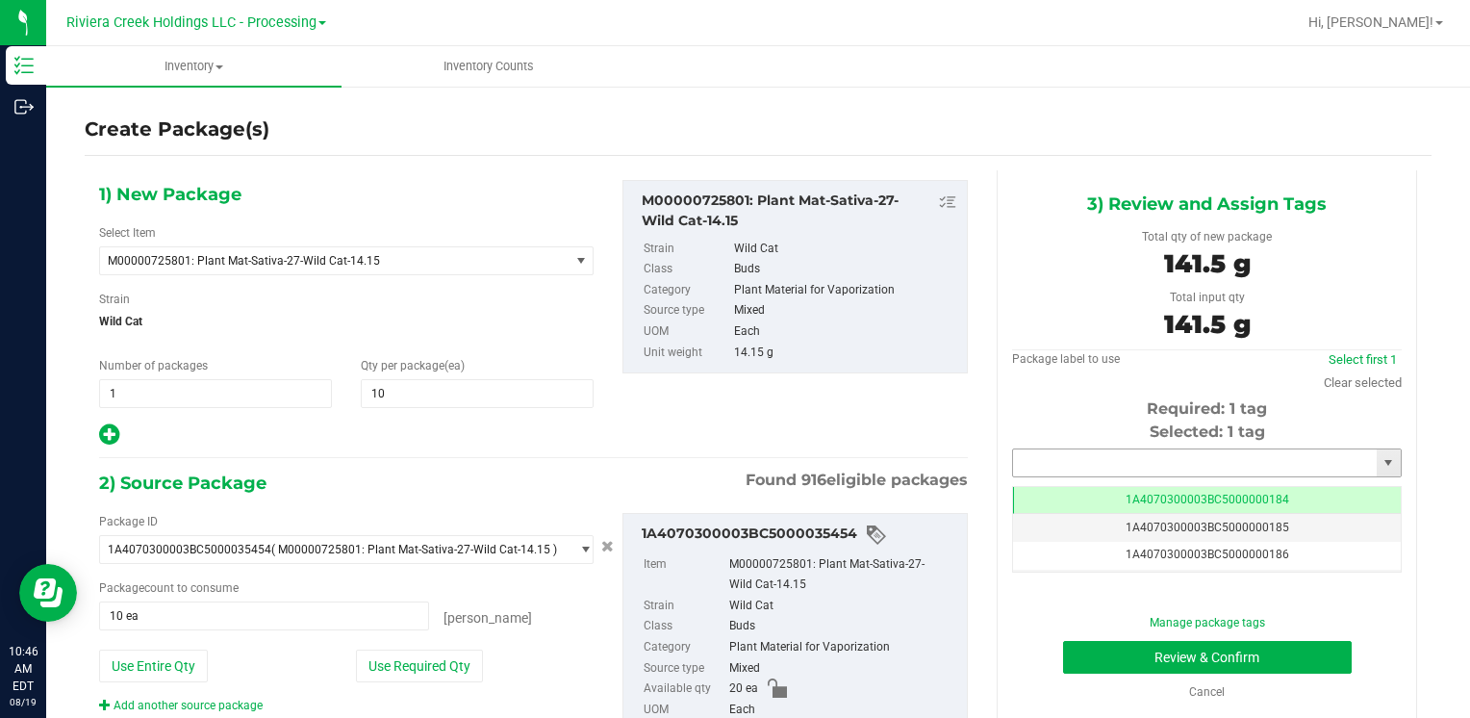
click at [1074, 462] on input "text" at bounding box center [1195, 462] width 364 height 27
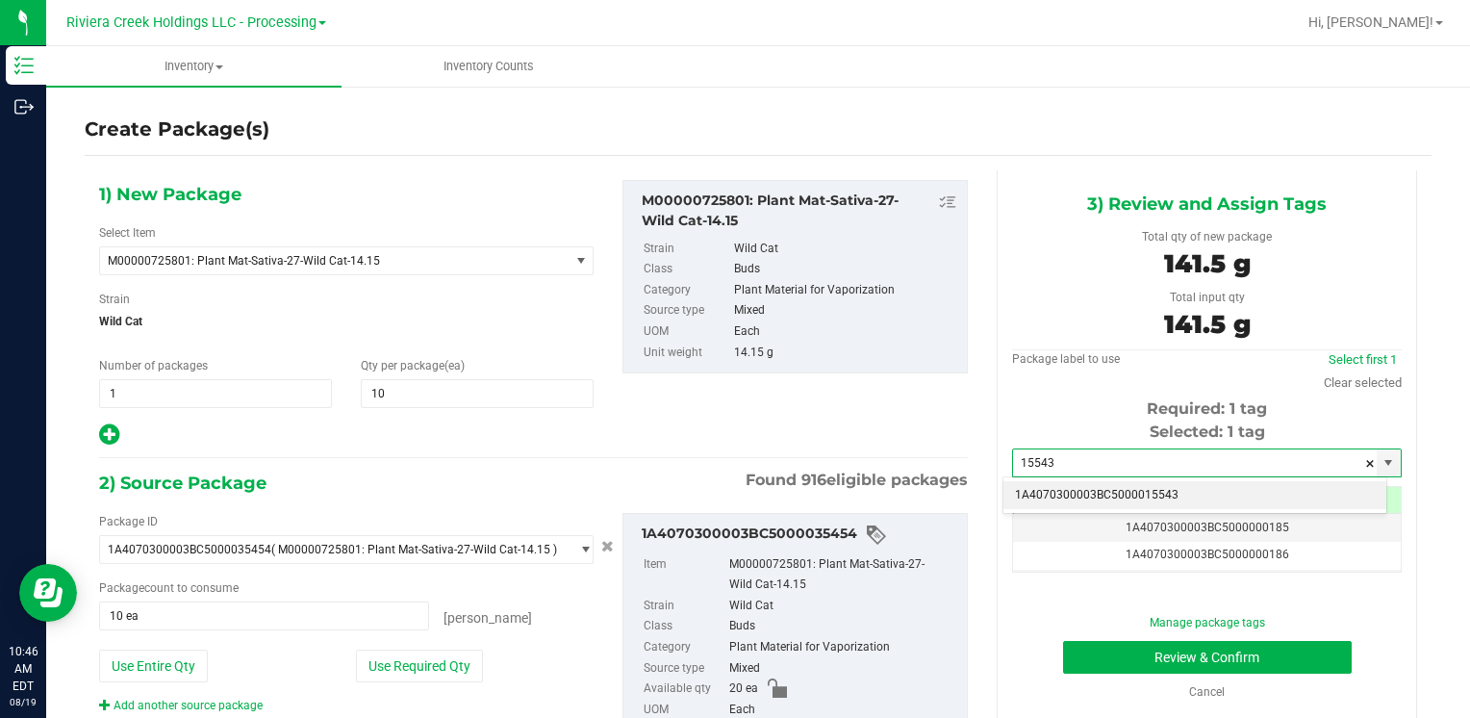
click at [1062, 486] on li "1A4070300003BC5000015543" at bounding box center [1194, 495] width 383 height 29
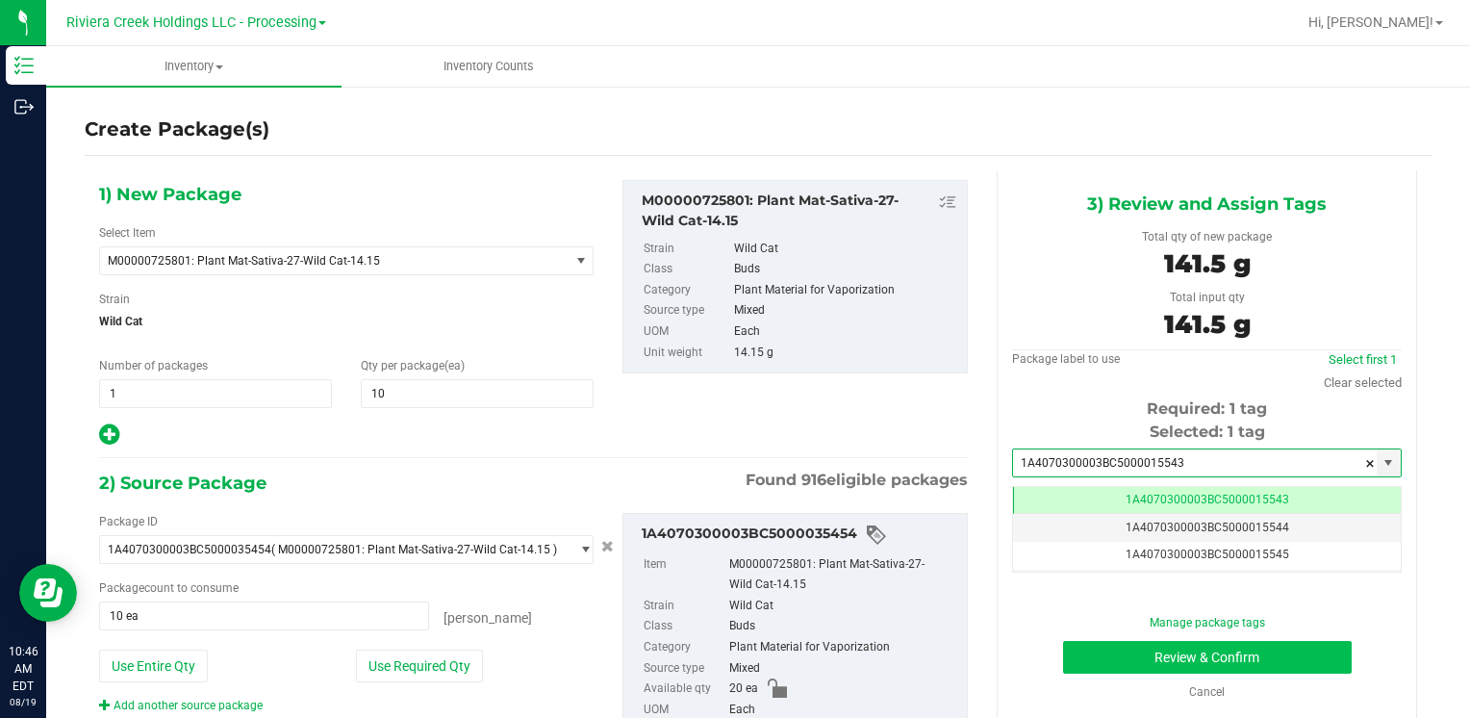
type input "1A4070300003BC5000015543"
click at [1097, 661] on button "Review & Confirm" at bounding box center [1207, 657] width 289 height 33
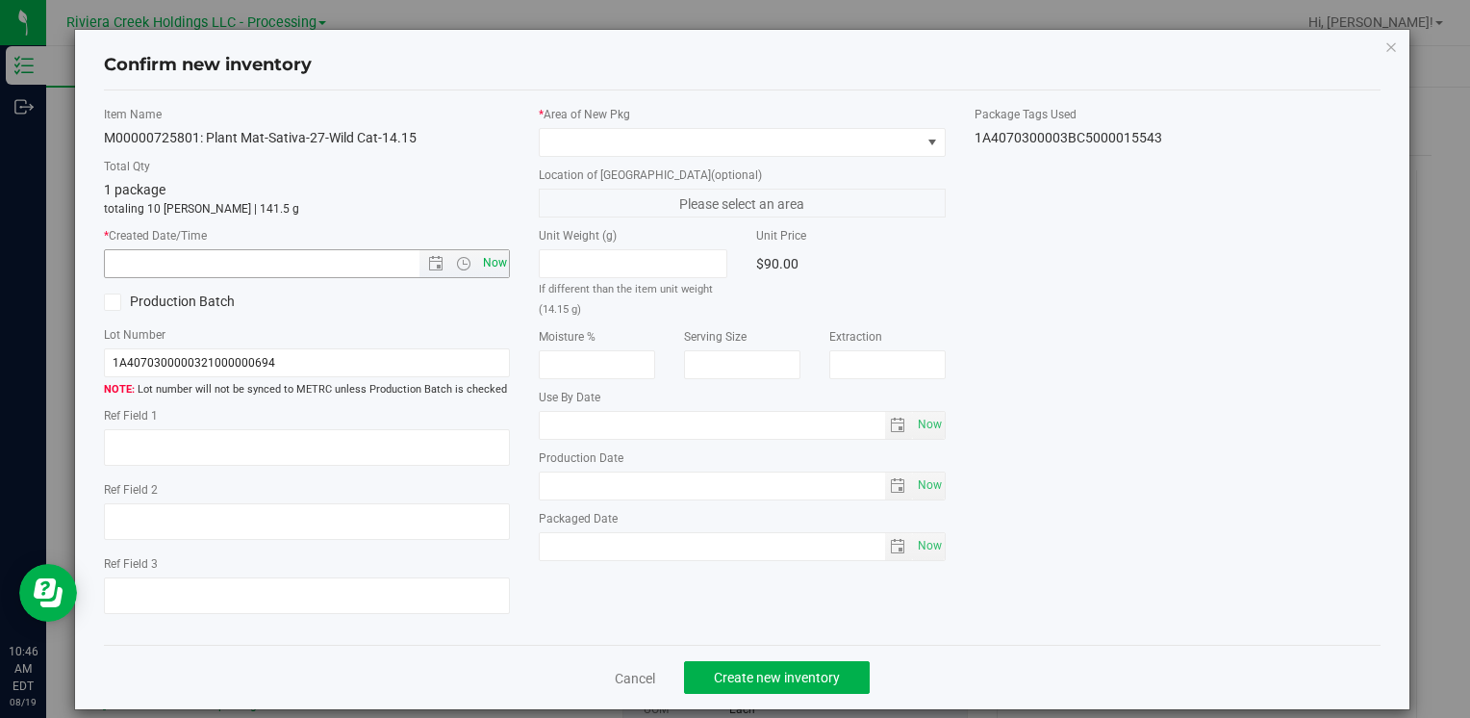
click at [489, 270] on span "Now" at bounding box center [494, 263] width 33 height 28
type input "[DATE] 10:46 AM"
click at [575, 129] on span at bounding box center [730, 142] width 380 height 27
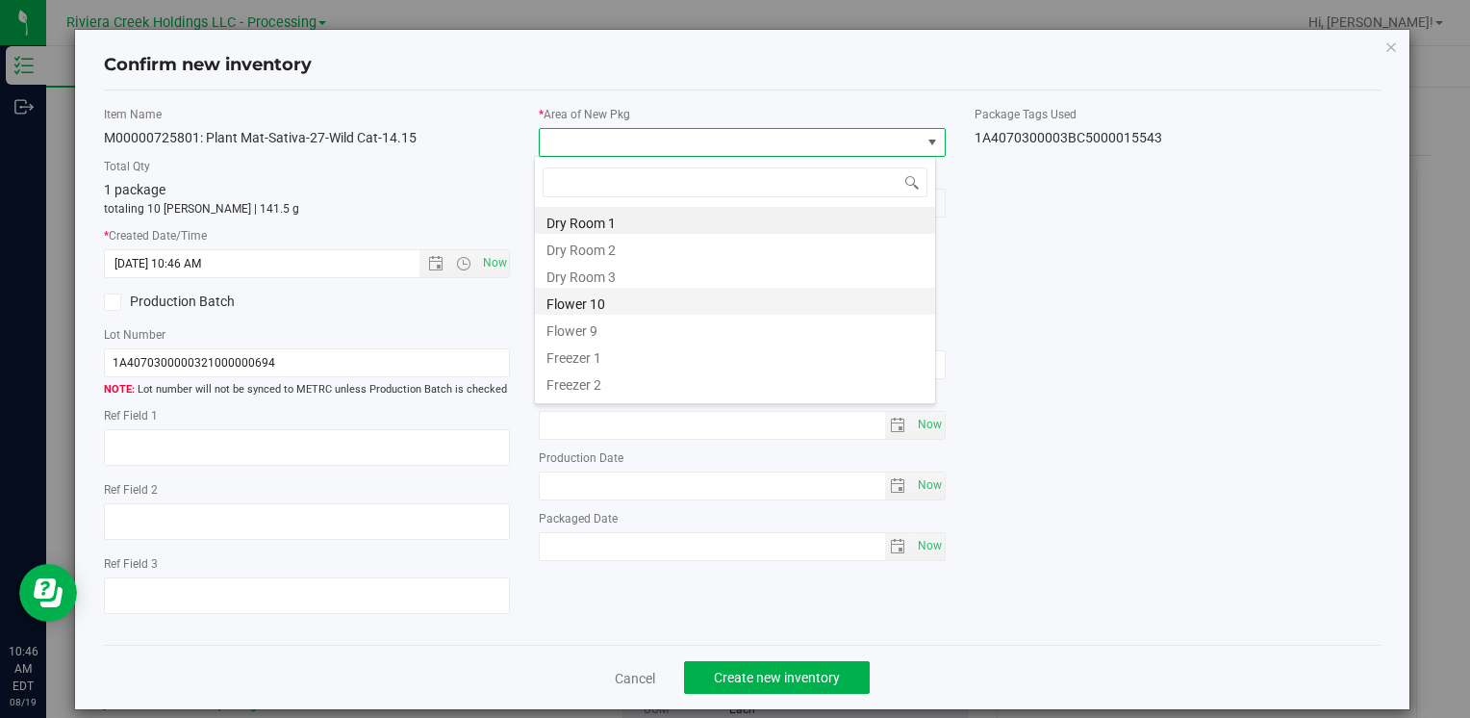
click at [643, 300] on li "Flower 10" at bounding box center [735, 301] width 400 height 27
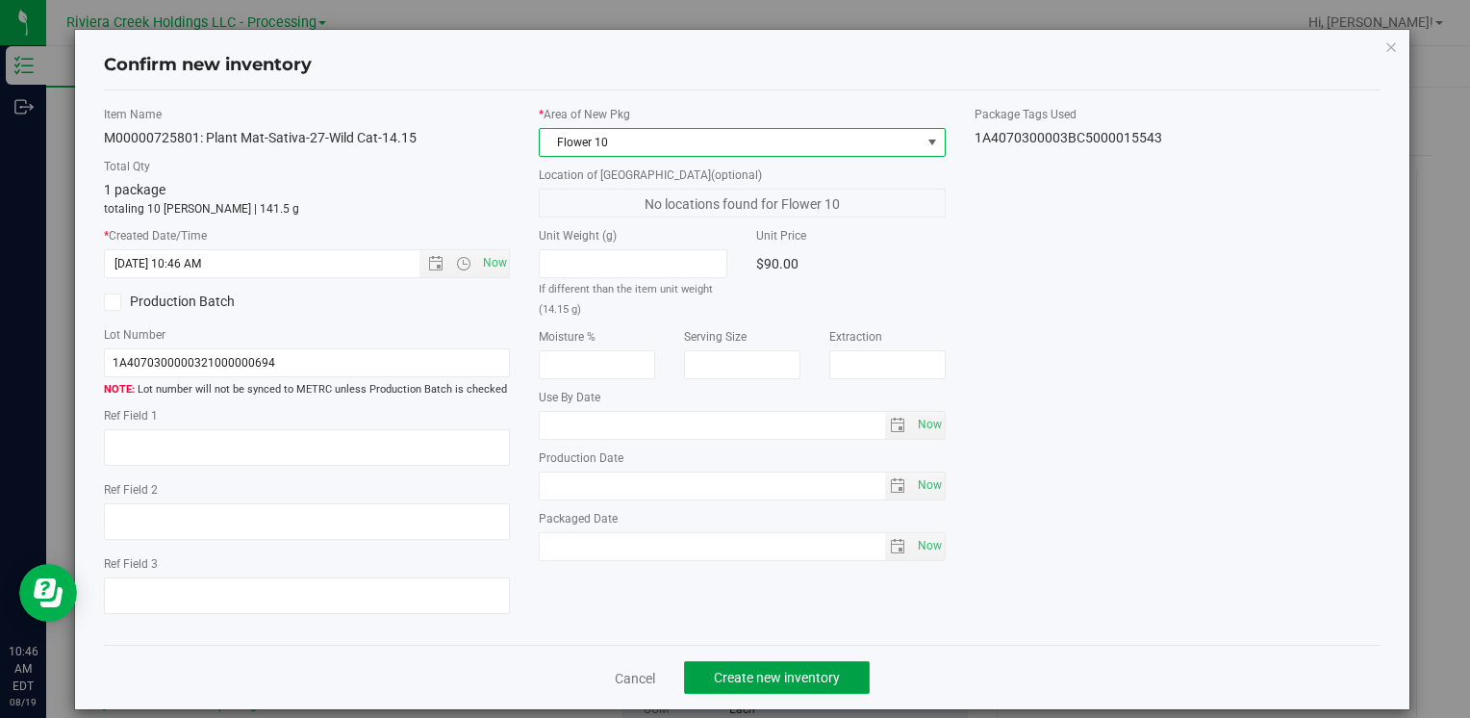
click at [770, 686] on button "Create new inventory" at bounding box center [777, 677] width 186 height 33
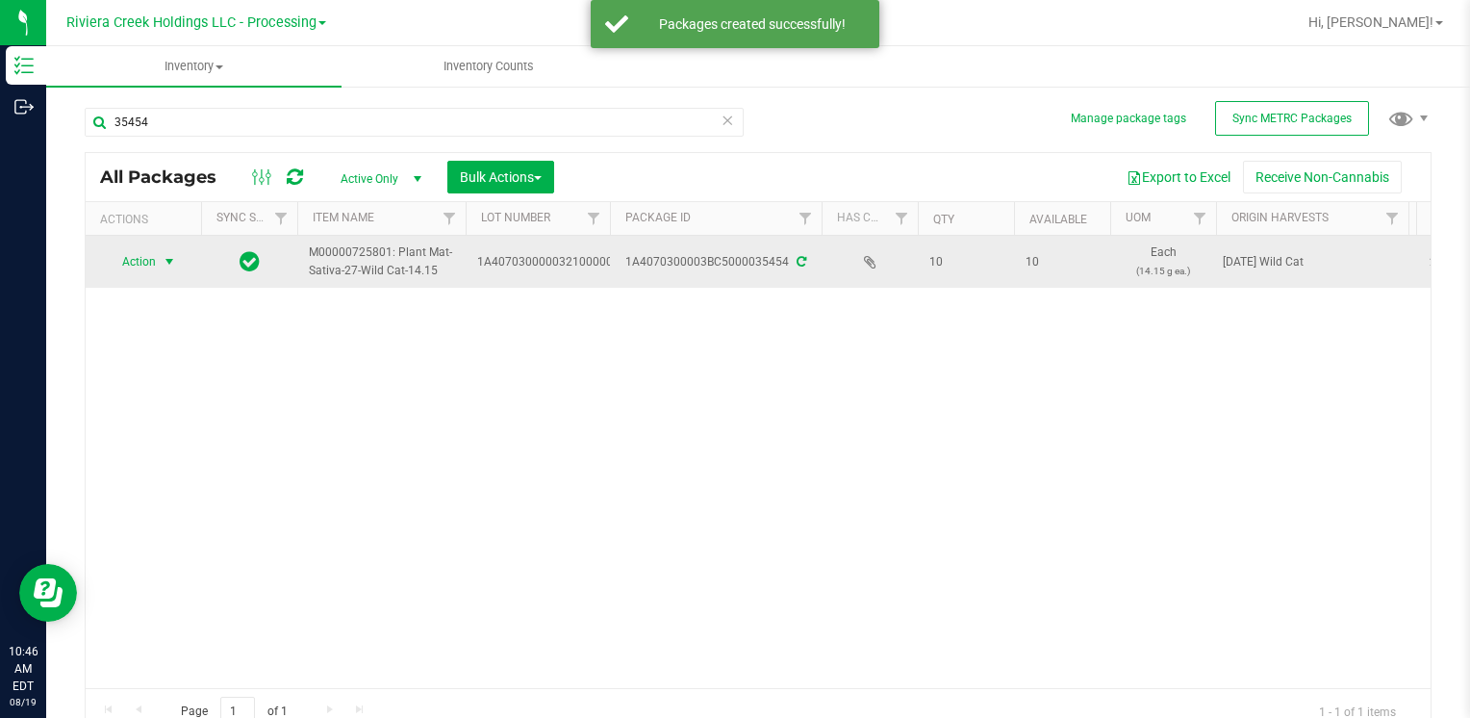
click at [163, 260] on span "select" at bounding box center [169, 261] width 15 height 15
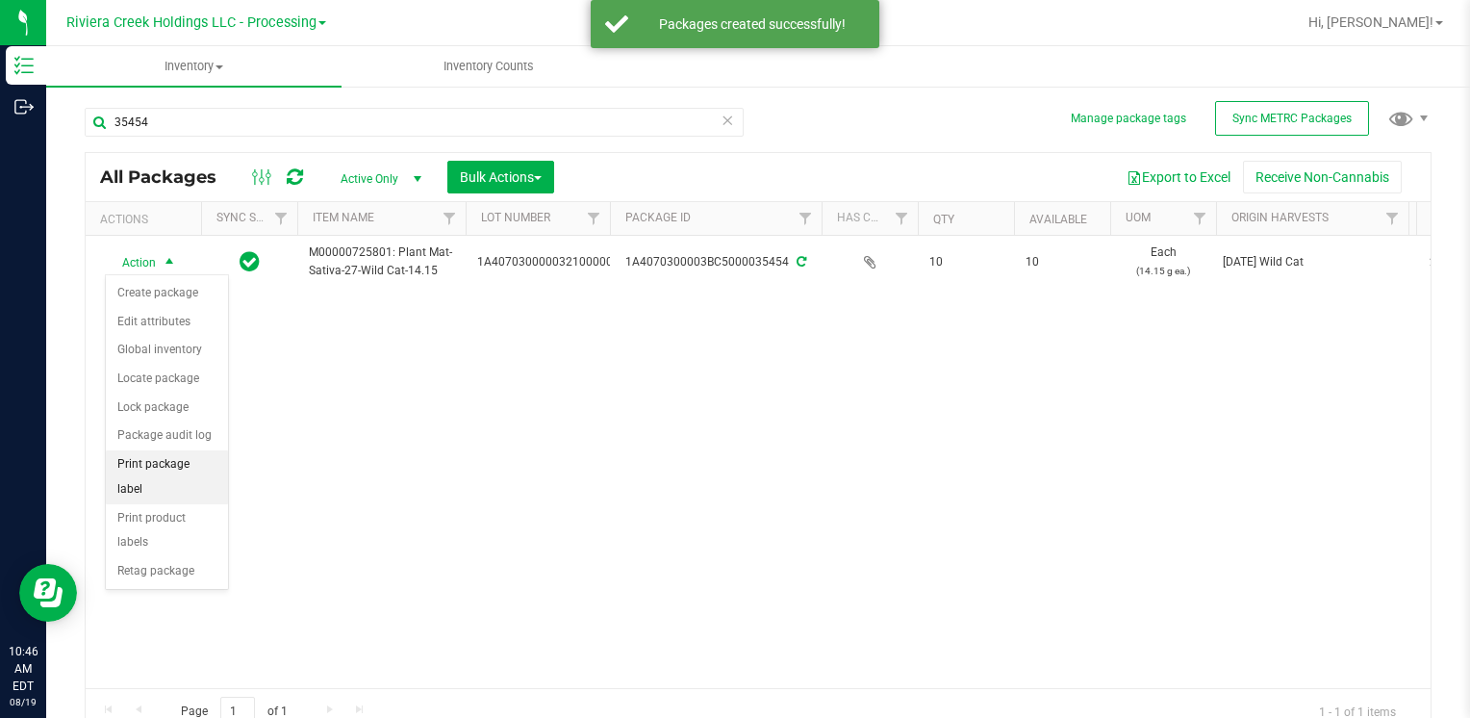
click at [199, 455] on li "Print package label" at bounding box center [167, 476] width 122 height 53
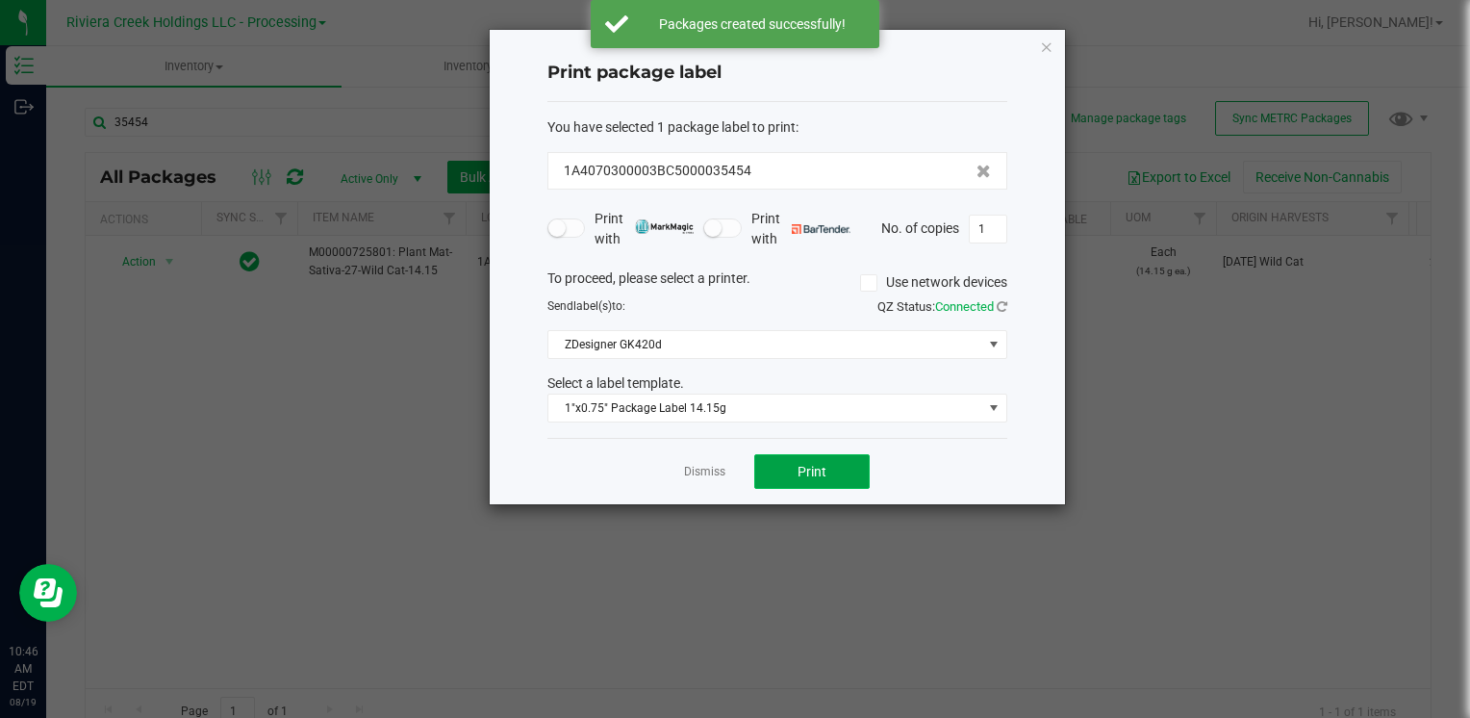
click at [794, 483] on button "Print" at bounding box center [811, 471] width 115 height 35
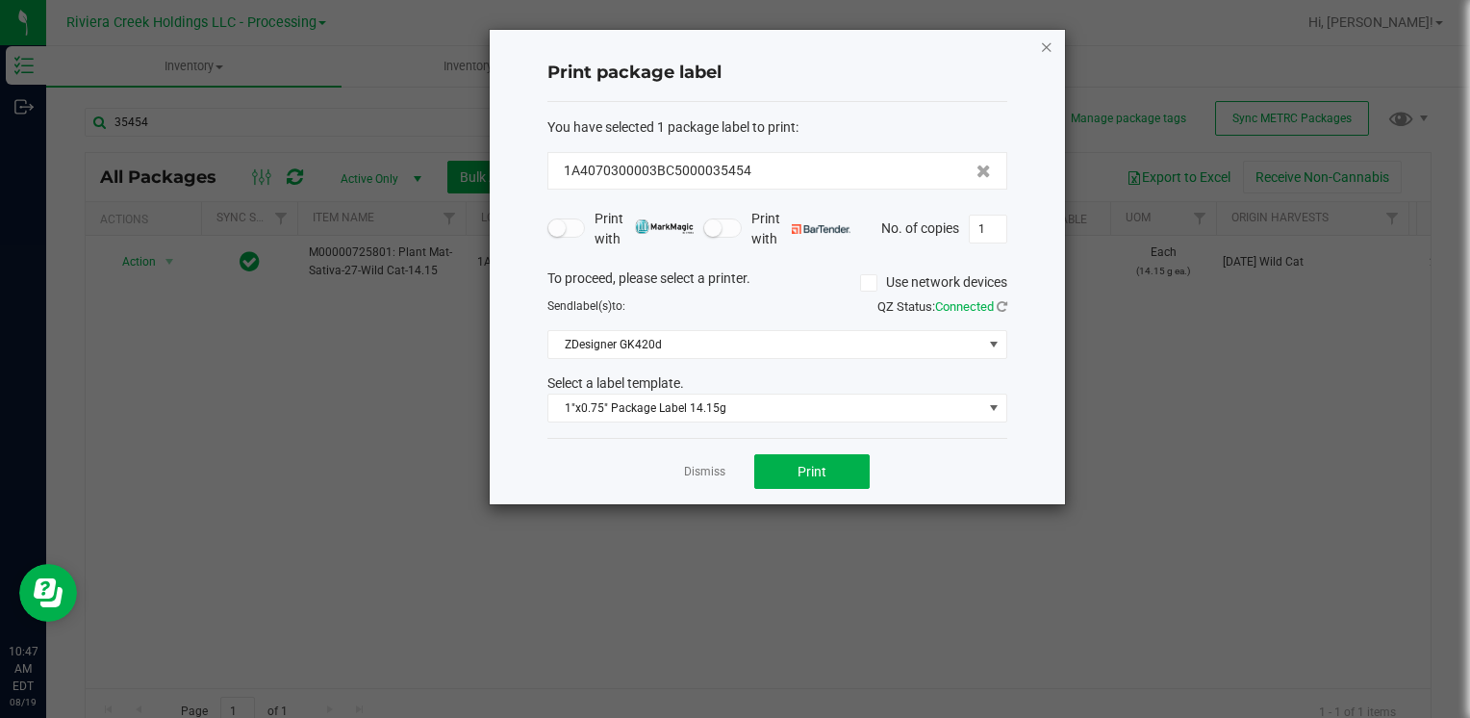
click at [1047, 40] on icon "button" at bounding box center [1046, 46] width 13 height 23
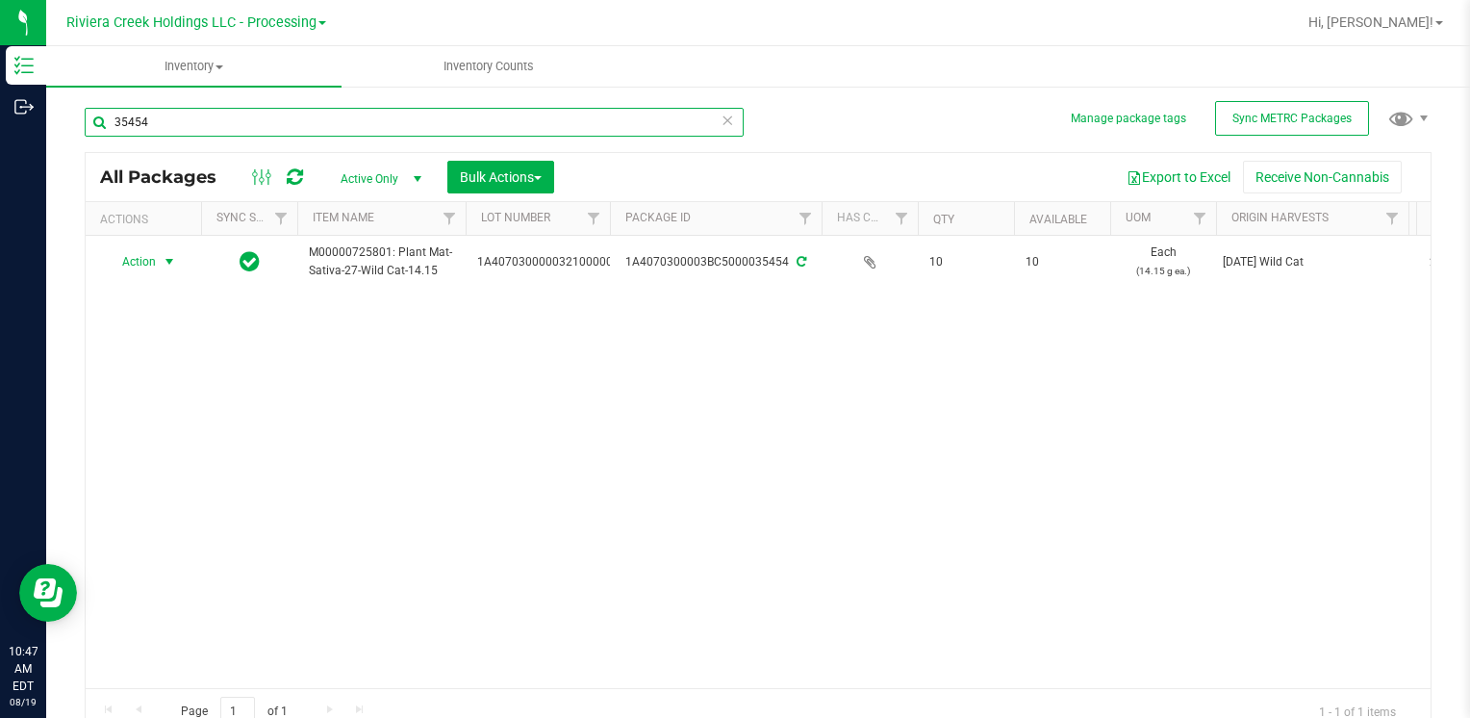
click at [175, 132] on input "35454" at bounding box center [414, 122] width 659 height 29
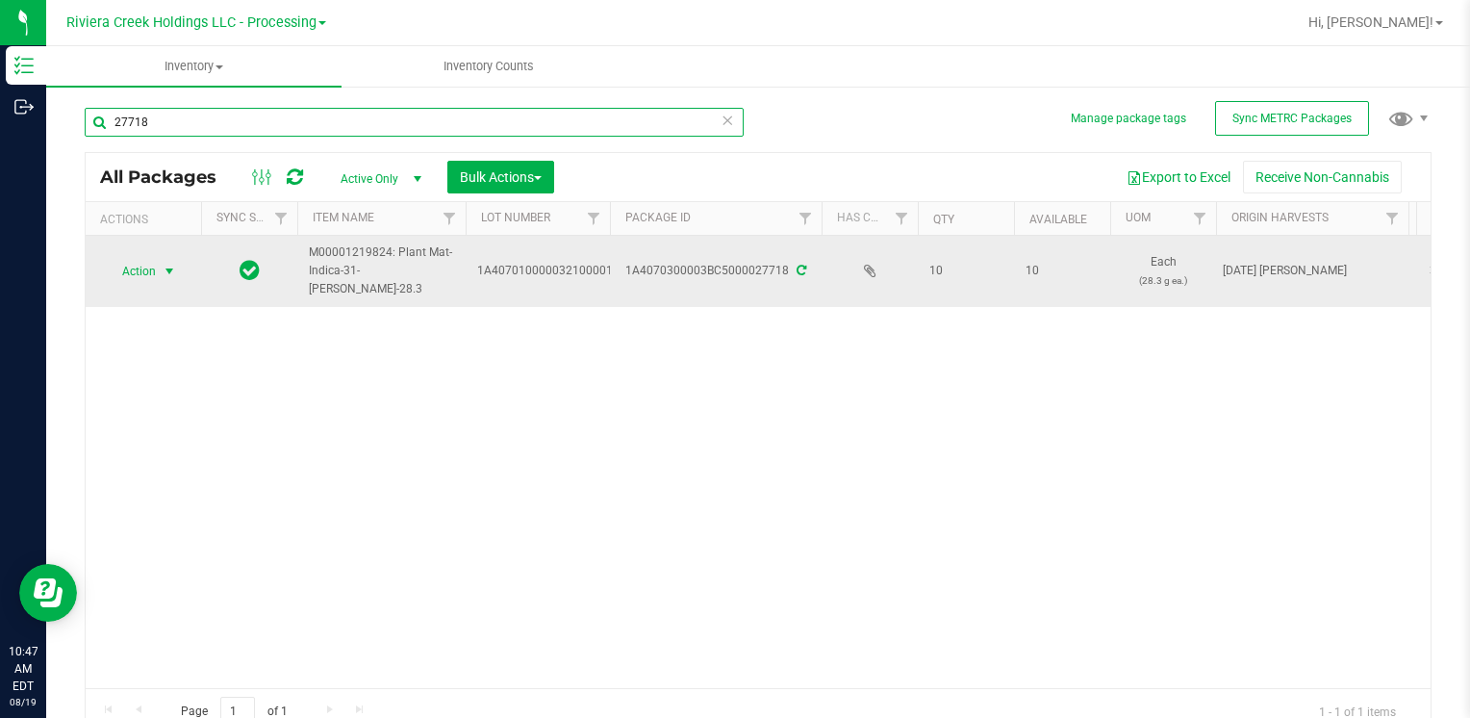
type input "27718"
click at [148, 267] on span "Action" at bounding box center [131, 271] width 52 height 27
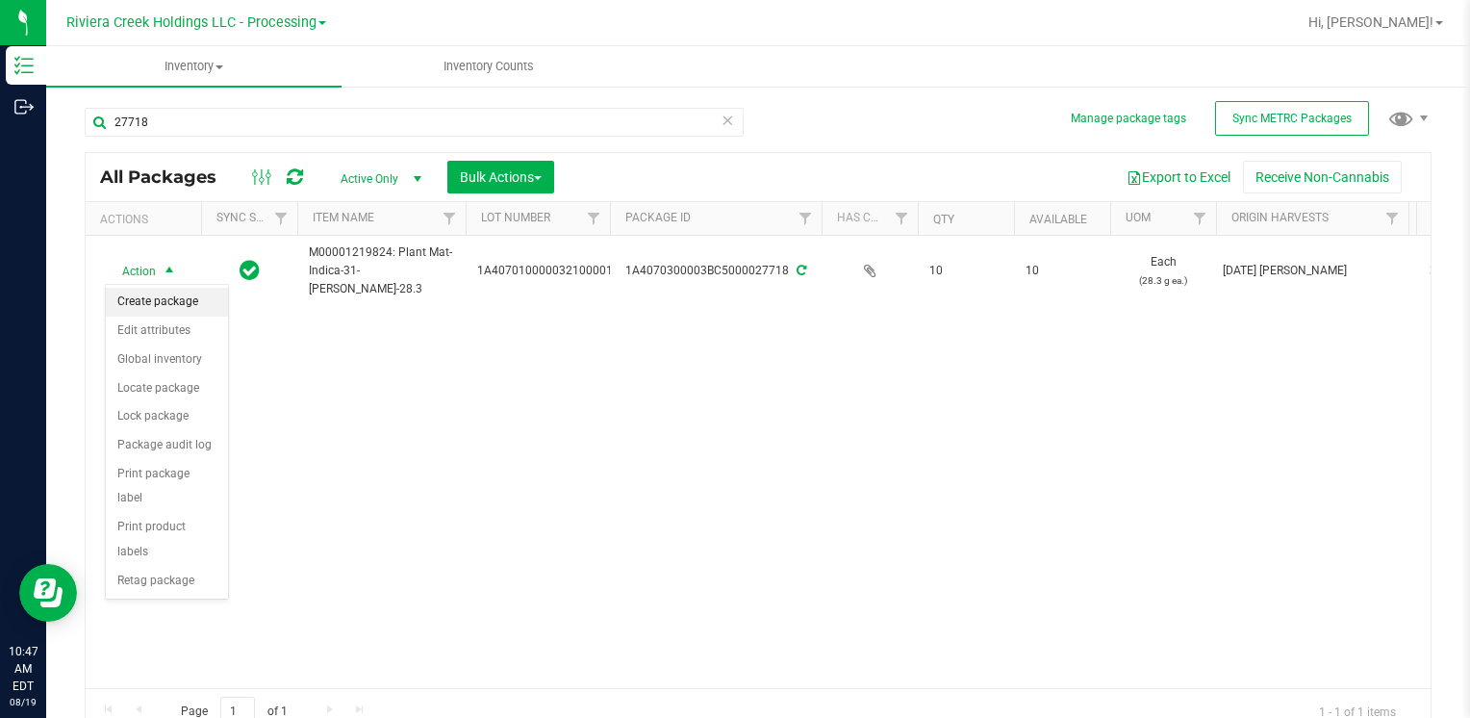
click at [169, 299] on li "Create package" at bounding box center [167, 302] width 122 height 29
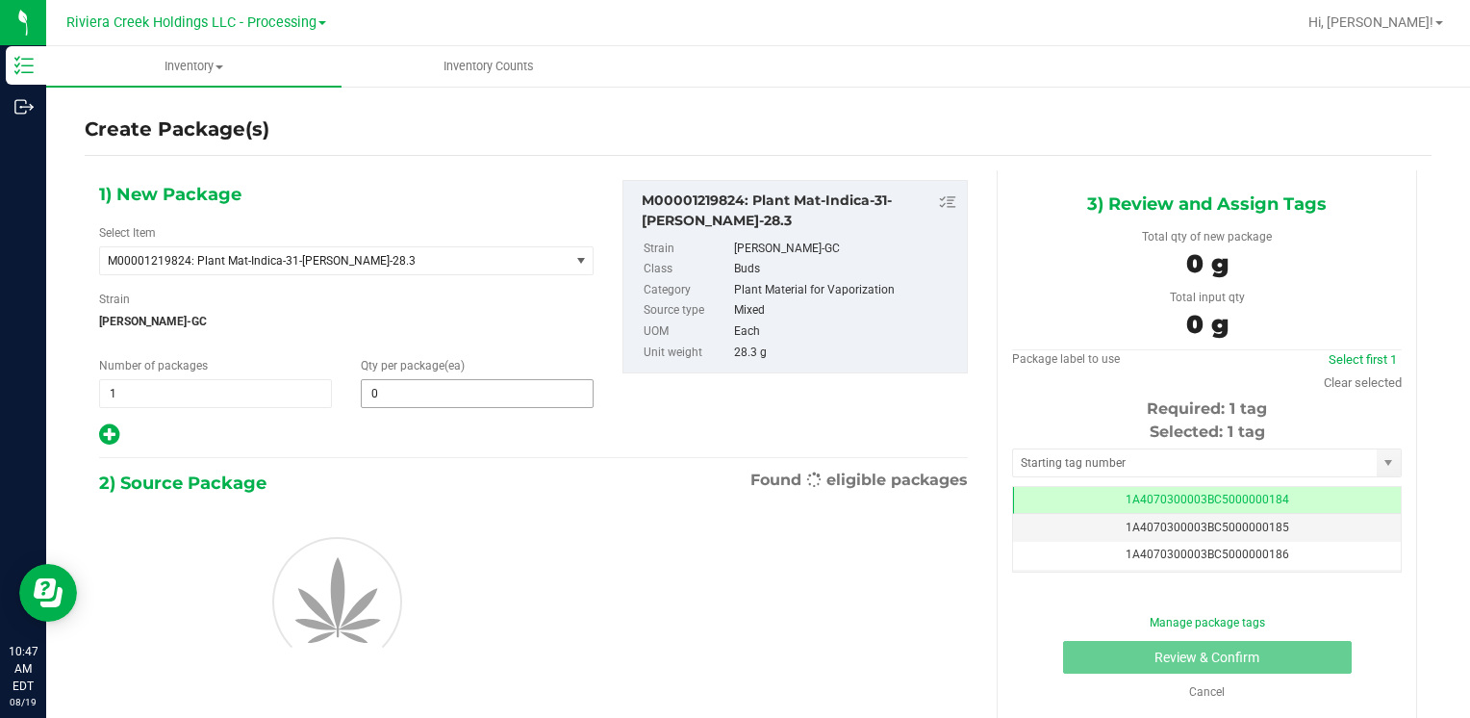
click at [408, 388] on span "0 0" at bounding box center [477, 393] width 233 height 29
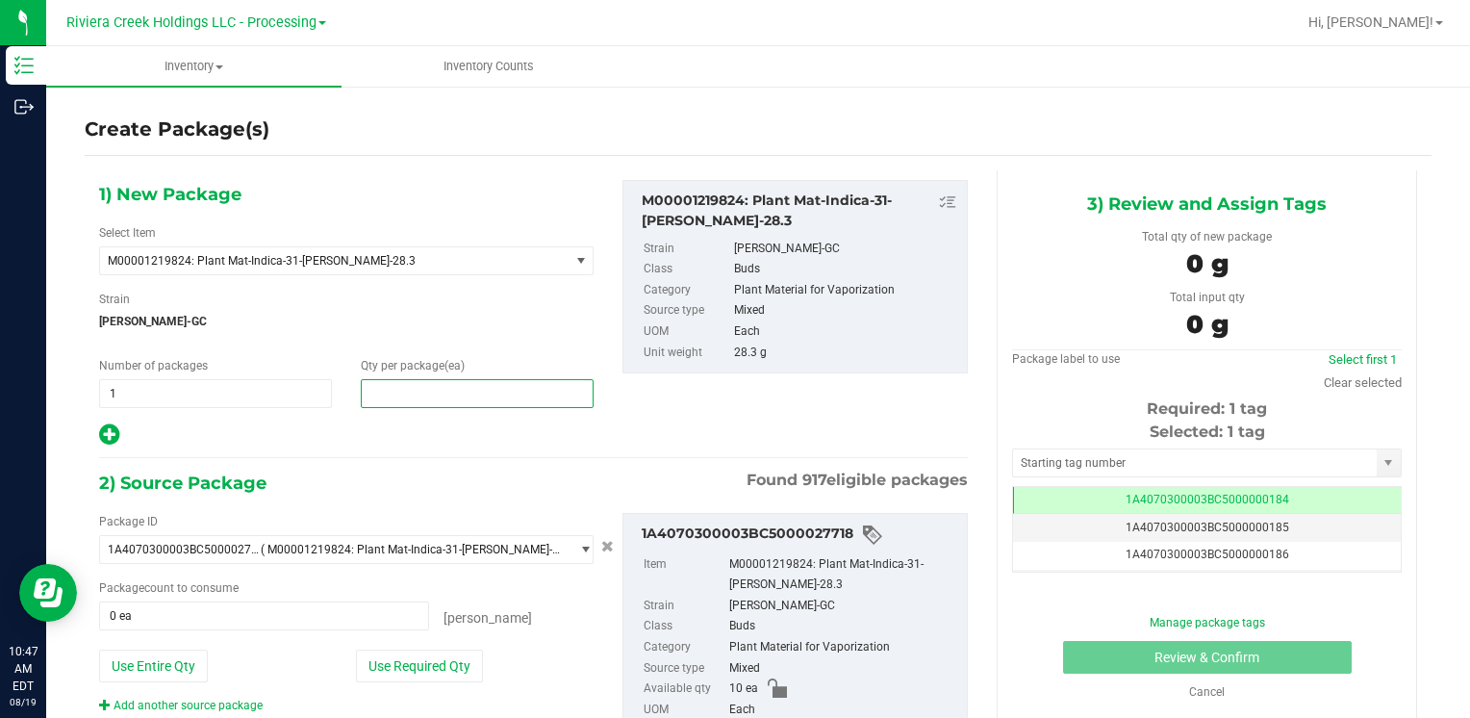
type input "2"
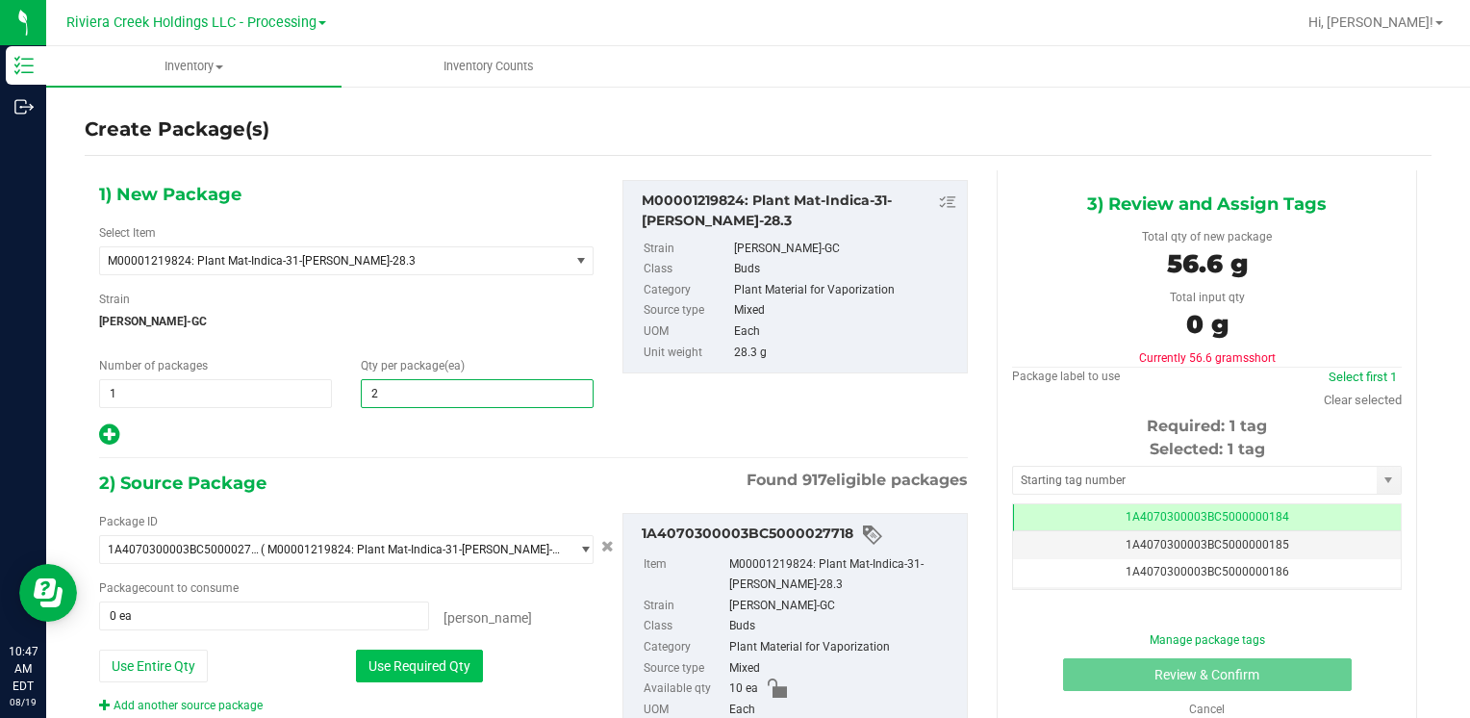
type input "2"
click at [371, 655] on button "Use Required Qty" at bounding box center [419, 665] width 127 height 33
type input "2 ea"
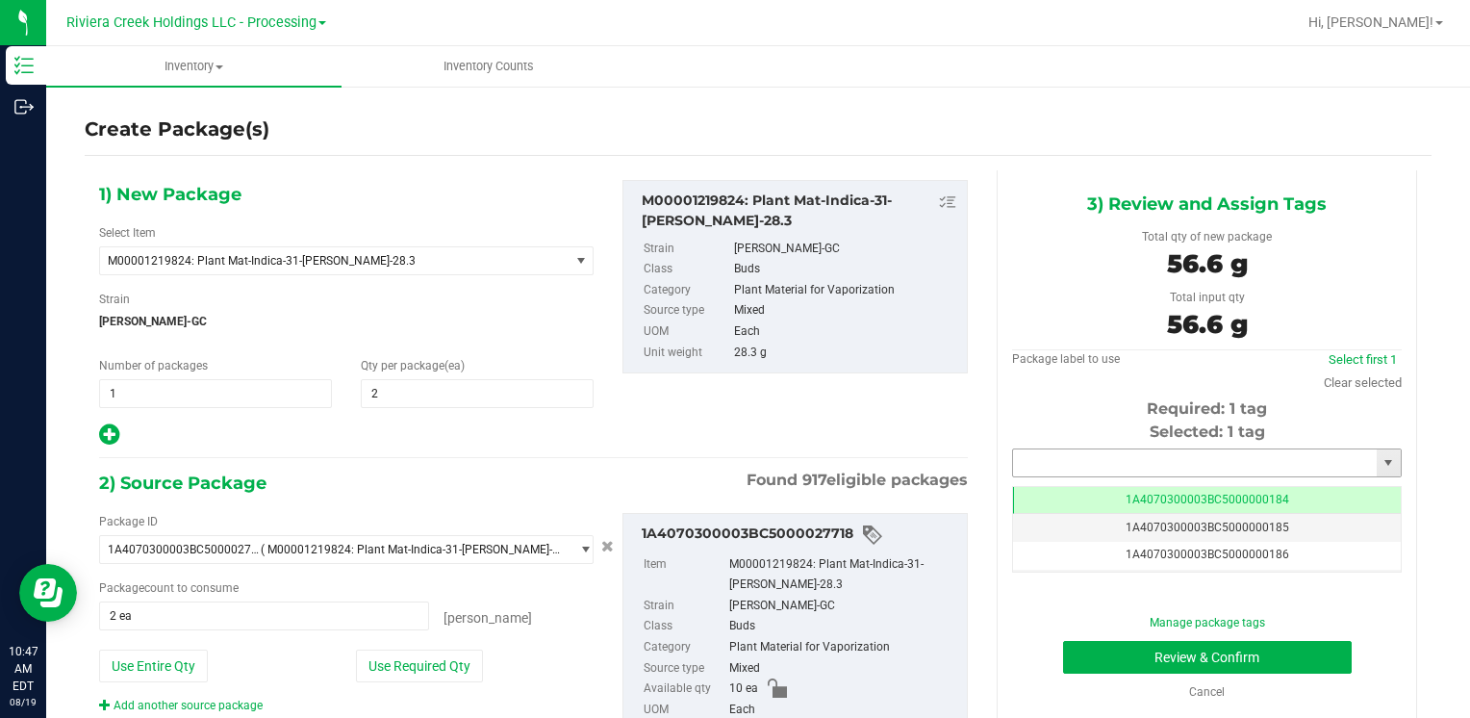
click at [1083, 454] on input "text" at bounding box center [1195, 462] width 364 height 27
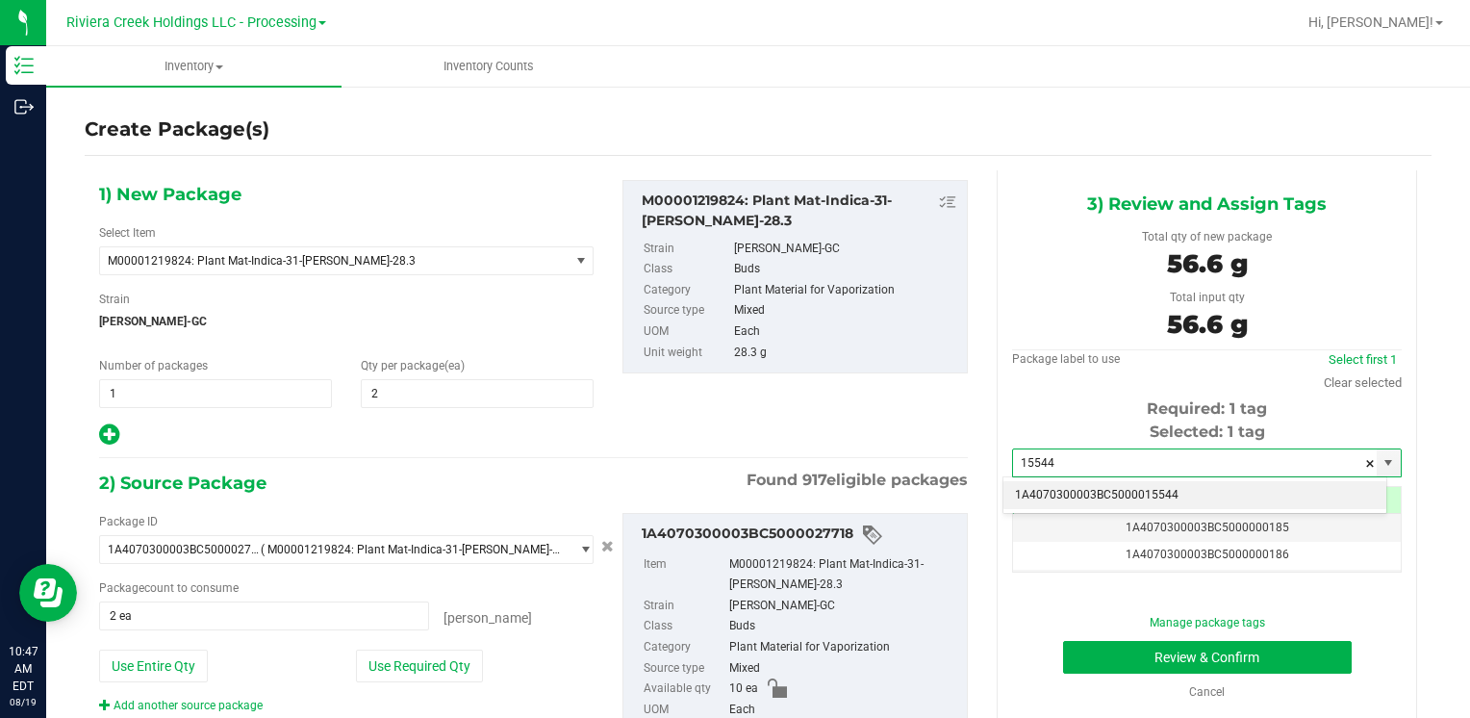
click at [1091, 487] on li "1A4070300003BC5000015544" at bounding box center [1194, 495] width 383 height 29
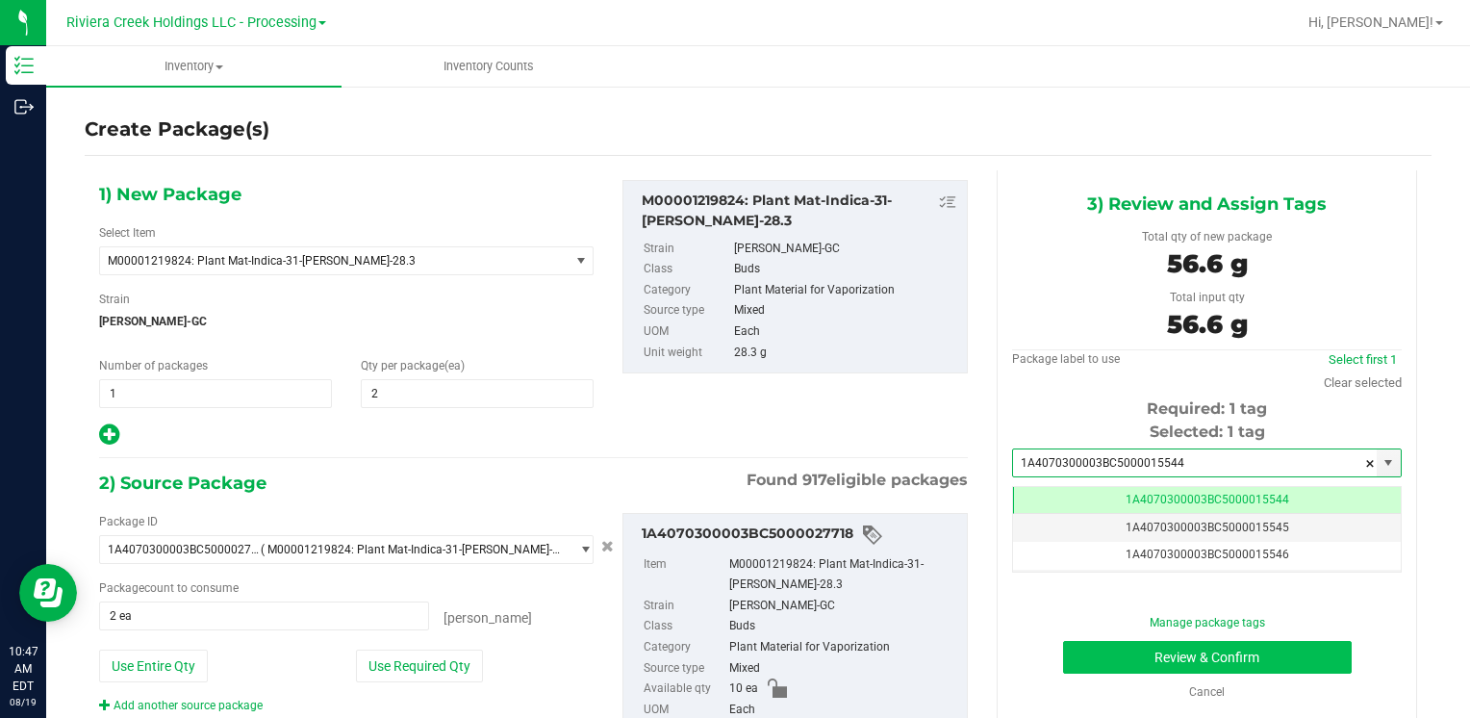
type input "1A4070300003BC5000015544"
click at [1104, 643] on button "Review & Confirm" at bounding box center [1207, 657] width 289 height 33
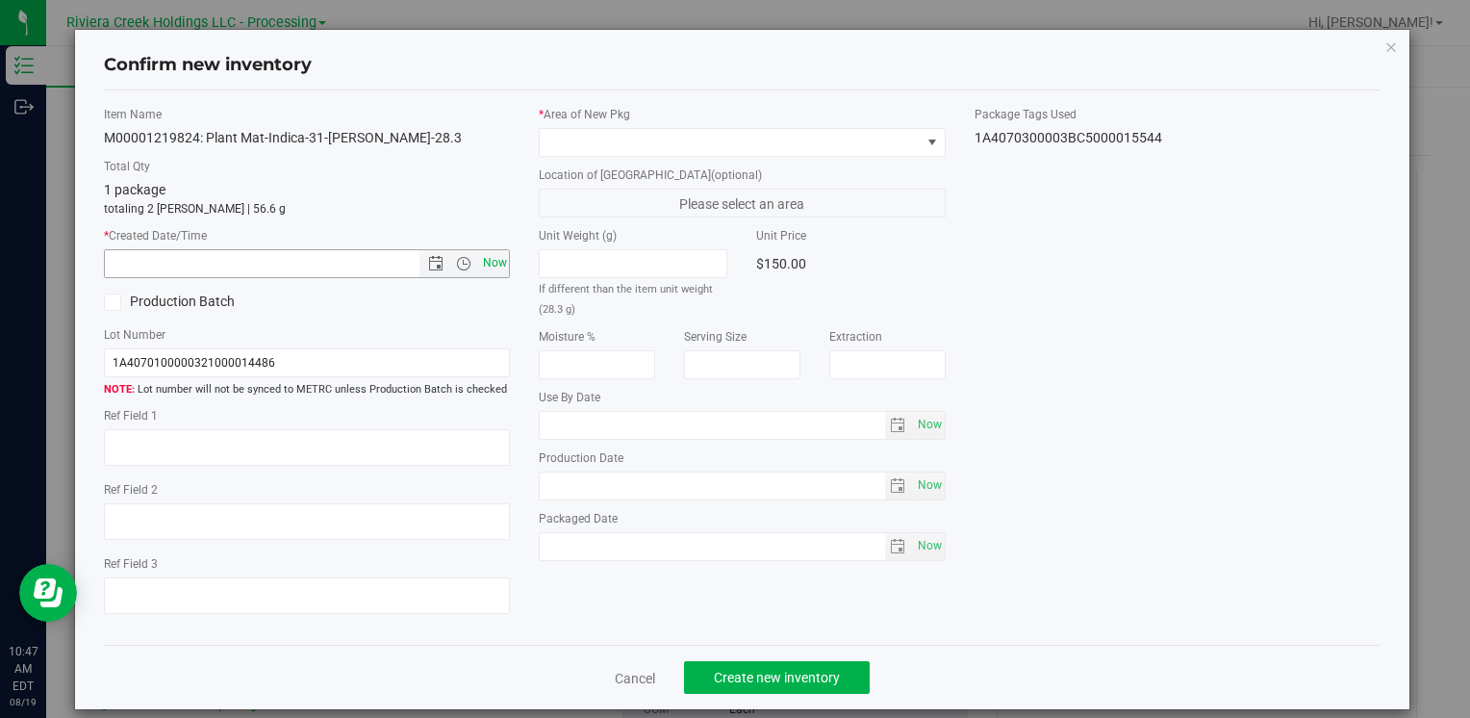
click at [491, 259] on span "Now" at bounding box center [494, 263] width 33 height 28
type input "[DATE] 10:47 AM"
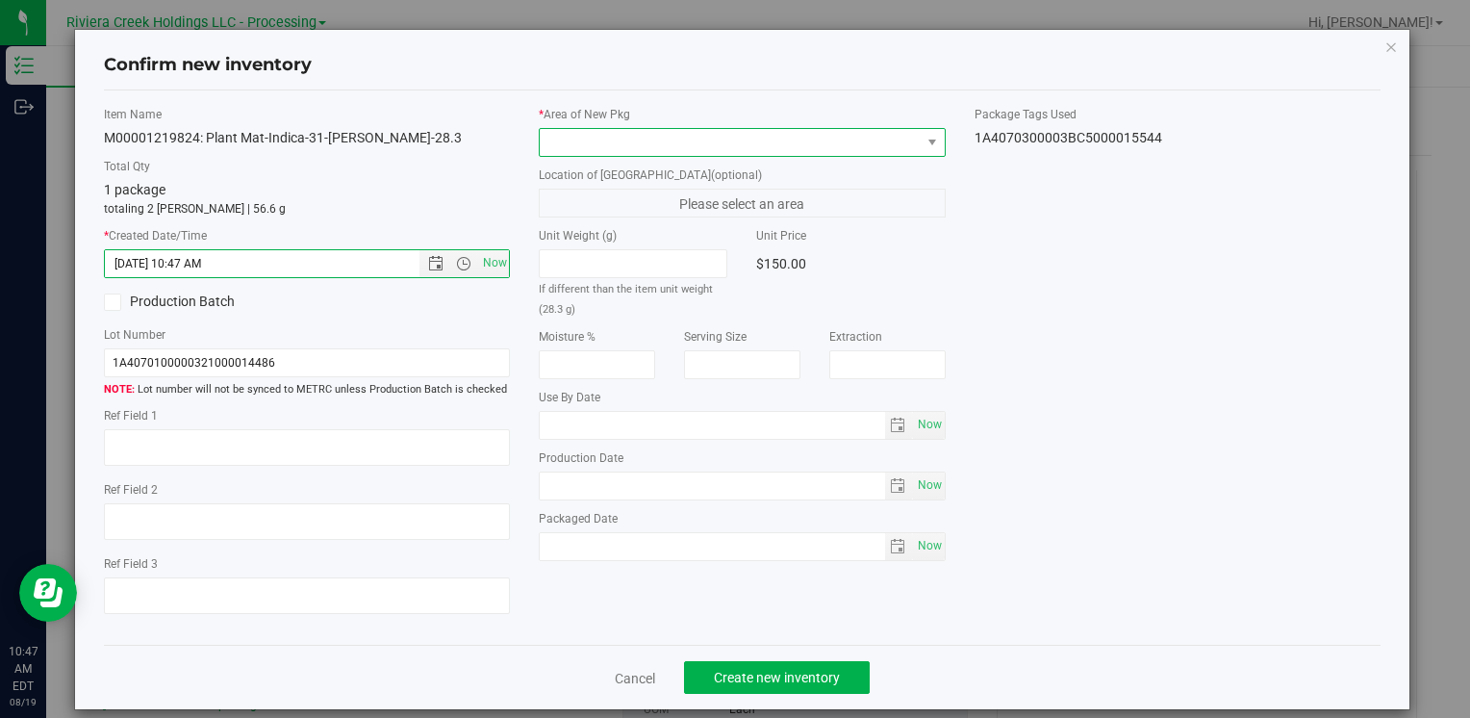
click at [568, 140] on span at bounding box center [730, 142] width 380 height 27
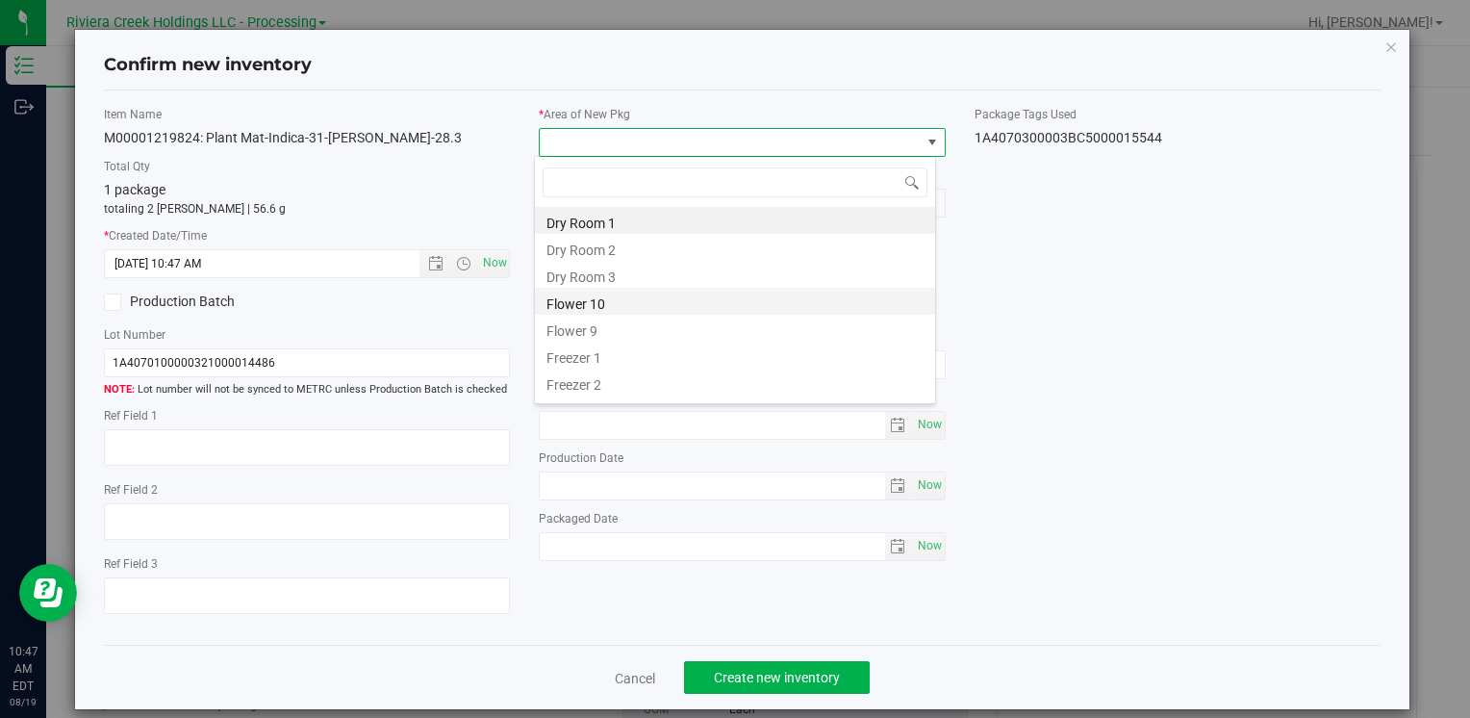
click at [622, 304] on li "Flower 10" at bounding box center [735, 301] width 400 height 27
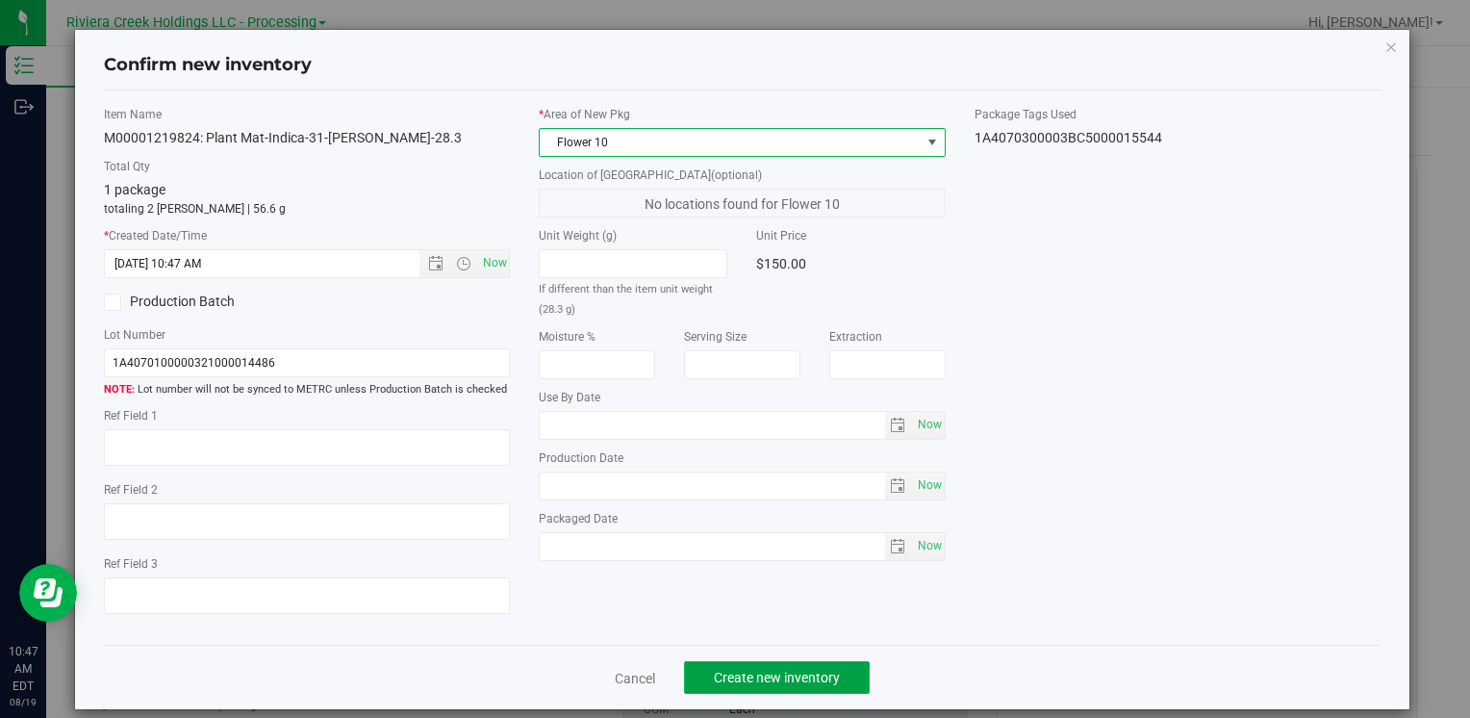
click at [749, 668] on button "Create new inventory" at bounding box center [777, 677] width 186 height 33
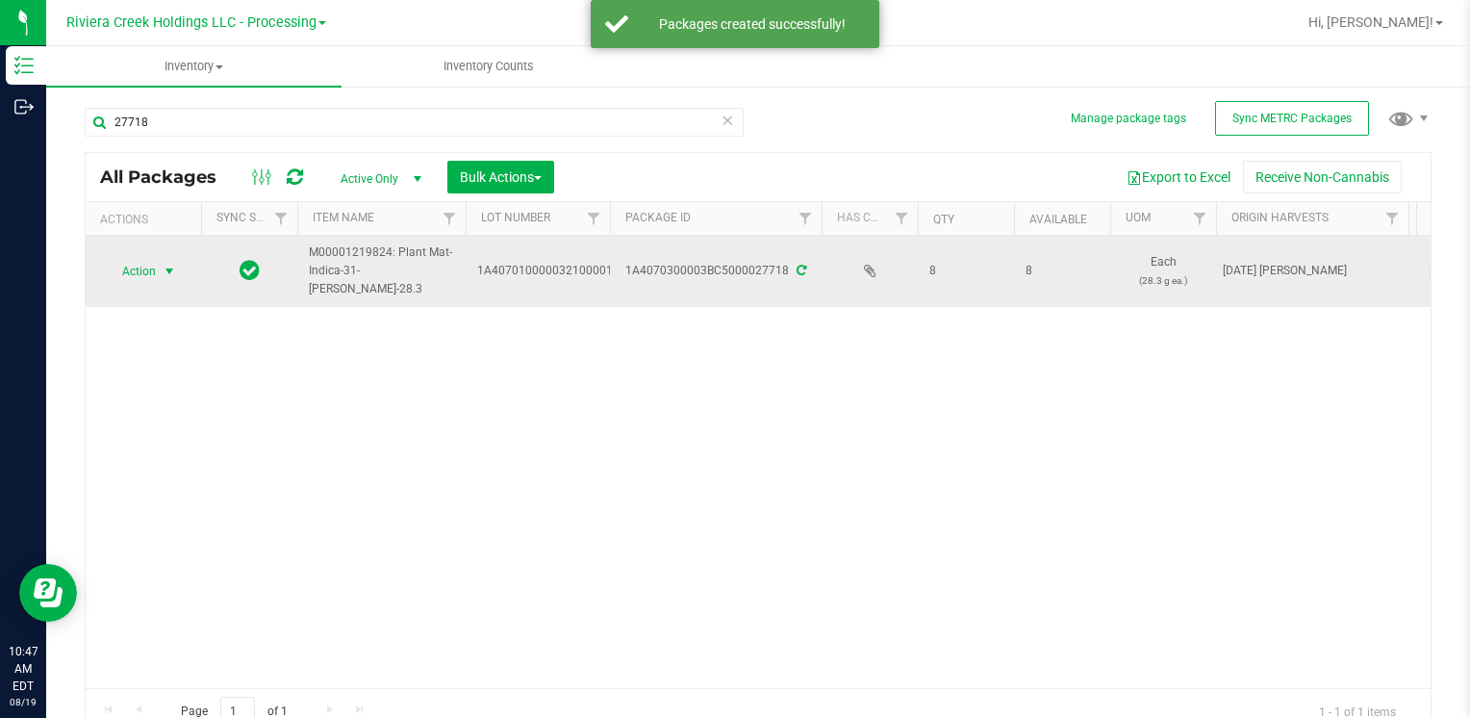
click at [126, 274] on span "Action" at bounding box center [131, 271] width 52 height 27
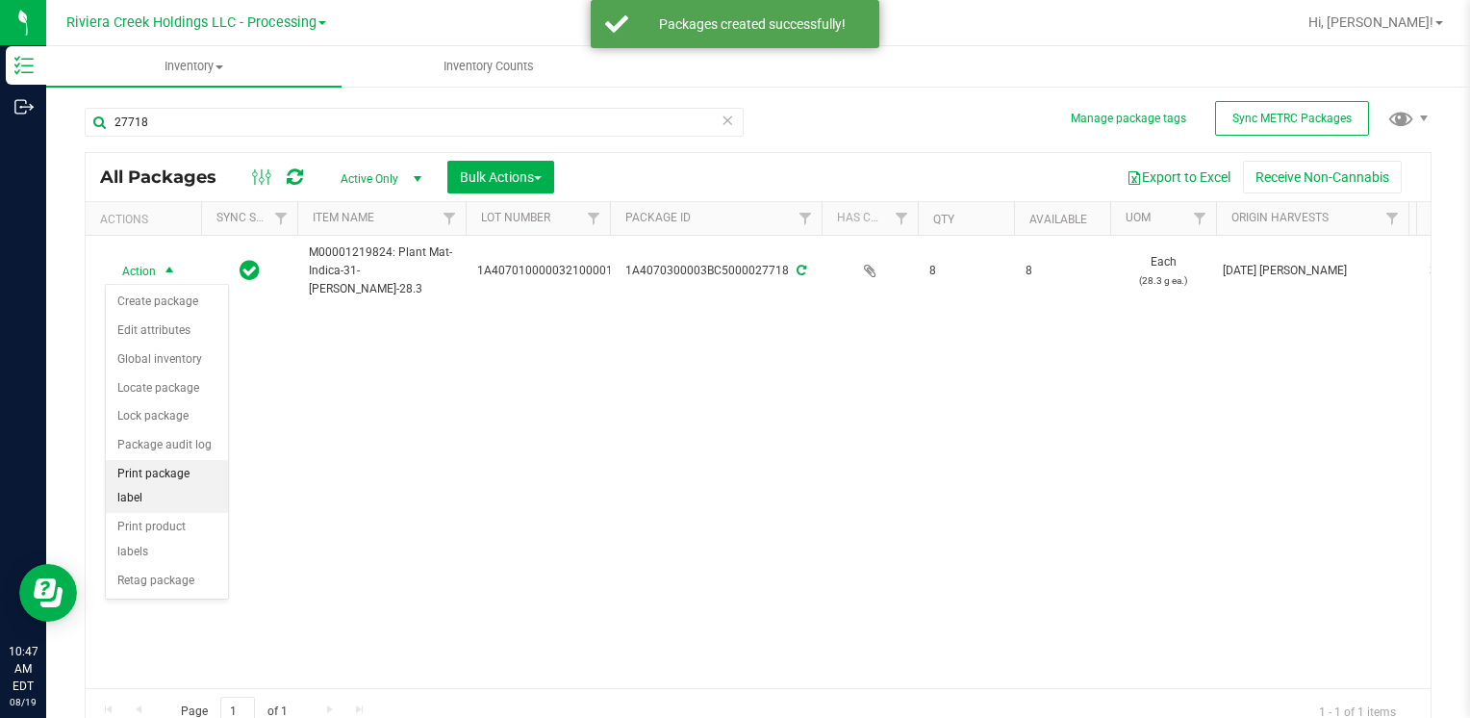
click at [190, 468] on li "Print package label" at bounding box center [167, 486] width 122 height 53
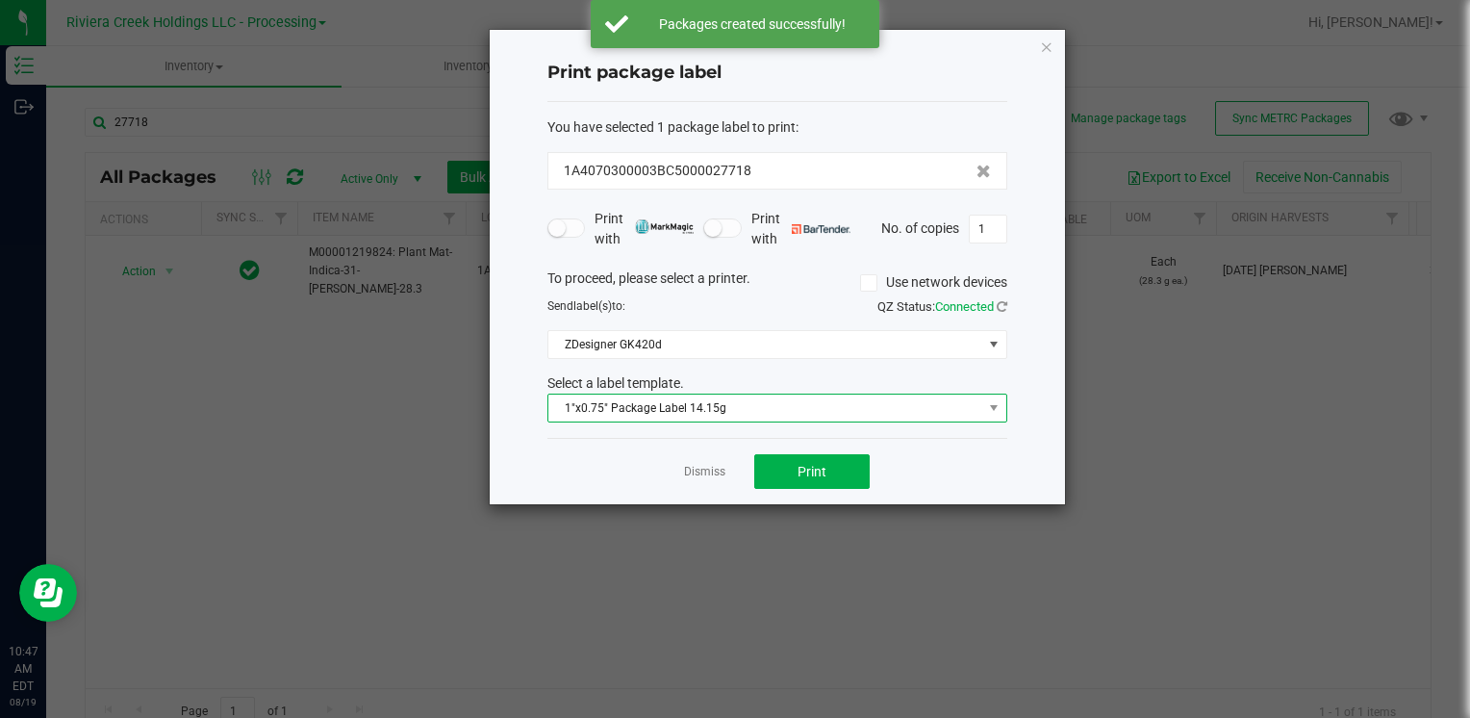
click at [662, 409] on span "1"x0.75" Package Label 14.15g" at bounding box center [765, 407] width 434 height 27
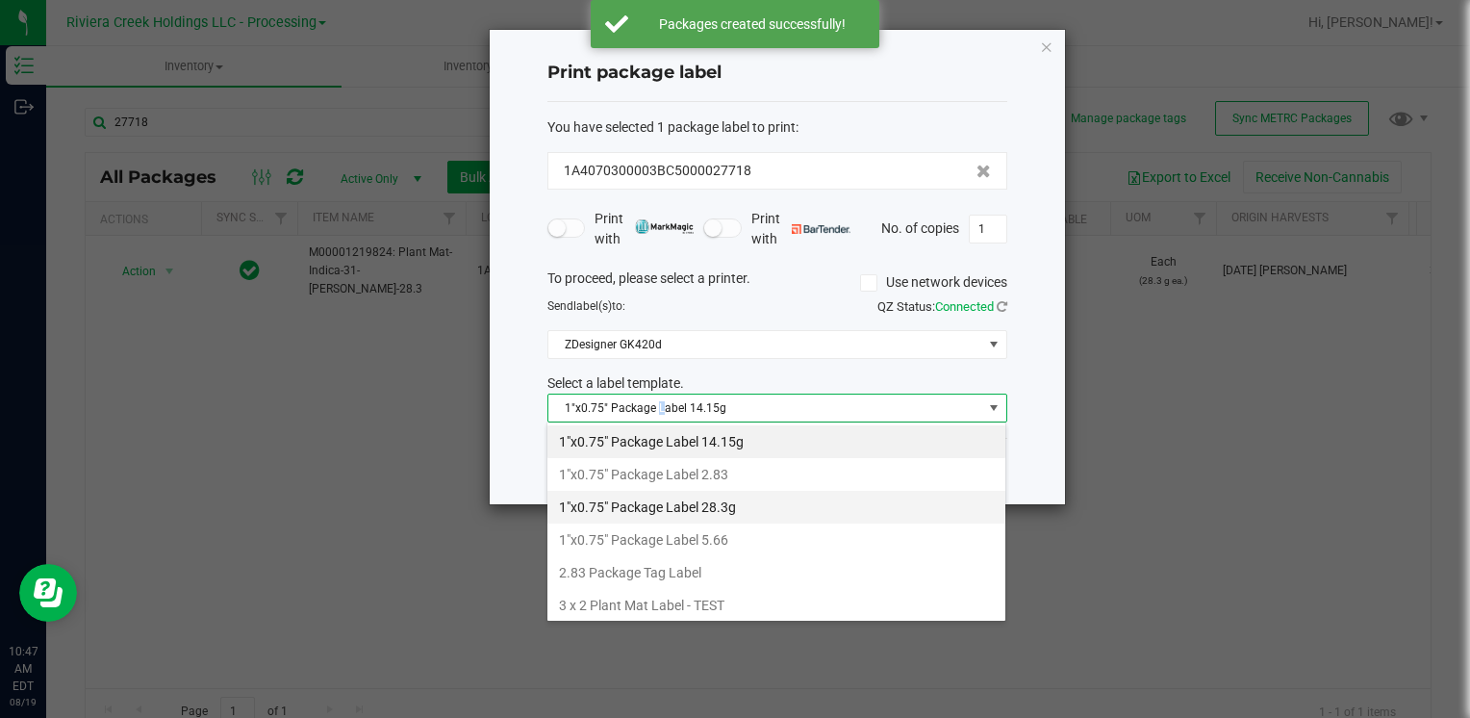
click at [723, 498] on li "1"x0.75" Package Label 28.3g" at bounding box center [776, 507] width 458 height 33
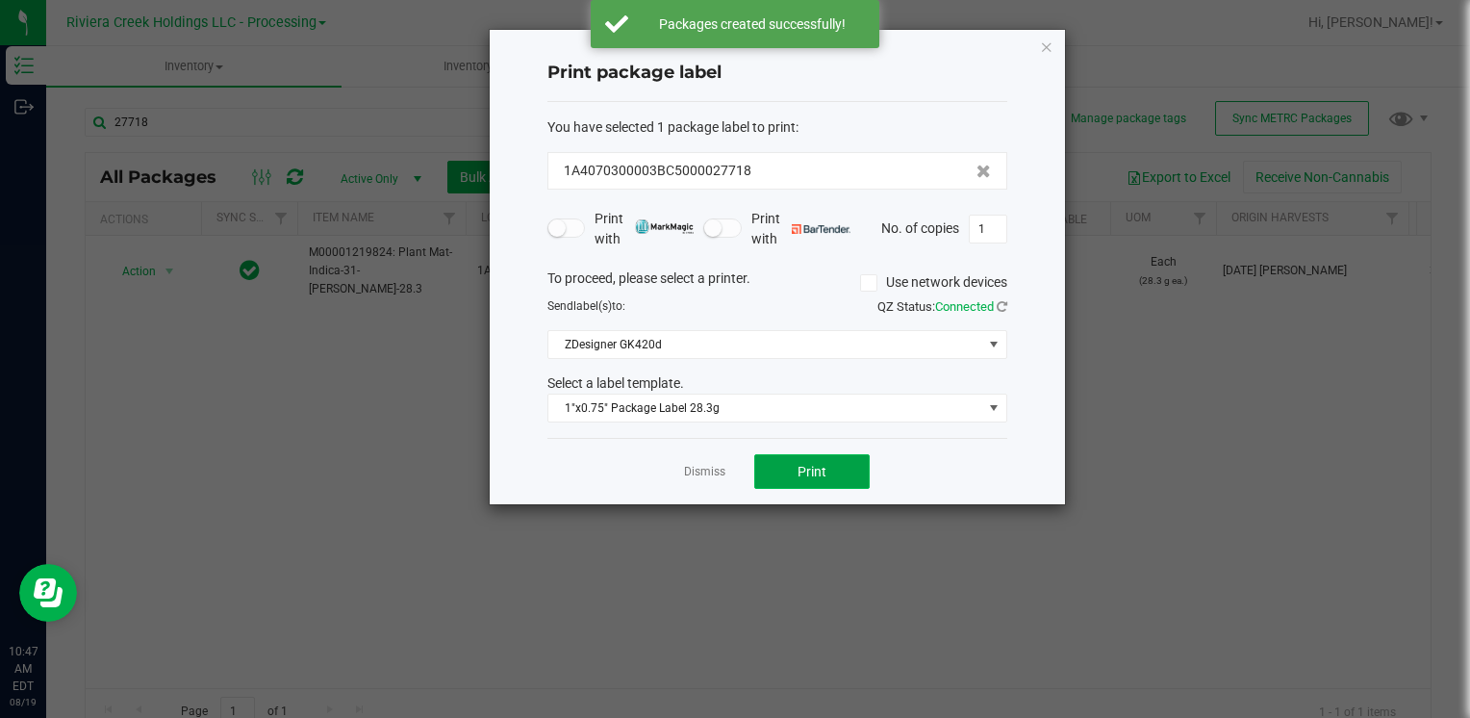
click at [813, 482] on button "Print" at bounding box center [811, 471] width 115 height 35
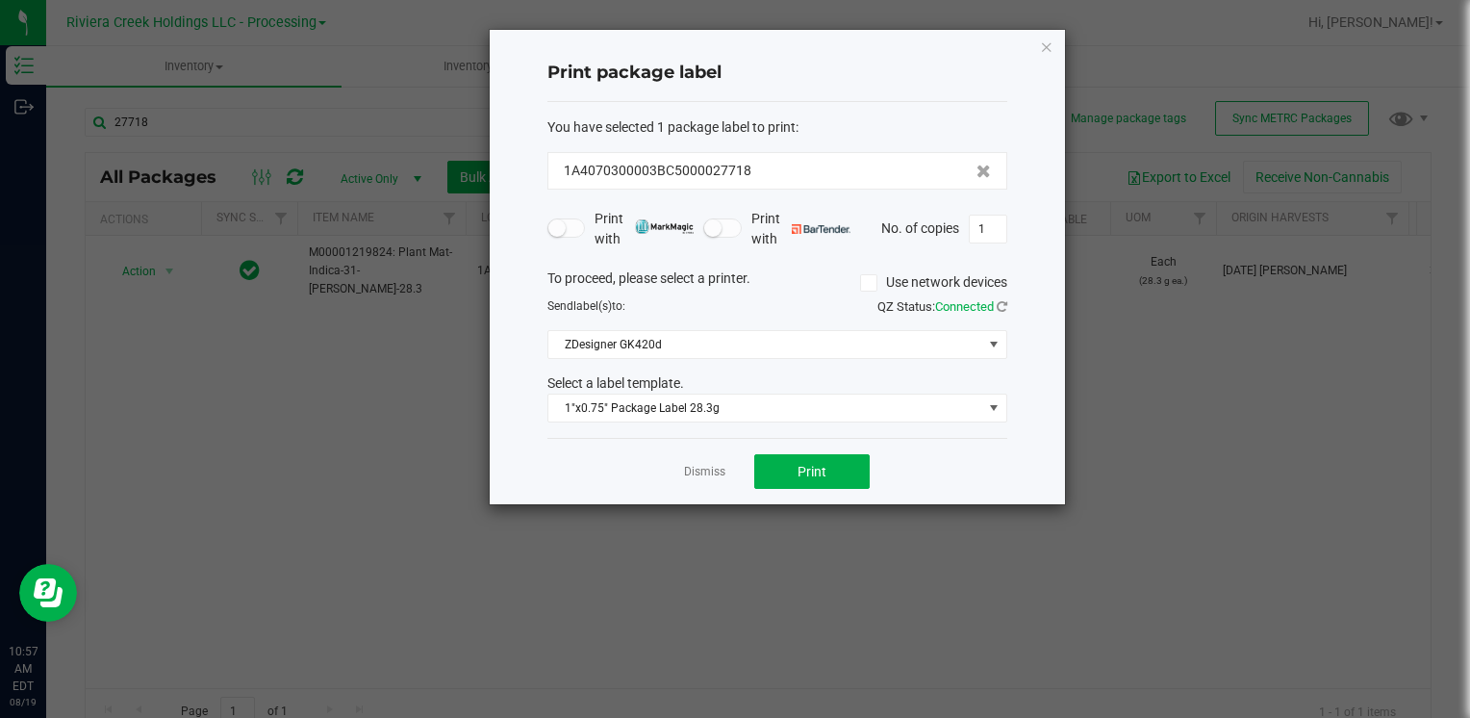
click at [1043, 41] on icon "button" at bounding box center [1046, 46] width 13 height 23
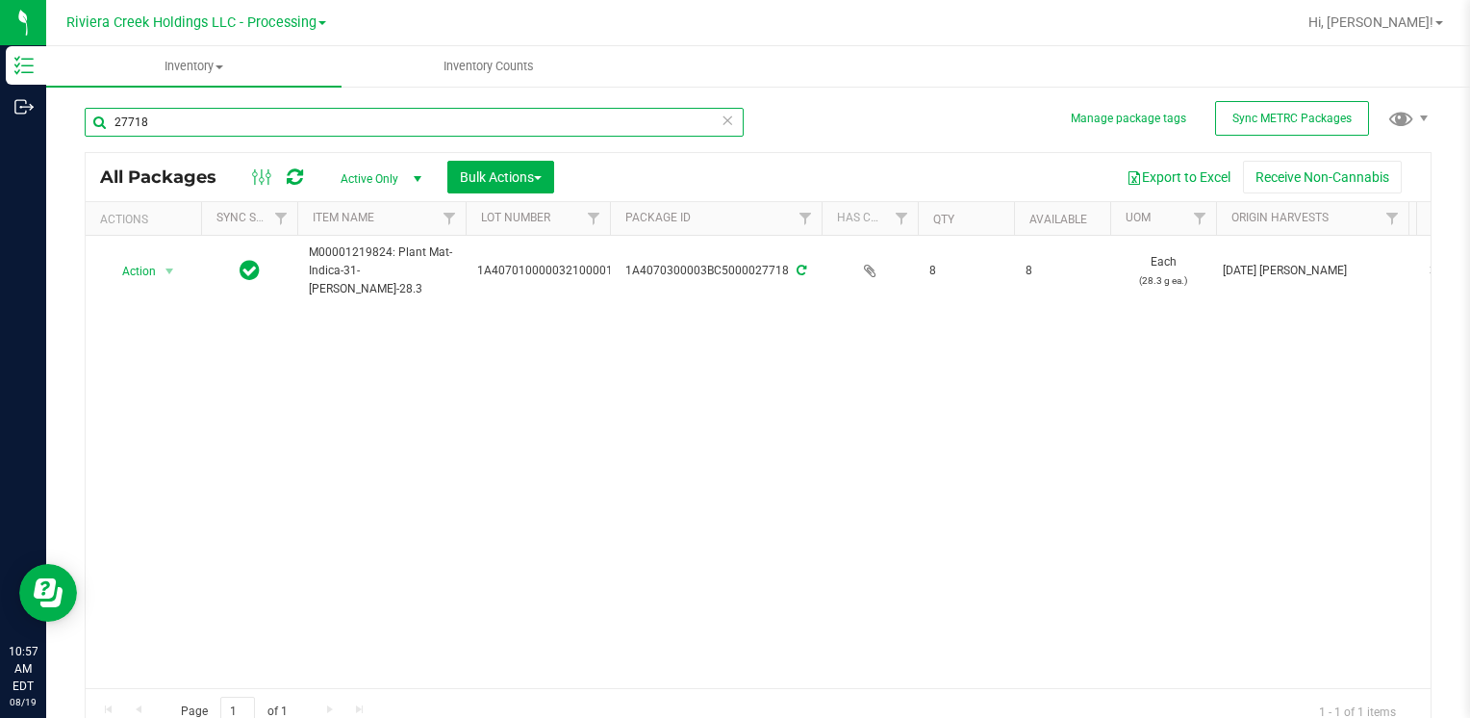
click at [272, 123] on input "27718" at bounding box center [414, 122] width 659 height 29
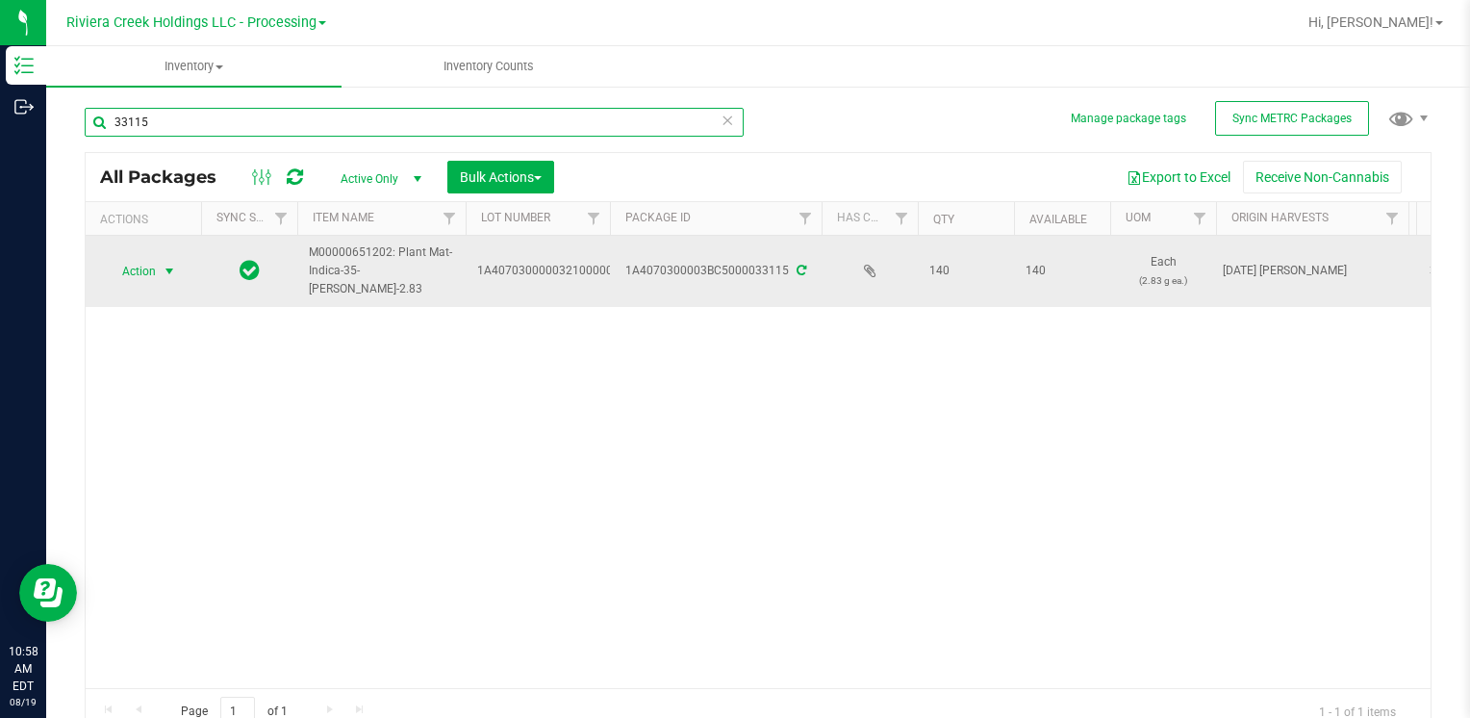
type input "33115"
click at [135, 274] on span "Action" at bounding box center [131, 271] width 52 height 27
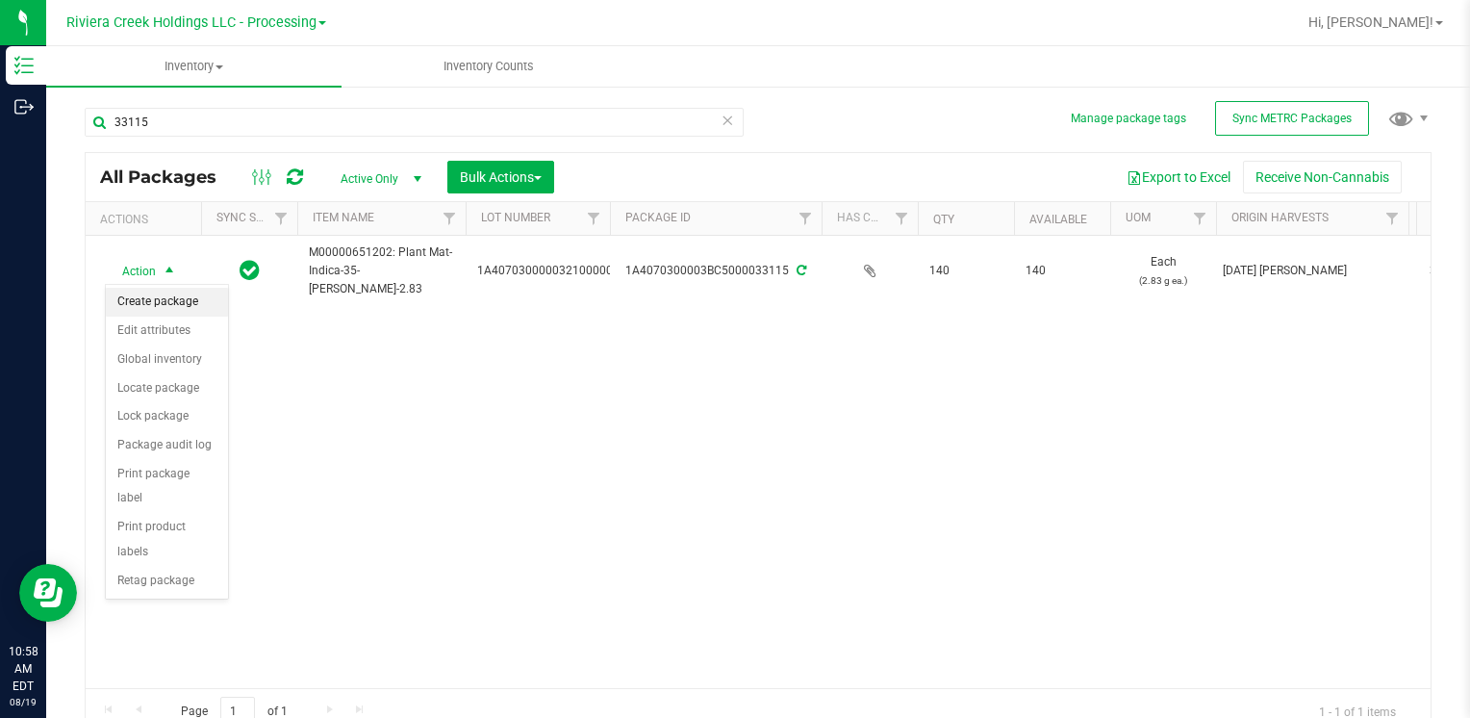
click at [164, 294] on li "Create package" at bounding box center [167, 302] width 122 height 29
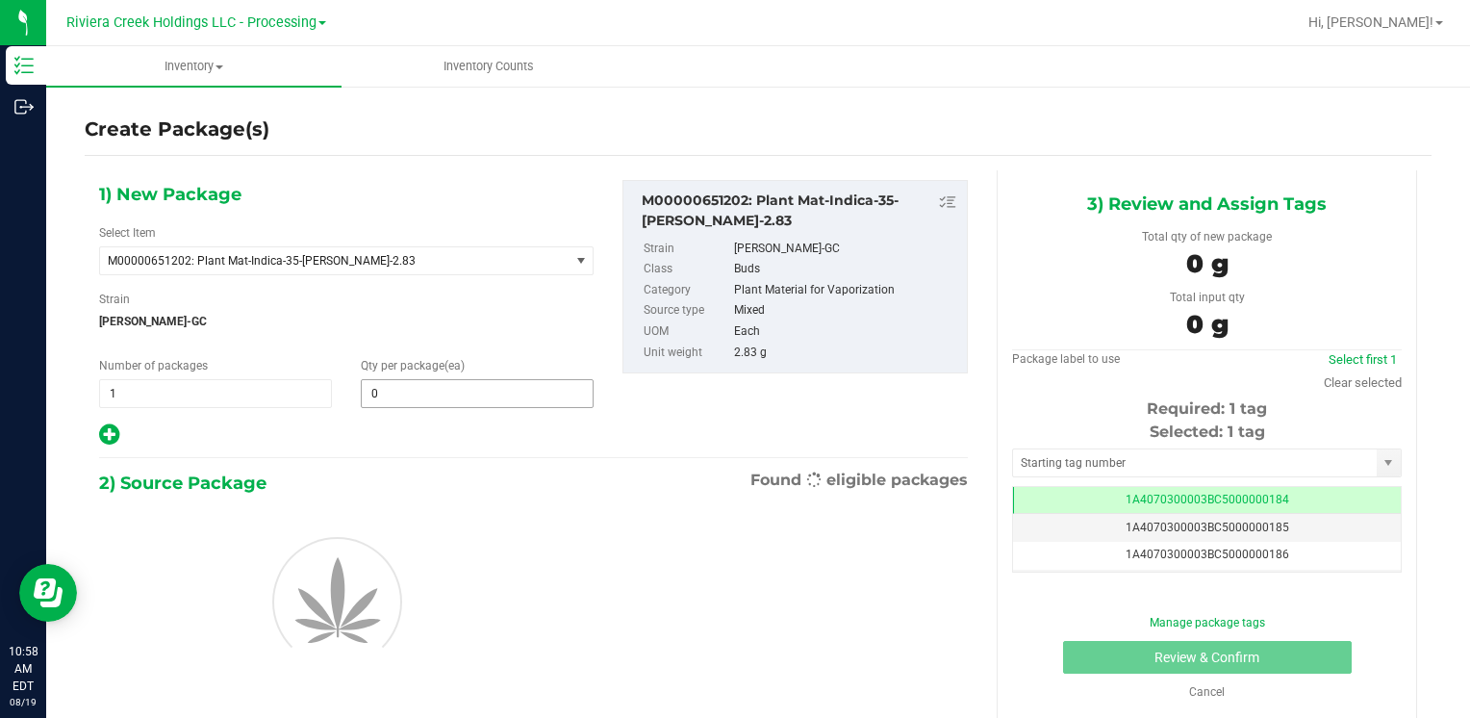
click at [383, 397] on span "0 0" at bounding box center [477, 393] width 233 height 29
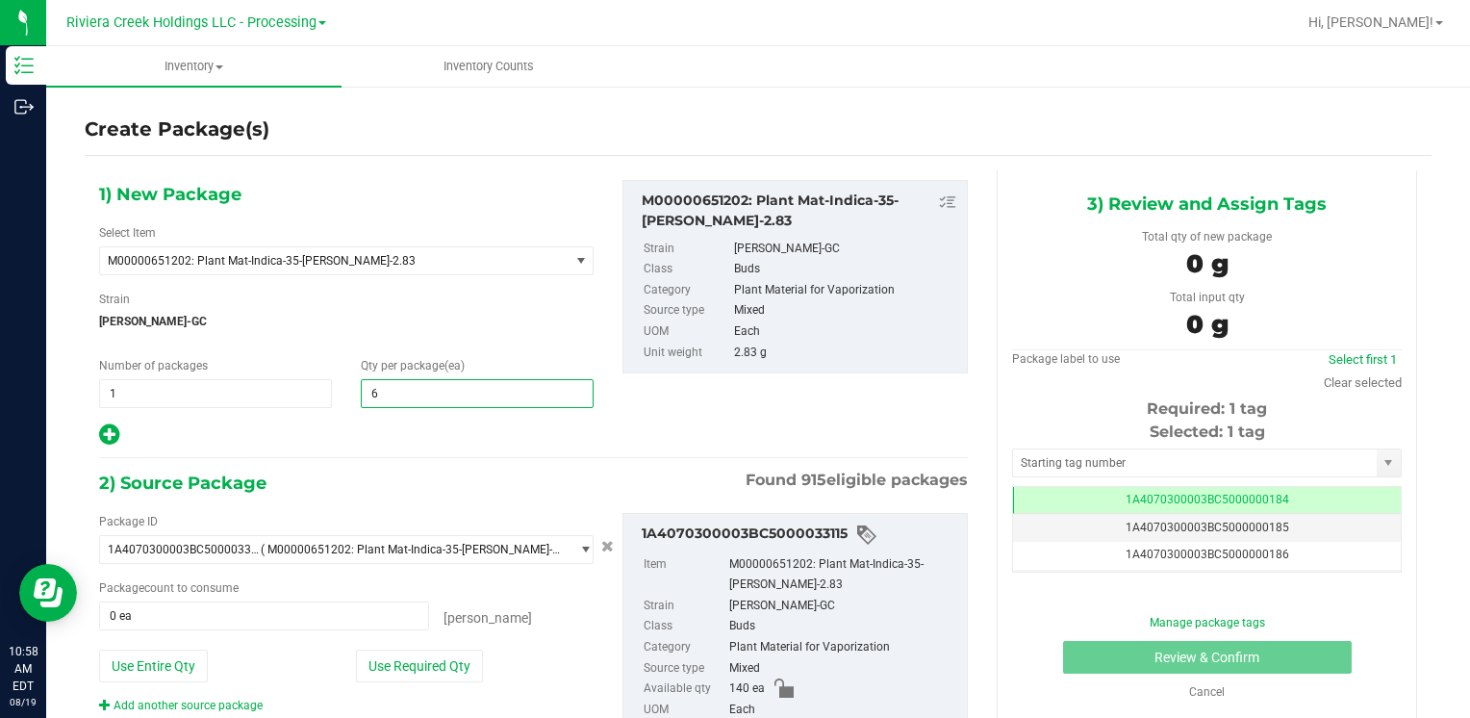
type input "60"
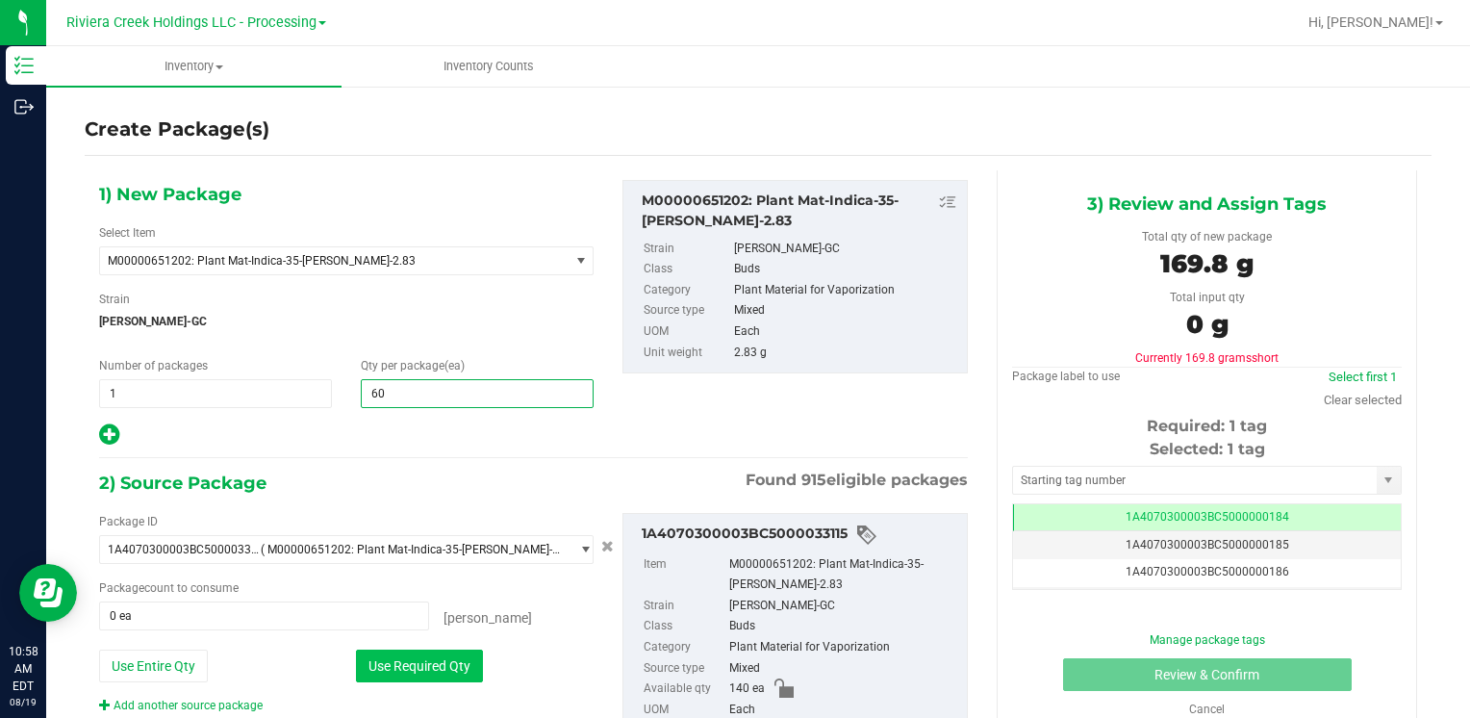
type input "60"
click at [373, 652] on button "Use Required Qty" at bounding box center [419, 665] width 127 height 33
type input "60 ea"
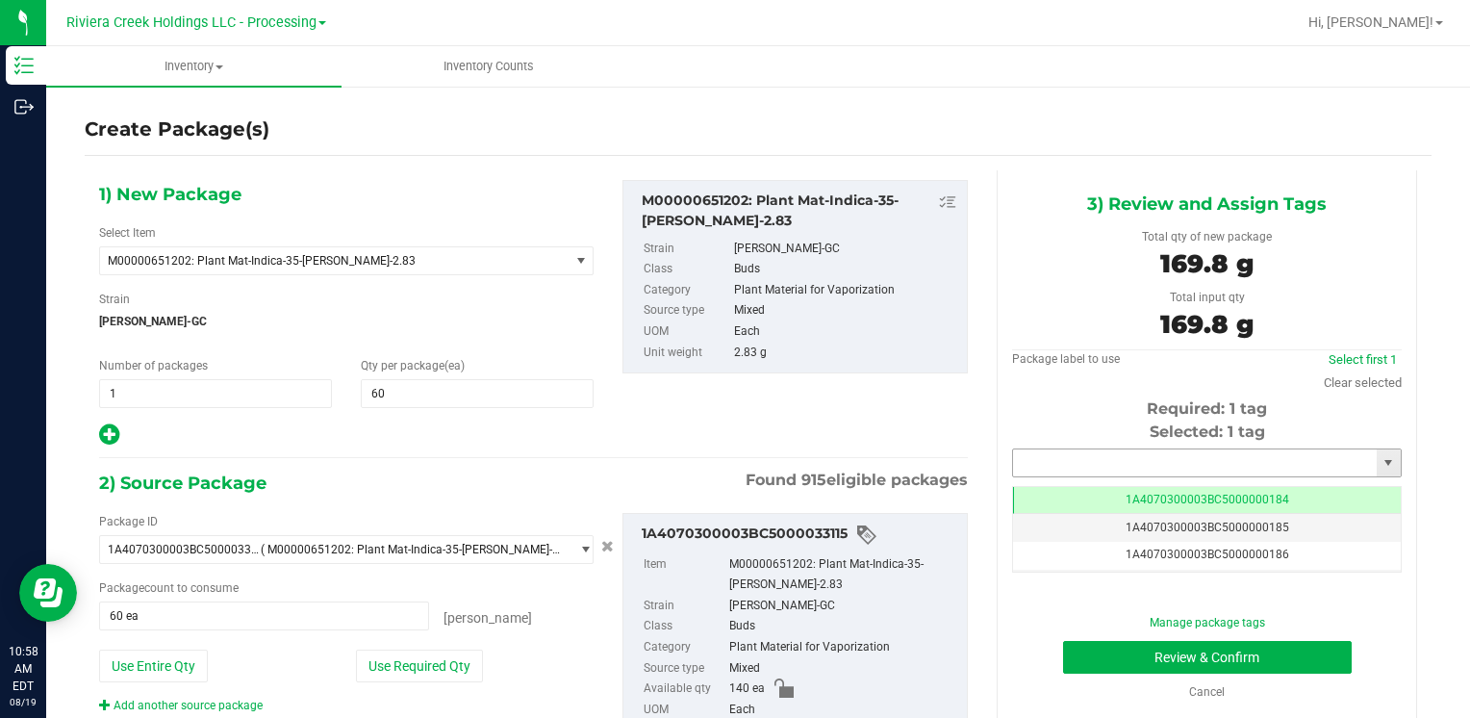
click at [1019, 455] on input "text" at bounding box center [1195, 462] width 364 height 27
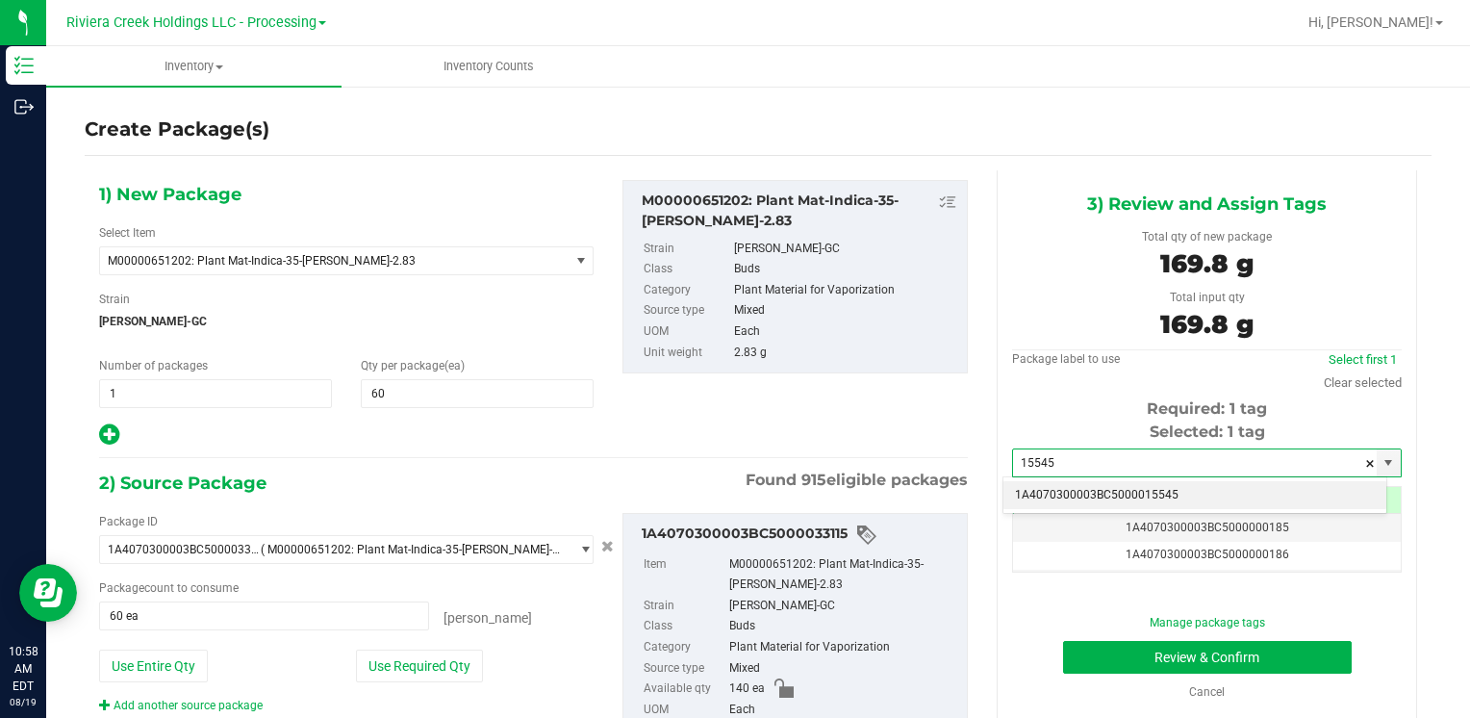
click at [1028, 485] on li "1A4070300003BC5000015545" at bounding box center [1194, 495] width 383 height 29
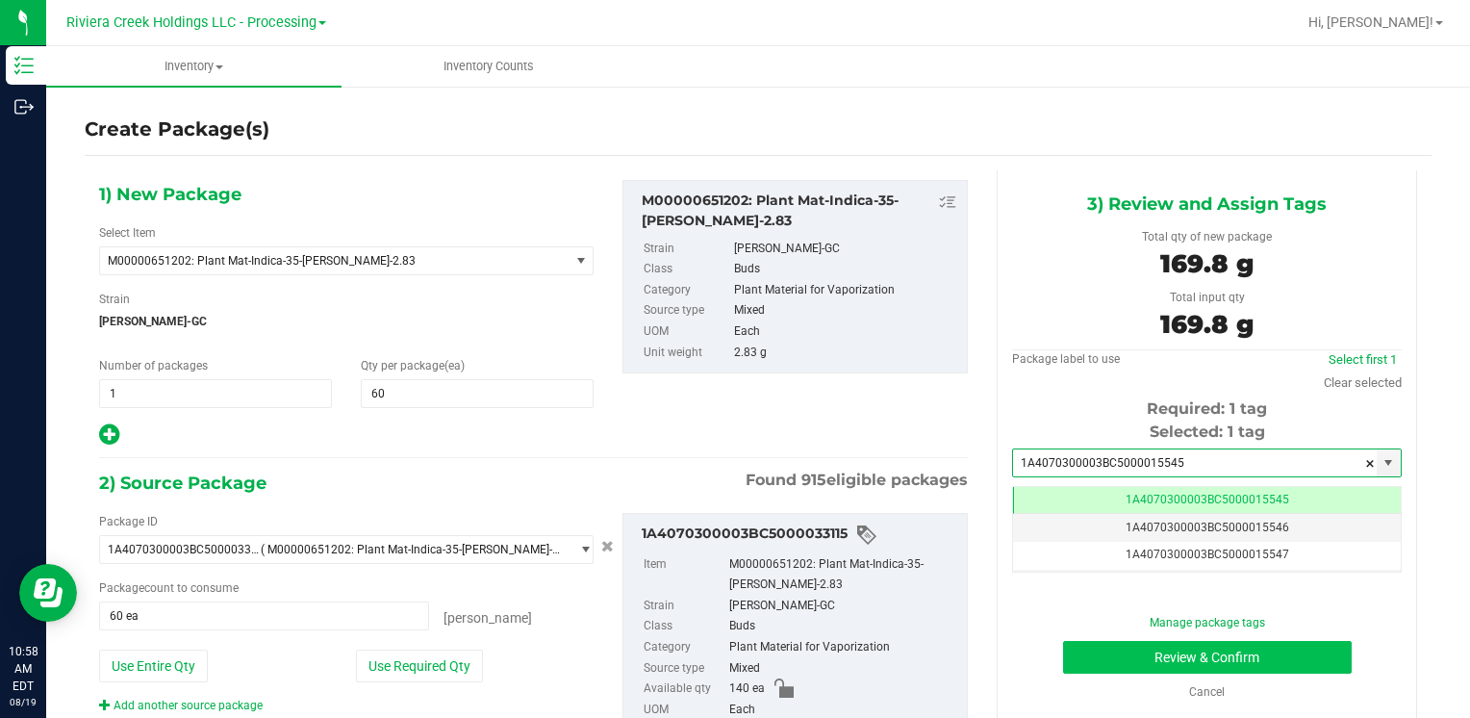
type input "1A4070300003BC5000015545"
click at [1131, 641] on button "Review & Confirm" at bounding box center [1207, 657] width 289 height 33
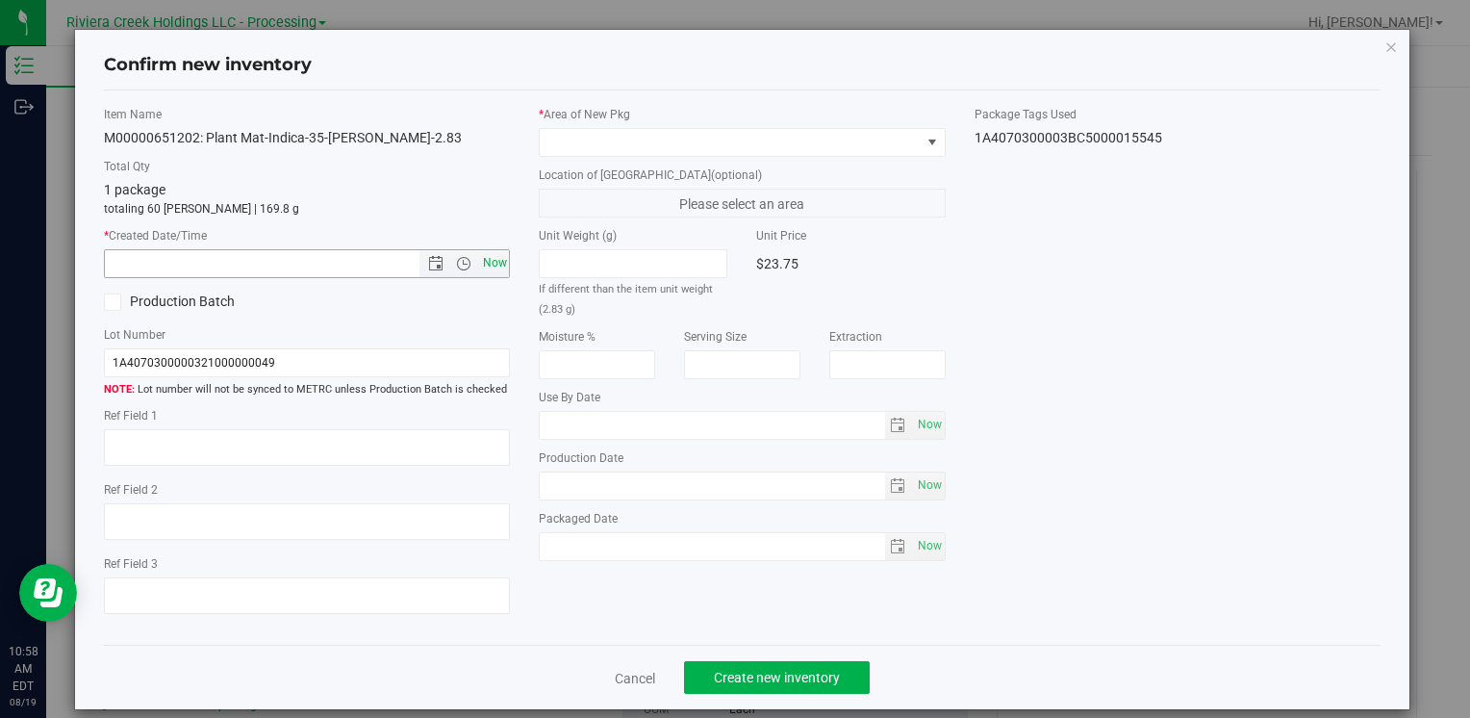
click at [496, 267] on span "Now" at bounding box center [494, 263] width 33 height 28
type input "[DATE] 10:58 AM"
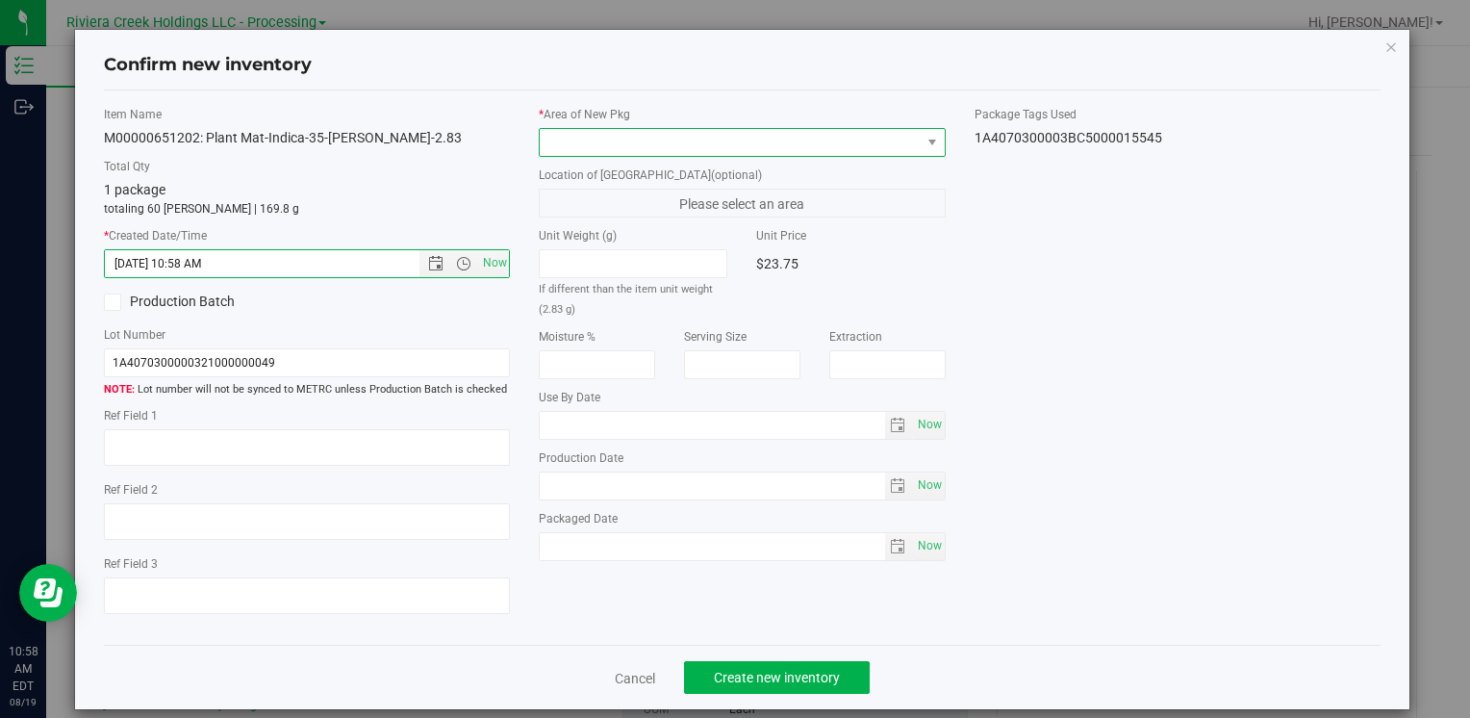
click at [579, 137] on span at bounding box center [730, 142] width 380 height 27
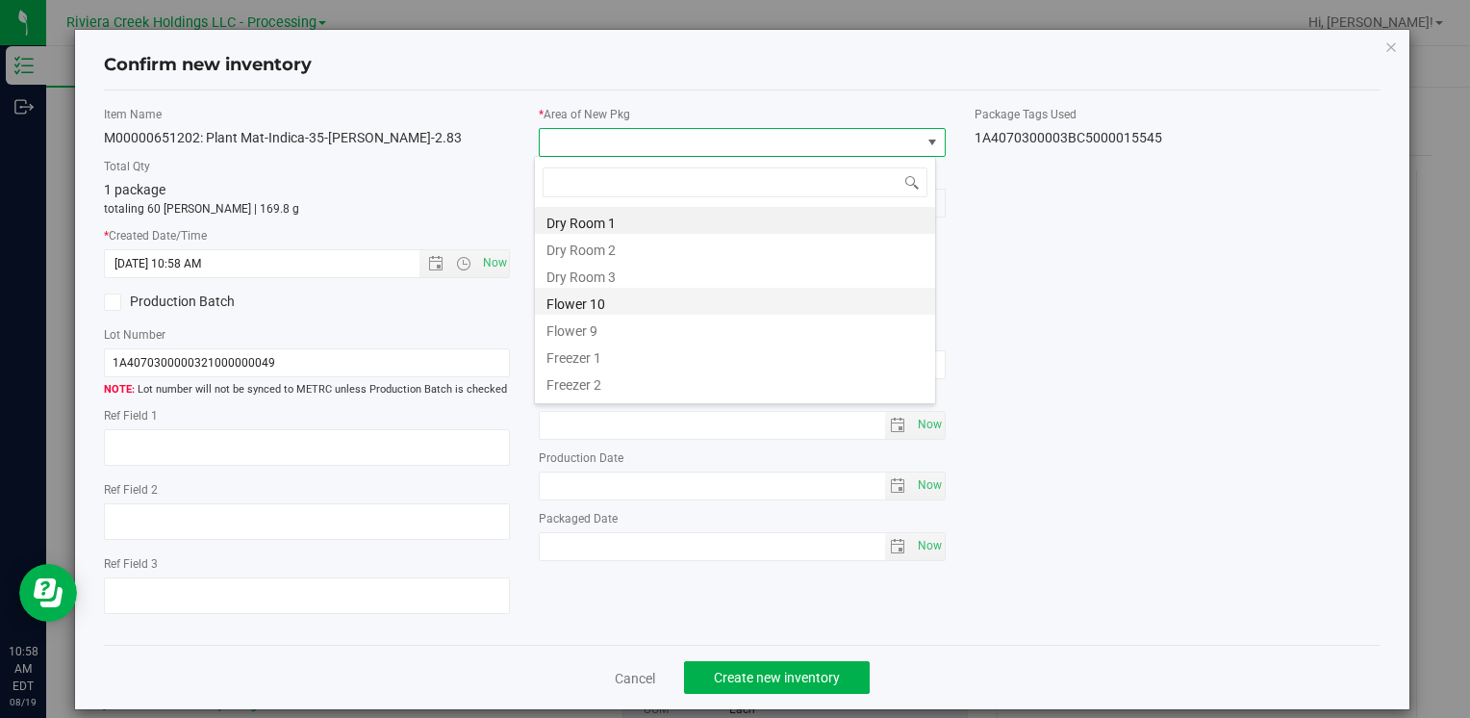
click at [639, 299] on li "Flower 10" at bounding box center [735, 301] width 400 height 27
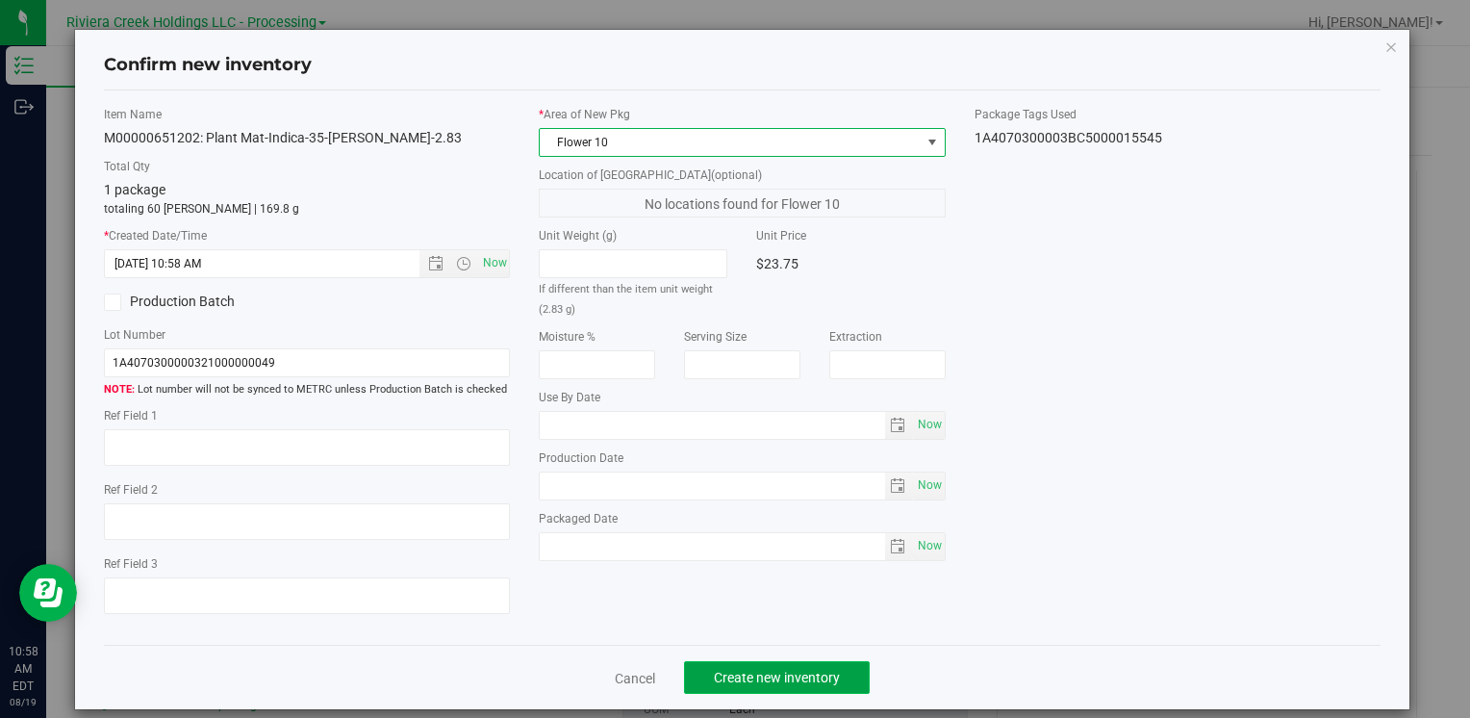
click at [744, 677] on span "Create new inventory" at bounding box center [777, 677] width 126 height 15
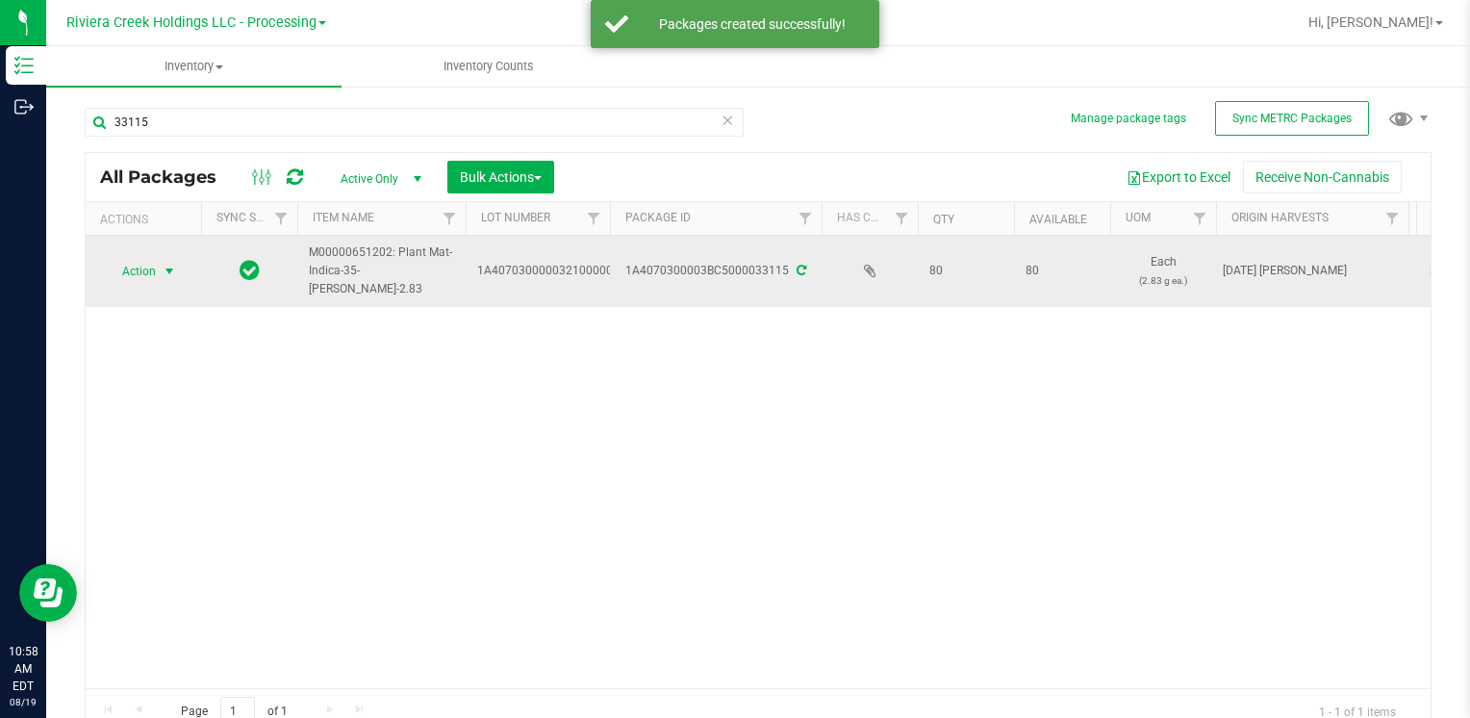
click at [140, 269] on span "Action" at bounding box center [131, 271] width 52 height 27
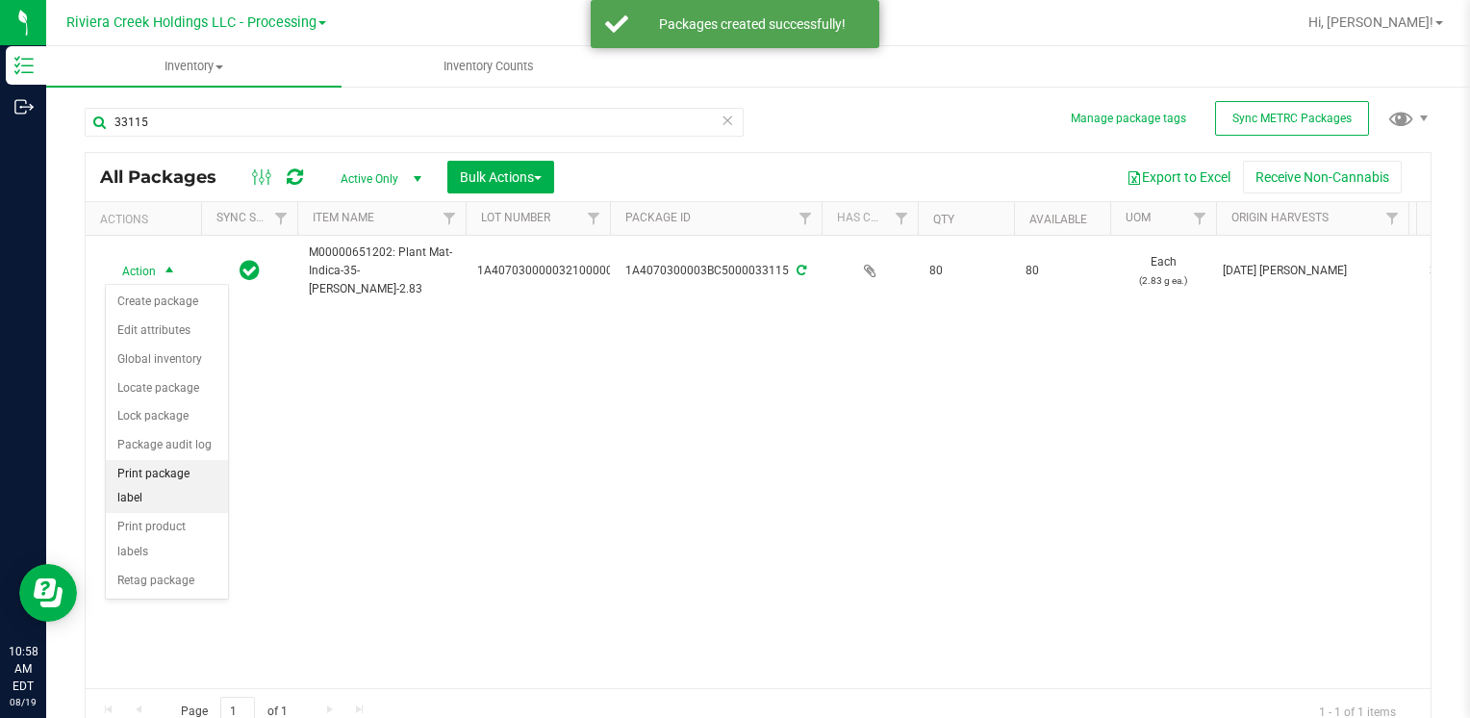
click at [192, 475] on li "Print package label" at bounding box center [167, 486] width 122 height 53
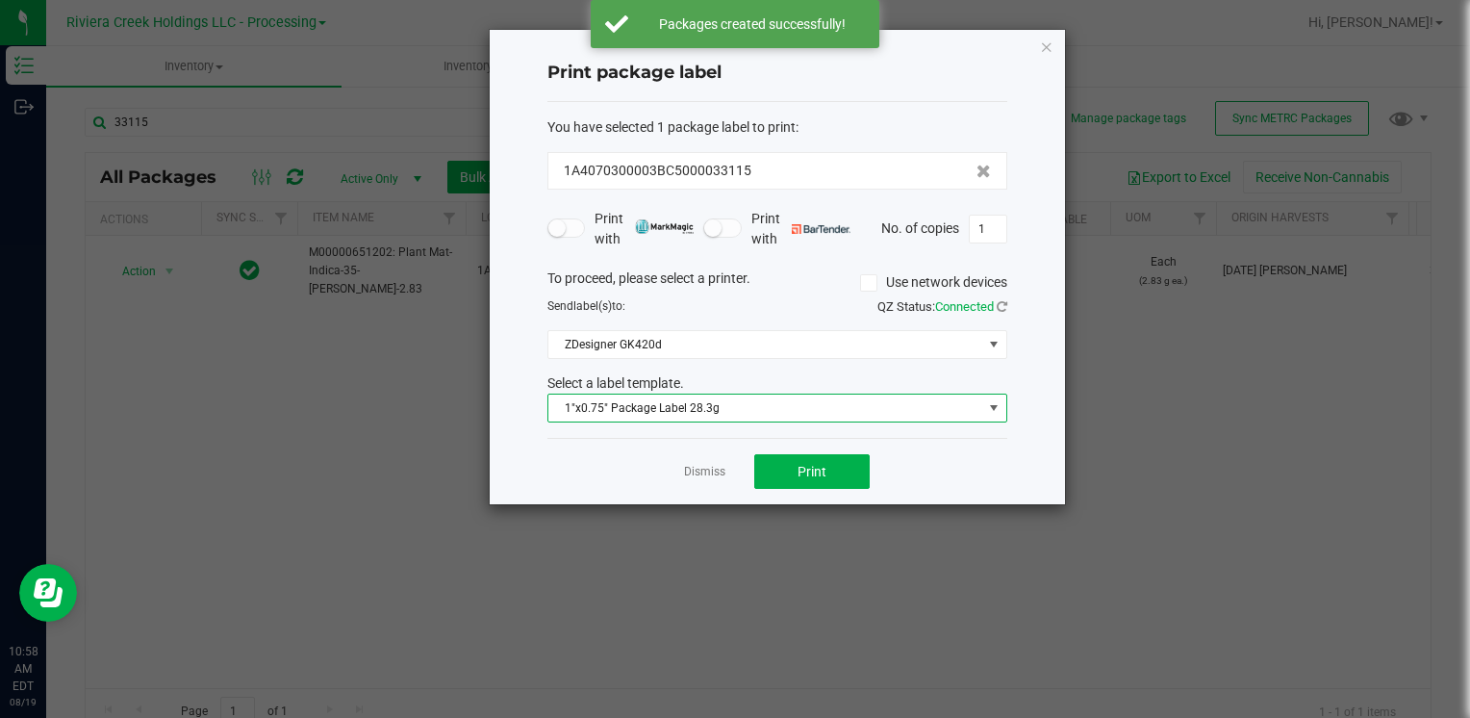
click at [820, 398] on span "1"x0.75" Package Label 28.3g" at bounding box center [765, 407] width 434 height 27
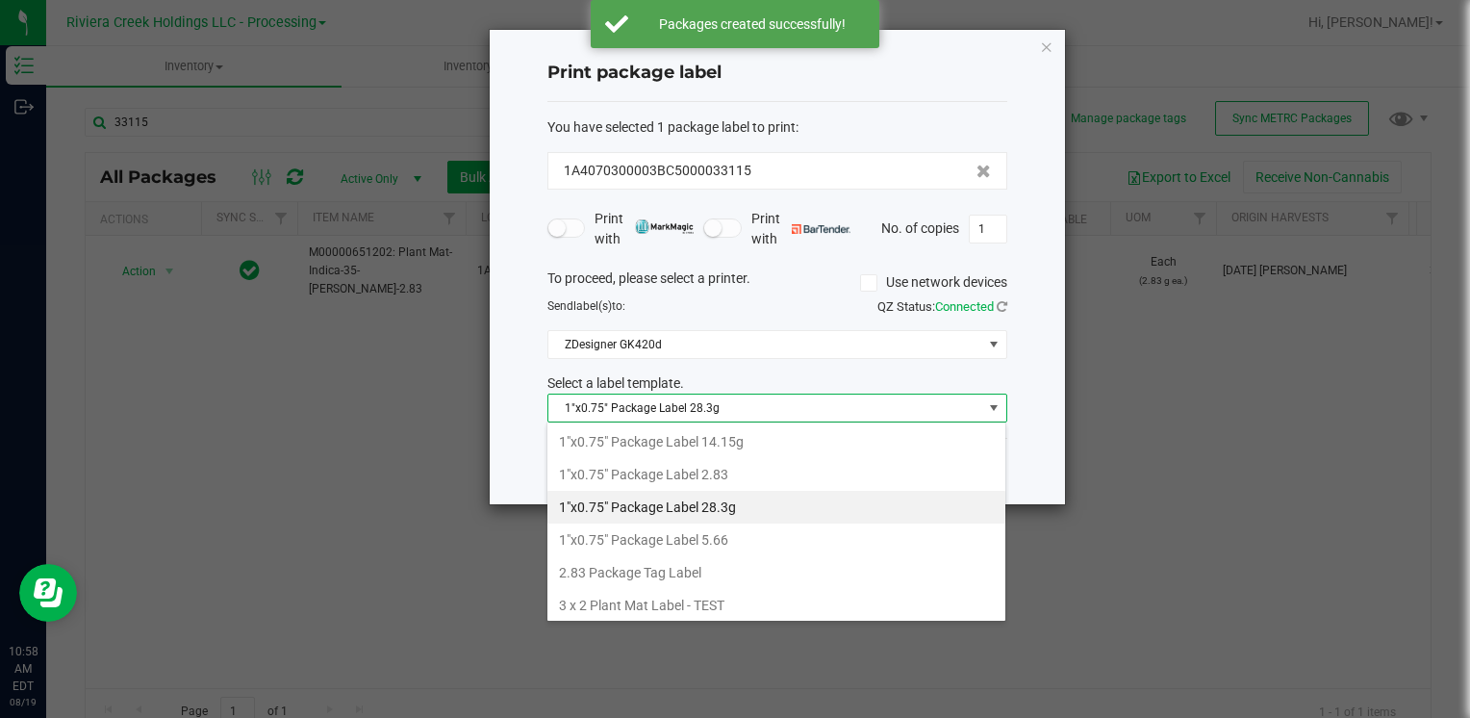
click at [774, 469] on li "1"x0.75" Package Label 2.83" at bounding box center [776, 474] width 458 height 33
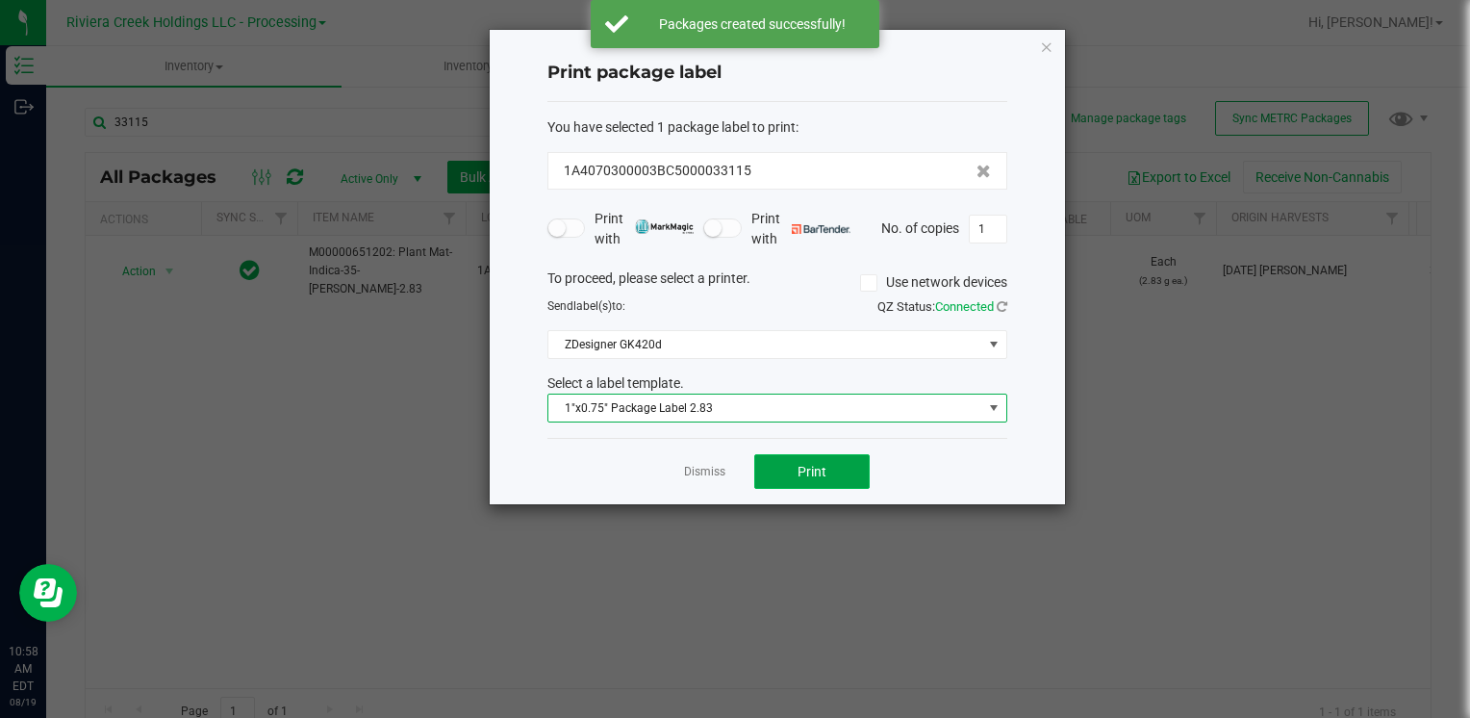
click at [793, 461] on button "Print" at bounding box center [811, 471] width 115 height 35
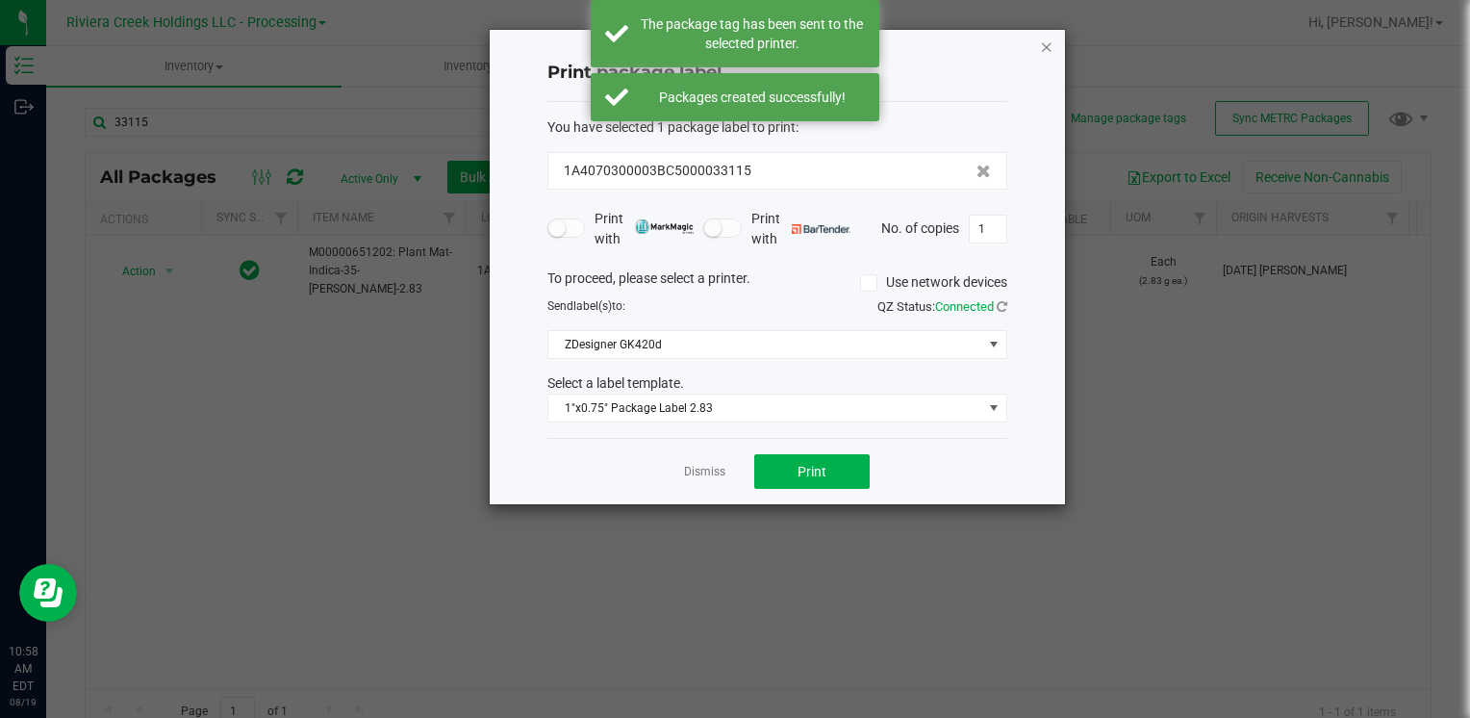
click at [1048, 48] on icon "button" at bounding box center [1046, 46] width 13 height 23
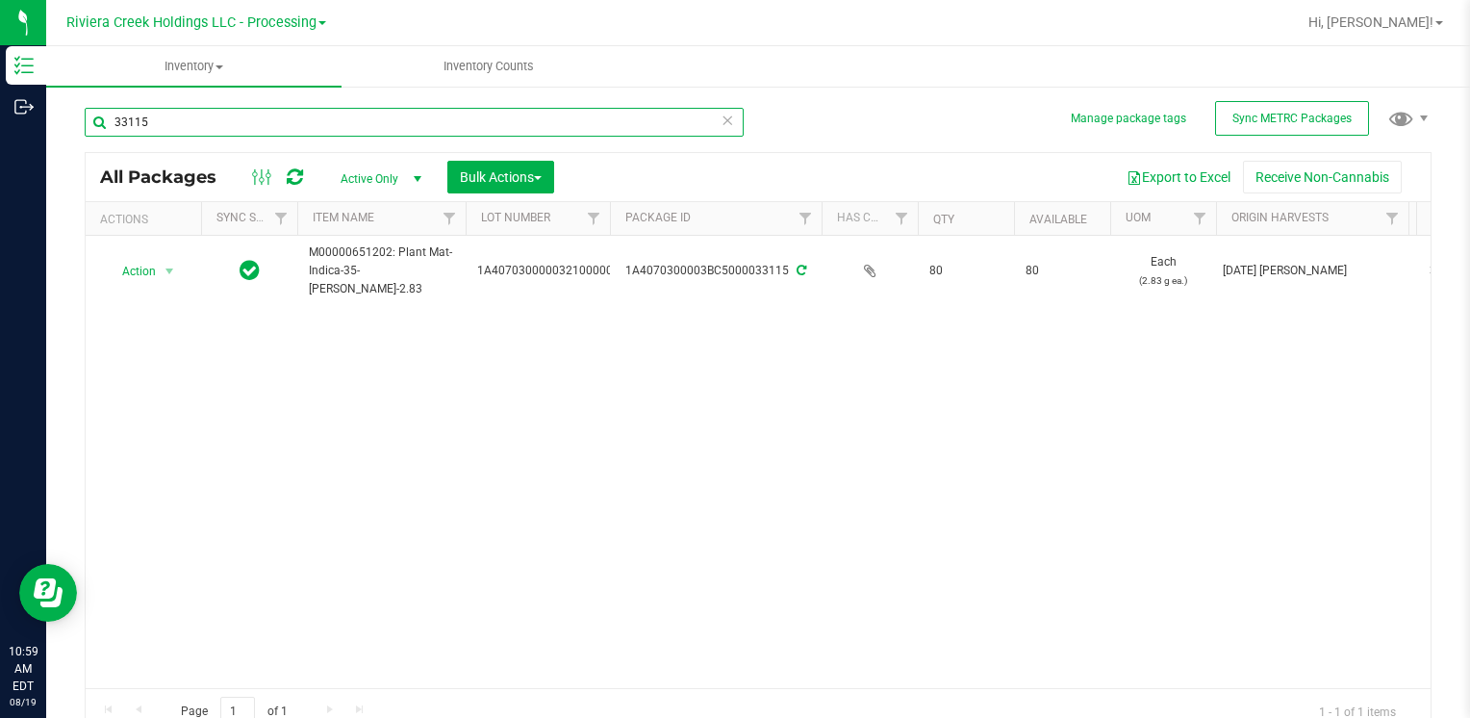
click at [238, 130] on input "33115" at bounding box center [414, 122] width 659 height 29
type input "5"
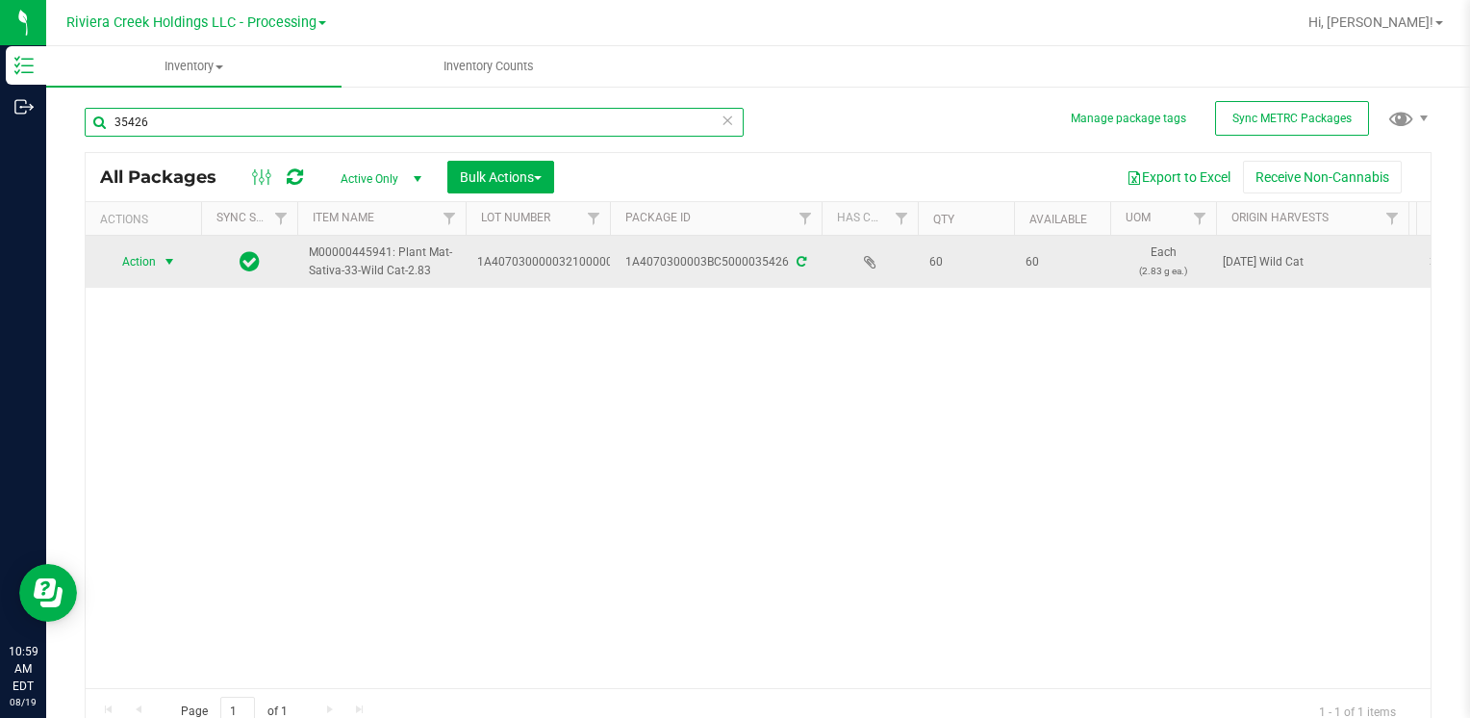
type input "35426"
click at [124, 261] on span "Action" at bounding box center [131, 261] width 52 height 27
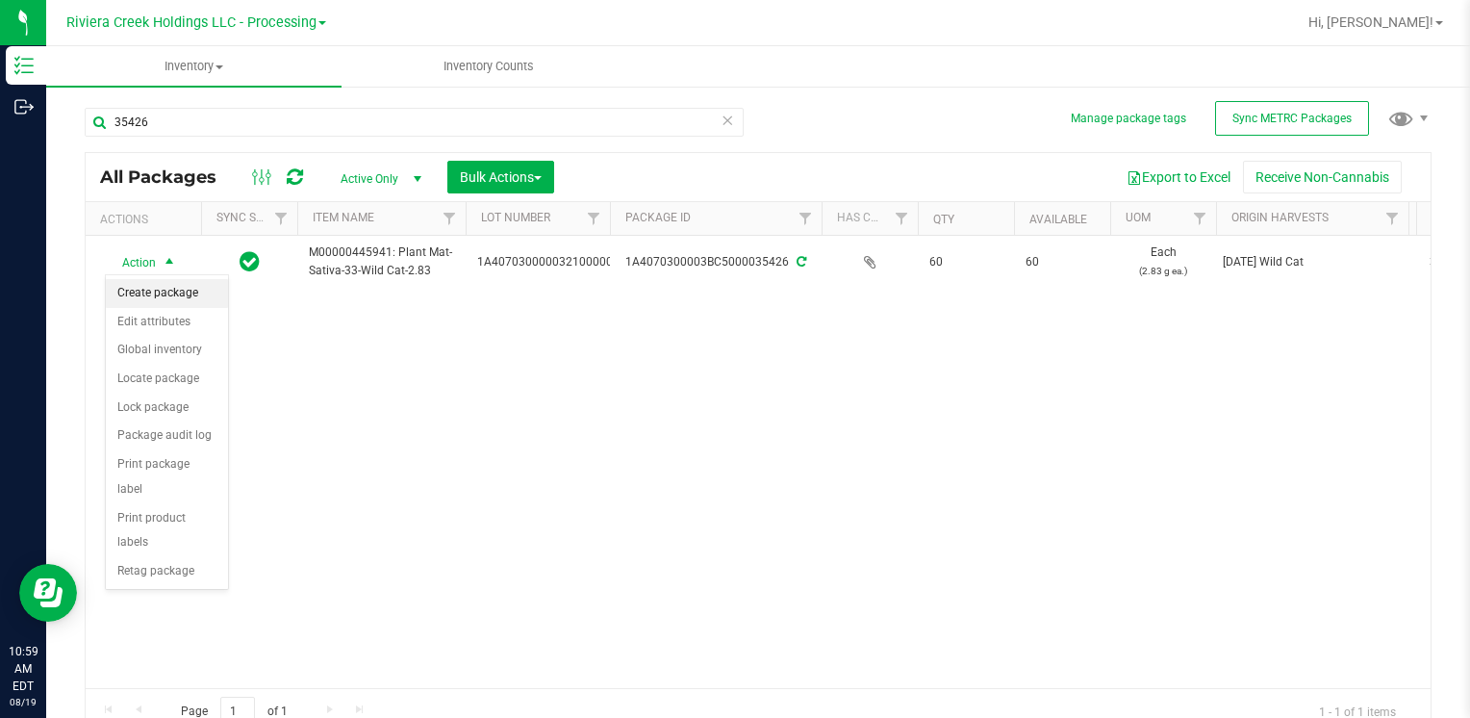
click at [183, 294] on li "Create package" at bounding box center [167, 293] width 122 height 29
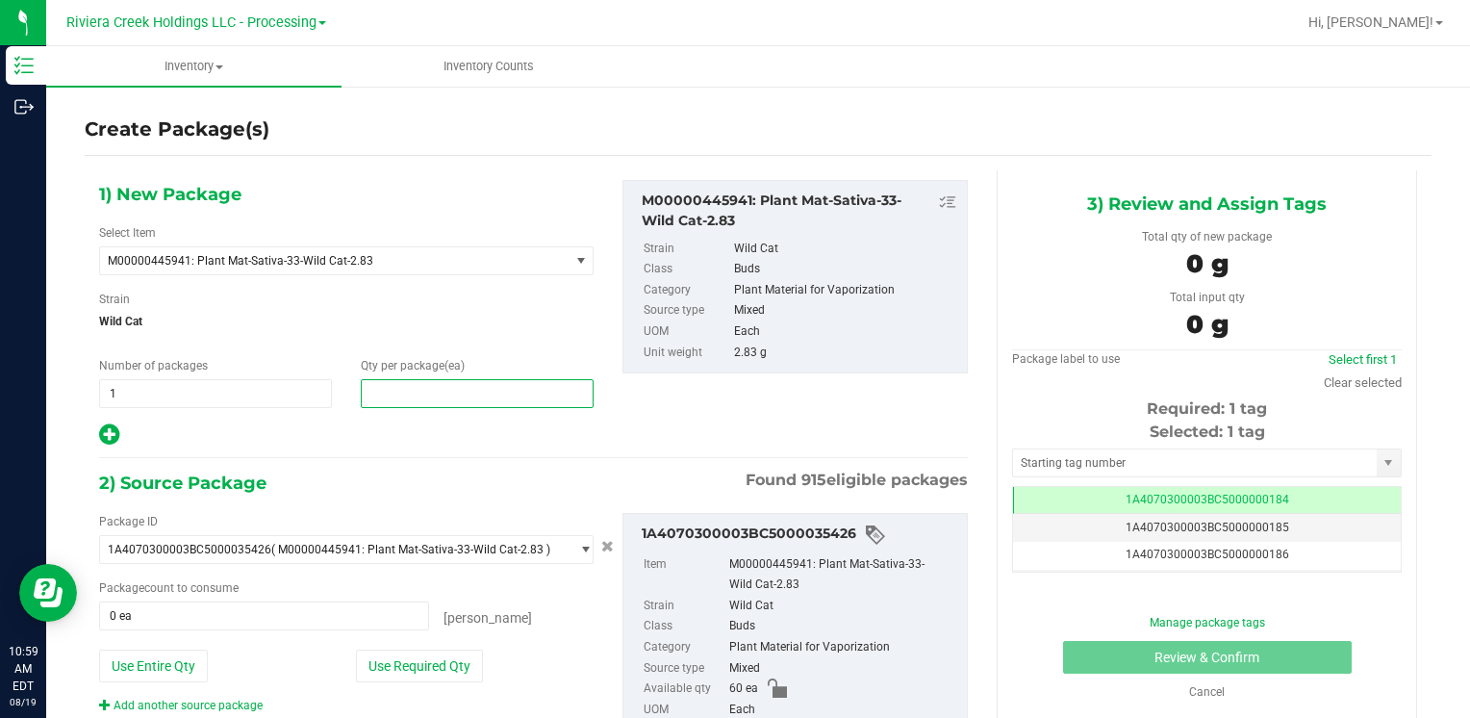
click at [380, 406] on span at bounding box center [477, 393] width 233 height 29
type input "10"
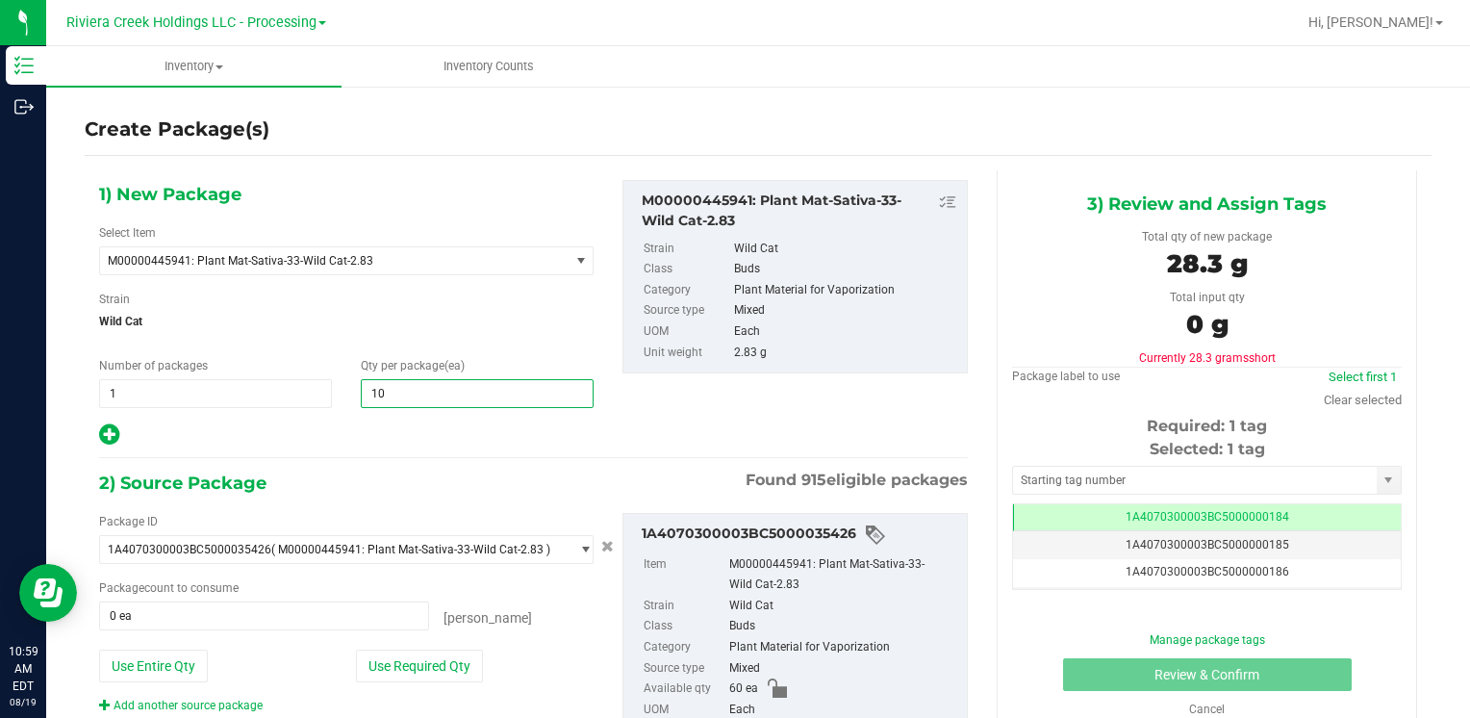
type input "10"
click at [388, 685] on div "Package ID 1A4070300003BC5000035426 ( M00000445941: Plant Mat-Sativa-33-Wild Ca…" at bounding box center [346, 613] width 523 height 201
click at [393, 673] on button "Use Required Qty" at bounding box center [419, 665] width 127 height 33
type input "10 ea"
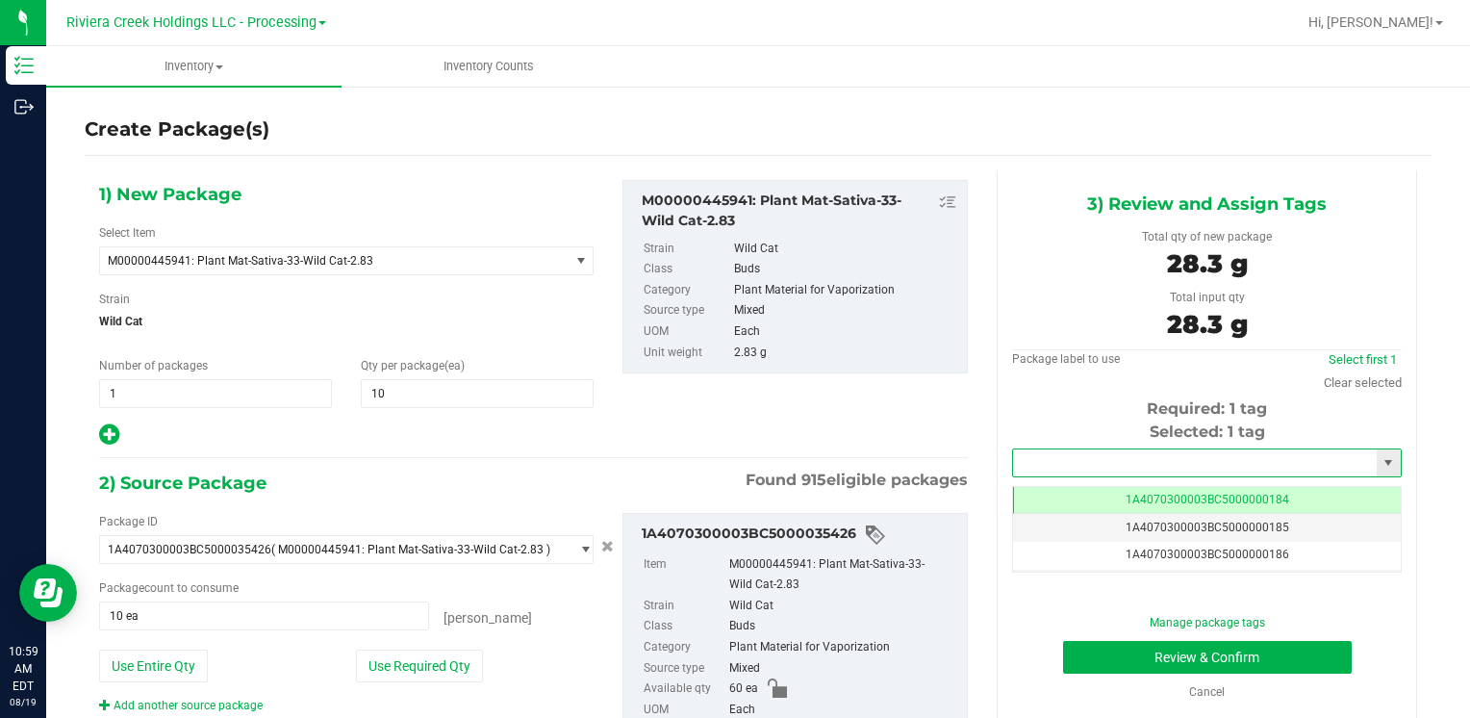
click at [1176, 460] on input "text" at bounding box center [1195, 462] width 364 height 27
click at [1085, 487] on li "1A4070300003BC5000015547" at bounding box center [1194, 495] width 383 height 29
type input "1A4070300003BC5000015547"
click at [1097, 644] on button "Review & Confirm" at bounding box center [1207, 657] width 289 height 33
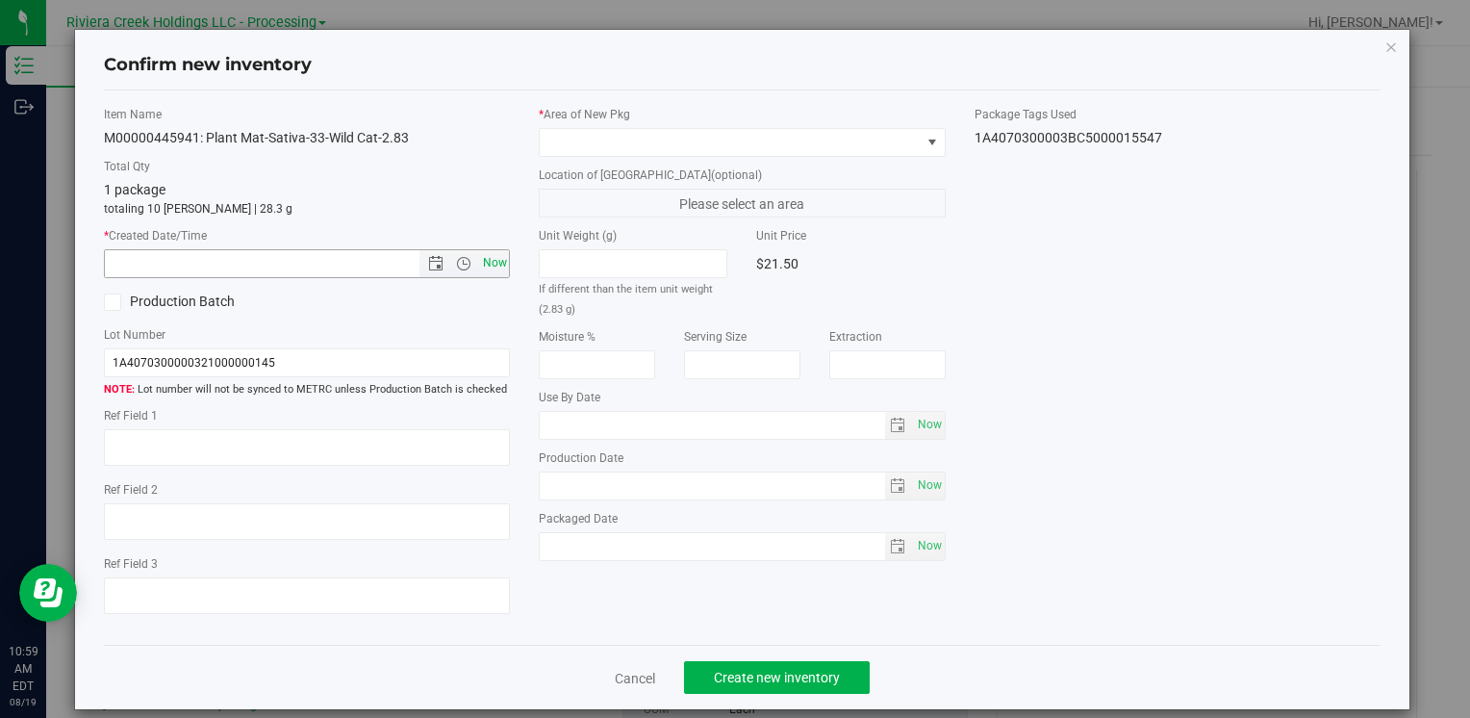
click at [487, 255] on span "Now" at bounding box center [494, 263] width 33 height 28
type input "[DATE] 10:59 AM"
click at [585, 138] on span at bounding box center [730, 142] width 380 height 27
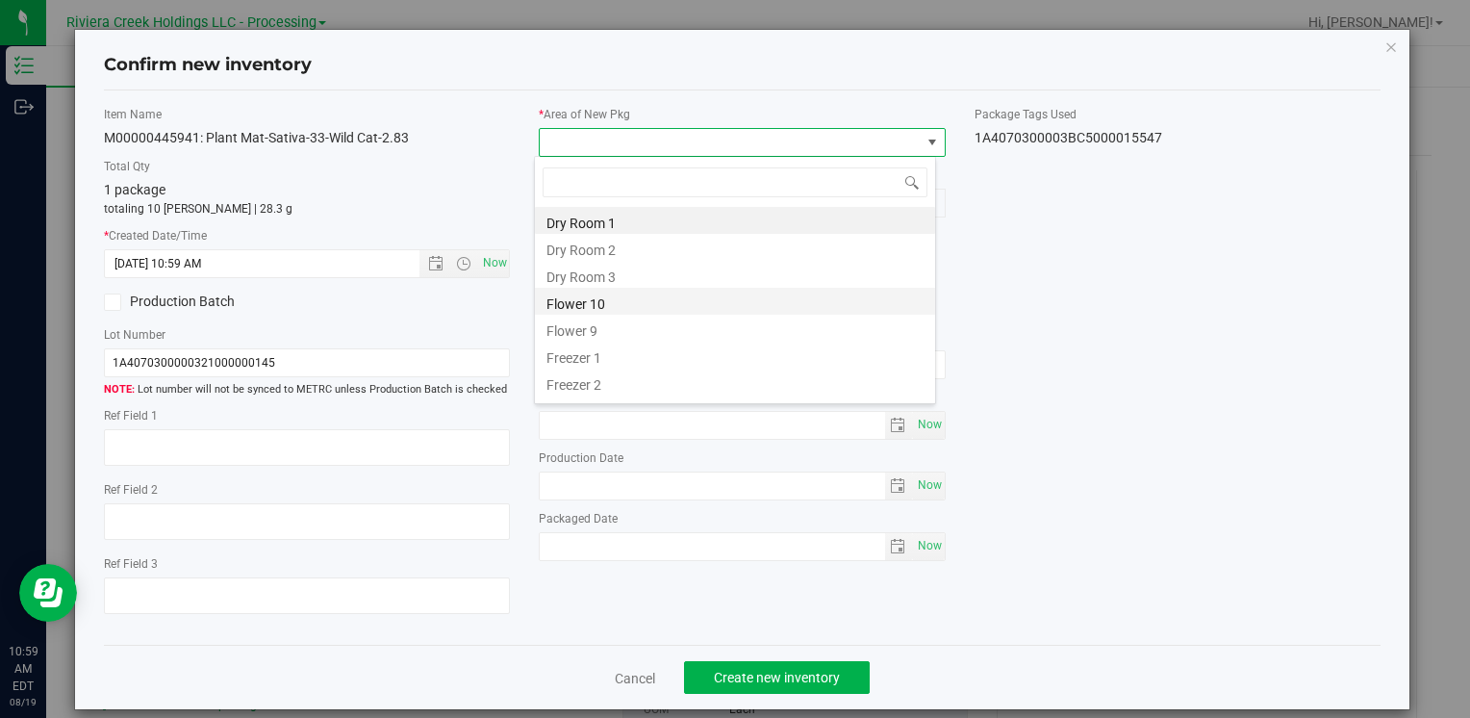
click at [658, 311] on li "Flower 10" at bounding box center [735, 301] width 400 height 27
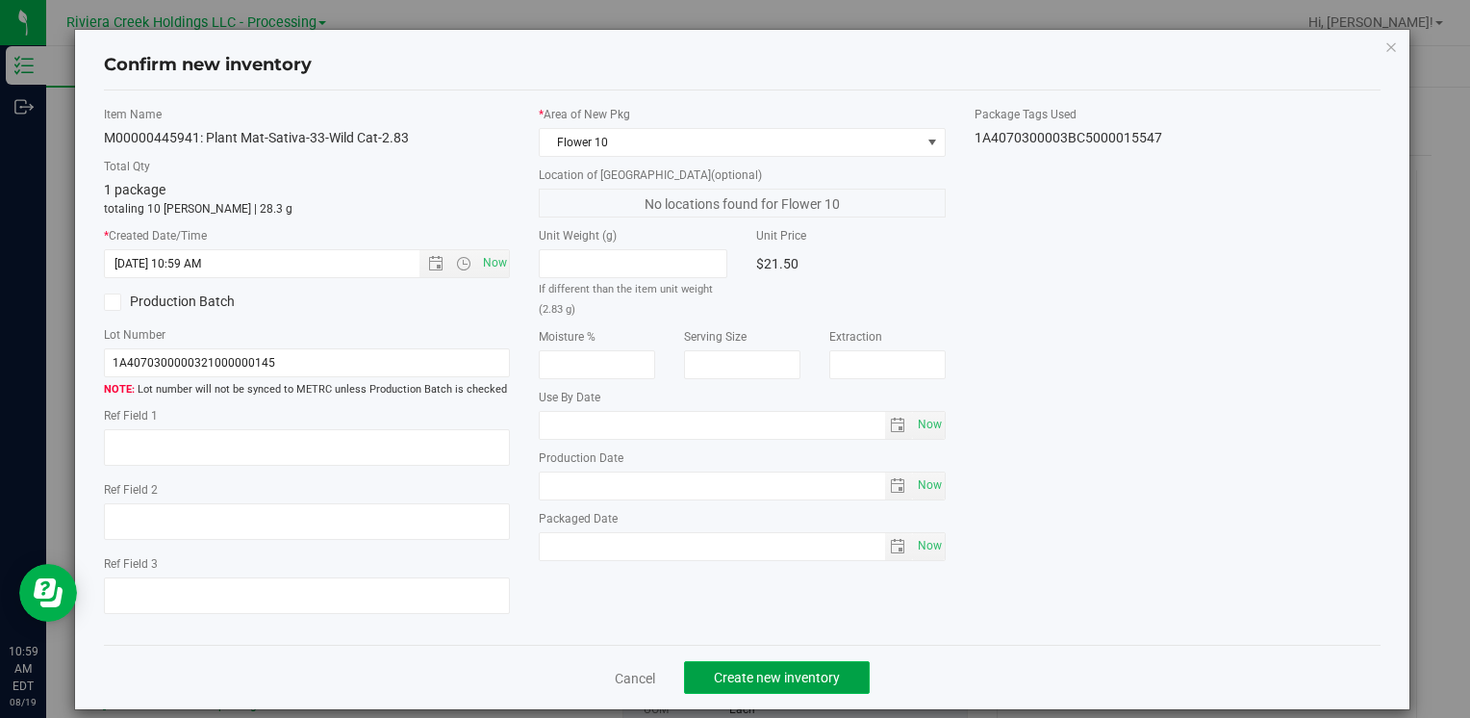
click at [753, 673] on span "Create new inventory" at bounding box center [777, 677] width 126 height 15
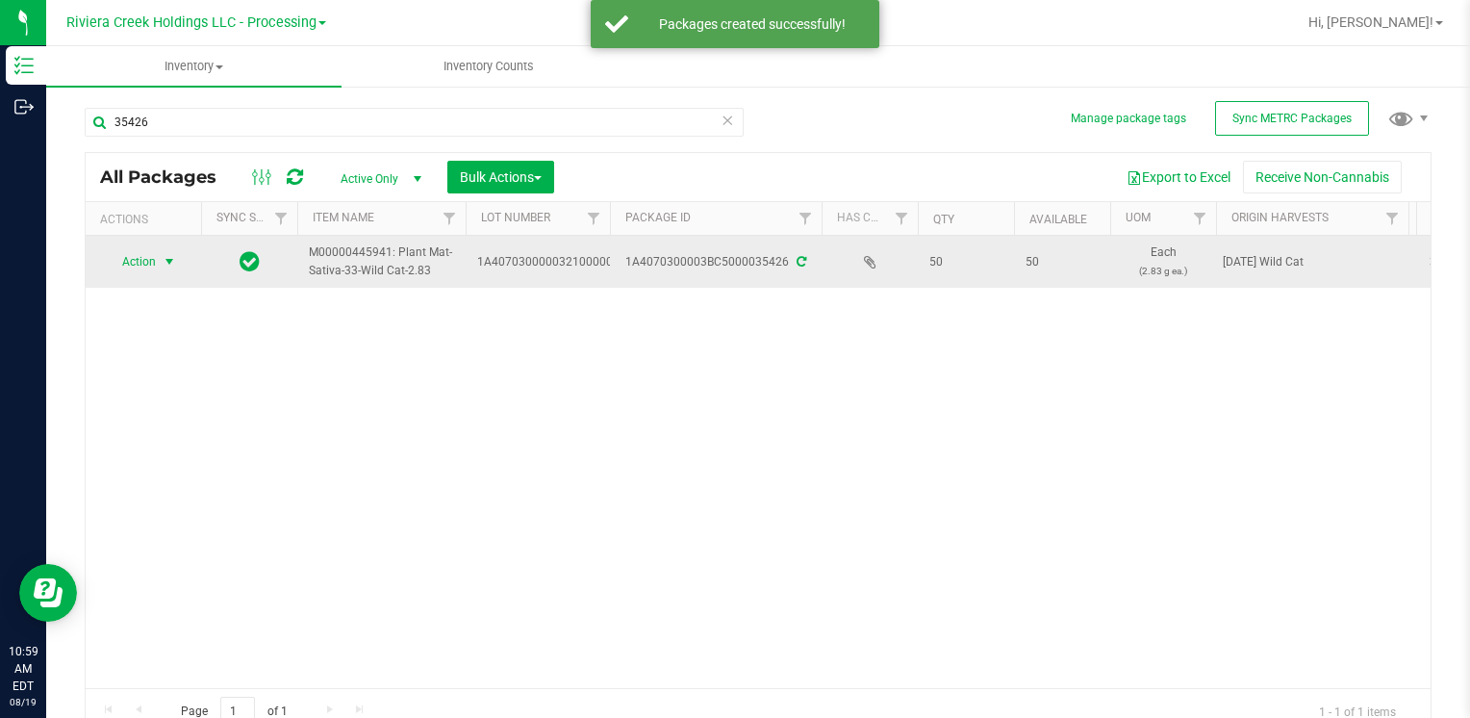
click at [146, 265] on span "Action" at bounding box center [131, 261] width 52 height 27
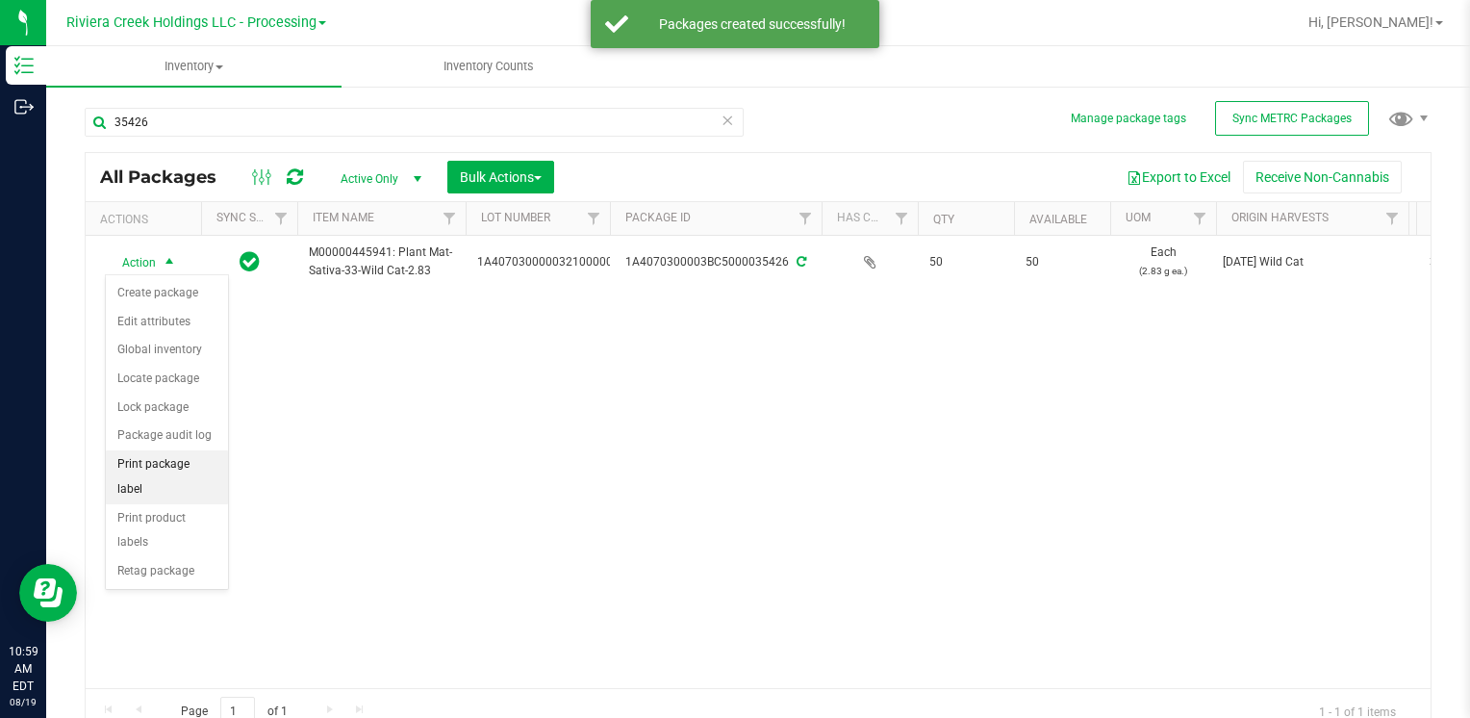
click at [217, 451] on li "Print package label" at bounding box center [167, 476] width 122 height 53
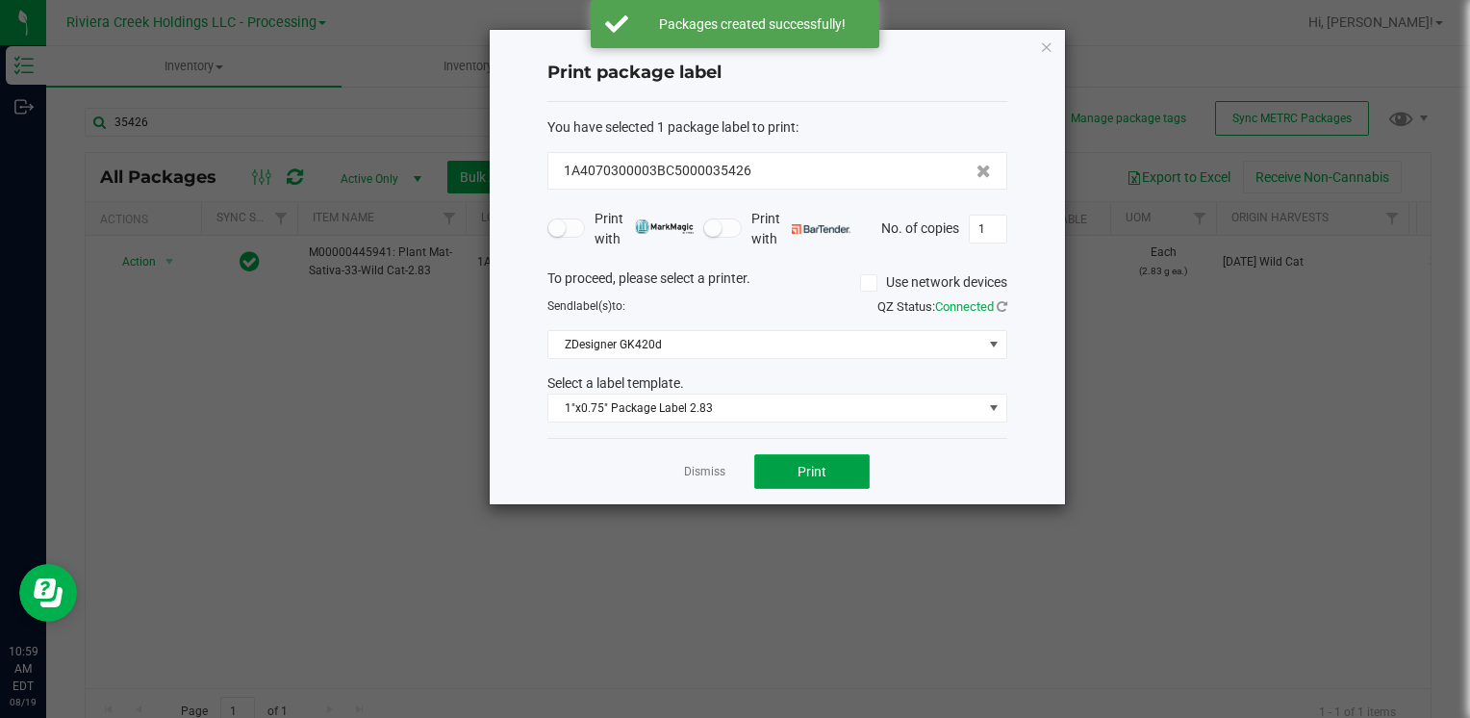
click at [800, 469] on span "Print" at bounding box center [812, 471] width 29 height 15
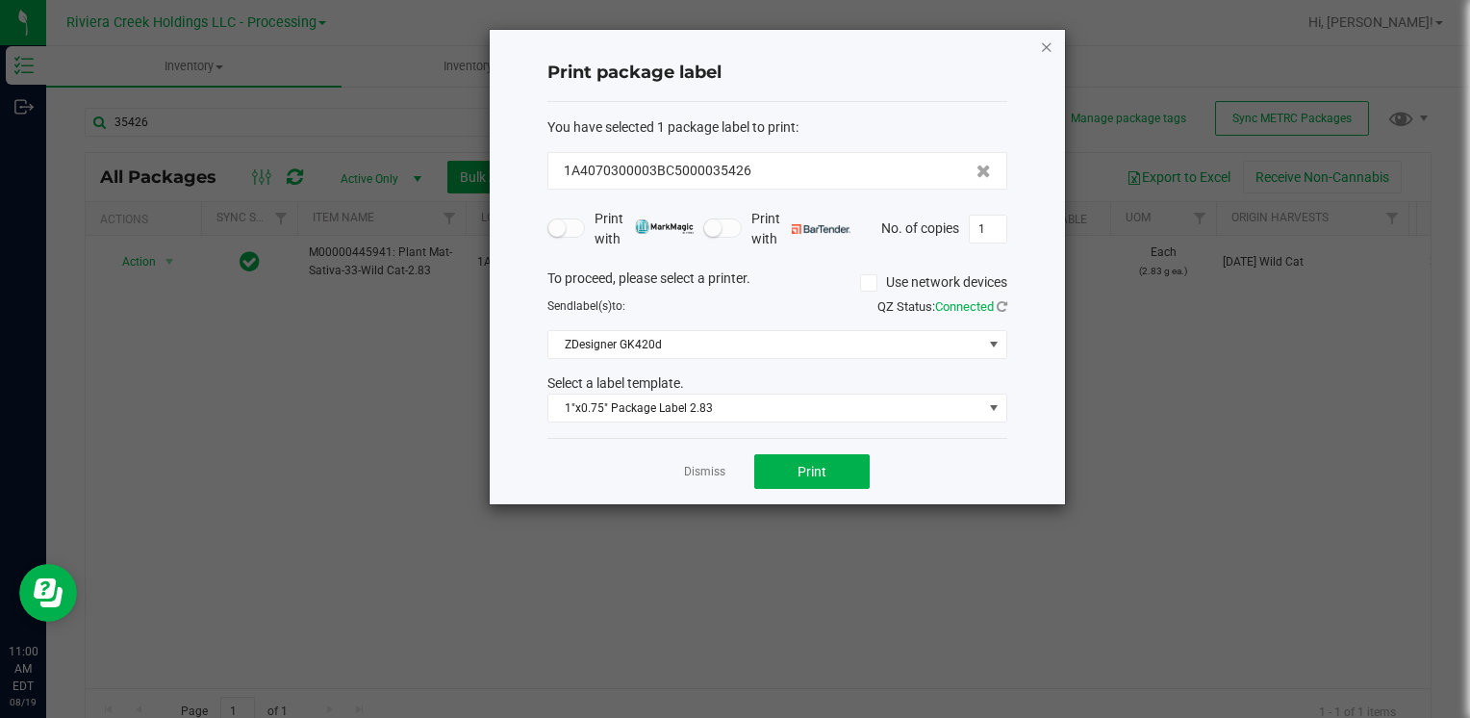
click at [1045, 47] on icon "button" at bounding box center [1046, 46] width 13 height 23
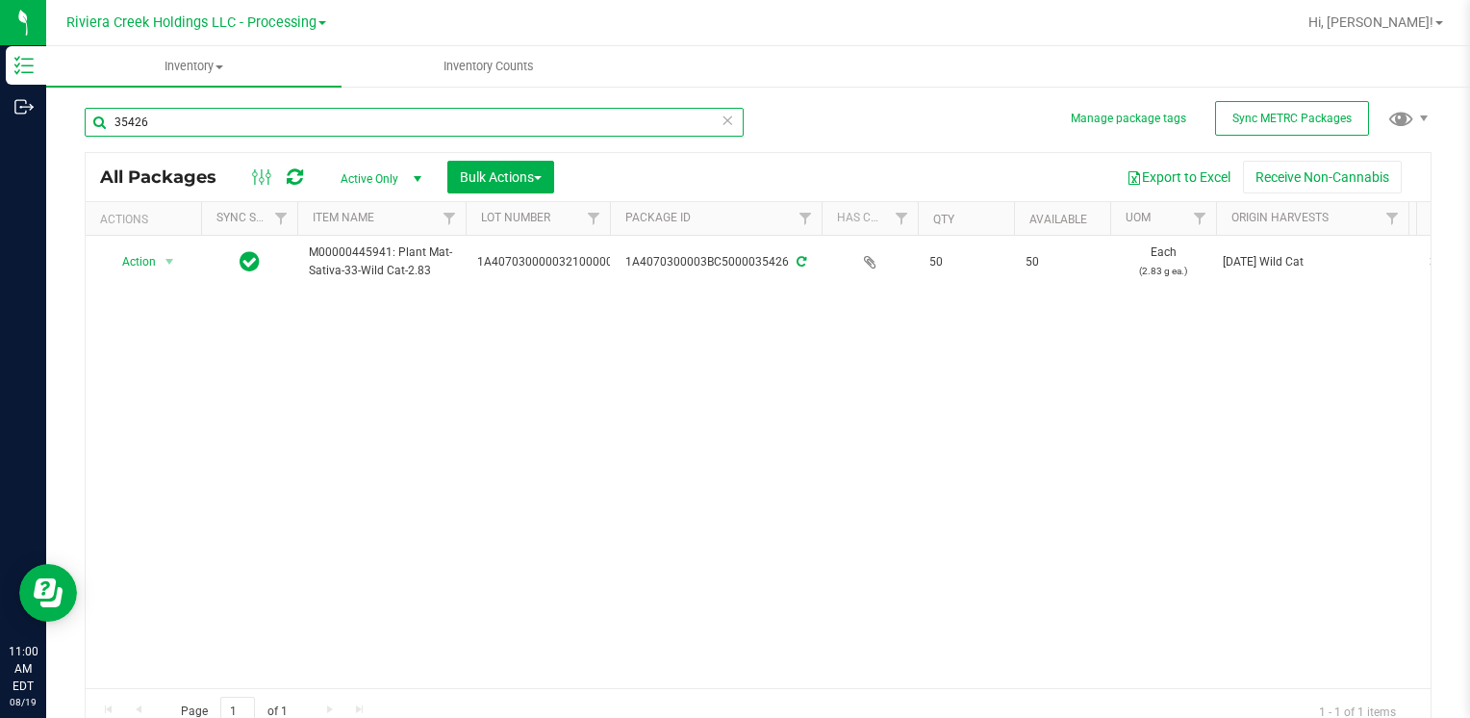
click at [174, 125] on input "35426" at bounding box center [414, 122] width 659 height 29
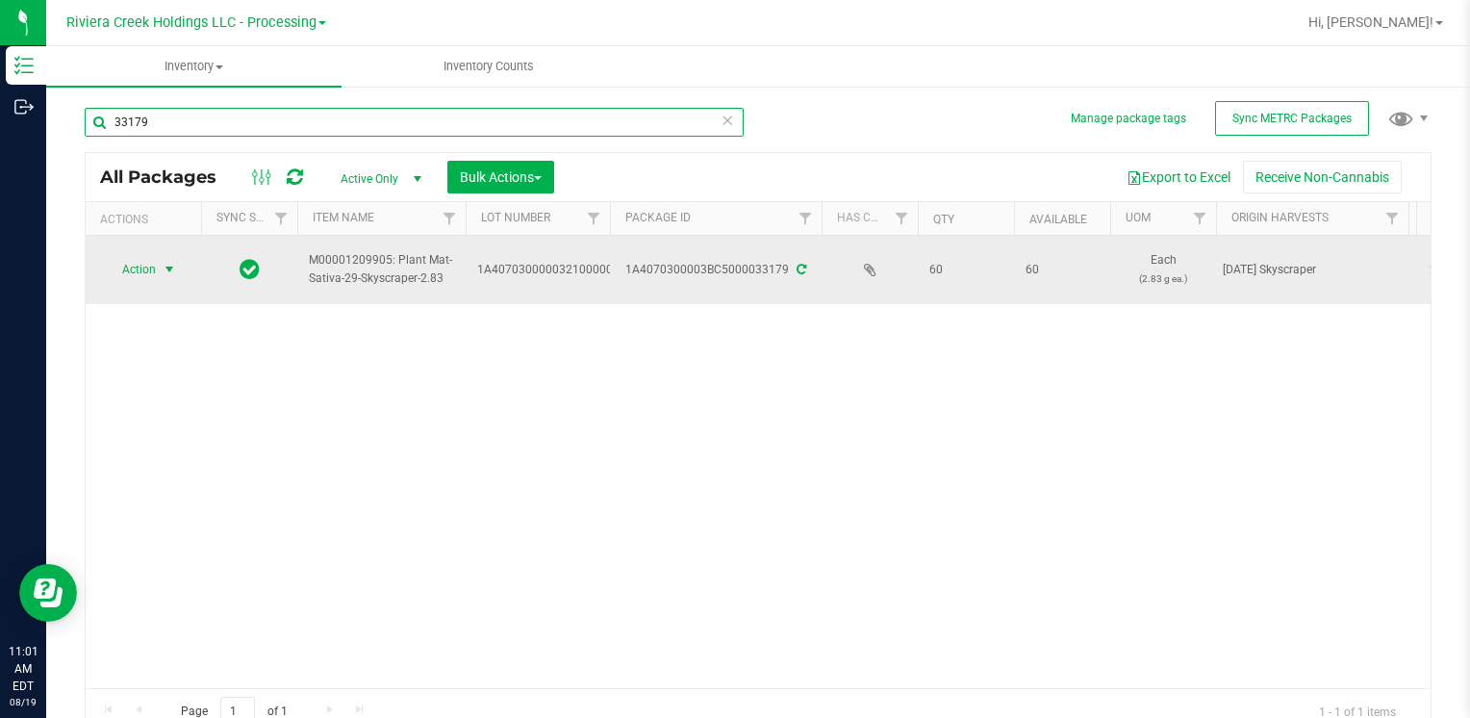
type input "33179"
click at [150, 268] on span "Action" at bounding box center [131, 269] width 52 height 27
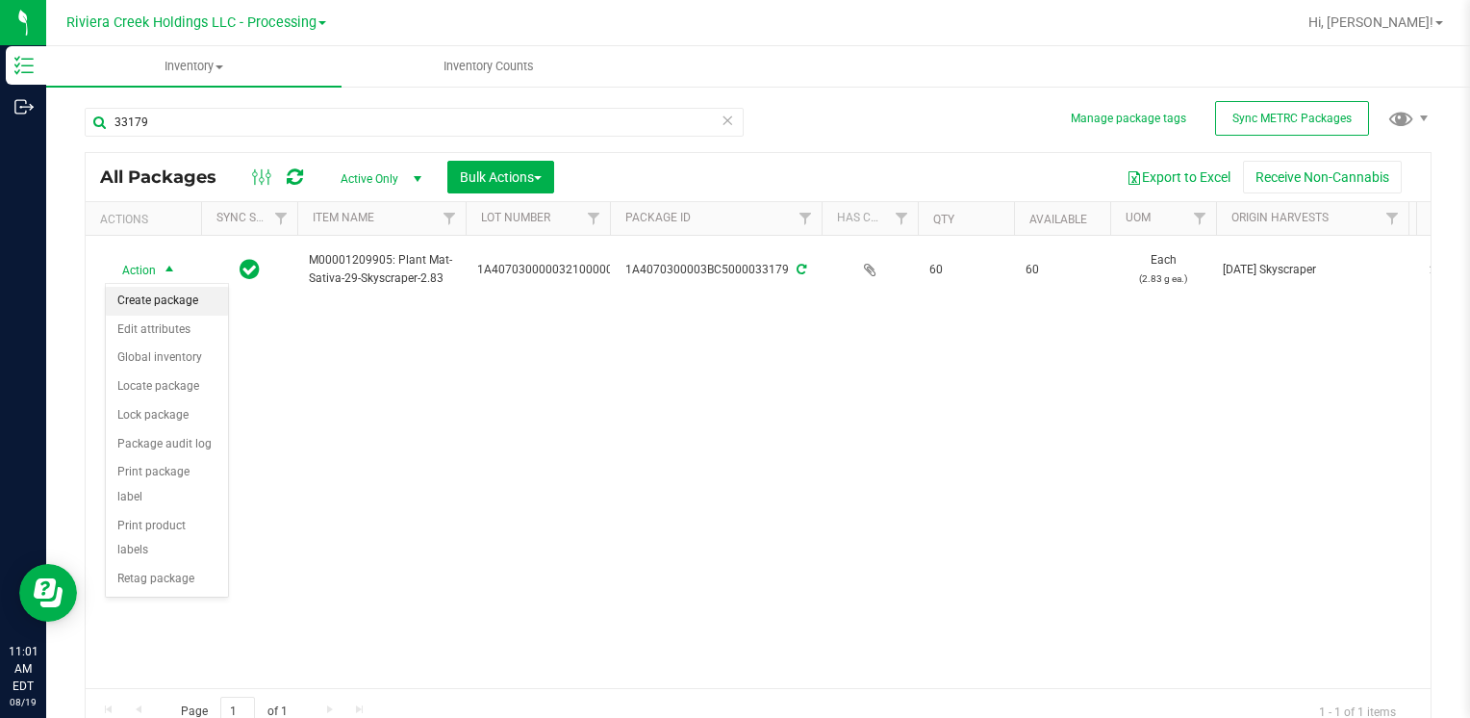
click at [181, 292] on li "Create package" at bounding box center [167, 301] width 122 height 29
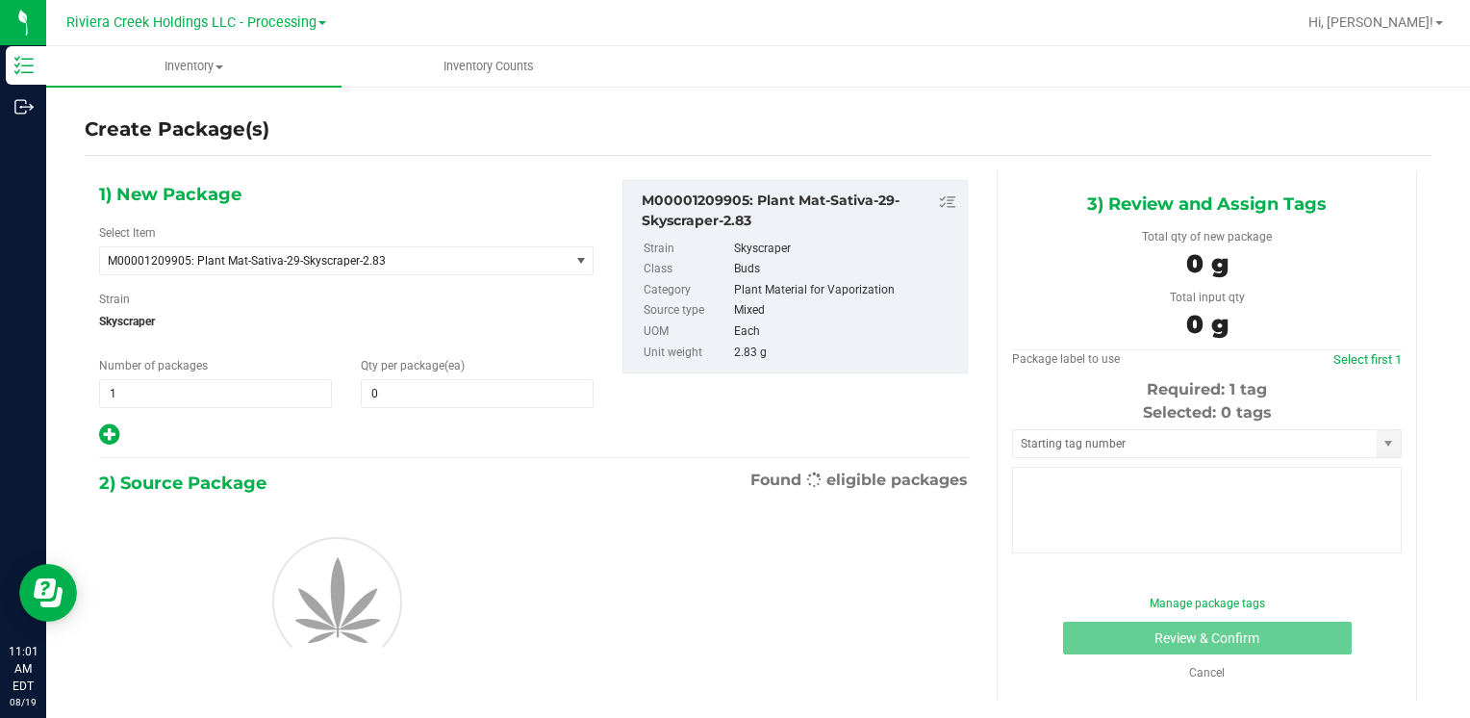
type input "0"
click at [445, 391] on span at bounding box center [477, 393] width 233 height 29
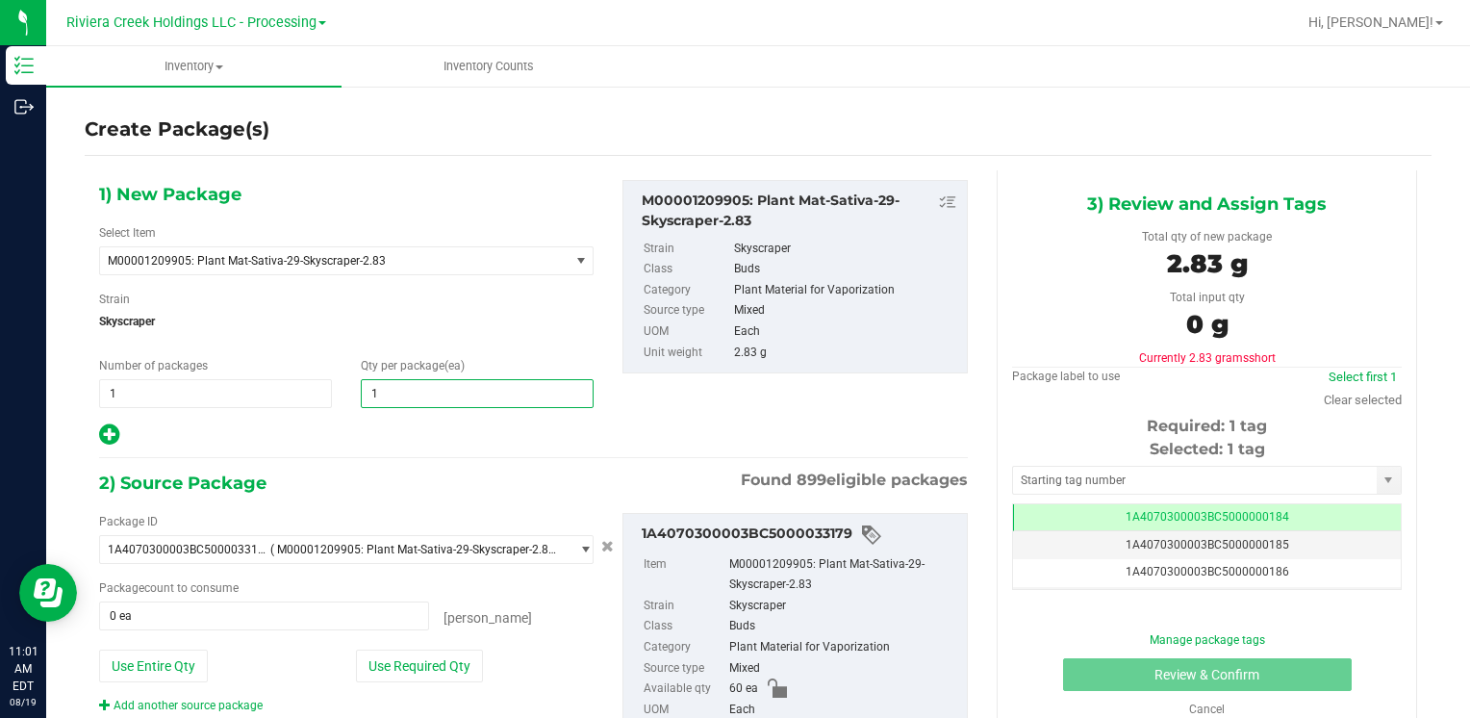
type input "10"
click at [381, 665] on button "Use Required Qty" at bounding box center [419, 665] width 127 height 33
type input "10 ea"
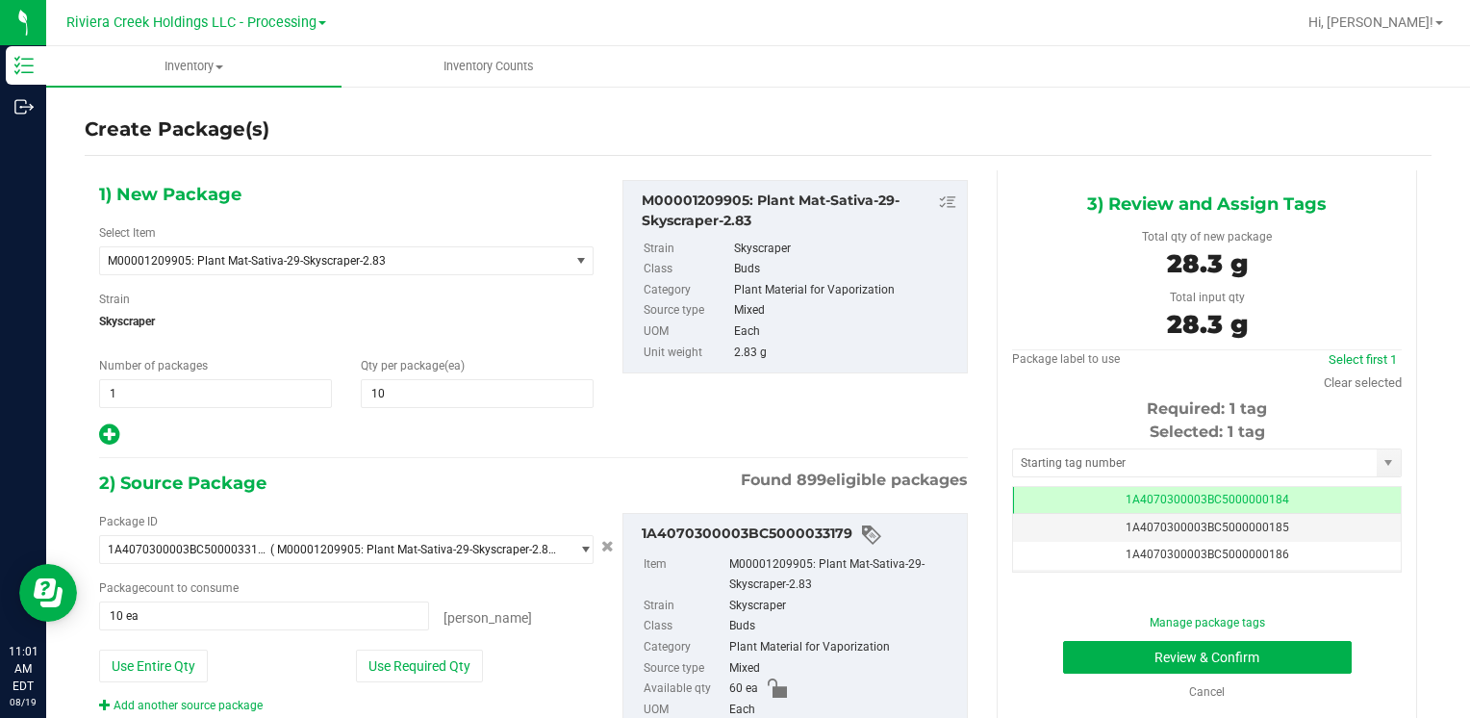
click at [1133, 444] on div "Selected: 1 tag Tag 1A4070300003BC5000000184 1A4070300003BC5000000185 1A4070300…" at bounding box center [1207, 496] width 390 height 152
click at [1130, 461] on input "text" at bounding box center [1195, 462] width 364 height 27
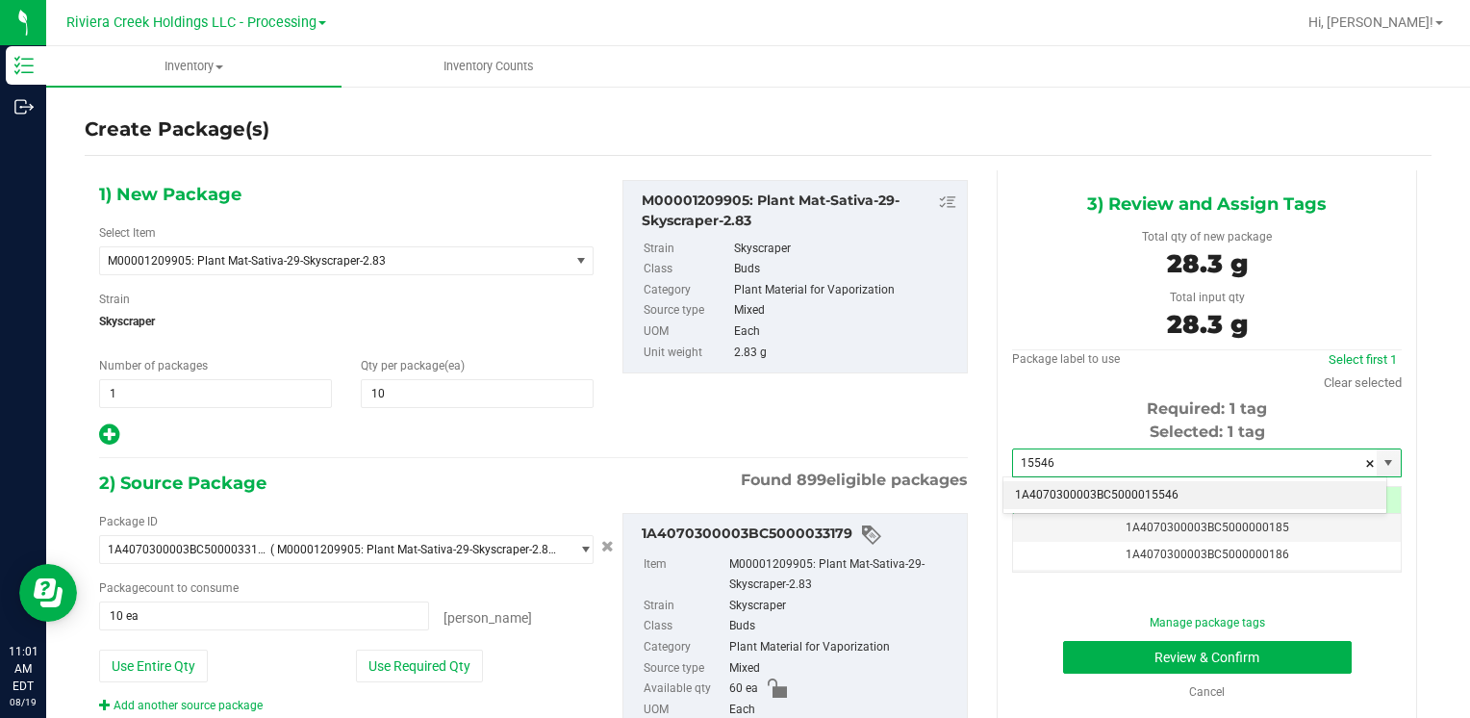
click at [1078, 491] on li "1A4070300003BC5000015546" at bounding box center [1194, 495] width 383 height 29
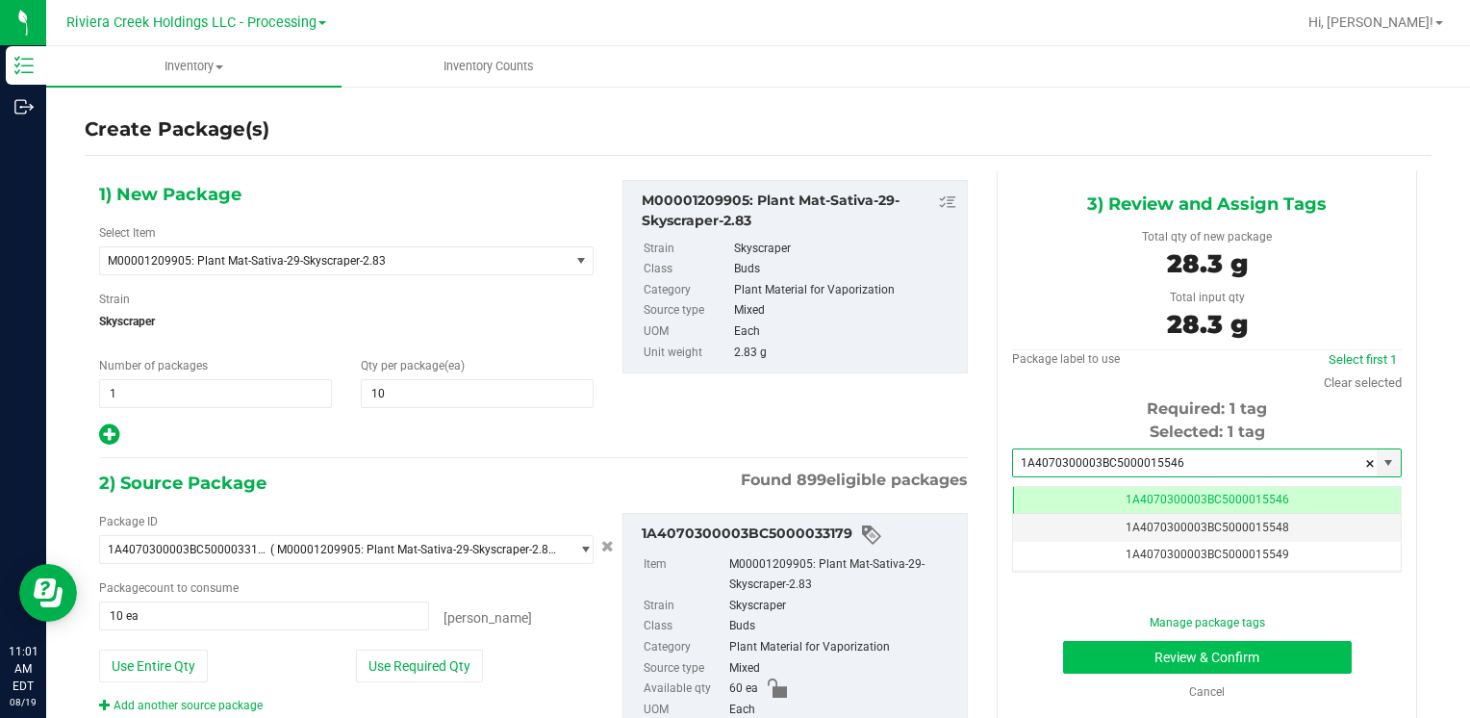
type input "1A4070300003BC5000015546"
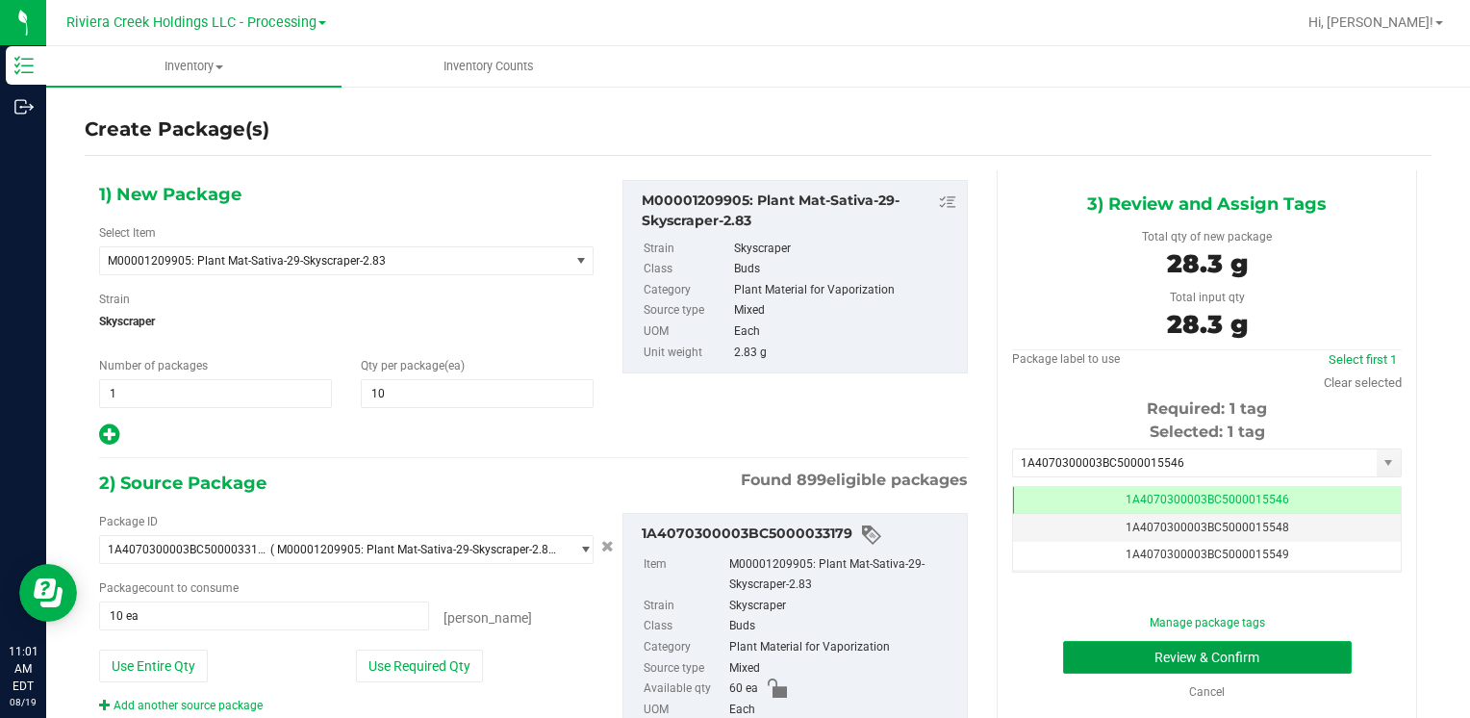
click at [1097, 652] on button "Review & Confirm" at bounding box center [1207, 657] width 289 height 33
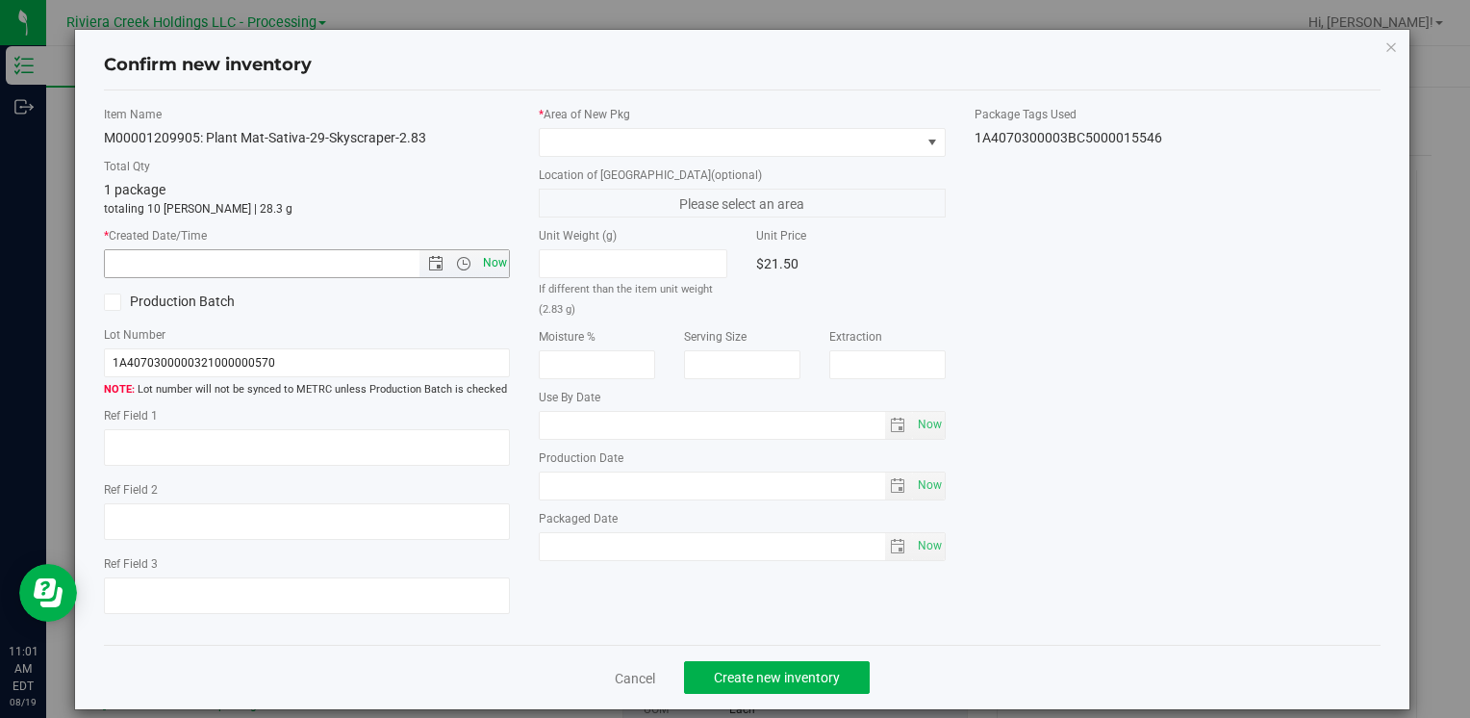
click at [496, 256] on span "Now" at bounding box center [494, 263] width 33 height 28
type input "[DATE] 11:01 AM"
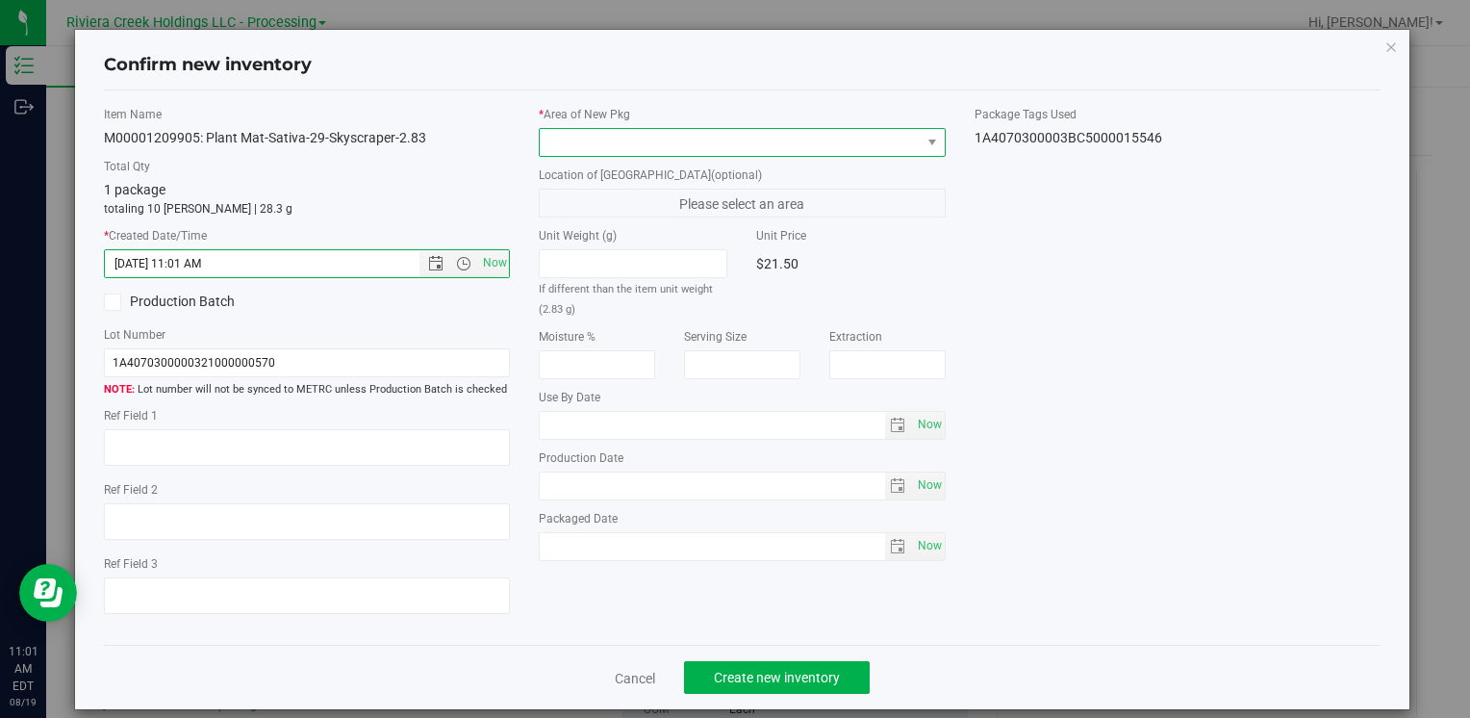
click at [582, 133] on span at bounding box center [730, 142] width 380 height 27
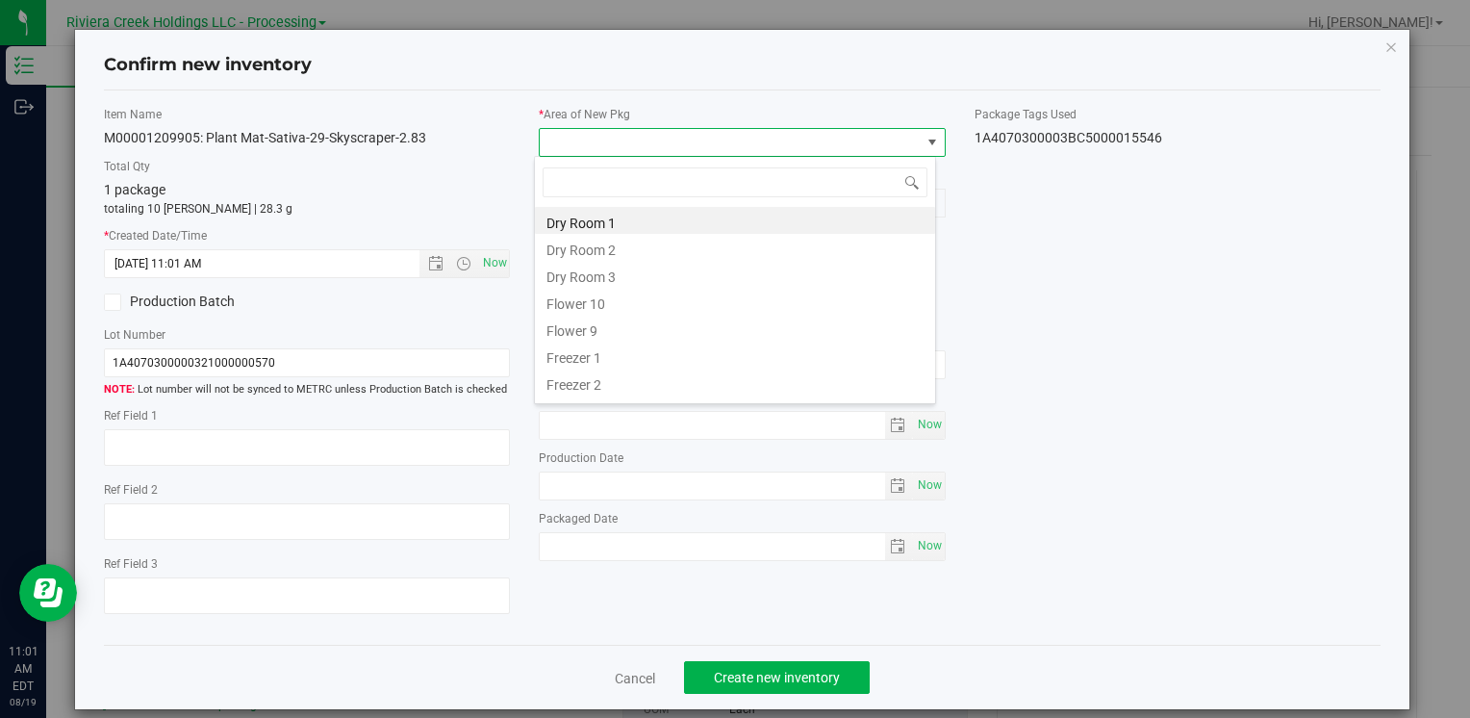
click at [618, 311] on li "Flower 10" at bounding box center [735, 301] width 400 height 27
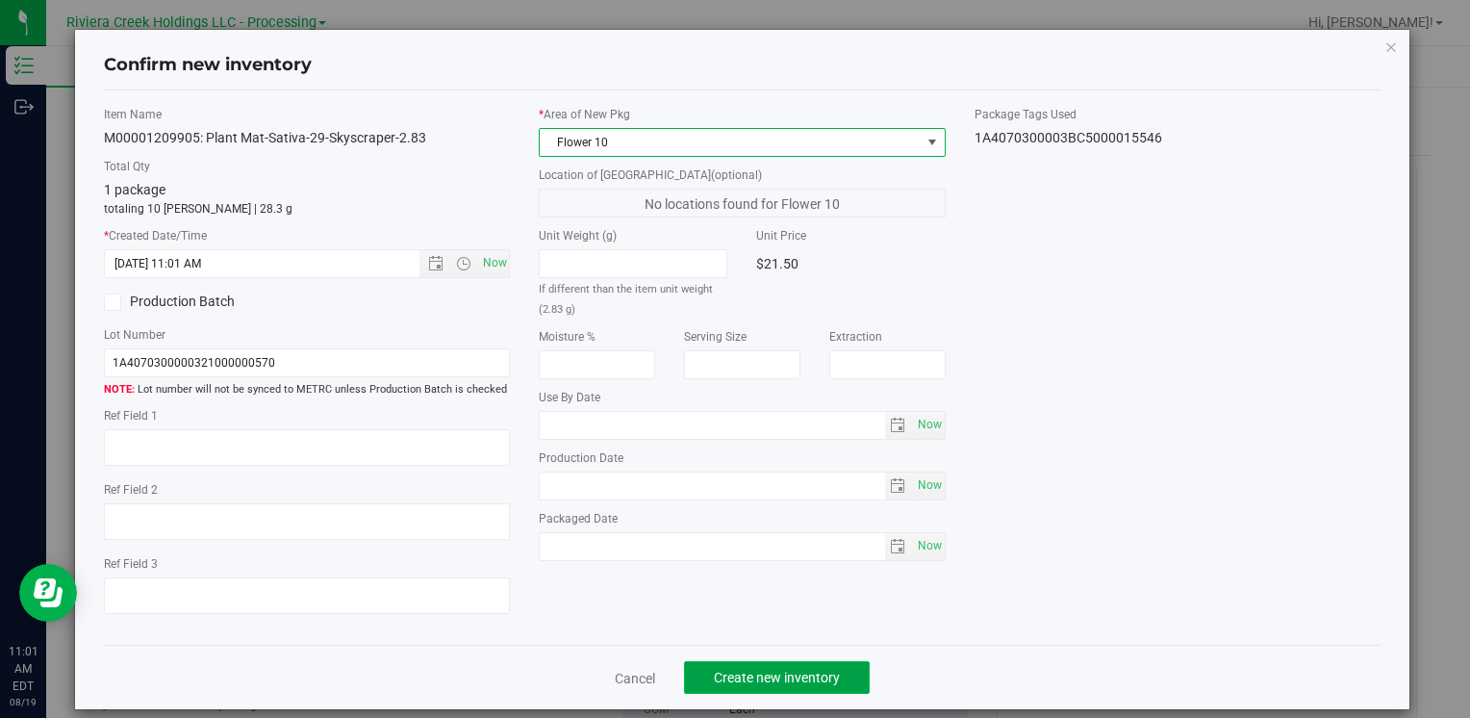
click at [751, 670] on span "Create new inventory" at bounding box center [777, 677] width 126 height 15
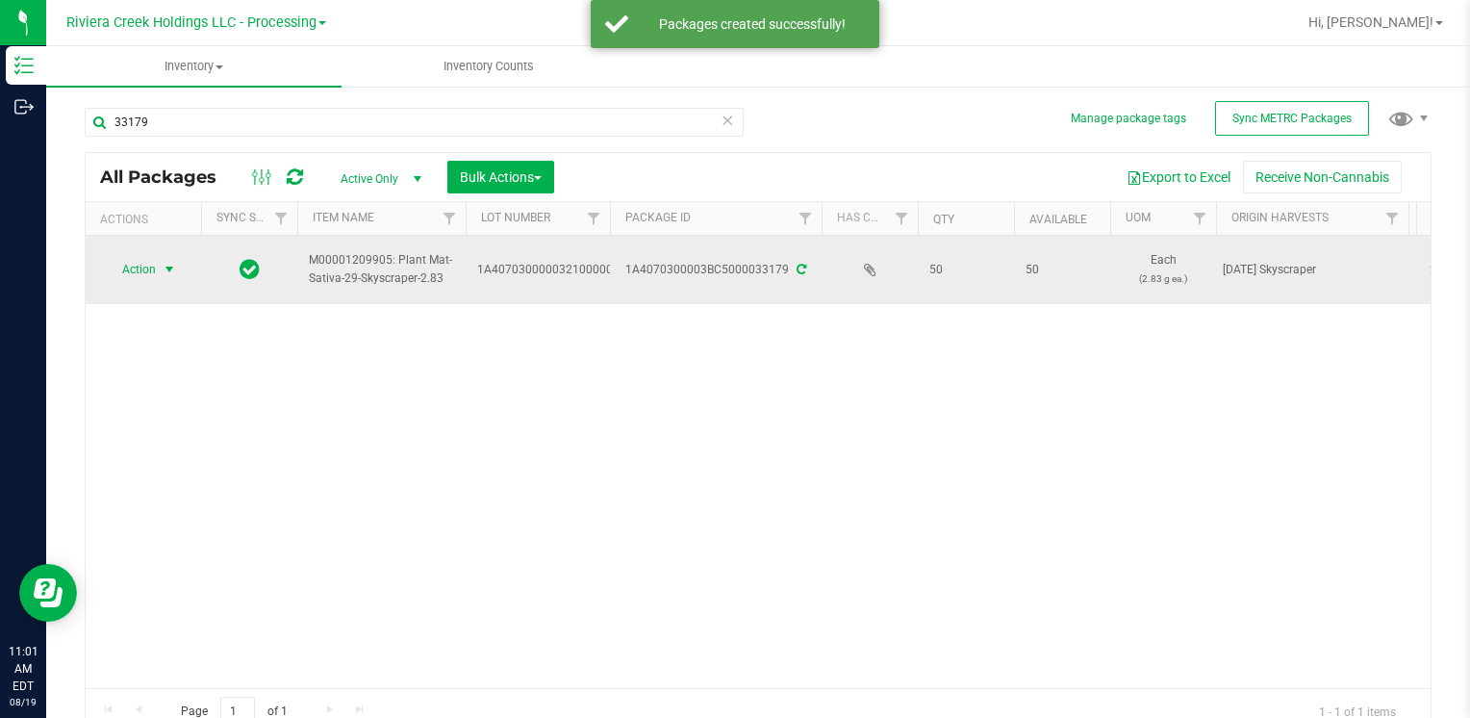
click at [144, 266] on span "Action" at bounding box center [131, 269] width 52 height 27
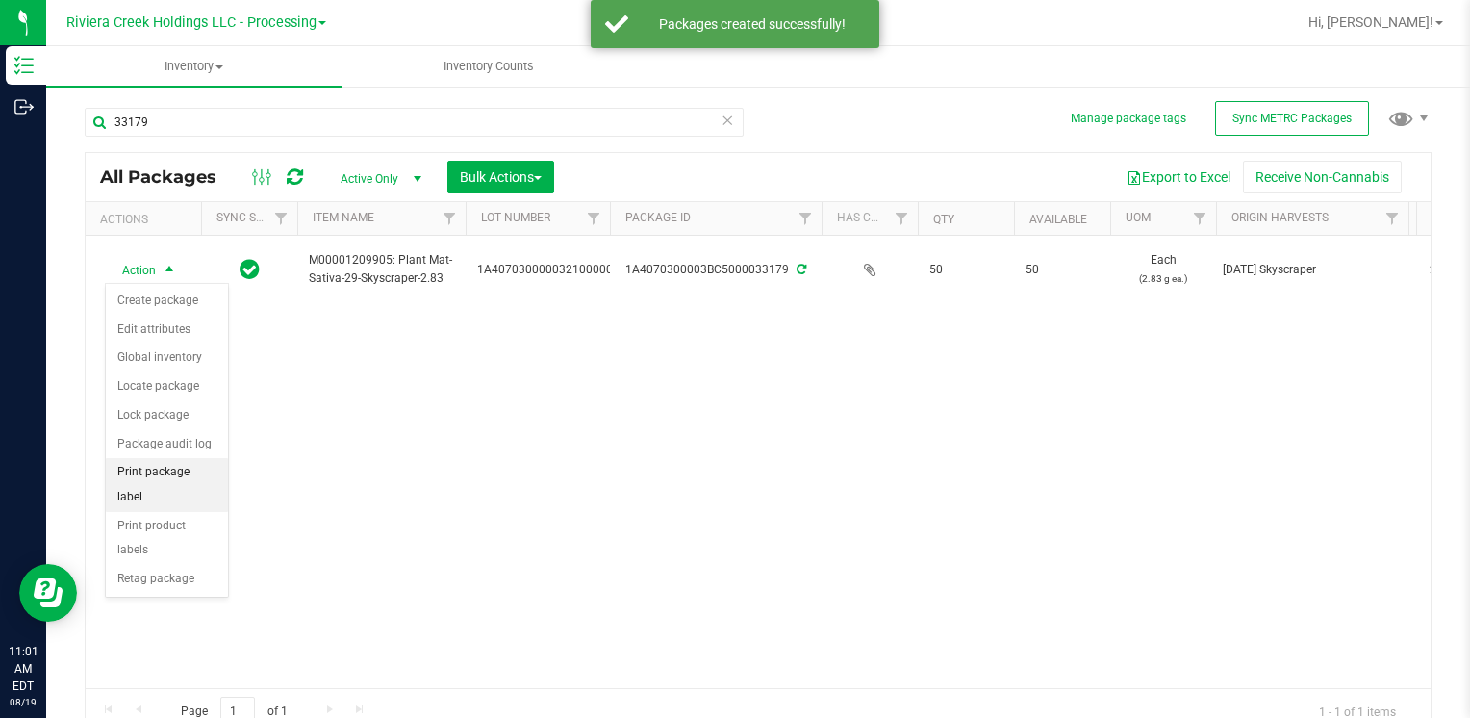
click at [206, 464] on li "Print package label" at bounding box center [167, 484] width 122 height 53
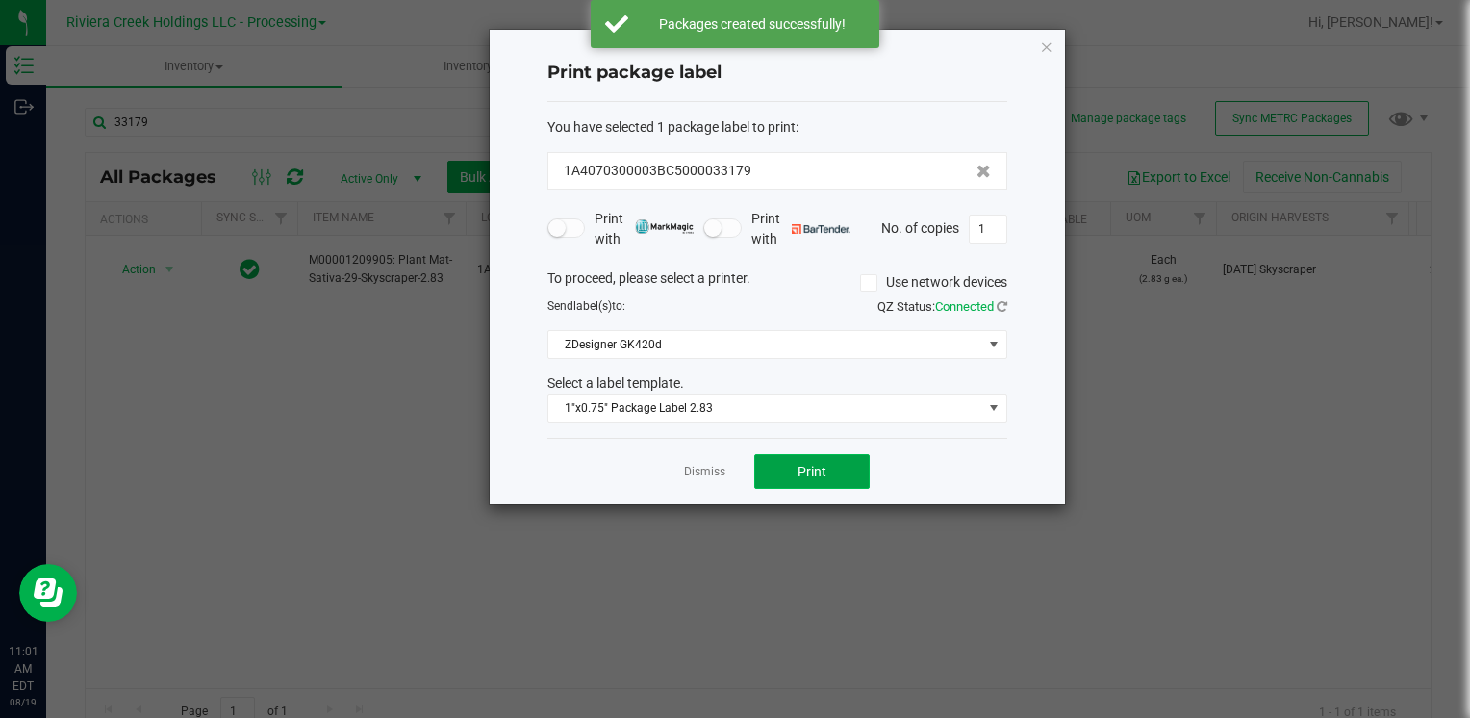
click at [808, 464] on span "Print" at bounding box center [812, 471] width 29 height 15
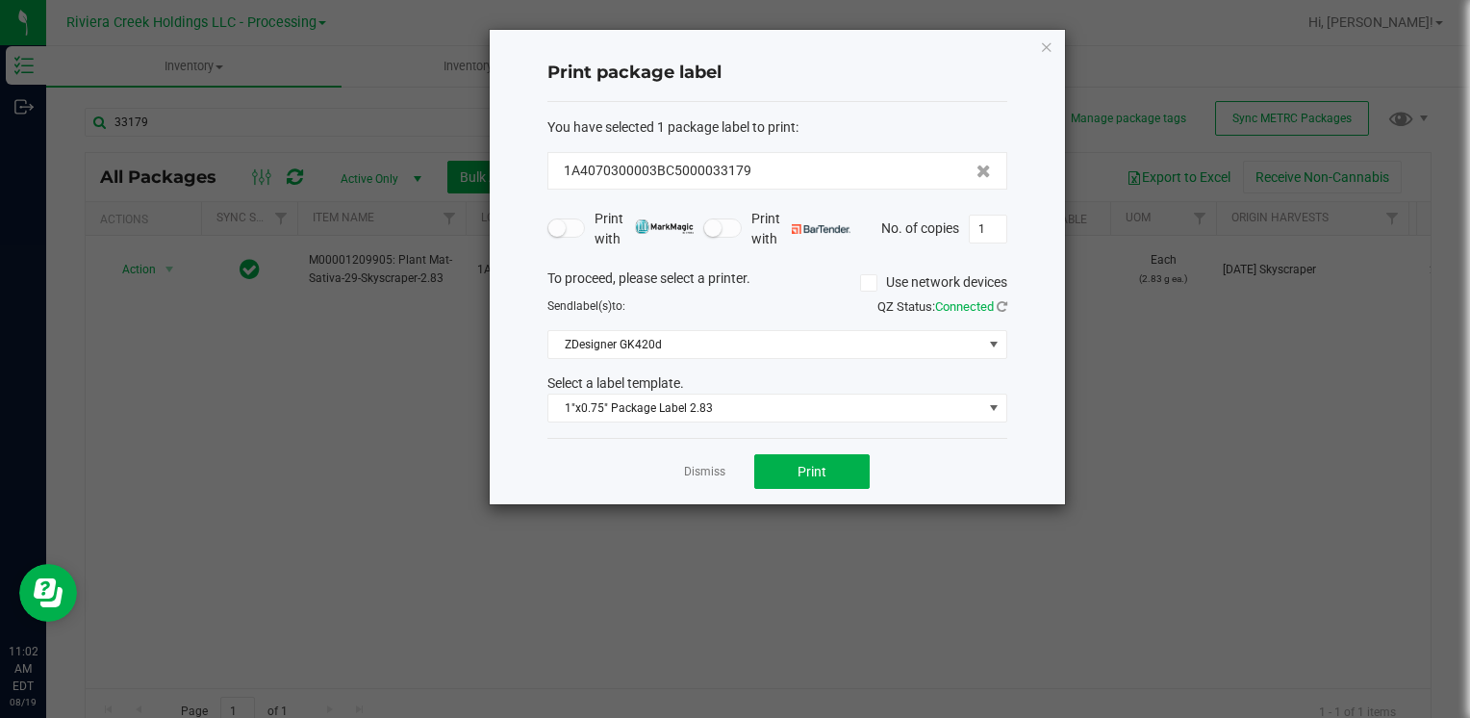
click at [1041, 48] on icon "button" at bounding box center [1046, 46] width 13 height 23
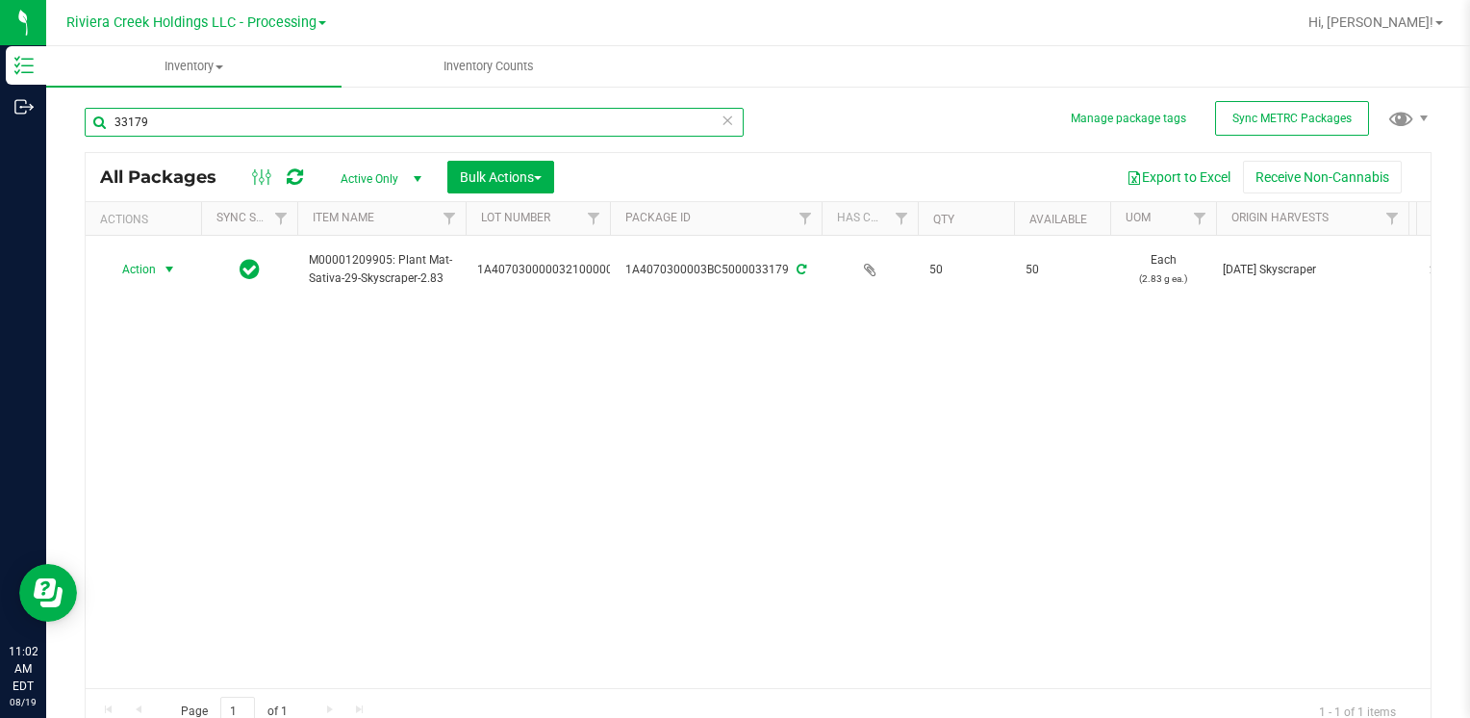
click at [225, 125] on input "33179" at bounding box center [414, 122] width 659 height 29
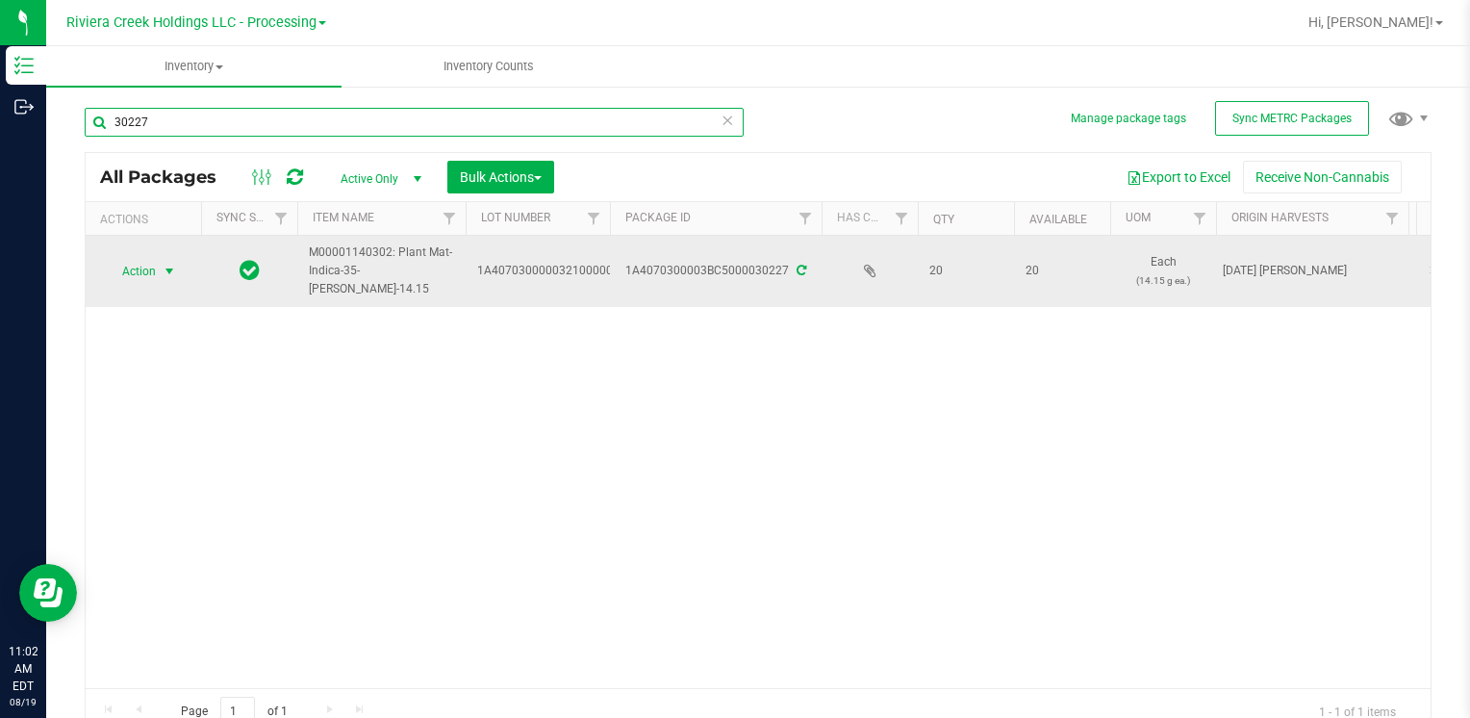
type input "30227"
click at [153, 269] on span "Action" at bounding box center [131, 271] width 52 height 27
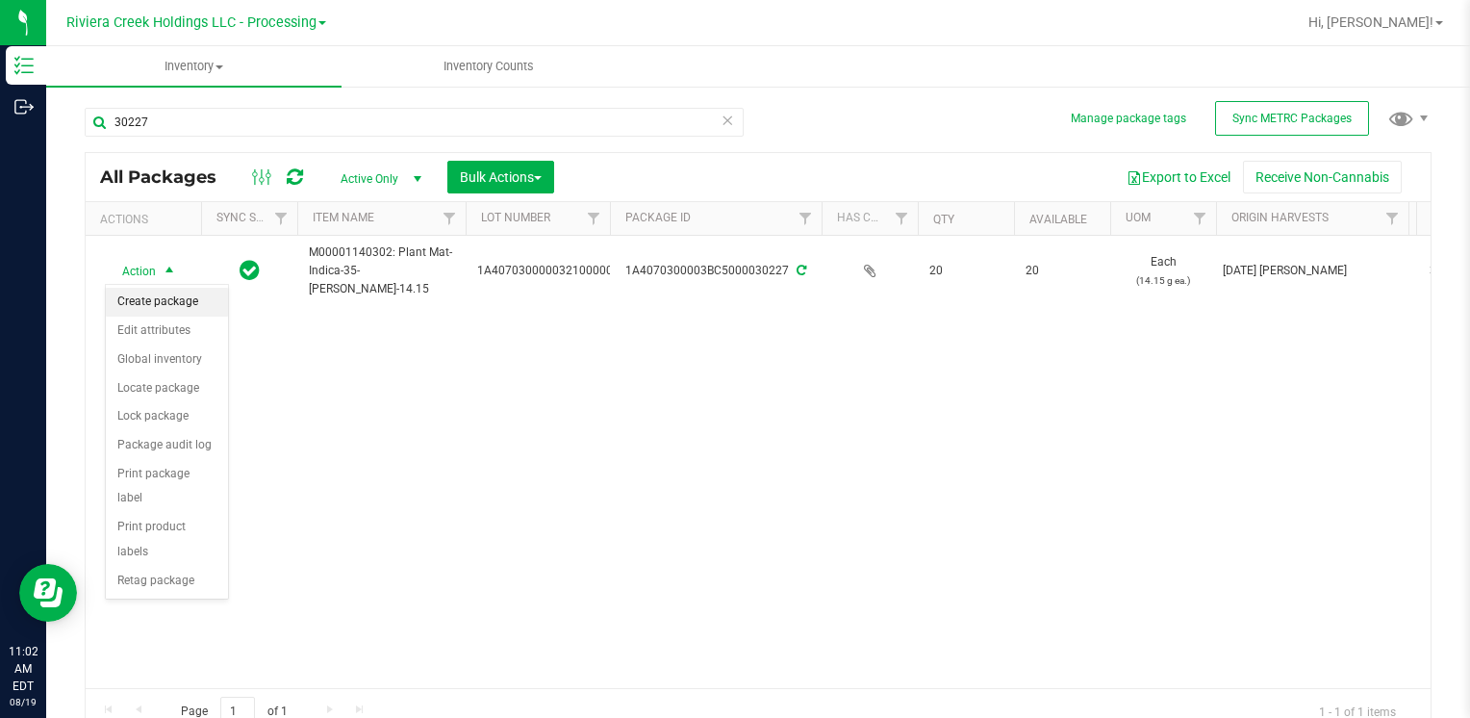
click at [169, 304] on li "Create package" at bounding box center [167, 302] width 122 height 29
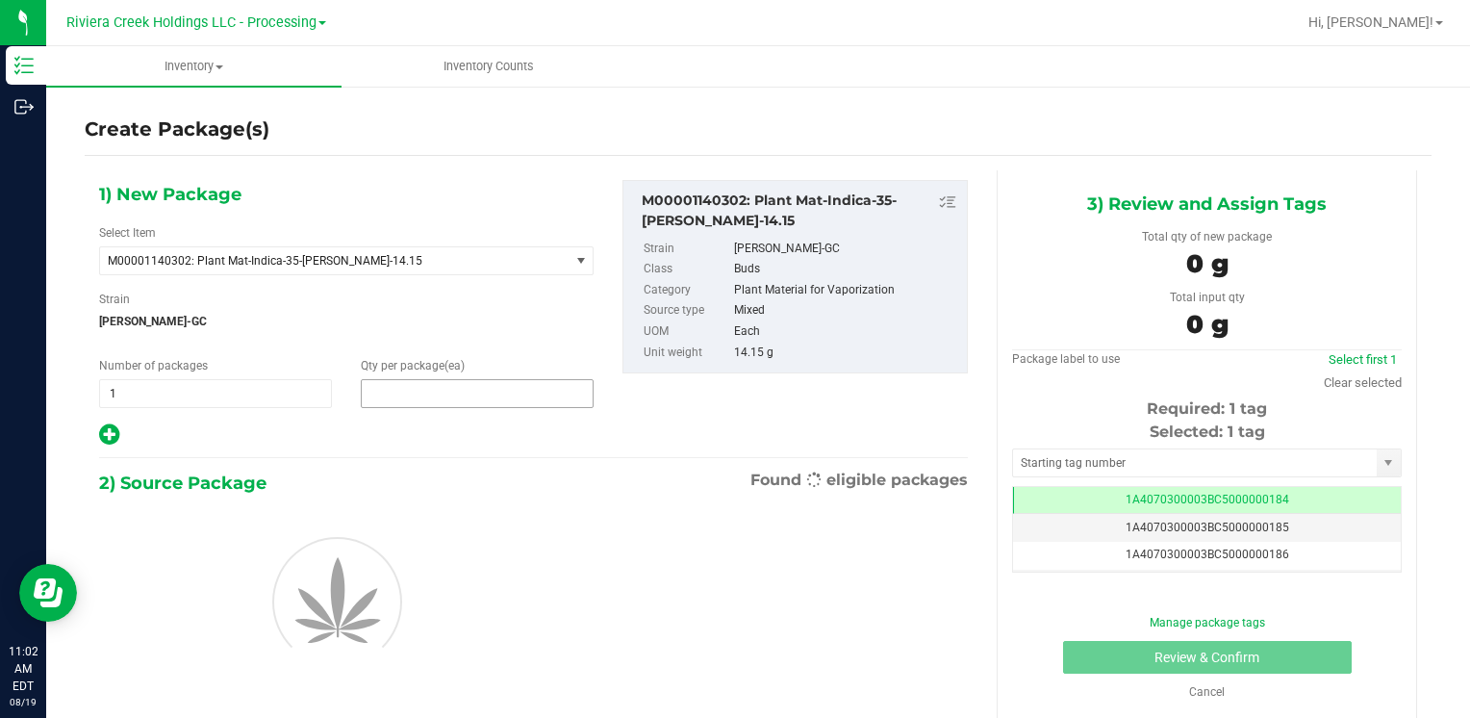
click at [399, 390] on span at bounding box center [477, 393] width 233 height 29
type input "4"
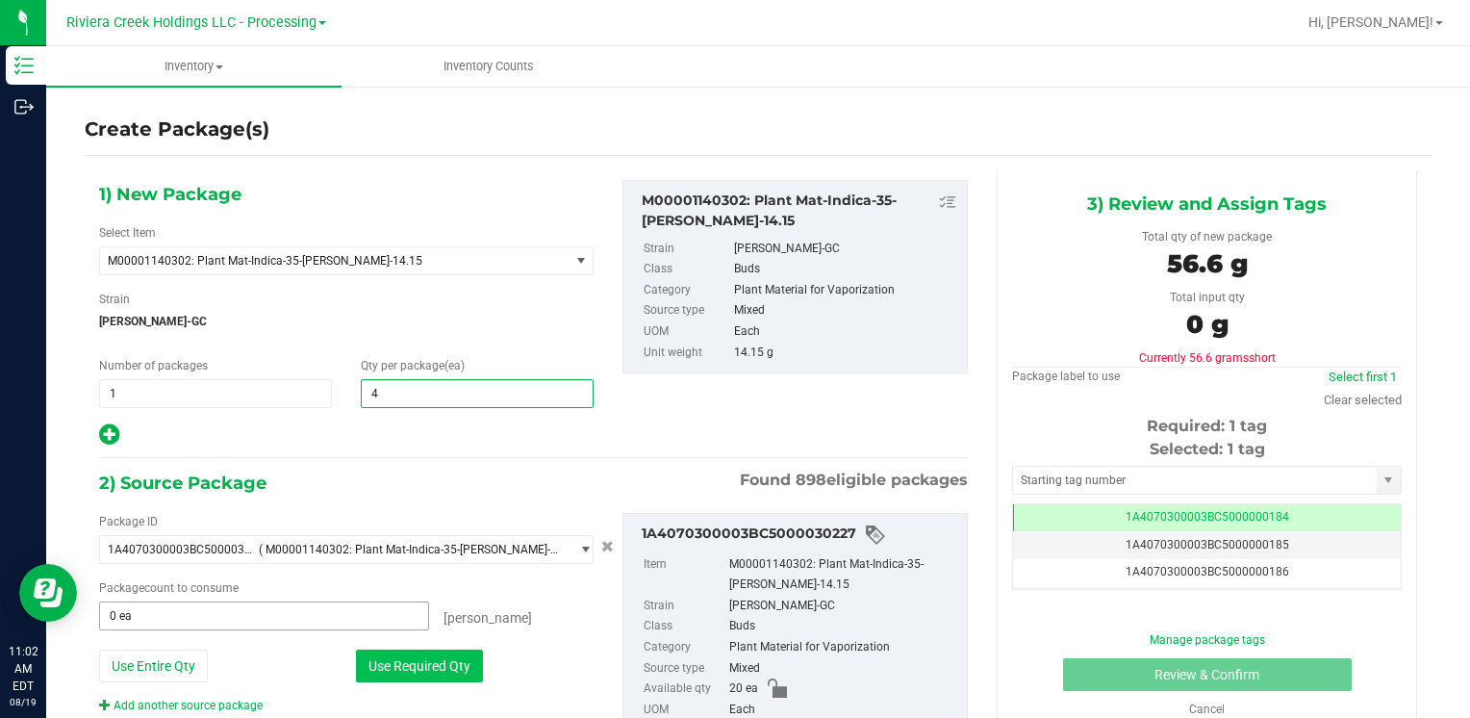
type input "4"
click at [380, 659] on button "Use Required Qty" at bounding box center [419, 665] width 127 height 33
type input "4 ea"
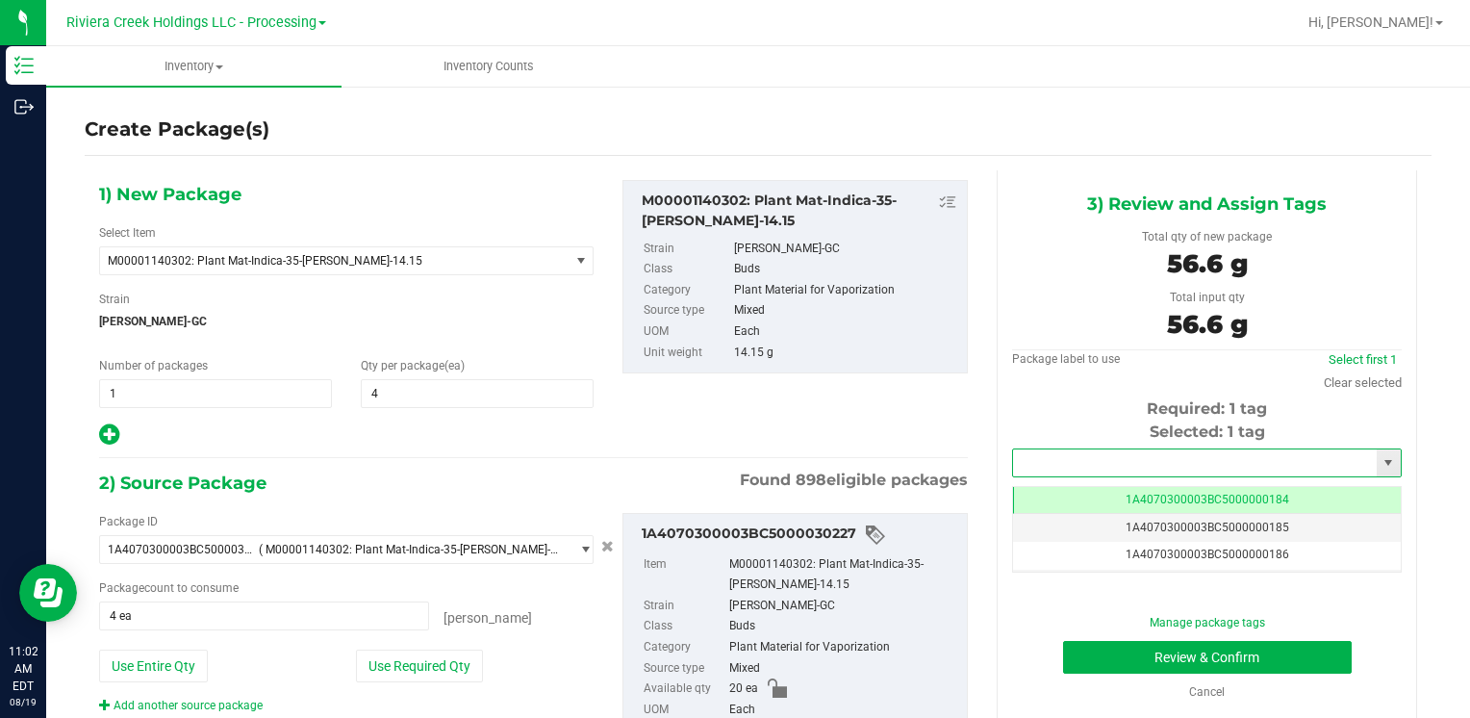
click at [1071, 457] on input "text" at bounding box center [1195, 462] width 364 height 27
click at [1062, 481] on li "1A4070300003BC5000015548" at bounding box center [1194, 495] width 383 height 29
type input "1A4070300003BC5000015548"
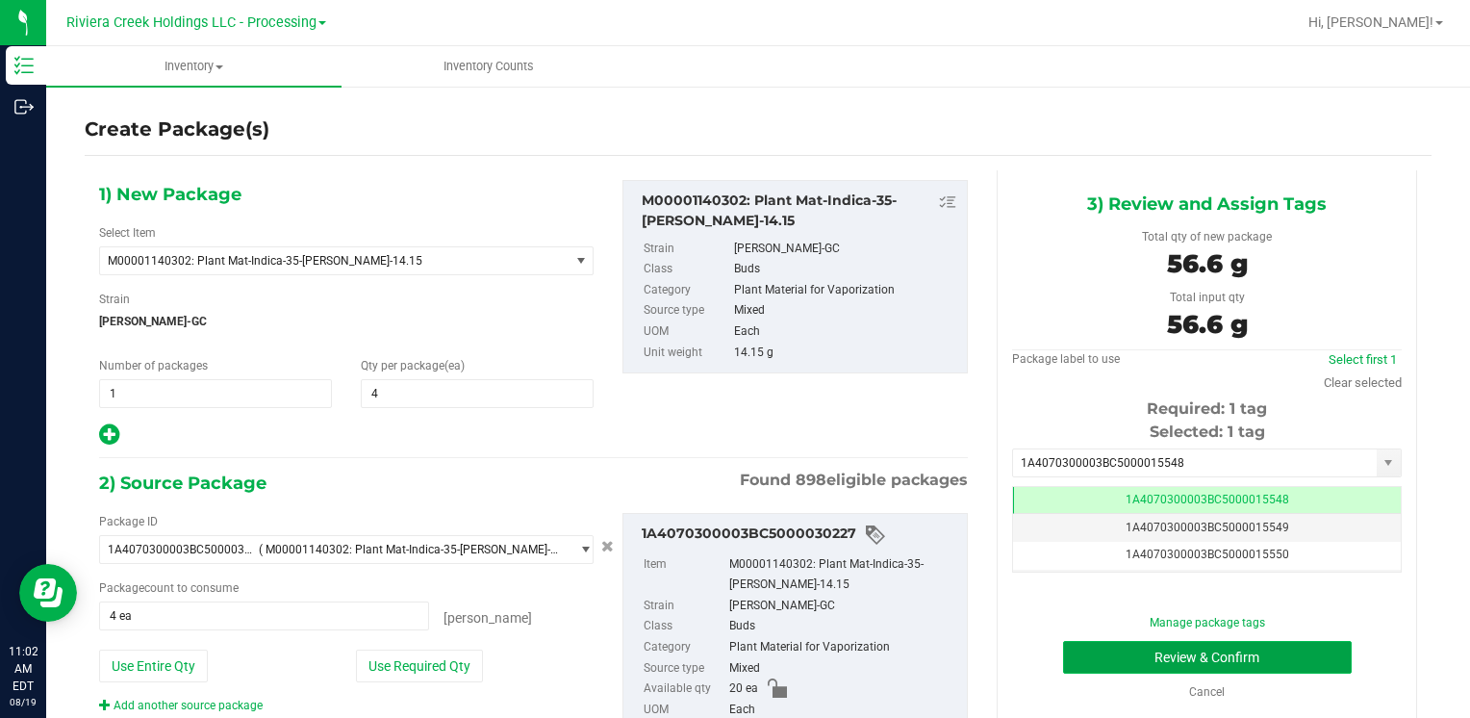
click at [1078, 648] on button "Review & Confirm" at bounding box center [1207, 657] width 289 height 33
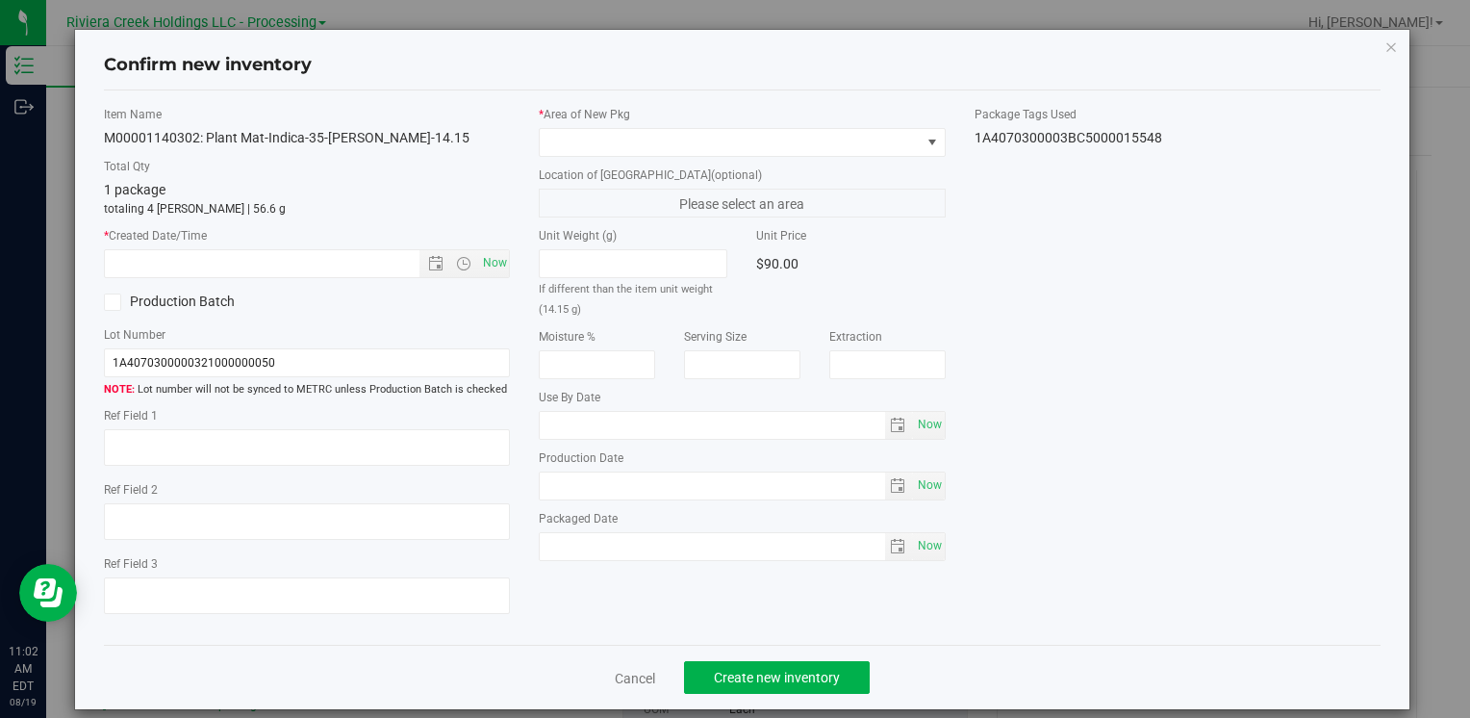
click at [506, 260] on div "Item Name M00001140302: Plant Mat-Indica-35-[PERSON_NAME]-14.15 Total Qty 1 pac…" at bounding box center [306, 368] width 435 height 524
click at [502, 260] on span "Now" at bounding box center [494, 263] width 33 height 28
type input "[DATE] 11:02 AM"
drag, startPoint x: 561, startPoint y: 132, endPoint x: 581, endPoint y: 154, distance: 30.0
click at [562, 132] on span at bounding box center [730, 142] width 380 height 27
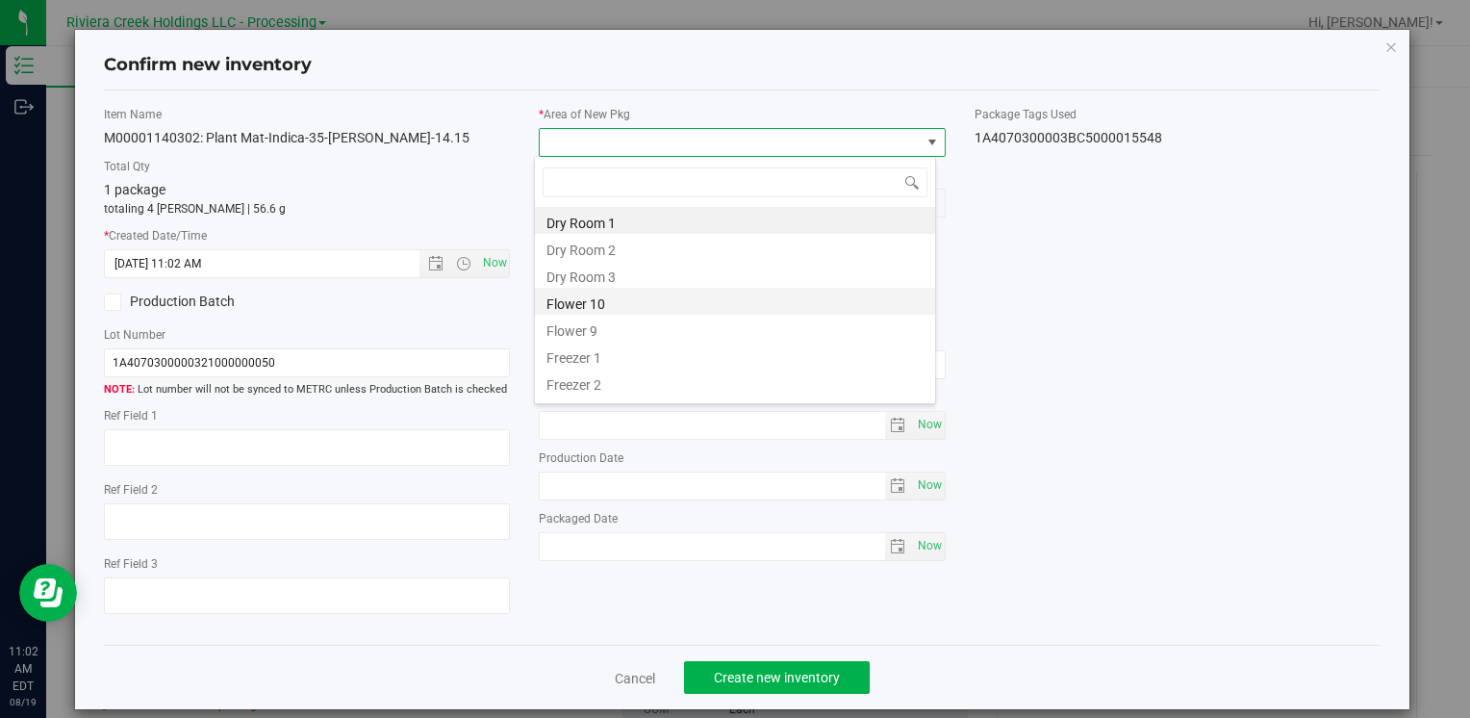
click at [638, 297] on li "Flower 10" at bounding box center [735, 301] width 400 height 27
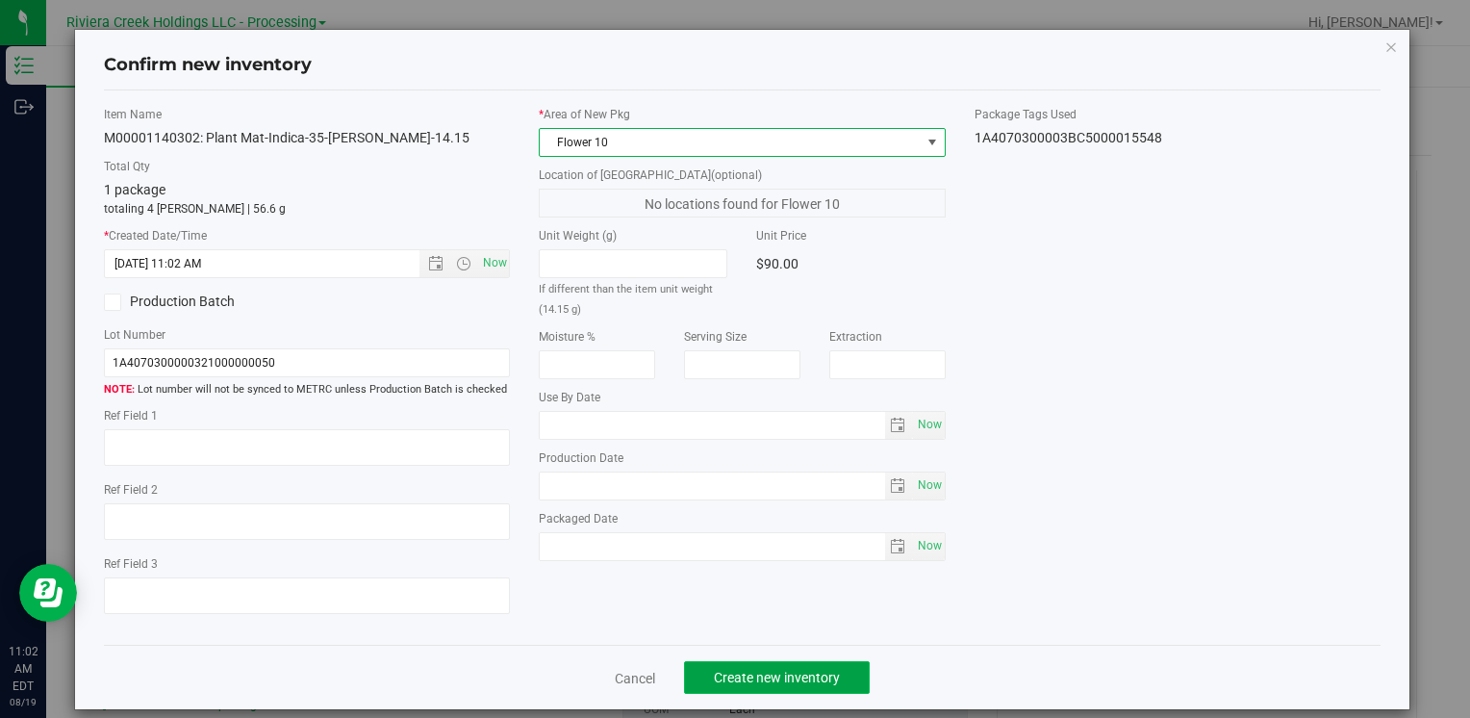
click at [770, 688] on button "Create new inventory" at bounding box center [777, 677] width 186 height 33
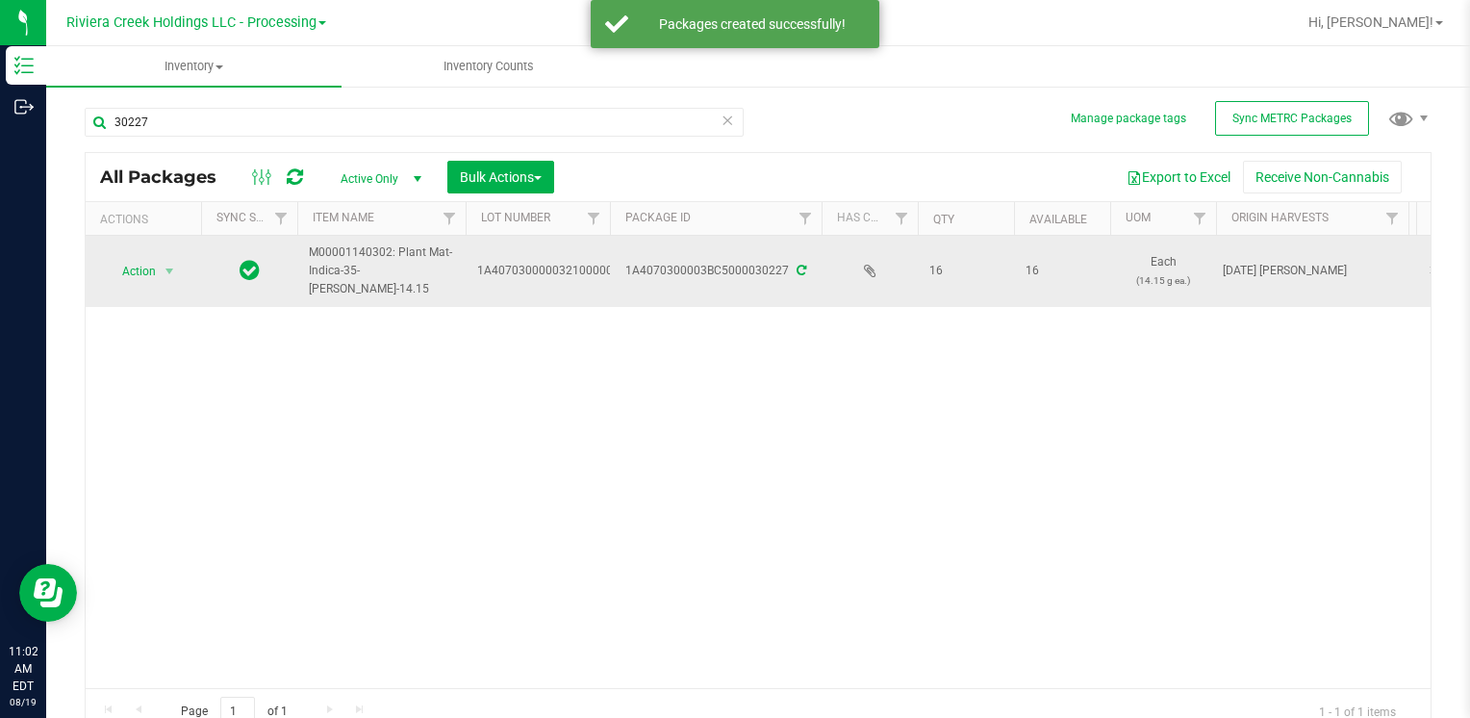
click at [154, 288] on td "Action Action Create package Edit attributes Global inventory Locate package Lo…" at bounding box center [143, 271] width 115 height 71
click at [155, 276] on span "Action" at bounding box center [131, 271] width 52 height 27
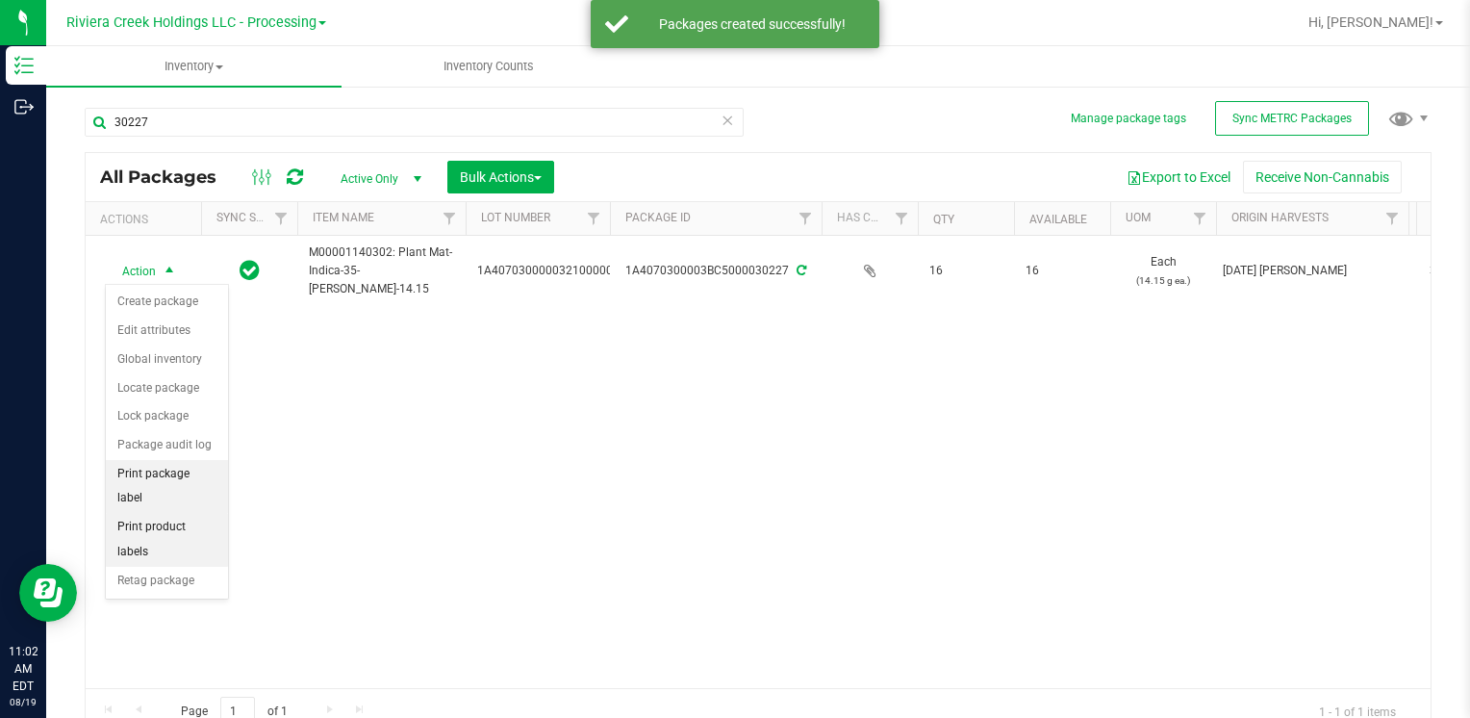
click at [203, 469] on li "Print package label" at bounding box center [167, 486] width 122 height 53
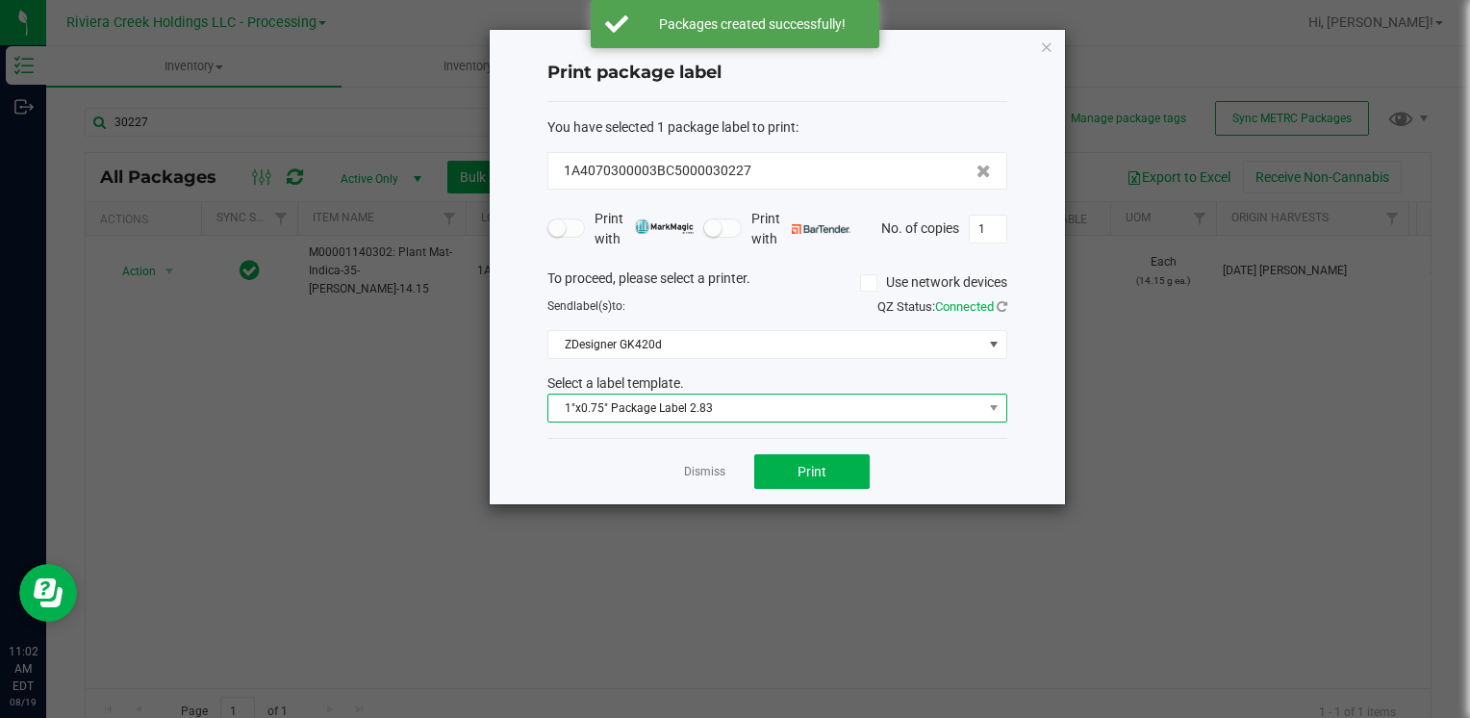
click at [599, 401] on span "1"x0.75" Package Label 2.83" at bounding box center [765, 407] width 434 height 27
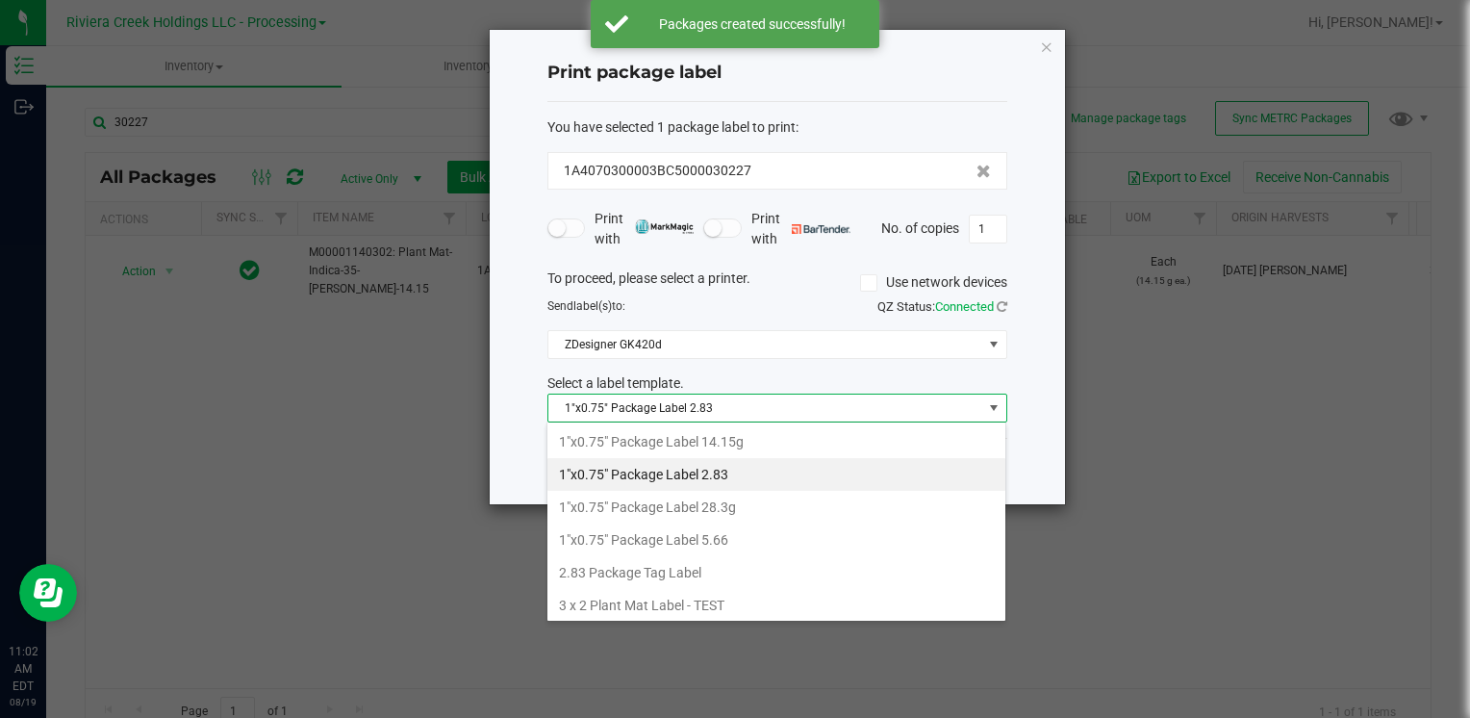
click at [751, 438] on li "1"x0.75" Package Label 14.15g" at bounding box center [776, 441] width 458 height 33
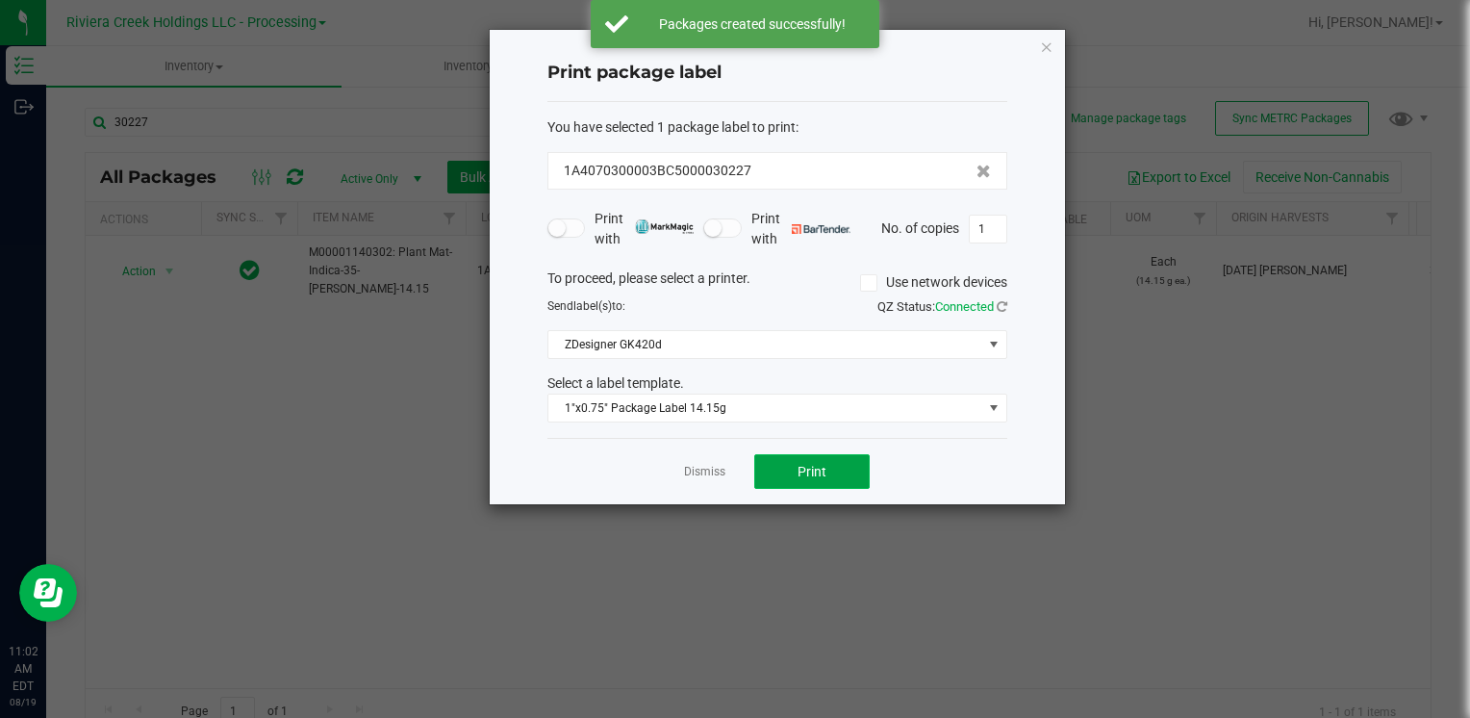
click at [805, 475] on span "Print" at bounding box center [812, 471] width 29 height 15
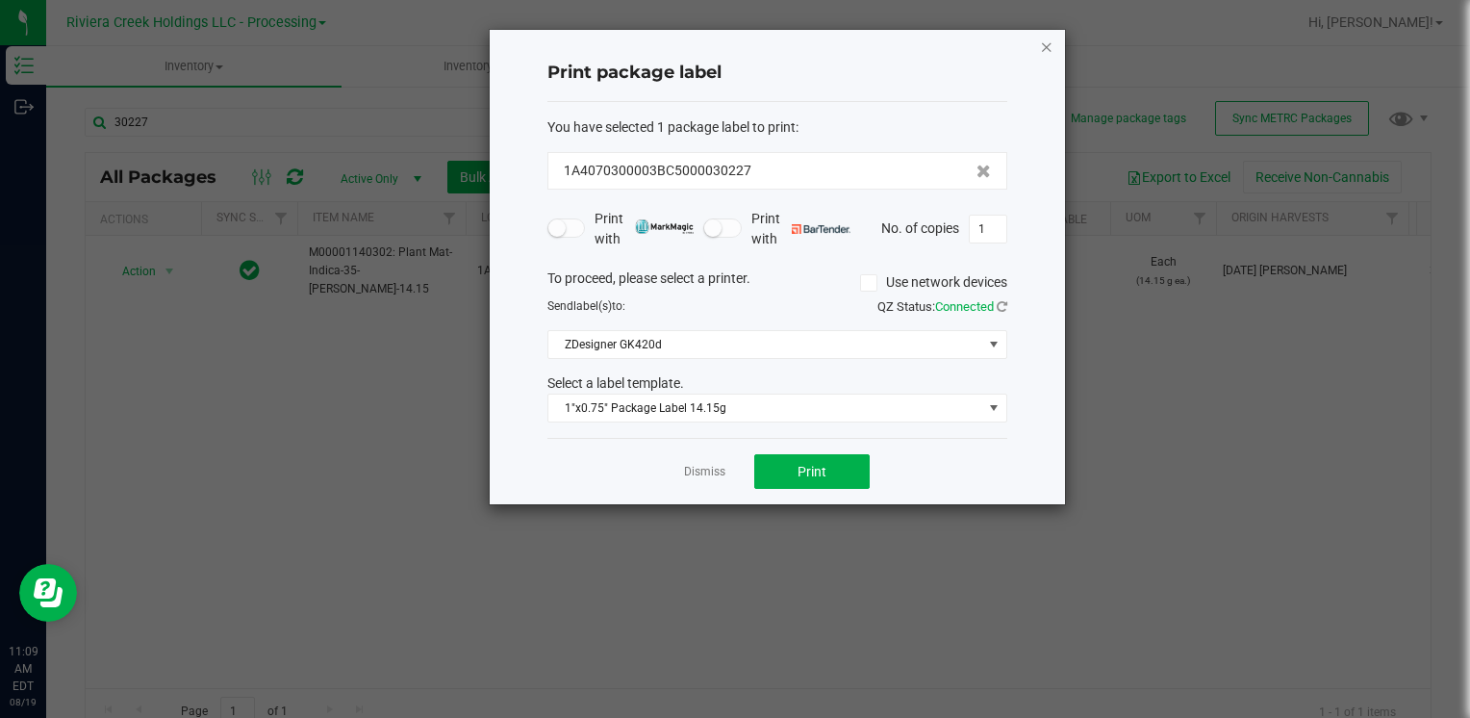
click at [1053, 48] on div "Print package label You have selected 1 package label to print : 1A4070300003BC…" at bounding box center [777, 267] width 575 height 474
click at [1043, 48] on icon "button" at bounding box center [1046, 46] width 13 height 23
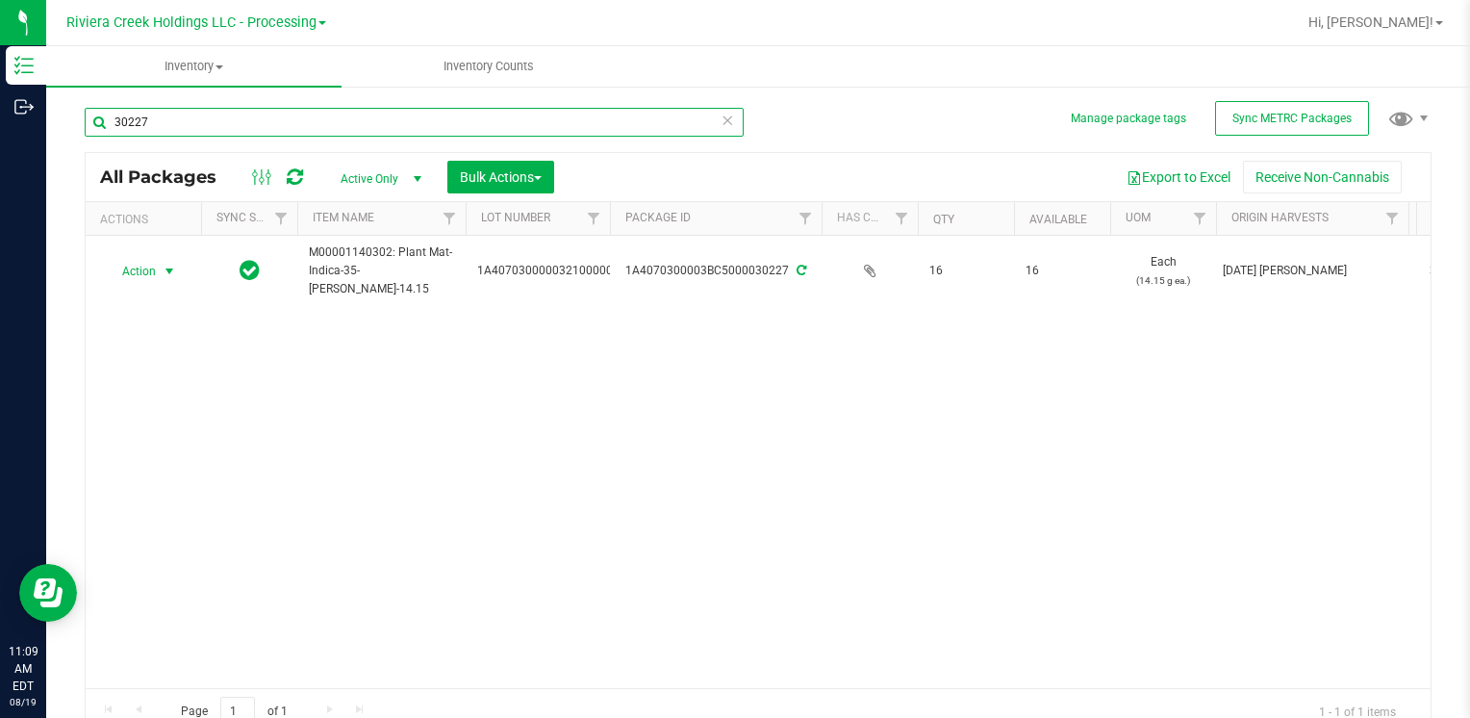
click at [308, 114] on input "30227" at bounding box center [414, 122] width 659 height 29
click at [179, 465] on div "Action Action Create package Edit attributes Global inventory Locate package Lo…" at bounding box center [758, 462] width 1345 height 452
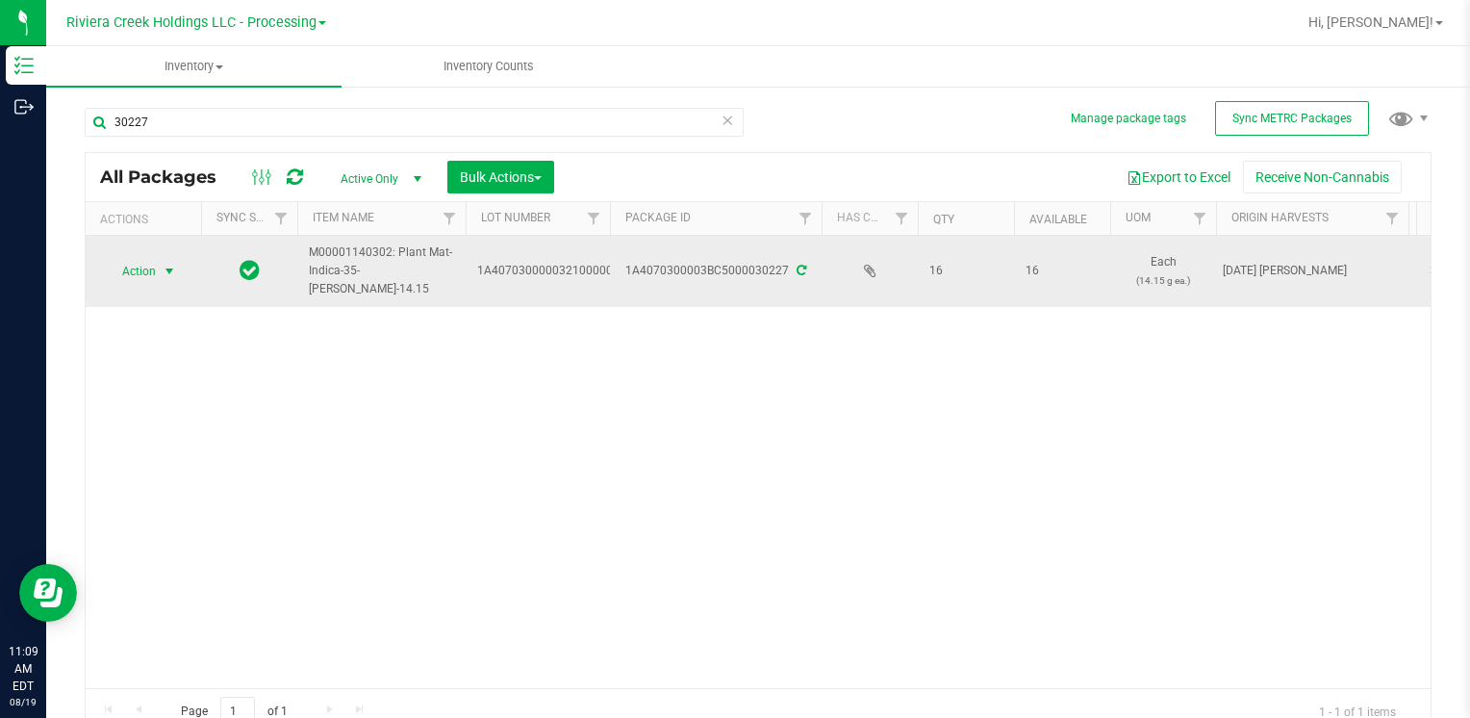
click at [160, 283] on span "select" at bounding box center [170, 271] width 24 height 27
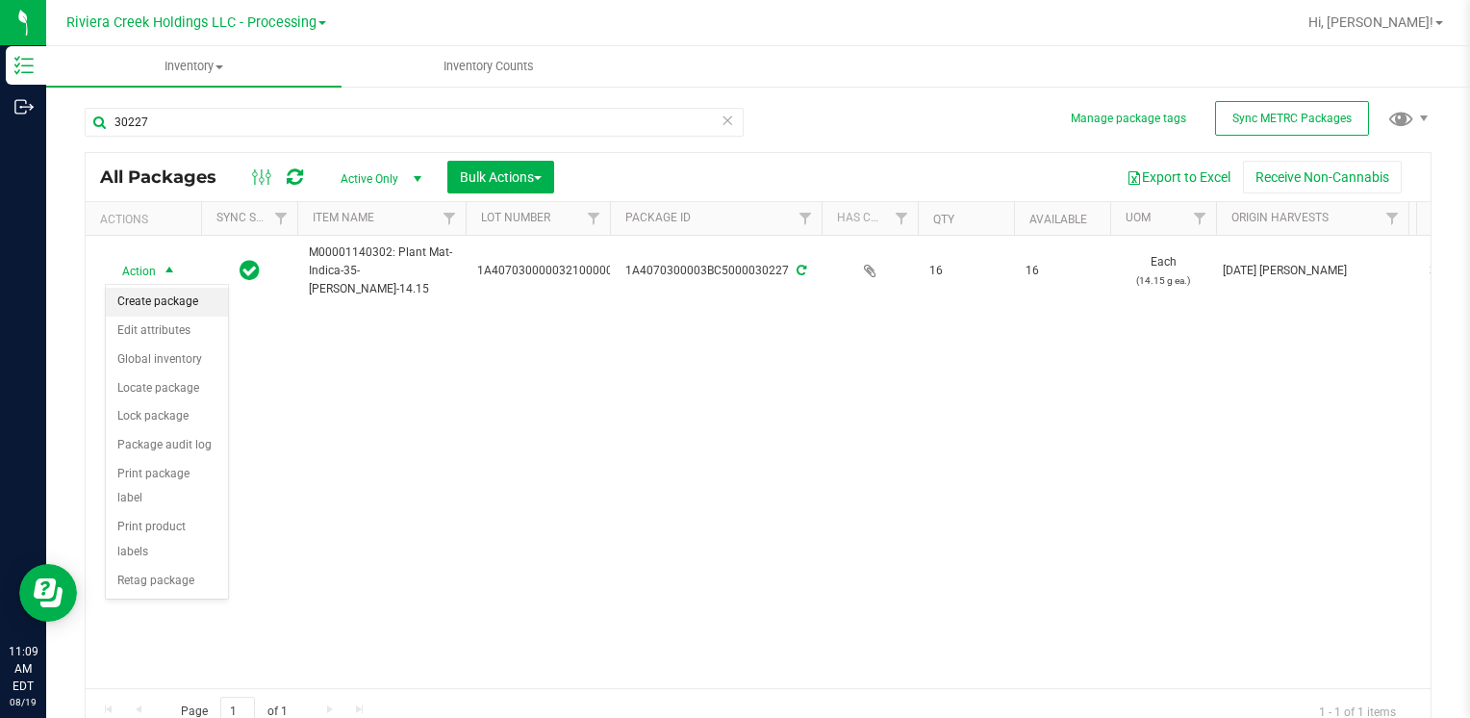
click at [170, 302] on li "Create package" at bounding box center [167, 302] width 122 height 29
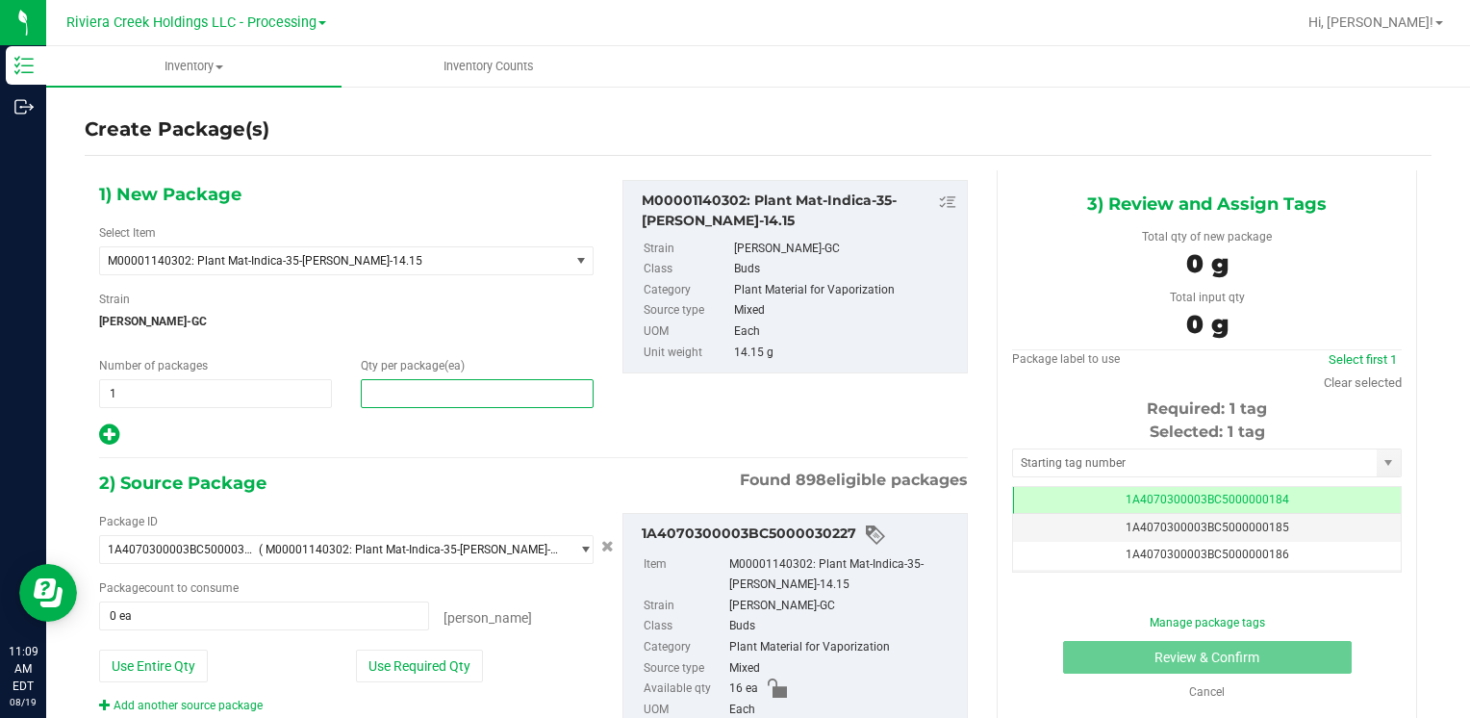
click at [391, 401] on span at bounding box center [477, 393] width 233 height 29
type input "8"
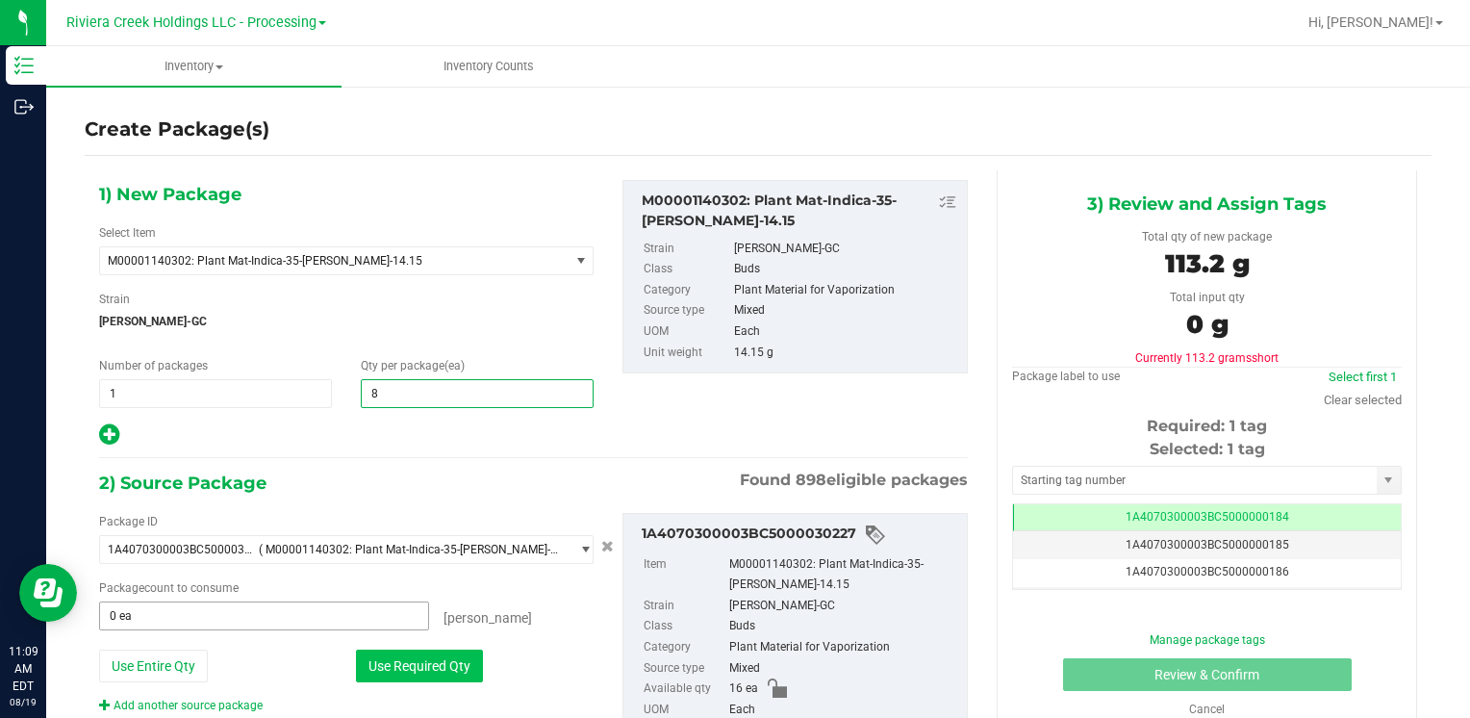
type input "8"
click at [376, 677] on button "Use Required Qty" at bounding box center [419, 665] width 127 height 33
type input "8 ea"
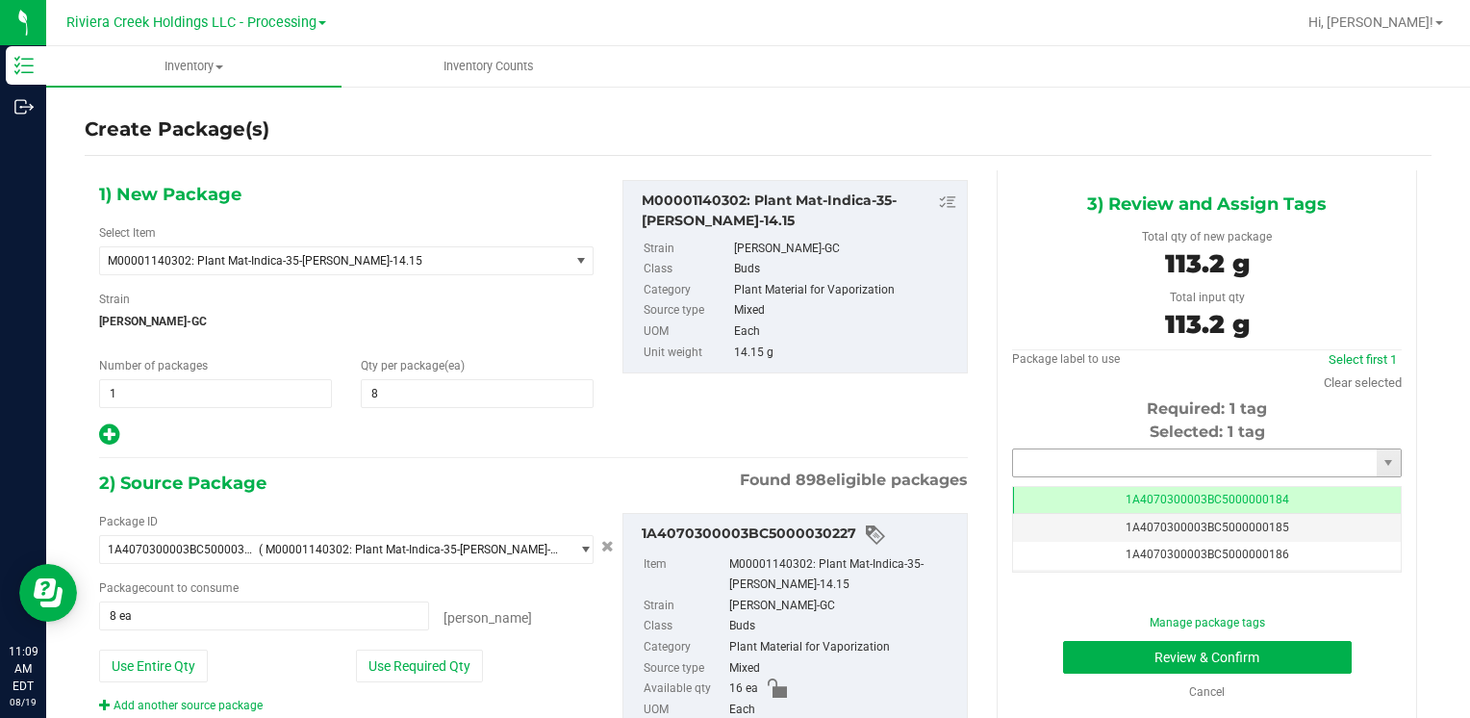
click at [1057, 471] on input "text" at bounding box center [1195, 462] width 364 height 27
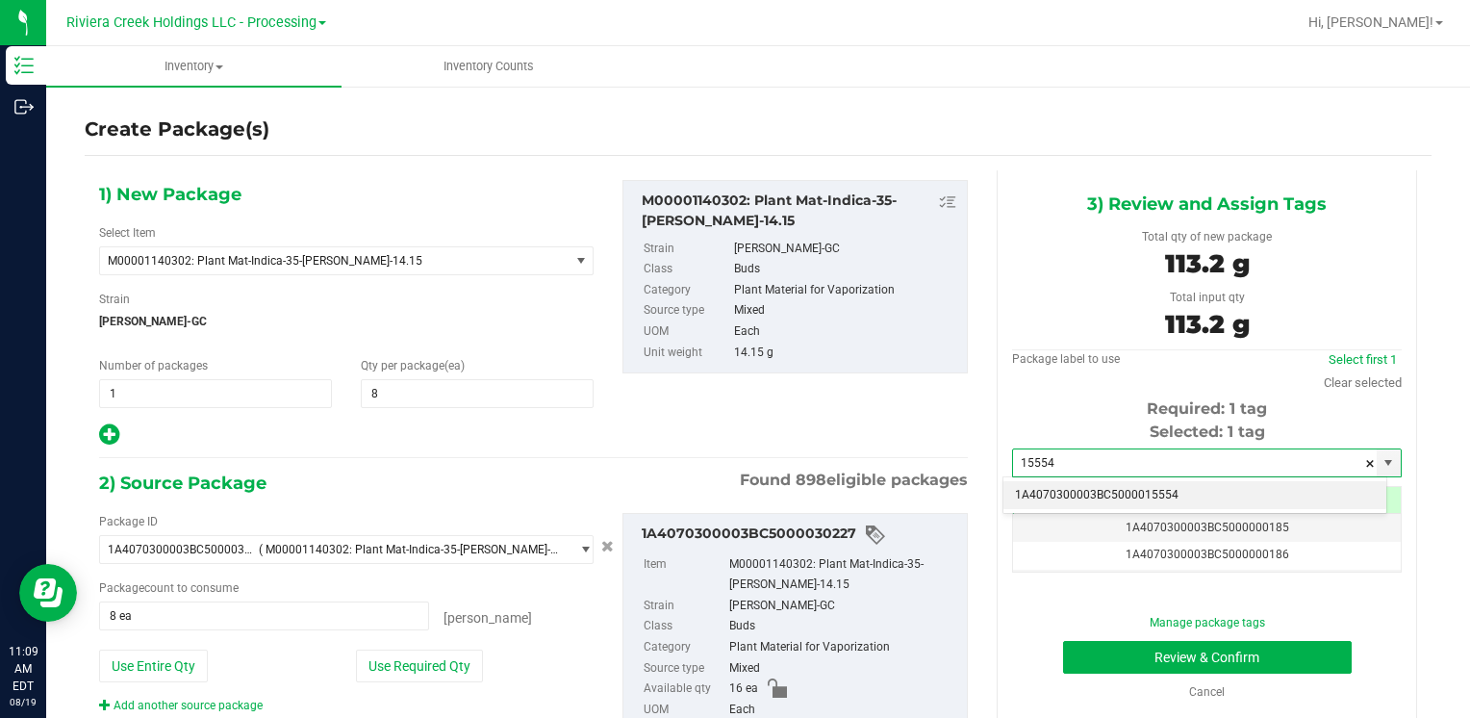
click at [1077, 487] on li "1A4070300003BC5000015554" at bounding box center [1194, 495] width 383 height 29
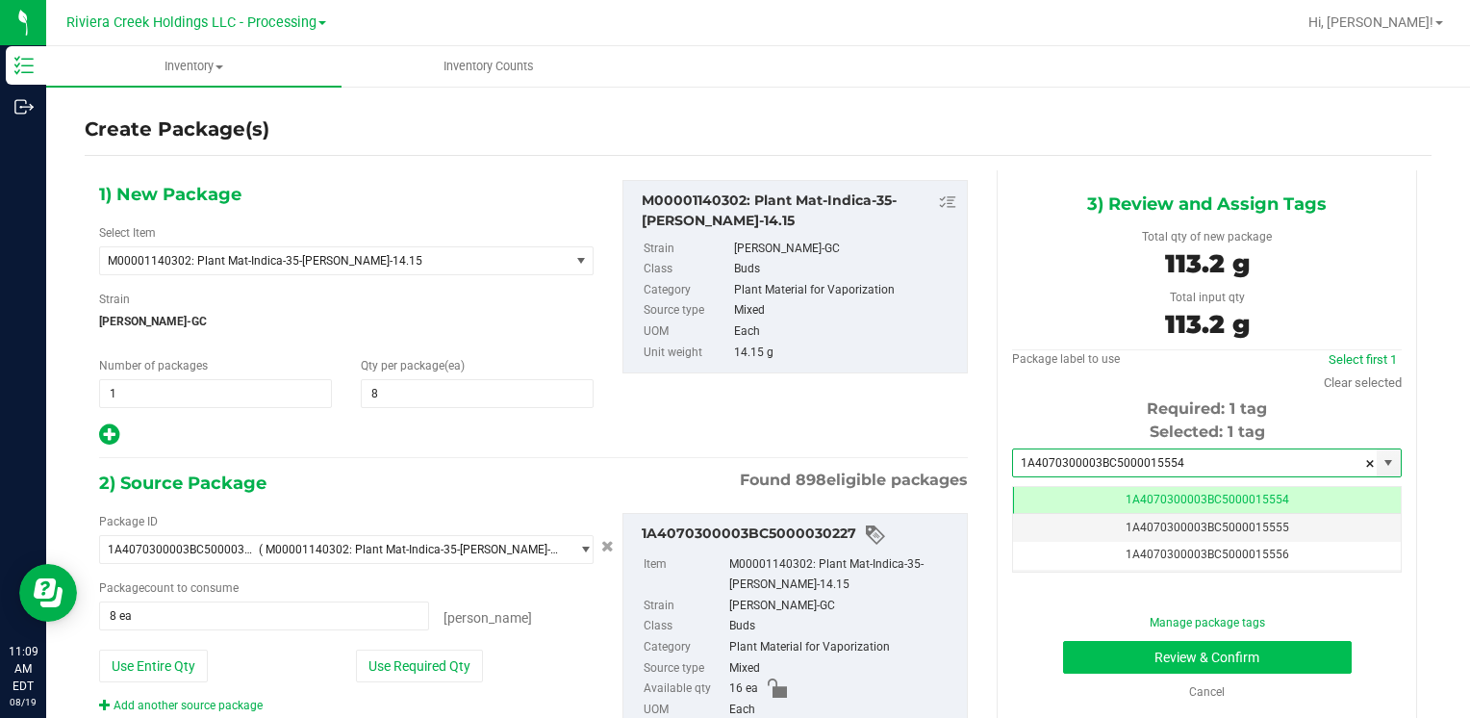
type input "1A4070300003BC5000015554"
click at [1094, 659] on button "Review & Confirm" at bounding box center [1207, 657] width 289 height 33
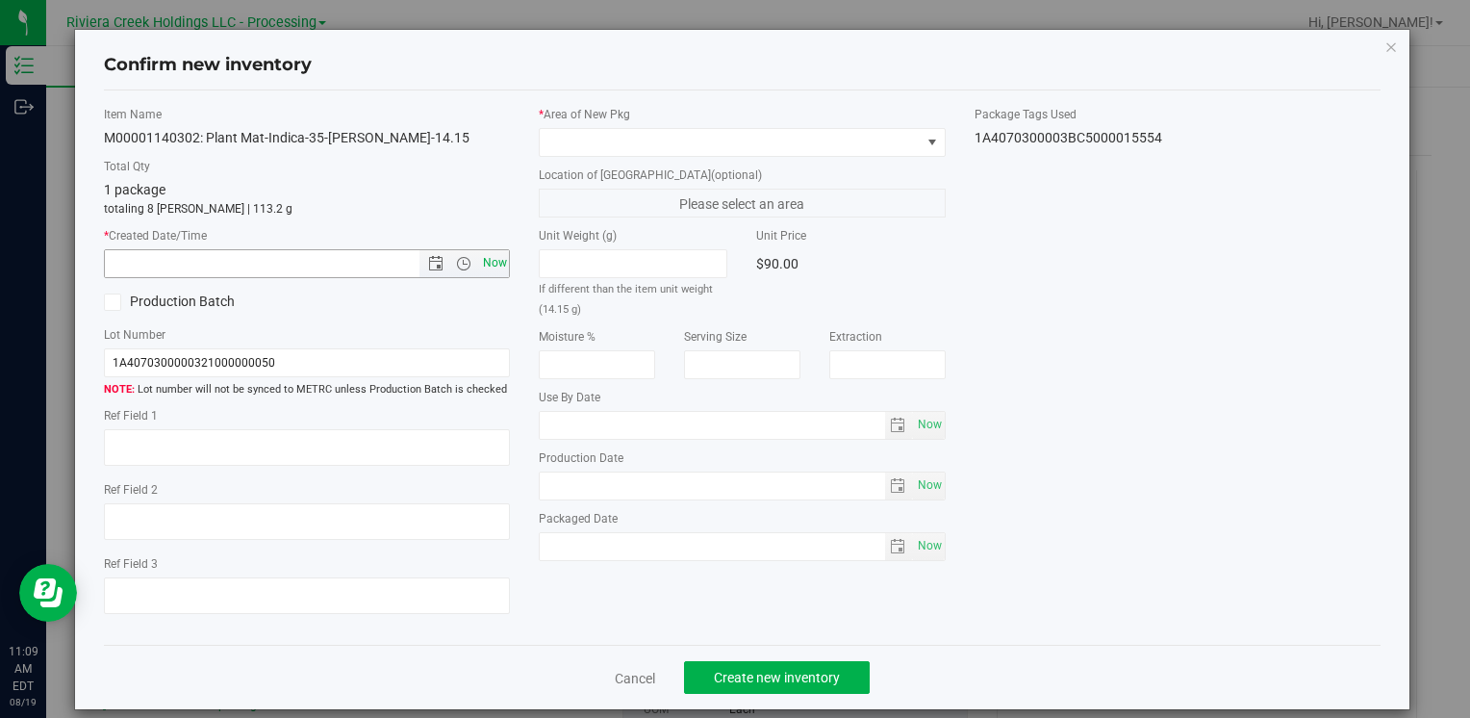
click at [501, 264] on span "Now" at bounding box center [494, 263] width 33 height 28
type input "[DATE] 11:09 AM"
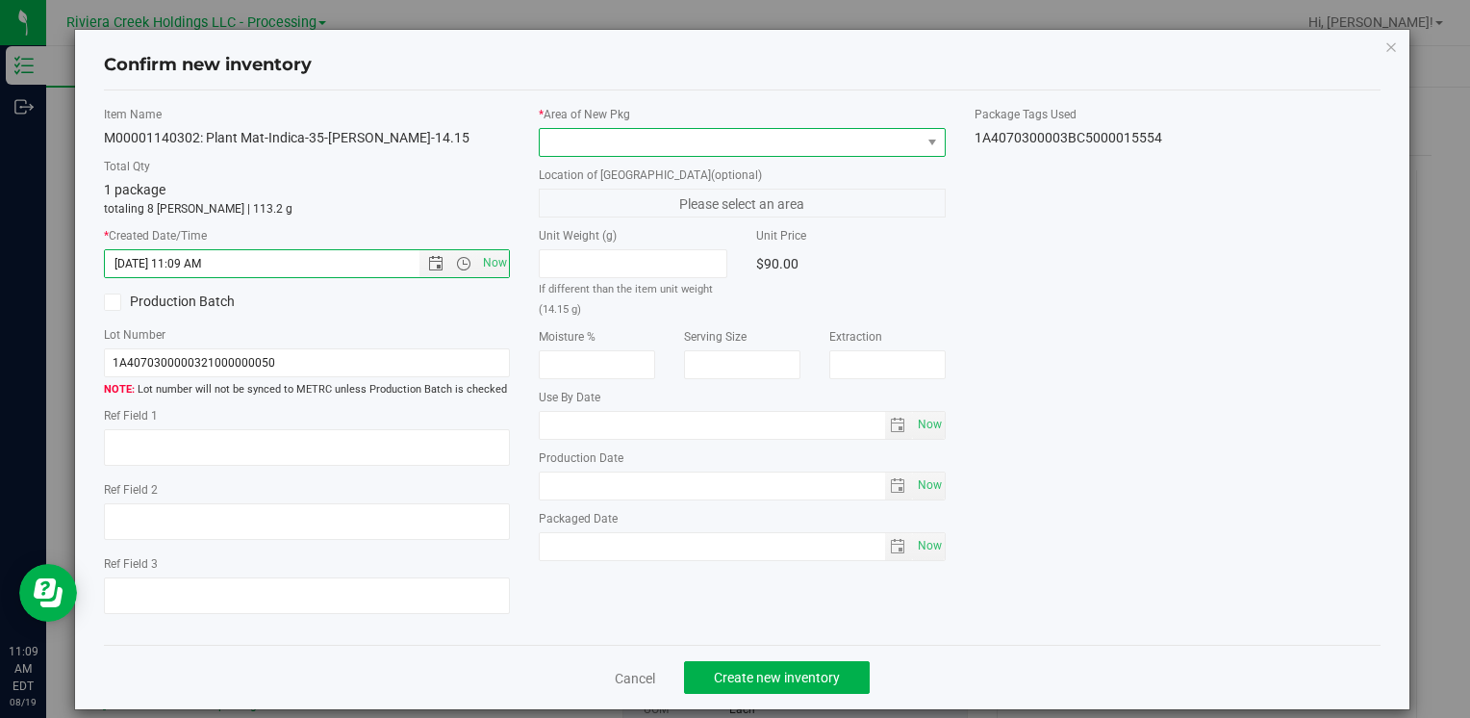
click at [569, 154] on span at bounding box center [742, 142] width 406 height 29
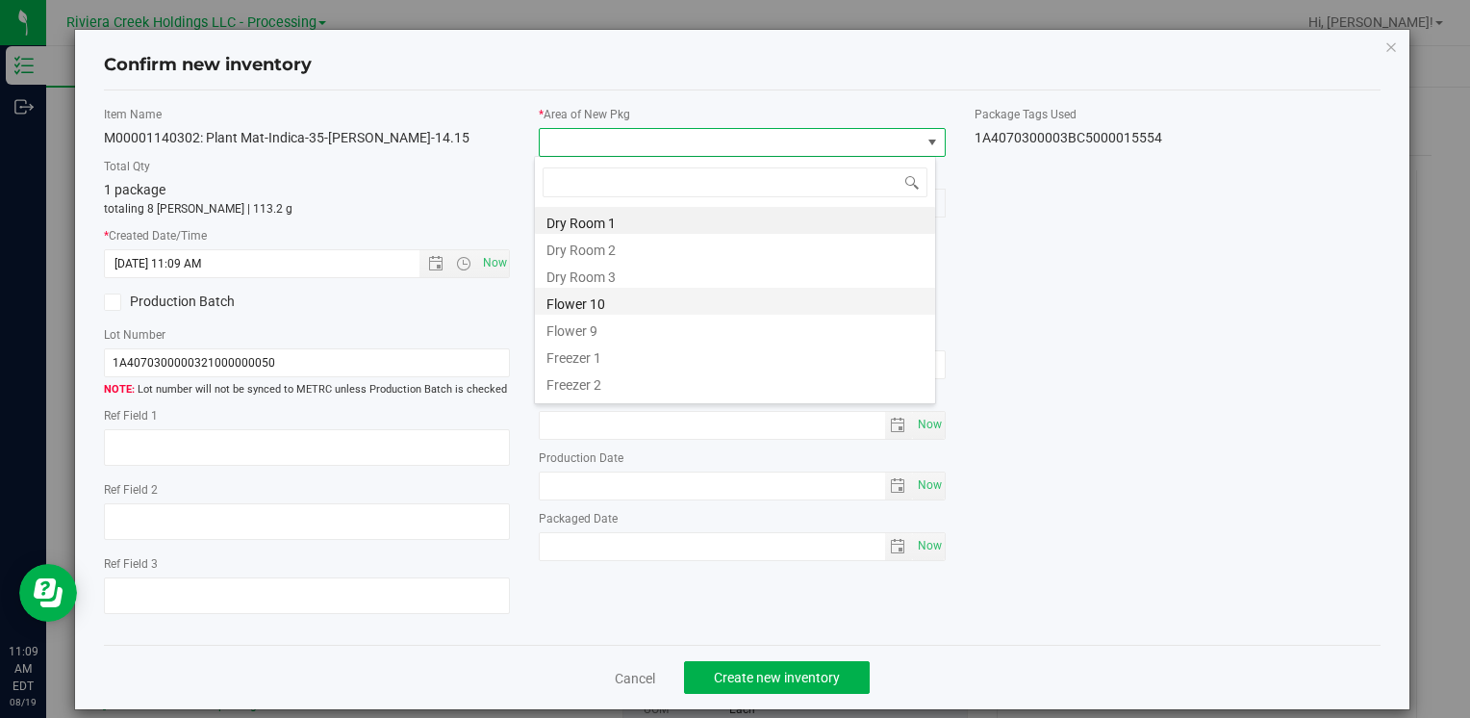
click at [623, 308] on li "Flower 10" at bounding box center [735, 301] width 400 height 27
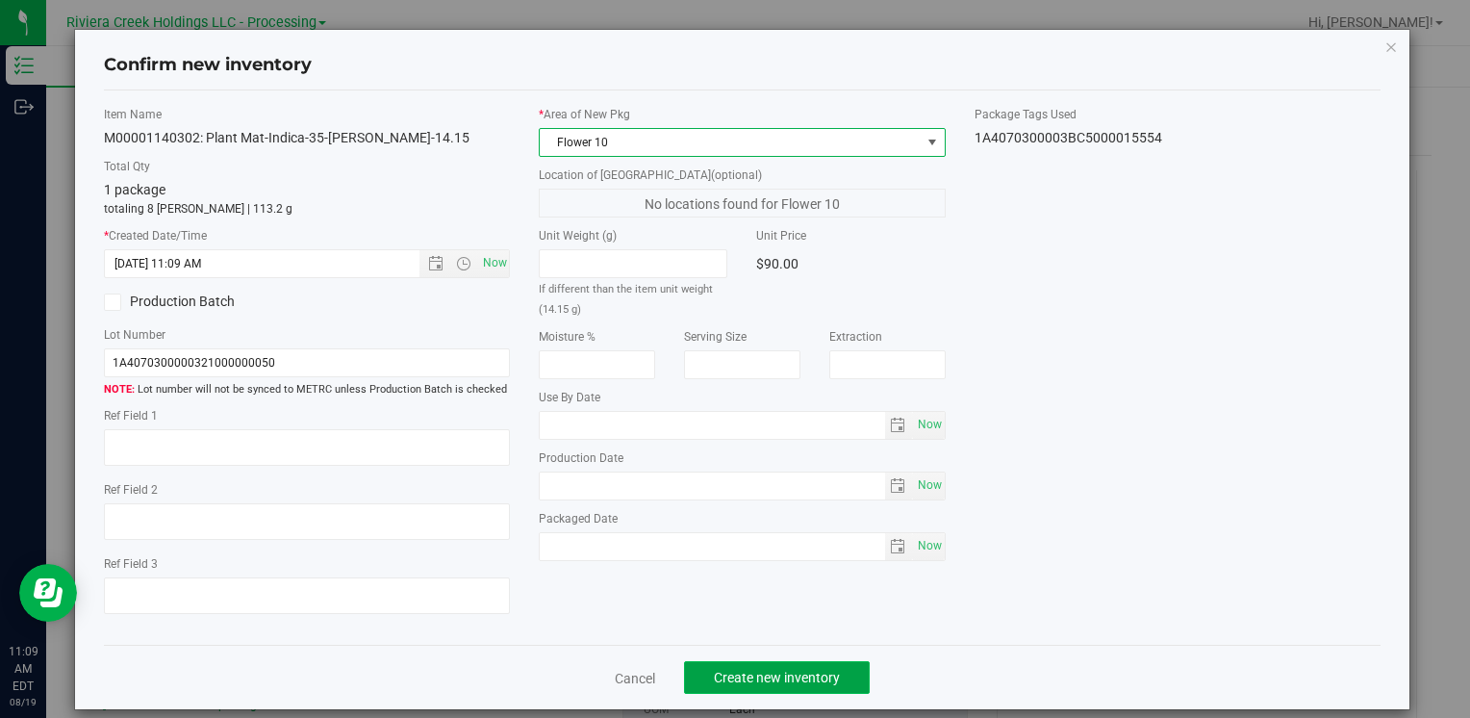
click at [775, 686] on button "Create new inventory" at bounding box center [777, 677] width 186 height 33
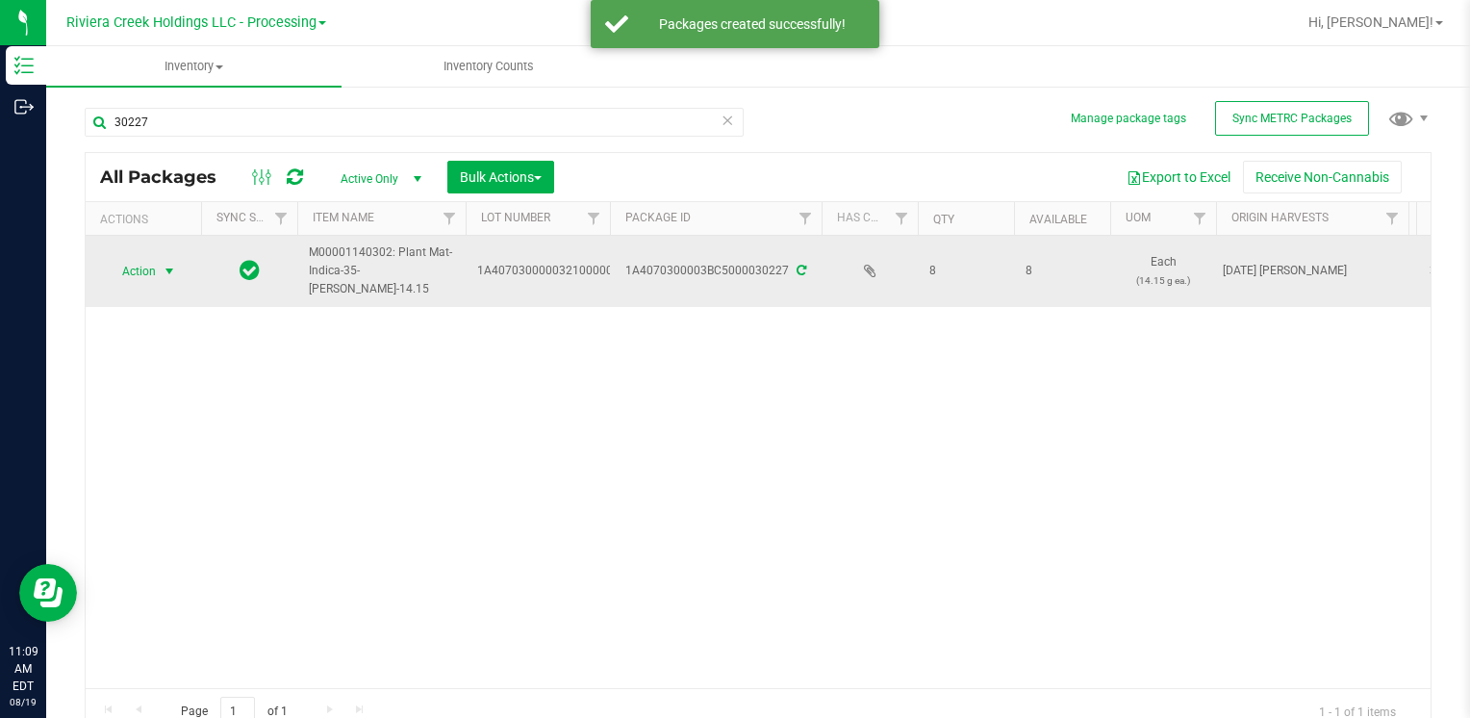
click at [131, 269] on span "Action" at bounding box center [131, 271] width 52 height 27
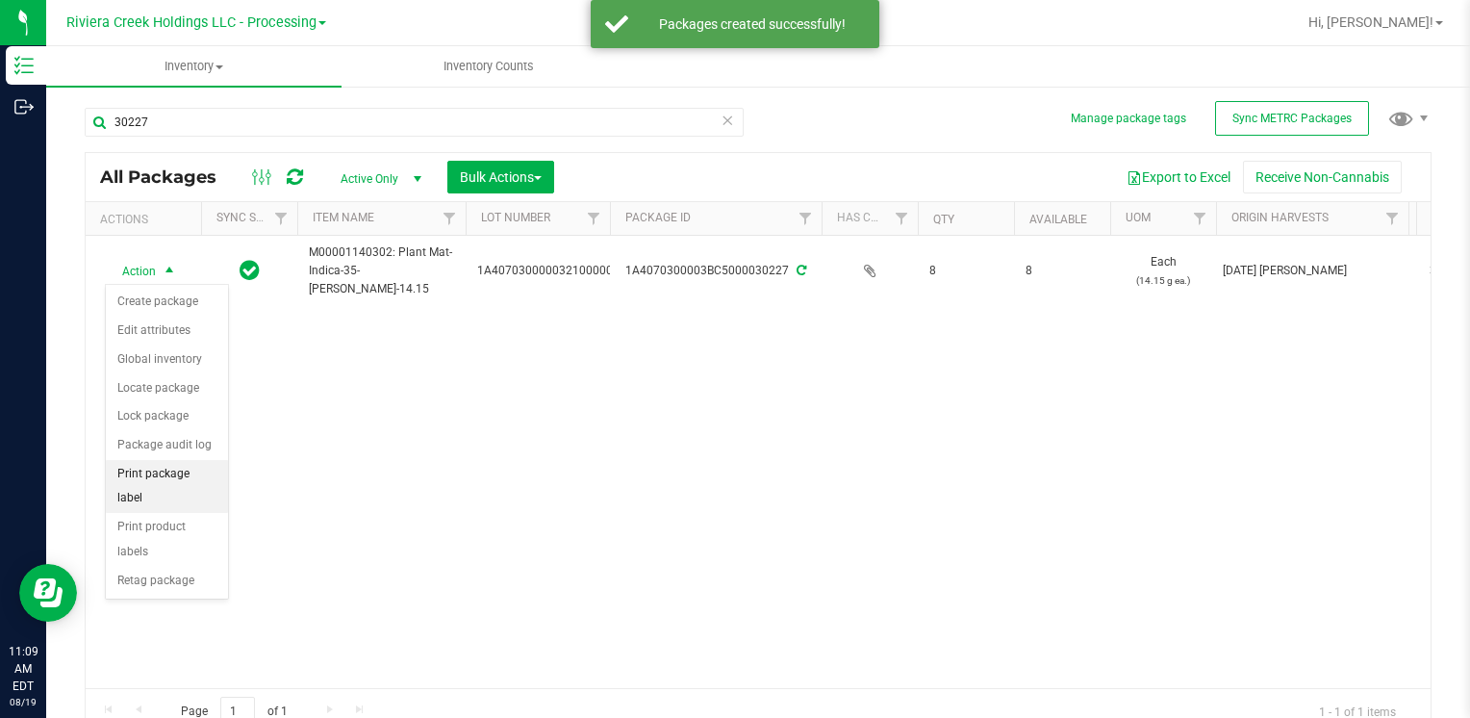
click at [184, 475] on li "Print package label" at bounding box center [167, 486] width 122 height 53
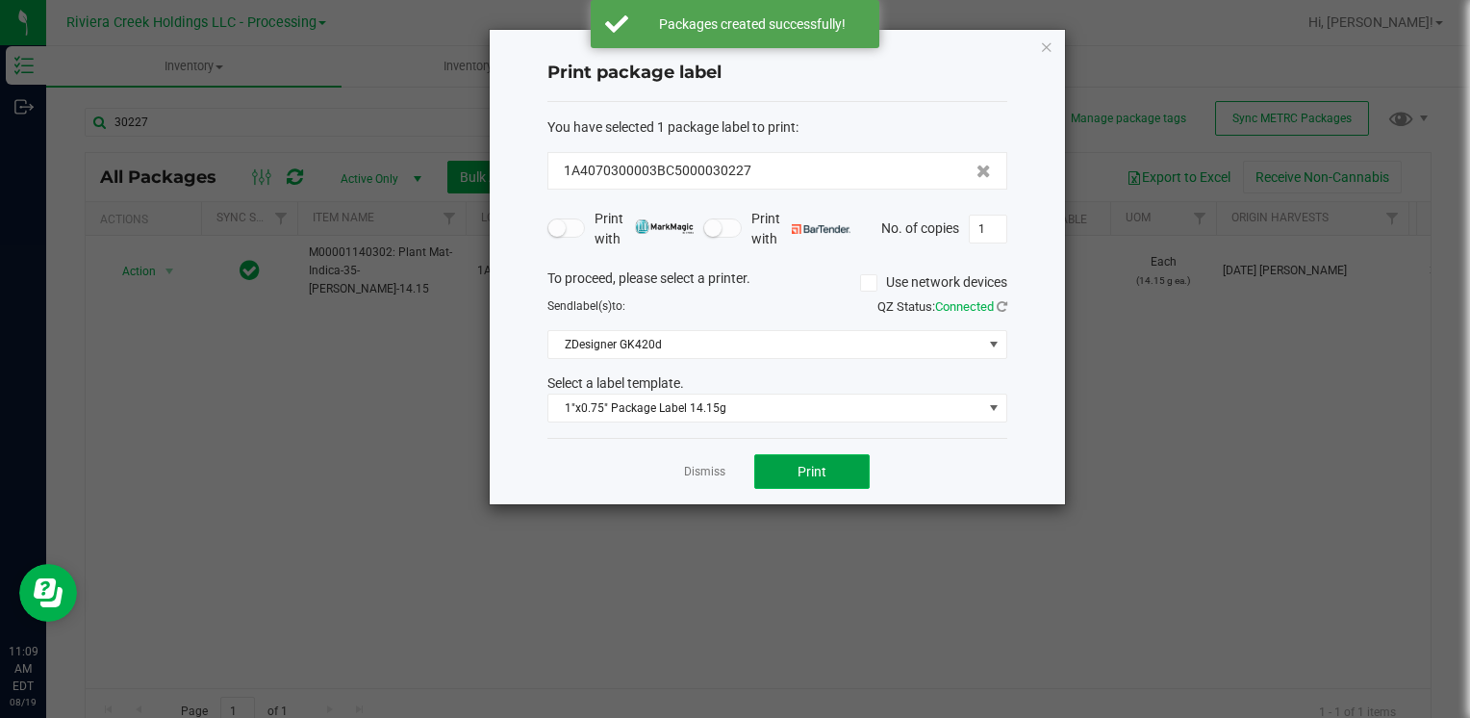
click at [819, 478] on button "Print" at bounding box center [811, 471] width 115 height 35
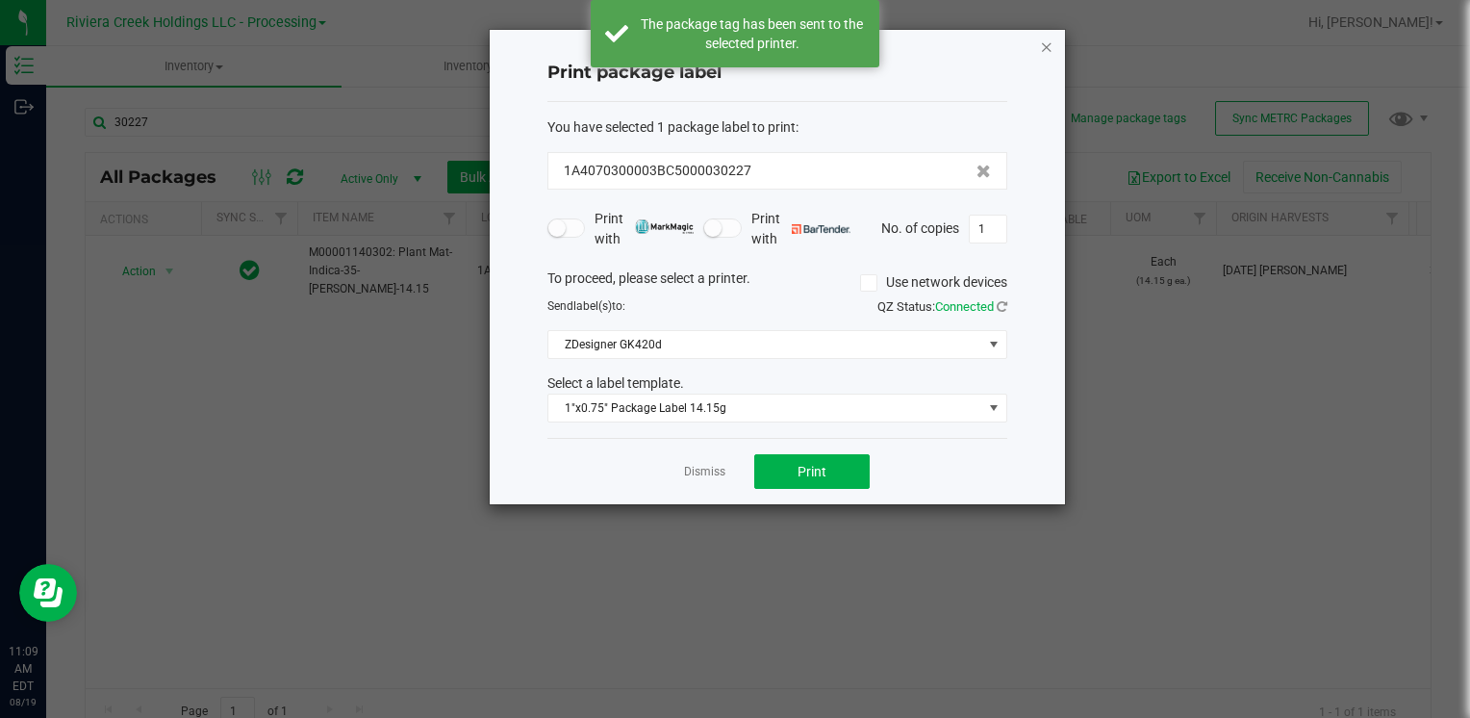
click at [1040, 48] on icon "button" at bounding box center [1046, 46] width 13 height 23
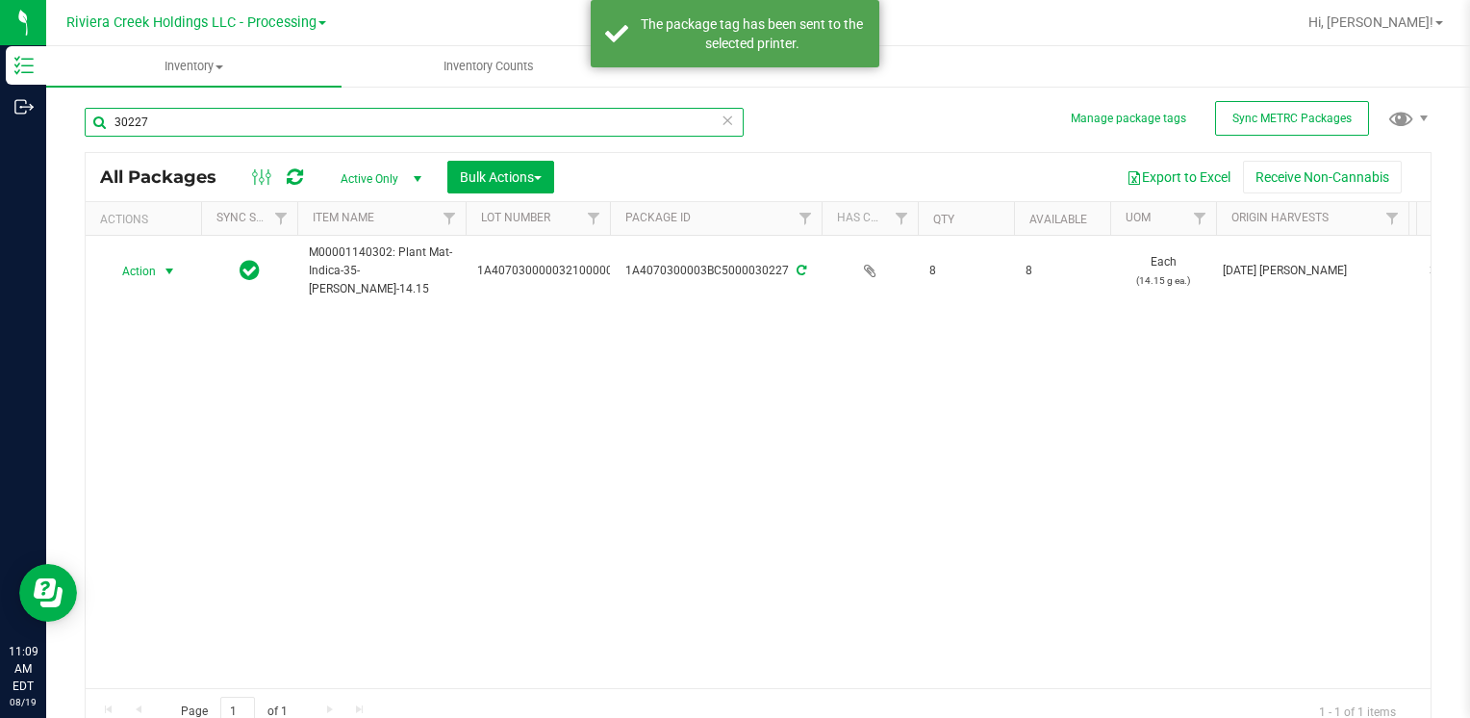
click at [317, 136] on div "30227" at bounding box center [414, 130] width 659 height 44
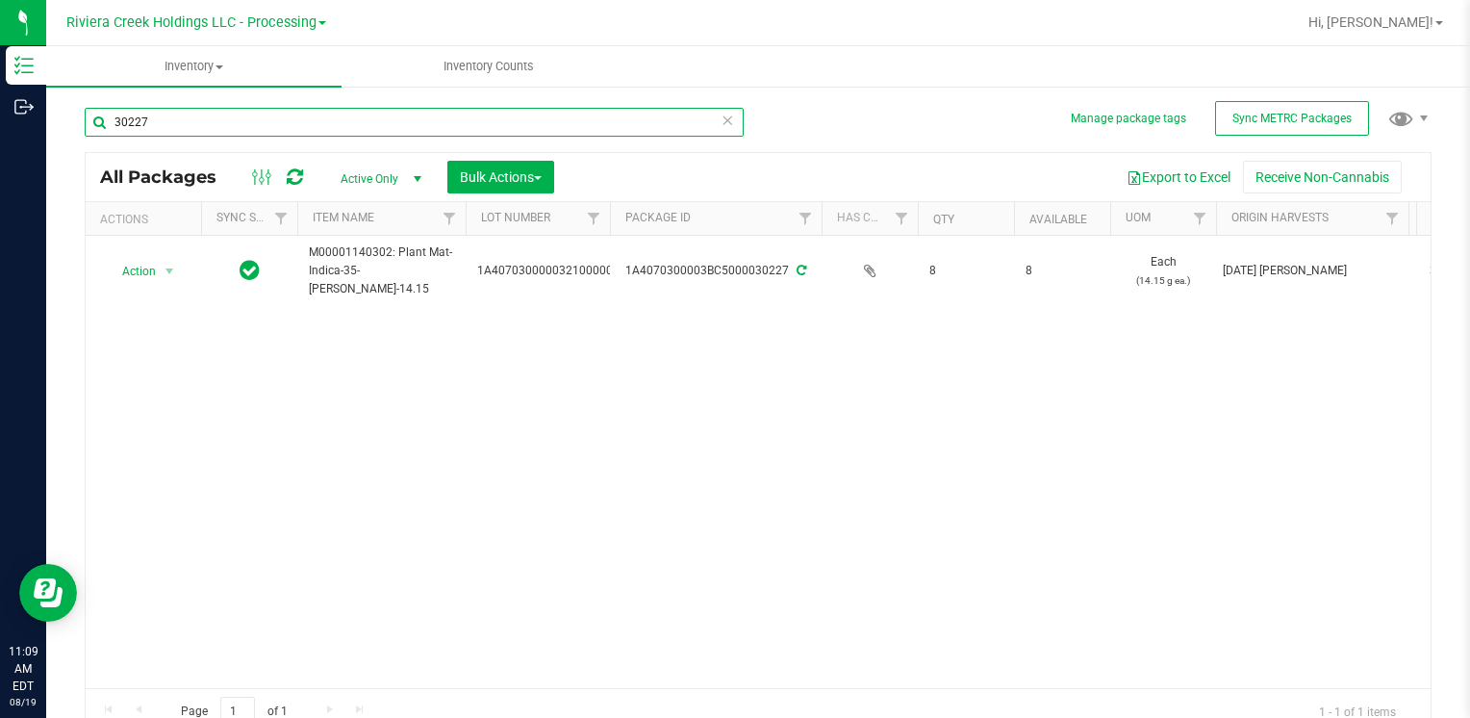
click at [317, 136] on input "30227" at bounding box center [414, 122] width 659 height 29
click at [317, 134] on input "15554" at bounding box center [414, 122] width 659 height 29
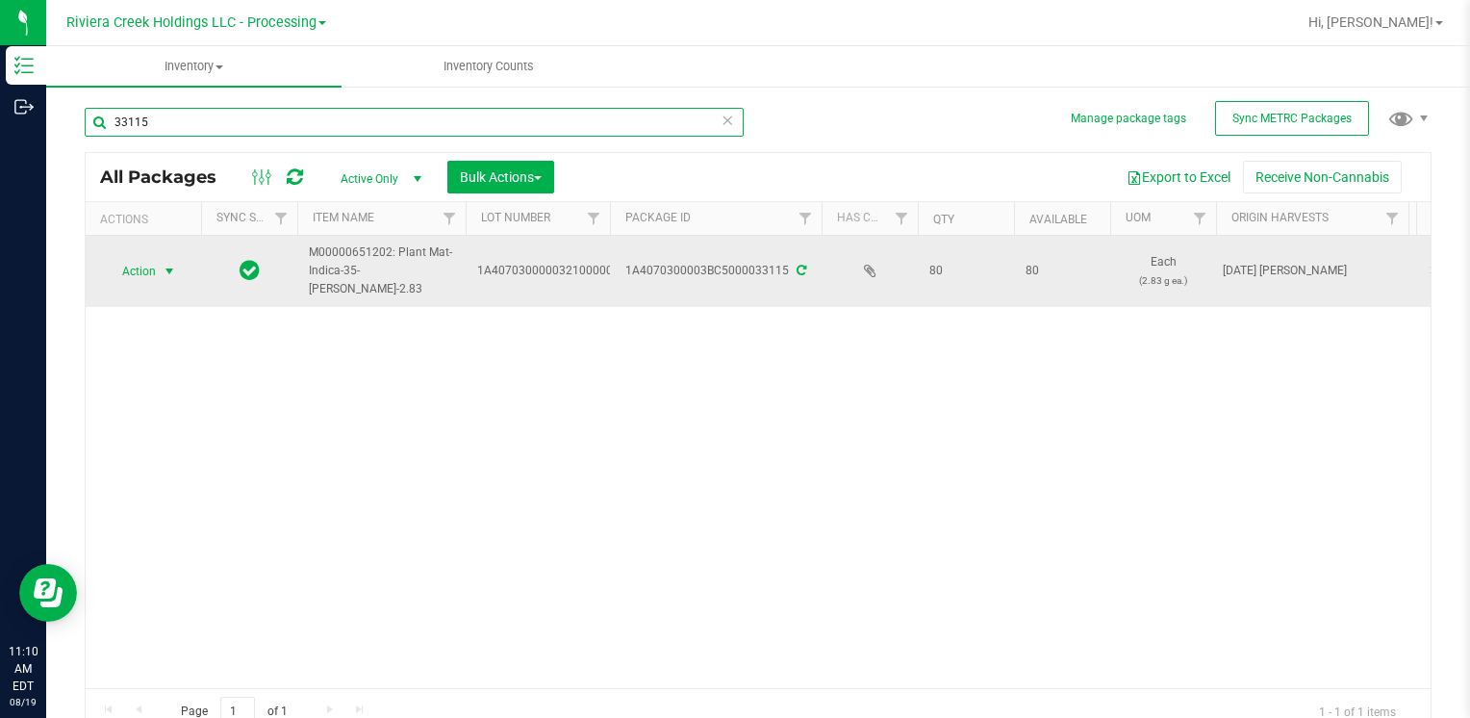
type input "33115"
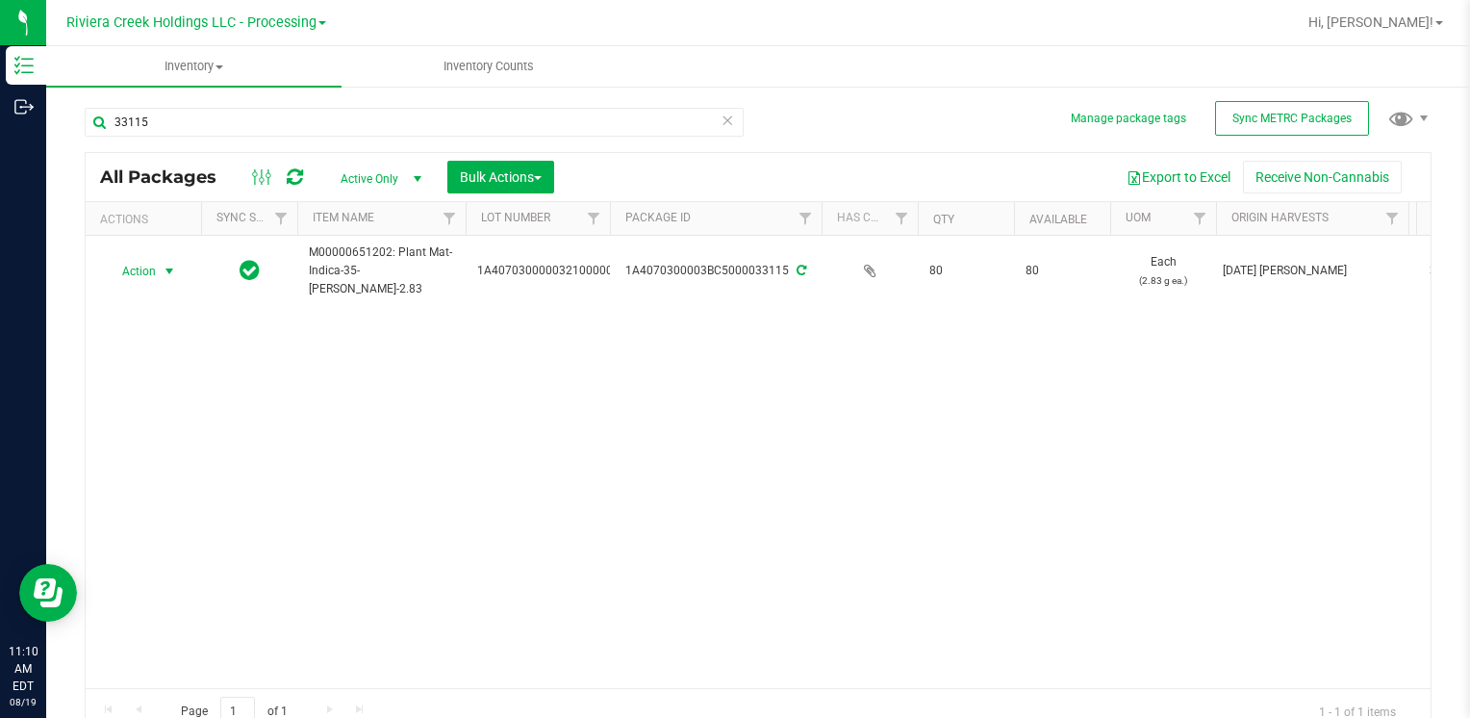
drag, startPoint x: 143, startPoint y: 270, endPoint x: 157, endPoint y: 335, distance: 65.9
click at [143, 273] on span "Action" at bounding box center [131, 271] width 52 height 27
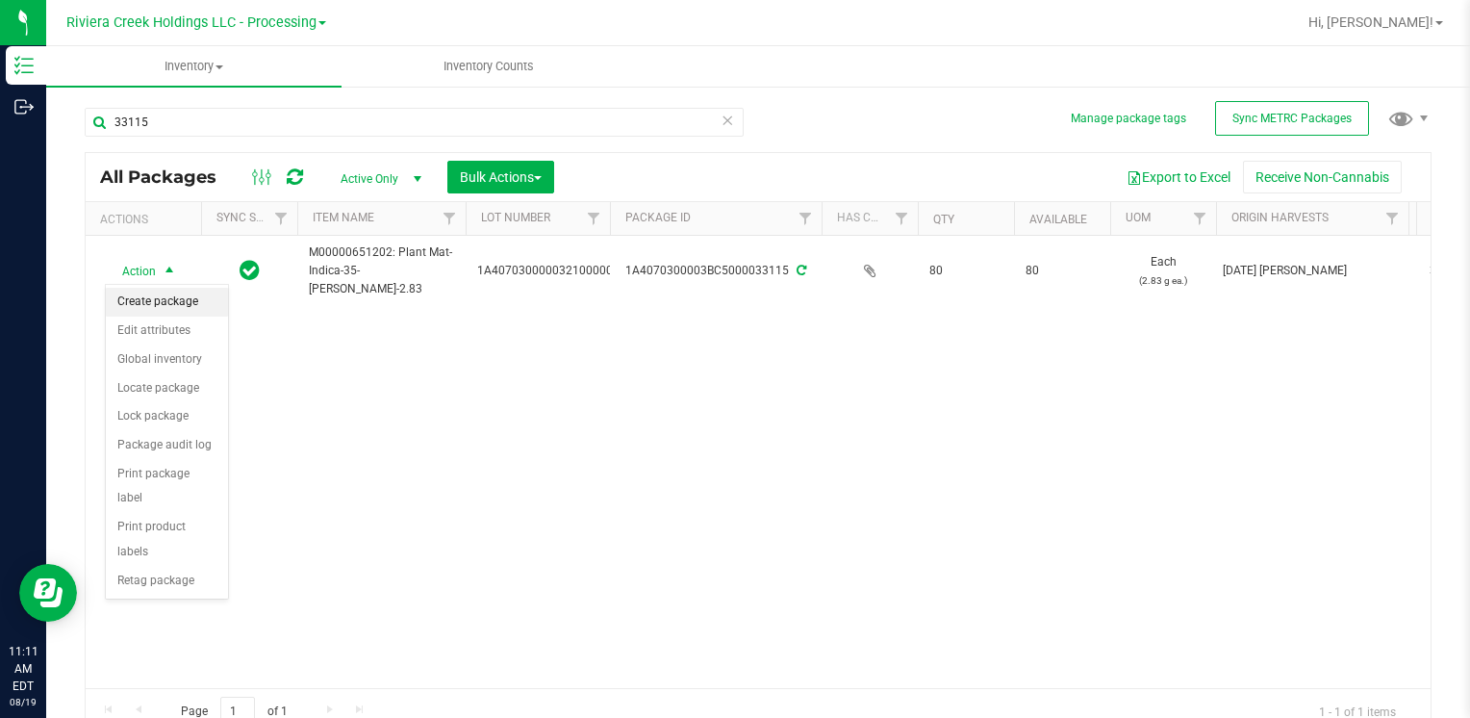
click at [169, 304] on li "Create package" at bounding box center [167, 302] width 122 height 29
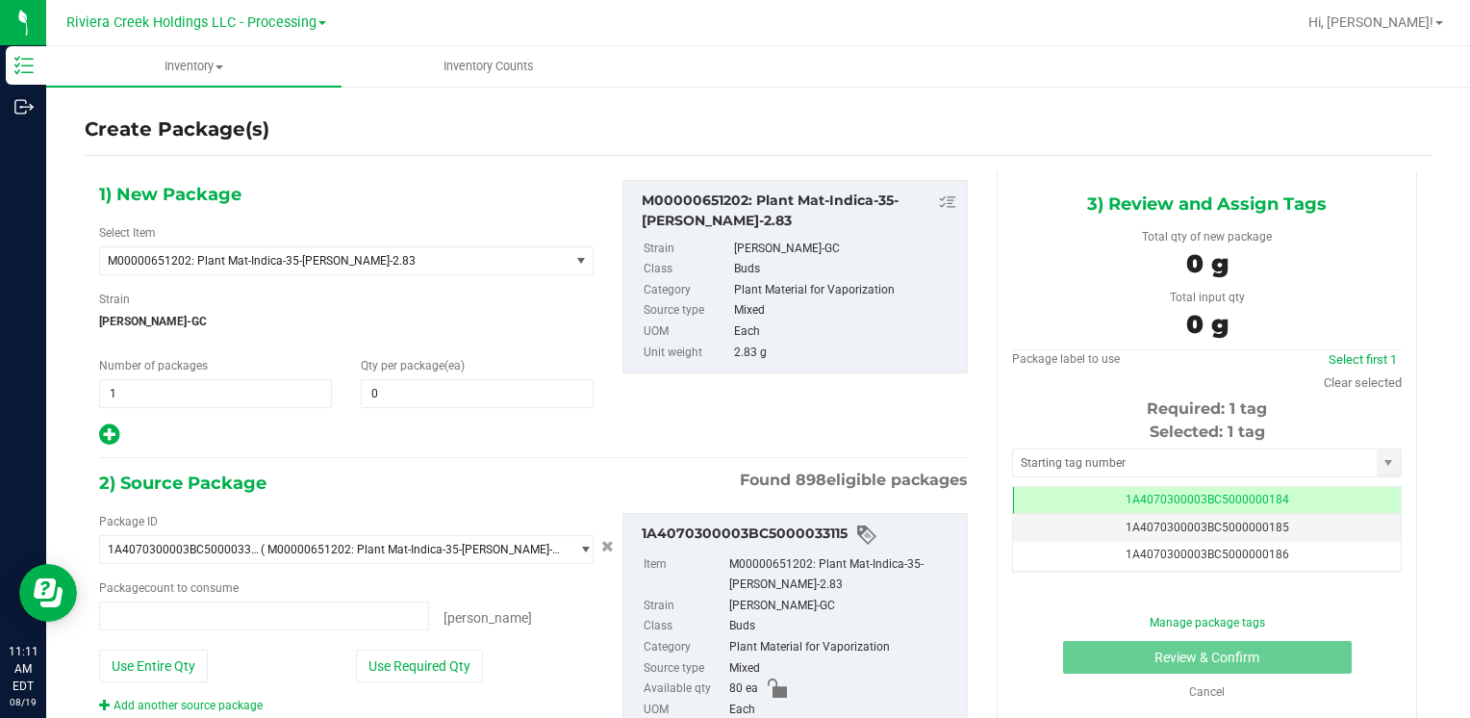
type input "0 ea"
click at [469, 411] on div "1) New Package Select Item M00000651202: Plant Mat-Indica-35-[PERSON_NAME]-2.83…" at bounding box center [346, 313] width 523 height 267
click at [459, 399] on span at bounding box center [477, 393] width 233 height 29
type input "60"
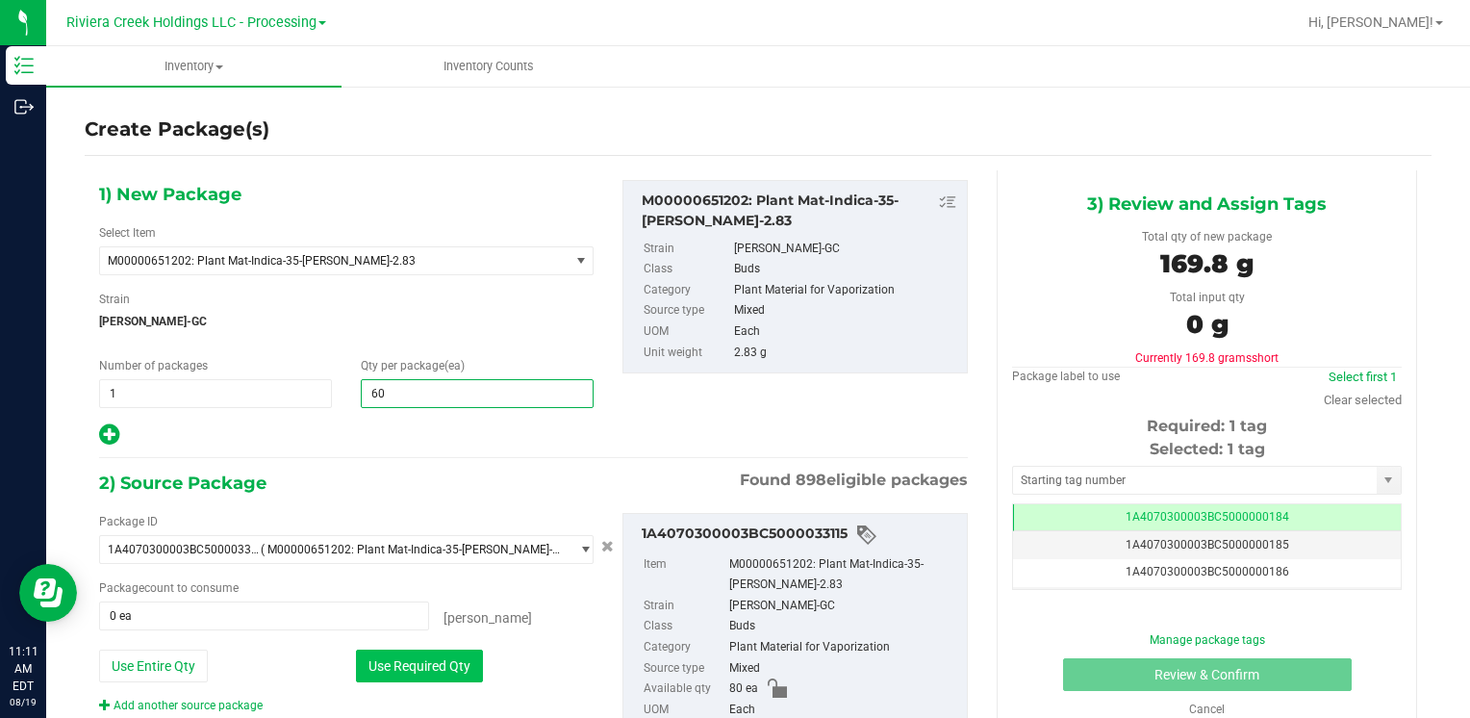
type input "60"
click at [402, 664] on button "Use Required Qty" at bounding box center [419, 665] width 127 height 33
type input "60 ea"
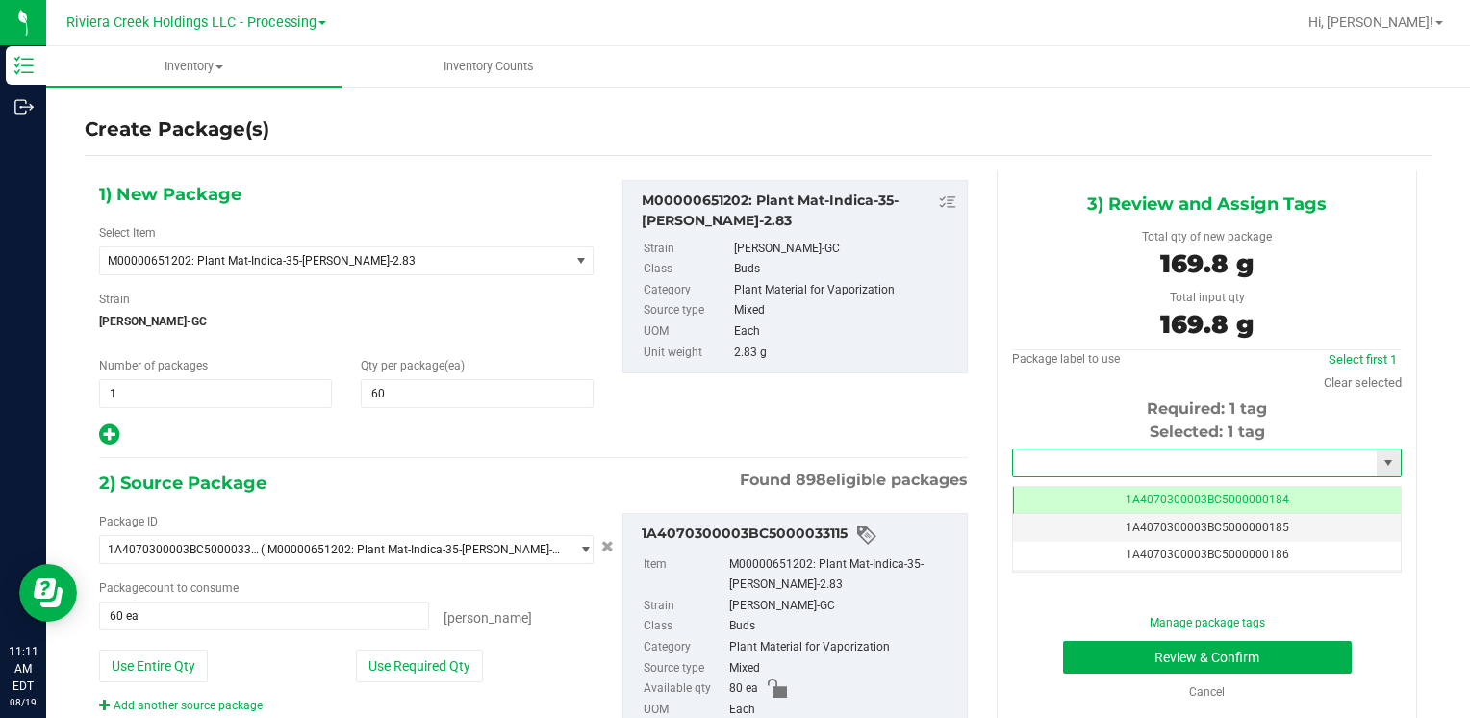
click at [1070, 469] on input "text" at bounding box center [1195, 462] width 364 height 27
click at [1062, 484] on li "1A4070300003BC5000015549" at bounding box center [1194, 495] width 383 height 29
type input "1A4070300003BC5000015549"
click at [1105, 655] on button "Review & Confirm" at bounding box center [1207, 657] width 289 height 33
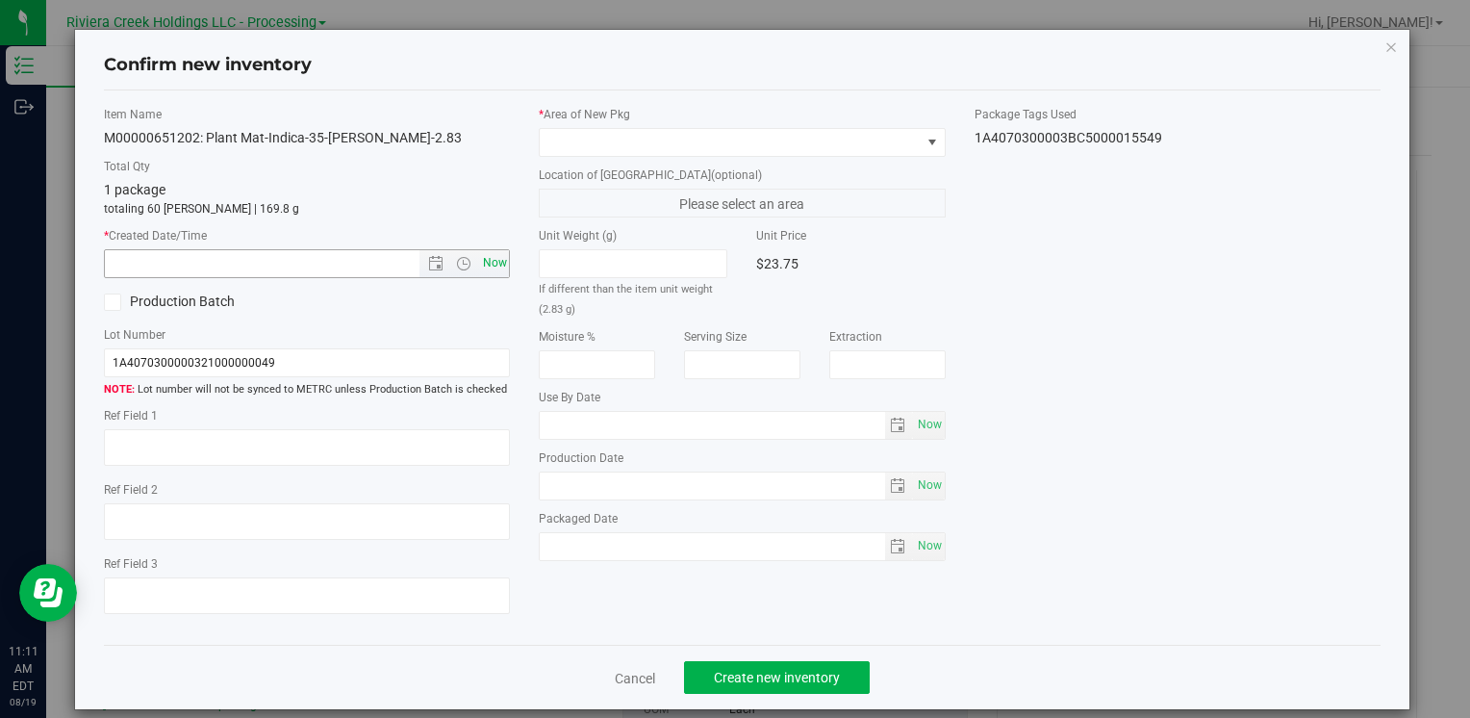
click at [495, 271] on span "Now" at bounding box center [494, 263] width 33 height 28
type input "[DATE] 11:11 AM"
click at [596, 137] on span at bounding box center [730, 142] width 380 height 27
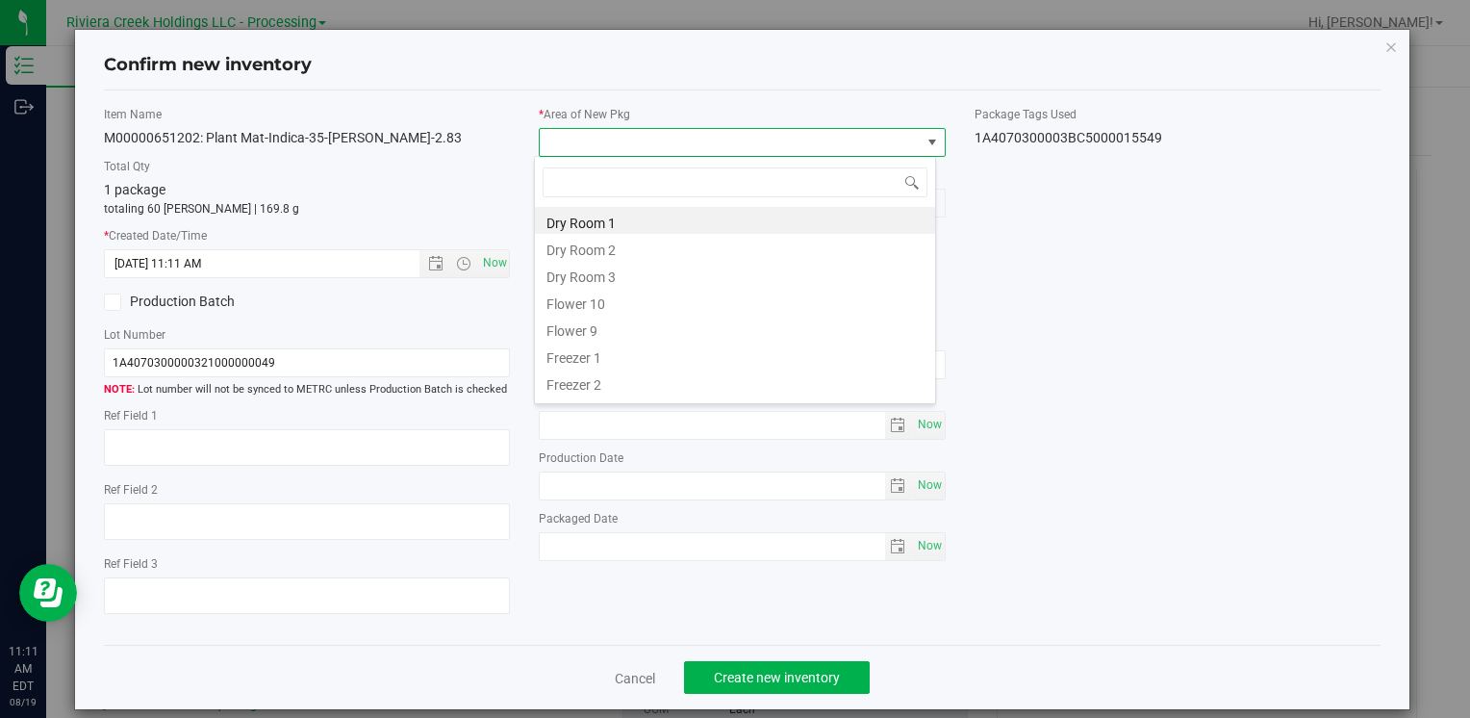
click at [624, 303] on li "Flower 10" at bounding box center [735, 301] width 400 height 27
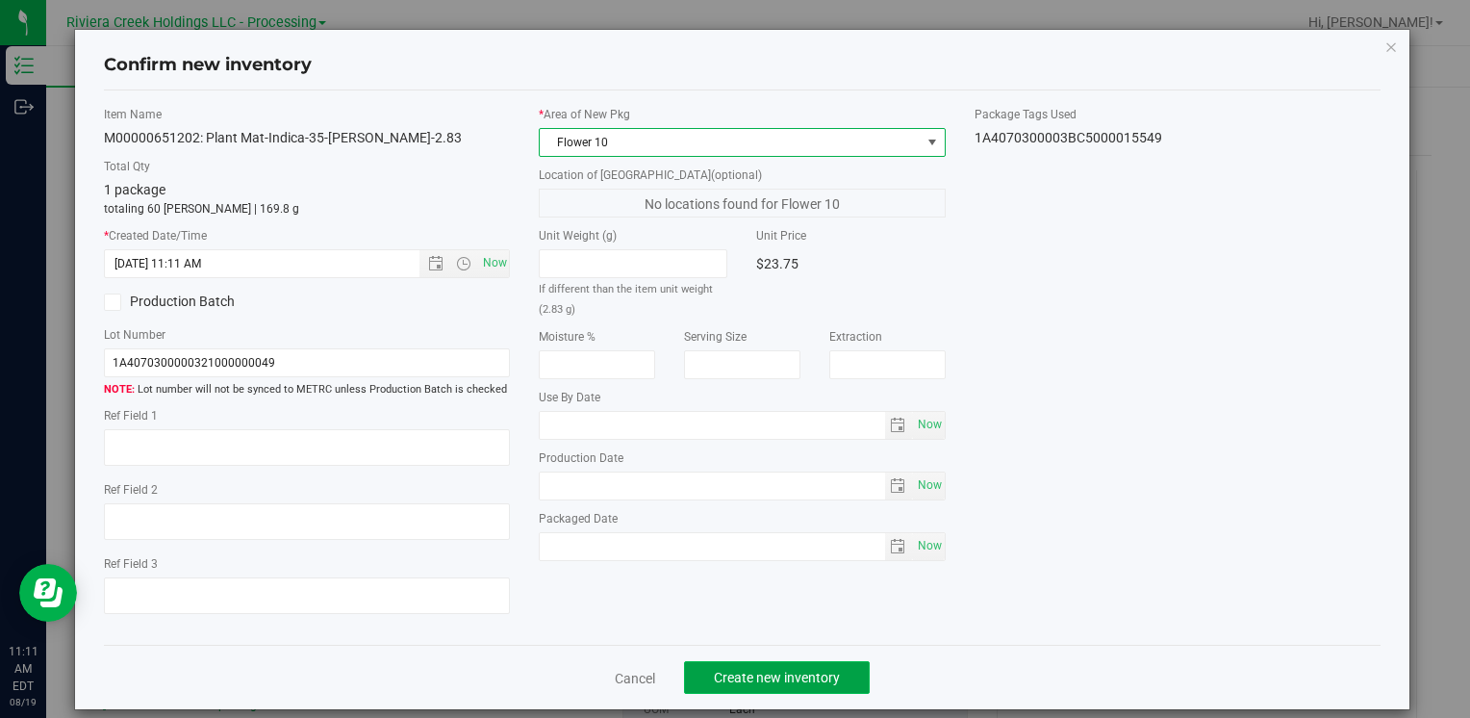
click at [754, 674] on span "Create new inventory" at bounding box center [777, 677] width 126 height 15
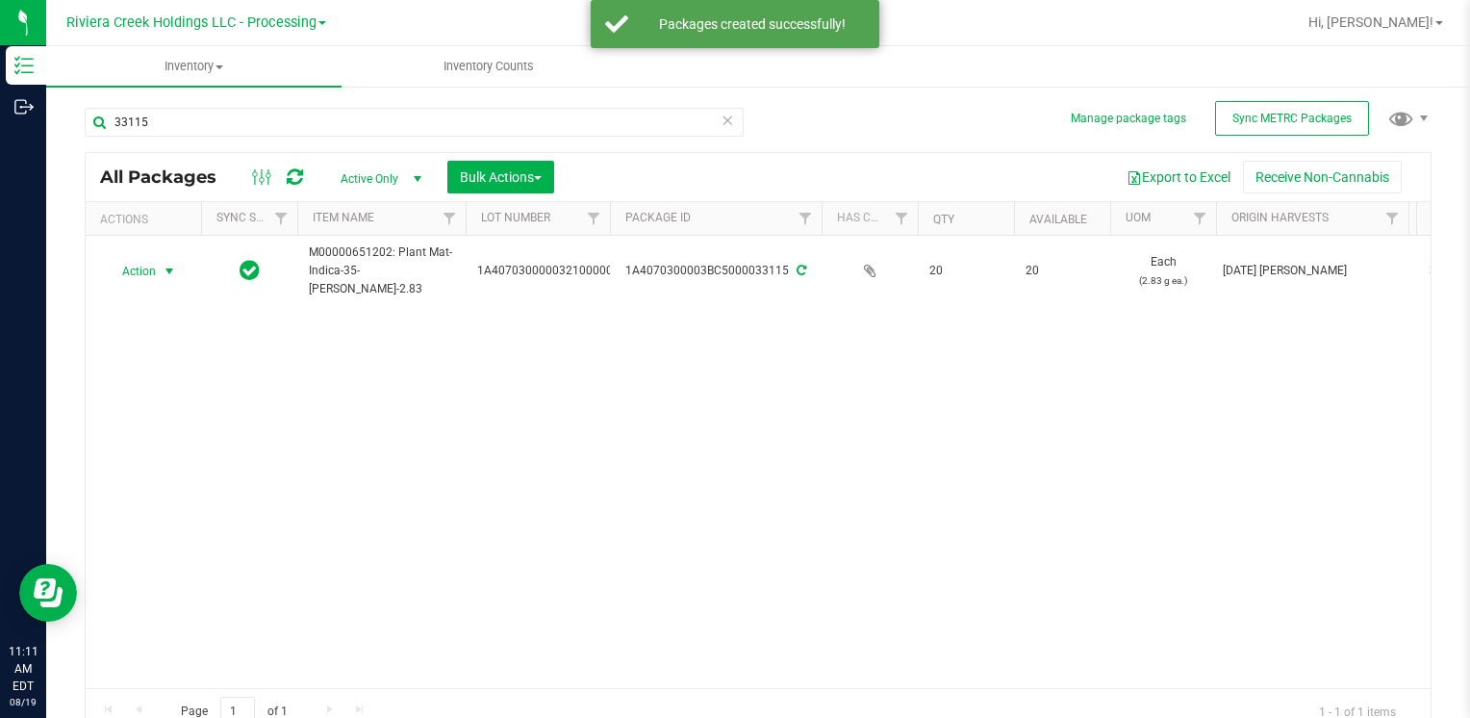
click at [127, 267] on span "Action" at bounding box center [131, 271] width 52 height 27
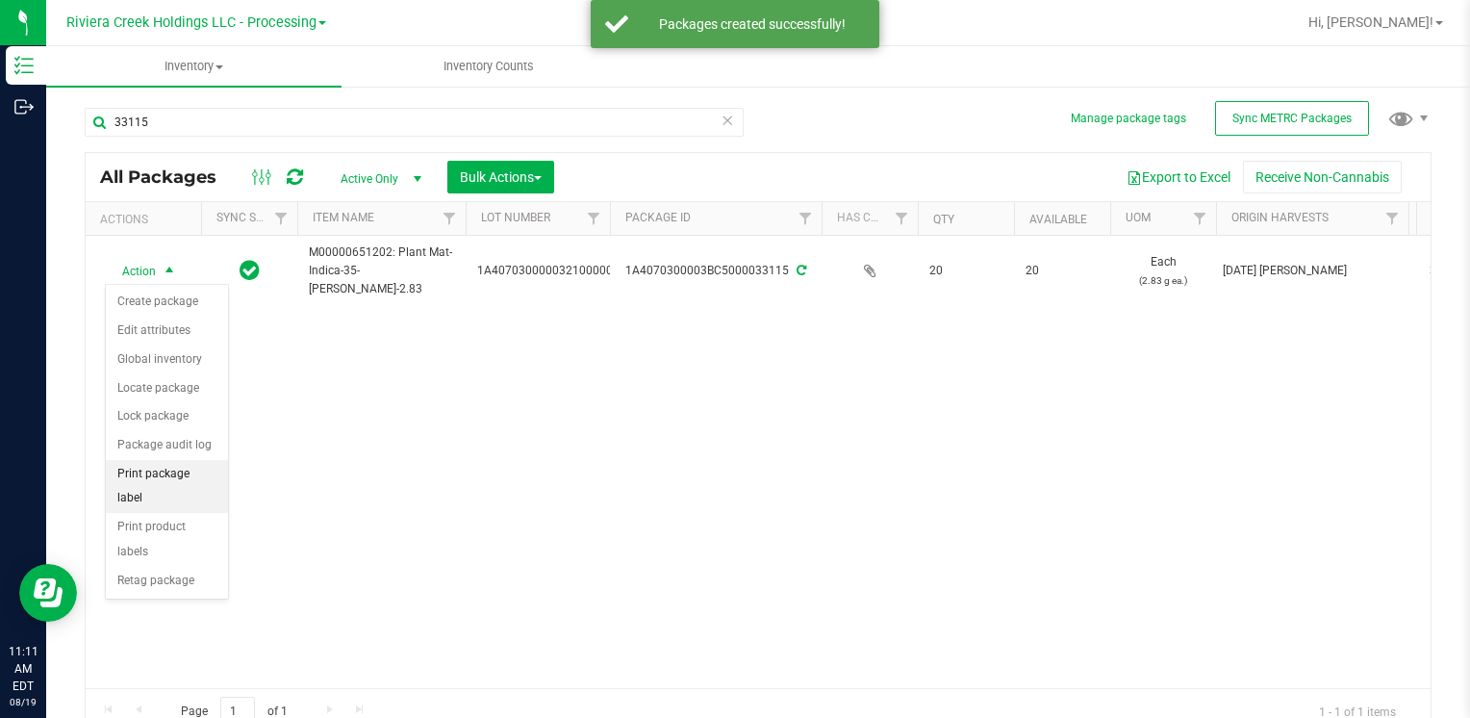
click at [207, 468] on li "Print package label" at bounding box center [167, 486] width 122 height 53
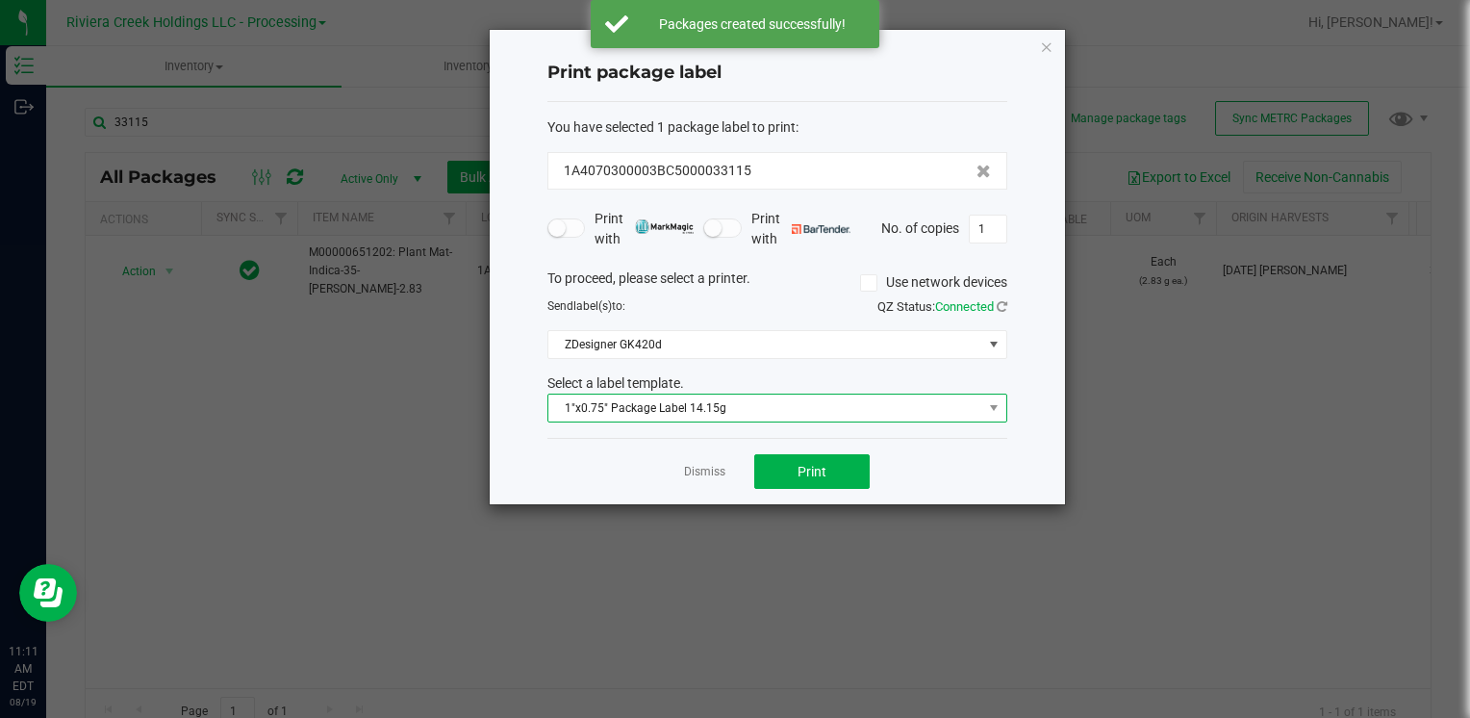
click at [698, 398] on span "1"x0.75" Package Label 14.15g" at bounding box center [765, 407] width 434 height 27
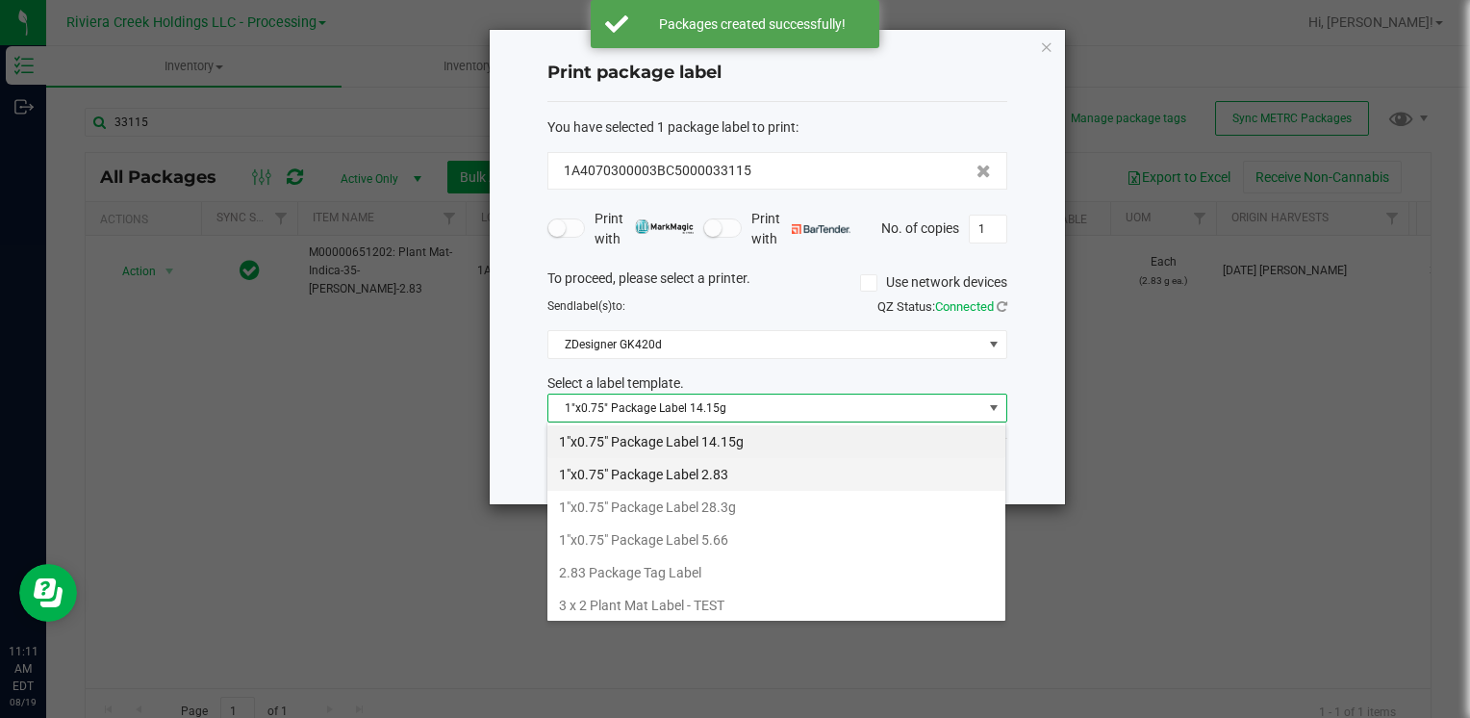
click at [764, 471] on li "1"x0.75" Package Label 2.83" at bounding box center [776, 474] width 458 height 33
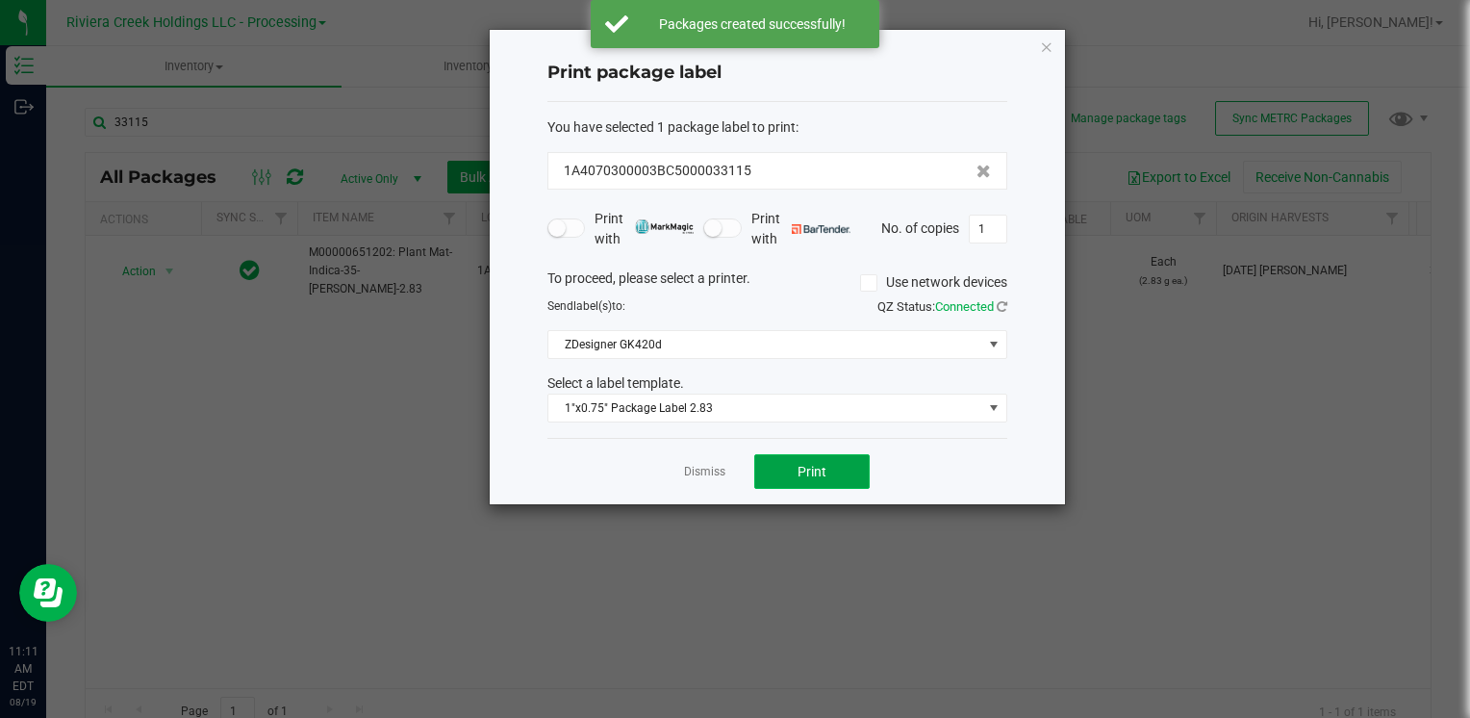
click at [803, 477] on button "Print" at bounding box center [811, 471] width 115 height 35
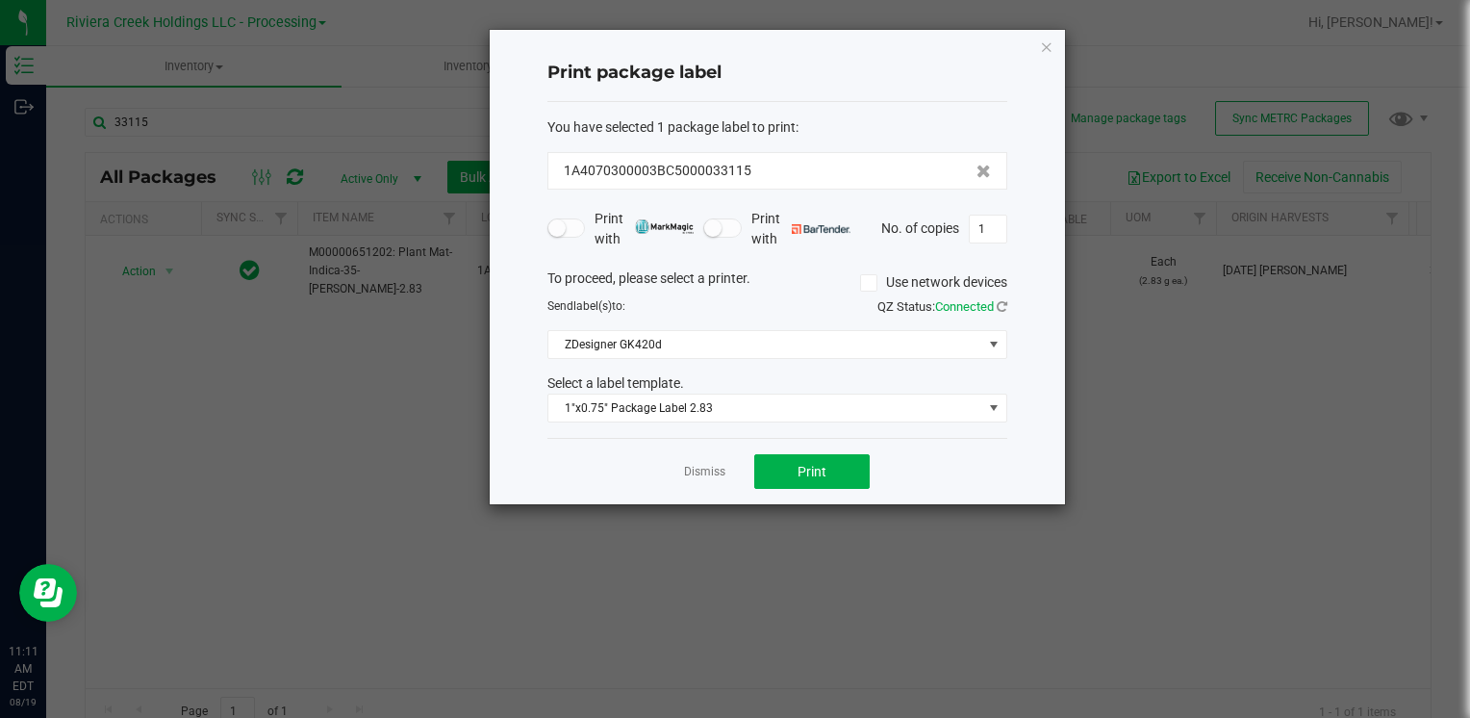
click at [1046, 44] on icon "button" at bounding box center [1046, 46] width 13 height 23
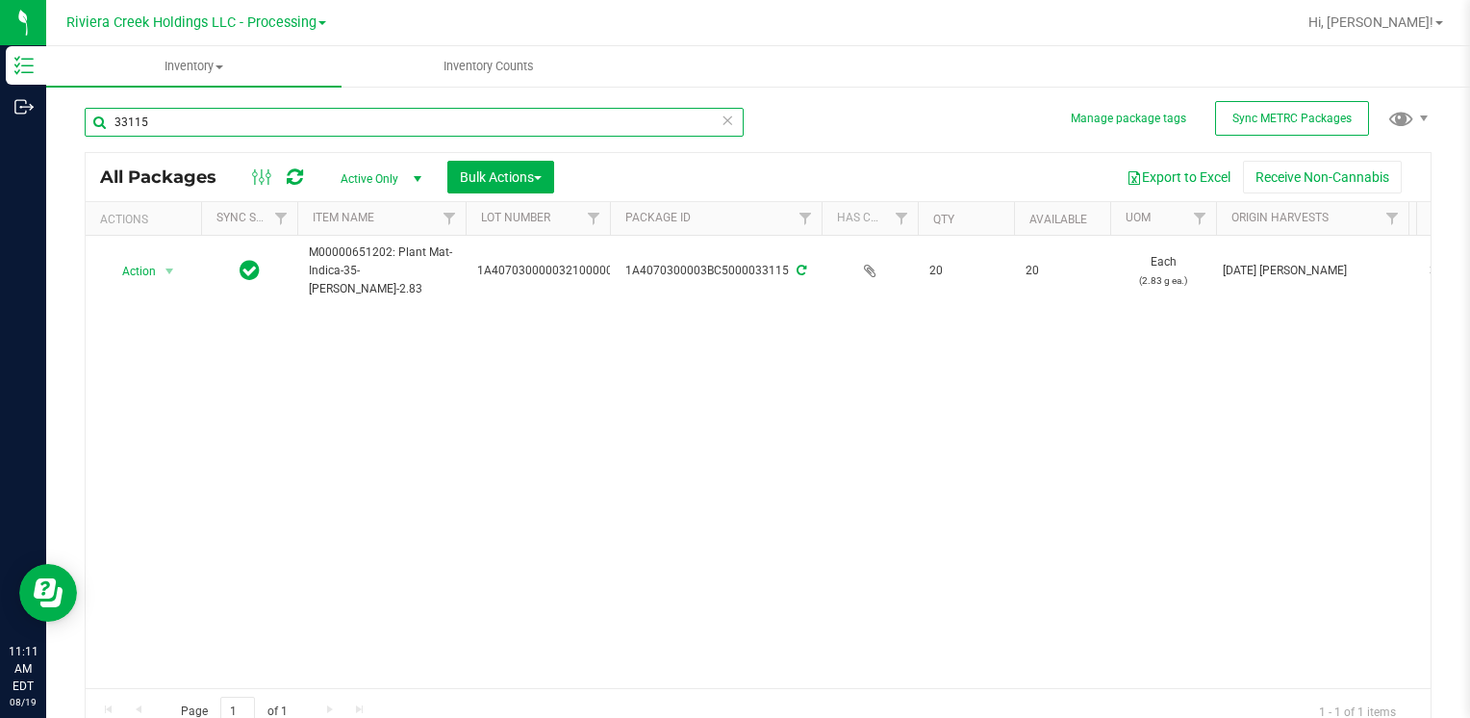
click at [183, 118] on input "33115" at bounding box center [414, 122] width 659 height 29
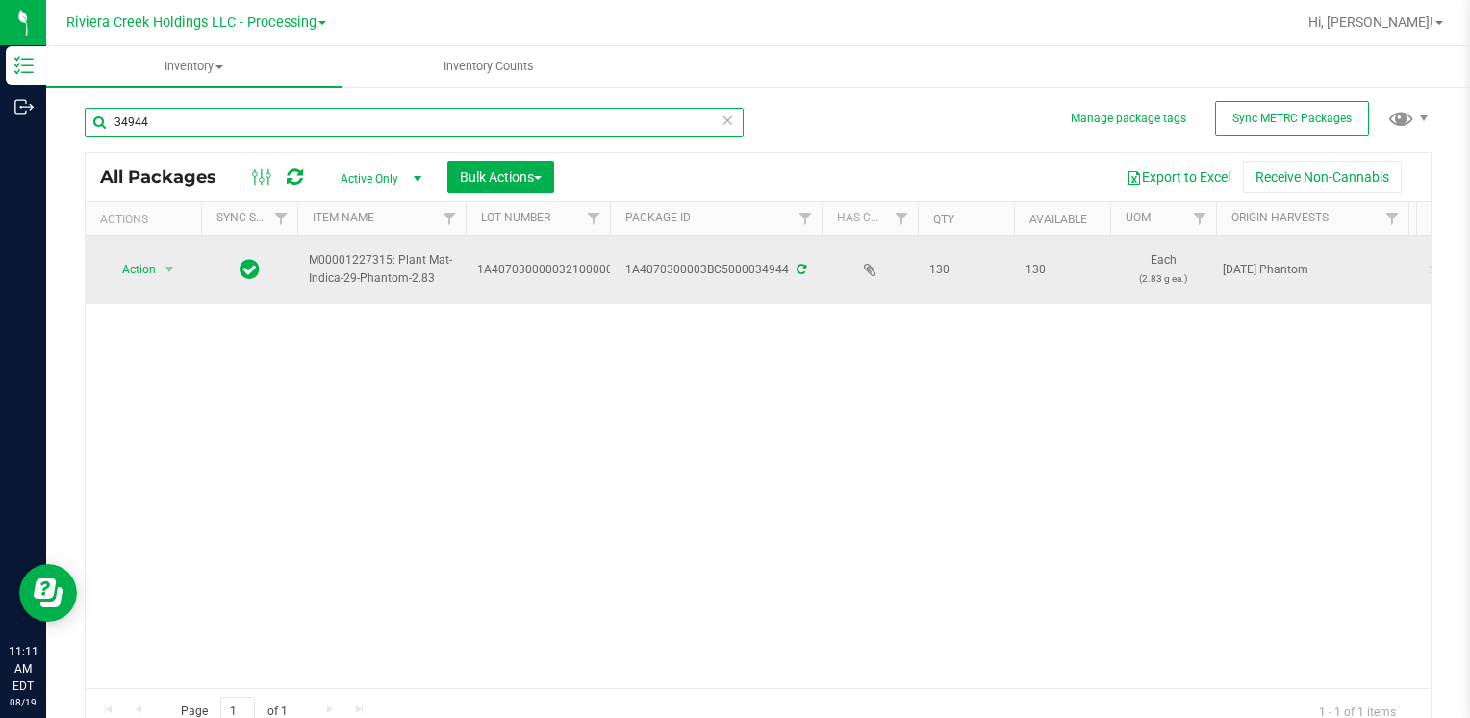
type input "34944"
click at [142, 266] on span "Action" at bounding box center [131, 269] width 52 height 27
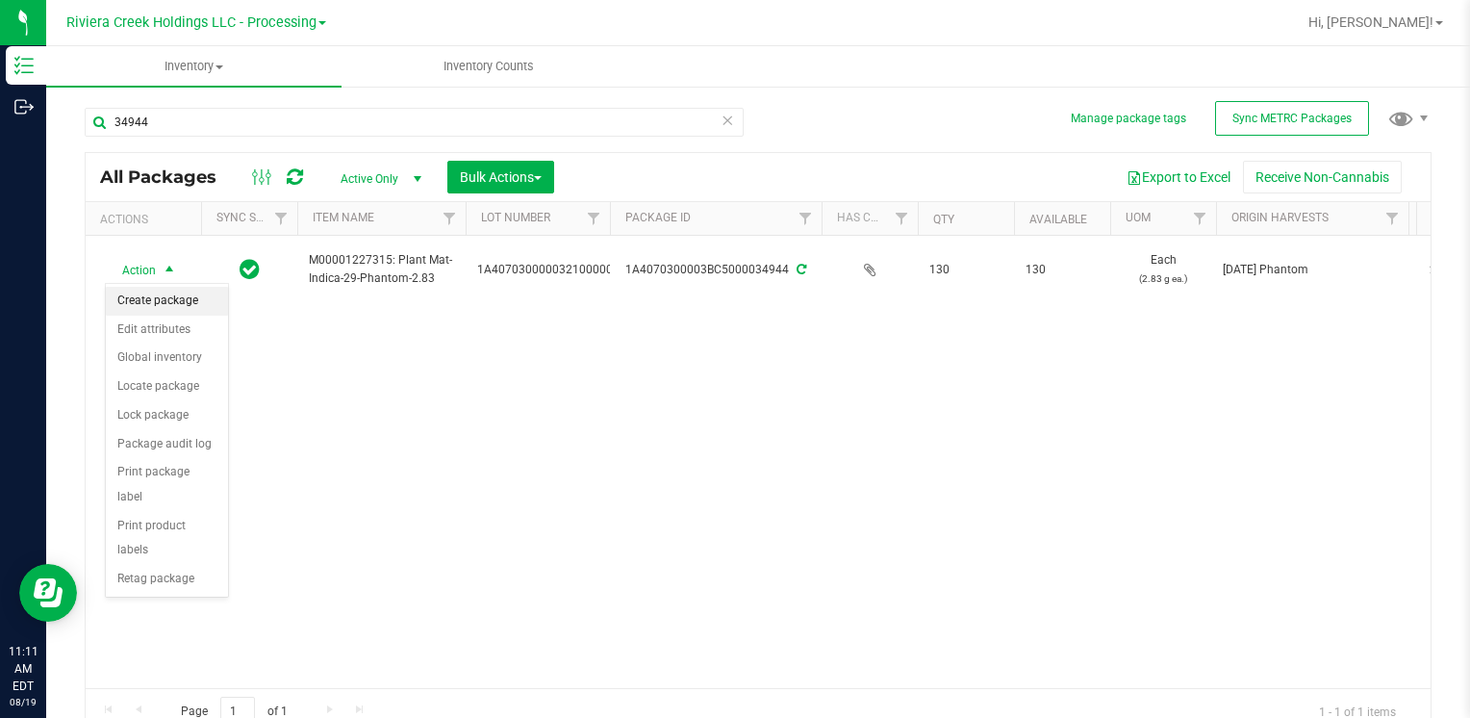
click at [186, 297] on li "Create package" at bounding box center [167, 301] width 122 height 29
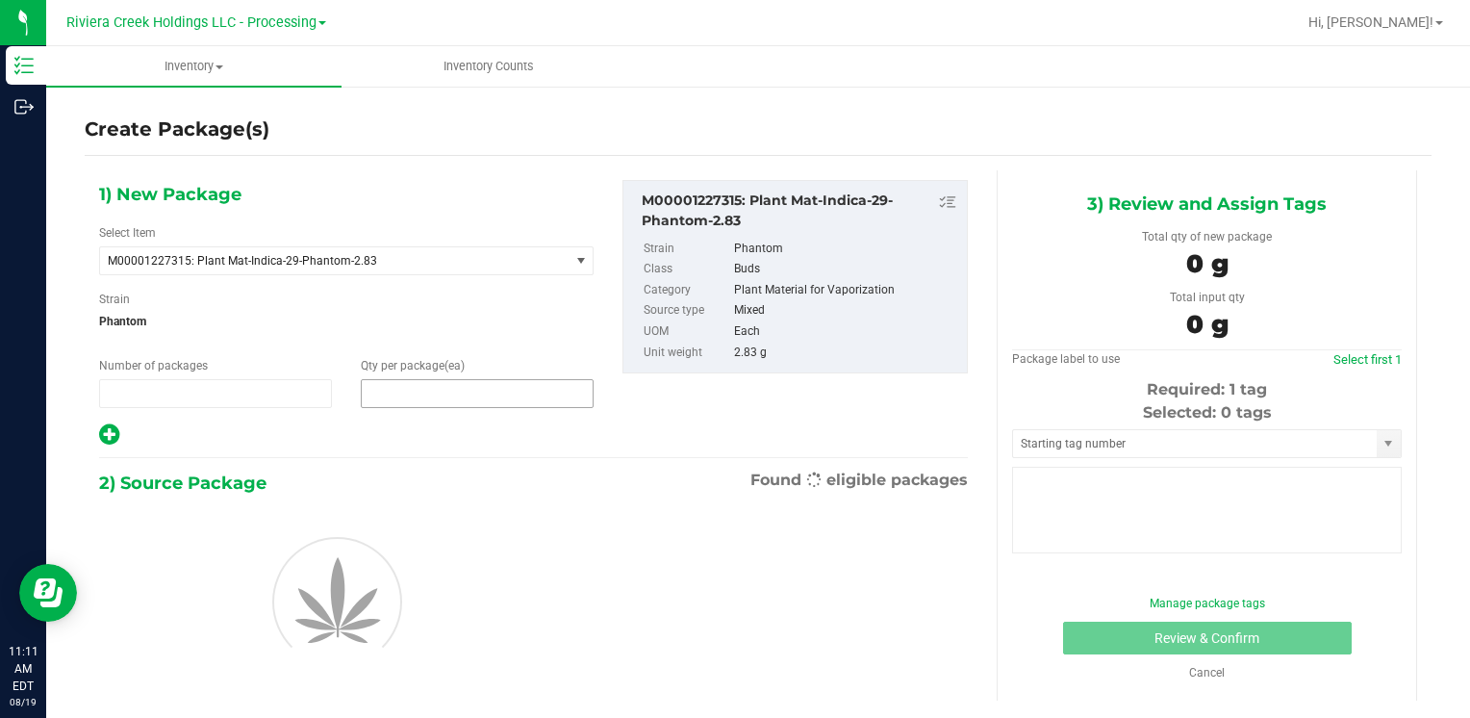
type input "1"
type input "0"
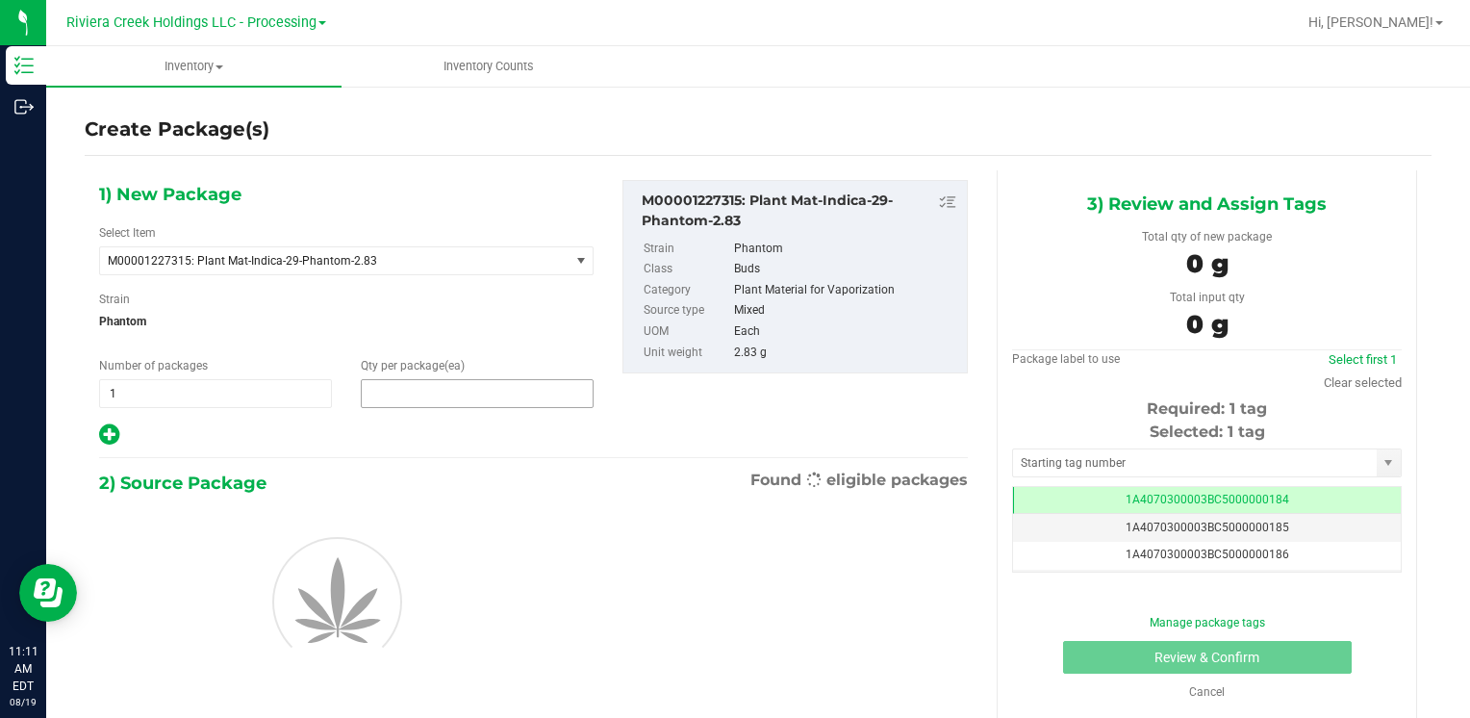
click at [462, 396] on span at bounding box center [477, 393] width 233 height 29
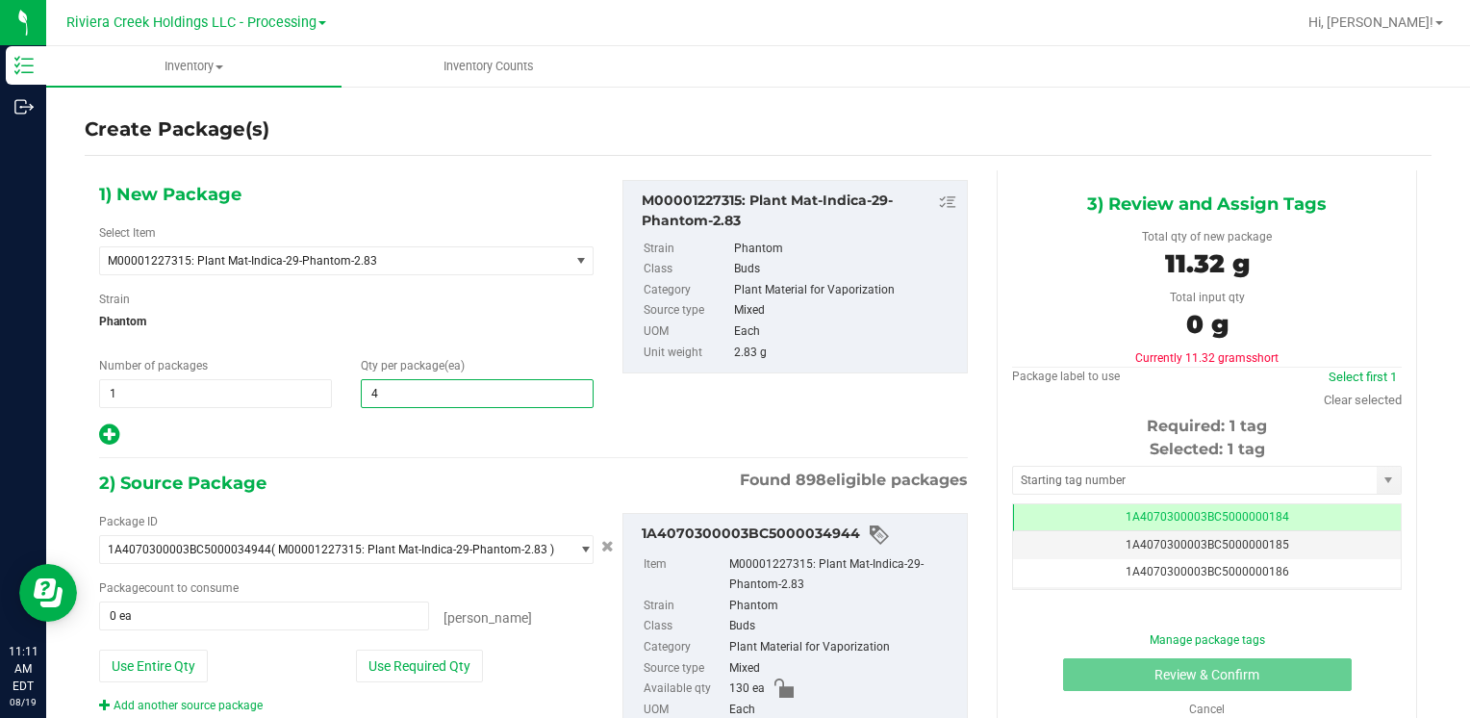
type input "40"
click at [429, 652] on button "Use Required Qty" at bounding box center [419, 665] width 127 height 33
type input "40 ea"
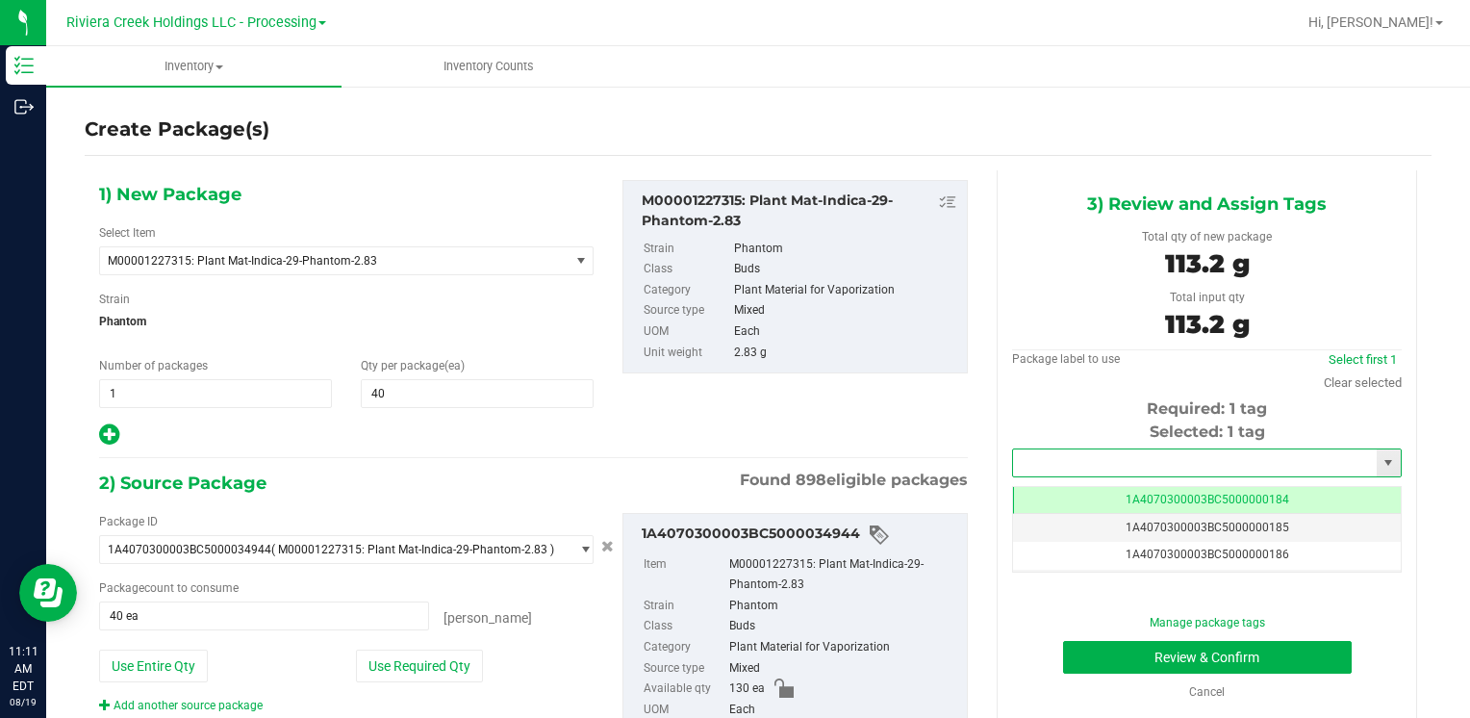
click at [1051, 453] on input "text" at bounding box center [1195, 462] width 364 height 27
click at [1067, 483] on li "1A4070300003BC5000015552" at bounding box center [1194, 495] width 383 height 29
type input "1A4070300003BC5000015552"
click at [1105, 654] on button "Review & Confirm" at bounding box center [1207, 657] width 289 height 33
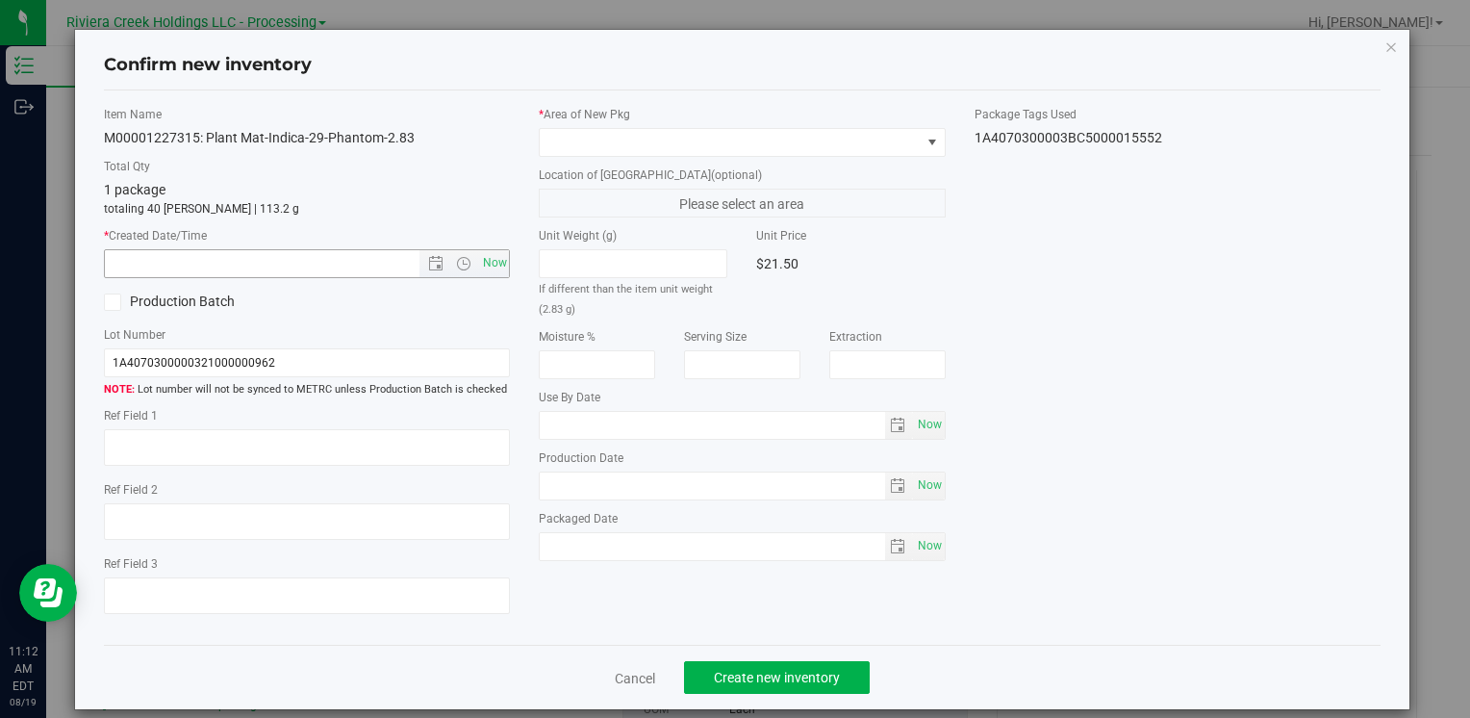
click at [505, 259] on div "Item Name M00001227315: Plant Mat-Indica-29-Phantom-2.83 Total Qty 1 package to…" at bounding box center [306, 368] width 435 height 524
click at [495, 260] on span "Now" at bounding box center [494, 263] width 33 height 28
type input "[DATE] 11:12 AM"
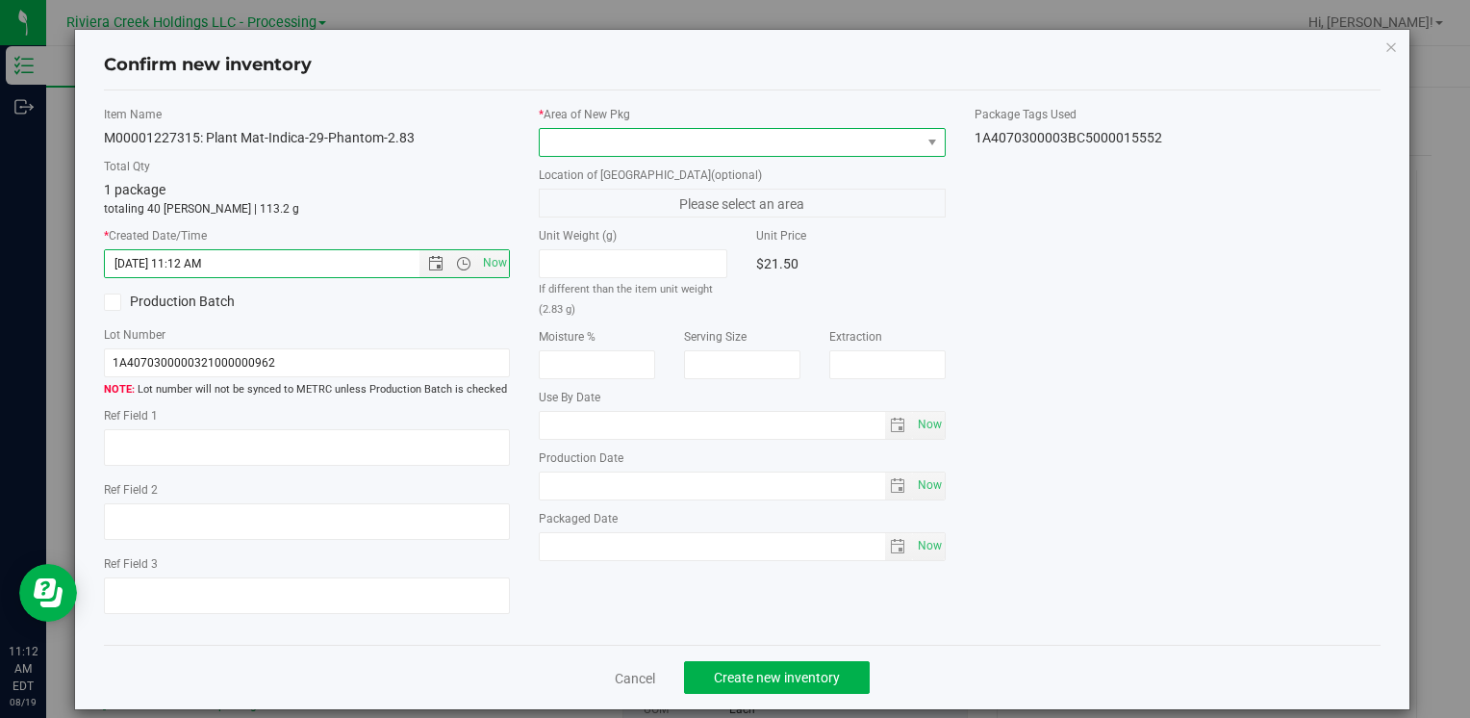
click at [603, 144] on span at bounding box center [730, 142] width 380 height 27
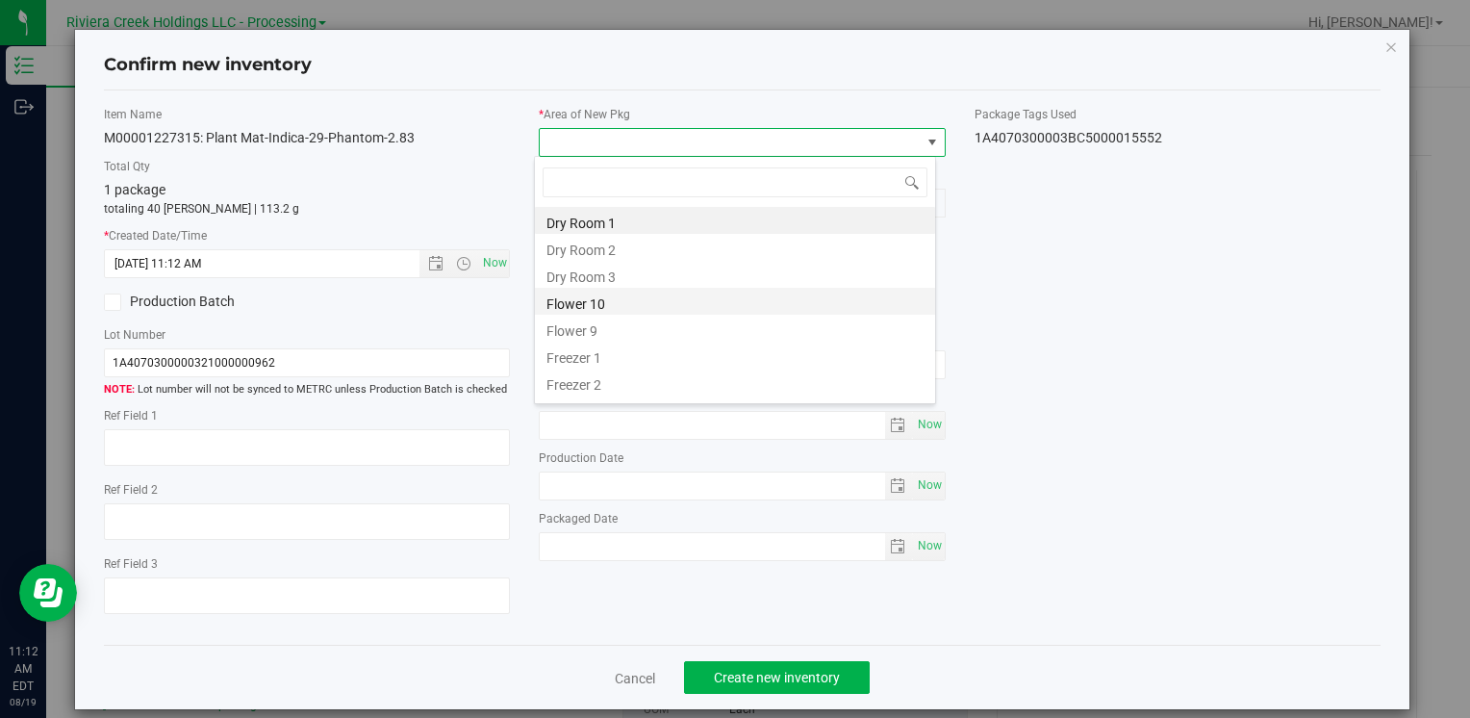
click at [648, 301] on li "Flower 10" at bounding box center [735, 301] width 400 height 27
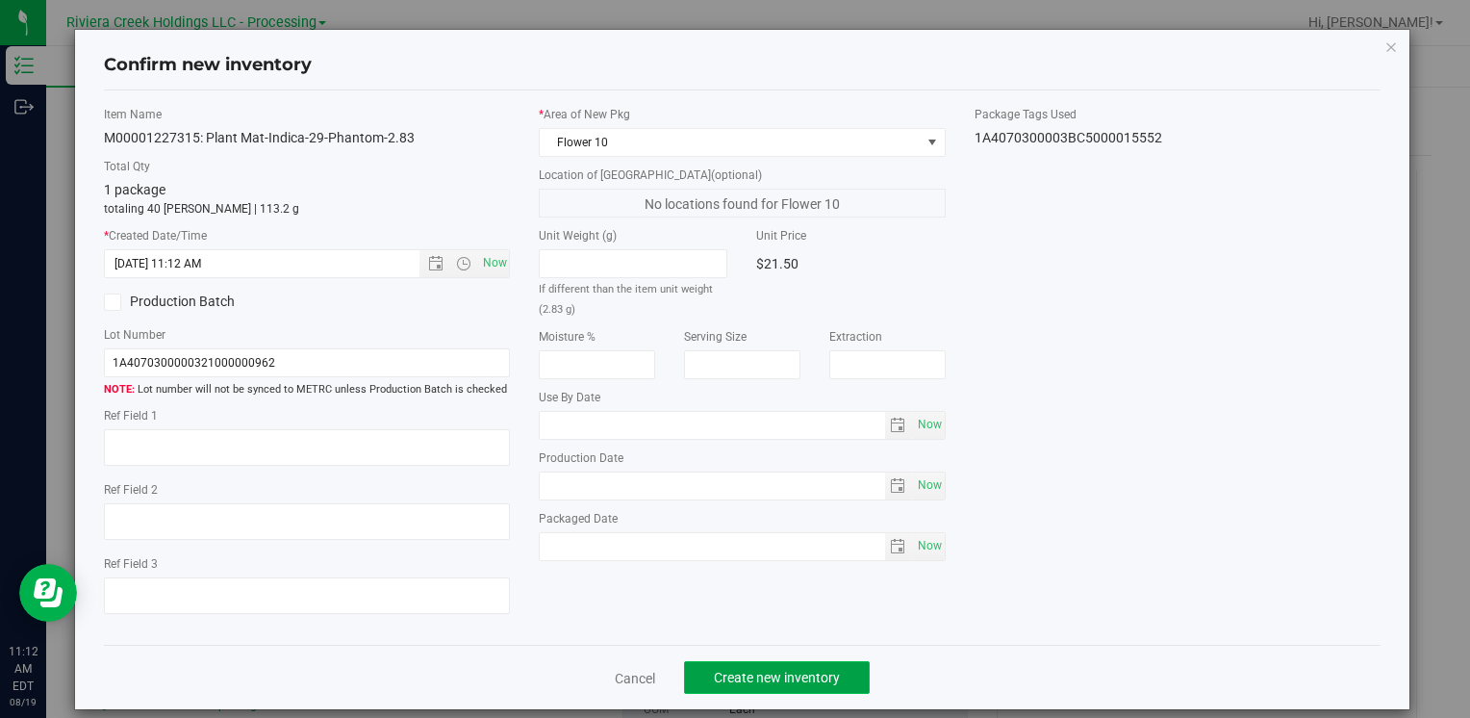
click at [774, 672] on span "Create new inventory" at bounding box center [777, 677] width 126 height 15
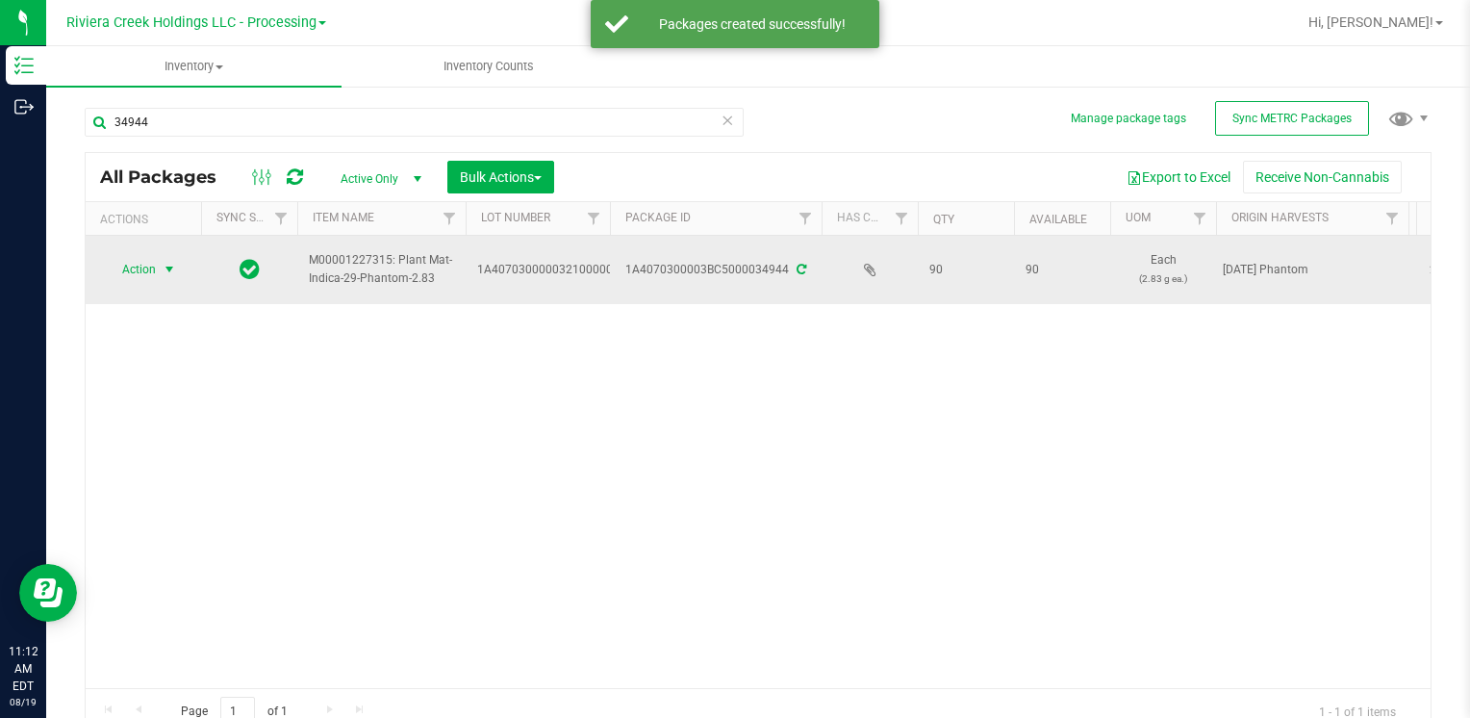
click at [166, 266] on span "select" at bounding box center [169, 269] width 15 height 15
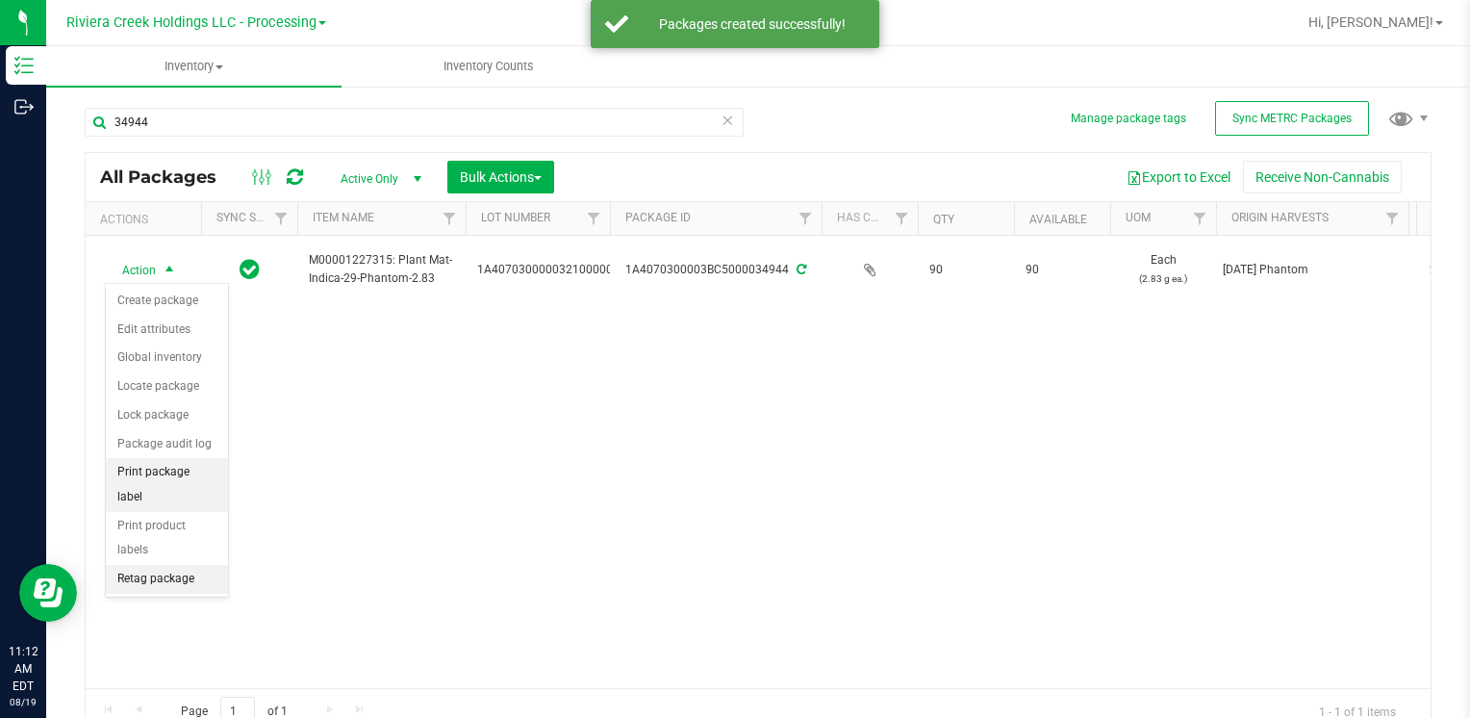
drag, startPoint x: 169, startPoint y: 471, endPoint x: 213, endPoint y: 471, distance: 43.3
click at [172, 471] on li "Print package label" at bounding box center [167, 484] width 122 height 53
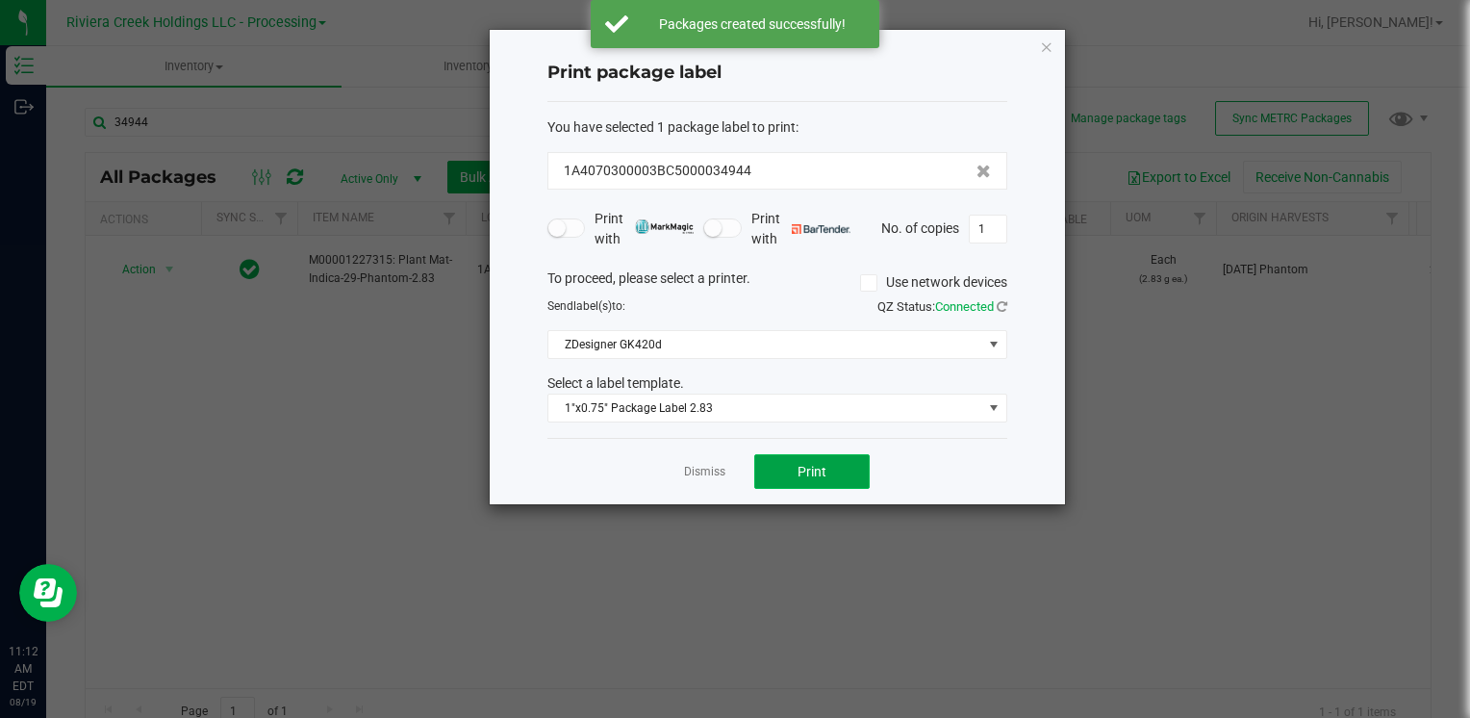
click at [818, 472] on span "Print" at bounding box center [812, 471] width 29 height 15
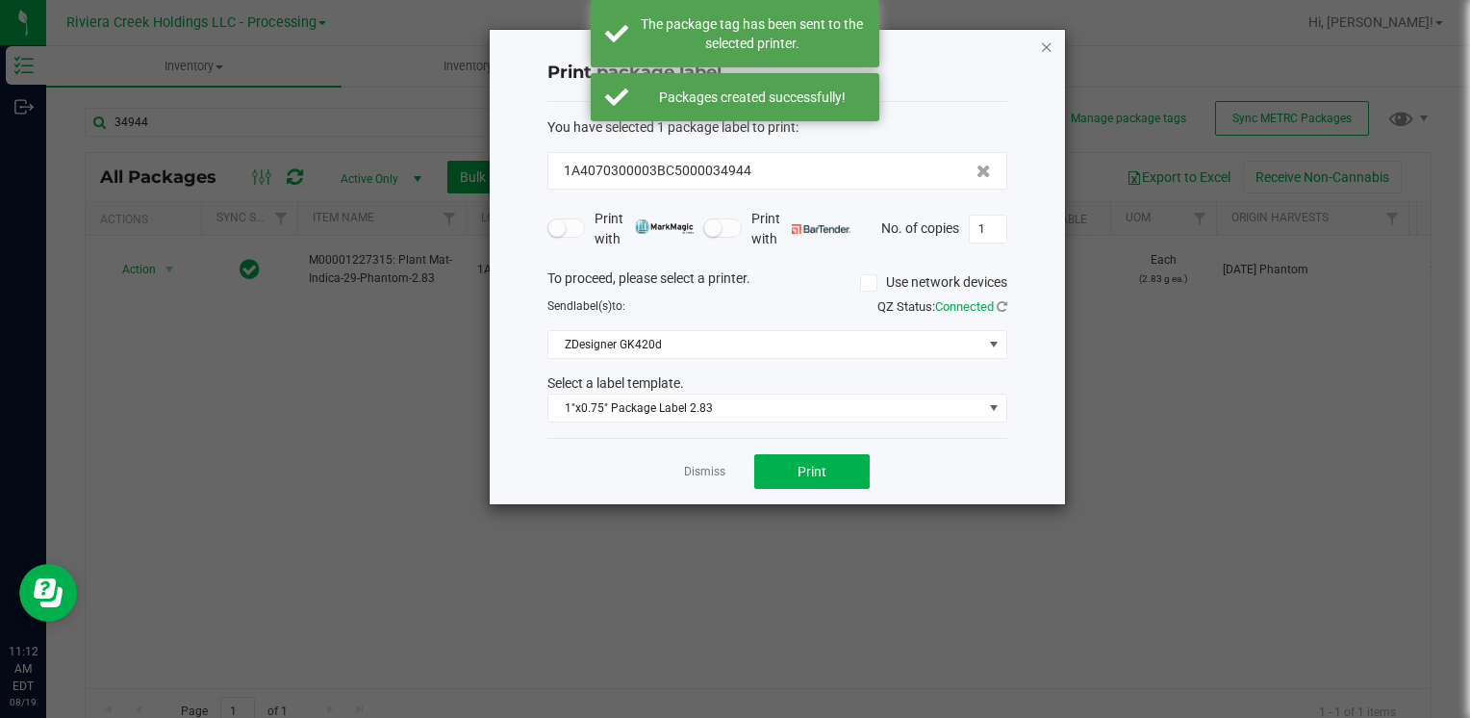
click at [1039, 47] on div "Print package label You have selected 1 package label to print : 1A4070300003BC…" at bounding box center [777, 267] width 575 height 474
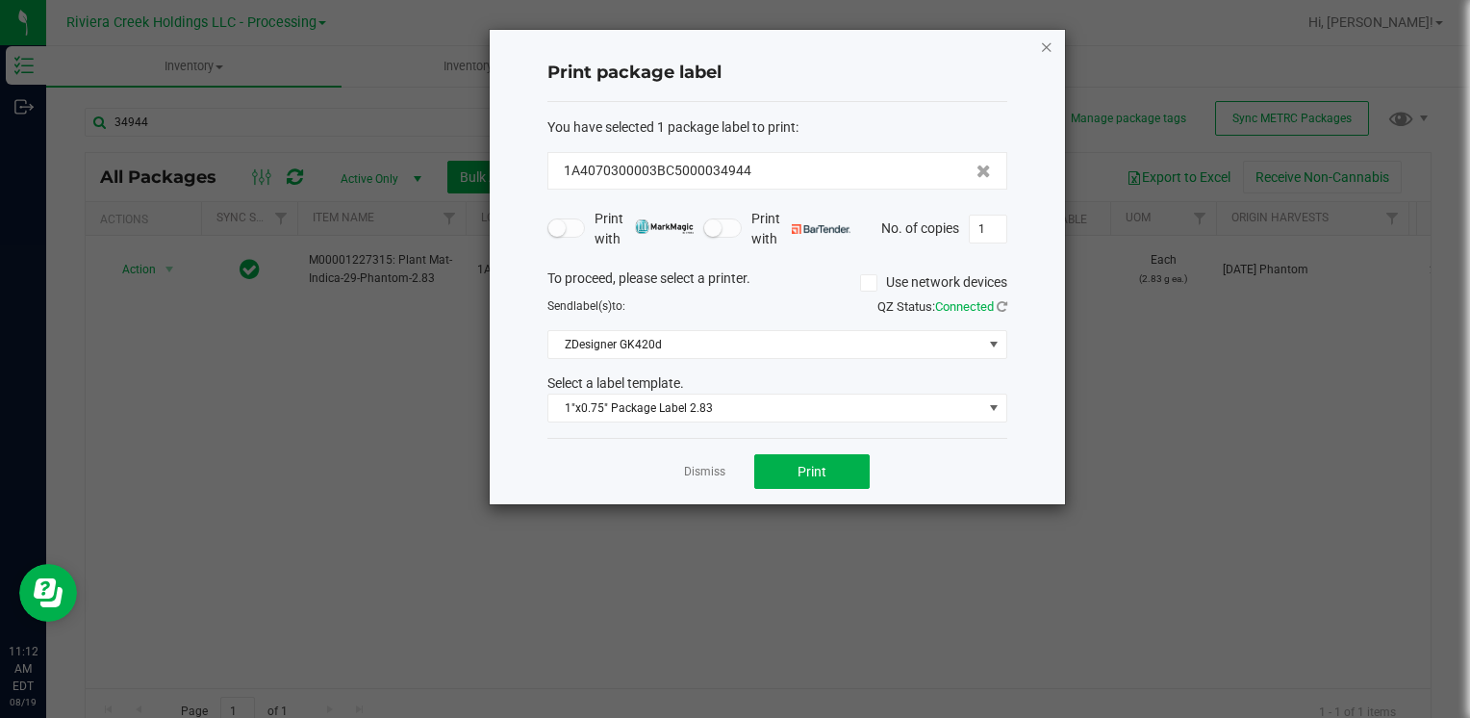
click at [1046, 42] on icon "button" at bounding box center [1046, 46] width 13 height 23
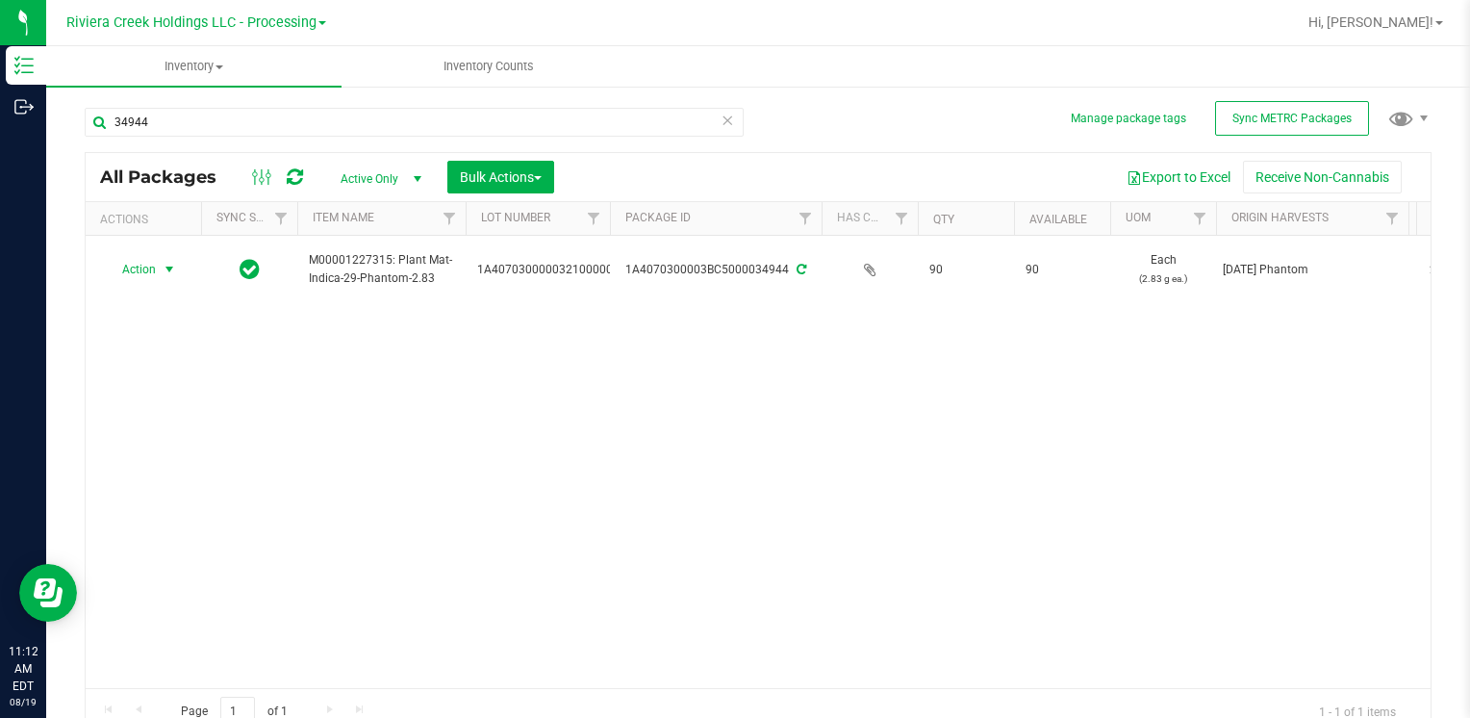
click at [324, 106] on div "34944" at bounding box center [421, 121] width 673 height 62
click at [319, 112] on input "34944" at bounding box center [414, 122] width 659 height 29
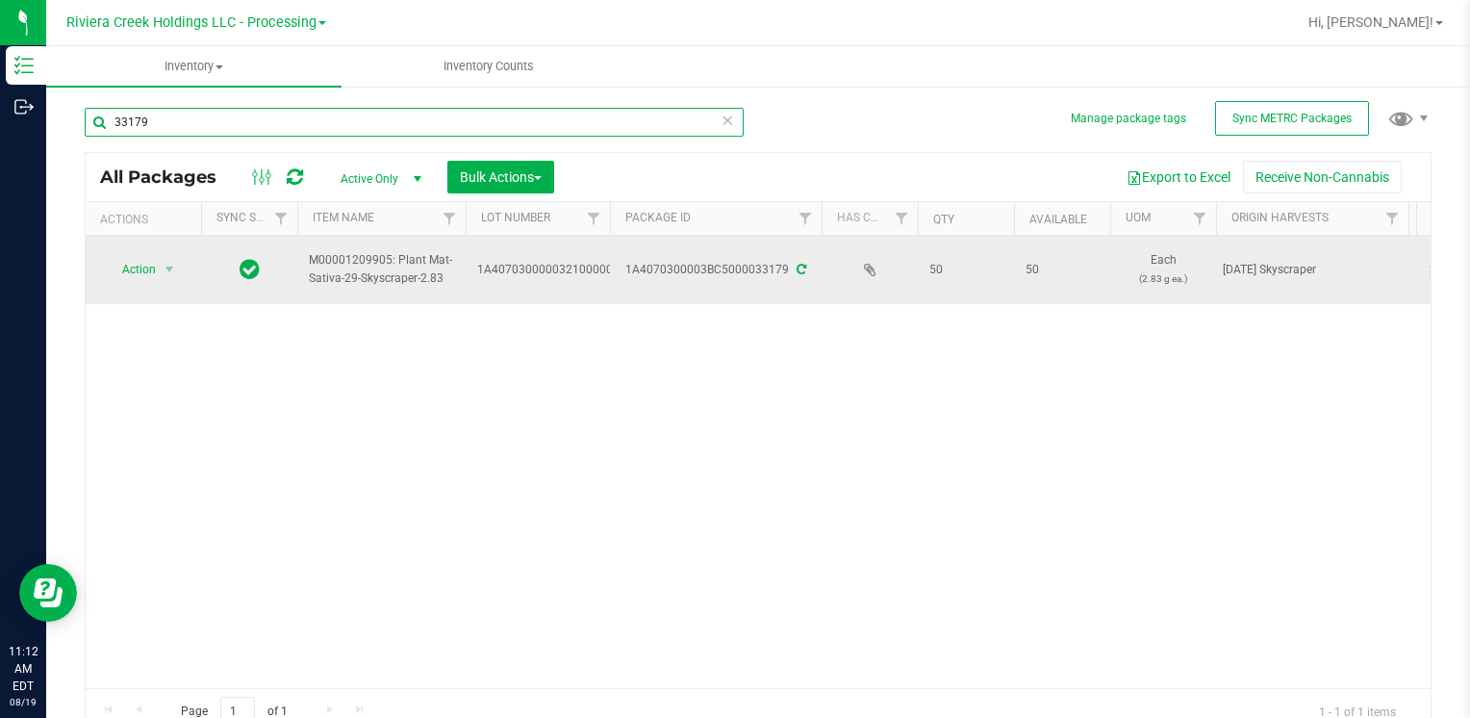
type input "33179"
click at [151, 268] on span "Action" at bounding box center [131, 269] width 52 height 27
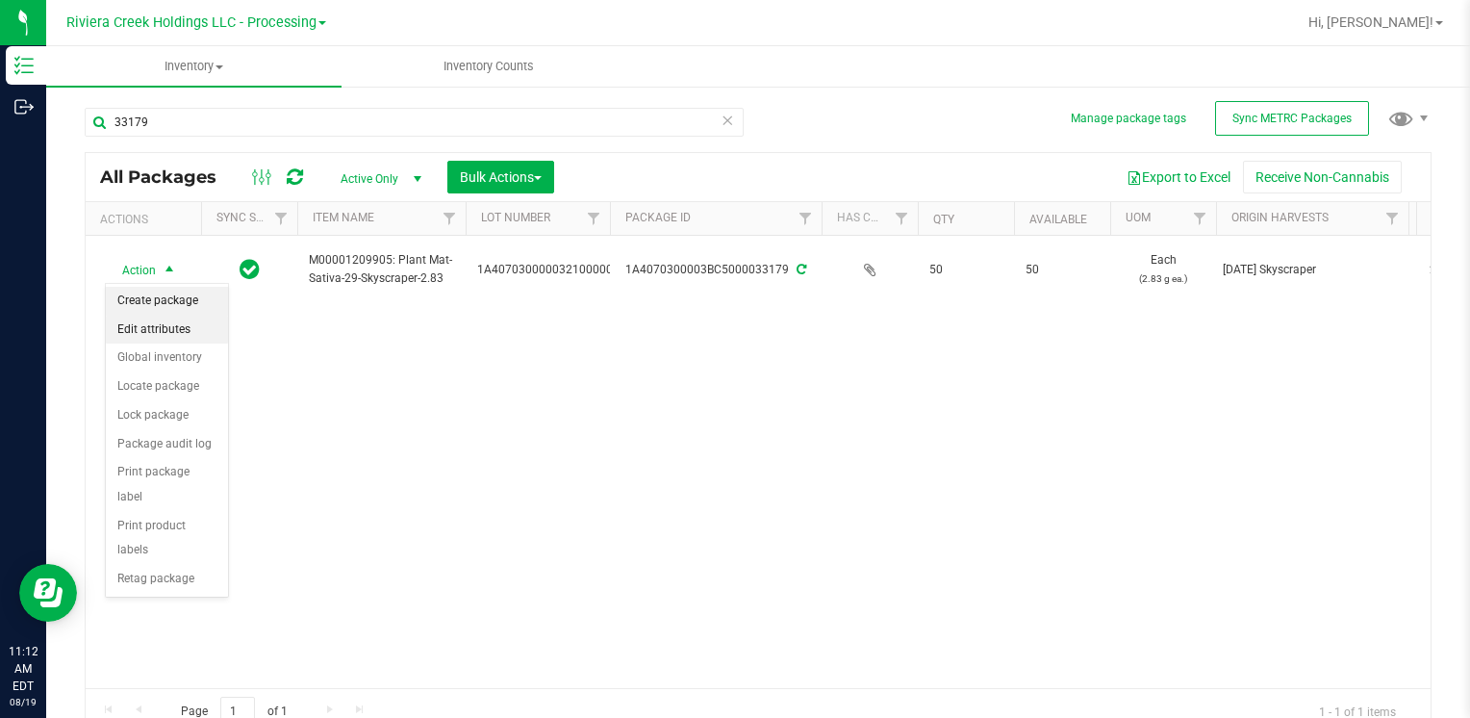
click at [191, 306] on li "Create package" at bounding box center [167, 301] width 122 height 29
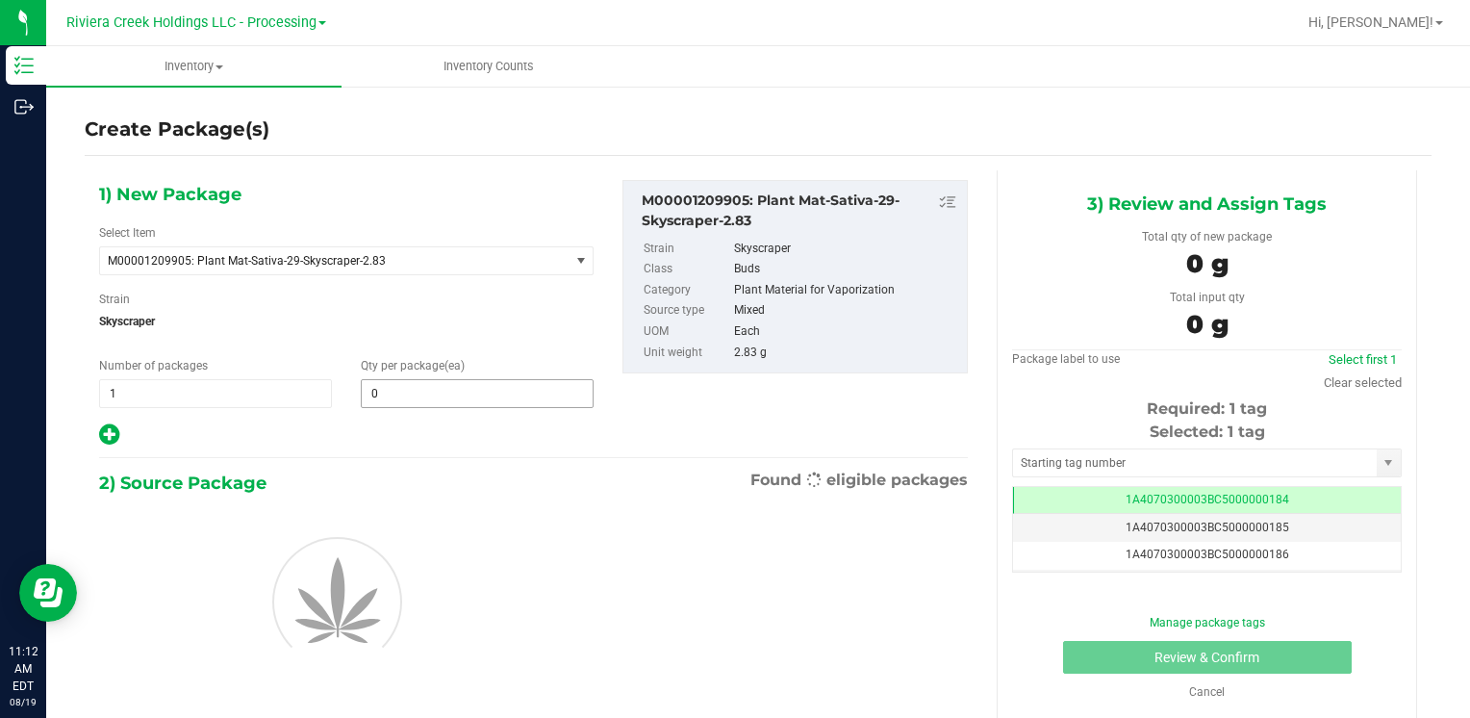
click at [418, 391] on span "0 0" at bounding box center [477, 393] width 233 height 29
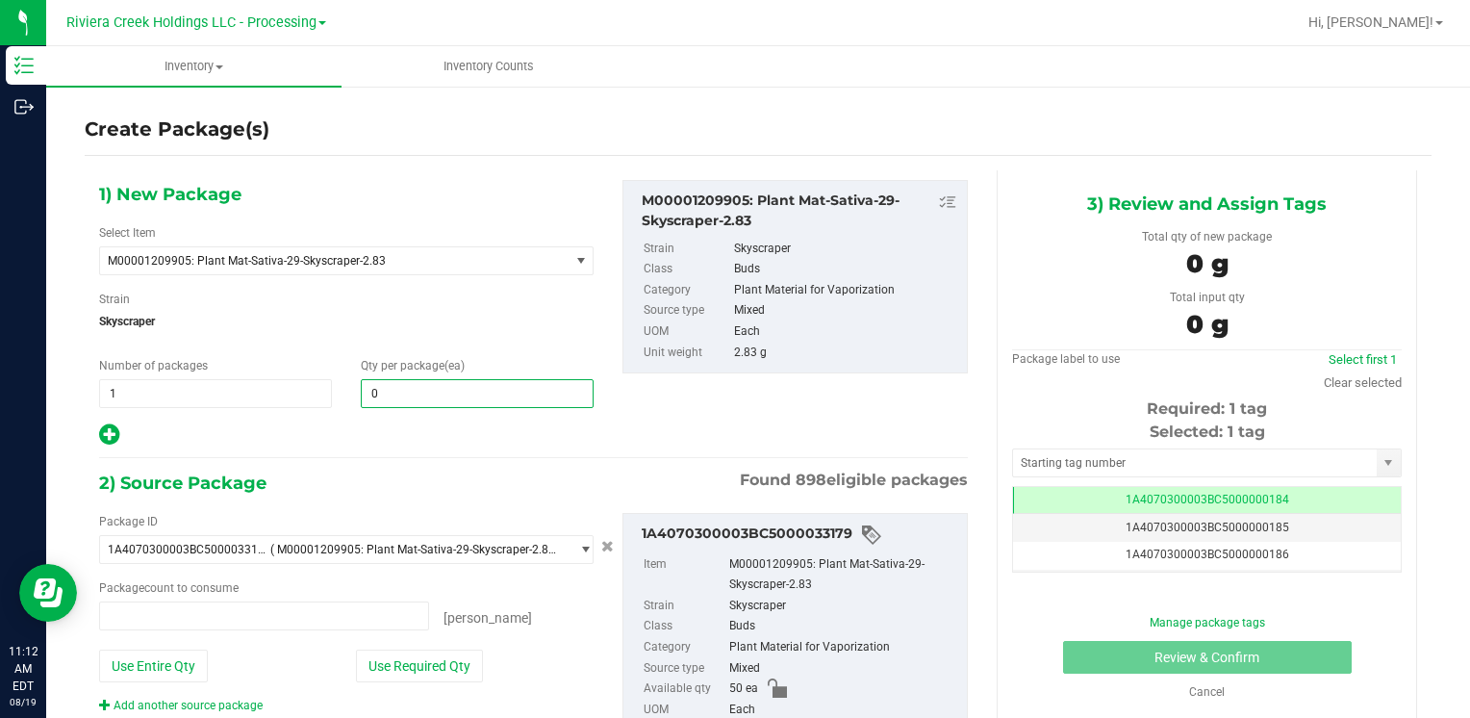
type input "0 ea"
type input "40"
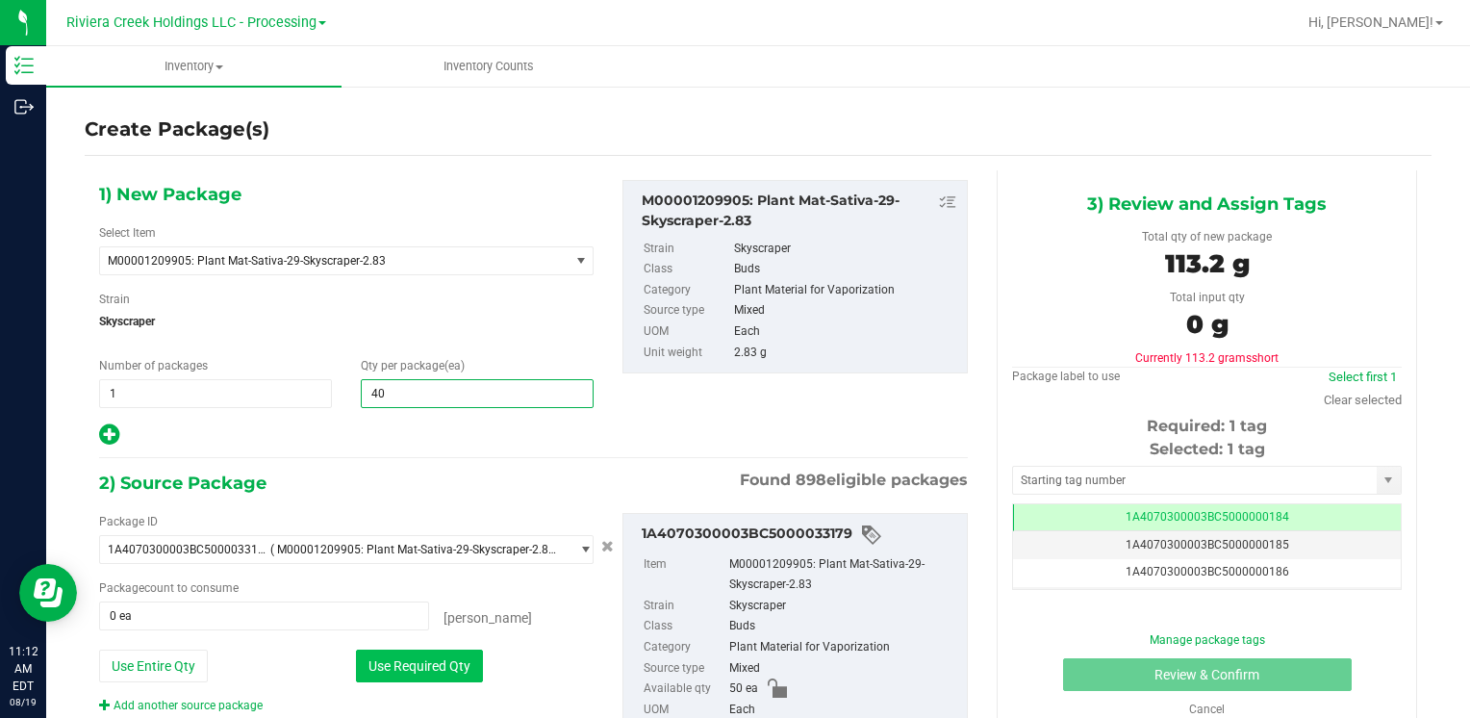
type input "40"
click at [385, 666] on button "Use Required Qty" at bounding box center [419, 665] width 127 height 33
type input "40 ea"
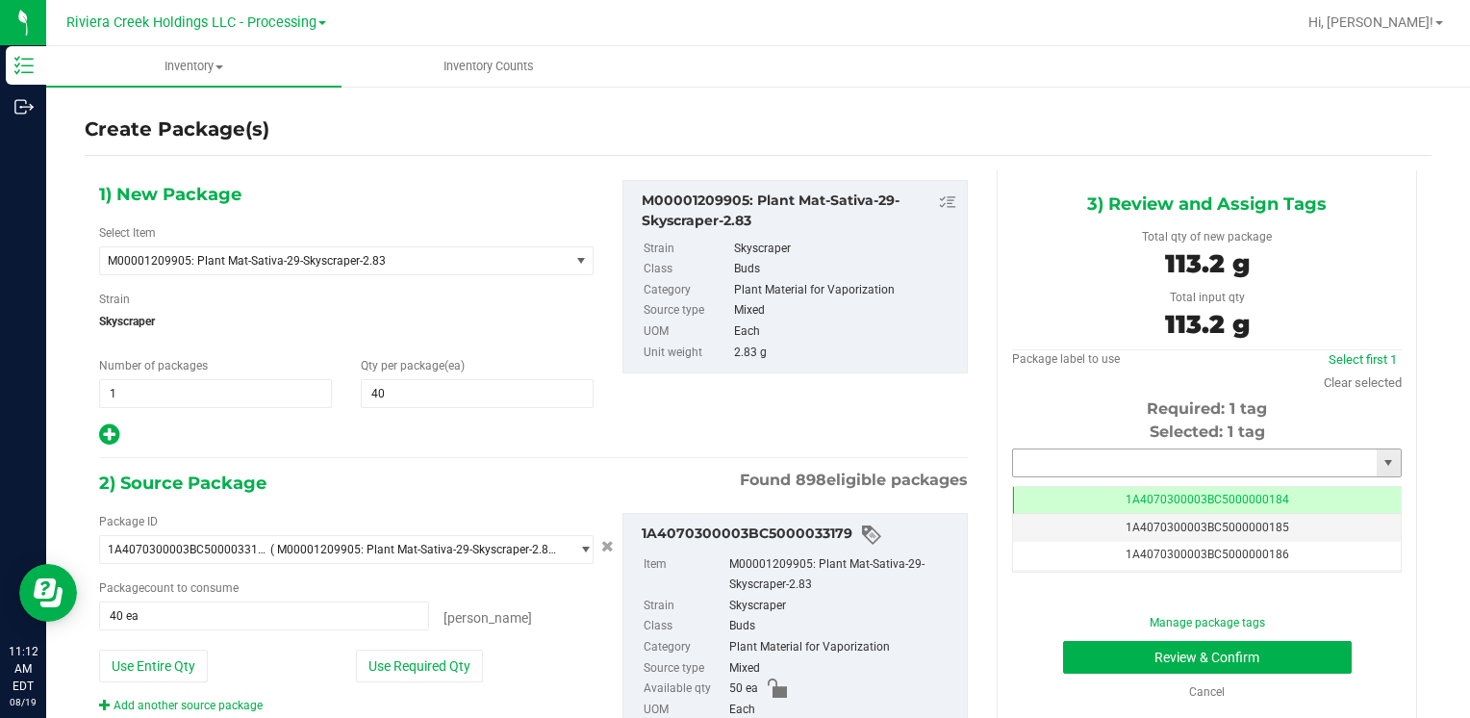
click at [1072, 468] on input "text" at bounding box center [1195, 462] width 364 height 27
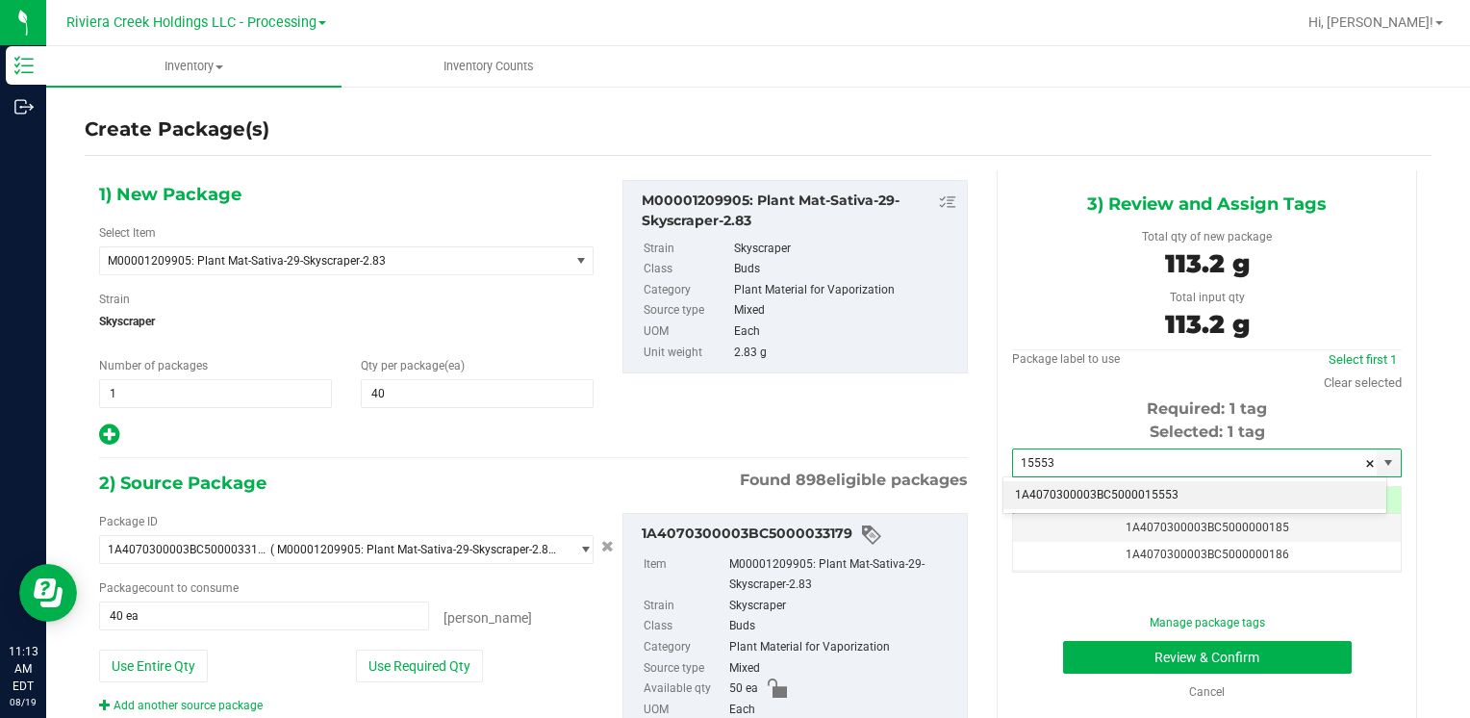
click at [1066, 493] on li "1A4070300003BC5000015553" at bounding box center [1194, 495] width 383 height 29
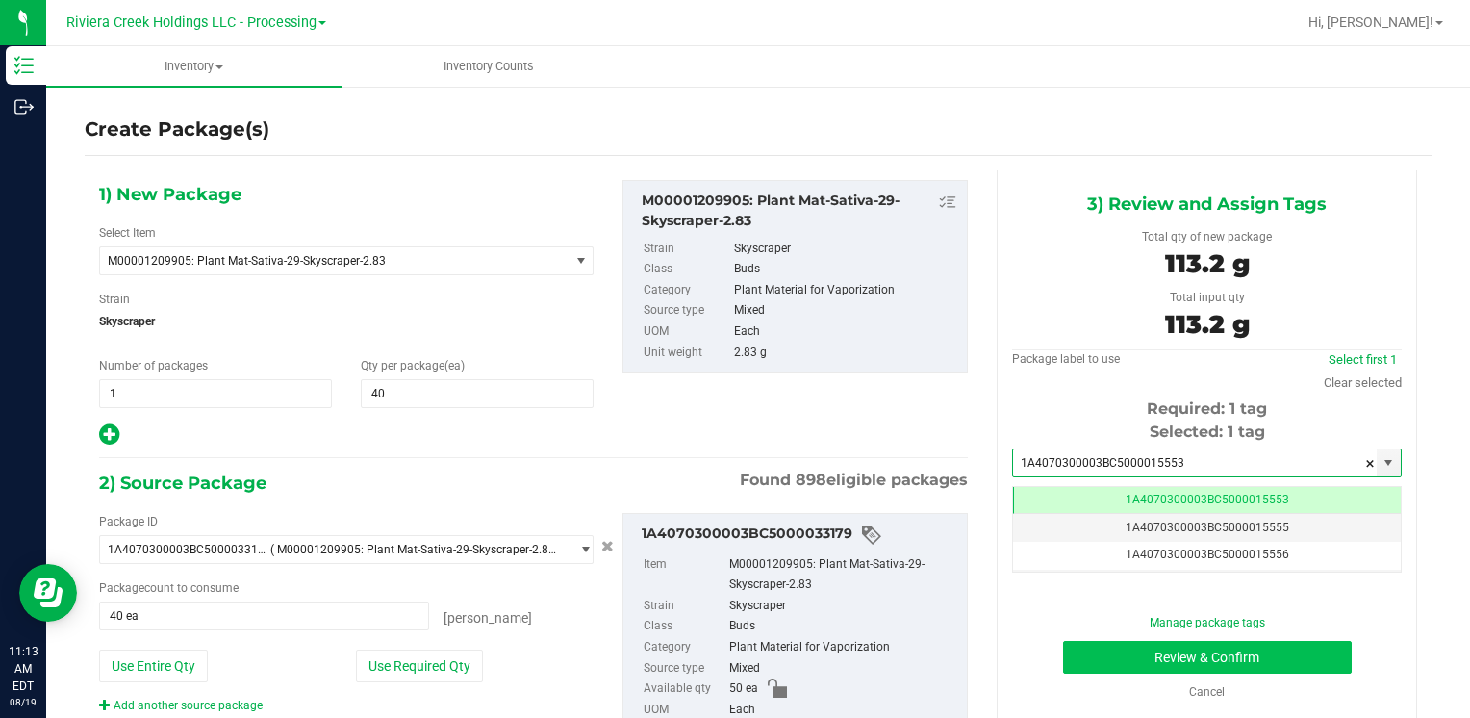
type input "1A4070300003BC5000015553"
click at [1098, 641] on button "Review & Confirm" at bounding box center [1207, 657] width 289 height 33
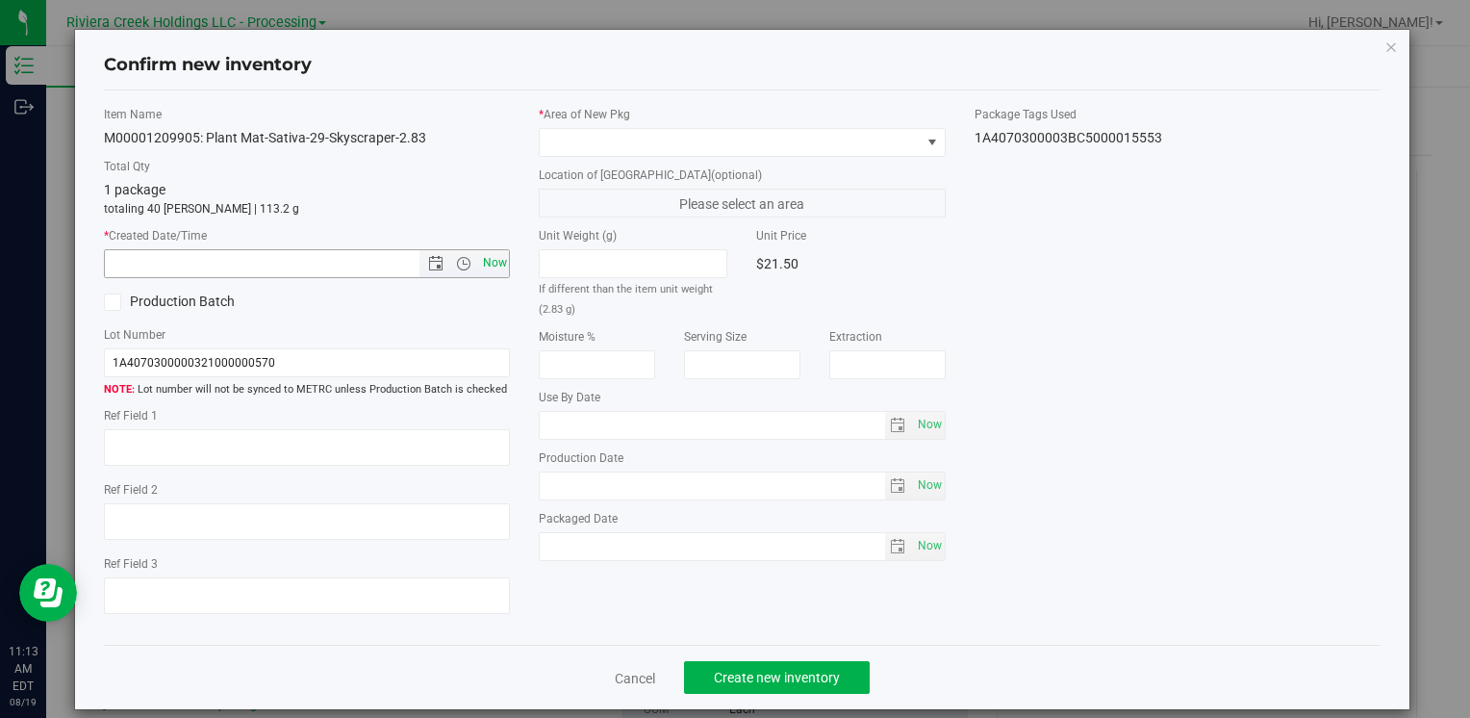
click at [479, 261] on span "Now" at bounding box center [494, 263] width 33 height 28
type input "[DATE] 11:13 AM"
click at [567, 124] on div "* Area of [GEOGRAPHIC_DATA]" at bounding box center [742, 131] width 406 height 51
click at [570, 144] on span at bounding box center [730, 142] width 380 height 27
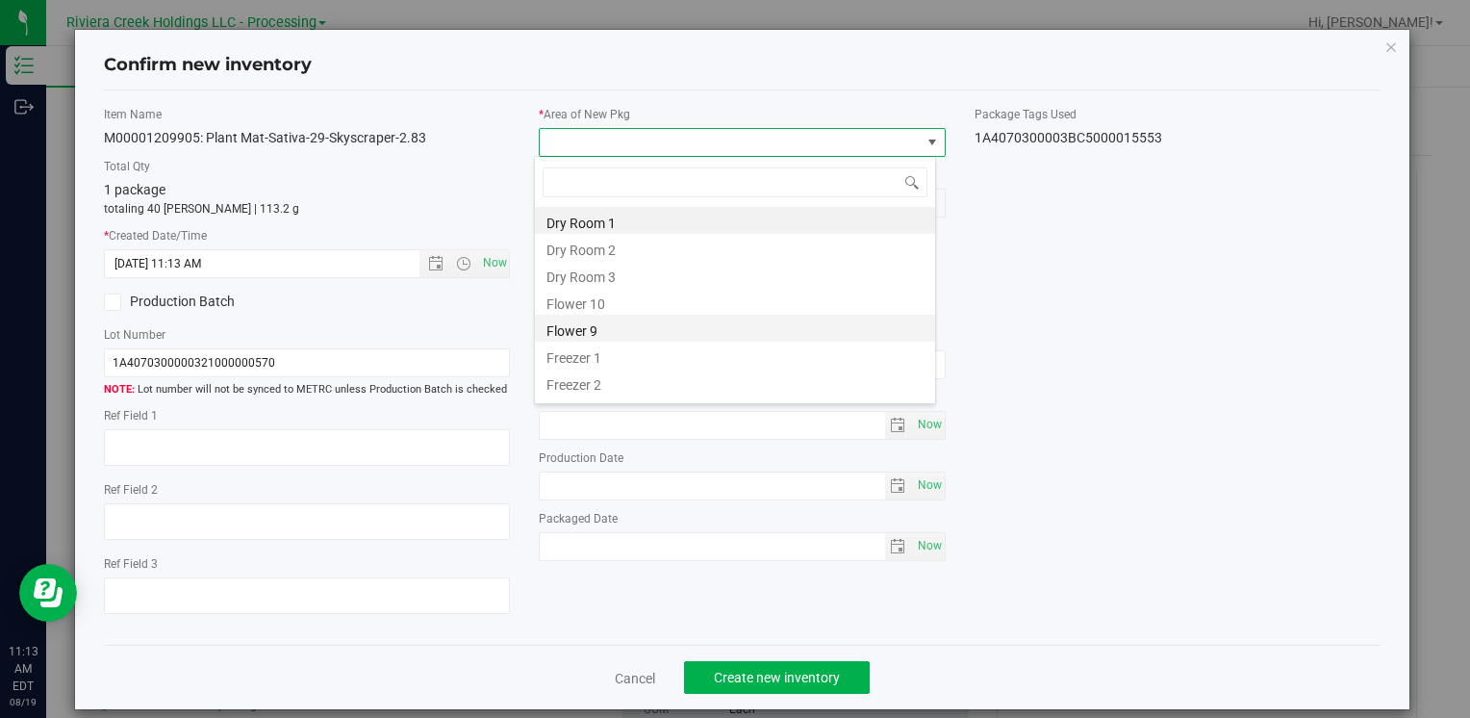
click at [639, 315] on li "Flower 9" at bounding box center [735, 328] width 400 height 27
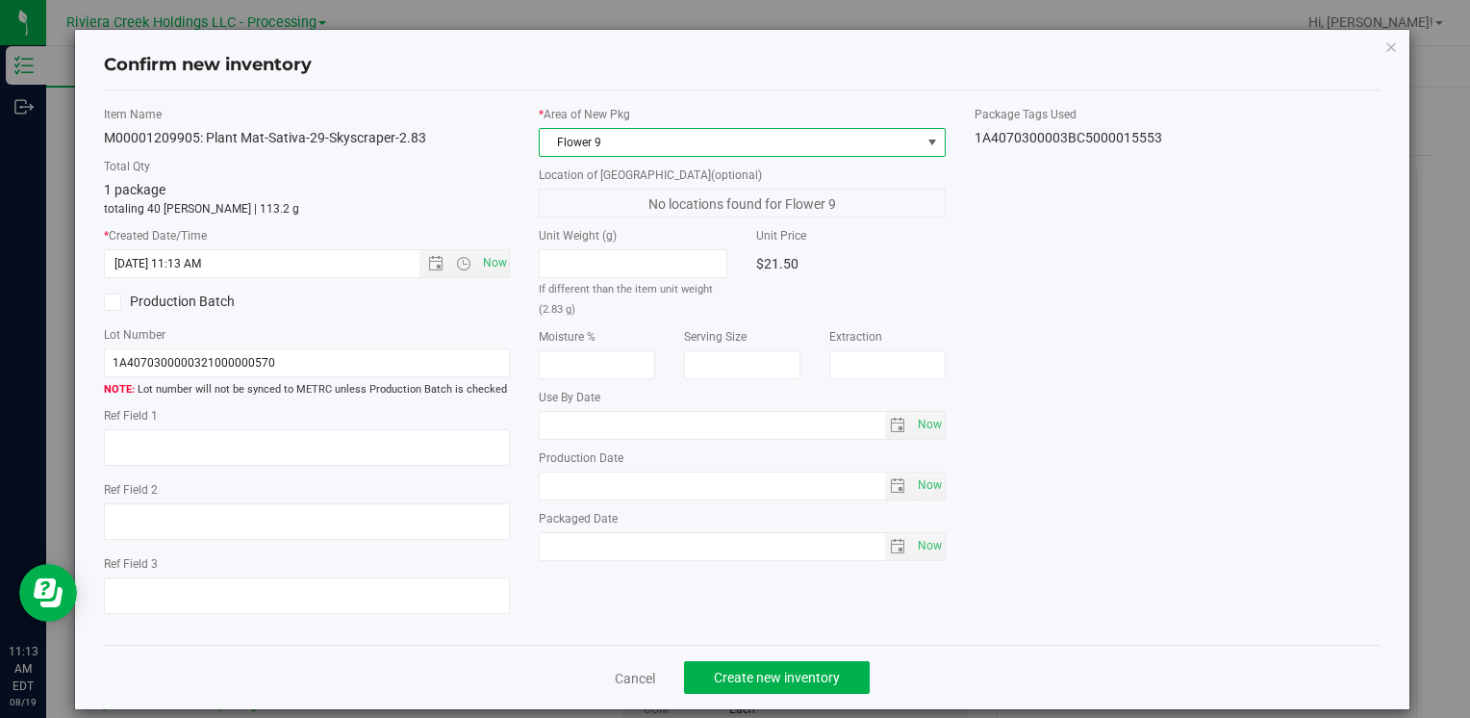
click at [620, 129] on span "Flower 9" at bounding box center [730, 142] width 380 height 27
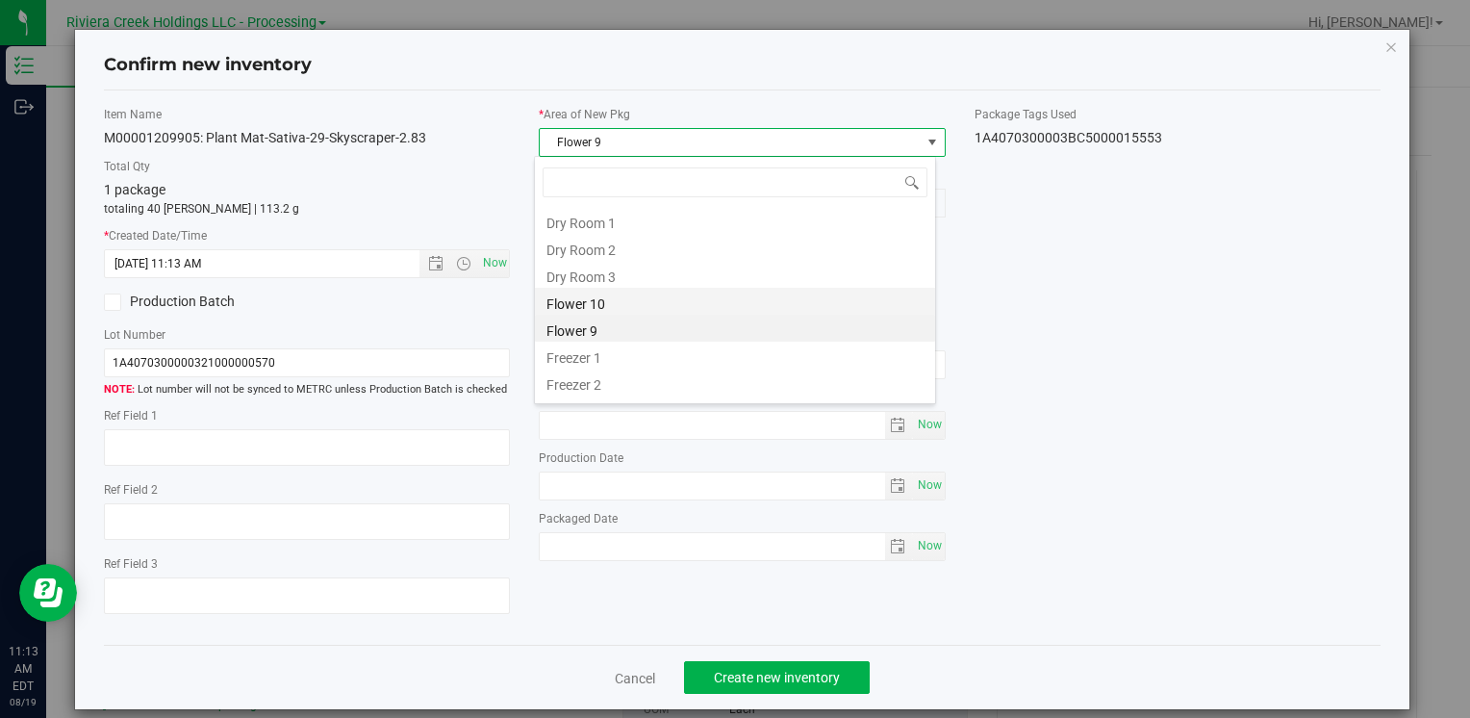
click at [634, 293] on li "Flower 10" at bounding box center [735, 301] width 400 height 27
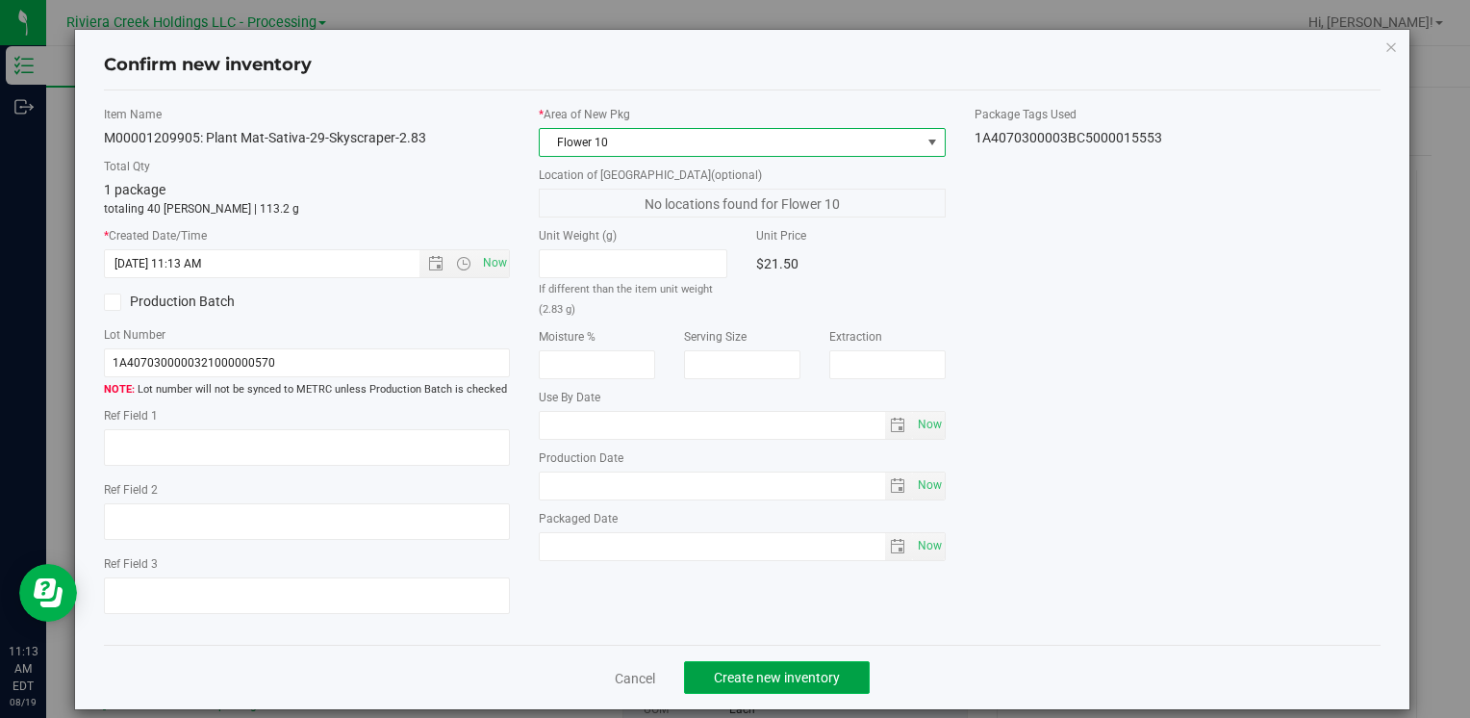
click at [772, 679] on span "Create new inventory" at bounding box center [777, 677] width 126 height 15
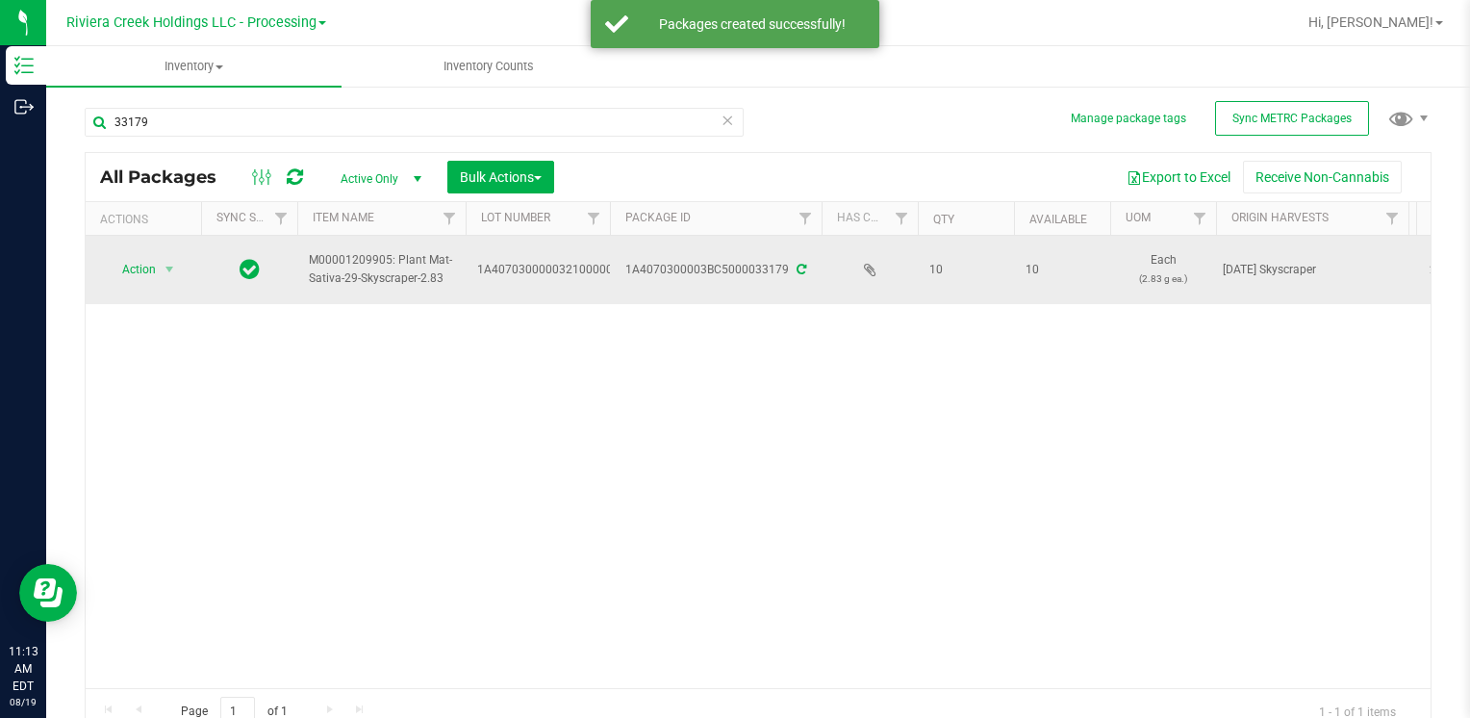
click at [91, 255] on td "Action Action Create package Edit attributes Global inventory Locate package Lo…" at bounding box center [143, 270] width 115 height 68
click at [114, 271] on span "Action" at bounding box center [131, 269] width 52 height 27
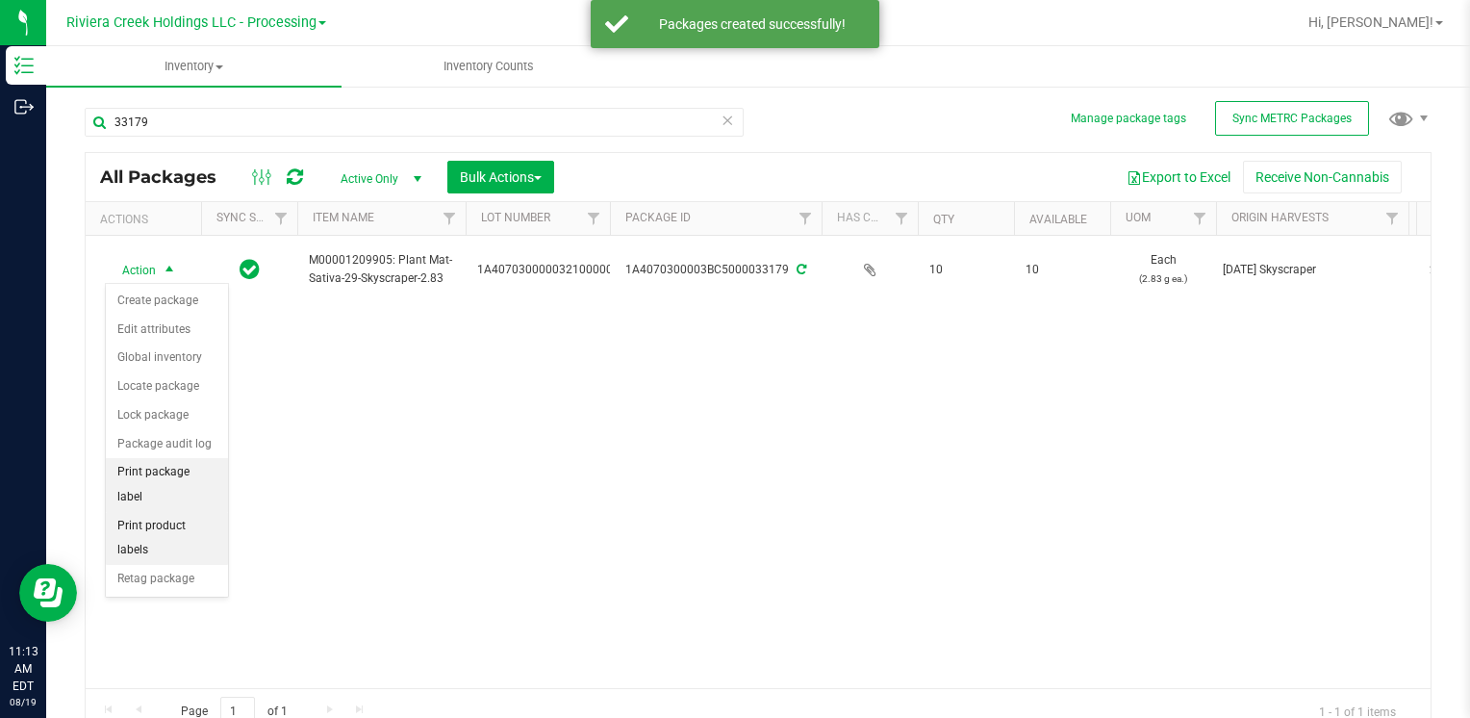
click at [206, 469] on li "Print package label" at bounding box center [167, 484] width 122 height 53
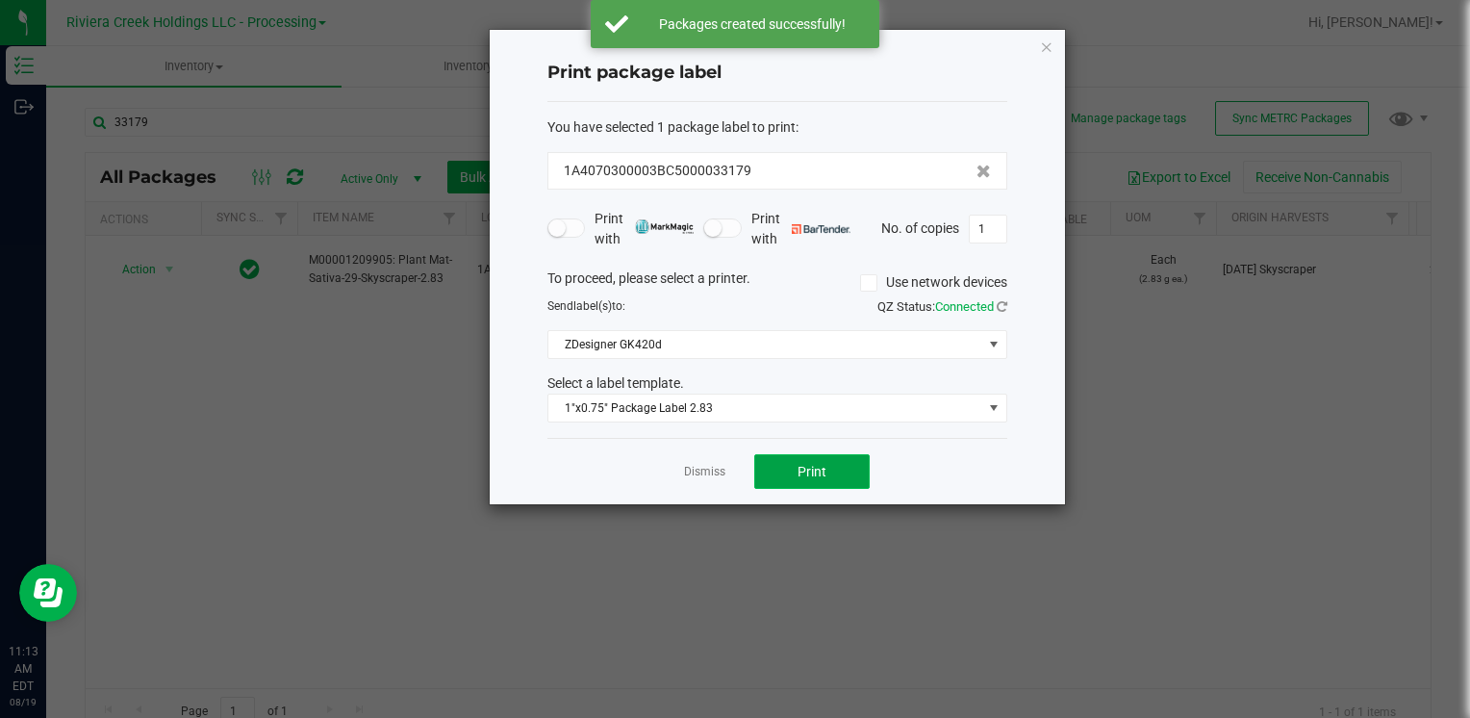
click at [804, 464] on span "Print" at bounding box center [812, 471] width 29 height 15
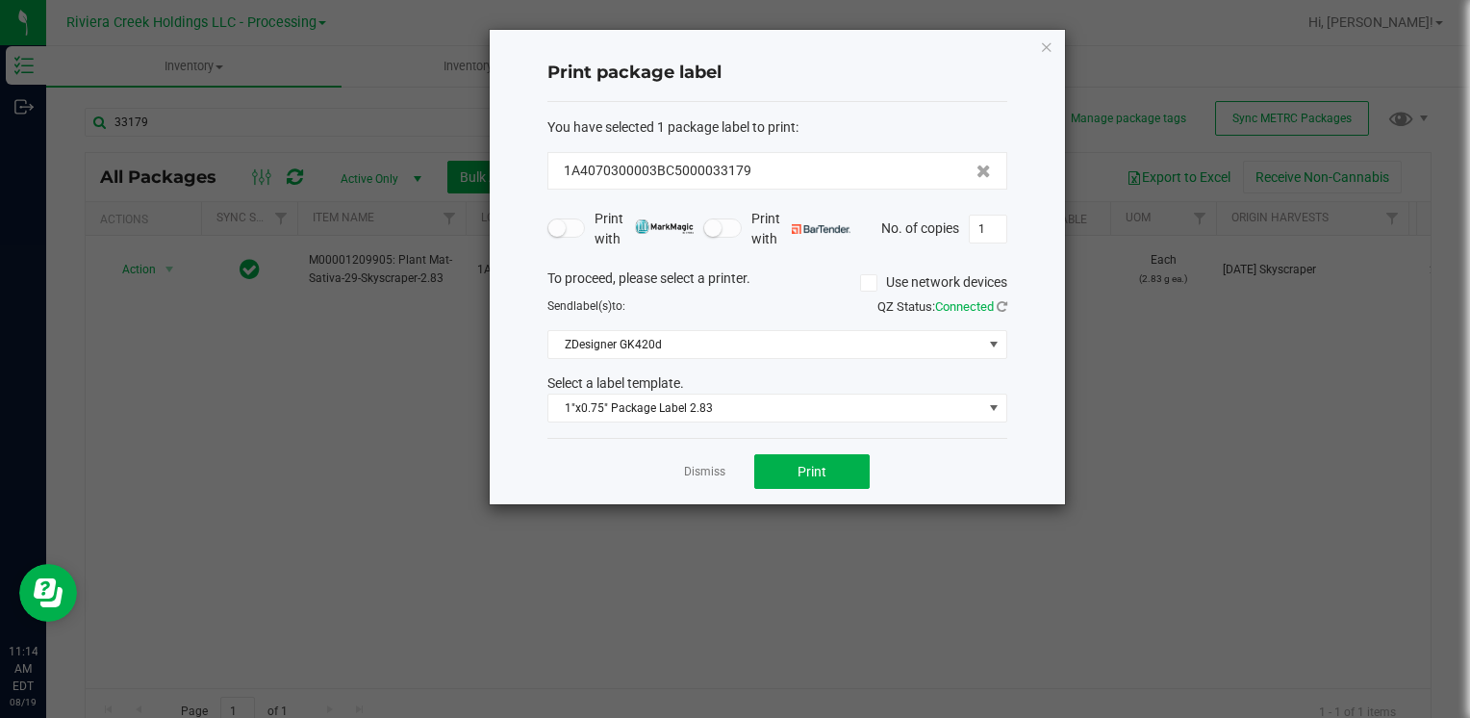
click at [1040, 45] on icon "button" at bounding box center [1046, 46] width 13 height 23
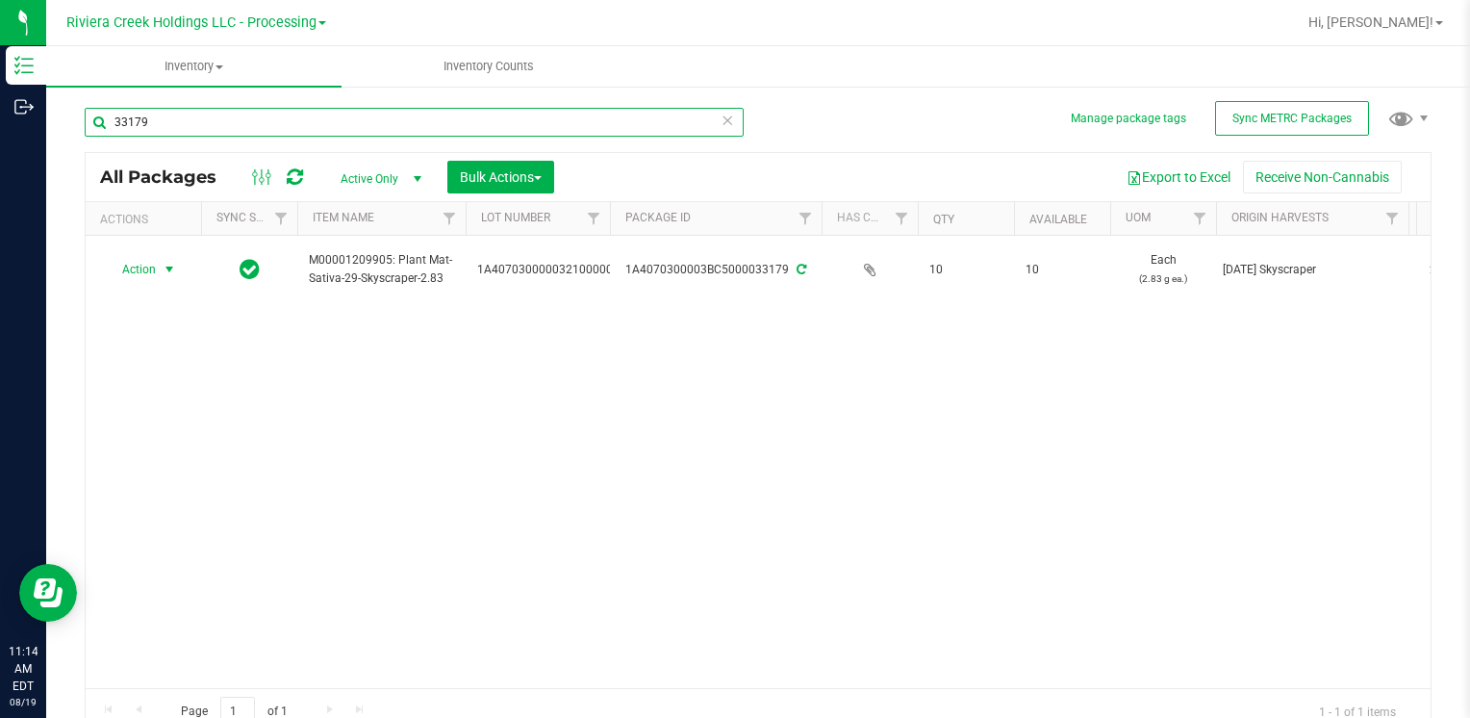
click at [222, 129] on input "33179" at bounding box center [414, 122] width 659 height 29
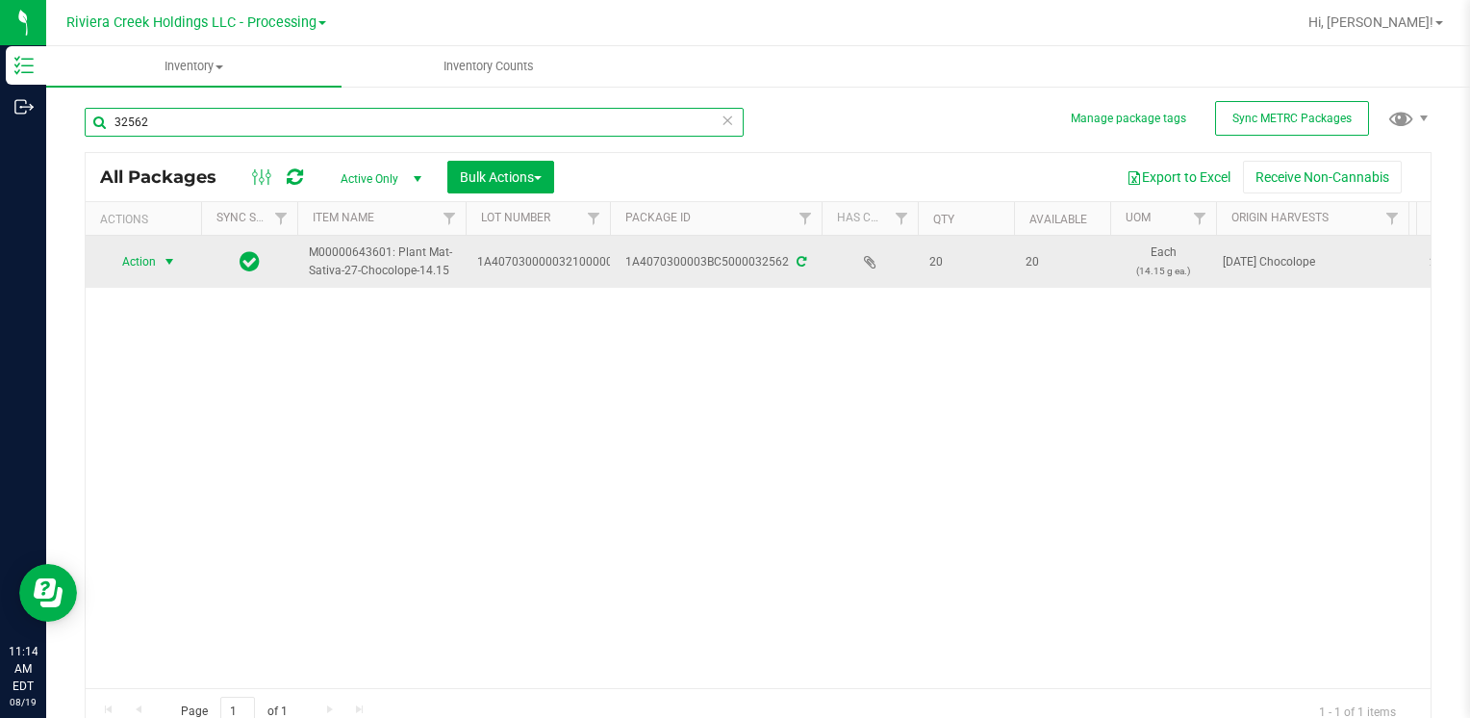
type input "32562"
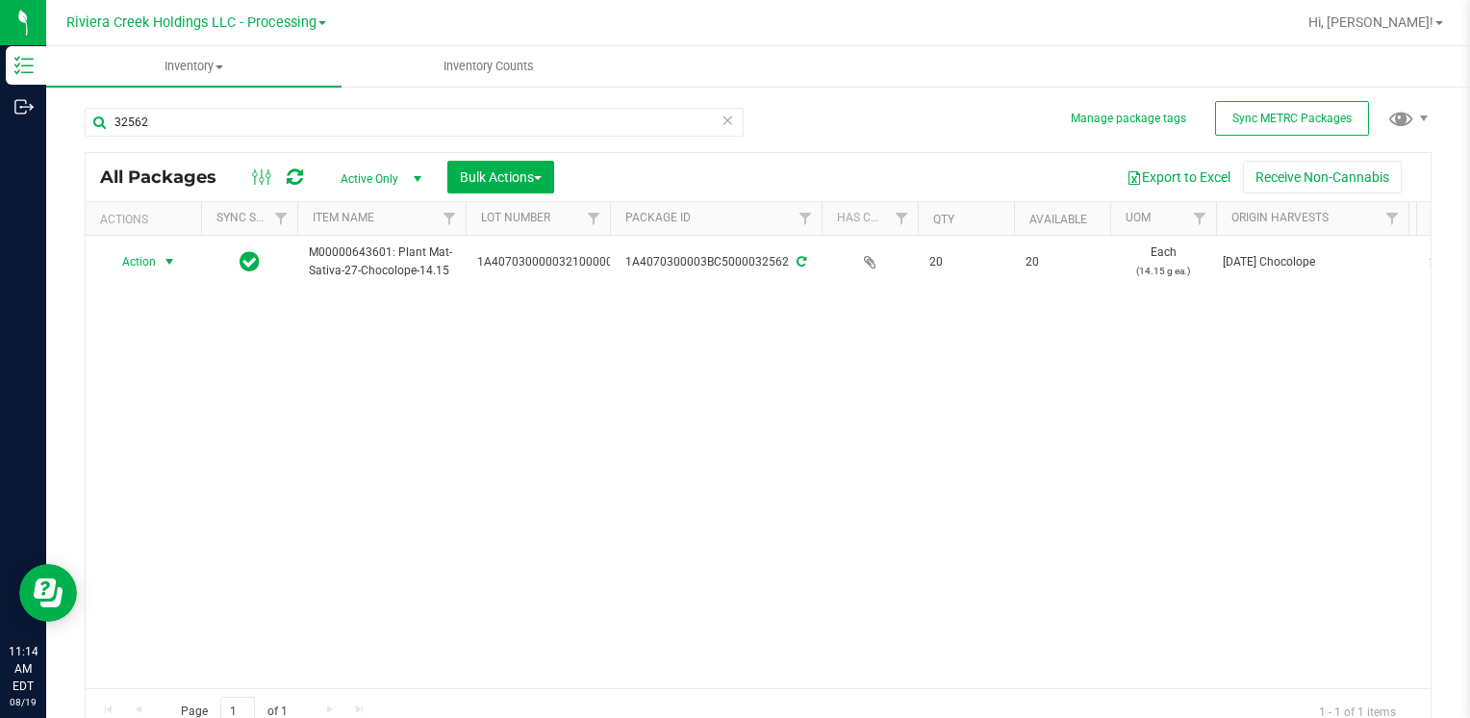
drag, startPoint x: 164, startPoint y: 260, endPoint x: 167, endPoint y: 302, distance: 42.5
click at [164, 260] on span "select" at bounding box center [169, 261] width 15 height 15
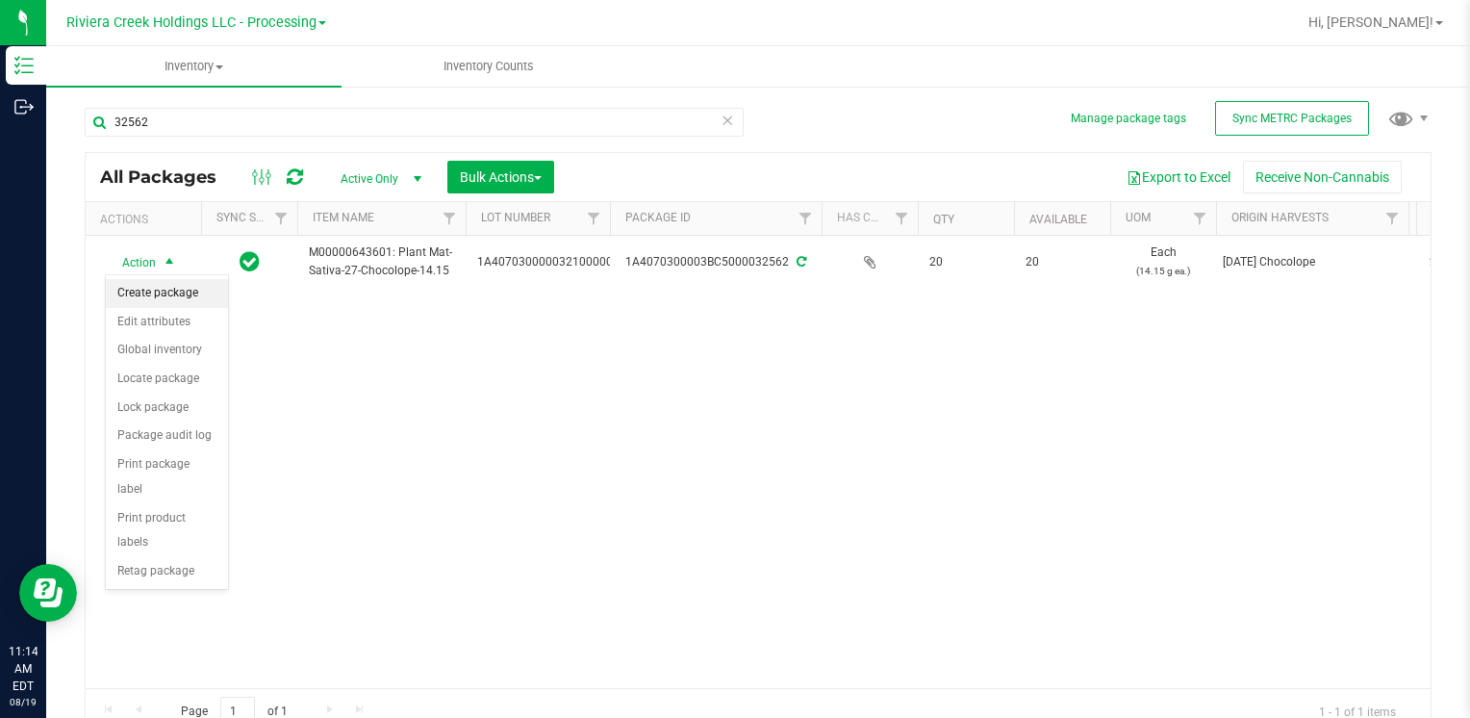
click at [189, 282] on li "Create package" at bounding box center [167, 293] width 122 height 29
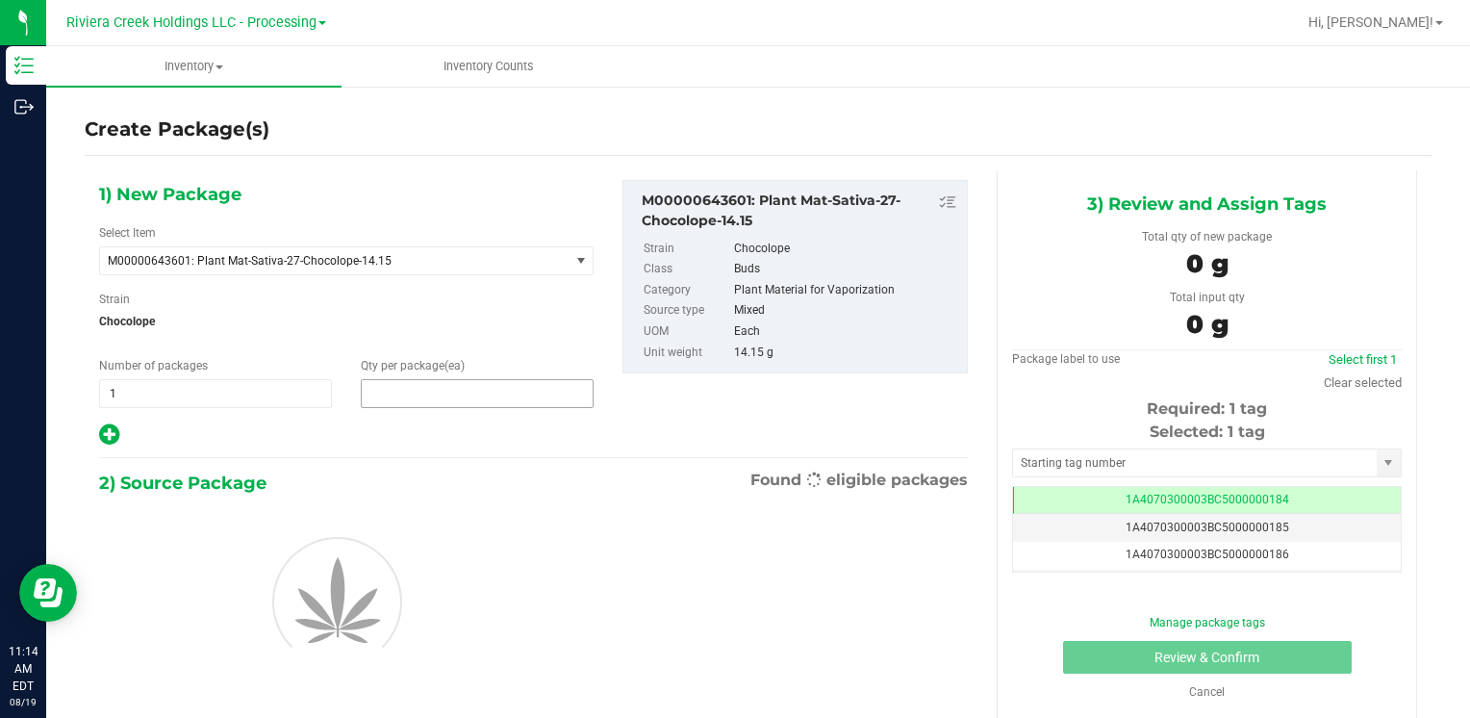
click at [405, 390] on span at bounding box center [477, 393] width 233 height 29
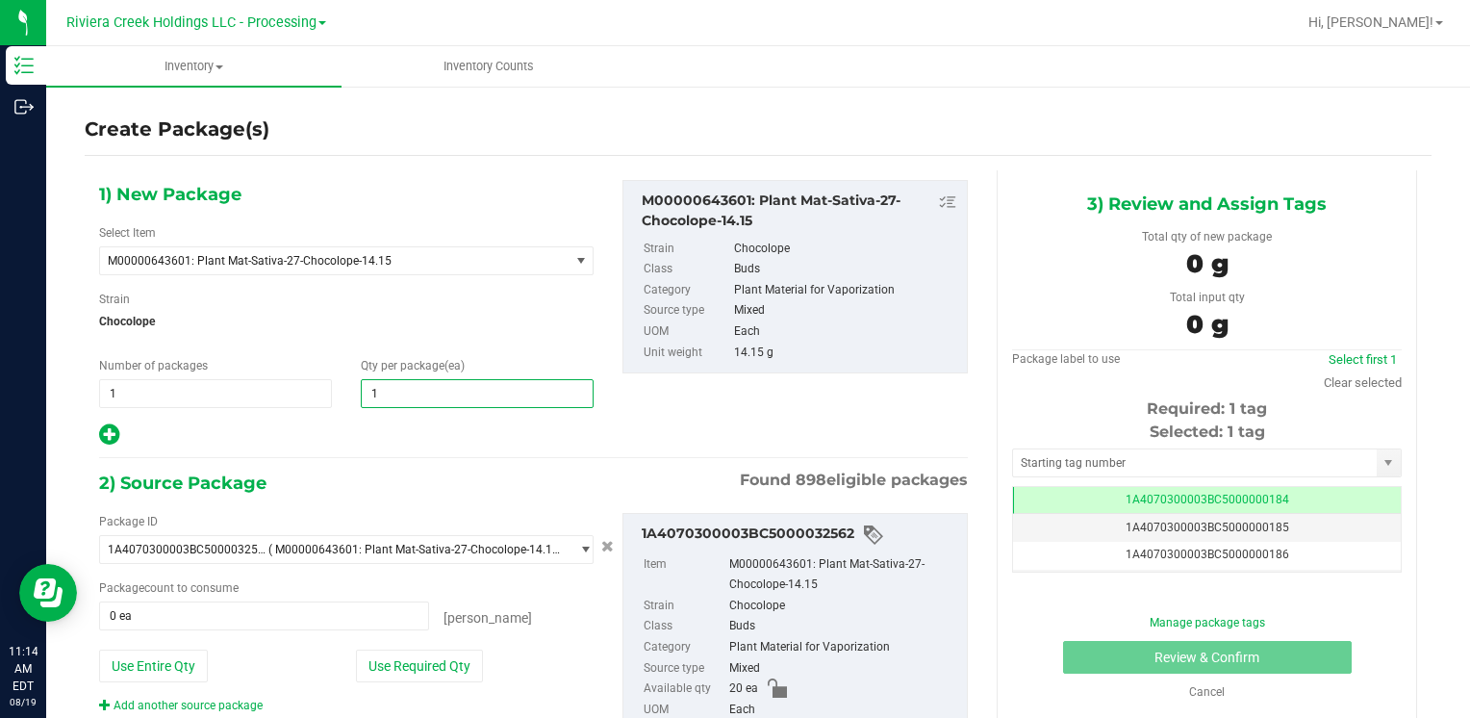
type input "10"
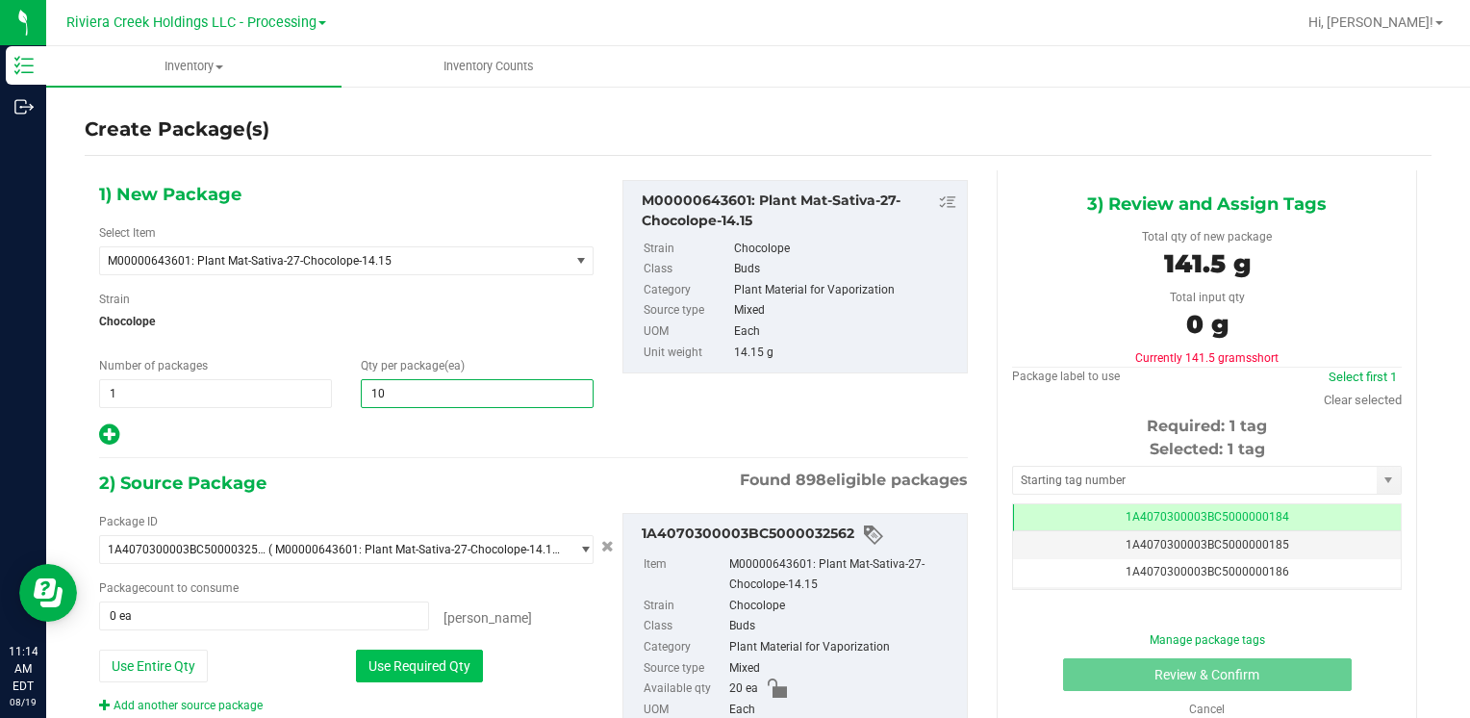
type input "10"
click at [367, 672] on button "Use Required Qty" at bounding box center [419, 665] width 127 height 33
type input "10 ea"
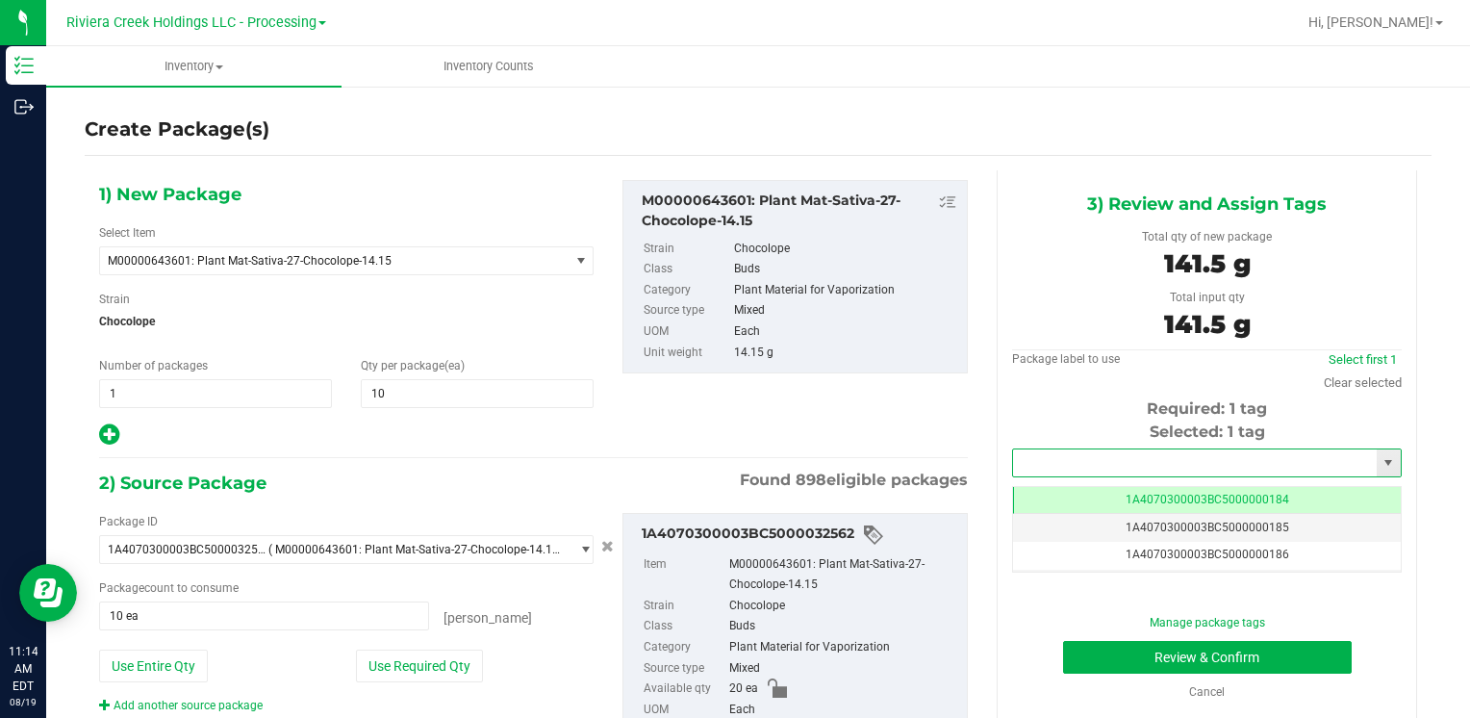
click at [1119, 449] on input "text" at bounding box center [1195, 462] width 364 height 27
click at [1070, 489] on li "1A4070300003BC5000015550" at bounding box center [1194, 495] width 383 height 29
type input "1A4070300003BC5000015550"
click at [1109, 657] on button "Review & Confirm" at bounding box center [1207, 657] width 289 height 33
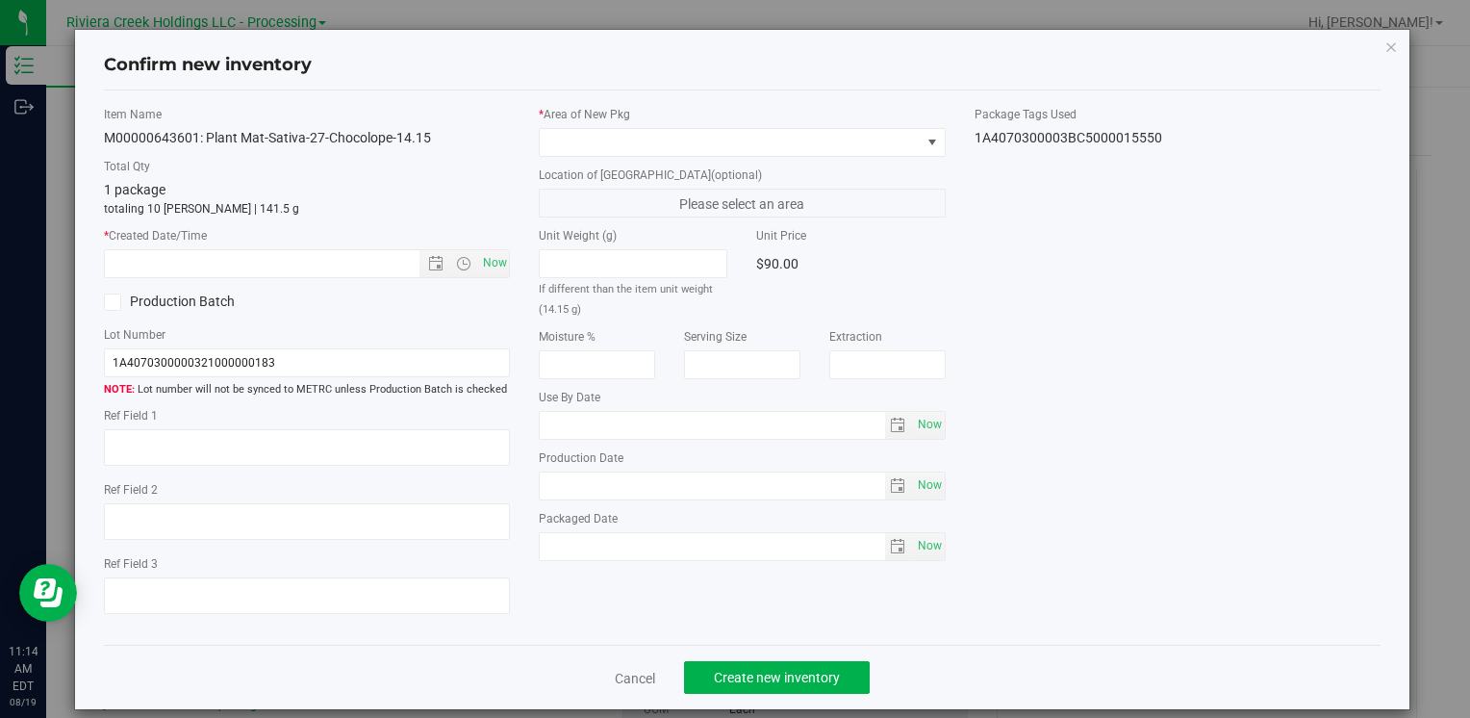
click at [508, 257] on div "Item Name M00000643601: Plant Mat-Sativa-27-Chocolope-14.15 Total Qty 1 package…" at bounding box center [306, 368] width 435 height 524
click at [482, 267] on span "Now" at bounding box center [494, 263] width 33 height 28
type input "[DATE] 11:14 AM"
click at [606, 133] on span at bounding box center [730, 142] width 380 height 27
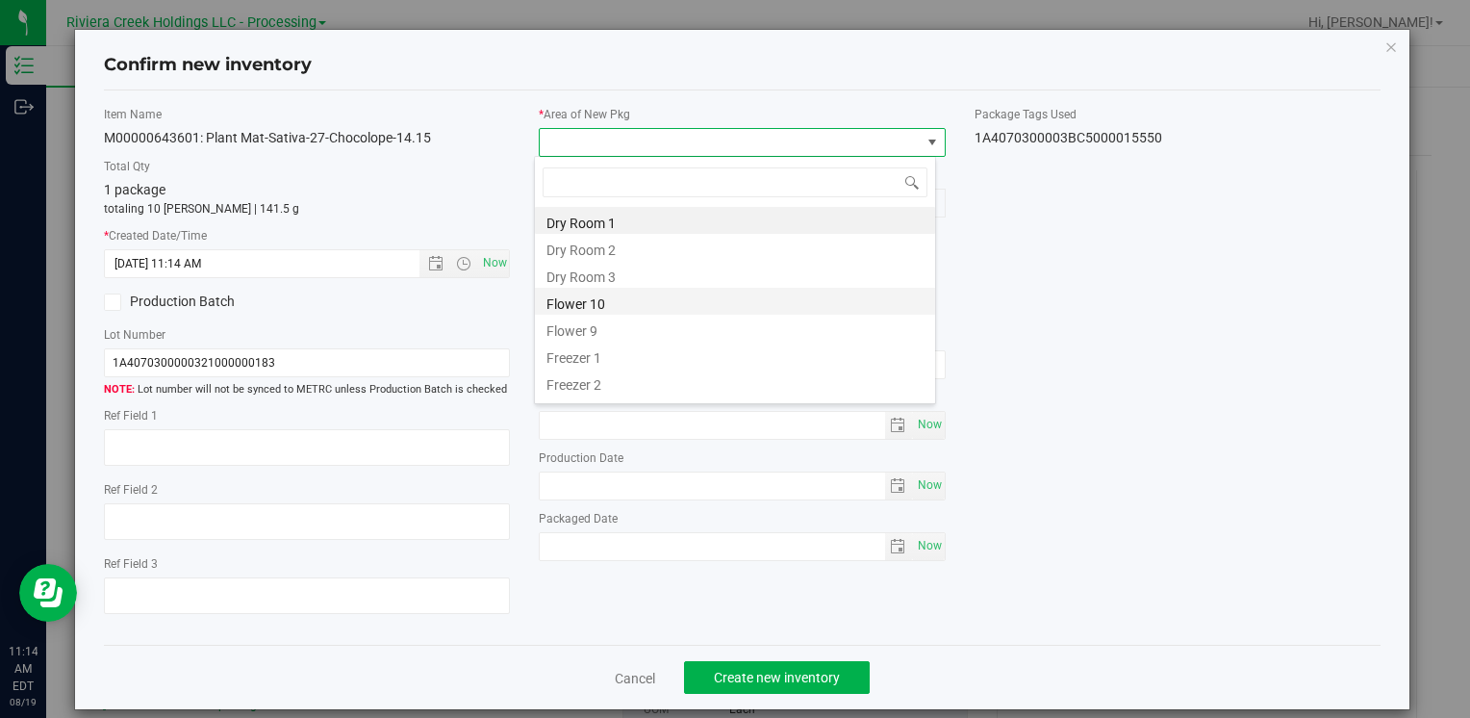
click at [629, 298] on li "Flower 10" at bounding box center [735, 301] width 400 height 27
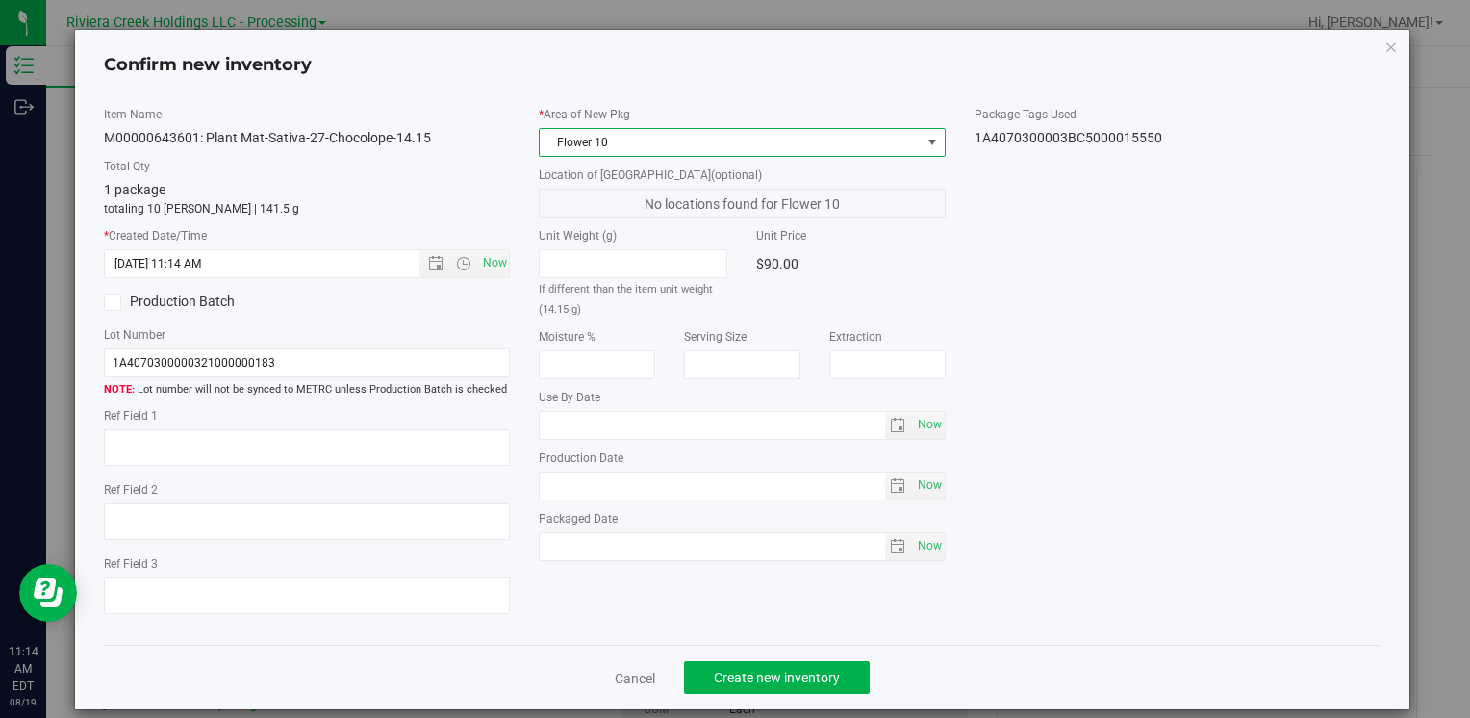
click at [768, 658] on div "Cancel Create new inventory" at bounding box center [742, 677] width 1277 height 64
click at [768, 660] on div "Cancel Create new inventory" at bounding box center [742, 677] width 1277 height 64
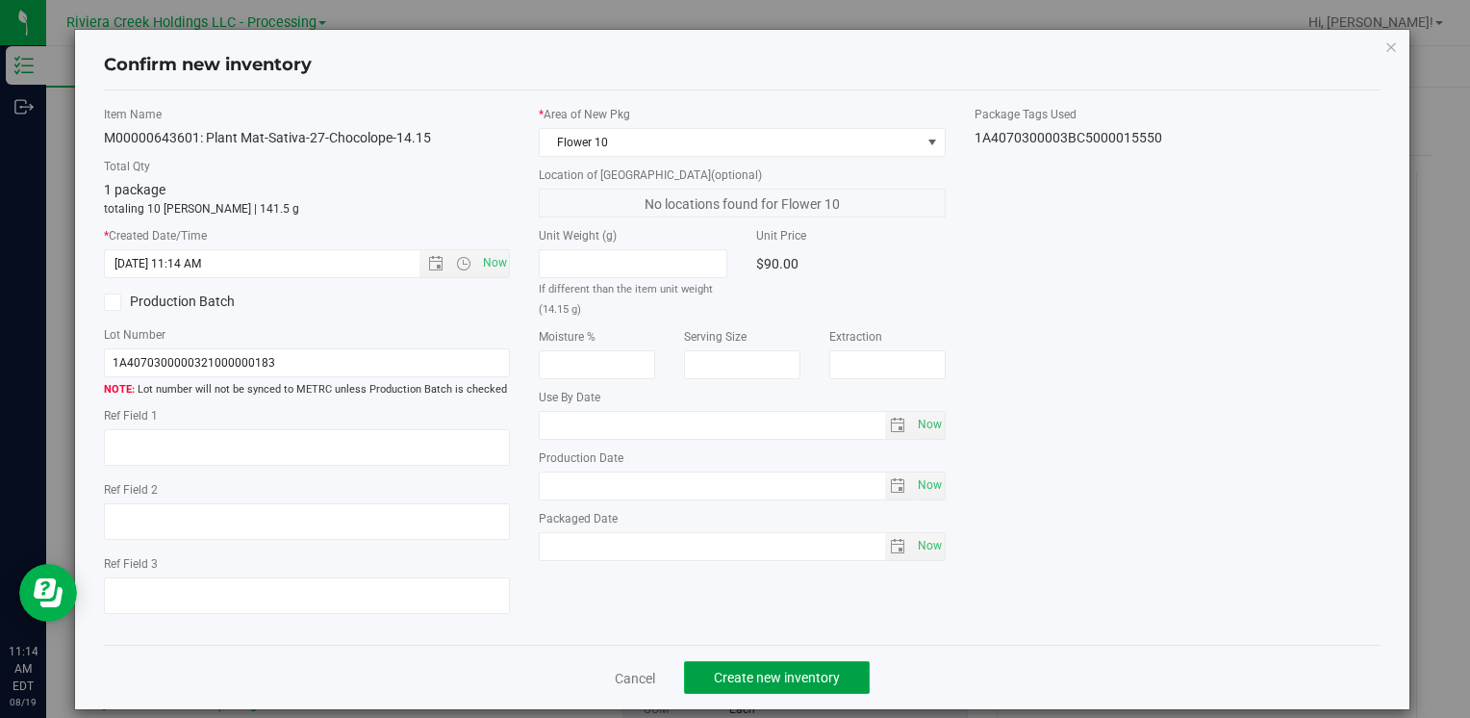
click at [754, 674] on span "Create new inventory" at bounding box center [777, 677] width 126 height 15
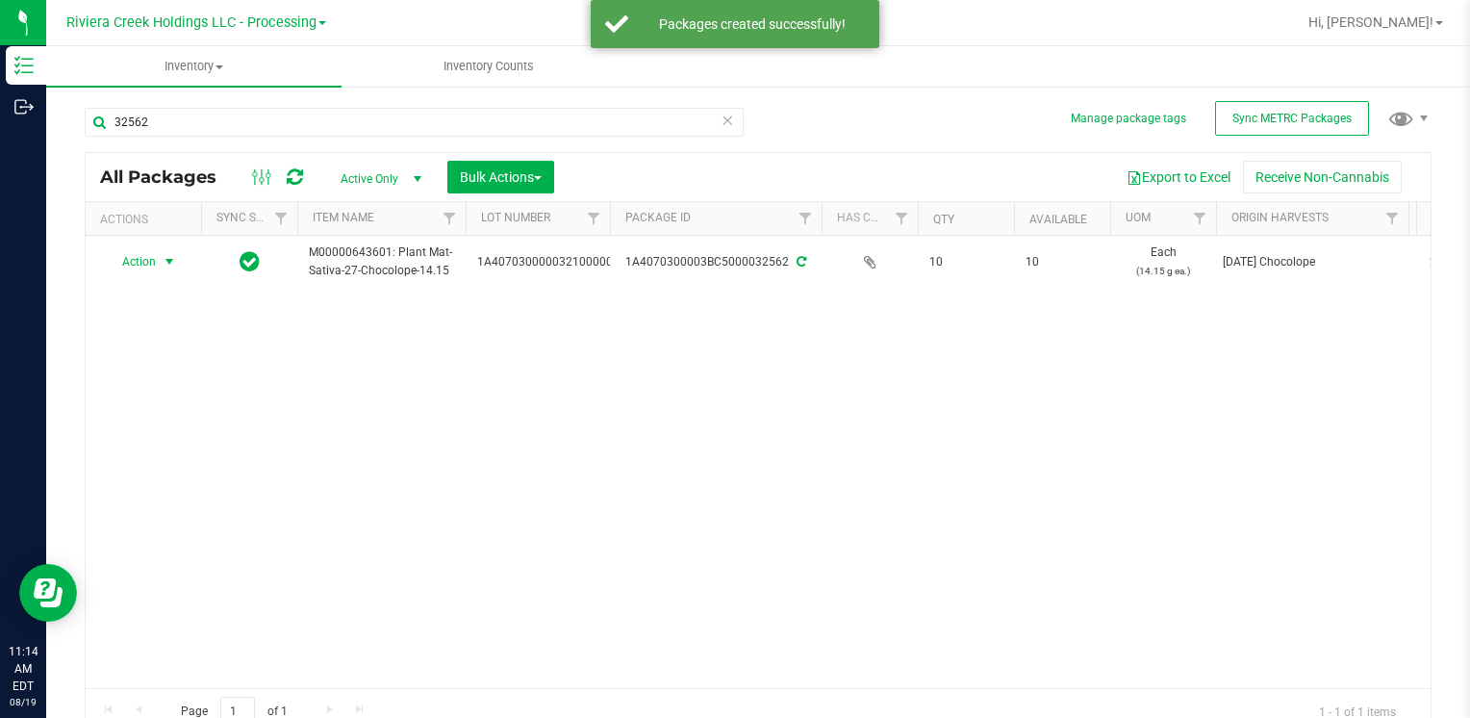
click at [127, 259] on span "Action" at bounding box center [131, 261] width 52 height 27
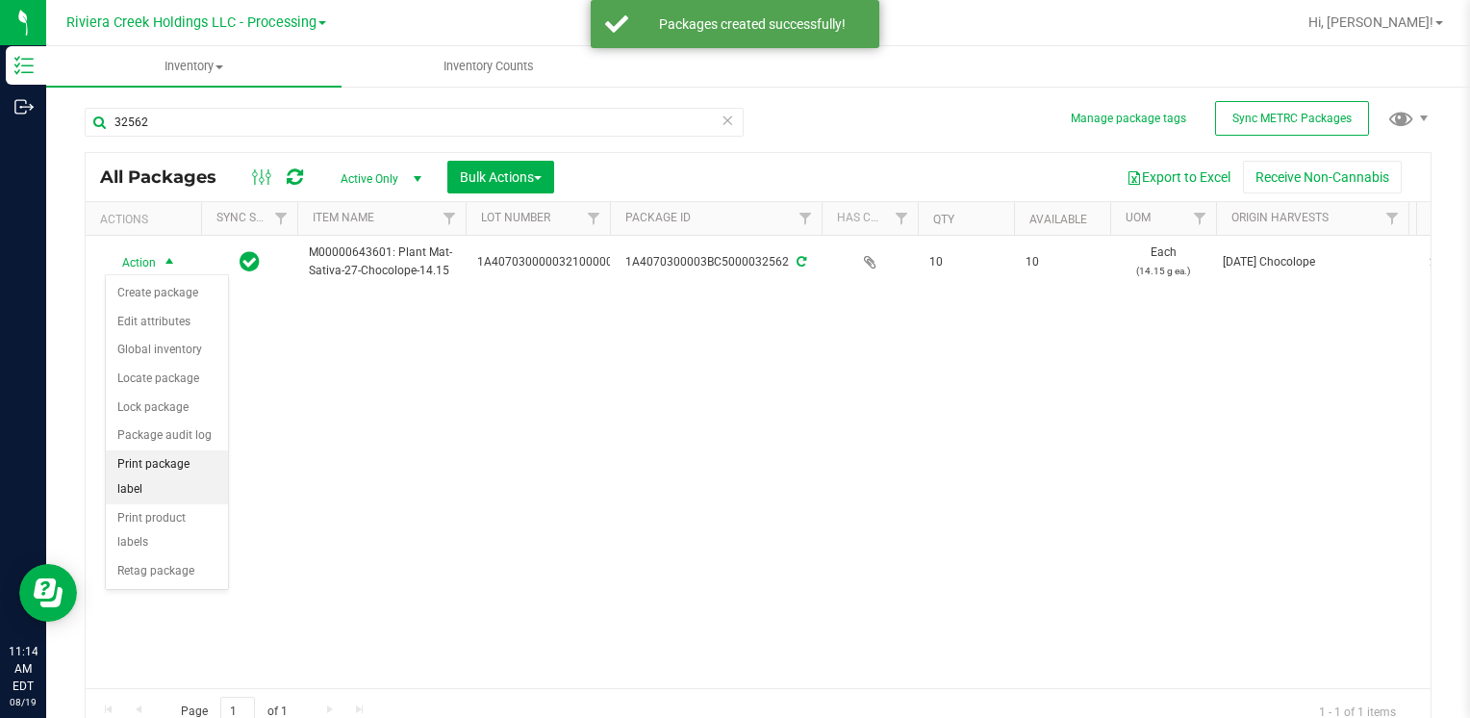
click at [210, 456] on li "Print package label" at bounding box center [167, 476] width 122 height 53
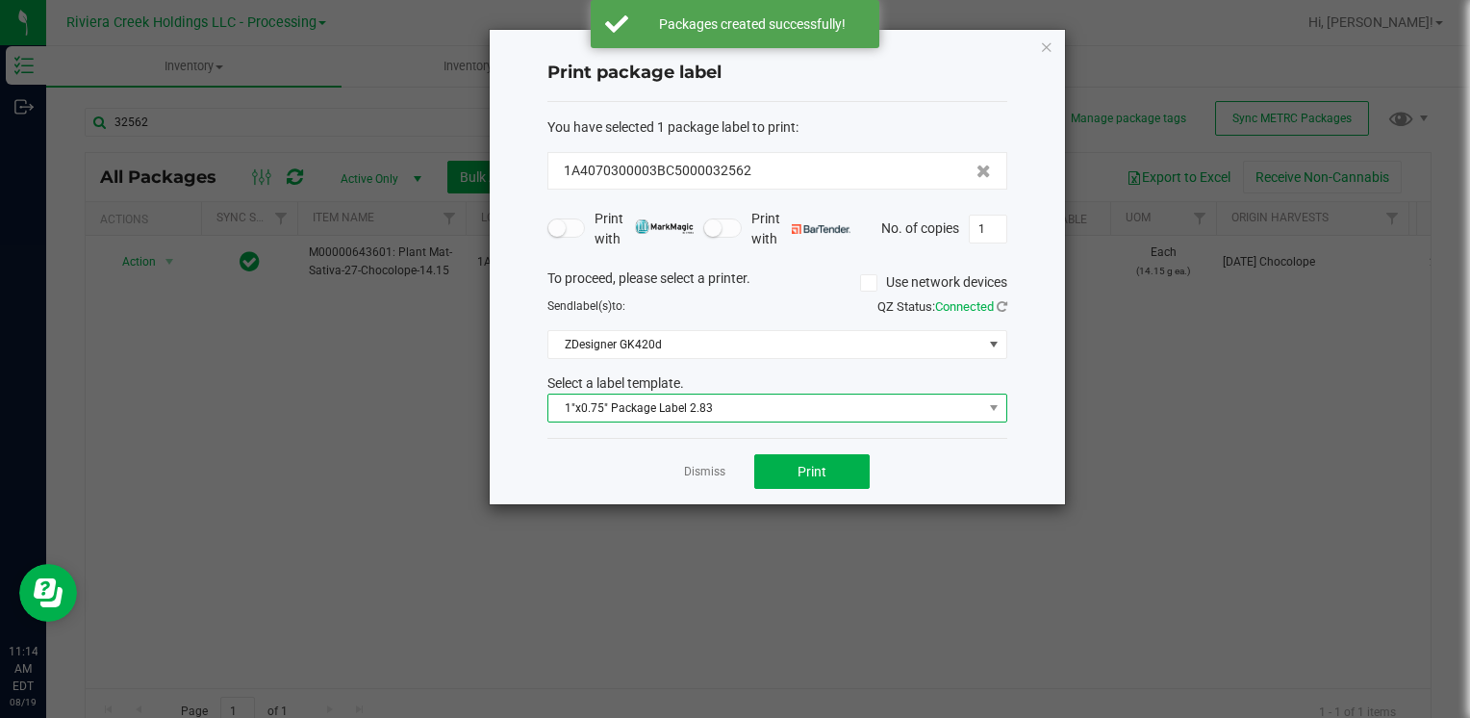
click at [708, 419] on span "1"x0.75" Package Label 2.83" at bounding box center [765, 407] width 434 height 27
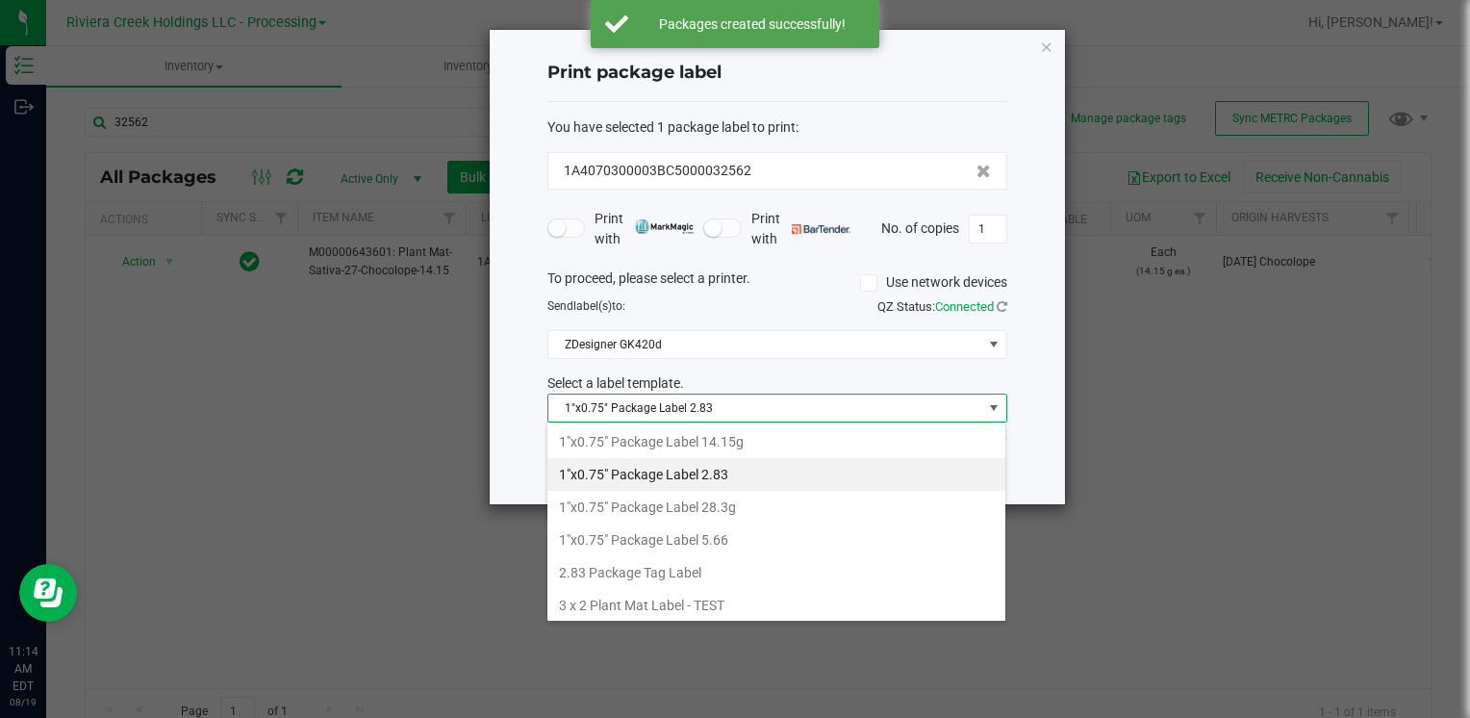
click at [765, 448] on li "1"x0.75" Package Label 14.15g" at bounding box center [776, 441] width 458 height 33
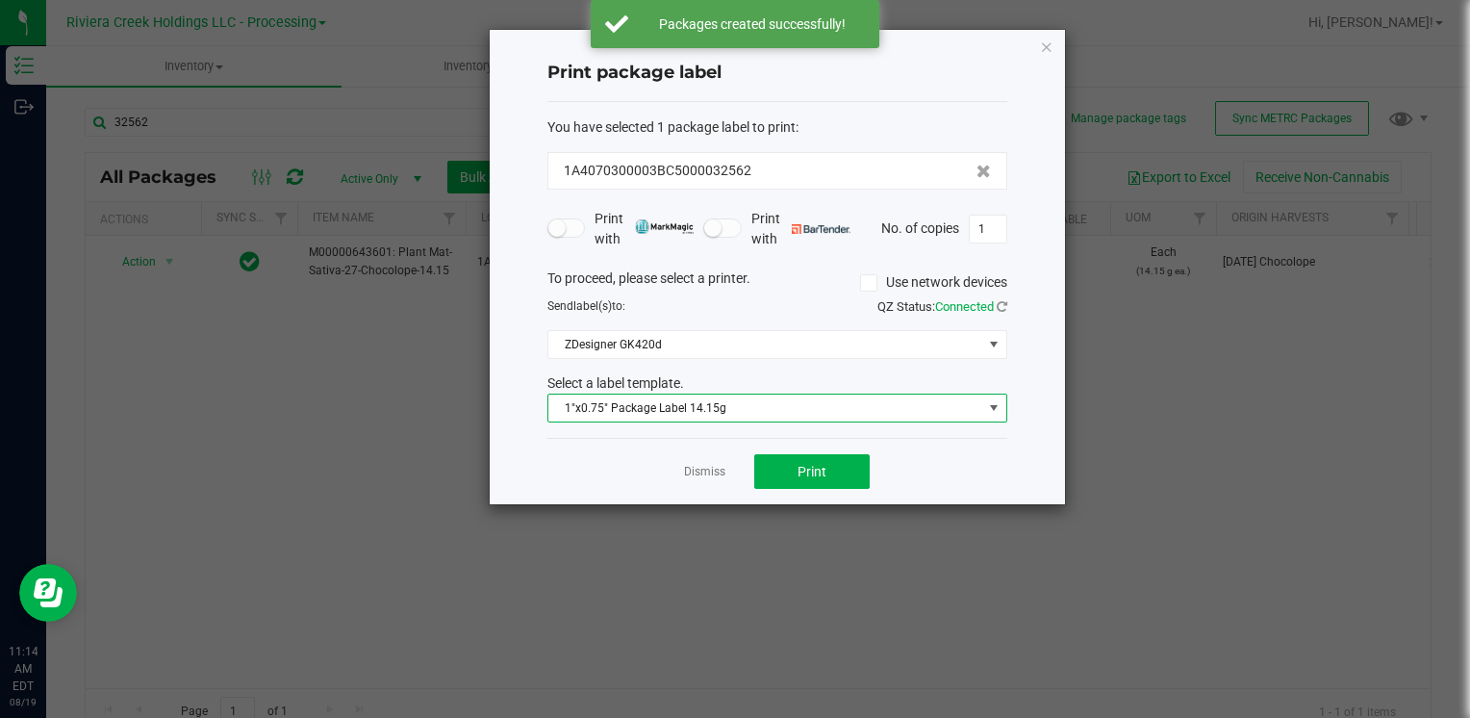
click at [785, 440] on div "Dismiss Print" at bounding box center [777, 471] width 460 height 66
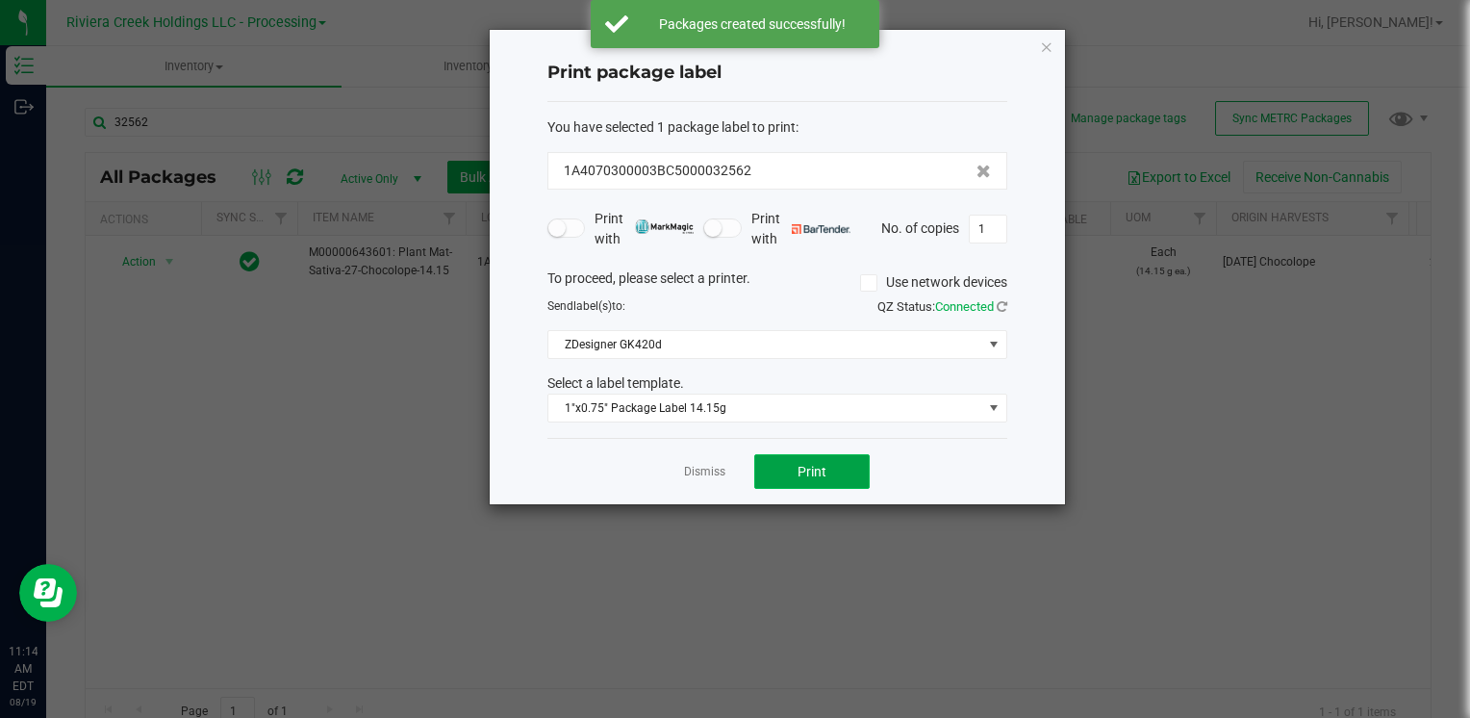
click at [793, 470] on button "Print" at bounding box center [811, 471] width 115 height 35
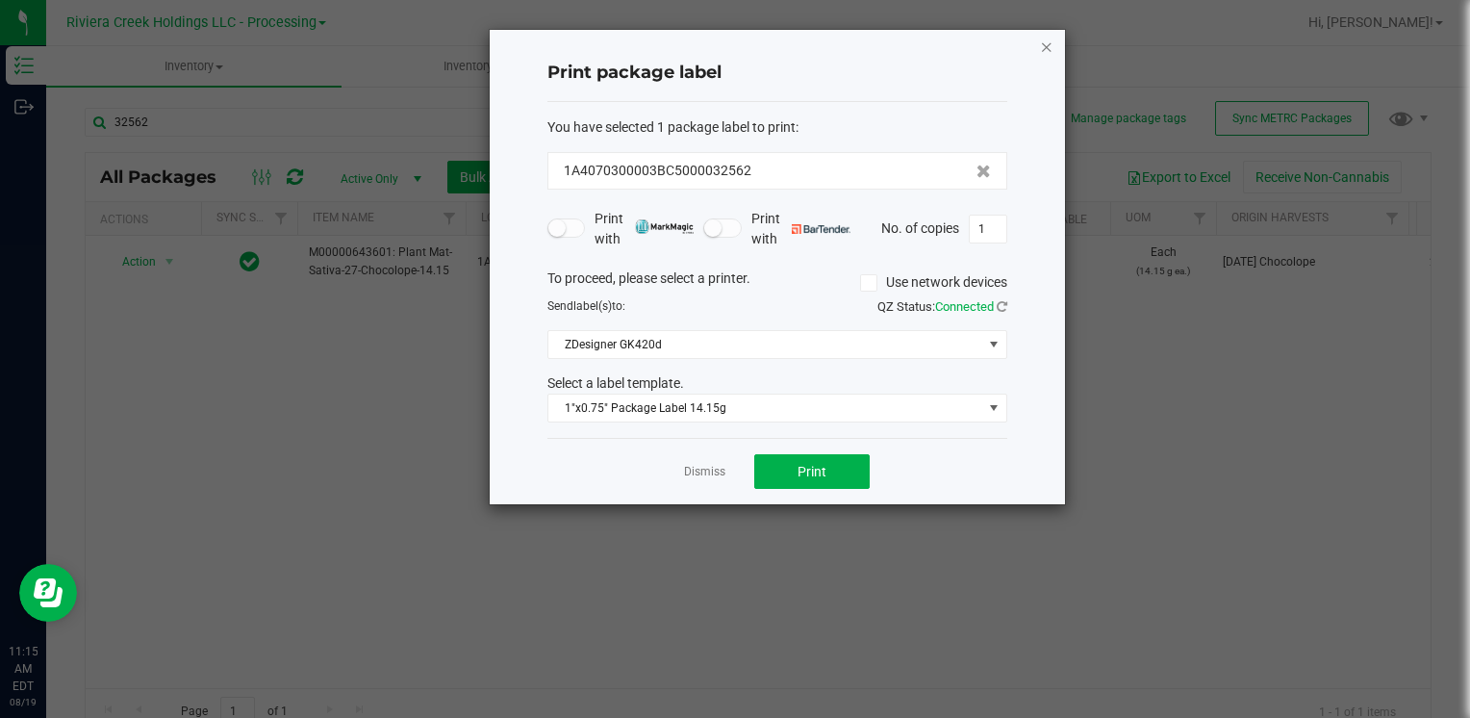
click at [1040, 43] on icon "button" at bounding box center [1046, 46] width 13 height 23
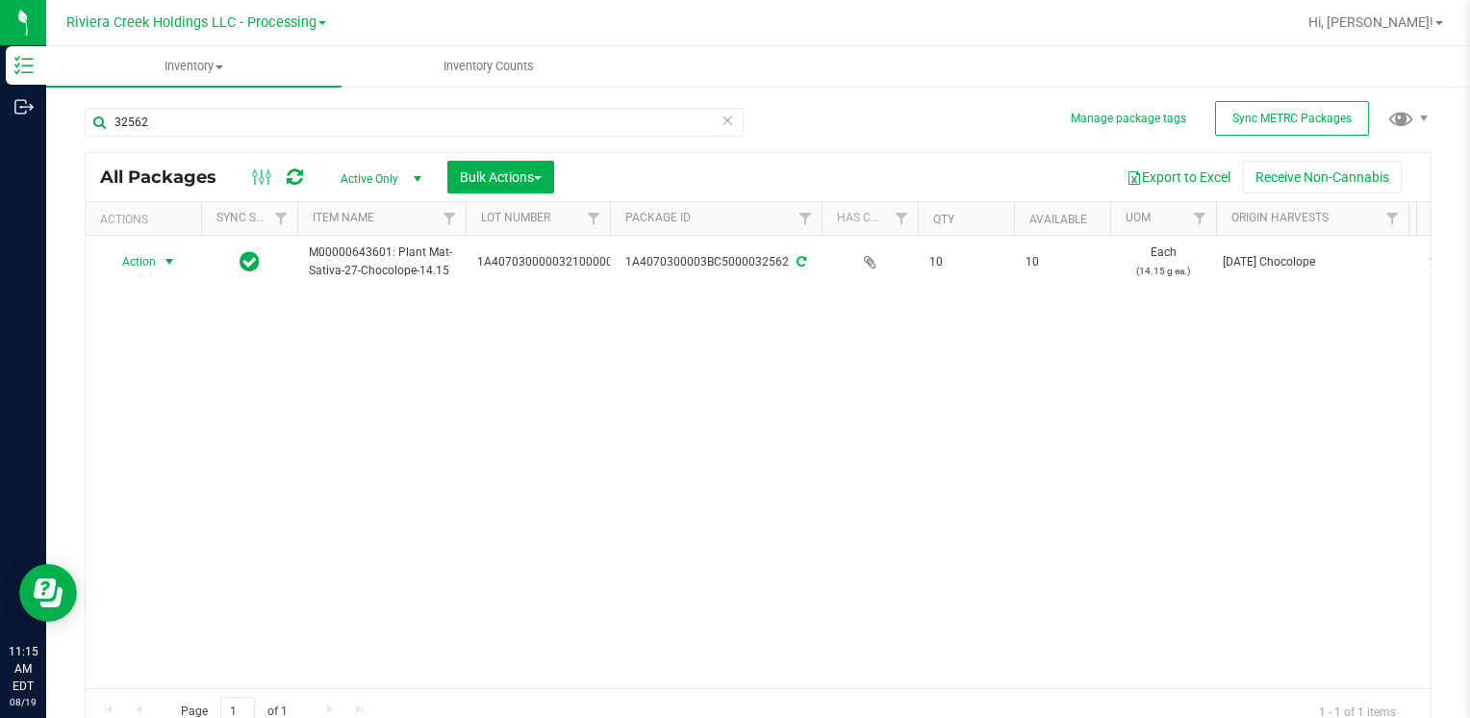
click at [187, 143] on div "32562" at bounding box center [414, 130] width 659 height 44
click at [186, 126] on input "32562" at bounding box center [414, 122] width 659 height 29
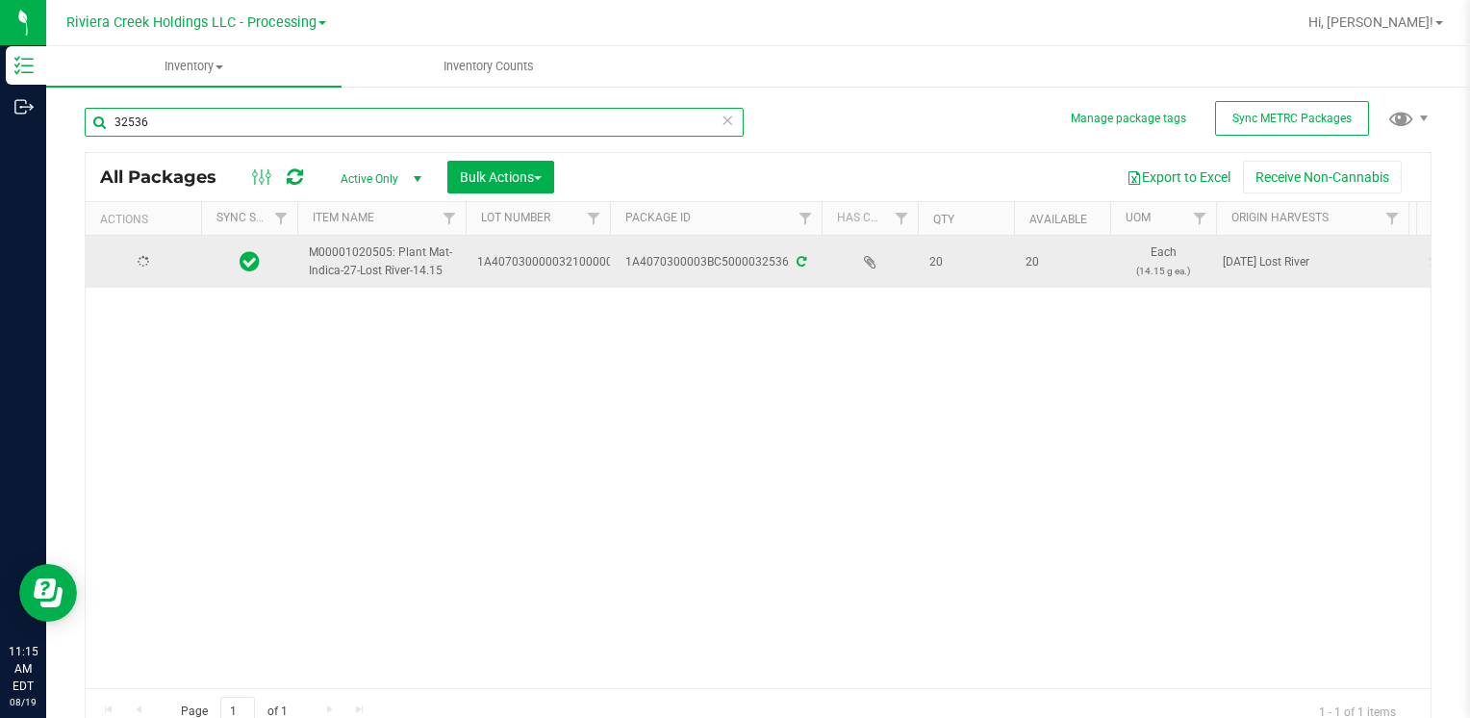
type input "32536"
click at [160, 256] on span "select" at bounding box center [170, 261] width 24 height 27
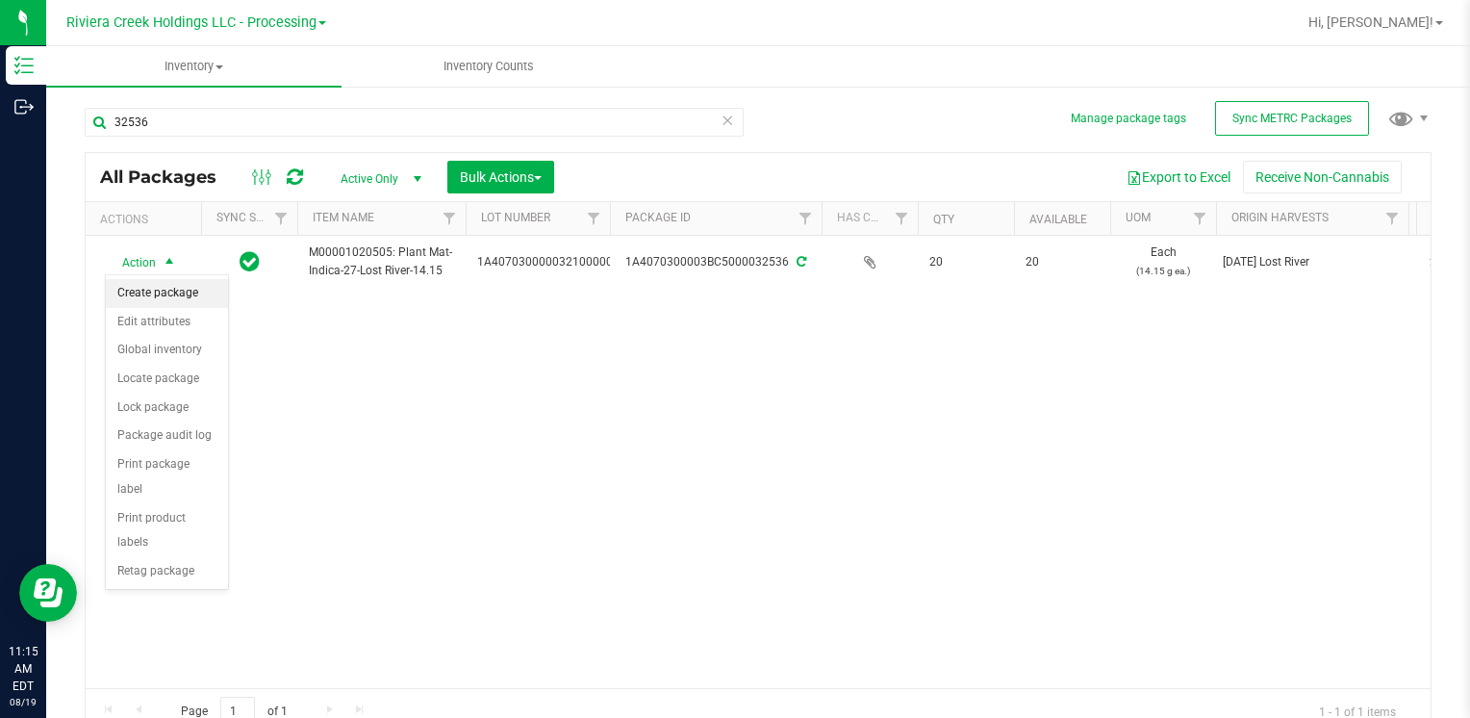
click at [192, 293] on li "Create package" at bounding box center [167, 293] width 122 height 29
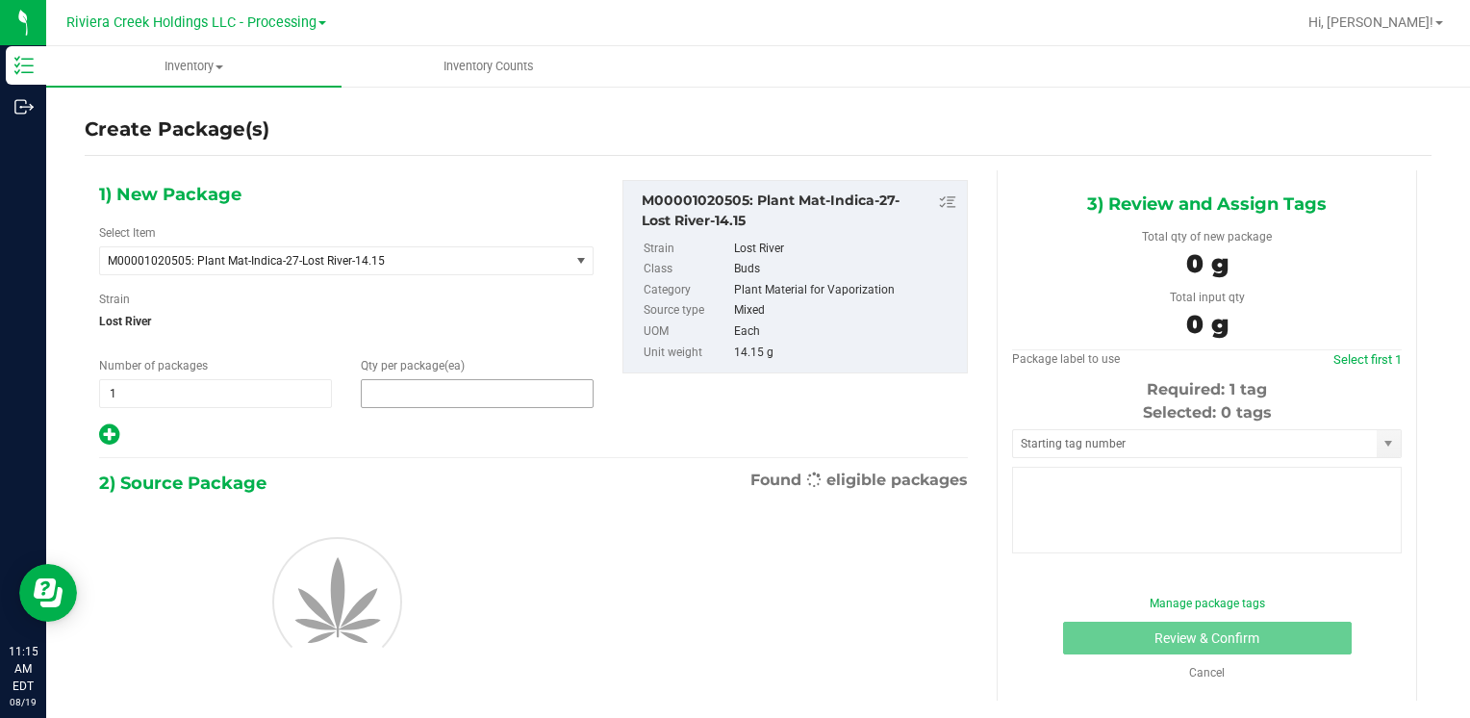
drag, startPoint x: 396, startPoint y: 391, endPoint x: 408, endPoint y: 397, distance: 13.4
click at [406, 395] on span at bounding box center [477, 393] width 233 height 29
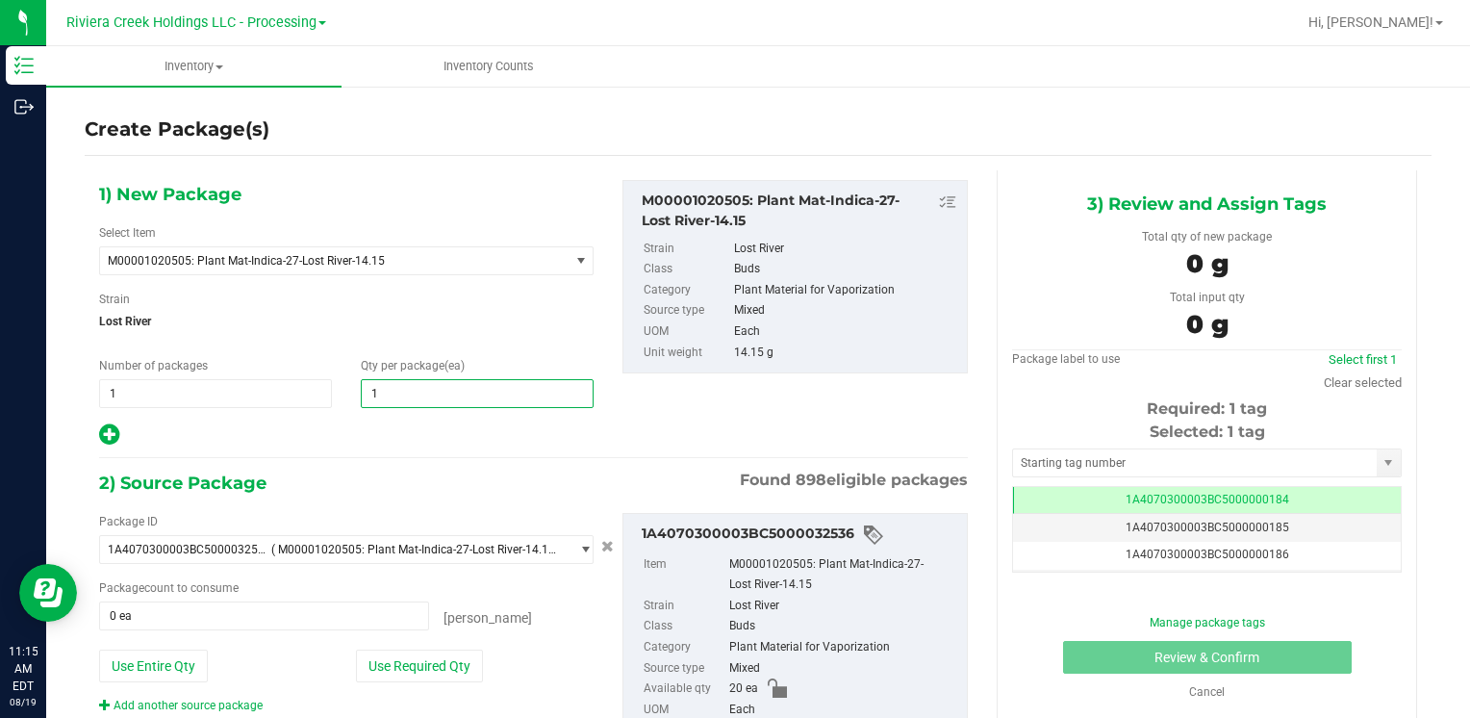
type input "10"
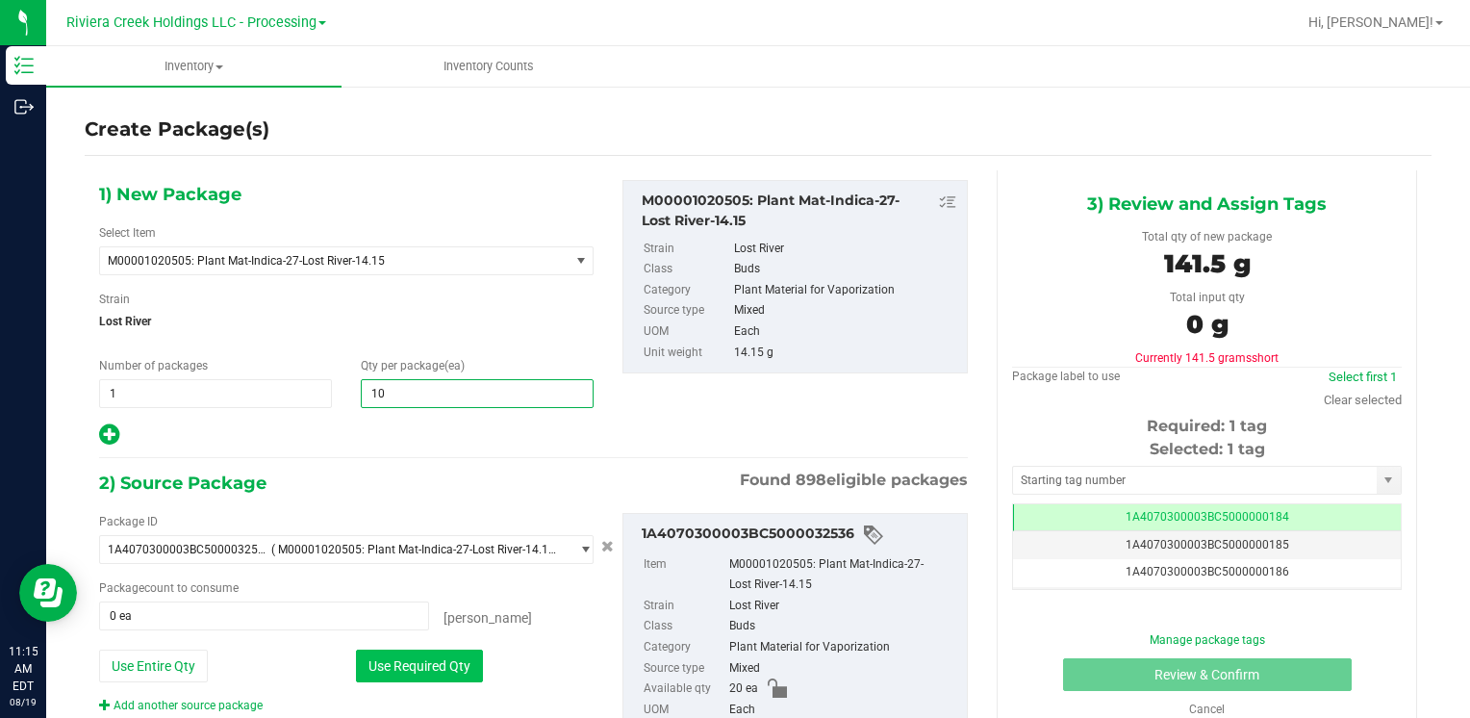
type input "10"
click at [369, 661] on button "Use Required Qty" at bounding box center [419, 665] width 127 height 33
type input "10 ea"
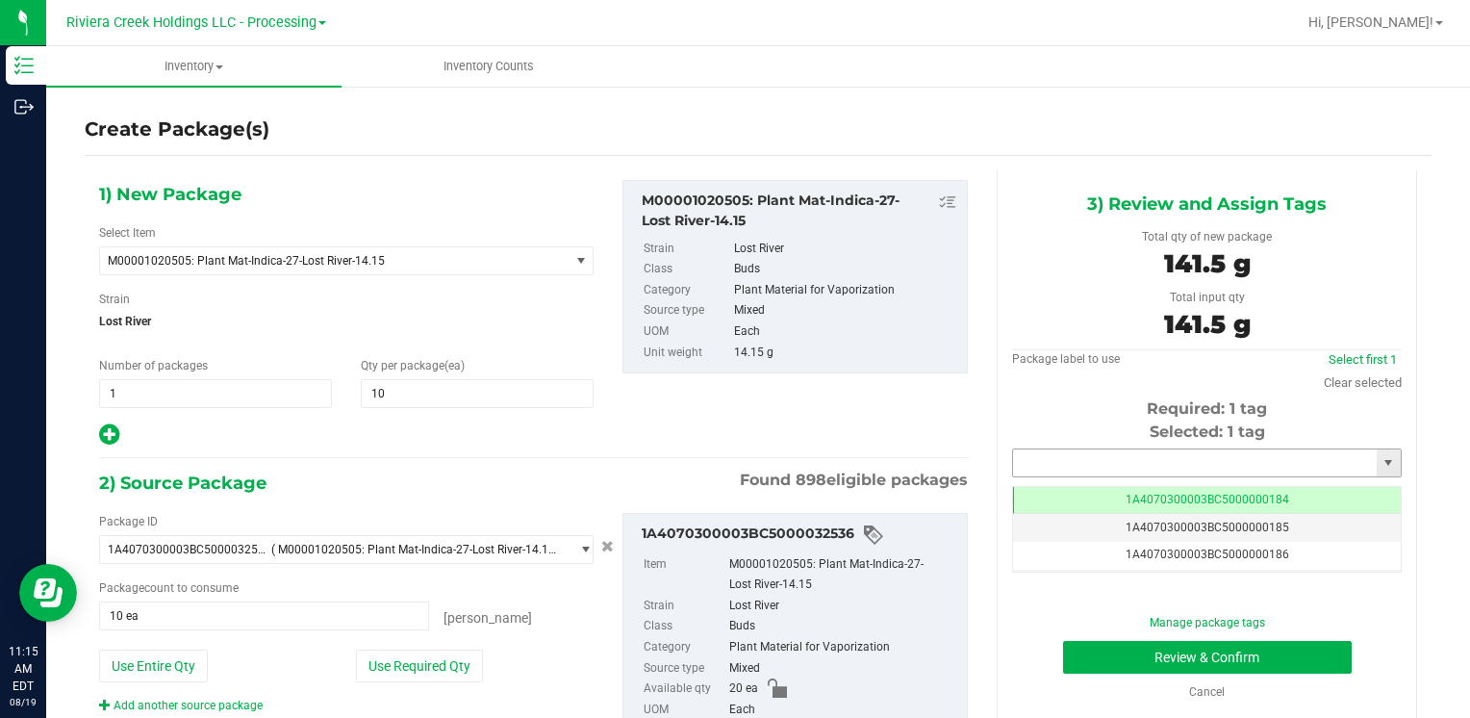
click at [1096, 456] on input "text" at bounding box center [1195, 462] width 364 height 27
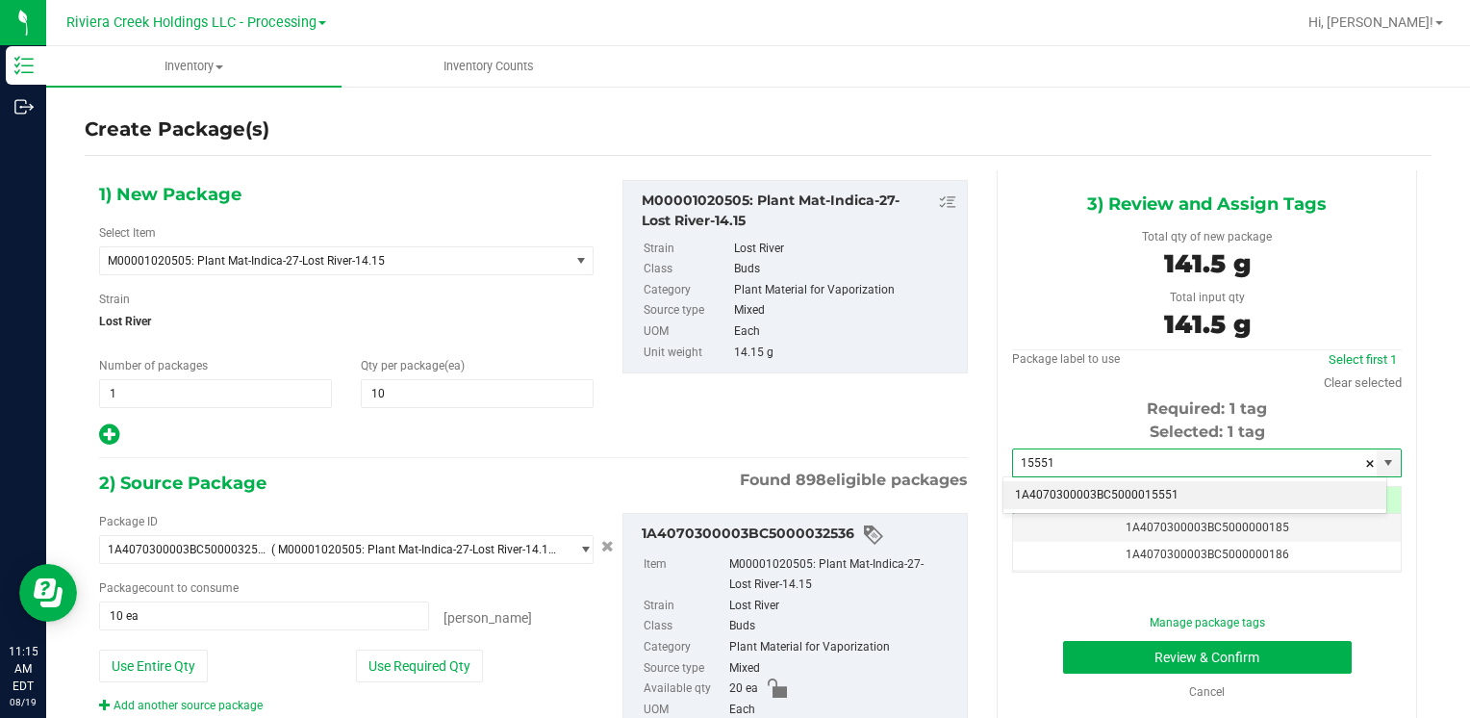
click at [1078, 491] on li "1A4070300003BC5000015551" at bounding box center [1194, 495] width 383 height 29
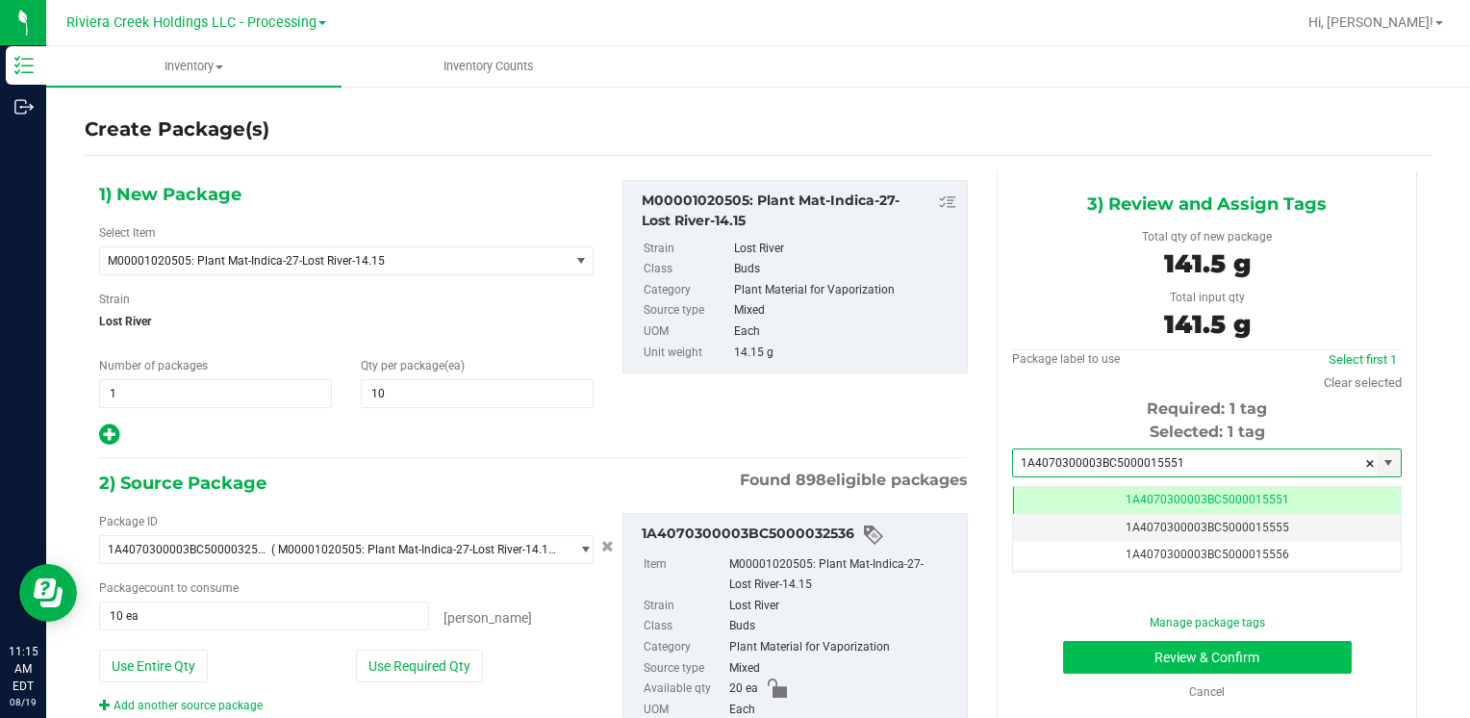
type input "1A4070300003BC5000015551"
click at [1093, 642] on button "Review & Confirm" at bounding box center [1207, 657] width 289 height 33
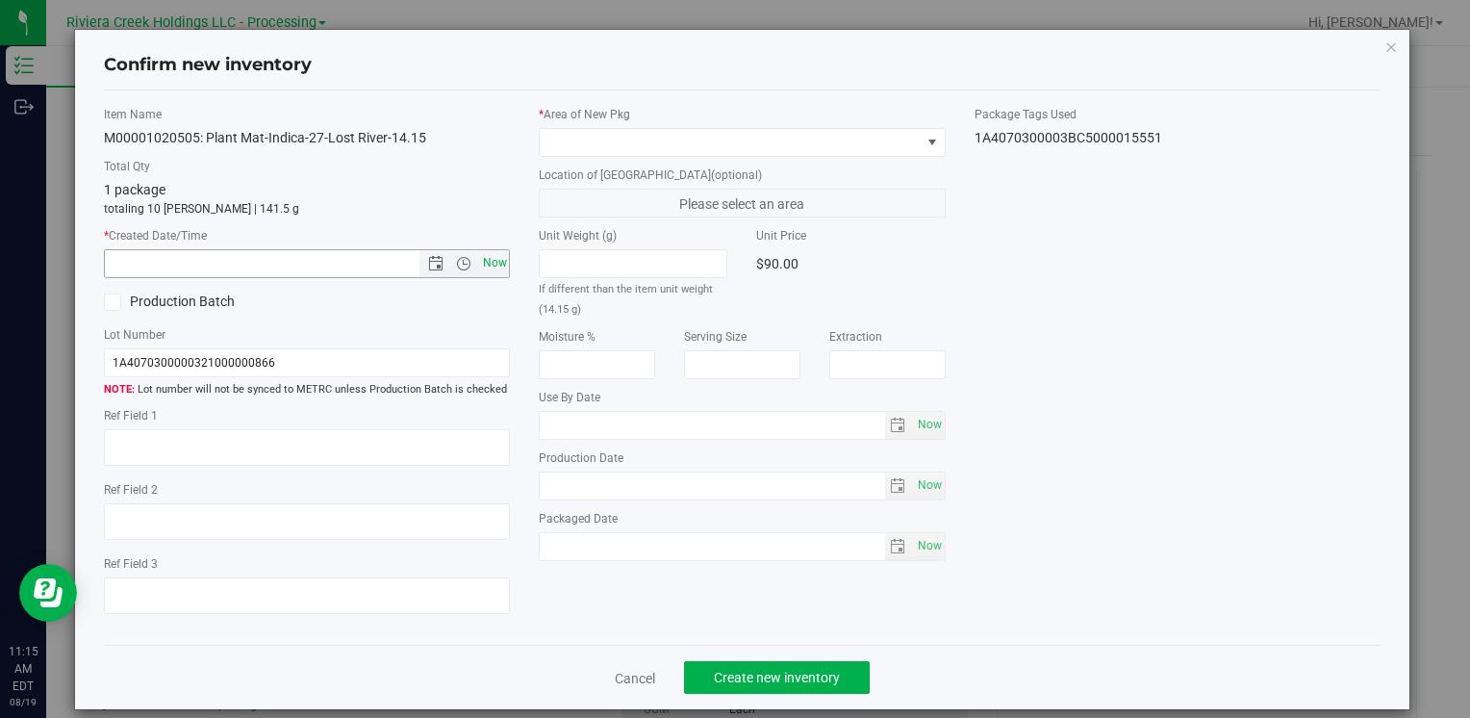
click at [494, 262] on span "Now" at bounding box center [494, 263] width 33 height 28
type input "[DATE] 11:15 AM"
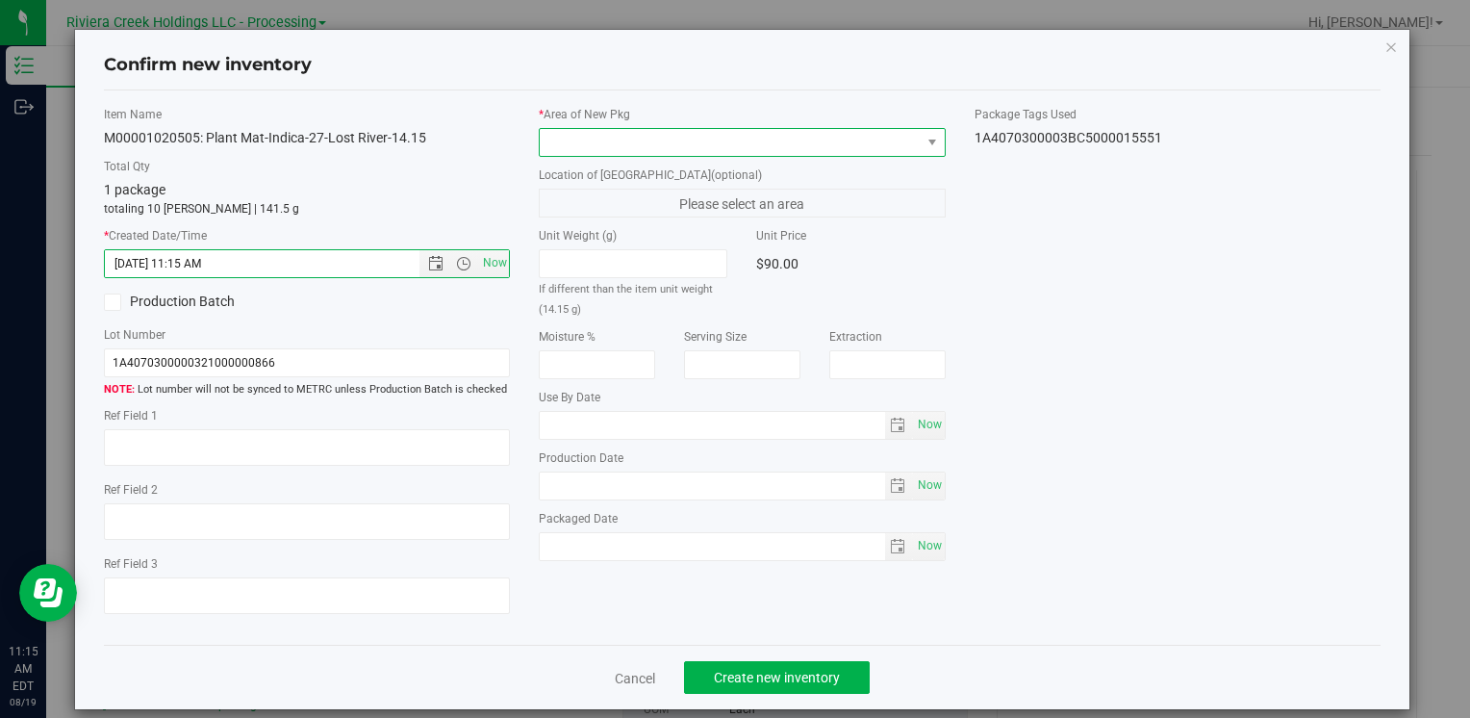
click at [577, 133] on span at bounding box center [730, 142] width 380 height 27
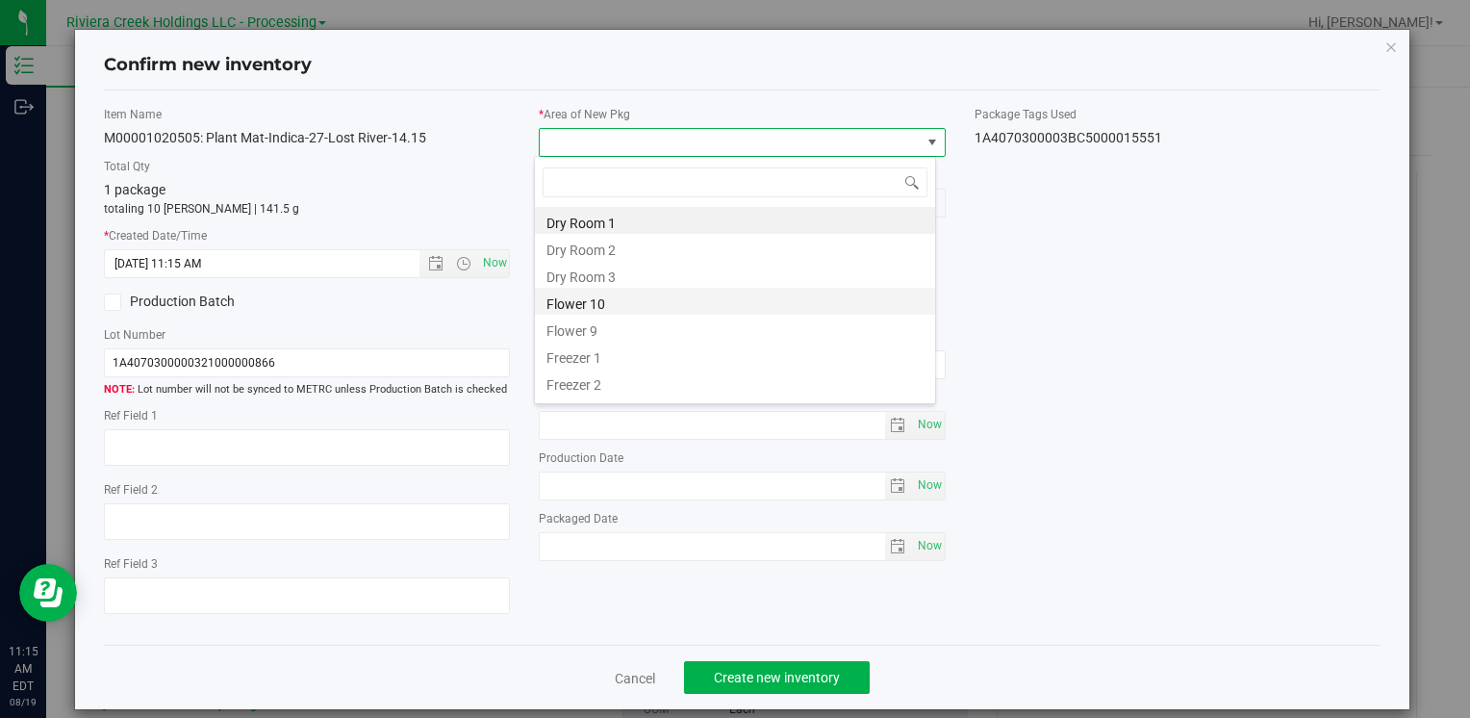
click at [663, 298] on li "Flower 10" at bounding box center [735, 301] width 400 height 27
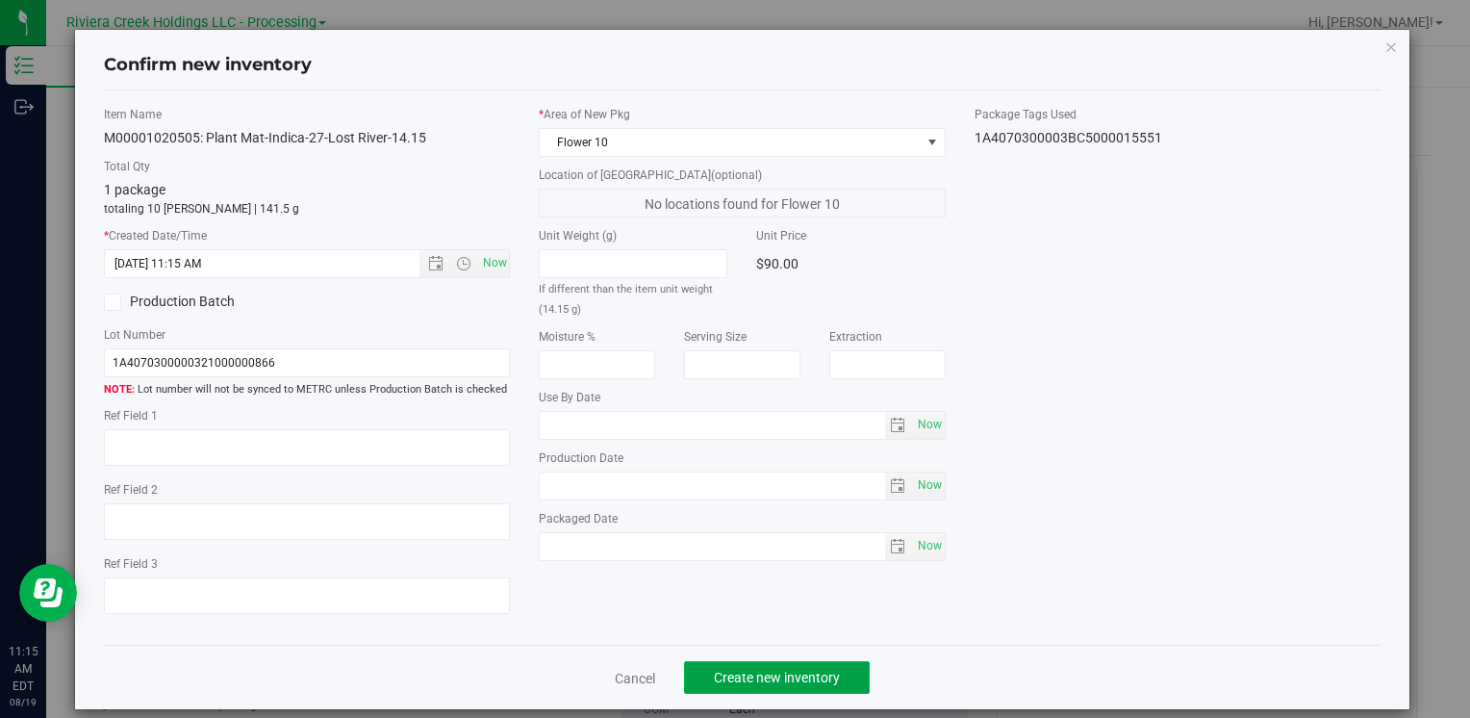
click at [724, 668] on button "Create new inventory" at bounding box center [777, 677] width 186 height 33
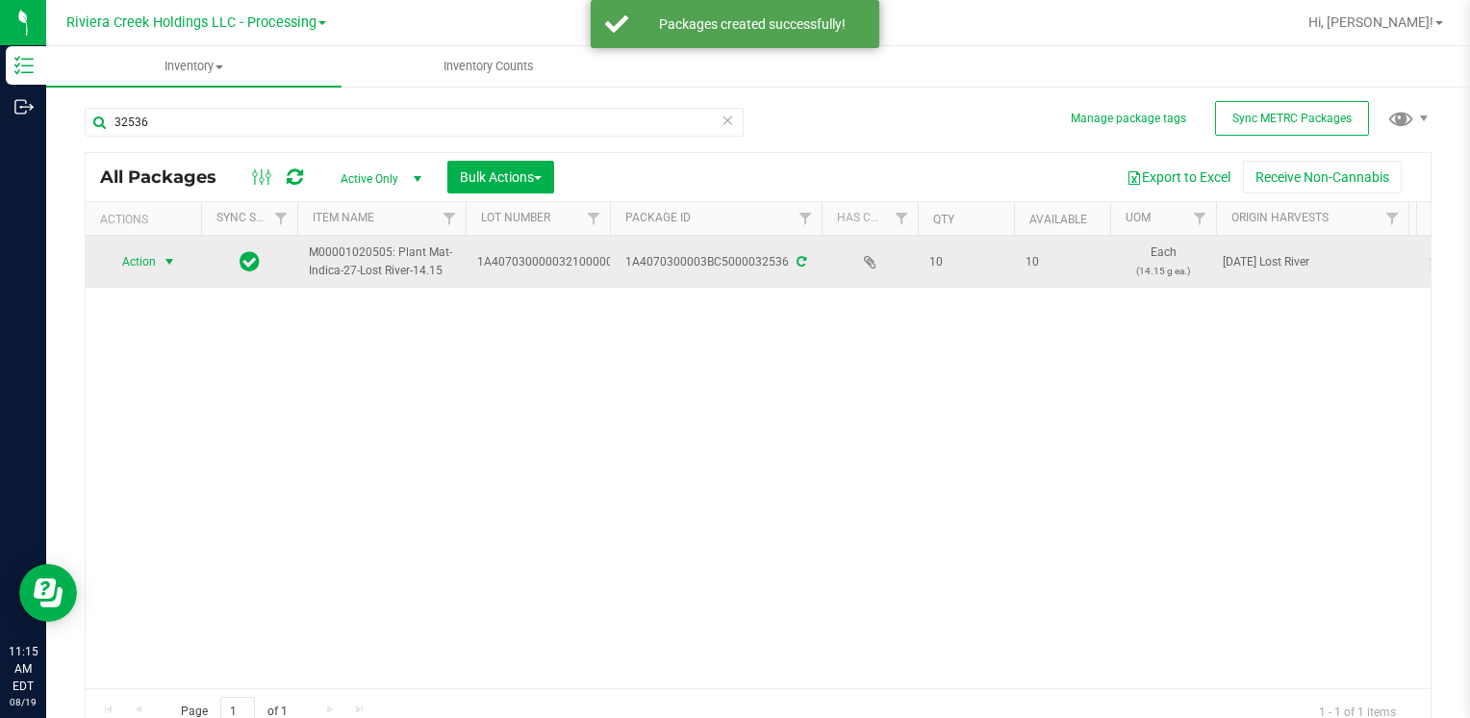
click at [151, 266] on span "Action" at bounding box center [131, 261] width 52 height 27
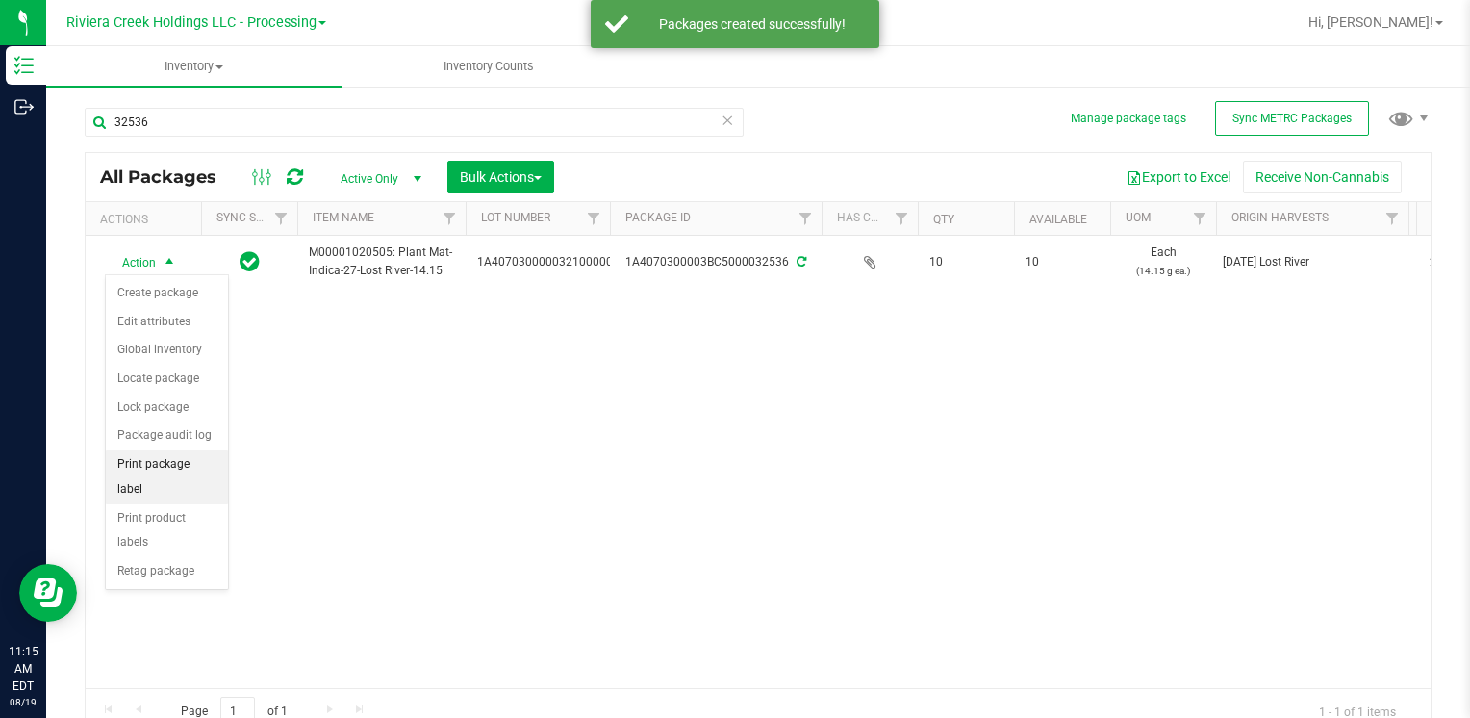
click at [196, 458] on li "Print package label" at bounding box center [167, 476] width 122 height 53
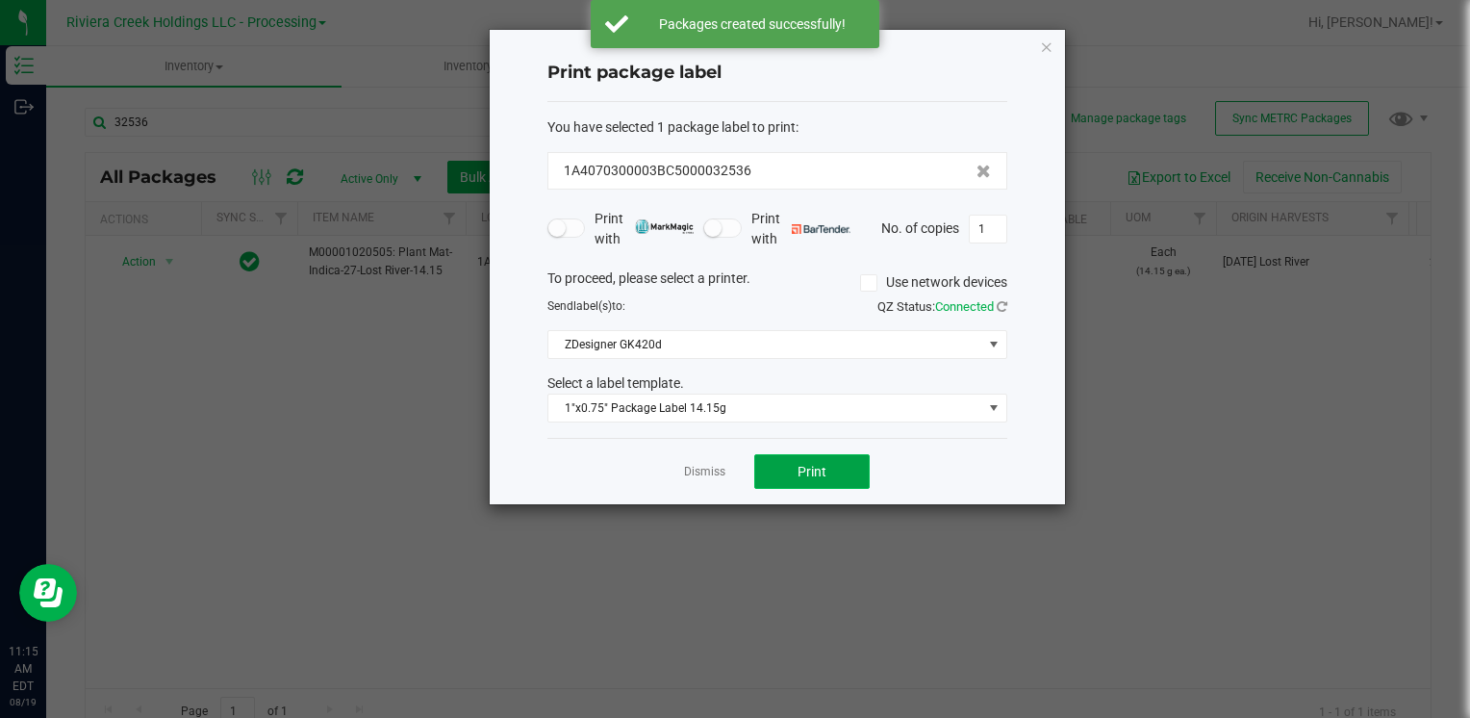
click at [808, 480] on button "Print" at bounding box center [811, 471] width 115 height 35
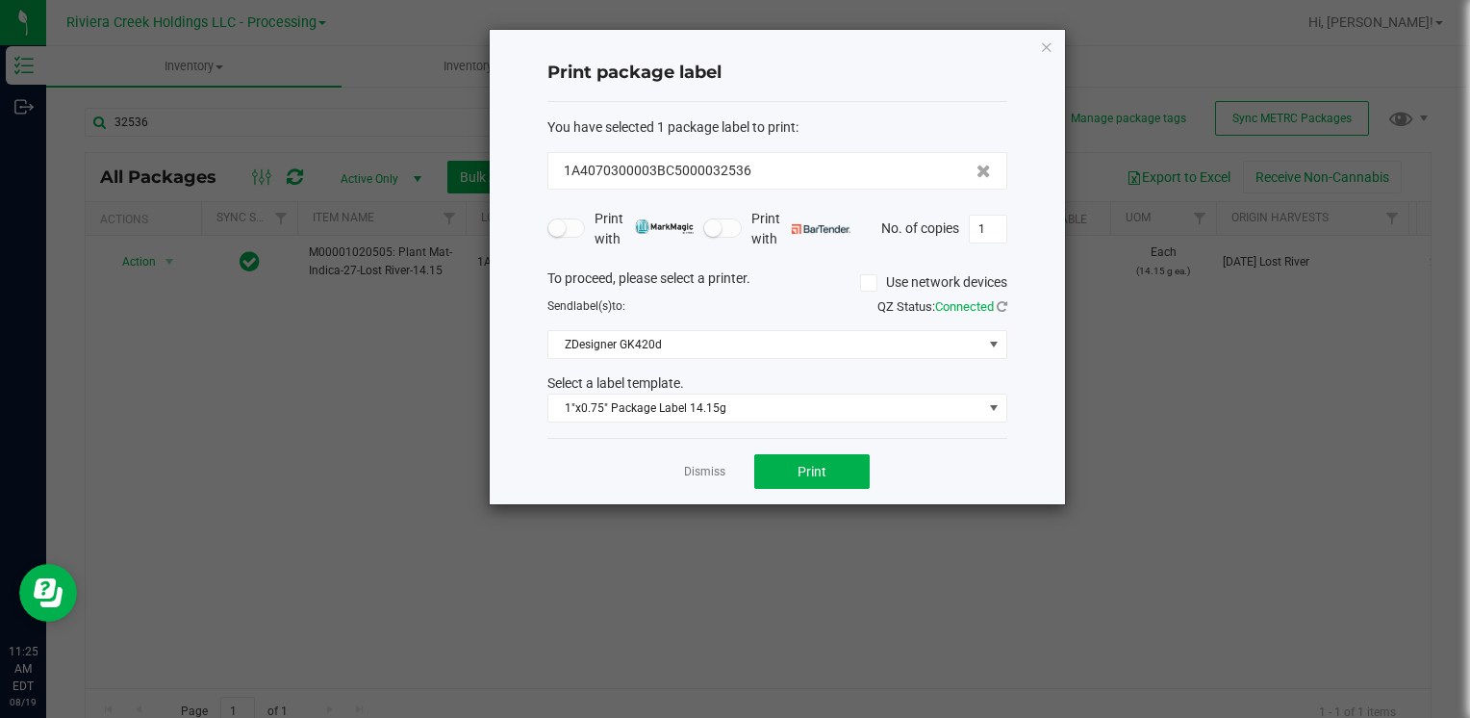
click at [1050, 38] on icon "button" at bounding box center [1046, 46] width 13 height 23
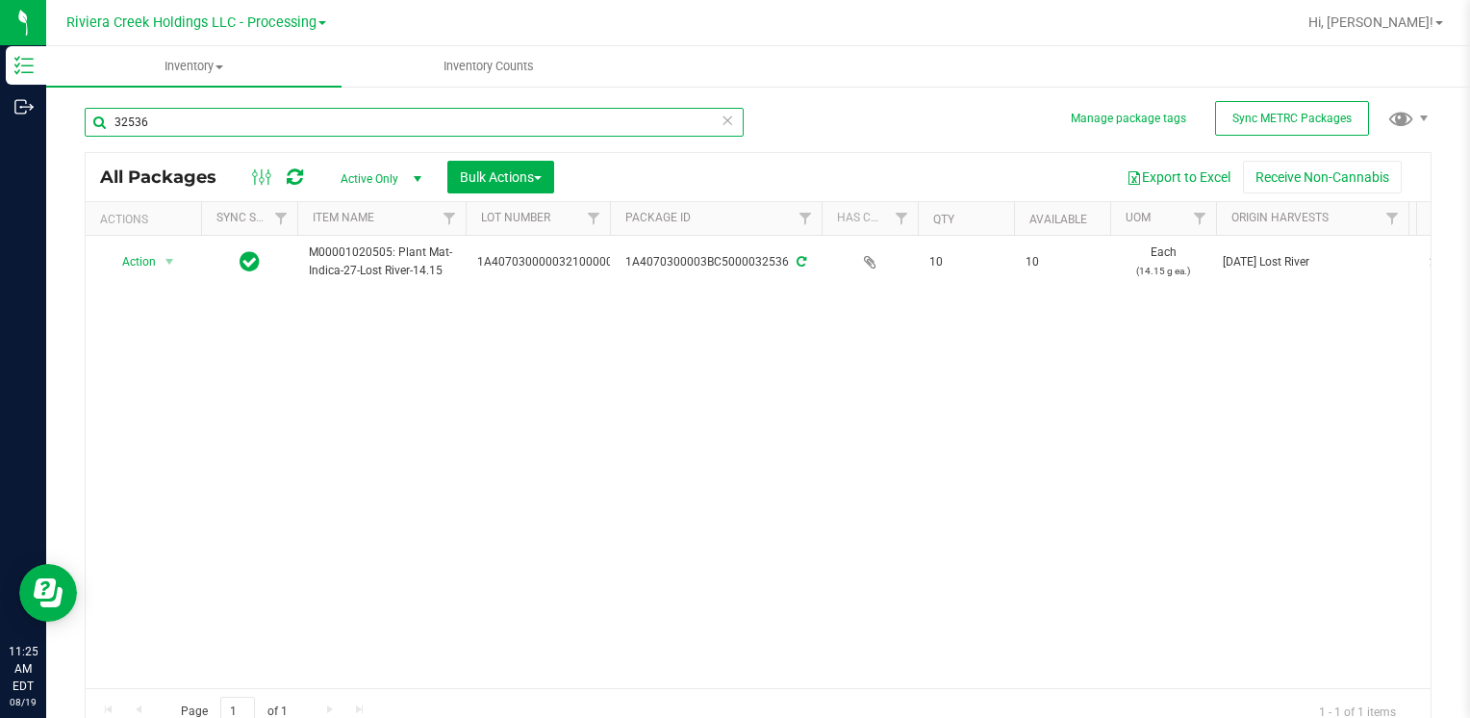
click at [193, 123] on input "32536" at bounding box center [414, 122] width 659 height 29
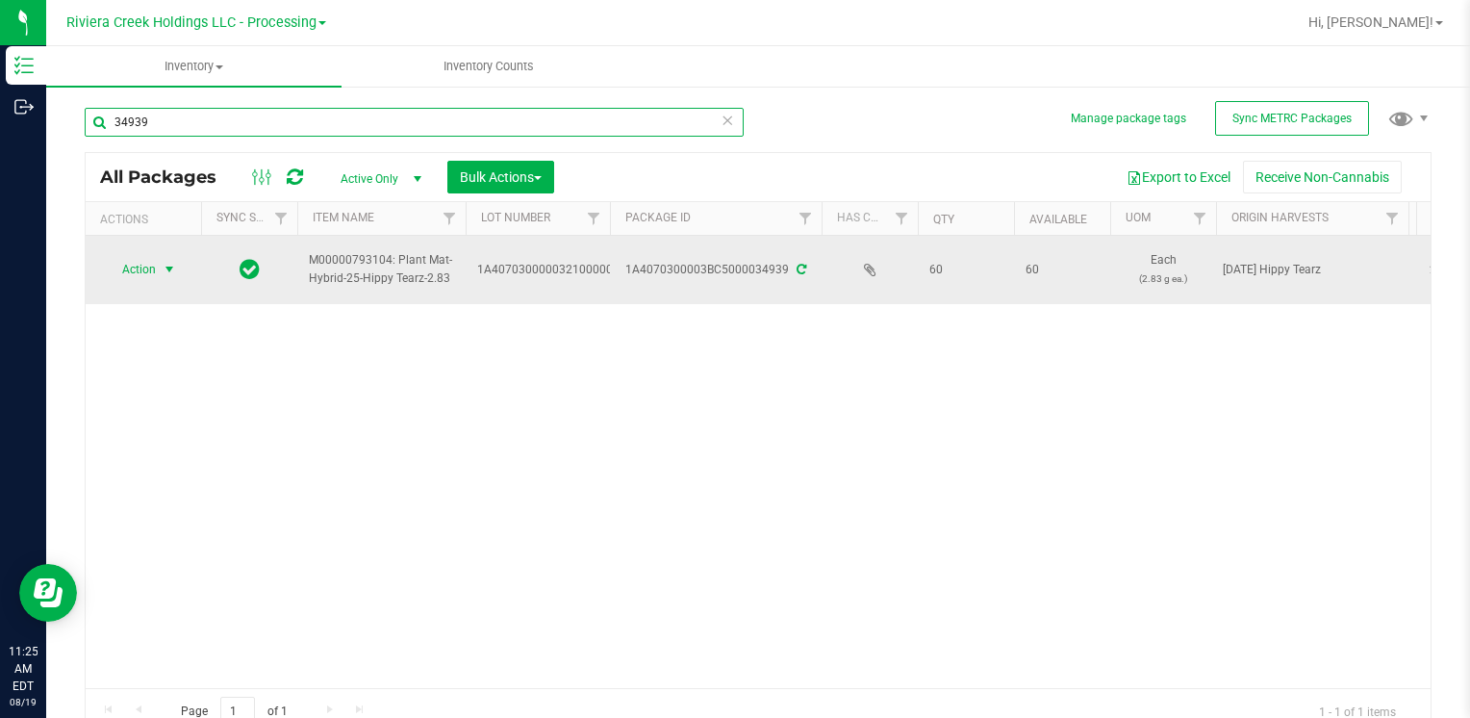
type input "34939"
click at [138, 275] on span "Action" at bounding box center [131, 269] width 52 height 27
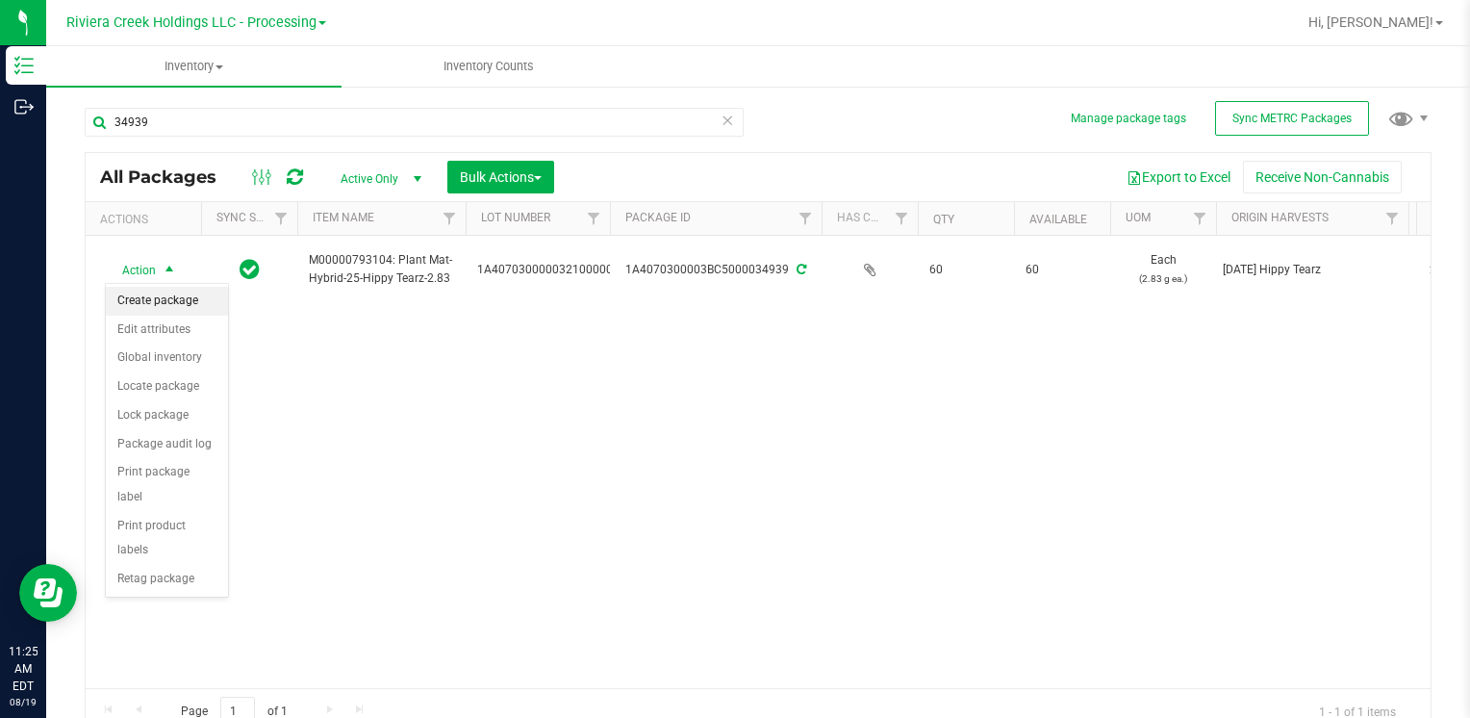
click at [177, 302] on li "Create package" at bounding box center [167, 301] width 122 height 29
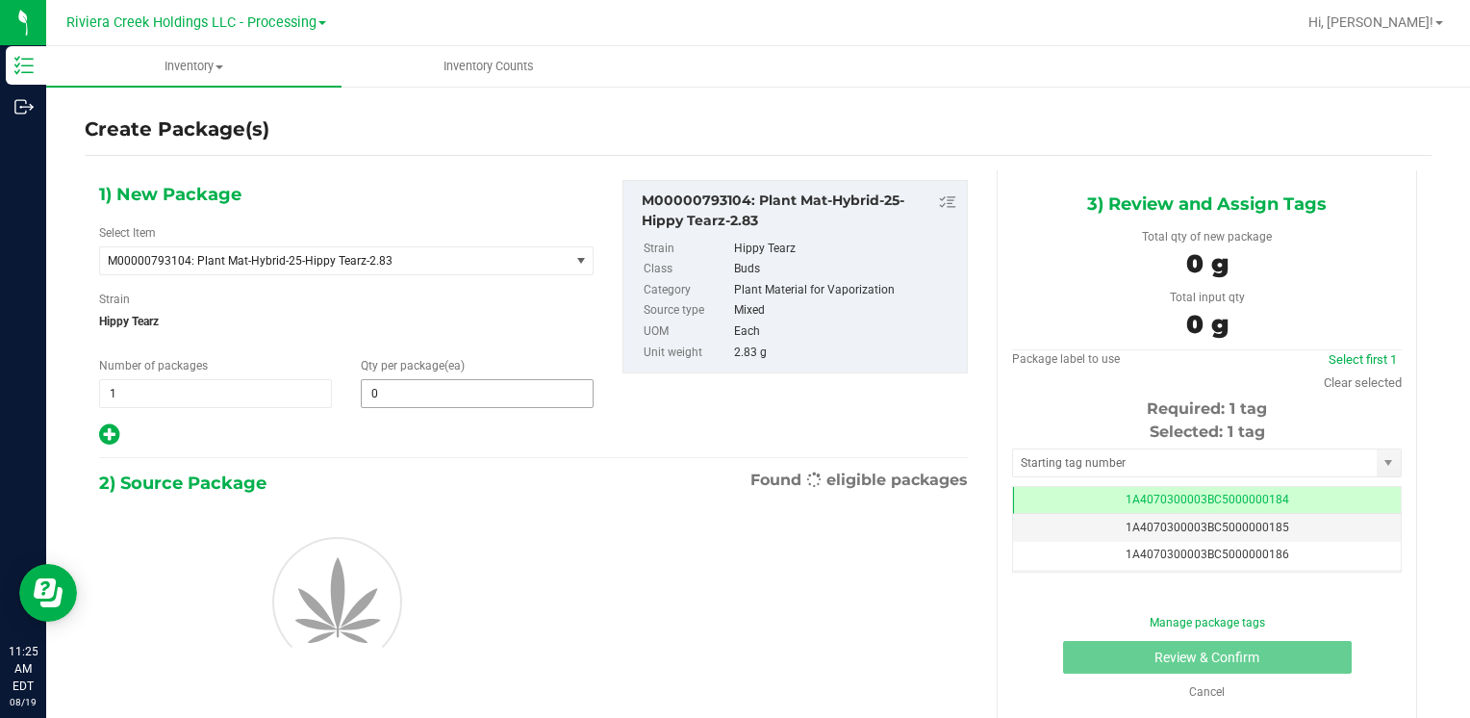
click at [421, 394] on span "0 0" at bounding box center [477, 393] width 233 height 29
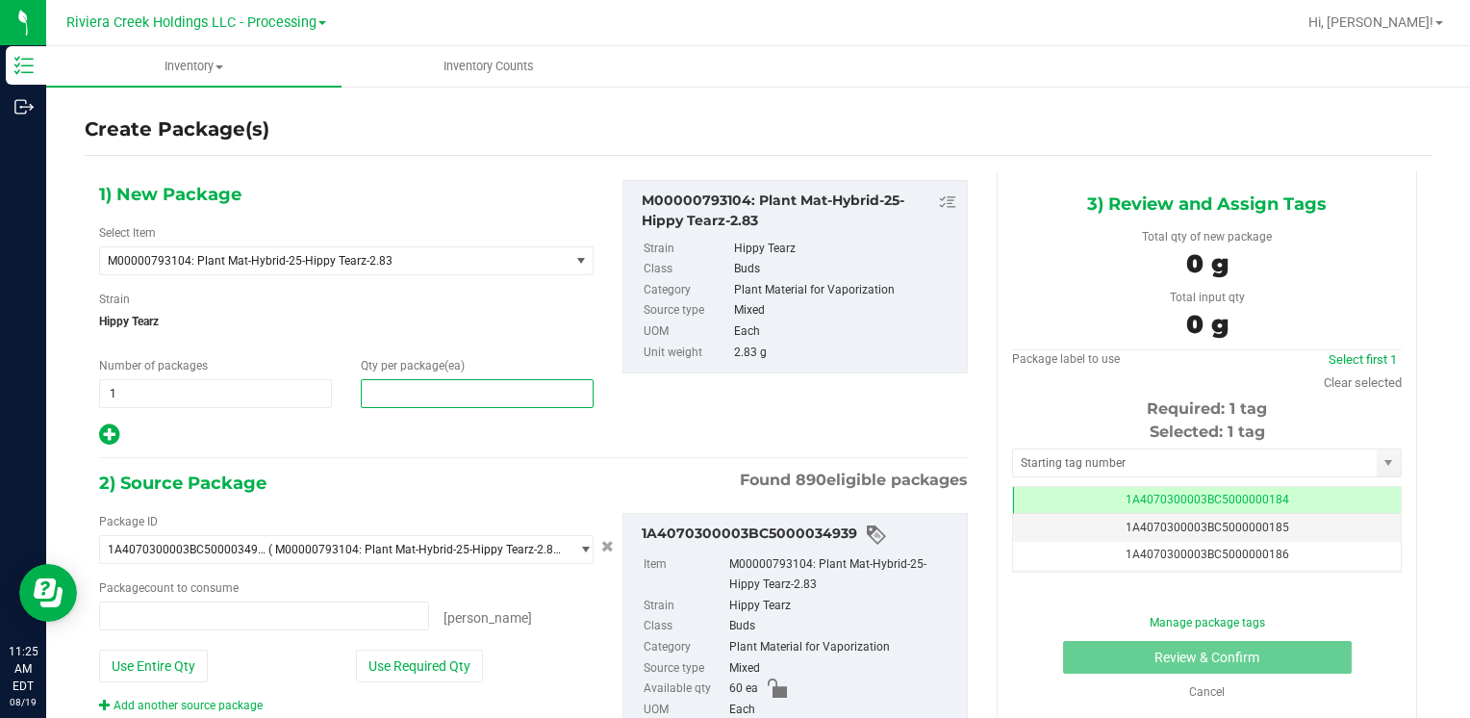
type input "0 ea"
type input "40"
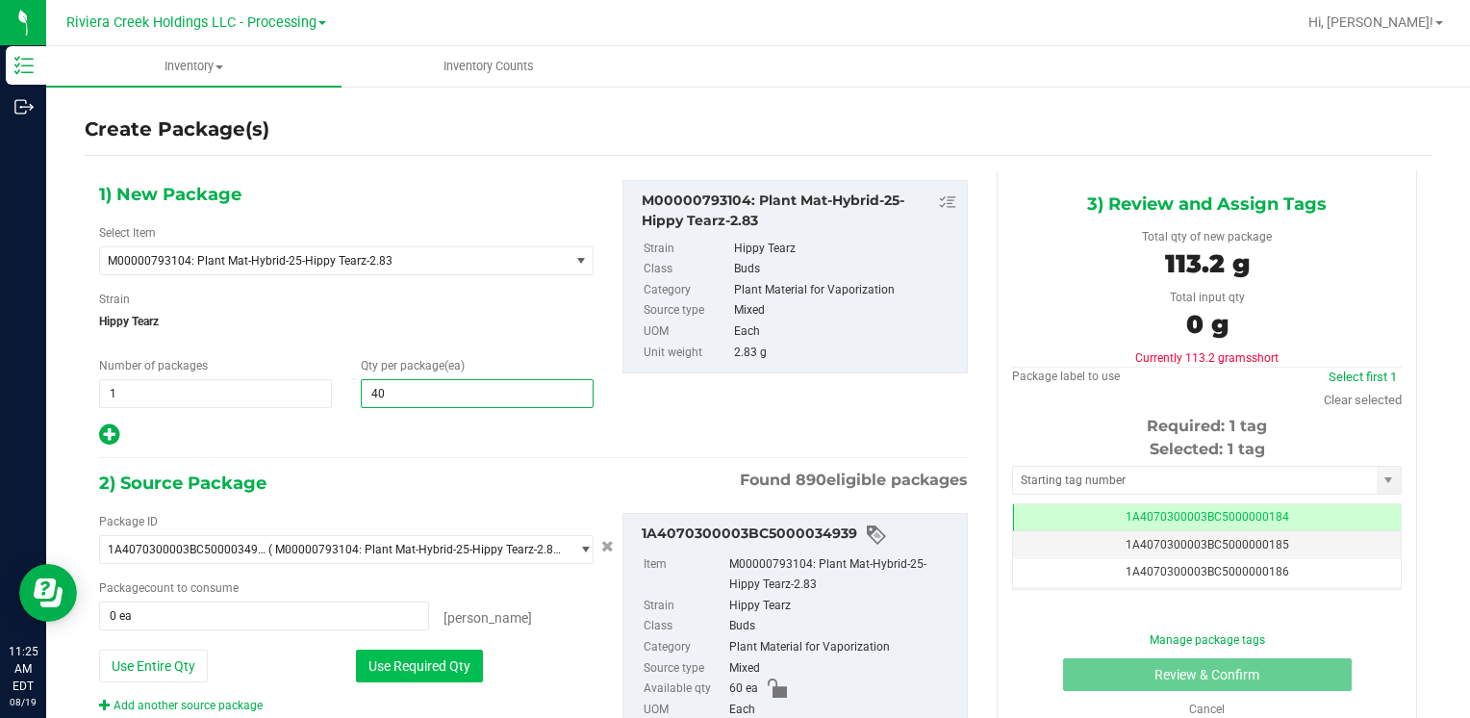
type input "40"
click at [422, 670] on button "Use Required Qty" at bounding box center [419, 665] width 127 height 33
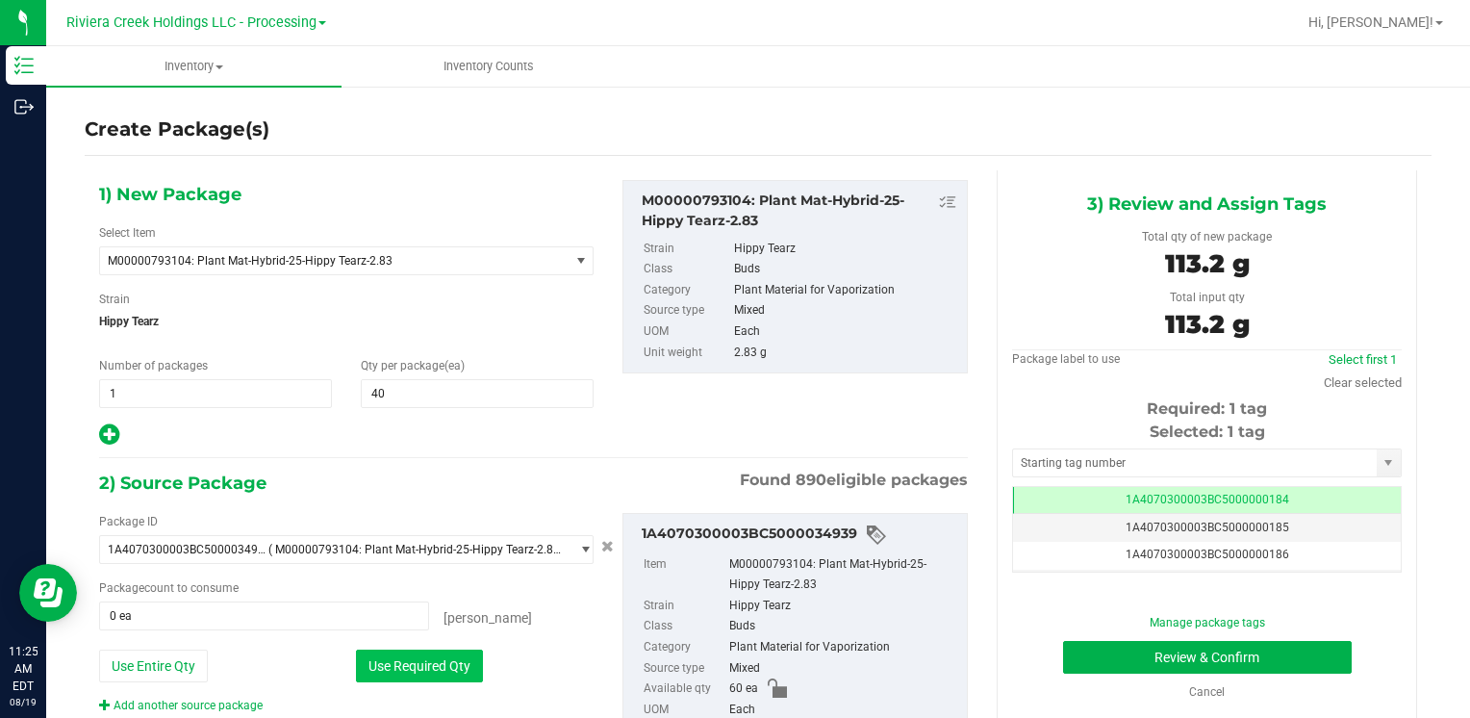
type input "40 ea"
click at [1046, 468] on input "text" at bounding box center [1195, 462] width 364 height 27
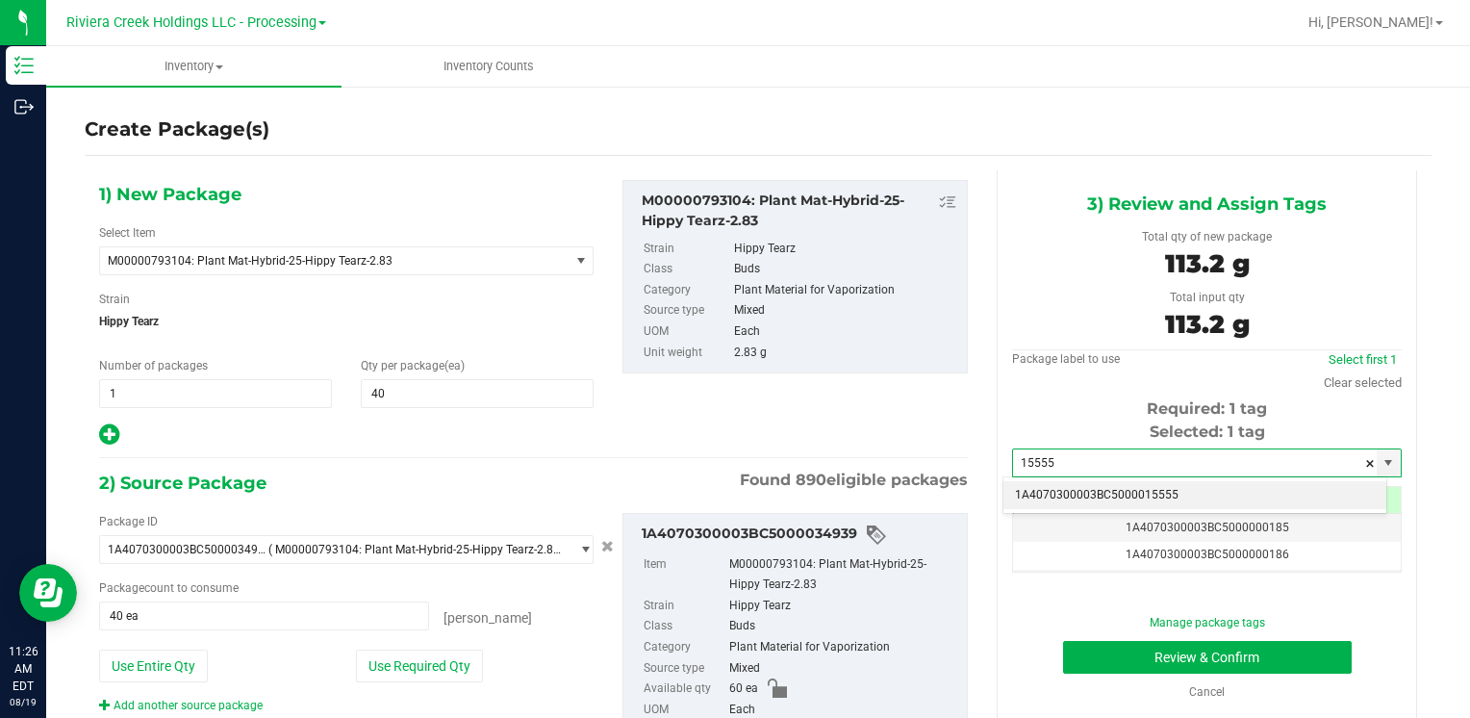
click at [1067, 488] on li "1A4070300003BC5000015555" at bounding box center [1194, 495] width 383 height 29
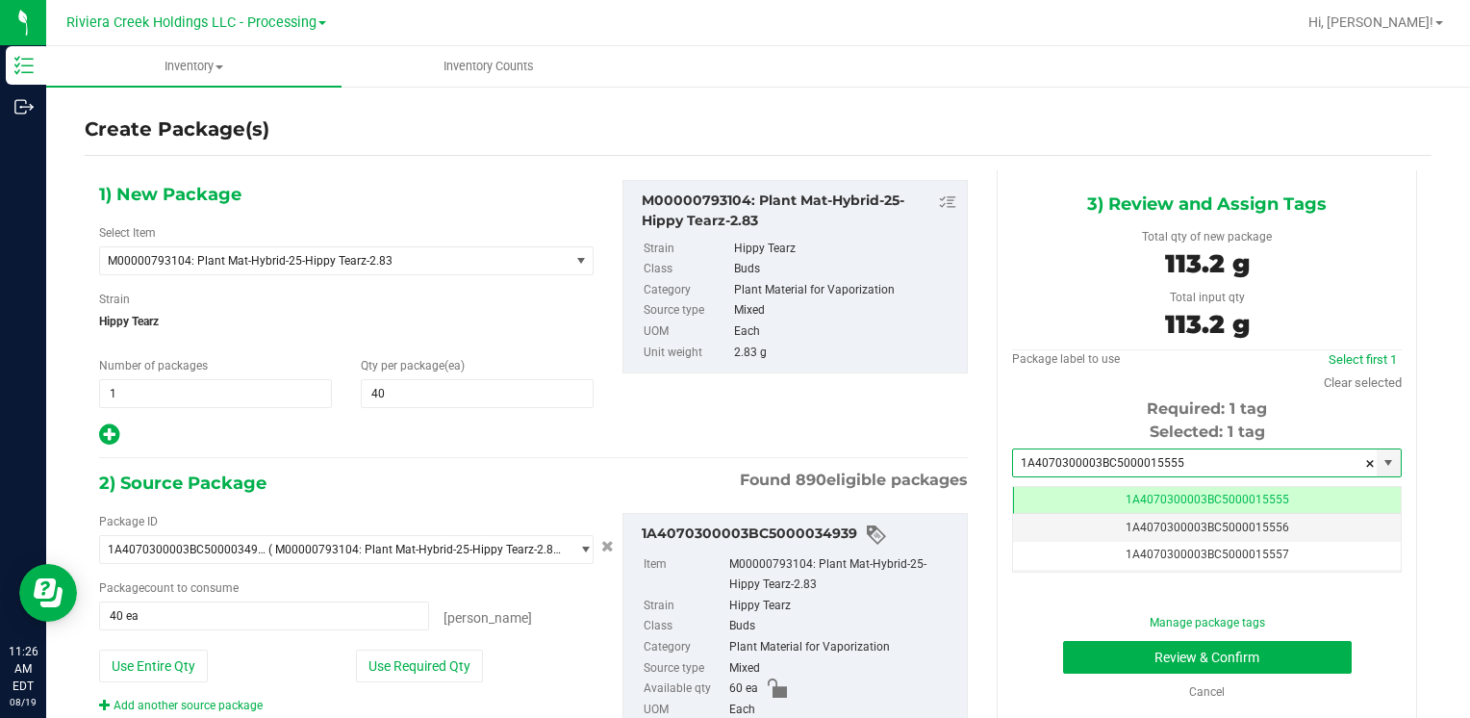
type input "1A4070300003BC5000015555"
click at [1168, 656] on button "Review & Confirm" at bounding box center [1207, 657] width 289 height 33
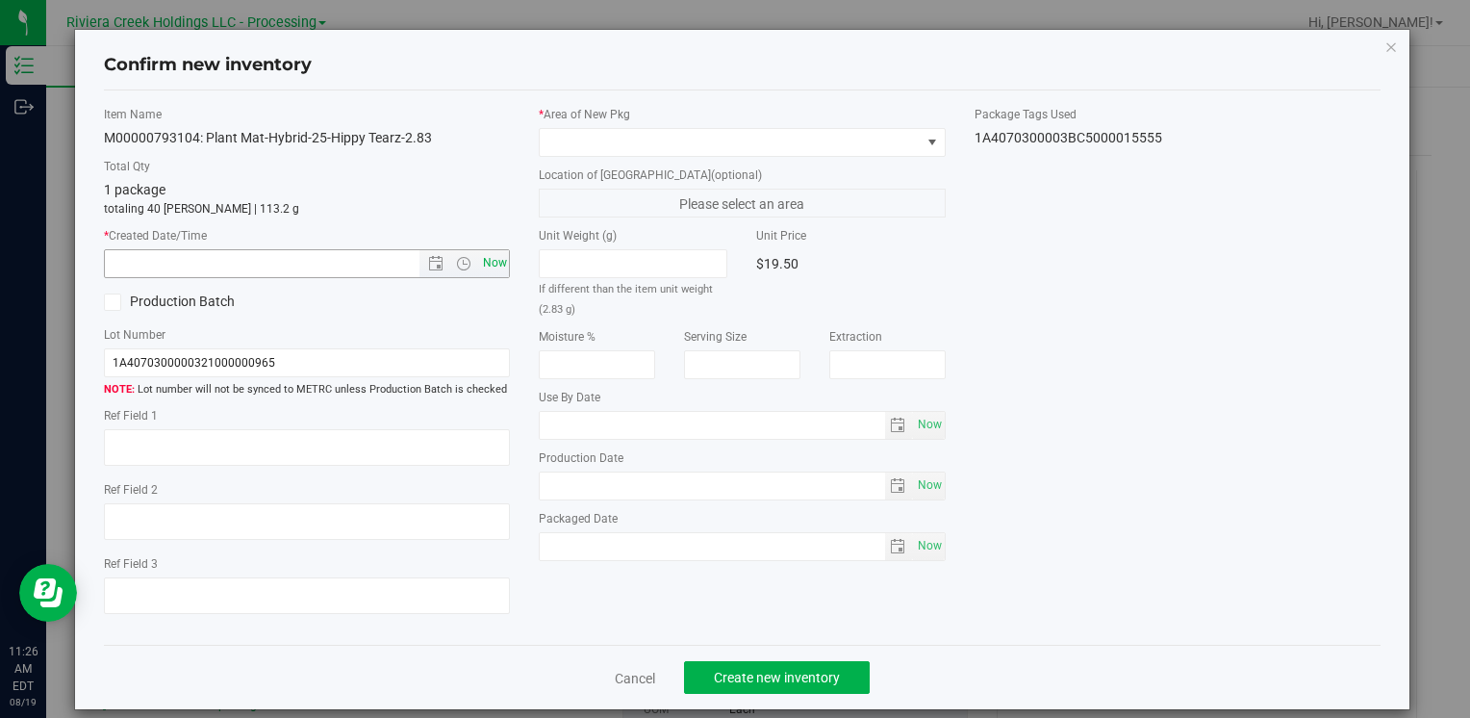
click at [490, 268] on span "Now" at bounding box center [494, 263] width 33 height 28
type input "[DATE] 11:26 AM"
click at [576, 136] on span at bounding box center [730, 142] width 380 height 27
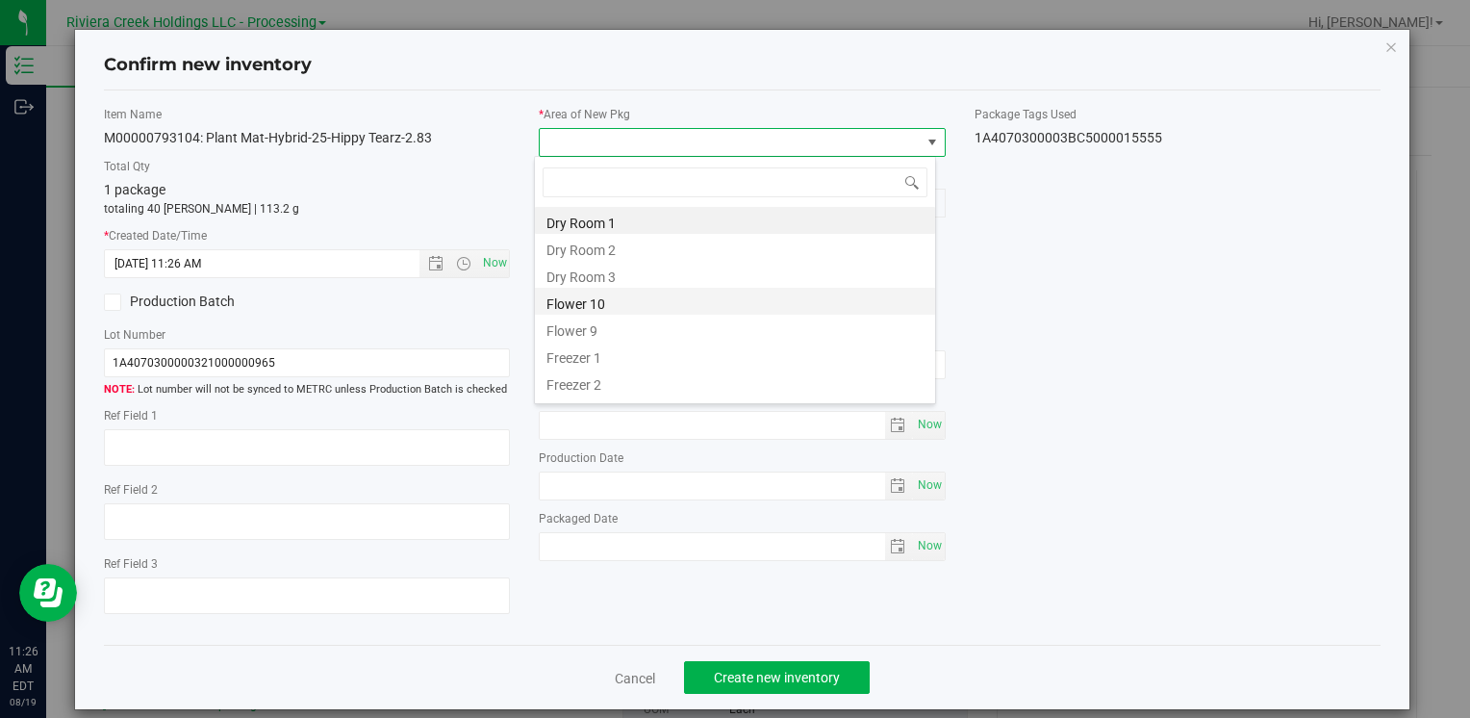
click at [635, 298] on li "Flower 10" at bounding box center [735, 301] width 400 height 27
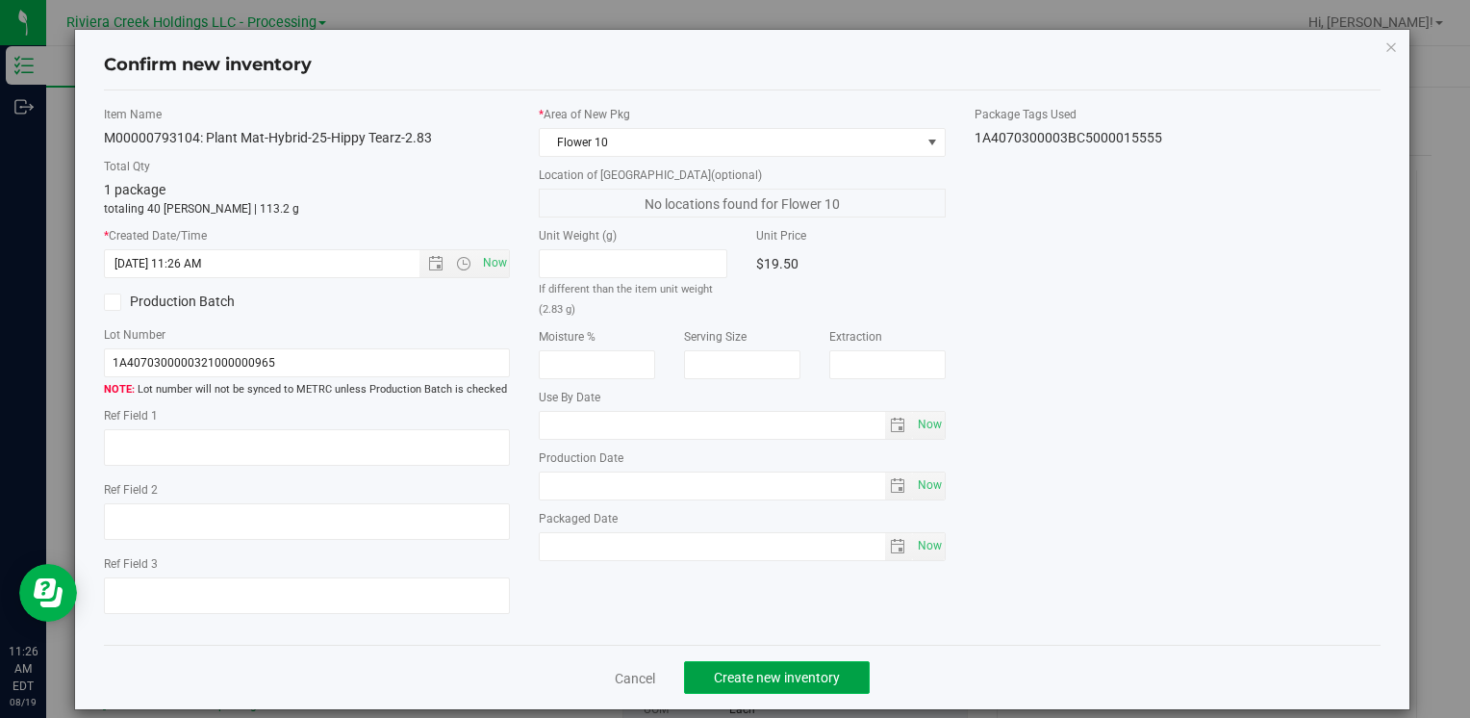
click at [728, 674] on span "Create new inventory" at bounding box center [777, 677] width 126 height 15
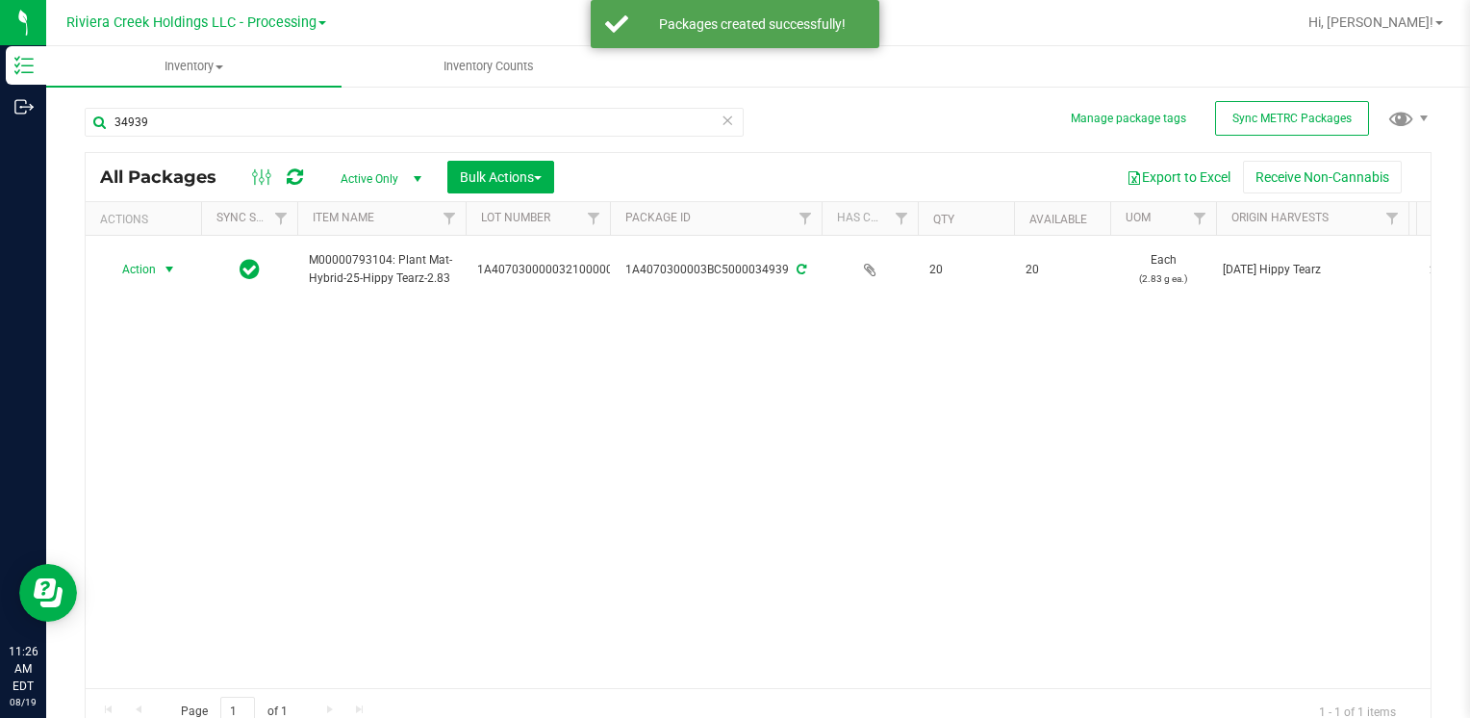
drag, startPoint x: 168, startPoint y: 281, endPoint x: 170, endPoint y: 296, distance: 15.5
click at [165, 279] on span "select" at bounding box center [170, 269] width 24 height 27
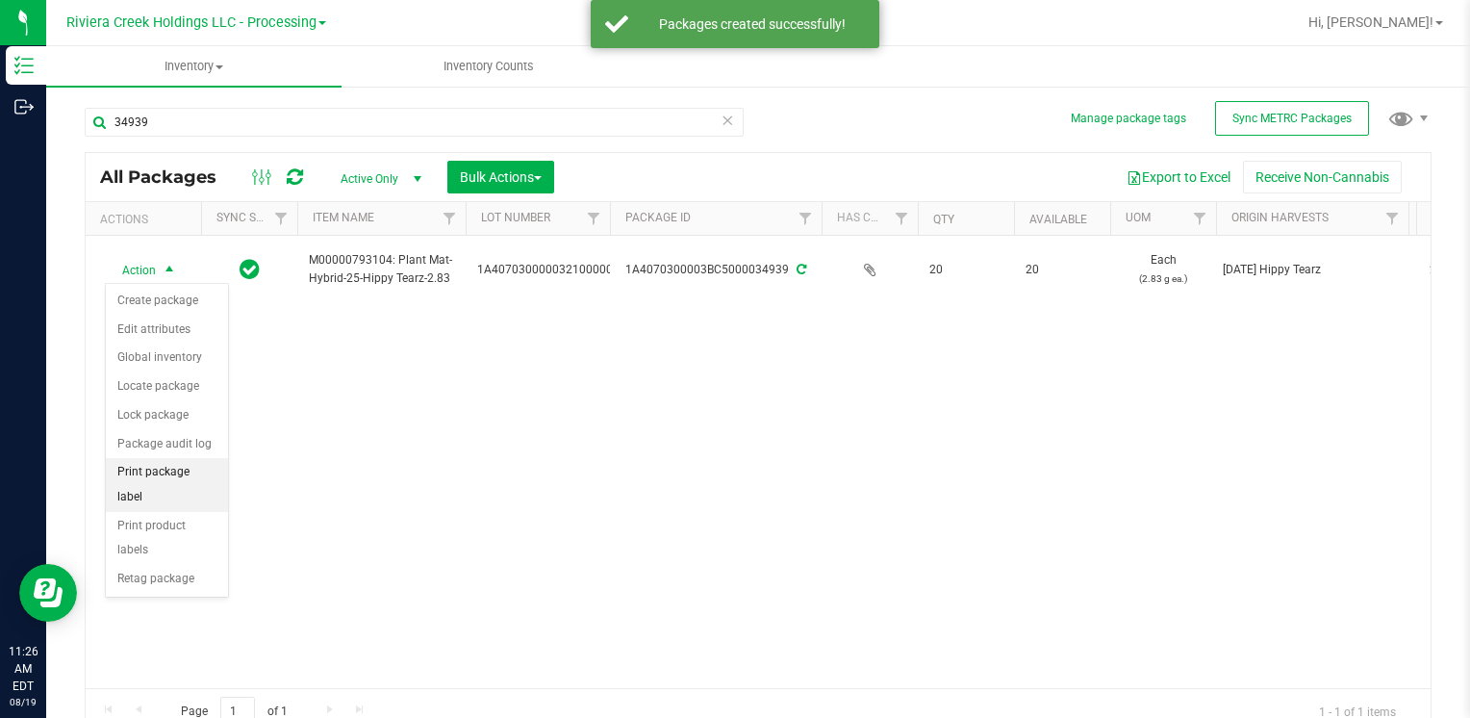
click at [201, 469] on li "Print package label" at bounding box center [167, 484] width 122 height 53
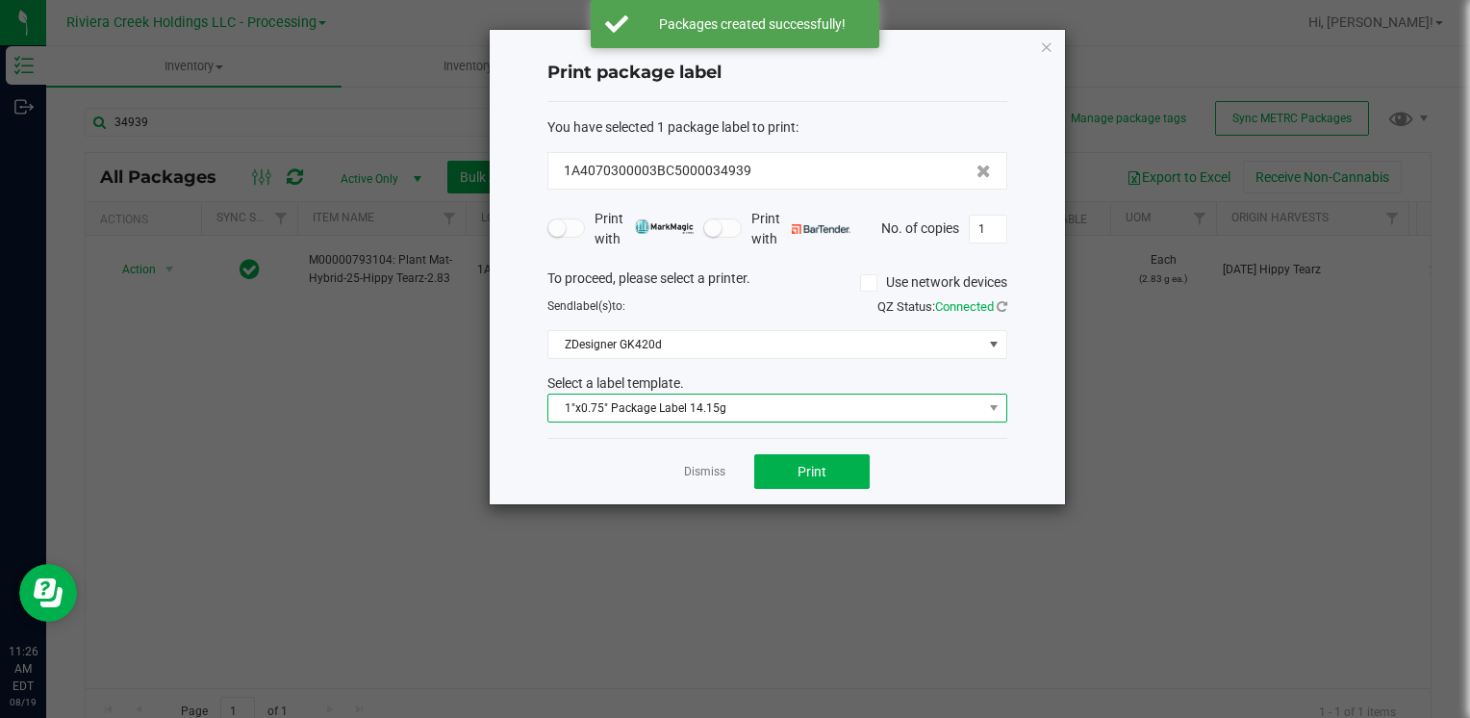
click at [747, 411] on span "1"x0.75" Package Label 14.15g" at bounding box center [765, 407] width 434 height 27
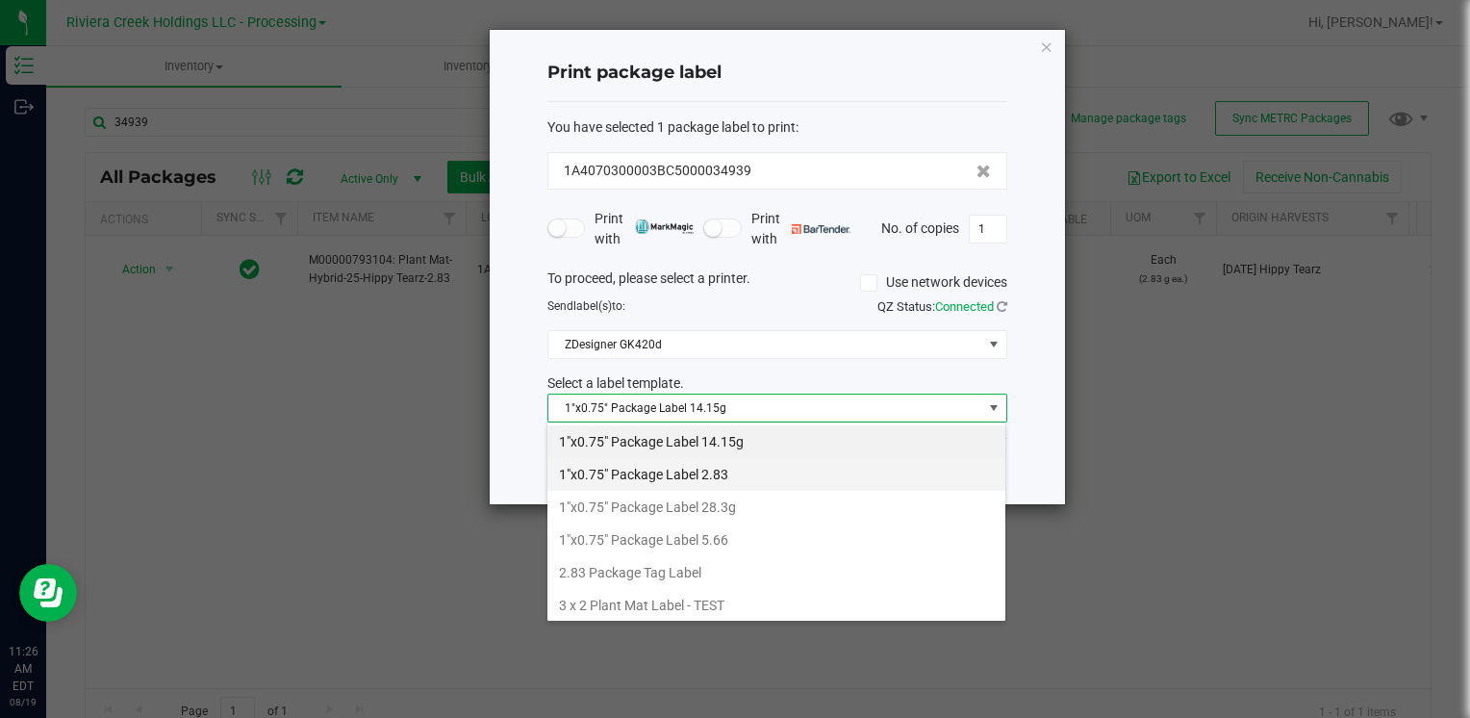
click at [770, 471] on li "1"x0.75" Package Label 2.83" at bounding box center [776, 474] width 458 height 33
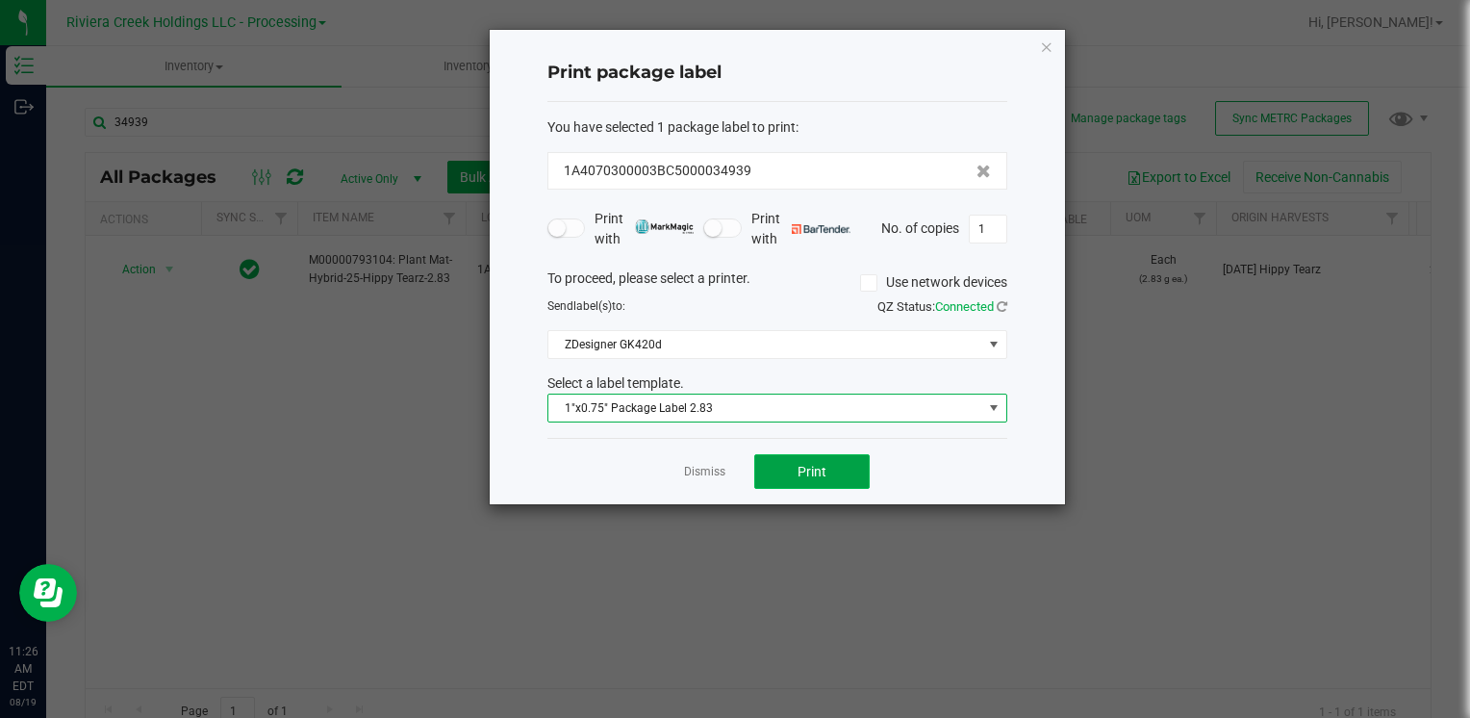
click at [808, 471] on span "Print" at bounding box center [812, 471] width 29 height 15
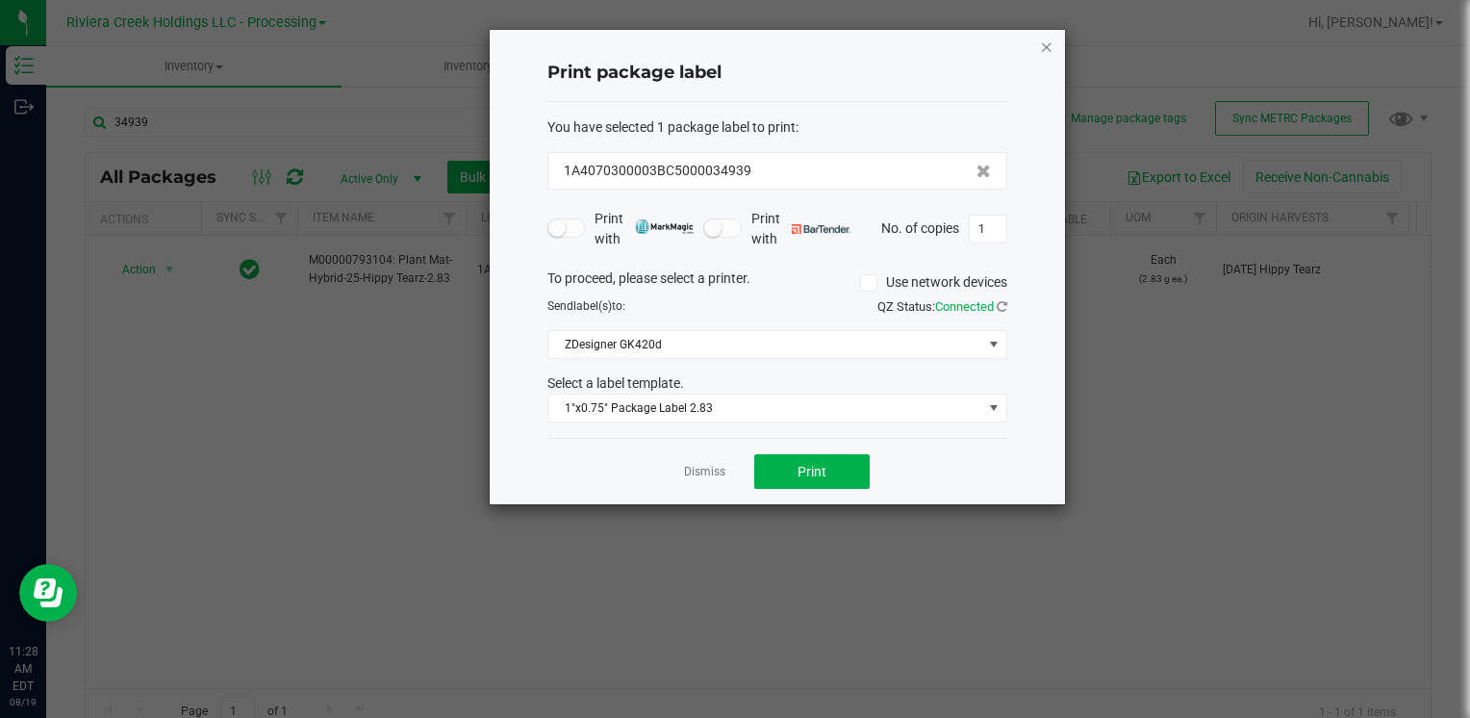
click at [1046, 56] on icon "button" at bounding box center [1046, 46] width 13 height 23
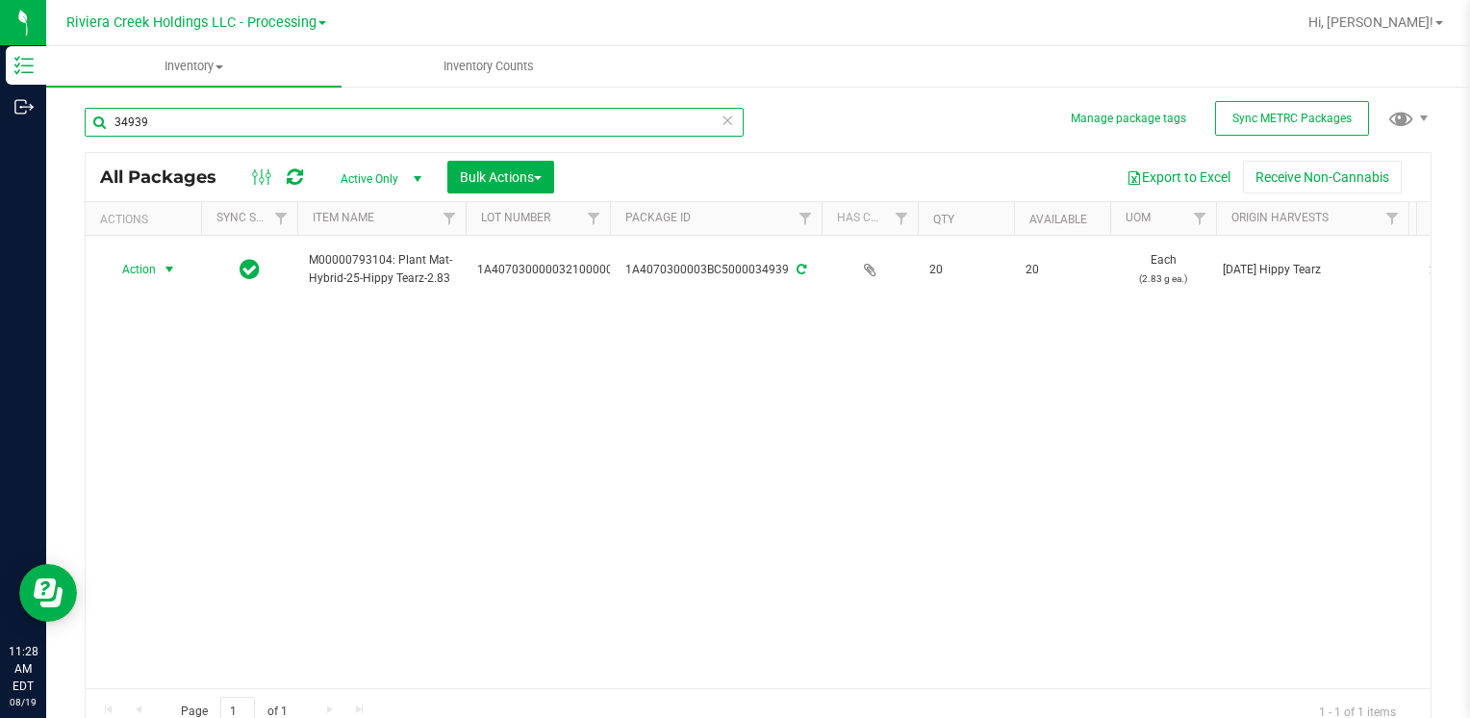
click at [227, 119] on input "34939" at bounding box center [414, 122] width 659 height 29
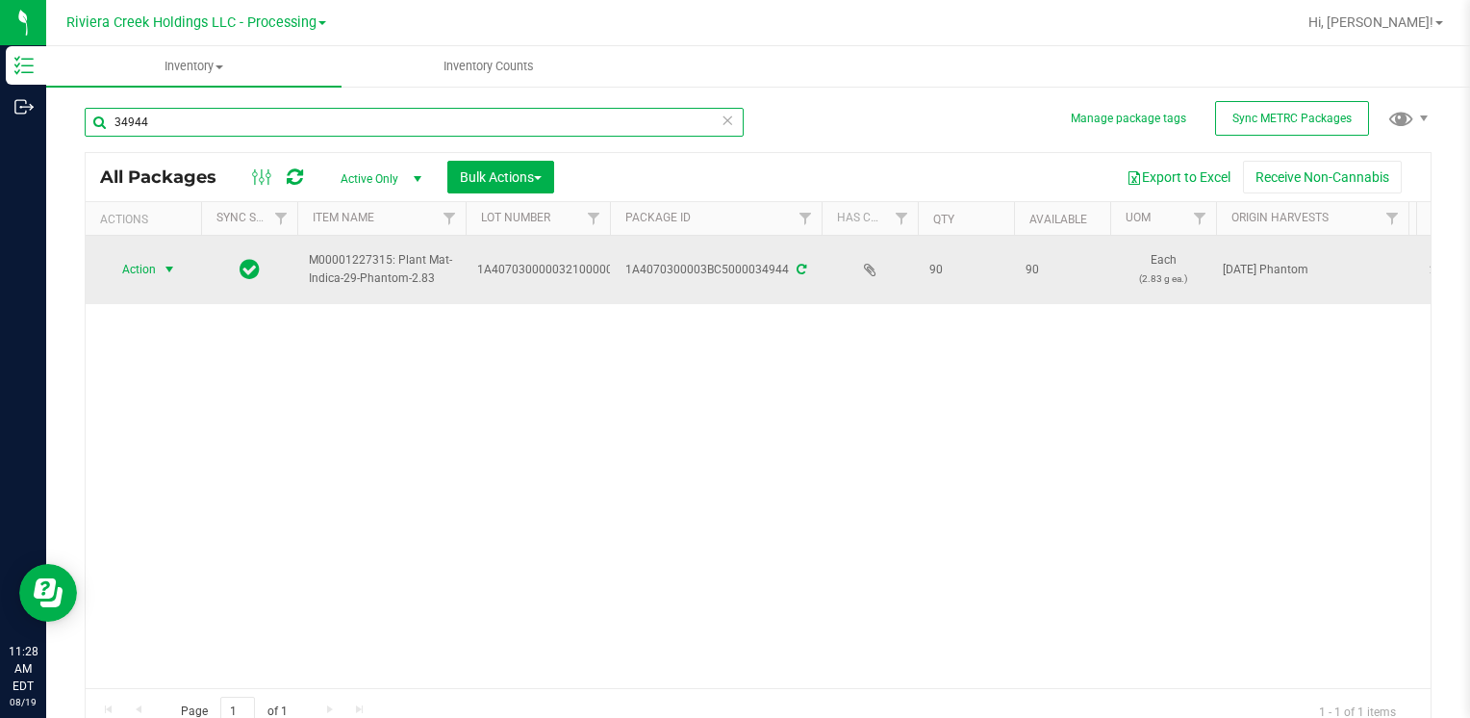
type input "34944"
click at [152, 271] on span "Action" at bounding box center [131, 269] width 52 height 27
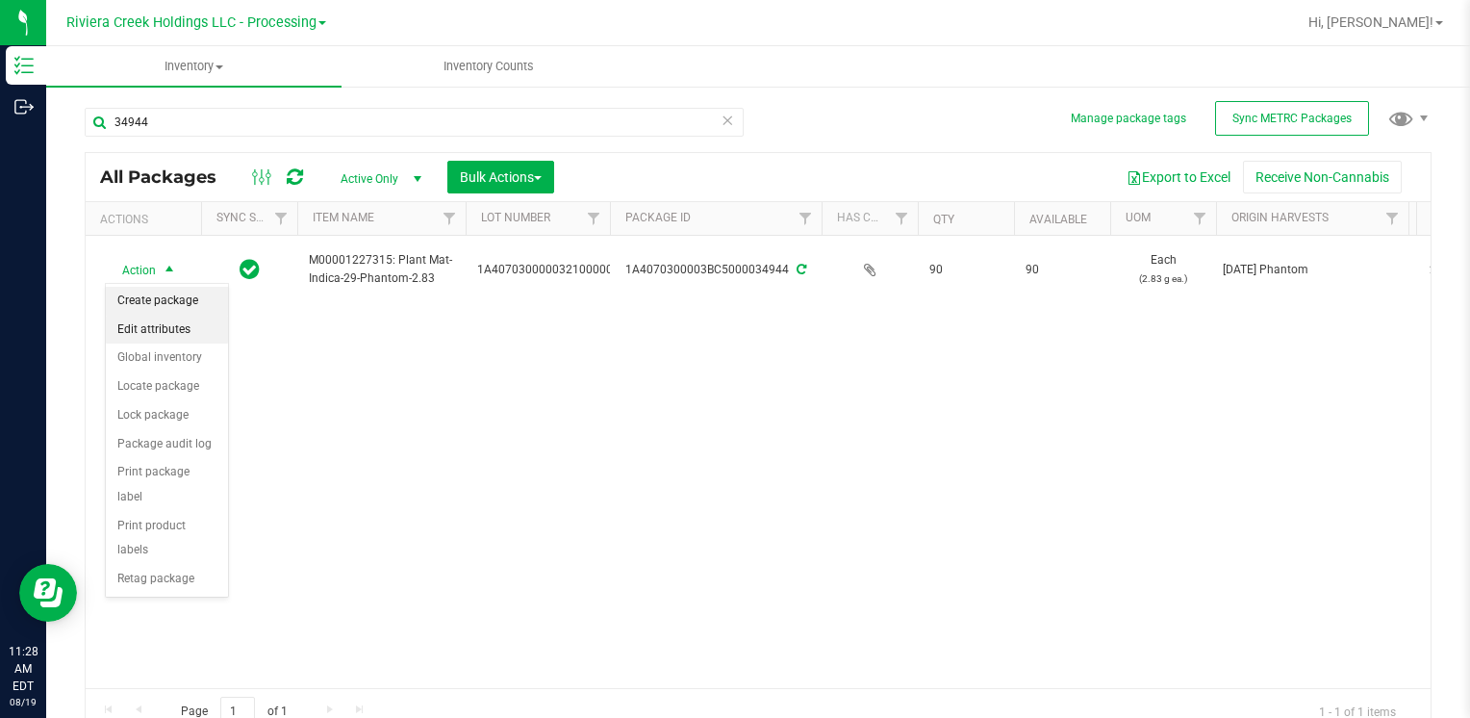
click at [188, 298] on li "Create package" at bounding box center [167, 301] width 122 height 29
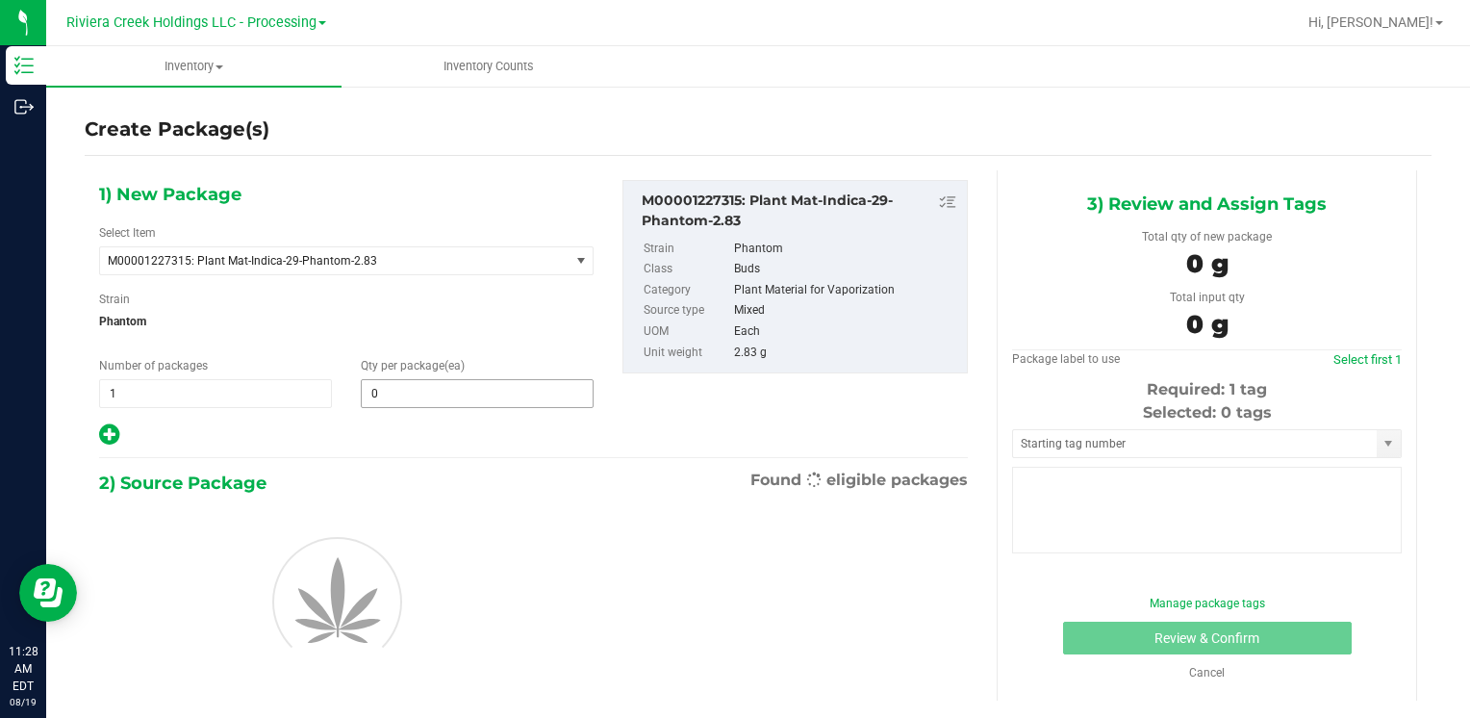
type input "0"
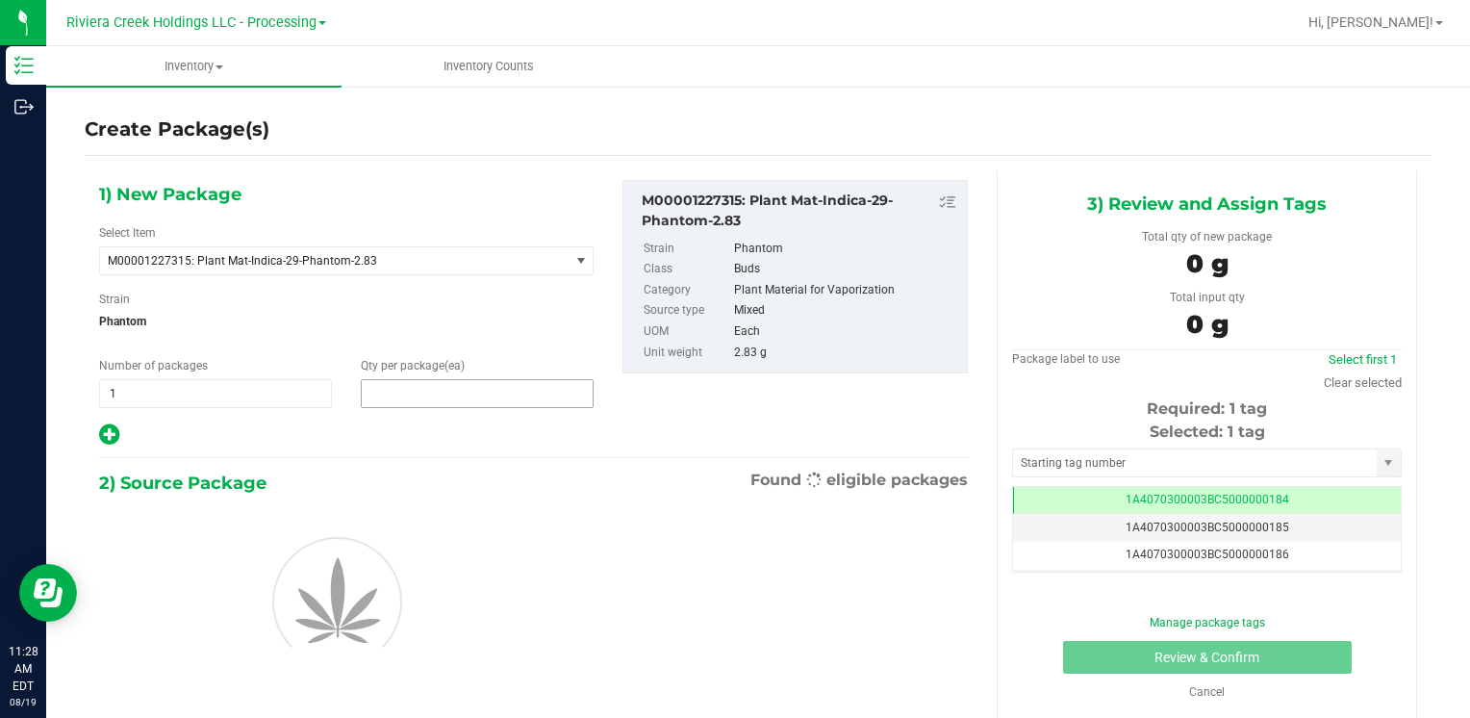
click at [412, 392] on span at bounding box center [477, 393] width 233 height 29
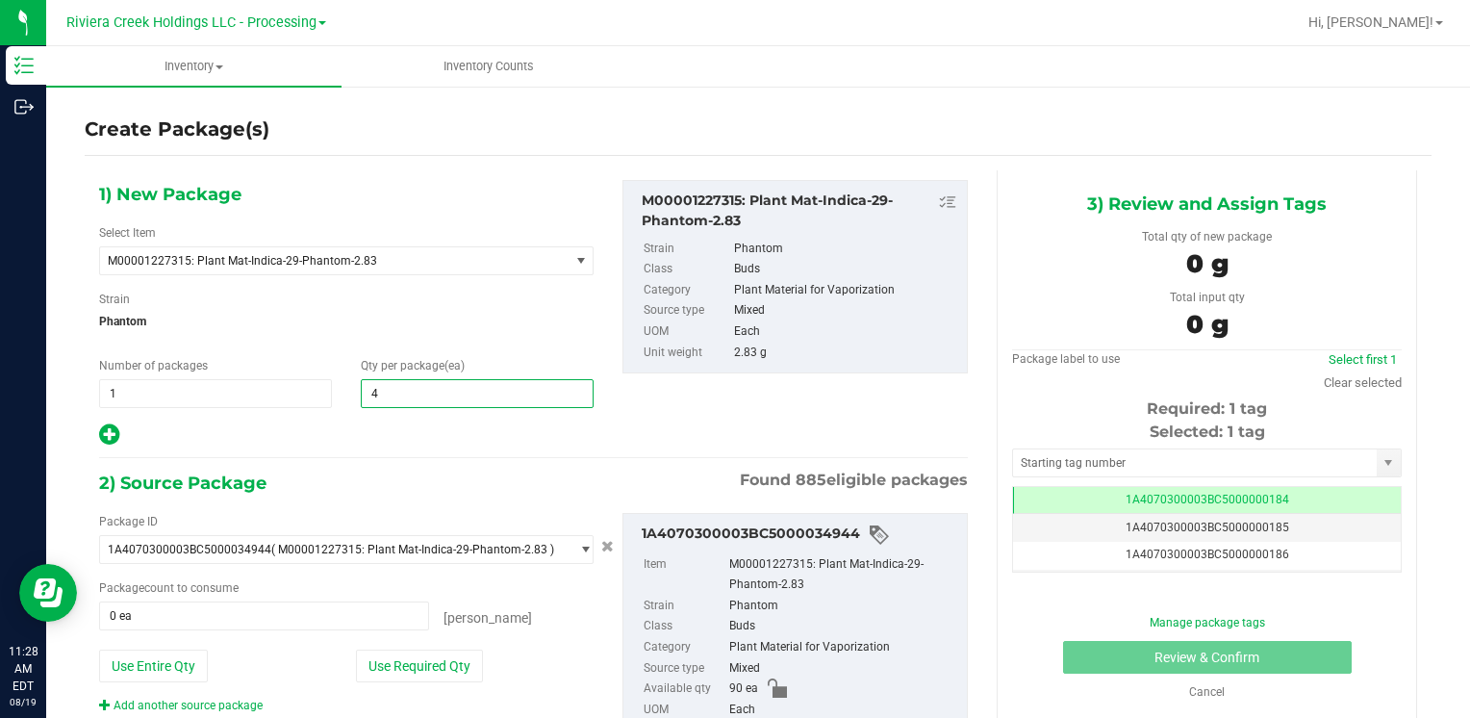
type input "40"
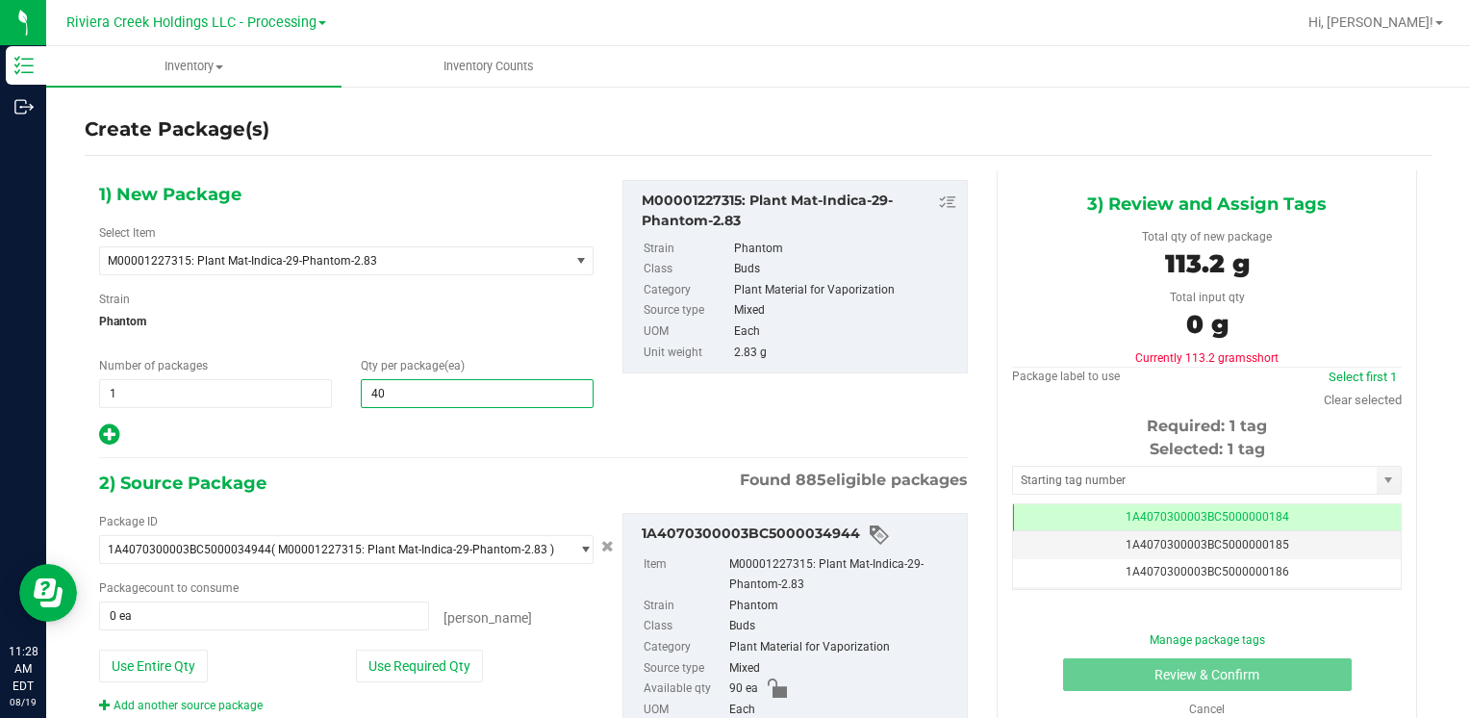
type input "40"
click at [393, 684] on div "Package ID 1A4070300003BC5000034944 ( M00001227315: Plant Mat-Indica-29-Phantom…" at bounding box center [346, 613] width 523 height 201
click at [386, 656] on button "Use Required Qty" at bounding box center [419, 665] width 127 height 33
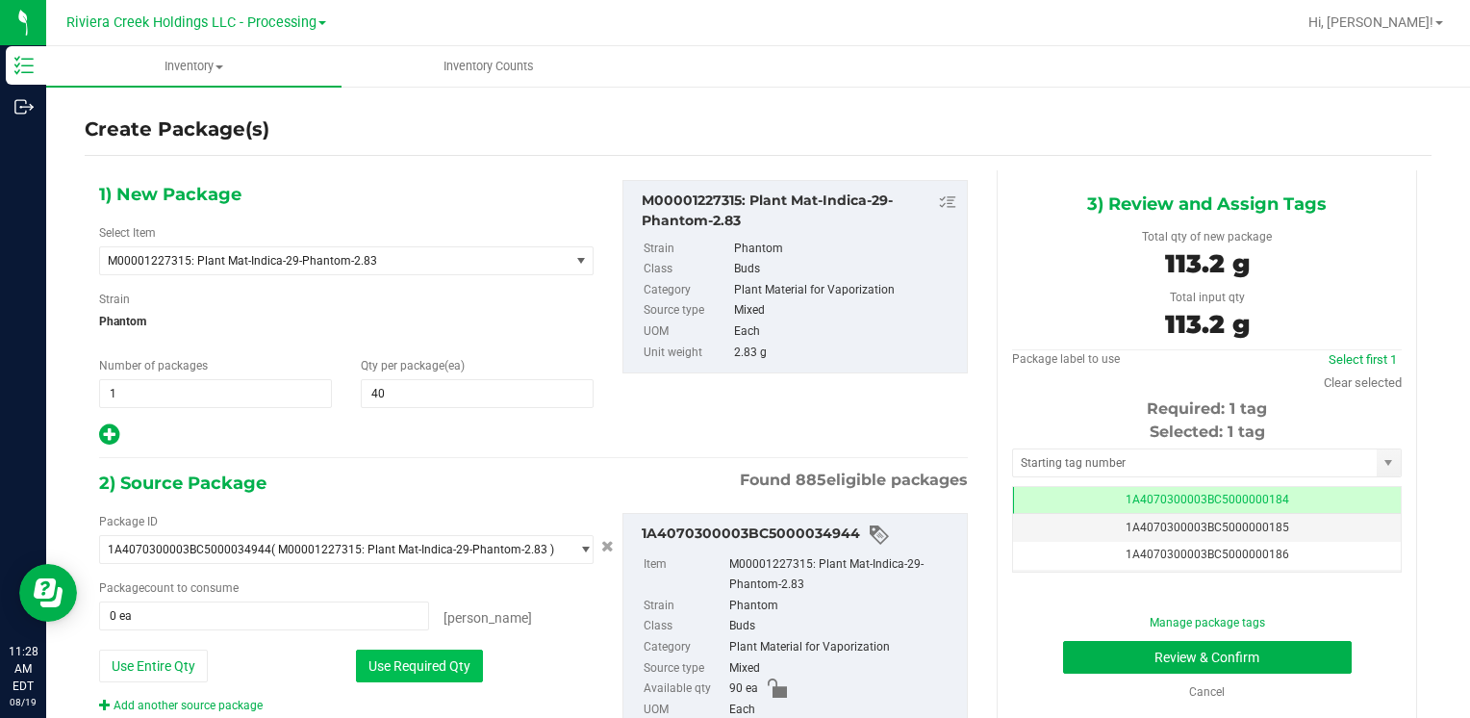
type input "40 ea"
click at [1046, 460] on input "text" at bounding box center [1195, 462] width 364 height 27
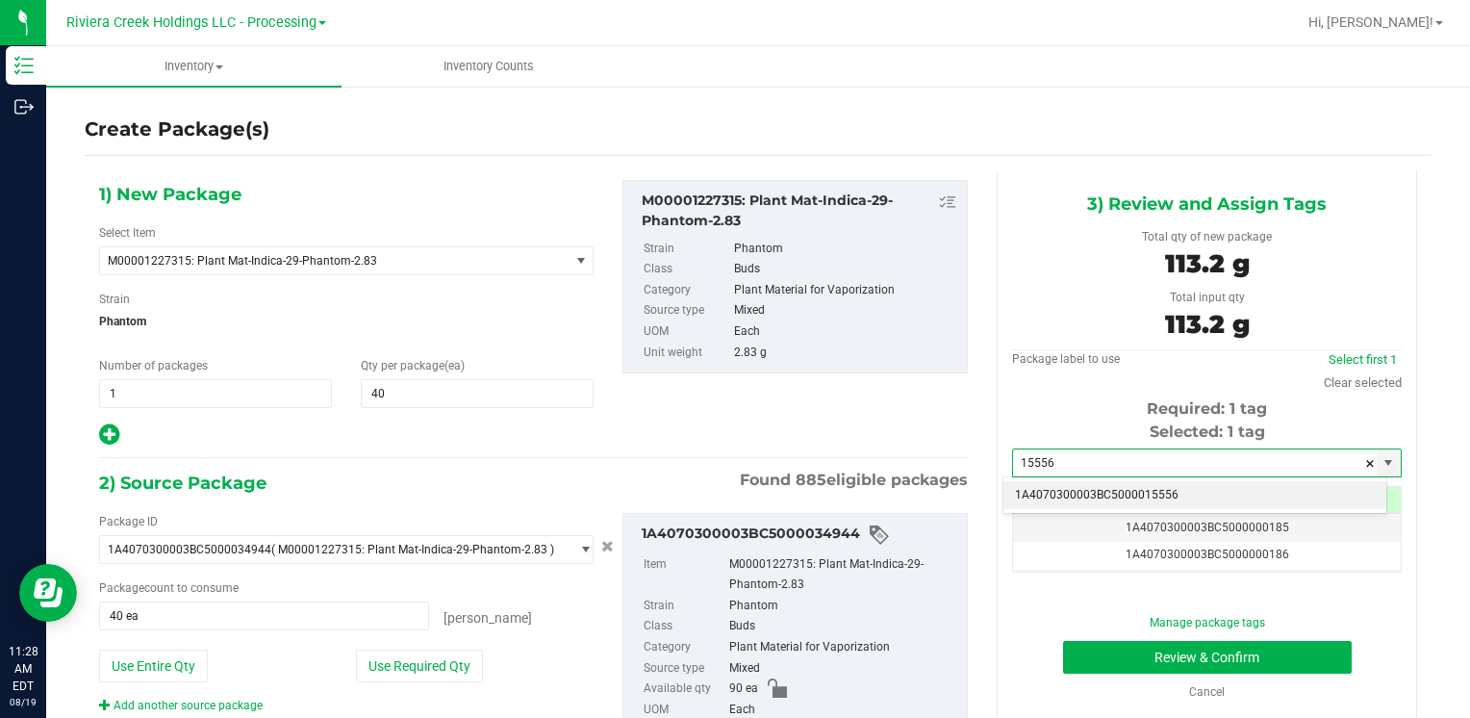
click at [1062, 487] on li "1A4070300003BC5000015556" at bounding box center [1194, 495] width 383 height 29
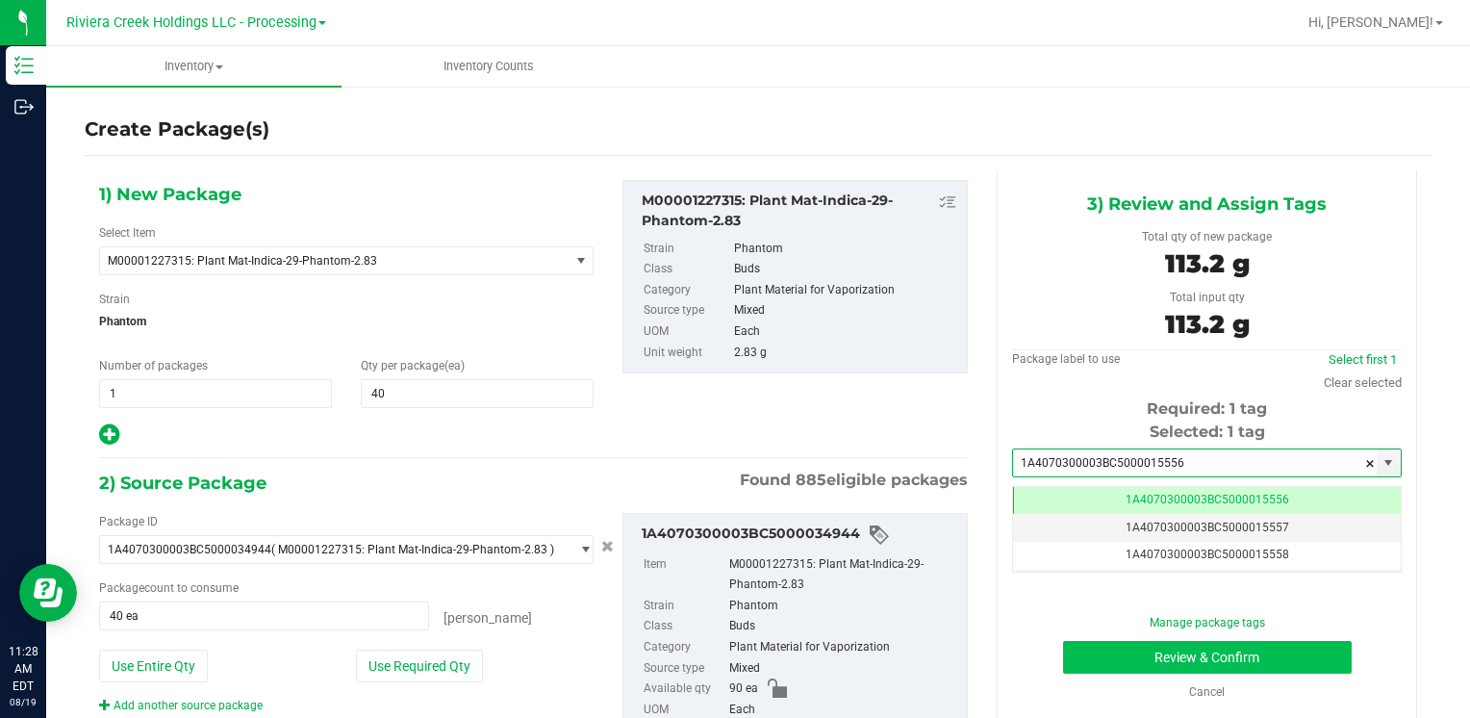
type input "1A4070300003BC5000015556"
click at [1108, 656] on button "Review & Confirm" at bounding box center [1207, 657] width 289 height 33
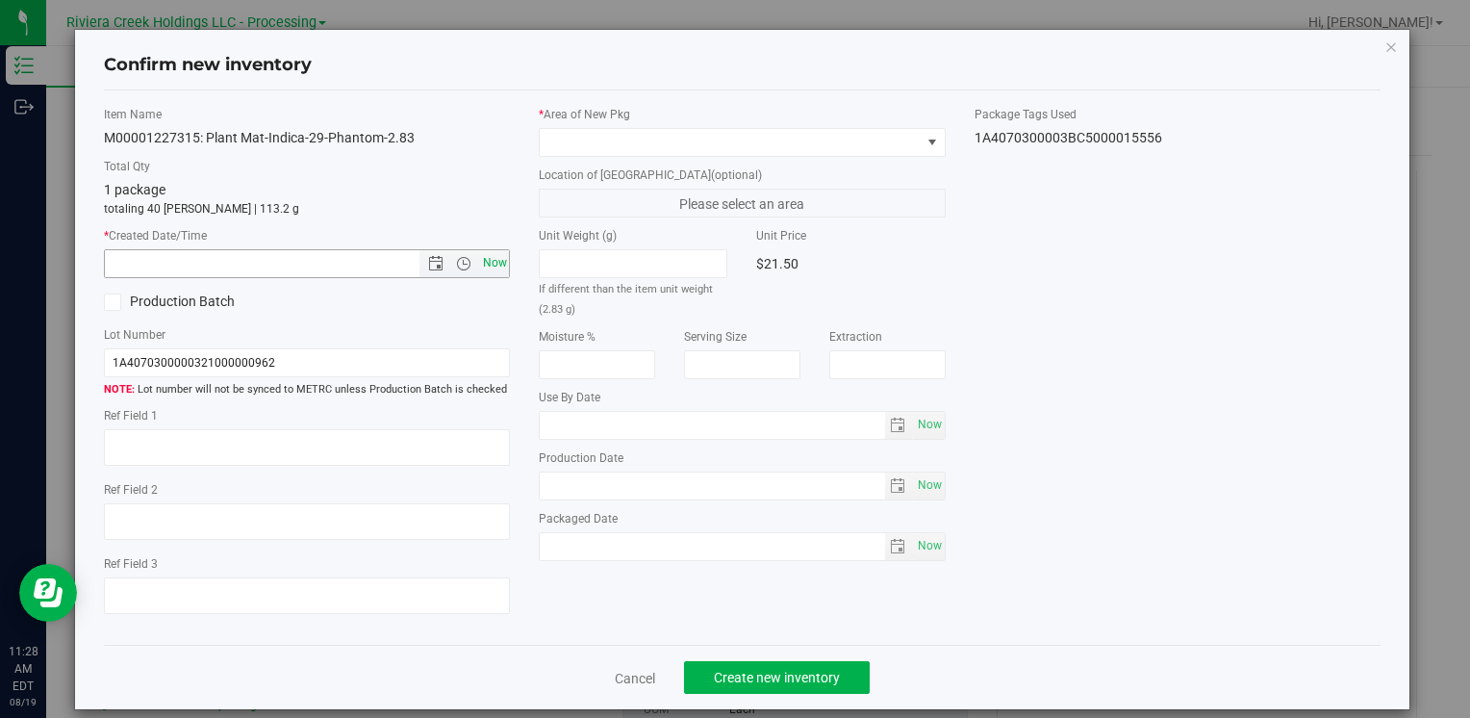
click at [489, 273] on span "Now" at bounding box center [494, 263] width 33 height 28
type input "[DATE] 11:28 AM"
click at [642, 140] on span at bounding box center [730, 142] width 380 height 27
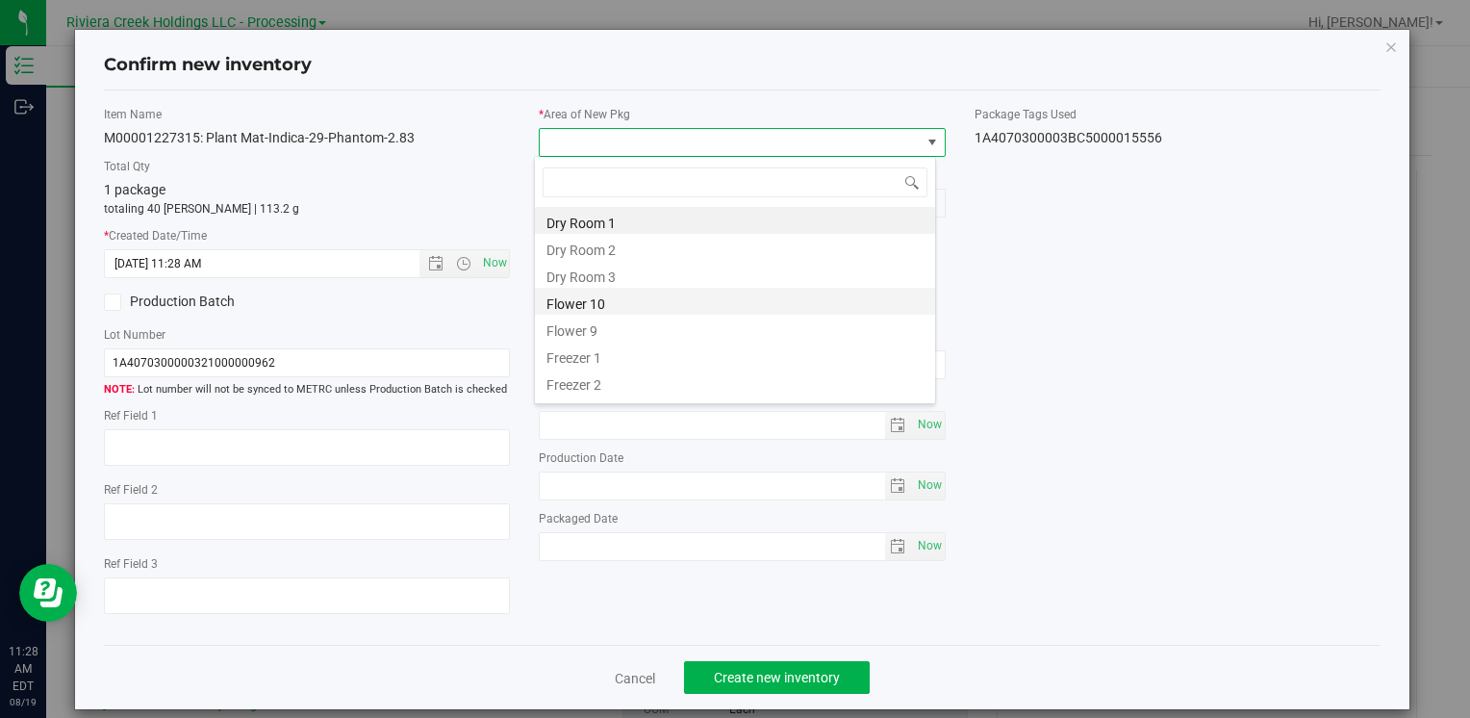
click at [671, 310] on li "Flower 10" at bounding box center [735, 301] width 400 height 27
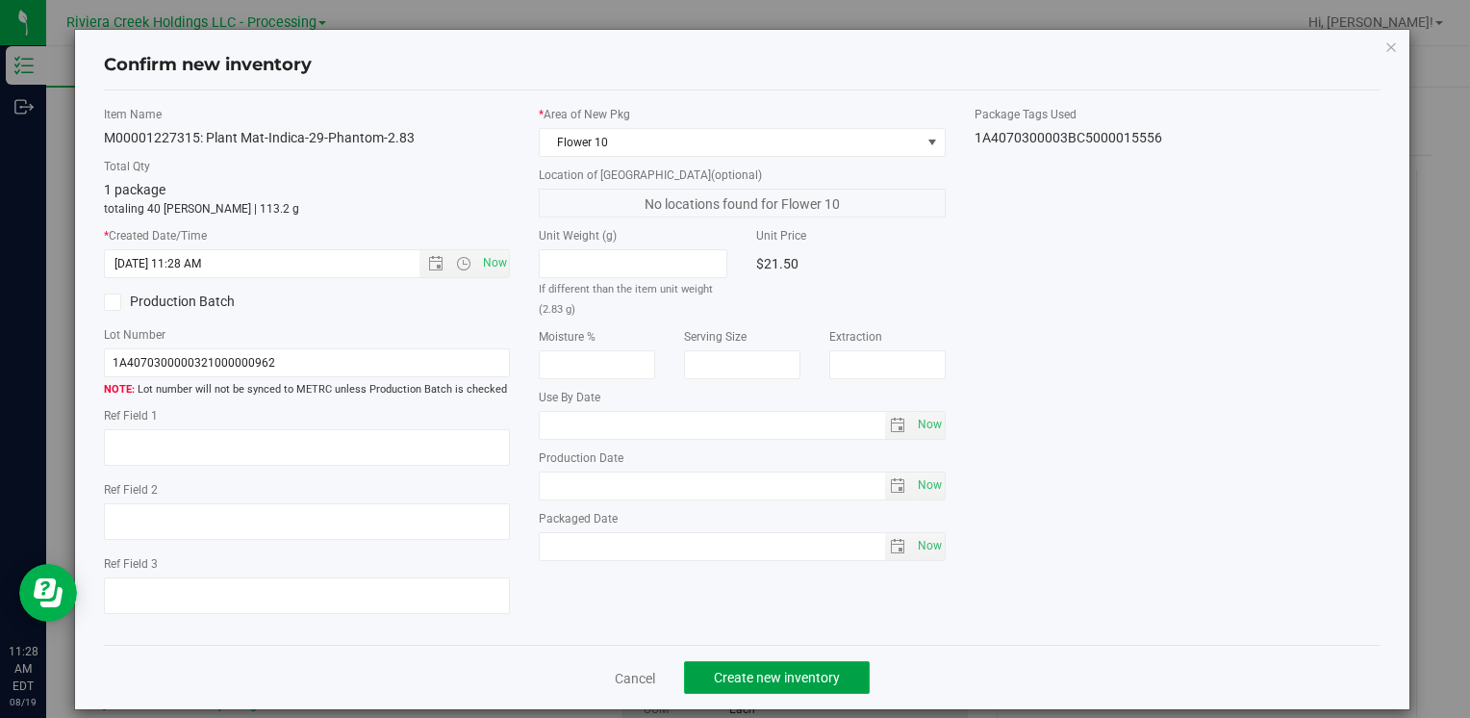
click at [761, 683] on span "Create new inventory" at bounding box center [777, 677] width 126 height 15
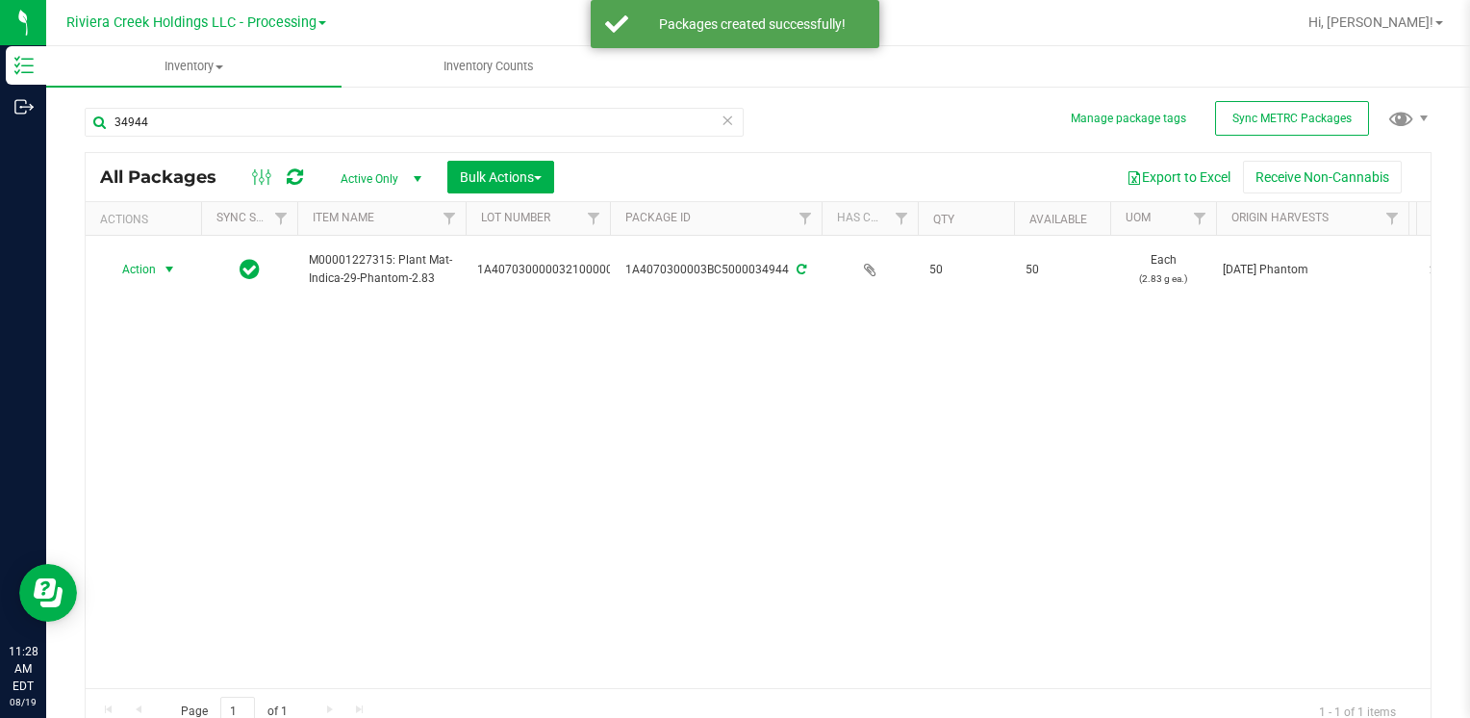
drag, startPoint x: 158, startPoint y: 269, endPoint x: 284, endPoint y: 402, distance: 183.1
click at [158, 270] on span "select" at bounding box center [170, 269] width 24 height 27
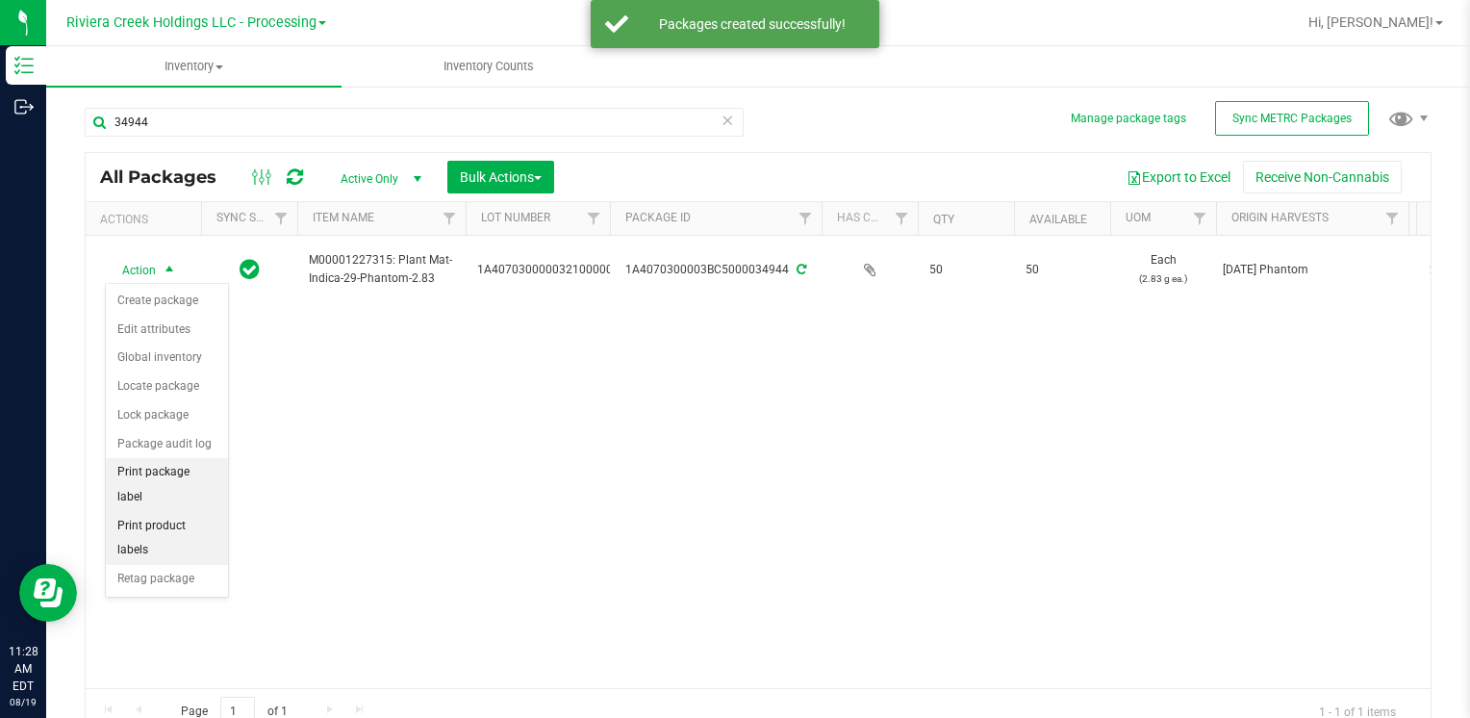
click at [202, 473] on li "Print package label" at bounding box center [167, 484] width 122 height 53
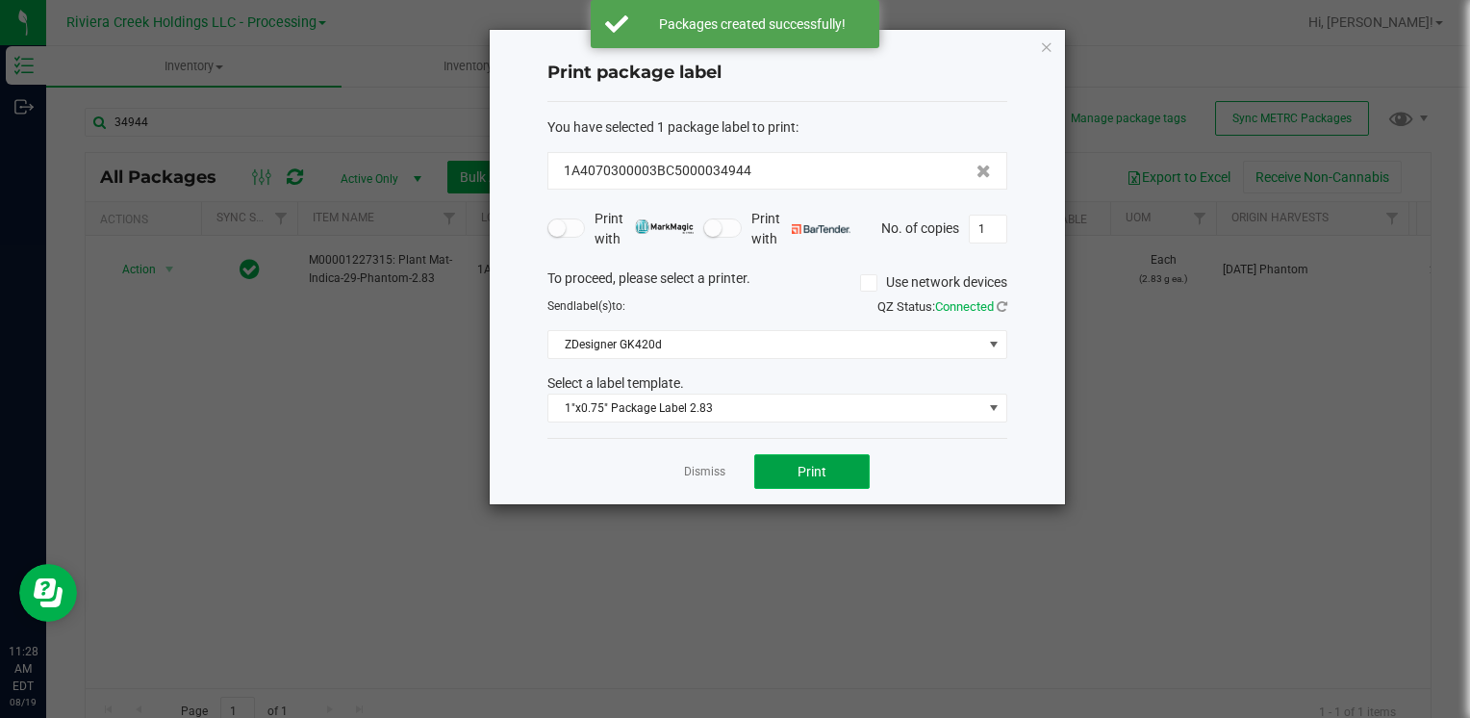
click at [800, 472] on span "Print" at bounding box center [812, 471] width 29 height 15
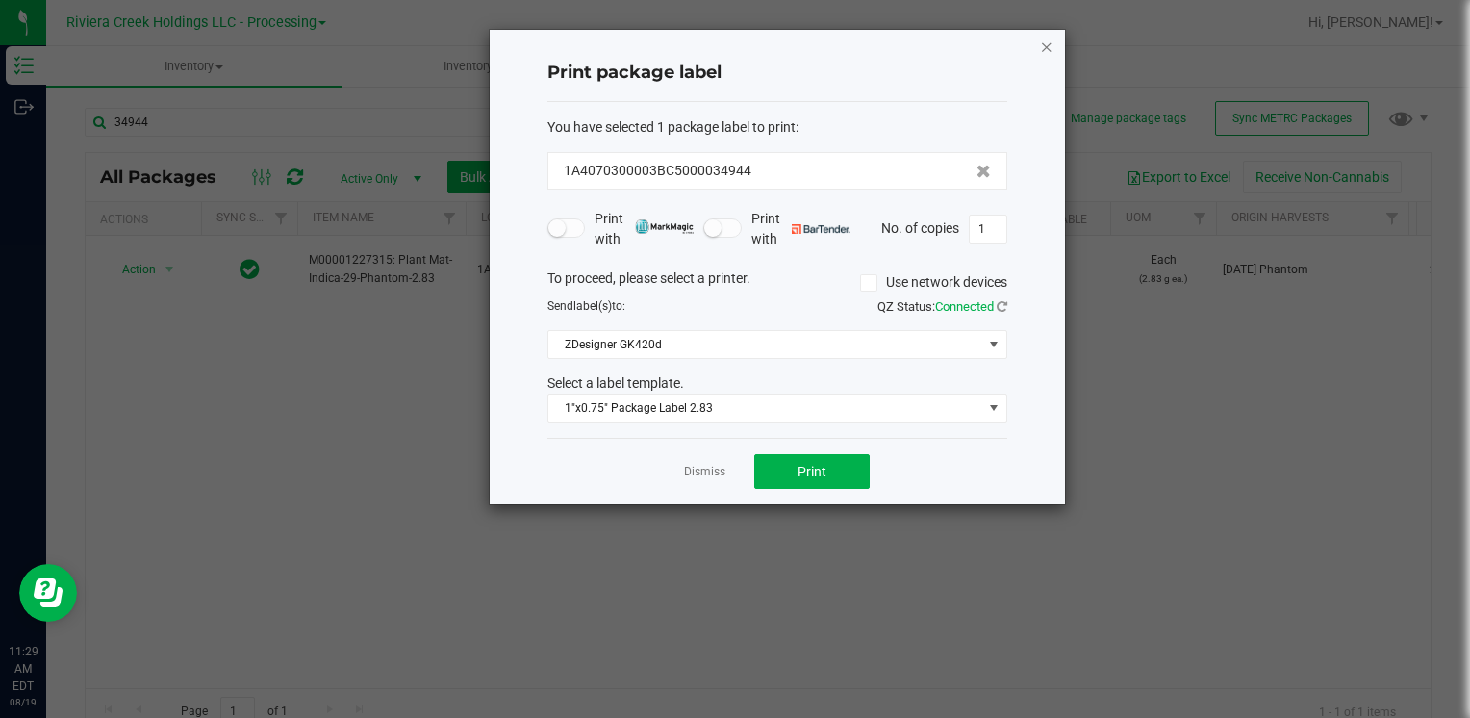
click at [1043, 52] on icon "button" at bounding box center [1046, 46] width 13 height 23
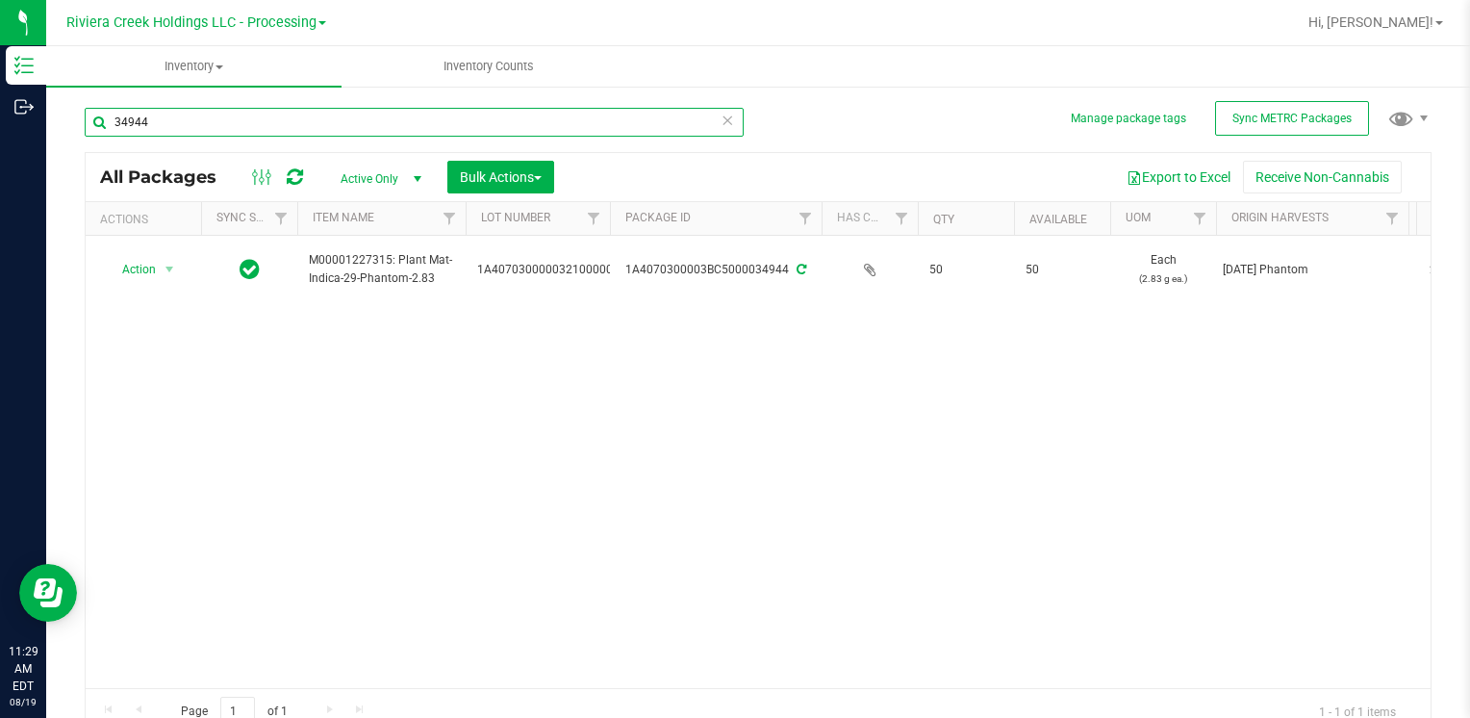
click at [473, 128] on input "34944" at bounding box center [414, 122] width 659 height 29
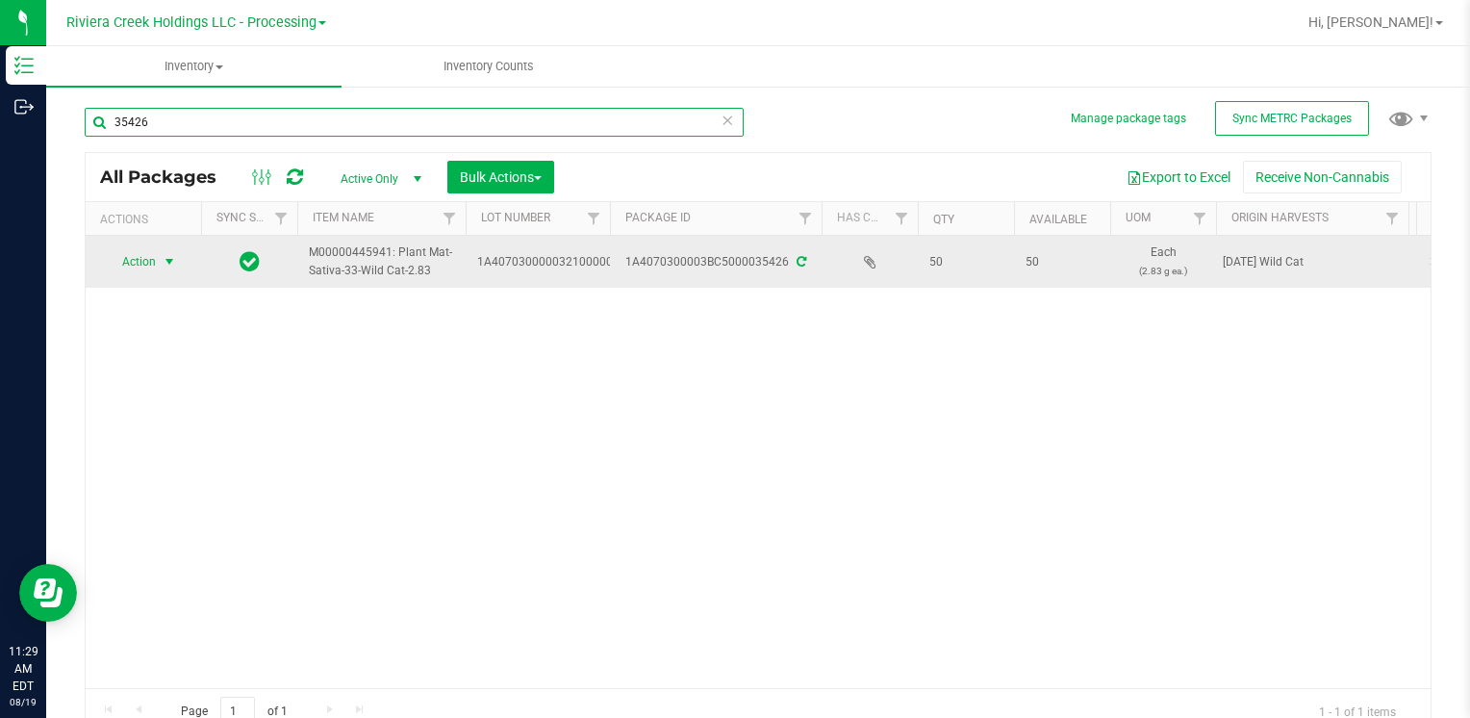
type input "35426"
click at [135, 256] on span "Action" at bounding box center [131, 261] width 52 height 27
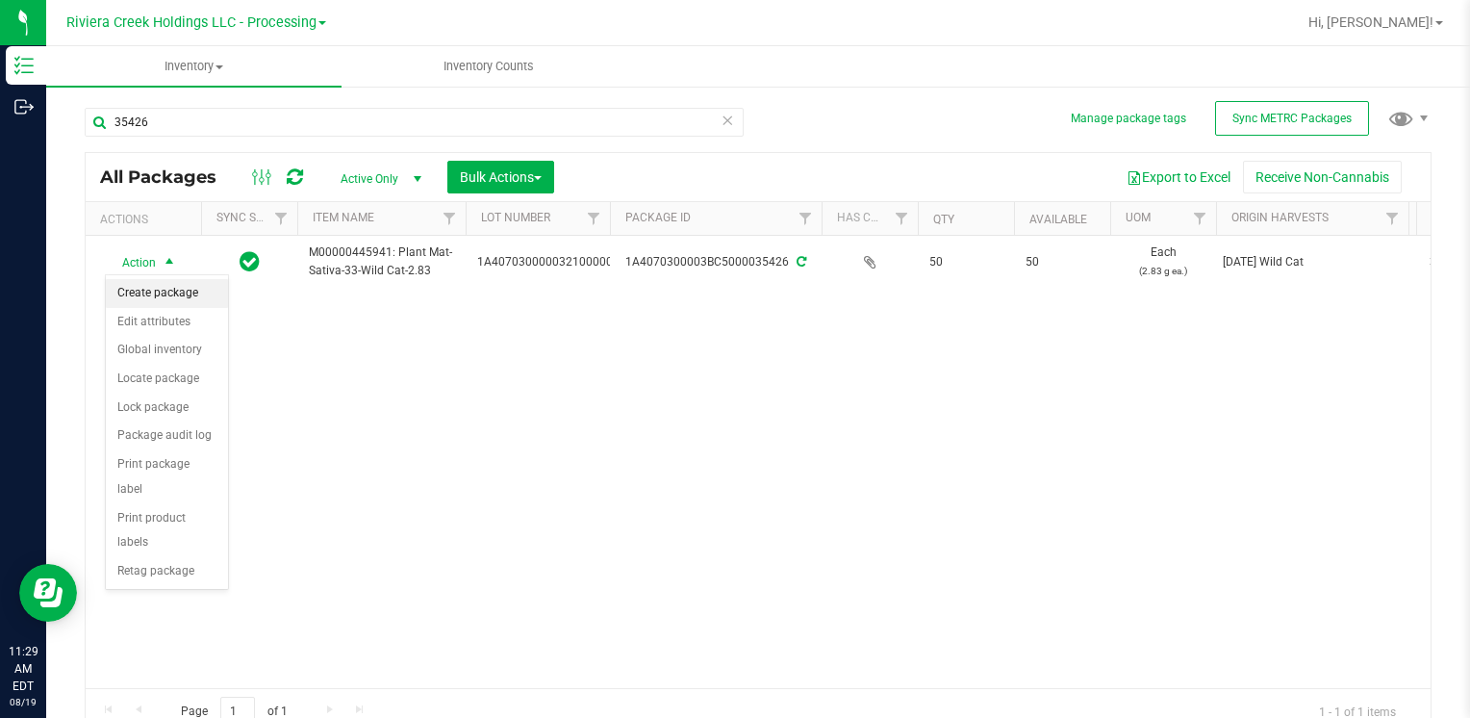
click at [178, 282] on li "Create package" at bounding box center [167, 293] width 122 height 29
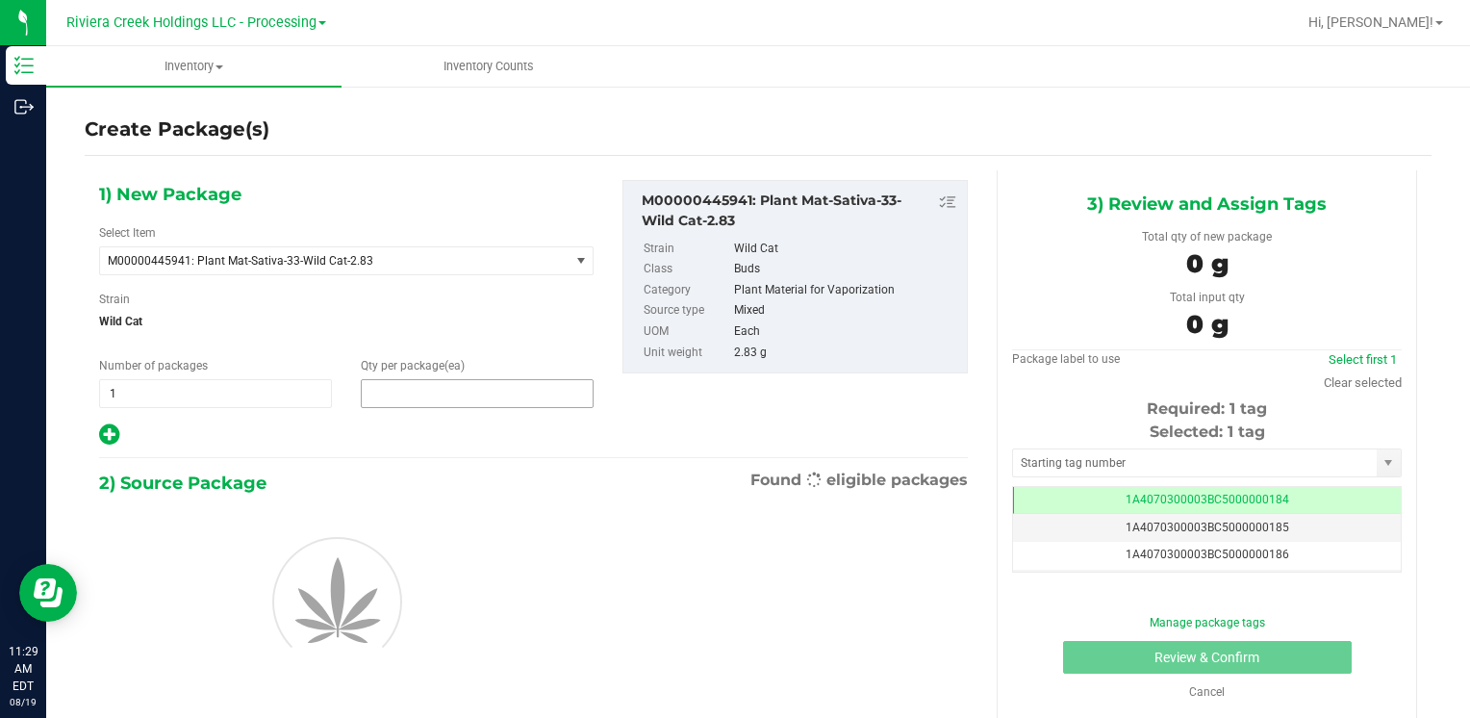
click at [413, 393] on span at bounding box center [477, 393] width 233 height 29
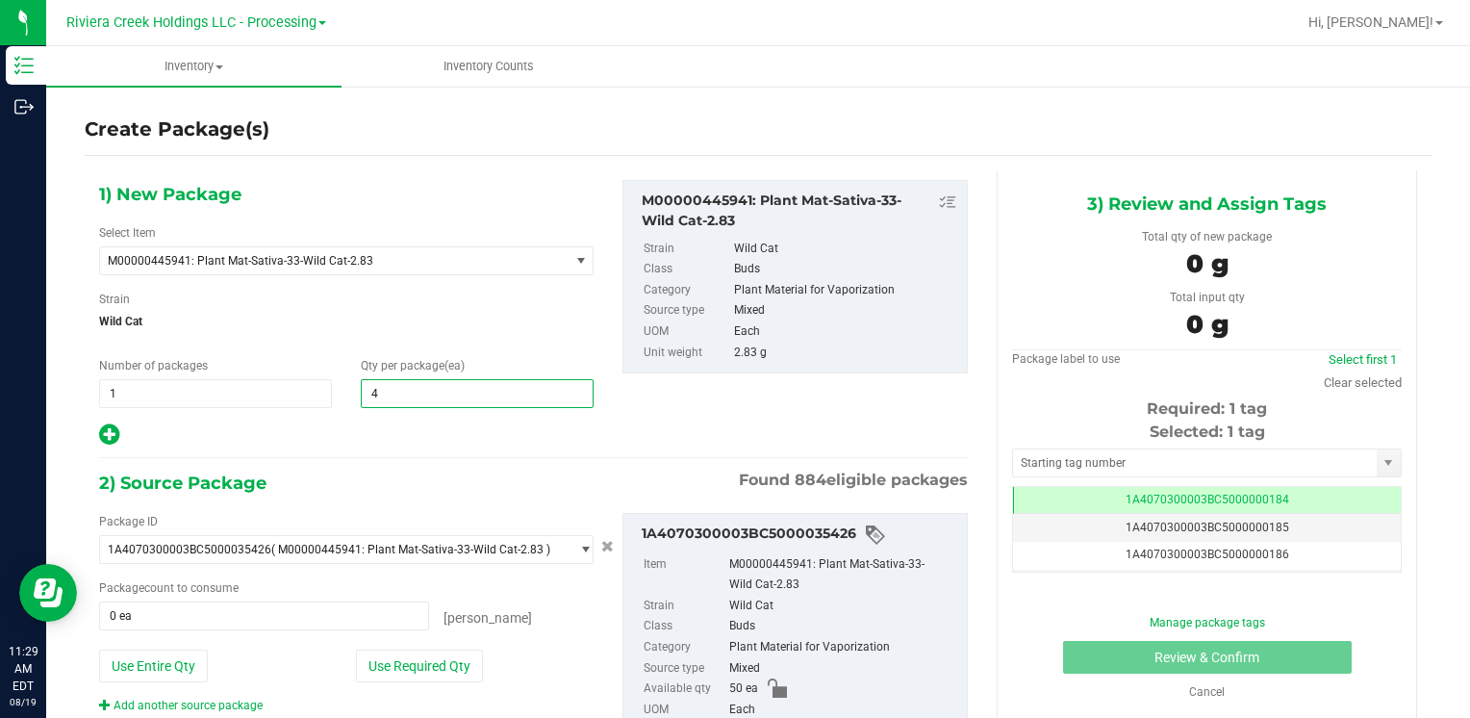
type input "40"
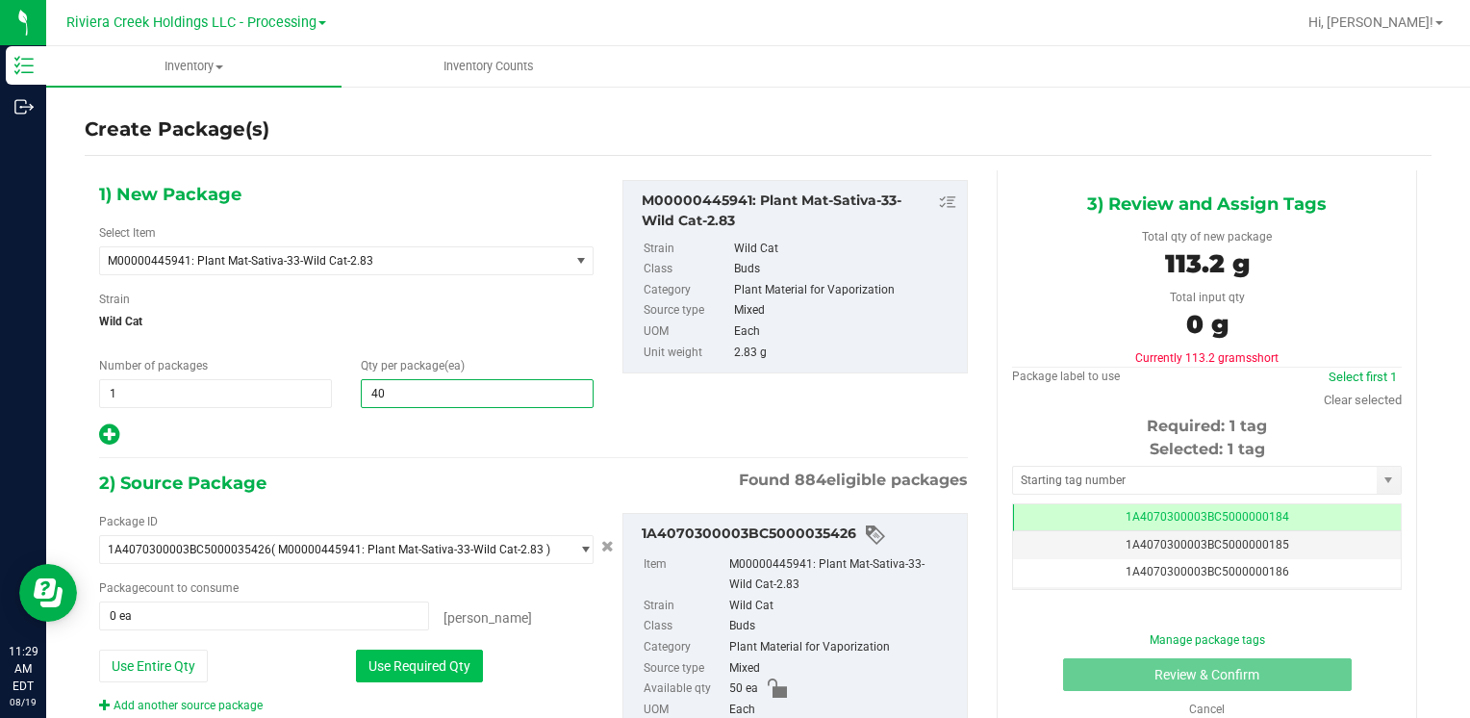
type input "40"
click at [389, 651] on button "Use Required Qty" at bounding box center [419, 665] width 127 height 33
type input "40 ea"
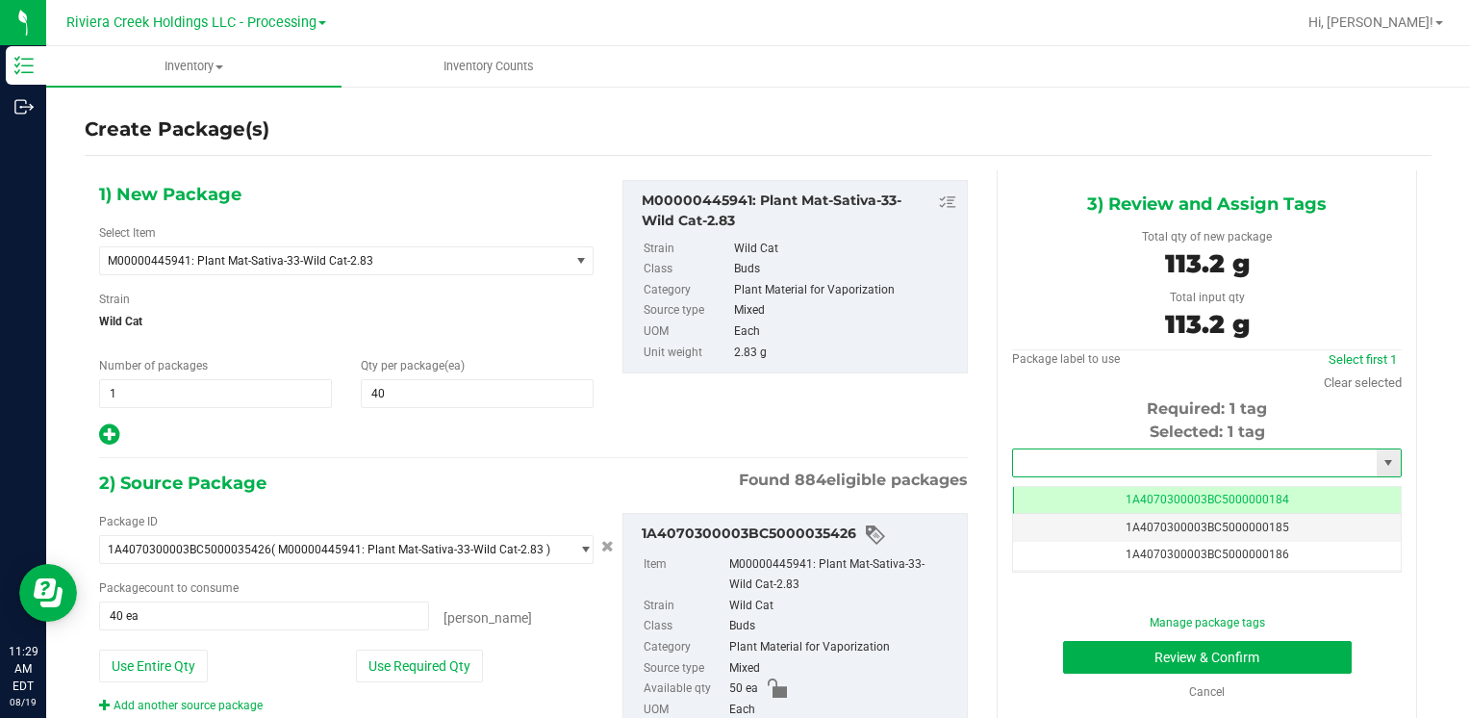
click at [1050, 460] on input "text" at bounding box center [1195, 462] width 364 height 27
click at [1054, 491] on li "1A4070300003BC5000015557" at bounding box center [1194, 495] width 383 height 29
type input "1A4070300003BC5000015557"
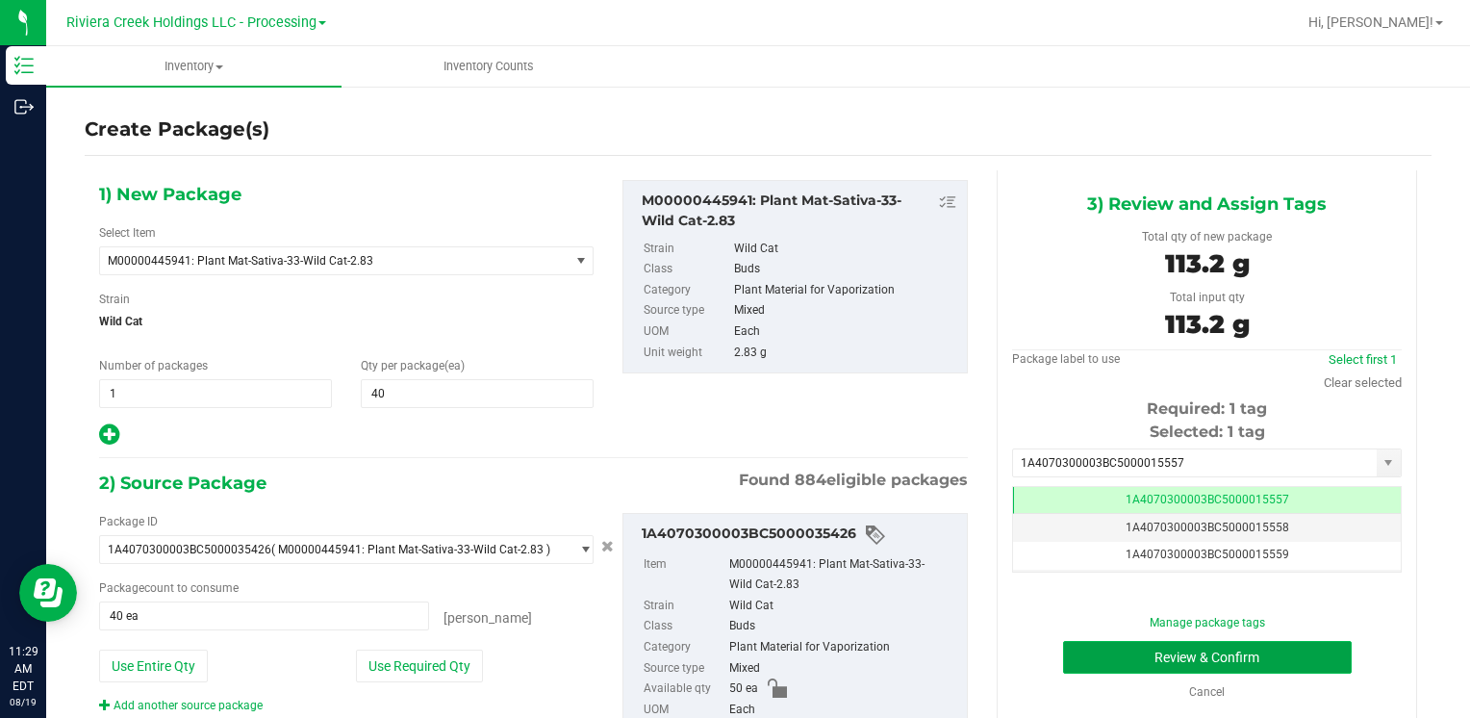
click at [1106, 650] on button "Review & Confirm" at bounding box center [1207, 657] width 289 height 33
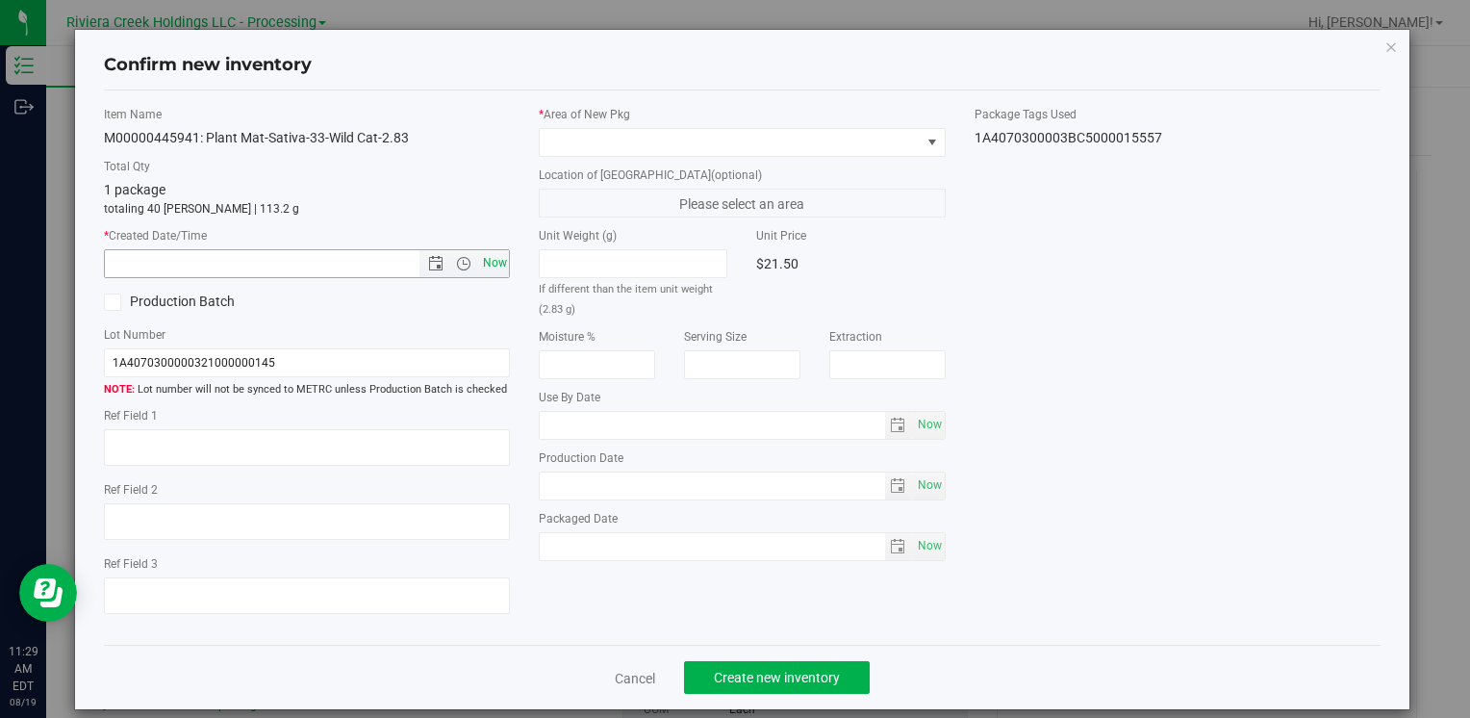
click at [498, 254] on span "Now" at bounding box center [494, 263] width 33 height 28
type input "[DATE] 11:29 AM"
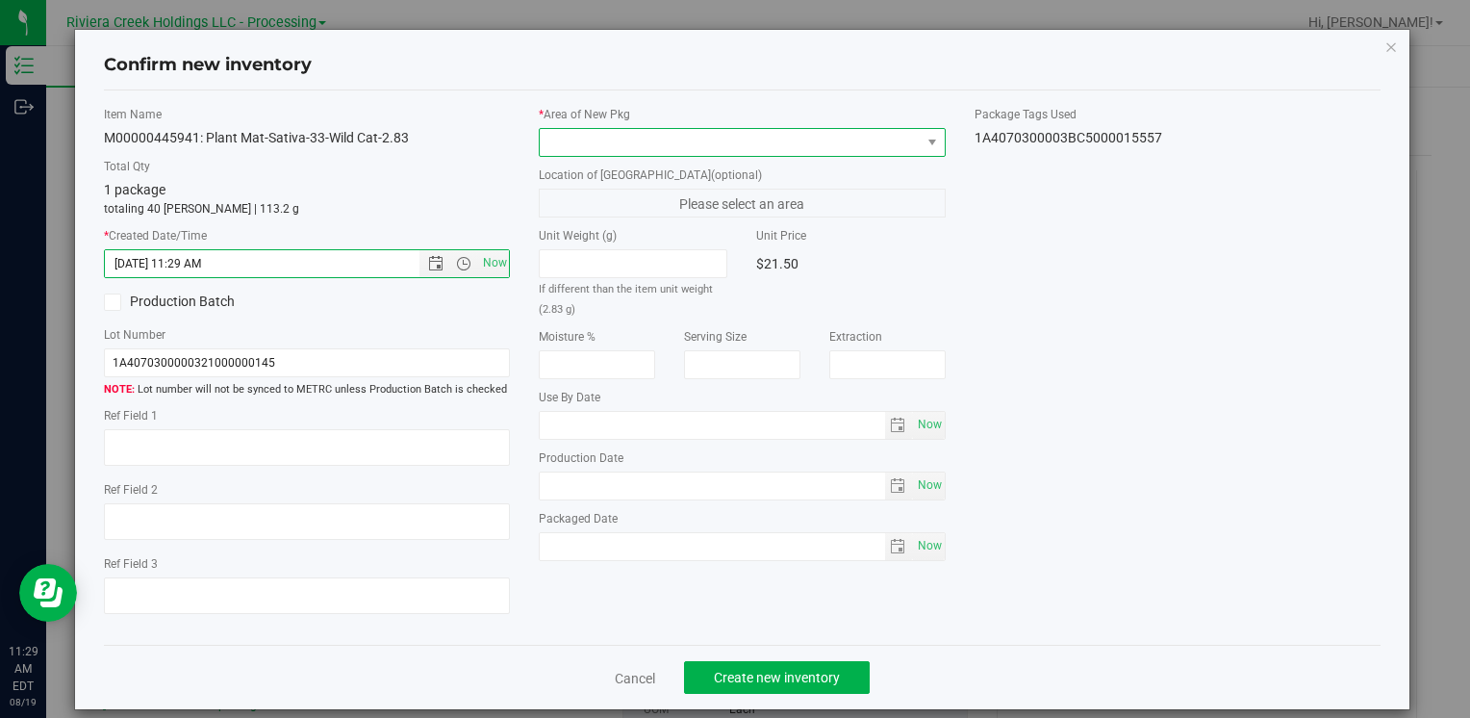
click at [578, 132] on span at bounding box center [730, 142] width 380 height 27
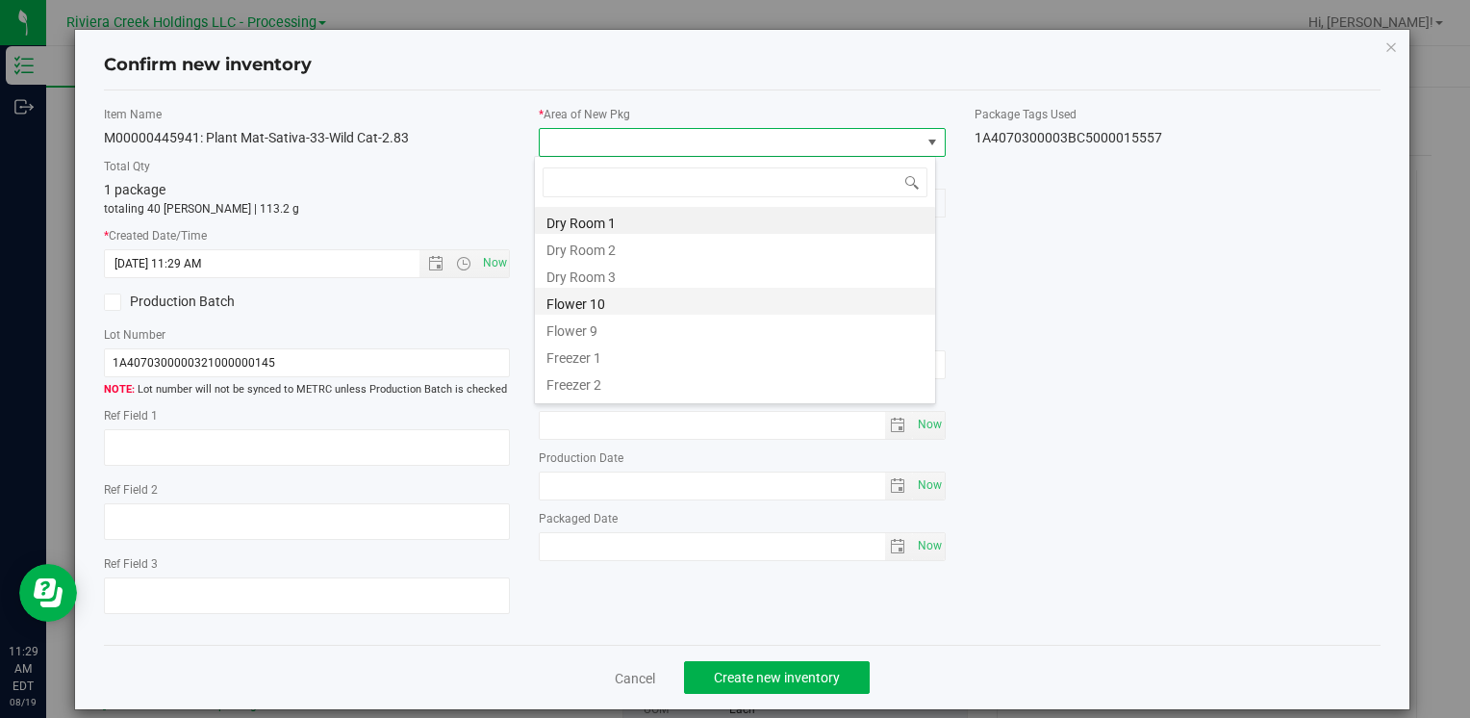
click at [666, 302] on li "Flower 10" at bounding box center [735, 301] width 400 height 27
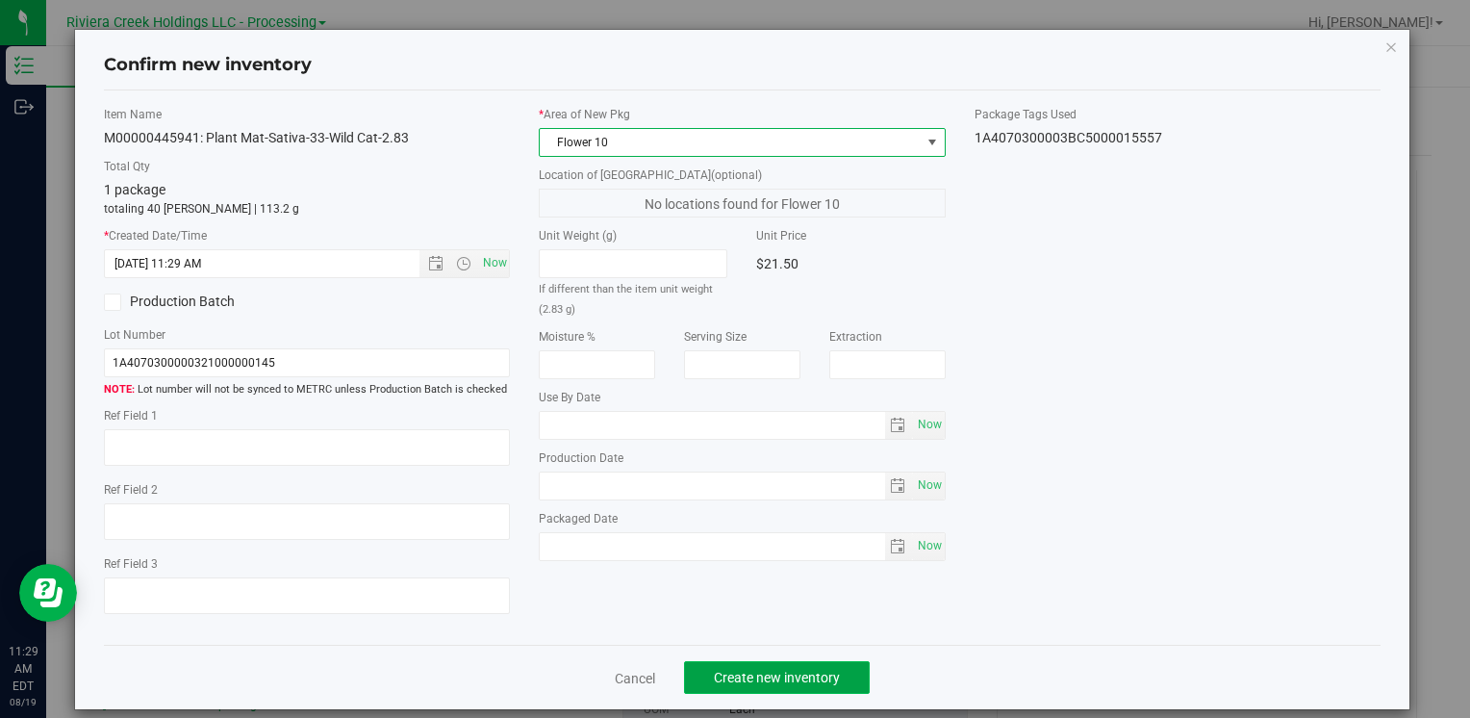
click at [777, 671] on span "Create new inventory" at bounding box center [777, 677] width 126 height 15
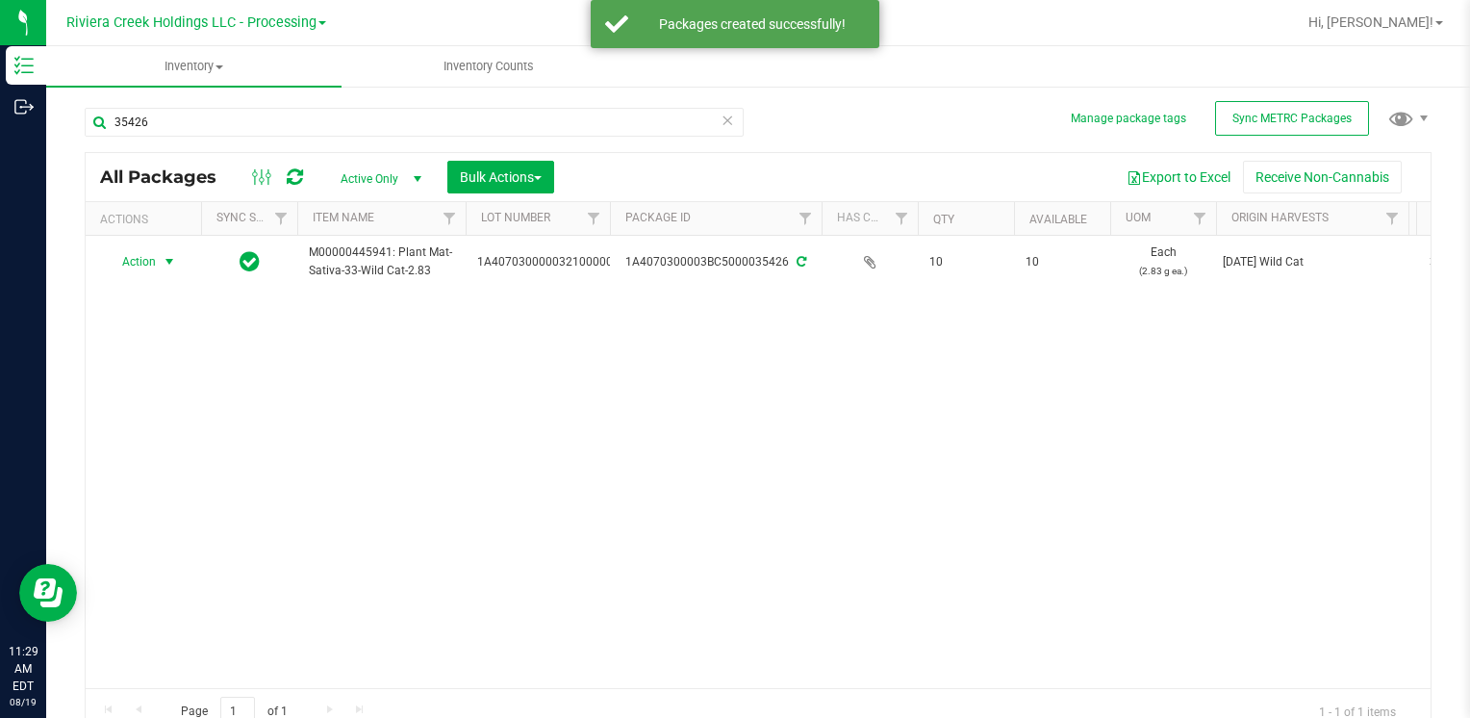
drag, startPoint x: 165, startPoint y: 253, endPoint x: 192, endPoint y: 291, distance: 46.2
click at [165, 254] on span "select" at bounding box center [169, 261] width 15 height 15
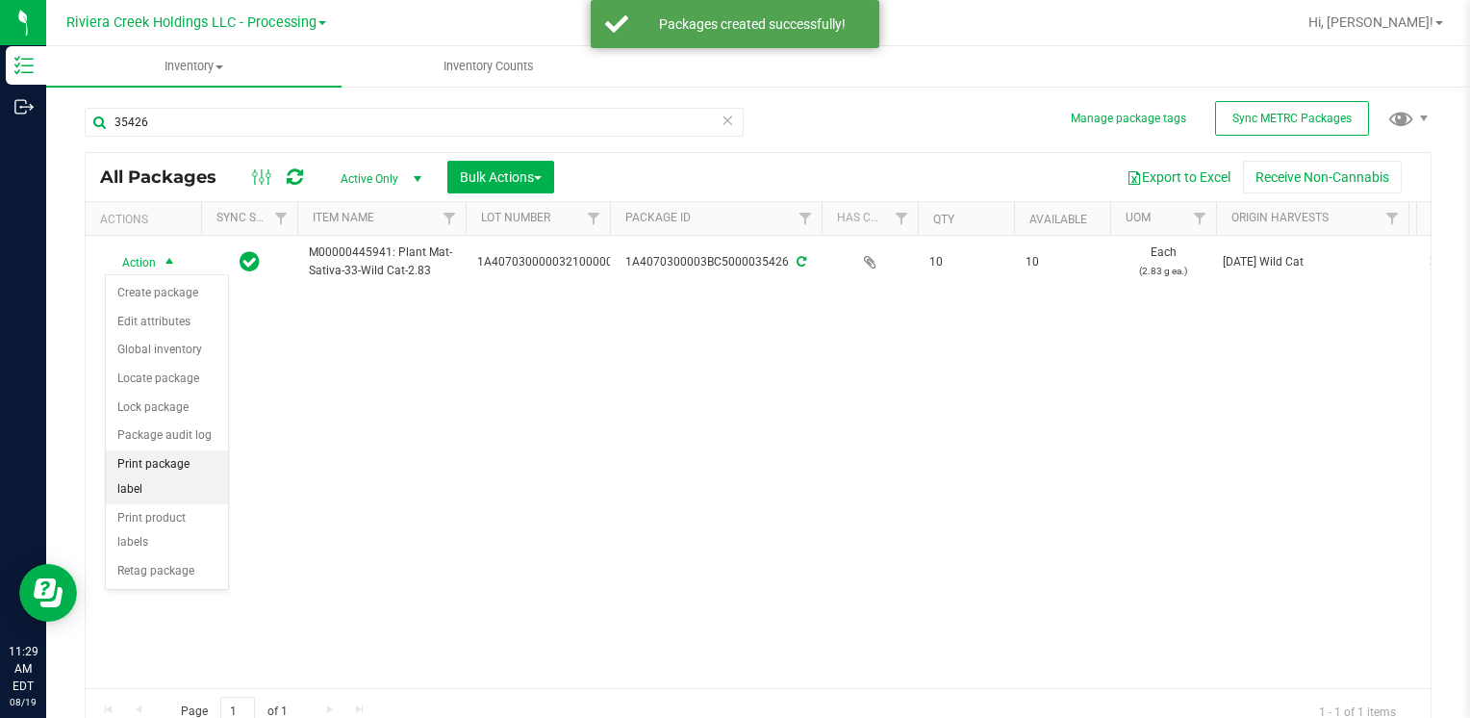
drag, startPoint x: 227, startPoint y: 466, endPoint x: 205, endPoint y: 467, distance: 22.1
click at [206, 467] on li "Print package label" at bounding box center [167, 476] width 122 height 53
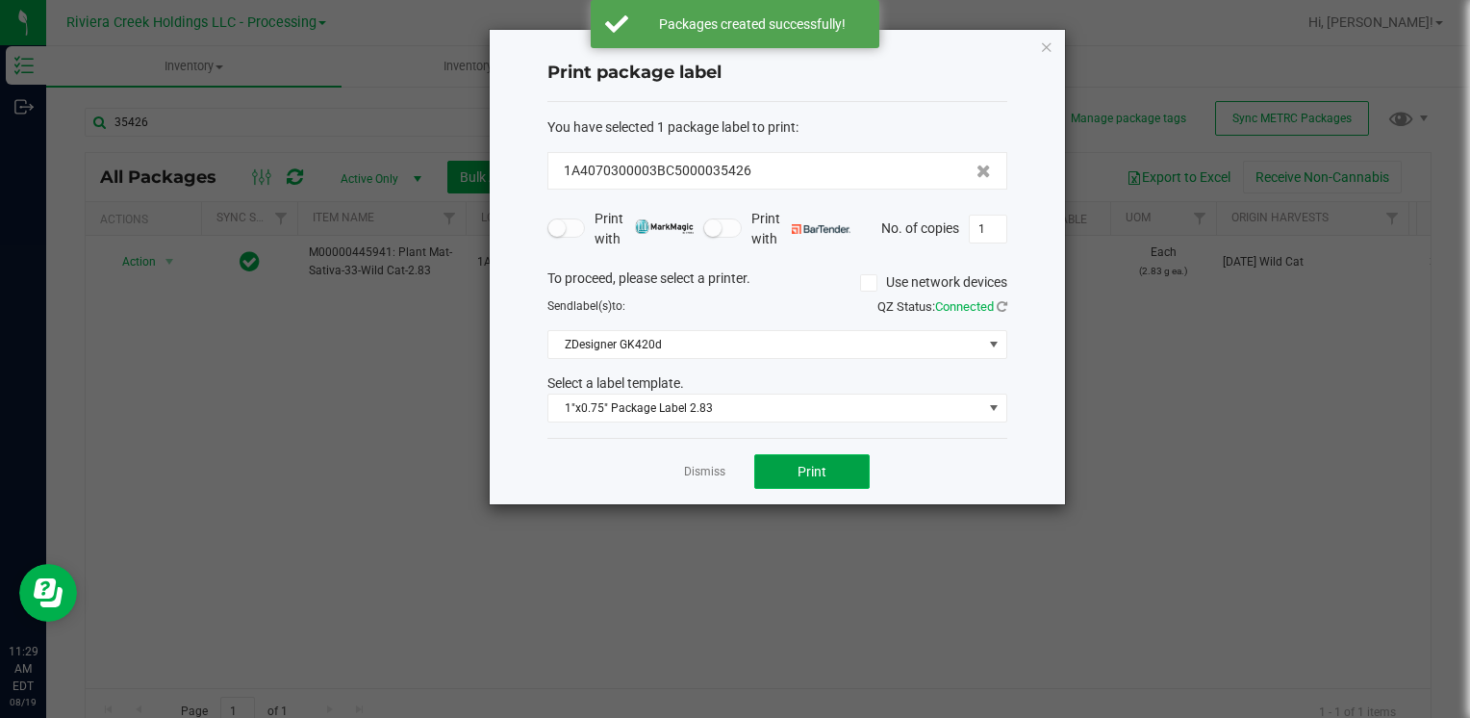
click at [810, 464] on span "Print" at bounding box center [812, 471] width 29 height 15
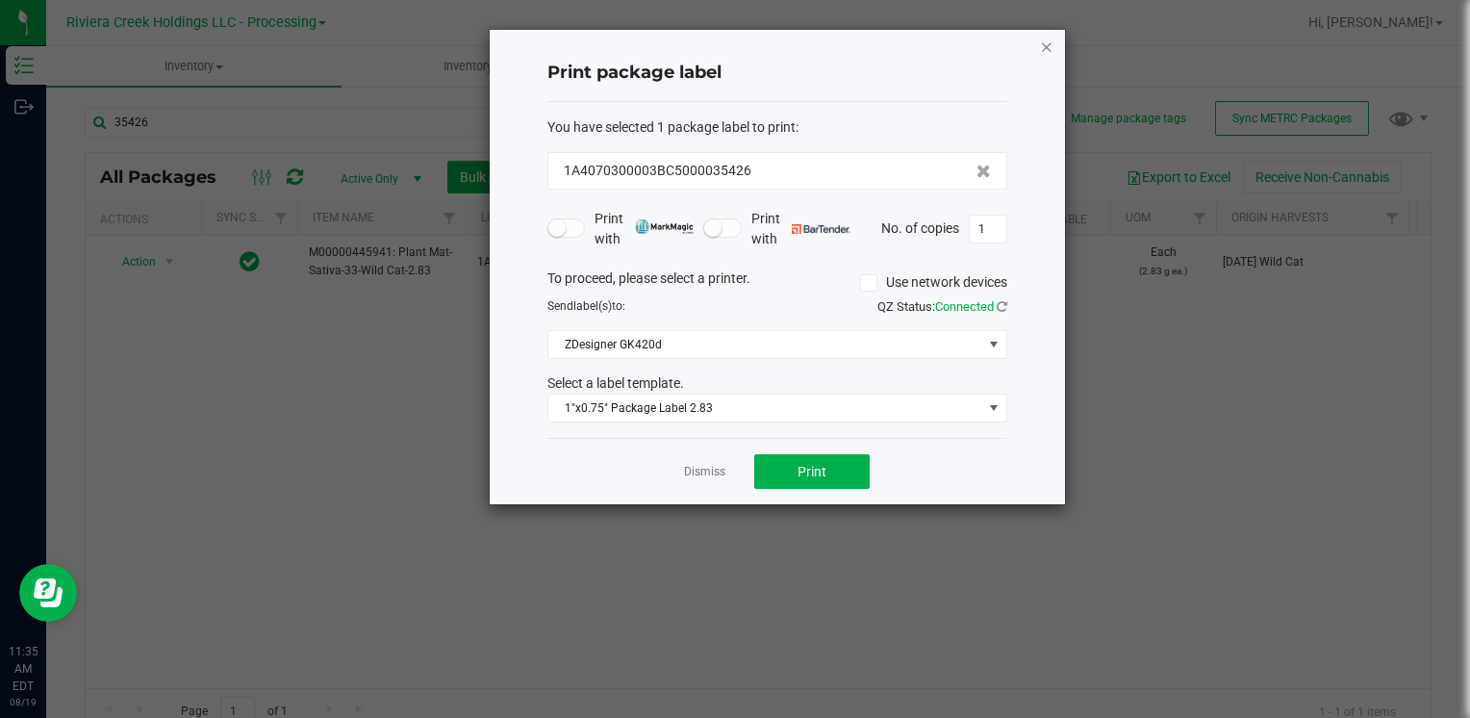
click at [1050, 47] on icon "button" at bounding box center [1046, 46] width 13 height 23
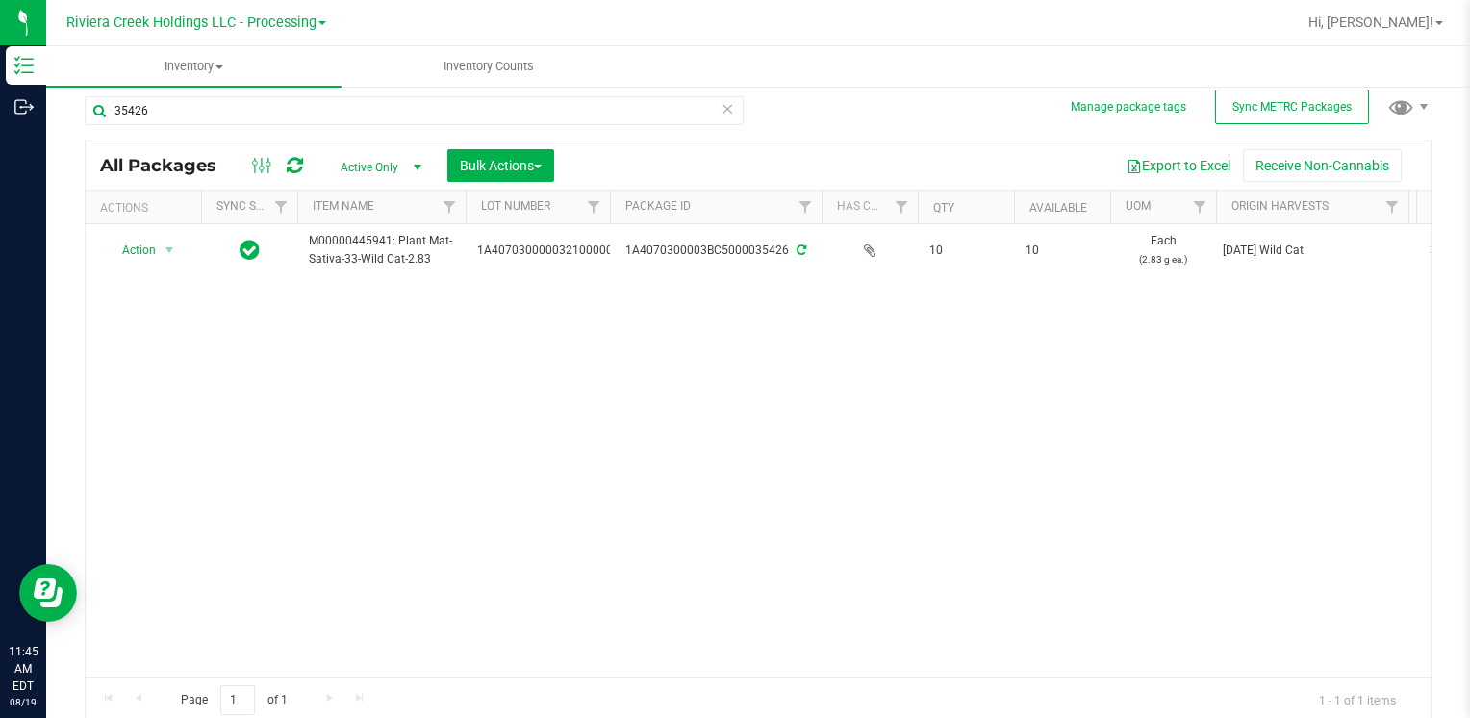
scroll to position [15, 0]
